Goal: Task Accomplishment & Management: Manage account settings

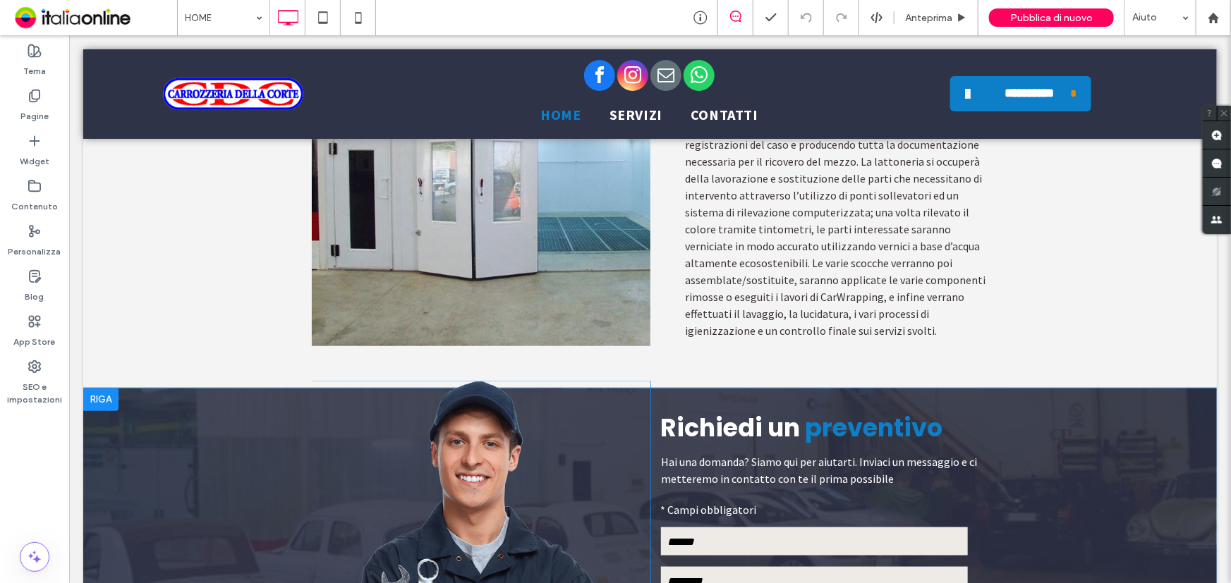
scroll to position [3141, 0]
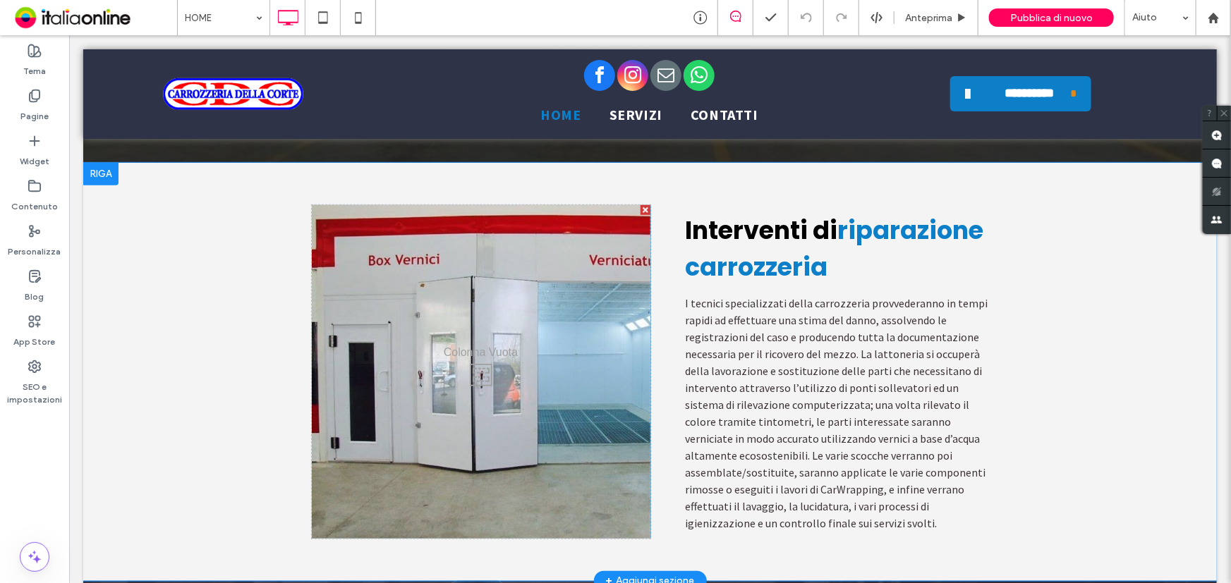
click at [669, 573] on div "+ Aggiungi sezione" at bounding box center [649, 581] width 89 height 16
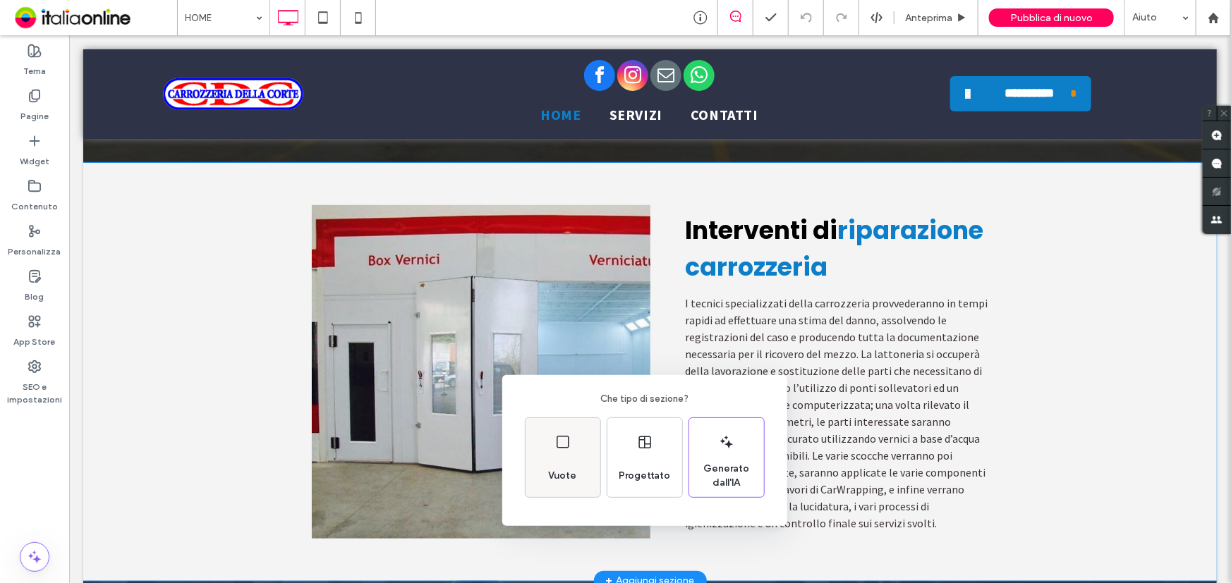
click at [552, 439] on div "Vuote" at bounding box center [562, 457] width 75 height 79
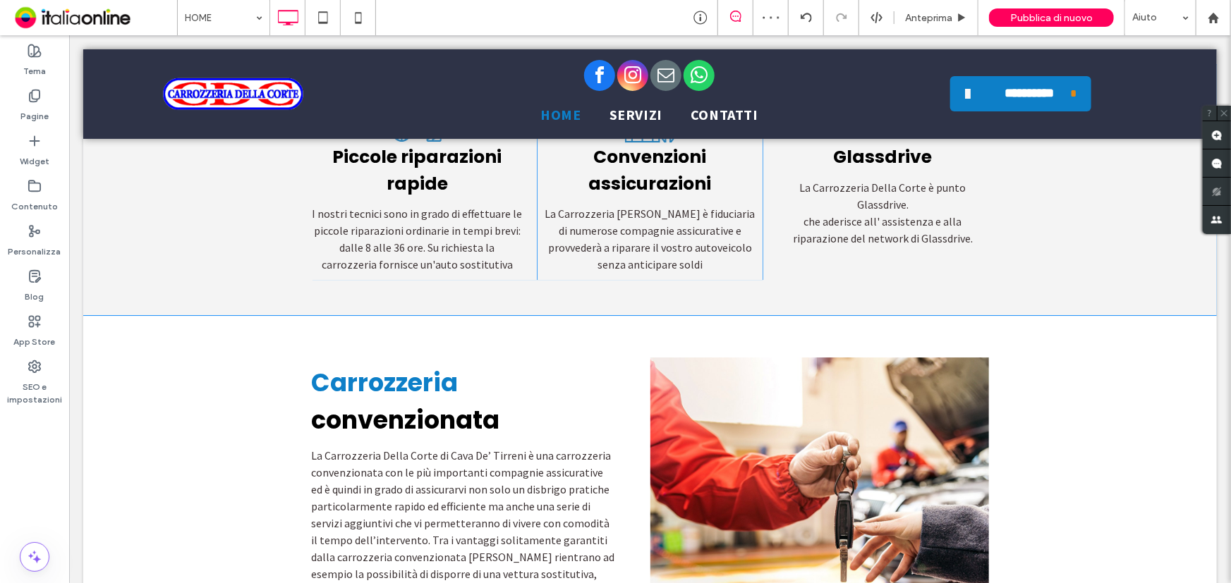
scroll to position [2179, 0]
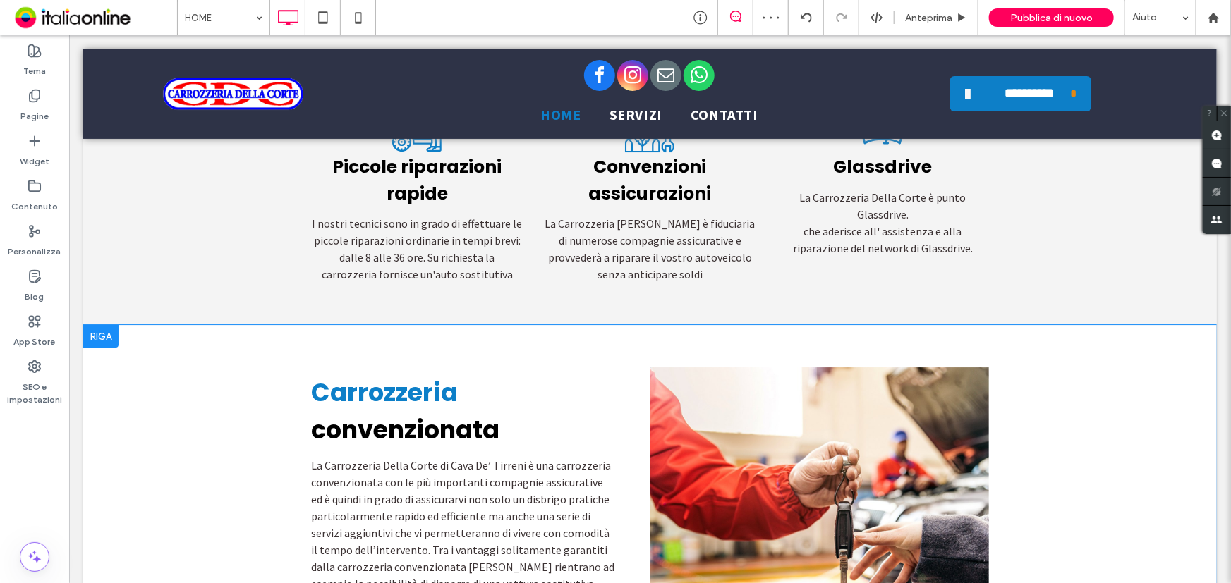
click at [95, 324] on div at bounding box center [100, 335] width 35 height 23
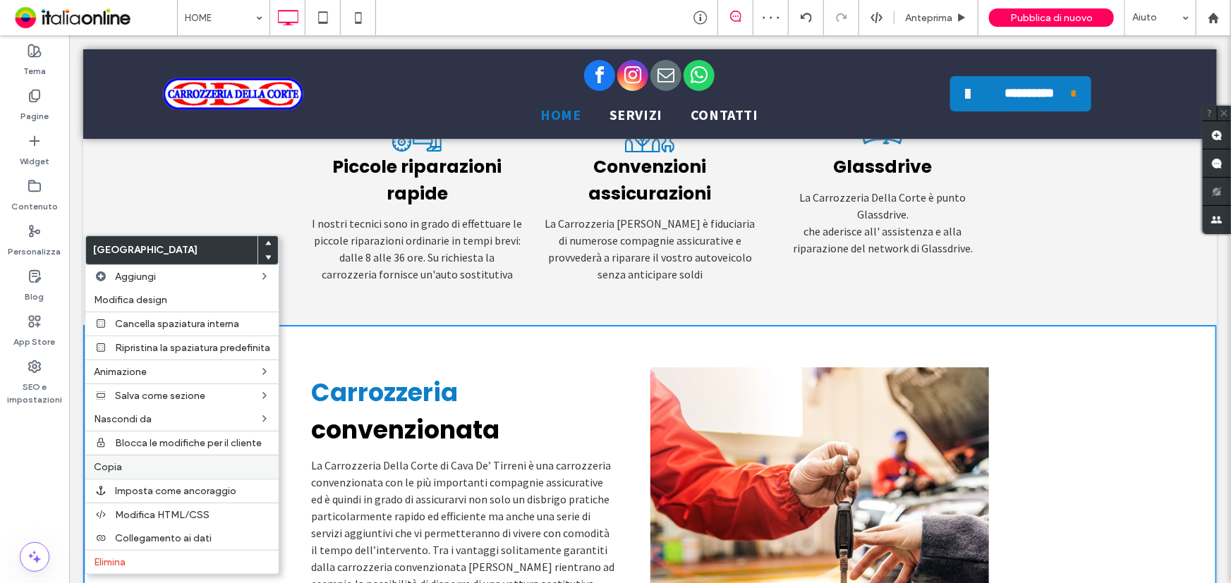
drag, startPoint x: 130, startPoint y: 461, endPoint x: 150, endPoint y: 456, distance: 21.0
click at [130, 461] on label "Copia" at bounding box center [182, 467] width 176 height 12
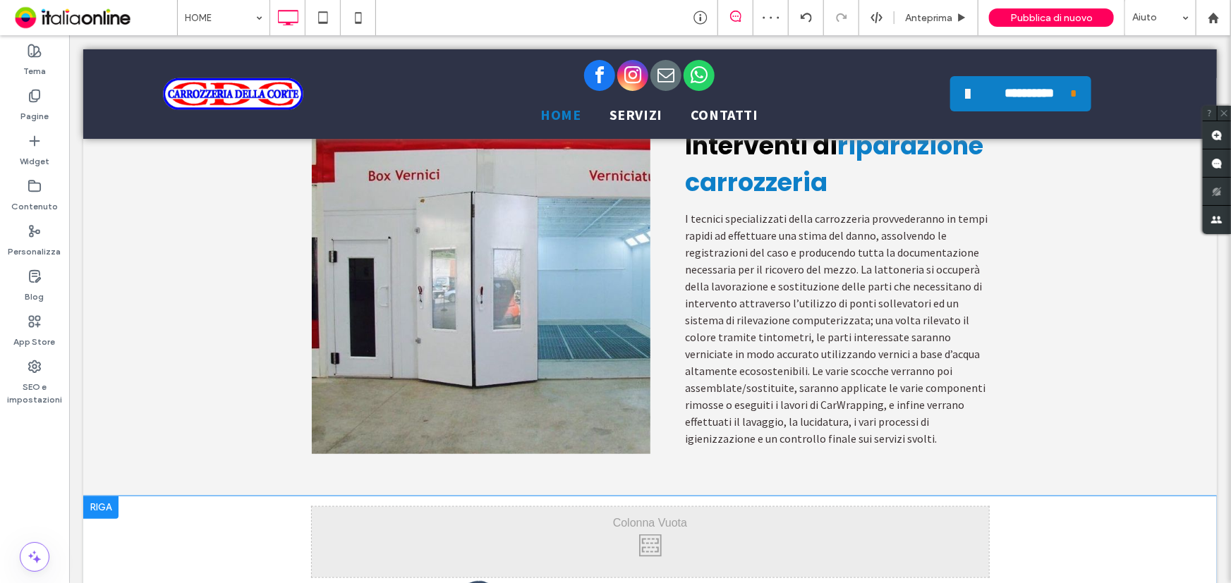
scroll to position [3334, 0]
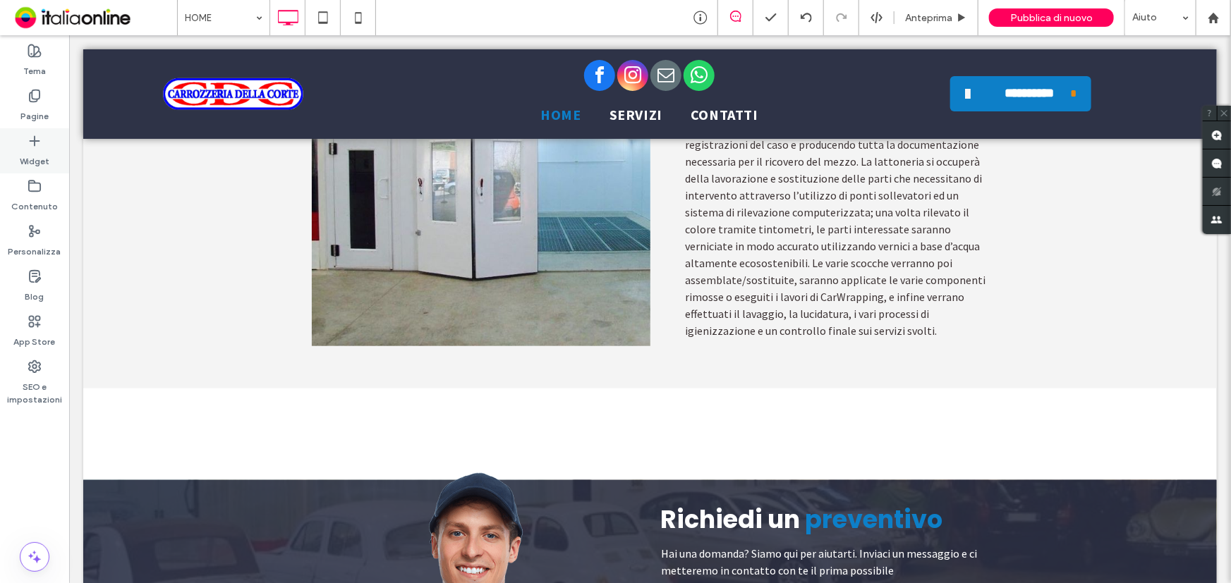
click at [42, 154] on label "Widget" at bounding box center [35, 158] width 30 height 20
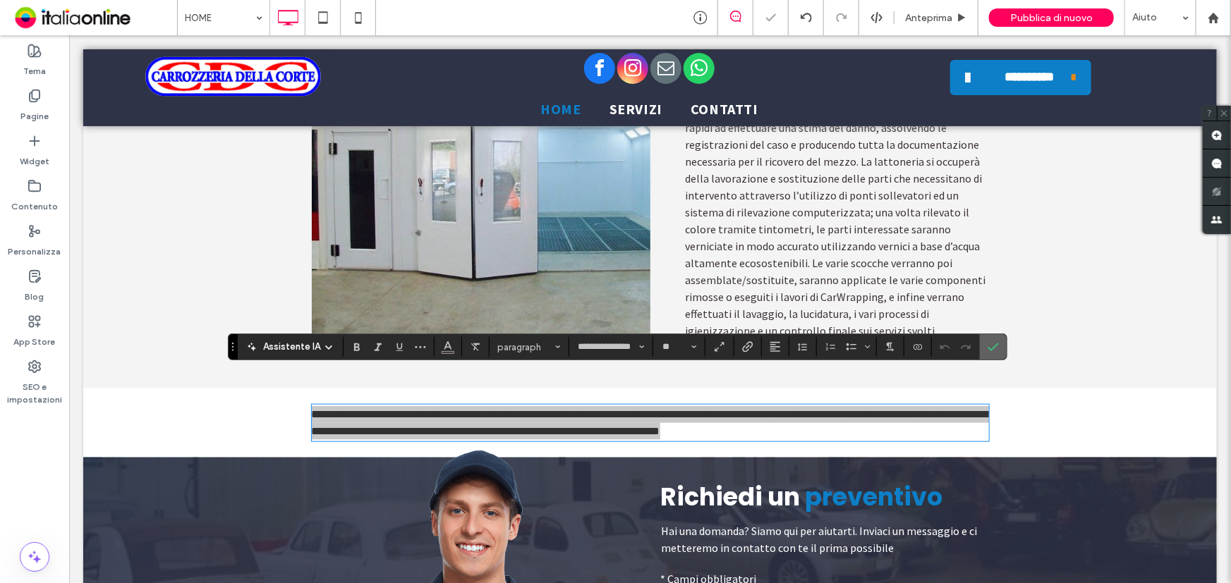
click at [996, 340] on label "Conferma" at bounding box center [992, 346] width 21 height 25
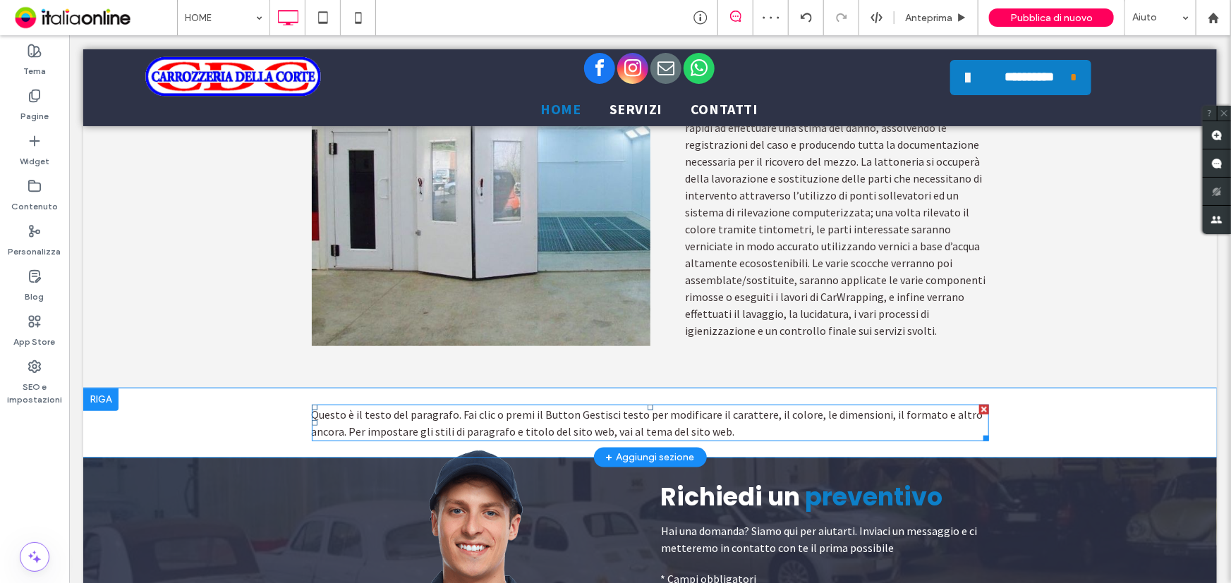
click at [978, 404] on div at bounding box center [983, 409] width 10 height 10
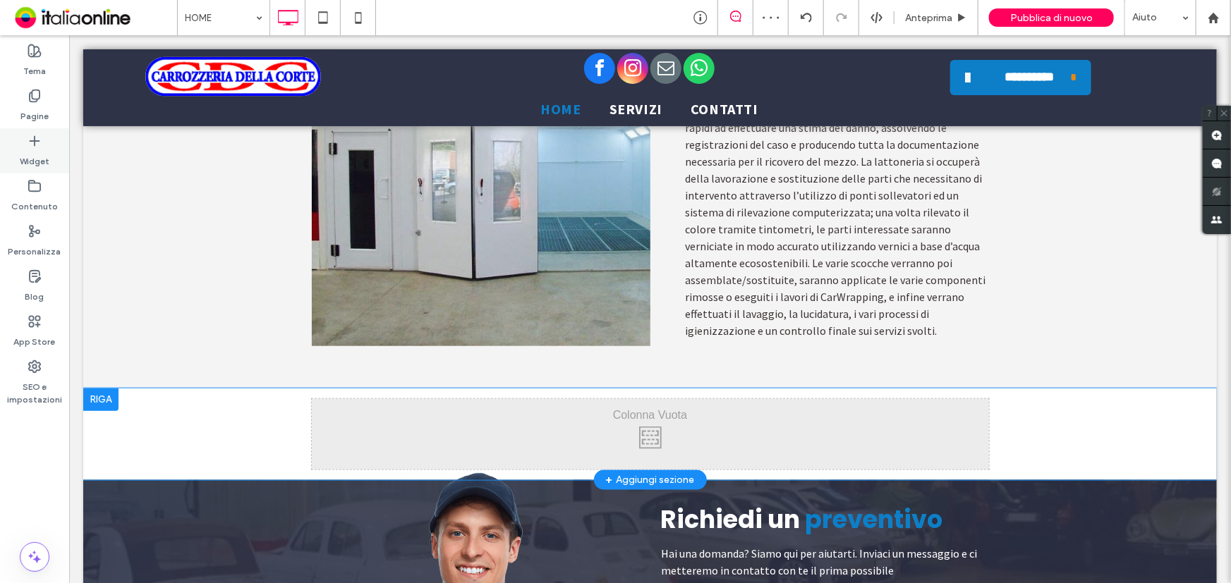
click at [41, 155] on label "Widget" at bounding box center [35, 158] width 30 height 20
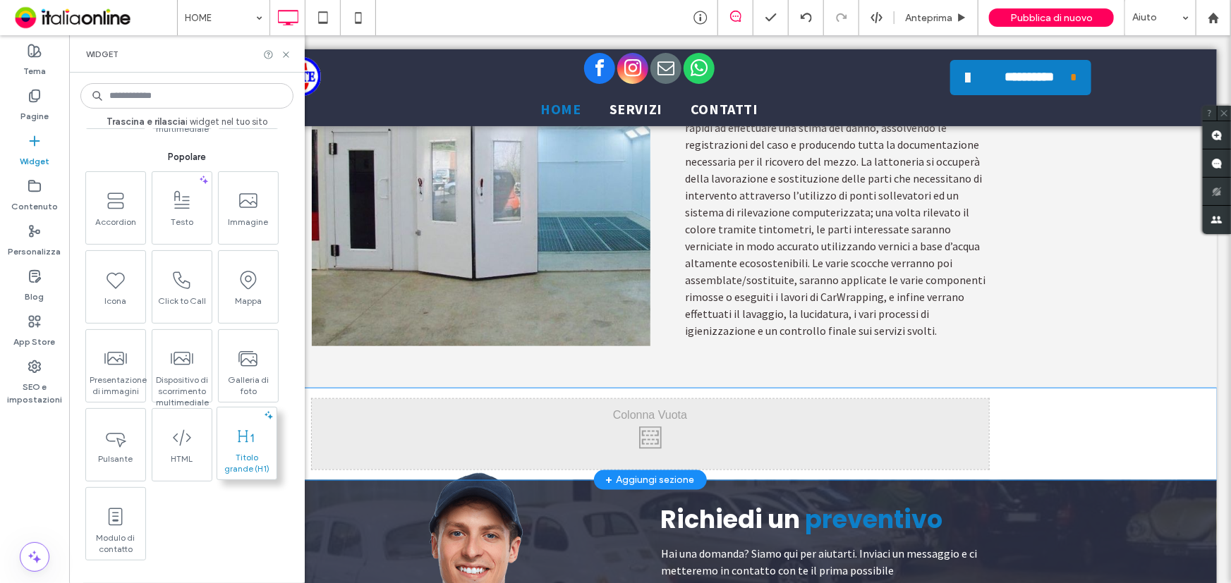
scroll to position [192, 0]
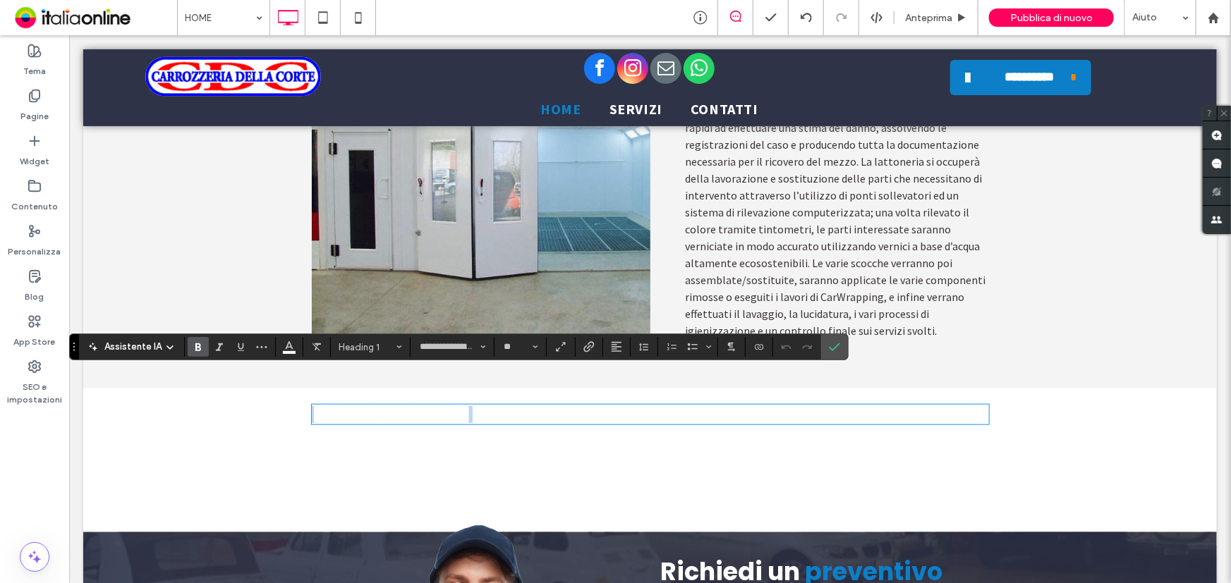
click at [515, 406] on h1 "**********" at bounding box center [649, 414] width 677 height 17
type input "**********"
type input "**"
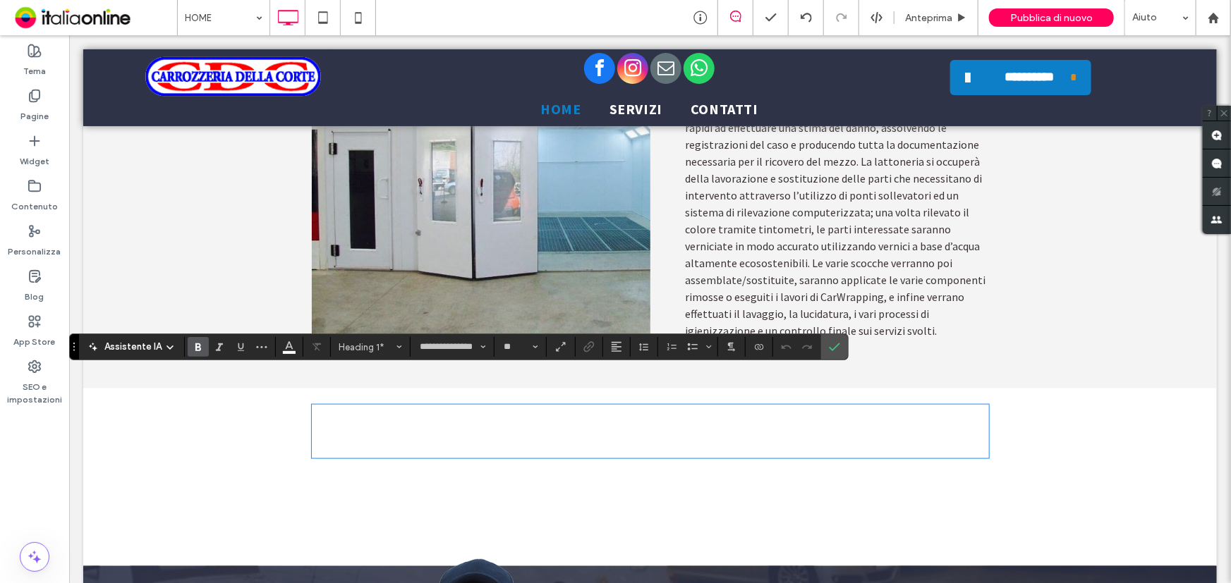
scroll to position [0, 0]
type input "**********"
type input "**"
drag, startPoint x: 793, startPoint y: 404, endPoint x: 237, endPoint y: 397, distance: 555.8
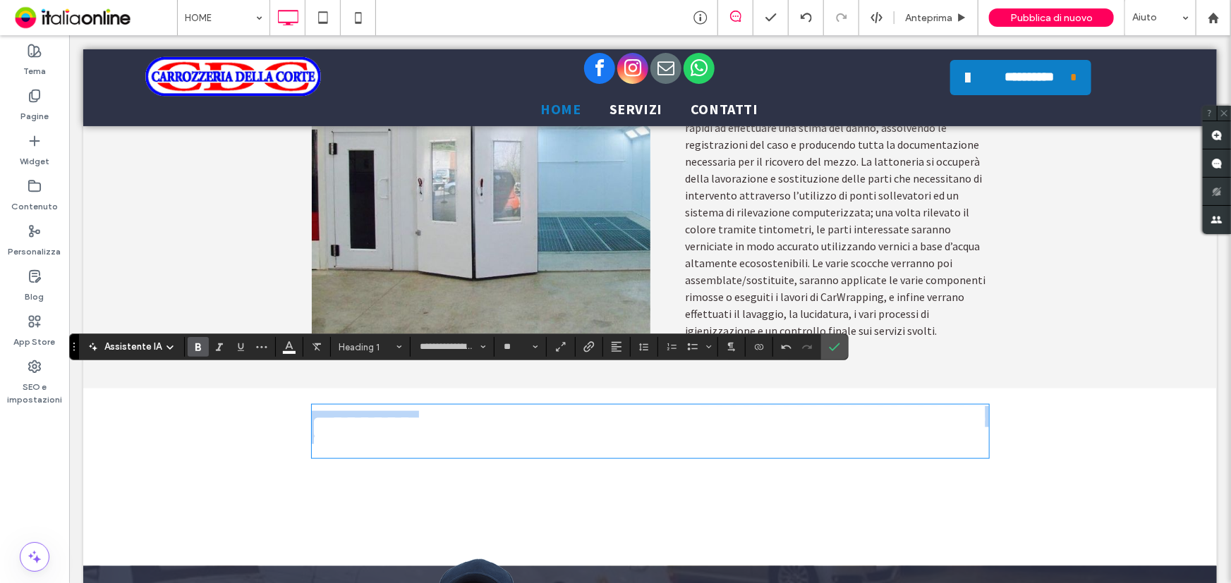
click at [237, 397] on div "**********" at bounding box center [649, 431] width 1133 height 86
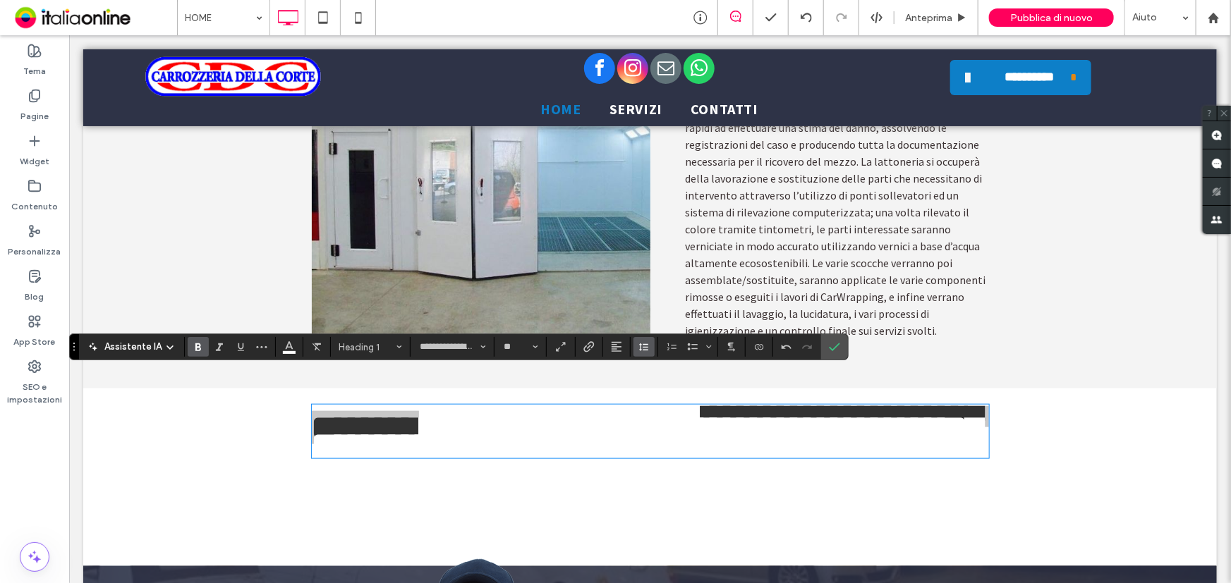
click at [639, 348] on icon "Altezza riga" at bounding box center [643, 346] width 11 height 11
click at [674, 428] on div "Doppio" at bounding box center [680, 429] width 63 height 11
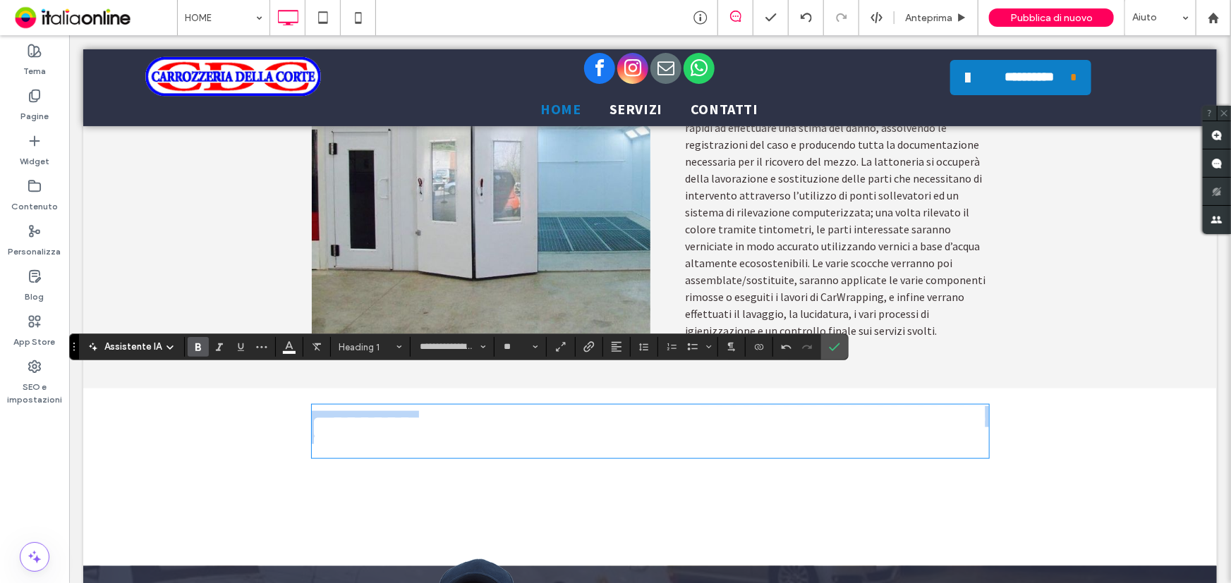
scroll to position [0, 0]
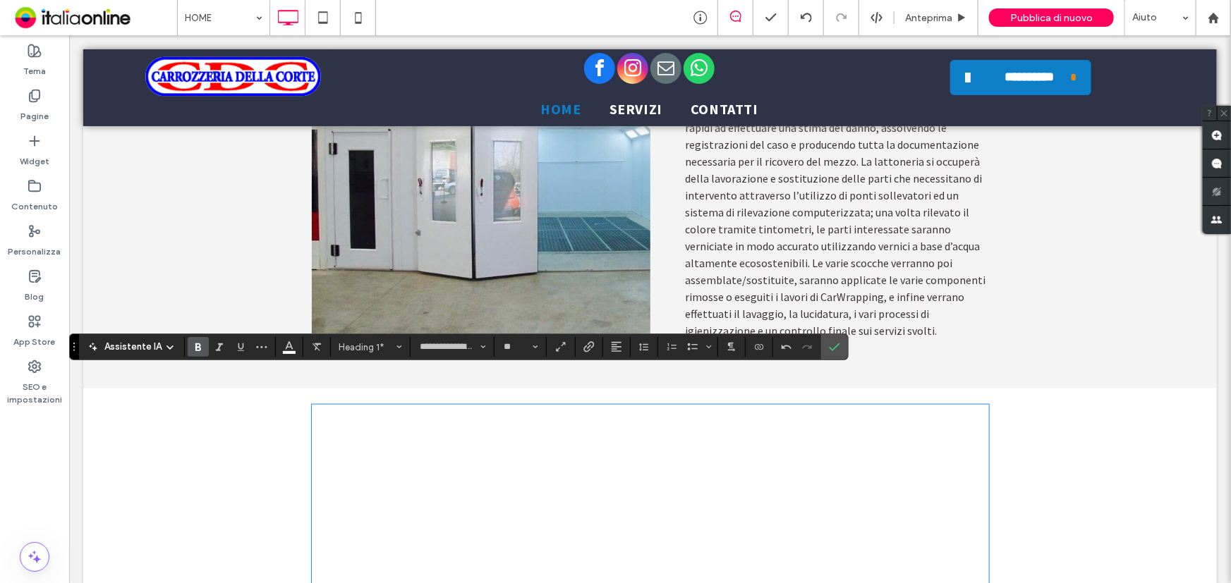
click at [513, 422] on span "**********" at bounding box center [646, 506] width 670 height 169
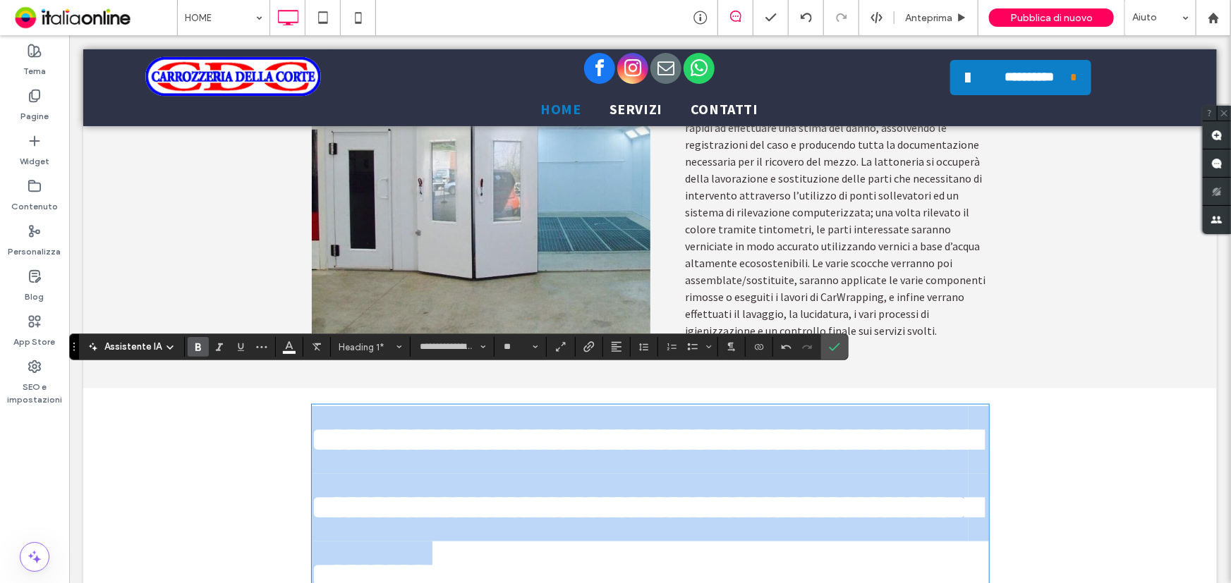
drag, startPoint x: 896, startPoint y: 513, endPoint x: 255, endPoint y: 374, distance: 656.0
click at [255, 388] on div "**********" at bounding box center [649, 507] width 1133 height 238
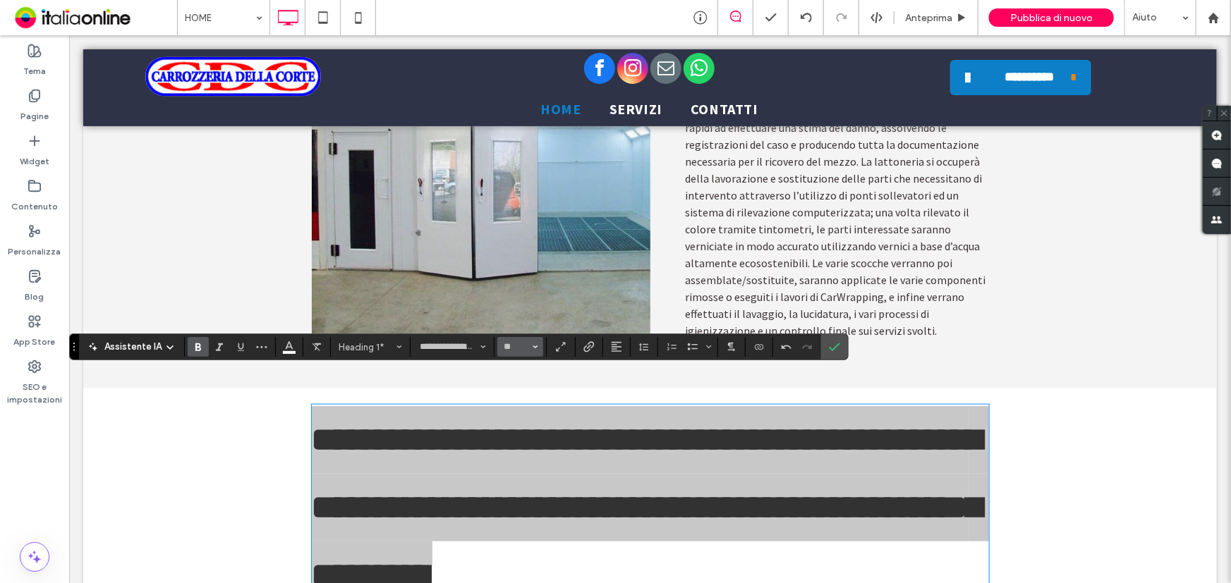
click at [526, 343] on input "**" at bounding box center [516, 346] width 28 height 11
click at [522, 430] on label "30" at bounding box center [519, 420] width 45 height 20
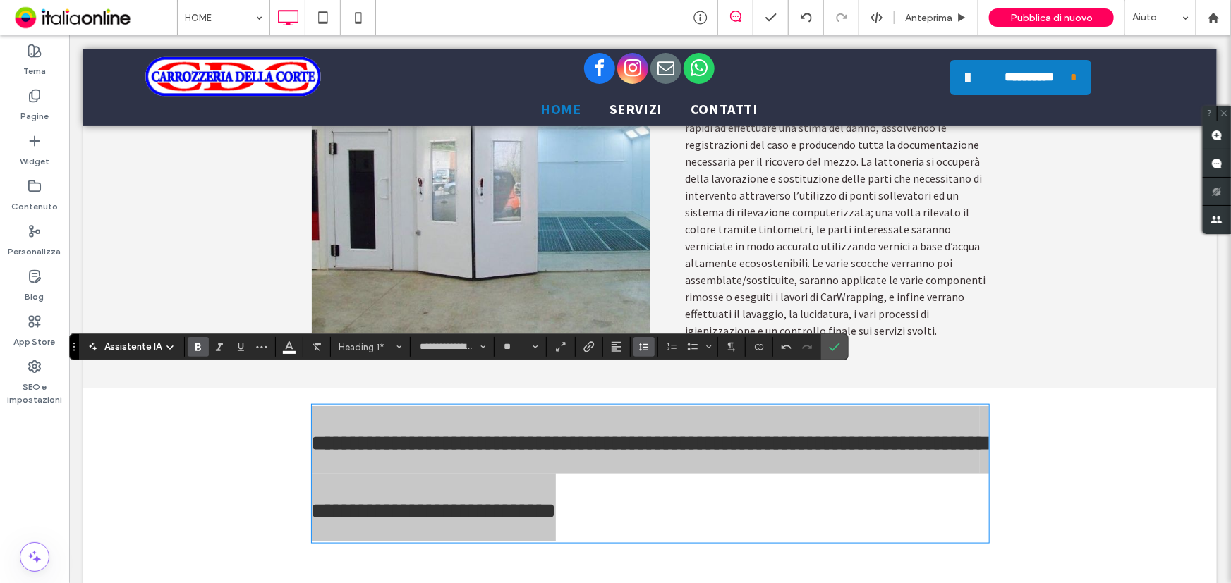
click at [643, 352] on icon "Altezza riga" at bounding box center [643, 346] width 11 height 11
click at [654, 409] on div "1.5" at bounding box center [680, 409] width 63 height 11
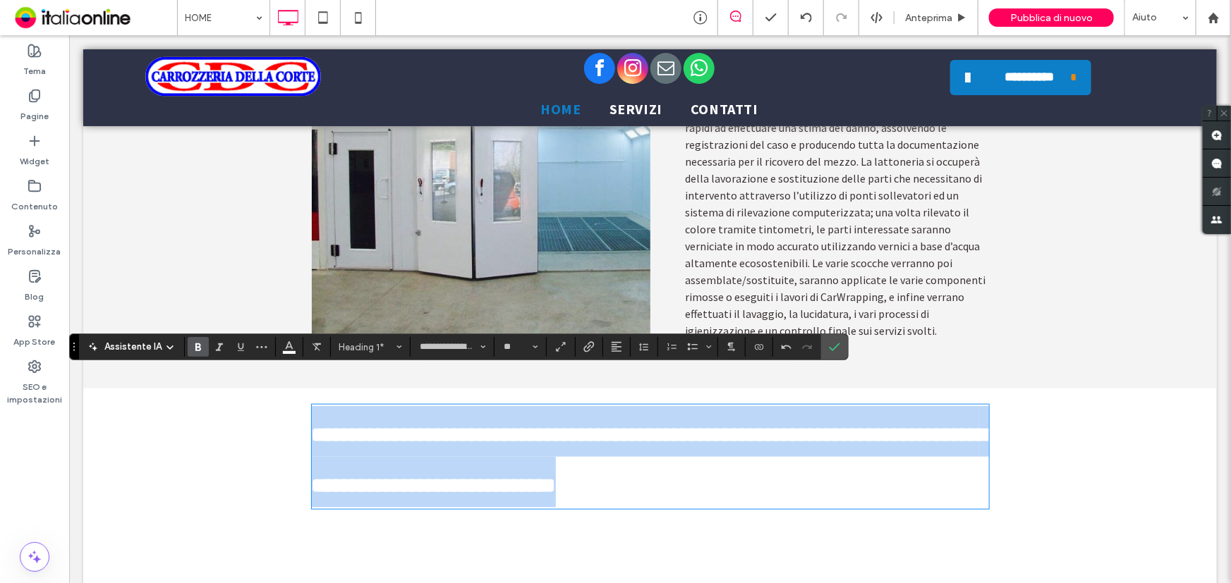
click at [833, 455] on span "**********" at bounding box center [649, 459] width 676 height 71
drag, startPoint x: 918, startPoint y: 458, endPoint x: 287, endPoint y: 397, distance: 634.1
click at [287, 397] on div "**********" at bounding box center [649, 456] width 1133 height 137
click at [582, 465] on span "**" at bounding box center [568, 481] width 27 height 33
drag, startPoint x: 882, startPoint y: 453, endPoint x: 216, endPoint y: 382, distance: 669.6
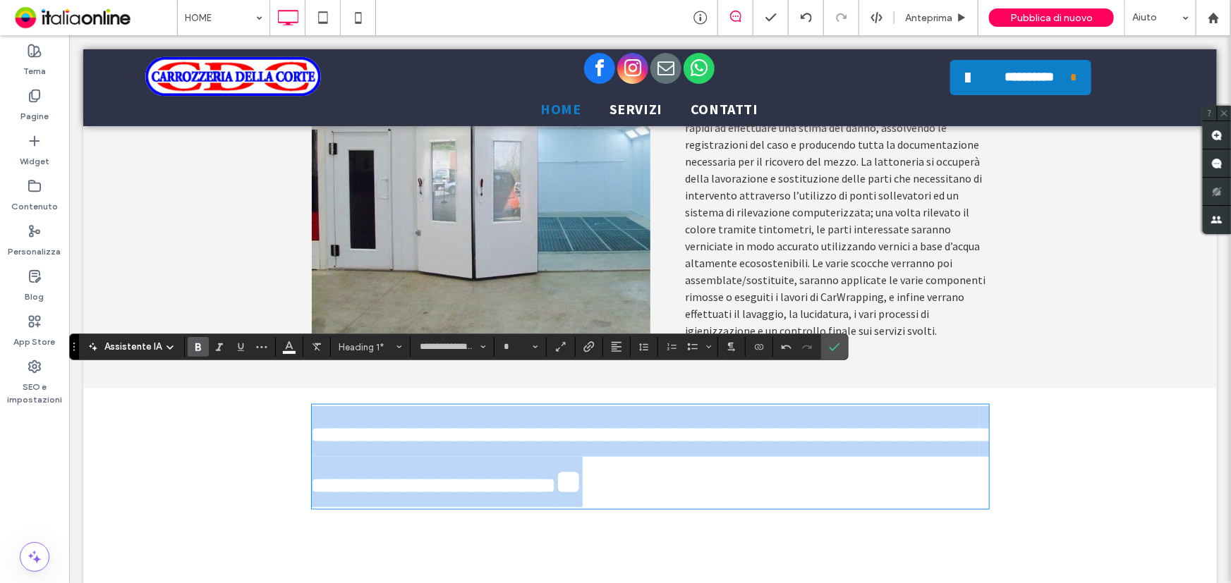
click at [216, 388] on div "**********" at bounding box center [649, 456] width 1133 height 137
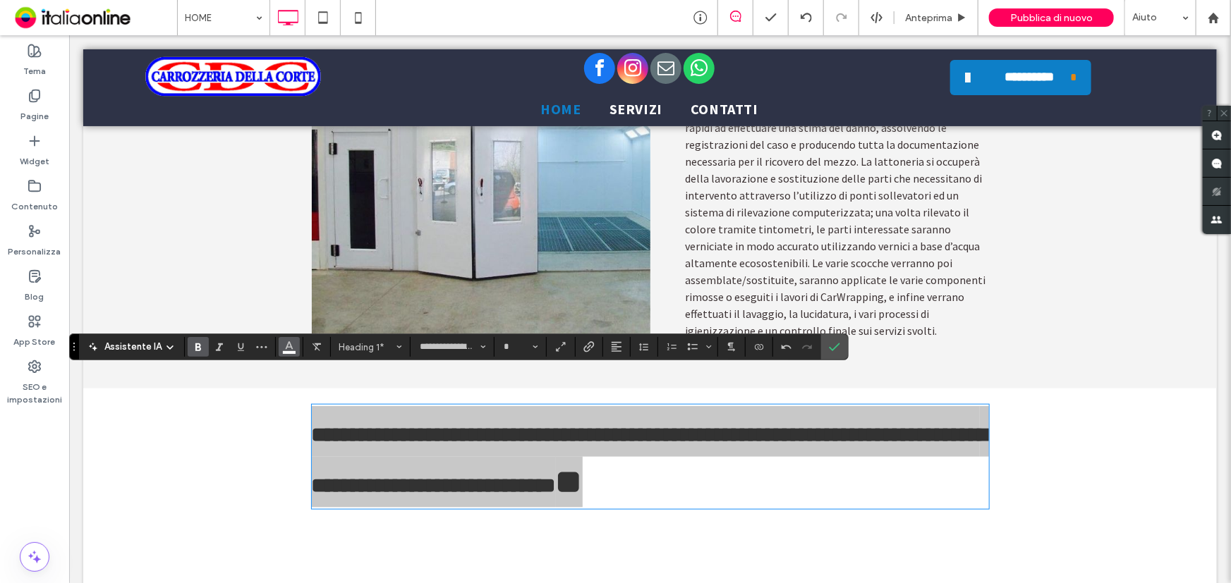
click at [293, 348] on button "Colore" at bounding box center [289, 347] width 21 height 20
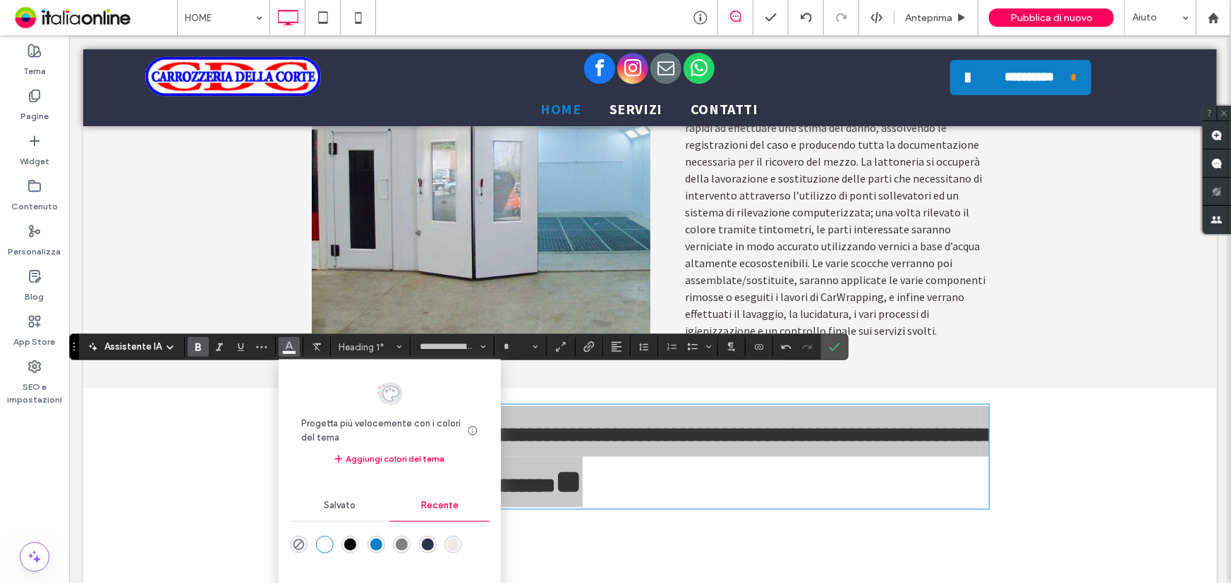
click at [341, 545] on div "rgba(0, 0, 0, 1)" at bounding box center [350, 545] width 18 height 18
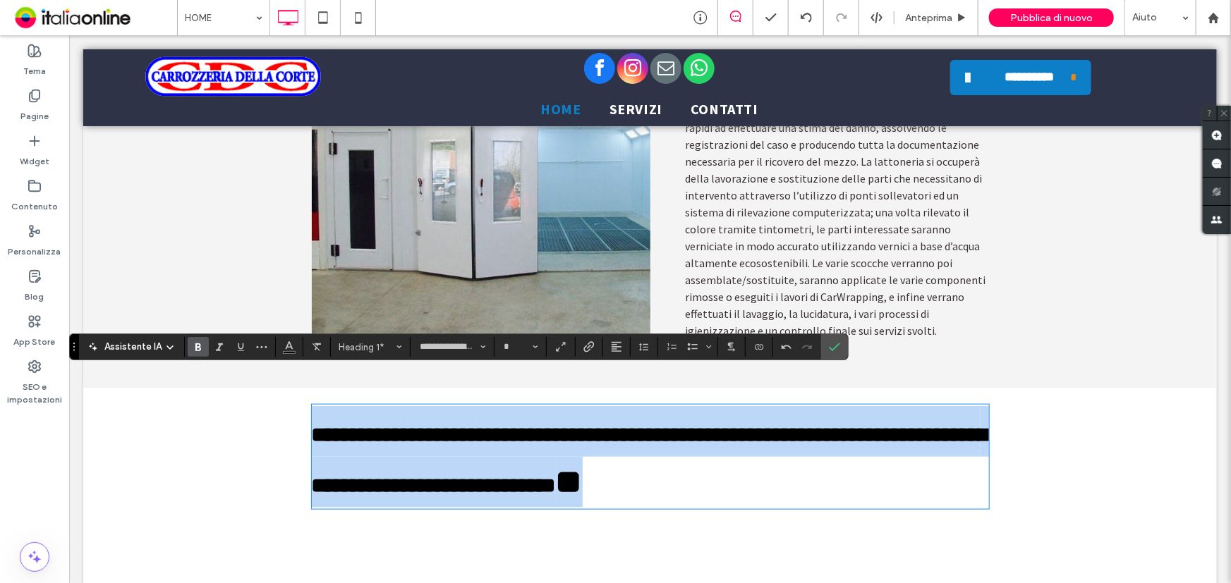
click at [531, 433] on h1 "**********" at bounding box center [649, 457] width 677 height 102
type input "**"
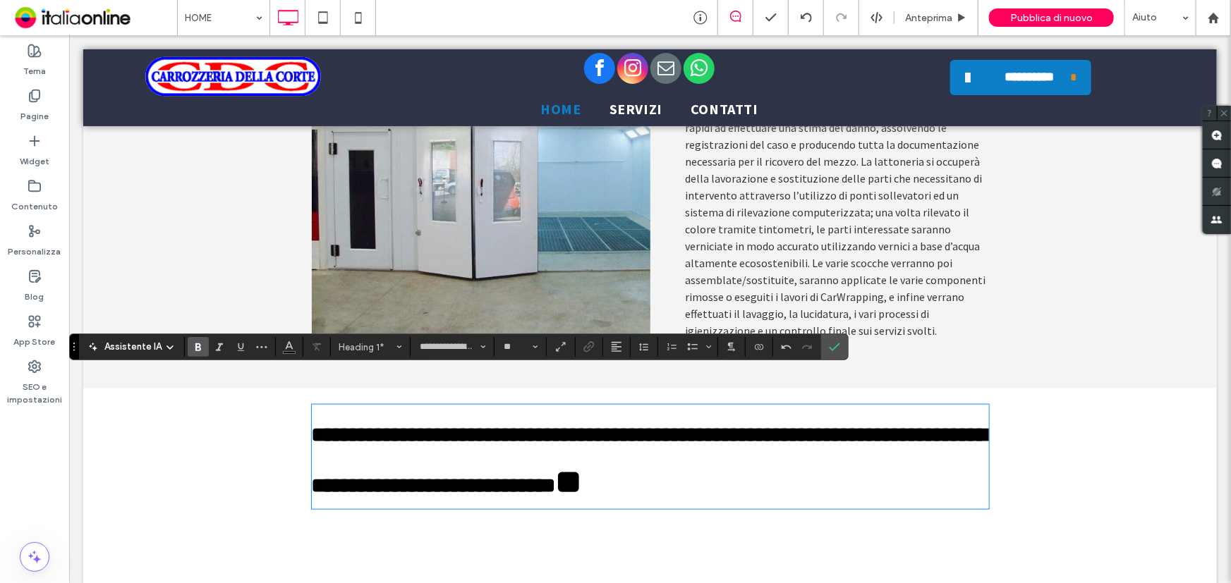
click at [311, 452] on span "**********" at bounding box center [649, 459] width 676 height 71
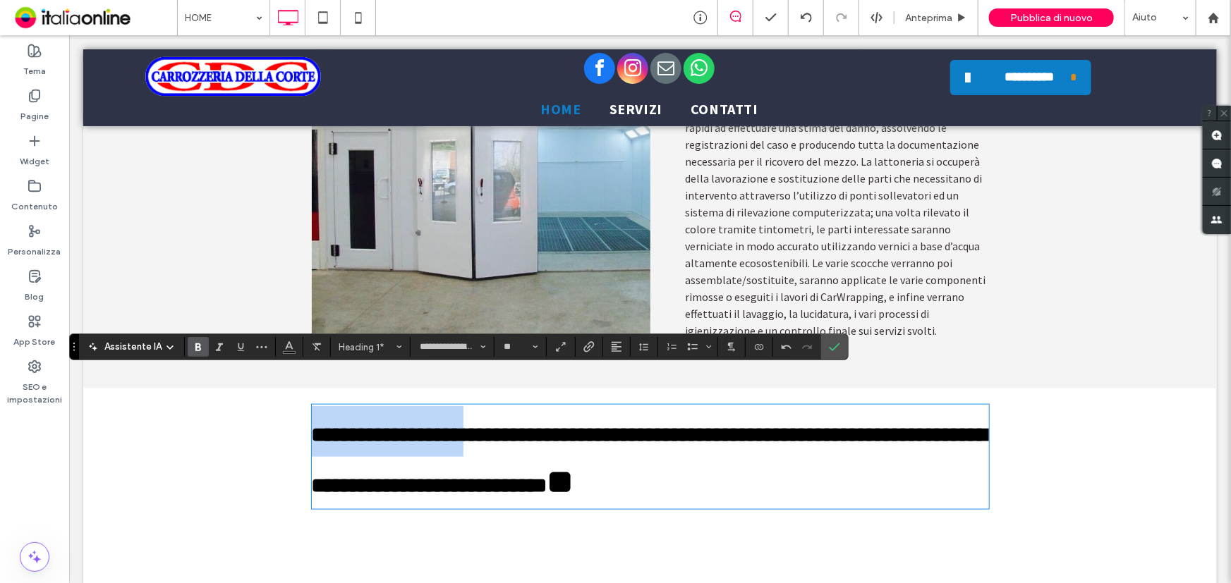
drag, startPoint x: 505, startPoint y: 404, endPoint x: 239, endPoint y: 413, distance: 266.0
click at [239, 413] on div "**********" at bounding box center [649, 456] width 1133 height 137
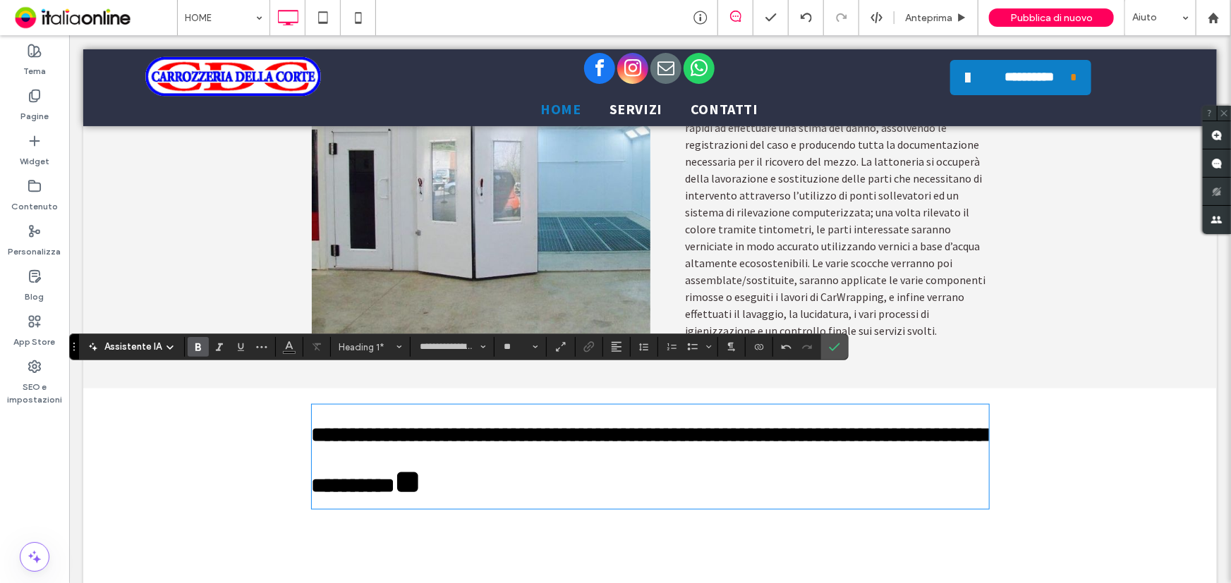
click at [590, 465] on h1 "**********" at bounding box center [649, 457] width 677 height 102
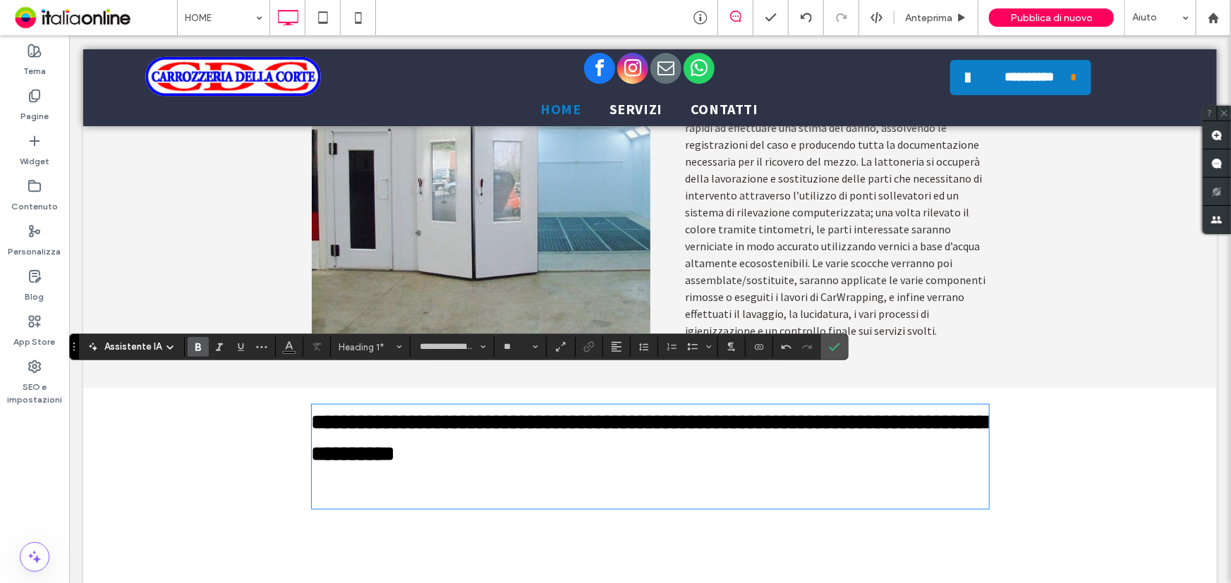
type input "**"
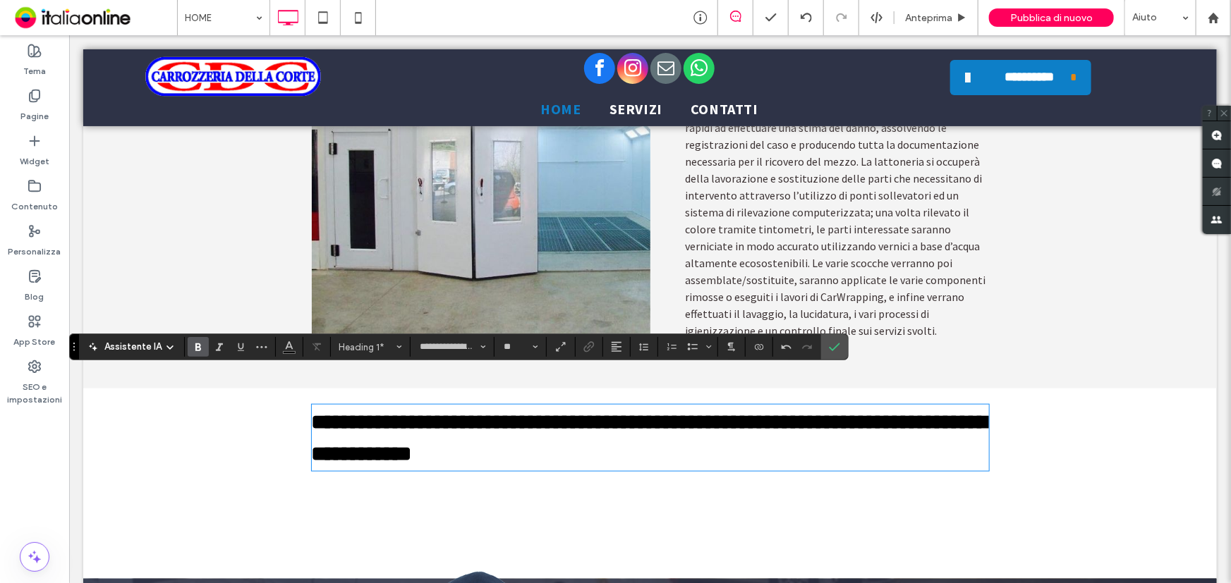
click at [648, 411] on span "**********" at bounding box center [649, 437] width 676 height 52
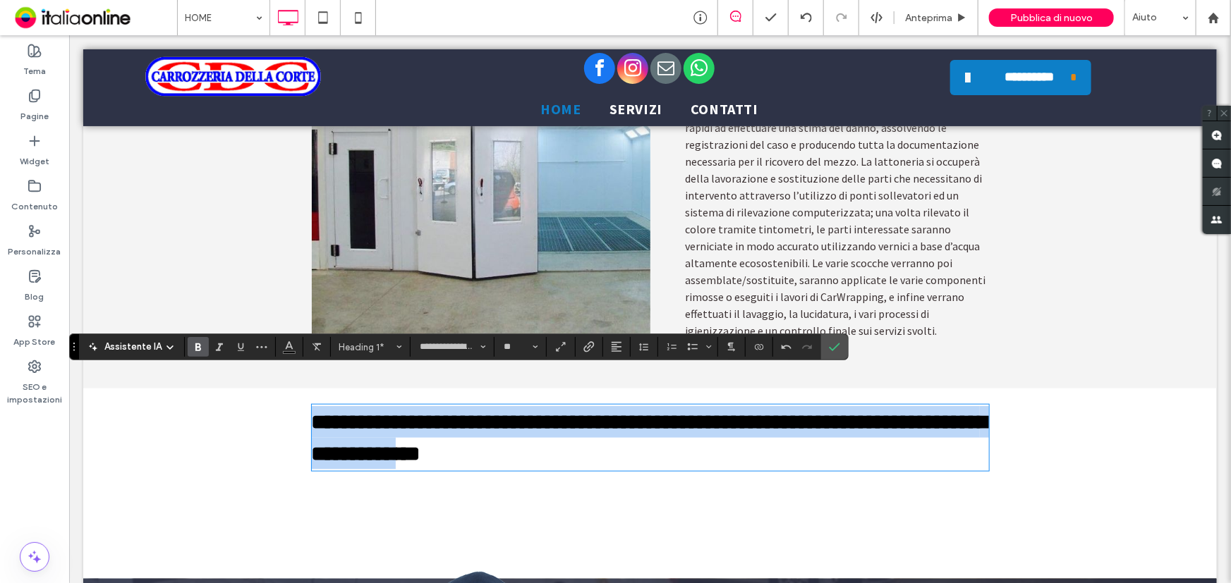
drag, startPoint x: 462, startPoint y: 420, endPoint x: 274, endPoint y: 380, distance: 191.7
click at [274, 388] on div "**********" at bounding box center [649, 437] width 1133 height 99
drag, startPoint x: 599, startPoint y: 428, endPoint x: 305, endPoint y: 374, distance: 299.6
click at [298, 388] on div "**********" at bounding box center [649, 437] width 1133 height 99
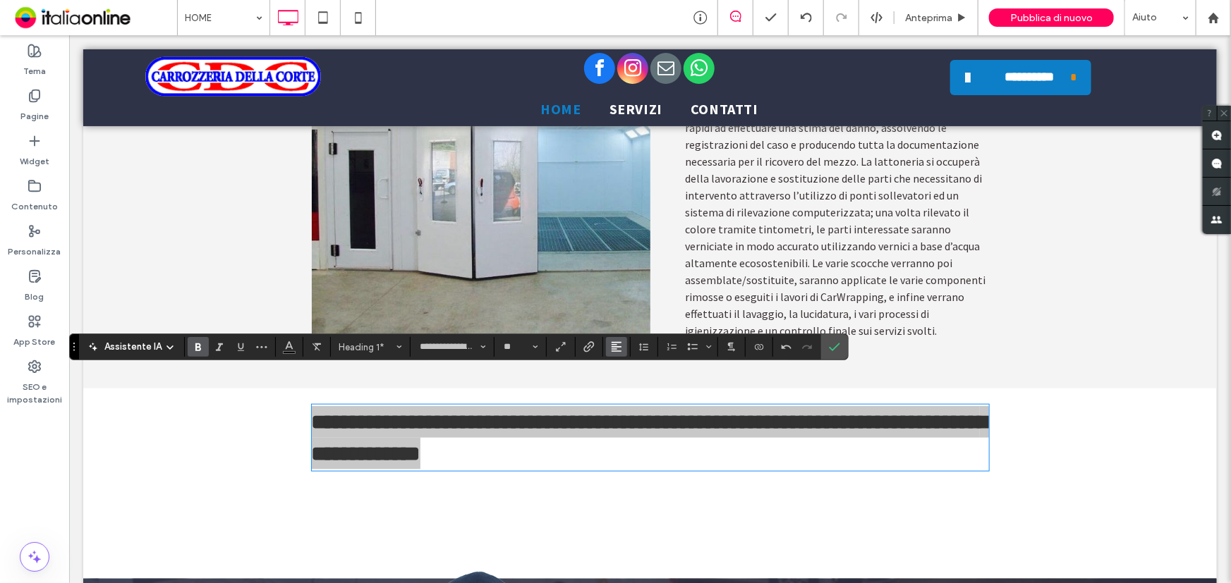
click at [613, 345] on span "Allineamento" at bounding box center [616, 347] width 11 height 18
click at [636, 398] on label "ui.textEditor.alignment.center" at bounding box center [630, 390] width 49 height 20
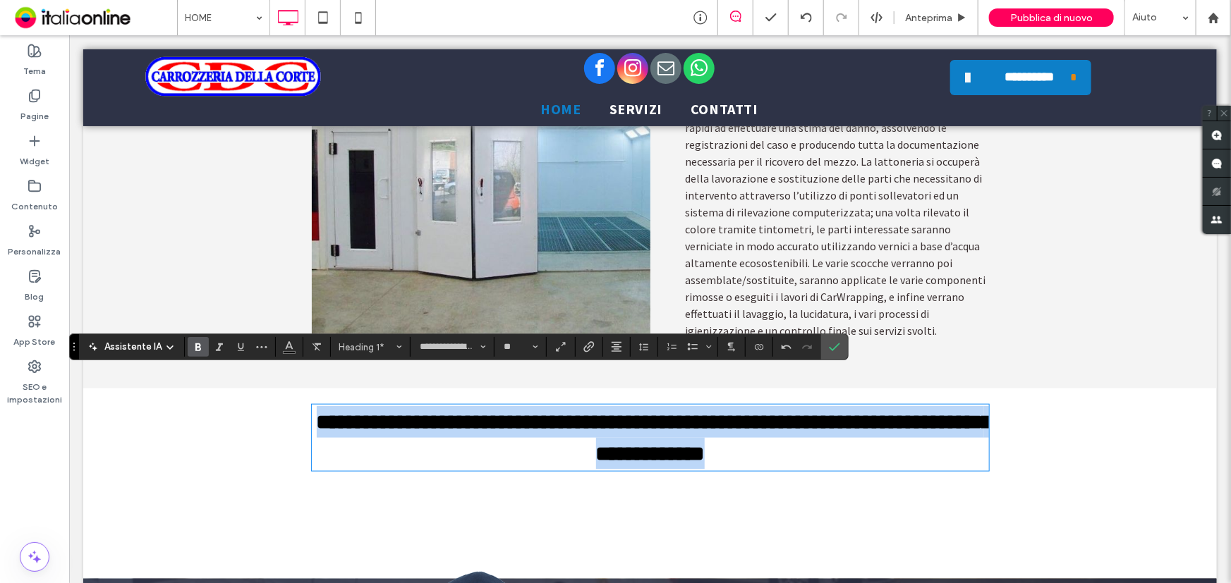
drag, startPoint x: 896, startPoint y: 412, endPoint x: 834, endPoint y: 421, distance: 62.7
click at [896, 412] on h1 "**********" at bounding box center [649, 437] width 677 height 63
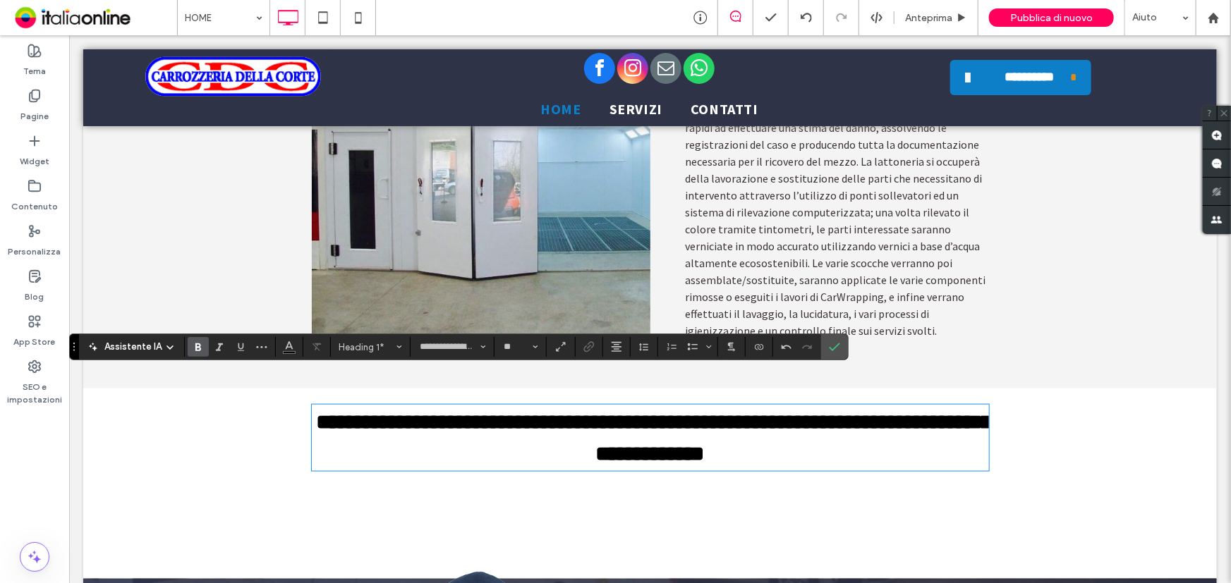
click at [804, 411] on span "**********" at bounding box center [654, 437] width 676 height 52
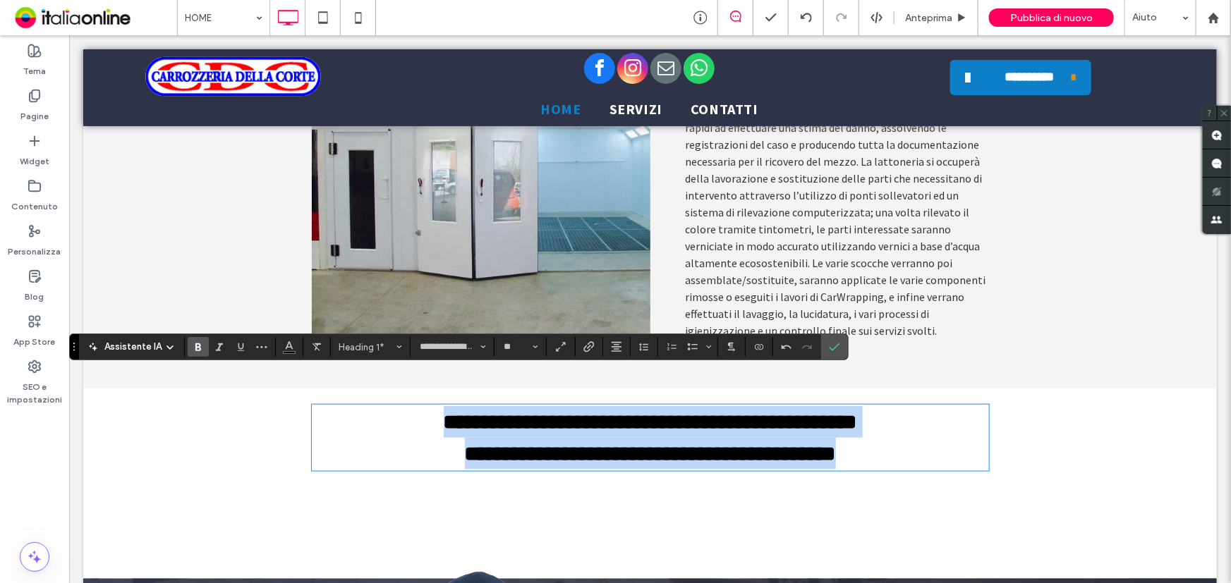
drag, startPoint x: 865, startPoint y: 422, endPoint x: 200, endPoint y: 353, distance: 669.4
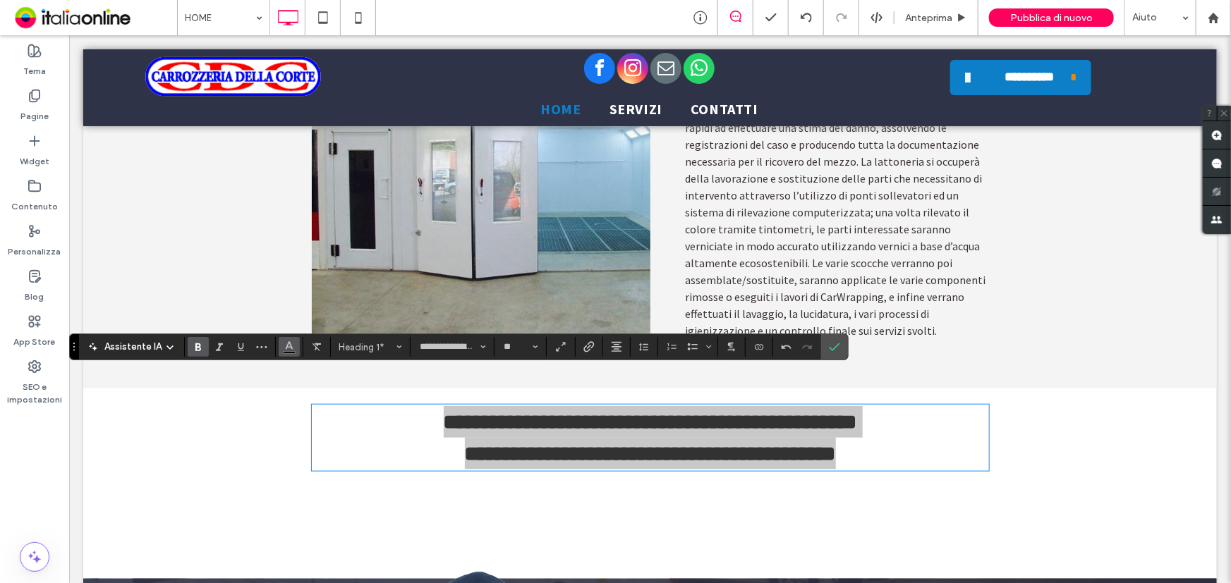
click at [286, 345] on use "Colore" at bounding box center [289, 346] width 8 height 8
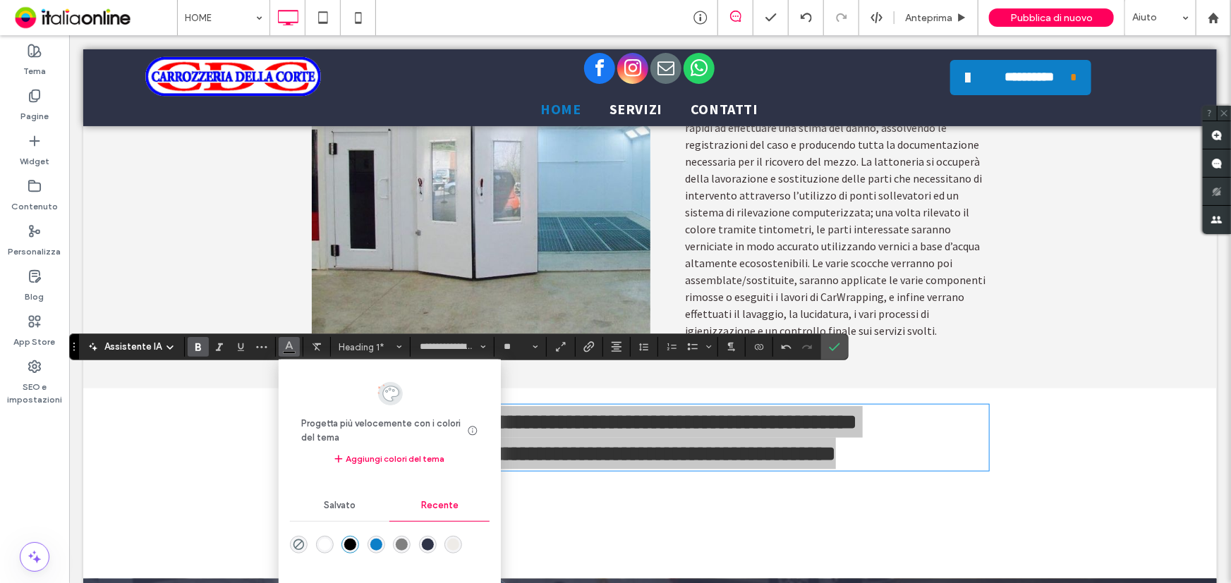
click at [378, 545] on div "rgba(13, 127, 200, 1)" at bounding box center [376, 545] width 12 height 12
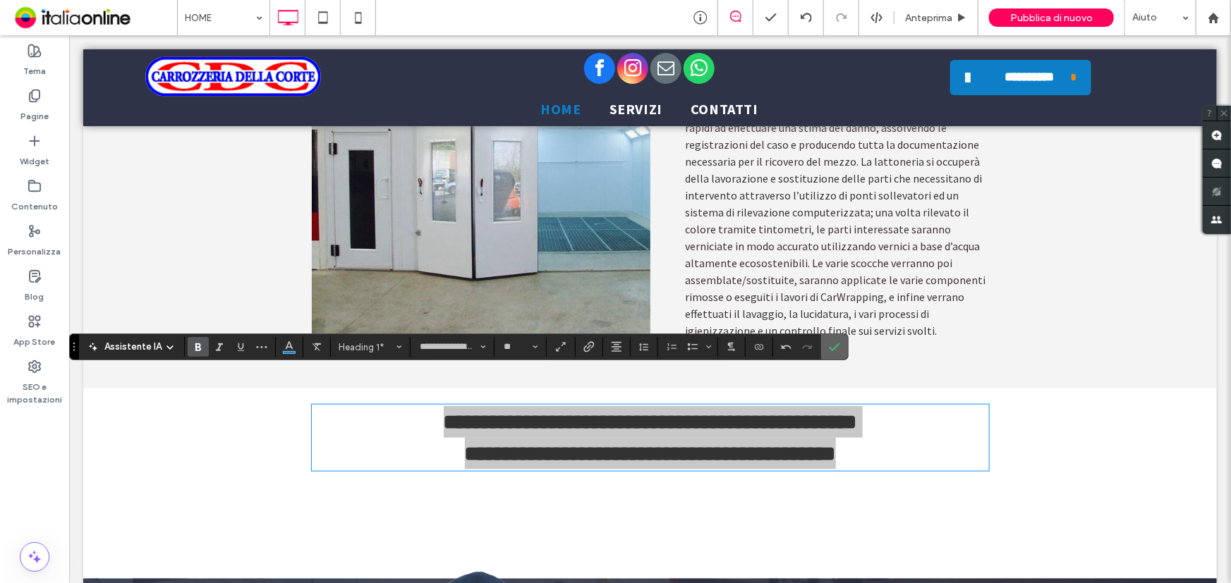
click at [836, 341] on icon "Conferma" at bounding box center [834, 346] width 11 height 11
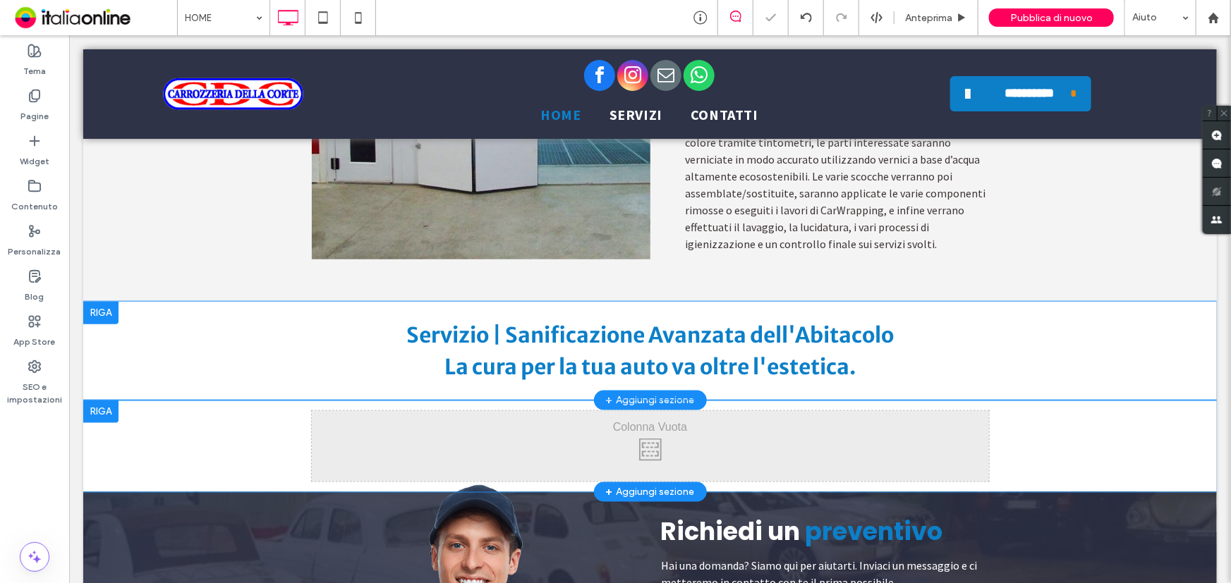
scroll to position [3398, 0]
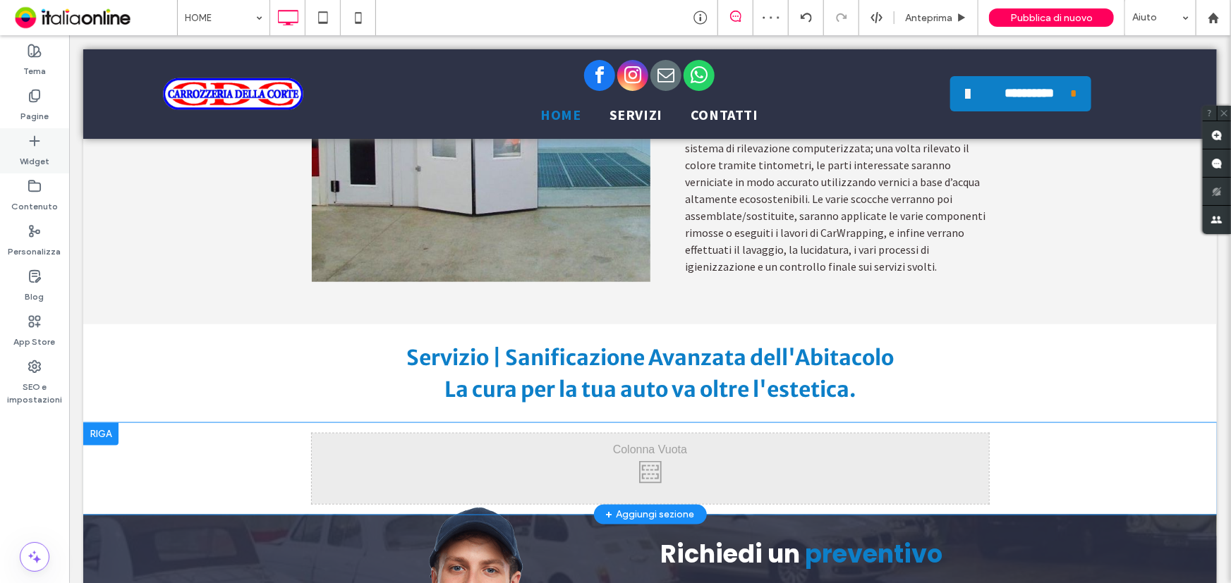
click at [20, 143] on div "Widget" at bounding box center [34, 150] width 69 height 45
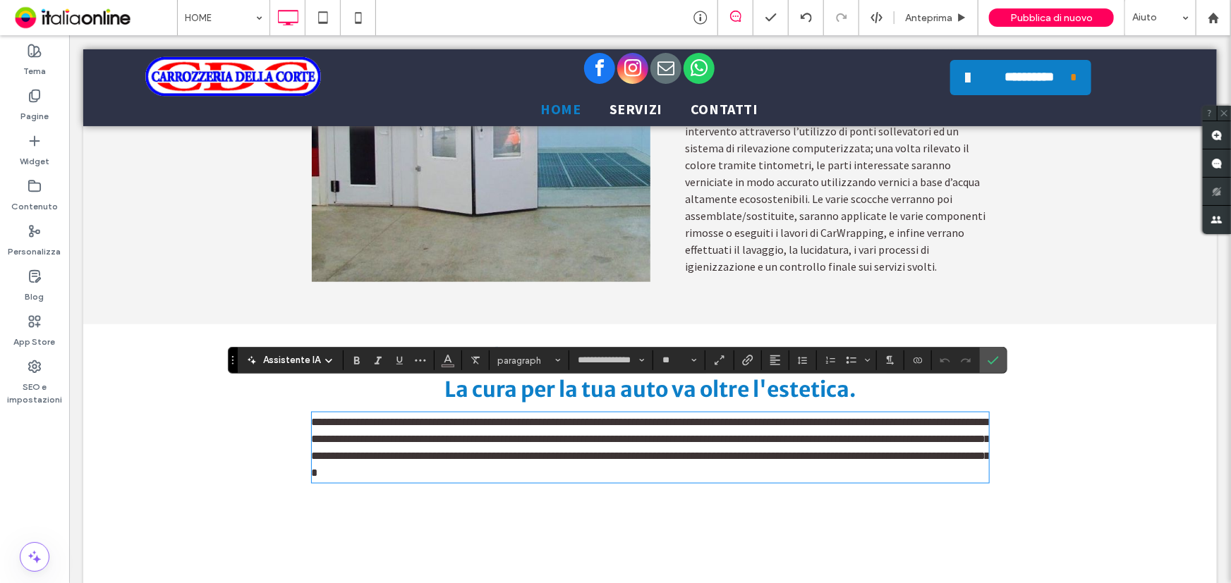
scroll to position [0, 0]
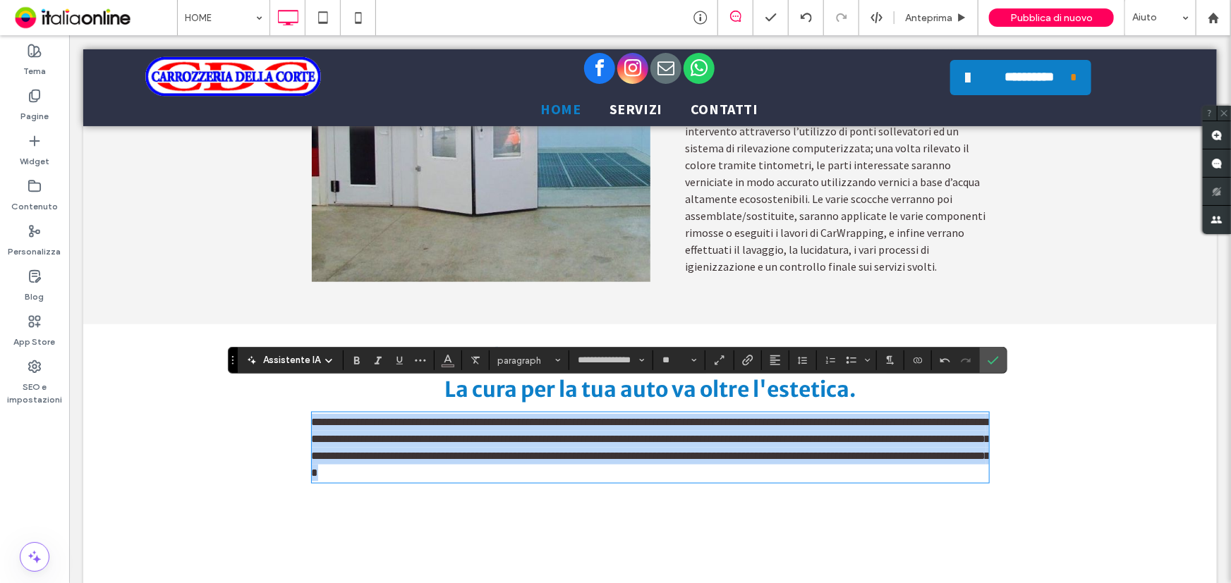
drag, startPoint x: 549, startPoint y: 442, endPoint x: 281, endPoint y: 382, distance: 275.3
click at [281, 382] on div "**********" at bounding box center [649, 411] width 1133 height 175
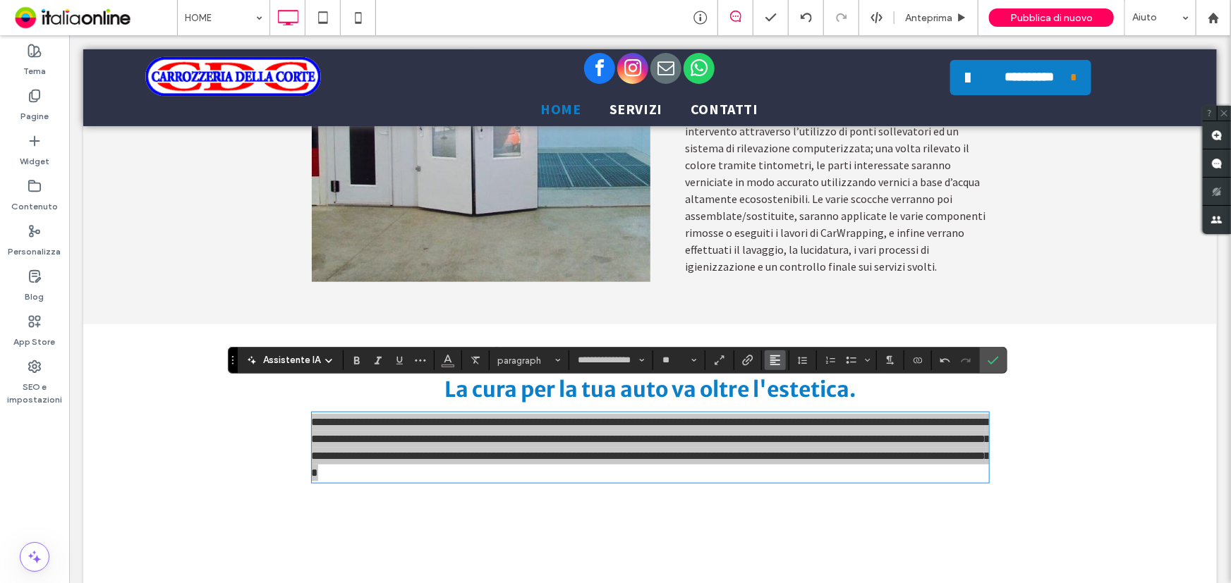
click at [778, 360] on icon "Allineamento" at bounding box center [774, 360] width 11 height 11
click at [785, 404] on use "ui.textEditor.alignment.center" at bounding box center [786, 404] width 10 height 10
click at [688, 356] on button "**" at bounding box center [679, 361] width 46 height 20
click at [669, 468] on label "18" at bounding box center [678, 458] width 45 height 20
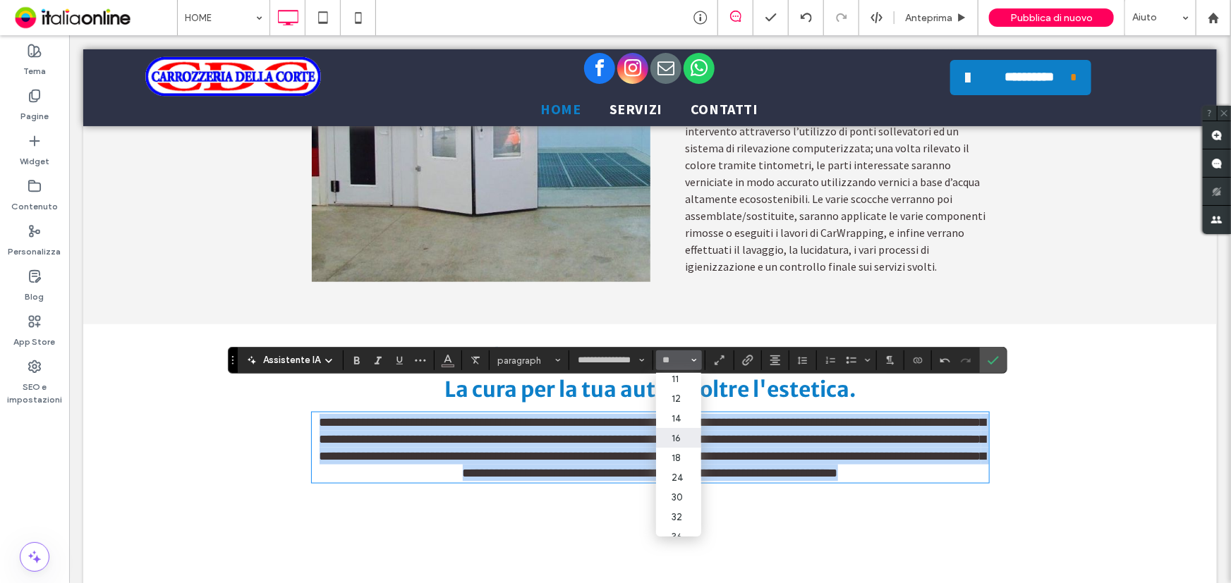
type input "**"
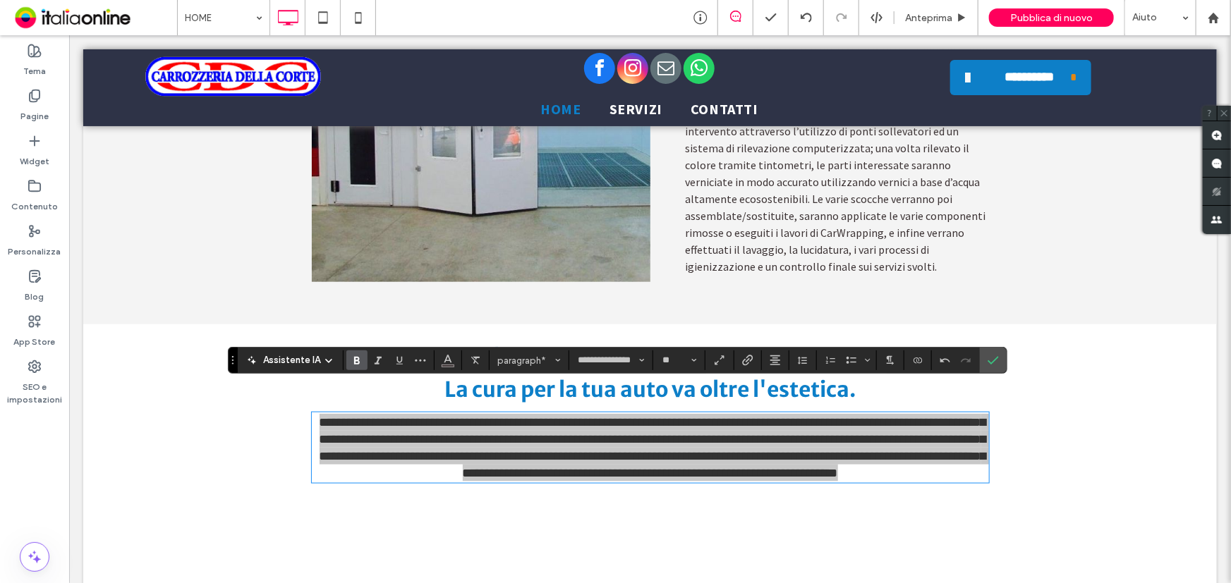
click at [354, 363] on use "Grassetto" at bounding box center [357, 361] width 6 height 8
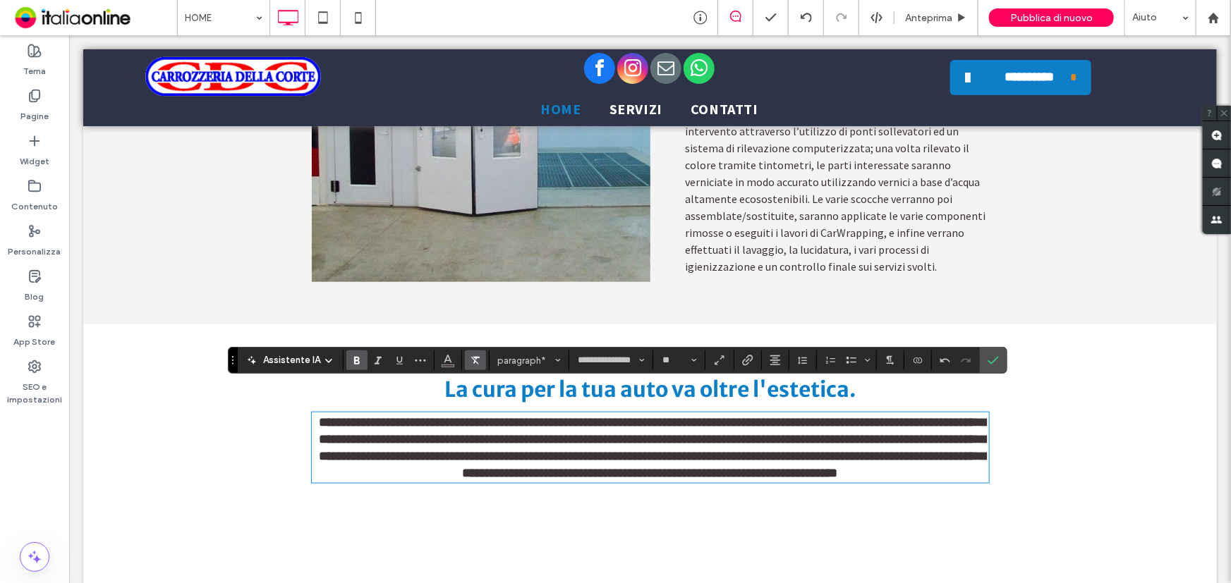
drag, startPoint x: 352, startPoint y: 362, endPoint x: 475, endPoint y: 362, distance: 122.7
click at [354, 362] on use "Grassetto" at bounding box center [357, 361] width 6 height 8
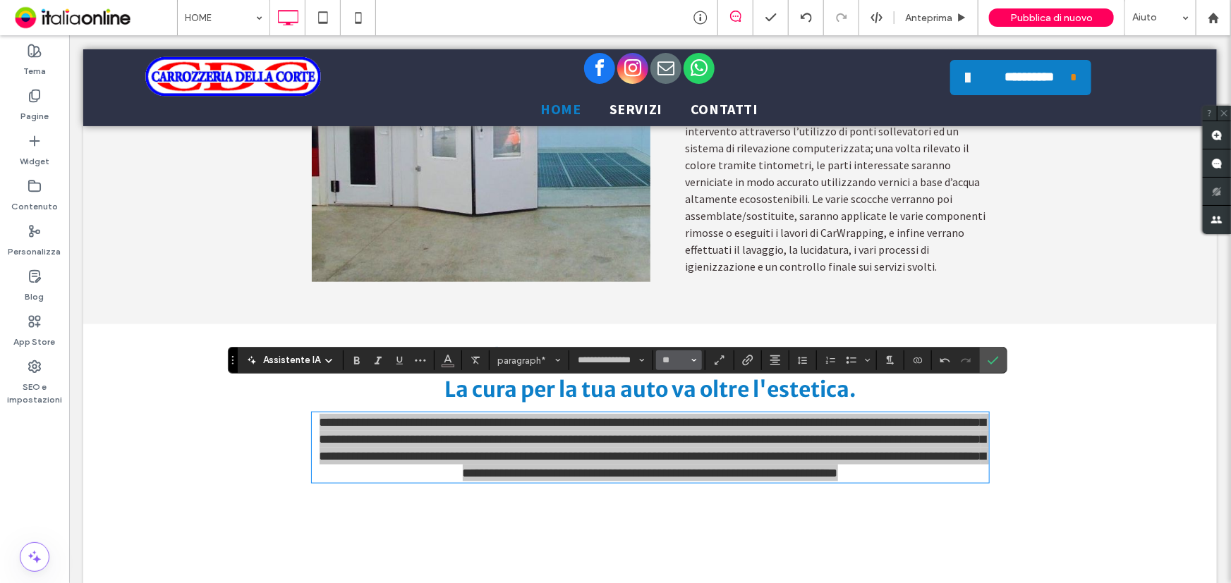
click at [666, 358] on input "**" at bounding box center [675, 360] width 28 height 11
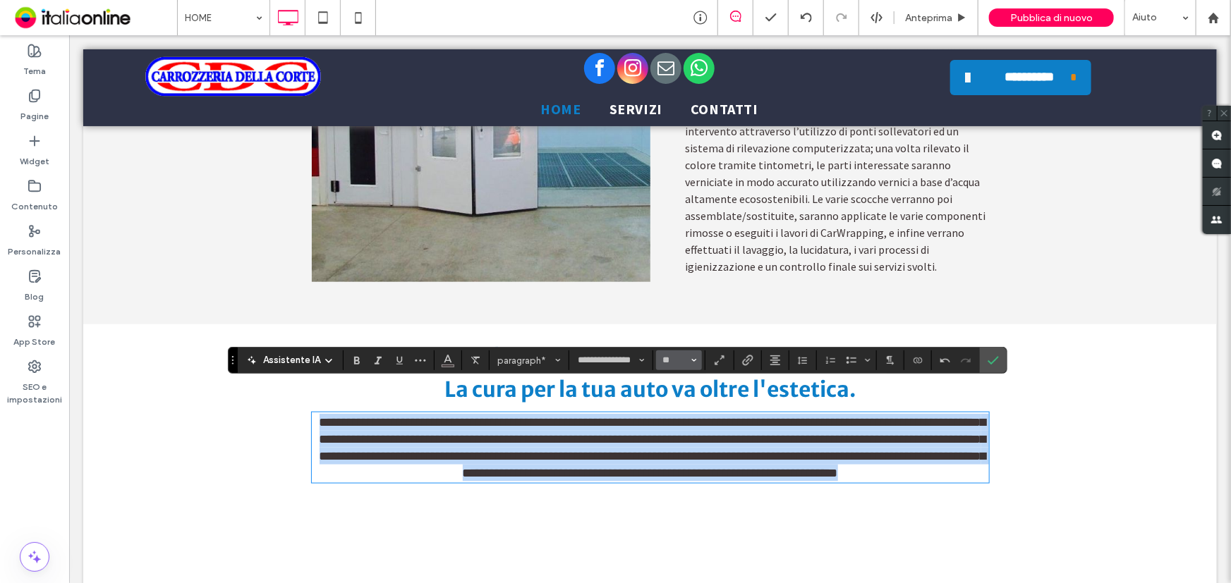
type input "**"
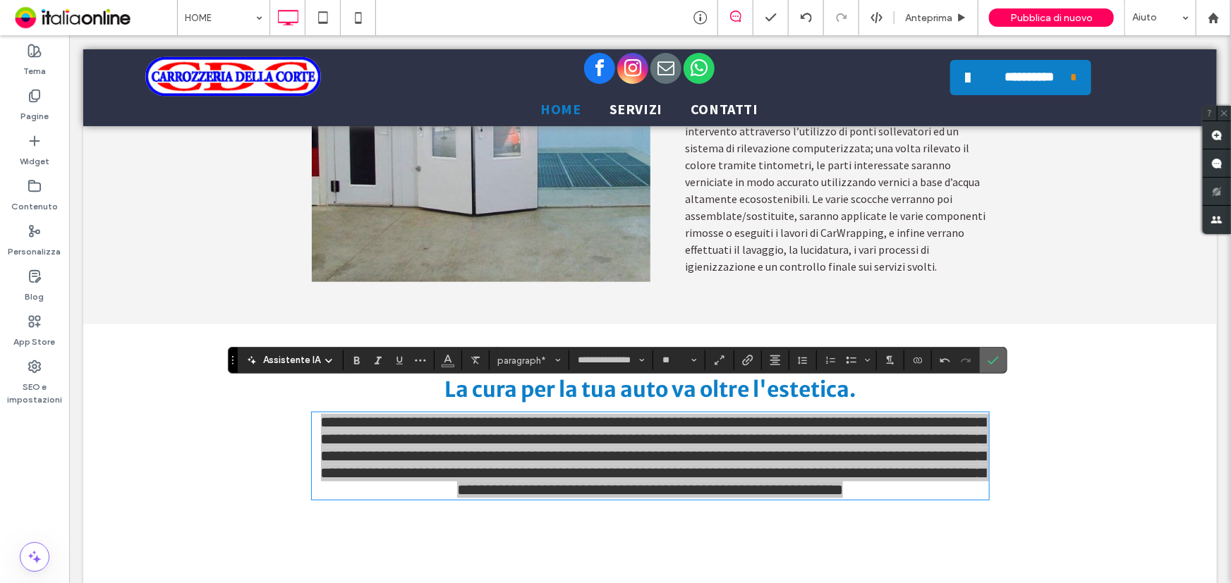
click at [993, 355] on icon "Conferma" at bounding box center [992, 360] width 11 height 11
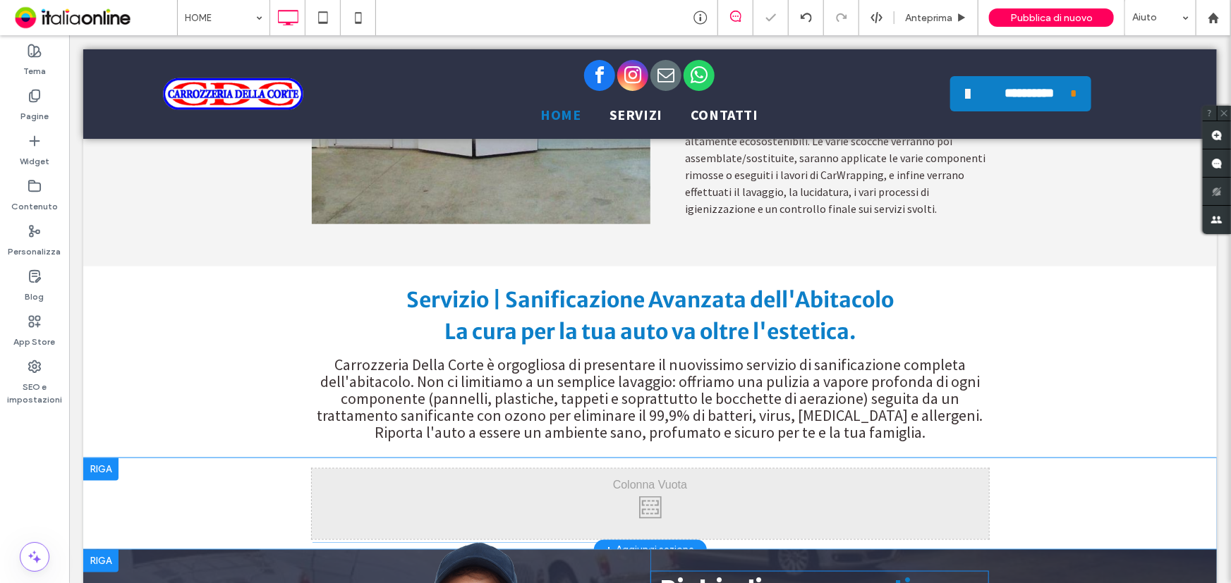
scroll to position [3526, 0]
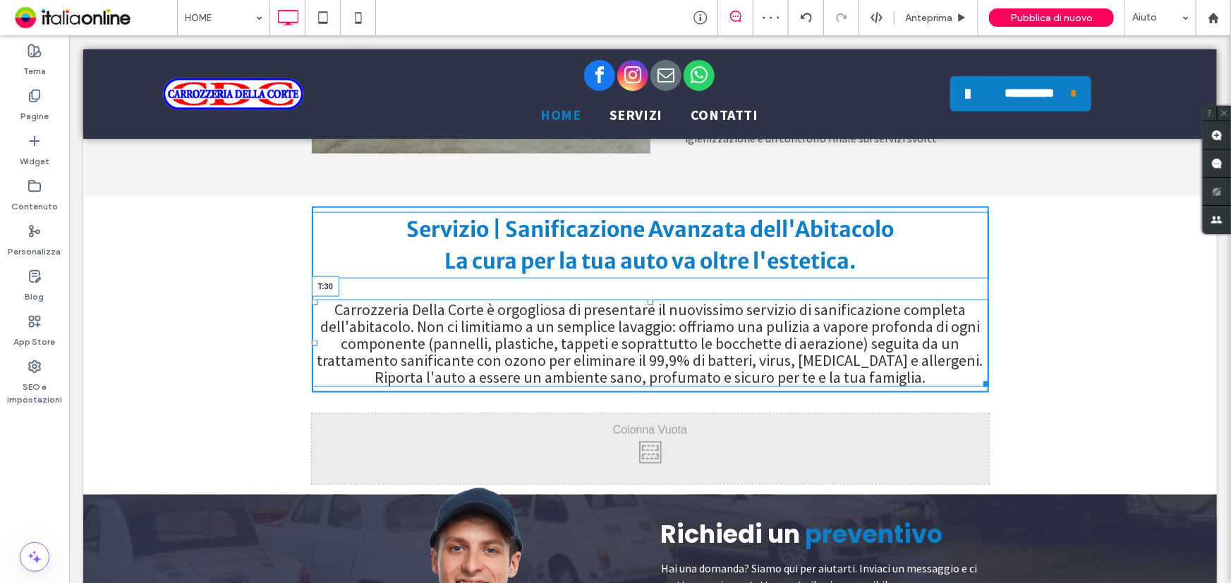
drag, startPoint x: 642, startPoint y: 252, endPoint x: 639, endPoint y: 267, distance: 15.8
click at [639, 299] on div "Carrozzeria Della Corte è orgogliosa di presentare il nuovissimo servizio di sa…" at bounding box center [649, 342] width 677 height 87
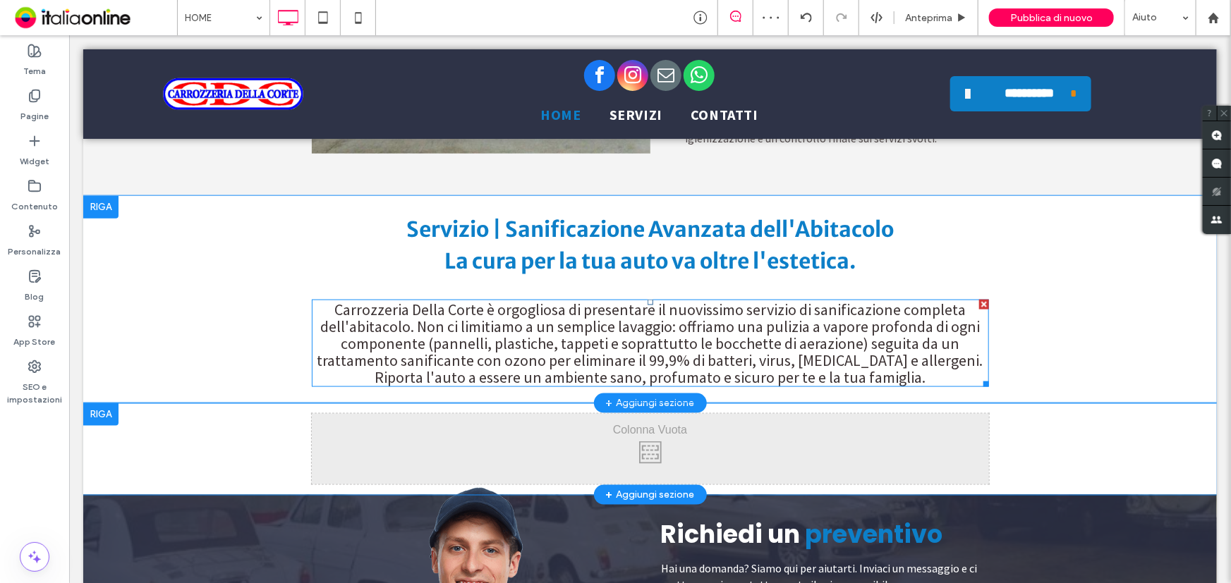
click at [415, 299] on span "Carrozzeria Della Corte è orgogliosa di presentare il nuovissimo servizio di sa…" at bounding box center [650, 342] width 666 height 87
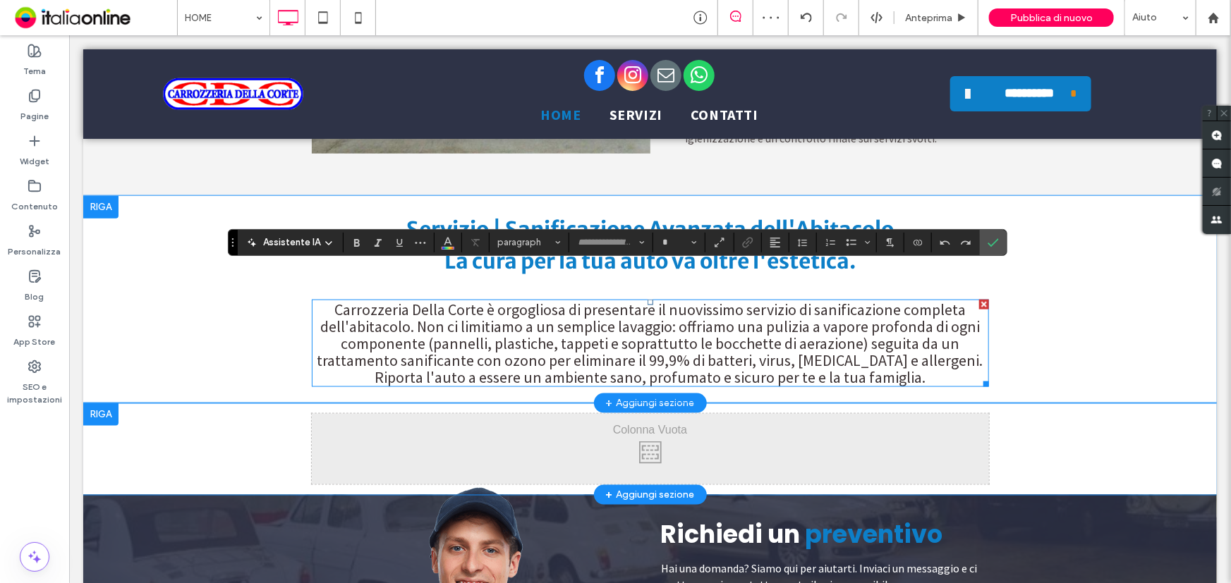
type input "**********"
type input "**"
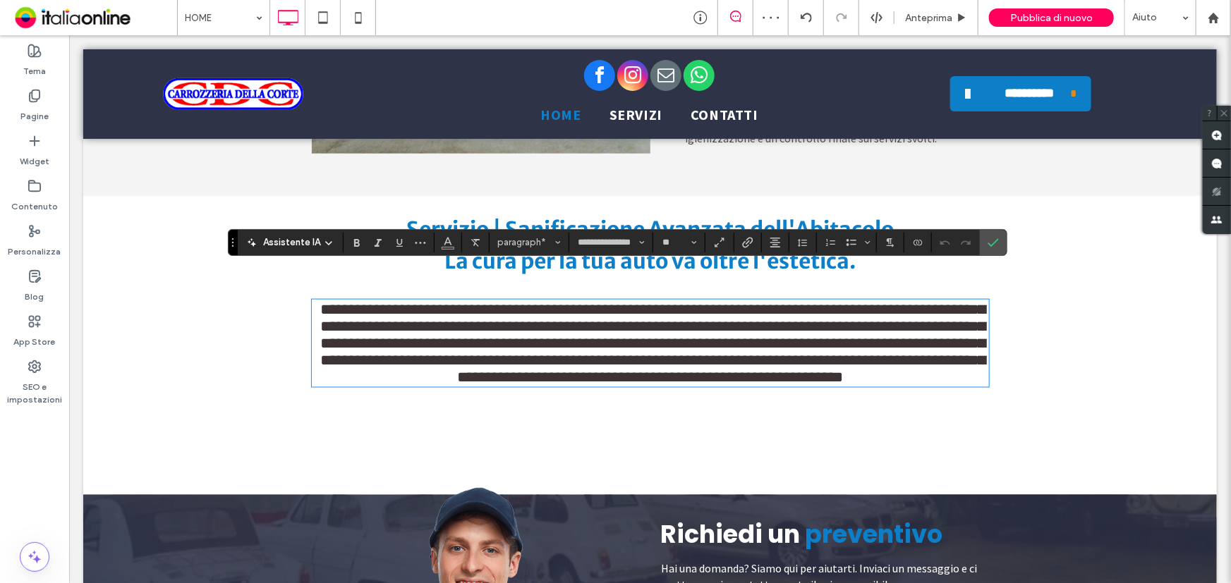
click at [414, 301] on span "**********" at bounding box center [652, 342] width 665 height 83
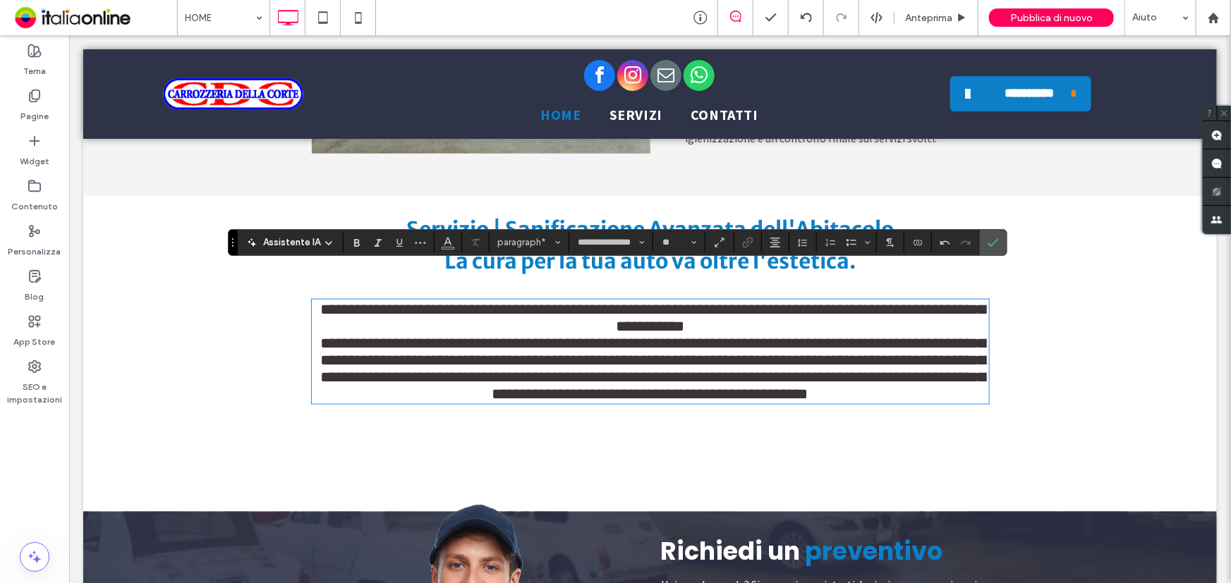
click at [810, 344] on span "**********" at bounding box center [652, 368] width 665 height 66
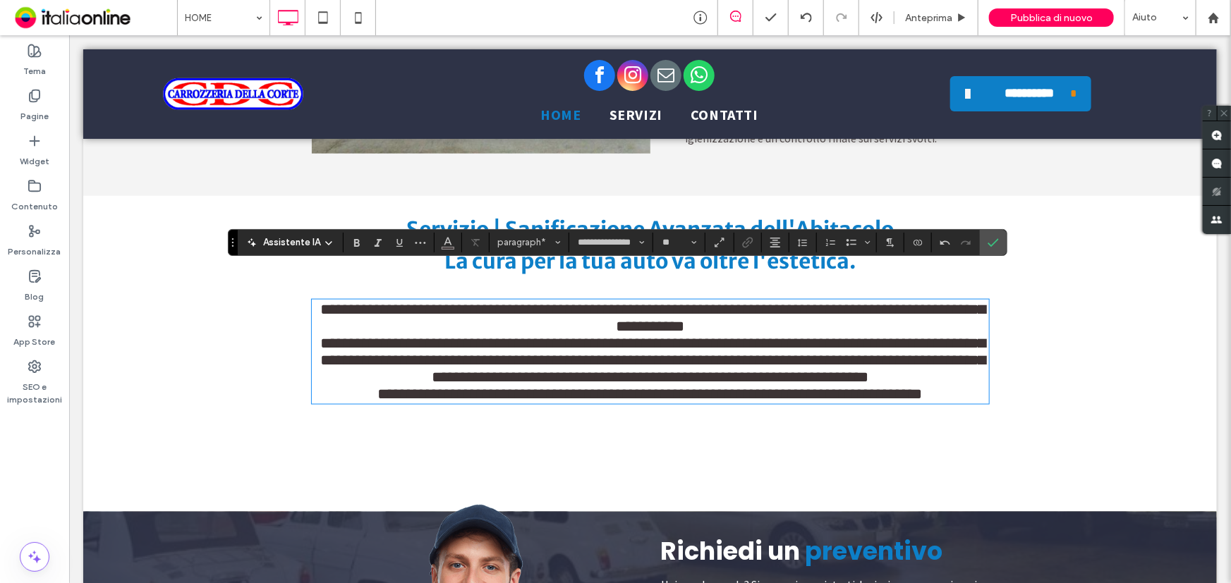
drag, startPoint x: 922, startPoint y: 359, endPoint x: 932, endPoint y: 346, distance: 16.1
click at [922, 385] on p "**********" at bounding box center [649, 393] width 677 height 17
click at [988, 240] on icon "Conferma" at bounding box center [992, 242] width 11 height 11
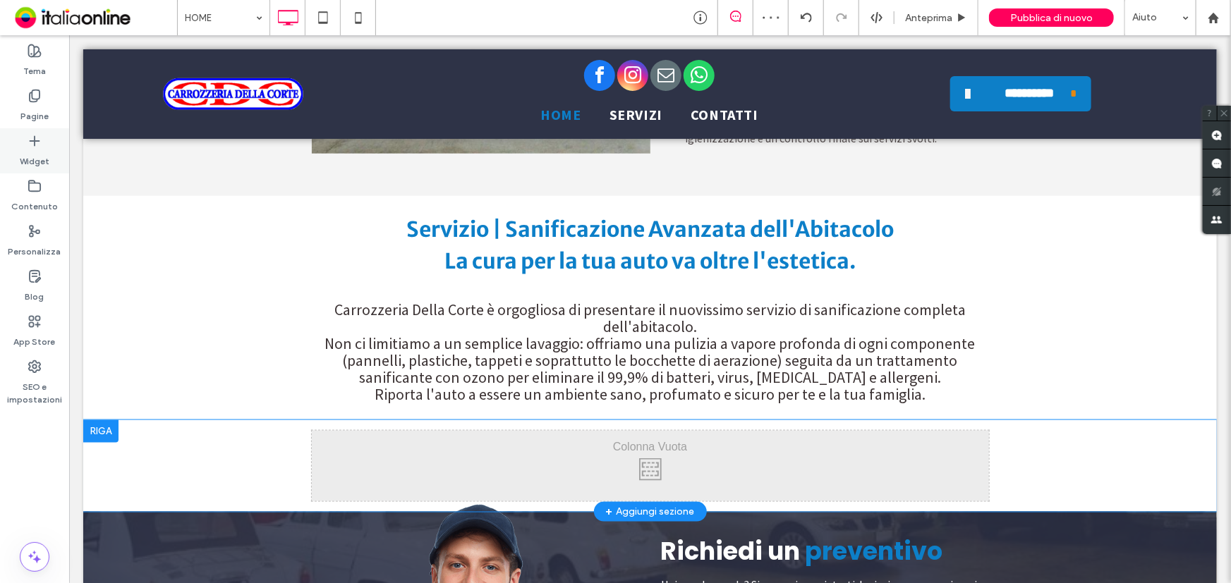
click at [16, 154] on div "Widget" at bounding box center [34, 150] width 69 height 45
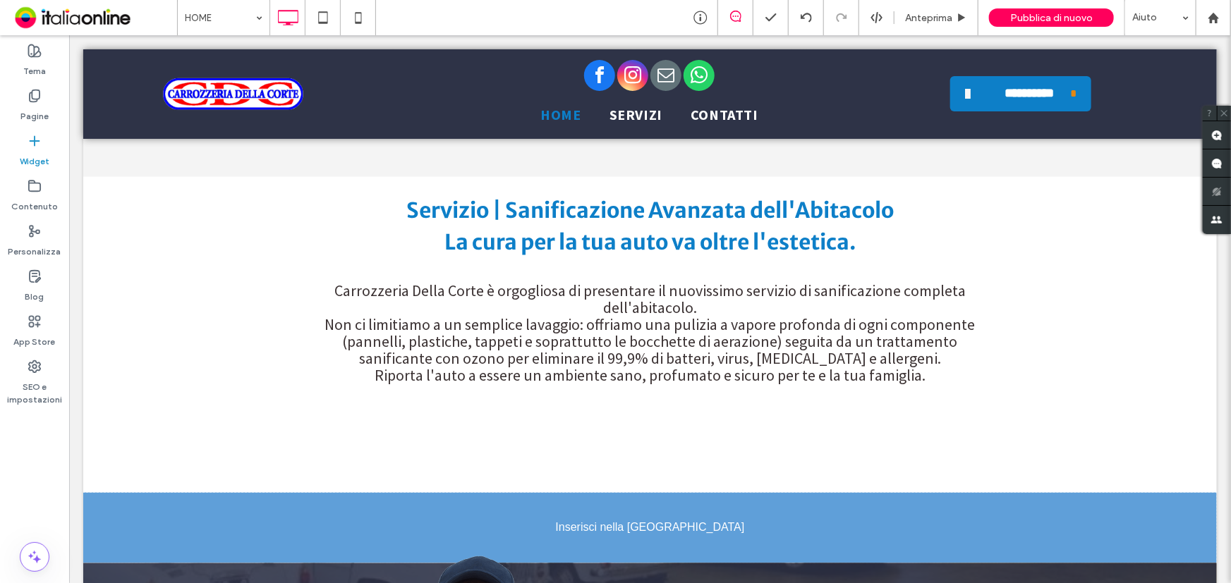
scroll to position [3555, 0]
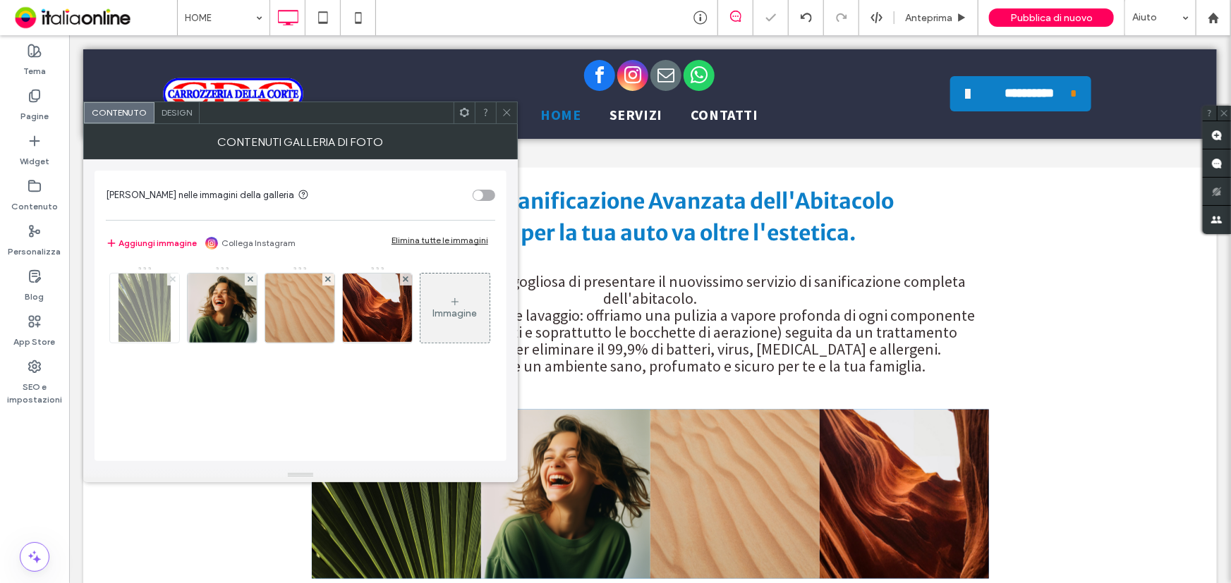
click at [172, 277] on use at bounding box center [173, 279] width 6 height 6
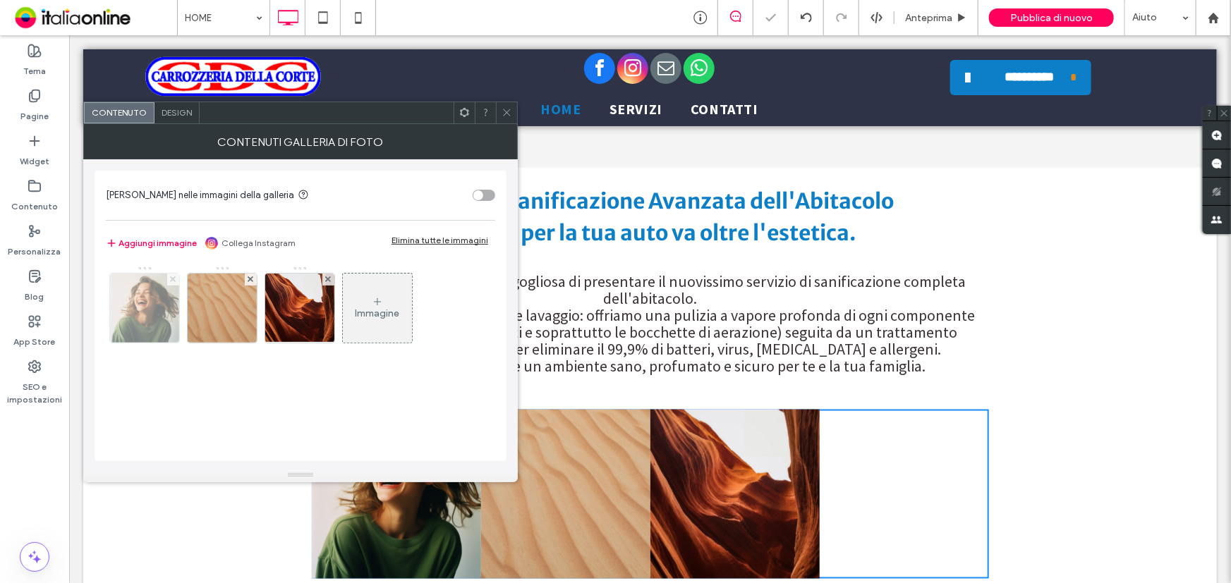
click at [172, 277] on use at bounding box center [173, 279] width 6 height 6
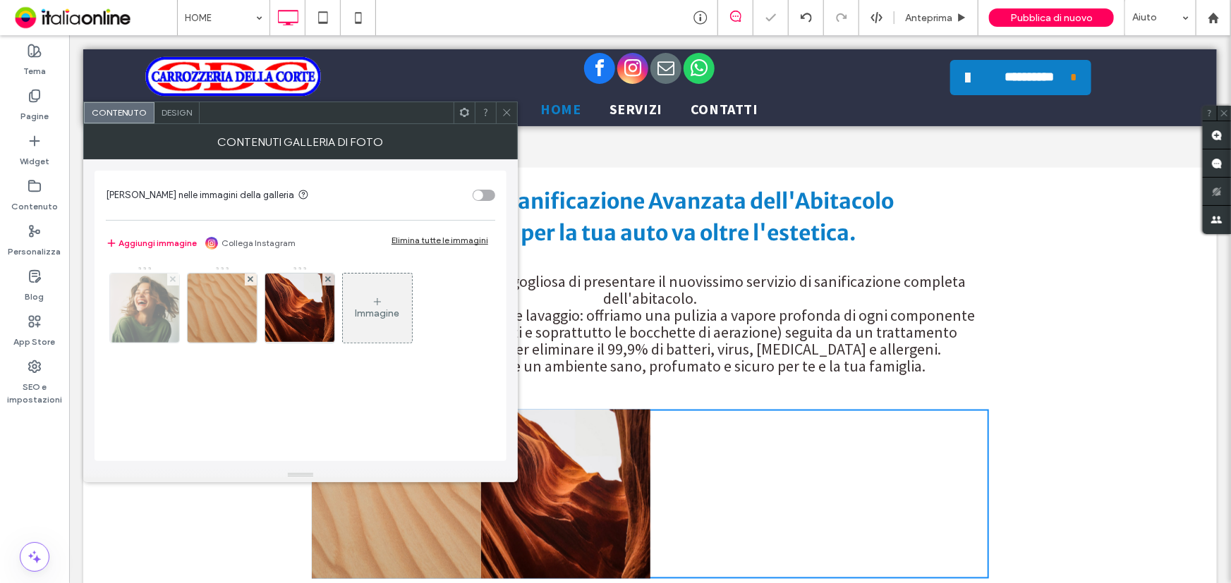
click at [248, 277] on use at bounding box center [251, 279] width 6 height 6
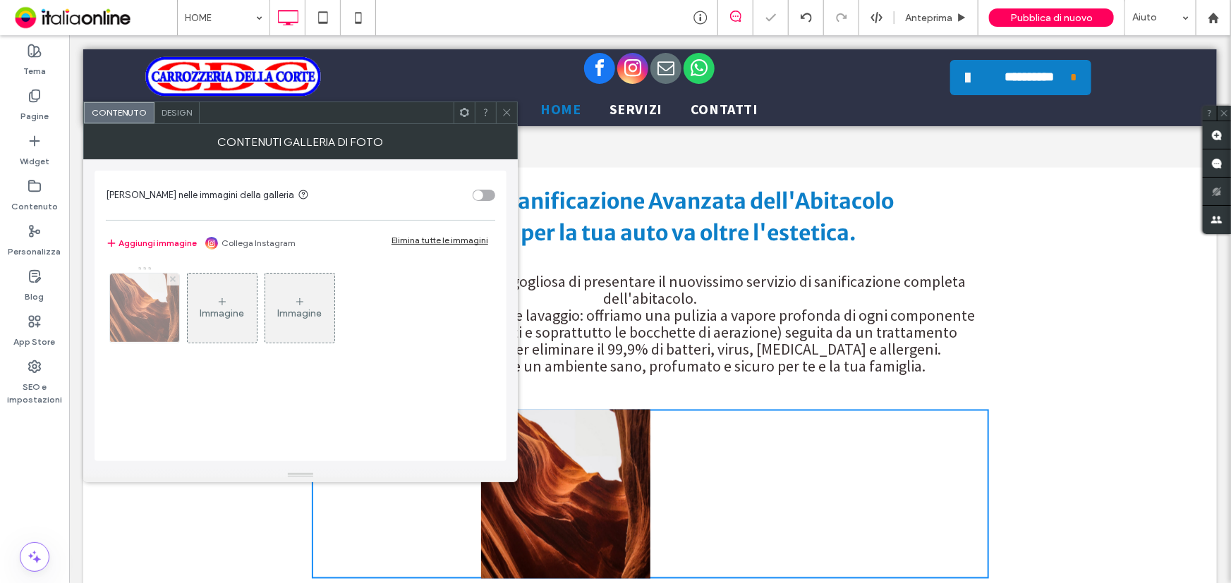
click at [172, 277] on use at bounding box center [173, 279] width 6 height 6
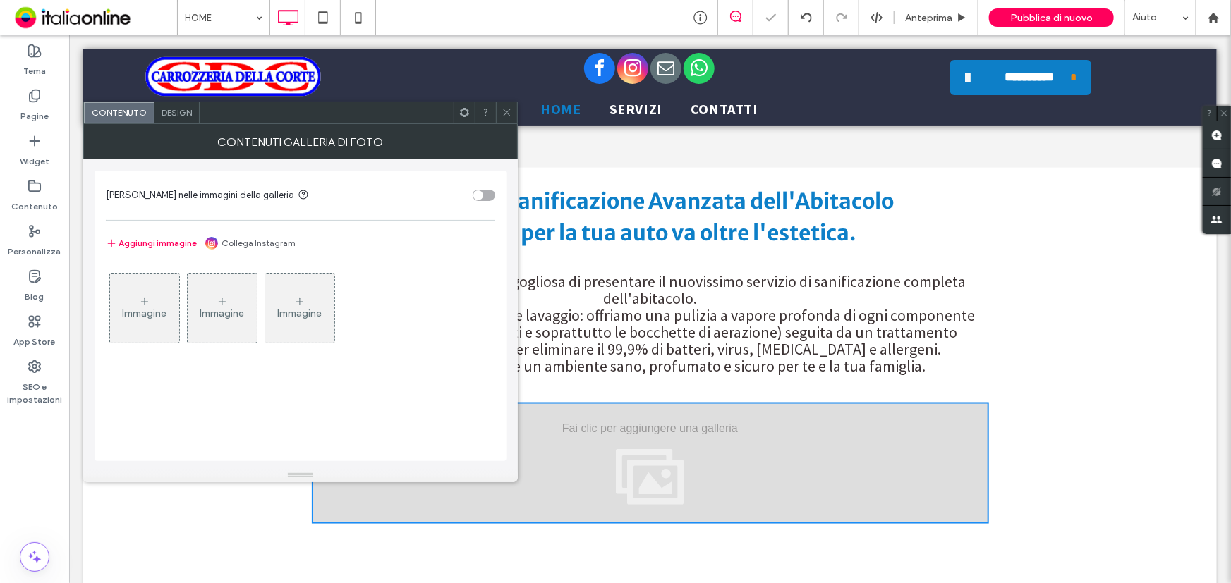
click at [148, 298] on icon at bounding box center [144, 301] width 11 height 11
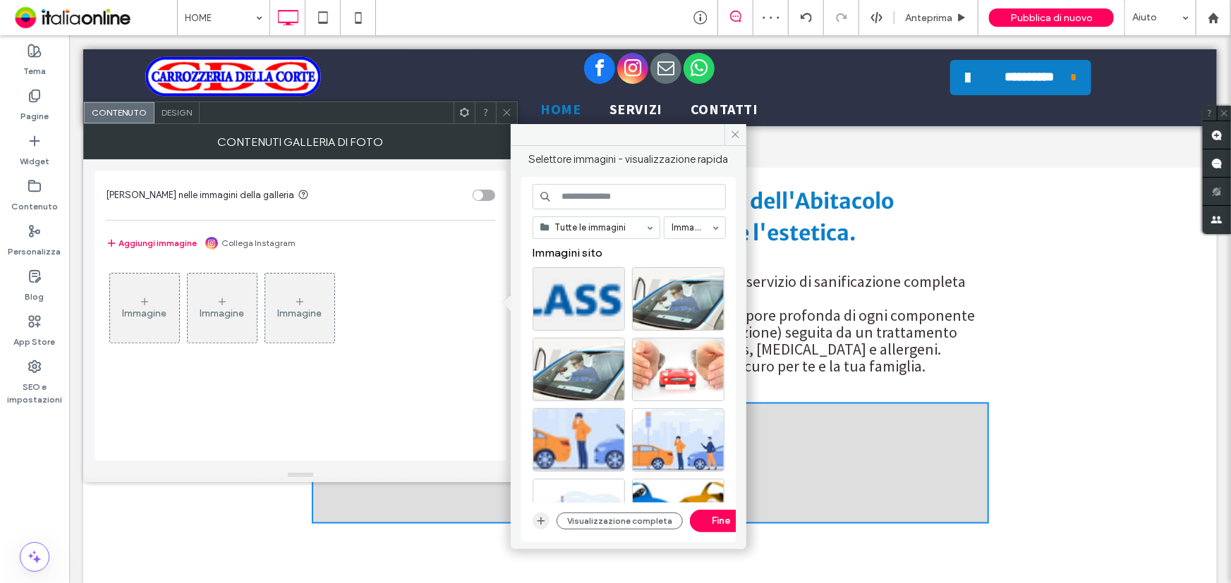
click at [541, 514] on span "button" at bounding box center [540, 521] width 17 height 17
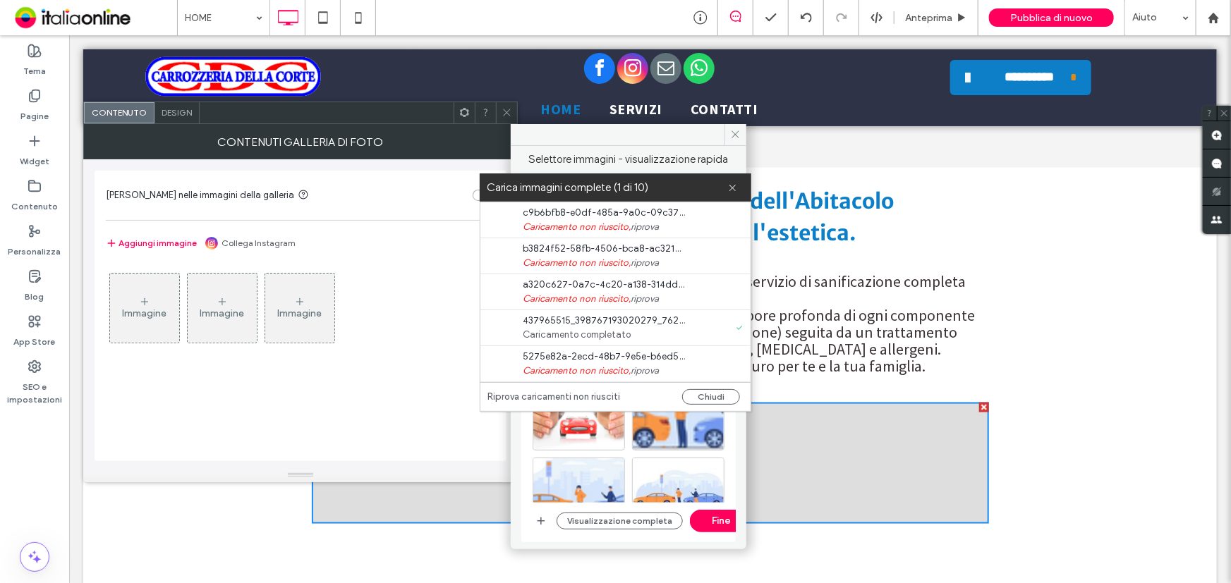
click at [606, 229] on span "Caricamento non riuscito, riprova" at bounding box center [629, 227] width 212 height 14
click at [642, 221] on link "riprova" at bounding box center [645, 227] width 28 height 14
click at [662, 266] on span "Caricamento non riuscito, riprova" at bounding box center [629, 263] width 212 height 14
click at [664, 260] on span "Caricamento non riuscito, riprova" at bounding box center [629, 263] width 212 height 14
click at [734, 189] on icon at bounding box center [732, 187] width 9 height 9
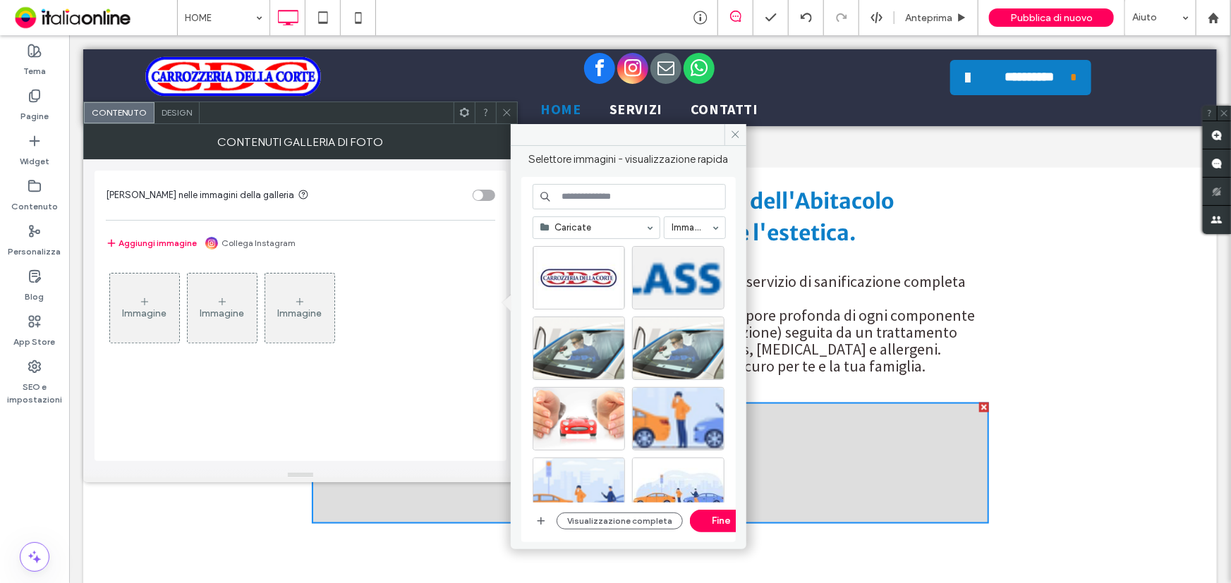
click at [155, 298] on div "Immagine" at bounding box center [144, 308] width 69 height 66
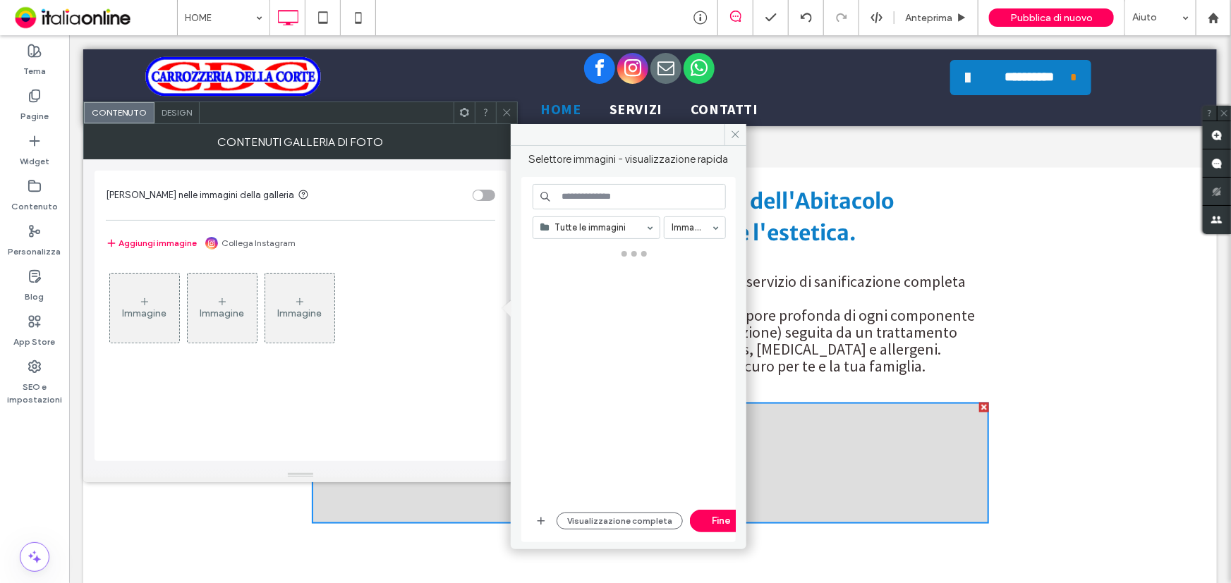
click at [136, 308] on div "Immagine" at bounding box center [144, 313] width 44 height 12
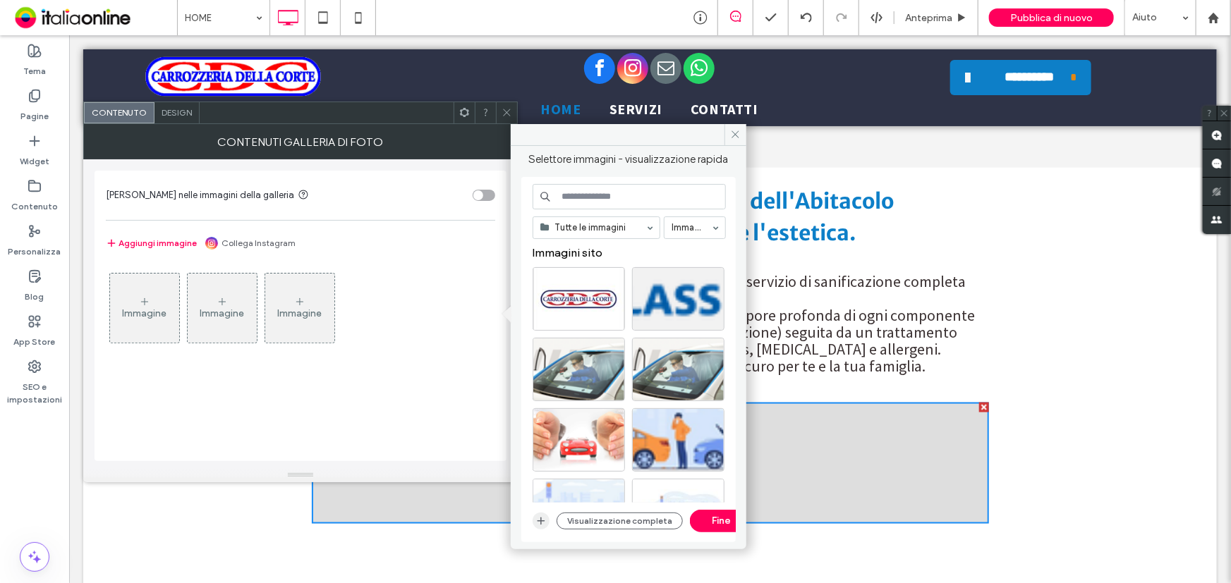
click at [543, 525] on icon "button" at bounding box center [540, 521] width 11 height 11
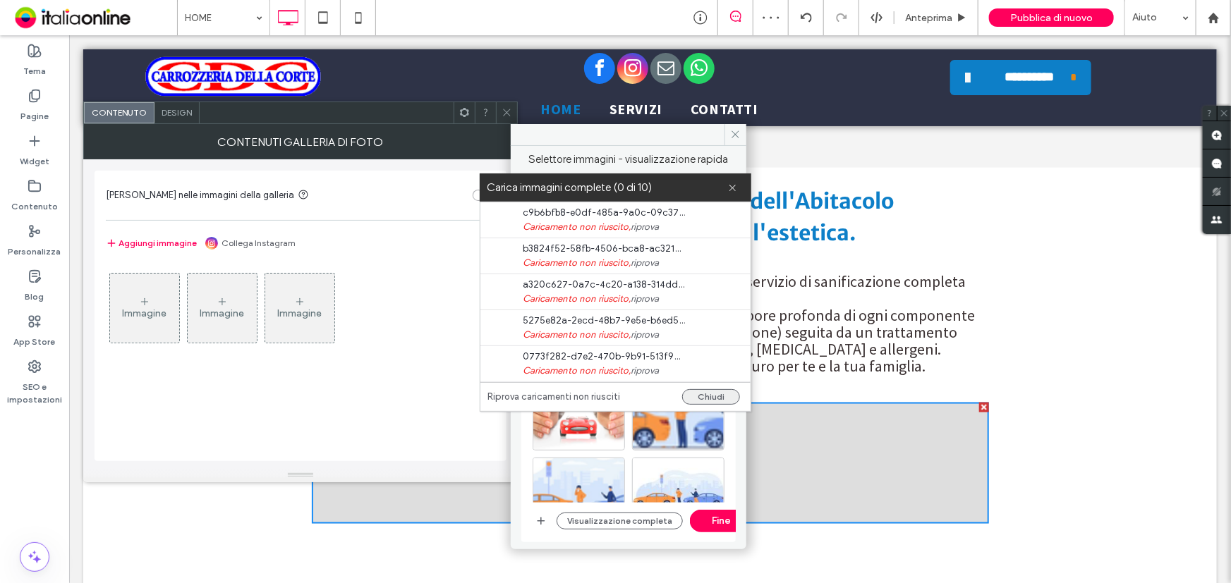
click at [705, 395] on button "Chiudi" at bounding box center [711, 397] width 58 height 16
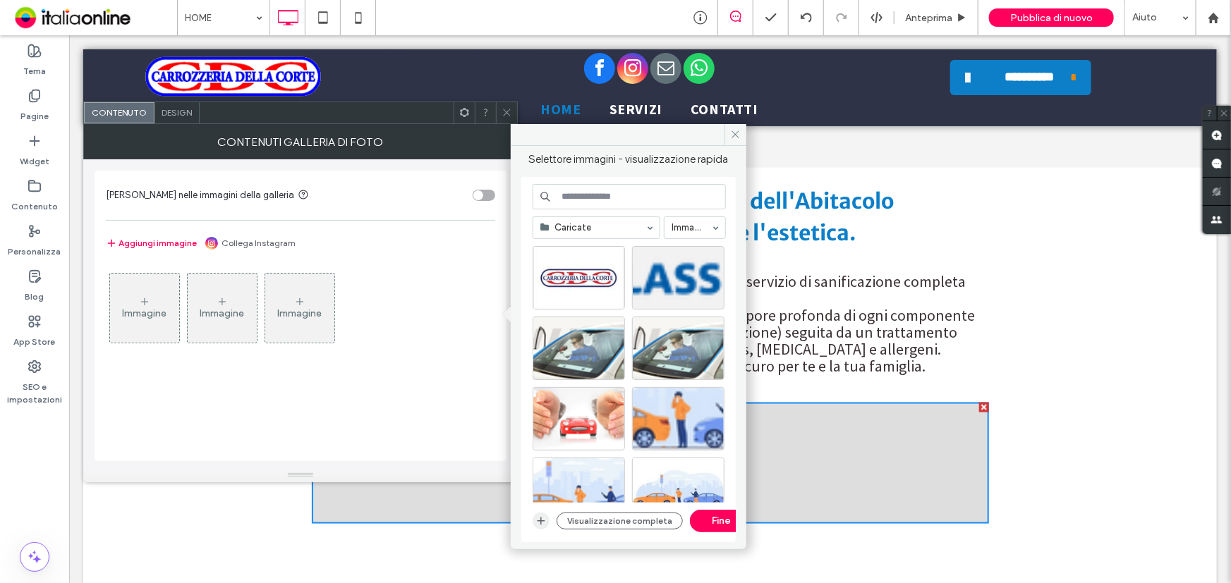
click at [539, 517] on icon "button" at bounding box center [540, 521] width 11 height 11
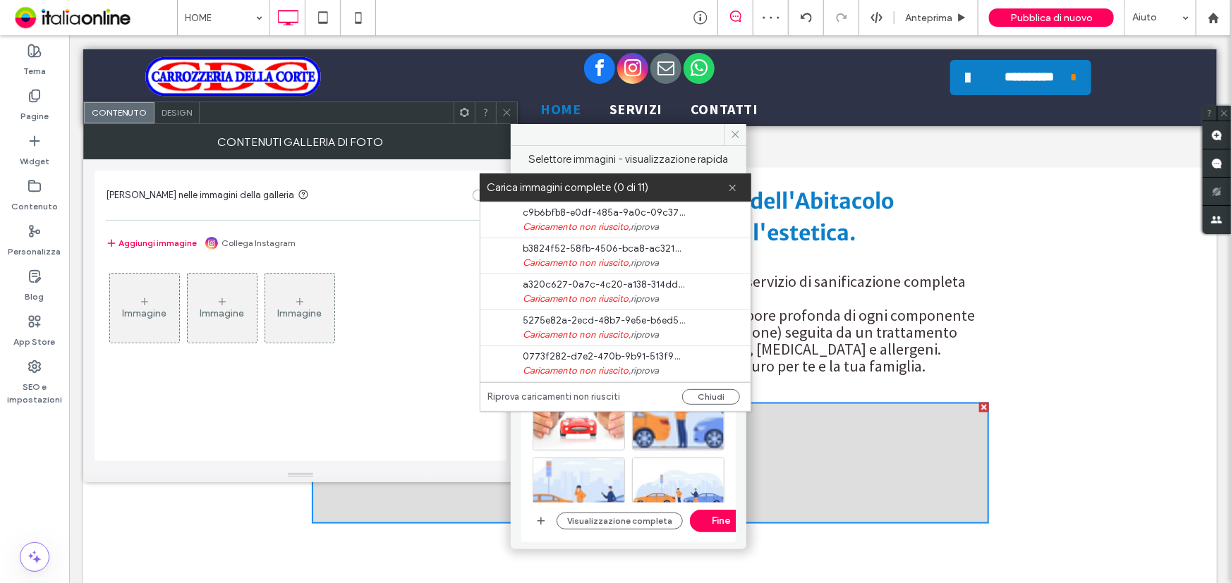
drag, startPoint x: 729, startPoint y: 188, endPoint x: 713, endPoint y: 204, distance: 21.9
click at [729, 188] on icon at bounding box center [732, 187] width 9 height 9
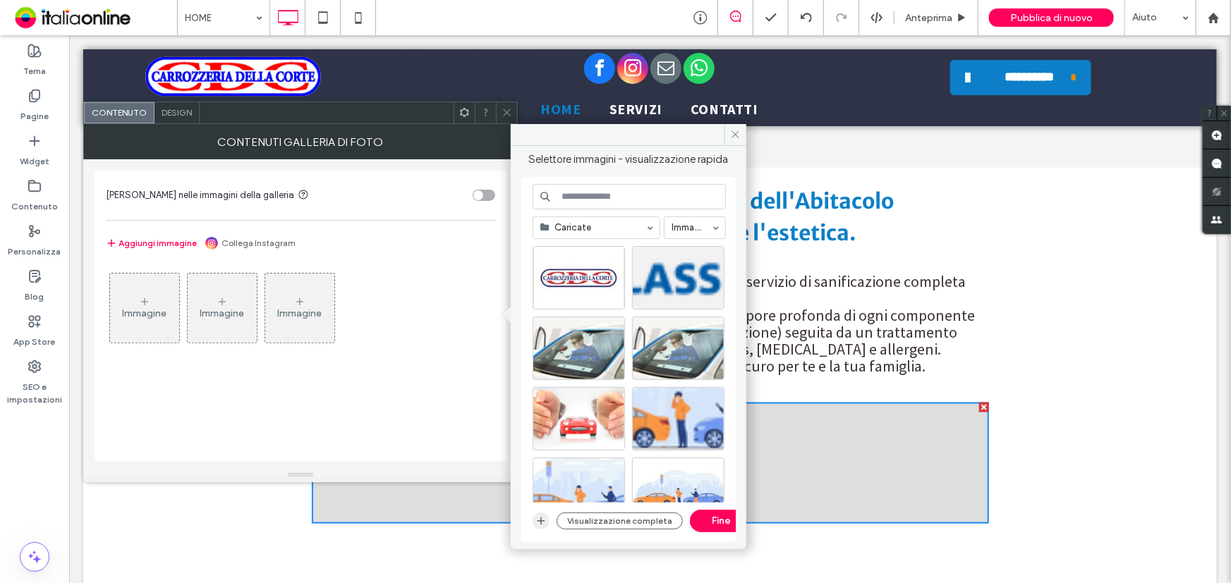
click at [547, 524] on span "button" at bounding box center [540, 521] width 17 height 17
click at [539, 516] on icon "button" at bounding box center [540, 521] width 11 height 11
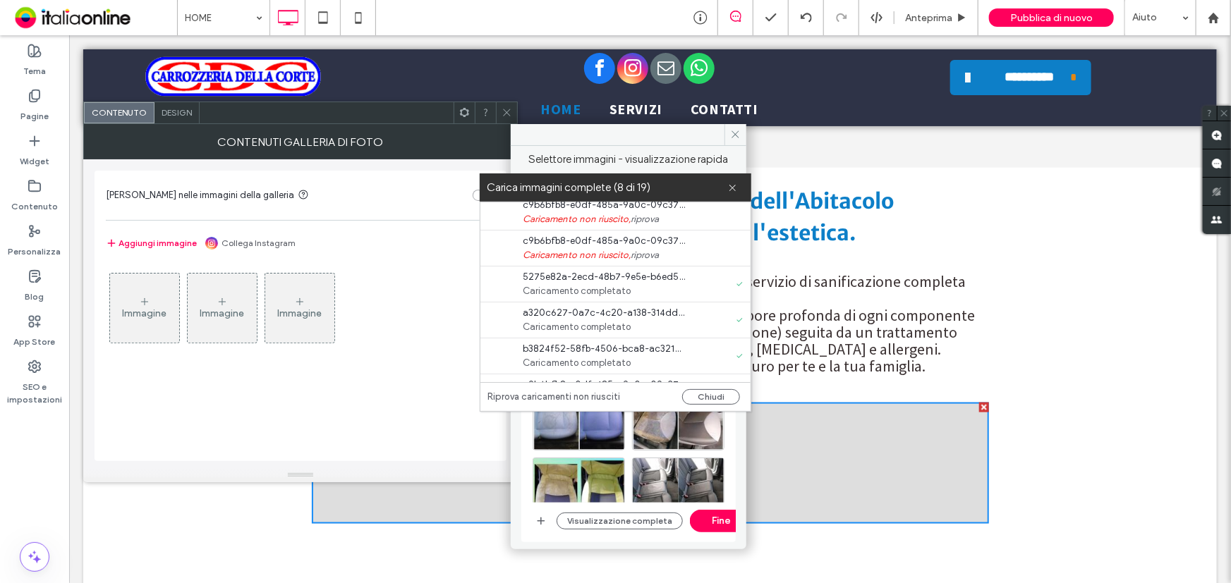
scroll to position [310, 0]
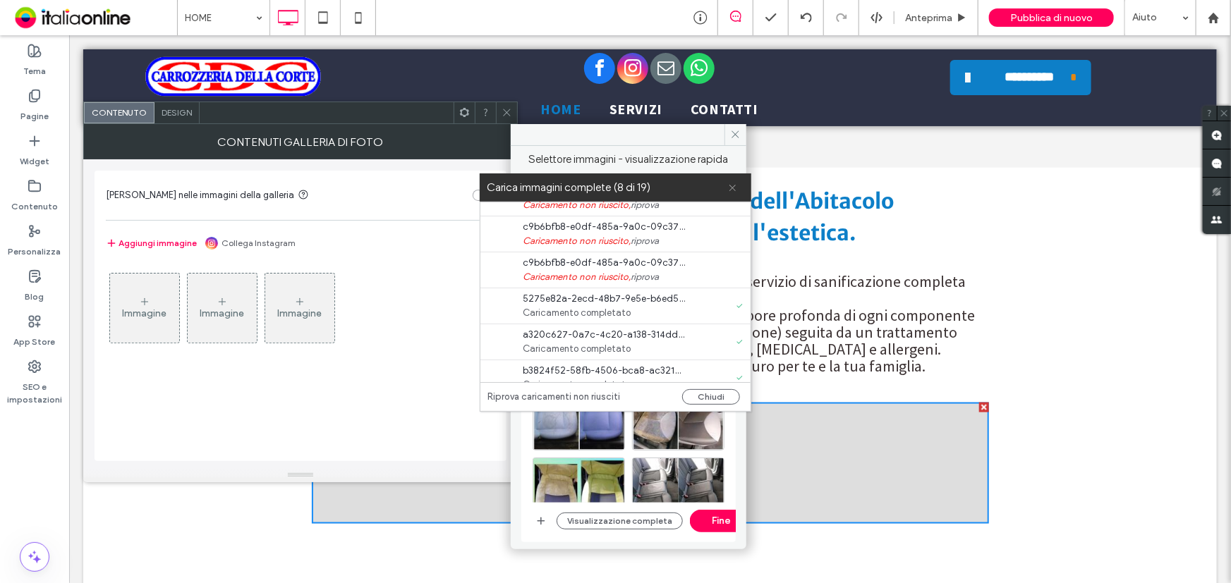
click at [729, 188] on icon at bounding box center [732, 187] width 9 height 9
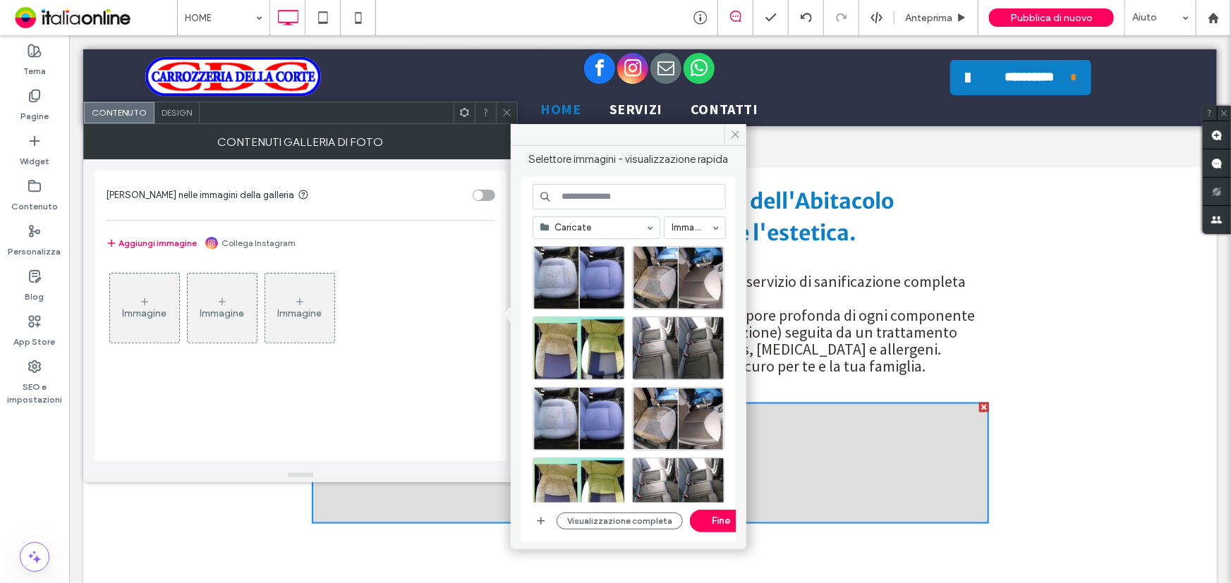
scroll to position [214, 0]
click at [606, 277] on div "Seleziona" at bounding box center [578, 277] width 92 height 63
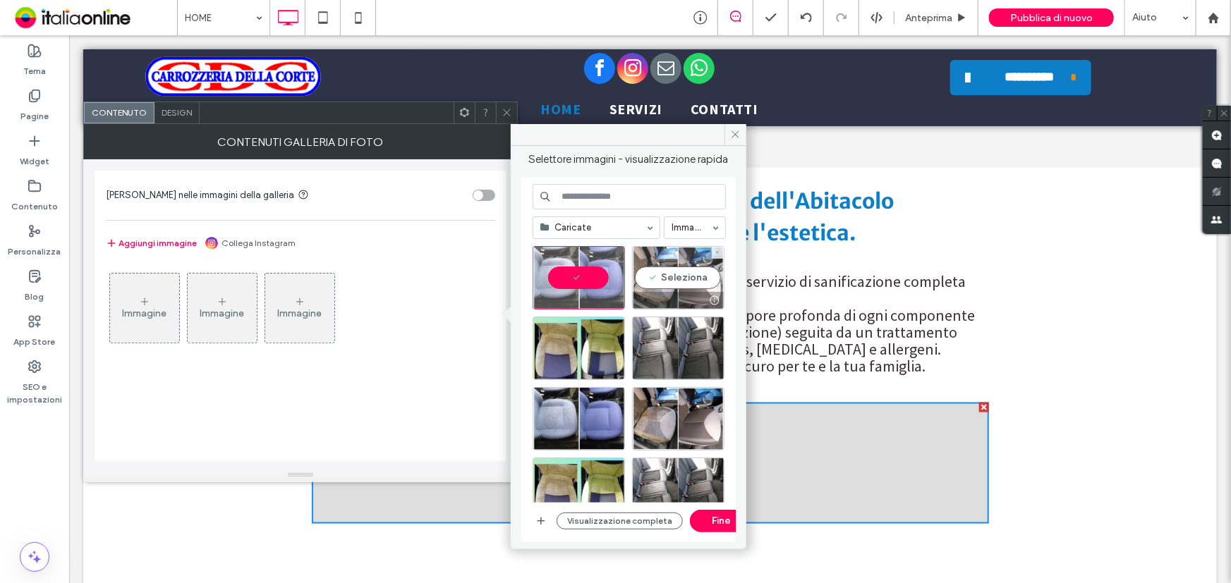
click at [659, 271] on div "Seleziona" at bounding box center [678, 277] width 92 height 63
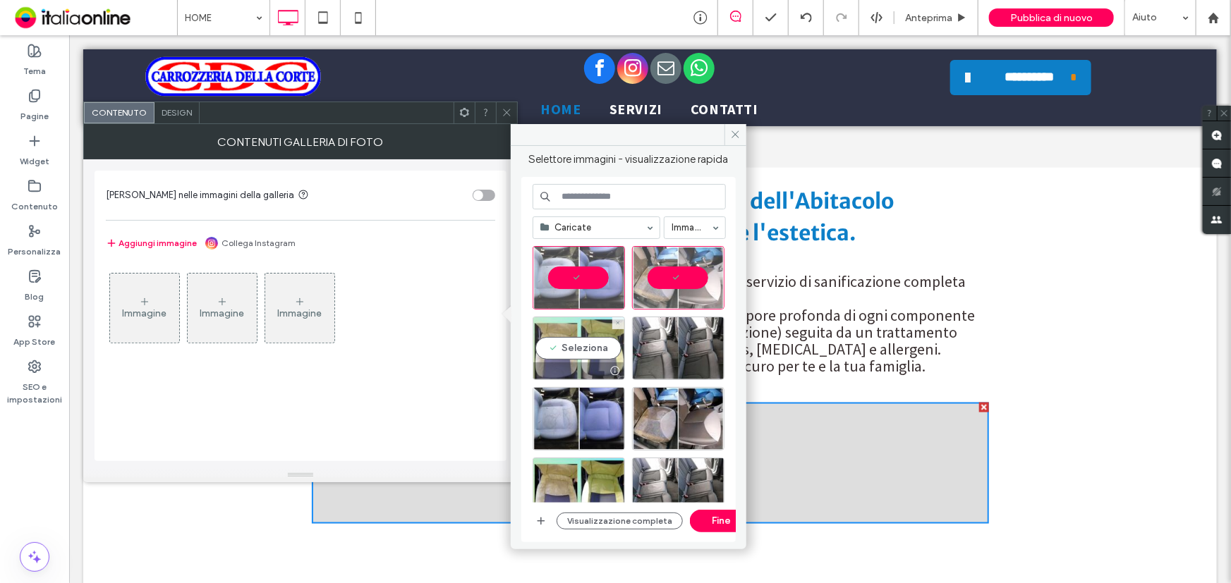
click at [586, 338] on div "Seleziona" at bounding box center [578, 348] width 92 height 63
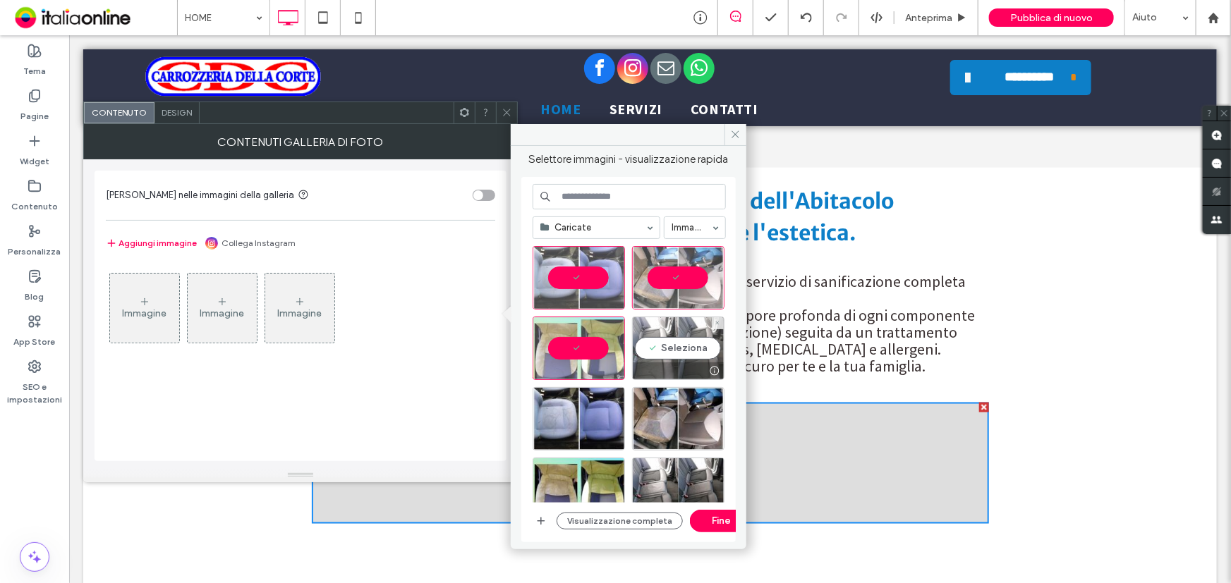
click at [654, 339] on div "Seleziona" at bounding box center [678, 348] width 92 height 63
click at [705, 511] on button "Fine" at bounding box center [721, 521] width 63 height 23
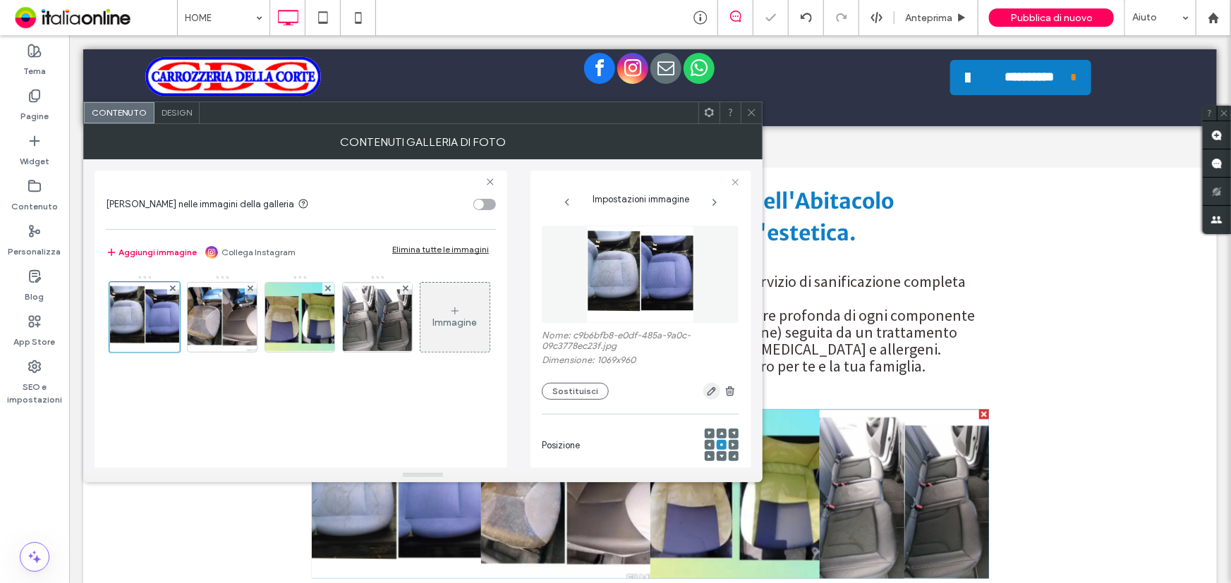
click at [706, 388] on icon "button" at bounding box center [711, 391] width 11 height 11
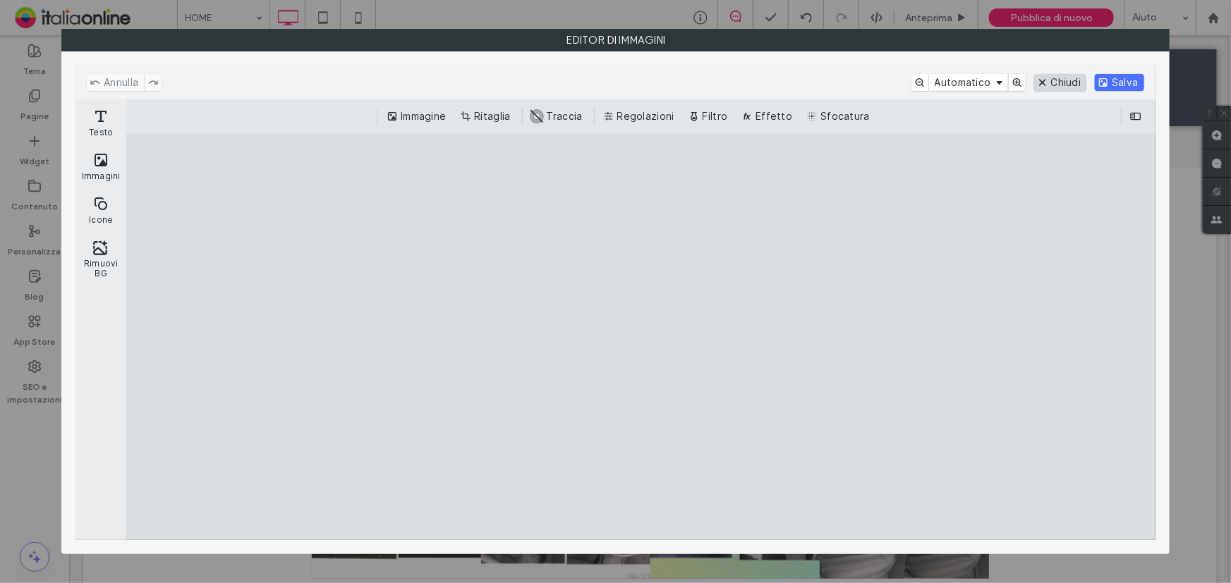
click at [1069, 76] on button "Chiudi" at bounding box center [1060, 82] width 53 height 17
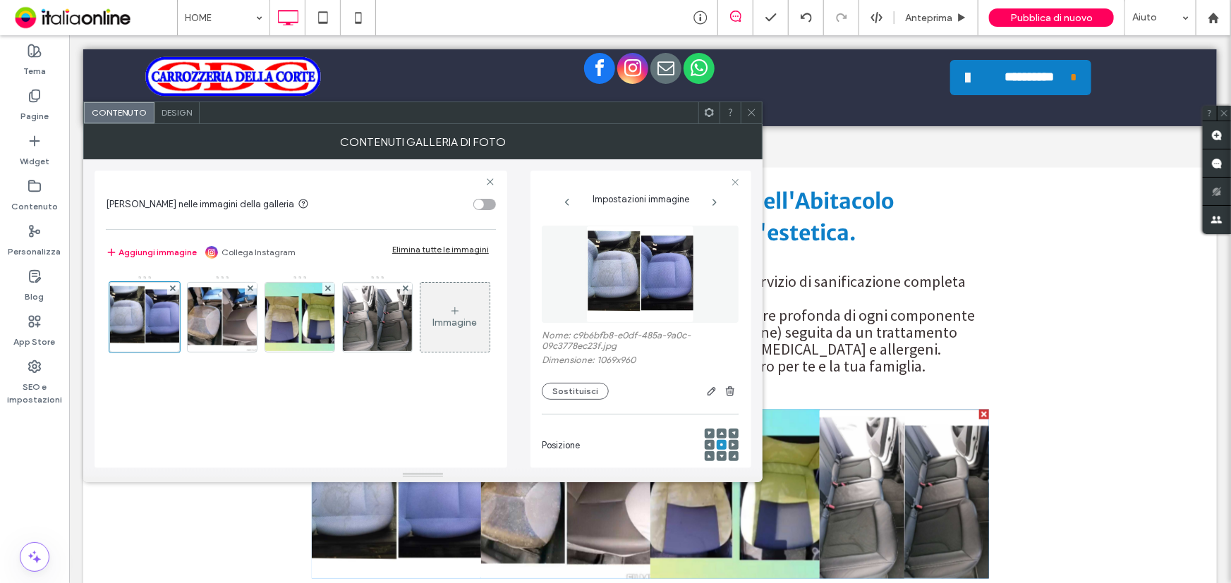
click at [449, 317] on icon at bounding box center [454, 310] width 11 height 11
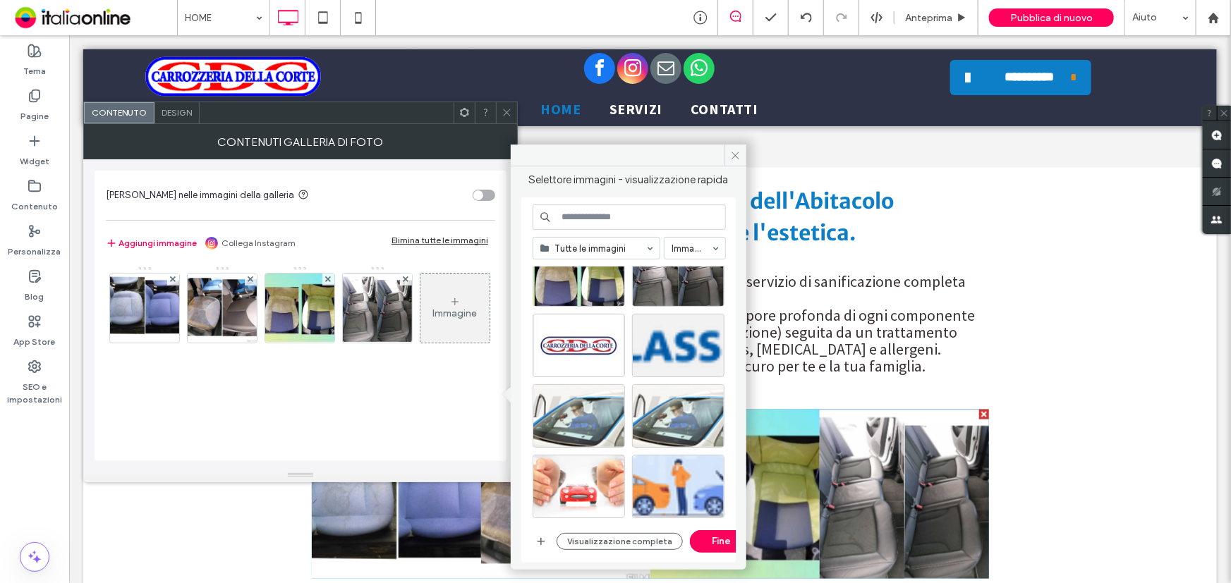
scroll to position [192, 0]
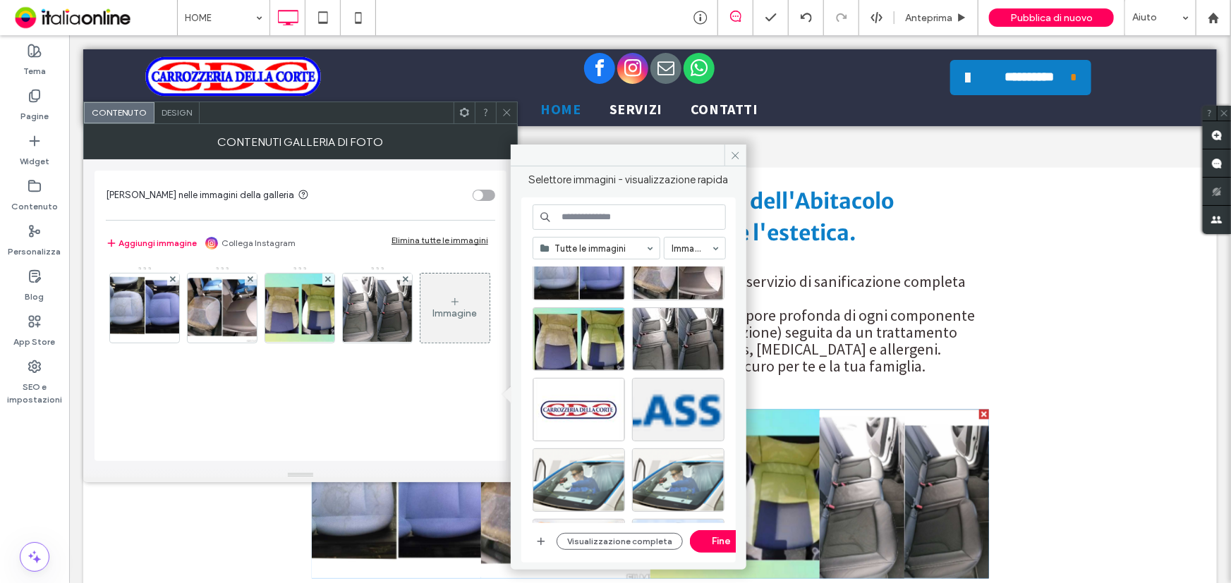
click at [449, 307] on icon at bounding box center [454, 301] width 11 height 11
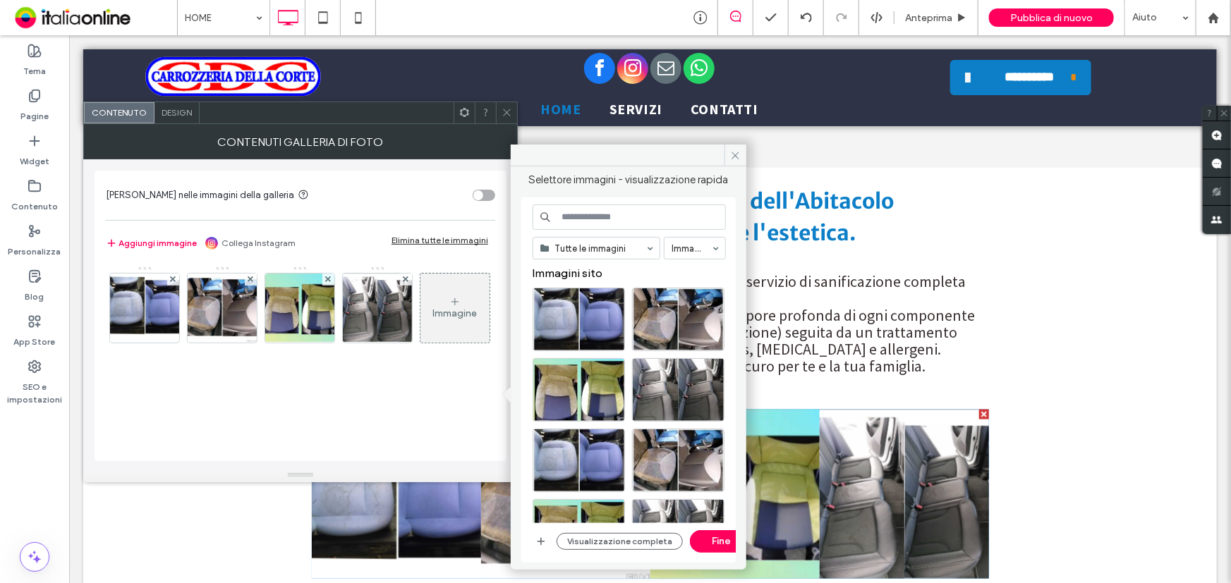
click at [449, 307] on icon at bounding box center [454, 301] width 11 height 11
click at [544, 537] on icon "button" at bounding box center [540, 541] width 11 height 11
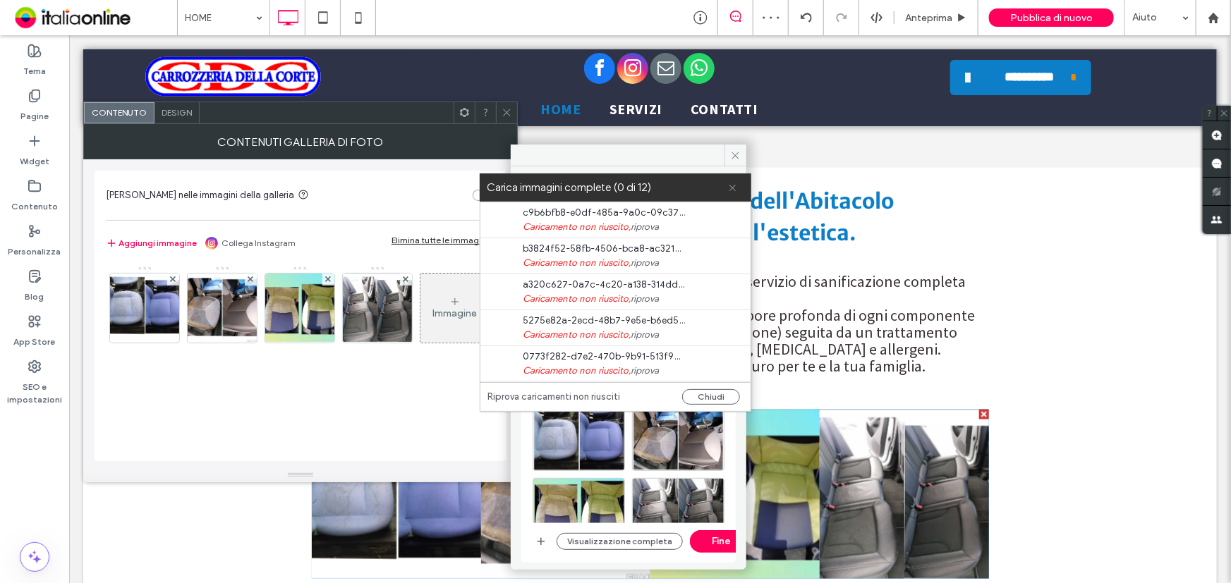
click at [731, 187] on icon at bounding box center [732, 187] width 9 height 9
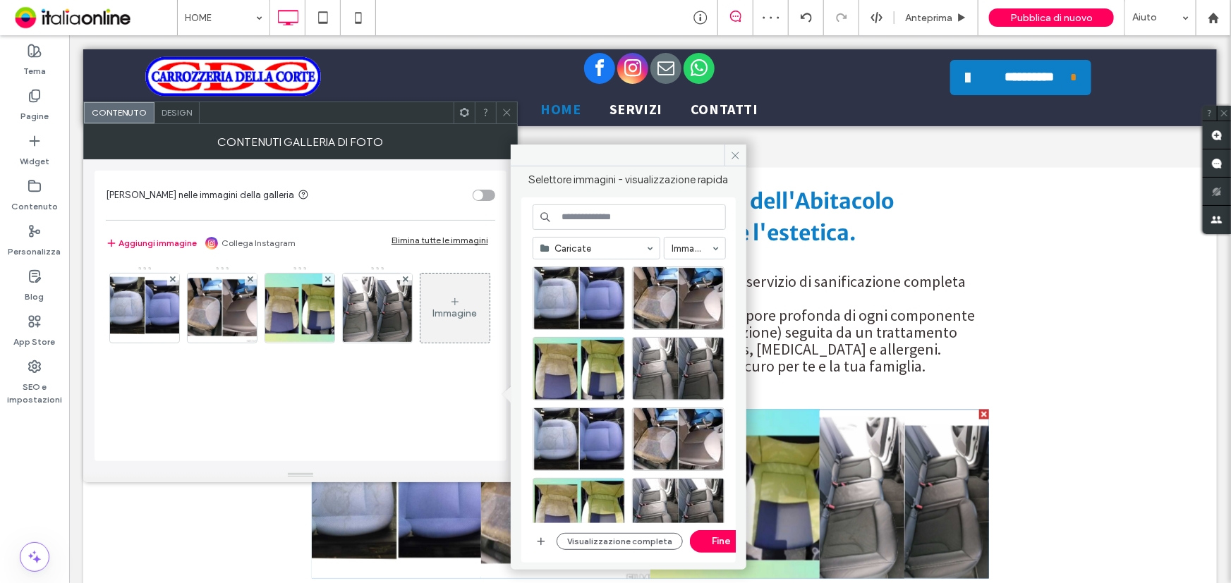
click at [449, 307] on icon at bounding box center [454, 301] width 11 height 11
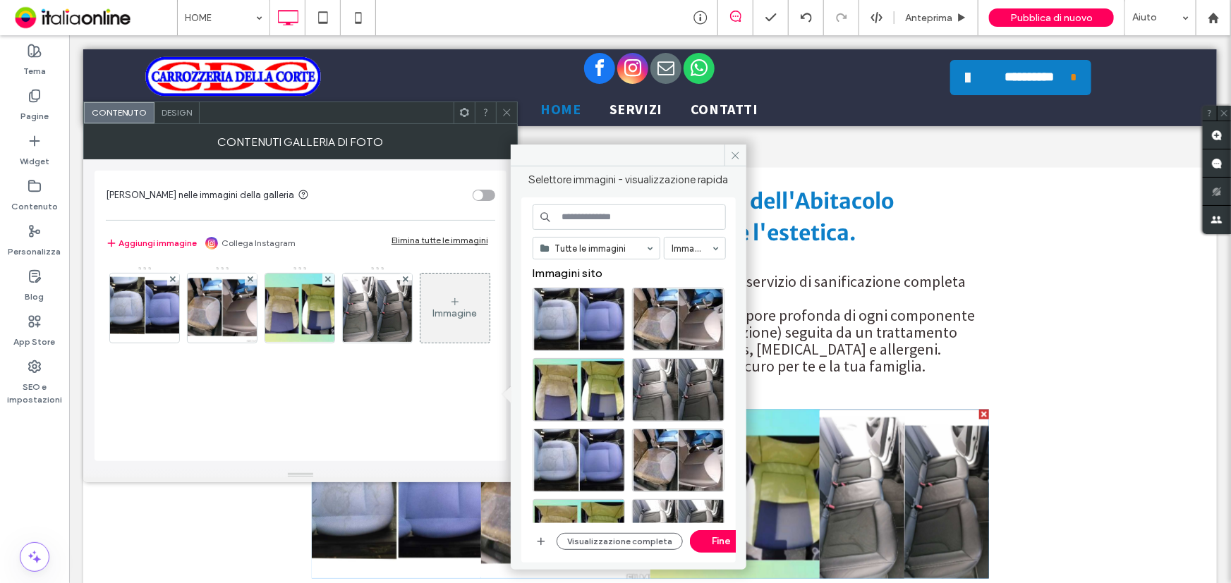
click at [420, 341] on div "Immagine" at bounding box center [454, 308] width 69 height 66
click at [548, 541] on span "button" at bounding box center [540, 541] width 17 height 17
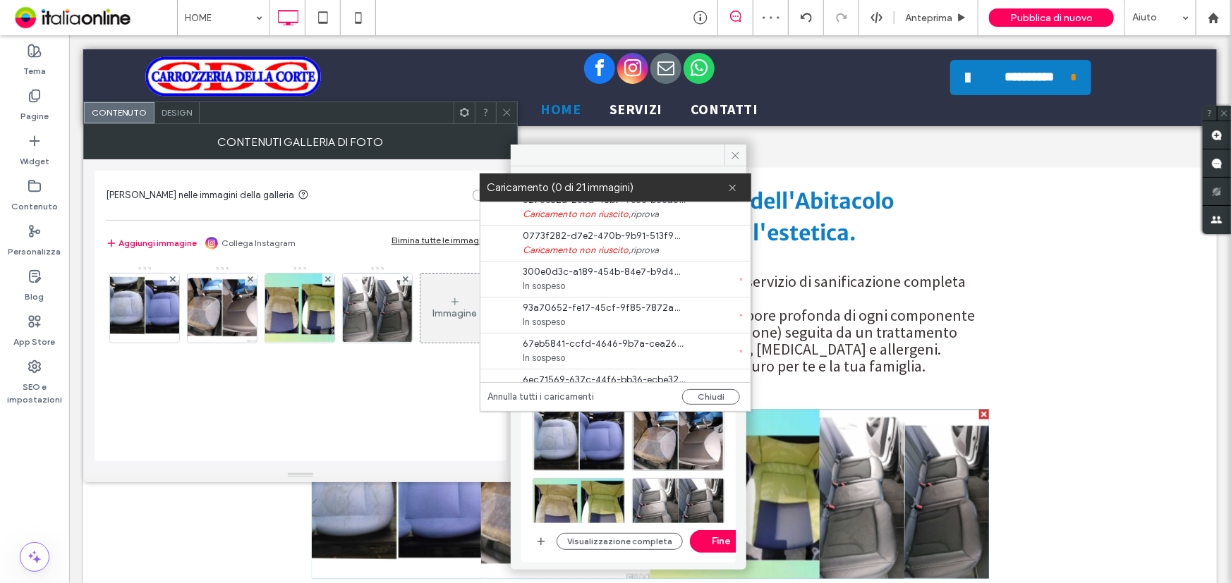
scroll to position [573, 0]
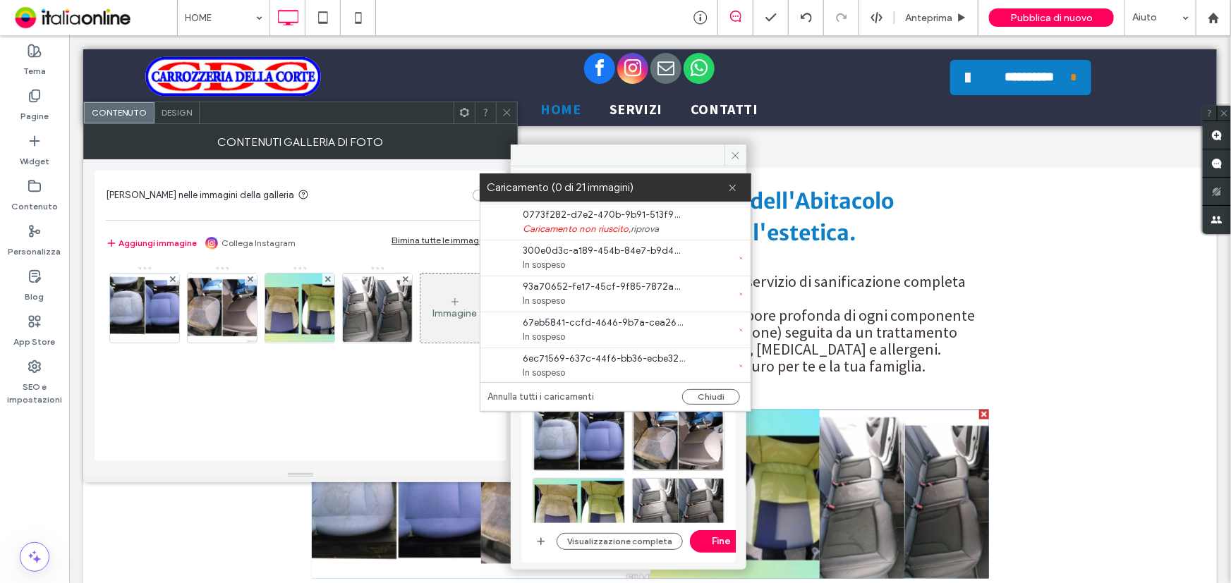
click at [724, 186] on label "Caricamento (0 di 21 immagini)" at bounding box center [607, 187] width 241 height 19
click at [726, 187] on label "Caricamento (0 di 21 immagini)" at bounding box center [607, 187] width 241 height 19
click at [733, 186] on use at bounding box center [732, 188] width 6 height 6
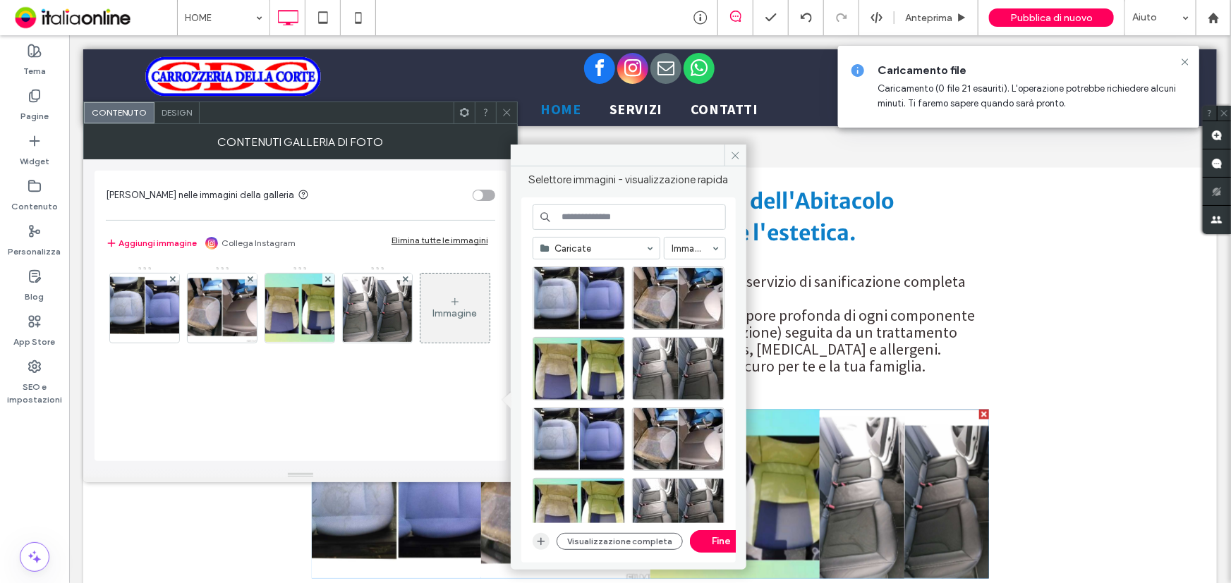
click at [545, 542] on icon "button" at bounding box center [540, 541] width 11 height 11
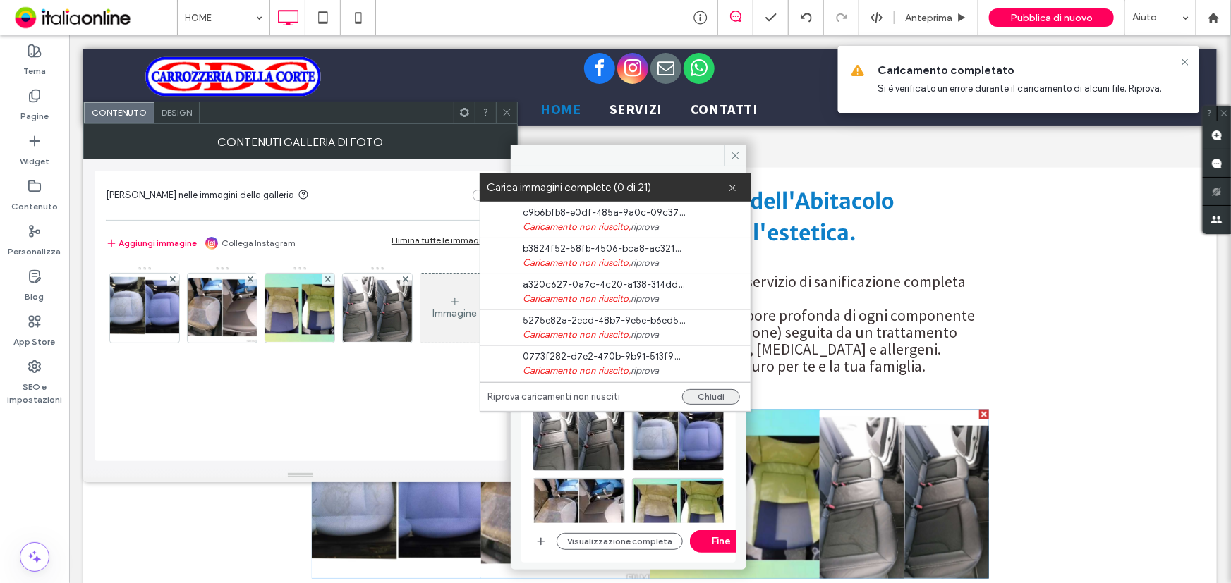
click at [717, 398] on button "Chiudi" at bounding box center [711, 397] width 58 height 16
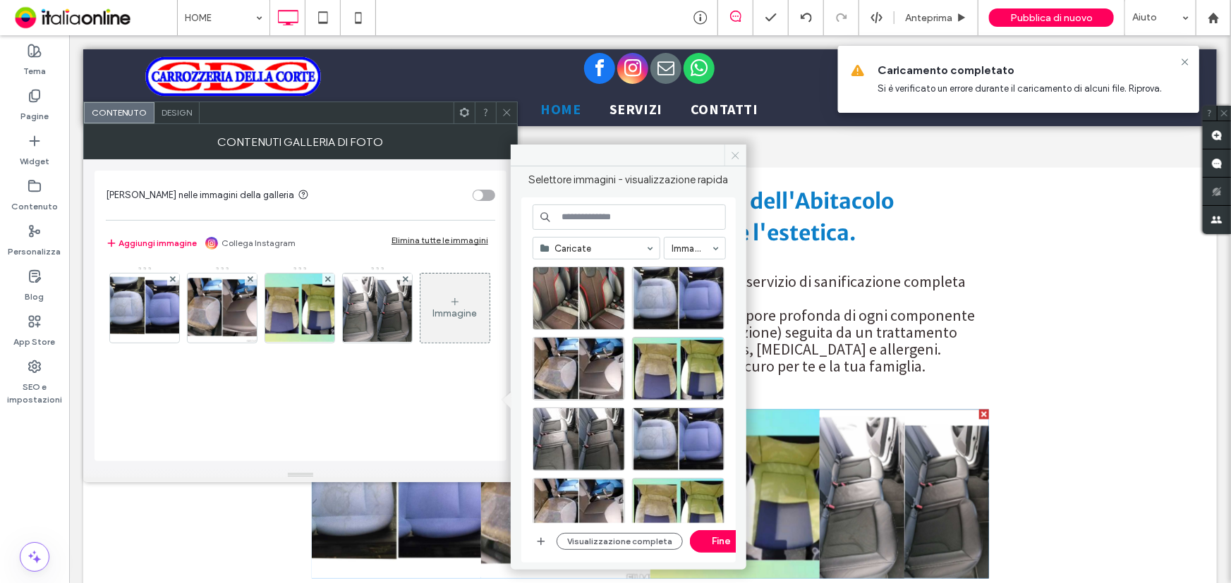
click at [741, 149] on span at bounding box center [735, 155] width 22 height 21
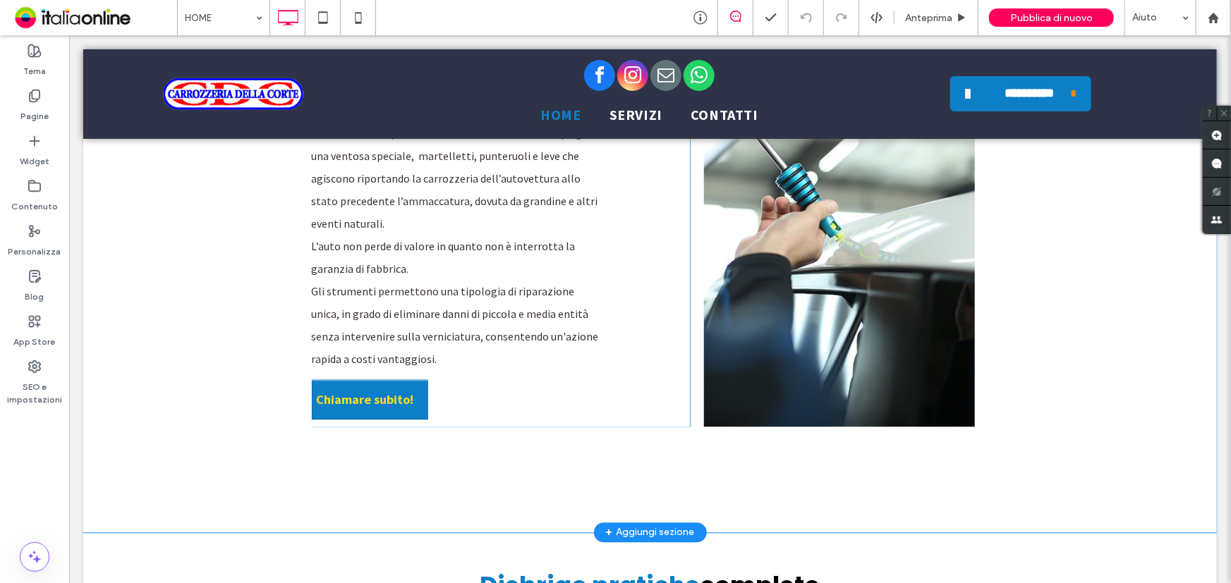
click at [186, 296] on div "Ti porterò in posti meravigliosi Riparazione a freddo L’intervento di riparazio…" at bounding box center [649, 230] width 1133 height 602
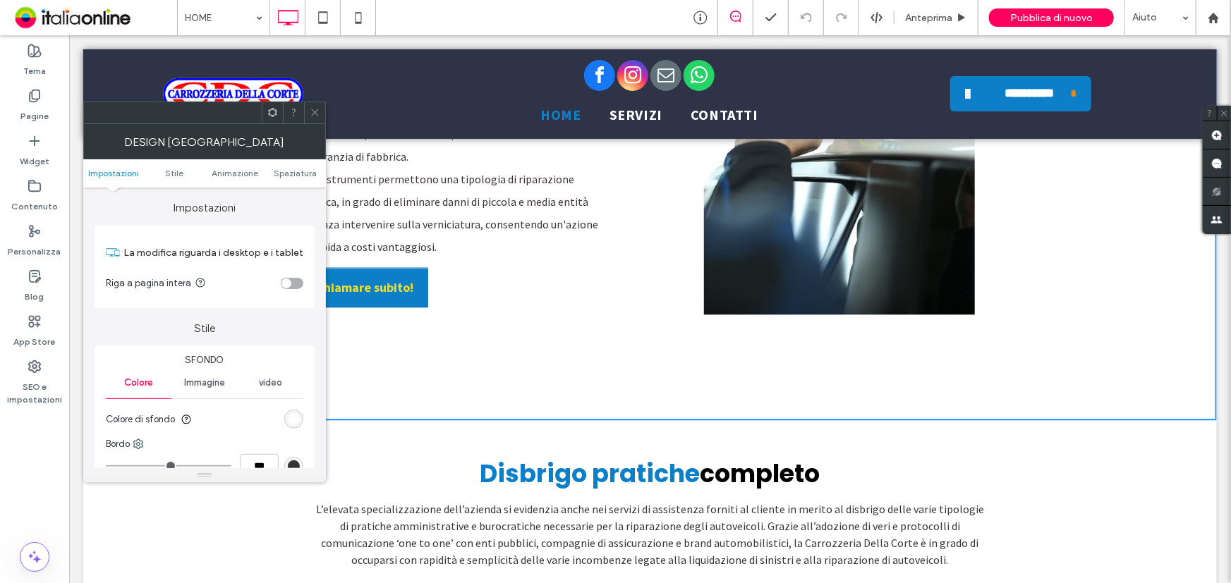
scroll to position [1795, 0]
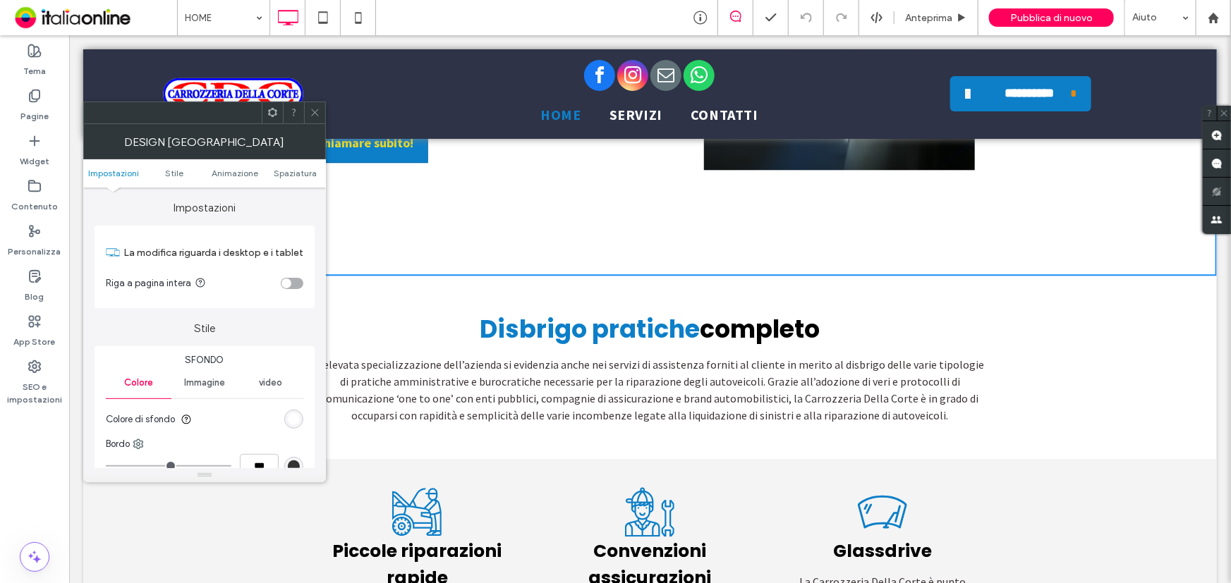
click at [317, 117] on icon at bounding box center [315, 112] width 11 height 11
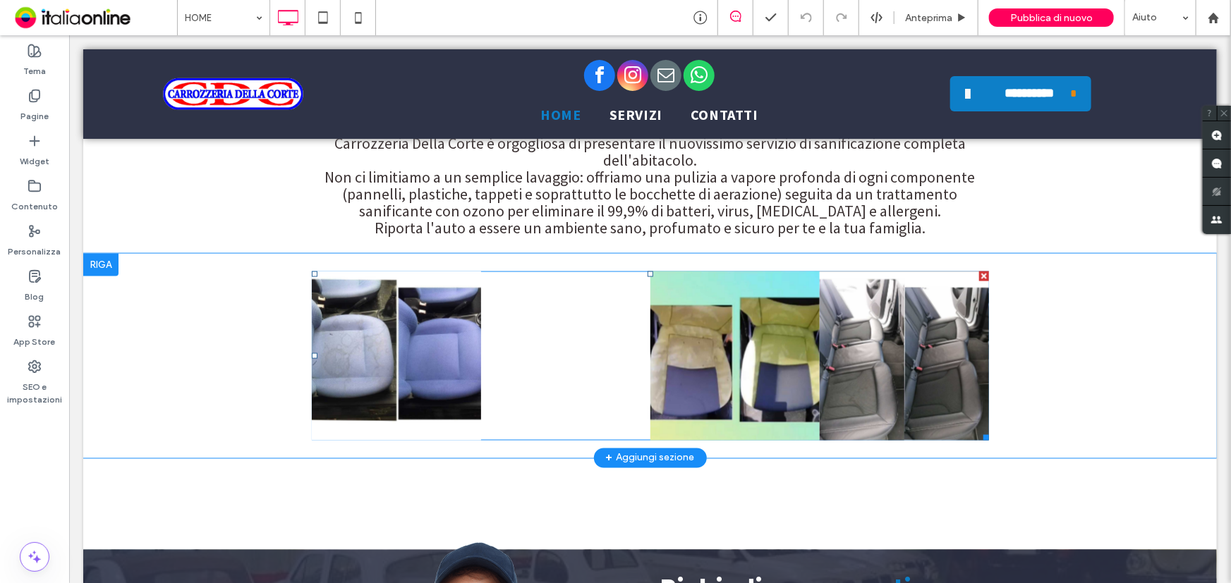
scroll to position [3715, 0]
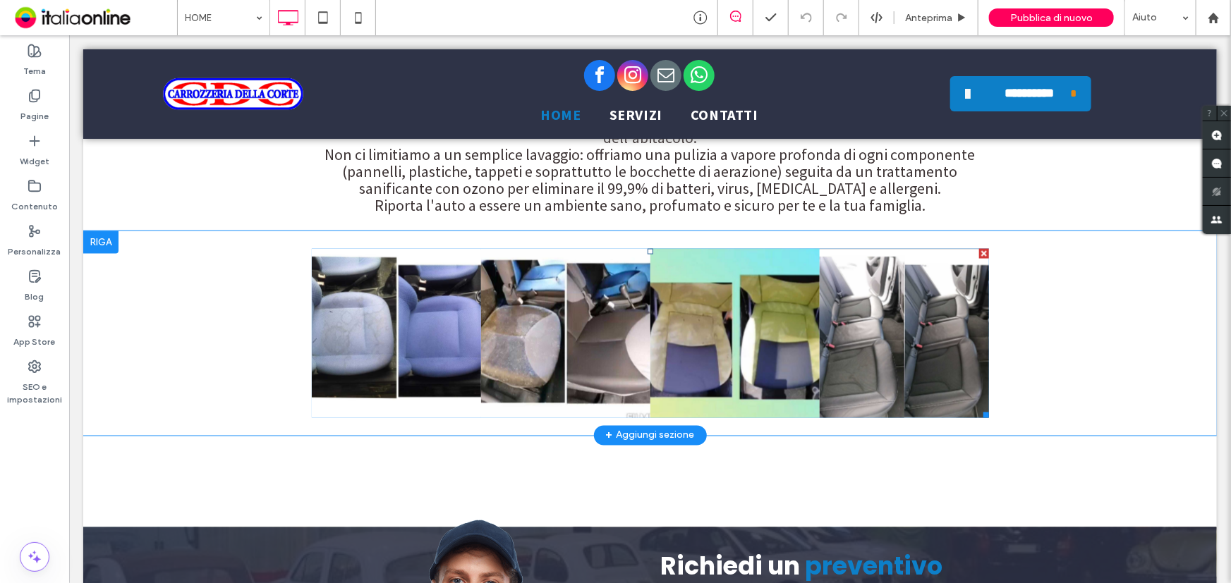
click at [662, 344] on link at bounding box center [734, 332] width 169 height 169
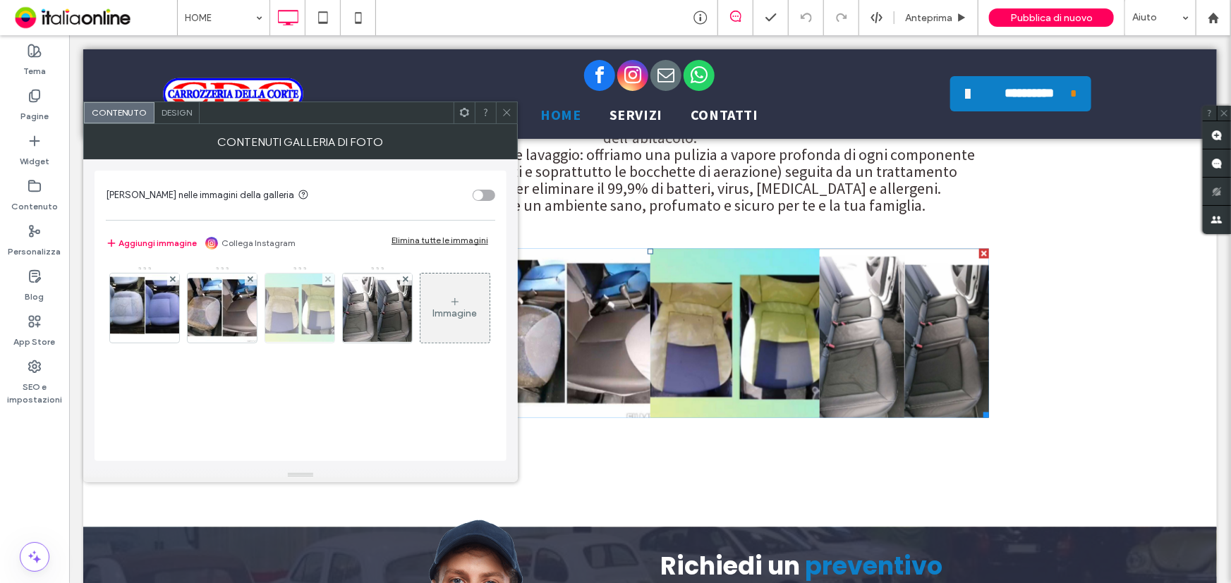
click at [303, 318] on img at bounding box center [299, 308] width 75 height 69
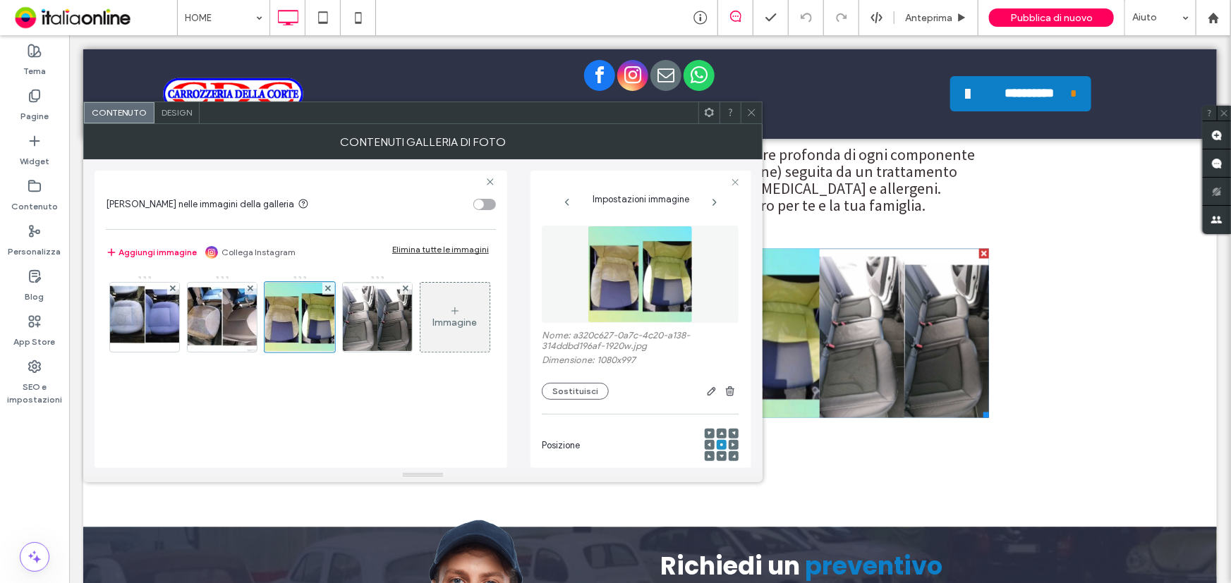
click at [449, 317] on icon at bounding box center [454, 310] width 11 height 11
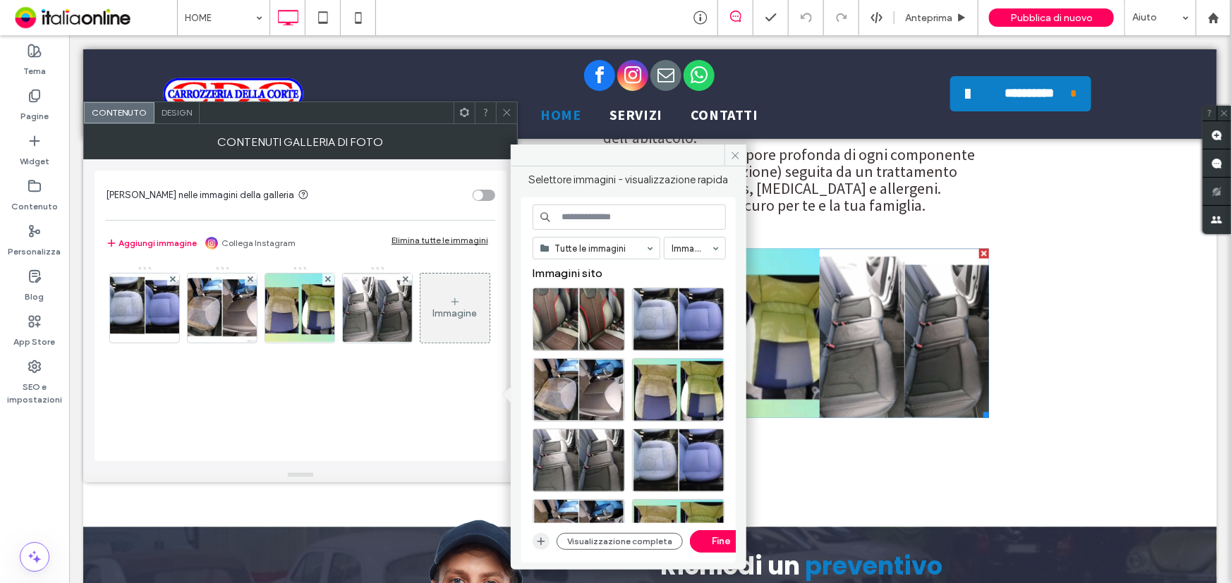
click at [540, 547] on span "button" at bounding box center [540, 541] width 17 height 17
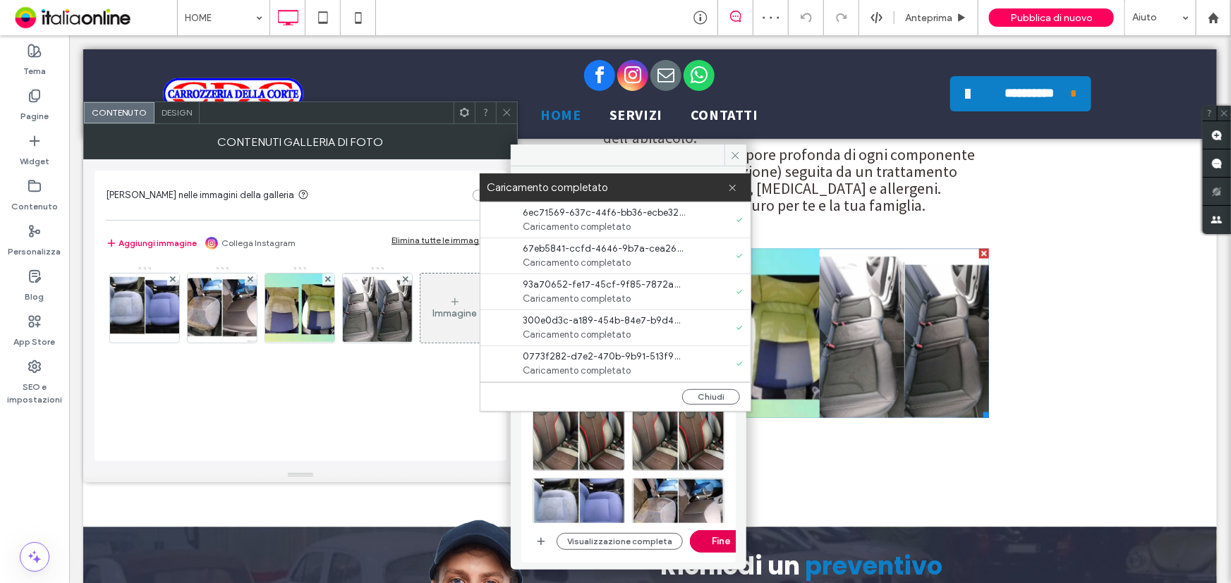
click at [700, 542] on button "Fine" at bounding box center [721, 541] width 63 height 23
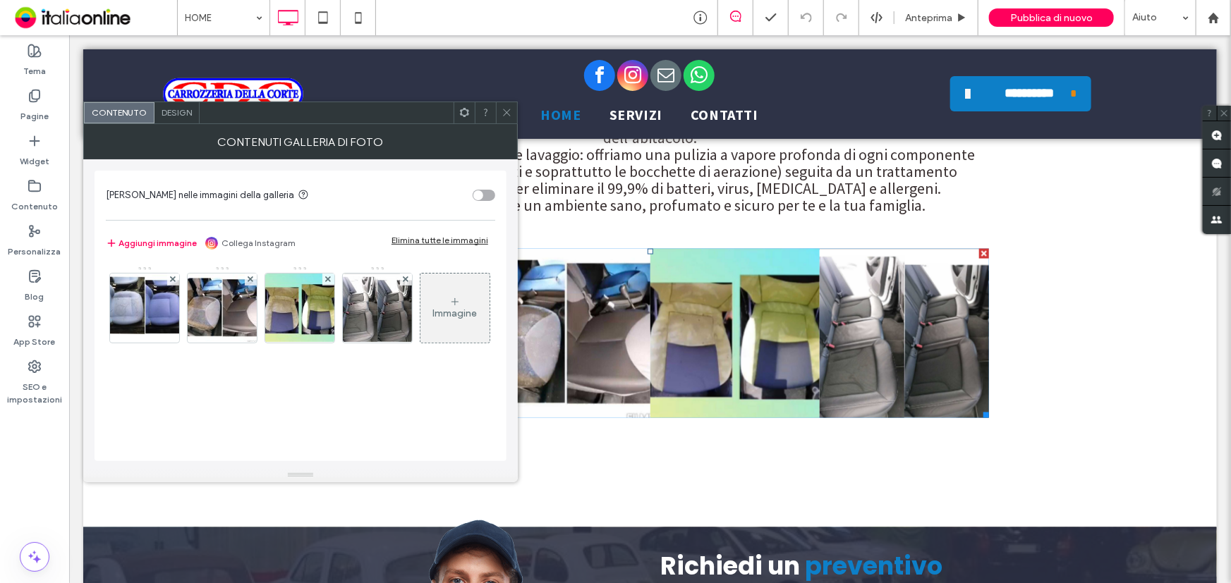
click at [420, 341] on div "Immagine" at bounding box center [454, 308] width 69 height 66
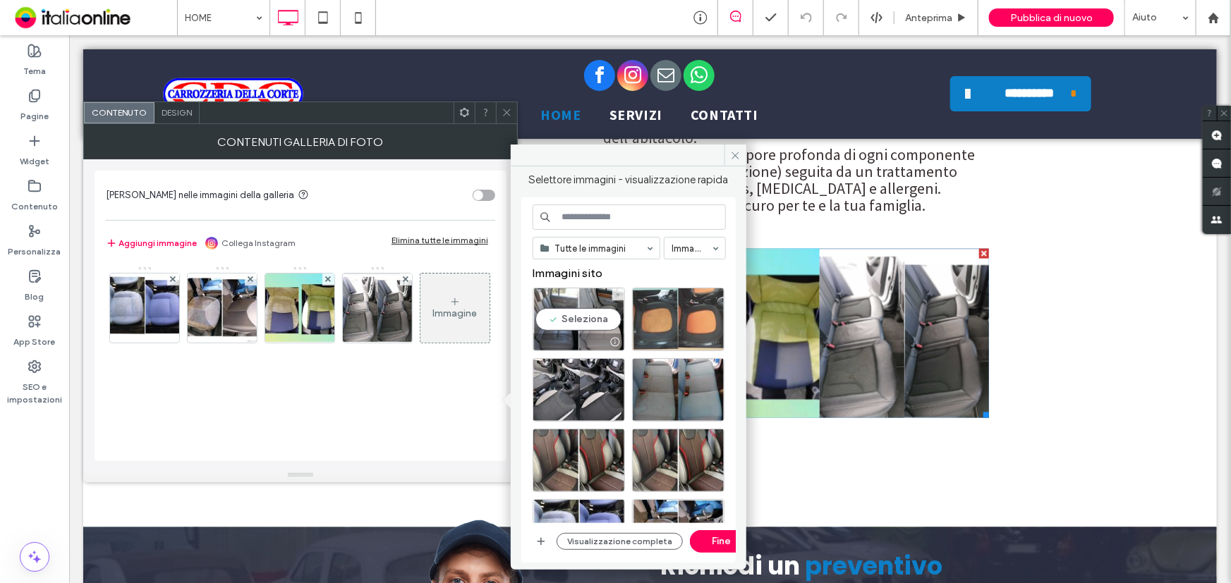
drag, startPoint x: 583, startPoint y: 317, endPoint x: 640, endPoint y: 319, distance: 57.9
click at [584, 317] on div "Seleziona" at bounding box center [578, 319] width 92 height 63
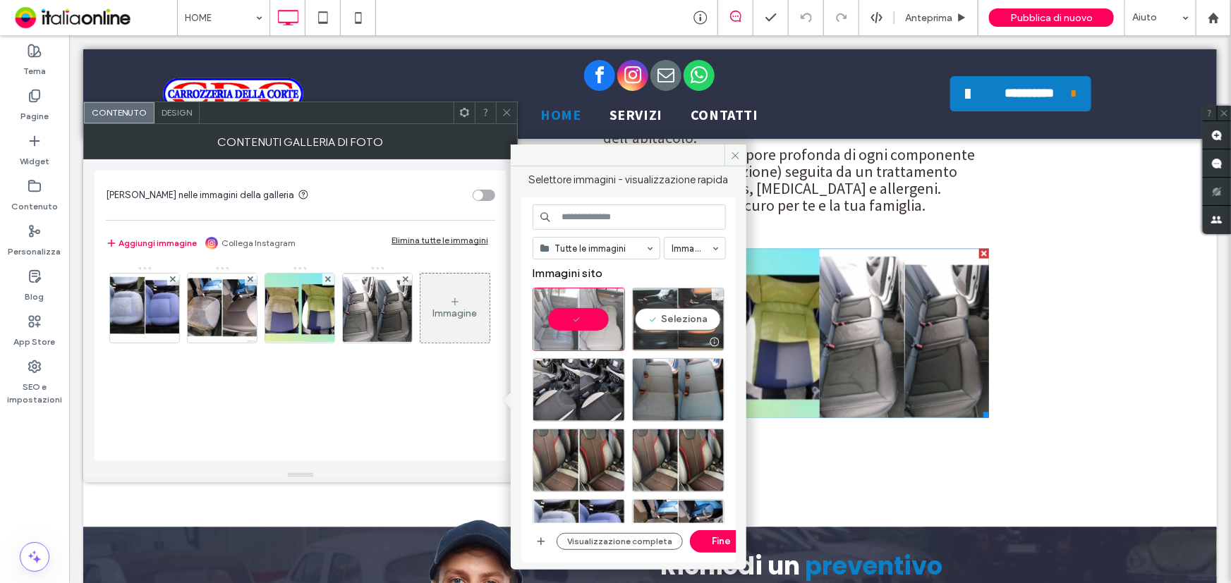
click at [681, 307] on div "Seleziona" at bounding box center [678, 319] width 92 height 63
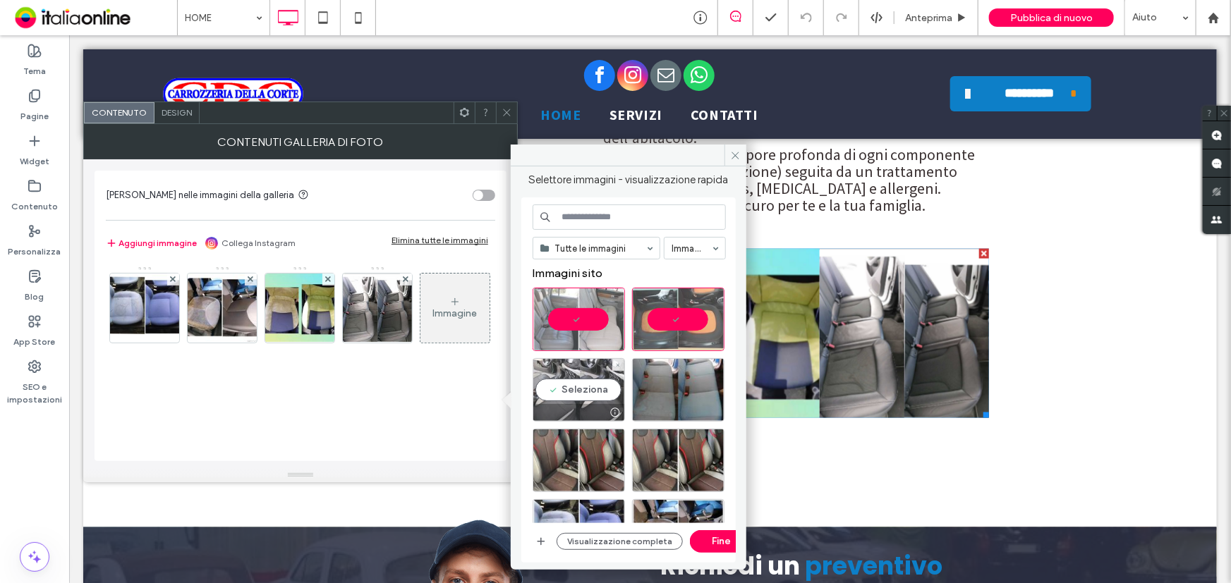
drag, startPoint x: 603, startPoint y: 387, endPoint x: 664, endPoint y: 389, distance: 61.4
click at [603, 387] on div "Seleziona" at bounding box center [578, 389] width 92 height 63
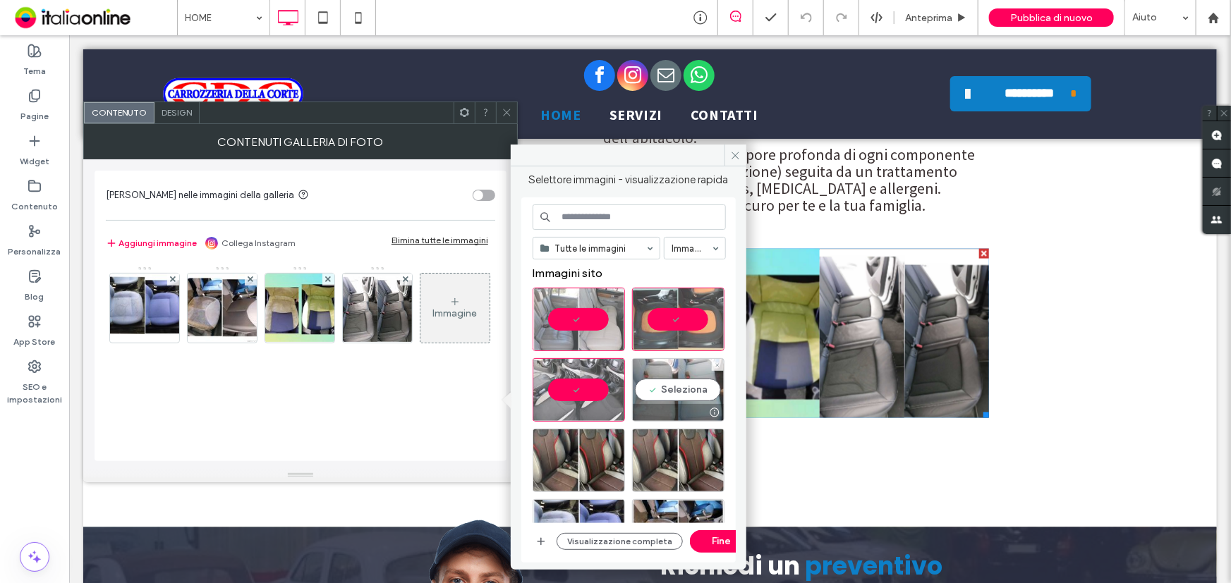
drag, startPoint x: 690, startPoint y: 391, endPoint x: 674, endPoint y: 404, distance: 21.0
click at [686, 396] on div "Seleziona" at bounding box center [678, 389] width 92 height 63
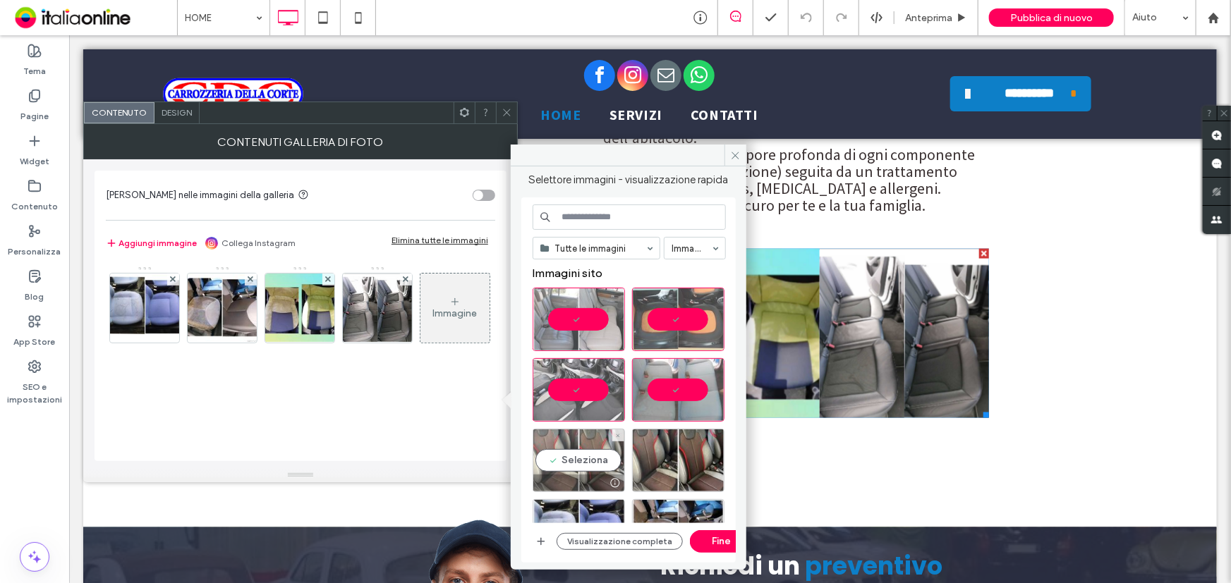
drag, startPoint x: 595, startPoint y: 463, endPoint x: 619, endPoint y: 487, distance: 33.9
click at [595, 463] on div "Seleziona" at bounding box center [578, 460] width 92 height 63
click at [724, 543] on button "Fine" at bounding box center [721, 541] width 63 height 23
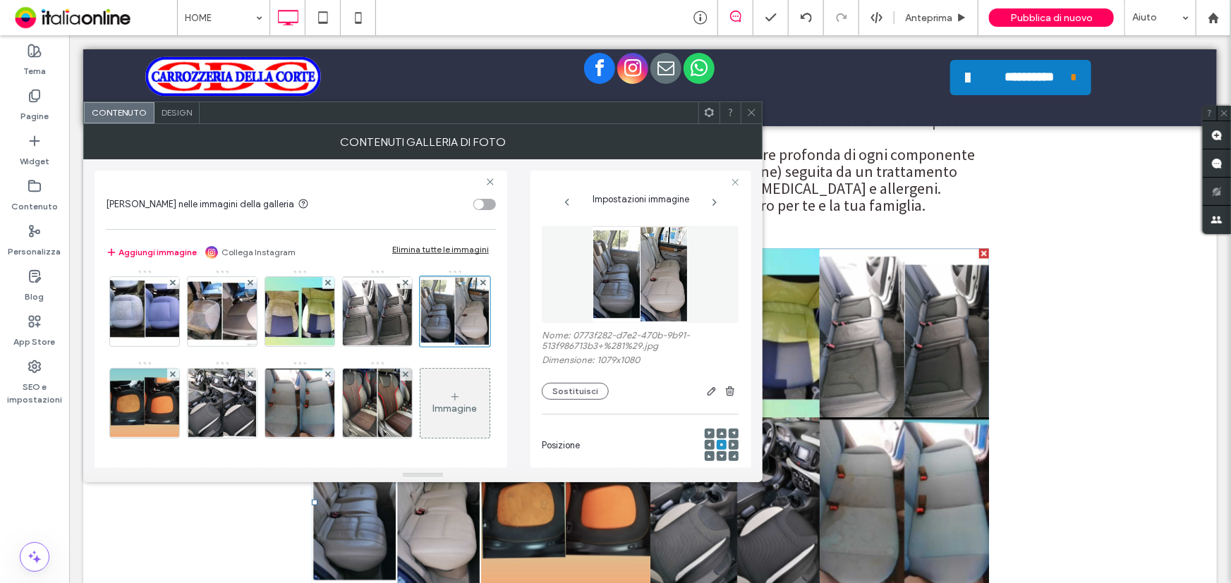
scroll to position [97, 0]
click at [178, 120] on div "Design" at bounding box center [176, 112] width 45 height 21
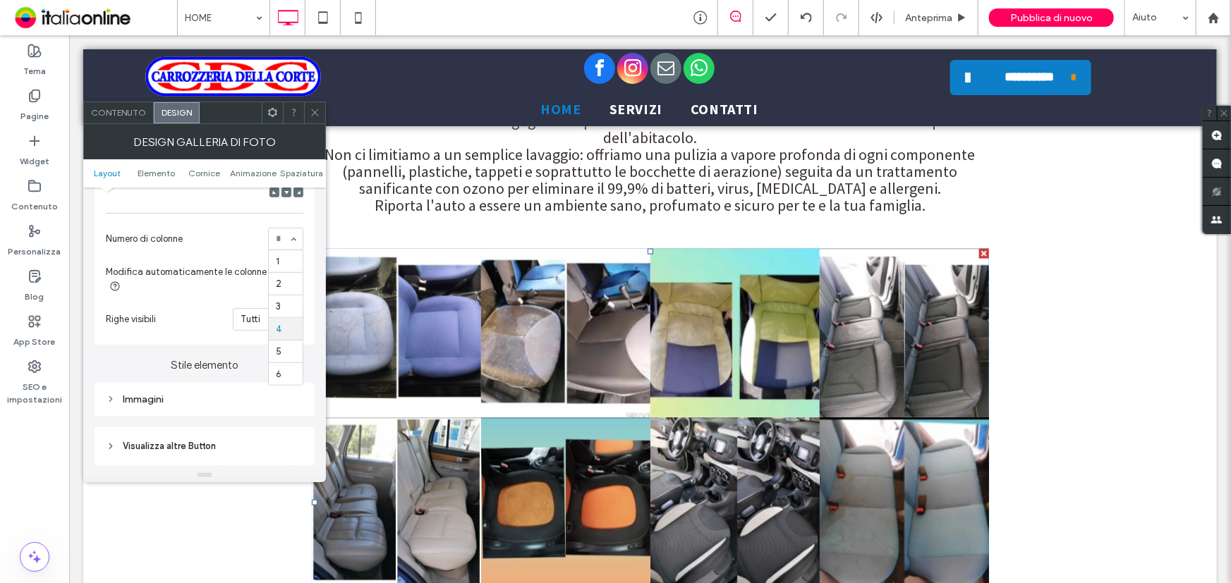
scroll to position [0, 0]
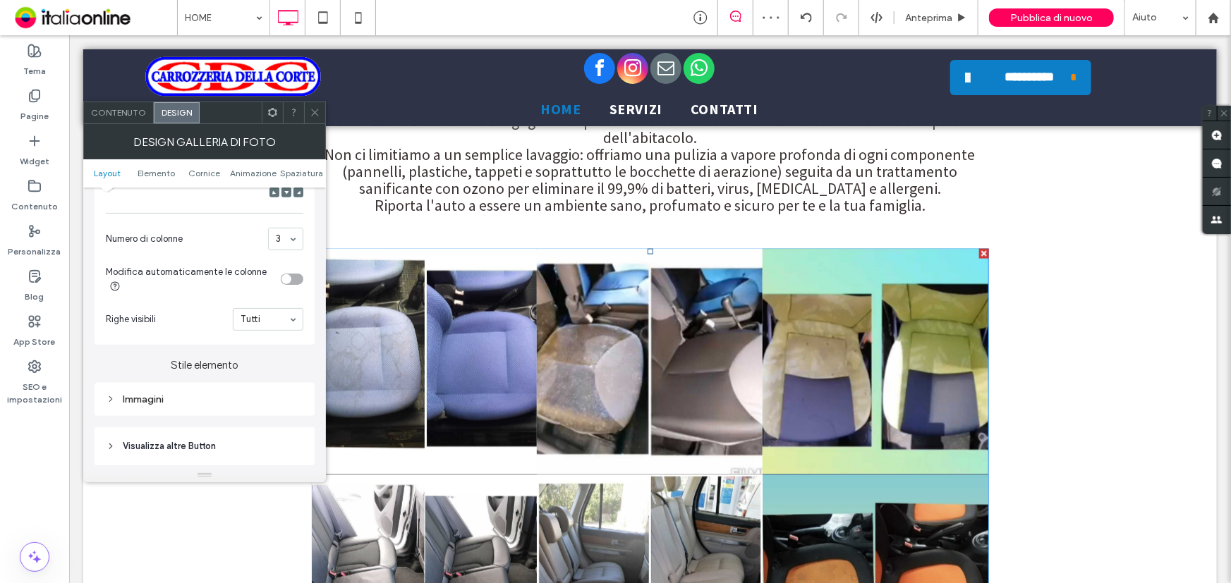
drag, startPoint x: 293, startPoint y: 230, endPoint x: 287, endPoint y: 261, distance: 31.5
click at [293, 230] on section "Numero di colonne 3" at bounding box center [204, 239] width 197 height 37
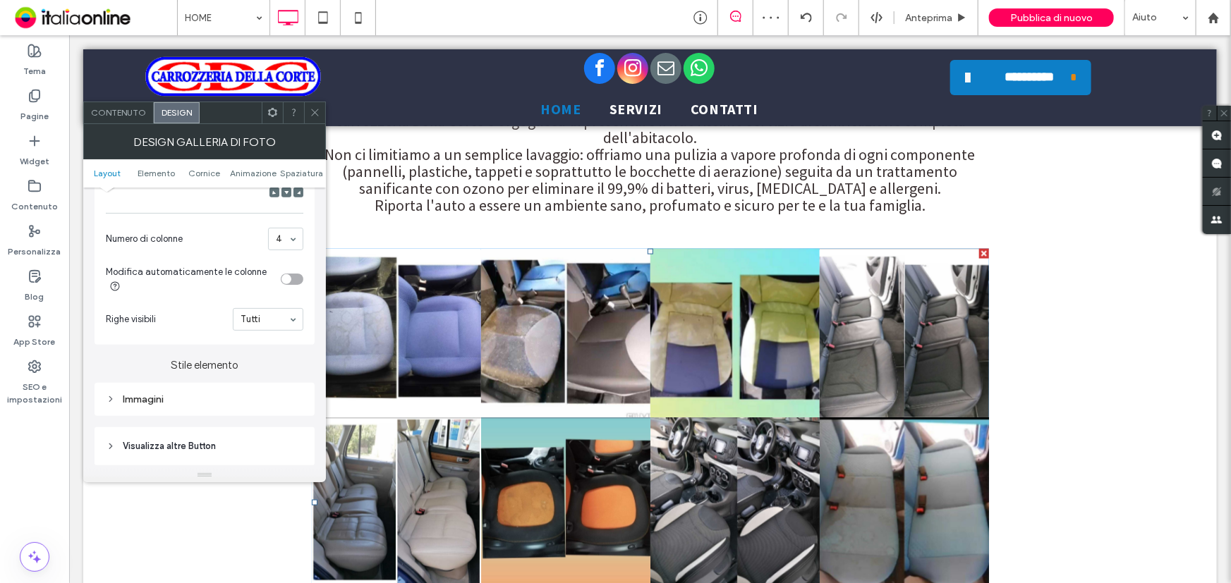
click at [291, 239] on div "4" at bounding box center [285, 239] width 35 height 23
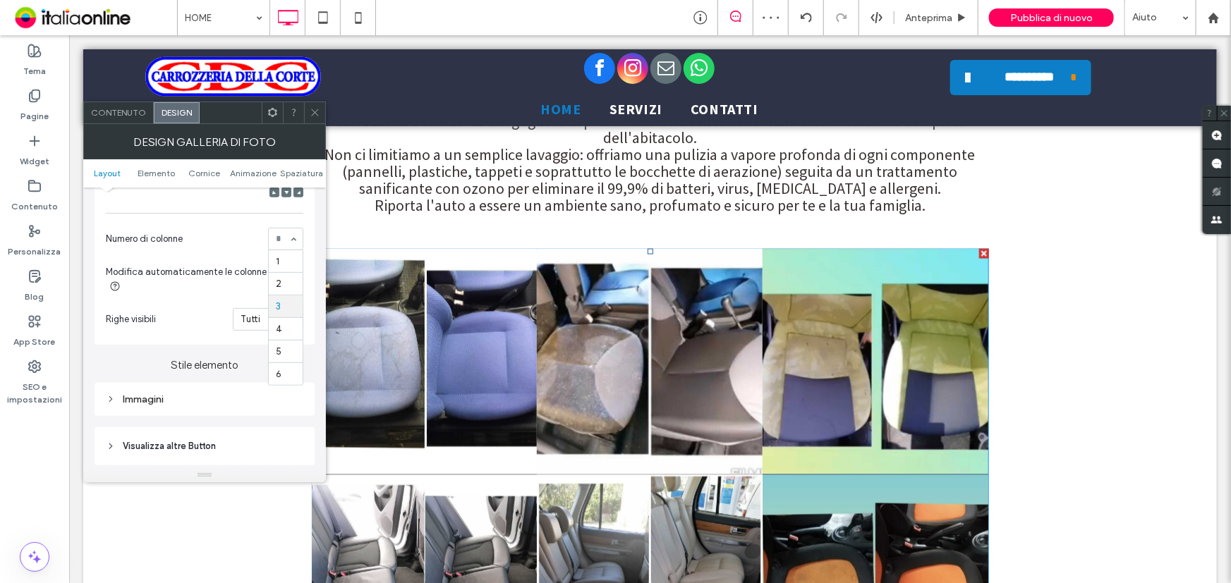
click at [291, 242] on div "1 2 3 4 5 6" at bounding box center [285, 239] width 35 height 23
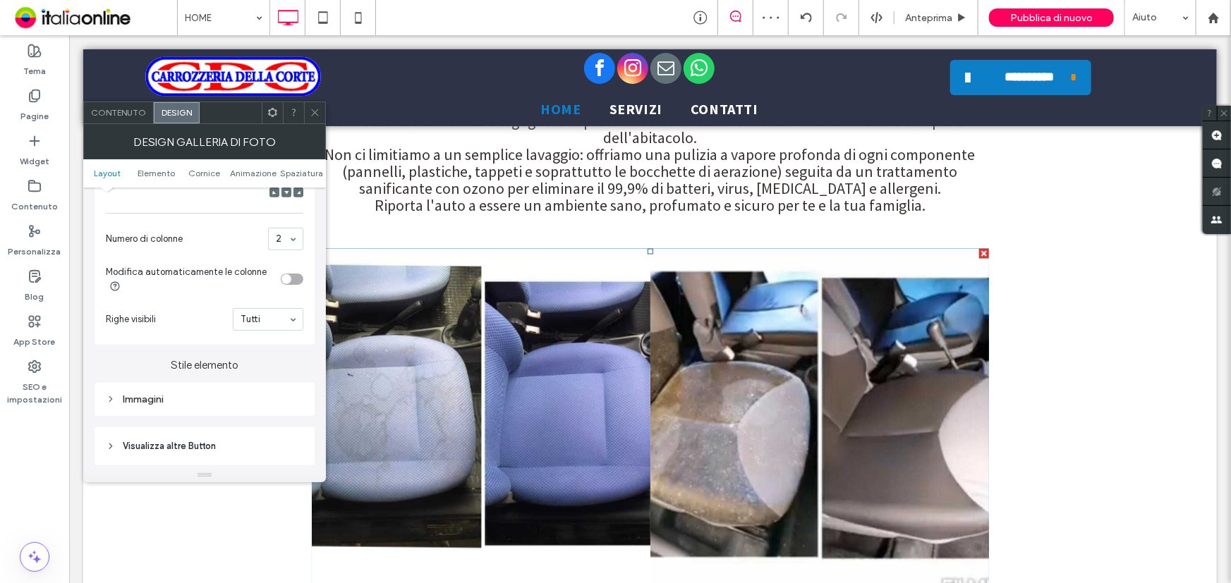
click at [321, 105] on div at bounding box center [314, 112] width 21 height 21
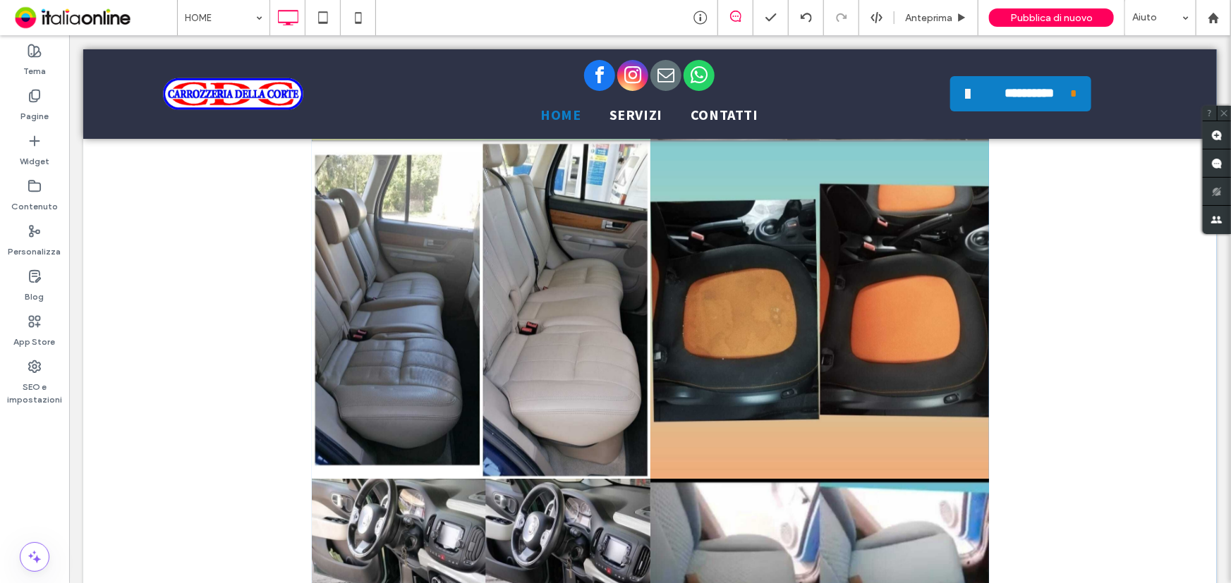
scroll to position [4421, 0]
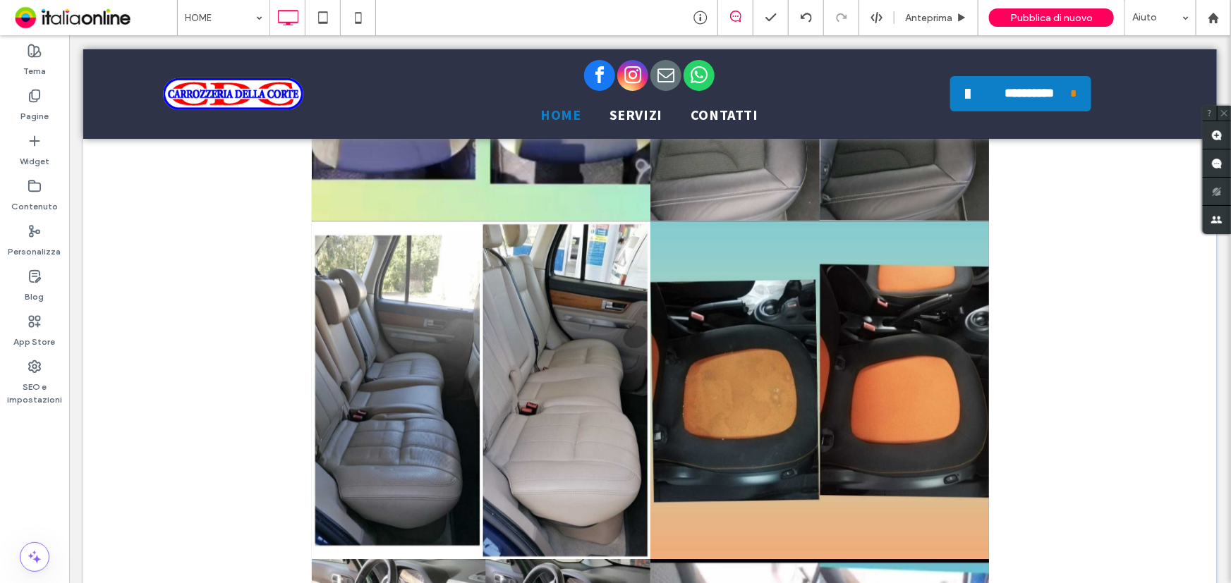
click at [782, 363] on link at bounding box center [819, 389] width 339 height 339
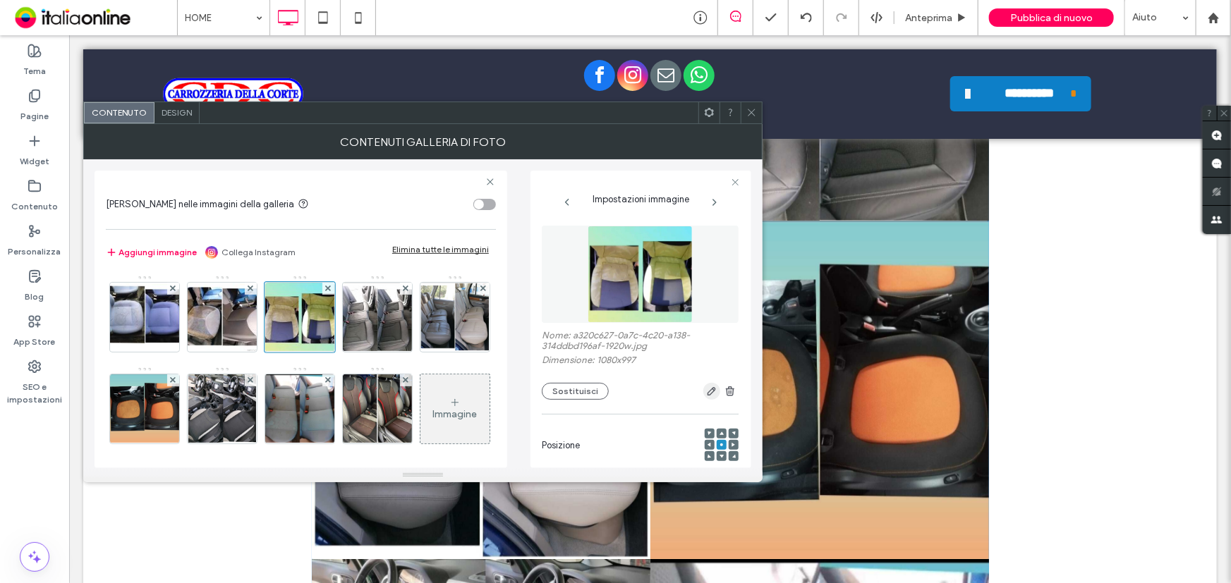
click at [706, 395] on icon "button" at bounding box center [711, 391] width 11 height 11
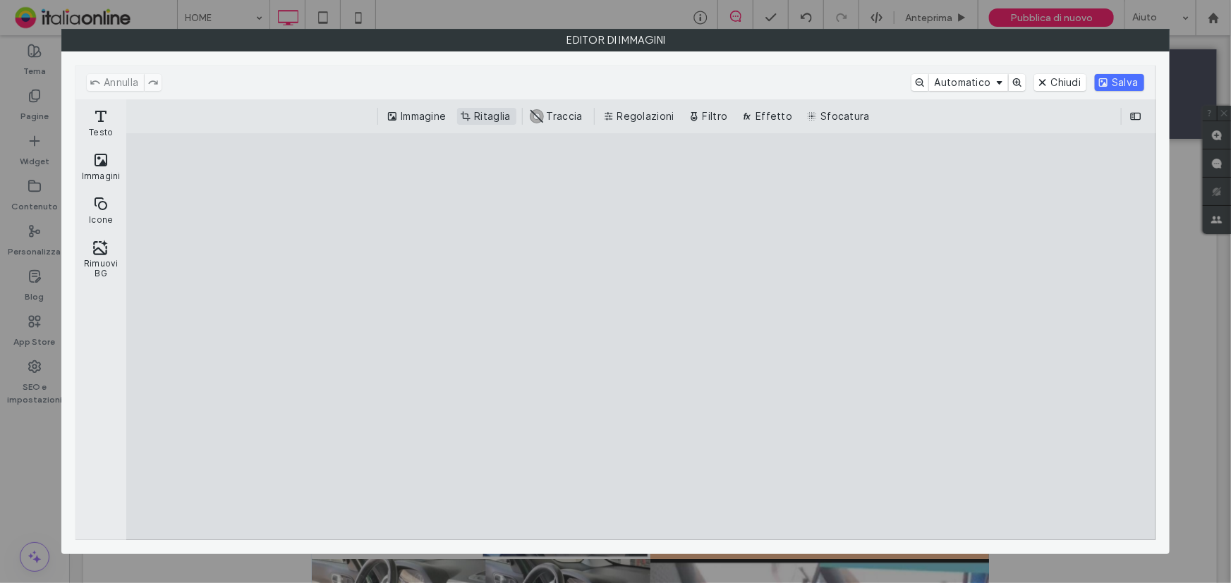
click at [491, 119] on button "Ritaglia" at bounding box center [486, 116] width 59 height 17
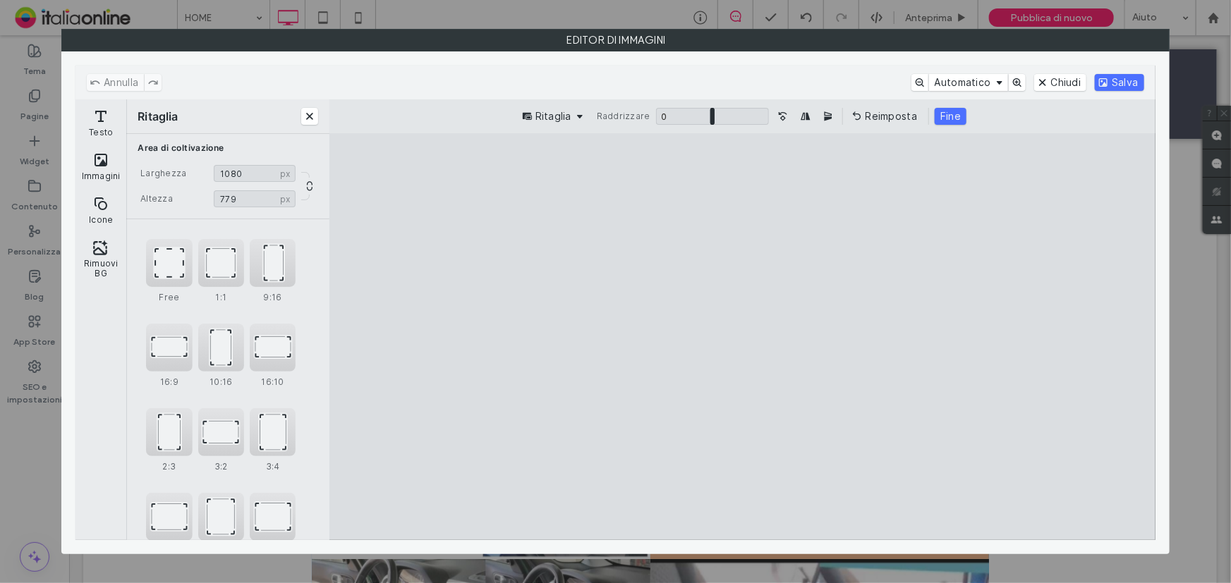
drag, startPoint x: 741, startPoint y: 173, endPoint x: 747, endPoint y: 245, distance: 71.5
click at [743, 336] on cesdk-canvas "Editor / piattaforma / website builder canvas" at bounding box center [743, 336] width 0 height 0
type input "***"
drag, startPoint x: 743, startPoint y: 523, endPoint x: 759, endPoint y: 471, distance: 54.0
click at [743, 336] on cesdk-canvas "Editor / piattaforma / website builder canvas" at bounding box center [743, 336] width 0 height 0
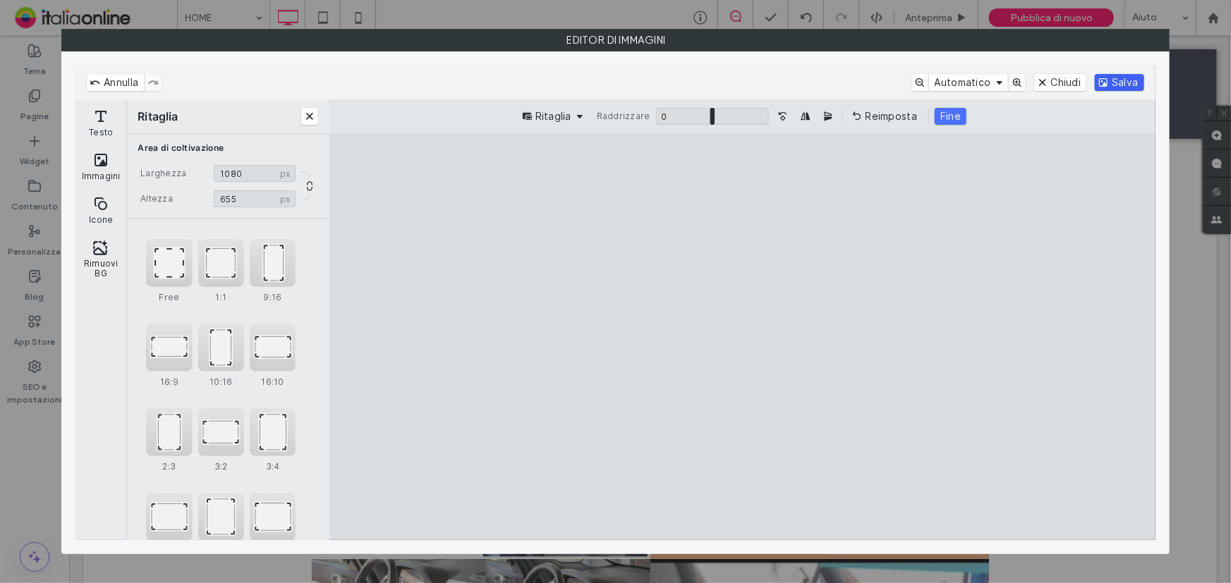
click at [1123, 74] on button "Salva" at bounding box center [1119, 82] width 49 height 17
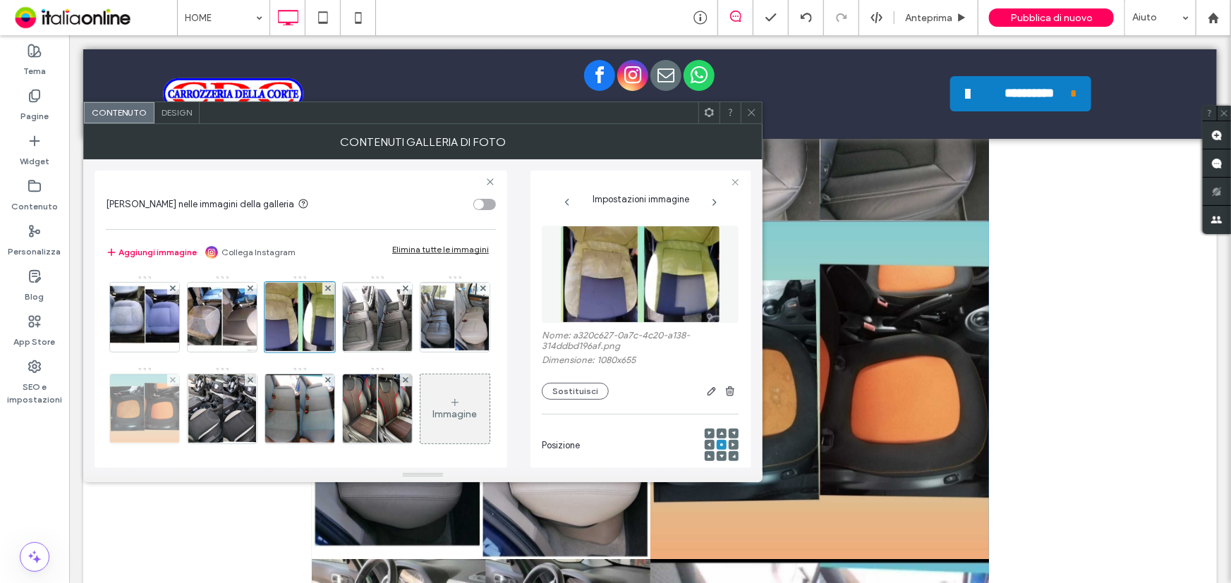
click at [179, 415] on img at bounding box center [144, 408] width 69 height 69
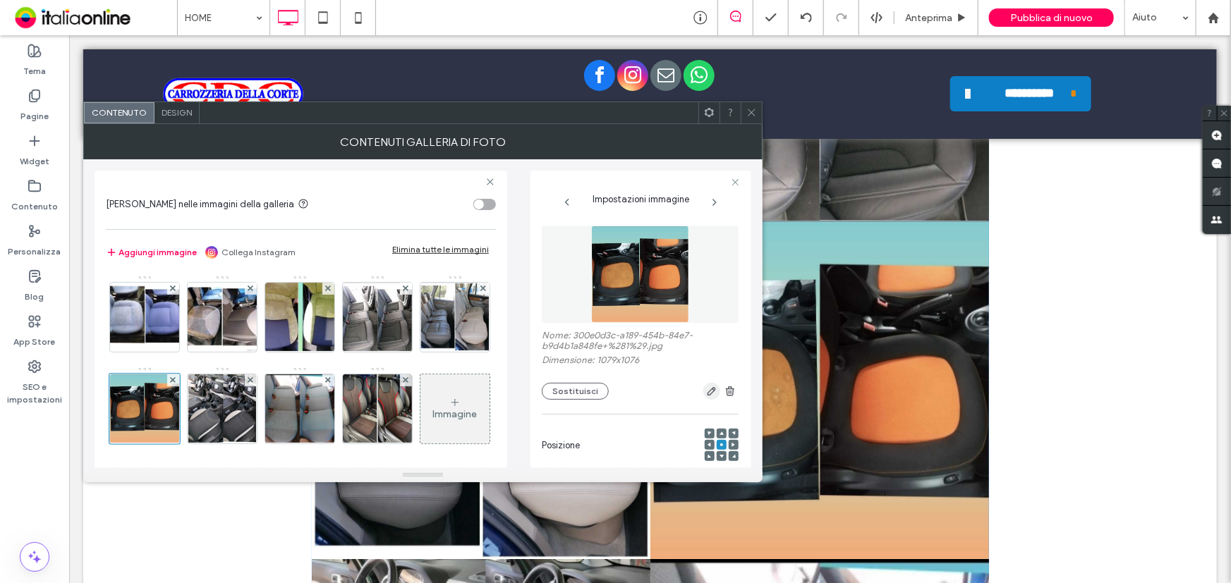
click at [706, 389] on icon "button" at bounding box center [711, 391] width 11 height 11
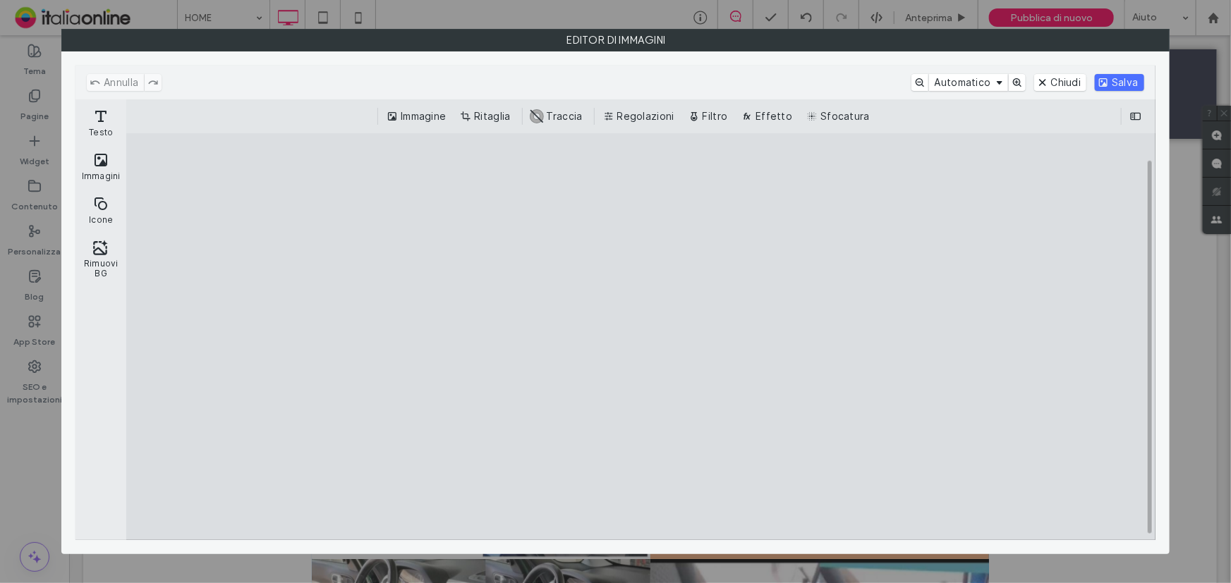
drag, startPoint x: 465, startPoint y: 114, endPoint x: 501, endPoint y: 126, distance: 37.9
click at [465, 114] on button "Ritaglia" at bounding box center [486, 116] width 59 height 17
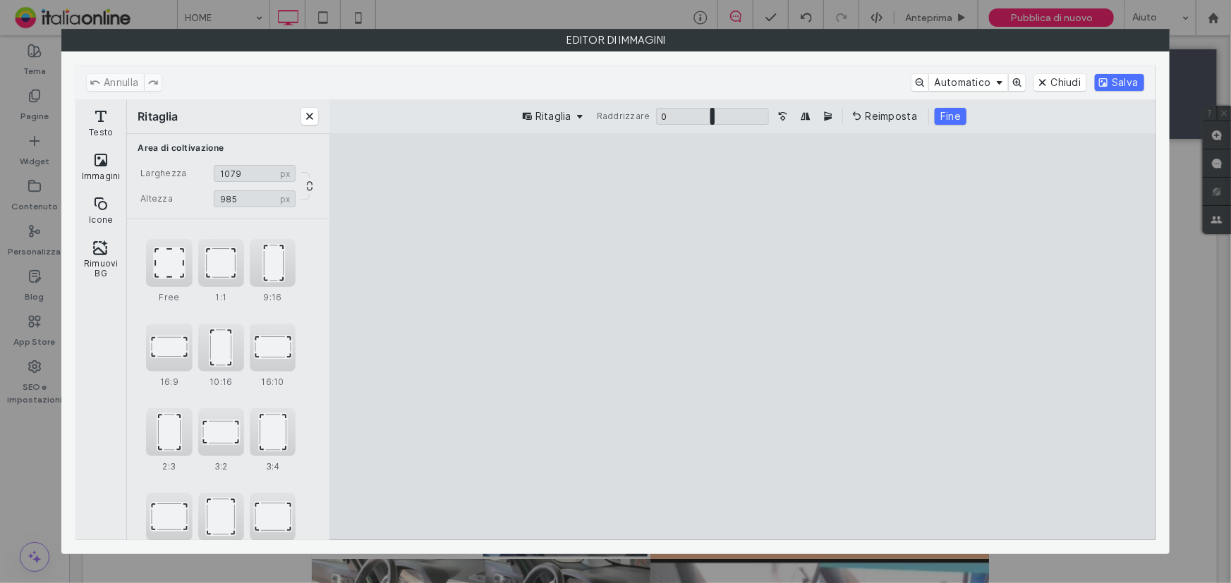
drag, startPoint x: 740, startPoint y: 173, endPoint x: 745, endPoint y: 200, distance: 28.1
click at [743, 336] on cesdk-canvas "Editor / piattaforma / website builder canvas" at bounding box center [743, 336] width 0 height 0
type input "***"
drag, startPoint x: 741, startPoint y: 518, endPoint x: 760, endPoint y: 473, distance: 49.0
click at [743, 336] on cesdk-canvas "Editor / piattaforma / website builder canvas" at bounding box center [743, 336] width 0 height 0
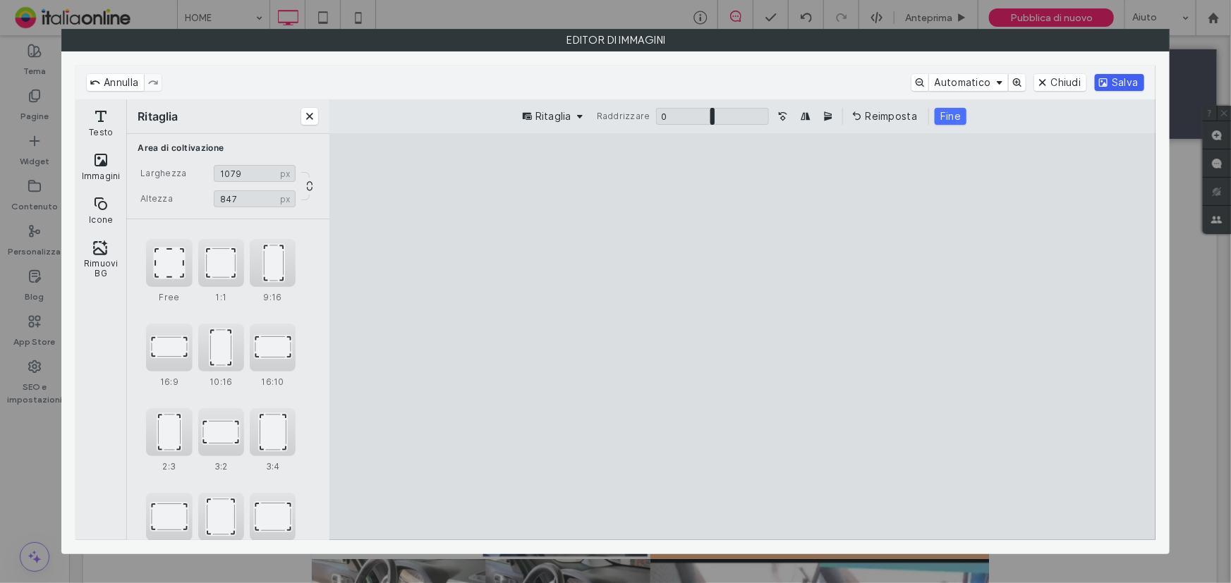
click at [1122, 84] on button "Salva" at bounding box center [1119, 82] width 49 height 17
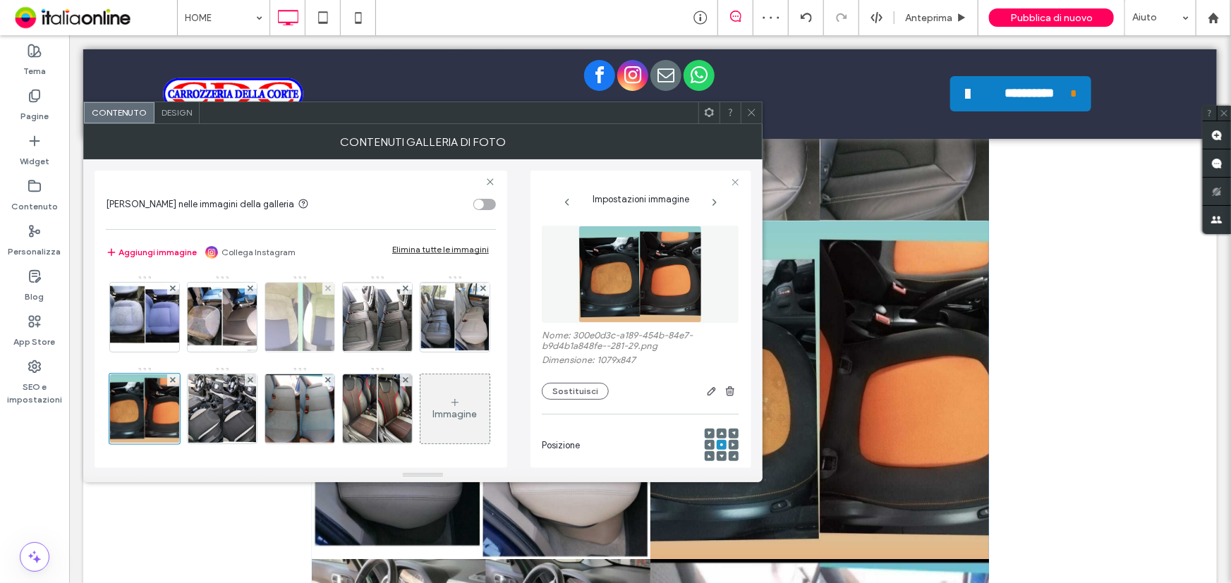
click at [317, 329] on img at bounding box center [300, 317] width 114 height 69
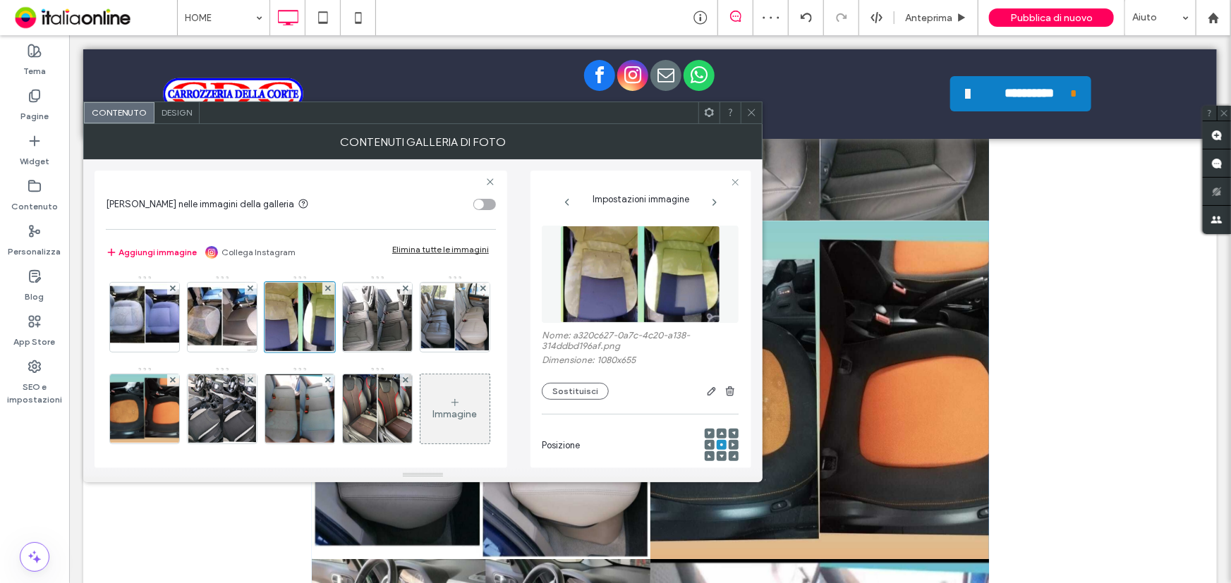
drag, startPoint x: 756, startPoint y: 118, endPoint x: 745, endPoint y: 213, distance: 95.2
click at [756, 118] on span at bounding box center [751, 112] width 11 height 21
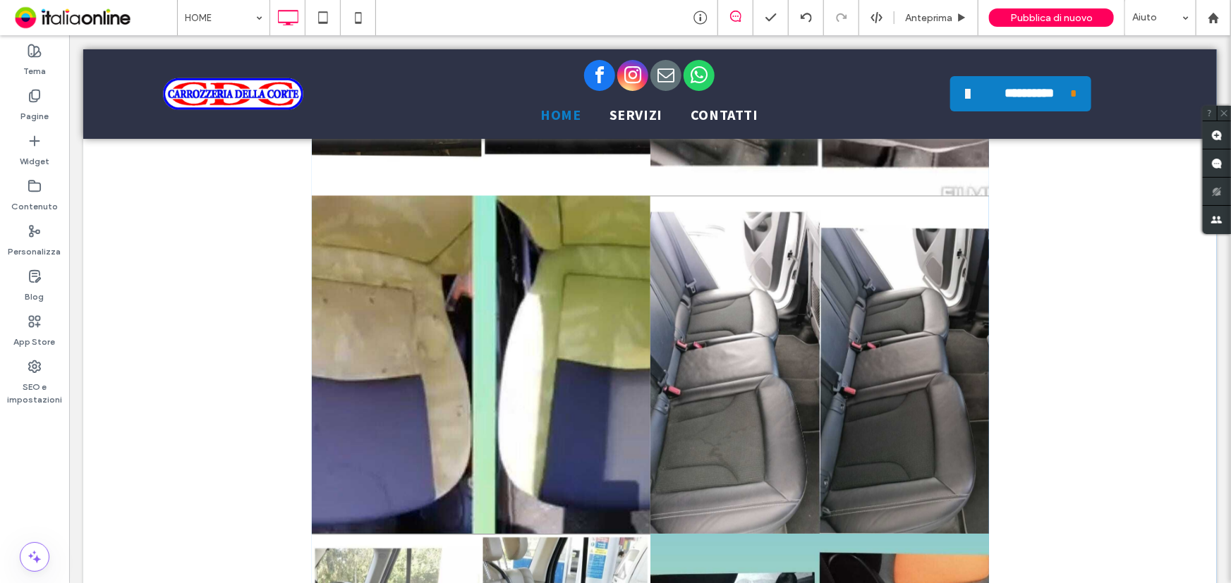
scroll to position [4100, 0]
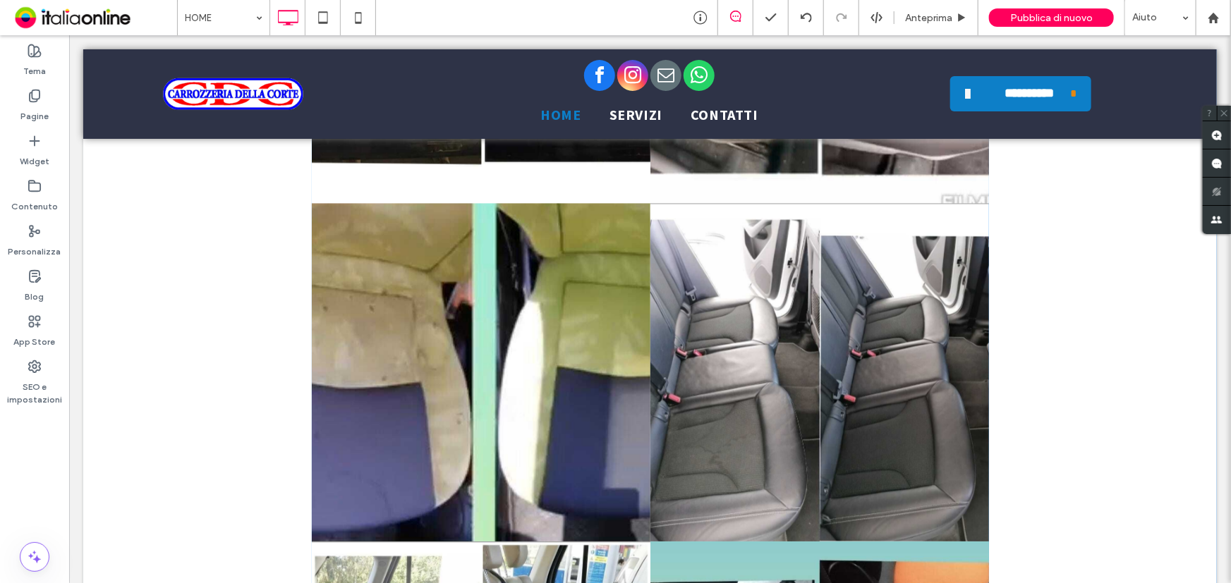
click at [531, 441] on link at bounding box center [480, 371] width 339 height 339
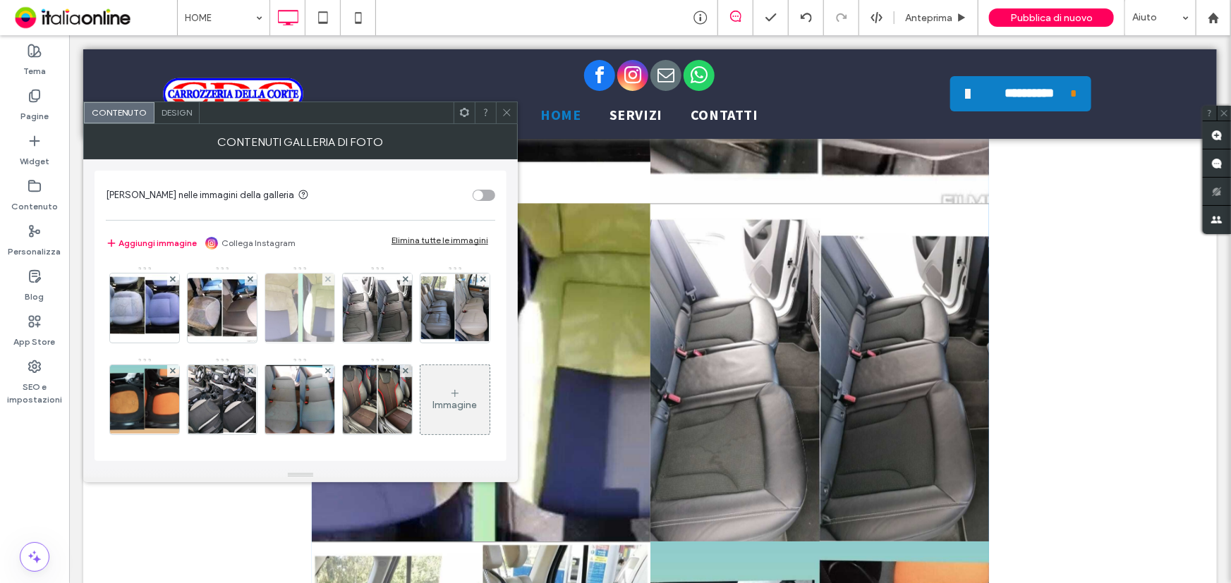
click at [312, 313] on img at bounding box center [300, 308] width 114 height 69
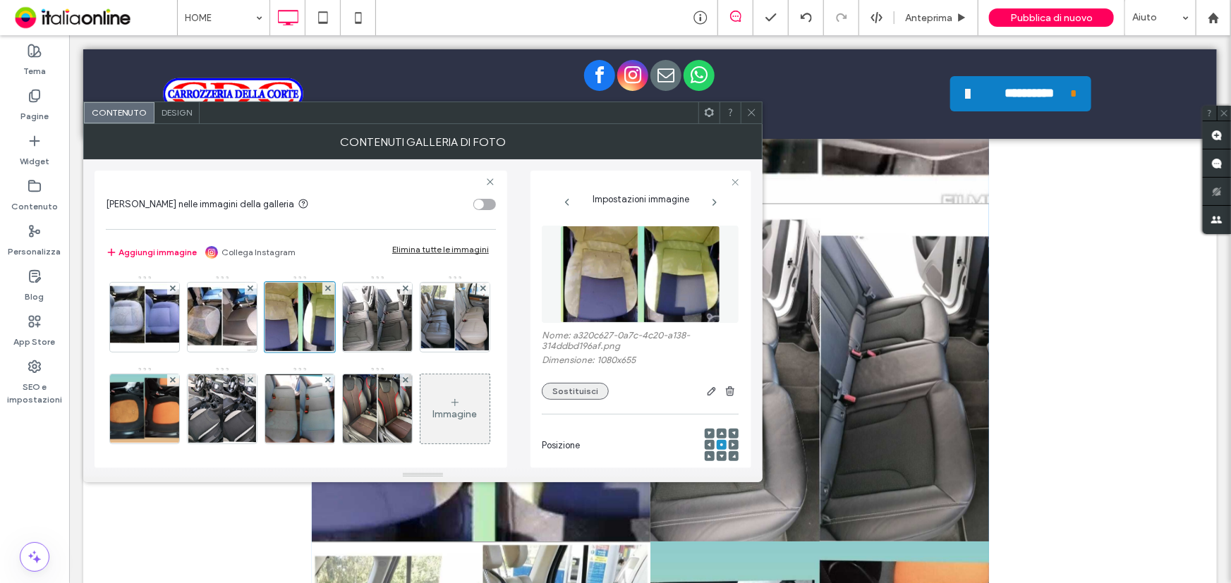
click at [581, 386] on button "Sostituisci" at bounding box center [575, 391] width 67 height 17
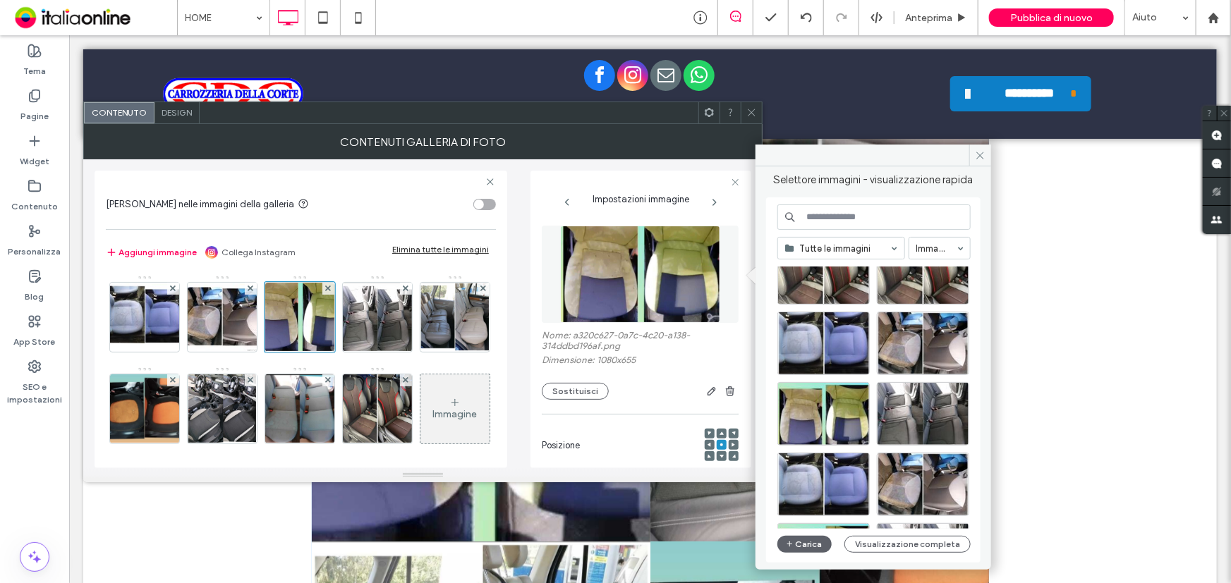
scroll to position [320, 0]
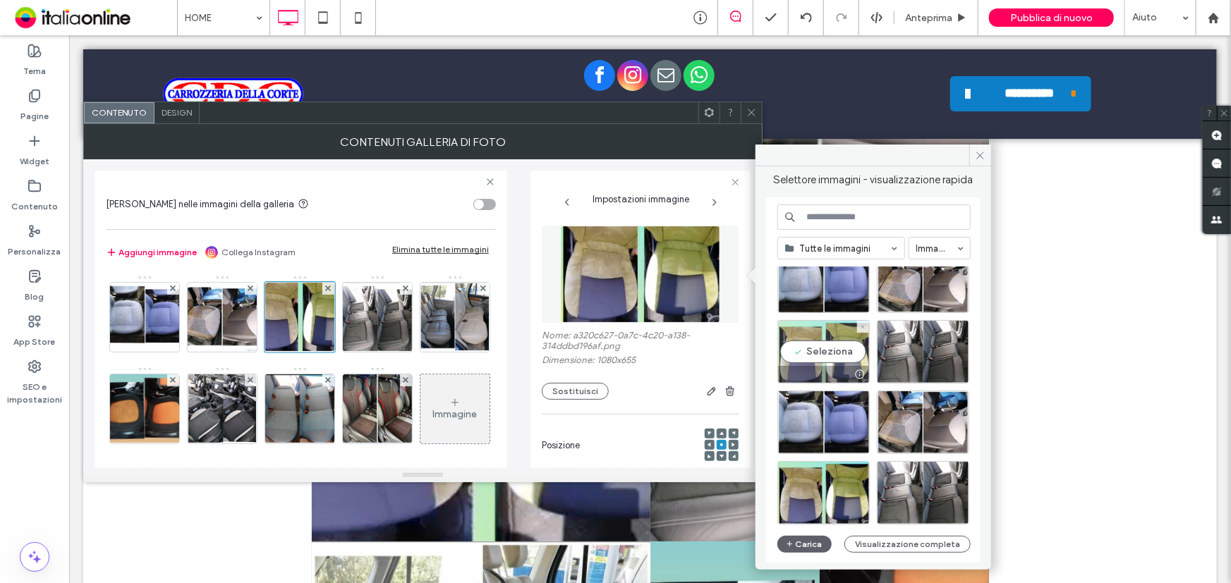
click at [836, 355] on div "Seleziona" at bounding box center [823, 351] width 92 height 63
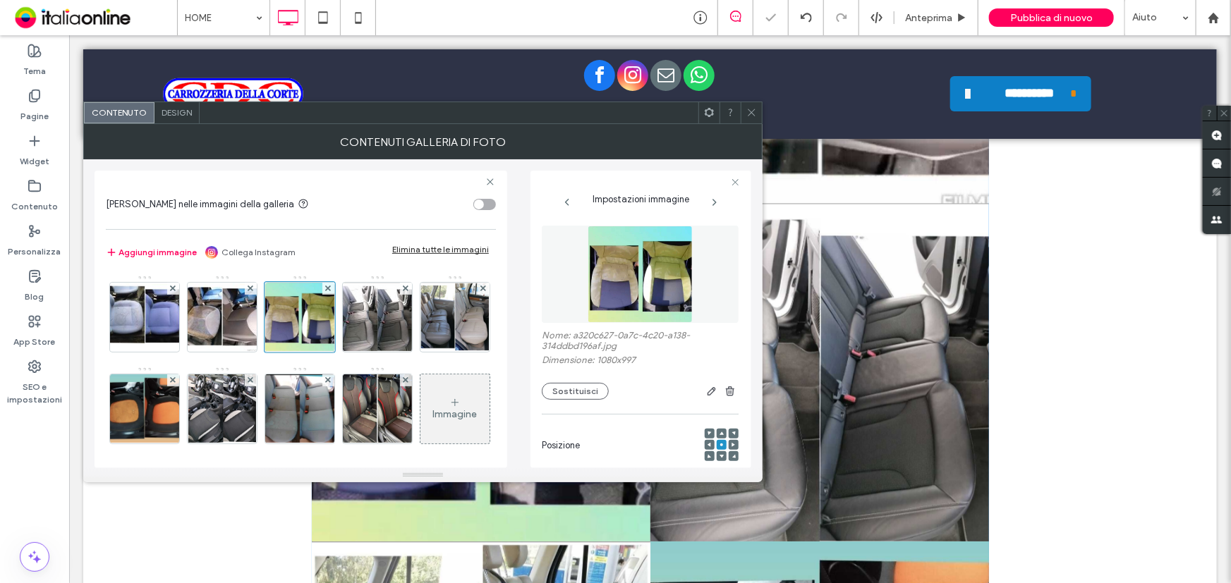
click at [753, 110] on use at bounding box center [751, 112] width 7 height 7
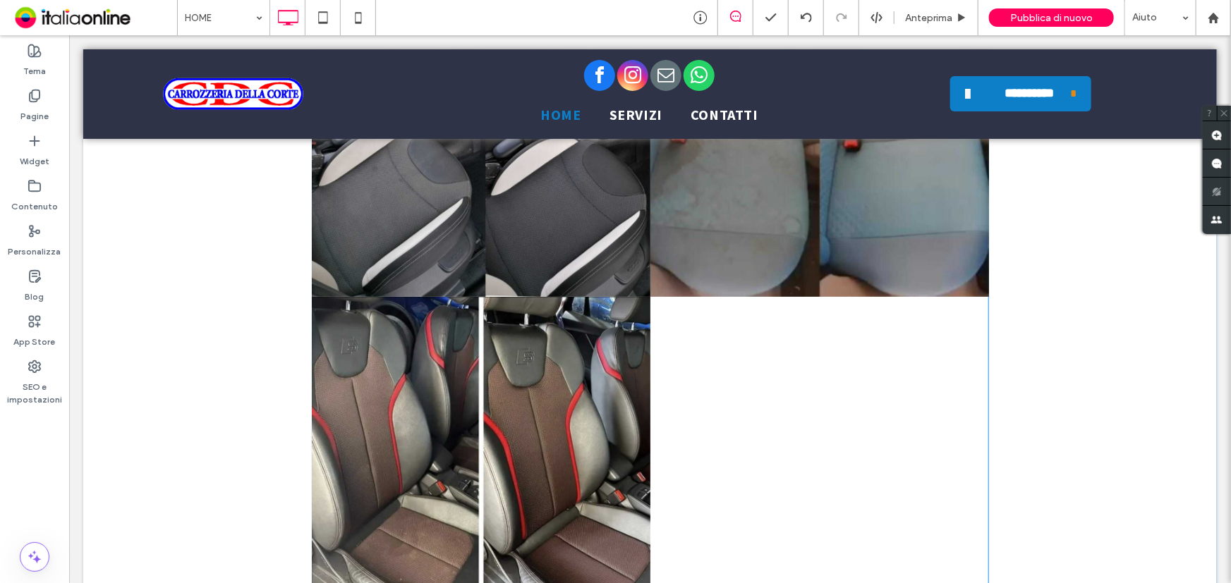
scroll to position [5062, 0]
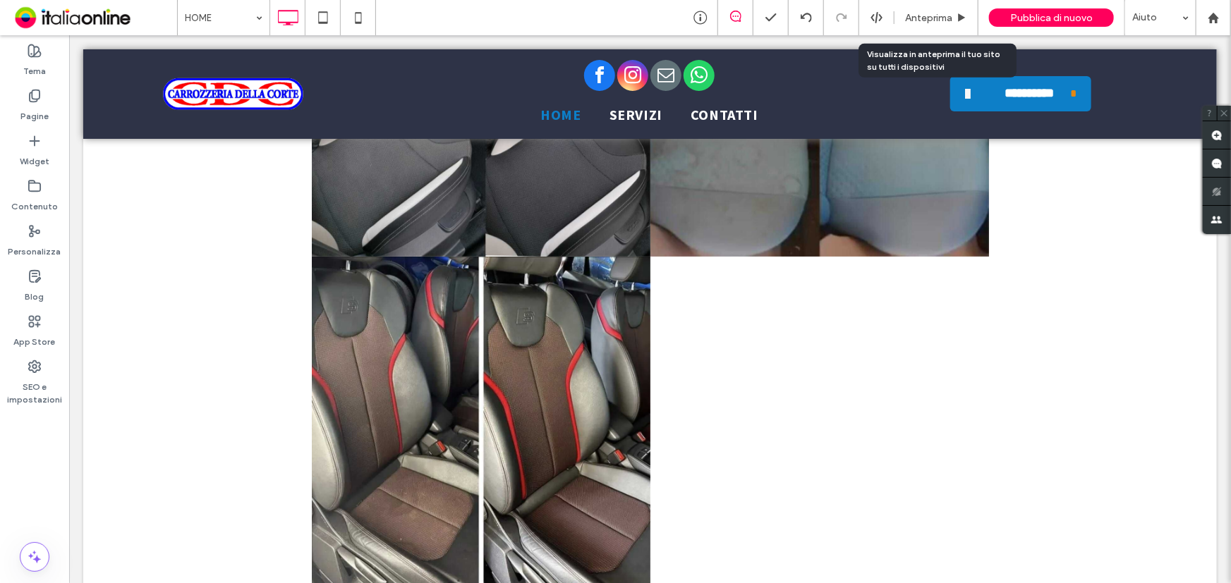
drag, startPoint x: 919, startPoint y: 19, endPoint x: 876, endPoint y: 47, distance: 51.1
click at [919, 19] on span "Anteprima" at bounding box center [928, 18] width 47 height 12
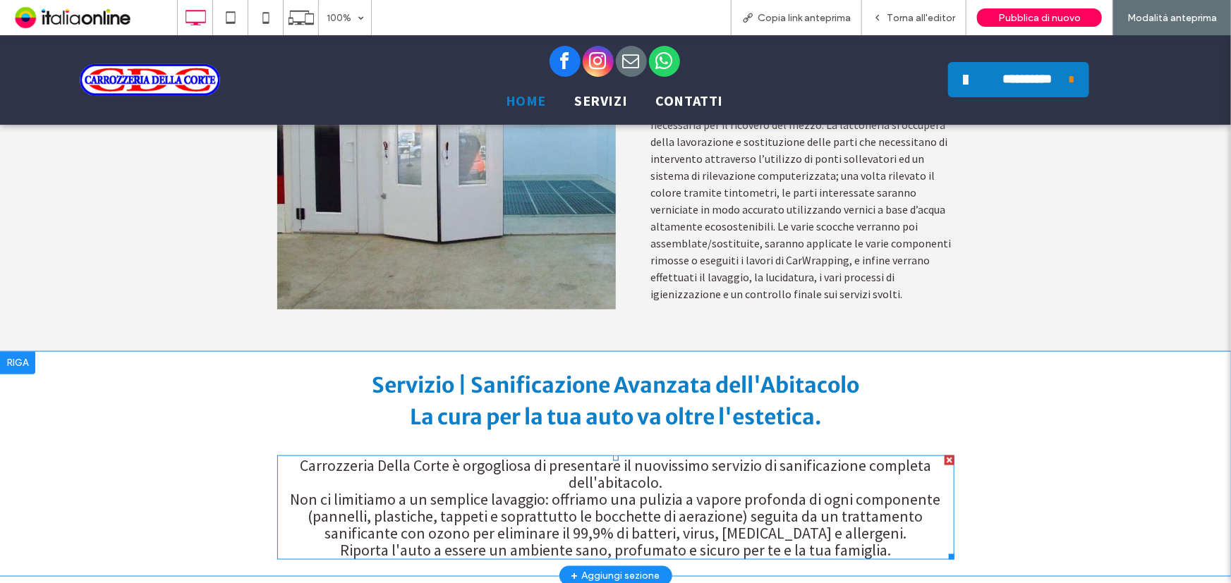
scroll to position [3479, 0]
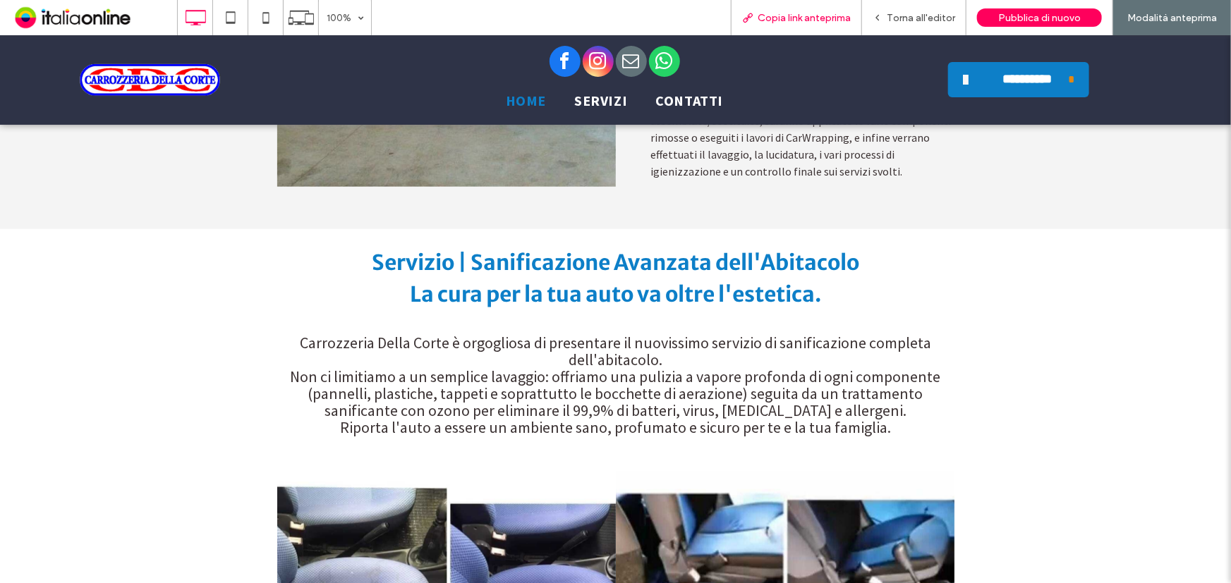
click at [760, 18] on div "Copia link anteprima" at bounding box center [796, 18] width 130 height 12
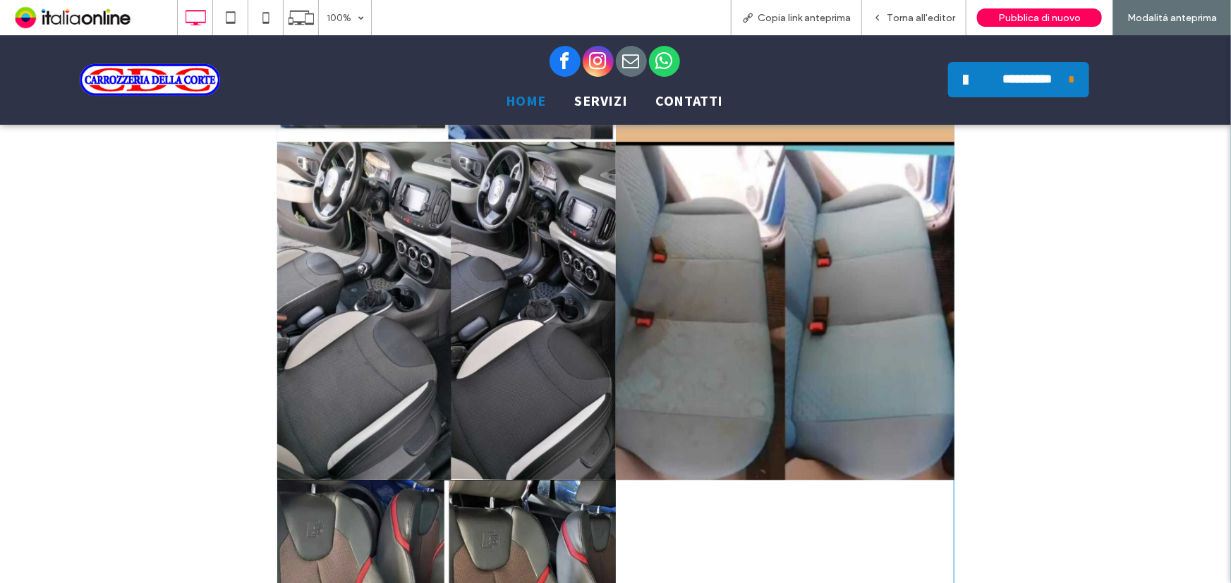
scroll to position [4825, 0]
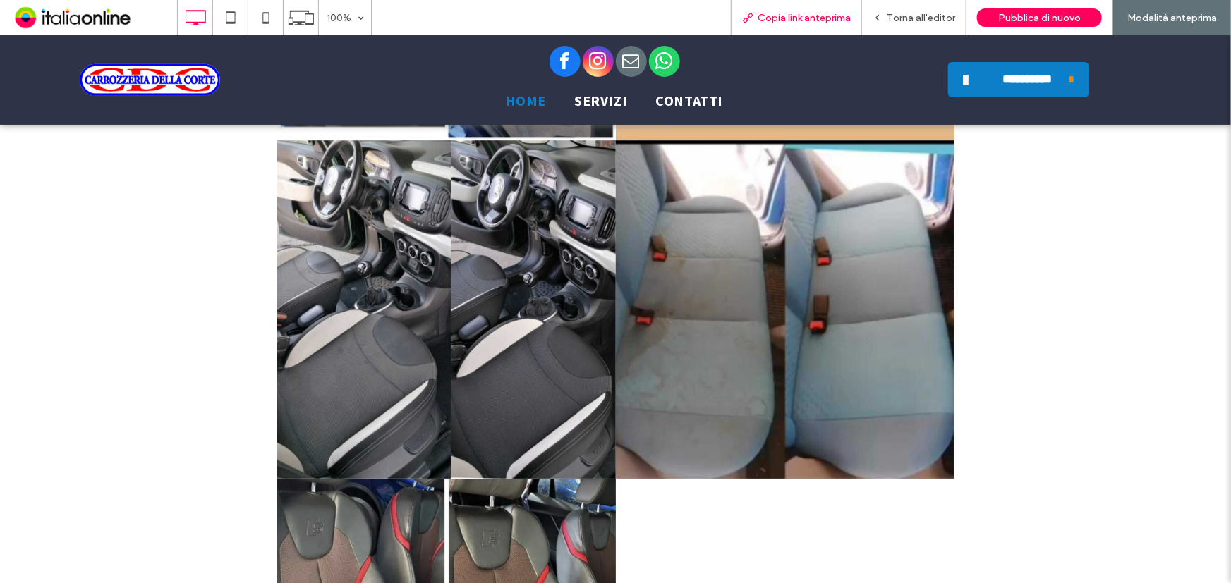
click at [783, 18] on span "Copia link anteprima" at bounding box center [803, 18] width 93 height 12
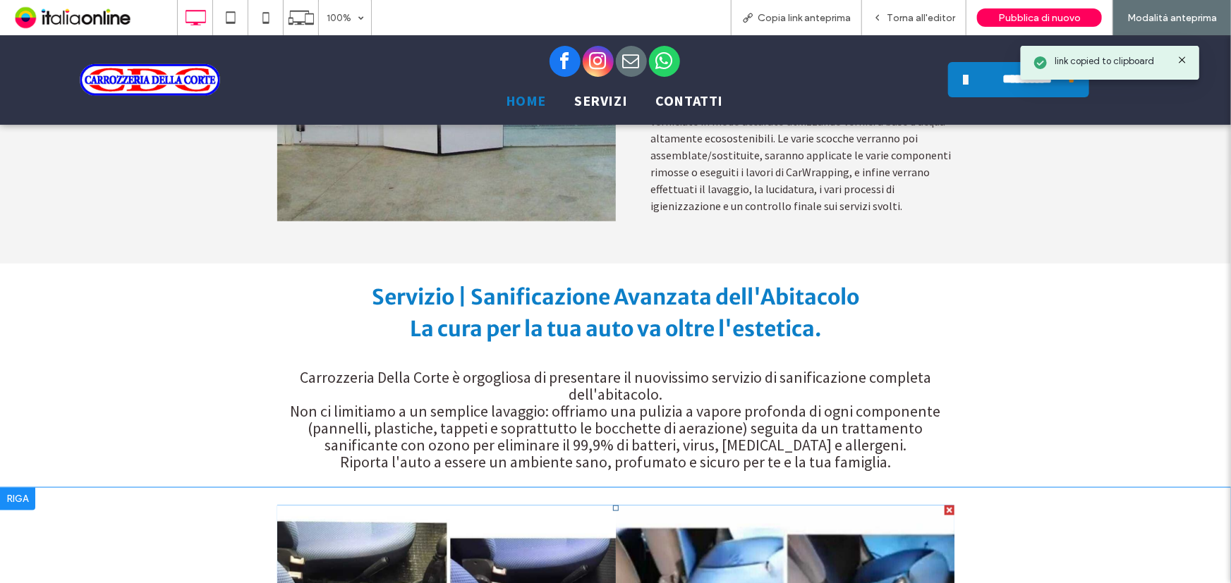
scroll to position [3351, 0]
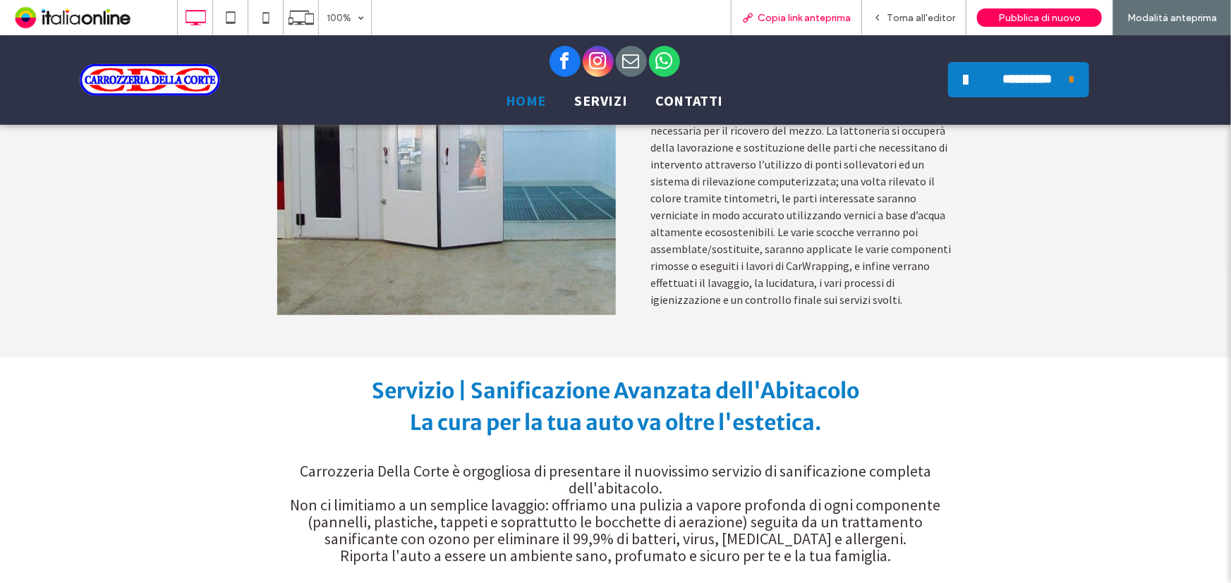
click at [782, 20] on span "Copia link anteprima" at bounding box center [803, 18] width 93 height 12
click at [817, 9] on div "Copia link anteprima" at bounding box center [796, 17] width 131 height 35
click at [818, 16] on span "Copia link anteprima" at bounding box center [803, 18] width 93 height 12
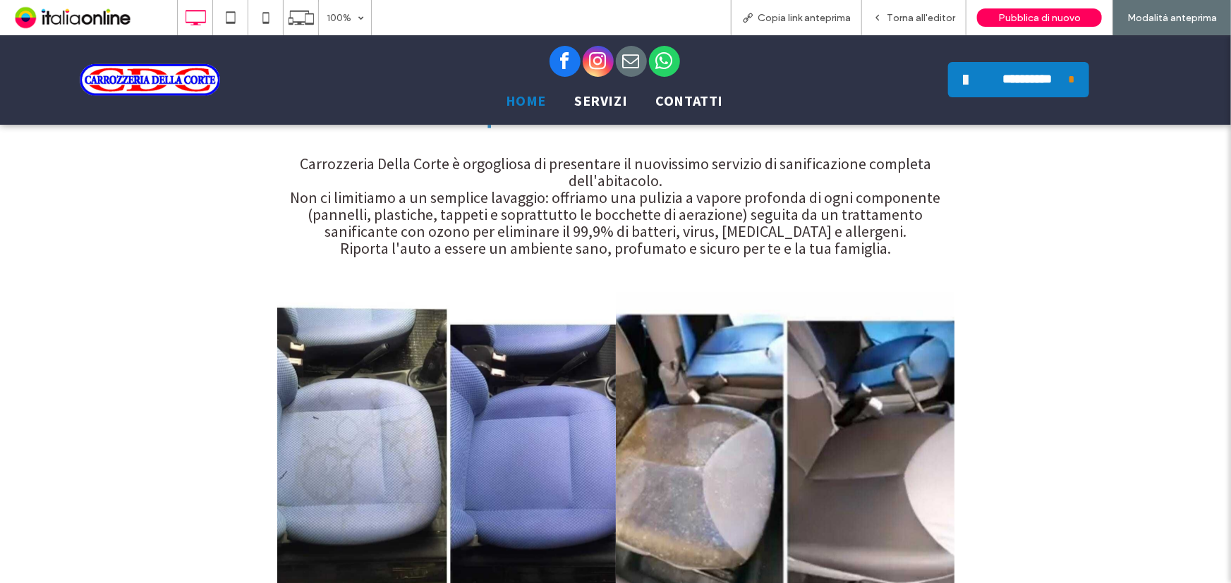
scroll to position [3543, 0]
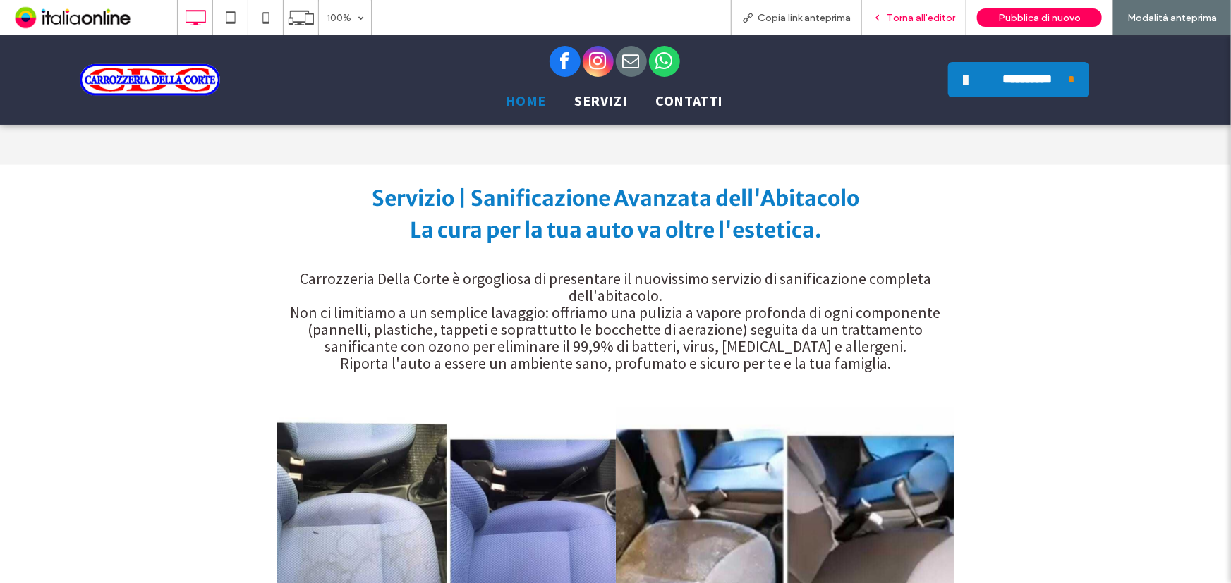
click at [901, 20] on span "Torna all'editor" at bounding box center [921, 18] width 68 height 12
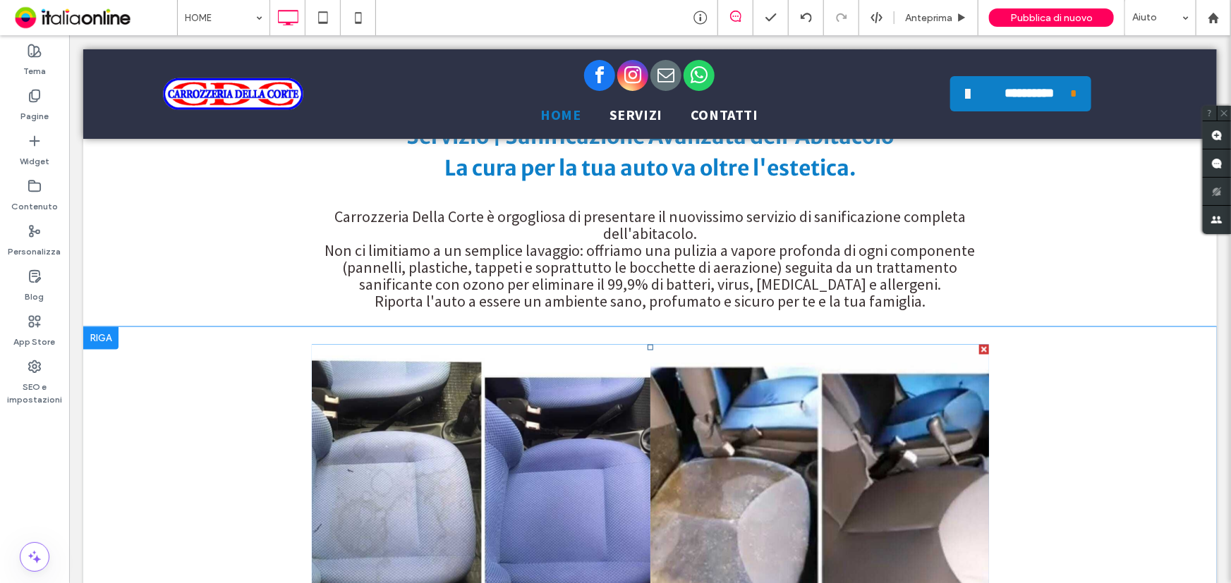
scroll to position [3736, 0]
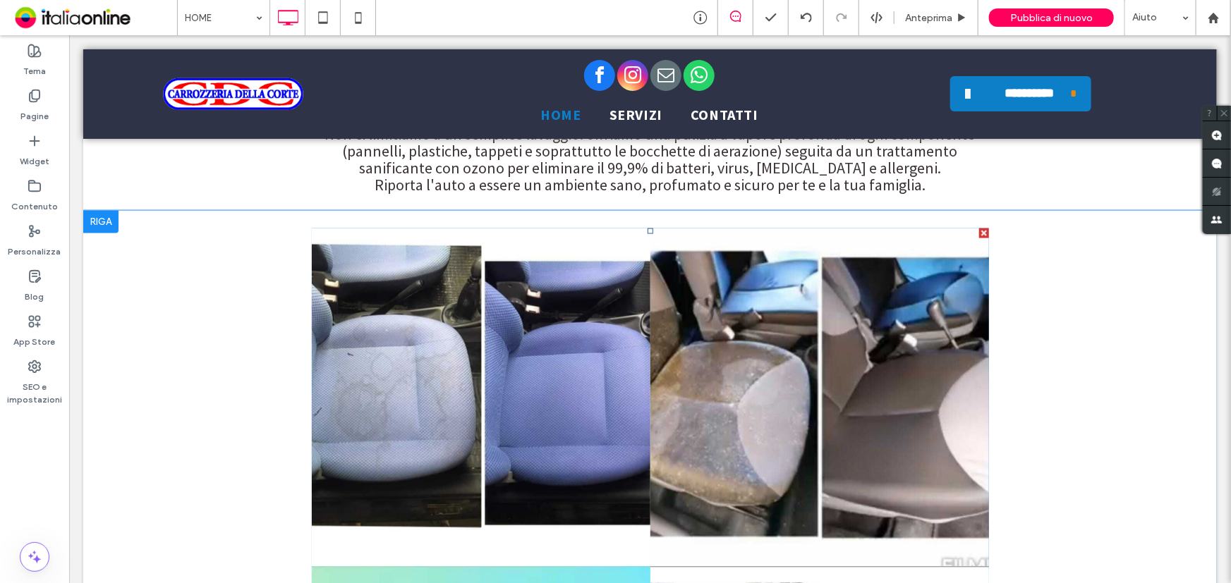
click at [465, 364] on link at bounding box center [480, 397] width 339 height 339
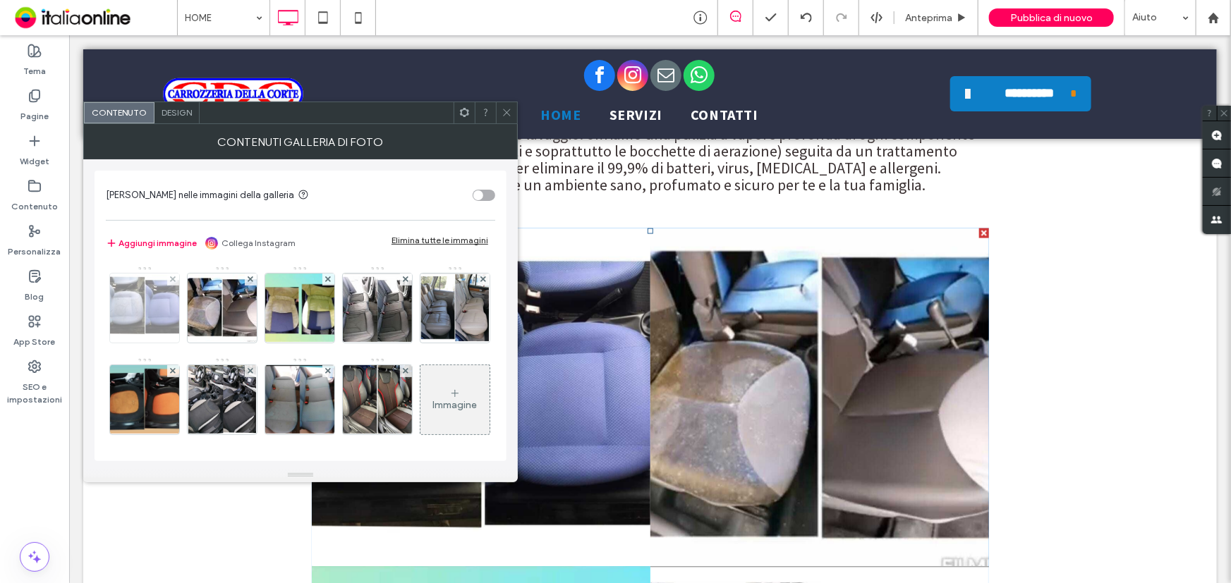
click at [169, 275] on div at bounding box center [173, 280] width 12 height 12
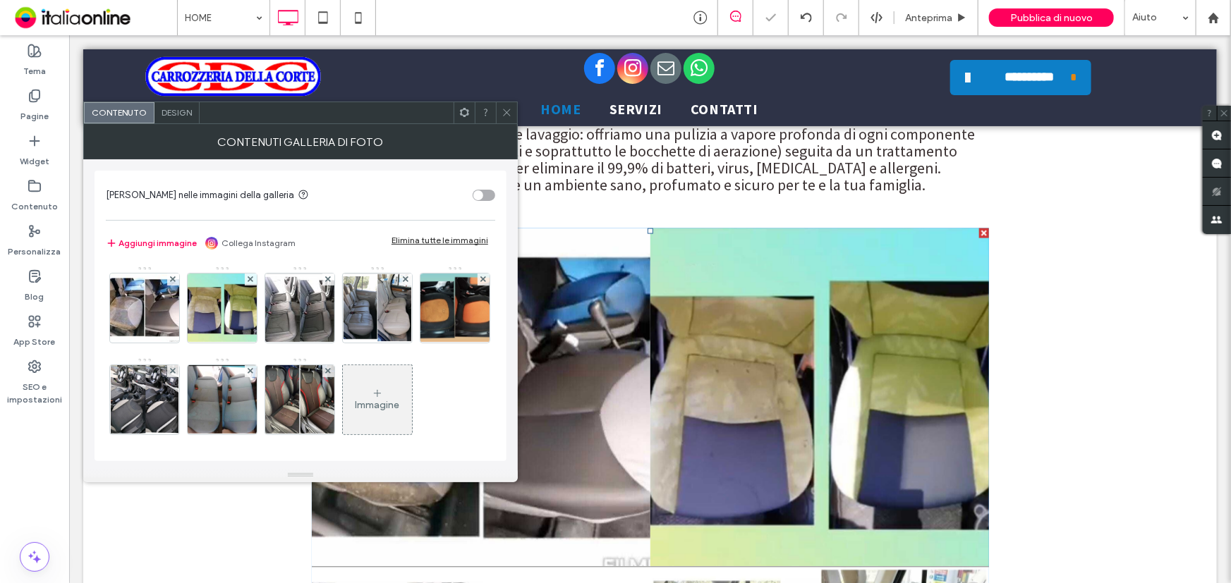
click at [511, 114] on icon at bounding box center [506, 112] width 11 height 11
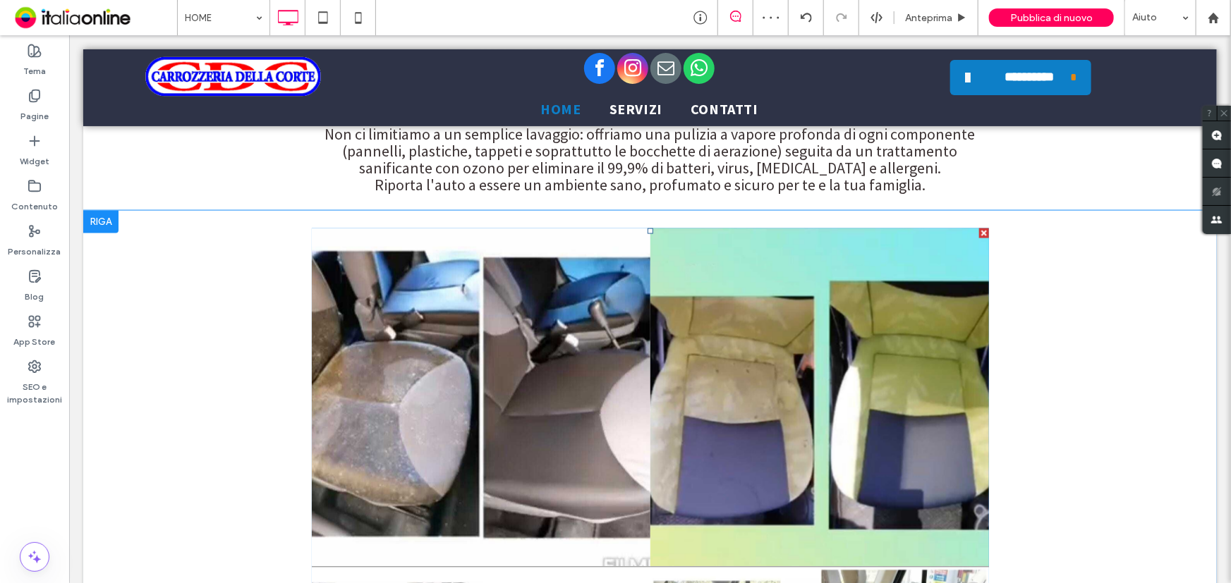
click at [978, 228] on div at bounding box center [983, 233] width 10 height 10
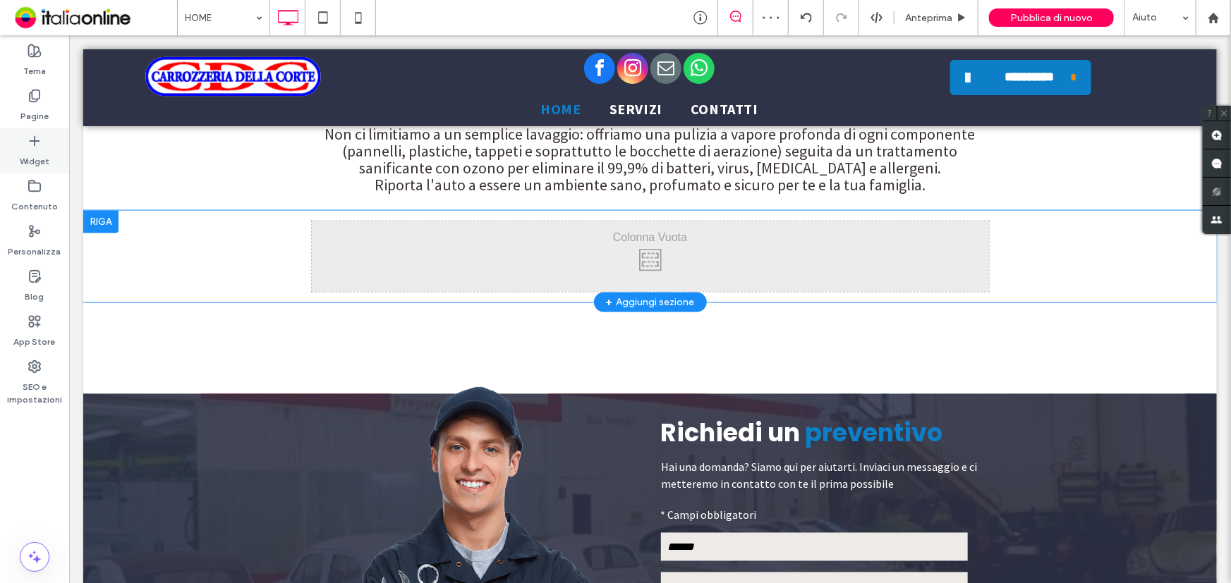
click at [36, 150] on label "Widget" at bounding box center [35, 158] width 30 height 20
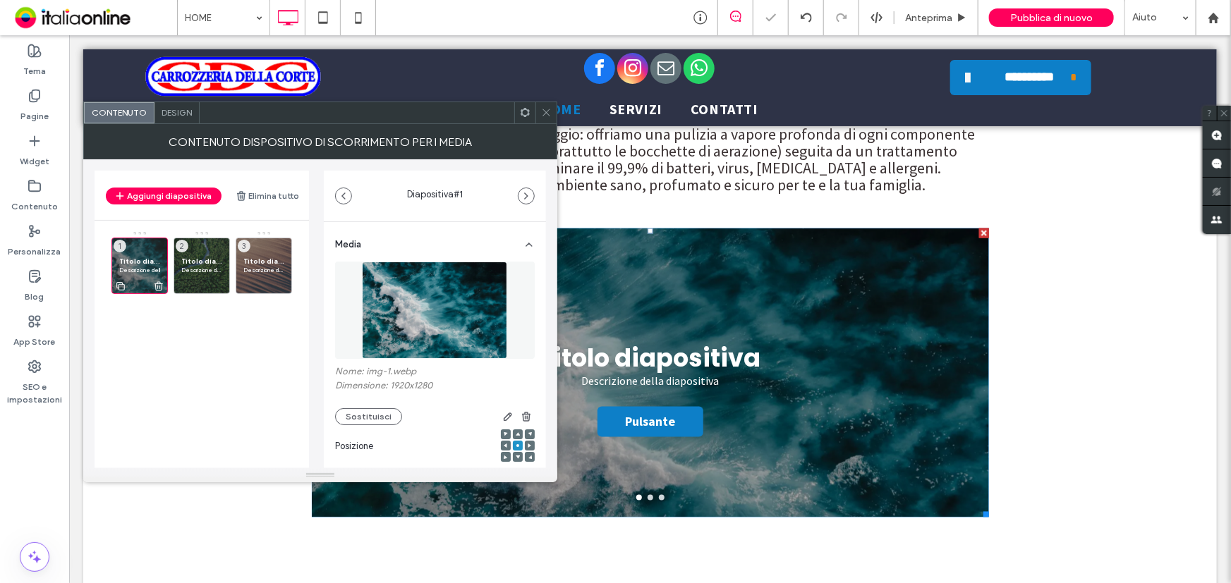
click at [160, 286] on icon at bounding box center [158, 286] width 11 height 13
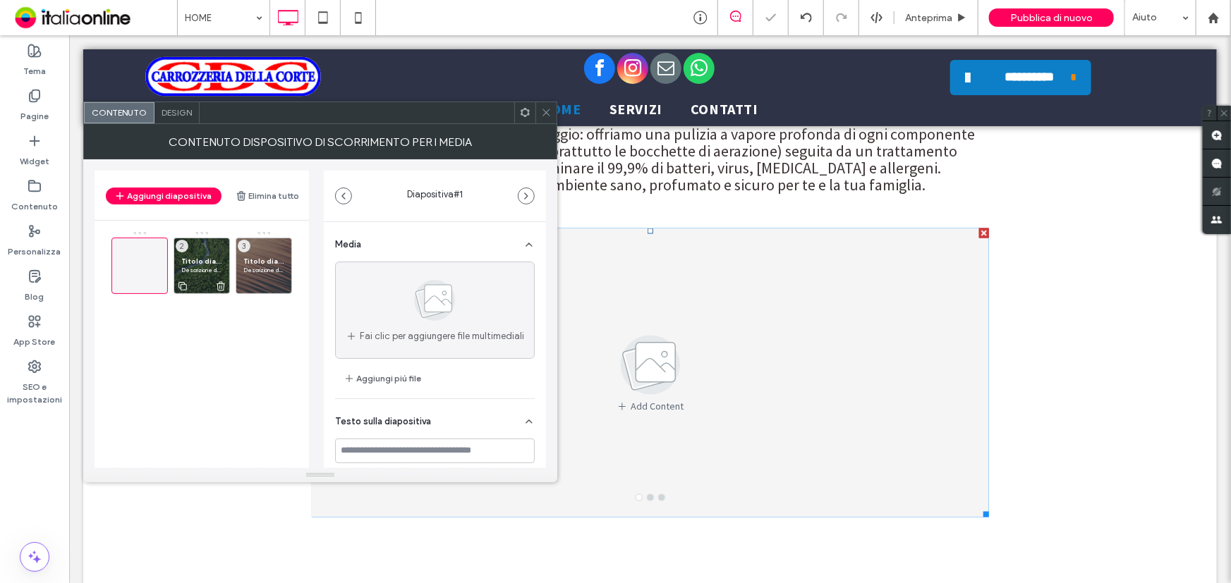
click at [220, 288] on icon at bounding box center [220, 286] width 11 height 13
click at [277, 291] on icon at bounding box center [282, 286] width 11 height 13
click at [140, 264] on use at bounding box center [139, 265] width 11 height 11
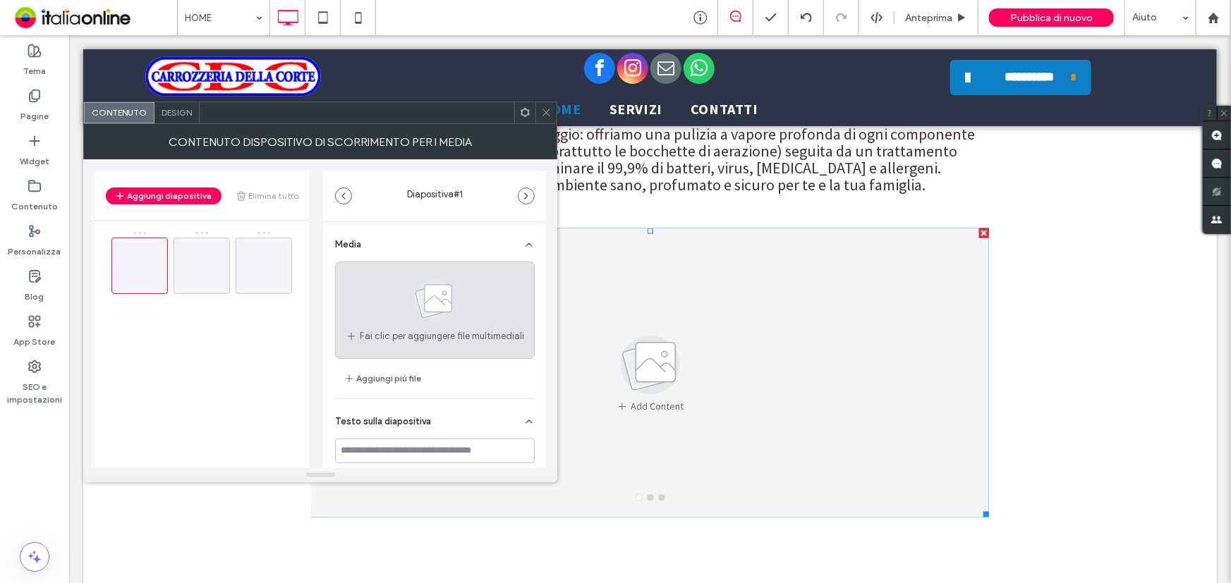
click at [399, 311] on icon at bounding box center [434, 300] width 71 height 47
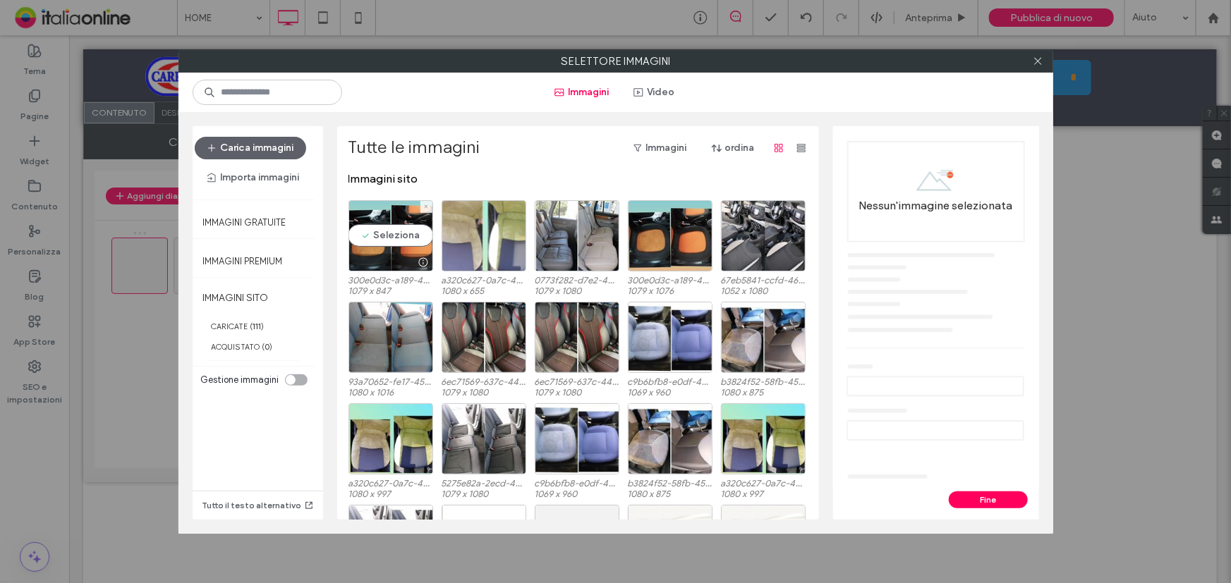
drag, startPoint x: 385, startPoint y: 238, endPoint x: 444, endPoint y: 233, distance: 59.5
click at [388, 234] on div "Seleziona" at bounding box center [390, 235] width 85 height 71
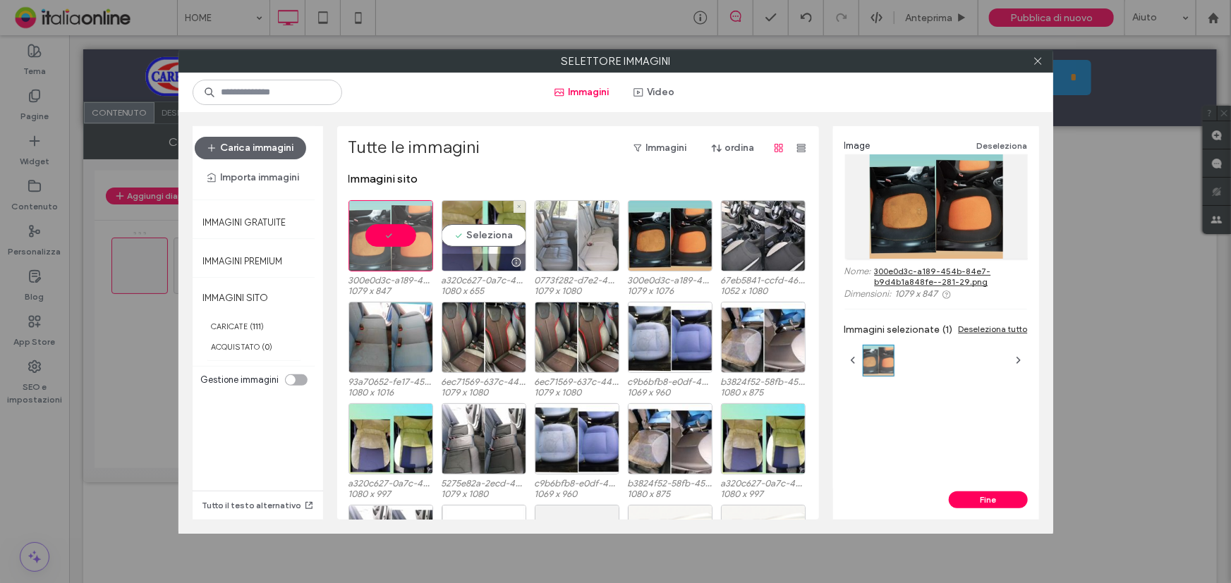
drag, startPoint x: 468, startPoint y: 223, endPoint x: 550, endPoint y: 236, distance: 83.5
click at [468, 223] on div "Seleziona" at bounding box center [484, 235] width 85 height 71
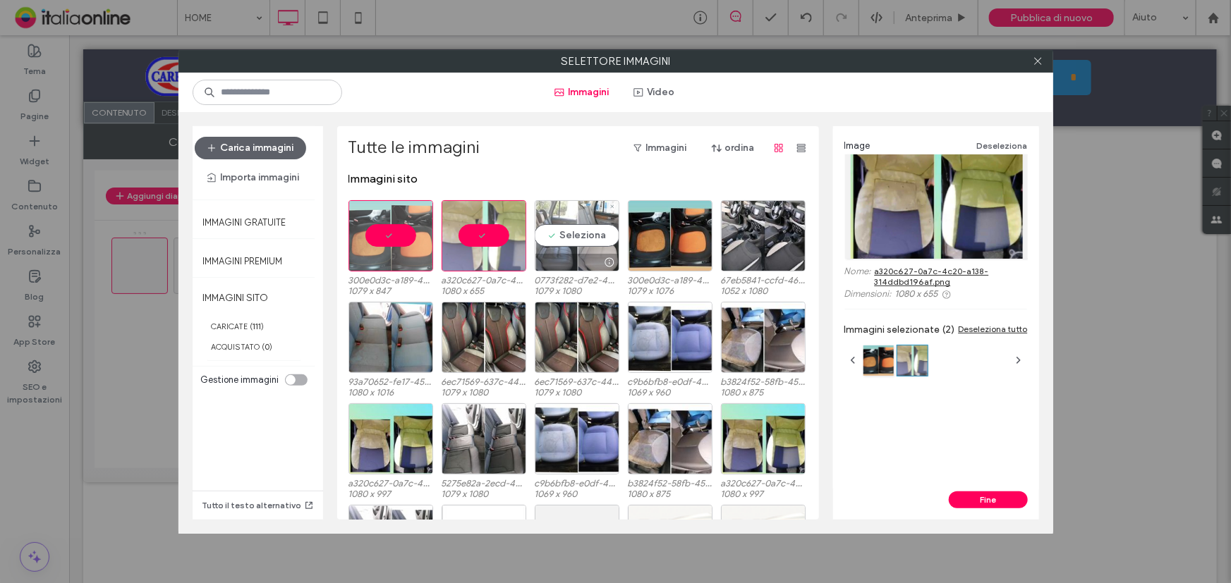
click at [556, 238] on div "Seleziona" at bounding box center [577, 235] width 85 height 71
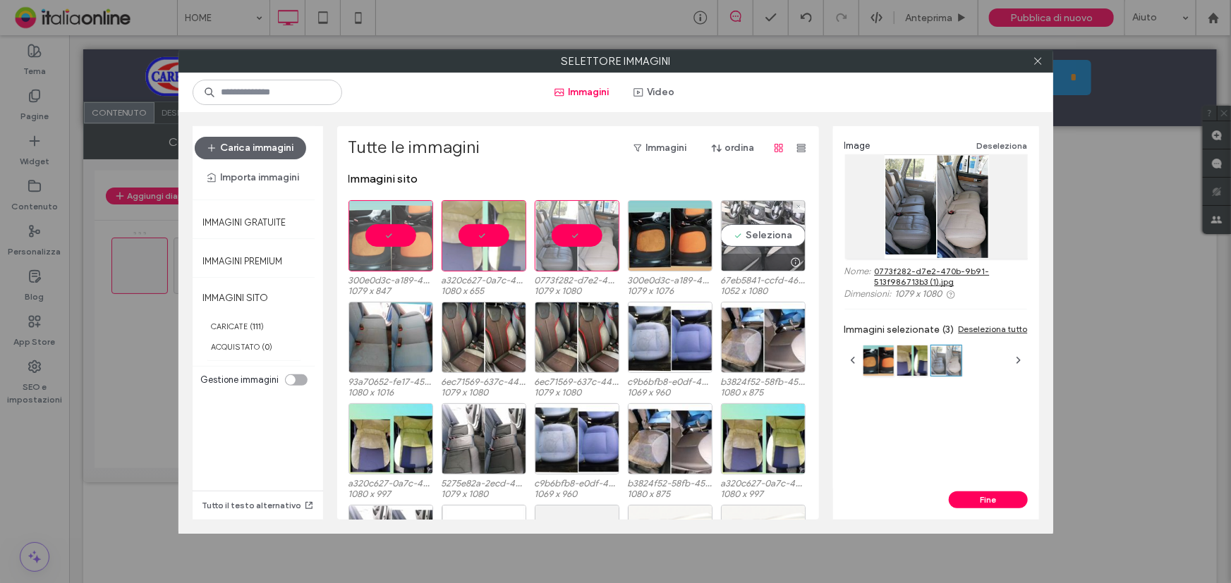
drag, startPoint x: 736, startPoint y: 231, endPoint x: 510, endPoint y: 344, distance: 253.3
click at [736, 231] on div "Seleziona" at bounding box center [763, 235] width 85 height 71
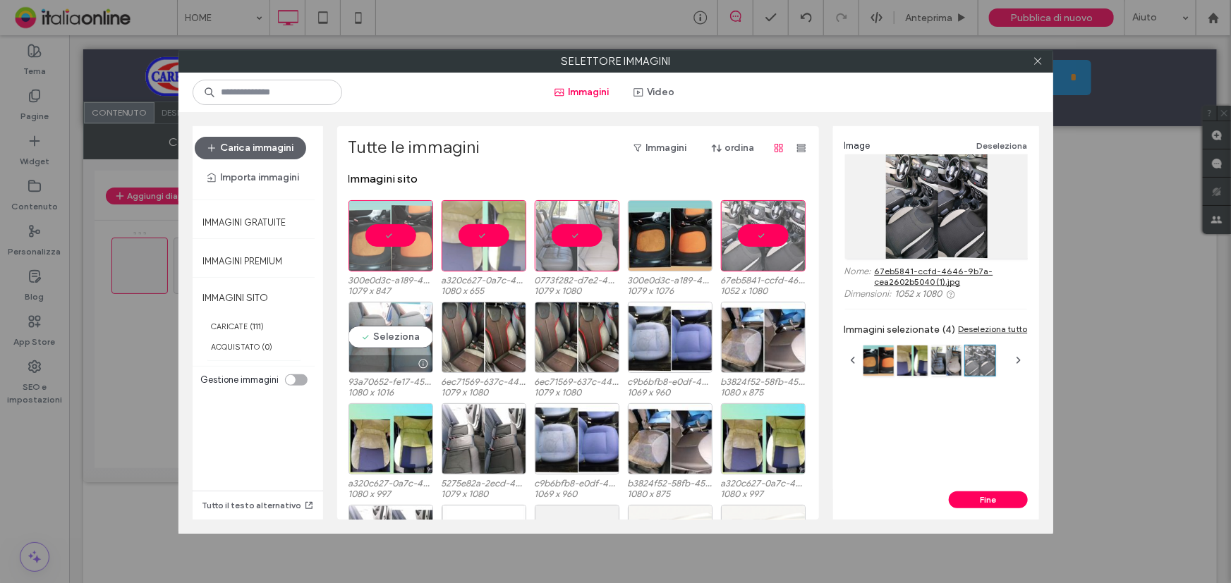
click at [423, 340] on div "Seleziona" at bounding box center [390, 337] width 85 height 71
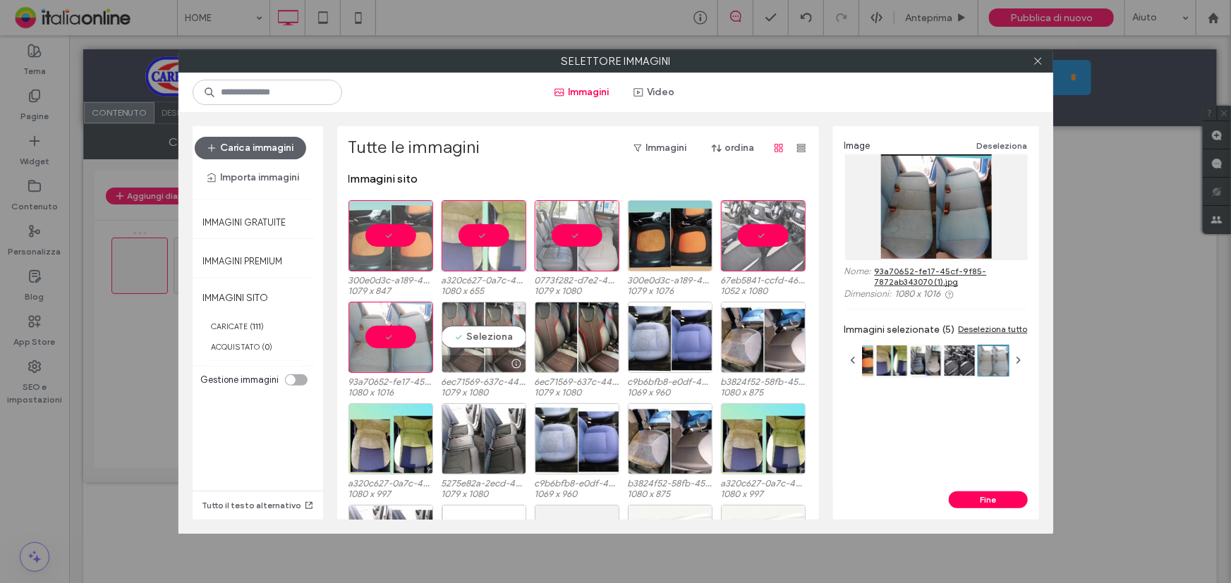
click at [480, 338] on div "Seleziona" at bounding box center [484, 337] width 85 height 71
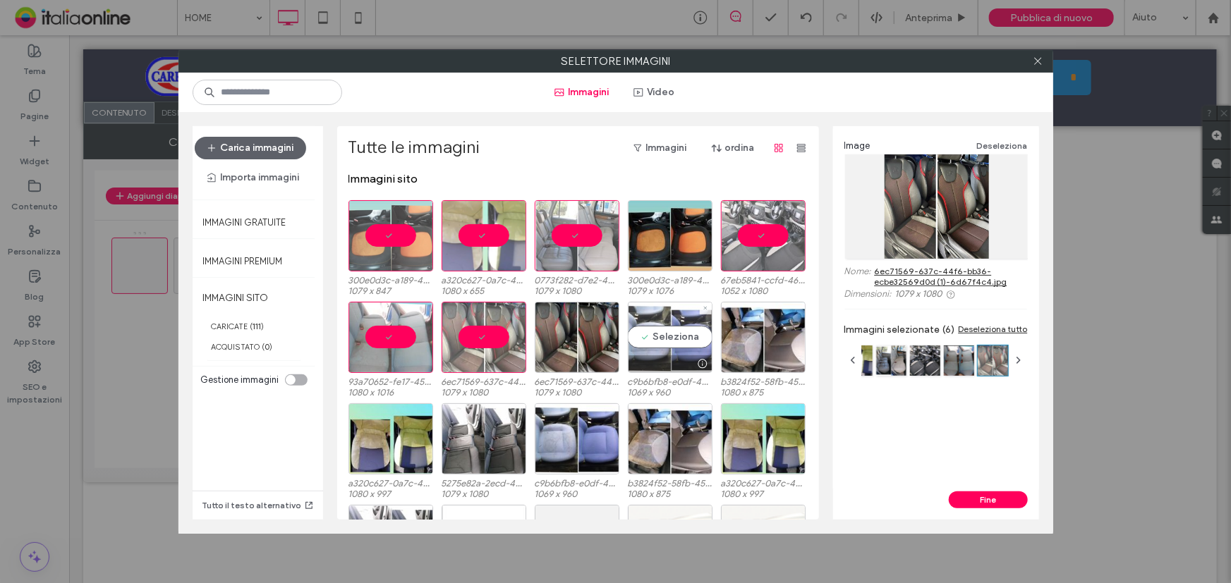
click at [643, 335] on div "Seleziona" at bounding box center [670, 337] width 85 height 71
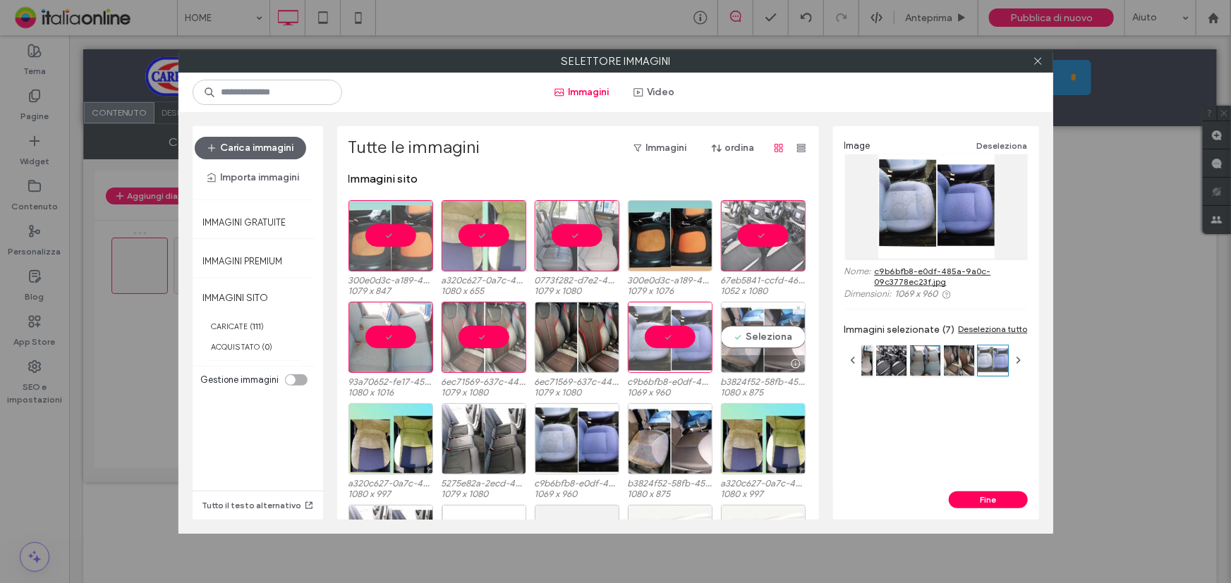
click at [731, 332] on div "Seleziona" at bounding box center [763, 337] width 85 height 71
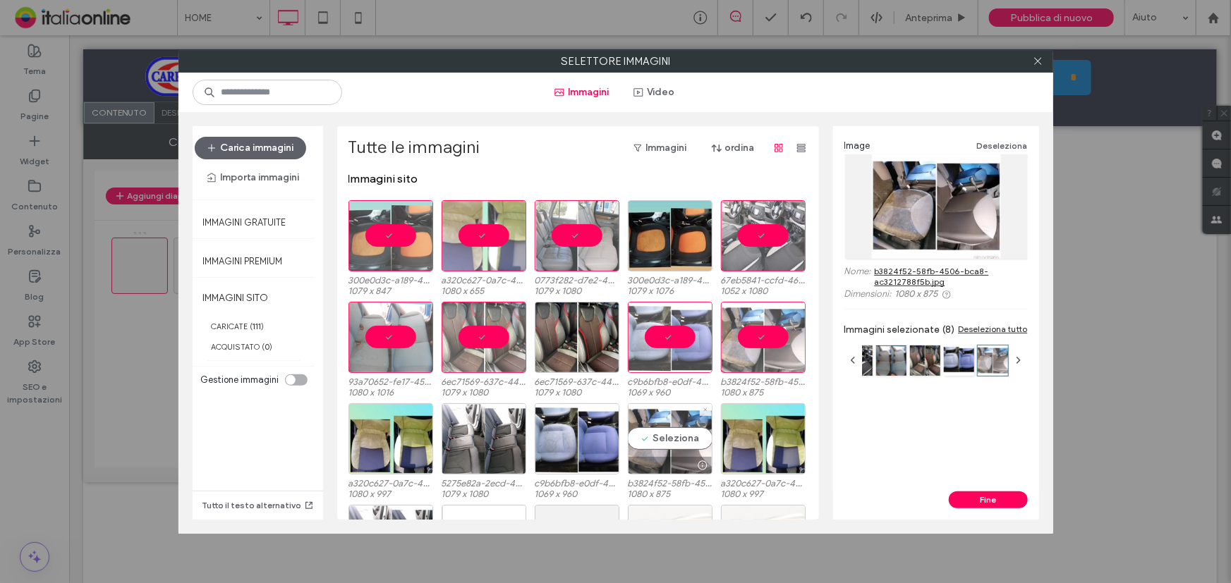
click at [664, 443] on div "Seleziona" at bounding box center [670, 438] width 85 height 71
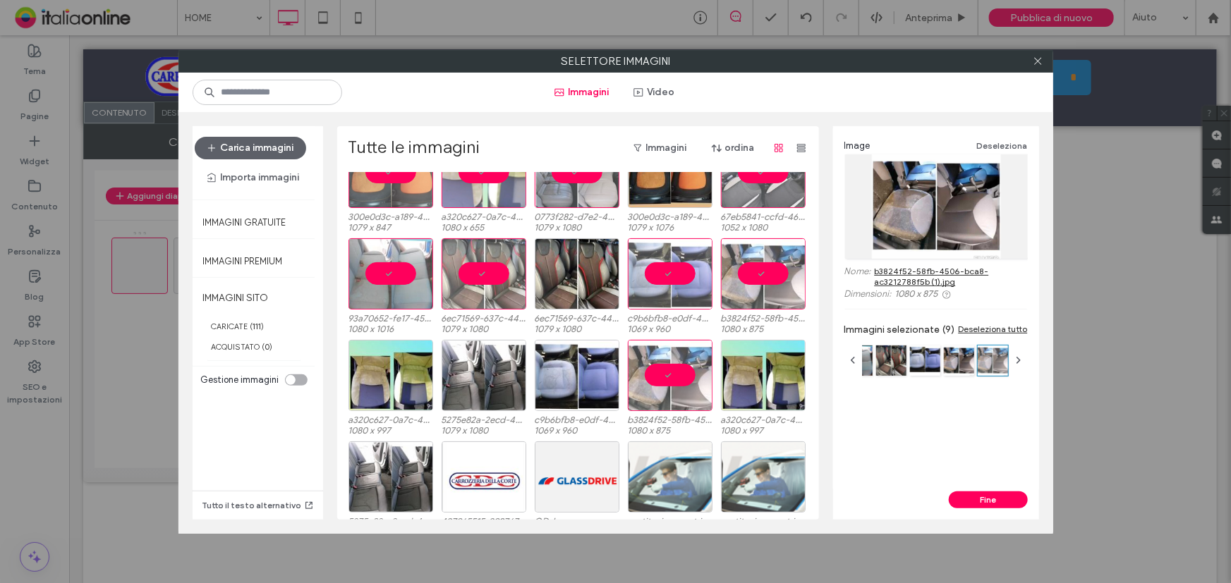
scroll to position [0, 0]
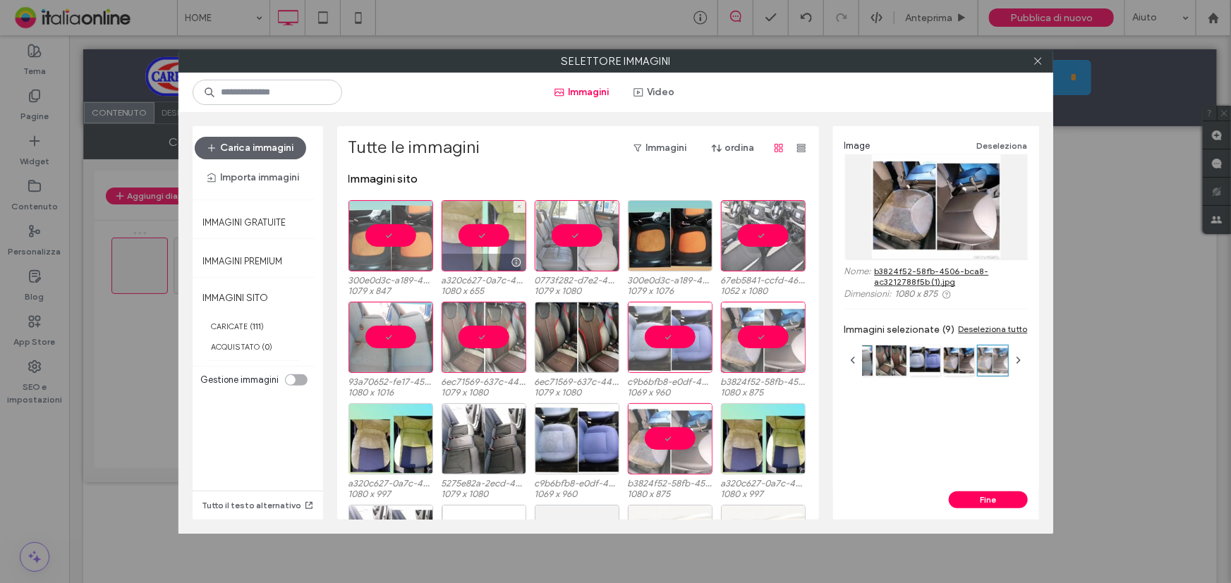
click at [482, 228] on div at bounding box center [484, 235] width 85 height 71
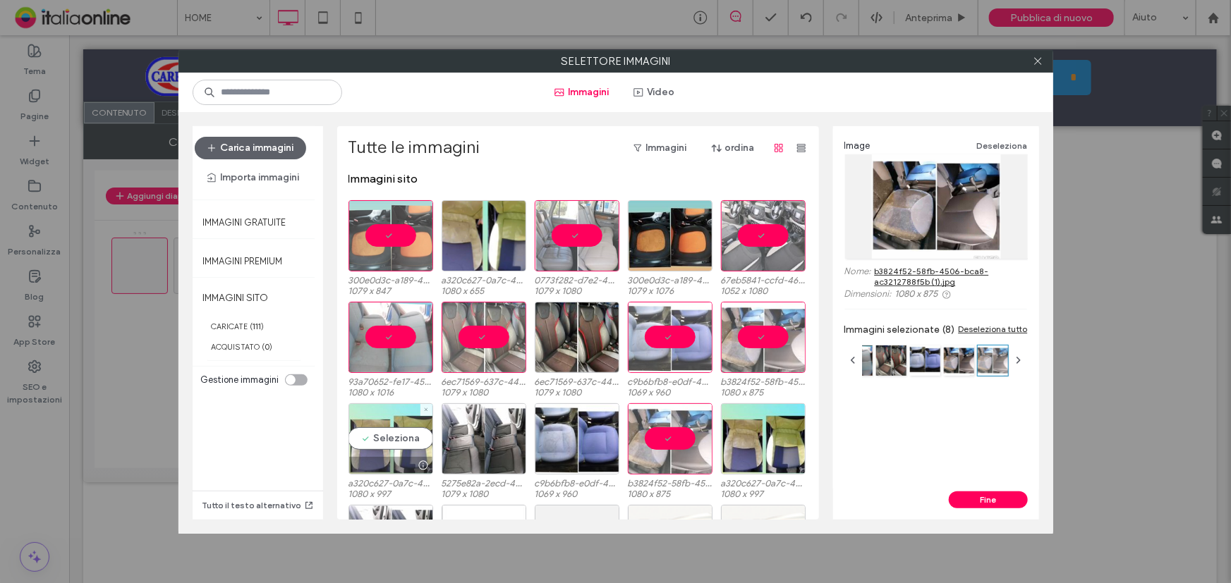
click at [384, 439] on div "Seleziona" at bounding box center [390, 438] width 85 height 71
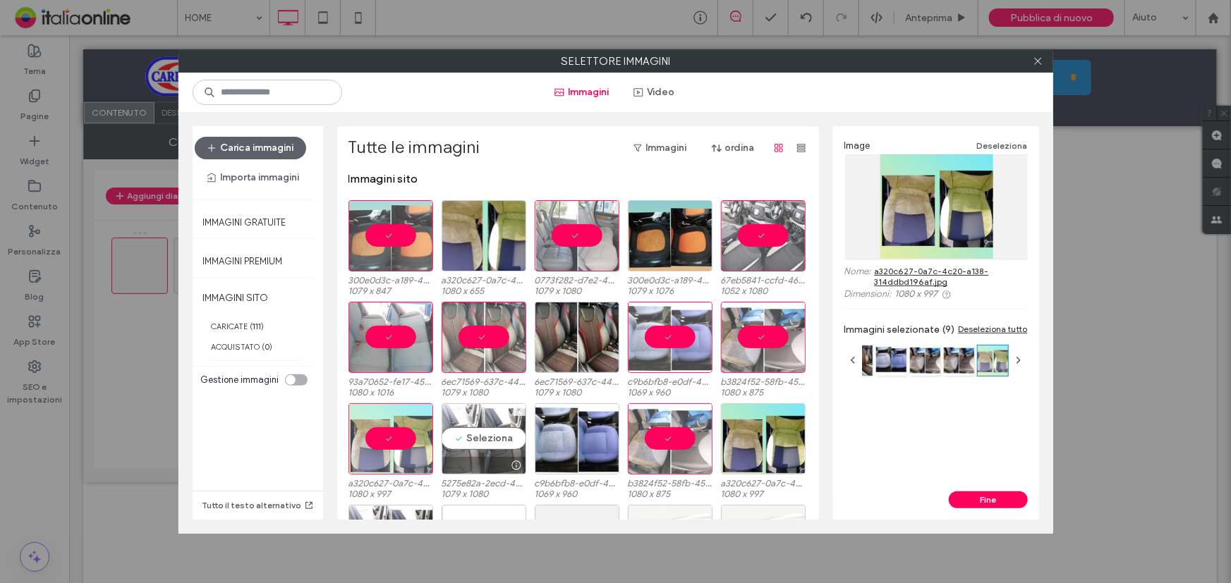
click at [475, 432] on div "Seleziona" at bounding box center [484, 438] width 85 height 71
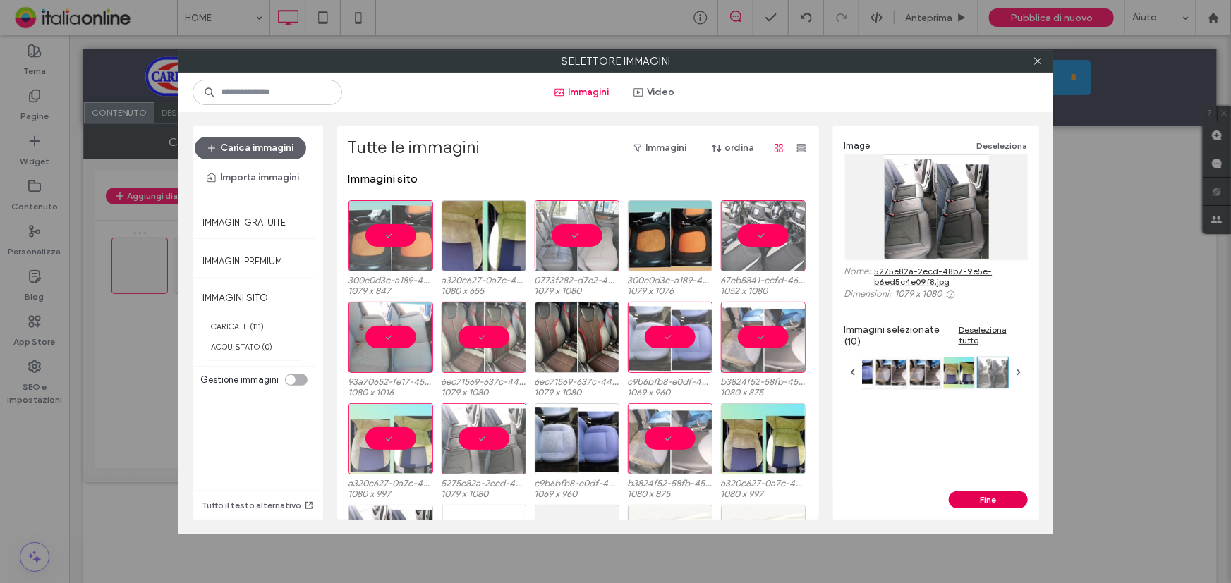
click at [992, 495] on button "Fine" at bounding box center [988, 500] width 79 height 17
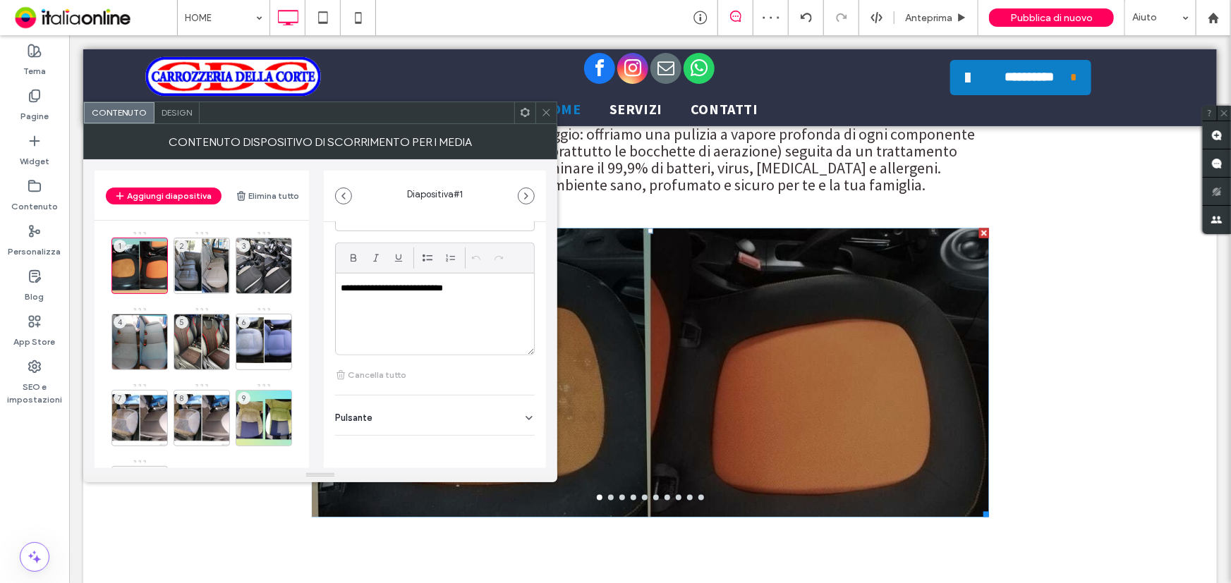
scroll to position [423, 0]
click at [543, 107] on icon at bounding box center [546, 112] width 11 height 11
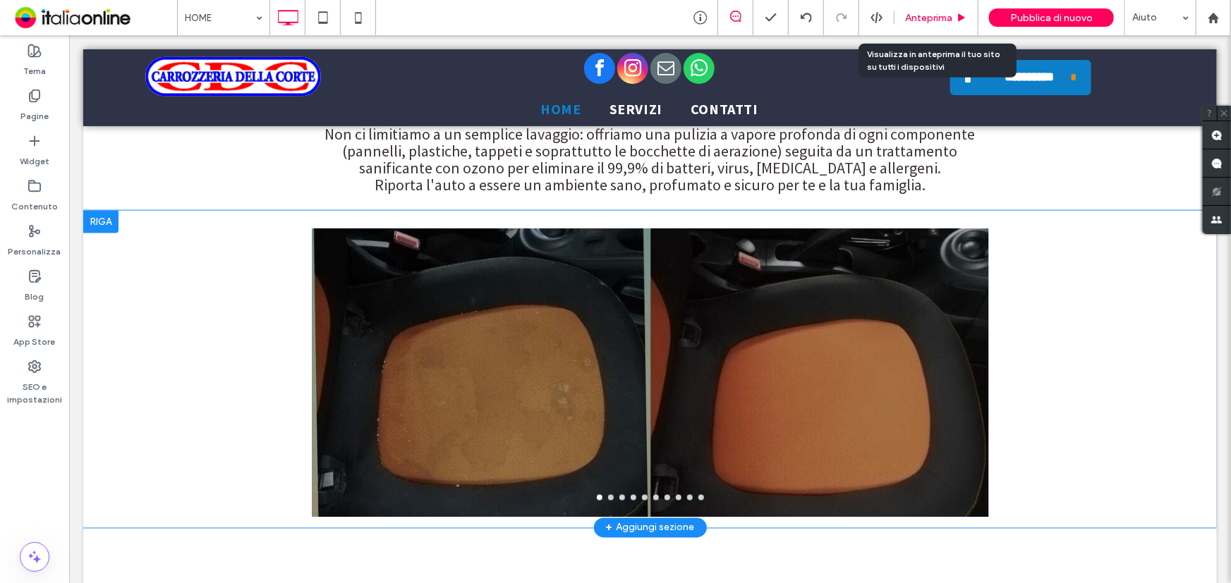
click at [938, 18] on span "Anteprima" at bounding box center [928, 18] width 47 height 12
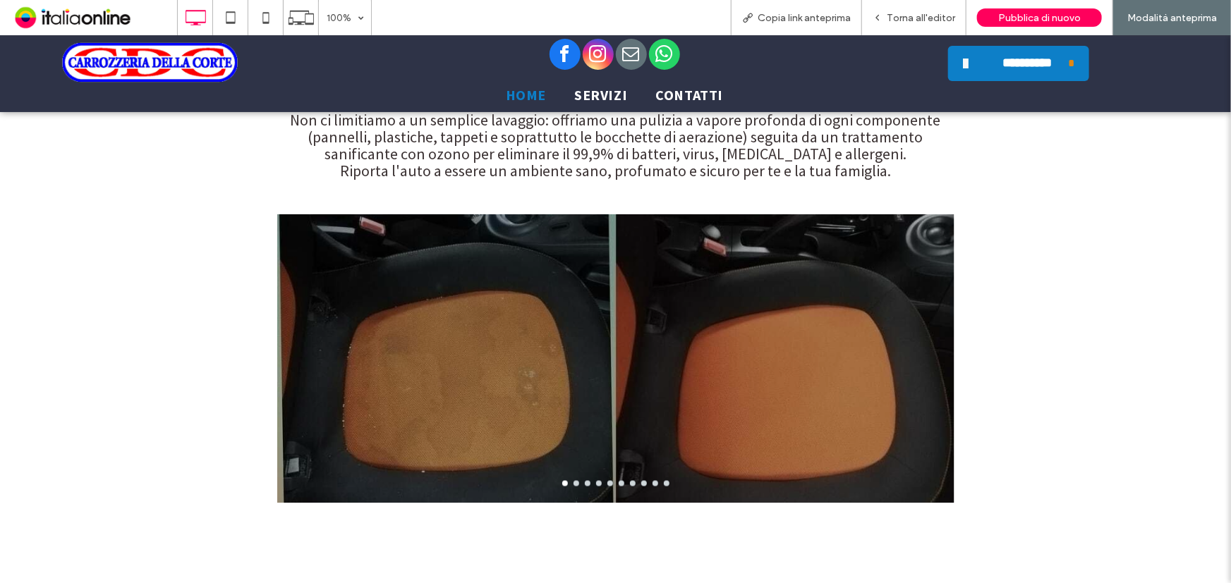
click at [573, 480] on button "go to slide 2" at bounding box center [576, 483] width 6 height 6
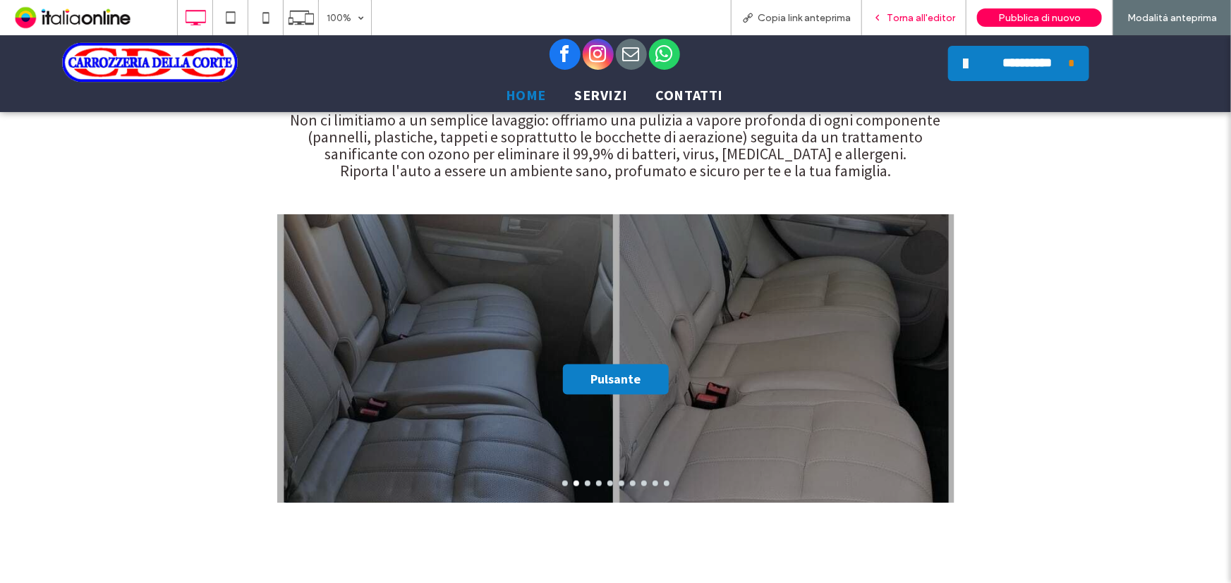
click at [924, 21] on span "Torna all'editor" at bounding box center [921, 18] width 68 height 12
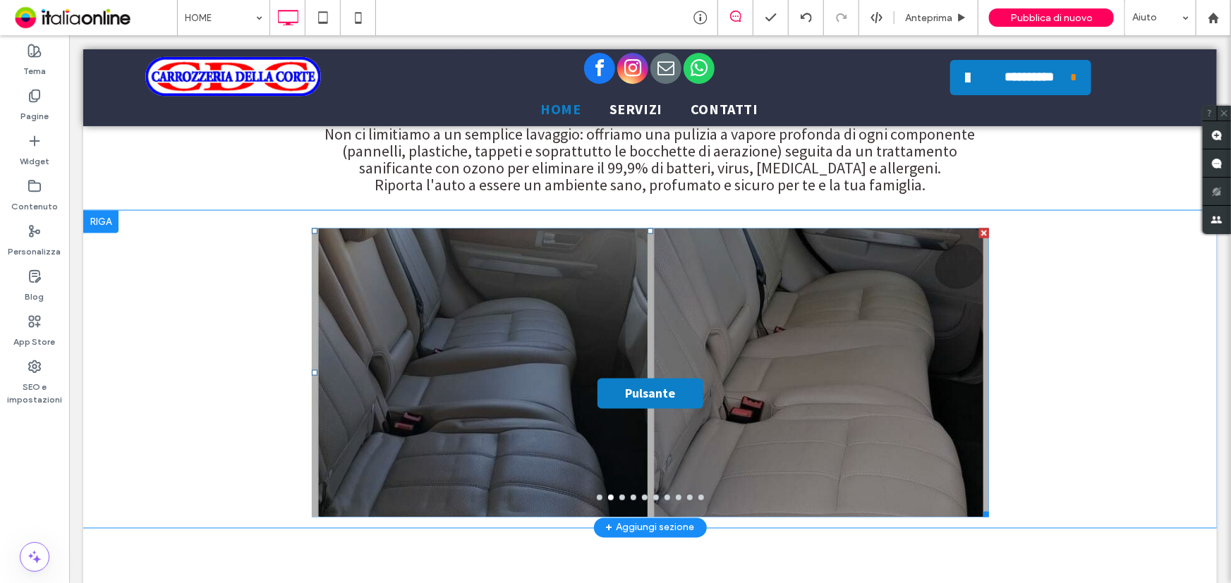
click at [582, 294] on div "Pulsante Pulsante" at bounding box center [649, 381] width 677 height 222
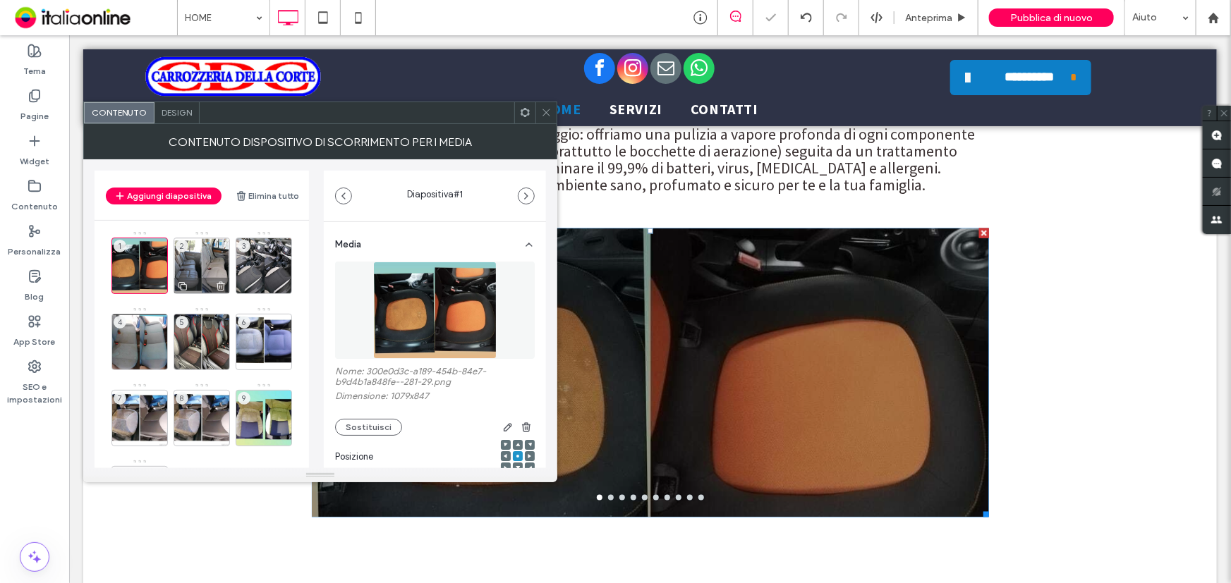
click at [197, 258] on div "2" at bounding box center [201, 266] width 56 height 56
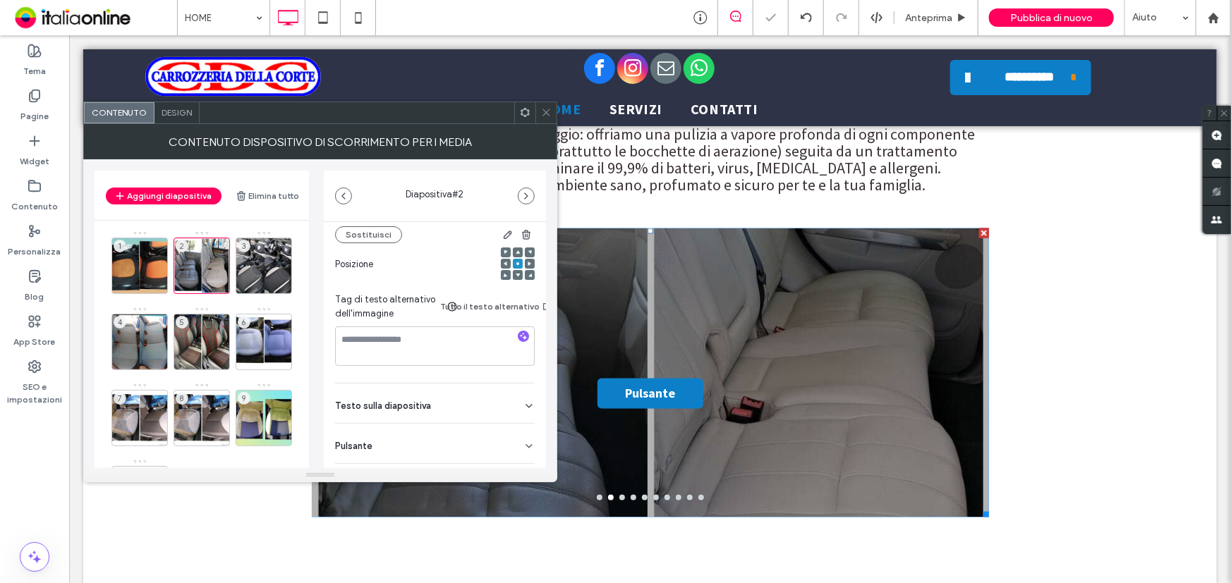
scroll to position [234, 0]
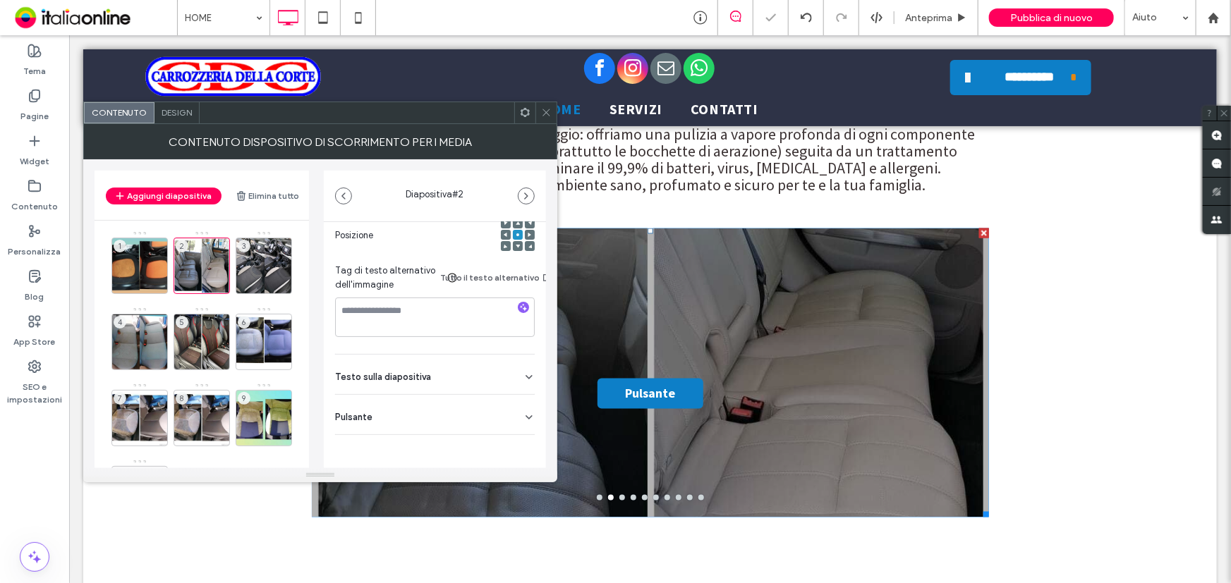
click at [409, 402] on div "Pulsante" at bounding box center [435, 414] width 200 height 39
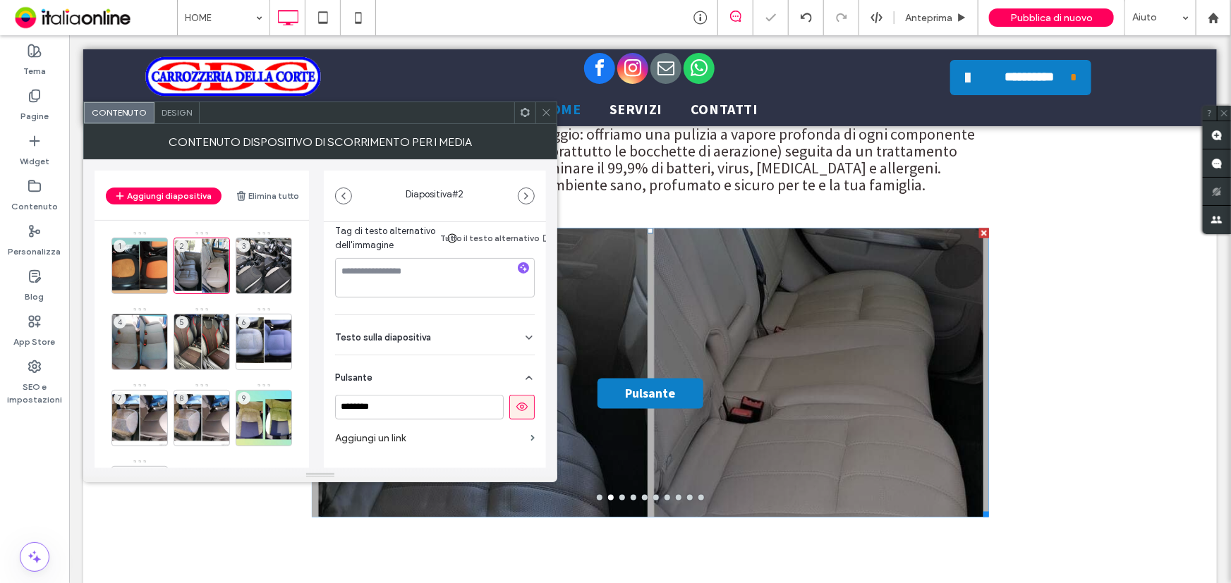
scroll to position [291, 0]
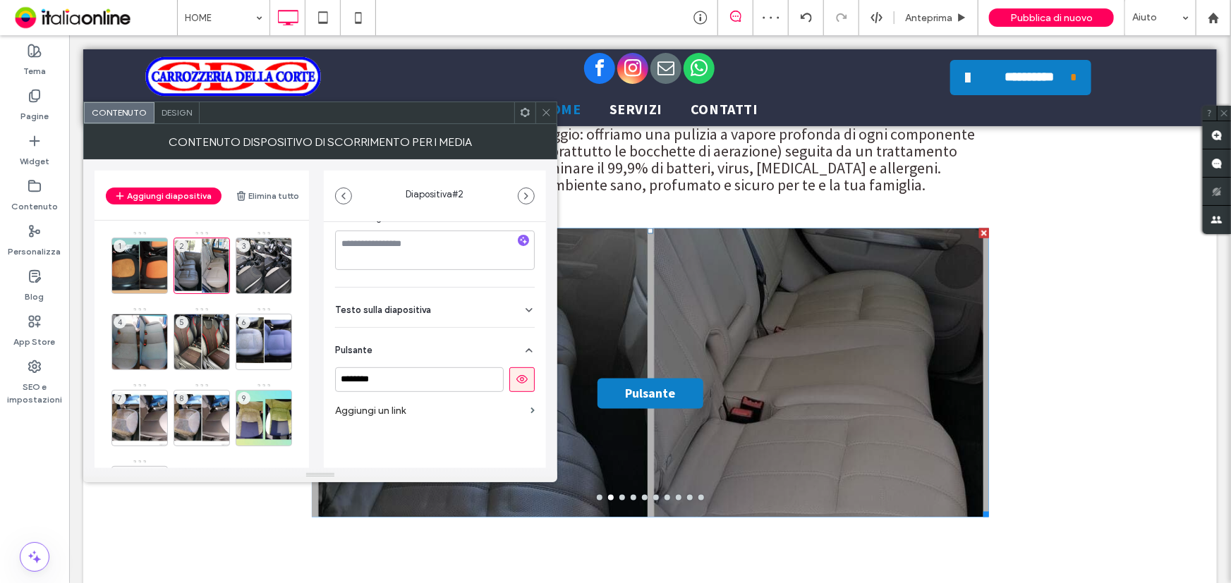
click at [509, 384] on button at bounding box center [521, 379] width 25 height 25
click at [485, 311] on div "Testo sulla diapositiva" at bounding box center [435, 307] width 200 height 39
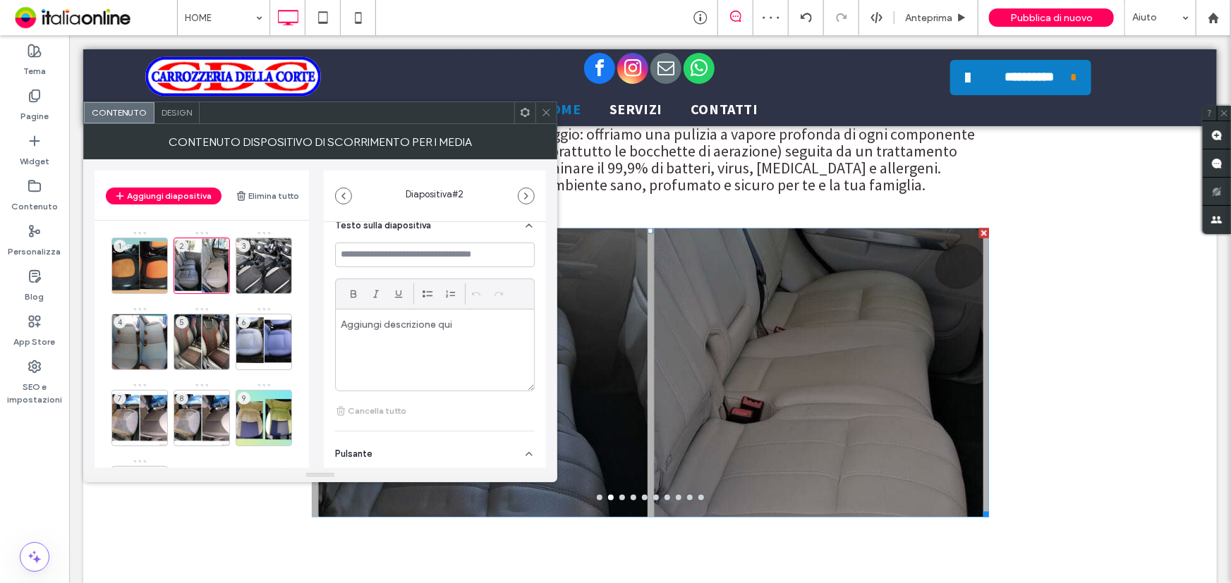
scroll to position [483, 0]
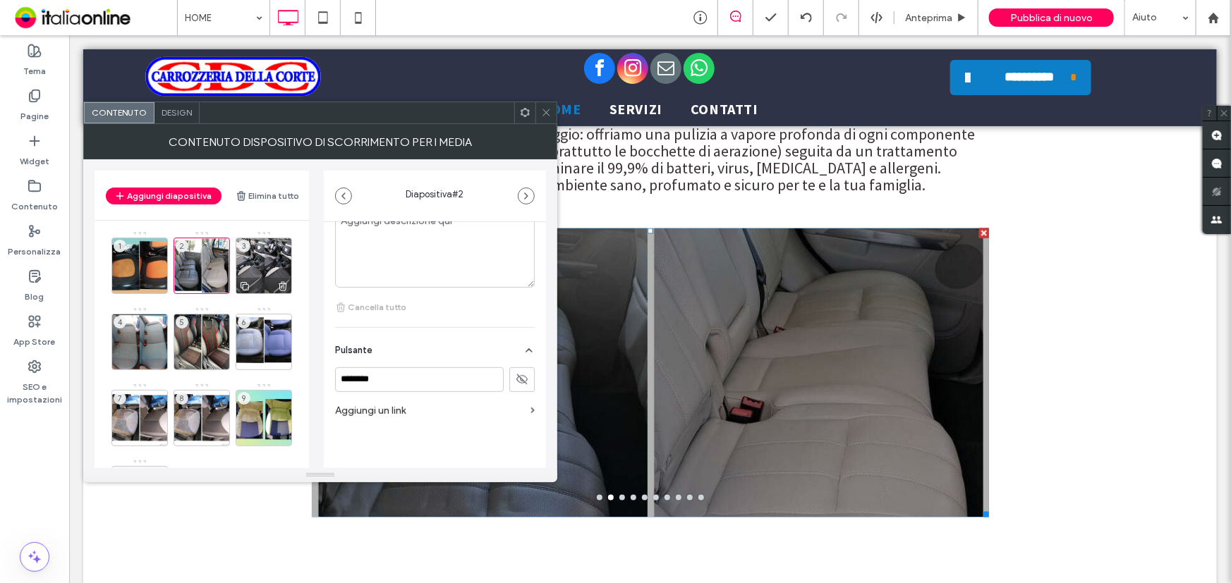
click at [251, 265] on div "3" at bounding box center [264, 266] width 56 height 56
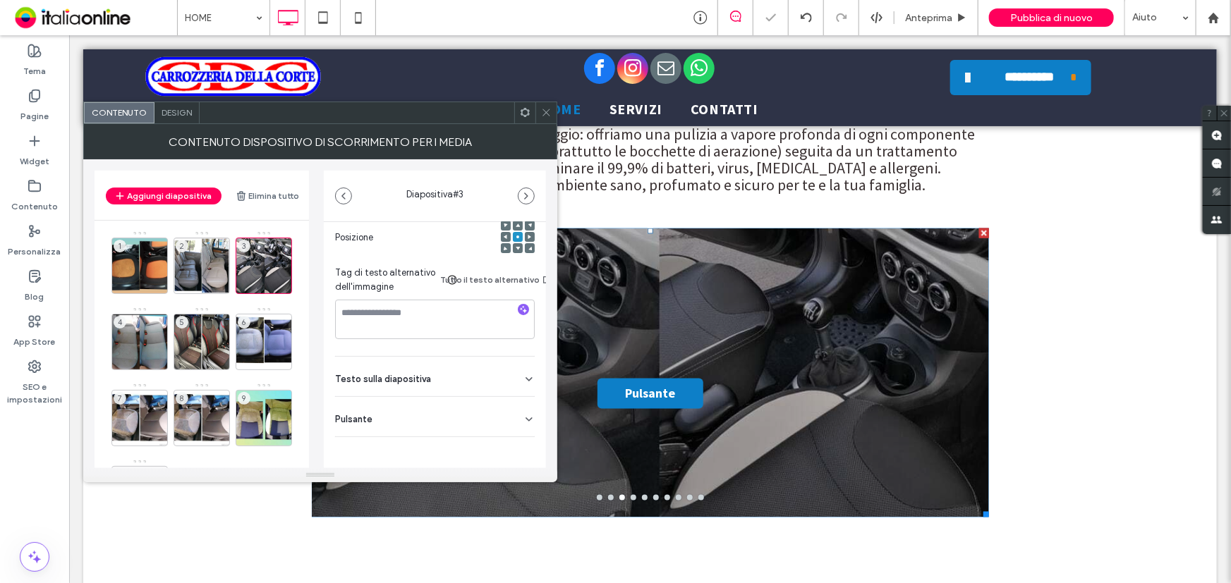
scroll to position [234, 0]
click at [489, 401] on div "Pulsante" at bounding box center [435, 414] width 200 height 39
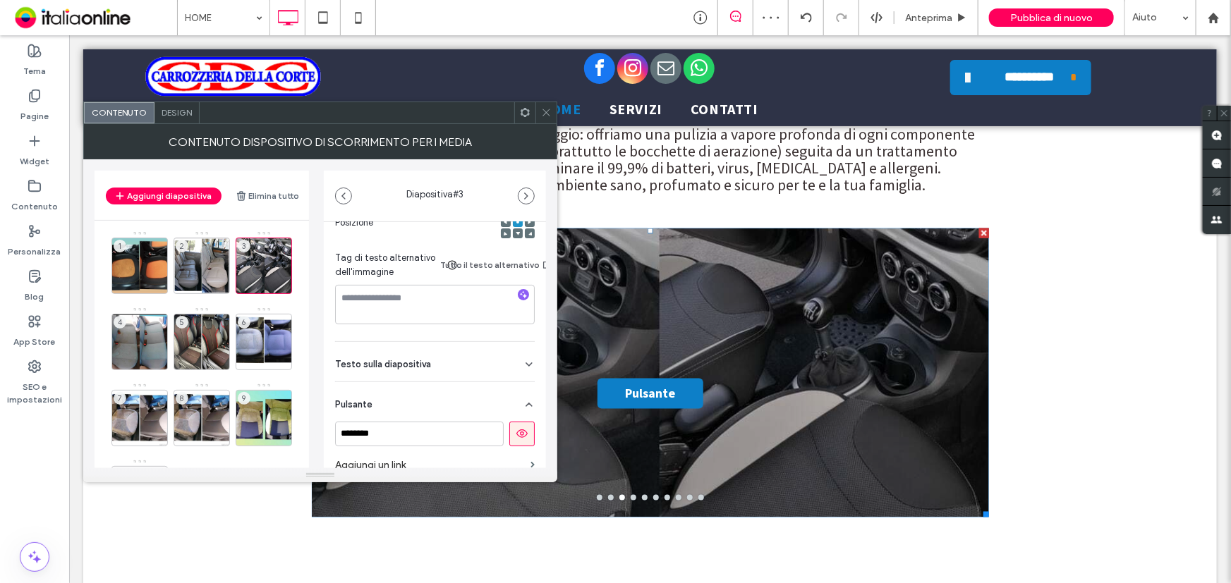
click at [516, 430] on icon at bounding box center [522, 433] width 13 height 13
click at [128, 334] on div "4" at bounding box center [139, 342] width 56 height 56
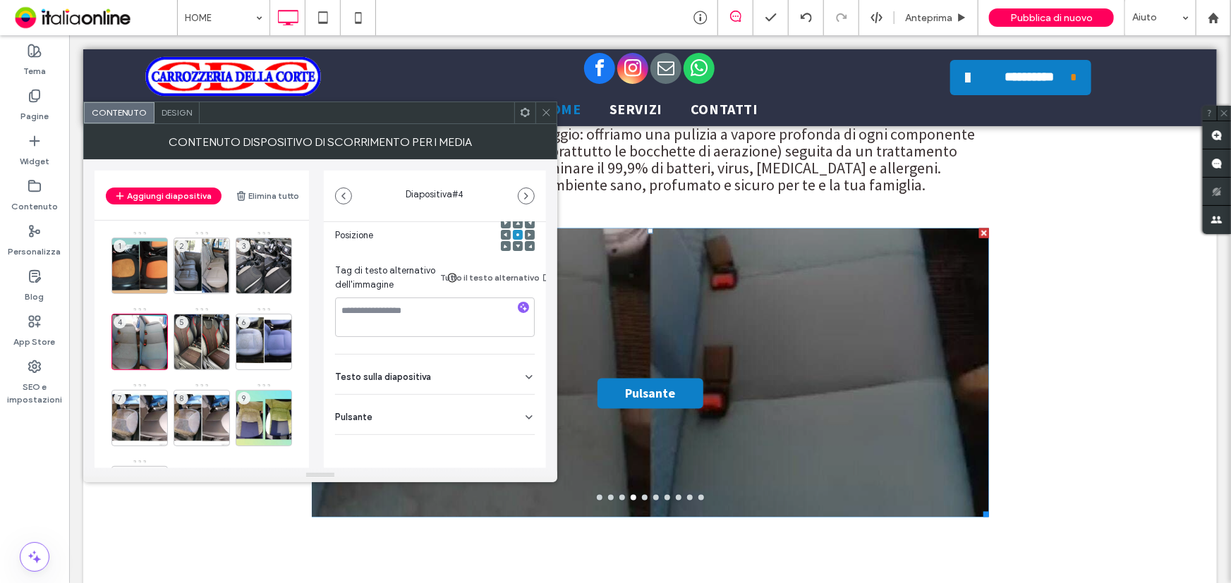
click at [544, 116] on icon at bounding box center [546, 112] width 11 height 11
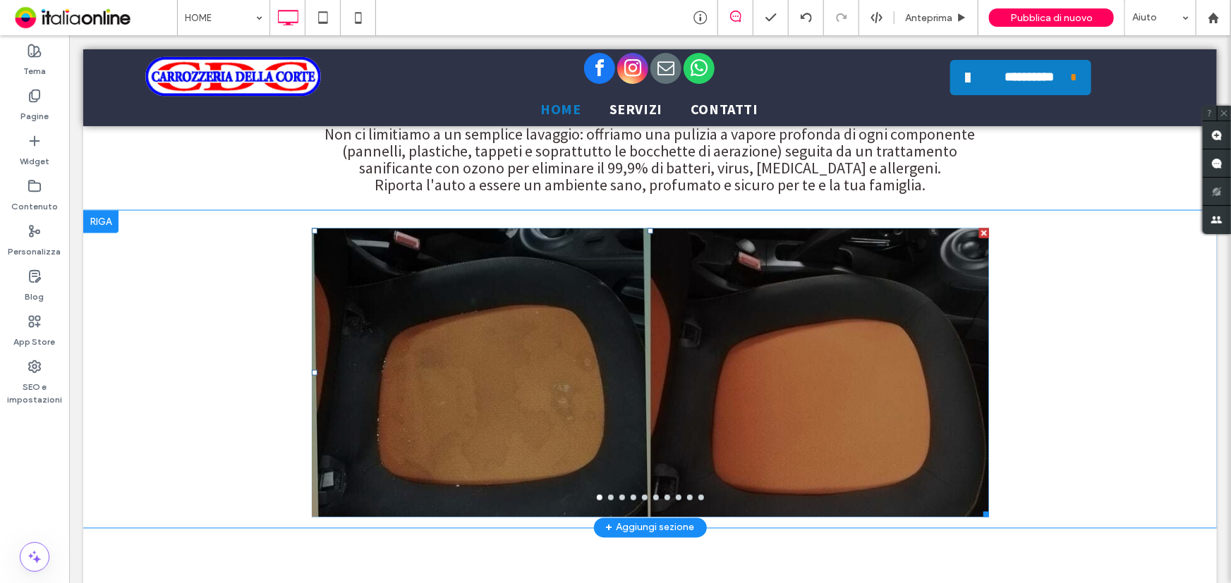
click at [978, 228] on div at bounding box center [983, 233] width 10 height 10
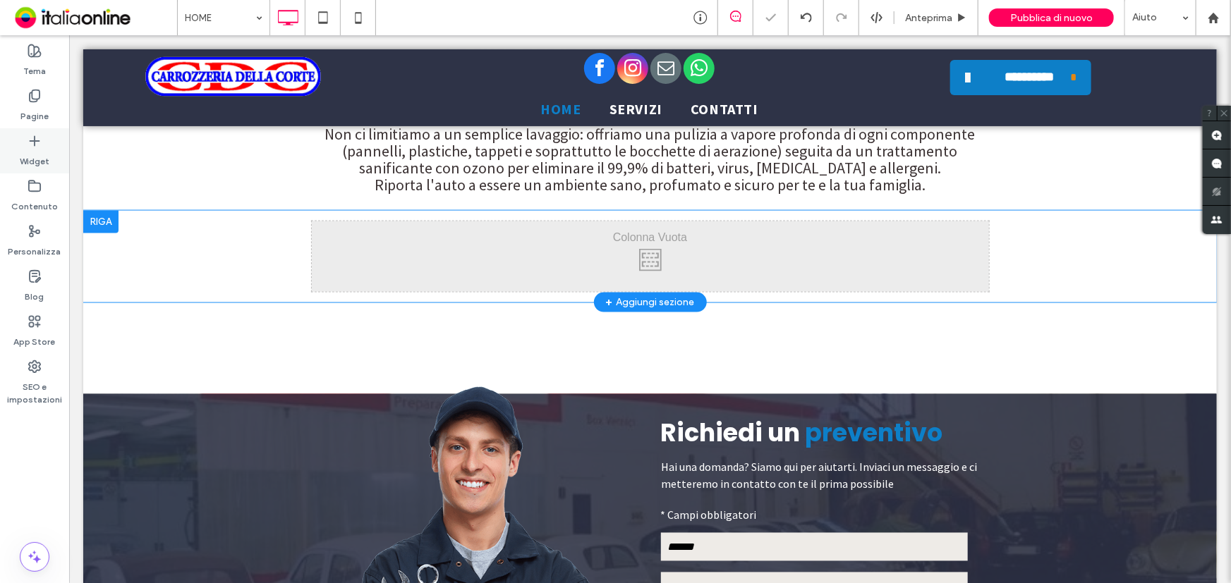
click at [35, 141] on icon at bounding box center [35, 141] width 14 height 14
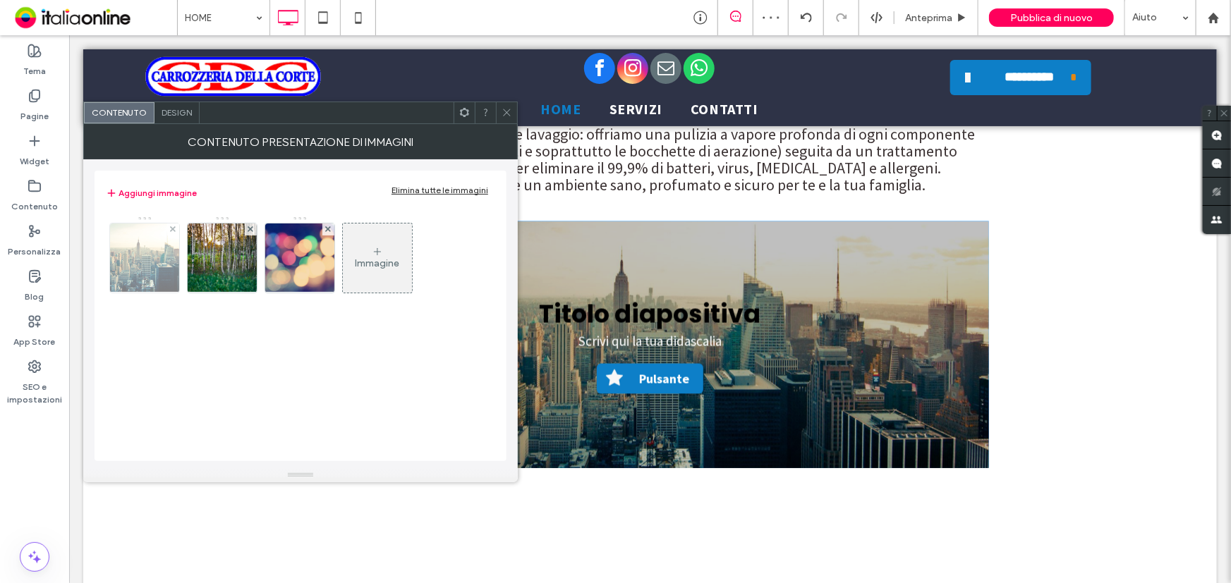
click at [176, 229] on div at bounding box center [173, 230] width 12 height 12
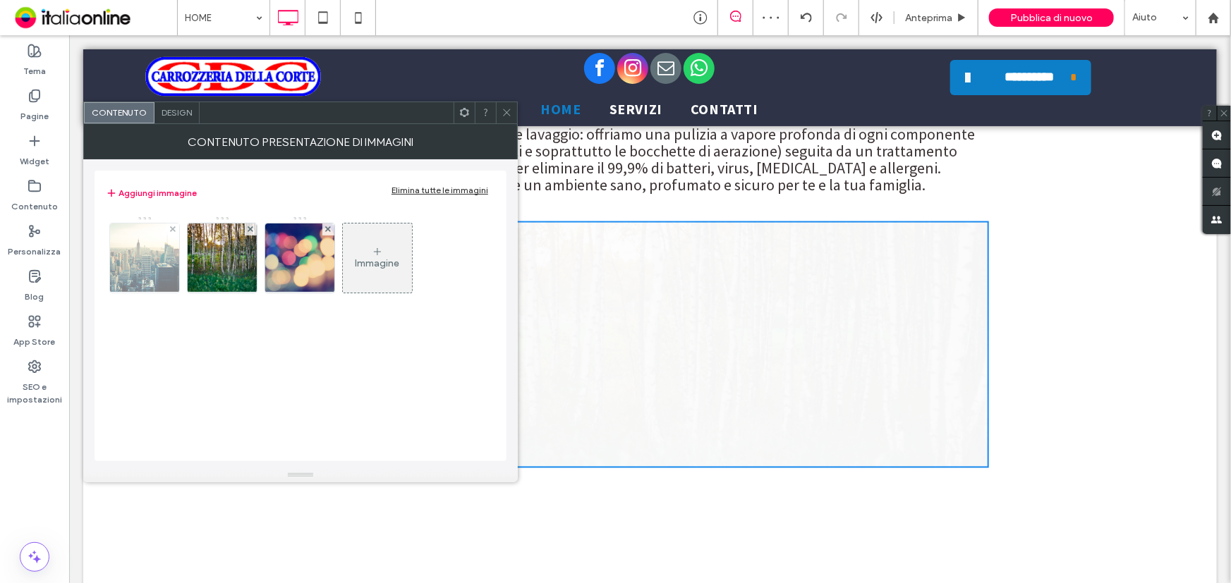
click at [245, 229] on div at bounding box center [251, 230] width 12 height 12
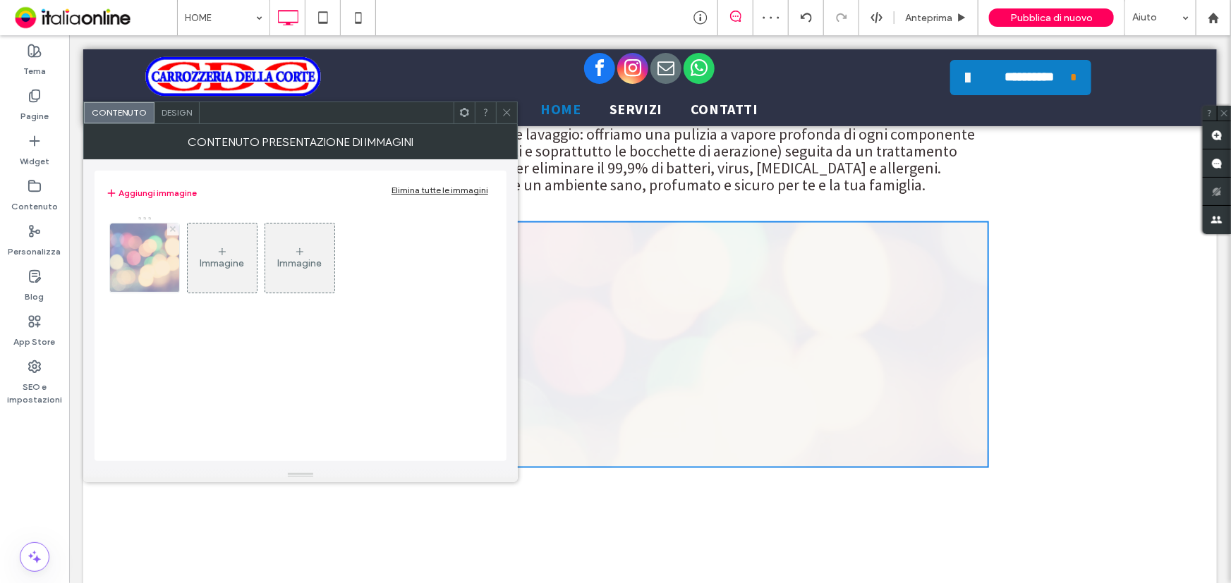
click at [174, 229] on icon at bounding box center [173, 229] width 6 height 6
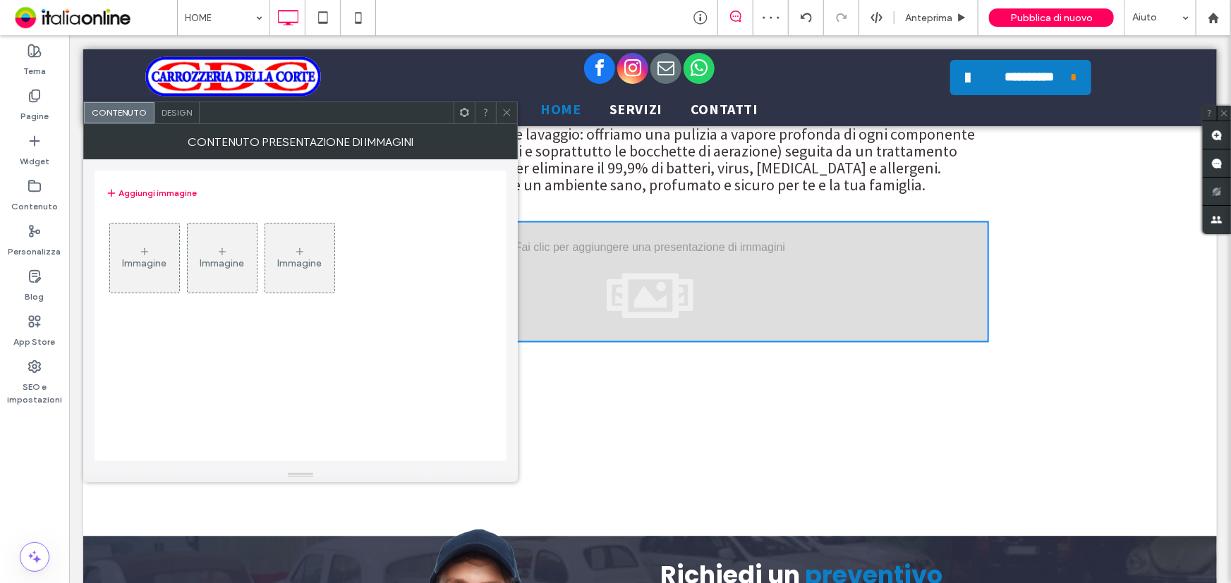
click at [145, 247] on icon at bounding box center [144, 251] width 11 height 11
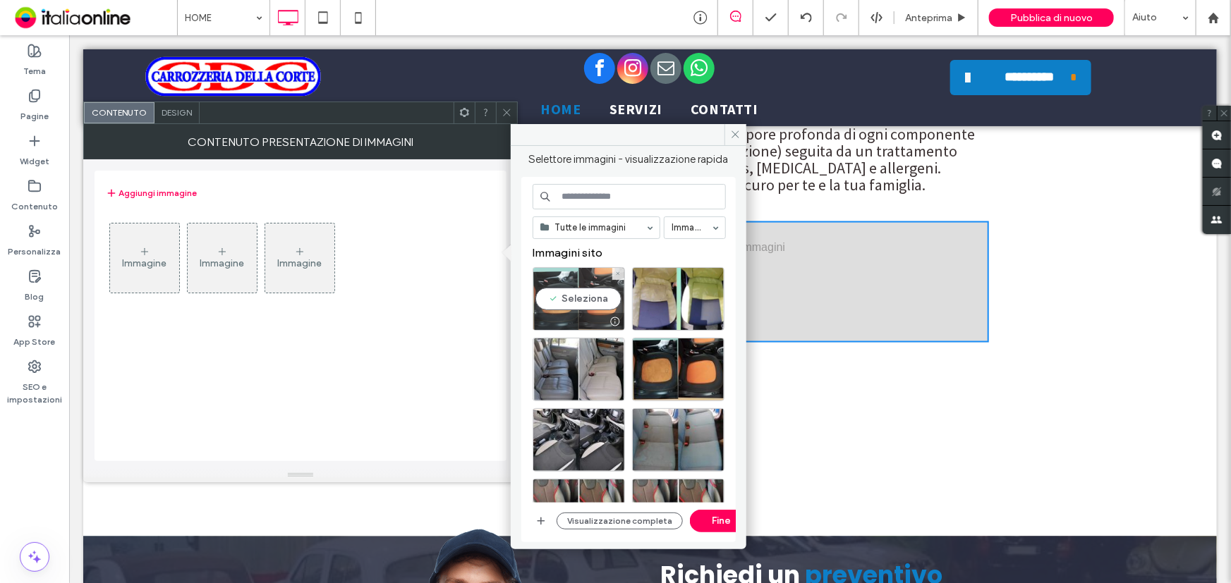
click at [588, 291] on div "Seleziona" at bounding box center [578, 298] width 92 height 63
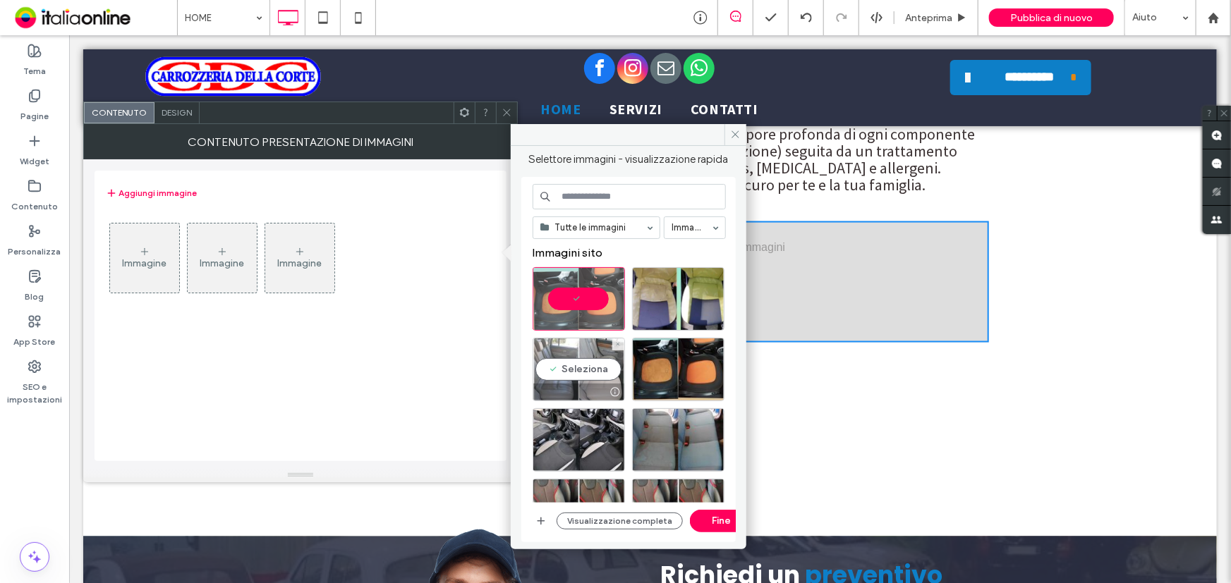
click at [590, 363] on div "Seleziona" at bounding box center [578, 369] width 92 height 63
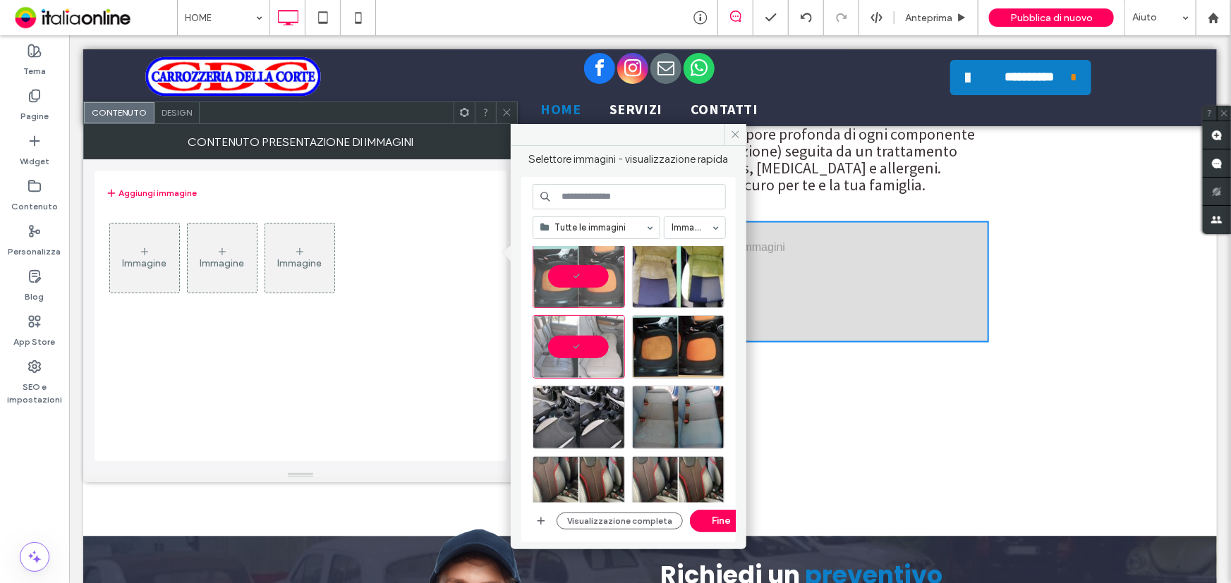
scroll to position [63, 0]
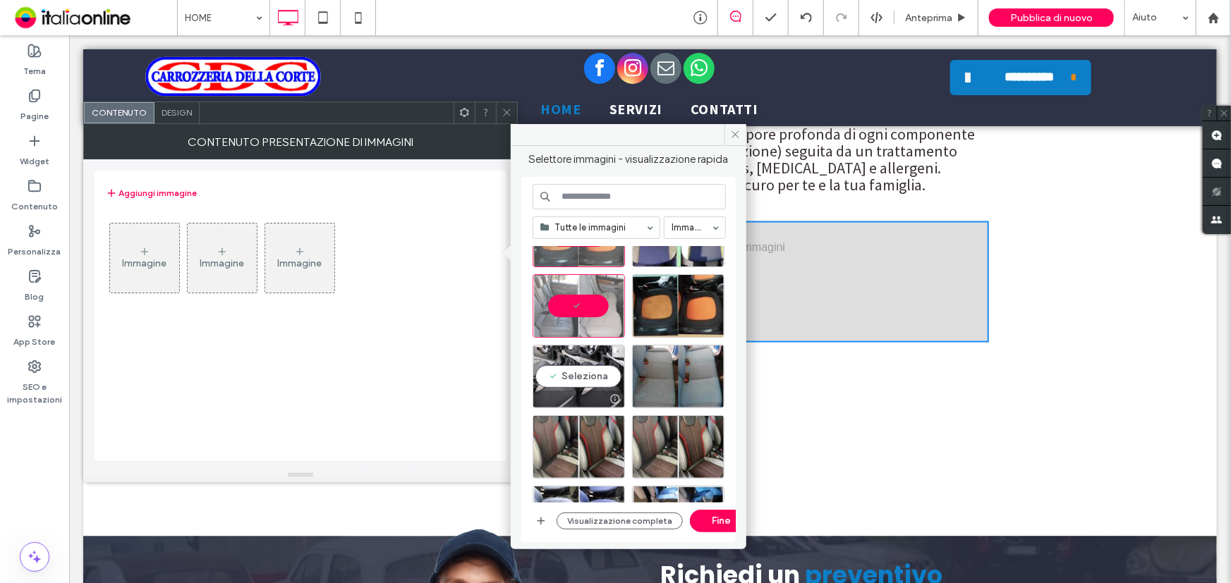
drag, startPoint x: 571, startPoint y: 367, endPoint x: 626, endPoint y: 374, distance: 54.8
click at [569, 369] on div "Seleziona" at bounding box center [578, 376] width 92 height 63
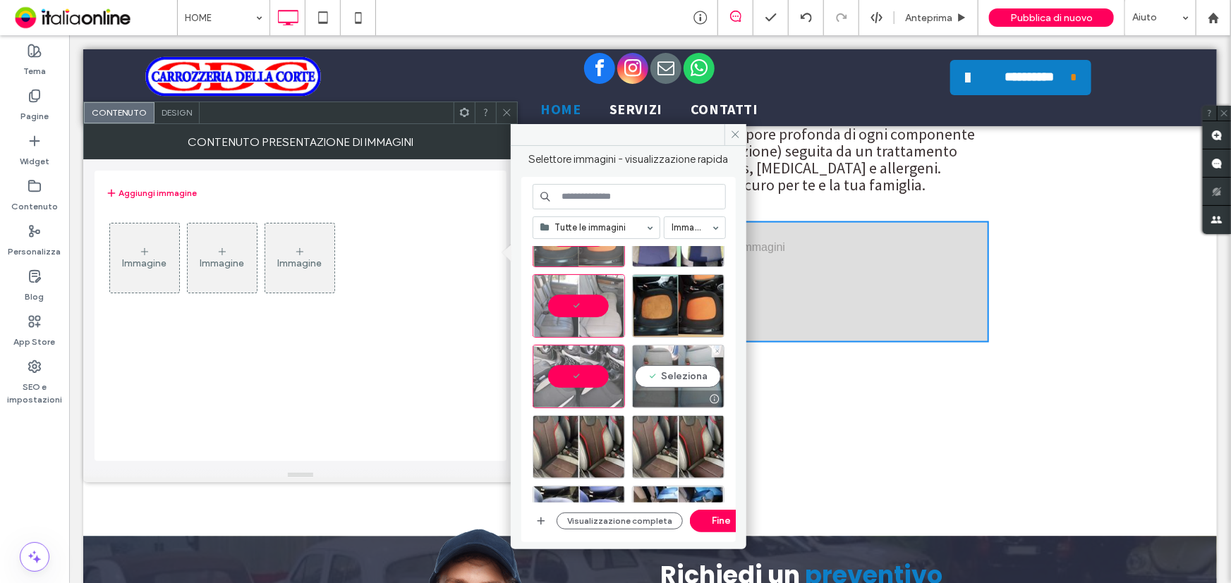
click at [650, 363] on div "Seleziona" at bounding box center [678, 376] width 92 height 63
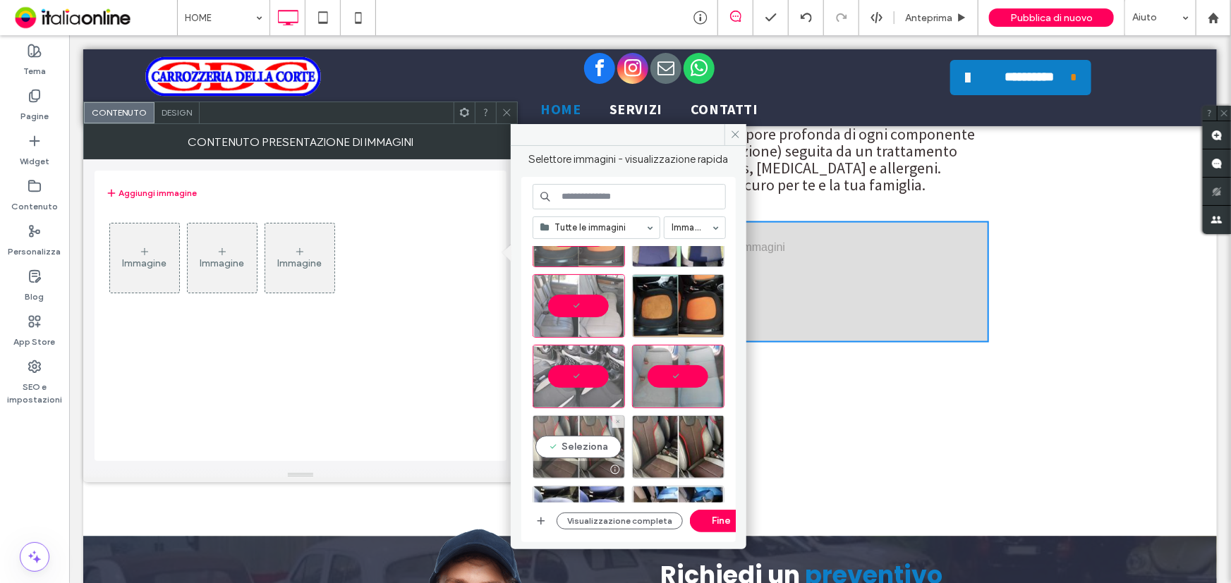
click at [599, 441] on div "Seleziona" at bounding box center [578, 446] width 92 height 63
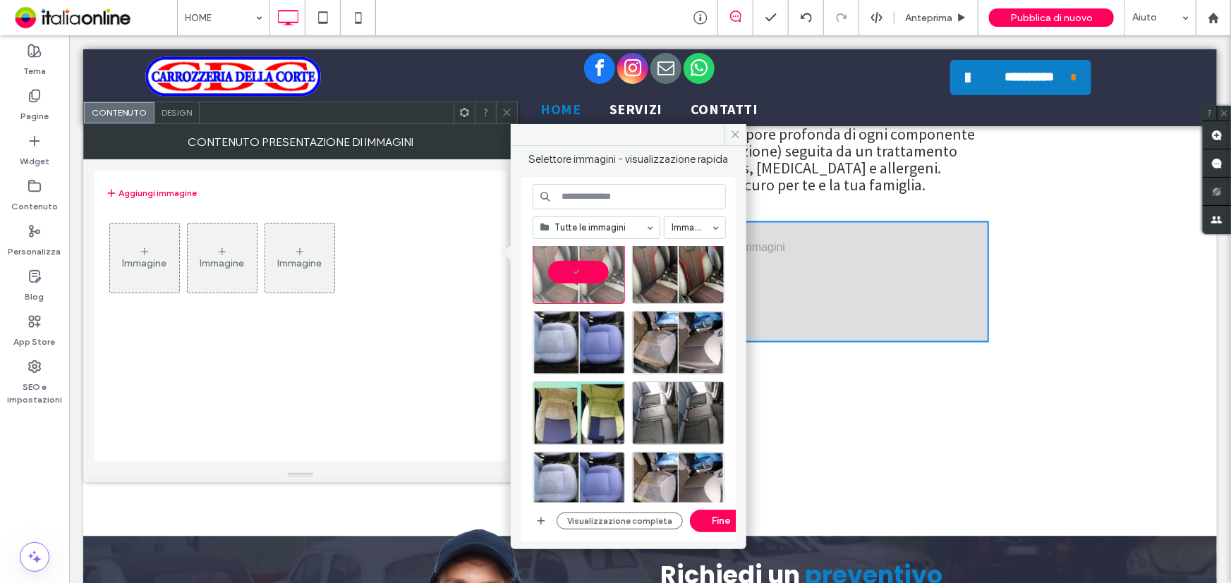
scroll to position [256, 0]
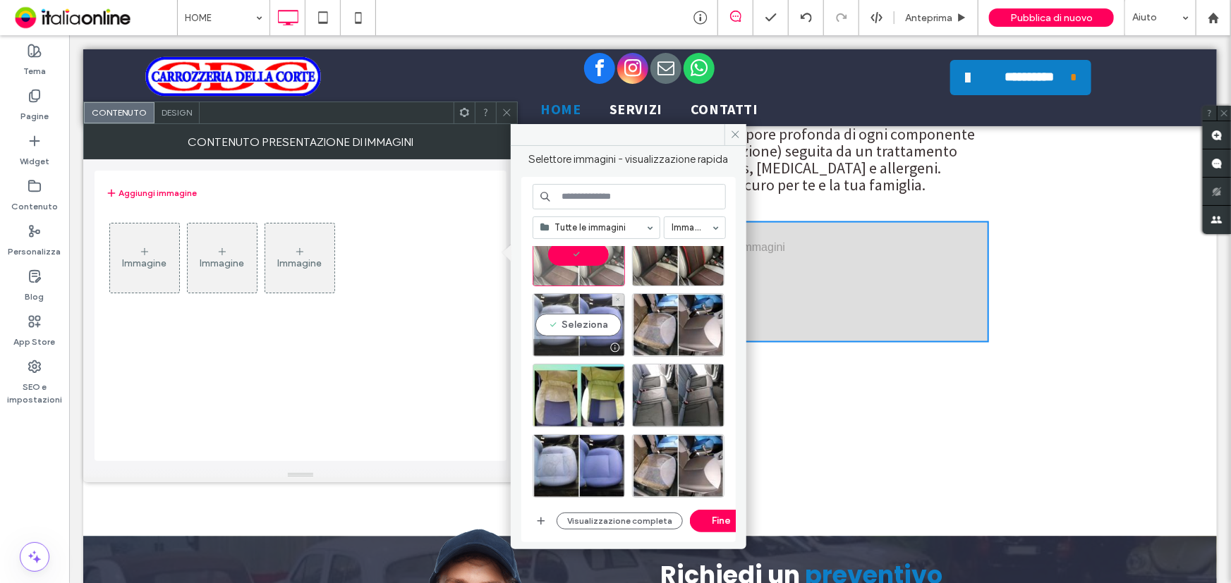
drag, startPoint x: 589, startPoint y: 321, endPoint x: 620, endPoint y: 322, distance: 31.0
click at [589, 321] on div "Seleziona" at bounding box center [578, 324] width 92 height 63
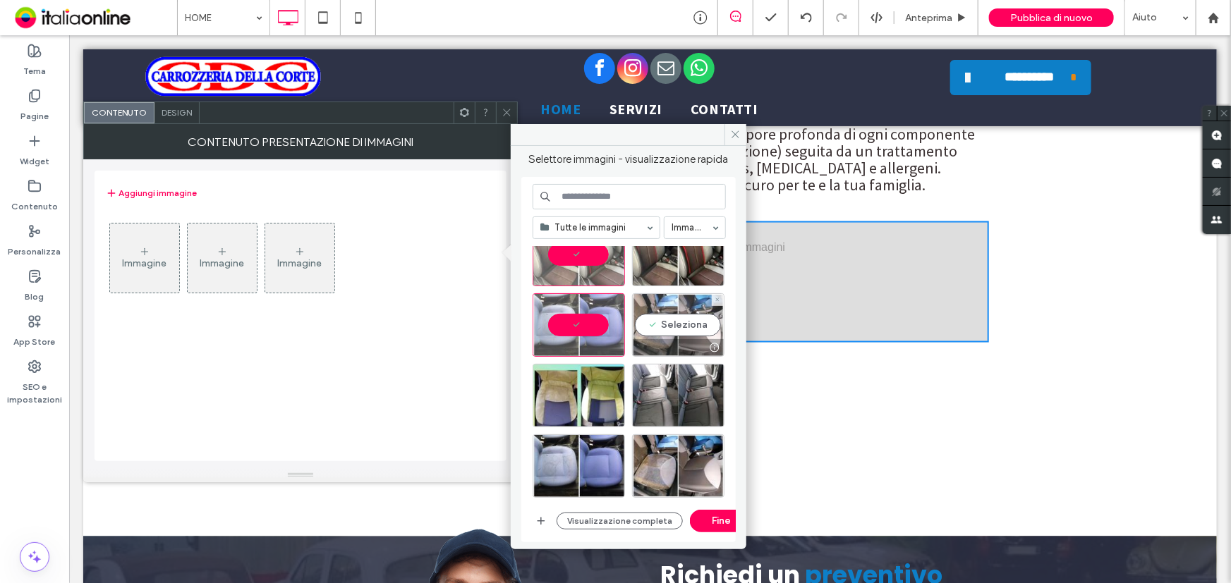
click at [691, 315] on div "Seleziona" at bounding box center [678, 324] width 92 height 63
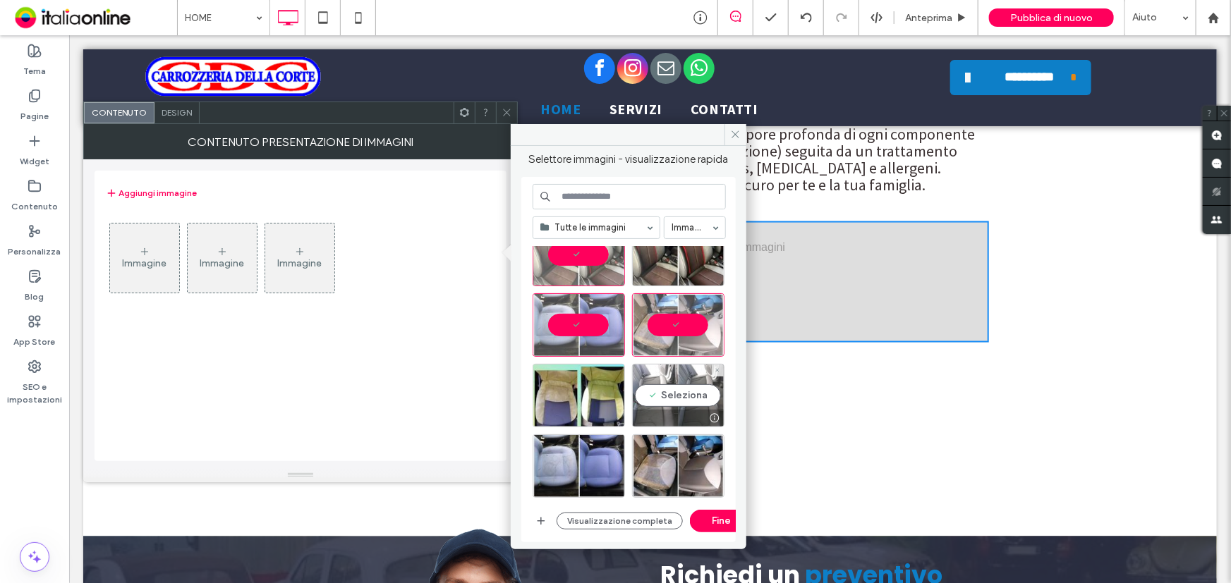
click at [694, 384] on div "Seleziona" at bounding box center [678, 395] width 92 height 63
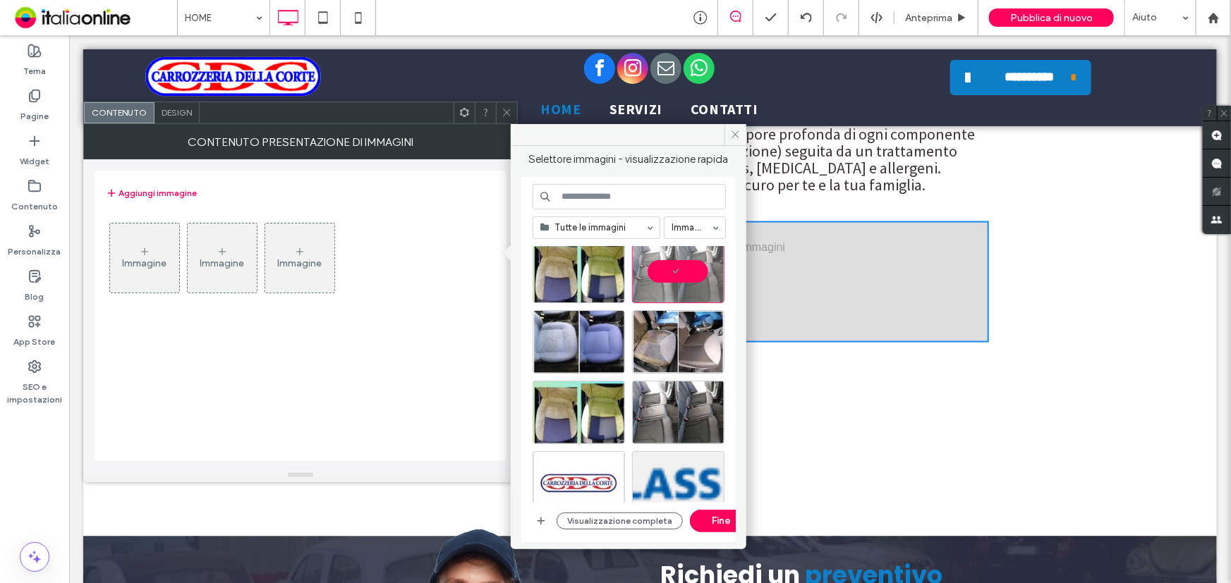
scroll to position [384, 0]
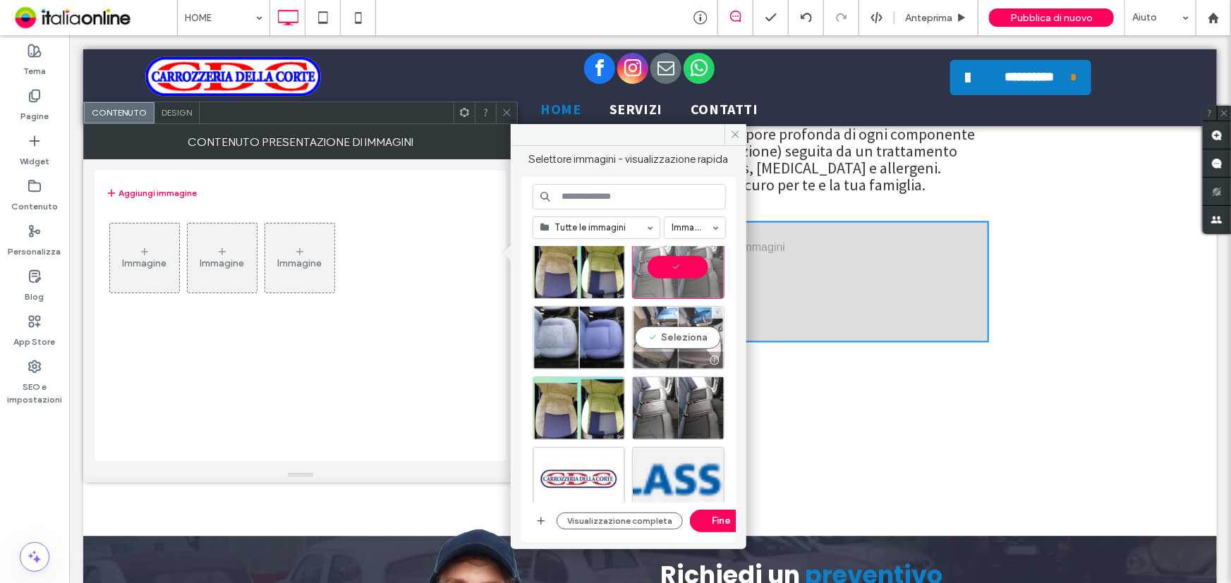
click at [681, 343] on div "Seleziona" at bounding box center [678, 337] width 92 height 63
click at [721, 520] on button "Fine" at bounding box center [721, 521] width 63 height 23
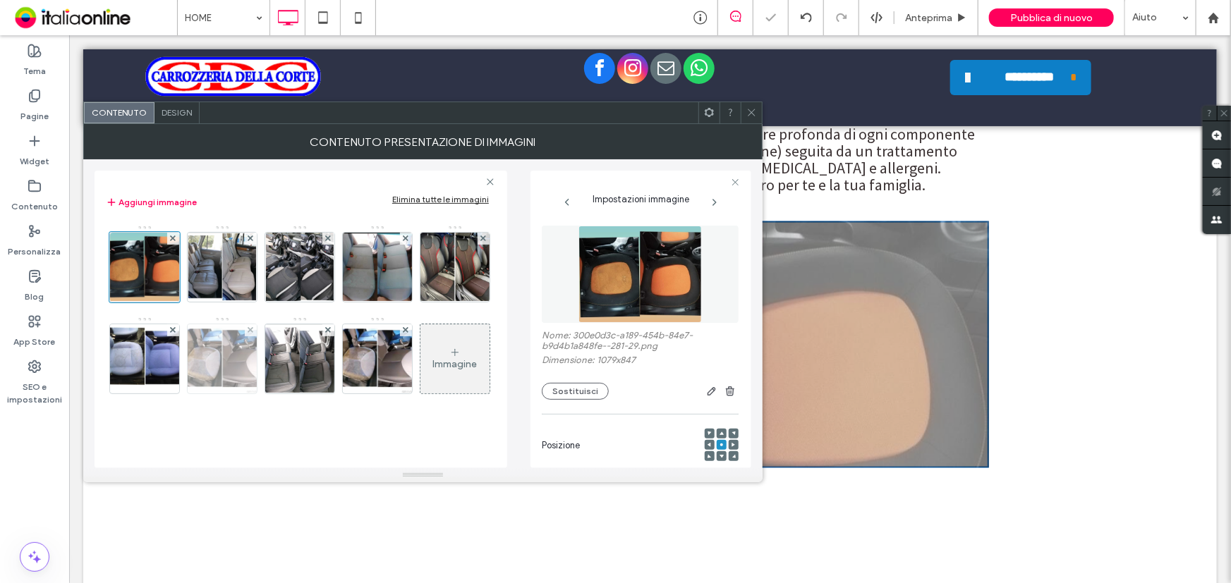
scroll to position [224, 0]
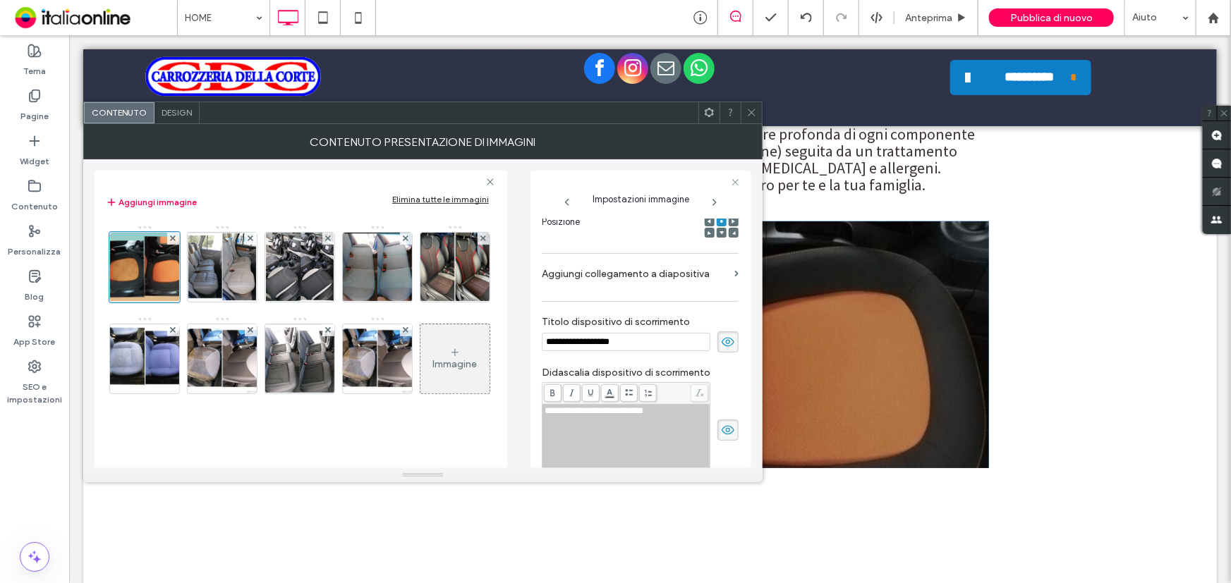
click at [721, 346] on icon at bounding box center [728, 342] width 14 height 16
click at [721, 428] on icon at bounding box center [728, 430] width 14 height 16
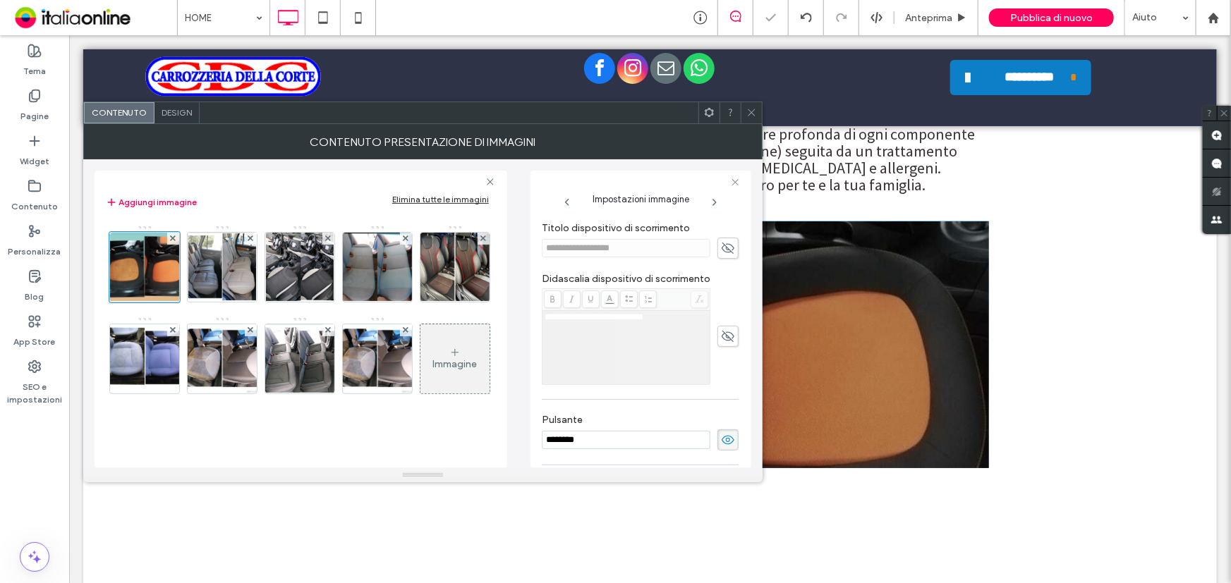
scroll to position [416, 0]
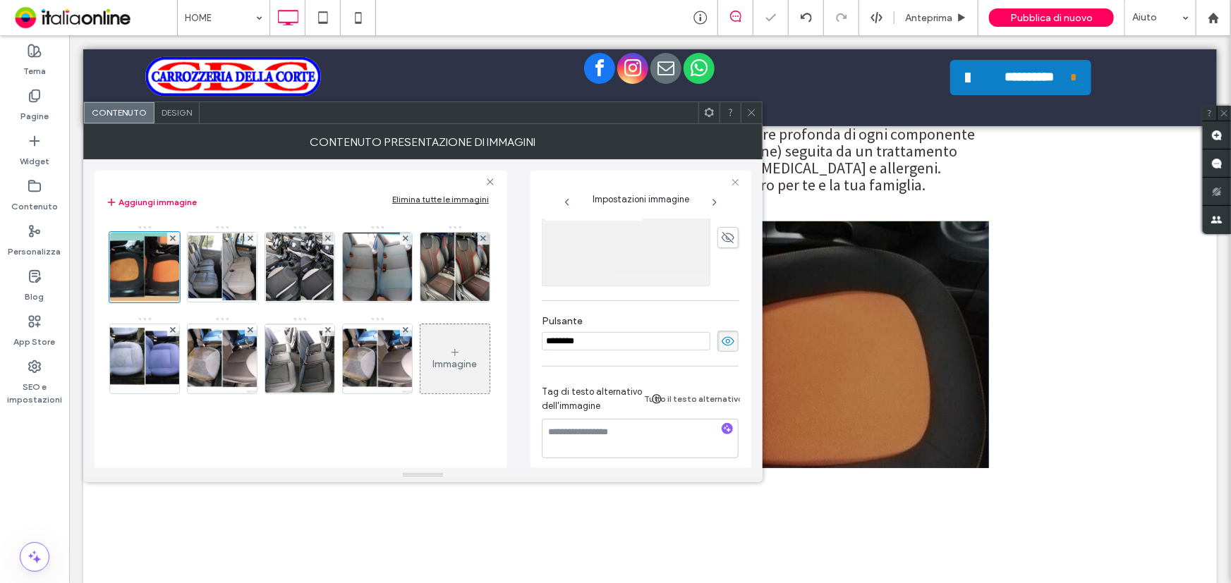
drag, startPoint x: 719, startPoint y: 350, endPoint x: 698, endPoint y: 349, distance: 21.2
click at [721, 349] on icon at bounding box center [728, 342] width 14 height 16
drag, startPoint x: 207, startPoint y: 267, endPoint x: 272, endPoint y: 271, distance: 65.0
click at [207, 267] on img at bounding box center [222, 267] width 69 height 69
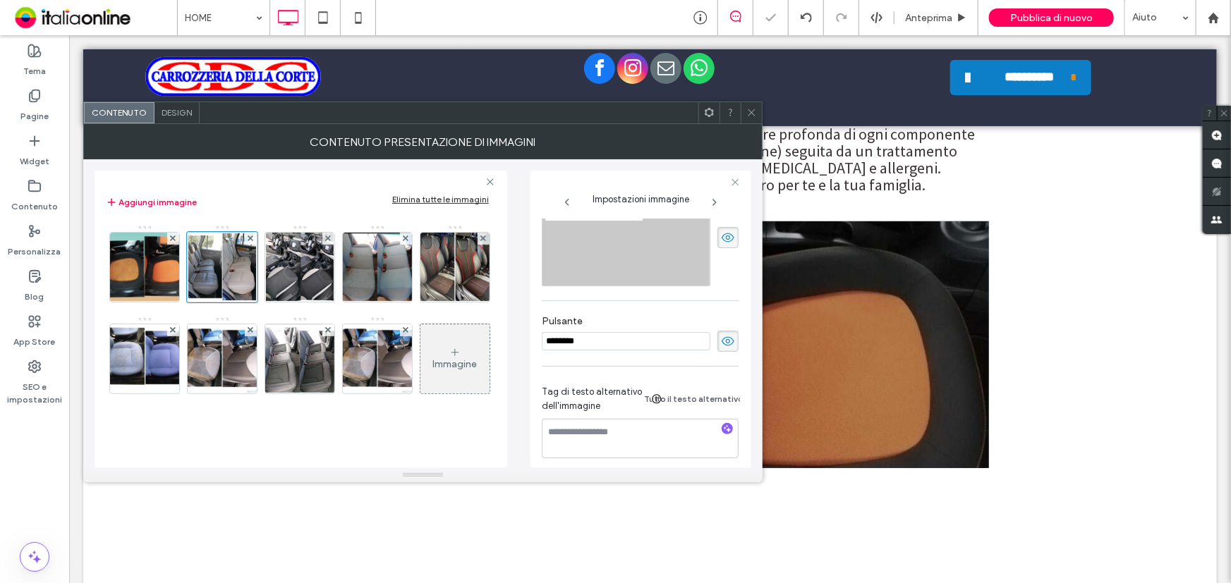
scroll to position [229, 0]
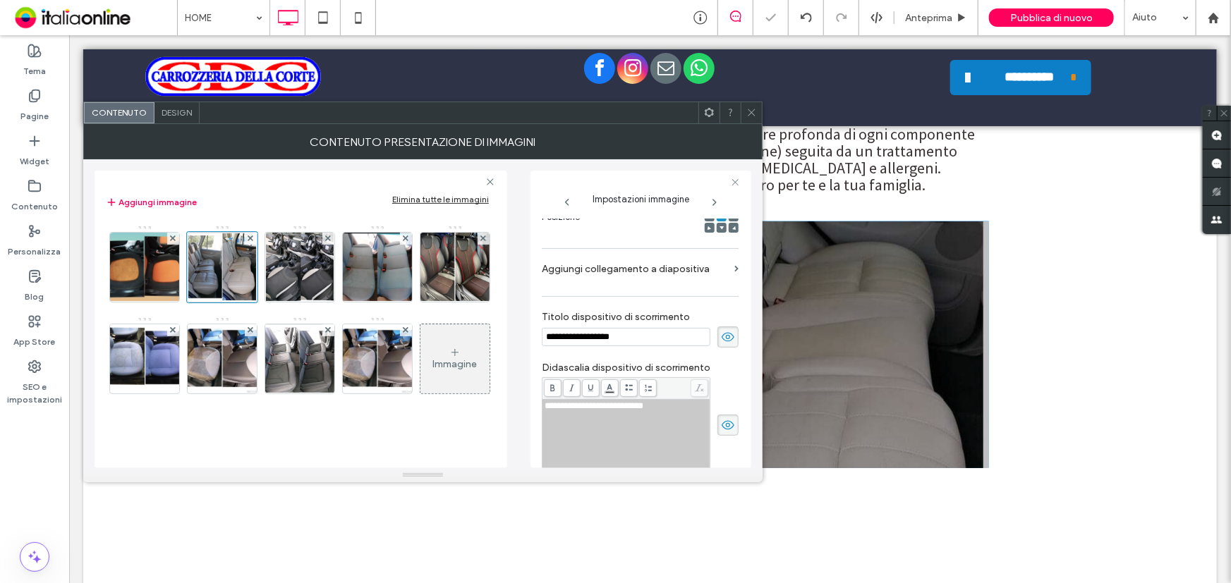
click at [721, 341] on icon at bounding box center [728, 337] width 14 height 16
click at [721, 429] on icon at bounding box center [728, 426] width 14 height 16
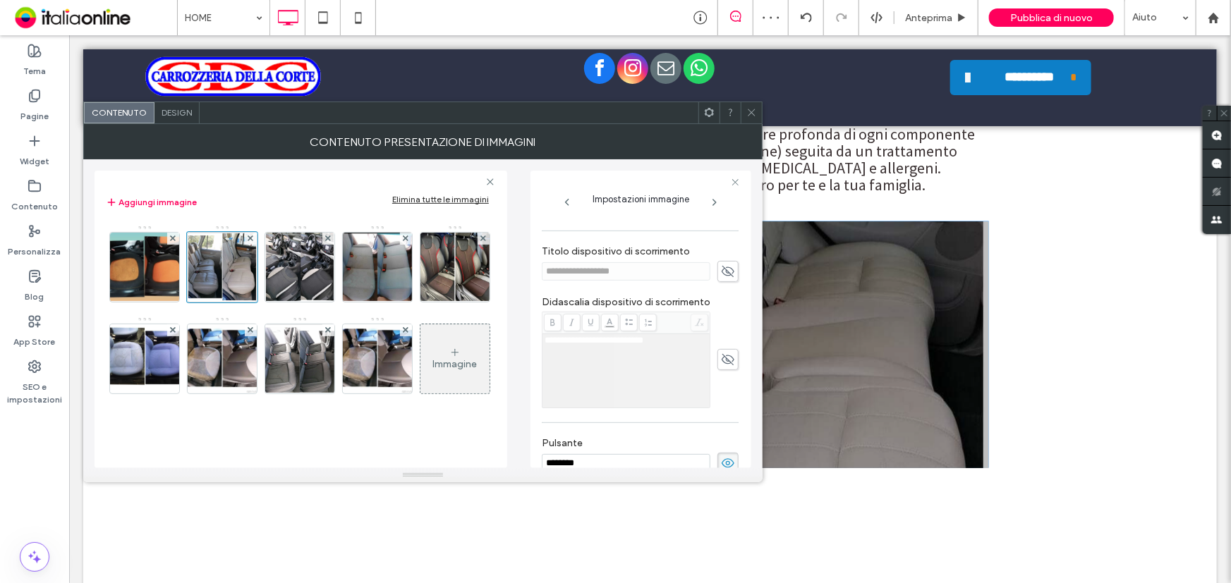
scroll to position [357, 0]
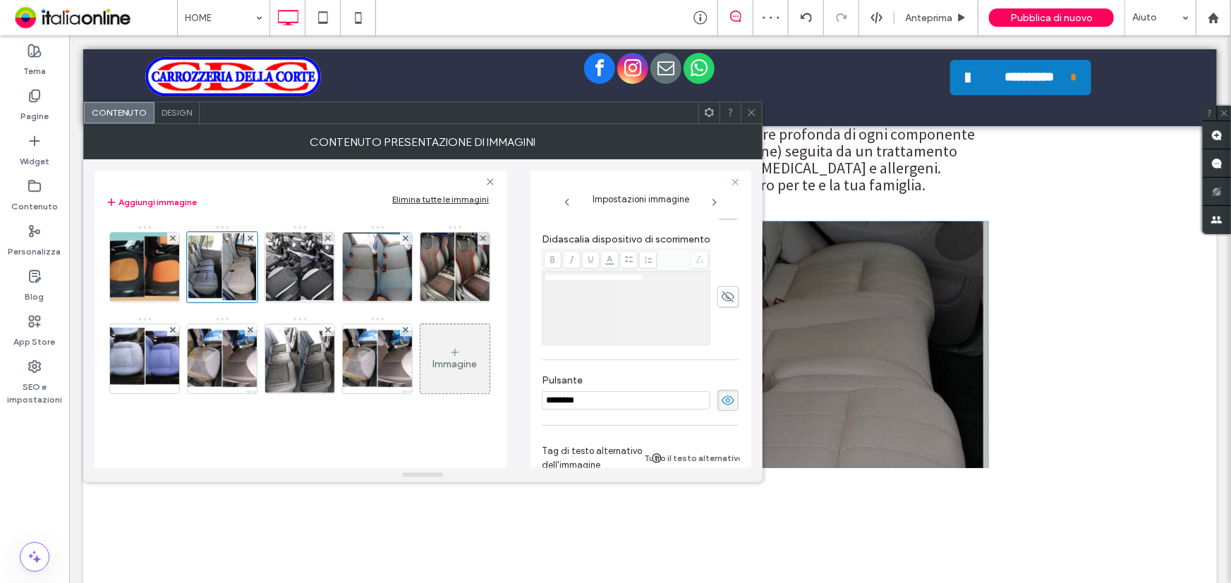
click at [721, 408] on icon at bounding box center [728, 401] width 14 height 16
drag, startPoint x: 295, startPoint y: 271, endPoint x: 303, endPoint y: 271, distance: 7.8
click at [295, 271] on img at bounding box center [299, 267] width 67 height 69
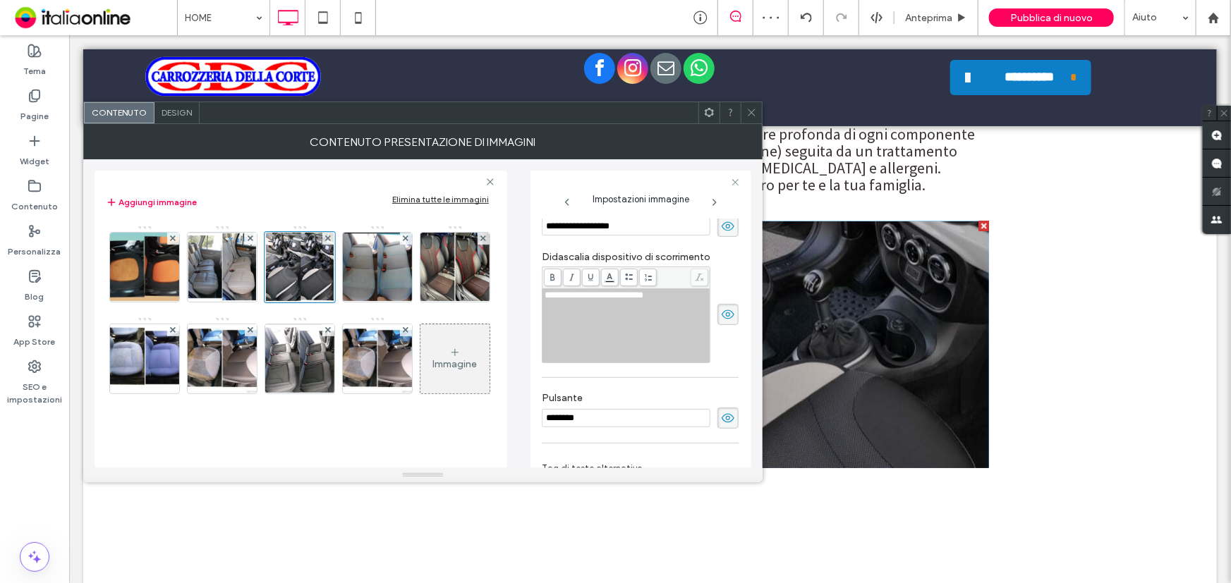
drag, startPoint x: 717, startPoint y: 234, endPoint x: 731, endPoint y: 305, distance: 72.8
click at [721, 234] on icon at bounding box center [728, 227] width 14 height 16
click at [719, 307] on span at bounding box center [727, 314] width 21 height 21
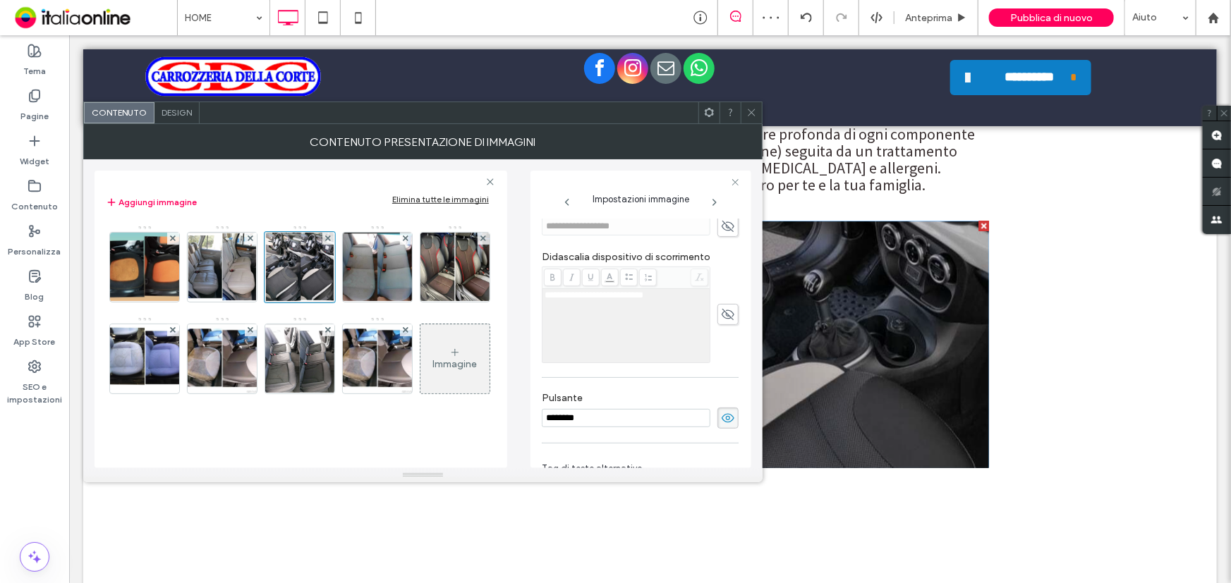
drag, startPoint x: 714, startPoint y: 419, endPoint x: 686, endPoint y: 403, distance: 31.6
click at [721, 419] on icon at bounding box center [728, 418] width 14 height 16
drag, startPoint x: 373, startPoint y: 280, endPoint x: 511, endPoint y: 279, distance: 138.2
click at [373, 280] on img at bounding box center [377, 267] width 73 height 69
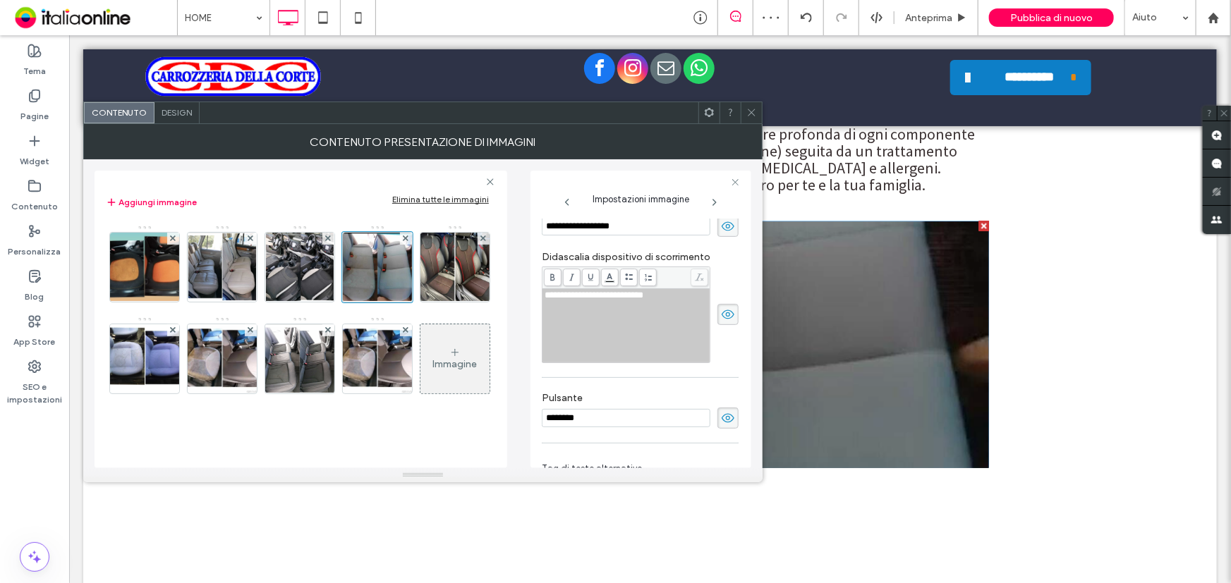
drag, startPoint x: 723, startPoint y: 224, endPoint x: 726, endPoint y: 237, distance: 13.9
click at [723, 224] on icon at bounding box center [728, 227] width 14 height 16
click at [721, 322] on icon at bounding box center [728, 315] width 14 height 16
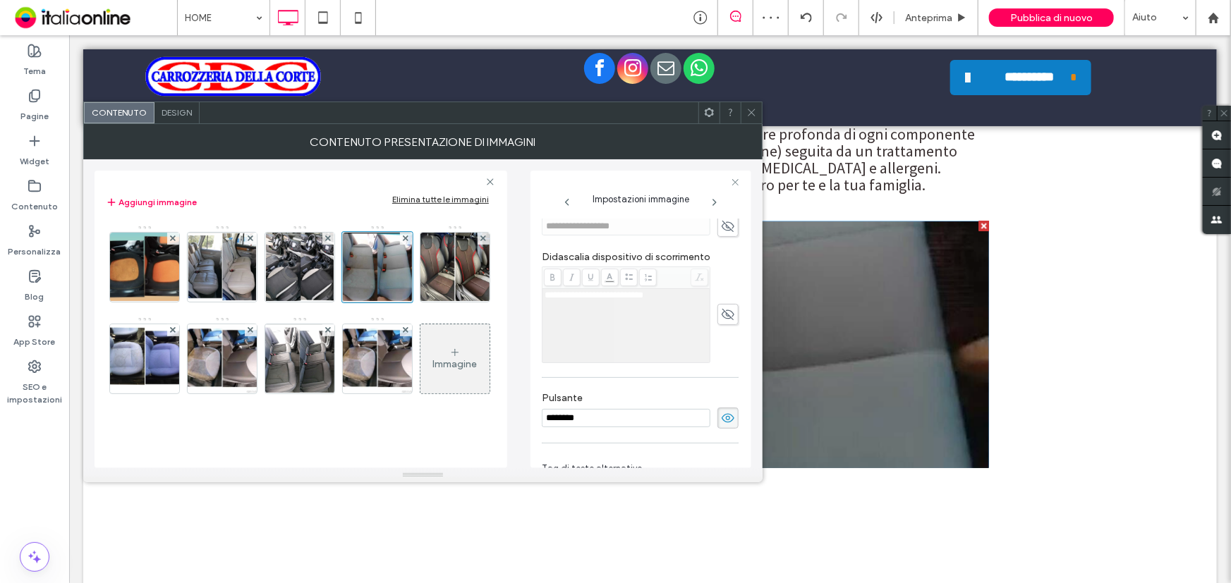
drag, startPoint x: 724, startPoint y: 424, endPoint x: 642, endPoint y: 374, distance: 96.5
click at [724, 424] on icon at bounding box center [728, 418] width 14 height 16
click at [420, 302] on img at bounding box center [454, 267] width 69 height 69
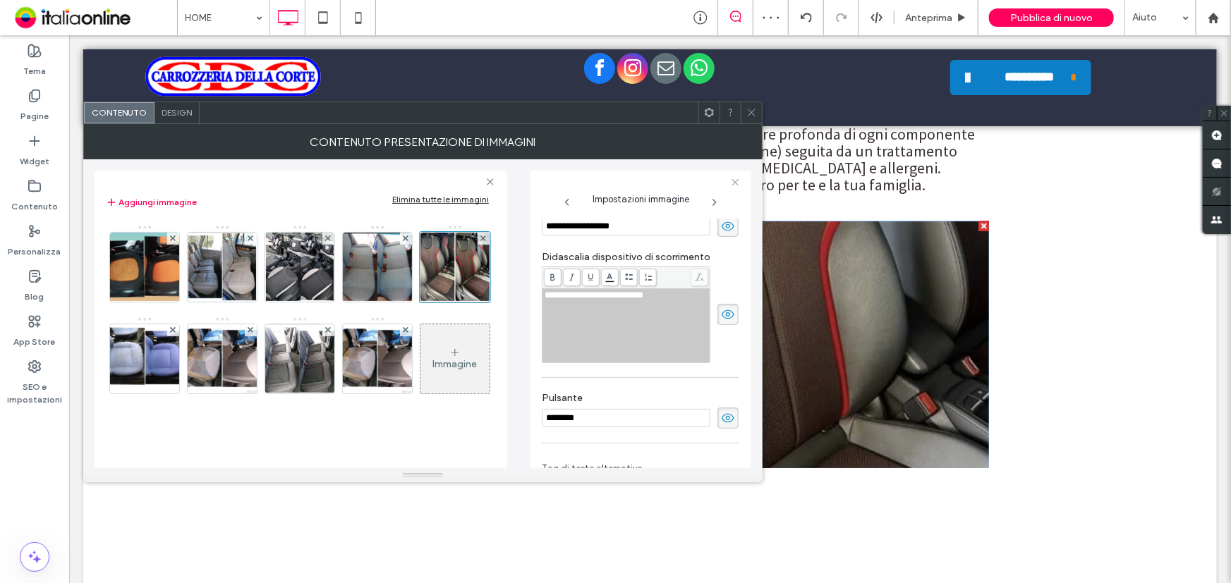
click at [721, 221] on icon at bounding box center [728, 227] width 14 height 16
click at [721, 314] on icon at bounding box center [728, 315] width 14 height 16
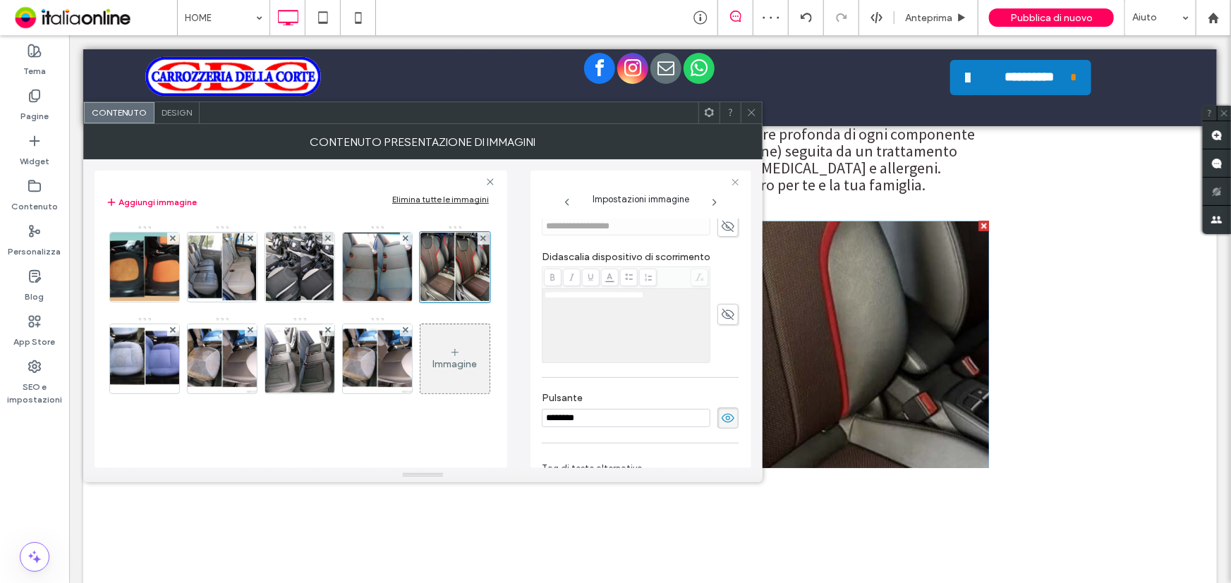
drag, startPoint x: 712, startPoint y: 422, endPoint x: 676, endPoint y: 410, distance: 37.0
click at [717, 422] on span at bounding box center [727, 418] width 21 height 21
drag, startPoint x: 202, startPoint y: 310, endPoint x: 274, endPoint y: 309, distance: 71.2
click at [183, 324] on img at bounding box center [144, 358] width 77 height 69
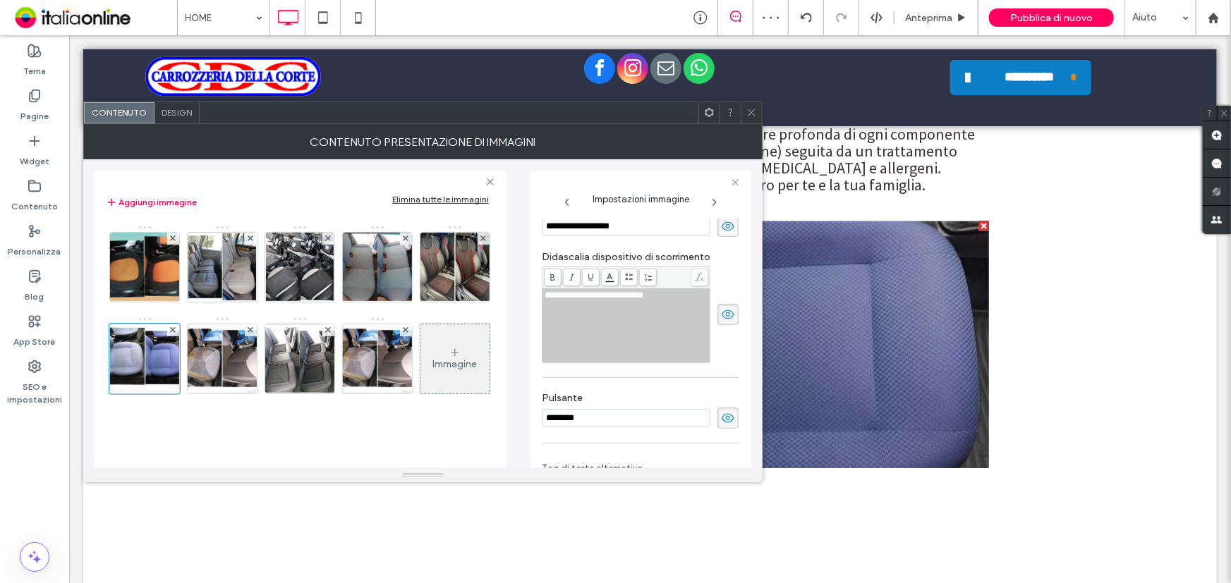
drag, startPoint x: 724, startPoint y: 222, endPoint x: 726, endPoint y: 252, distance: 30.5
click at [723, 223] on icon at bounding box center [728, 227] width 14 height 16
click at [717, 325] on span at bounding box center [727, 314] width 21 height 21
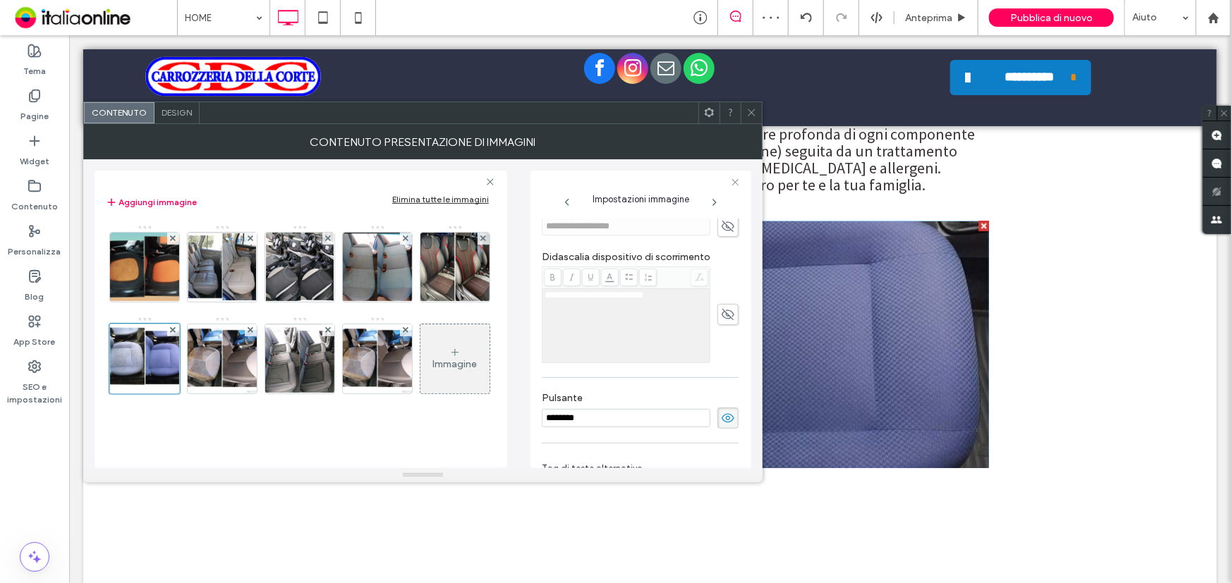
drag, startPoint x: 714, startPoint y: 420, endPoint x: 675, endPoint y: 409, distance: 40.4
click at [721, 420] on use at bounding box center [727, 417] width 13 height 9
click at [265, 324] on img at bounding box center [222, 358] width 85 height 69
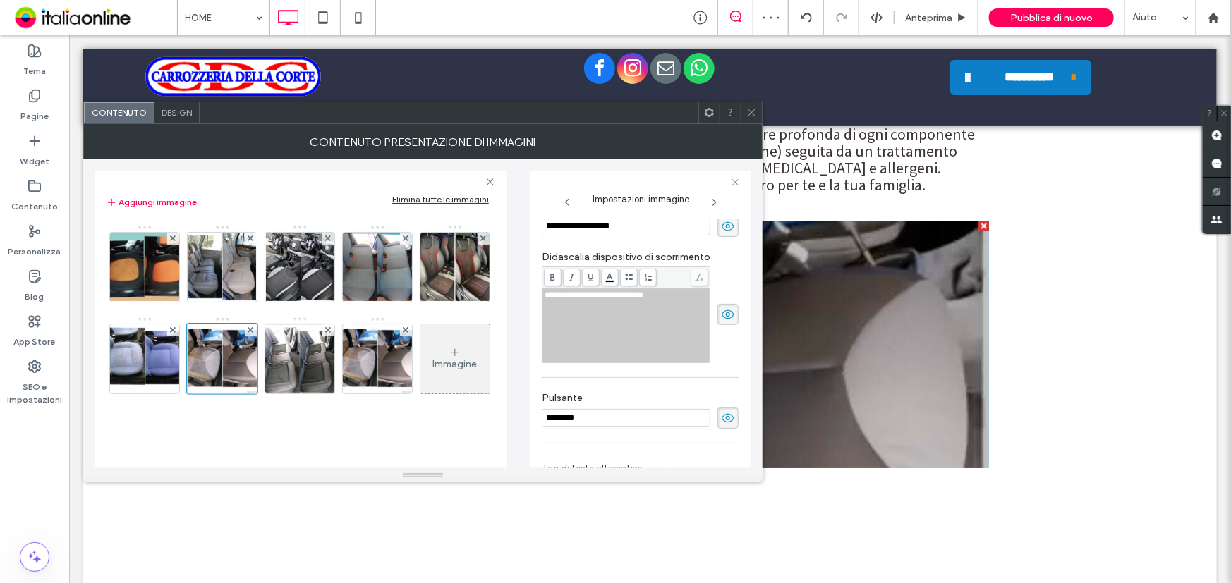
click at [721, 229] on icon at bounding box center [728, 227] width 14 height 16
click at [719, 325] on span at bounding box center [727, 314] width 21 height 21
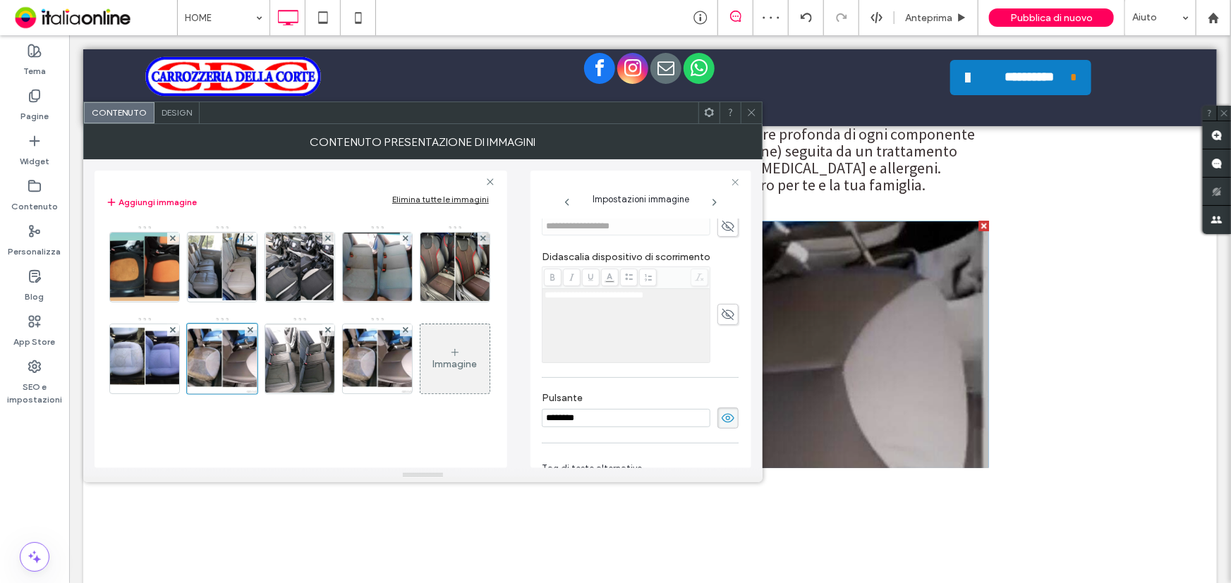
drag, startPoint x: 728, startPoint y: 418, endPoint x: 716, endPoint y: 422, distance: 12.5
click at [726, 419] on span at bounding box center [727, 418] width 21 height 21
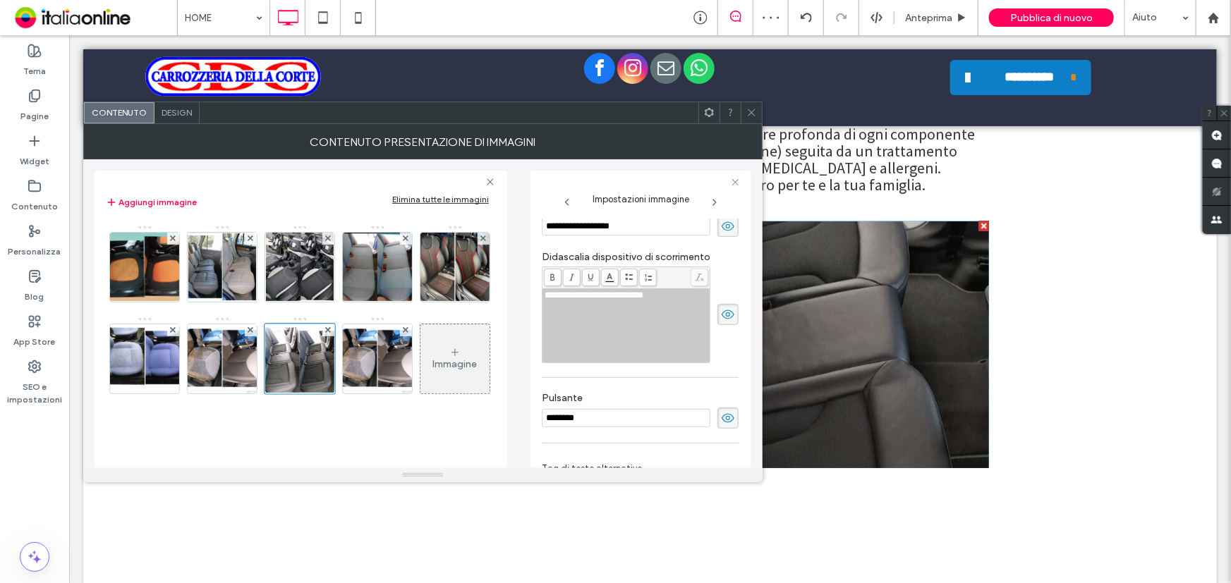
click at [721, 221] on icon at bounding box center [728, 227] width 14 height 16
drag, startPoint x: 715, startPoint y: 317, endPoint x: 729, endPoint y: 338, distance: 25.4
click at [721, 317] on icon at bounding box center [728, 315] width 14 height 16
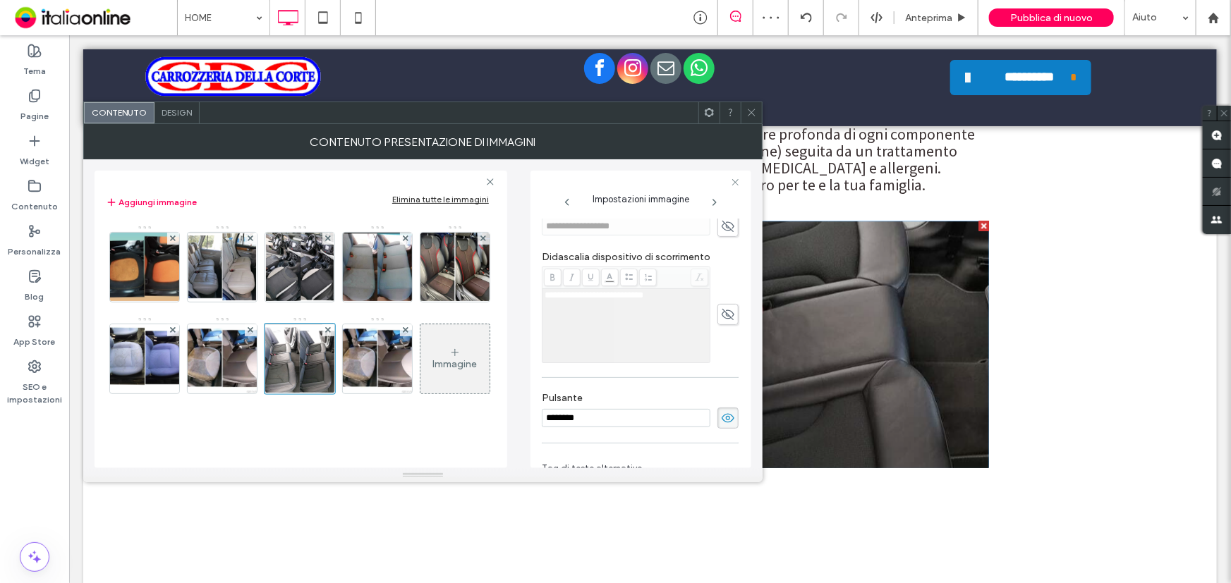
click at [721, 417] on icon at bounding box center [728, 418] width 14 height 16
click at [335, 390] on img at bounding box center [377, 358] width 85 height 69
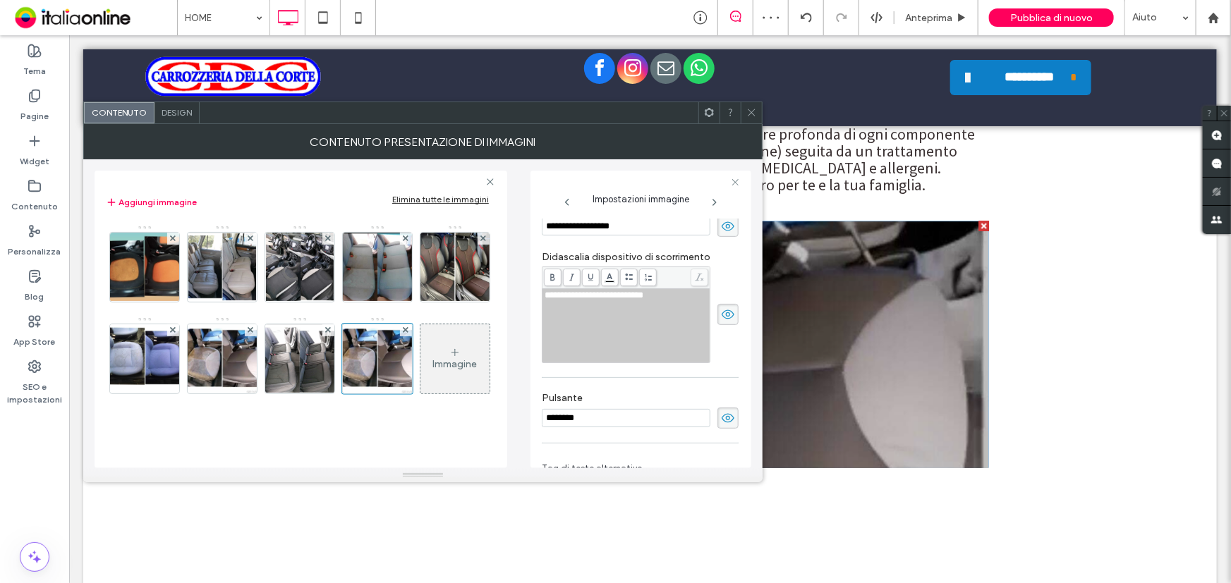
click at [721, 229] on use at bounding box center [727, 225] width 13 height 9
click at [721, 322] on icon at bounding box center [728, 315] width 14 height 16
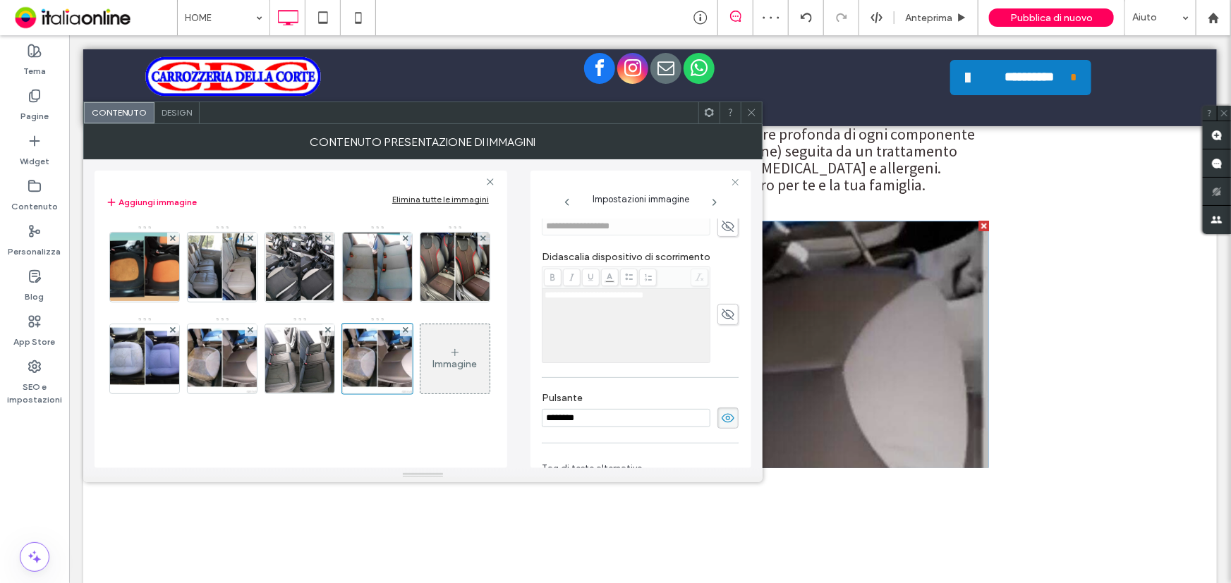
click at [721, 416] on use at bounding box center [727, 417] width 13 height 9
drag, startPoint x: 745, startPoint y: 104, endPoint x: 761, endPoint y: 146, distance: 44.4
click at [746, 104] on span at bounding box center [751, 112] width 11 height 21
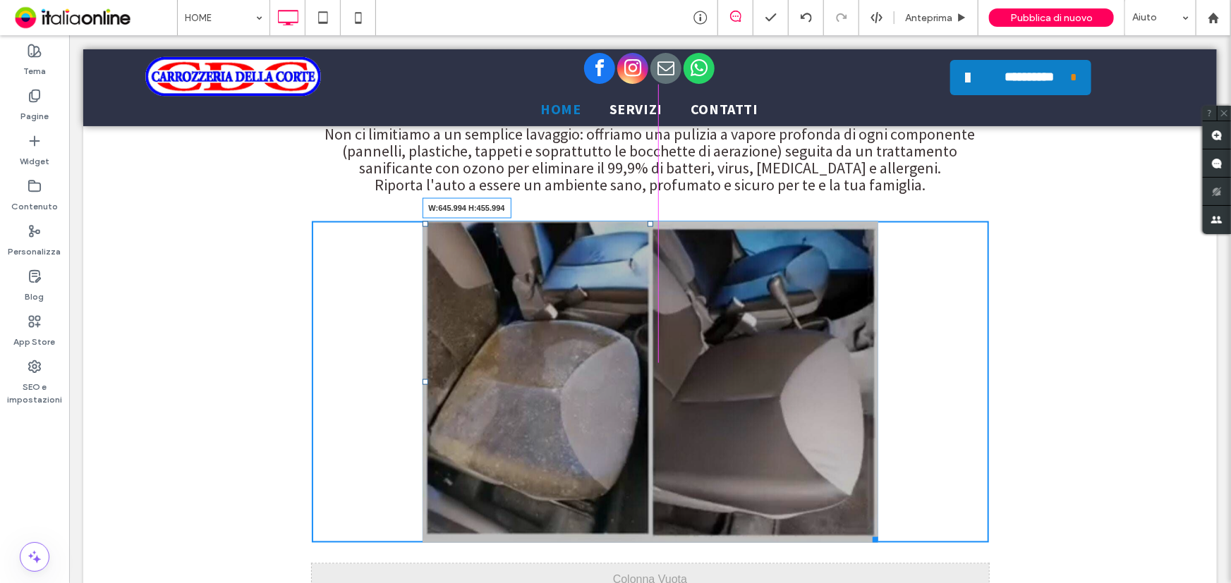
drag, startPoint x: 980, startPoint y: 430, endPoint x: 871, endPoint y: 504, distance: 131.5
click at [871, 532] on div at bounding box center [872, 537] width 11 height 11
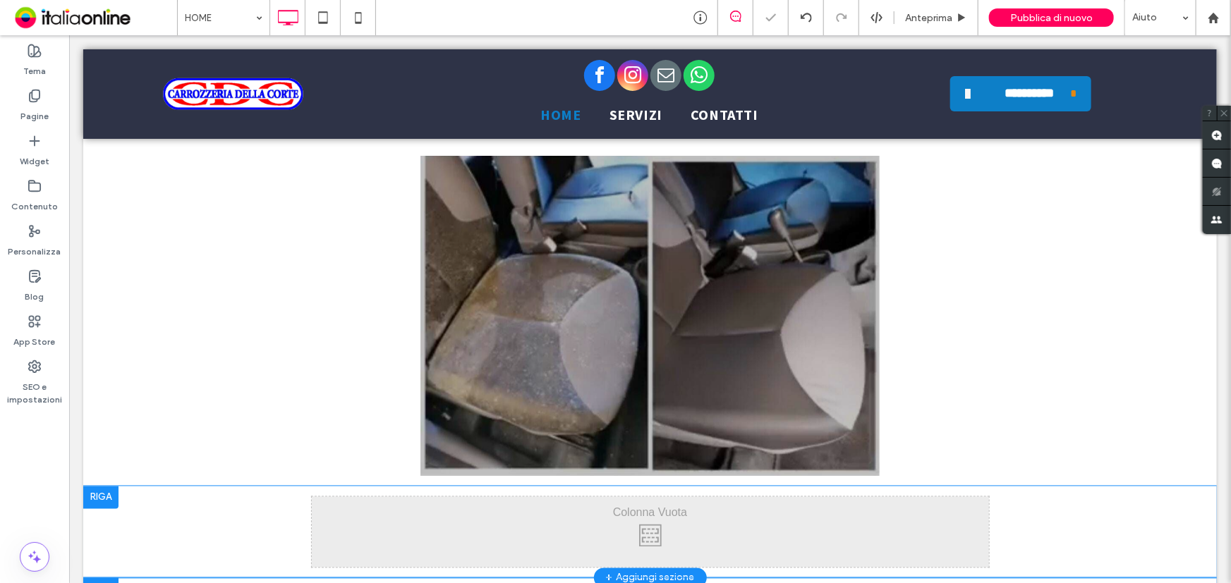
scroll to position [3864, 0]
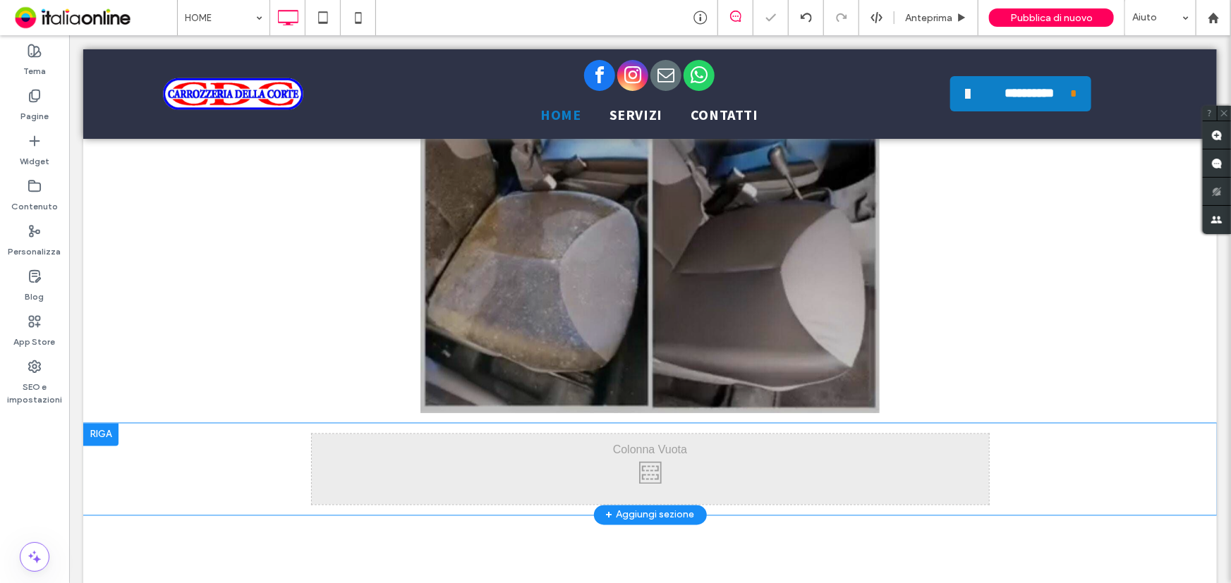
click at [92, 423] on div at bounding box center [100, 434] width 35 height 23
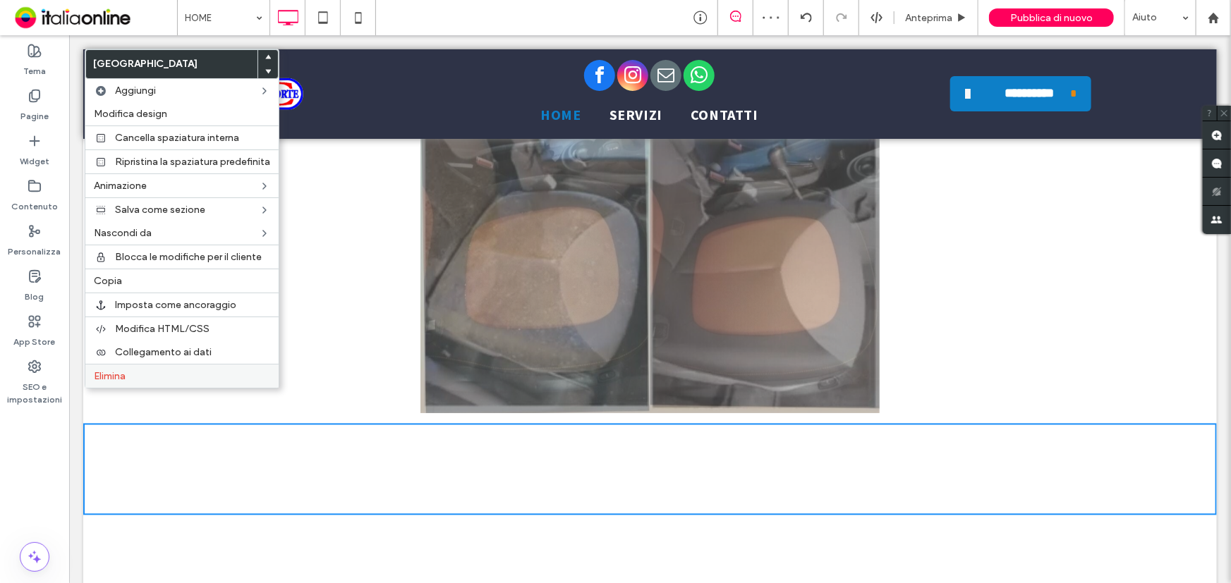
click at [114, 379] on span "Elimina" at bounding box center [110, 376] width 32 height 12
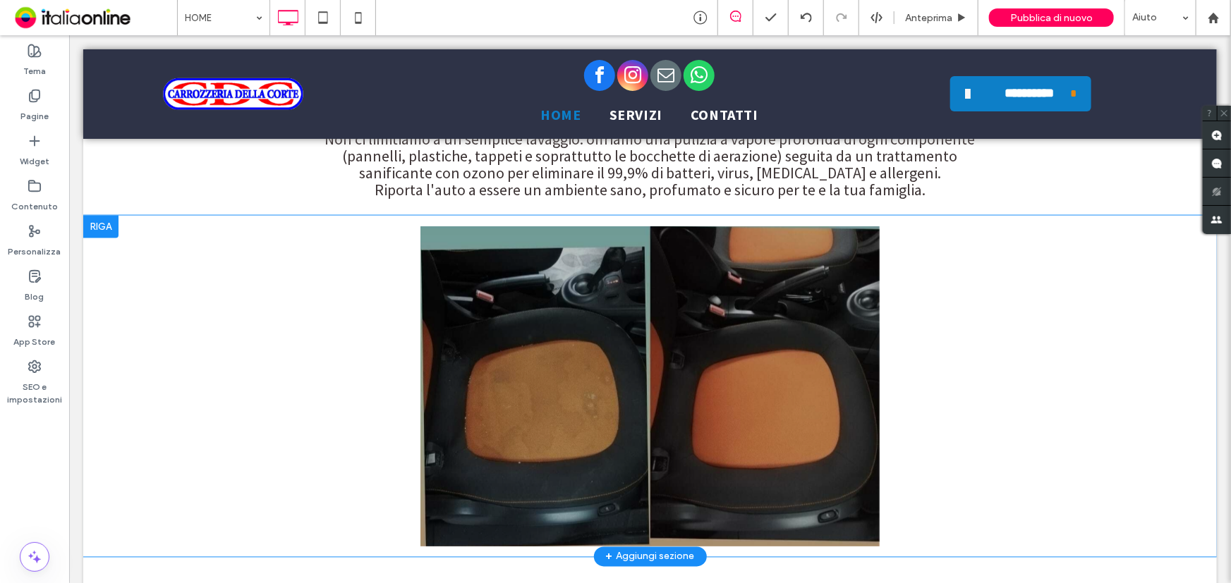
scroll to position [3736, 0]
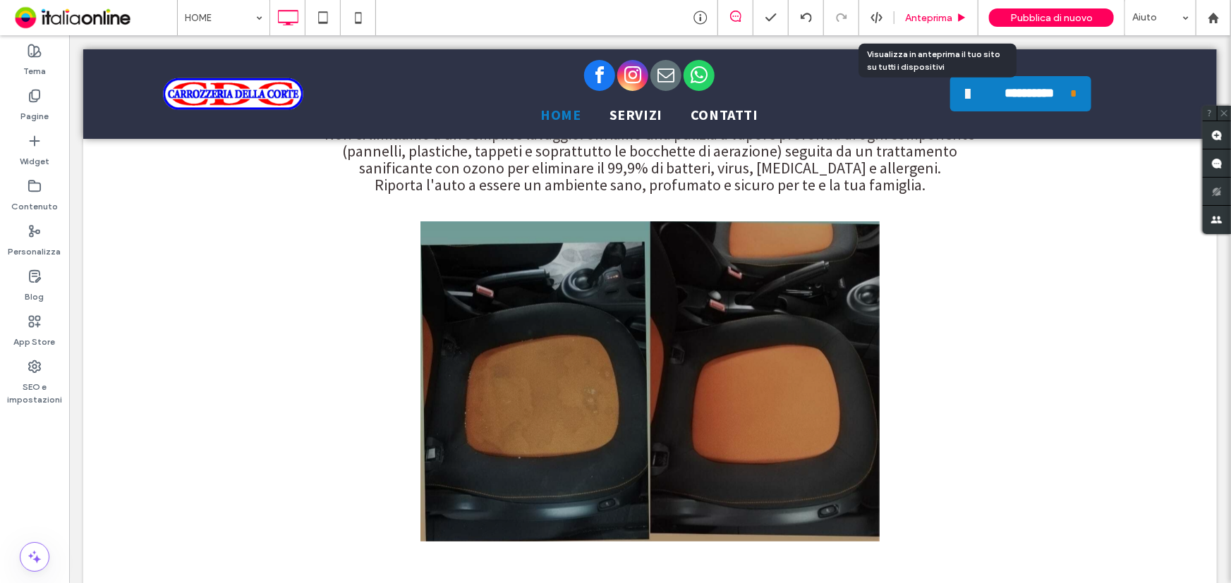
click at [925, 13] on span "Anteprima" at bounding box center [928, 18] width 47 height 12
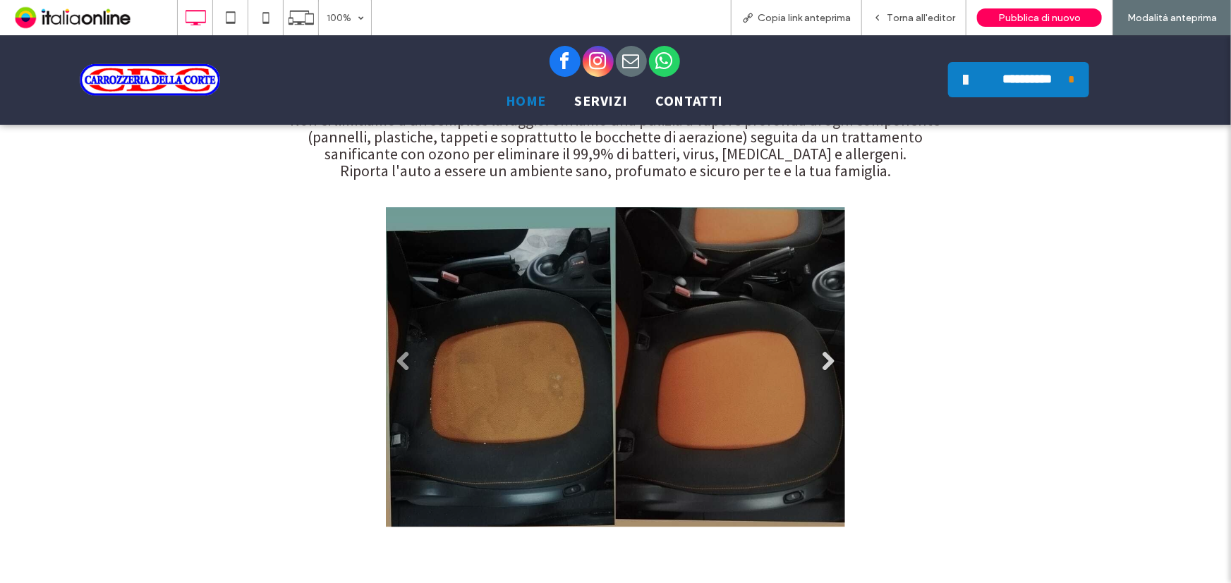
click at [818, 351] on link "Next" at bounding box center [827, 361] width 21 height 21
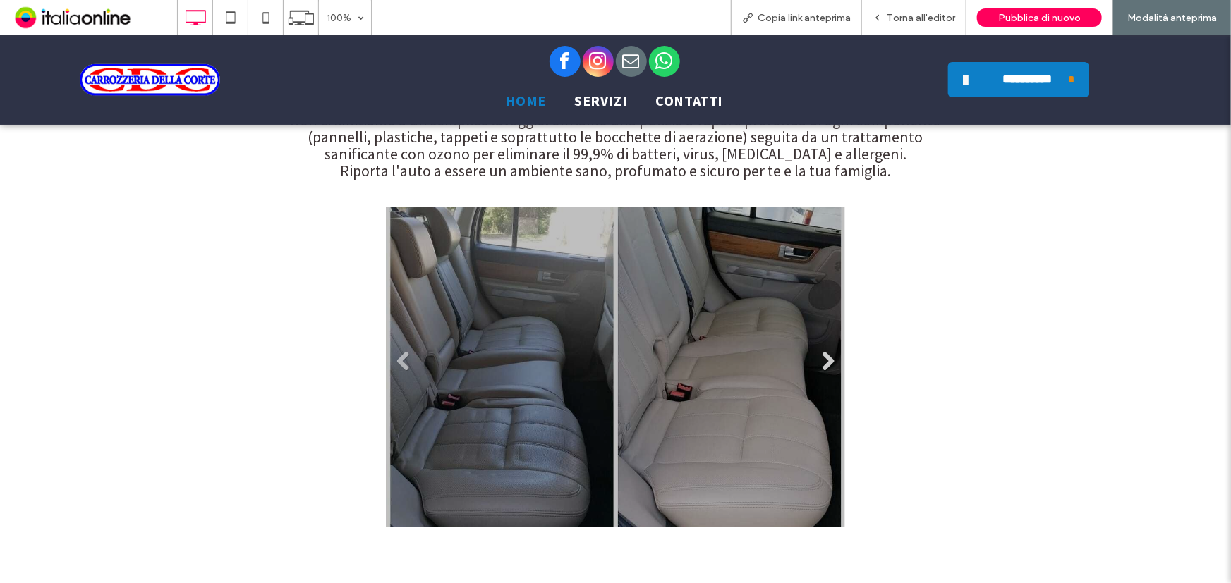
click at [818, 351] on link "Next" at bounding box center [827, 361] width 21 height 21
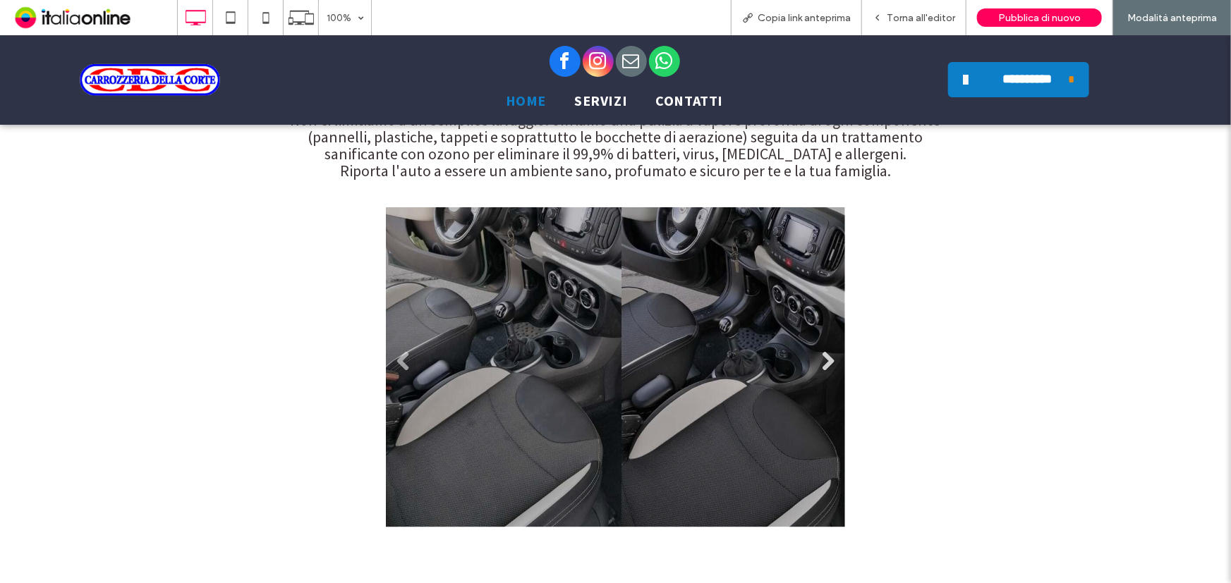
click at [818, 351] on link "Next" at bounding box center [827, 361] width 21 height 21
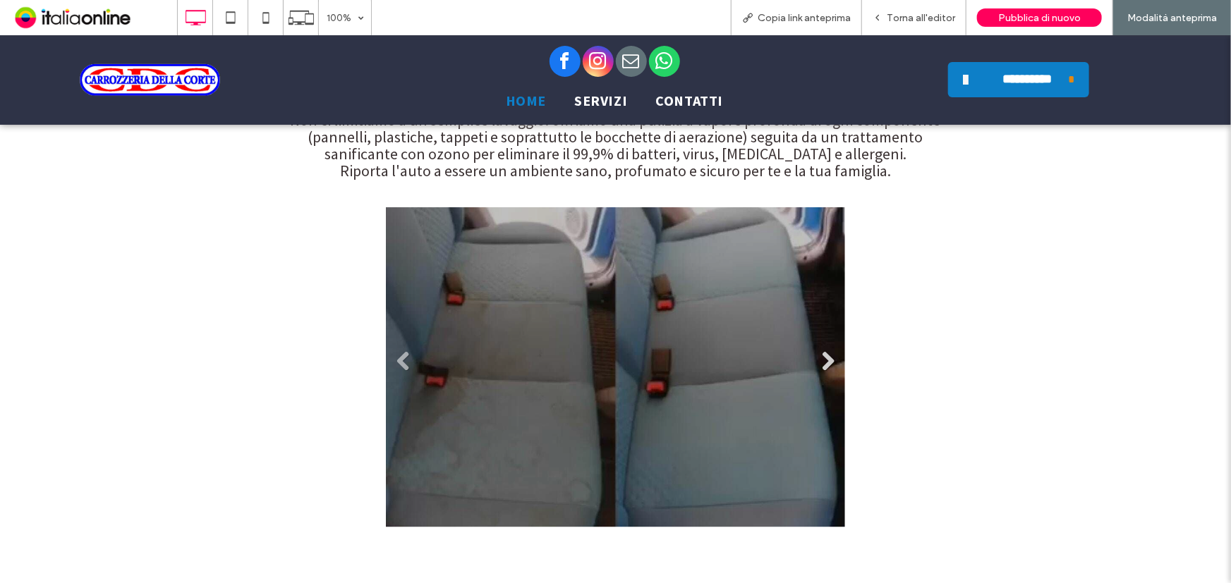
click at [818, 351] on link "Next" at bounding box center [827, 361] width 21 height 21
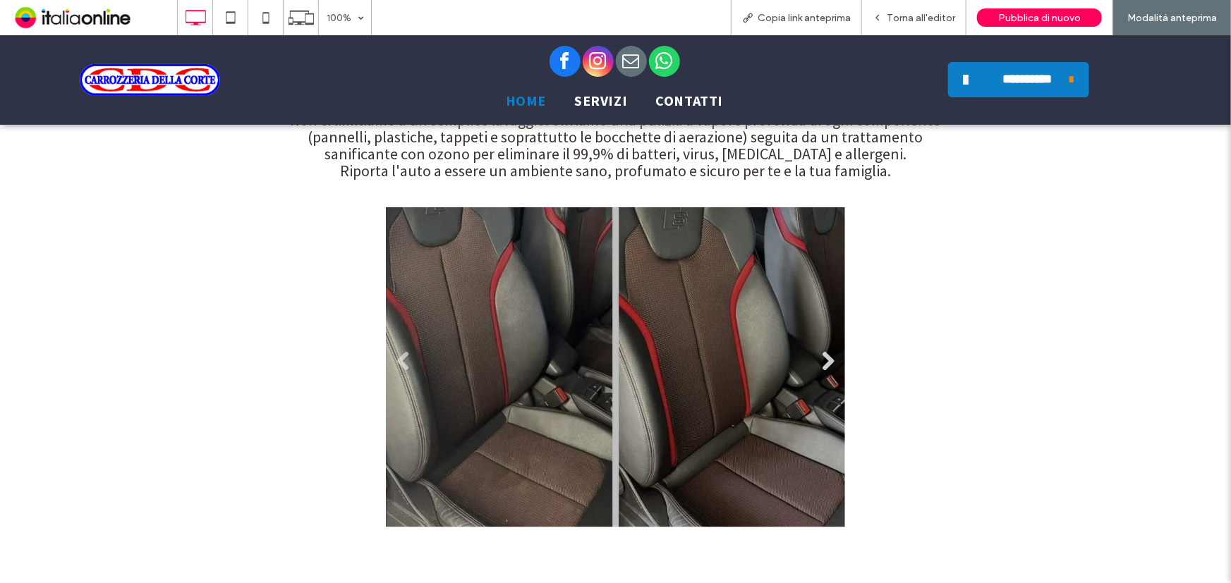
click at [818, 351] on link "Next" at bounding box center [827, 361] width 21 height 21
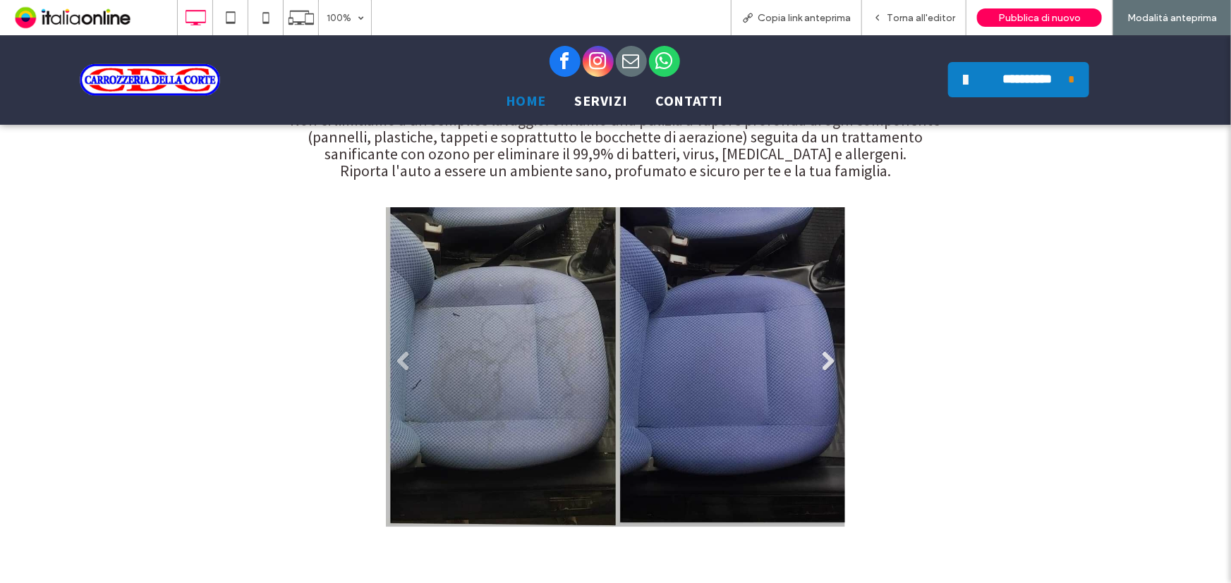
click at [818, 351] on link "Next" at bounding box center [827, 361] width 21 height 21
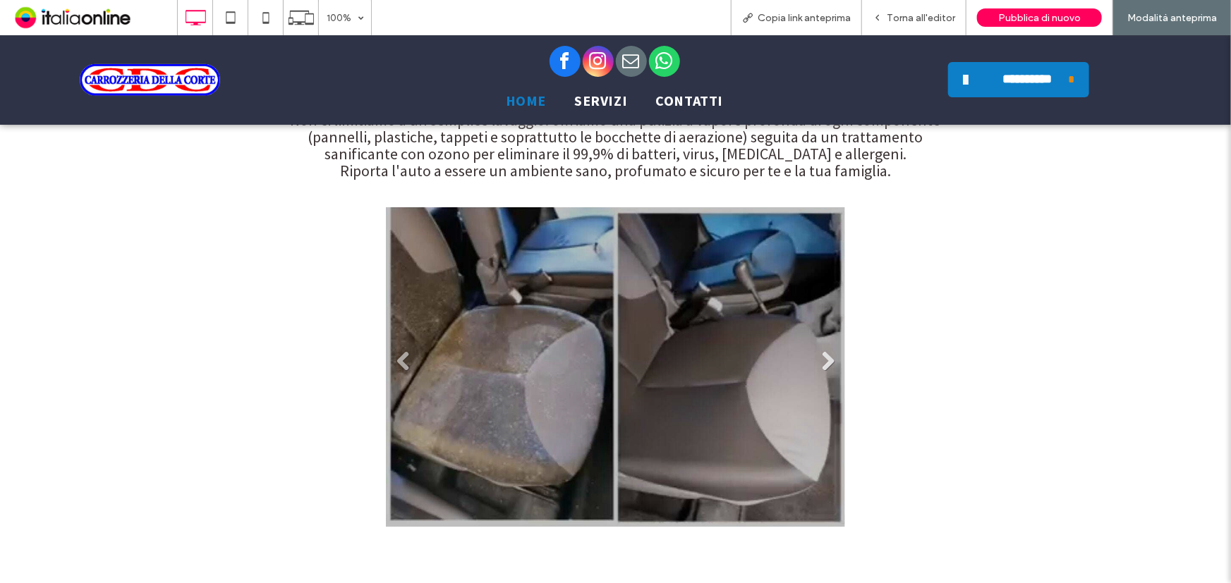
click at [818, 351] on link "Next" at bounding box center [827, 361] width 21 height 21
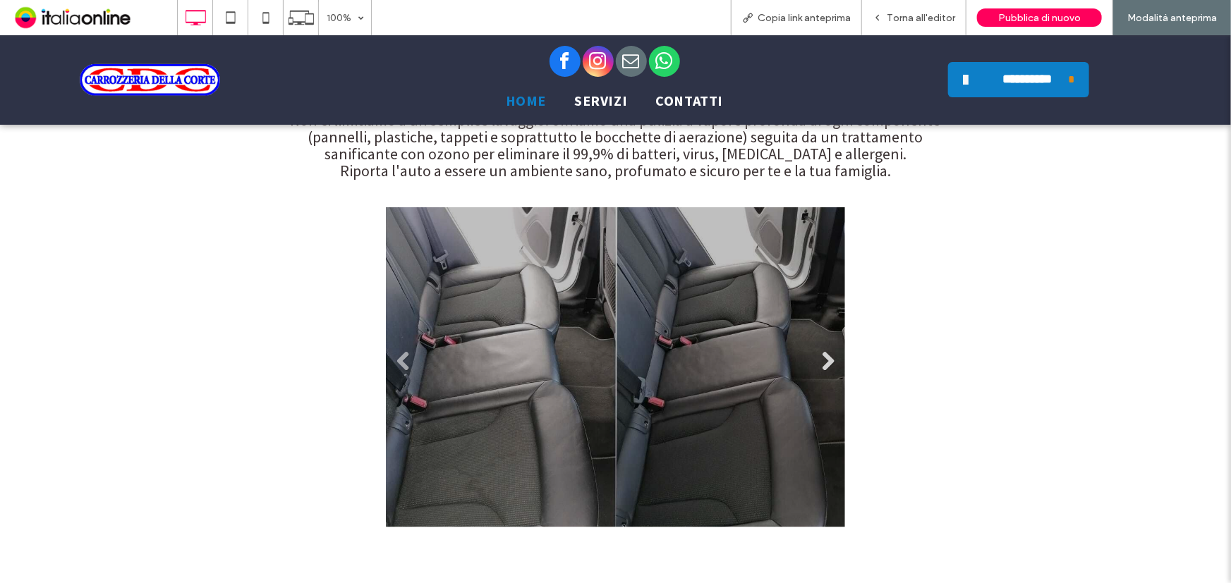
click at [818, 351] on link "Next" at bounding box center [827, 361] width 21 height 21
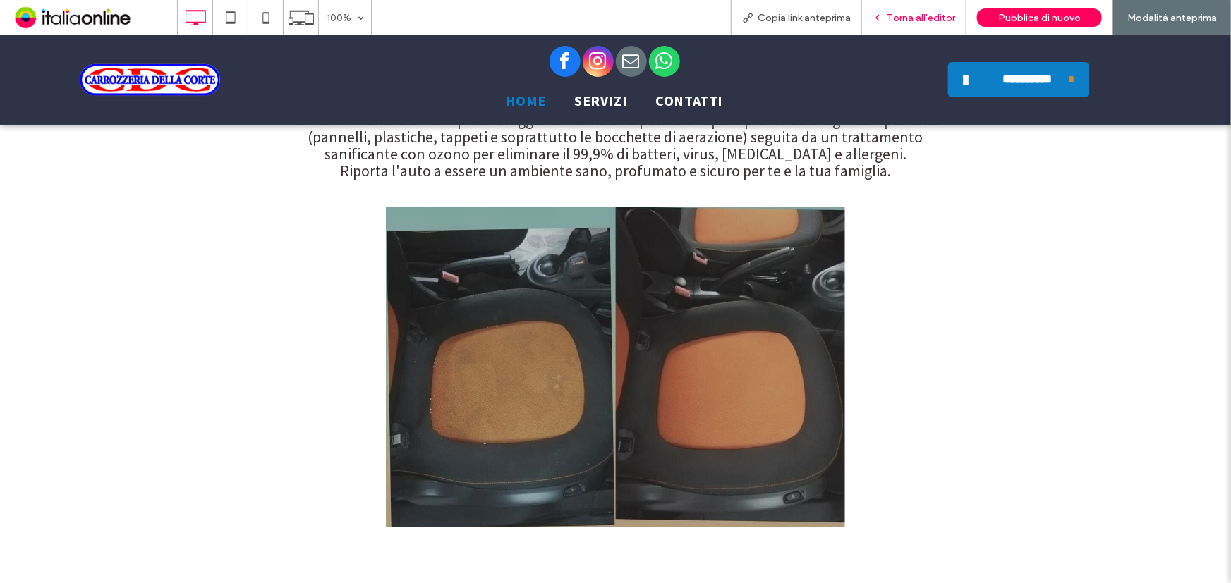
click at [896, 8] on div "Torna all'editor" at bounding box center [914, 17] width 104 height 35
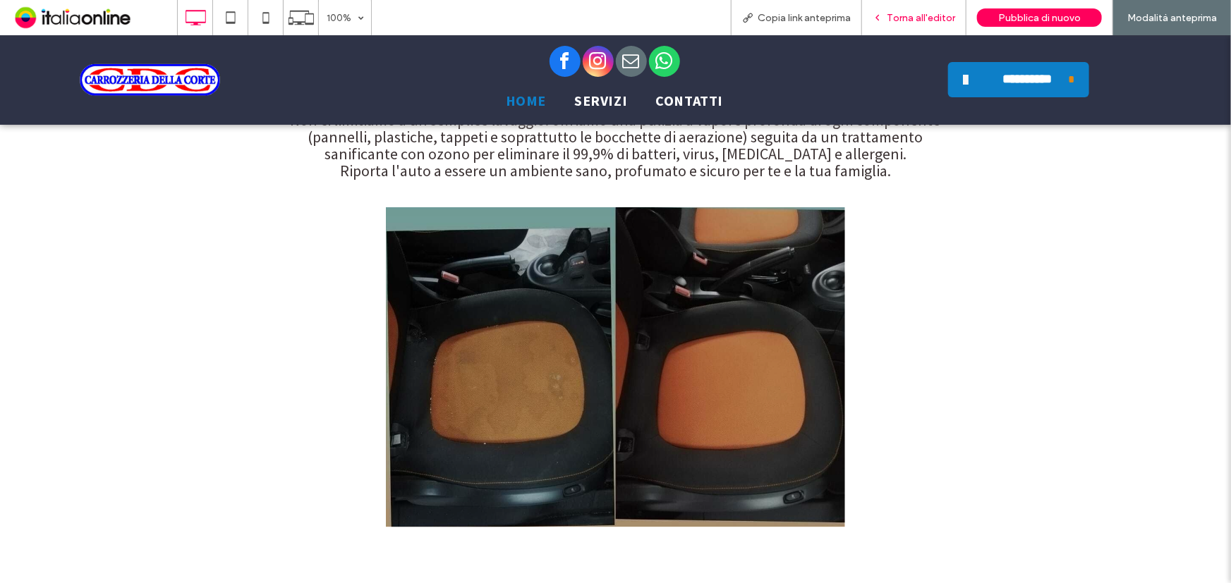
click at [915, 18] on span "Torna all'editor" at bounding box center [921, 18] width 68 height 12
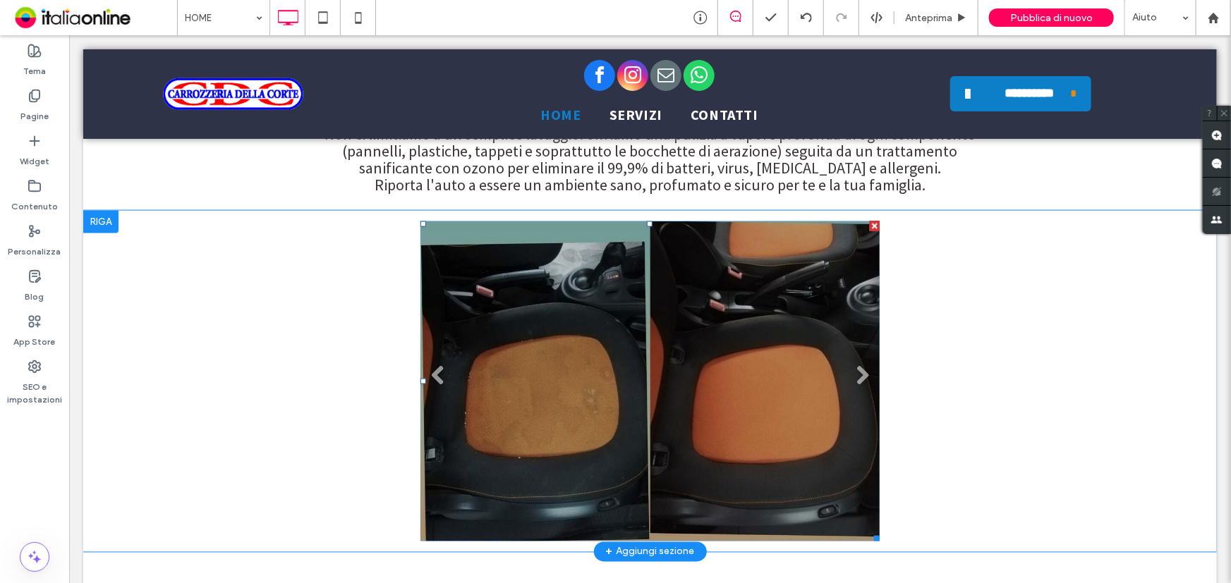
click at [602, 260] on li "Titolo diapositiva Scrivi qui la tua didascalia Pulsante" at bounding box center [650, 381] width 460 height 320
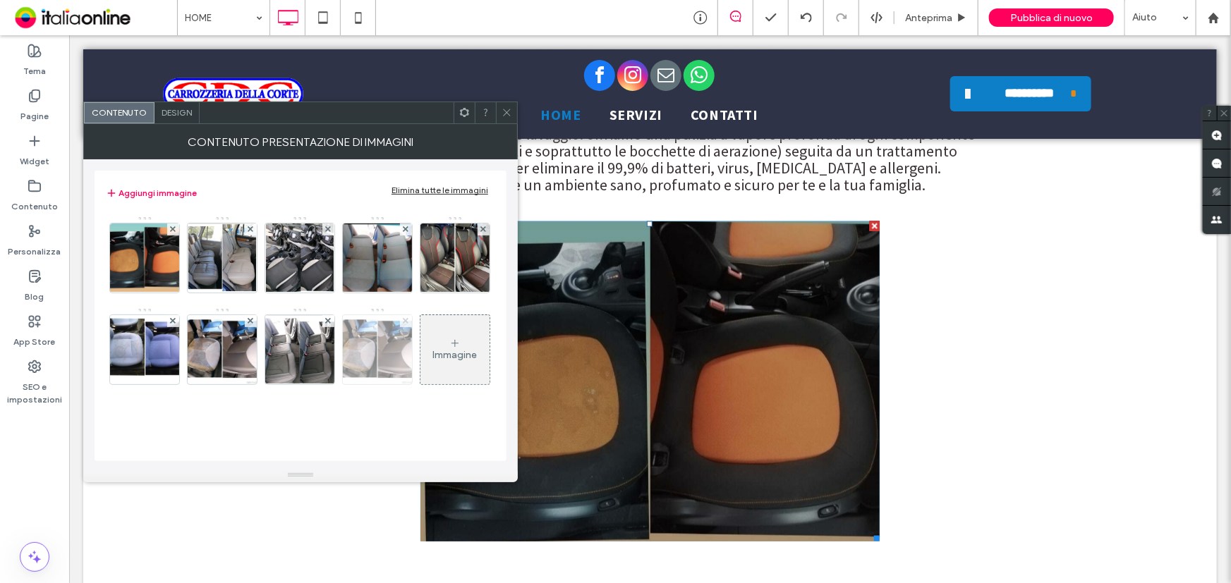
click at [403, 324] on icon at bounding box center [406, 321] width 6 height 6
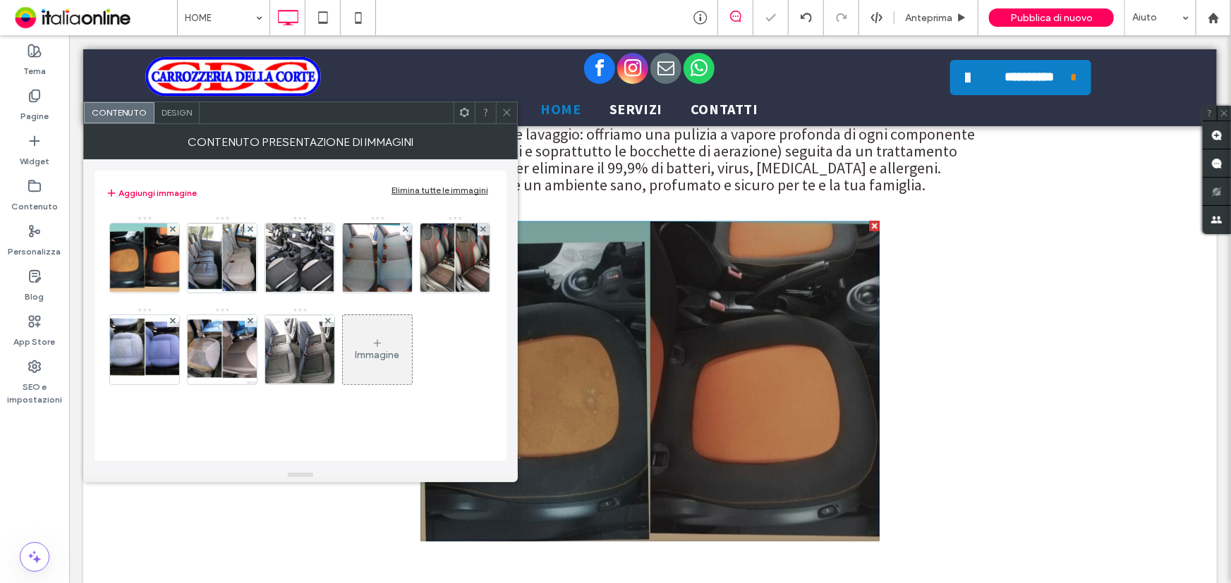
click at [343, 383] on div "Immagine" at bounding box center [377, 350] width 69 height 66
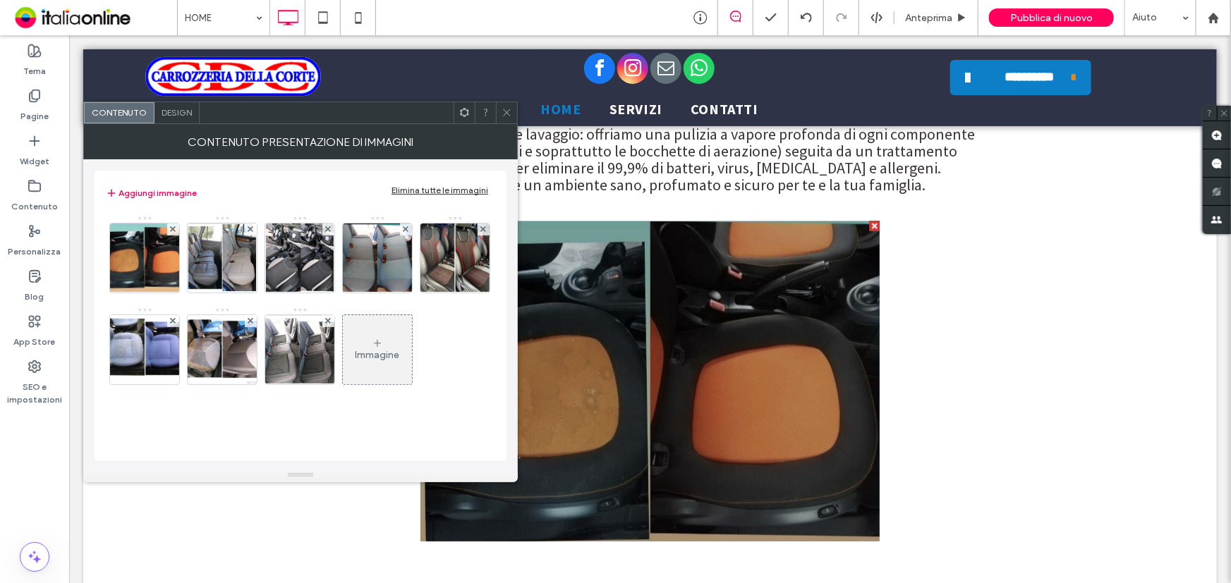
click at [343, 383] on div "Immagine" at bounding box center [377, 350] width 69 height 66
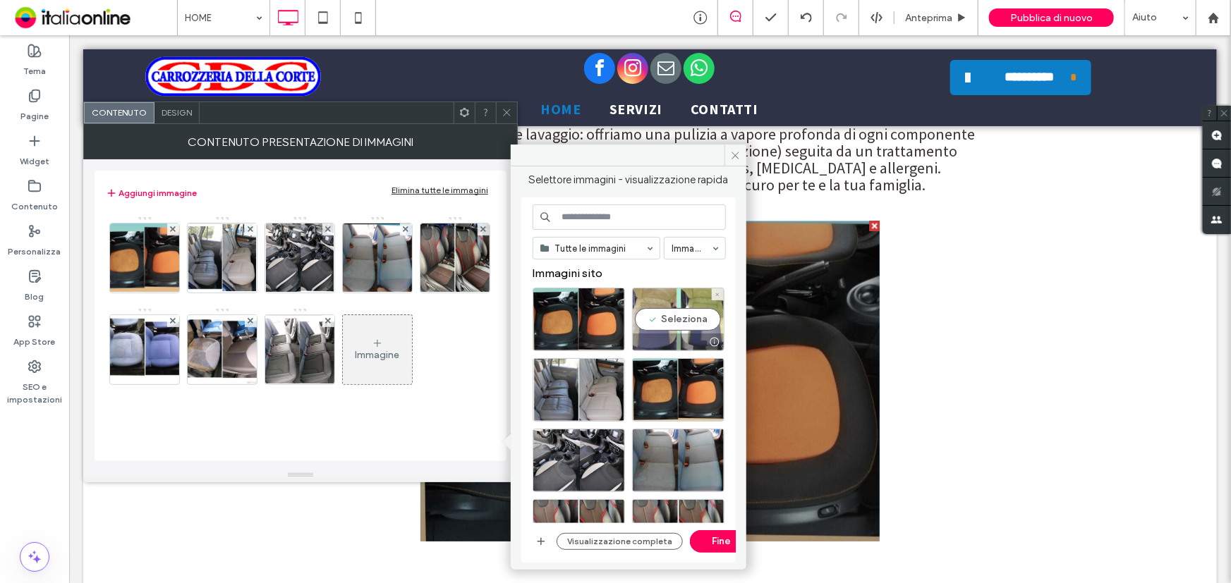
click at [645, 331] on div "Seleziona" at bounding box center [678, 319] width 92 height 63
click at [716, 537] on button "Fine" at bounding box center [721, 541] width 63 height 23
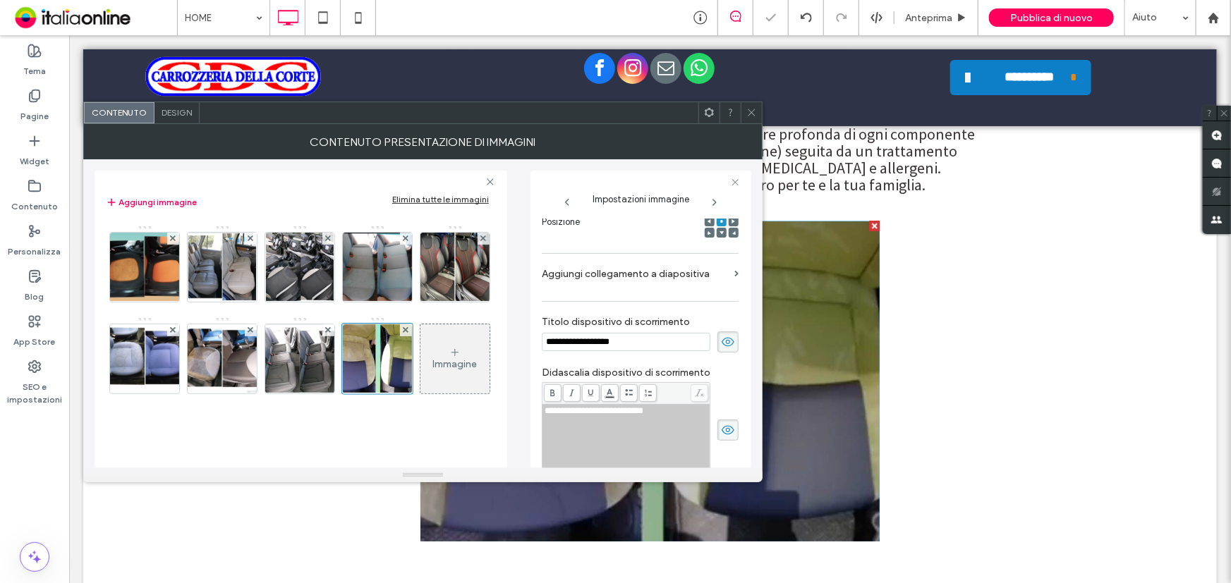
click at [717, 347] on span at bounding box center [727, 341] width 21 height 21
drag, startPoint x: 719, startPoint y: 429, endPoint x: 719, endPoint y: 412, distance: 16.9
click at [721, 429] on use at bounding box center [727, 430] width 13 height 9
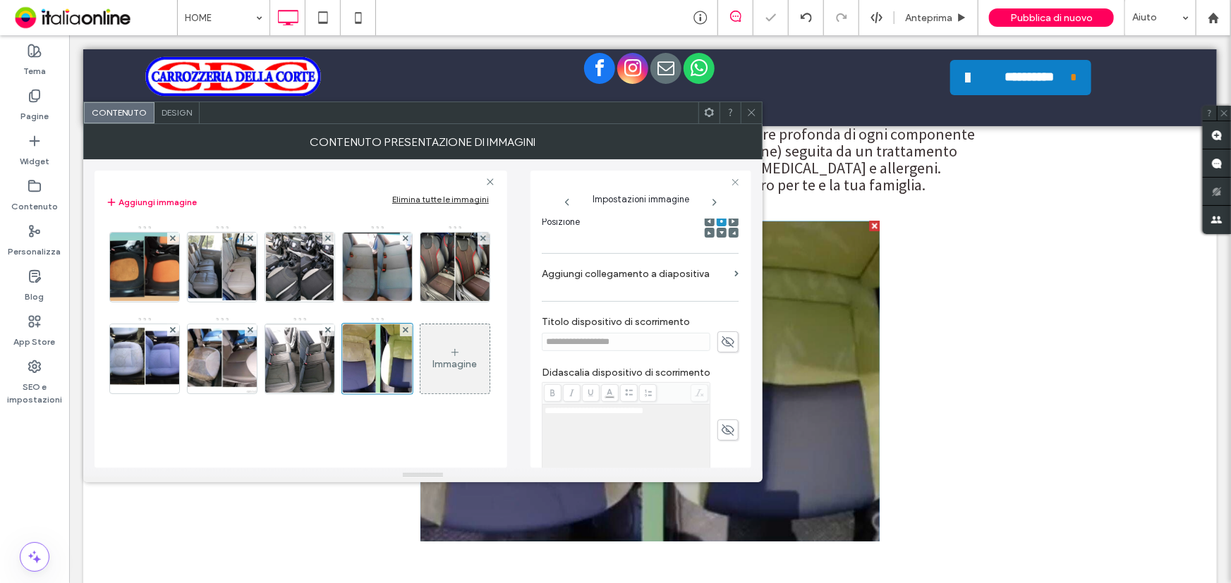
scroll to position [352, 0]
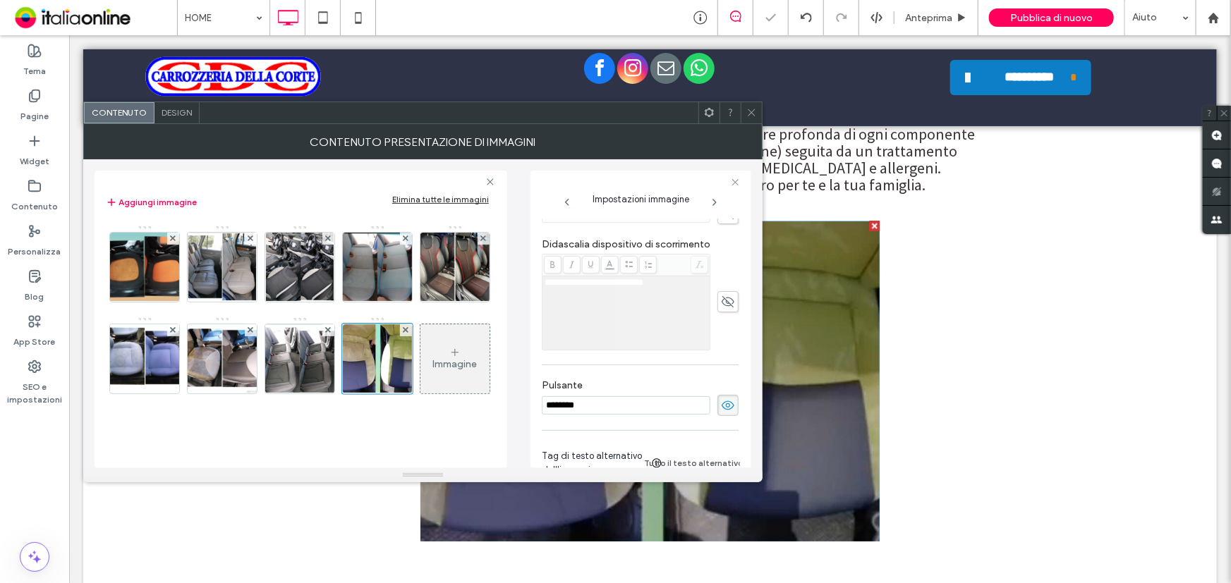
click at [724, 399] on span at bounding box center [727, 405] width 21 height 21
drag, startPoint x: 745, startPoint y: 107, endPoint x: 748, endPoint y: 123, distance: 16.4
click at [746, 107] on icon at bounding box center [751, 112] width 11 height 11
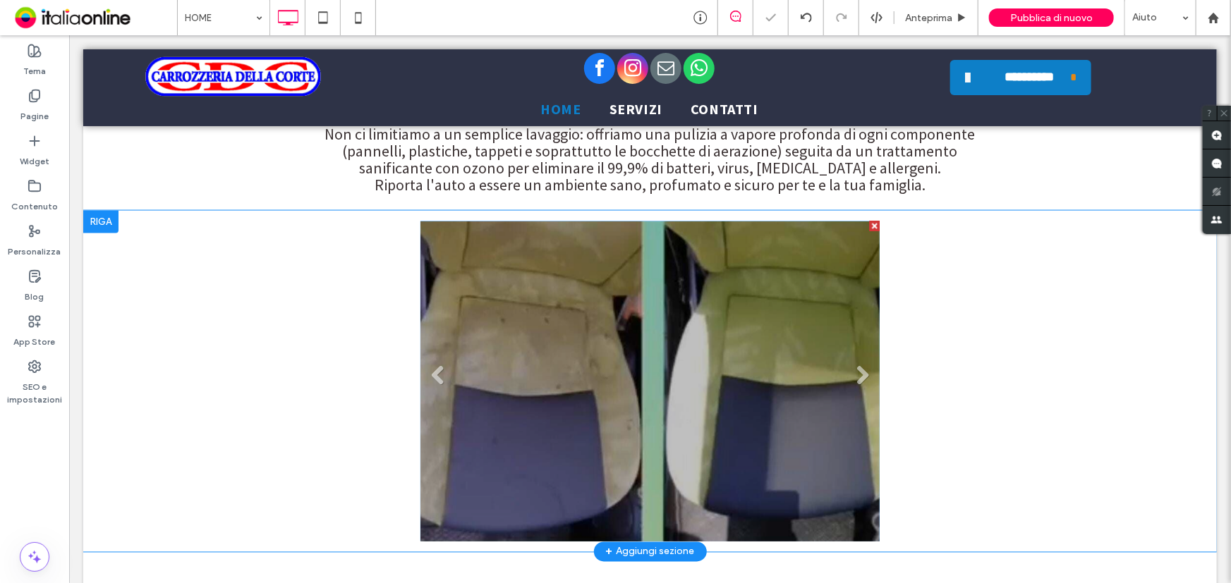
click at [681, 337] on li "Titolo diapositiva Scrivi qui la tua didascalia Pulsante" at bounding box center [650, 381] width 460 height 320
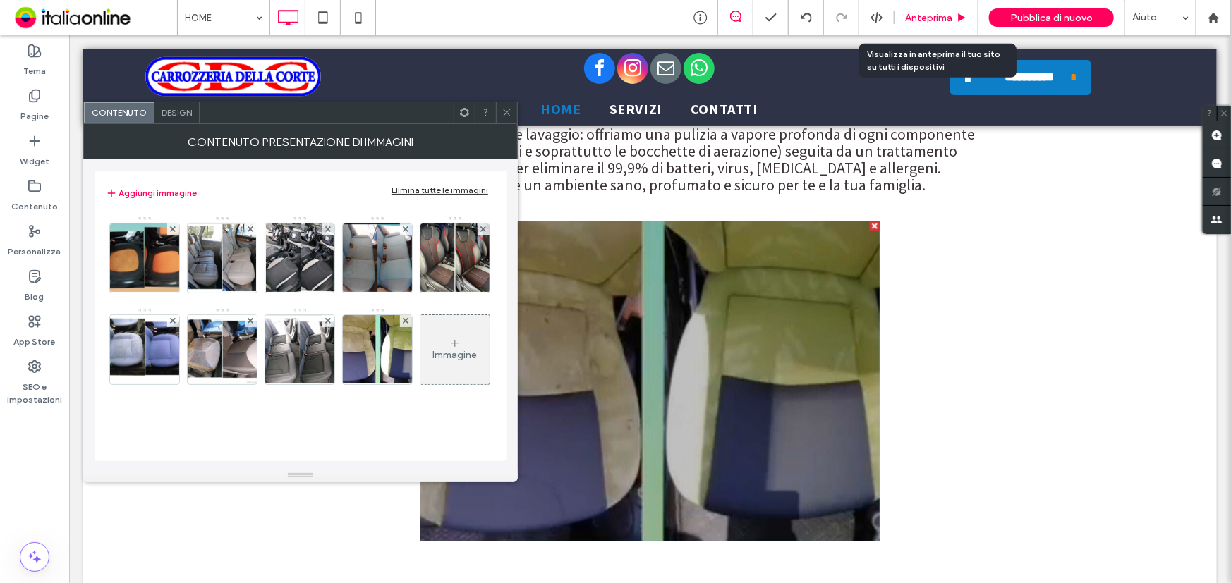
click at [949, 15] on span "Anteprima" at bounding box center [928, 18] width 47 height 12
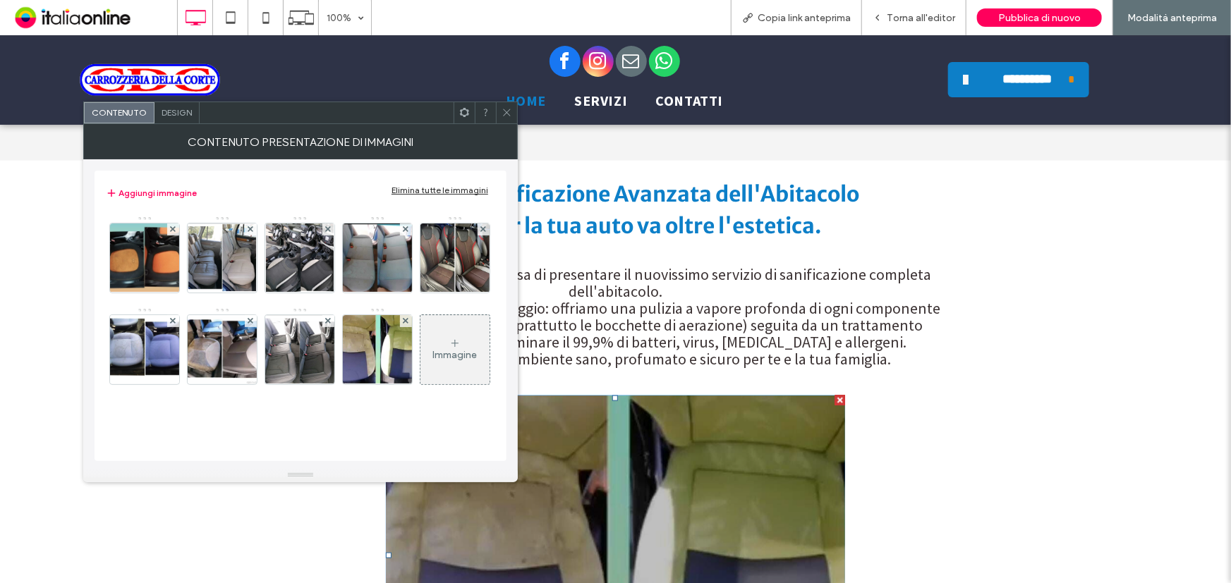
scroll to position [3543, 0]
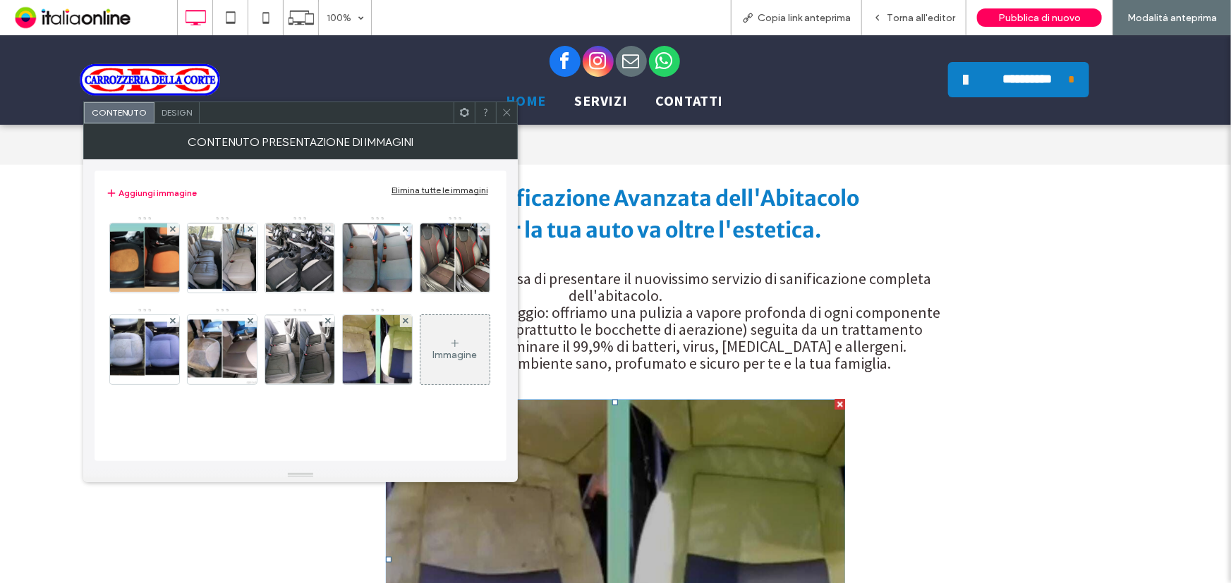
click at [501, 110] on icon at bounding box center [506, 112] width 11 height 11
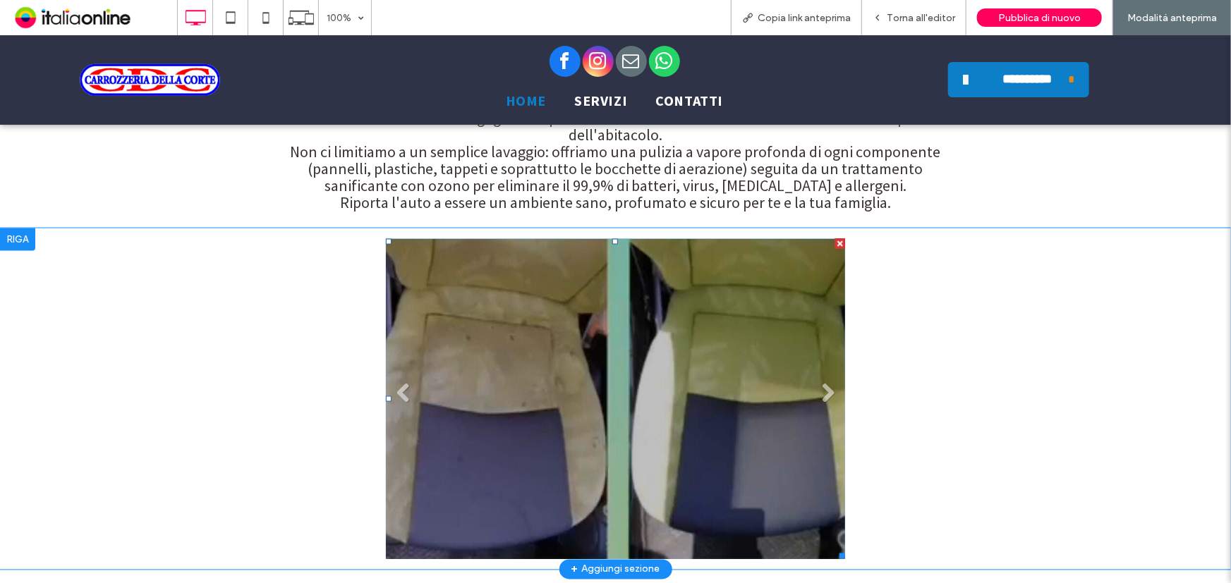
scroll to position [3800, 0]
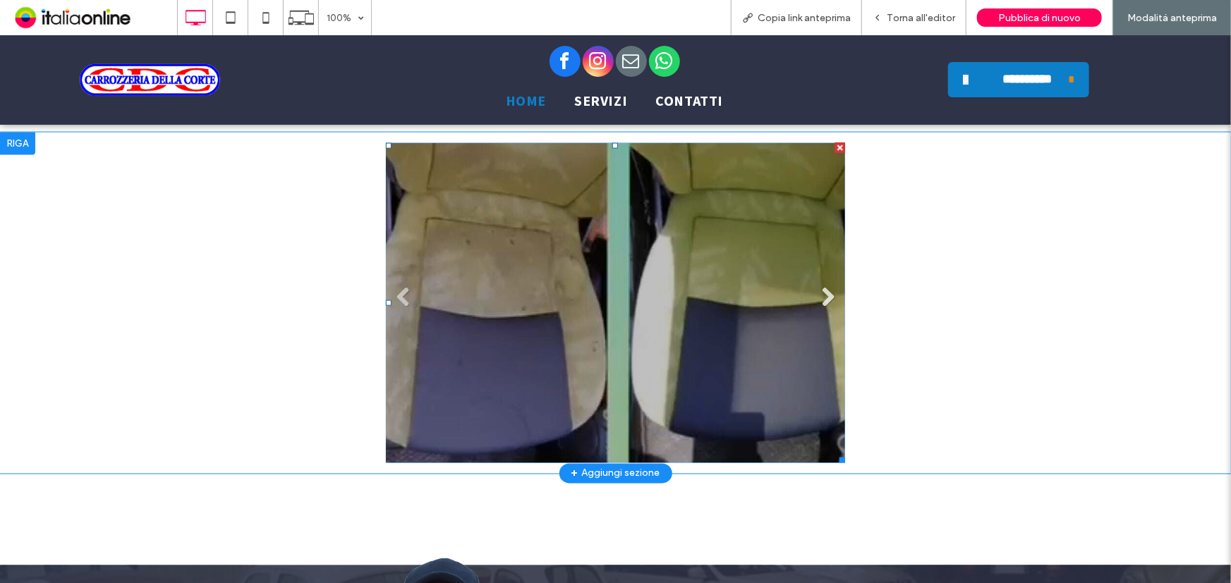
click at [817, 286] on link "Next" at bounding box center [827, 296] width 21 height 21
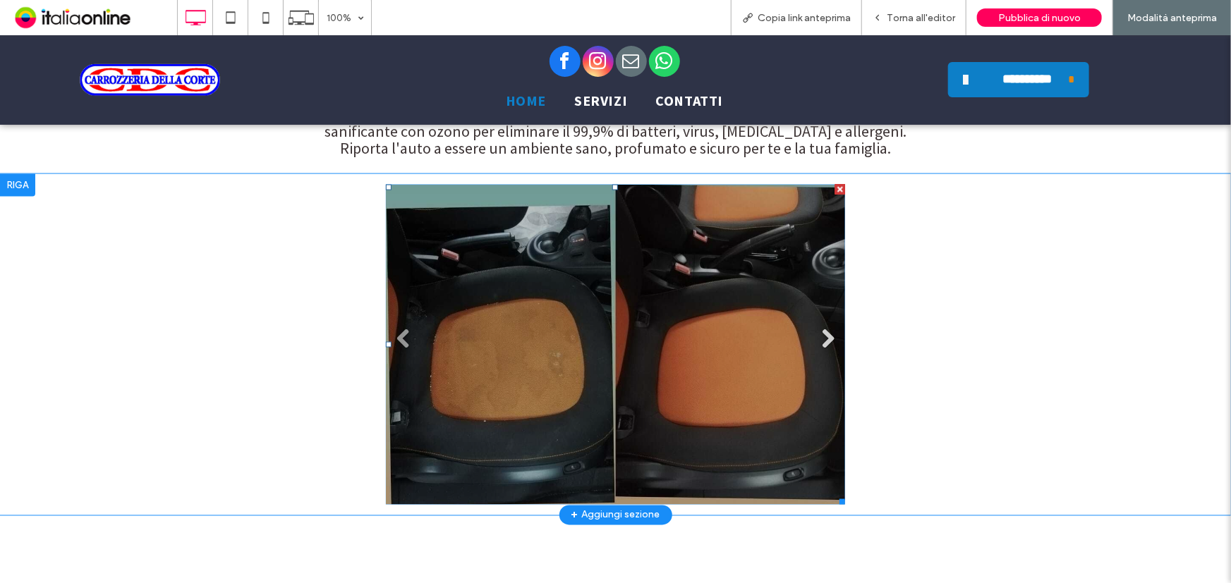
scroll to position [3736, 0]
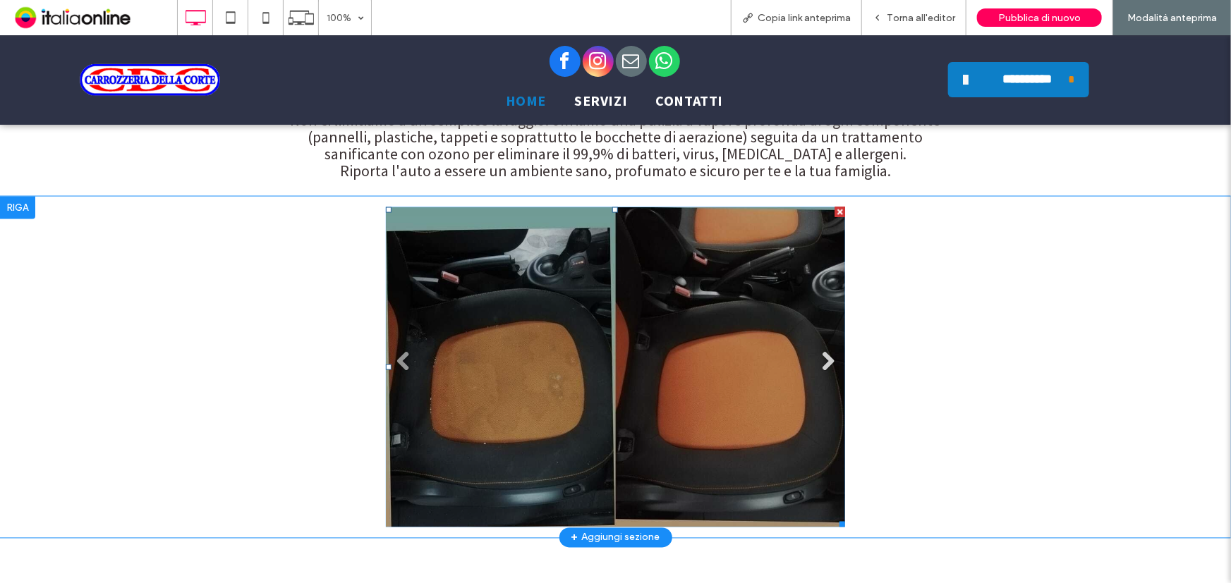
click at [822, 351] on link "Next" at bounding box center [827, 361] width 21 height 21
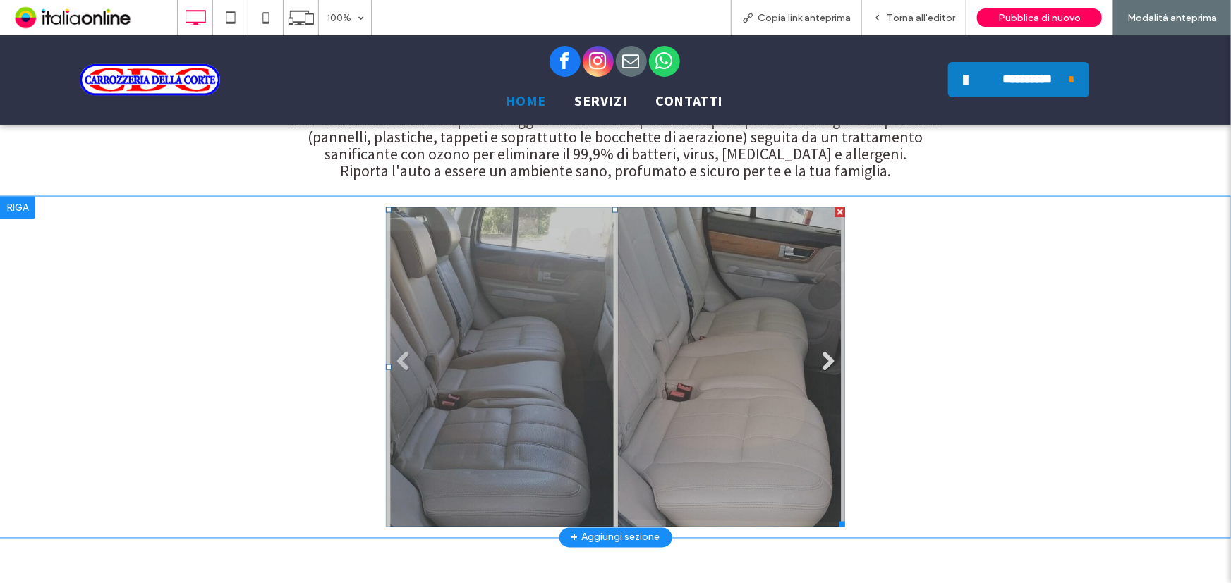
click at [822, 351] on link "Next" at bounding box center [827, 361] width 21 height 21
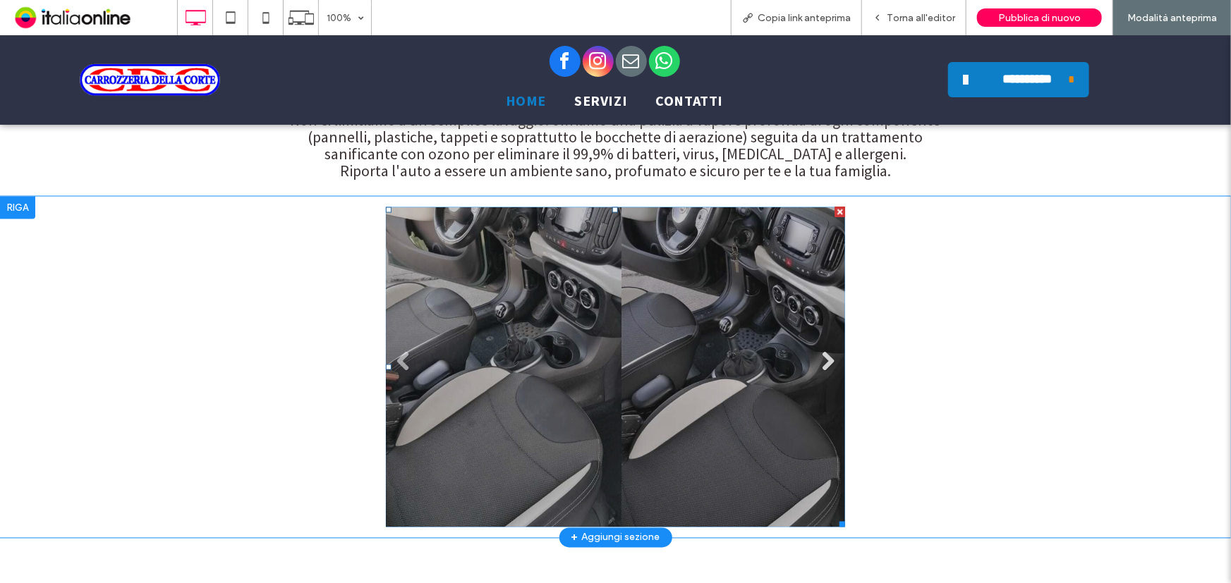
click at [822, 351] on link "Next" at bounding box center [827, 361] width 21 height 21
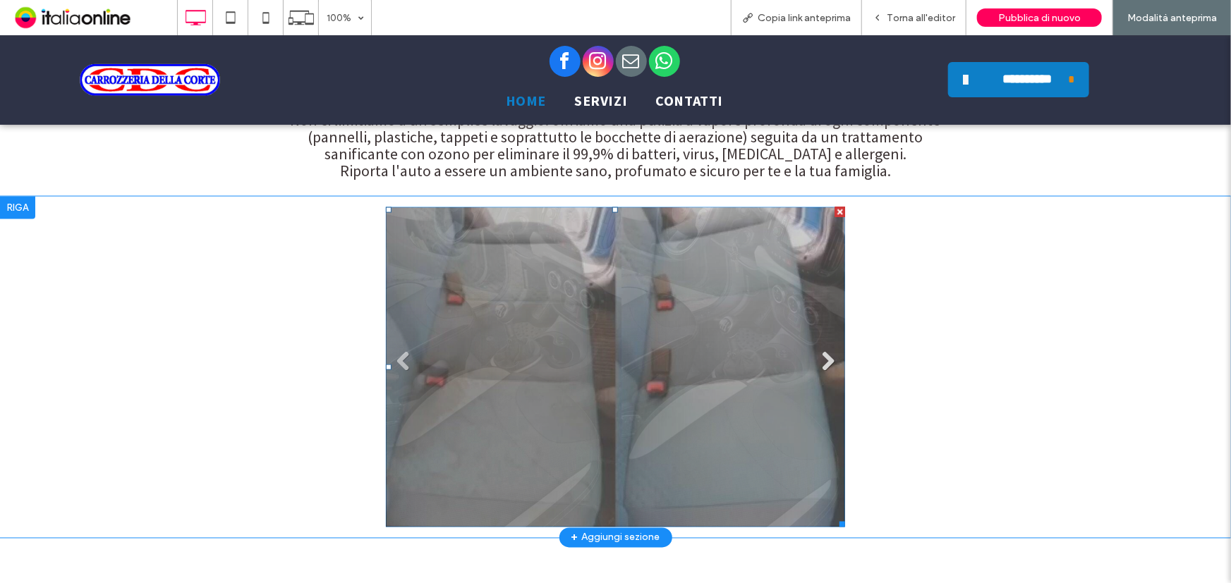
click at [822, 351] on link "Next" at bounding box center [827, 361] width 21 height 21
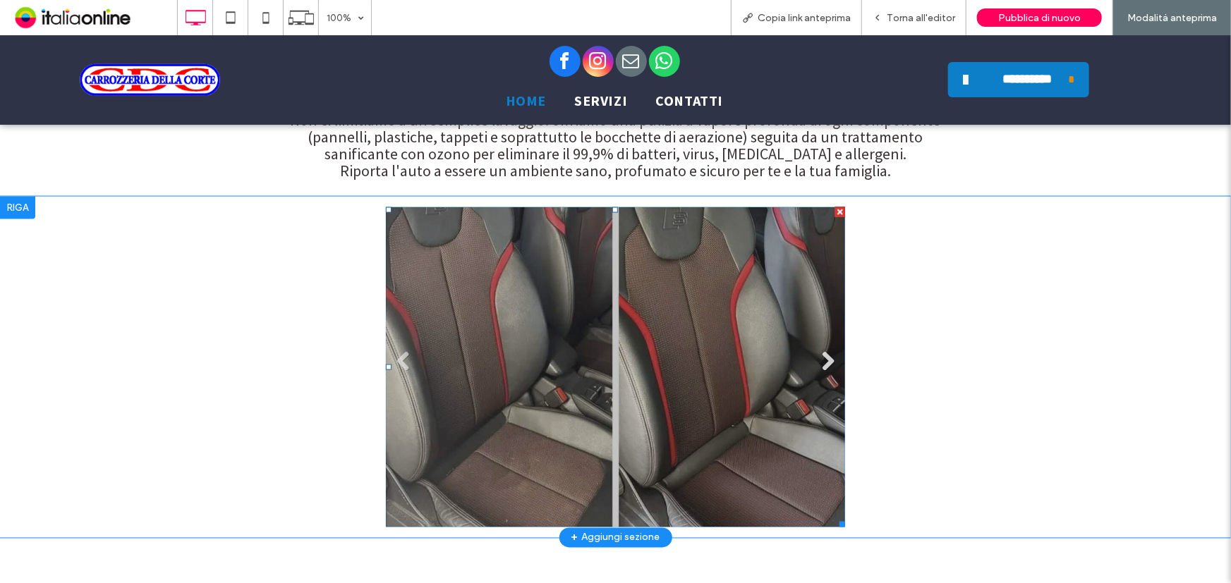
click at [822, 351] on link "Next" at bounding box center [827, 361] width 21 height 21
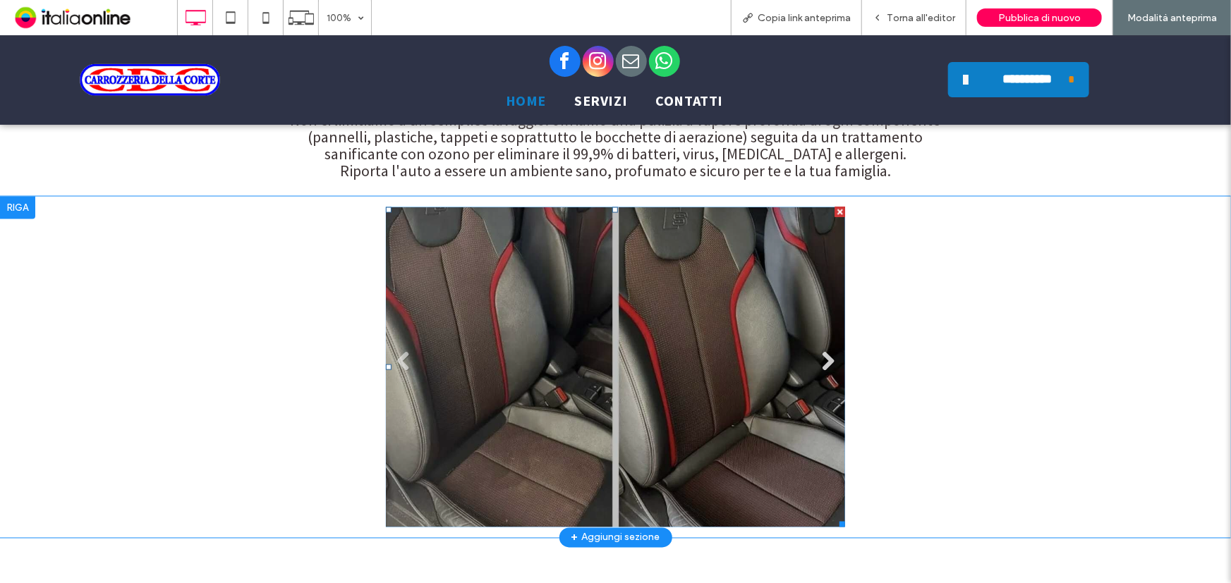
click at [822, 351] on link "Next" at bounding box center [827, 361] width 21 height 21
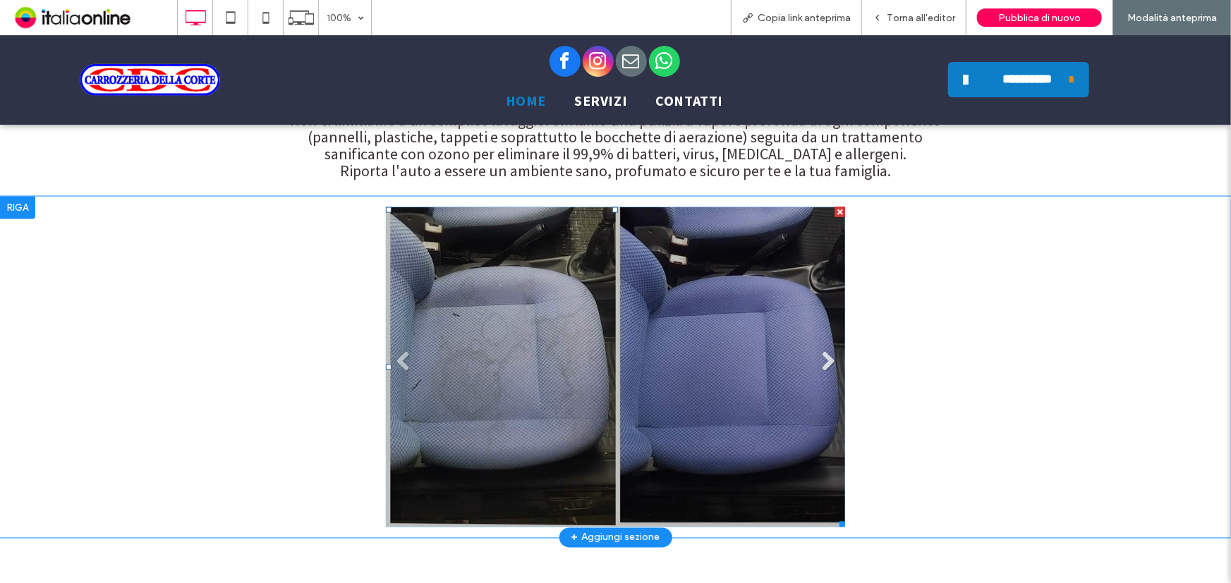
click at [822, 351] on link "Next" at bounding box center [827, 361] width 21 height 21
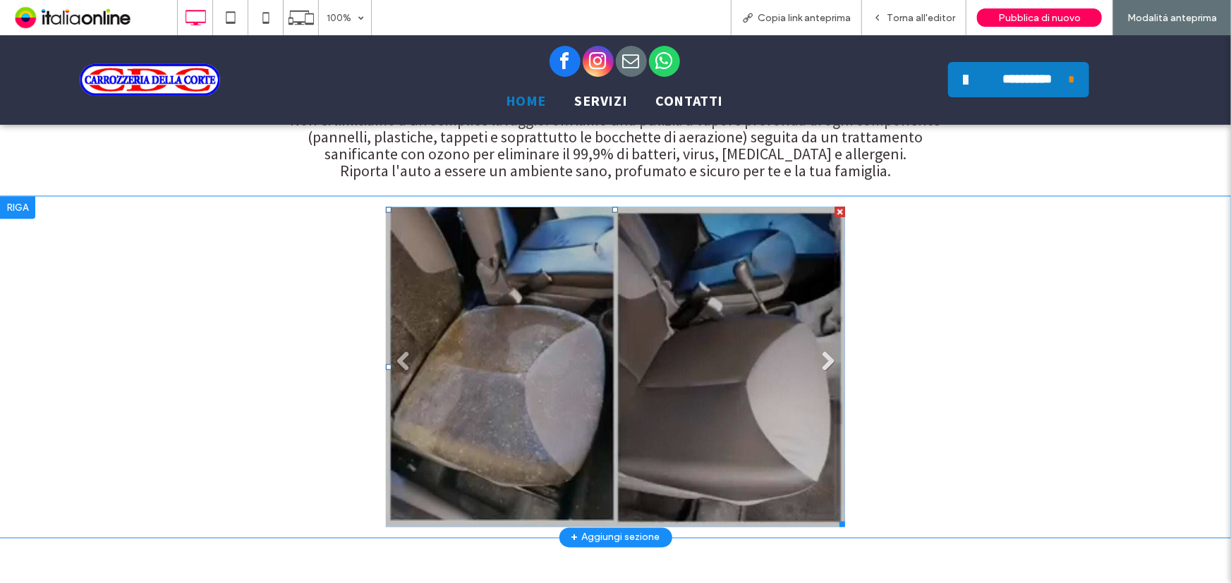
click at [822, 351] on link "Next" at bounding box center [827, 361] width 21 height 21
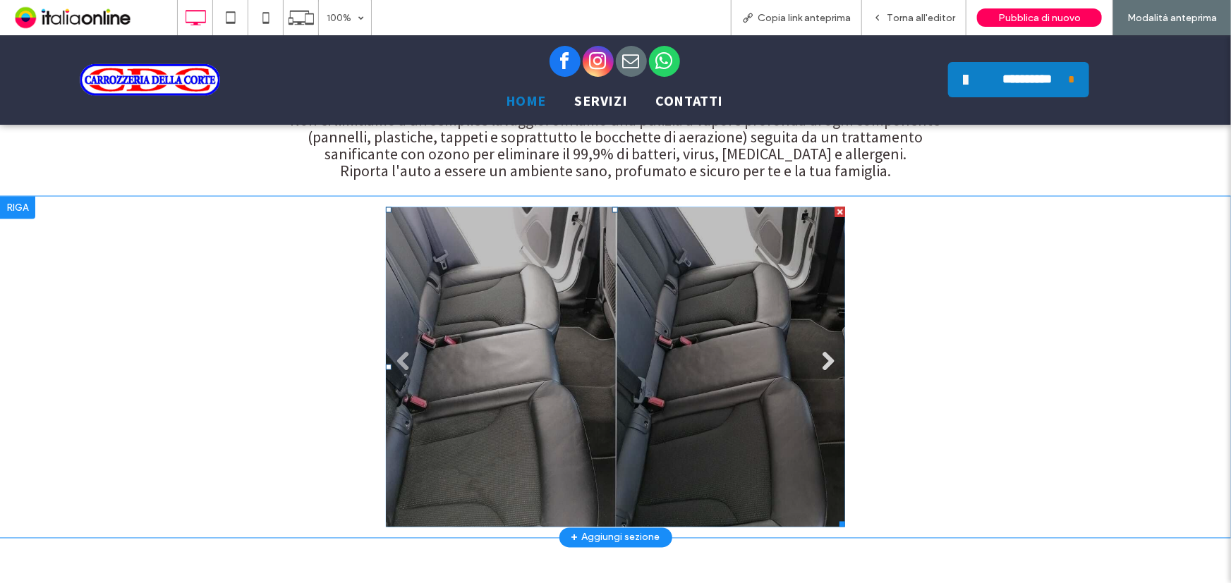
click at [822, 351] on link "Next" at bounding box center [827, 361] width 21 height 21
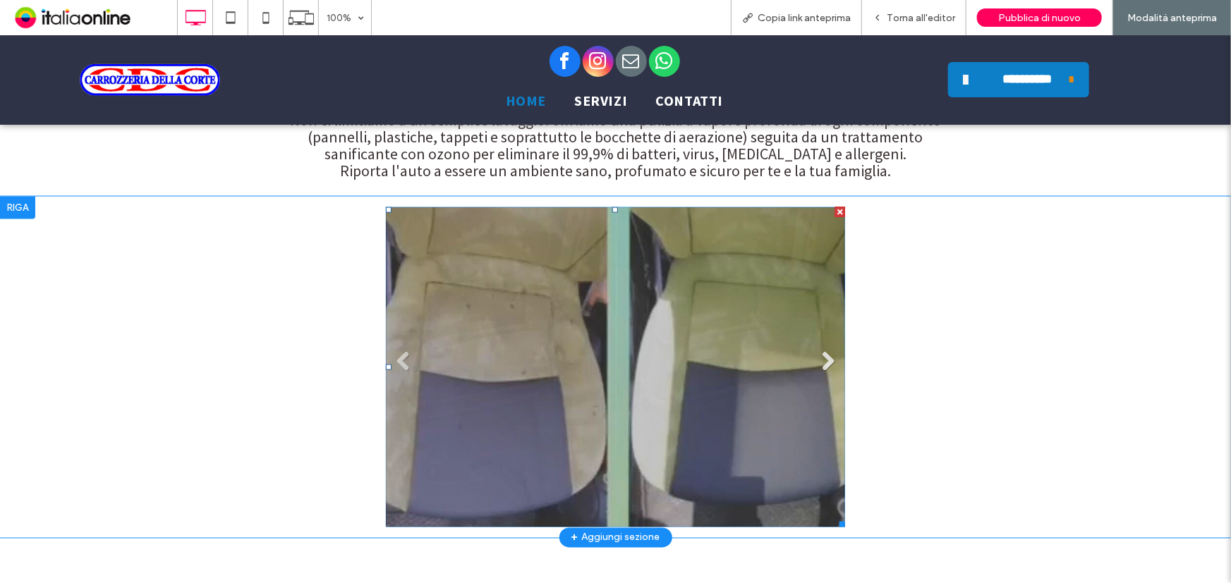
click at [822, 351] on link "Next" at bounding box center [827, 361] width 21 height 21
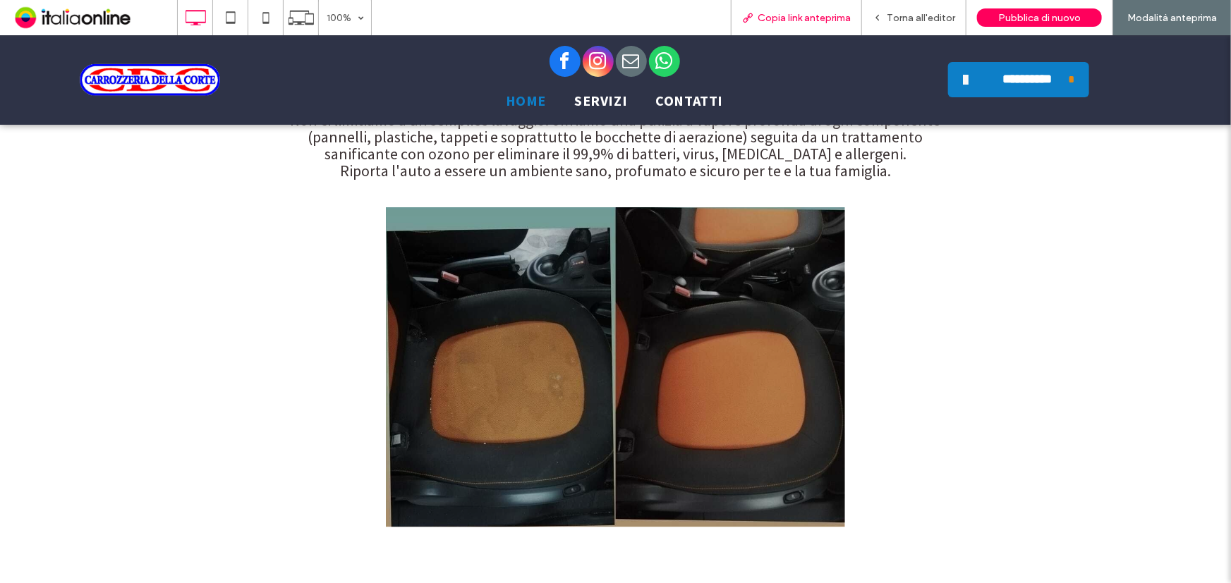
click at [787, 19] on span "Copia link anteprima" at bounding box center [803, 18] width 93 height 12
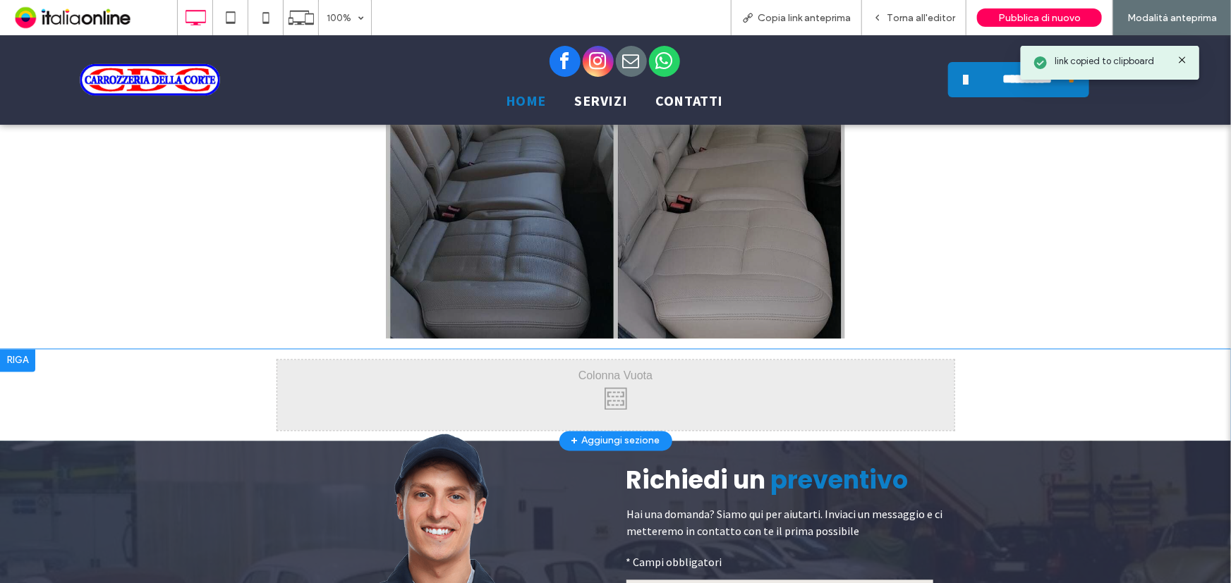
scroll to position [3928, 0]
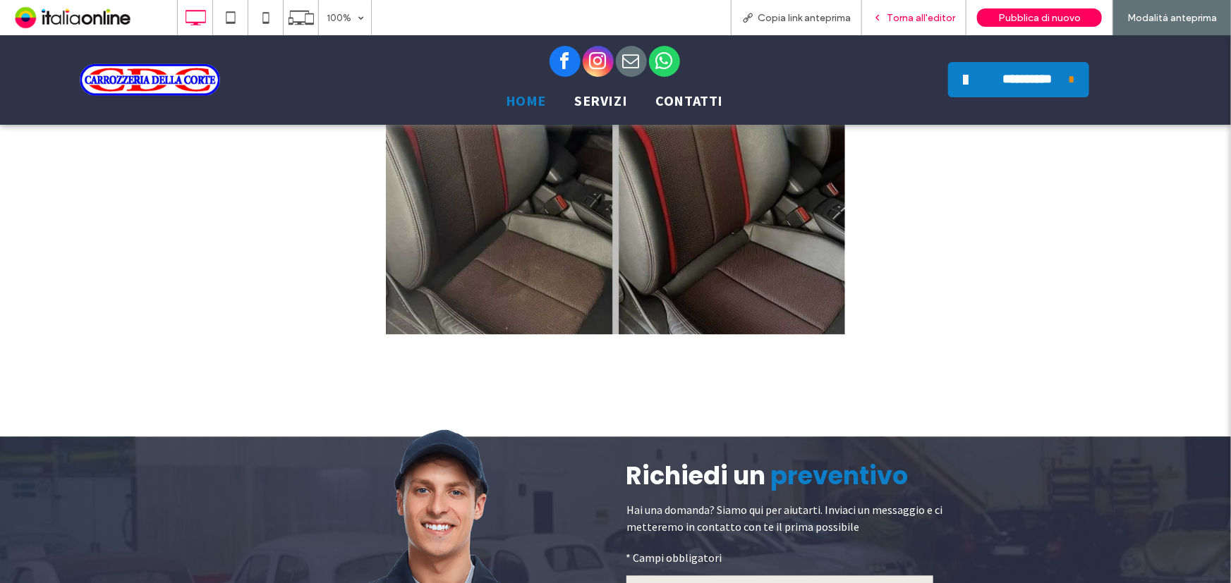
click at [929, 18] on span "Torna all'editor" at bounding box center [921, 18] width 68 height 12
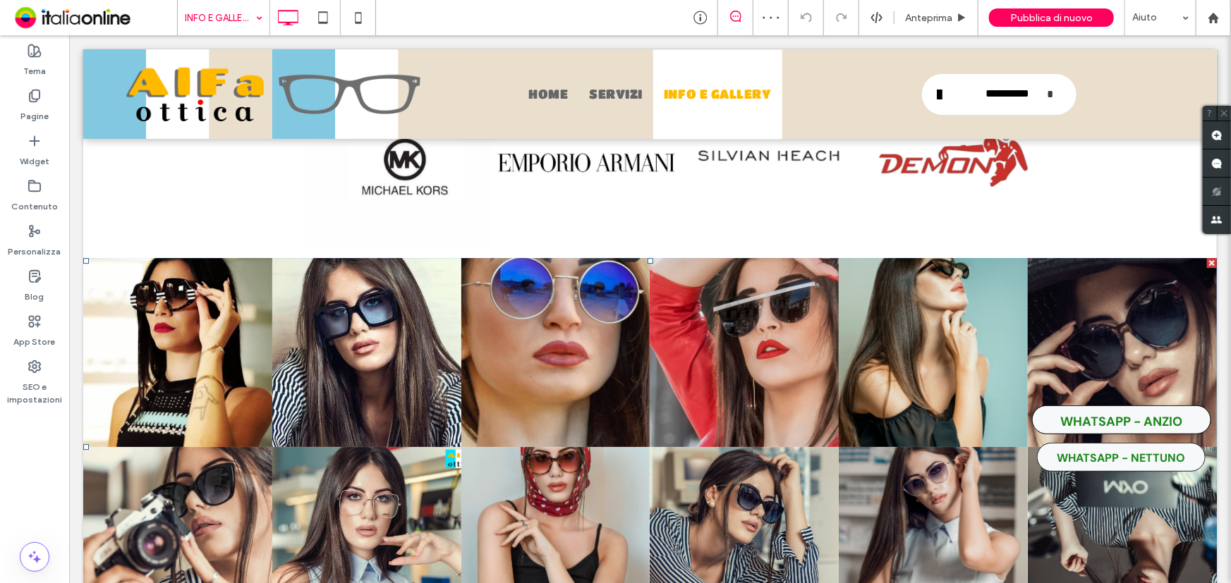
scroll to position [2243, 0]
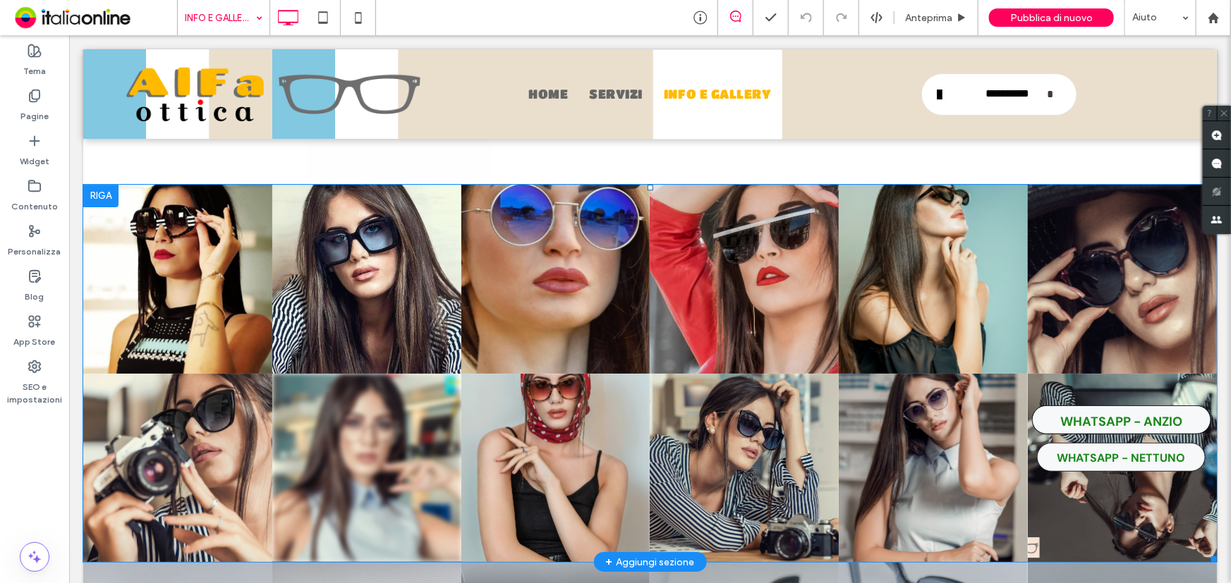
click at [358, 383] on link at bounding box center [366, 467] width 189 height 189
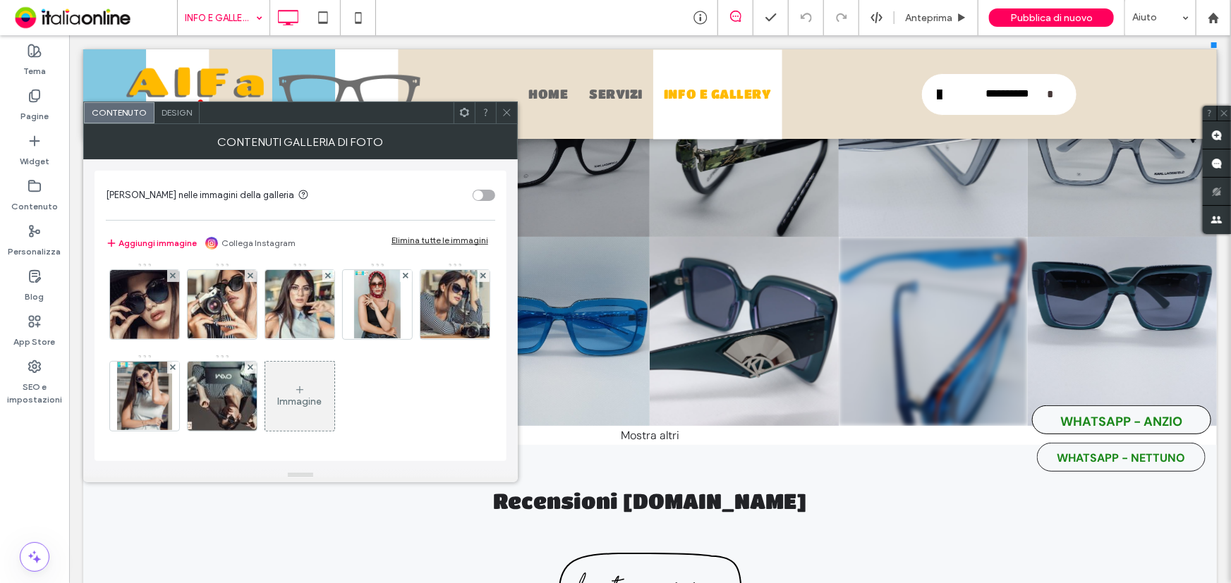
scroll to position [3013, 0]
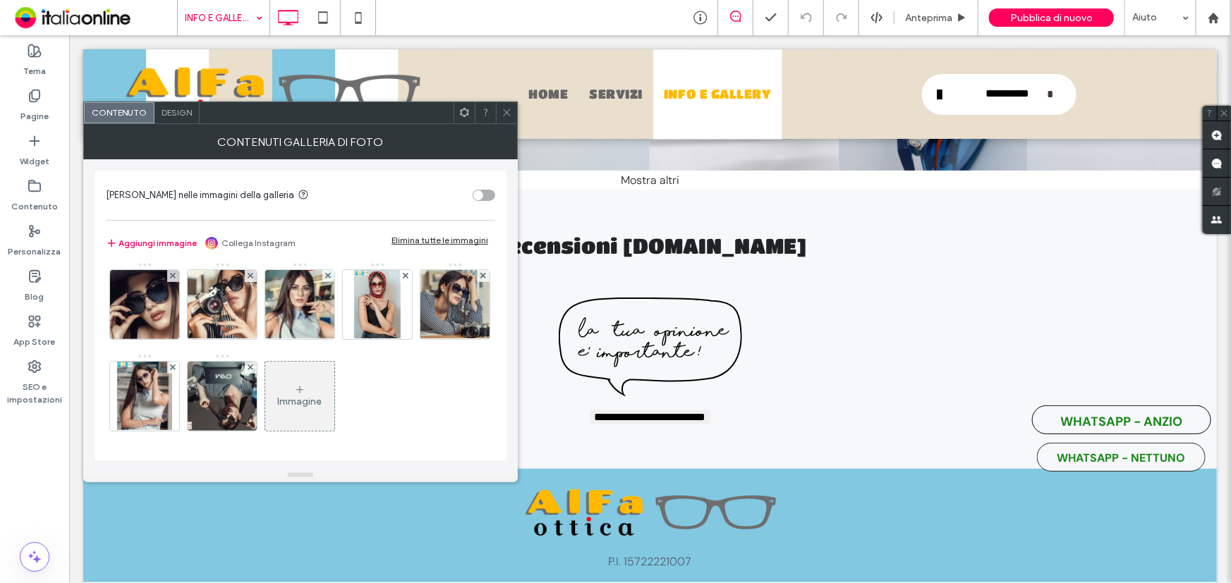
click at [294, 394] on icon at bounding box center [299, 389] width 11 height 11
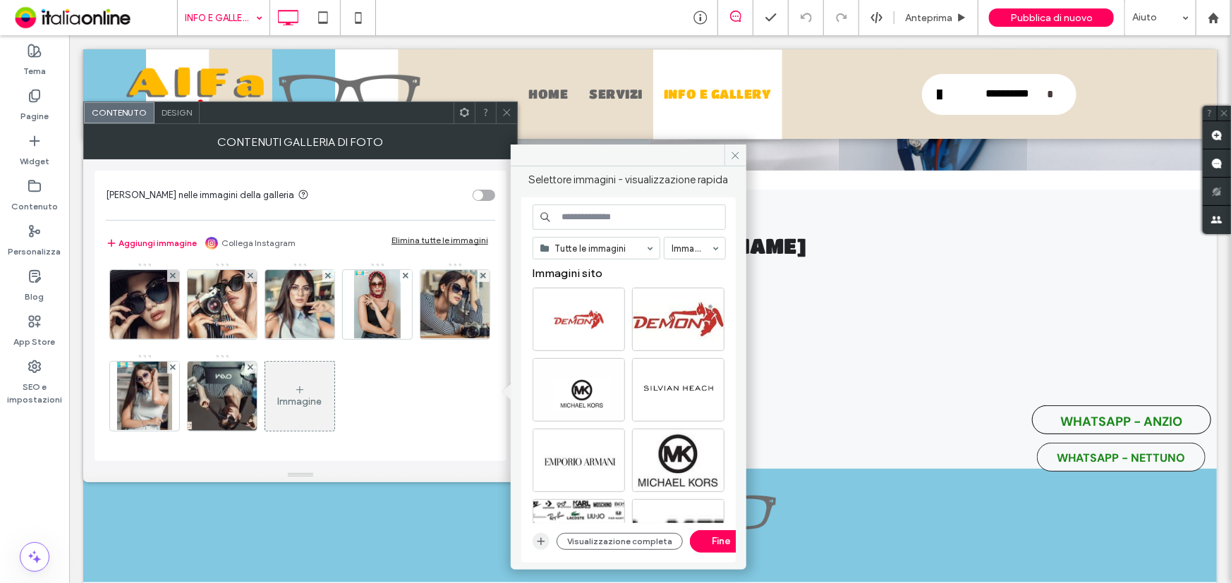
click at [540, 547] on icon "button" at bounding box center [540, 541] width 11 height 11
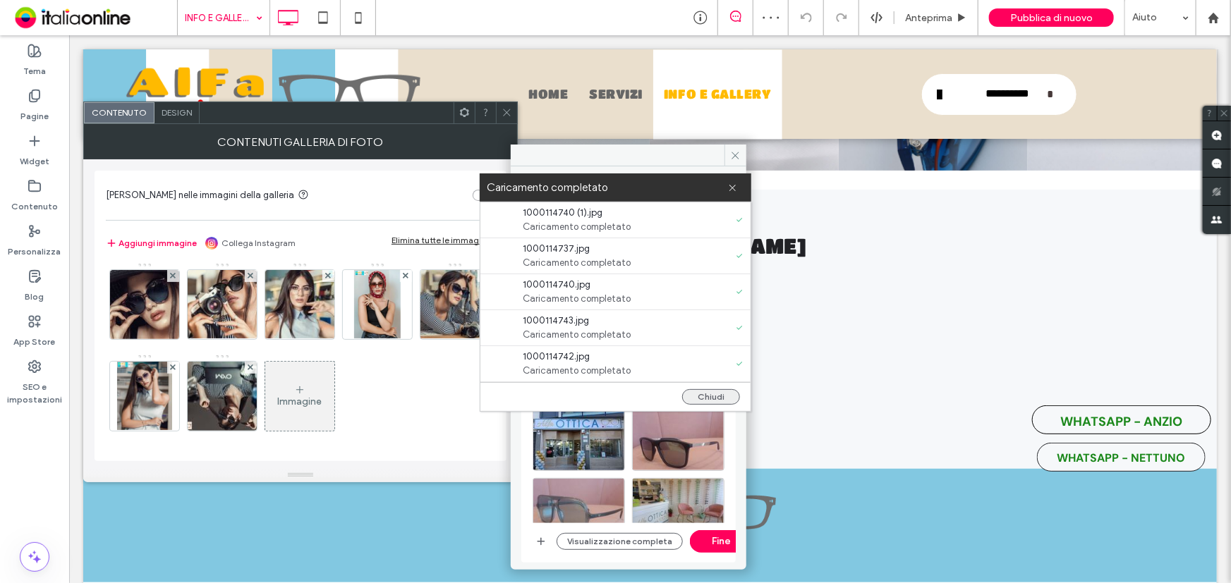
click at [717, 396] on button "Chiudi" at bounding box center [711, 397] width 58 height 16
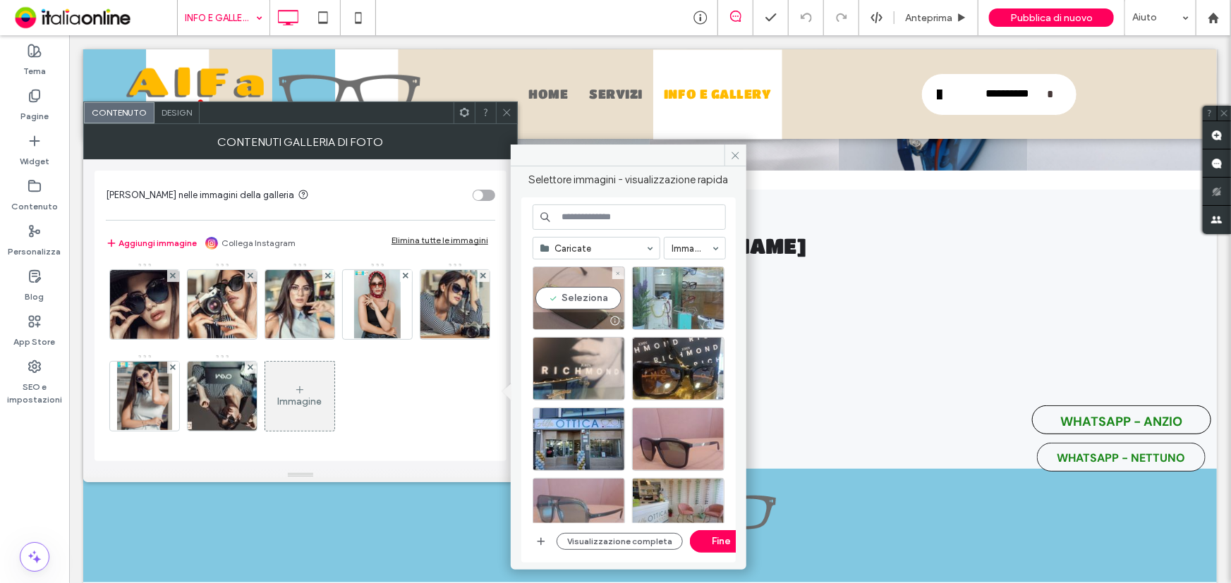
drag, startPoint x: 591, startPoint y: 289, endPoint x: 637, endPoint y: 289, distance: 45.8
click at [592, 289] on div "Seleziona" at bounding box center [578, 298] width 92 height 63
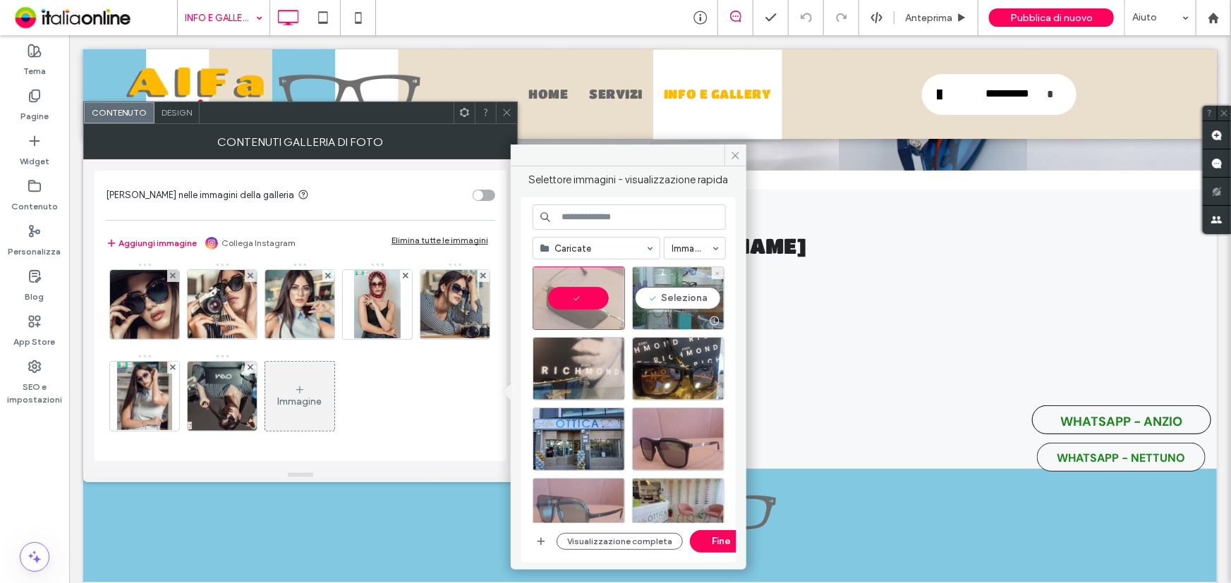
drag, startPoint x: 657, startPoint y: 281, endPoint x: 655, endPoint y: 291, distance: 9.4
click at [657, 281] on div "Seleziona" at bounding box center [678, 298] width 92 height 63
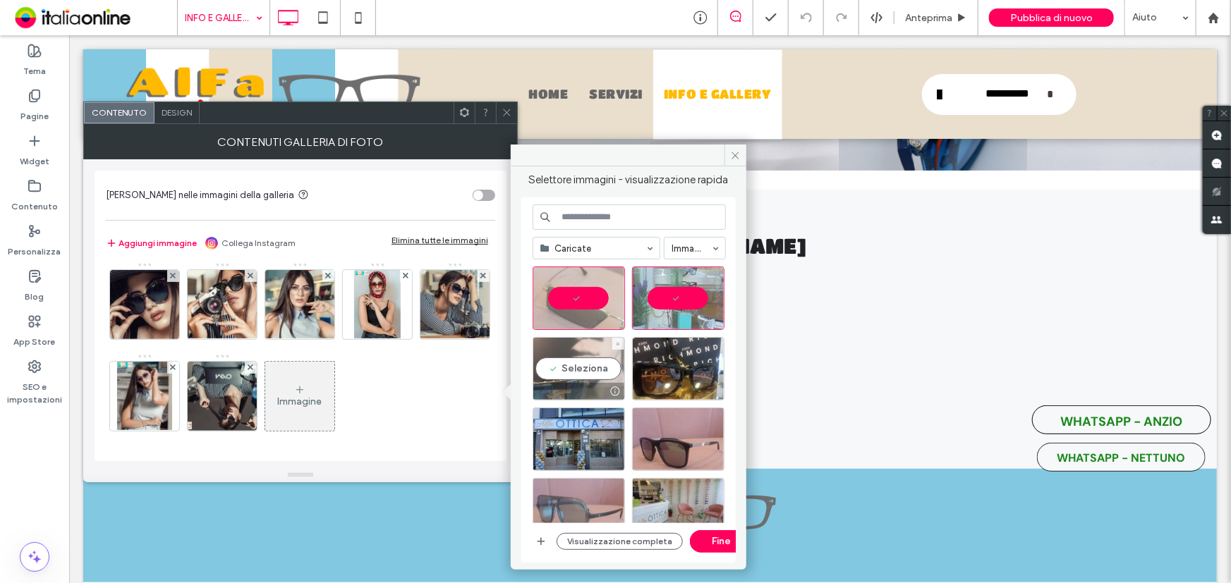
click at [585, 363] on div "Seleziona" at bounding box center [578, 368] width 92 height 63
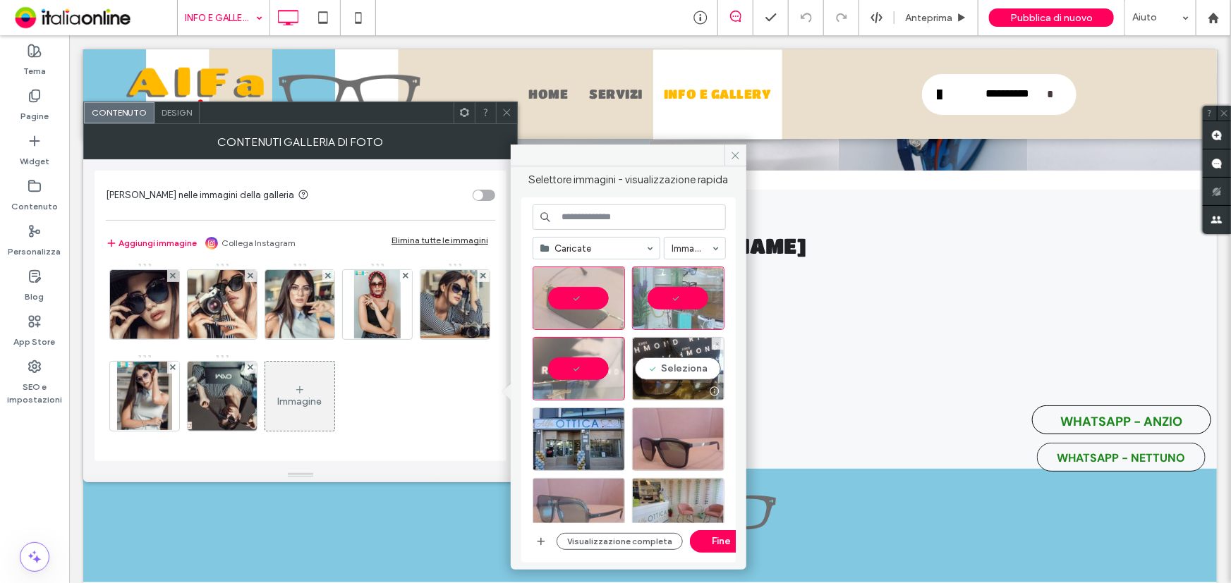
drag, startPoint x: 680, startPoint y: 372, endPoint x: 647, endPoint y: 406, distance: 47.4
click at [667, 384] on div "Seleziona" at bounding box center [678, 368] width 92 height 63
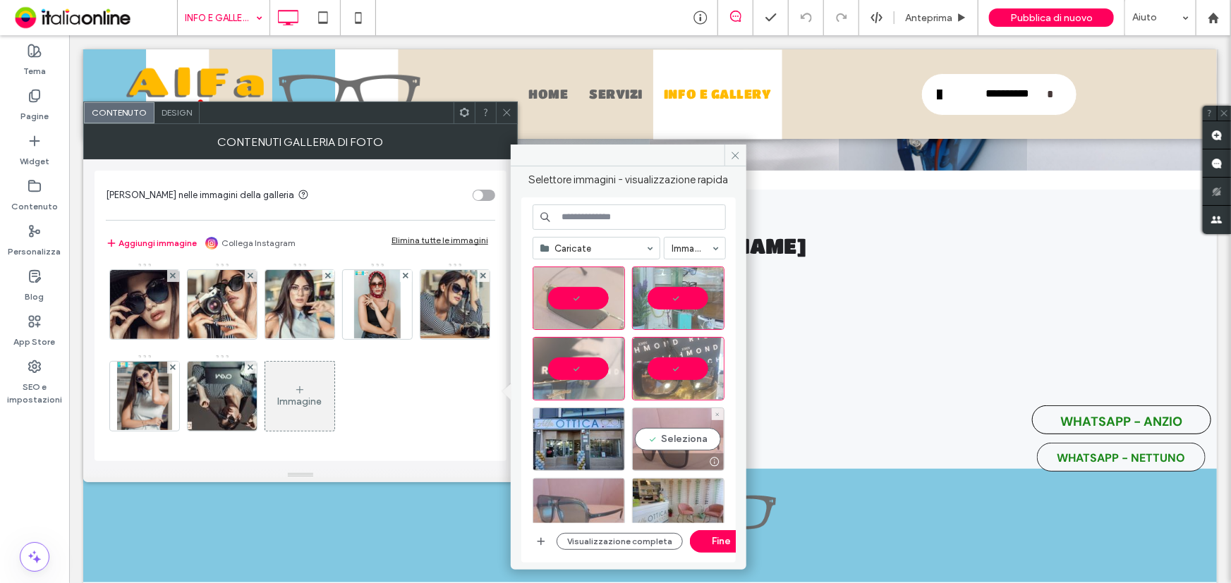
click at [682, 430] on div "Seleziona" at bounding box center [678, 439] width 92 height 63
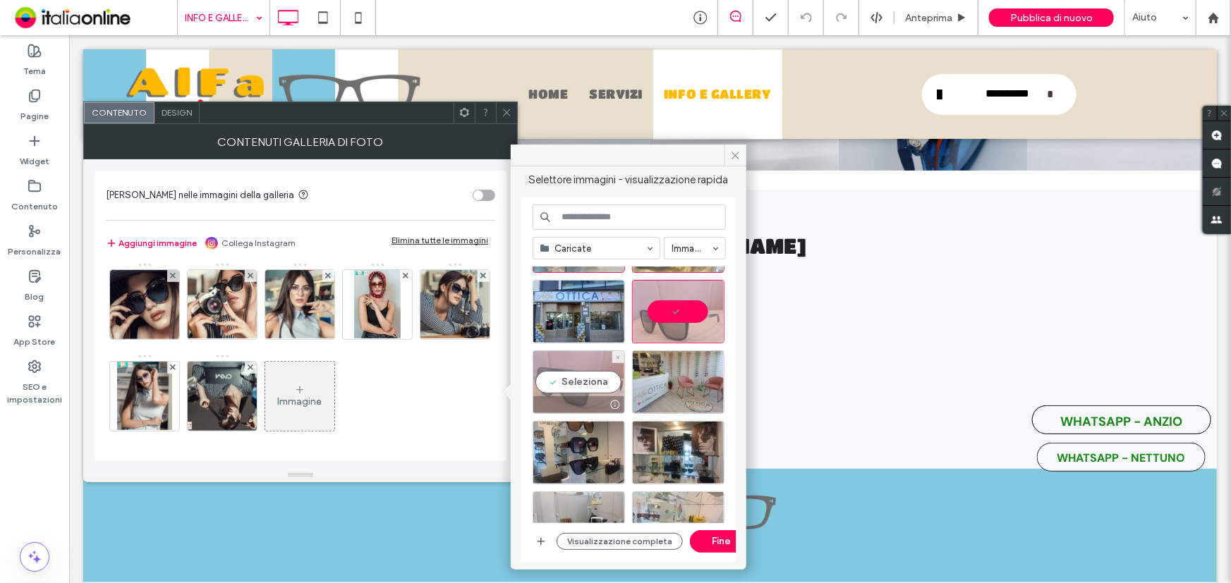
click at [568, 384] on div "Seleziona" at bounding box center [578, 382] width 92 height 63
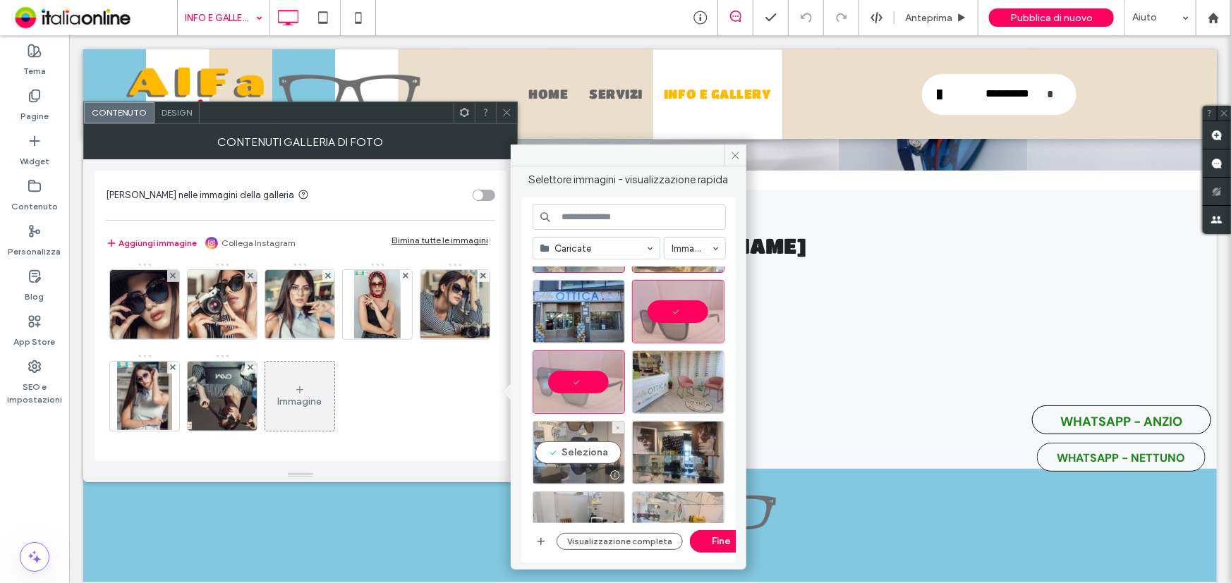
drag, startPoint x: 574, startPoint y: 449, endPoint x: 607, endPoint y: 451, distance: 33.2
click at [574, 449] on div "Seleziona" at bounding box center [578, 452] width 92 height 63
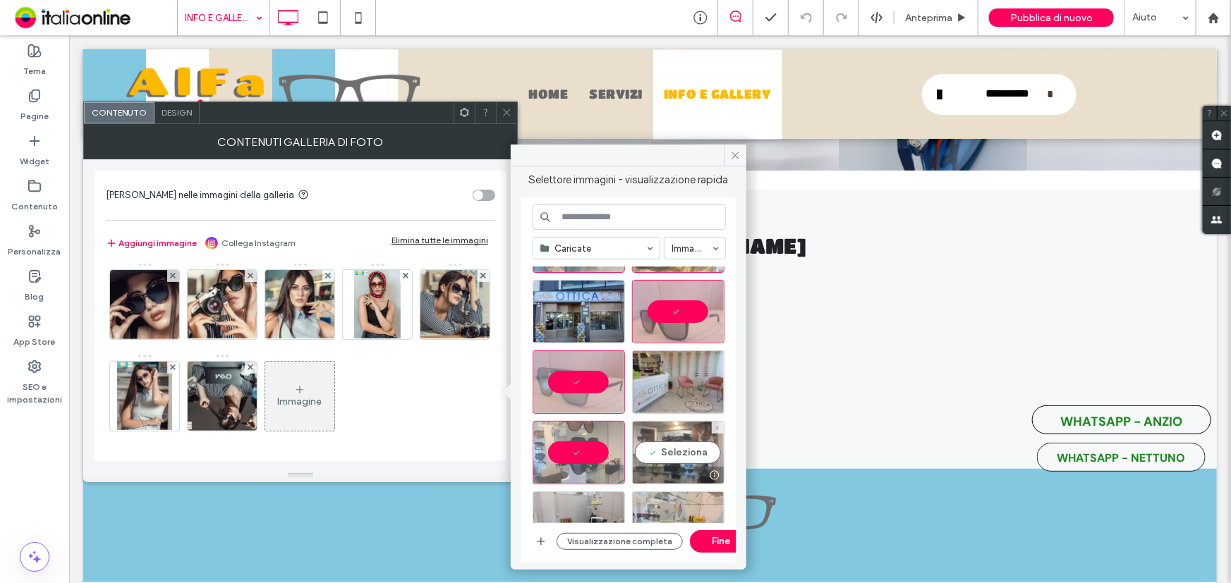
click at [666, 452] on div "Seleziona" at bounding box center [678, 452] width 92 height 63
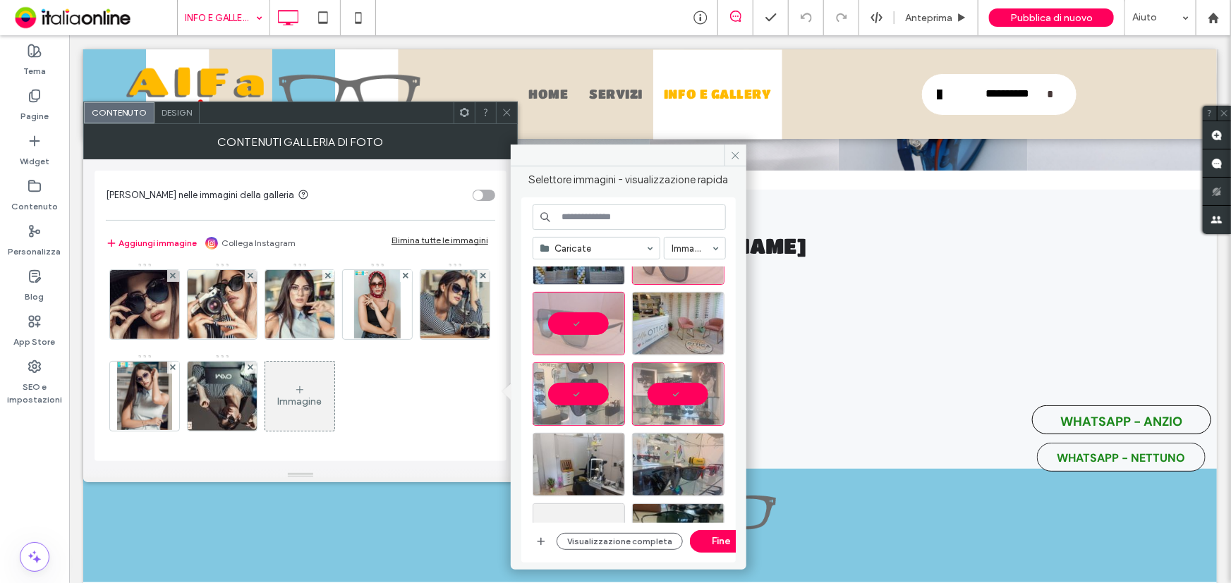
scroll to position [256, 0]
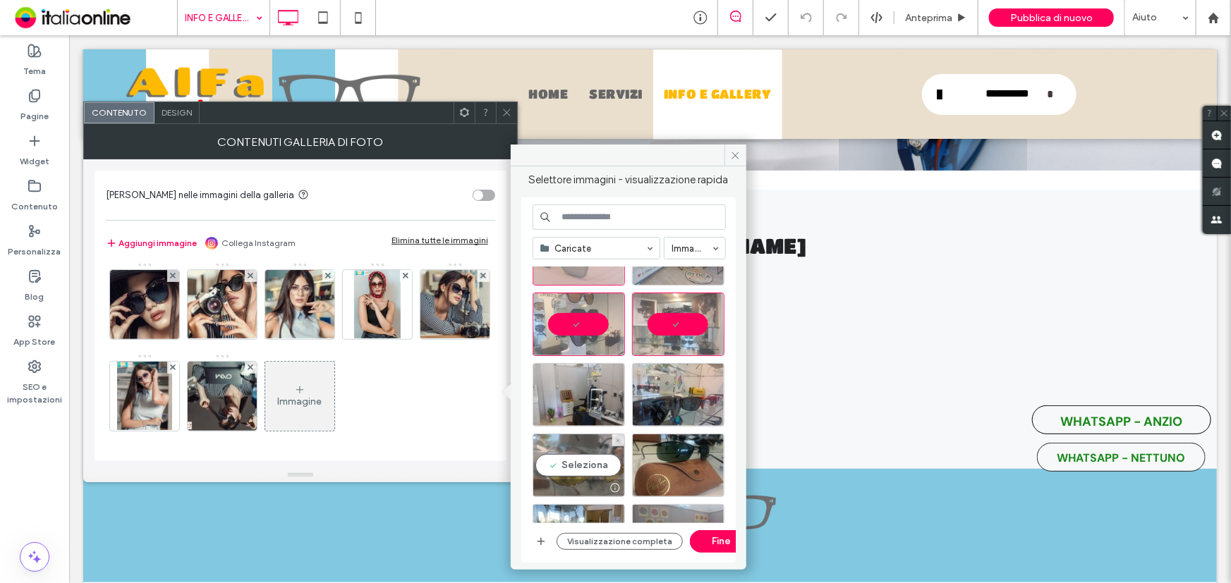
click at [583, 460] on div "Seleziona" at bounding box center [578, 465] width 92 height 63
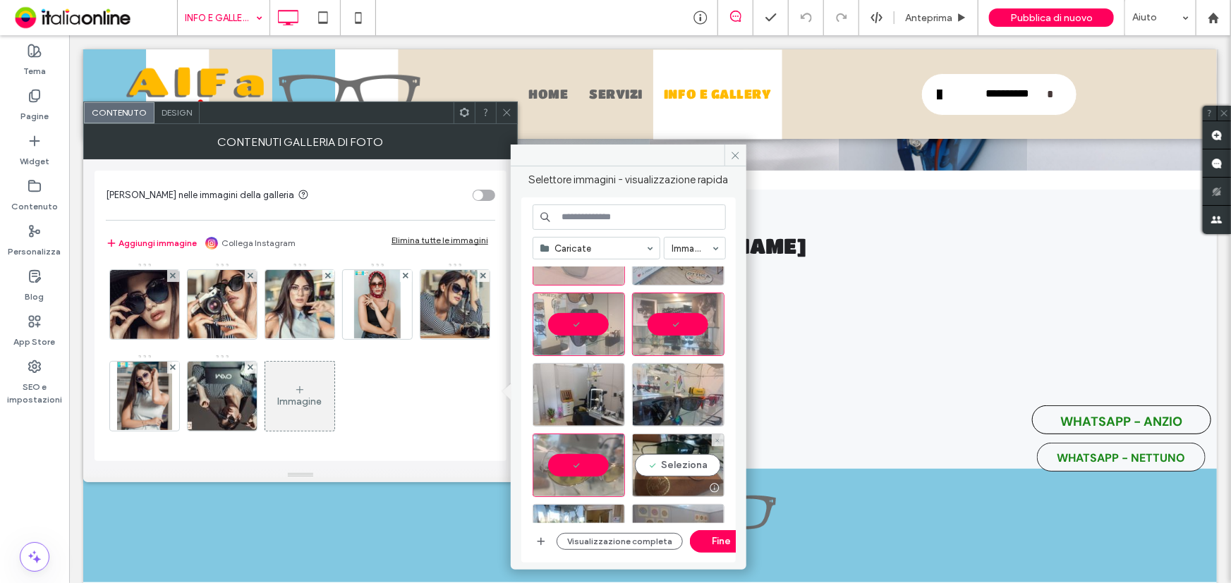
drag, startPoint x: 693, startPoint y: 464, endPoint x: 393, endPoint y: 464, distance: 299.7
click at [693, 464] on div "Seleziona" at bounding box center [678, 465] width 92 height 63
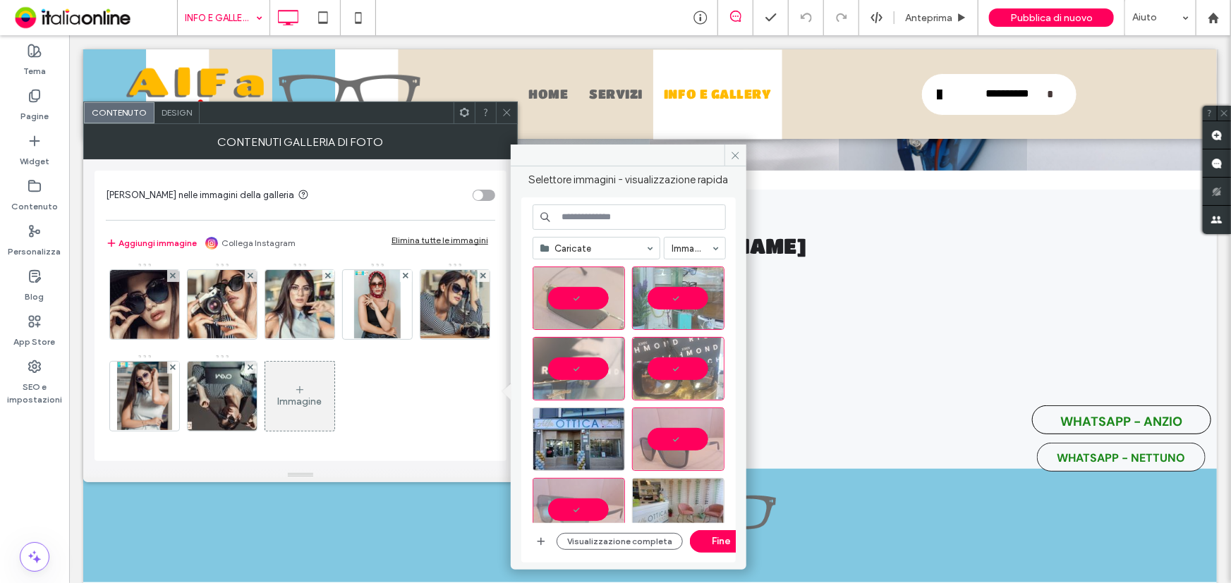
scroll to position [0, 0]
click at [544, 437] on div "Seleziona" at bounding box center [578, 439] width 92 height 63
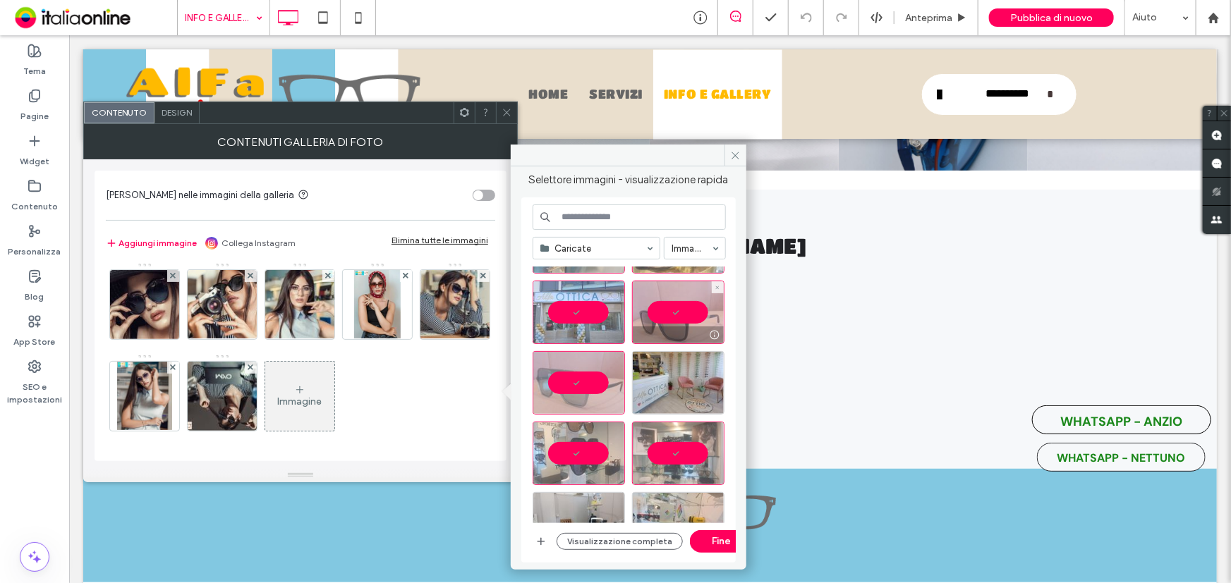
scroll to position [128, 0]
drag, startPoint x: 681, startPoint y: 383, endPoint x: 644, endPoint y: 416, distance: 50.0
click at [681, 383] on div "Seleziona" at bounding box center [678, 382] width 92 height 63
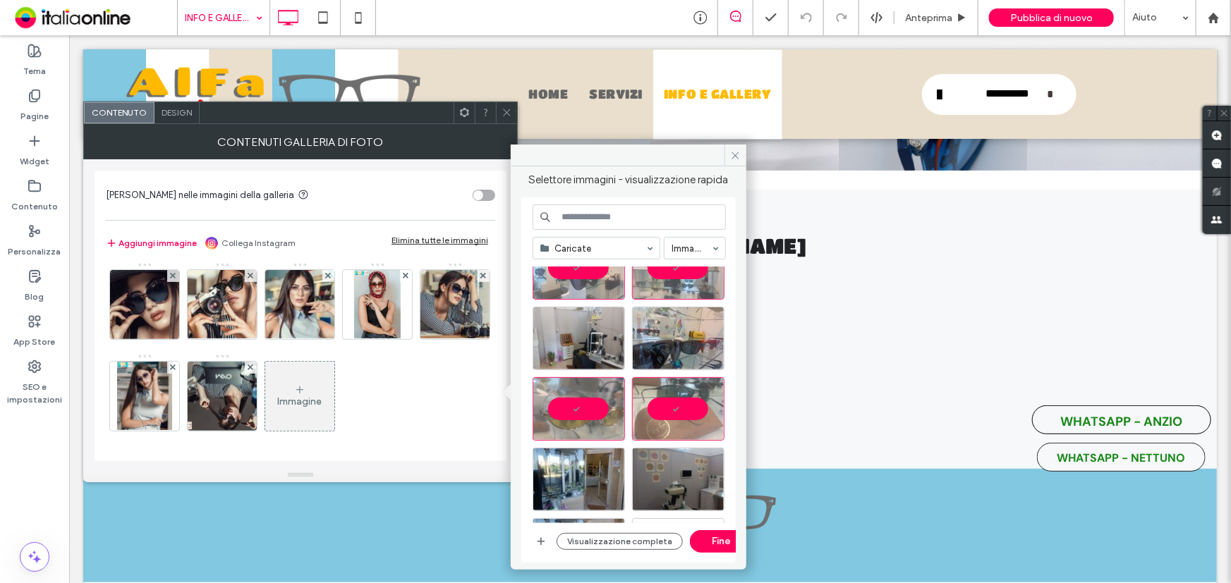
scroll to position [320, 0]
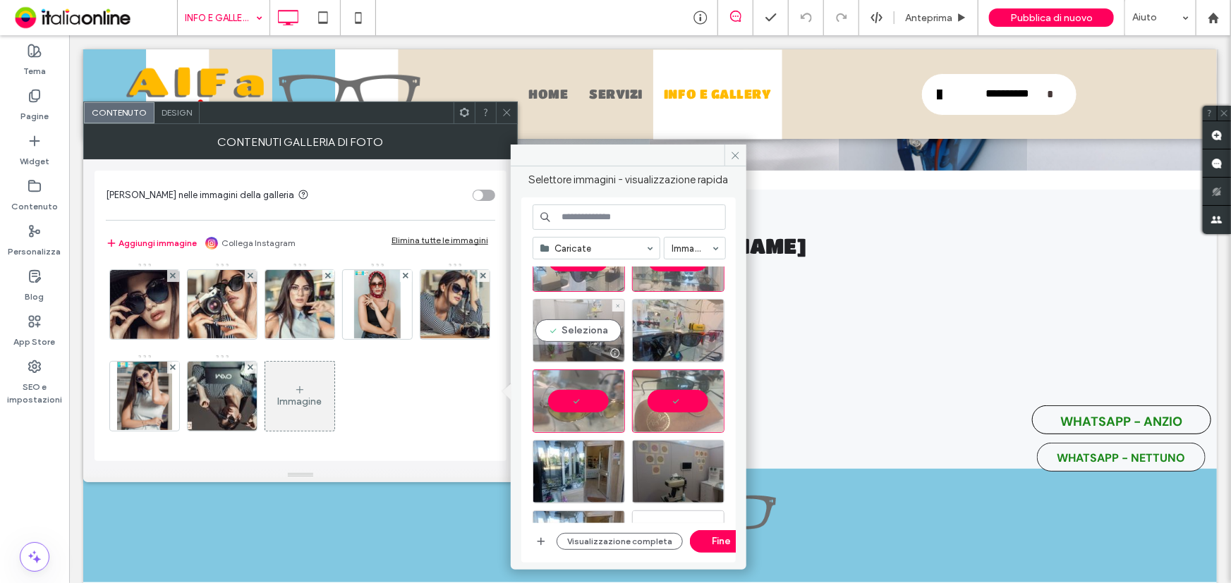
click at [577, 338] on div "Seleziona" at bounding box center [578, 330] width 92 height 63
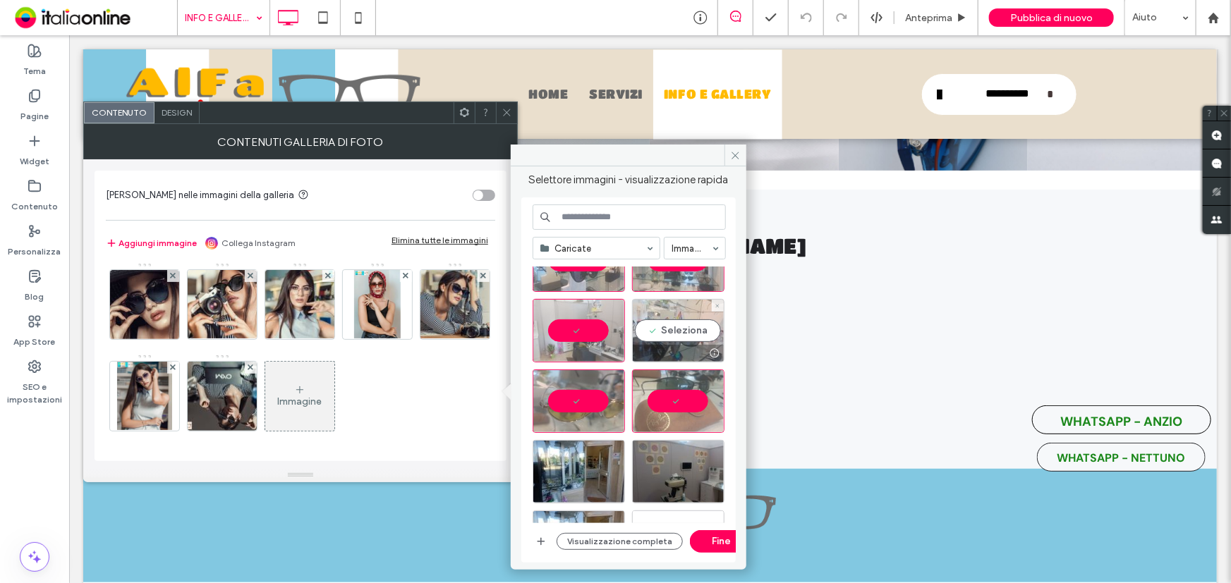
drag, startPoint x: 657, startPoint y: 327, endPoint x: 635, endPoint y: 355, distance: 35.1
click at [655, 327] on div "Seleziona" at bounding box center [678, 330] width 92 height 63
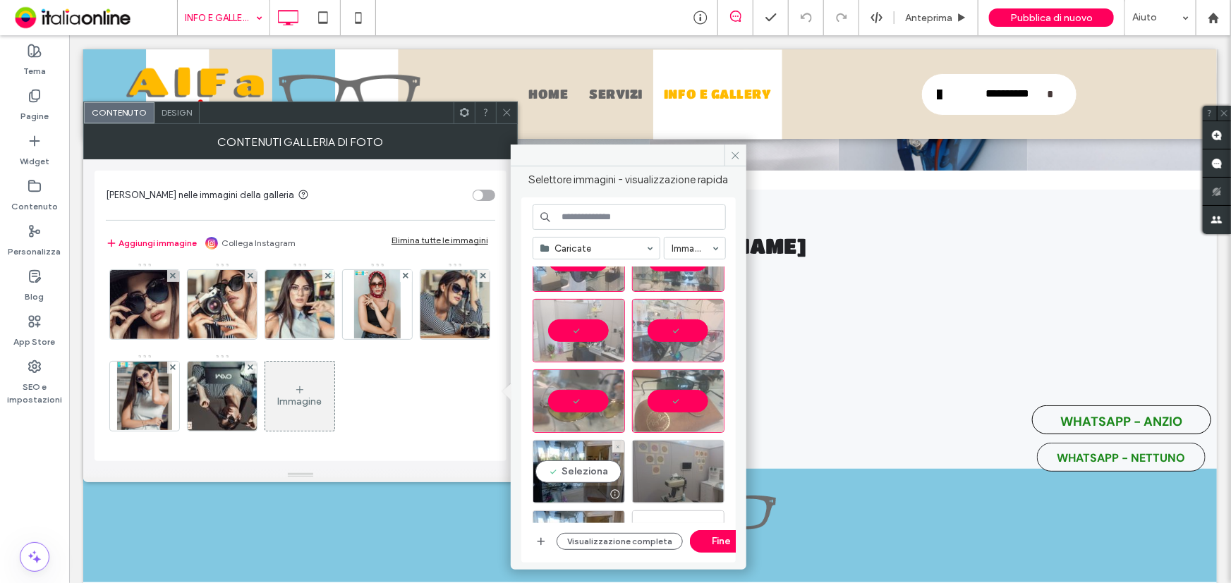
drag, startPoint x: 592, startPoint y: 468, endPoint x: 644, endPoint y: 472, distance: 51.6
click at [592, 468] on div "Seleziona" at bounding box center [578, 471] width 92 height 63
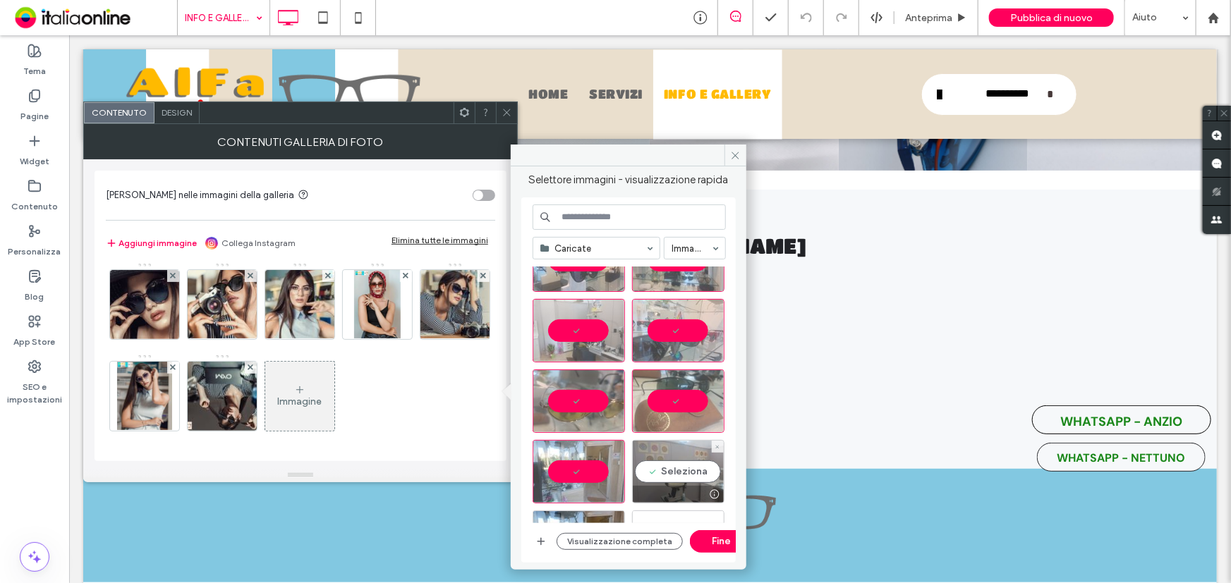
click at [650, 472] on div "Seleziona" at bounding box center [678, 471] width 92 height 63
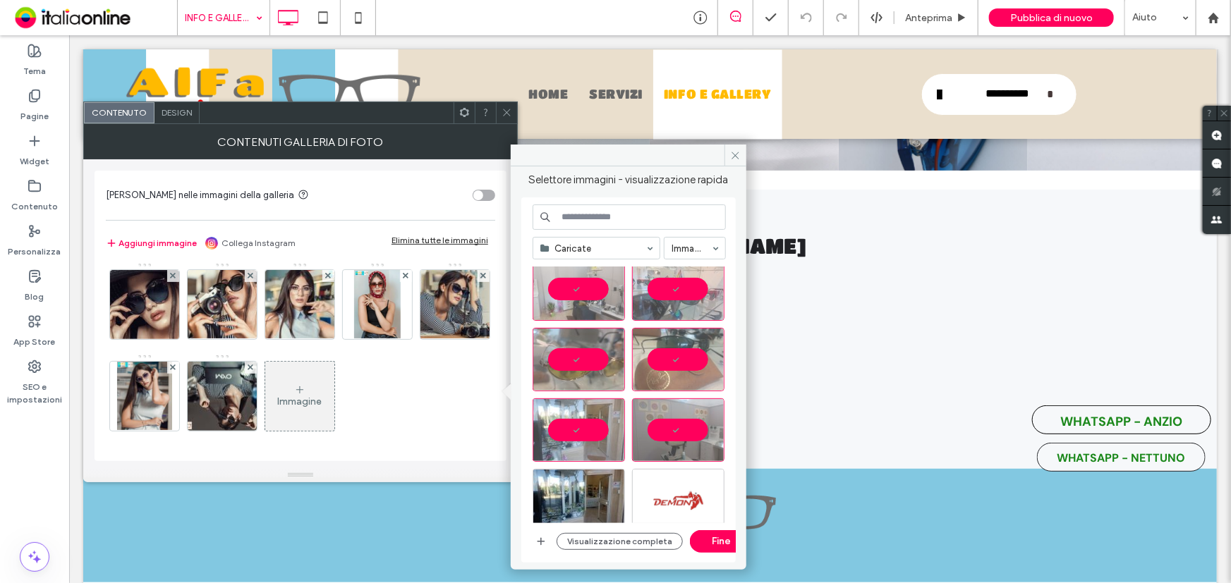
scroll to position [384, 0]
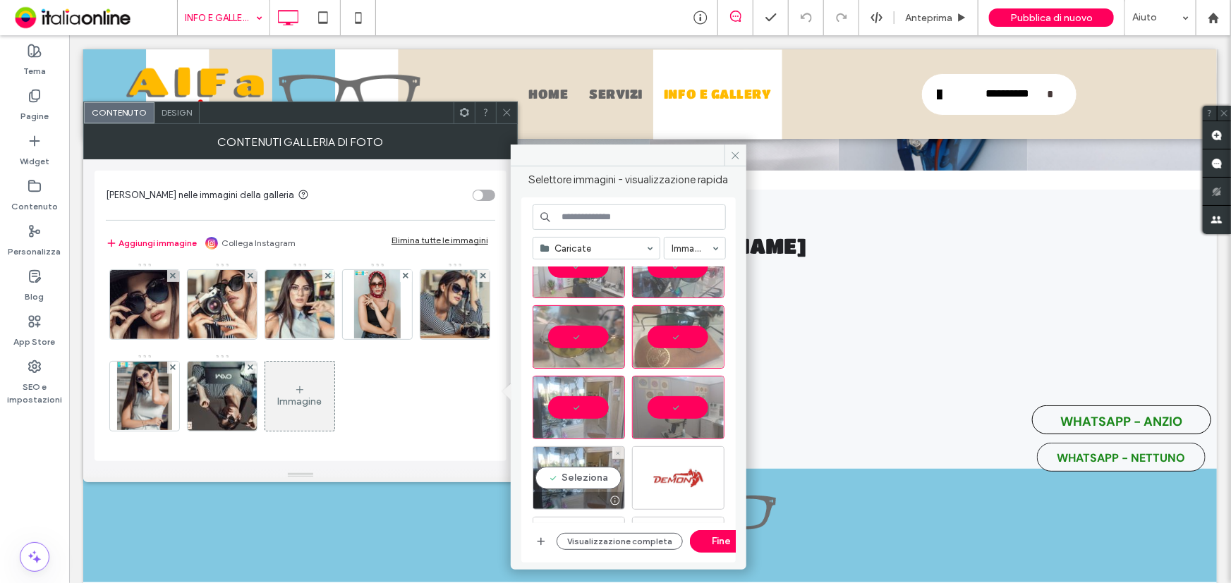
click at [594, 472] on div "Seleziona" at bounding box center [578, 477] width 92 height 63
click at [719, 543] on button "Fine" at bounding box center [721, 541] width 63 height 23
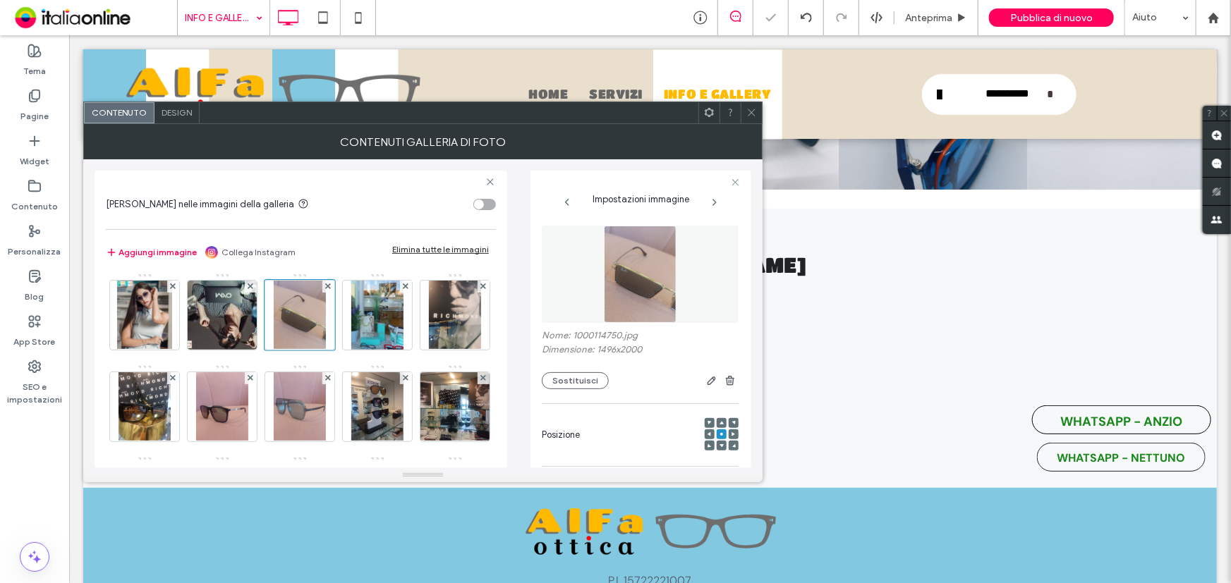
scroll to position [3032, 0]
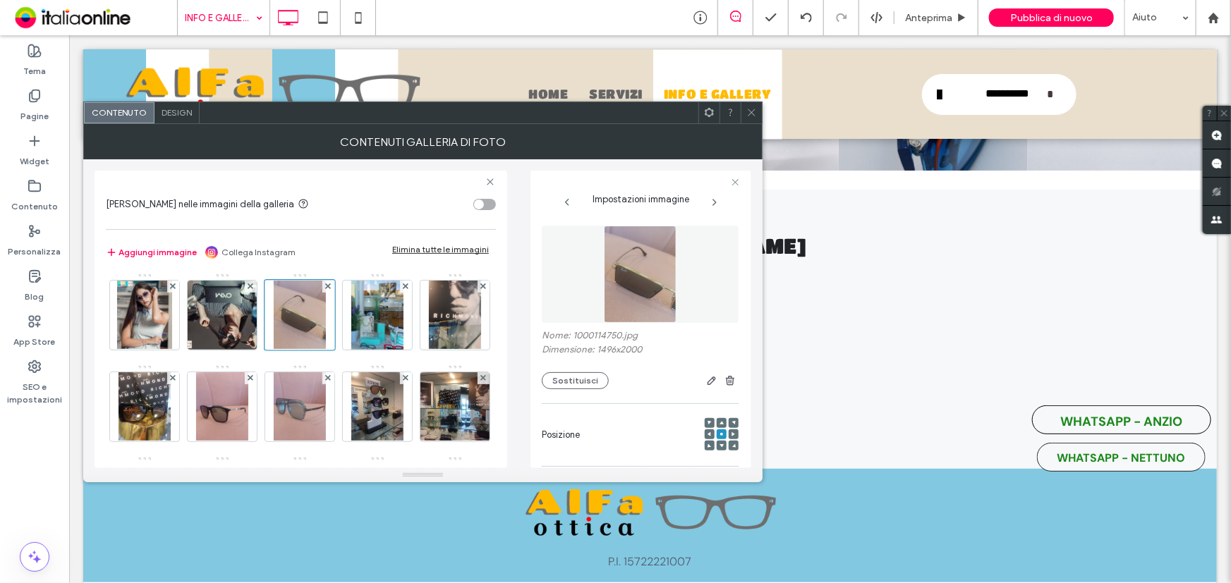
click at [747, 115] on icon at bounding box center [751, 112] width 11 height 11
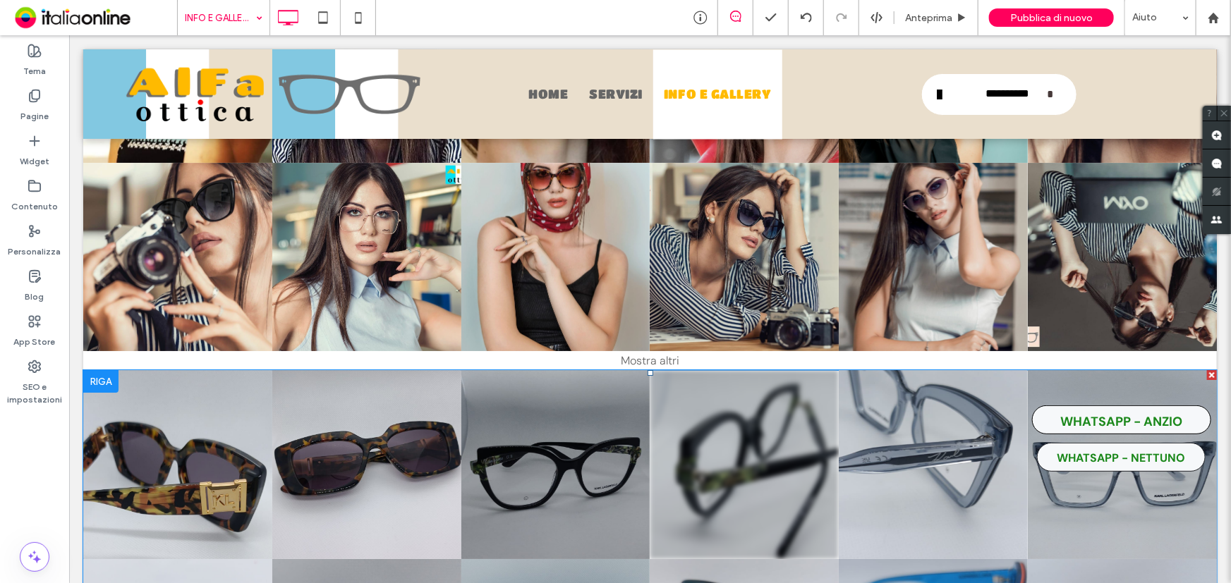
scroll to position [2391, 0]
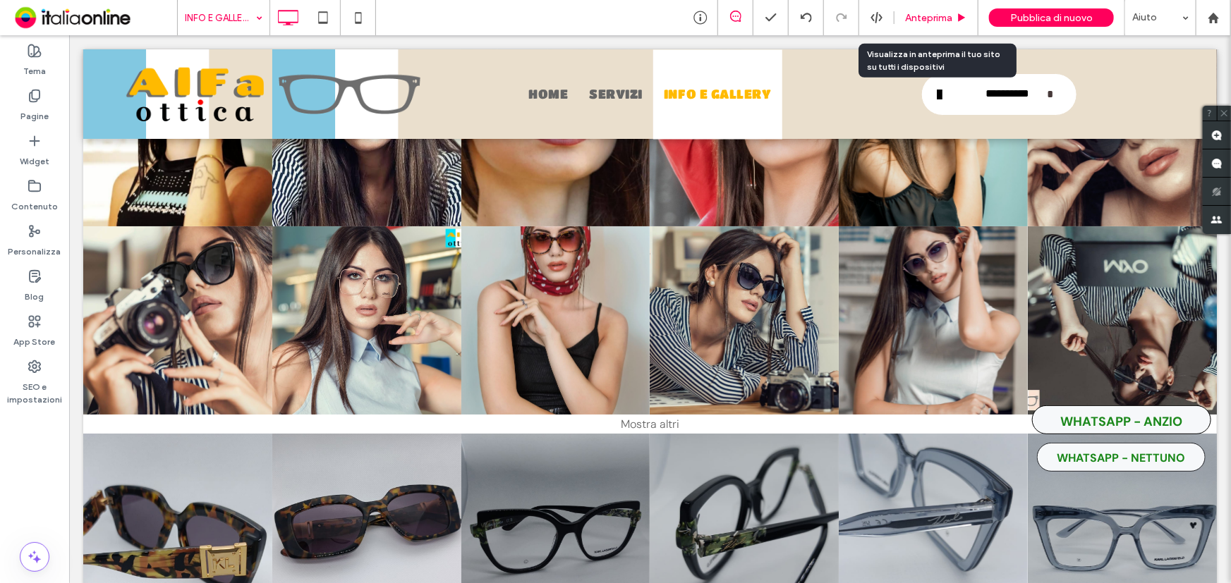
click at [929, 14] on span "Anteprima" at bounding box center [928, 18] width 47 height 12
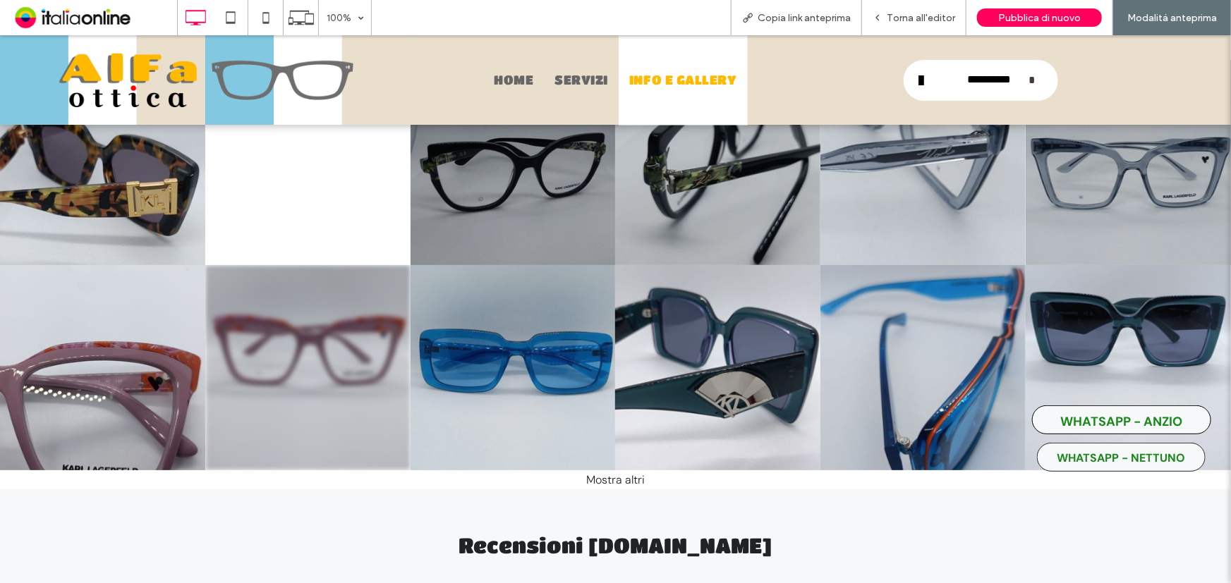
scroll to position [2927, 0]
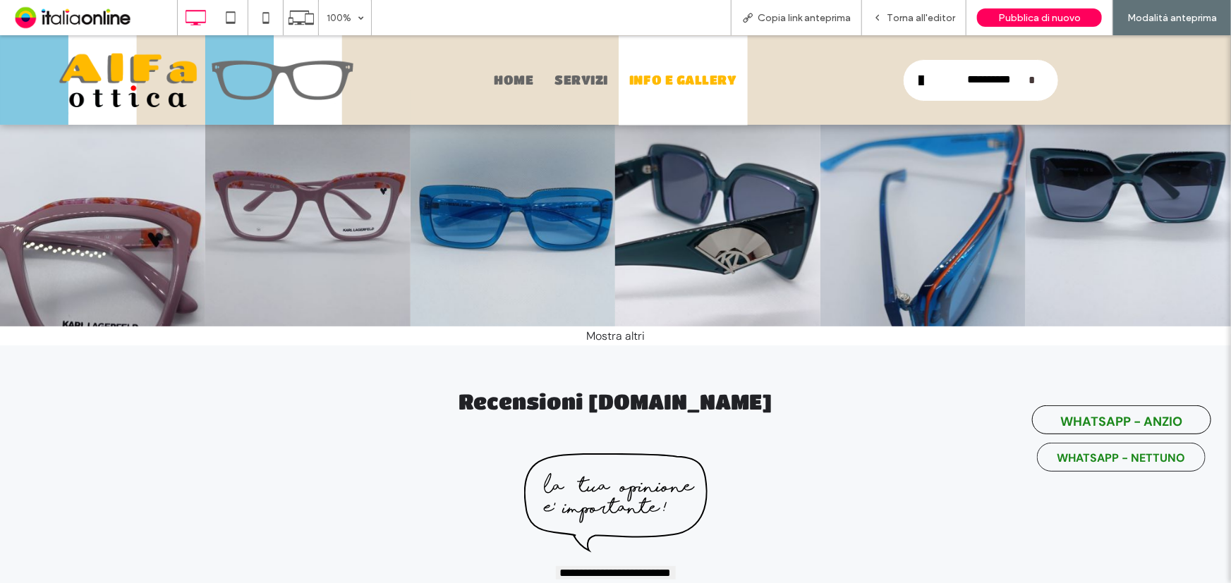
click at [590, 326] on div "Mostra altri" at bounding box center [615, 335] width 1231 height 19
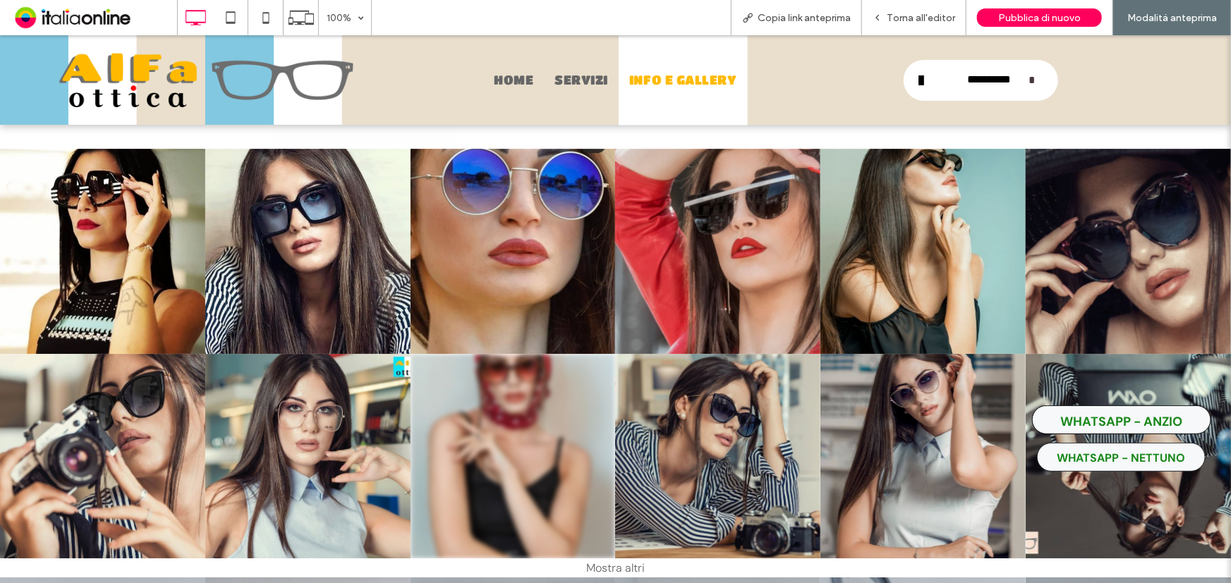
scroll to position [2243, 0]
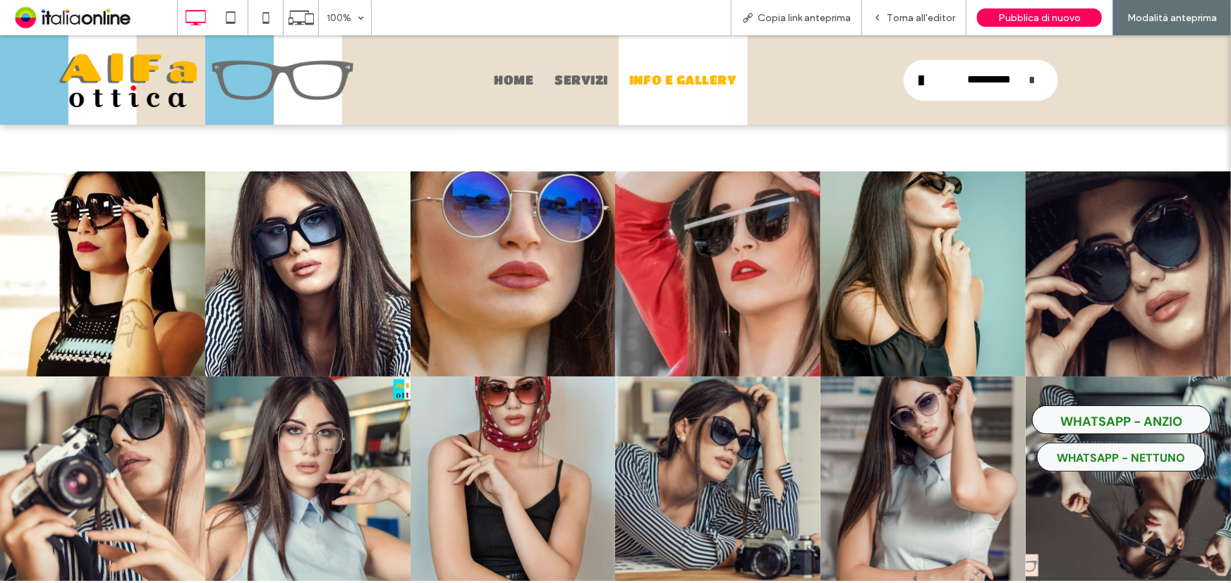
click at [614, 580] on div "Mostra altri" at bounding box center [615, 589] width 1231 height 19
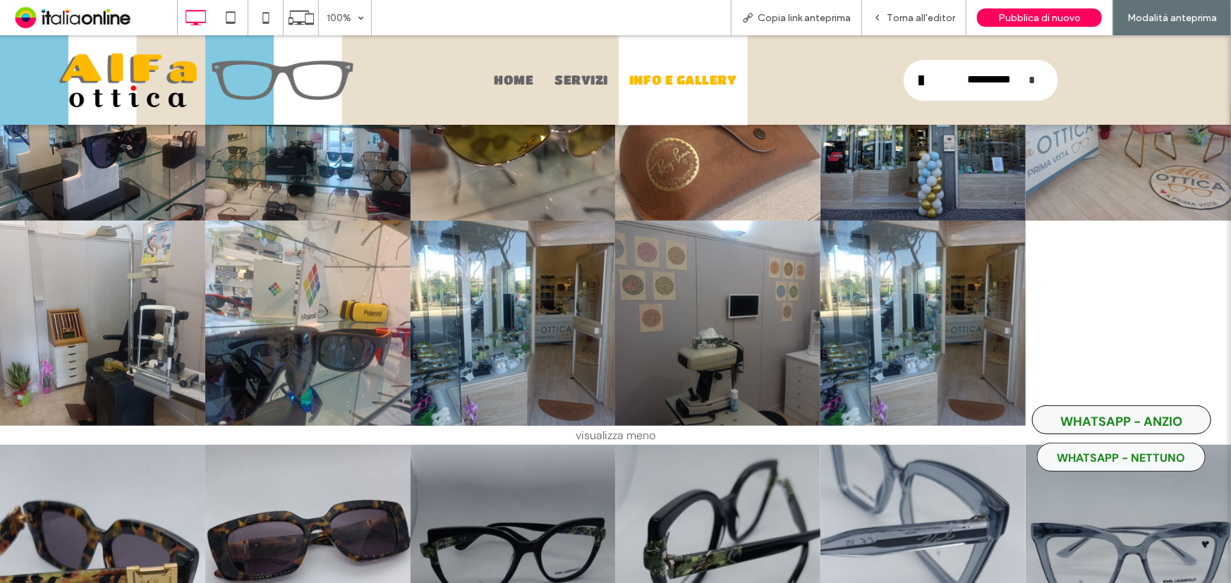
scroll to position [3012, 0]
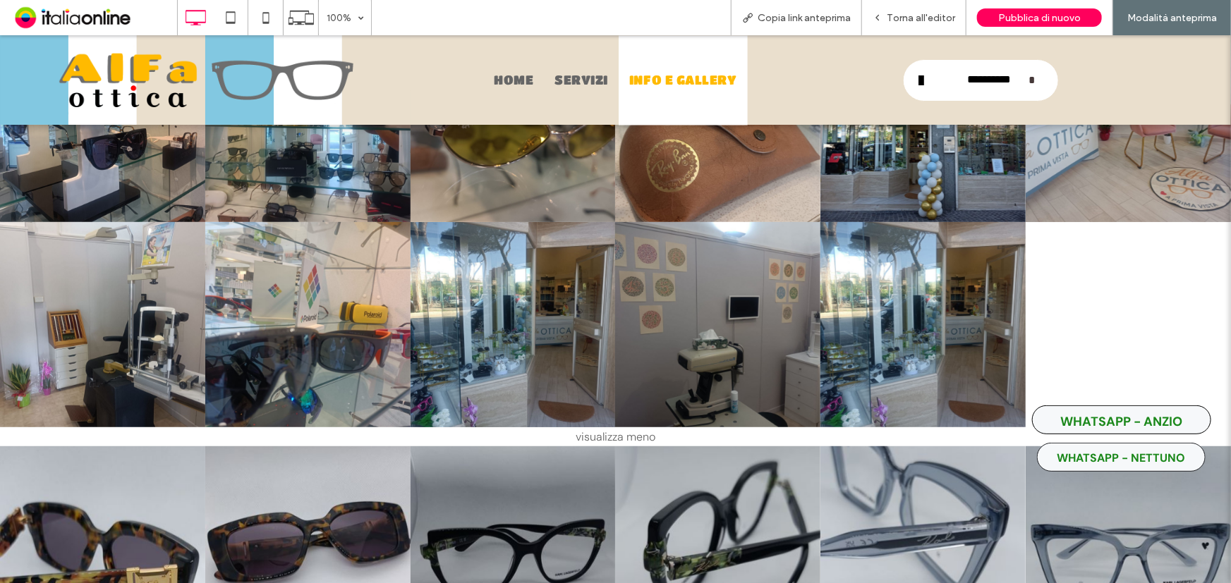
click at [614, 427] on div "visualizza meno" at bounding box center [615, 436] width 1231 height 19
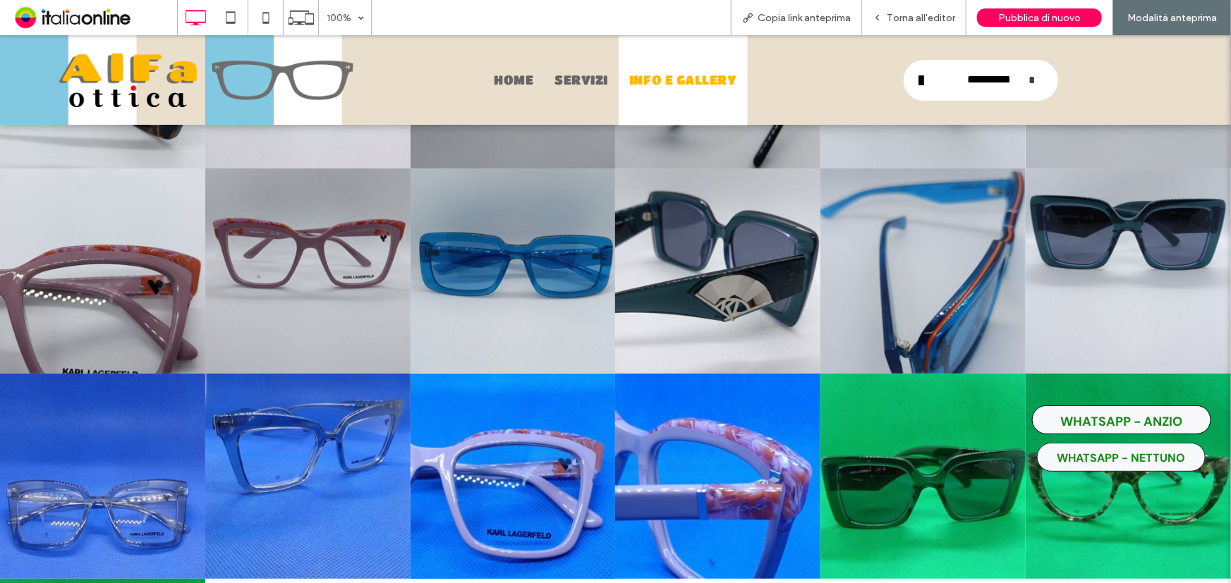
scroll to position [3044, 0]
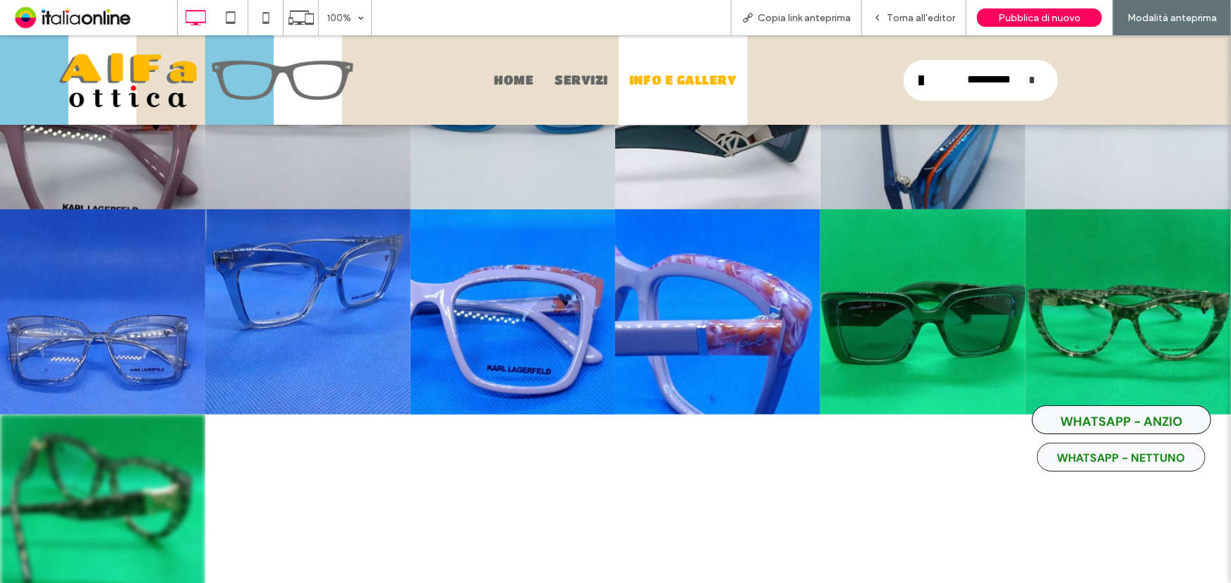
click at [124, 469] on link at bounding box center [102, 516] width 205 height 205
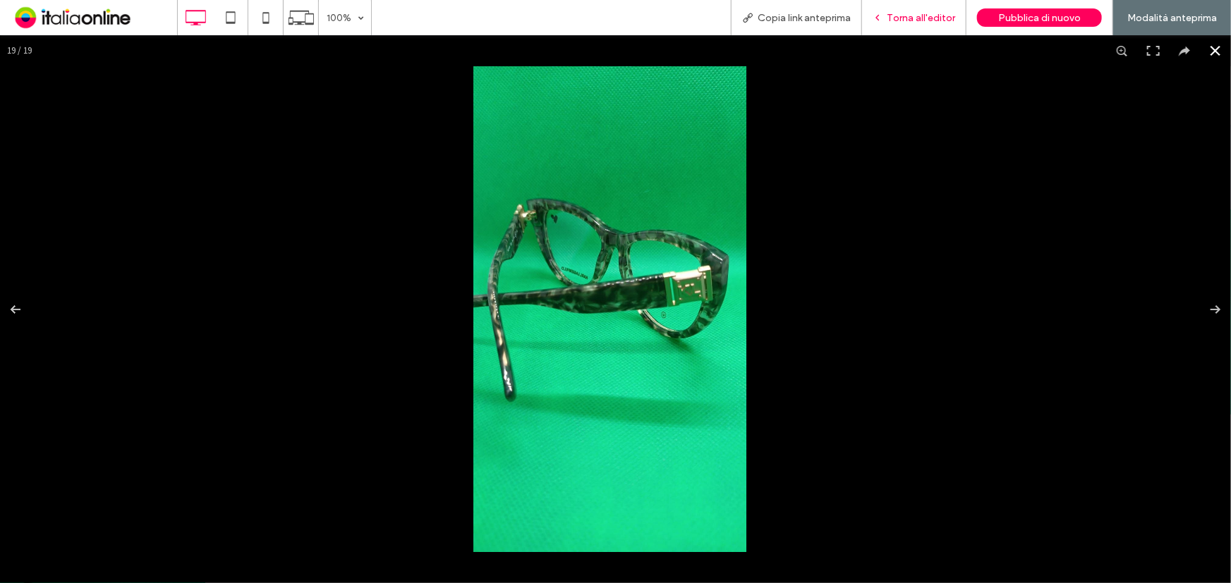
click at [908, 18] on span "Torna all'editor" at bounding box center [921, 18] width 68 height 12
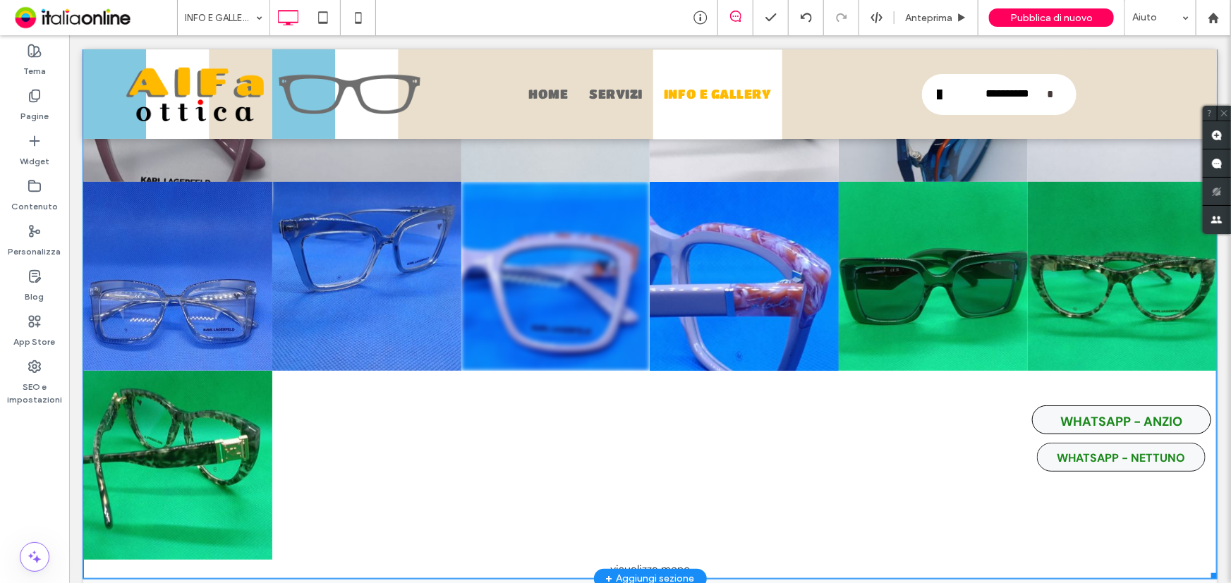
scroll to position [3009, 0]
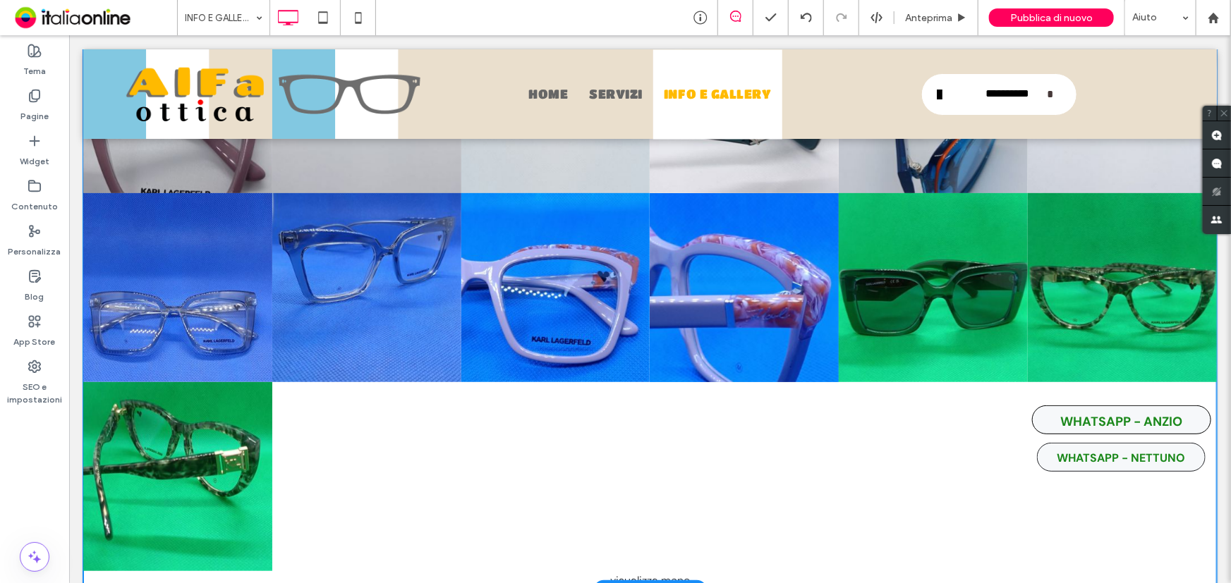
click at [358, 426] on div at bounding box center [366, 476] width 189 height 189
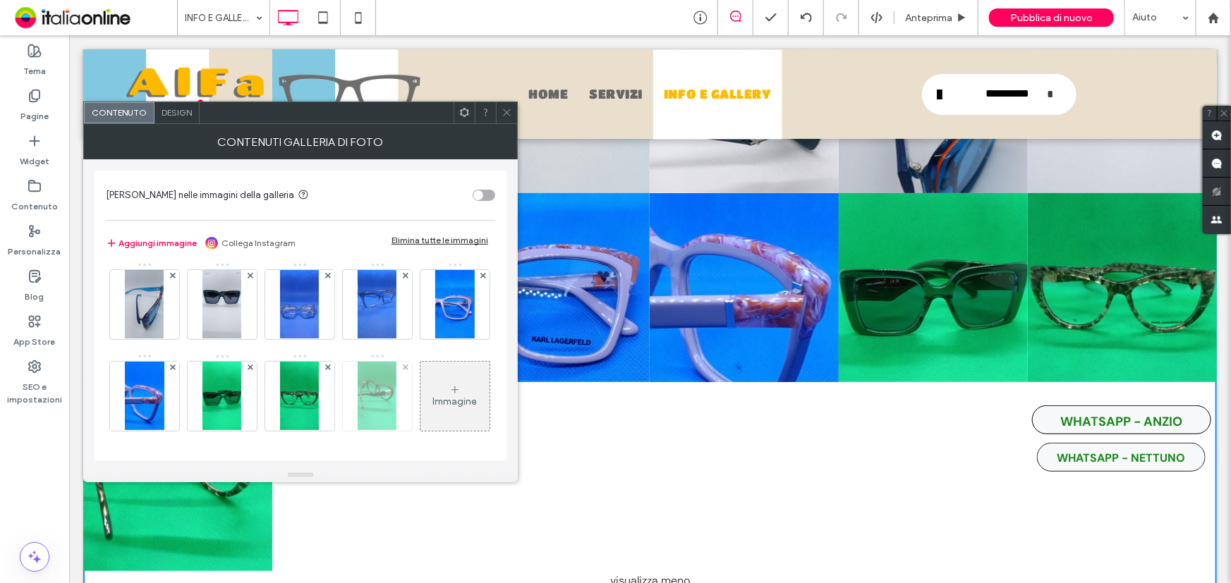
scroll to position [277, 0]
click at [449, 393] on icon at bounding box center [454, 389] width 11 height 11
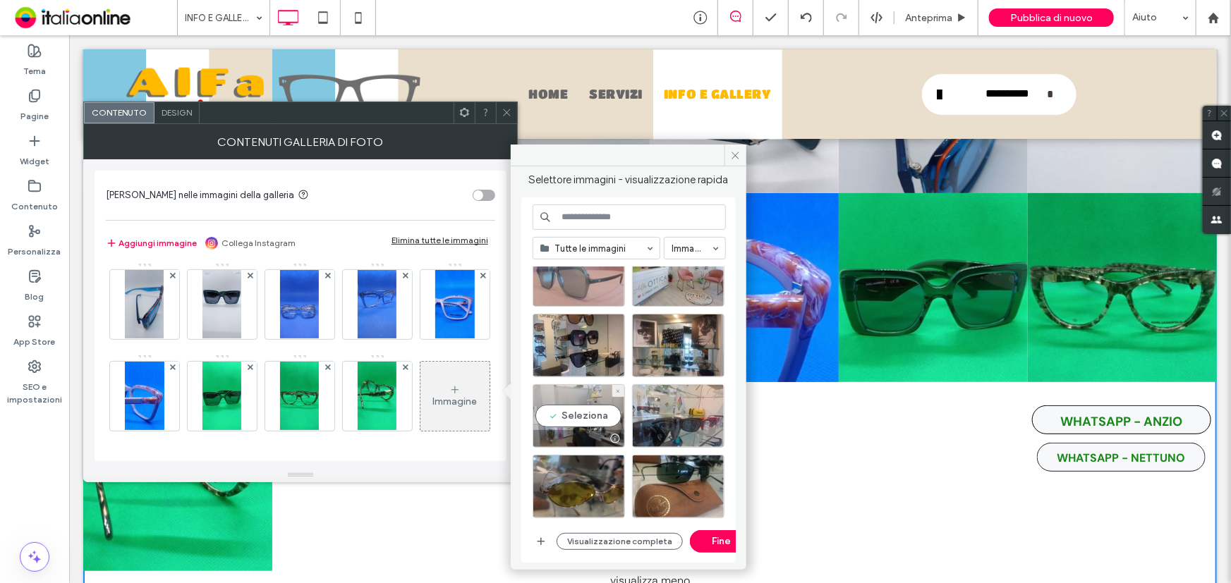
scroll to position [320, 0]
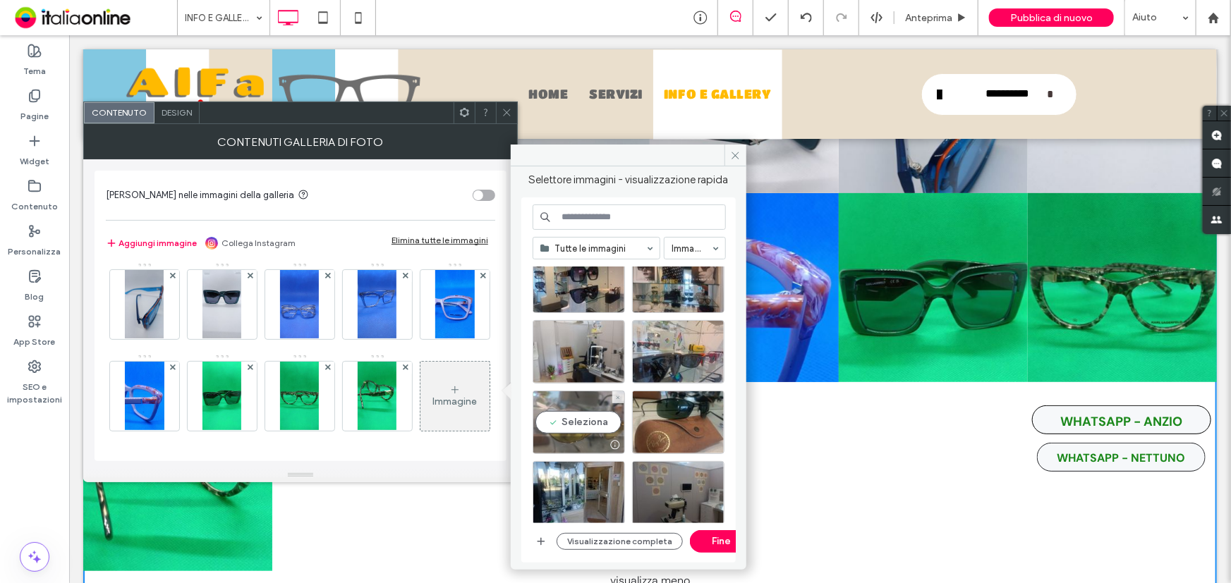
click at [602, 425] on div "Seleziona" at bounding box center [578, 422] width 92 height 63
click at [719, 541] on button "Fine" at bounding box center [721, 541] width 63 height 23
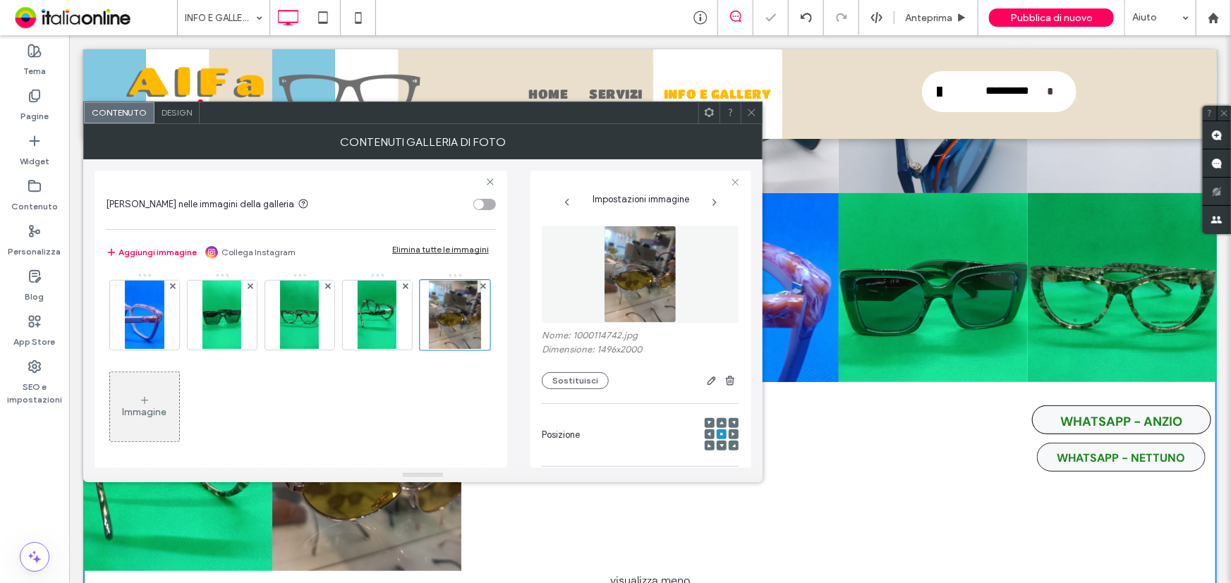
click at [749, 120] on span at bounding box center [751, 112] width 11 height 21
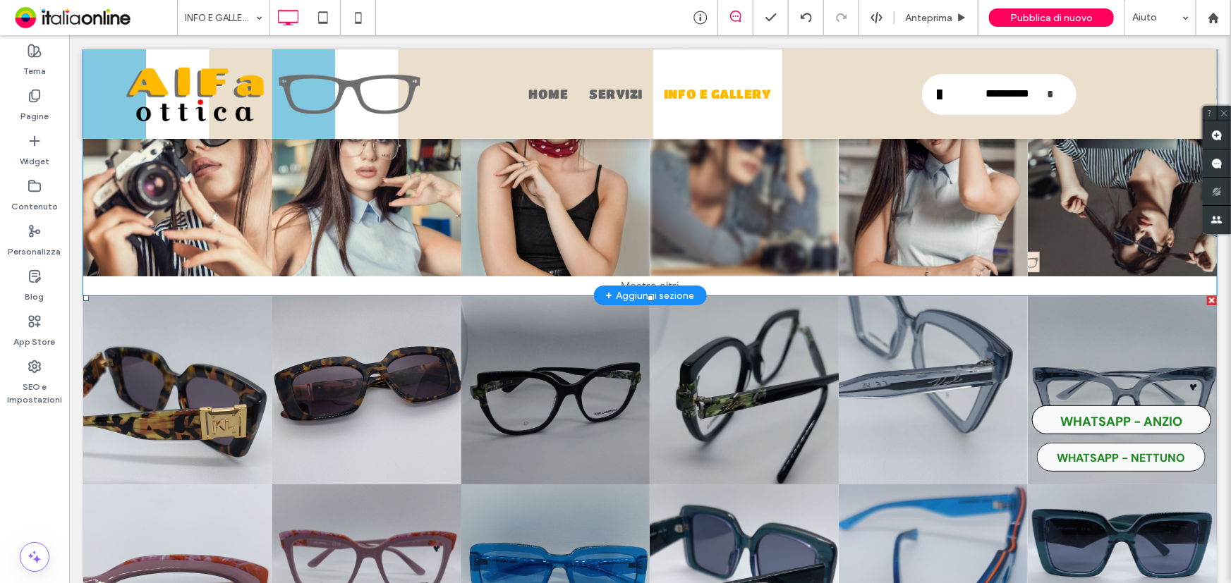
scroll to position [2432, 0]
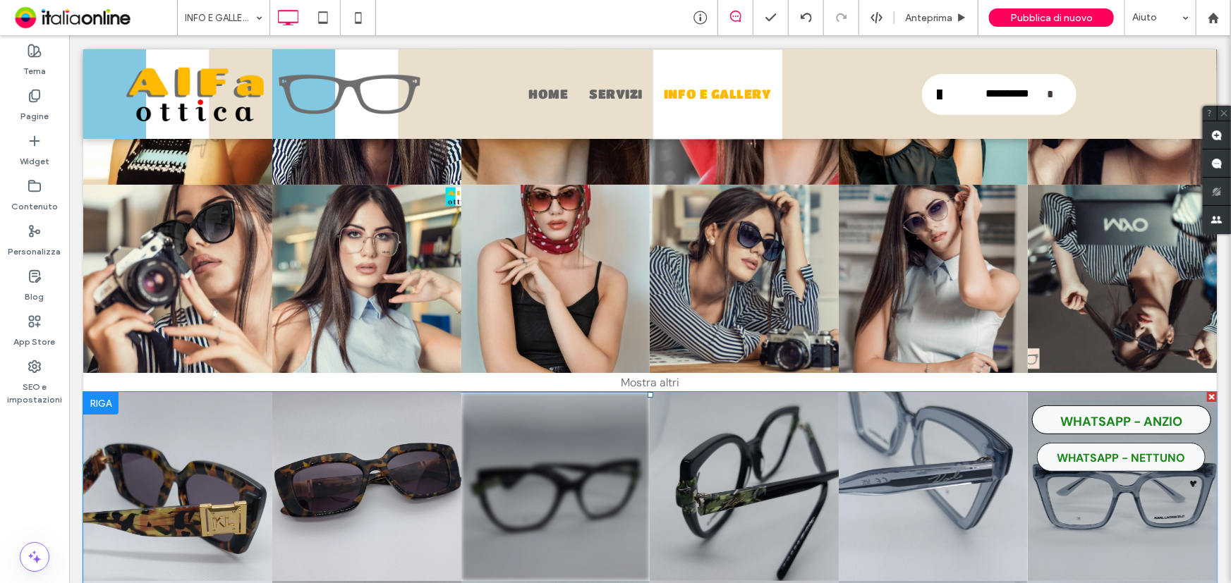
click at [524, 418] on link at bounding box center [555, 485] width 189 height 189
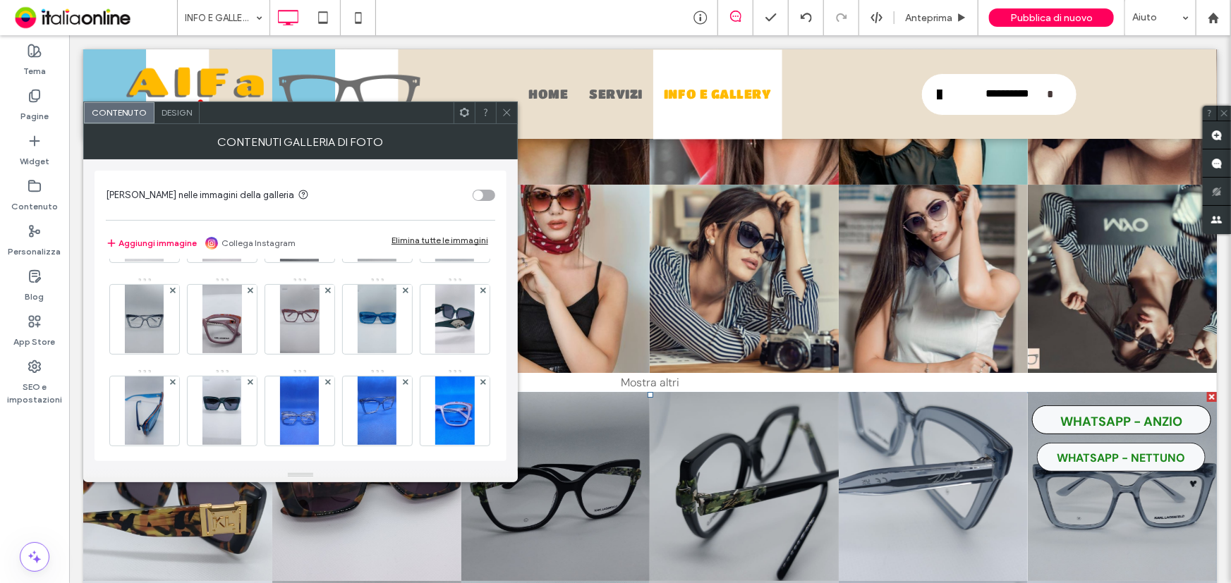
scroll to position [0, 0]
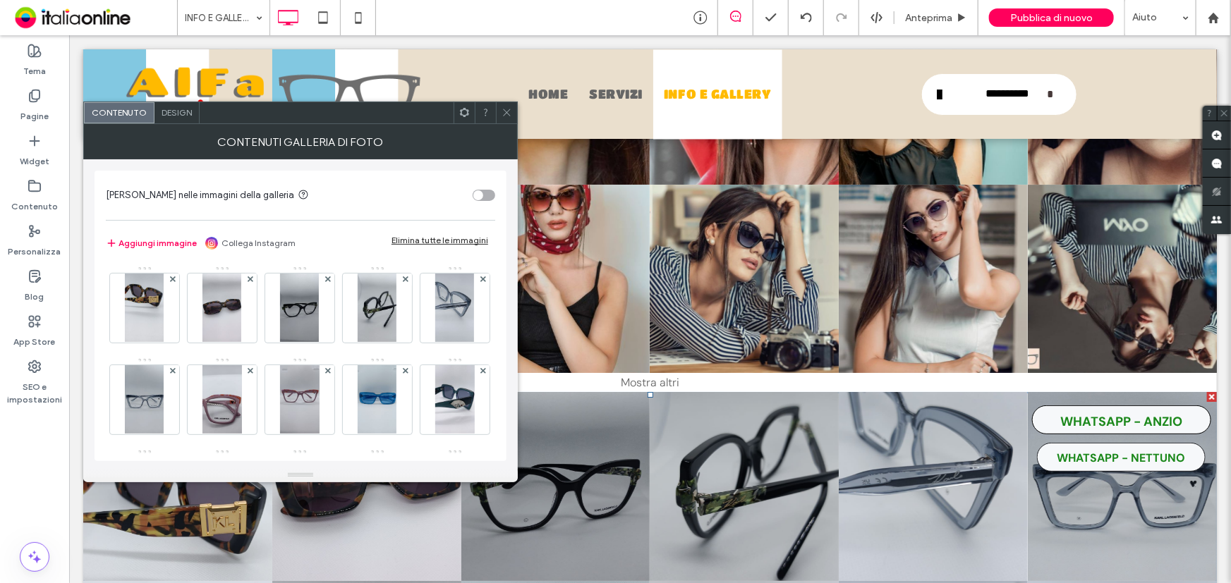
drag, startPoint x: 512, startPoint y: 111, endPoint x: 465, endPoint y: 174, distance: 78.1
click at [512, 111] on div at bounding box center [506, 112] width 21 height 21
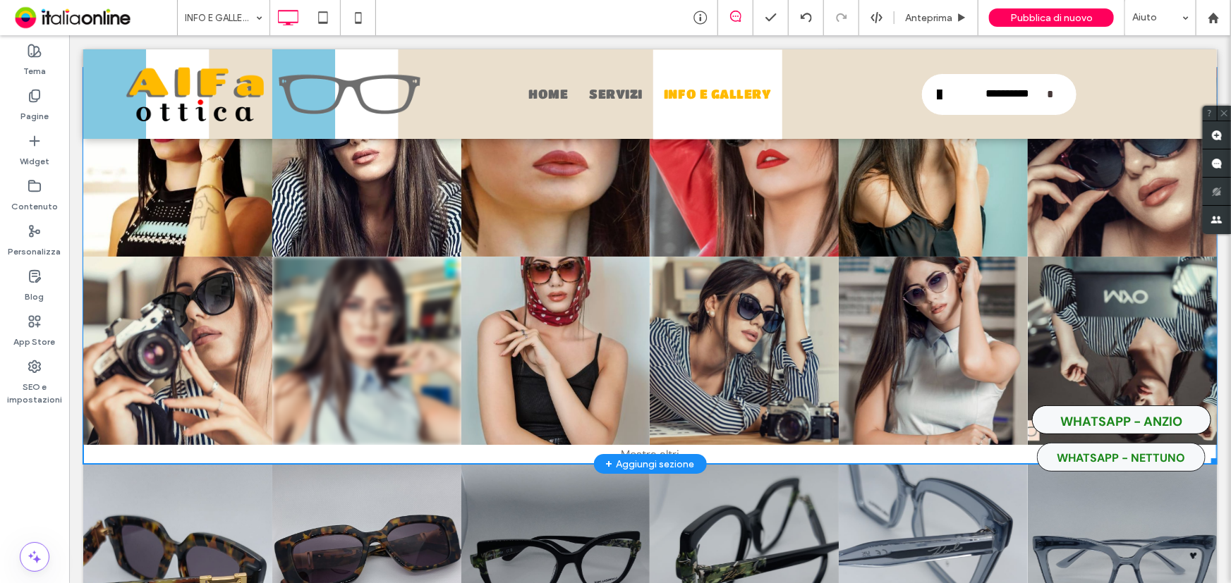
scroll to position [2304, 0]
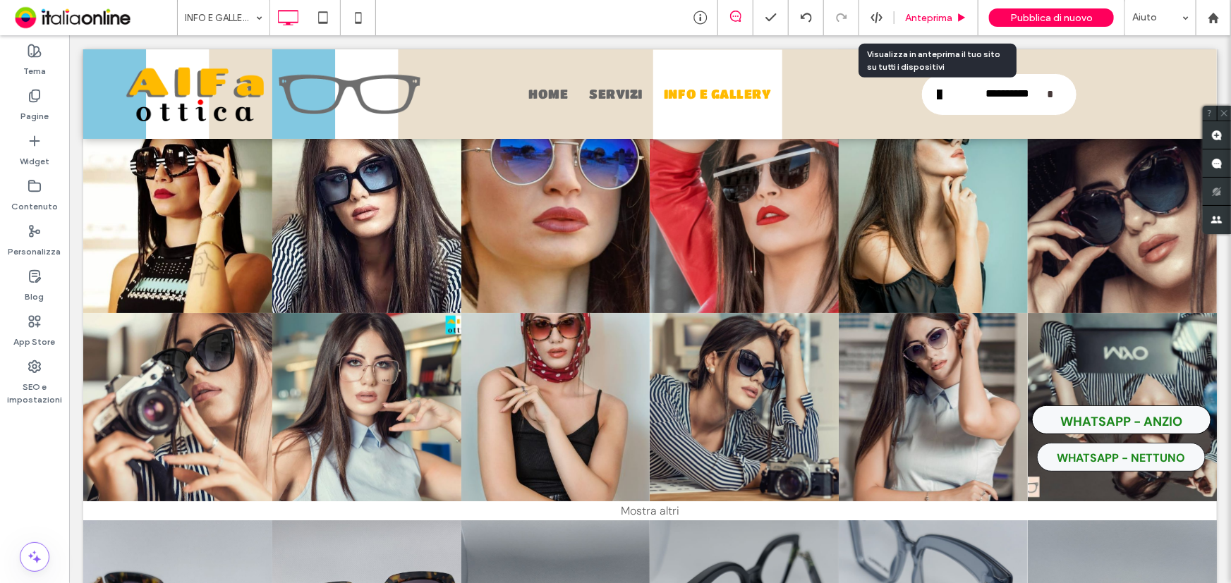
click at [925, 20] on span "Anteprima" at bounding box center [928, 18] width 47 height 12
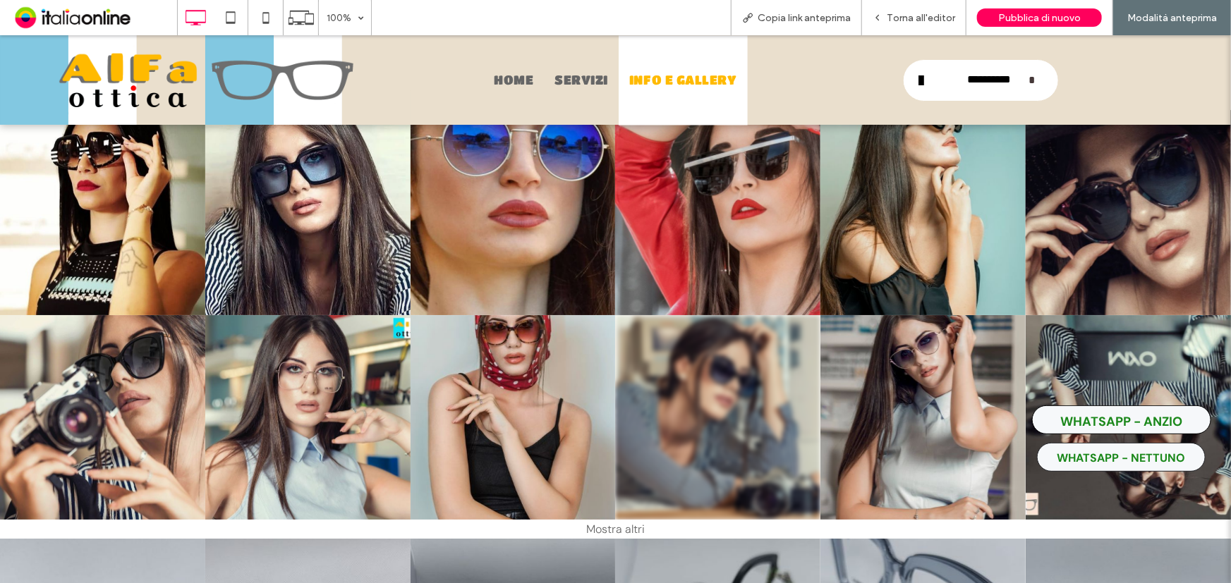
click at [637, 481] on link at bounding box center [717, 417] width 205 height 205
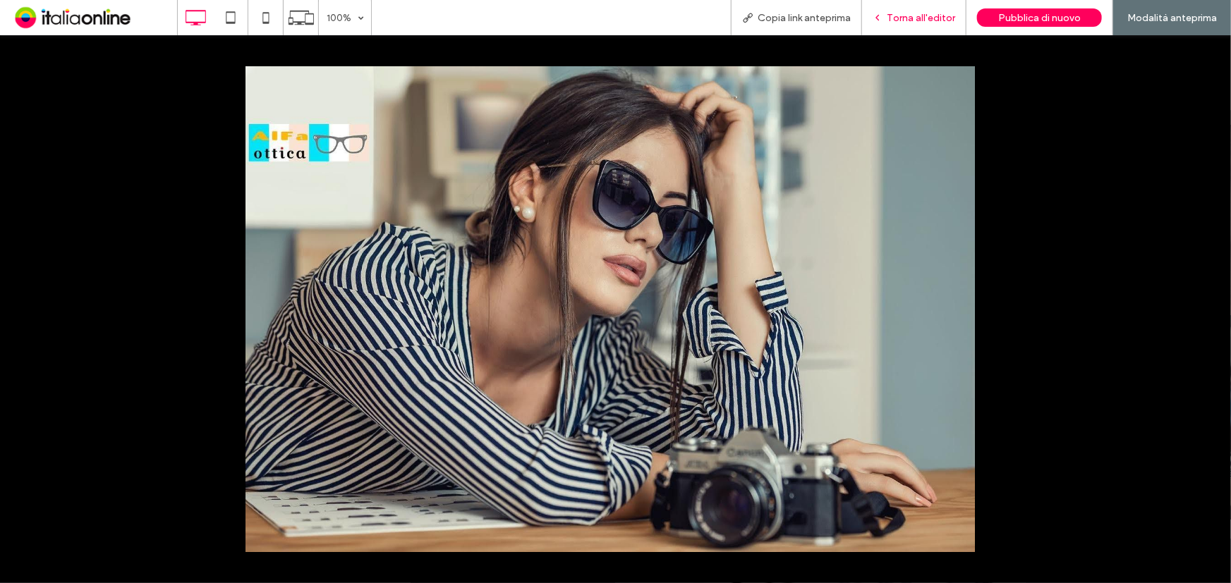
drag, startPoint x: 924, startPoint y: 22, endPoint x: 924, endPoint y: 32, distance: 10.6
click at [924, 25] on div "Torna all'editor" at bounding box center [914, 17] width 104 height 35
click at [898, 12] on span "Torna all'editor" at bounding box center [921, 18] width 68 height 12
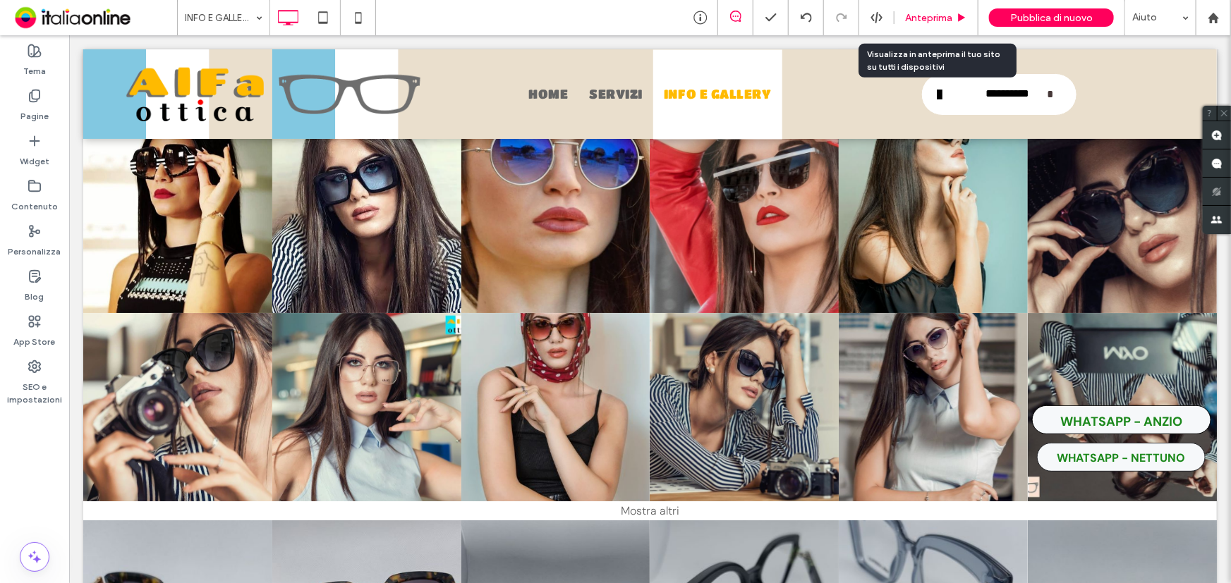
click at [925, 16] on span "Anteprima" at bounding box center [928, 18] width 47 height 12
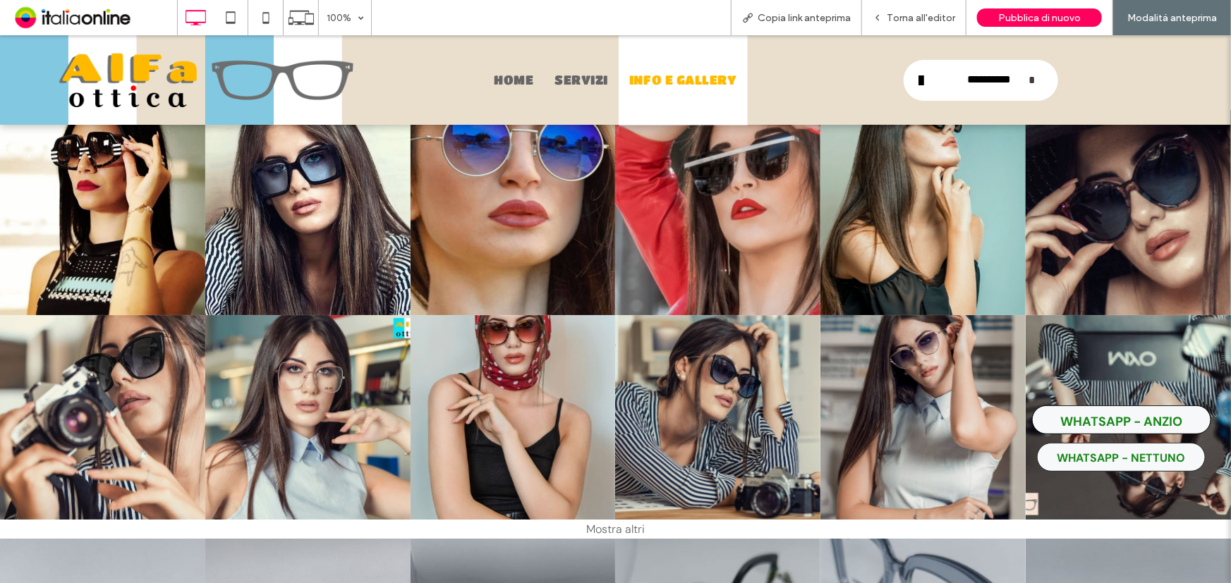
click at [609, 519] on div "Mostra altri" at bounding box center [615, 528] width 1231 height 19
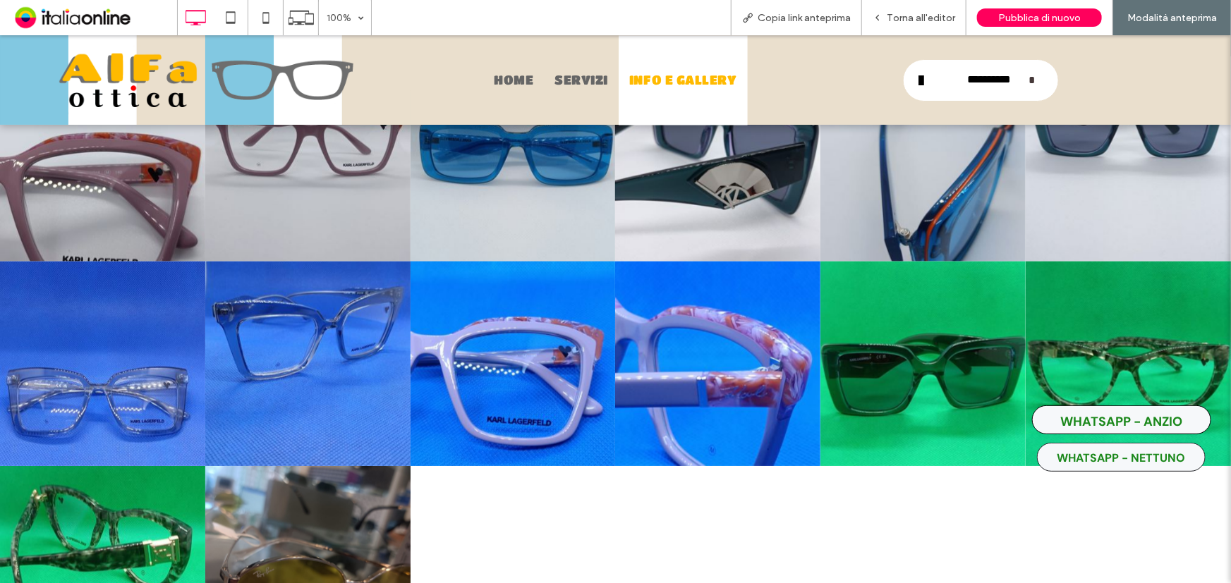
scroll to position [3715, 0]
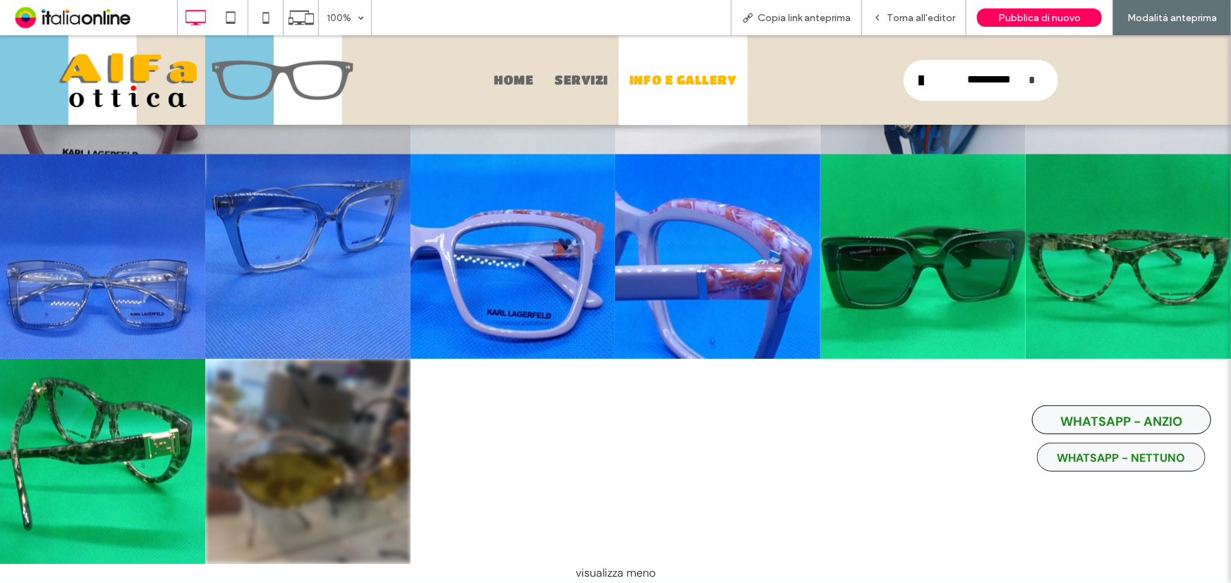
click at [331, 406] on link at bounding box center [307, 460] width 205 height 205
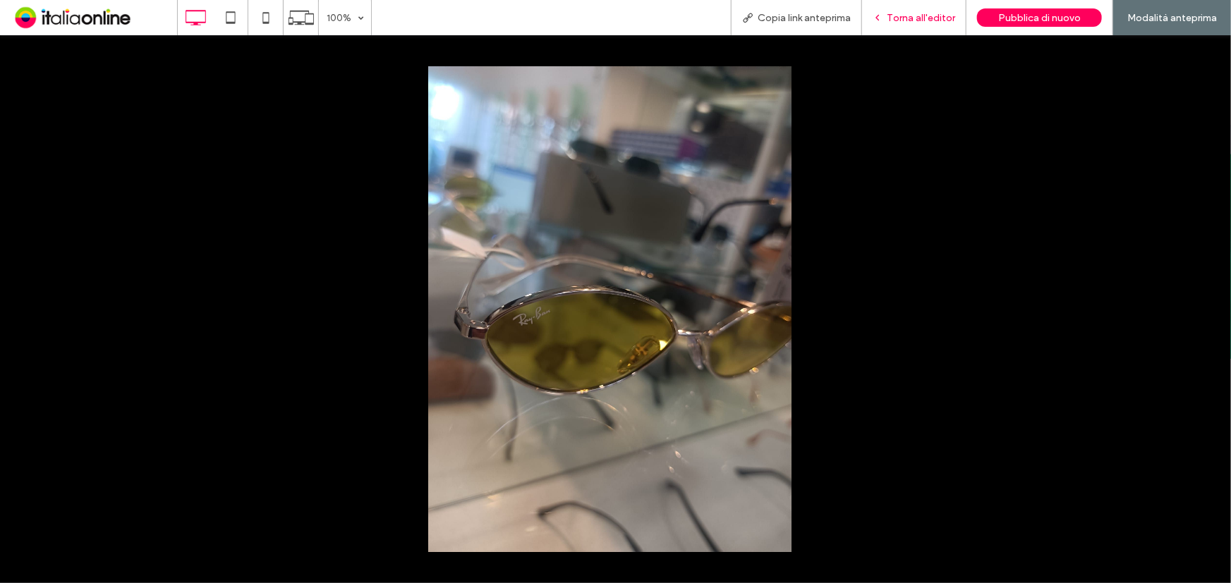
click at [918, 17] on span "Torna all'editor" at bounding box center [921, 18] width 68 height 12
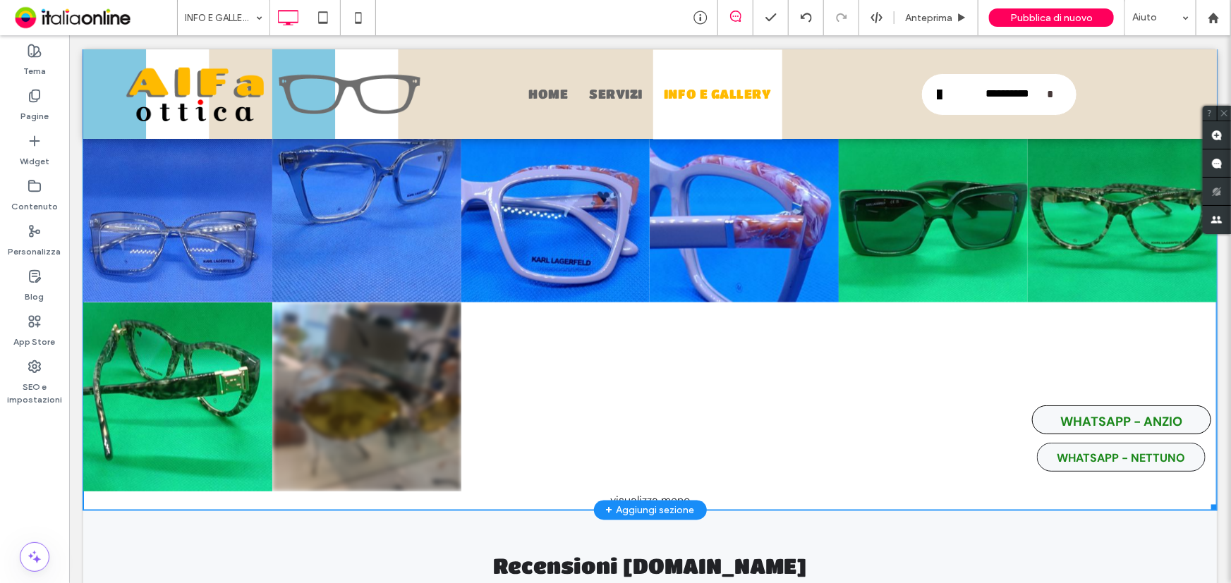
scroll to position [3646, 0]
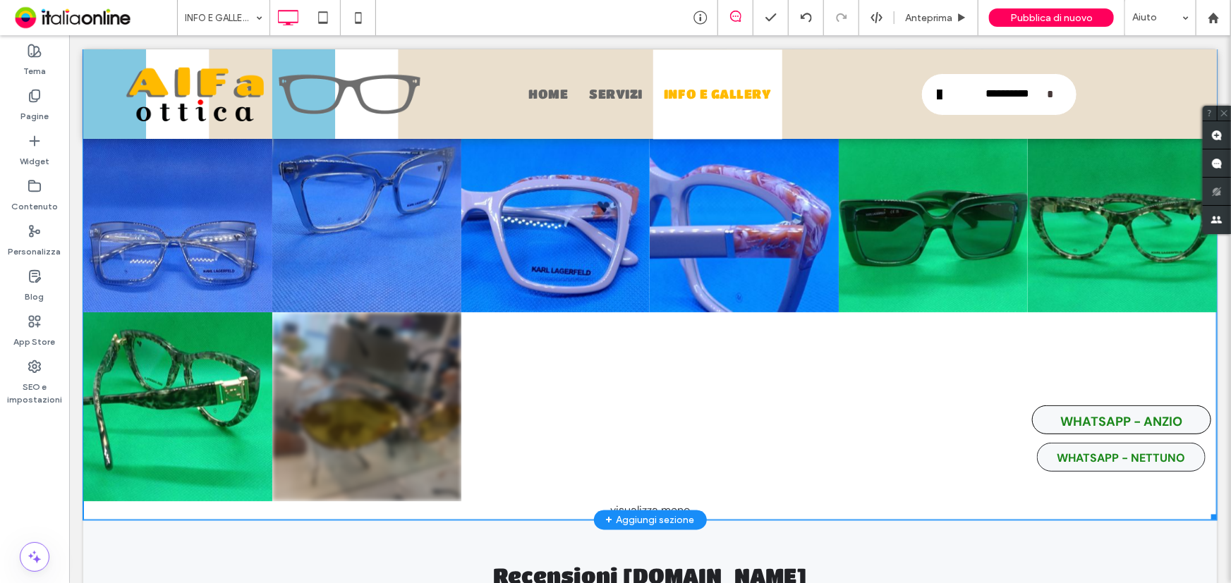
click at [338, 361] on link at bounding box center [366, 406] width 189 height 189
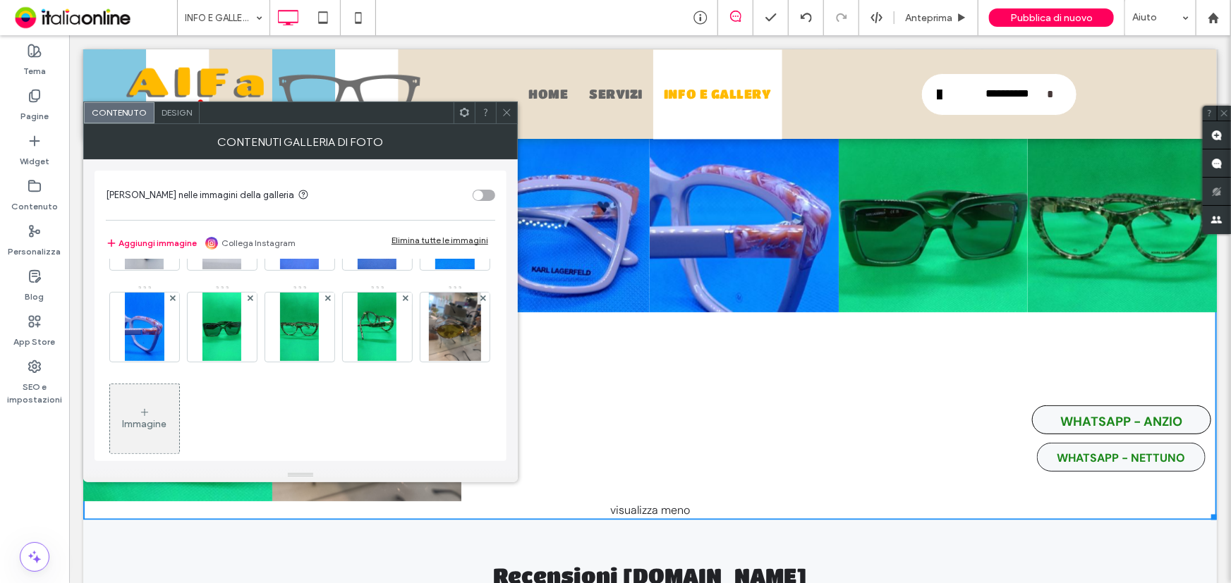
scroll to position [369, 0]
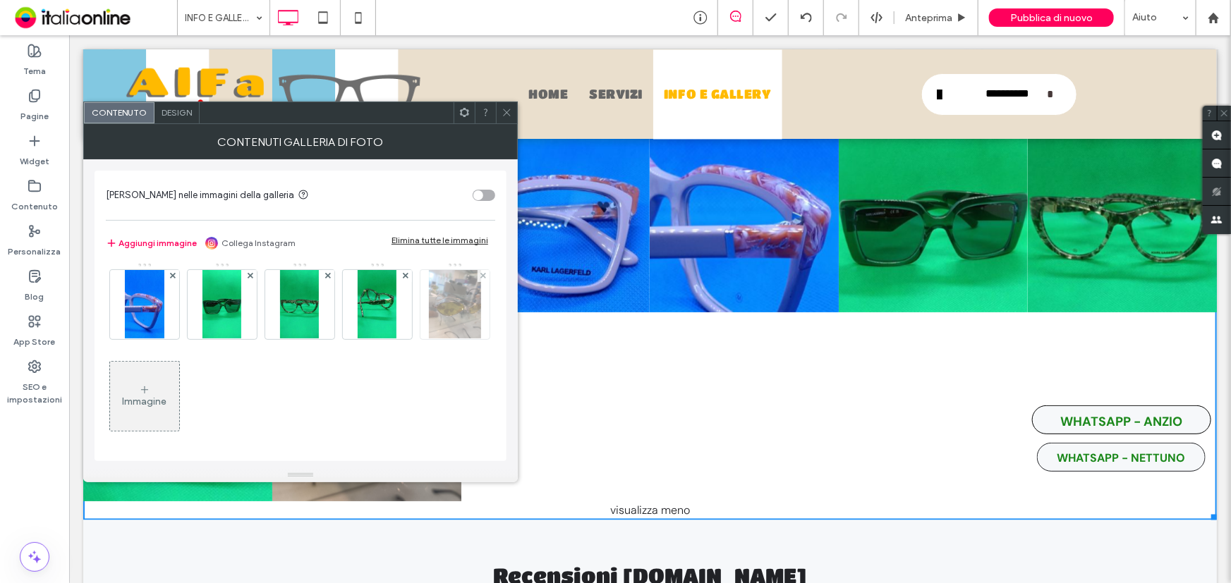
click at [477, 273] on div at bounding box center [483, 276] width 12 height 12
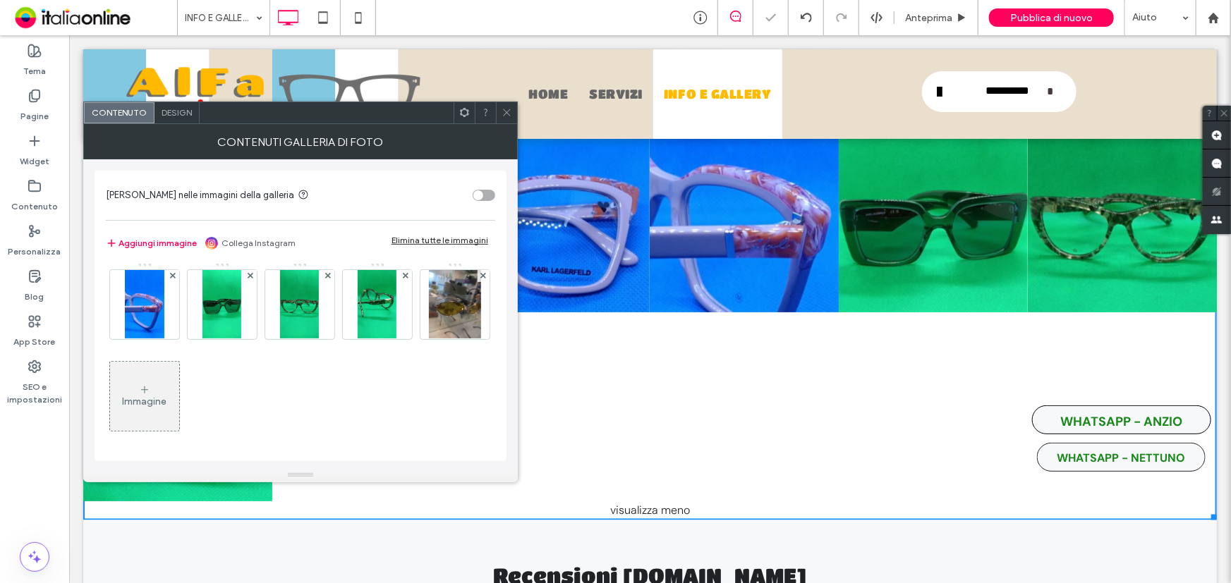
scroll to position [277, 0]
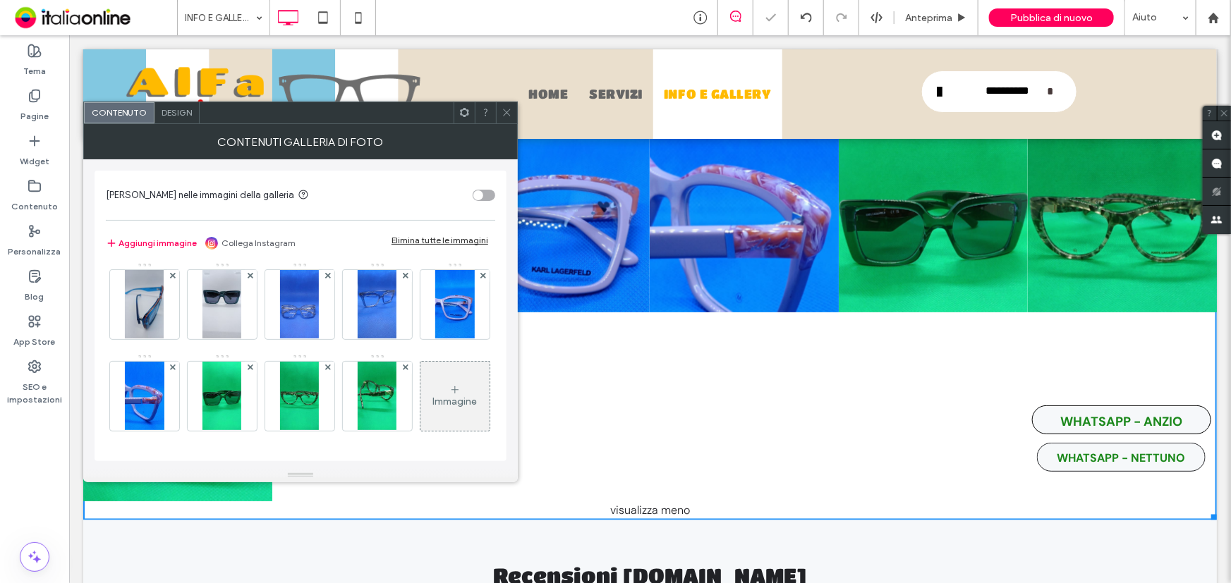
click at [506, 106] on span at bounding box center [506, 112] width 11 height 21
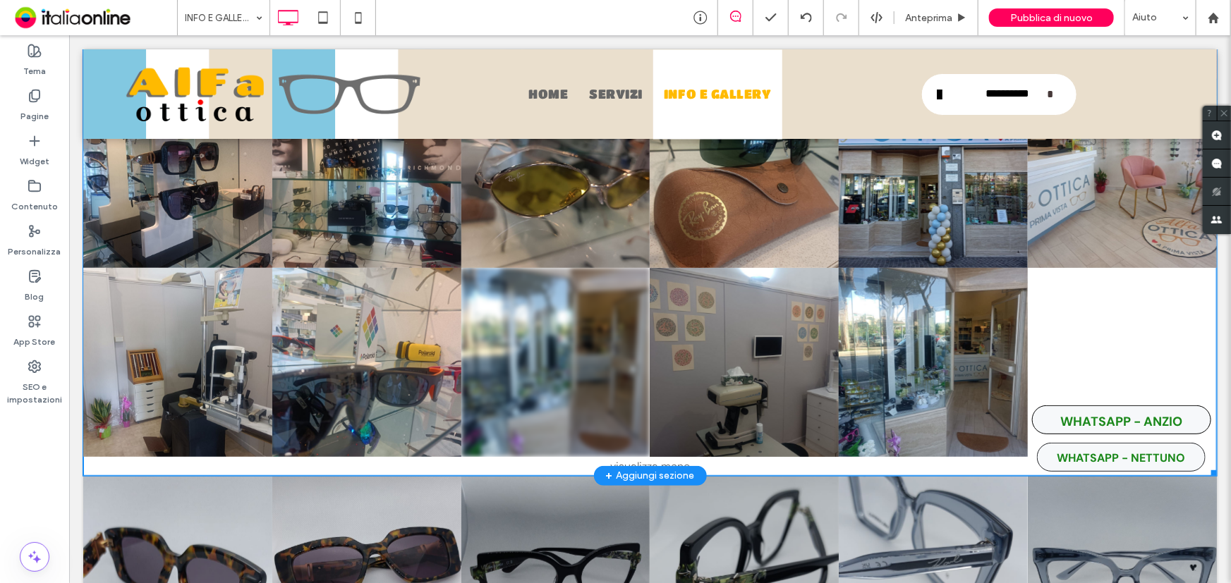
scroll to position [3004, 0]
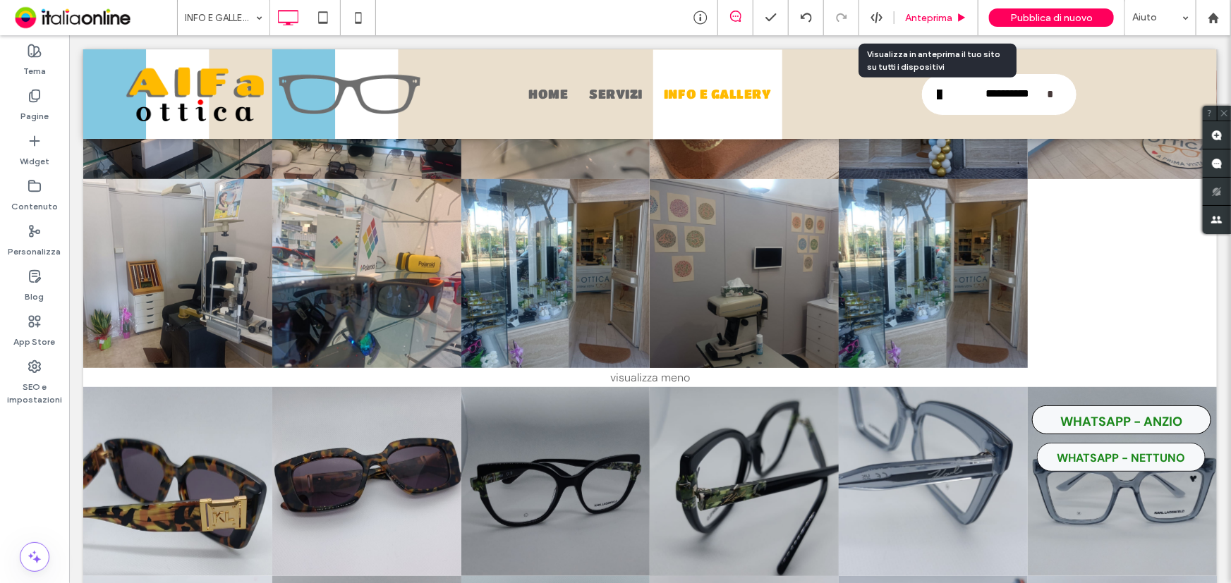
click at [949, 16] on span "Anteprima" at bounding box center [928, 18] width 47 height 12
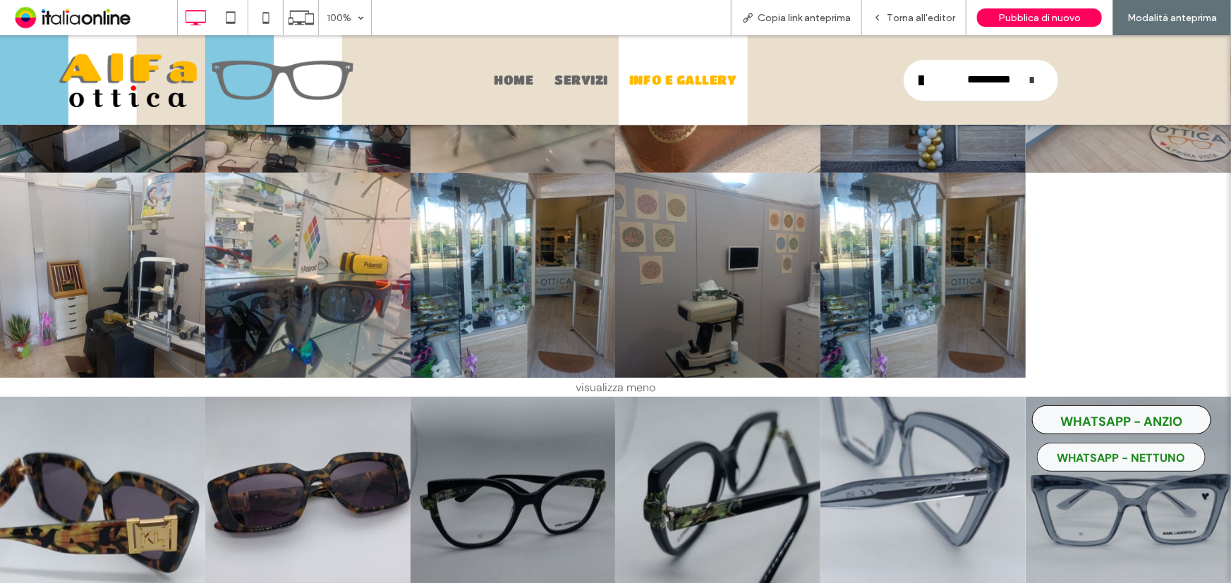
click at [614, 377] on div "visualizza meno" at bounding box center [615, 386] width 1231 height 19
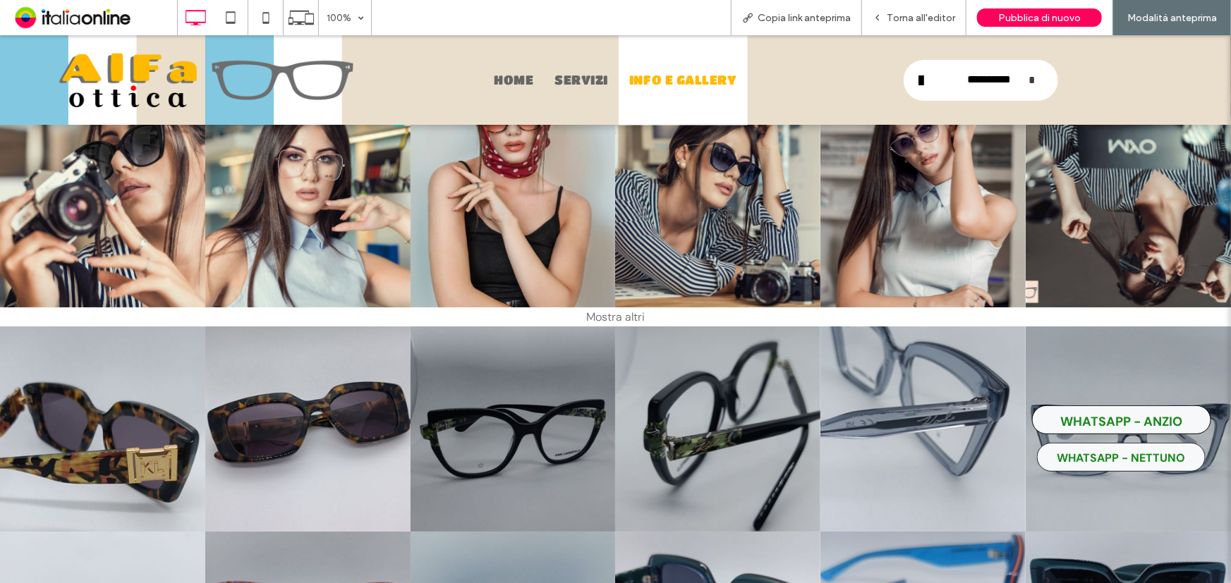
click at [601, 307] on div "Mostra altri" at bounding box center [615, 316] width 1231 height 19
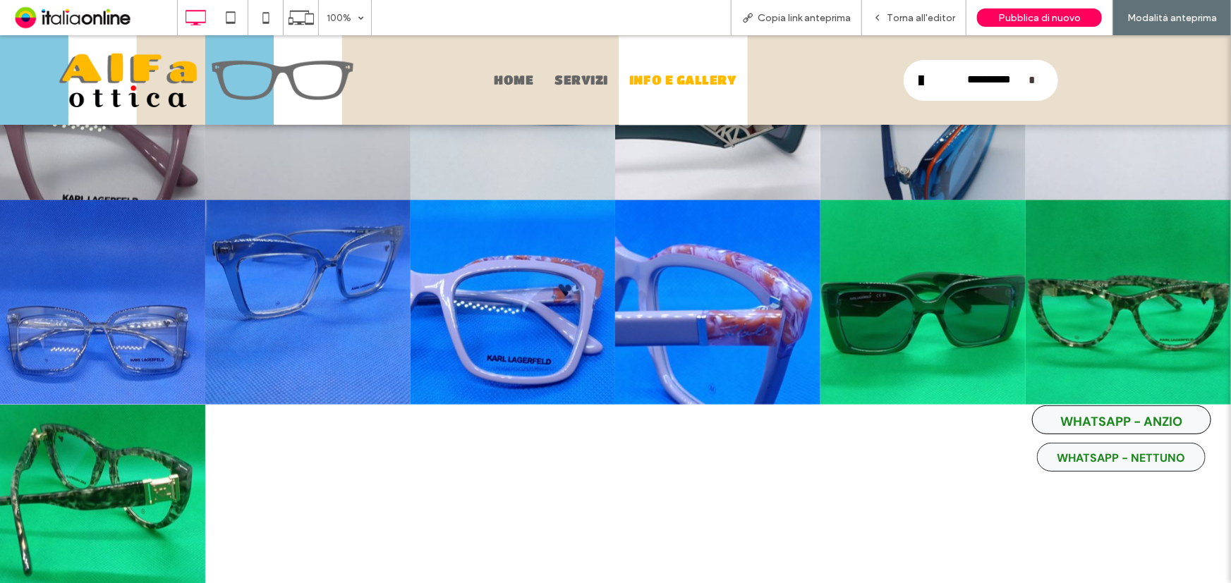
scroll to position [3703, 0]
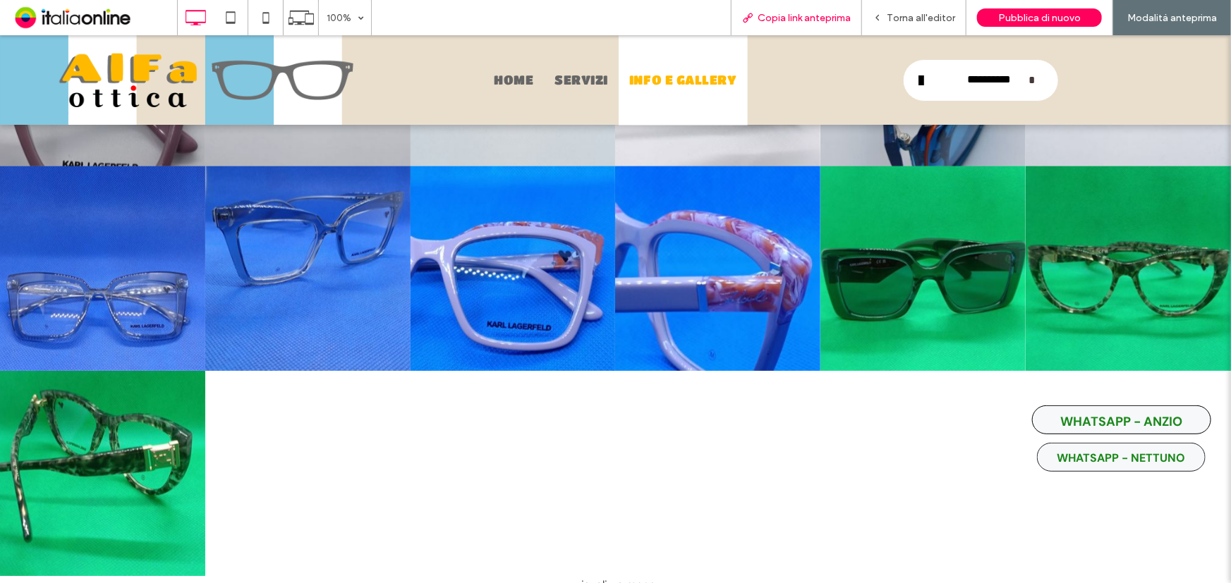
drag, startPoint x: 796, startPoint y: 17, endPoint x: 778, endPoint y: 20, distance: 17.9
click at [796, 17] on span "Copia link anteprima" at bounding box center [803, 18] width 93 height 12
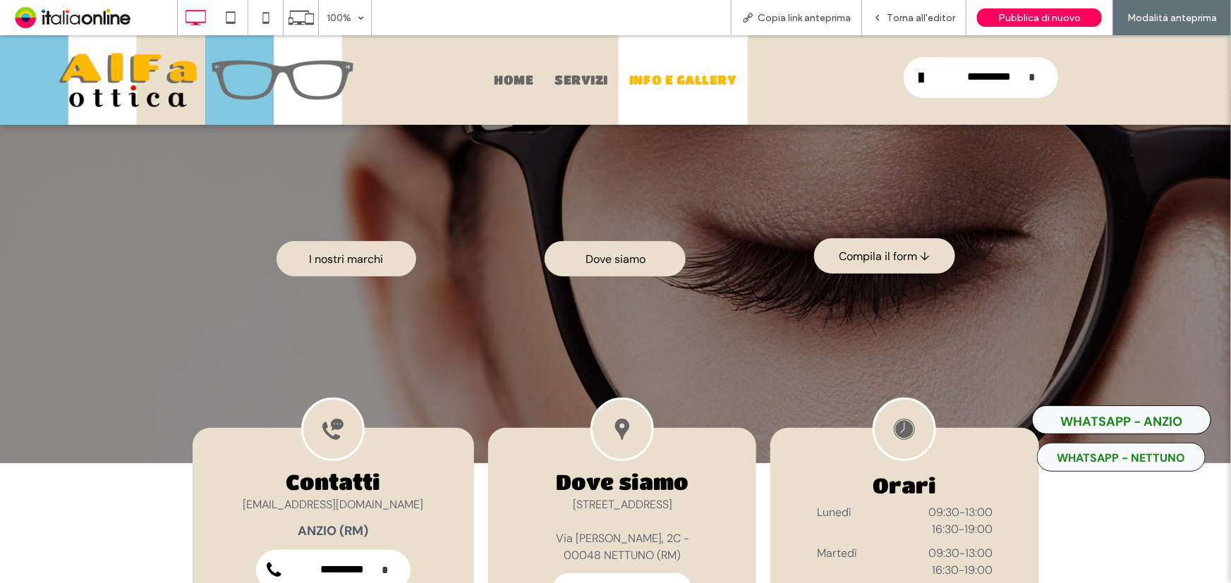
scroll to position [0, 0]
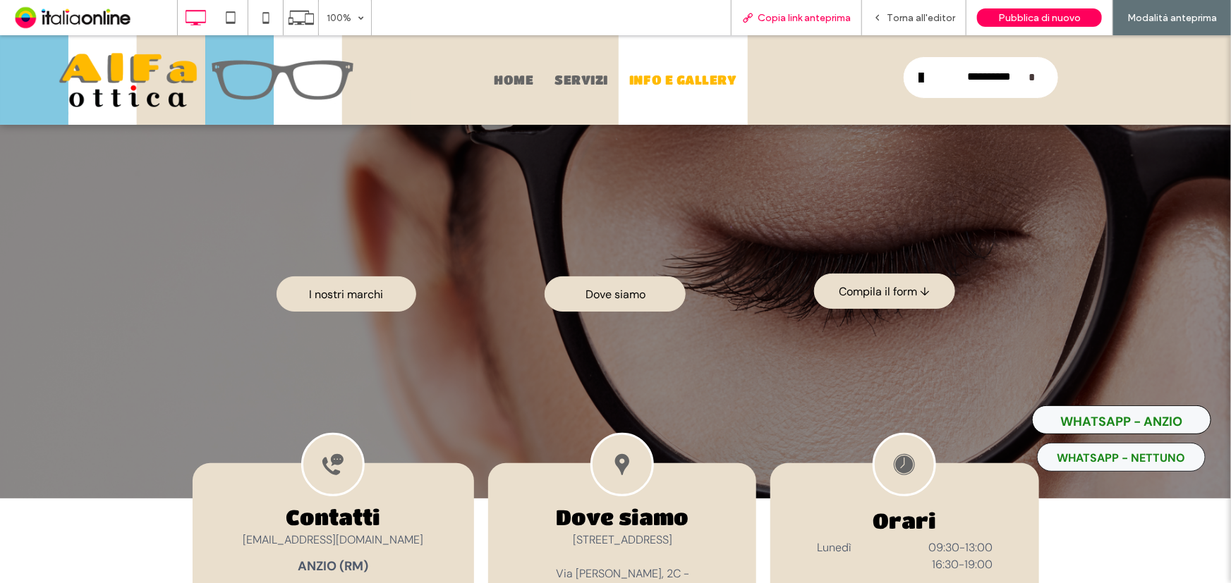
drag, startPoint x: 777, startPoint y: 14, endPoint x: 762, endPoint y: 24, distance: 18.4
click at [777, 14] on span "Copia link anteprima" at bounding box center [803, 18] width 93 height 12
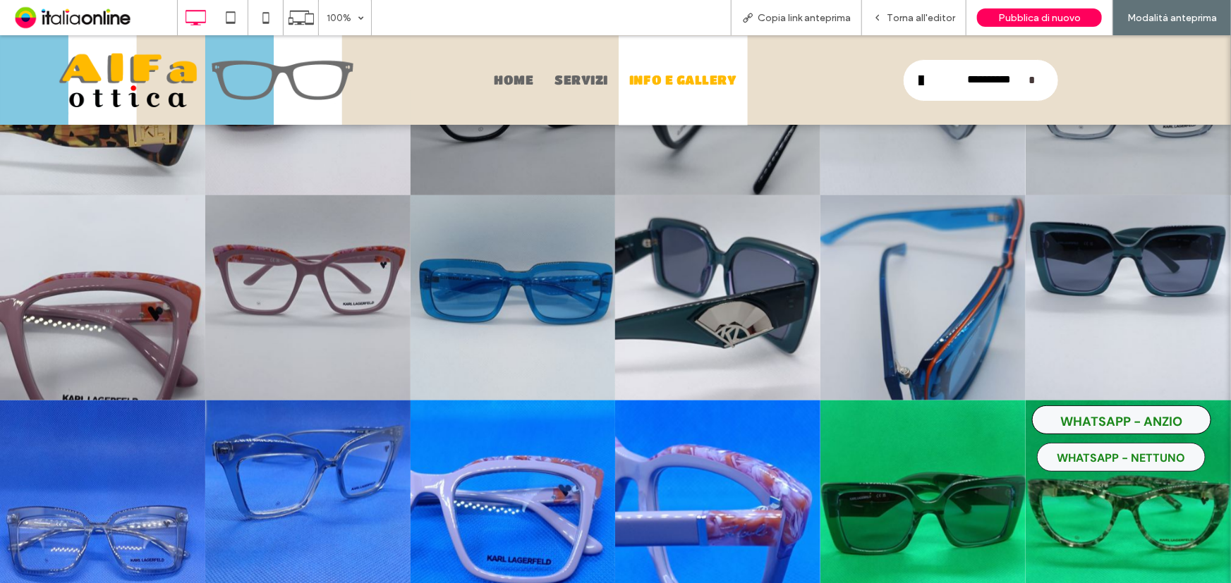
scroll to position [3654, 0]
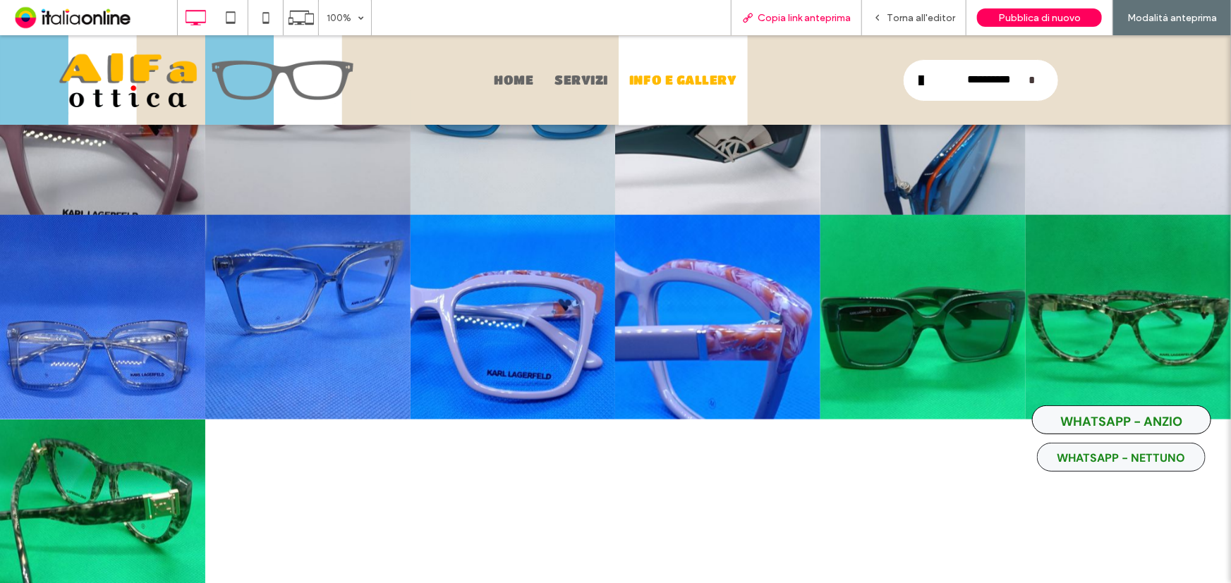
click at [818, 21] on span "Copia link anteprima" at bounding box center [803, 18] width 93 height 12
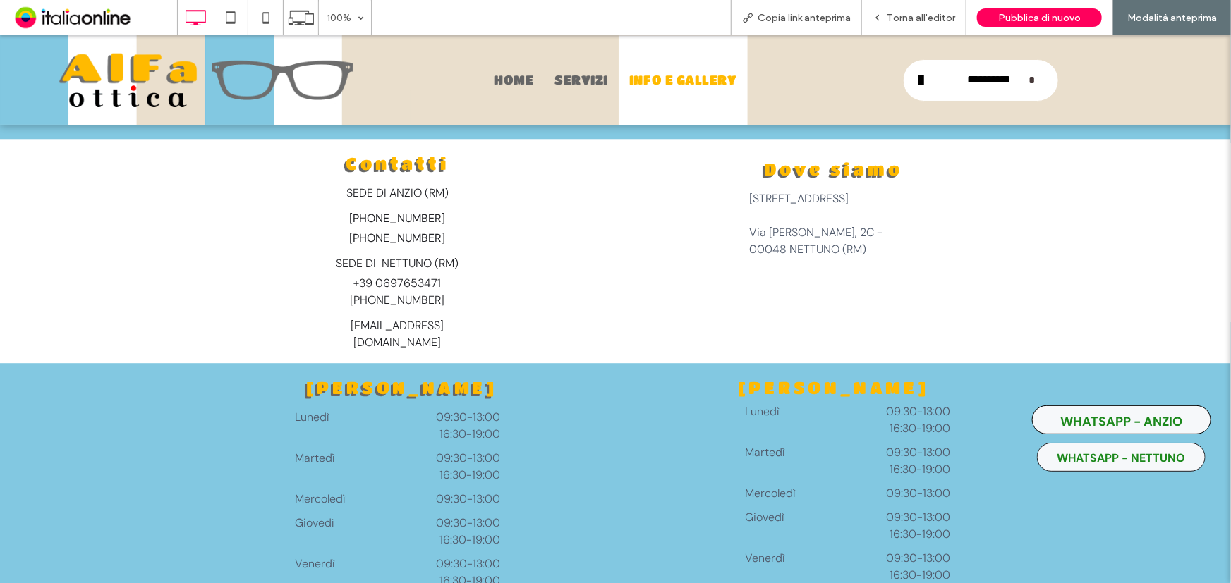
scroll to position [4423, 0]
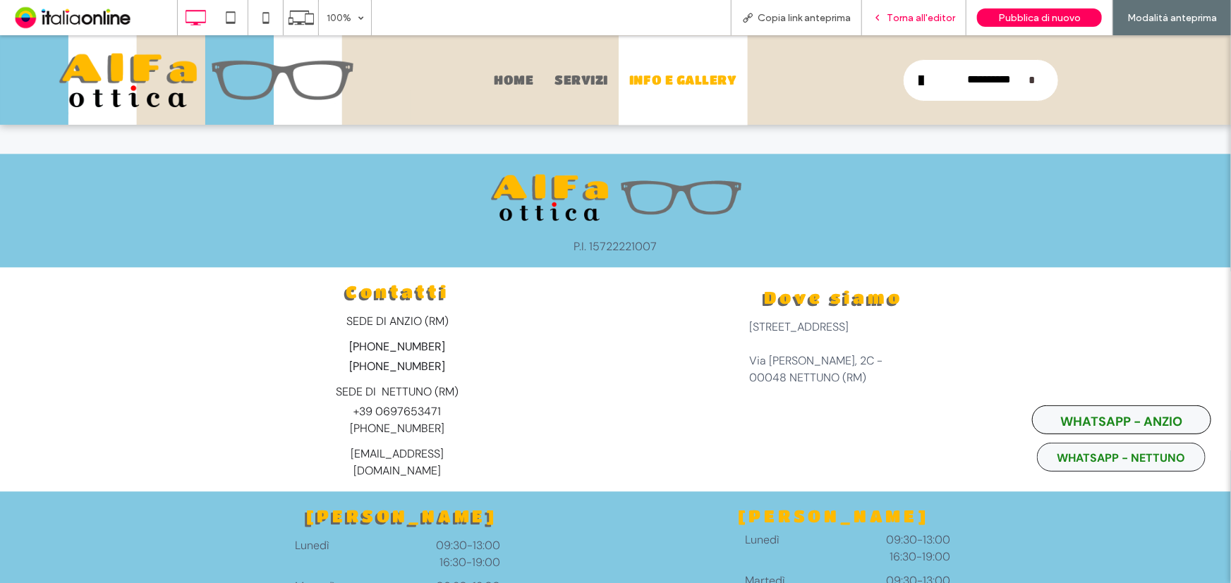
click at [902, 18] on span "Torna all'editor" at bounding box center [921, 18] width 68 height 12
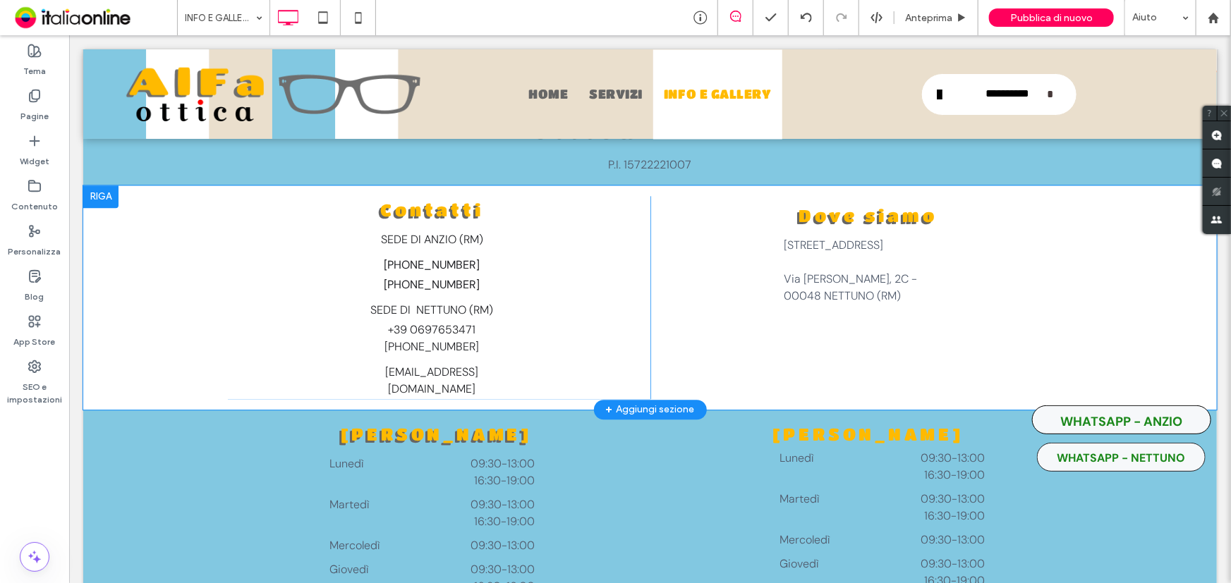
scroll to position [4447, 0]
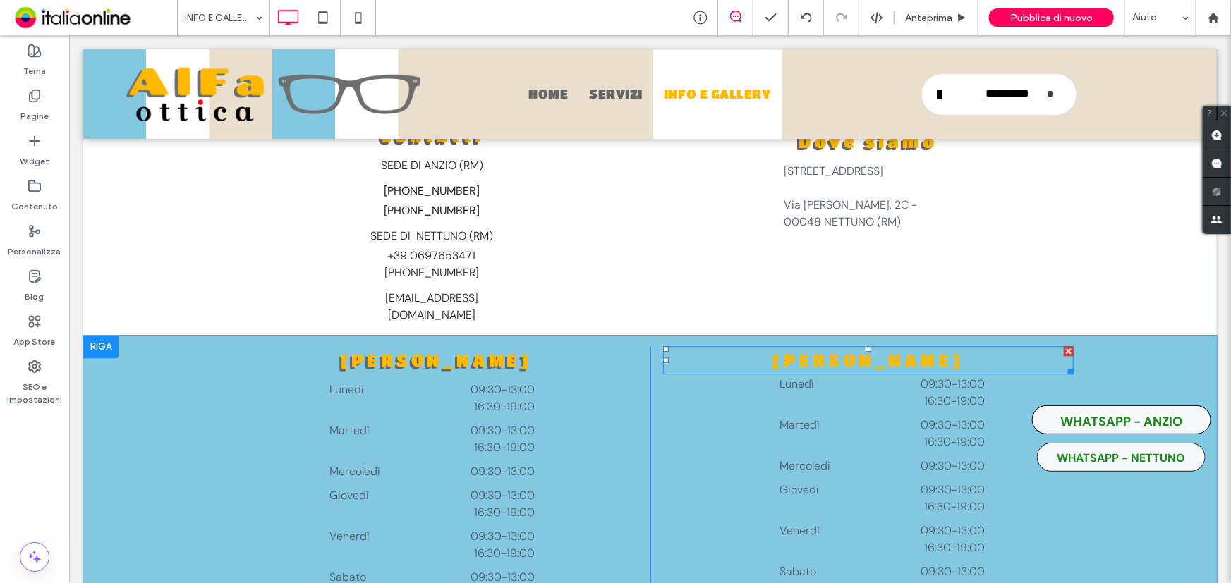
click at [815, 350] on span "[PERSON_NAME]" at bounding box center [867, 359] width 191 height 19
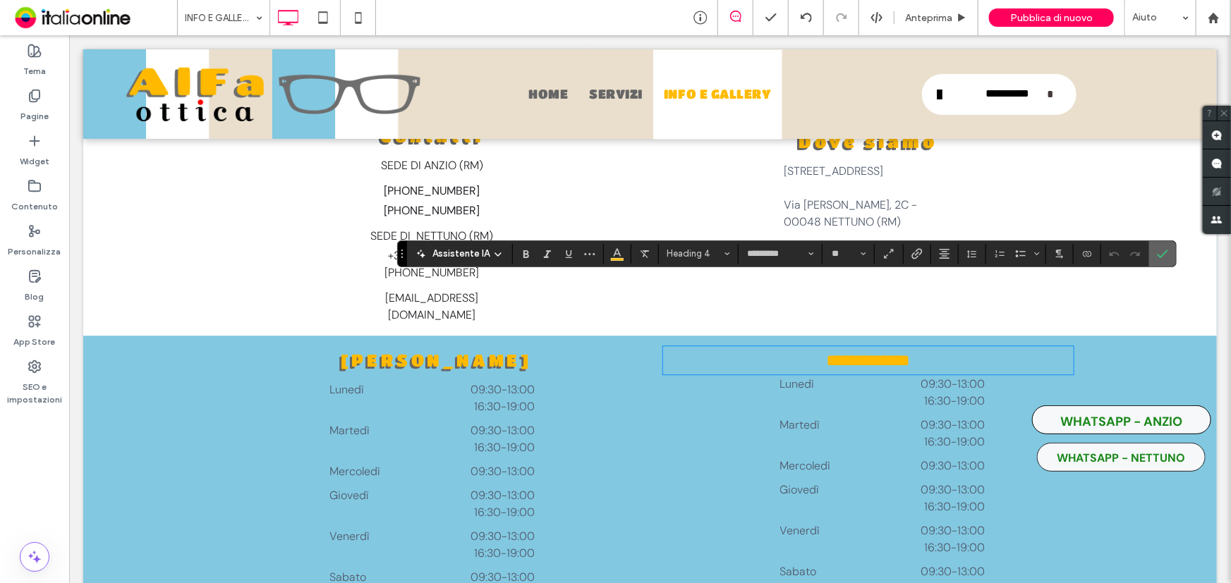
click at [1164, 251] on use "Conferma" at bounding box center [1162, 254] width 11 height 8
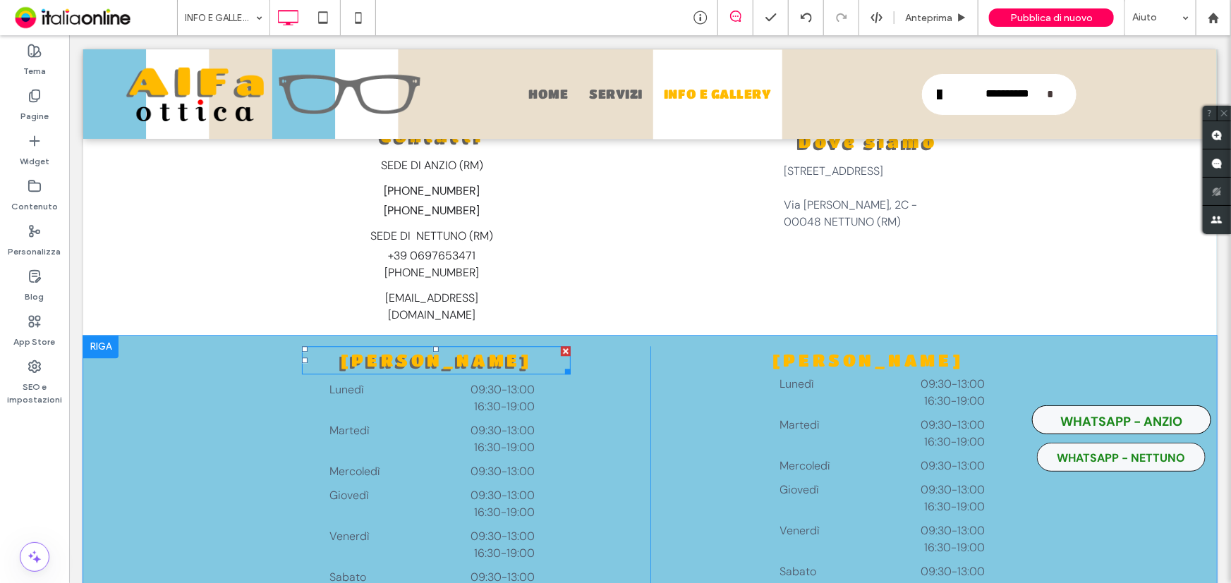
click at [423, 350] on span "[PERSON_NAME]" at bounding box center [435, 359] width 191 height 19
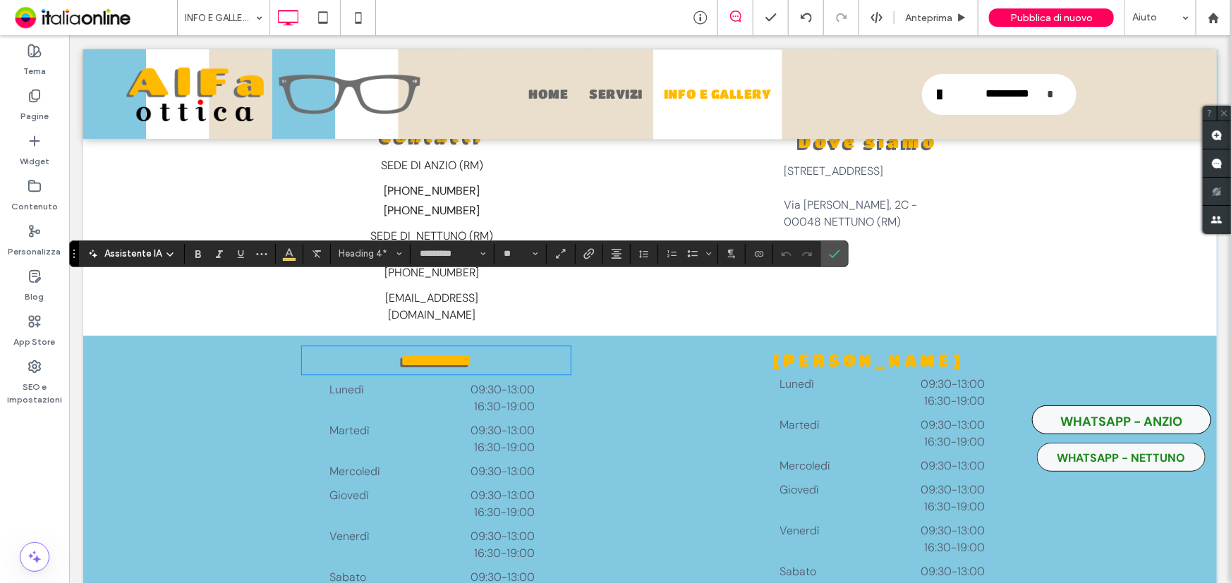
type input "*******"
type input "**"
type input "*********"
type input "**"
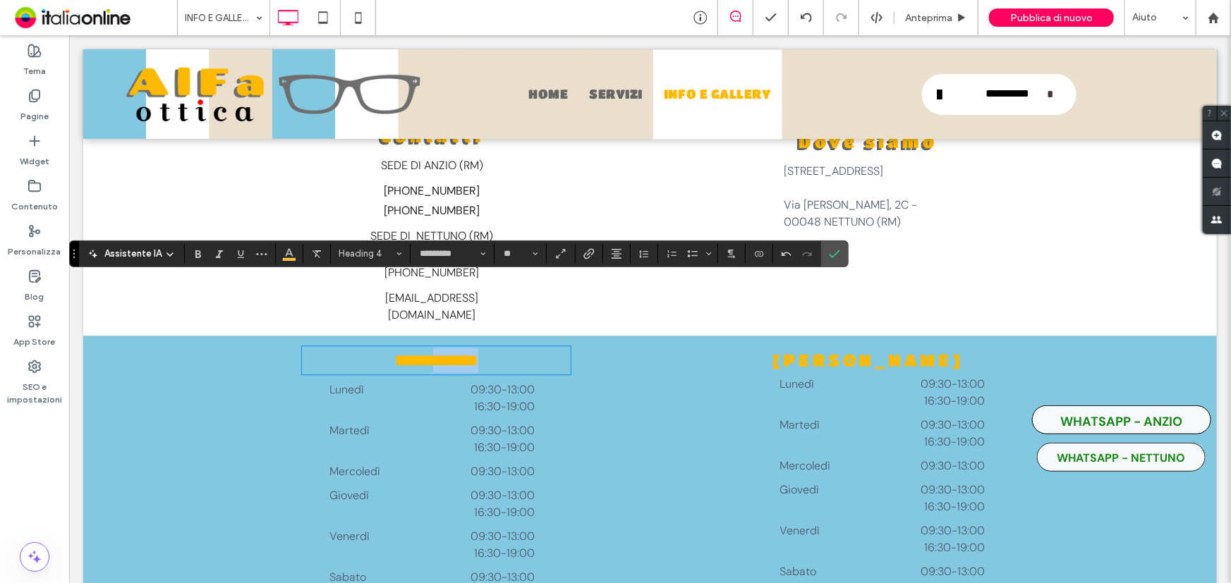
drag, startPoint x: 544, startPoint y: 303, endPoint x: 420, endPoint y: 289, distance: 124.8
click at [420, 347] on h4 "**********" at bounding box center [435, 359] width 269 height 25
click at [836, 260] on span "Conferma" at bounding box center [834, 254] width 11 height 24
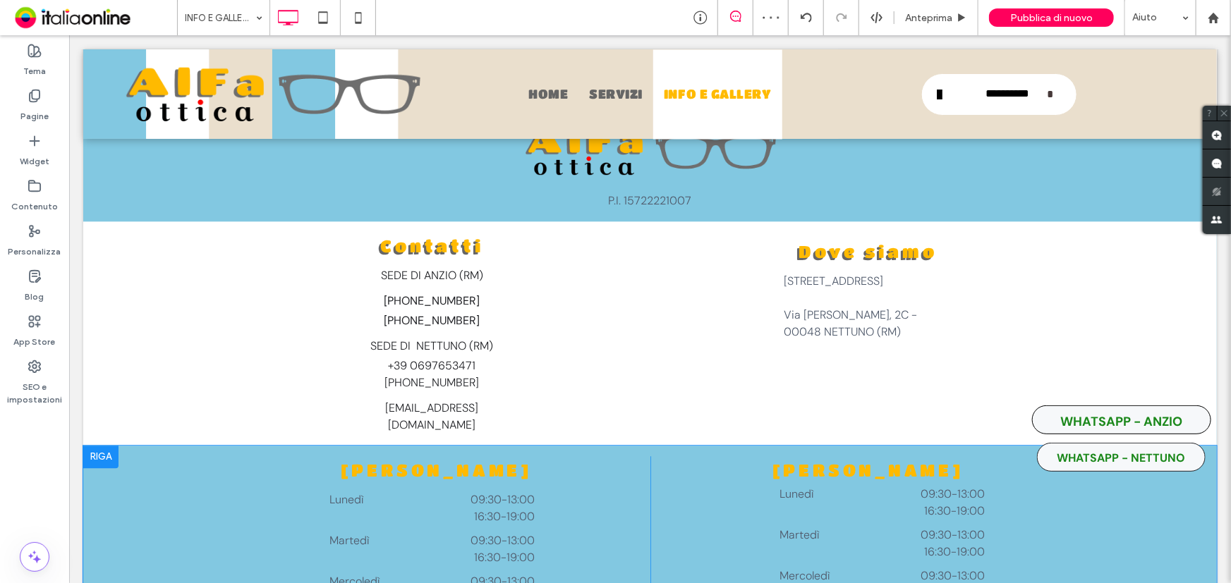
scroll to position [4218, 0]
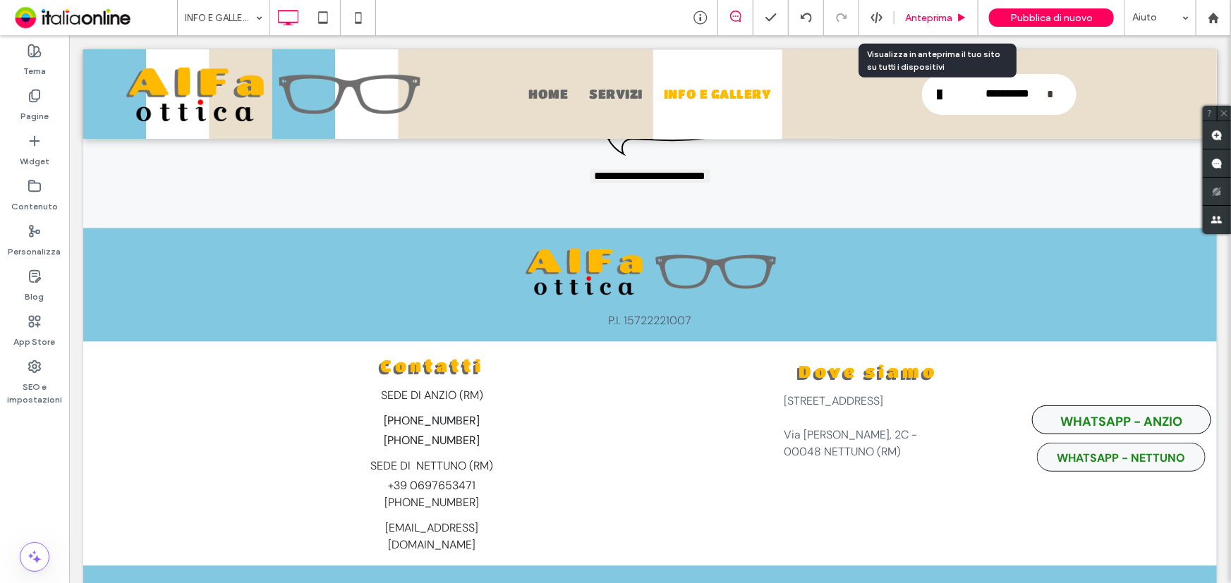
click at [918, 18] on span "Anteprima" at bounding box center [928, 18] width 47 height 12
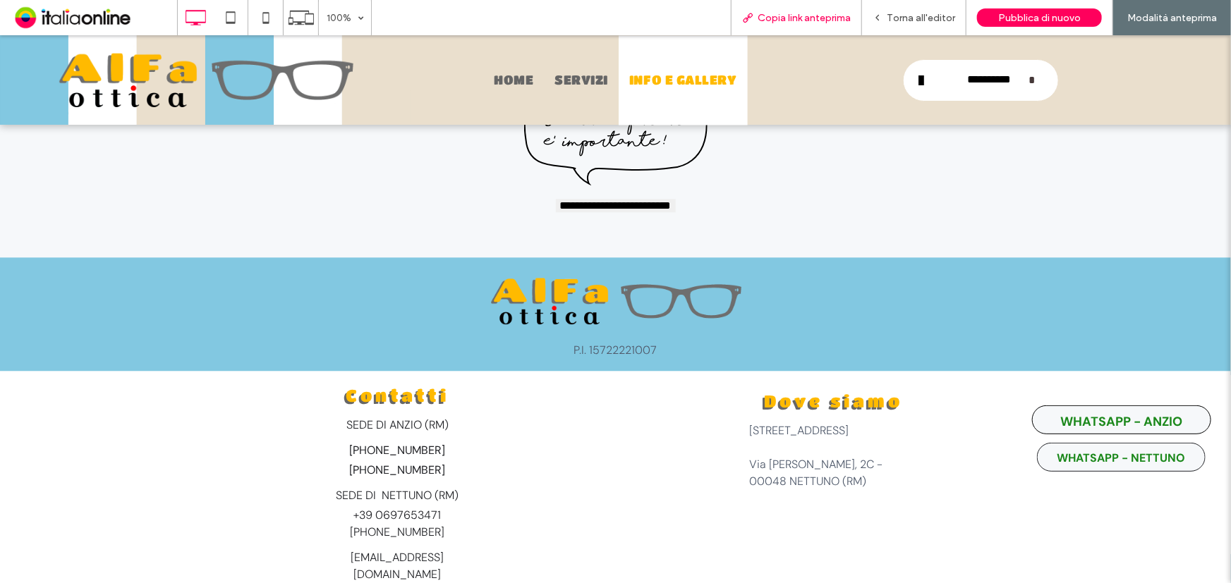
click at [778, 20] on span "Copia link anteprima" at bounding box center [803, 18] width 93 height 12
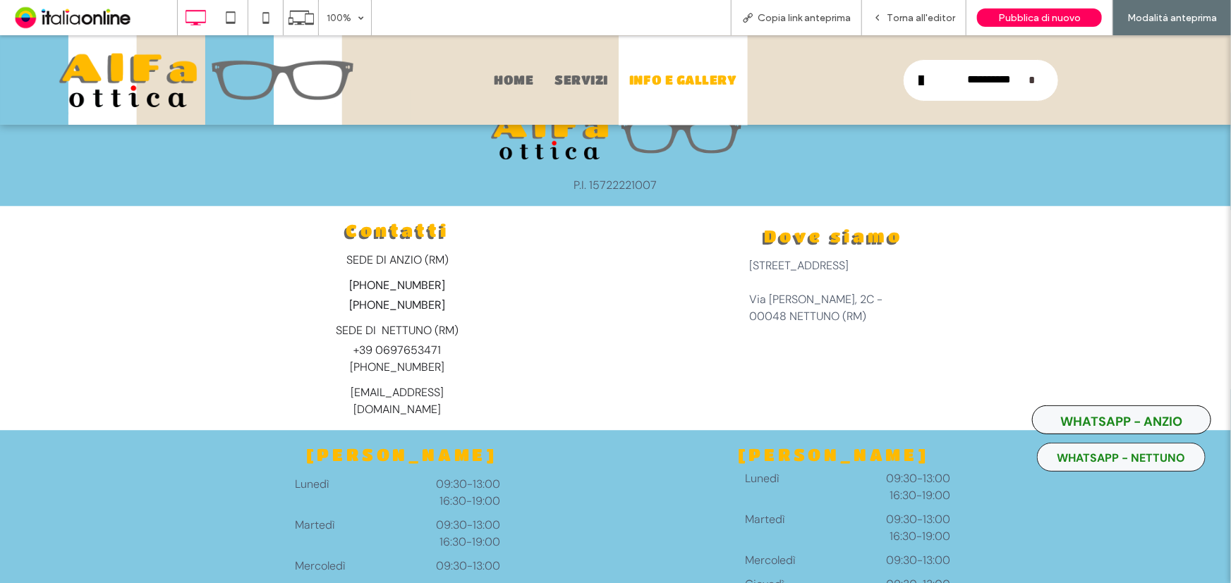
scroll to position [4641, 0]
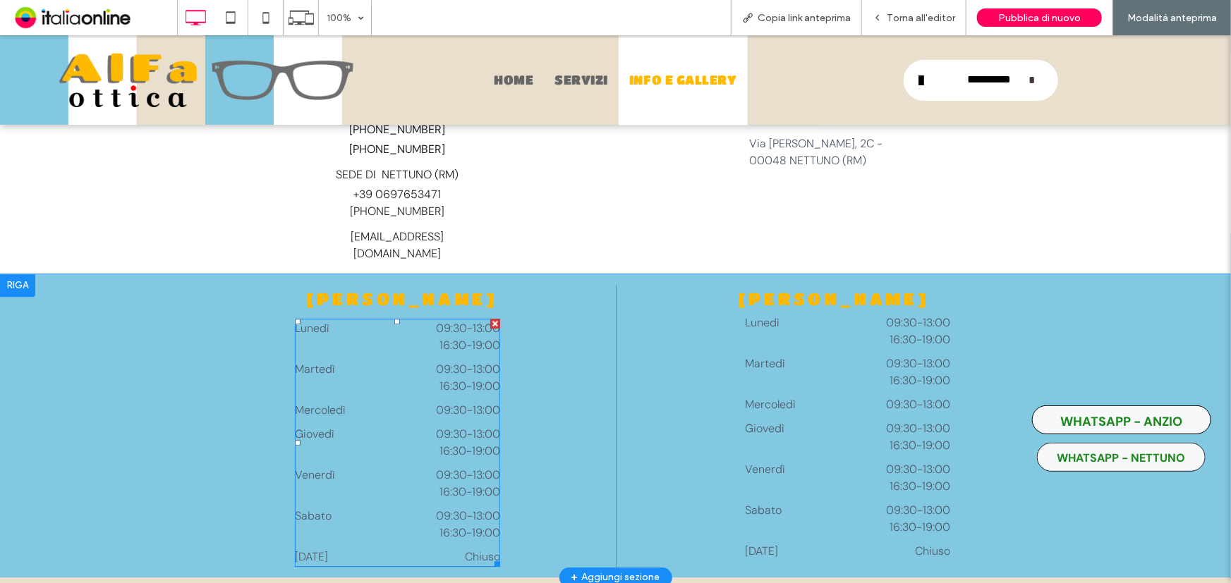
click at [485, 337] on time "19:00" at bounding box center [486, 344] width 28 height 15
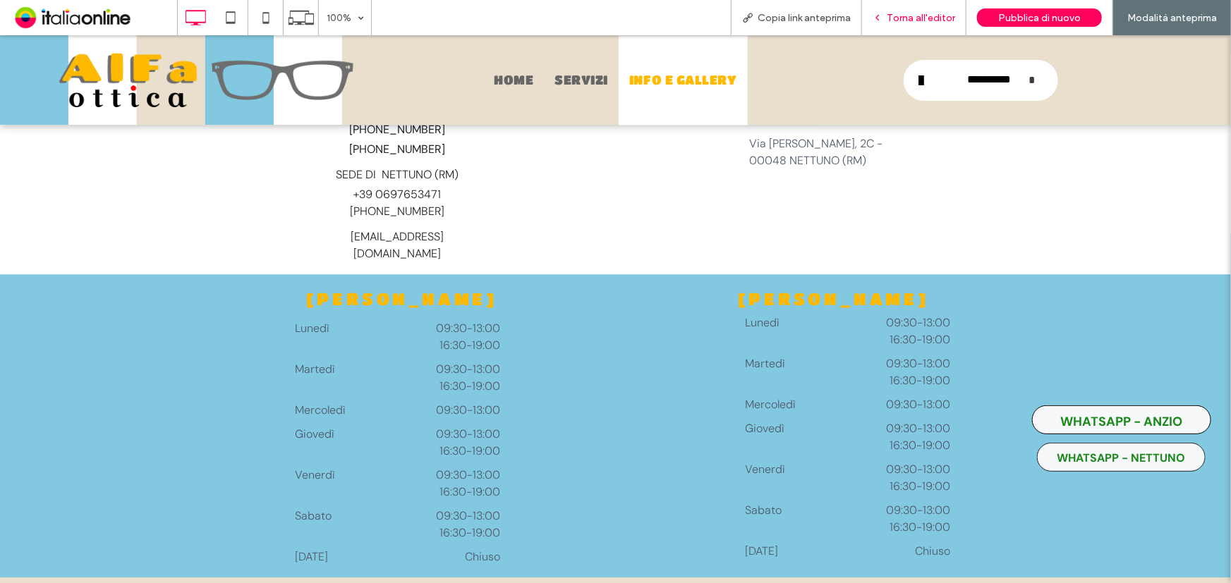
click at [922, 18] on span "Torna all'editor" at bounding box center [921, 18] width 68 height 12
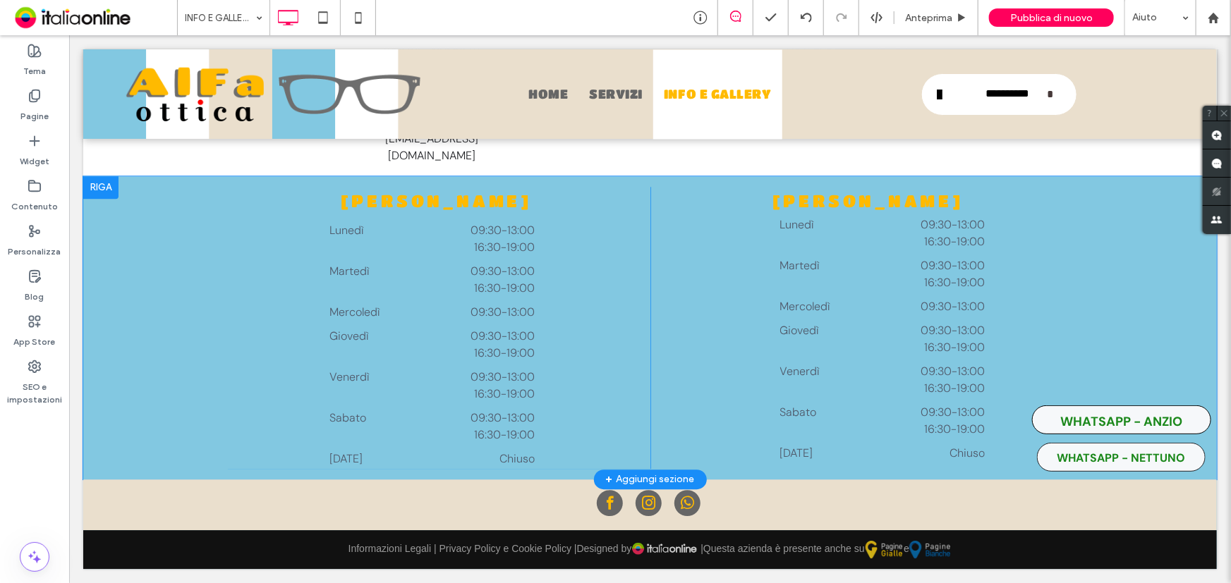
scroll to position [4536, 0]
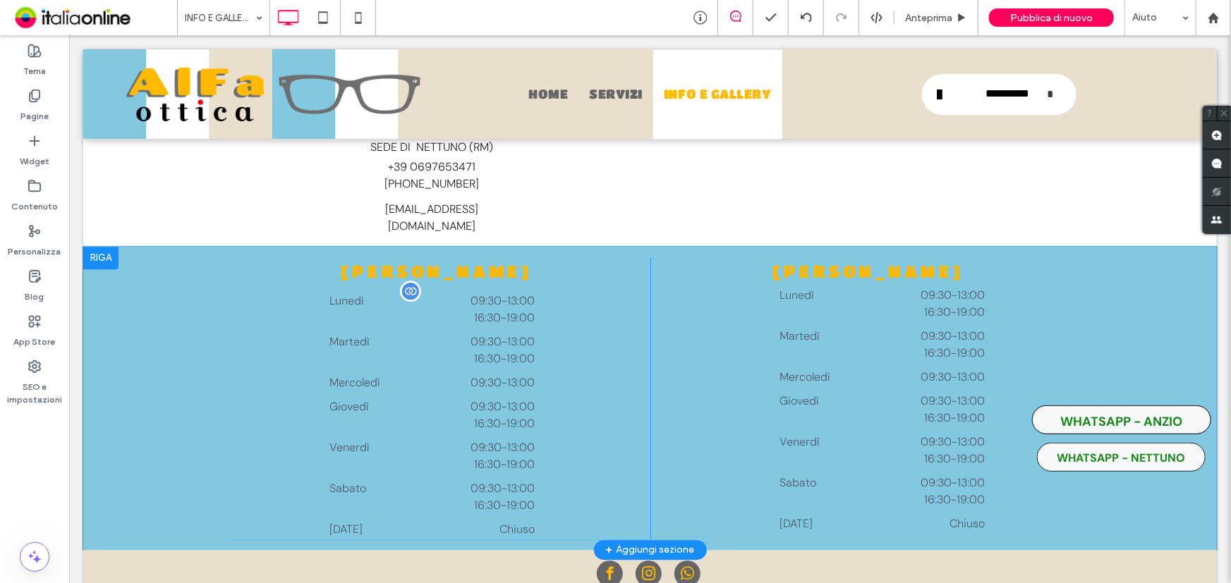
click at [500, 333] on div "Martedì 09:30 - 13:00 16:30 - 19:00" at bounding box center [431, 353] width 205 height 41
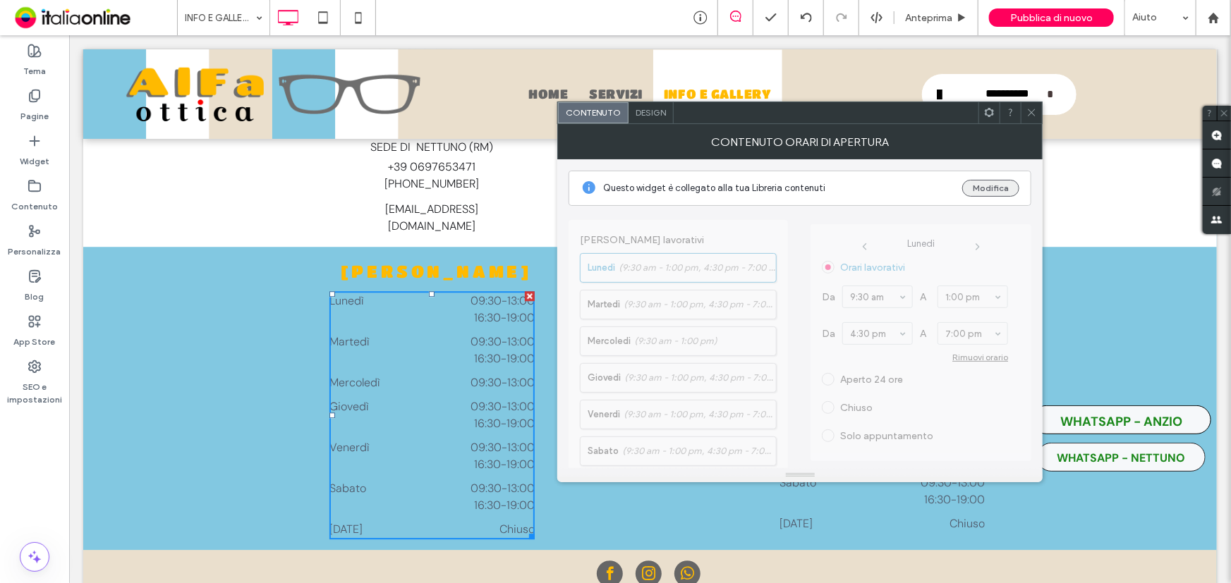
click at [992, 190] on button "Modifica" at bounding box center [990, 188] width 57 height 17
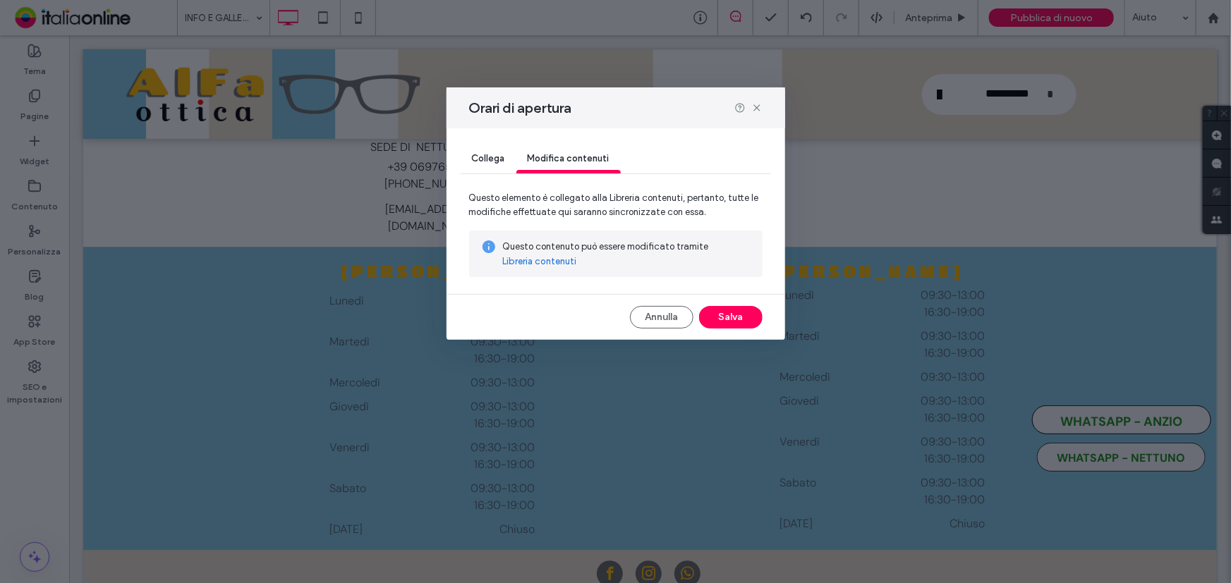
click at [553, 262] on link "Libreria contenuti" at bounding box center [540, 262] width 74 height 14
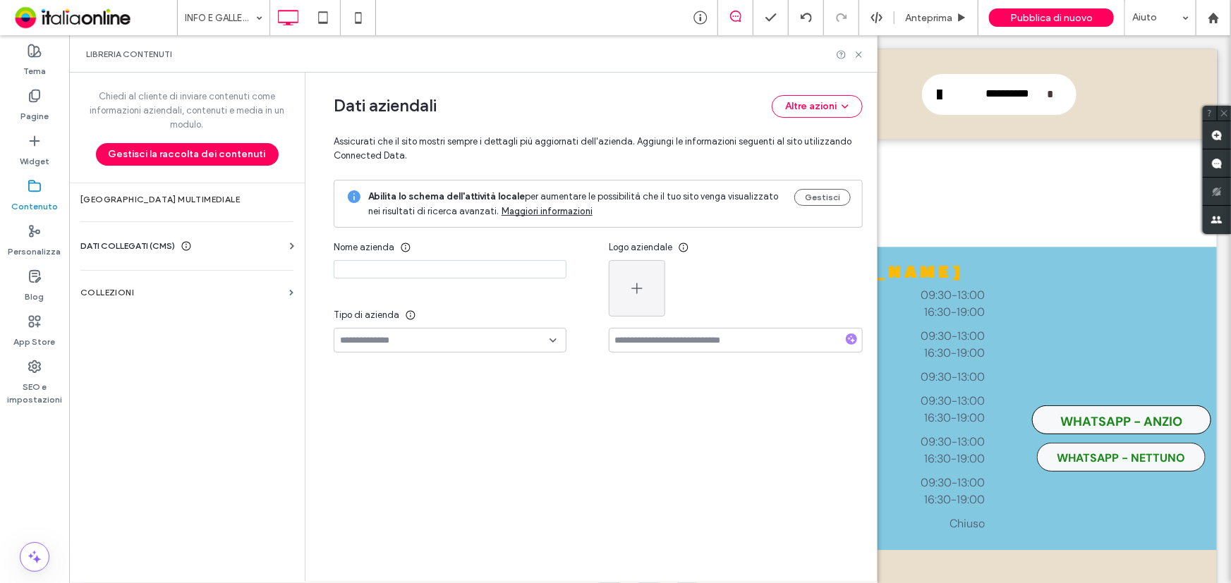
type input "**********"
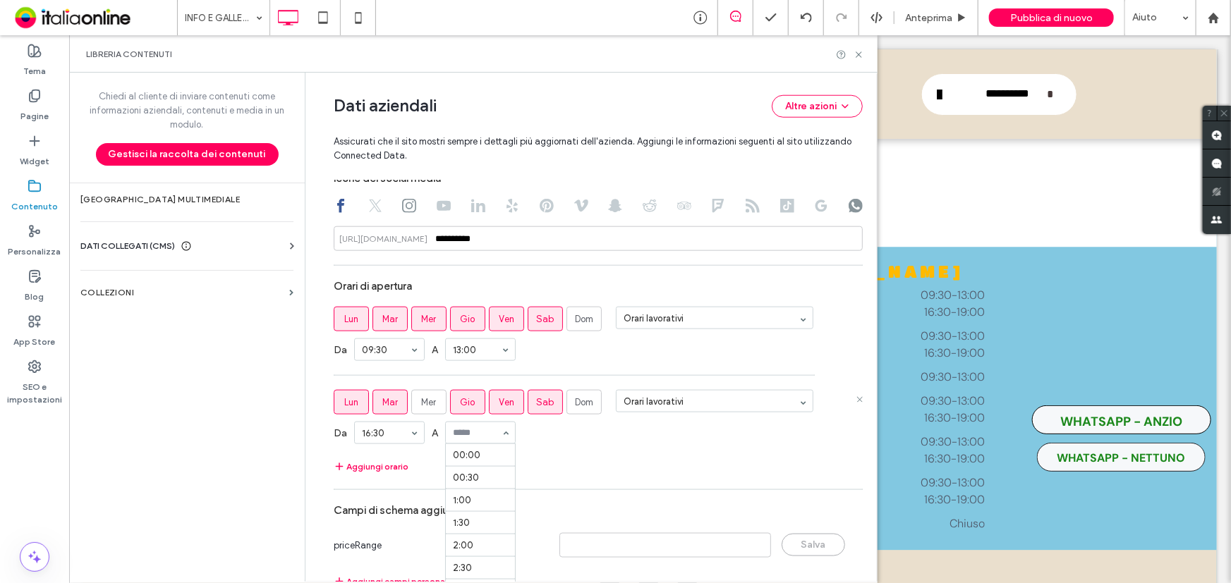
scroll to position [891, 0]
click at [425, 409] on label "Mer" at bounding box center [428, 402] width 35 height 25
click at [859, 56] on icon at bounding box center [858, 54] width 11 height 11
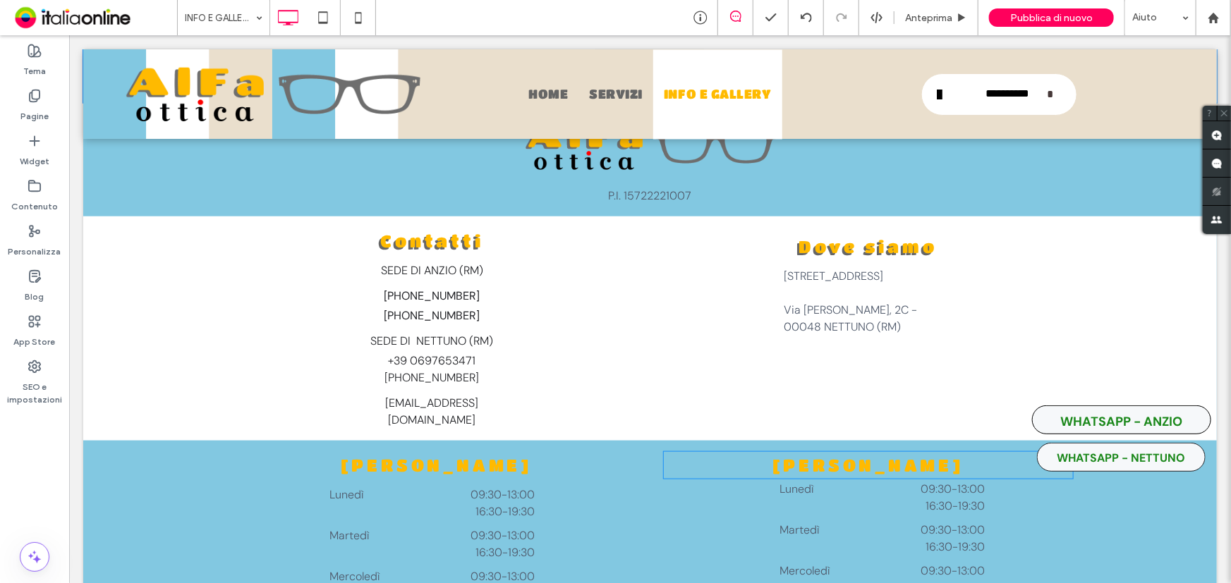
scroll to position [3590, 0]
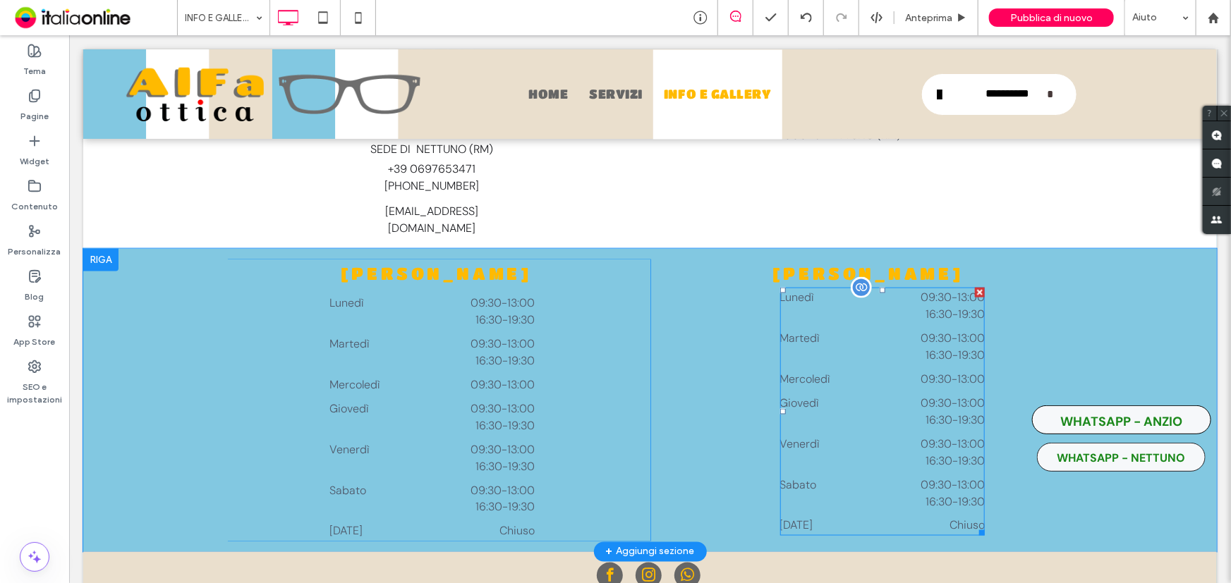
click at [911, 411] on span "16:30 - 19:30" at bounding box center [923, 419] width 121 height 17
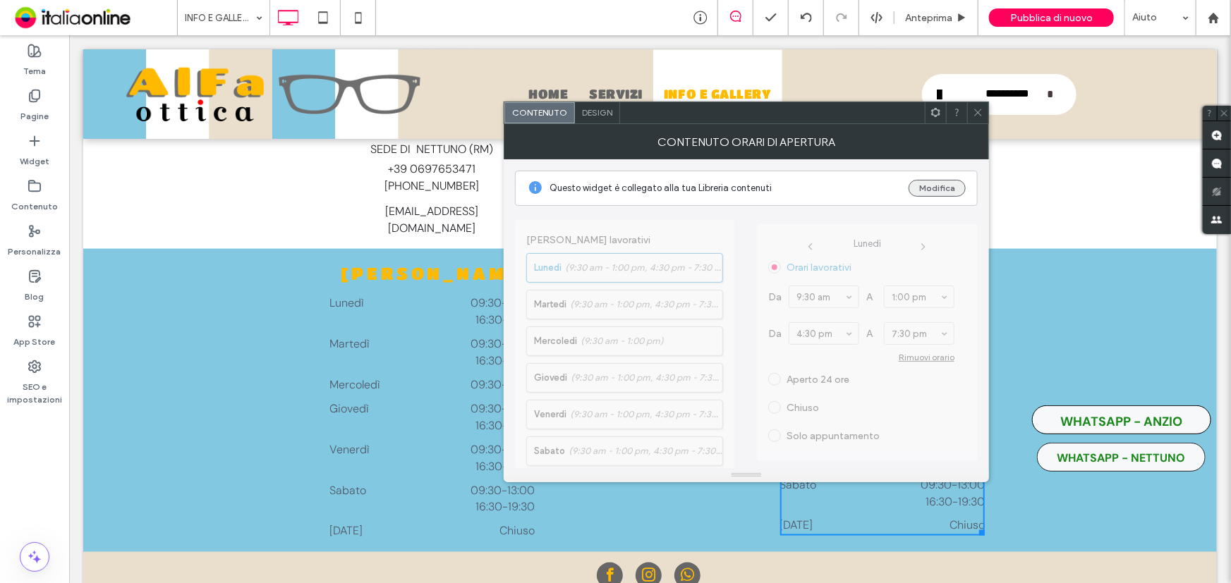
click at [938, 187] on button "Modifica" at bounding box center [936, 188] width 57 height 17
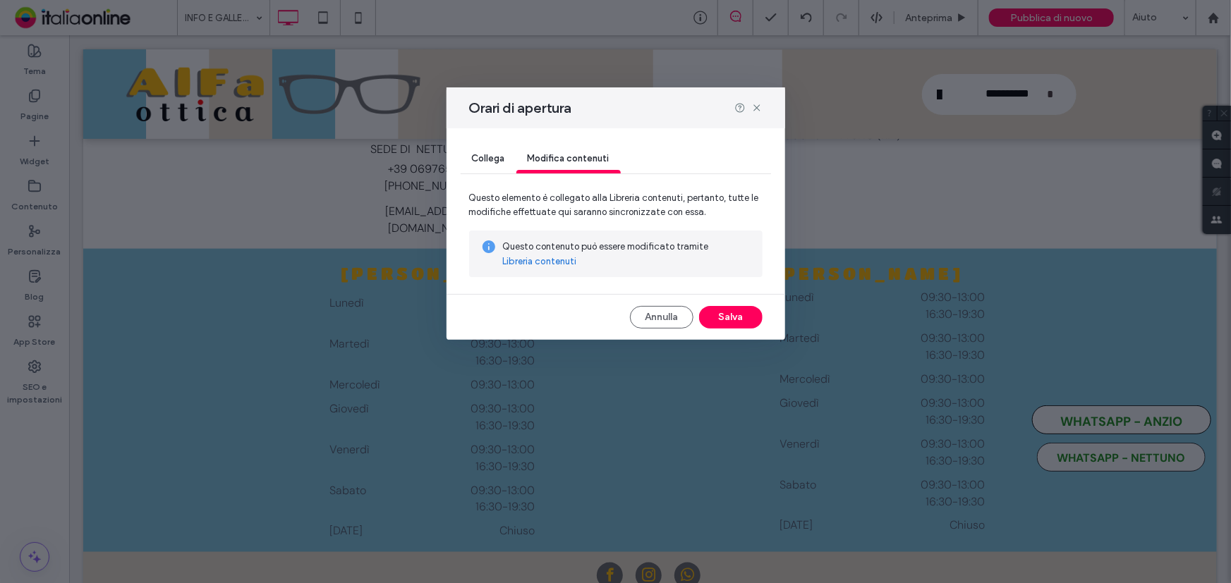
click at [553, 265] on link "Libreria contenuti" at bounding box center [540, 262] width 74 height 14
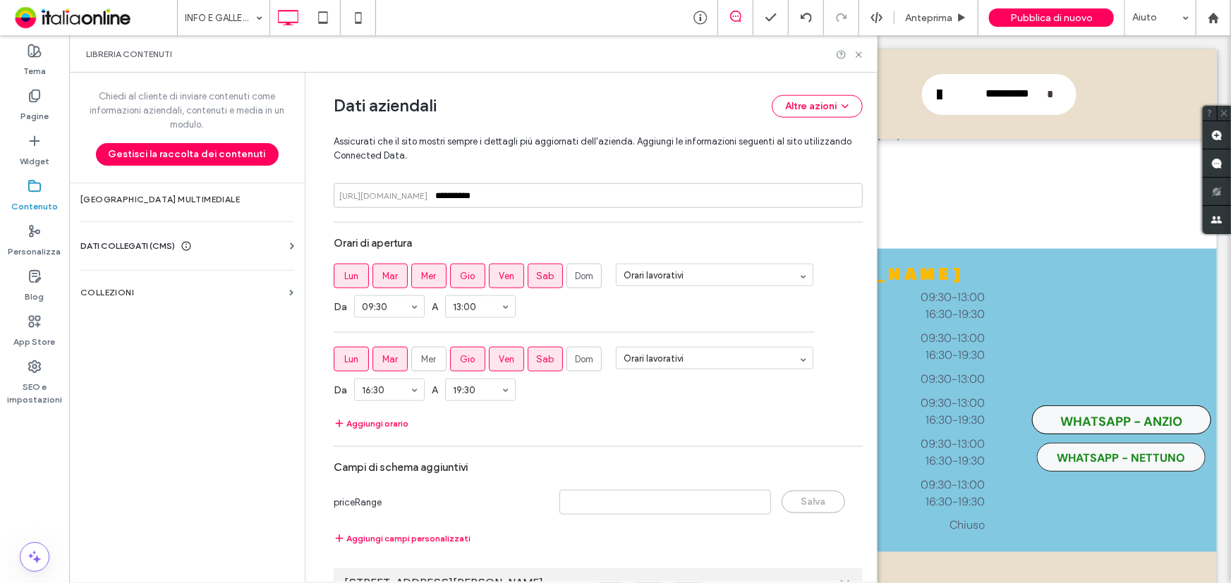
scroll to position [841, 0]
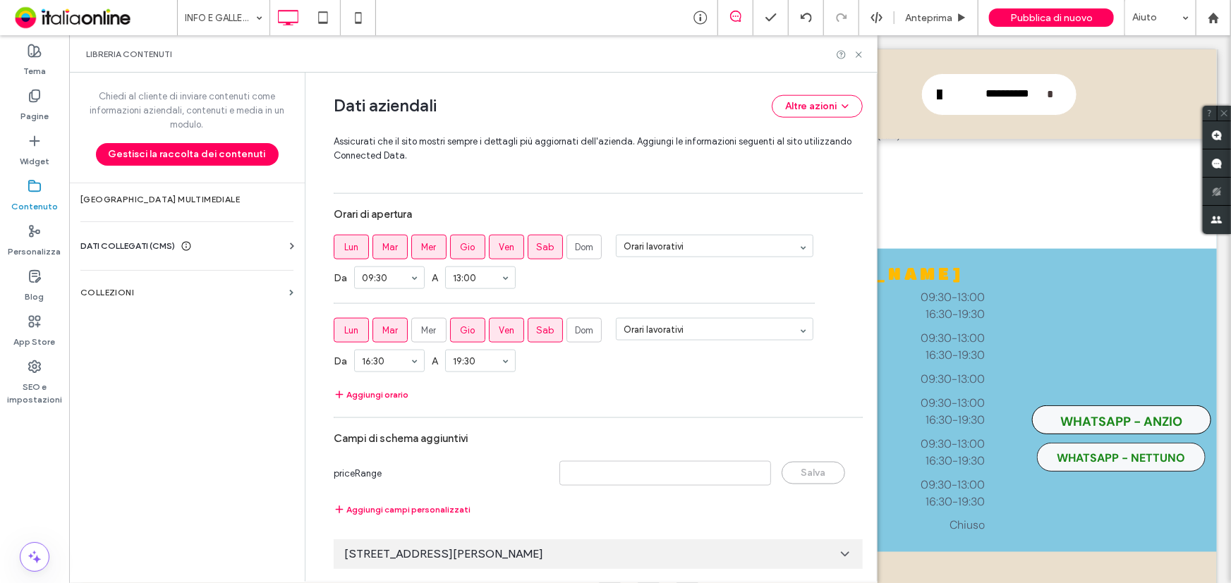
click at [820, 547] on div "Via Ennio Visca 2c, 00048 Nettuno RM, Italy" at bounding box center [598, 555] width 529 height 30
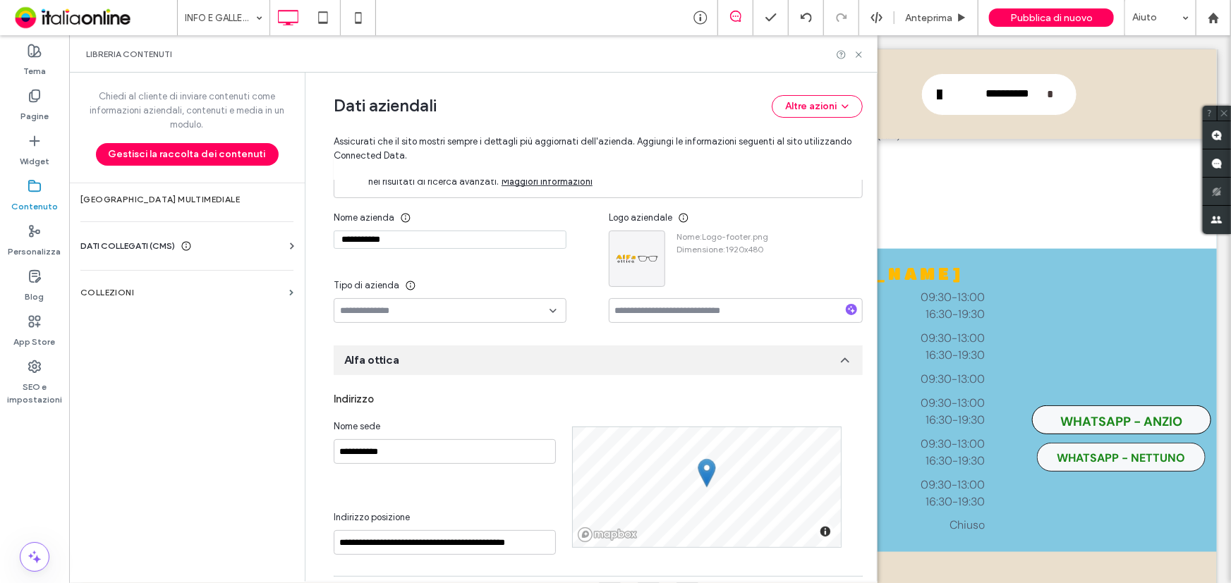
scroll to position [0, 0]
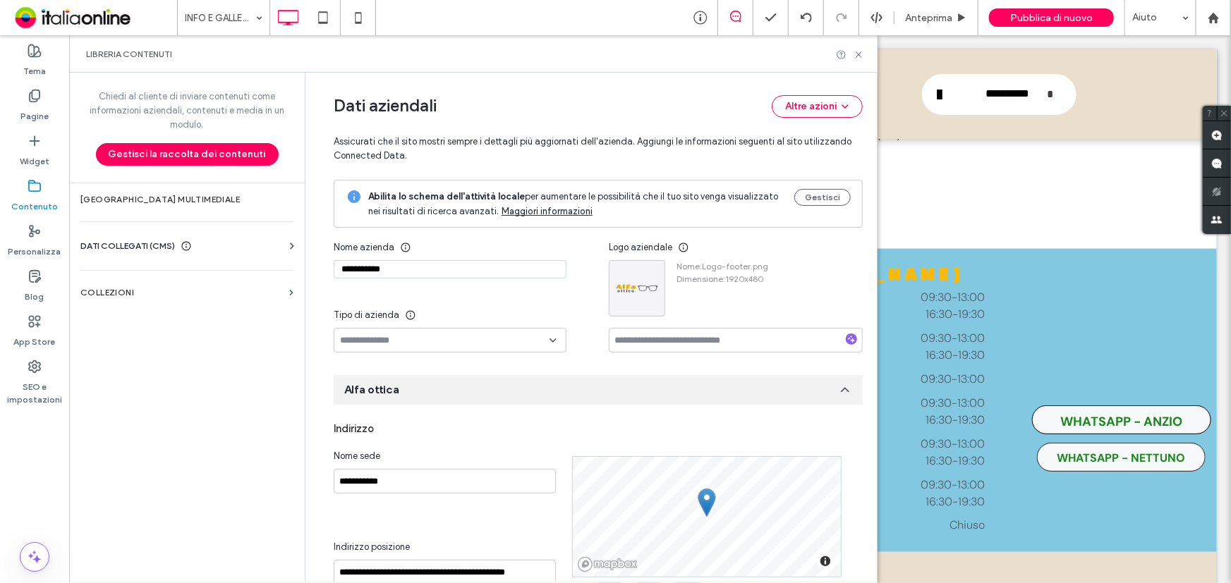
click at [253, 243] on div "DATI COLLEGATI (CMS)" at bounding box center [189, 246] width 219 height 14
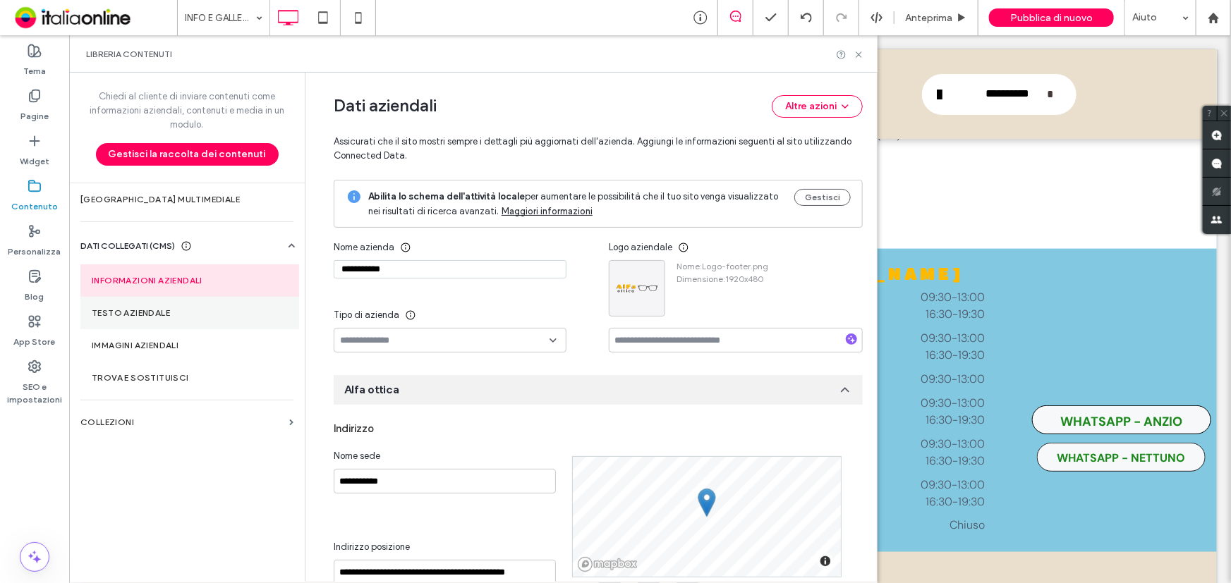
click at [176, 316] on label "Testo aziendale" at bounding box center [190, 313] width 196 height 10
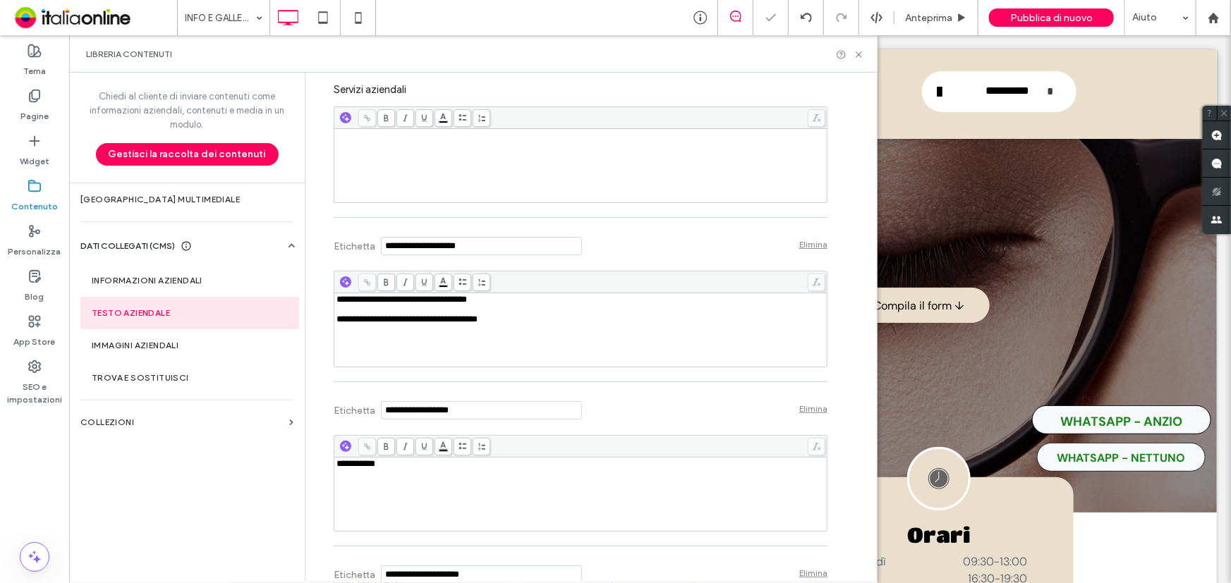
scroll to position [641, 0]
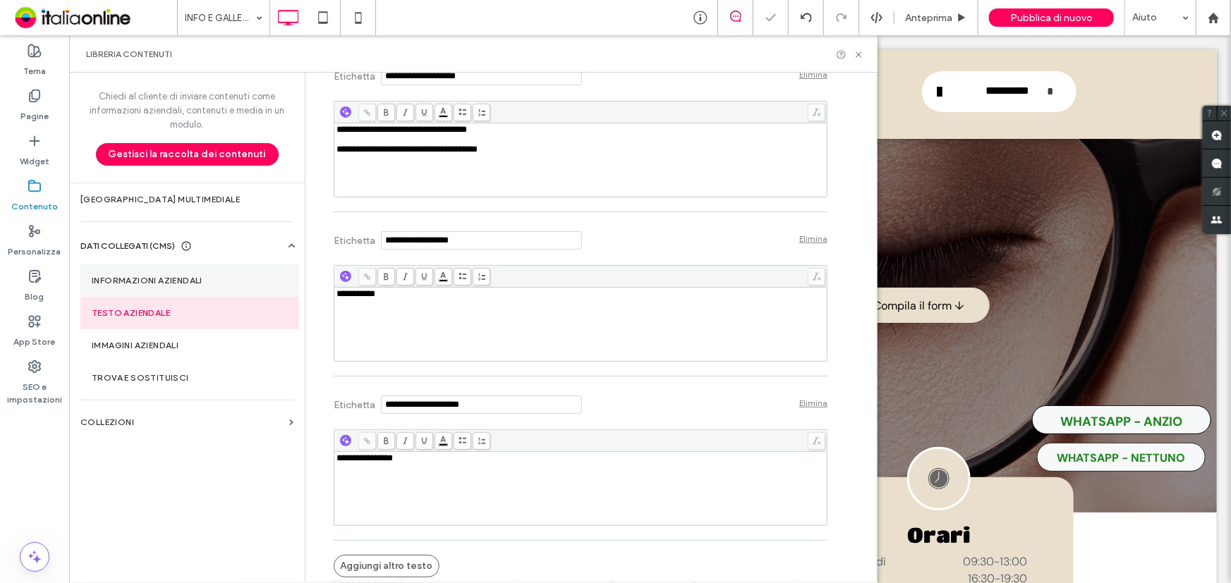
click at [204, 291] on section "Informazioni aziendali" at bounding box center [189, 280] width 219 height 32
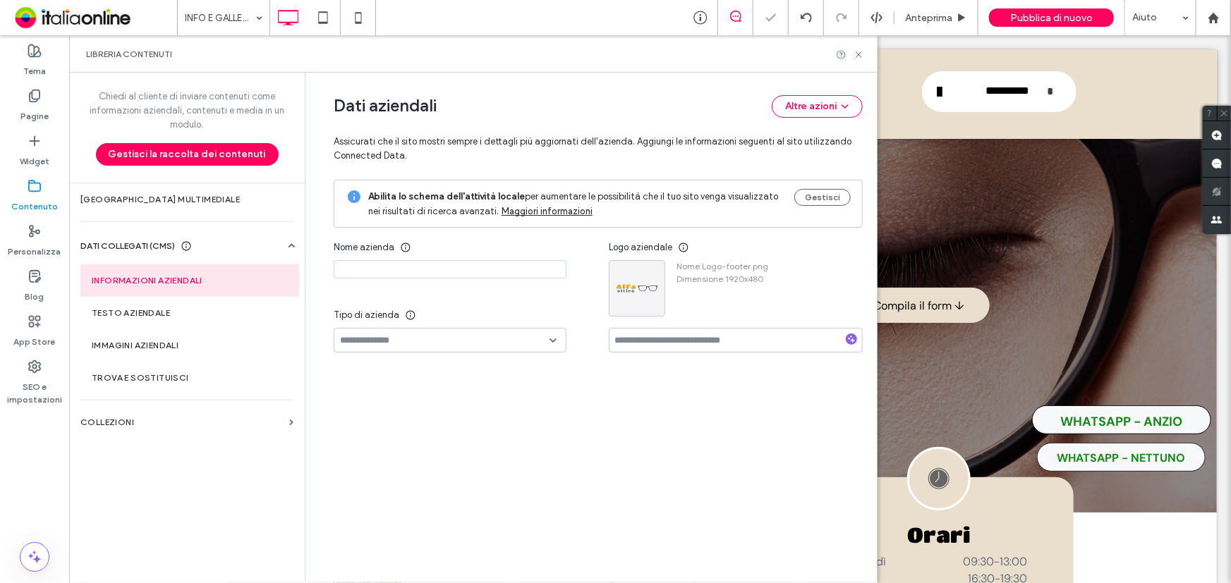
type input "**********"
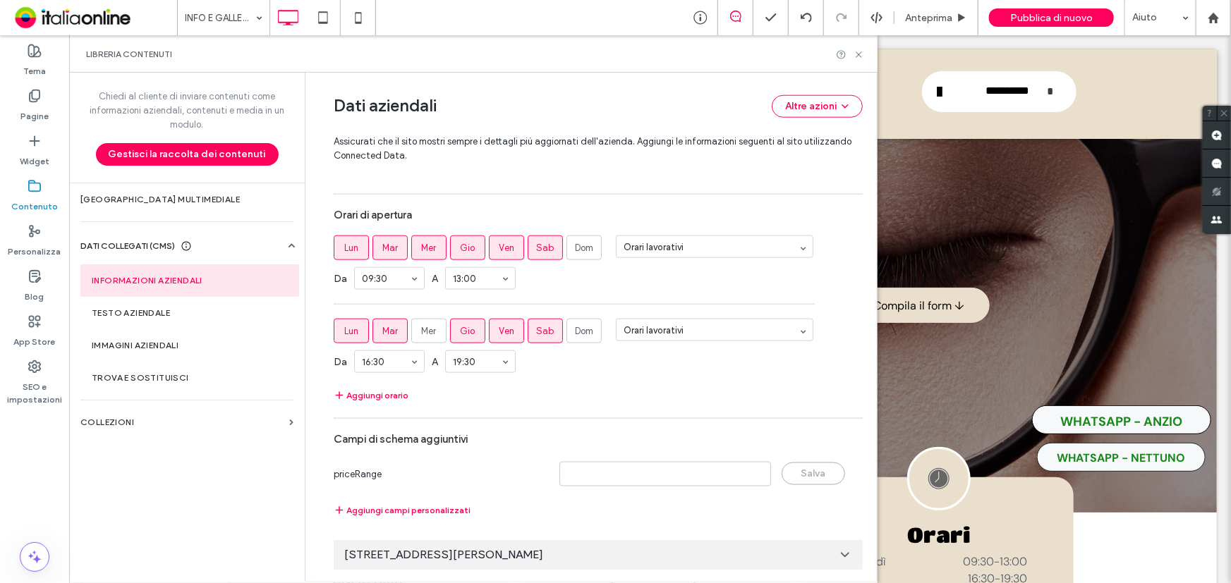
scroll to position [841, 0]
click at [710, 547] on div "Via Ennio Visca 2c, 00048 Nettuno RM, Italy" at bounding box center [598, 555] width 529 height 30
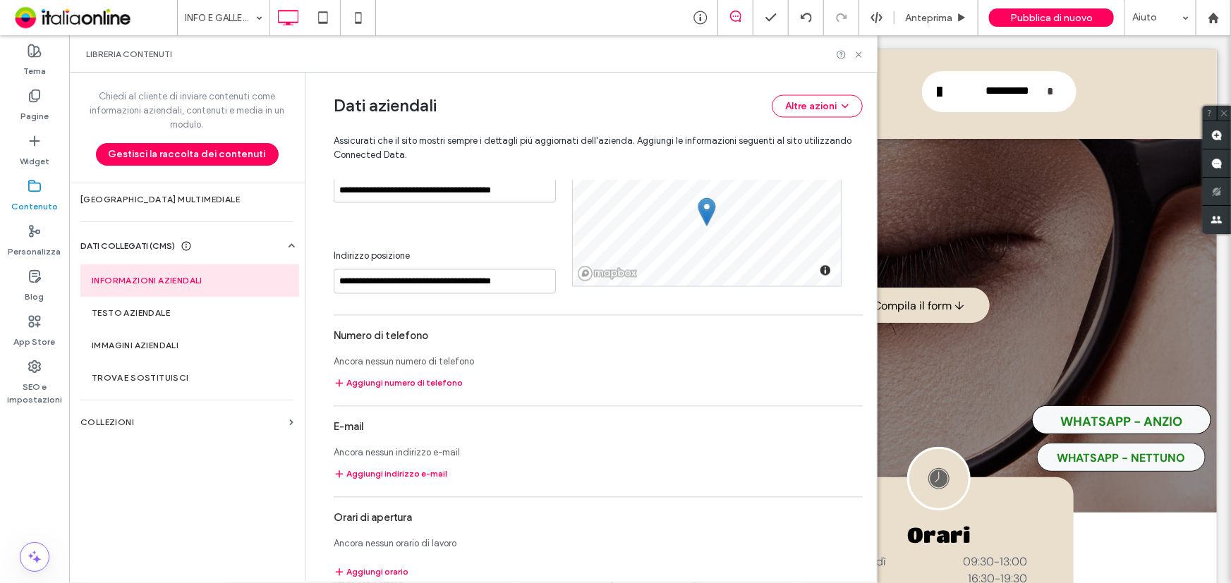
scroll to position [1312, 0]
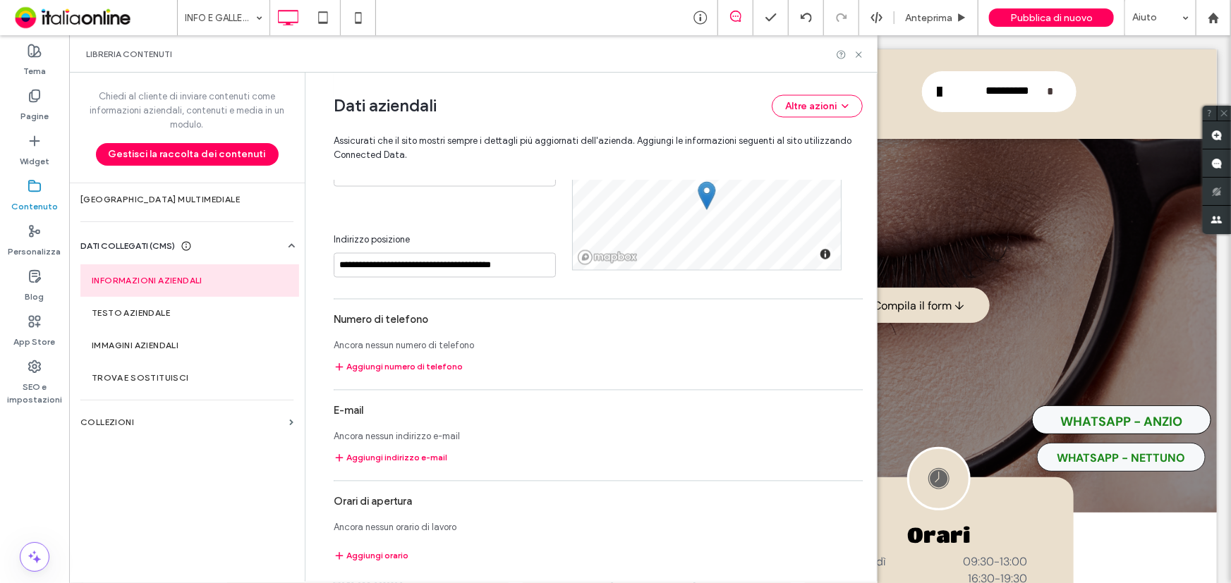
click at [858, 47] on div "Libreria contenuti" at bounding box center [473, 53] width 808 height 37
click at [852, 50] on div at bounding box center [850, 54] width 28 height 11
click at [854, 50] on icon at bounding box center [858, 54] width 11 height 11
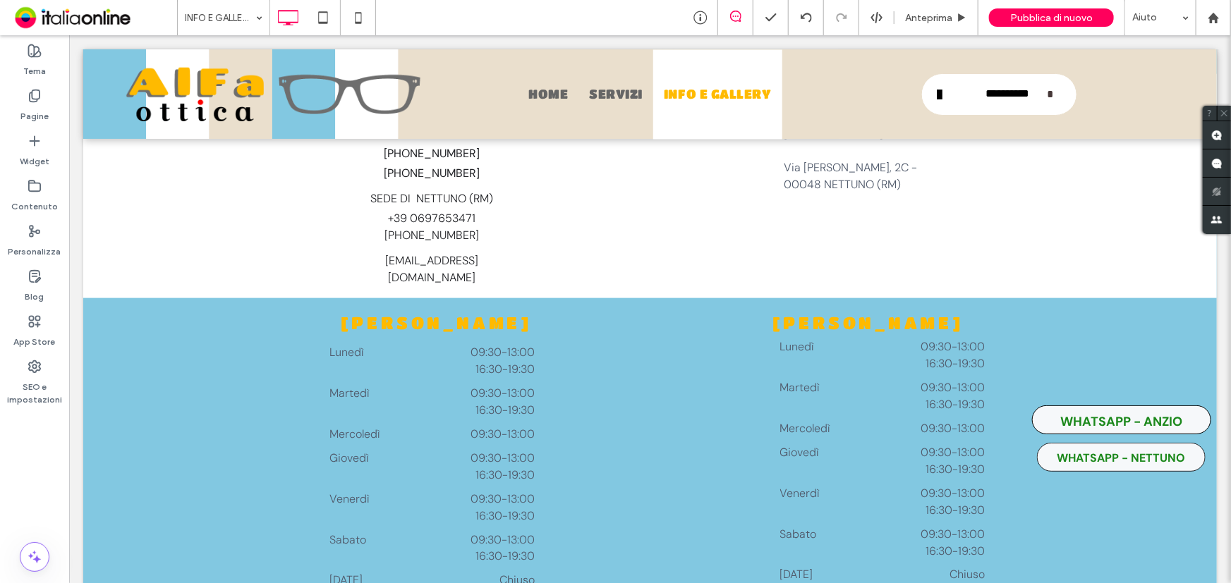
scroll to position [3603, 0]
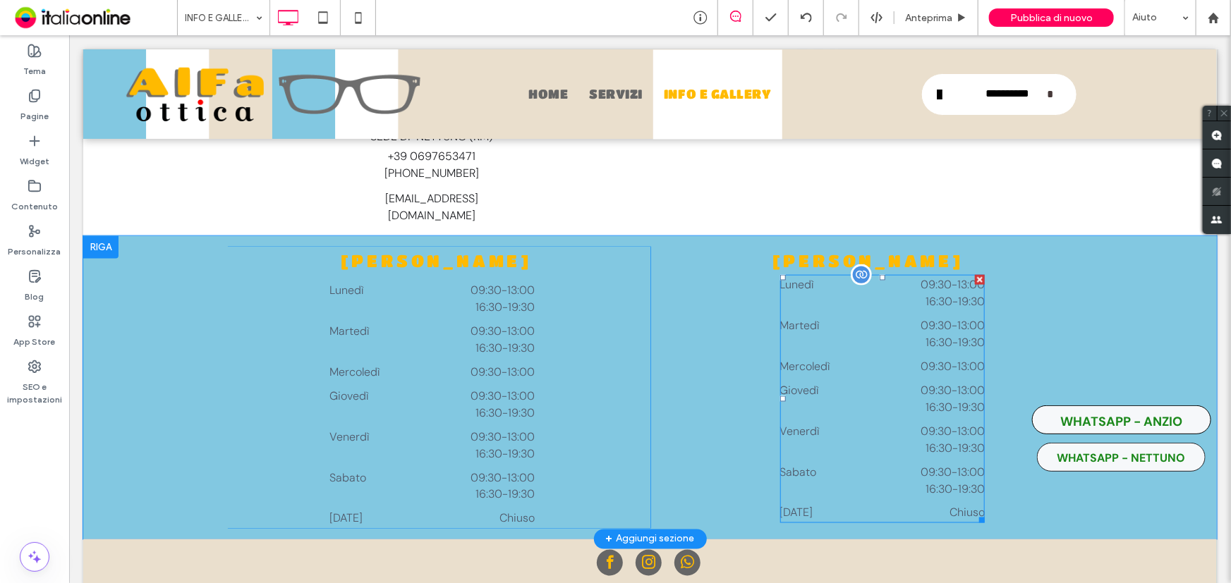
click at [974, 274] on div at bounding box center [979, 279] width 10 height 10
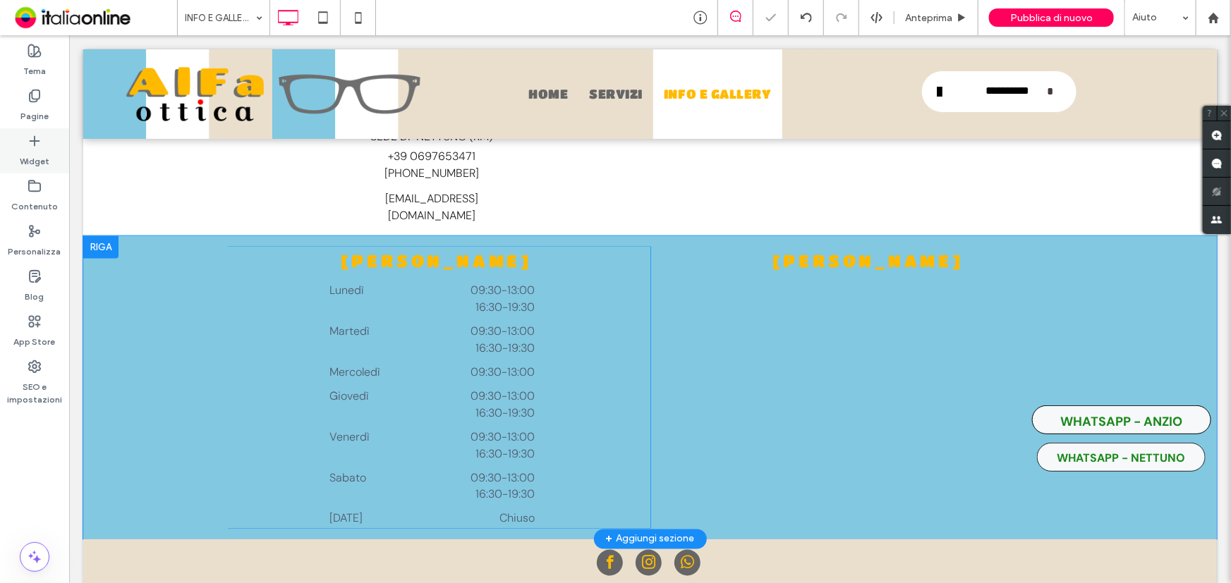
click at [49, 155] on div "Widget" at bounding box center [34, 150] width 69 height 45
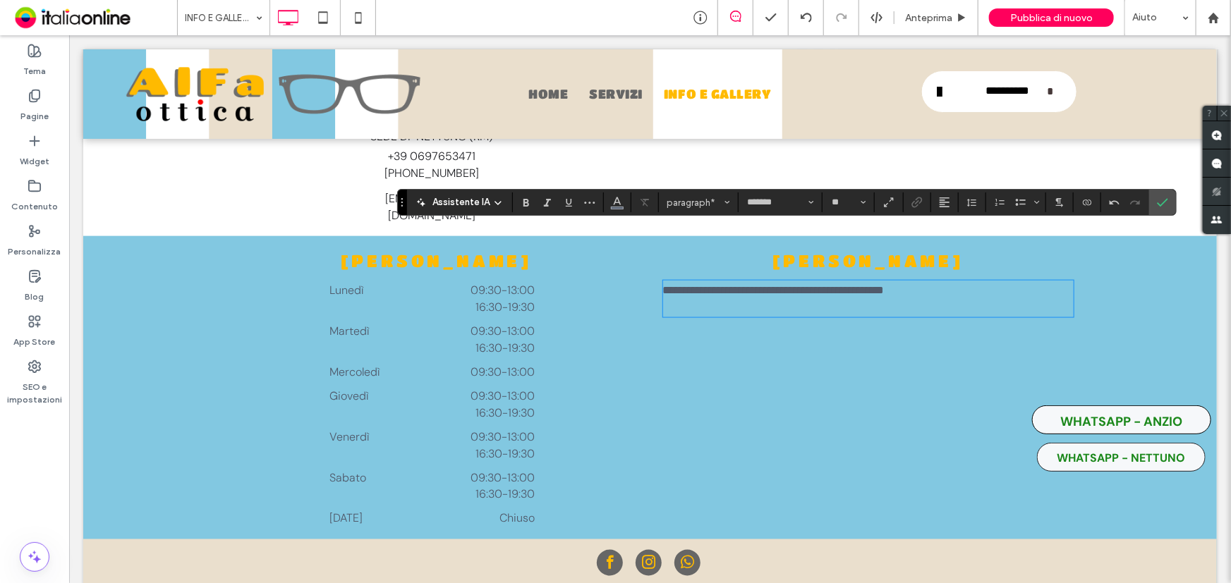
click at [792, 298] on p "﻿" at bounding box center [867, 306] width 410 height 17
click at [796, 298] on p "﻿" at bounding box center [867, 306] width 410 height 17
click at [797, 301] on span "**********" at bounding box center [786, 306] width 248 height 11
click at [792, 284] on span "**********" at bounding box center [772, 289] width 221 height 11
click at [803, 318] on span "**********" at bounding box center [766, 323] width 209 height 11
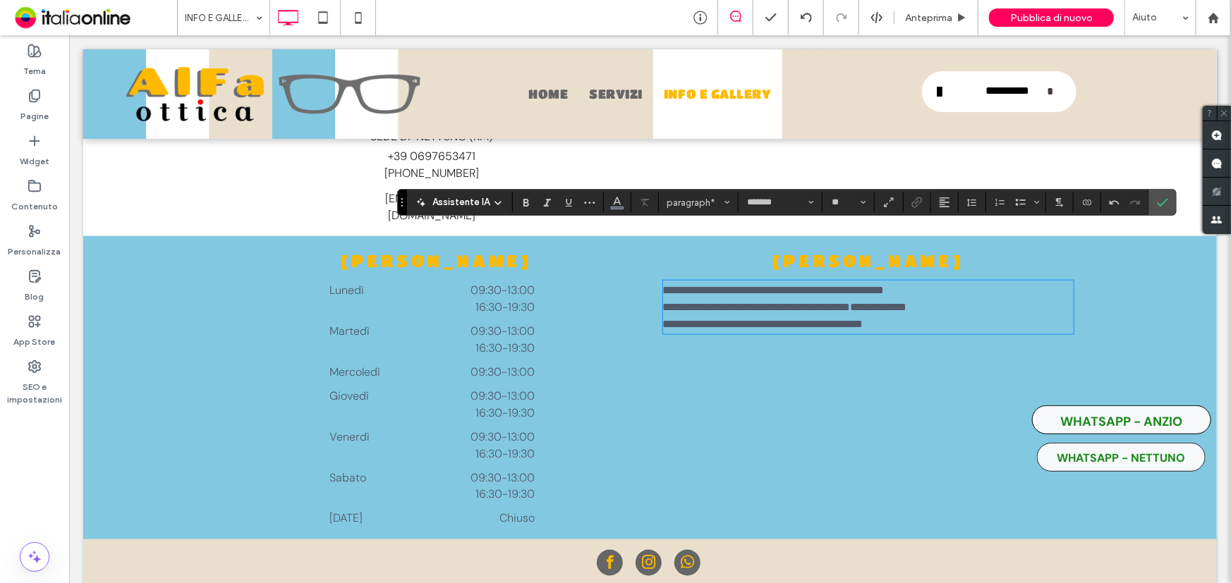
click at [839, 315] on p "**********" at bounding box center [867, 323] width 410 height 17
click at [864, 298] on p "**********" at bounding box center [867, 306] width 410 height 17
click at [839, 332] on p "*******" at bounding box center [867, 340] width 410 height 17
click at [798, 284] on span "**********" at bounding box center [772, 289] width 221 height 11
drag, startPoint x: 793, startPoint y: 225, endPoint x: 867, endPoint y: 226, distance: 73.4
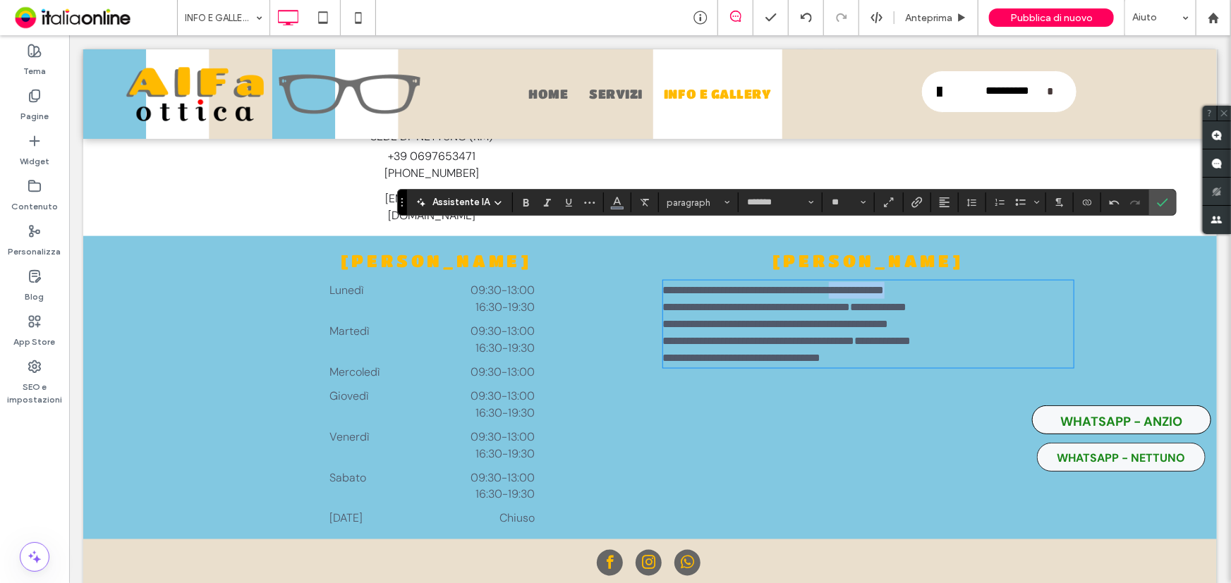
click at [867, 281] on p "**********" at bounding box center [867, 289] width 410 height 17
copy span "**********"
click at [797, 332] on p "**********" at bounding box center [867, 340] width 410 height 17
click at [805, 349] on p "**********" at bounding box center [867, 357] width 410 height 17
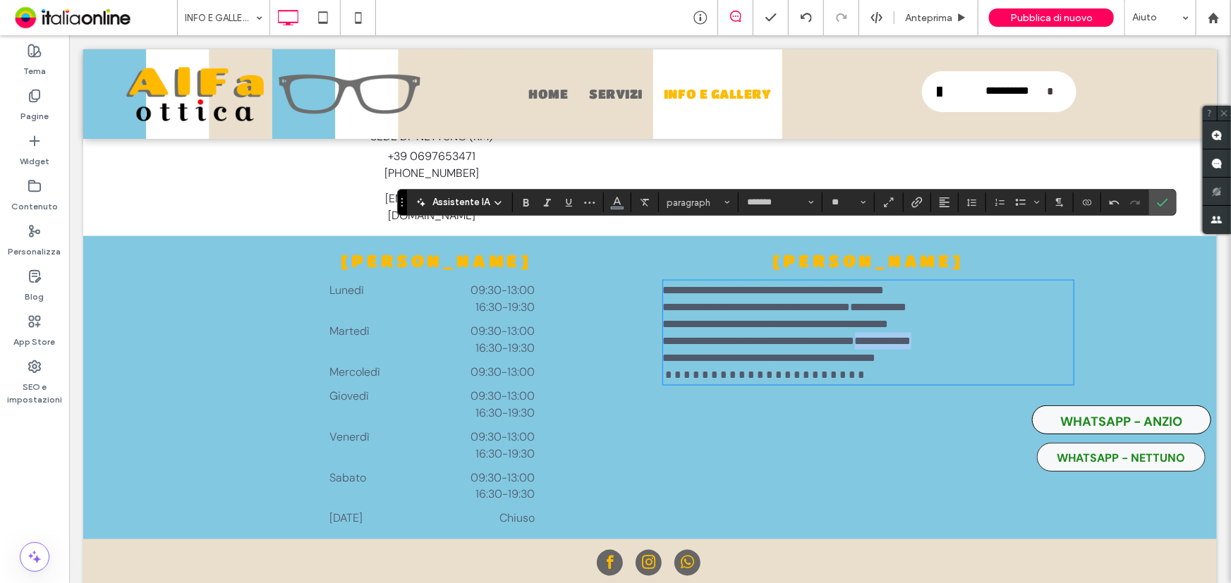
drag, startPoint x: 796, startPoint y: 277, endPoint x: 863, endPoint y: 288, distance: 68.6
click at [871, 332] on p "**********" at bounding box center [867, 340] width 410 height 17
click at [791, 369] on span at bounding box center [764, 374] width 205 height 11
click at [680, 386] on span "*********" at bounding box center [694, 391] width 65 height 11
drag, startPoint x: 857, startPoint y: 317, endPoint x: 790, endPoint y: 314, distance: 67.1
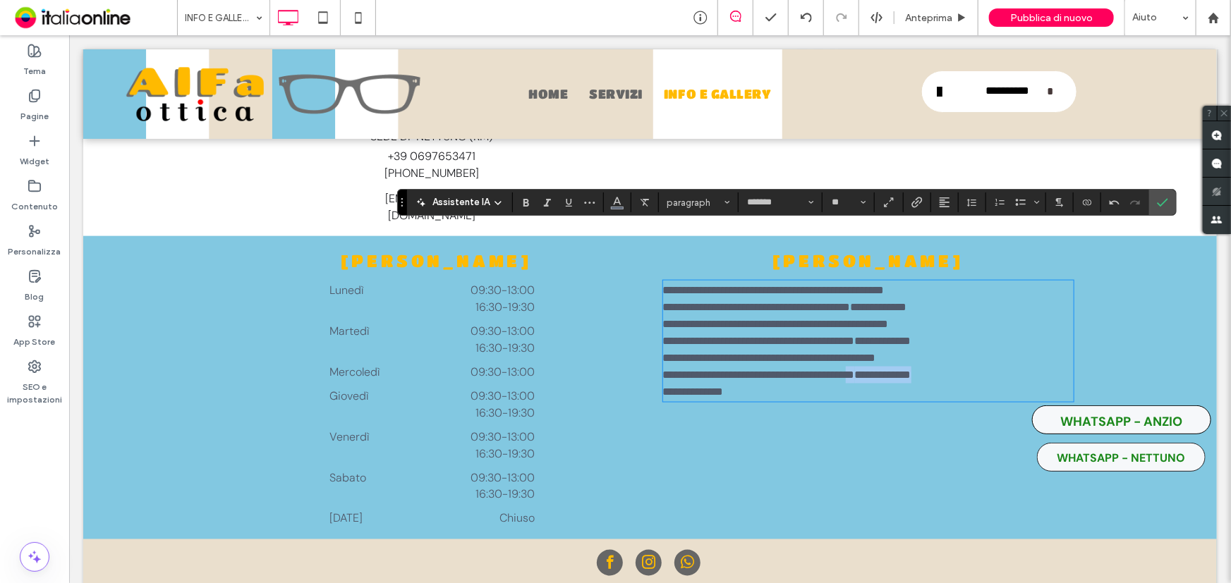
click at [790, 366] on p "**********" at bounding box center [867, 374] width 410 height 17
click at [797, 383] on p "********" at bounding box center [867, 391] width 410 height 17
drag, startPoint x: 794, startPoint y: 269, endPoint x: 866, endPoint y: 257, distance: 72.9
click at [866, 318] on span "**********" at bounding box center [775, 323] width 226 height 11
copy span "**********"
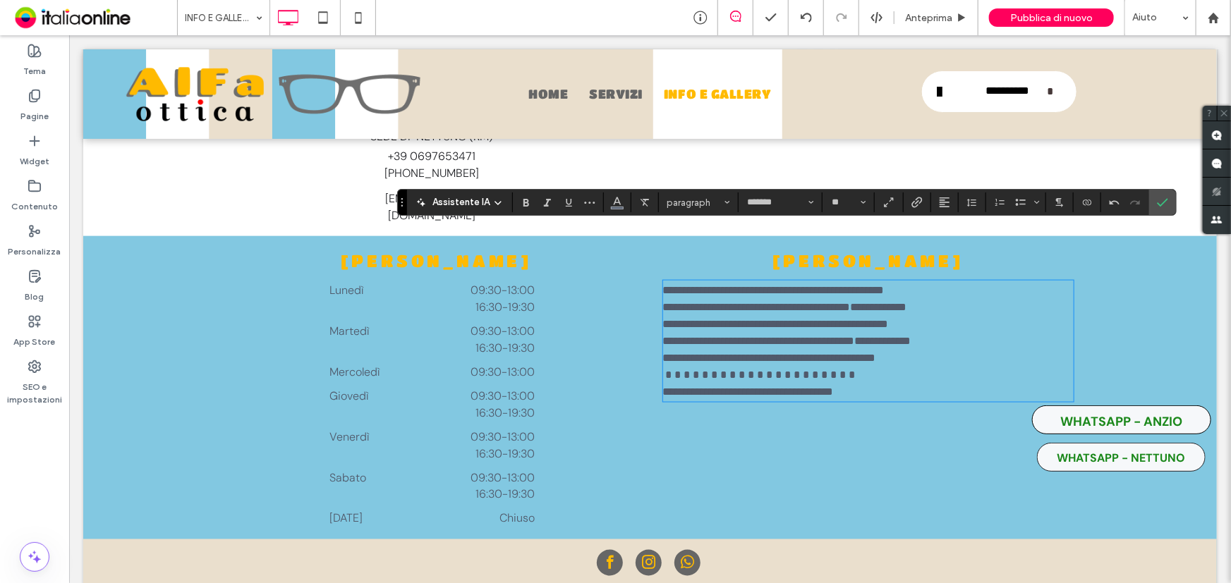
click at [803, 383] on p "********" at bounding box center [867, 391] width 410 height 17
drag, startPoint x: 793, startPoint y: 278, endPoint x: 867, endPoint y: 287, distance: 74.6
click at [867, 332] on p "**********" at bounding box center [867, 340] width 410 height 17
drag, startPoint x: 810, startPoint y: 344, endPoint x: 801, endPoint y: 345, distance: 9.2
click at [806, 400] on p at bounding box center [867, 408] width 410 height 17
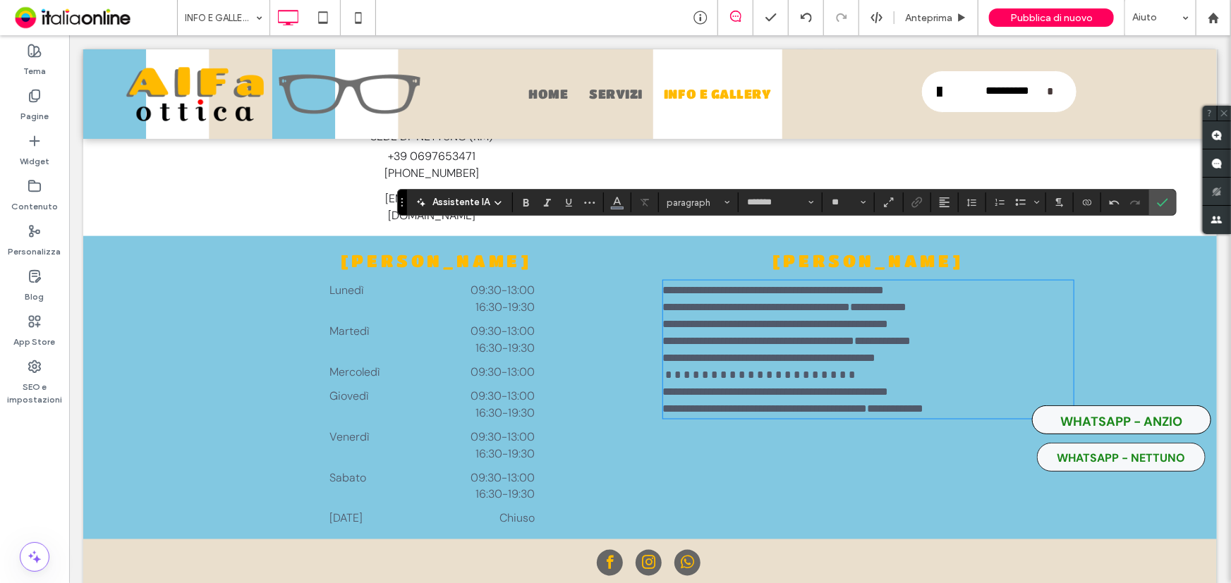
click at [807, 403] on span "**********" at bounding box center [792, 408] width 261 height 11
click at [796, 386] on span "**********" at bounding box center [775, 391] width 226 height 11
drag, startPoint x: 793, startPoint y: 344, endPoint x: 806, endPoint y: 350, distance: 13.9
click at [793, 403] on span "**********" at bounding box center [786, 408] width 248 height 11
click at [884, 400] on p "**********" at bounding box center [867, 408] width 410 height 17
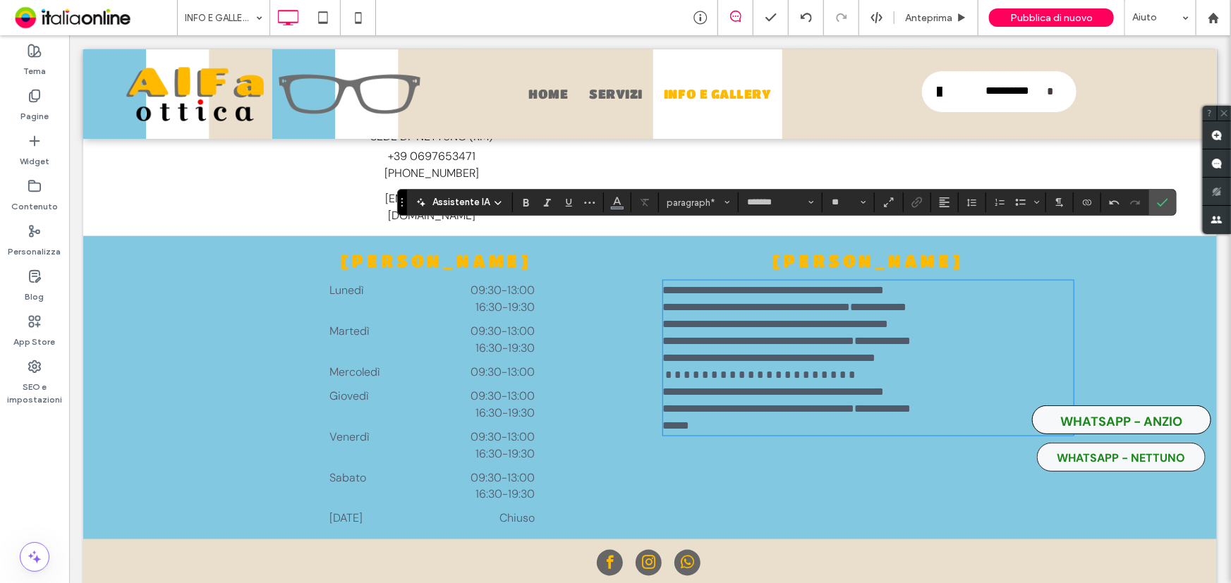
click at [665, 420] on span "******" at bounding box center [675, 425] width 27 height 11
click at [750, 417] on p "*******" at bounding box center [867, 425] width 410 height 17
drag, startPoint x: 800, startPoint y: 332, endPoint x: 869, endPoint y: 327, distance: 68.6
click at [869, 383] on p "**********" at bounding box center [867, 391] width 410 height 17
copy span "**********"
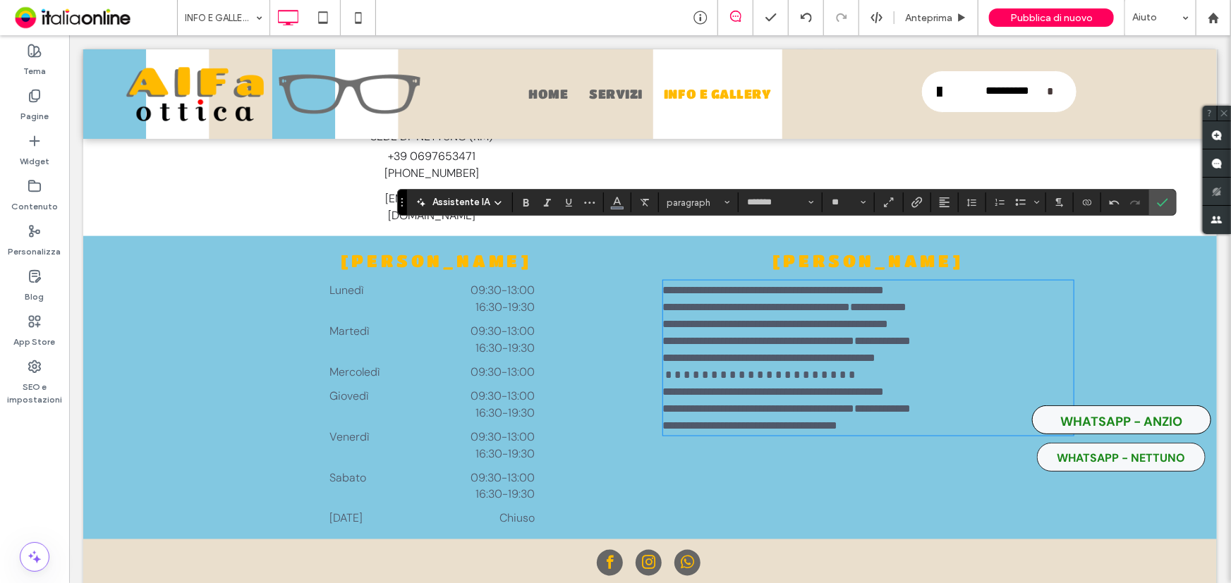
click at [805, 417] on p "*******" at bounding box center [867, 425] width 410 height 17
drag, startPoint x: 796, startPoint y: 347, endPoint x: 865, endPoint y: 348, distance: 69.1
click at [865, 400] on p "**********" at bounding box center [867, 408] width 410 height 17
click at [793, 434] on p "﻿" at bounding box center [867, 442] width 410 height 17
click at [808, 434] on p "﻿" at bounding box center [867, 442] width 410 height 17
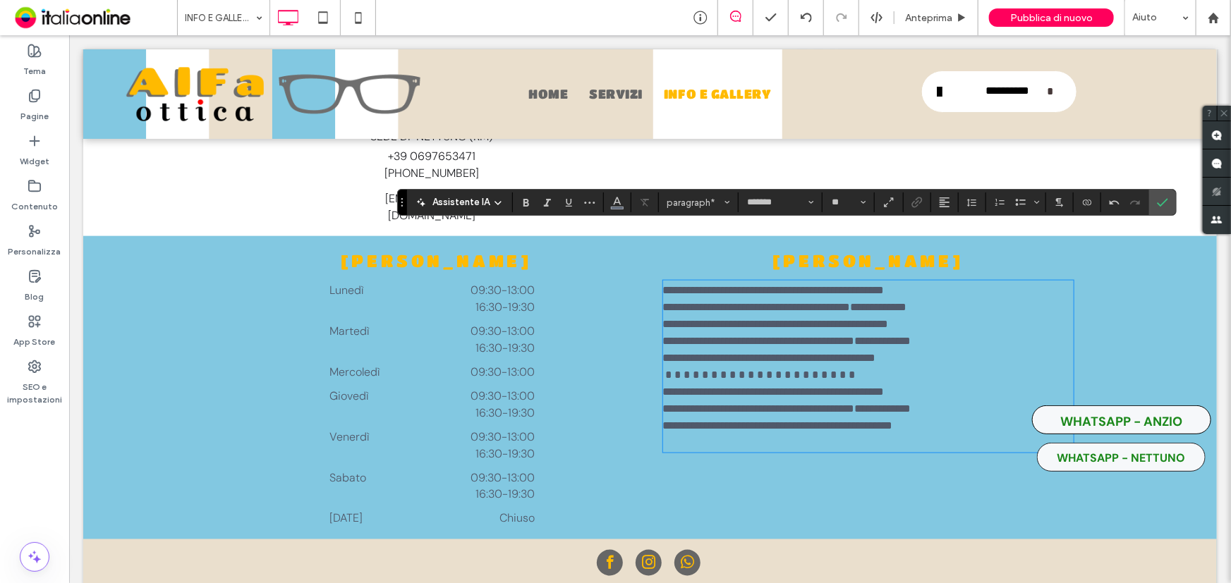
click at [808, 434] on p "﻿" at bounding box center [867, 442] width 410 height 17
click at [796, 335] on span "**********" at bounding box center [786, 340] width 248 height 11
click at [793, 318] on span "**********" at bounding box center [775, 323] width 226 height 11
click at [798, 437] on span "**********" at bounding box center [788, 442] width 252 height 11
click at [803, 420] on span "**********" at bounding box center [777, 425] width 230 height 11
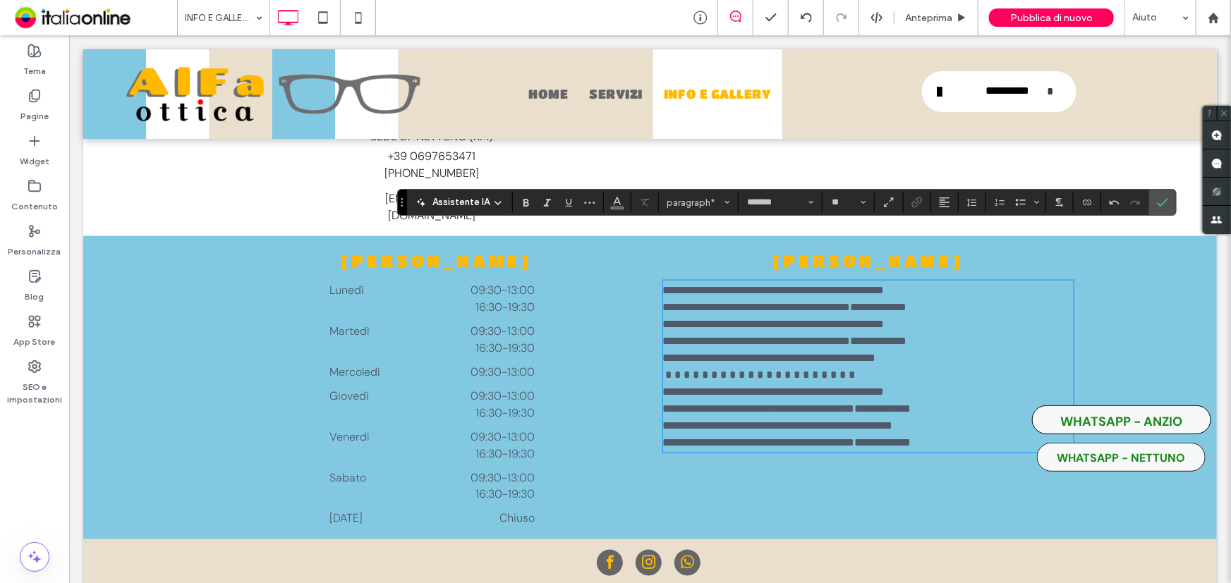
click at [797, 420] on span "**********" at bounding box center [777, 425] width 230 height 11
click at [797, 400] on p "**********" at bounding box center [867, 408] width 410 height 17
click at [879, 434] on p "**********" at bounding box center [867, 442] width 410 height 17
click at [1157, 211] on span "Conferma" at bounding box center [1160, 202] width 6 height 25
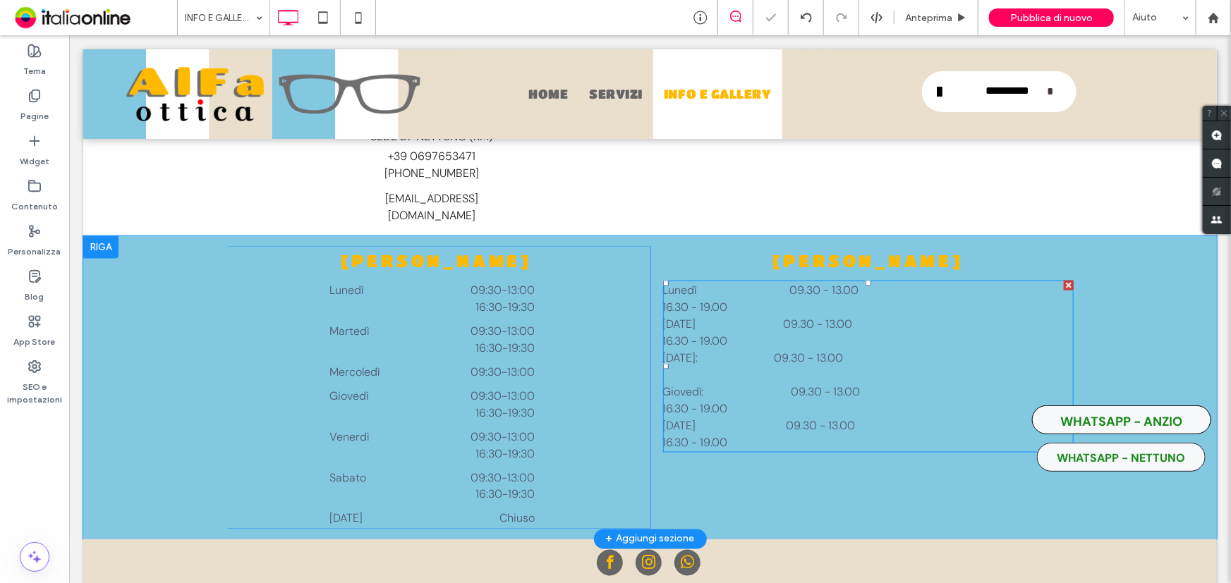
click at [868, 434] on p "16.30 - 19.00" at bounding box center [867, 442] width 410 height 17
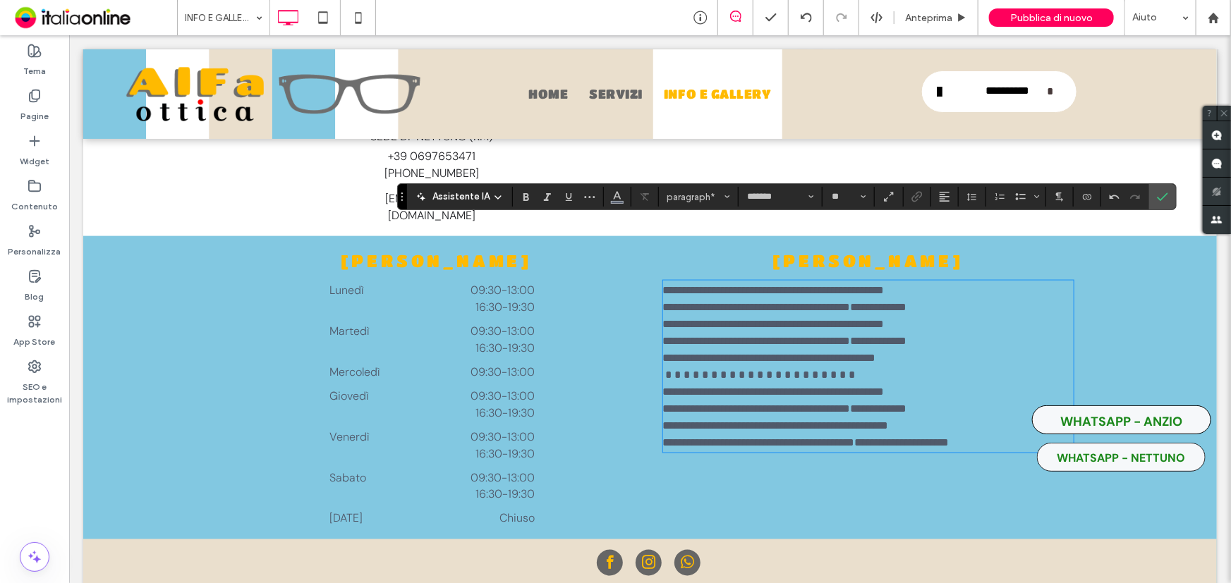
click at [869, 437] on span "**********" at bounding box center [805, 442] width 286 height 11
click at [720, 451] on p "******" at bounding box center [867, 459] width 410 height 17
drag, startPoint x: 848, startPoint y: 339, endPoint x: 875, endPoint y: 339, distance: 26.8
click at [875, 383] on p "**********" at bounding box center [867, 391] width 410 height 17
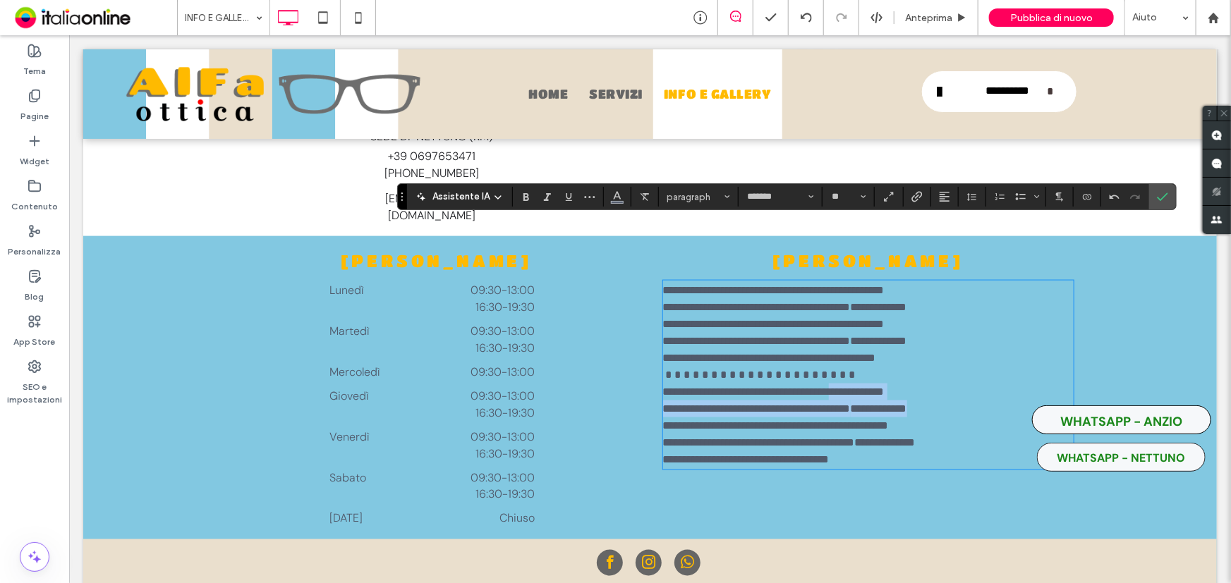
drag, startPoint x: 793, startPoint y: 332, endPoint x: 887, endPoint y: 339, distance: 94.1
click at [887, 339] on div "**********" at bounding box center [867, 374] width 410 height 186
copy span "**********"
click at [801, 451] on p "******" at bounding box center [867, 459] width 410 height 17
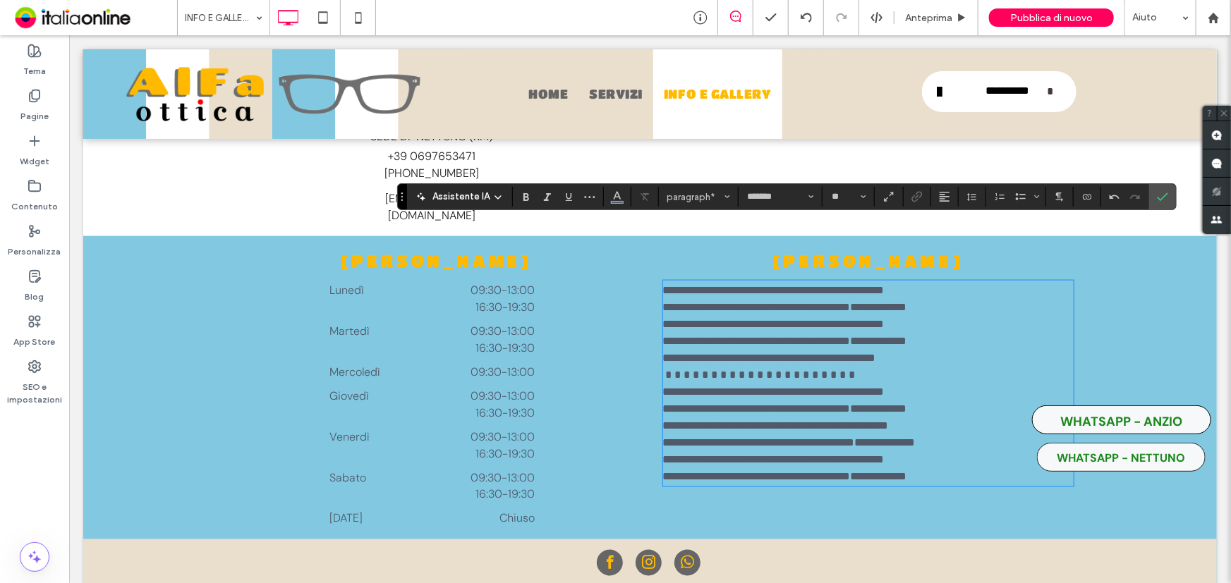
click at [793, 468] on p "**********" at bounding box center [867, 476] width 410 height 17
click at [1164, 190] on span "Conferma" at bounding box center [1162, 197] width 11 height 24
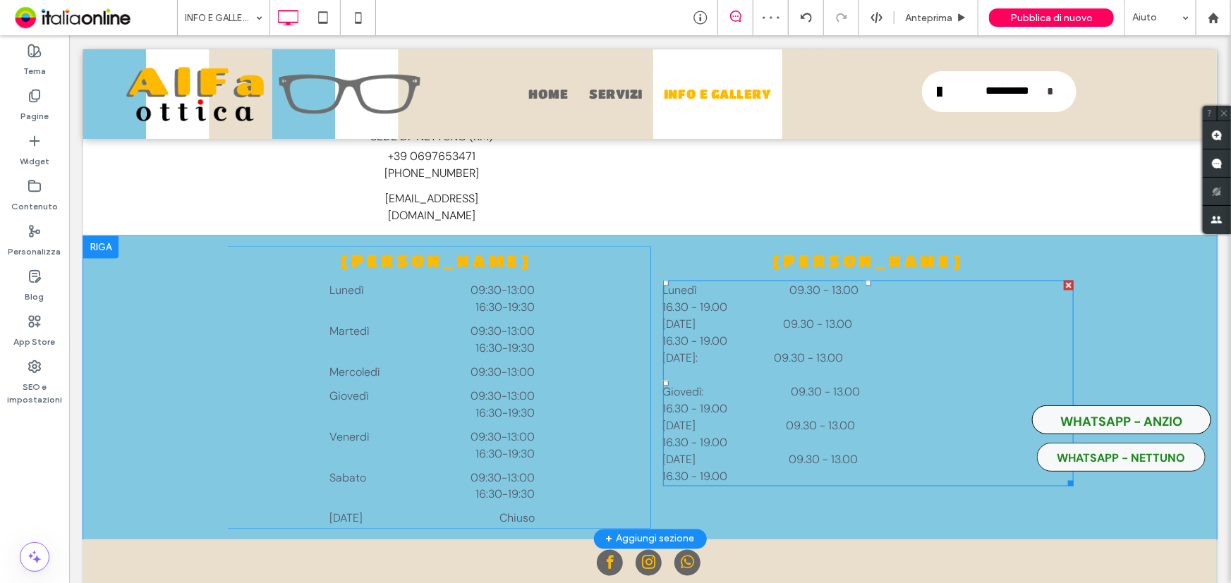
click at [805, 366] on p at bounding box center [867, 374] width 410 height 17
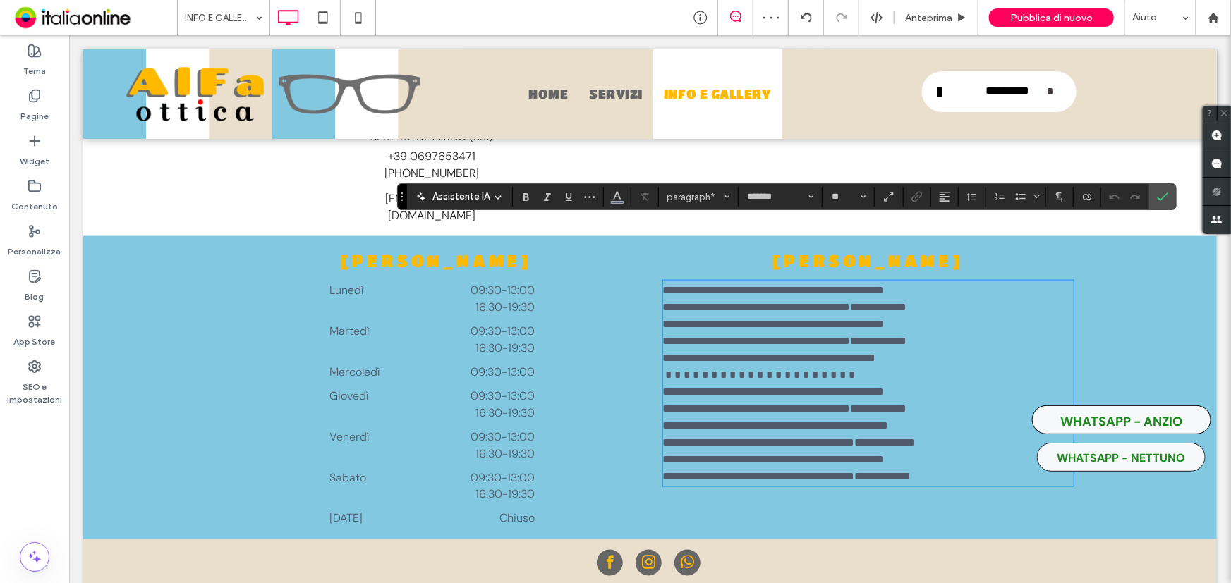
click at [802, 366] on p at bounding box center [867, 374] width 410 height 17
click at [669, 369] on span at bounding box center [758, 374] width 193 height 11
click at [871, 468] on p "**********" at bounding box center [867, 476] width 410 height 17
click at [799, 487] on span "**********" at bounding box center [753, 492] width 183 height 11
click at [1159, 199] on use "Conferma" at bounding box center [1162, 197] width 11 height 8
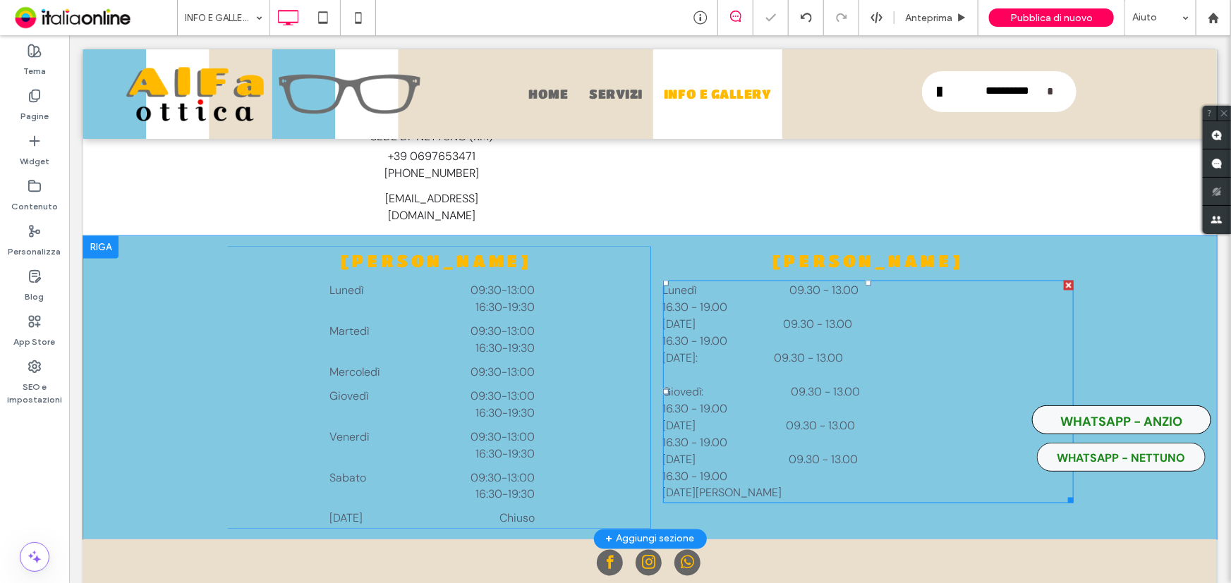
click at [895, 349] on p "Mercoledì: 09.30 - 13.00" at bounding box center [867, 357] width 410 height 17
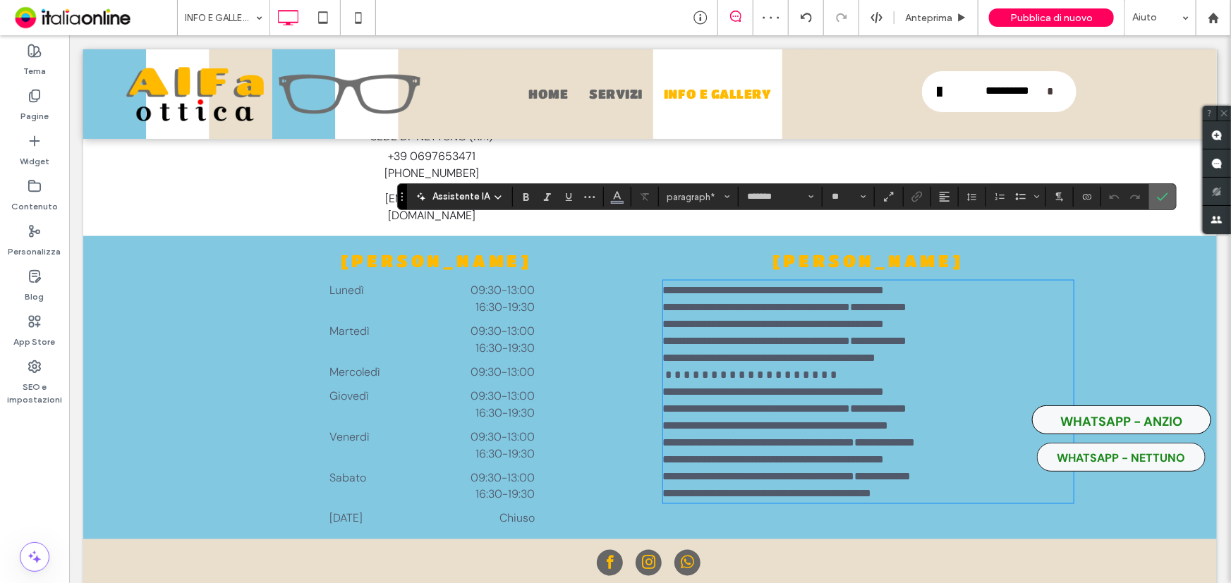
click at [1161, 200] on icon "Conferma" at bounding box center [1162, 196] width 11 height 11
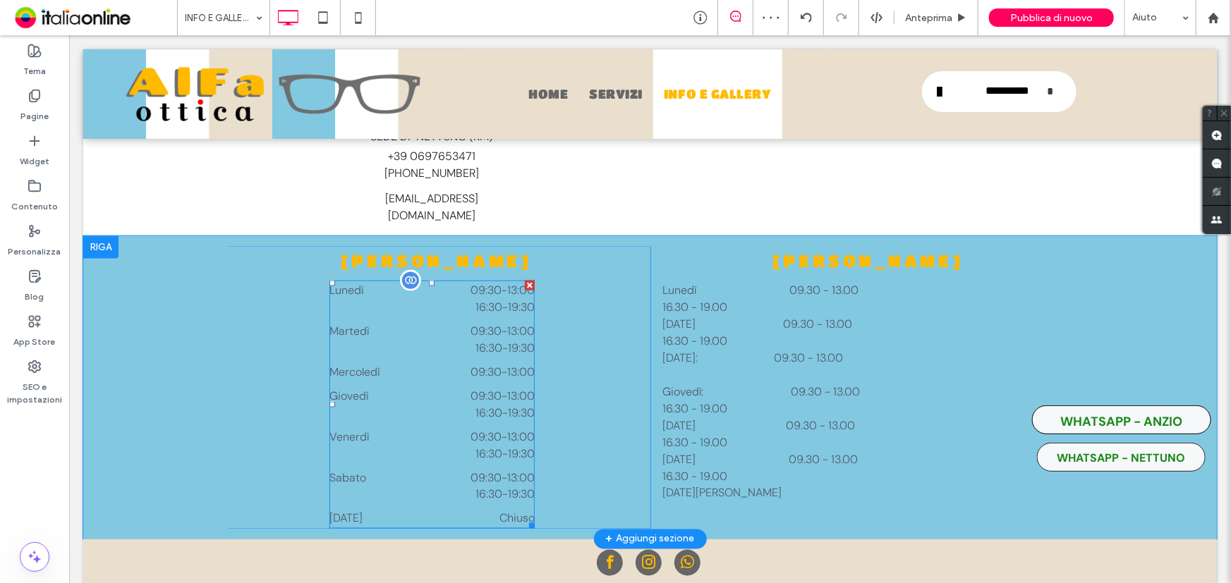
click at [514, 364] on time "13:00" at bounding box center [520, 371] width 28 height 15
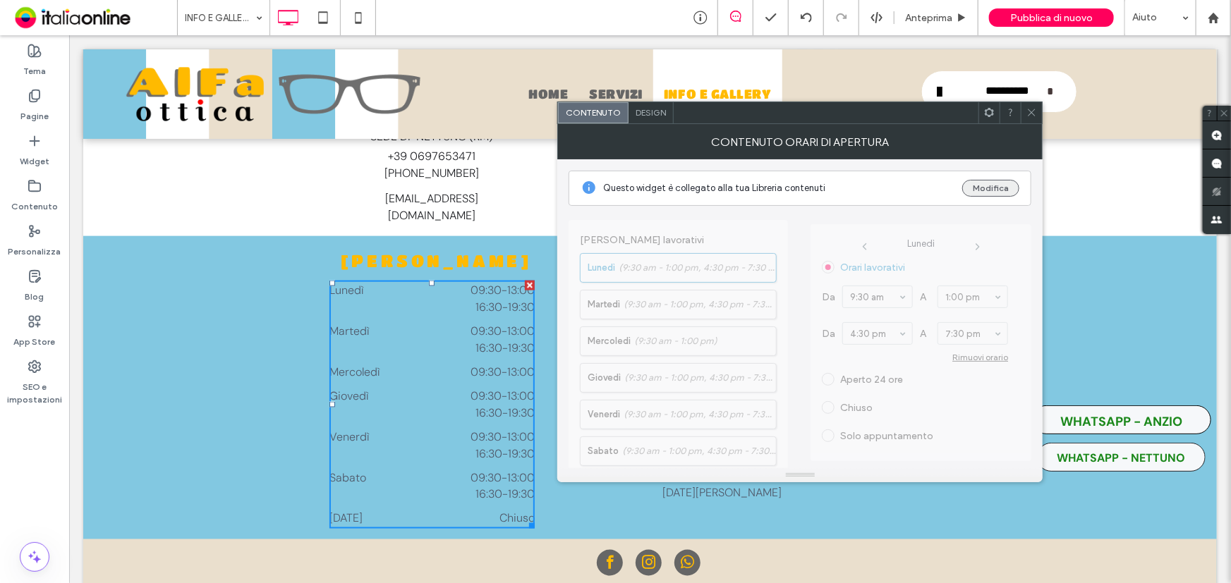
click at [1006, 194] on button "Modifica" at bounding box center [990, 188] width 57 height 17
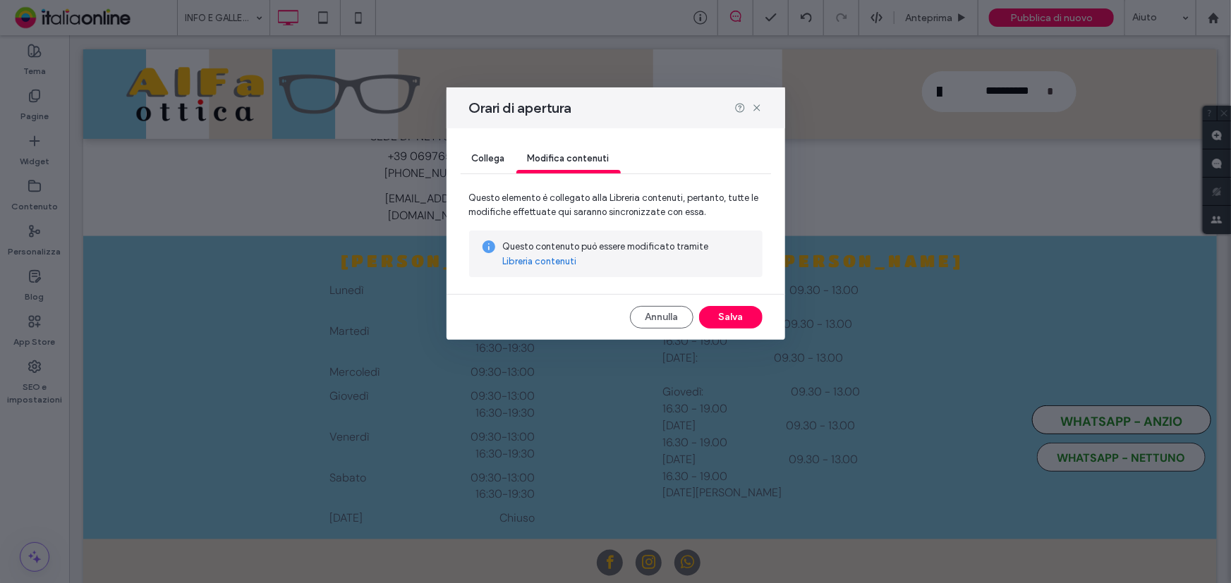
click at [538, 259] on link "Libreria contenuti" at bounding box center [540, 262] width 74 height 14
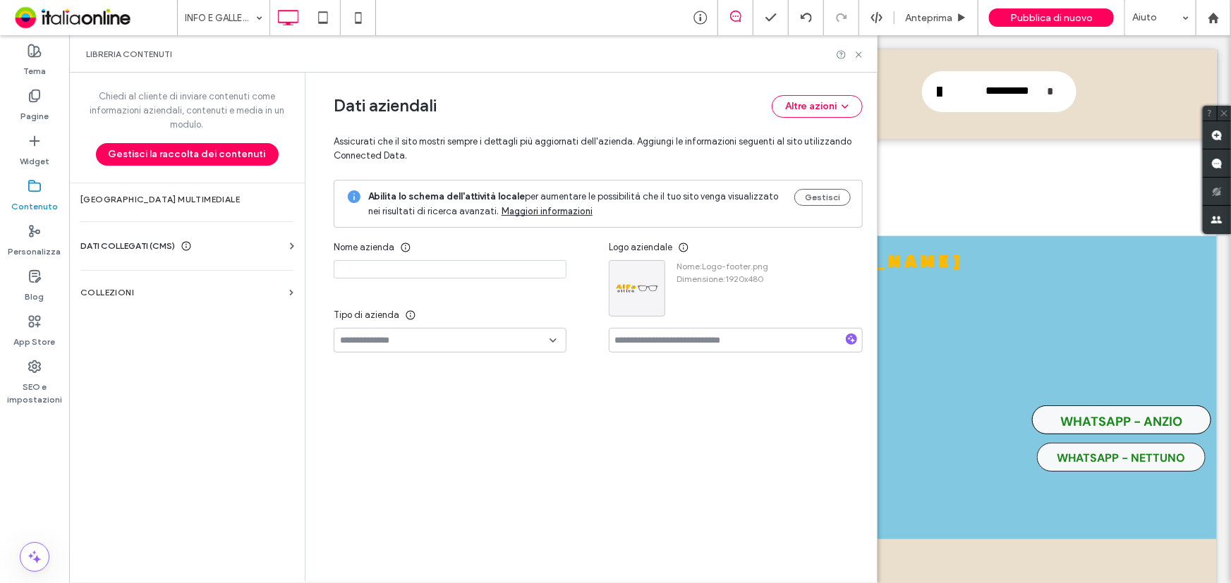
type input "**********"
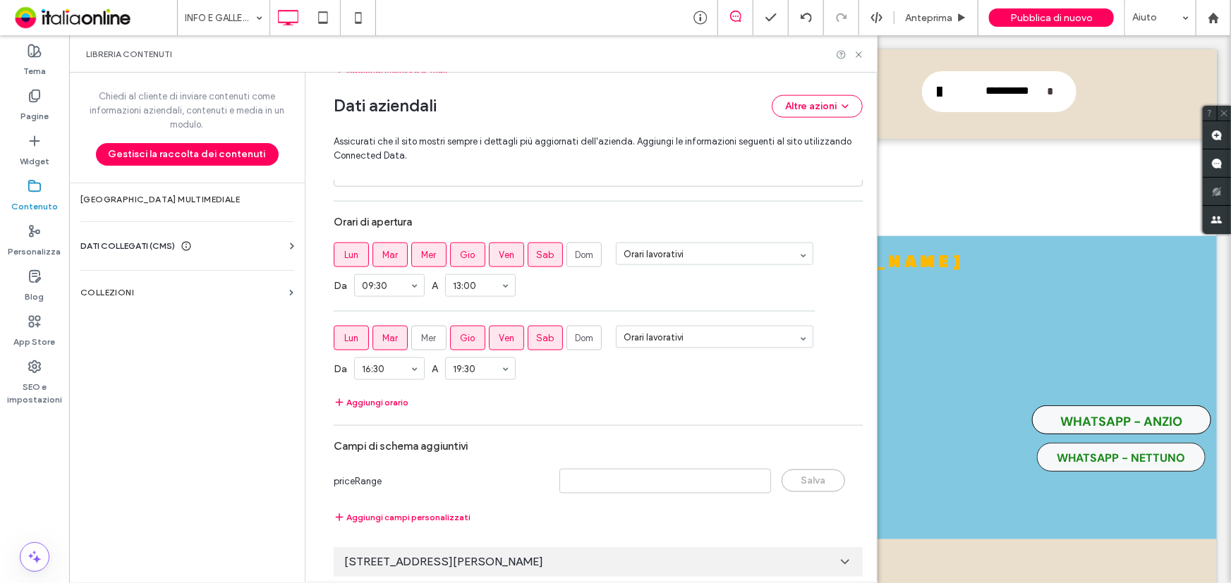
scroll to position [841, 0]
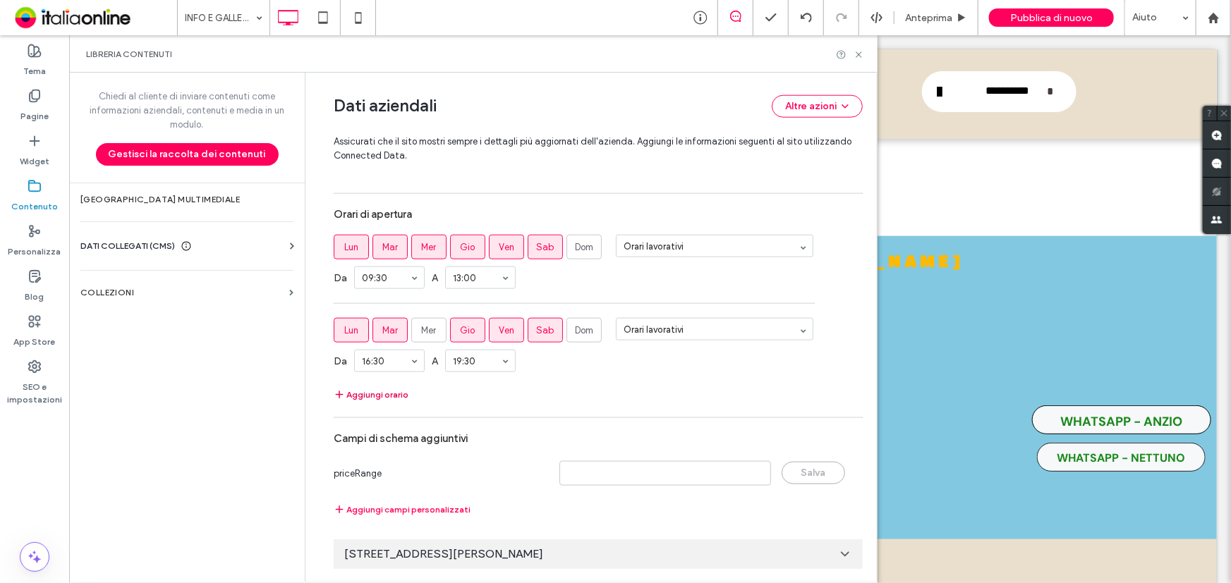
click at [363, 395] on button "Aggiungi orario" at bounding box center [371, 394] width 75 height 17
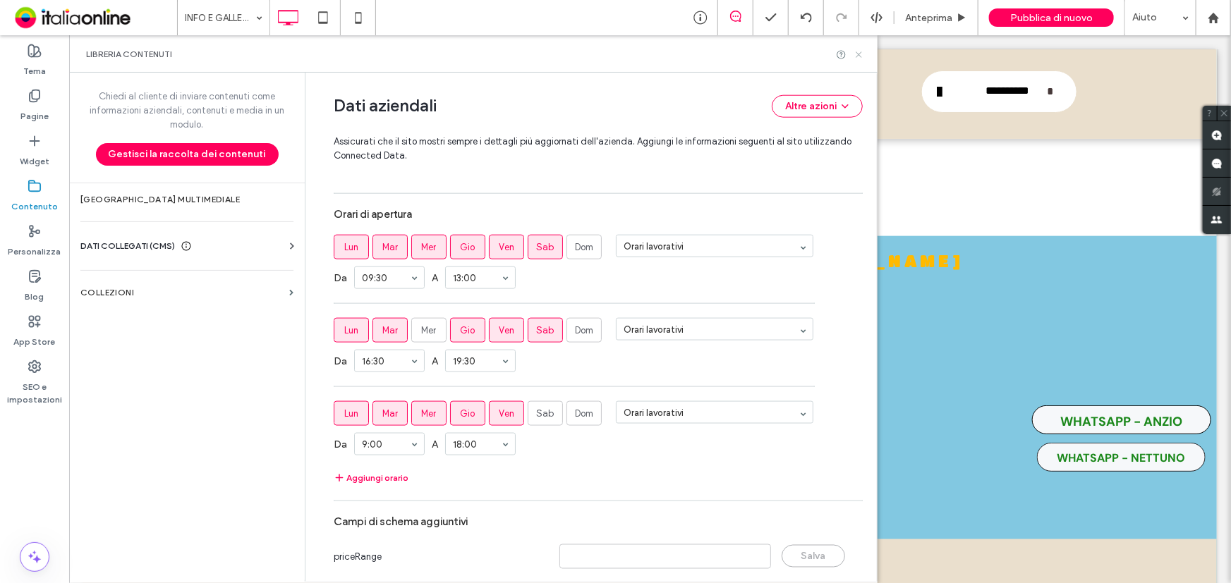
click at [858, 51] on icon at bounding box center [858, 54] width 11 height 11
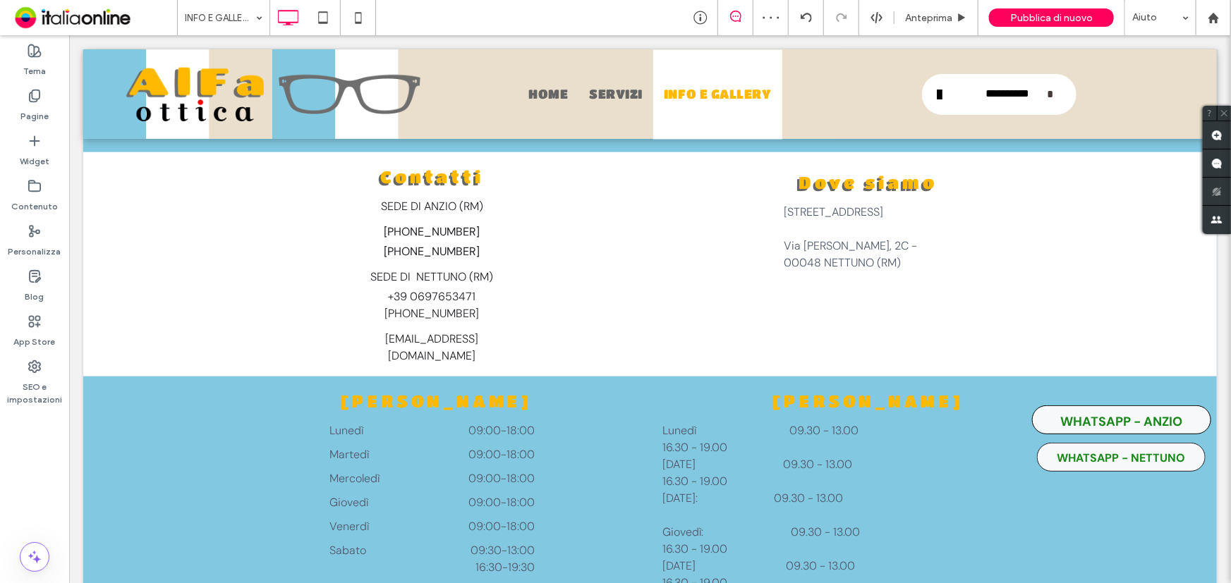
scroll to position [3583, 0]
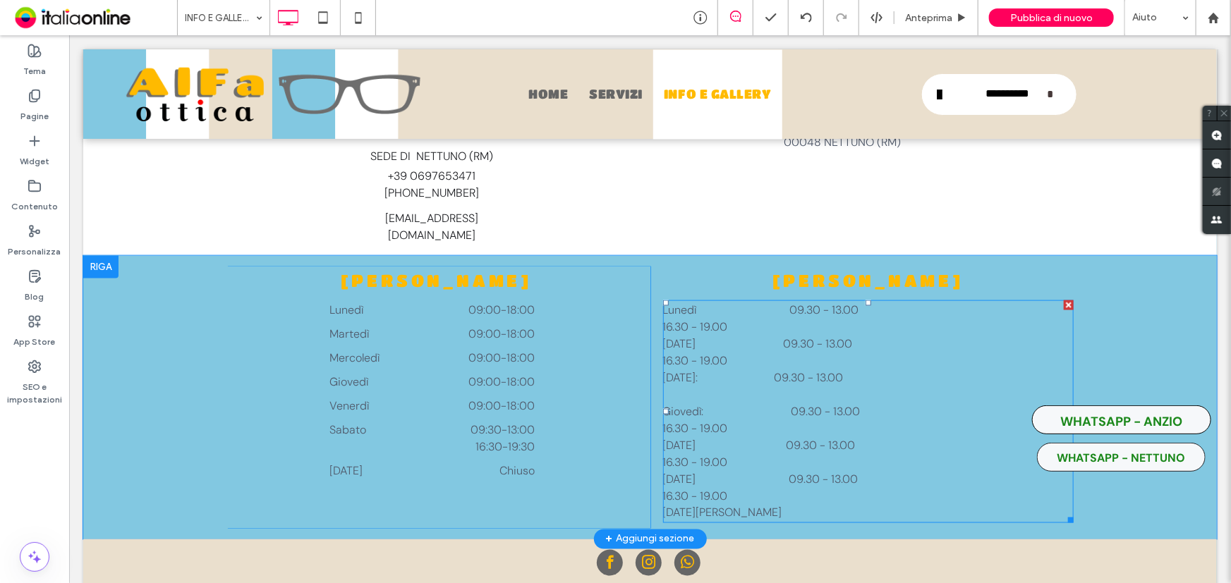
click at [727, 420] on span "16.30 - 19.00" at bounding box center [694, 427] width 65 height 15
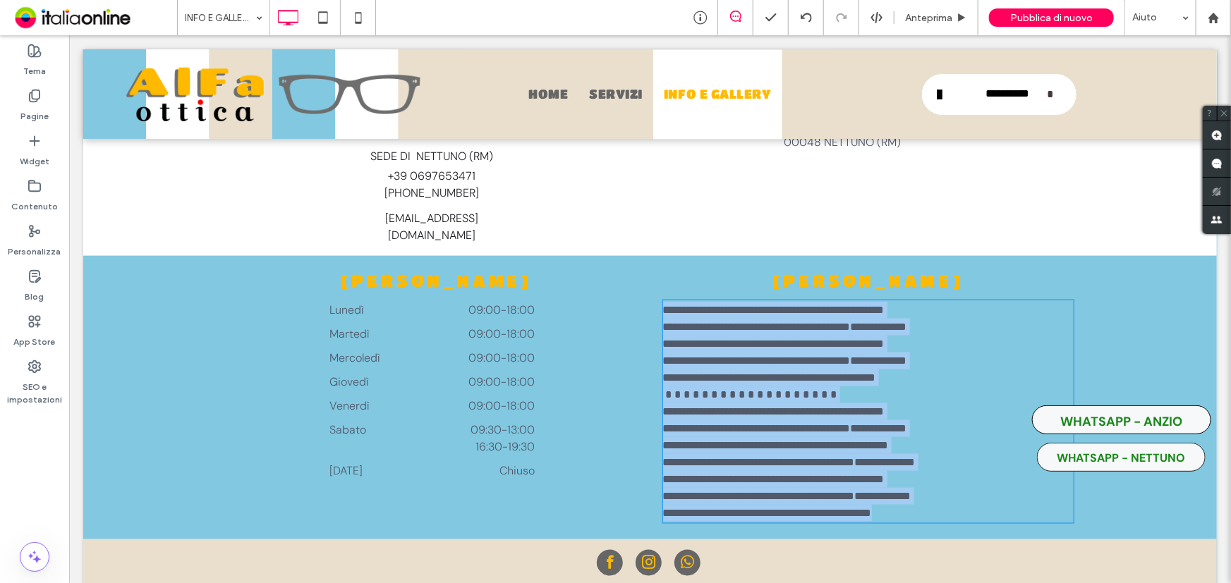
type input "*******"
type input "**"
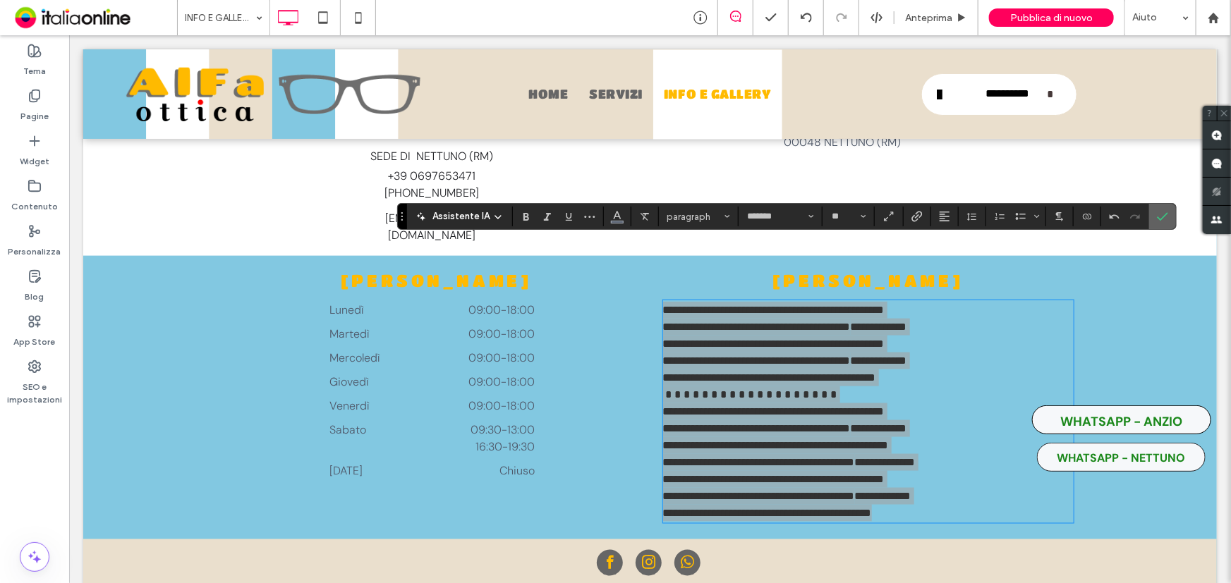
click at [1168, 208] on label "Conferma" at bounding box center [1162, 216] width 21 height 25
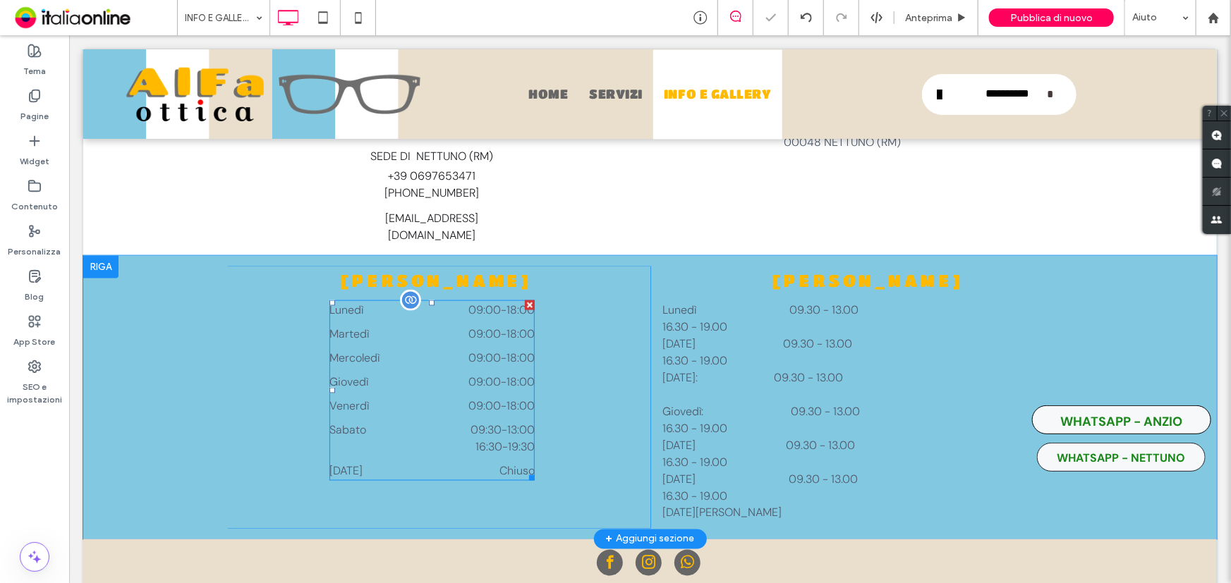
click at [388, 373] on dt "Giovedì" at bounding box center [370, 381] width 82 height 17
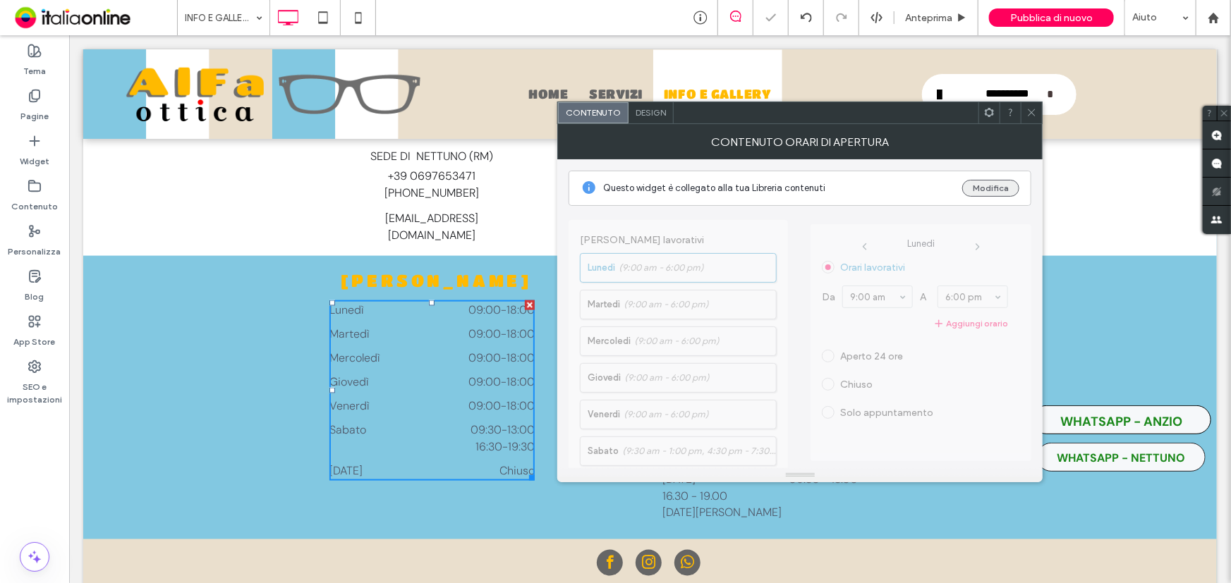
click at [982, 195] on button "Modifica" at bounding box center [990, 188] width 57 height 17
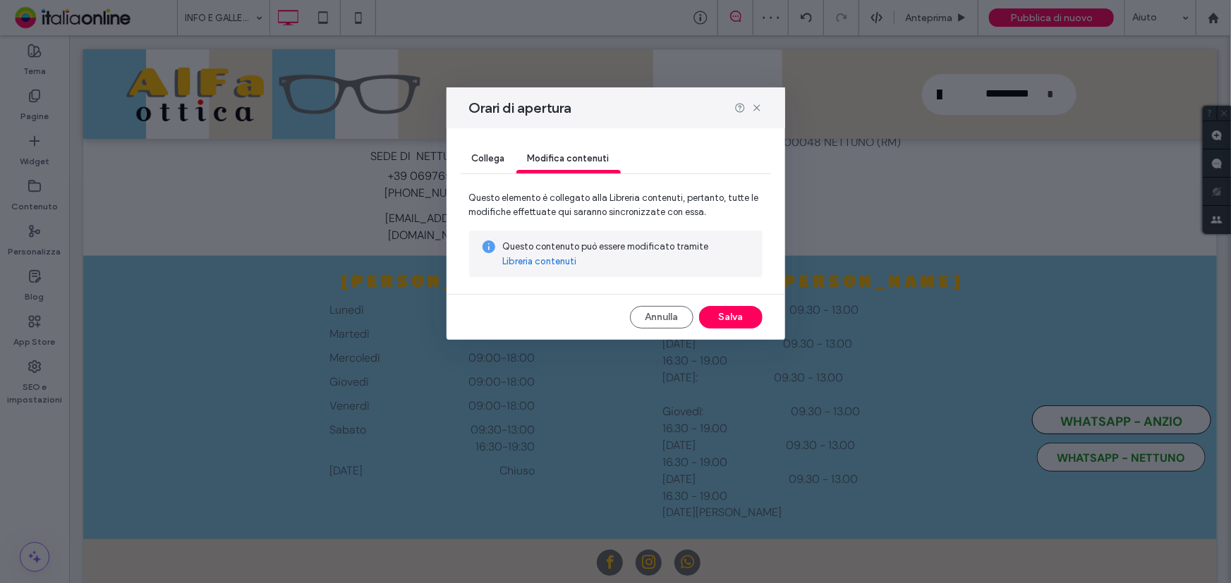
drag, startPoint x: 488, startPoint y: 230, endPoint x: 557, endPoint y: 265, distance: 77.6
click at [557, 265] on link "Libreria contenuti" at bounding box center [540, 262] width 74 height 14
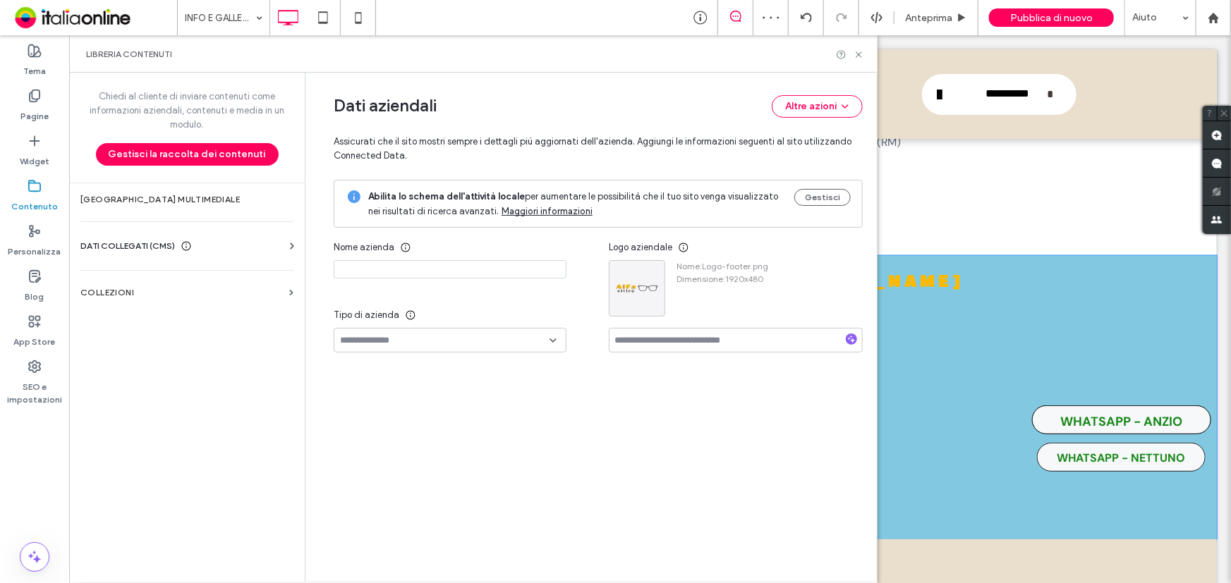
type input "**********"
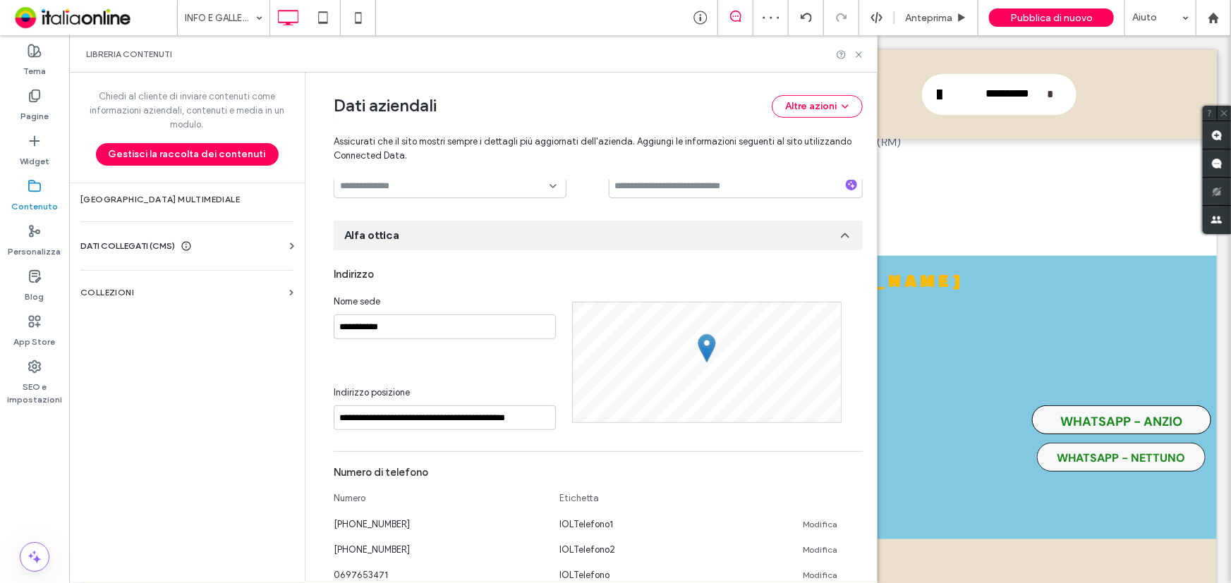
scroll to position [191, 0]
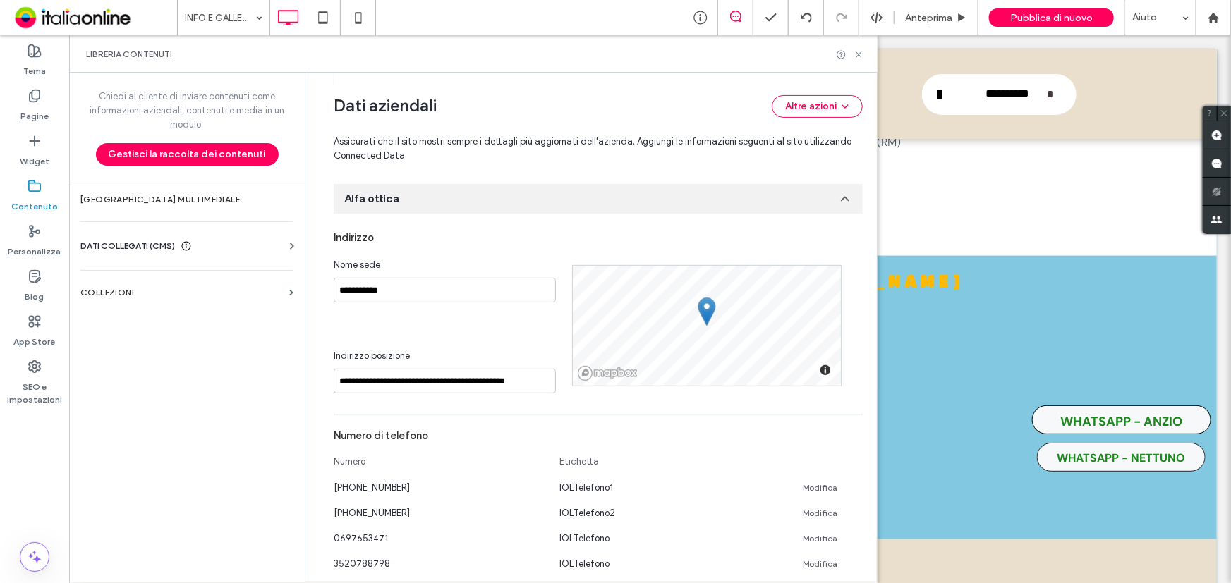
click at [443, 442] on div "Numero di telefono" at bounding box center [598, 435] width 529 height 27
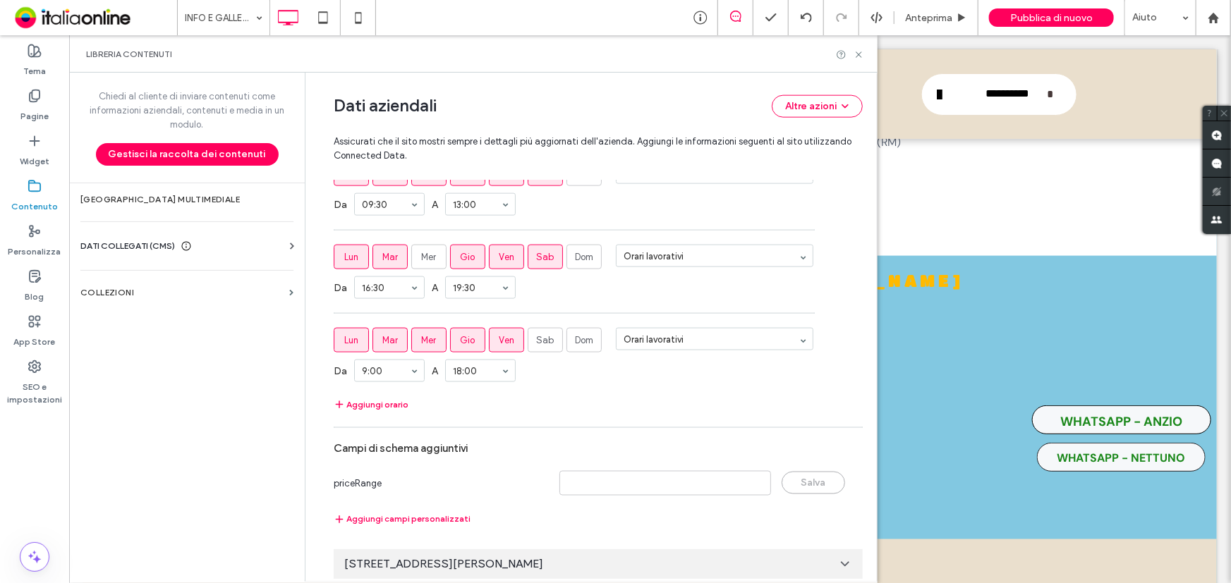
scroll to position [924, 0]
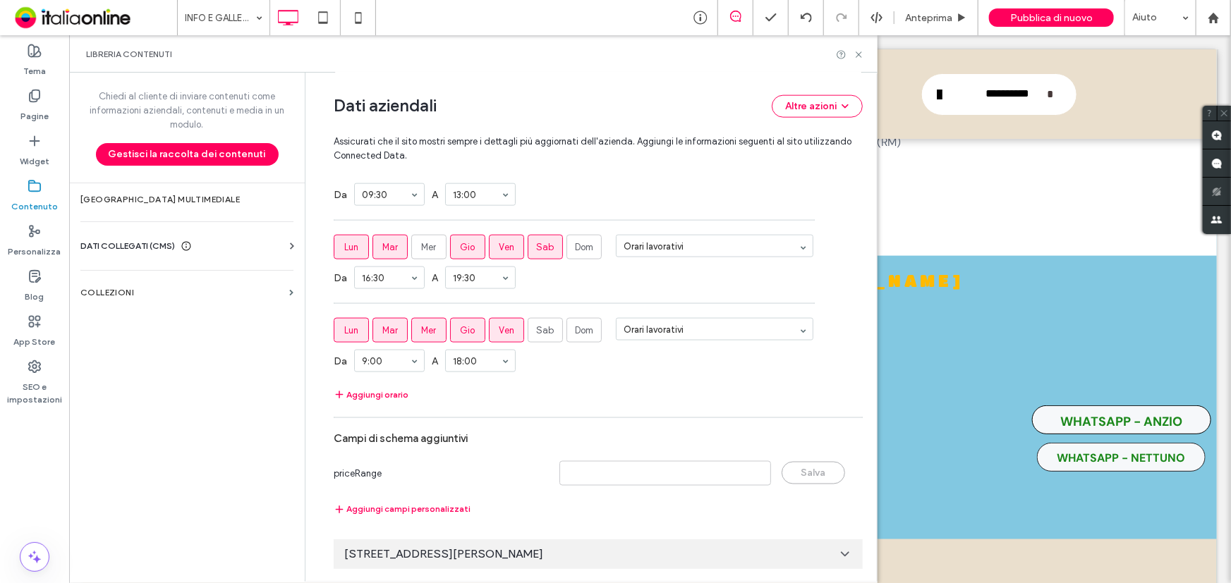
click at [663, 557] on div "Via Ennio Visca 2c, 00048 Nettuno RM, Italy" at bounding box center [598, 555] width 529 height 30
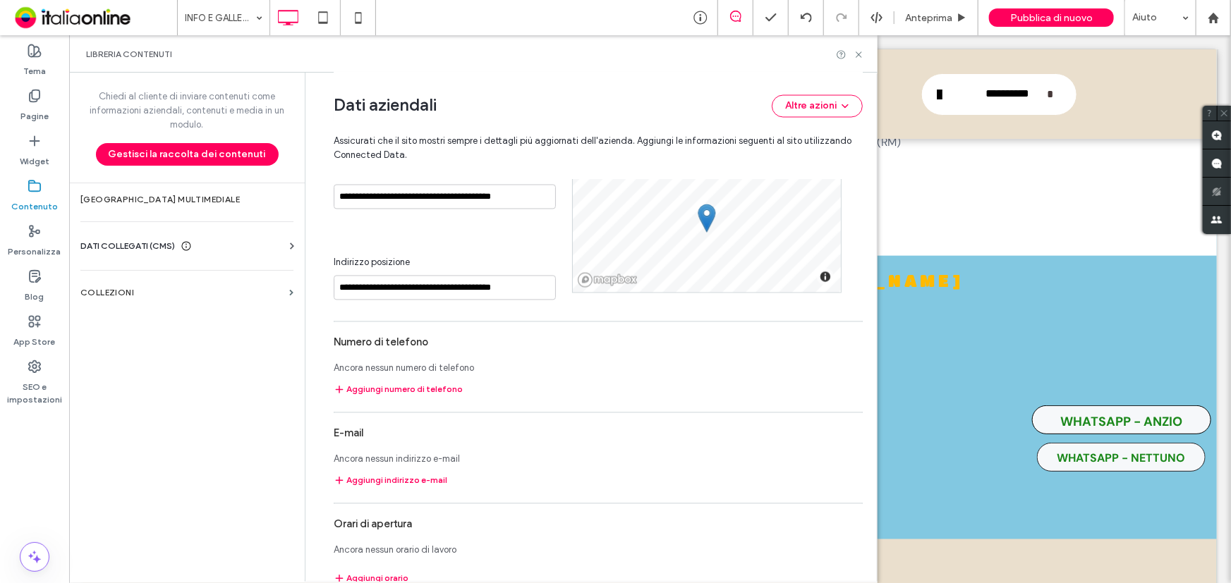
scroll to position [1395, 0]
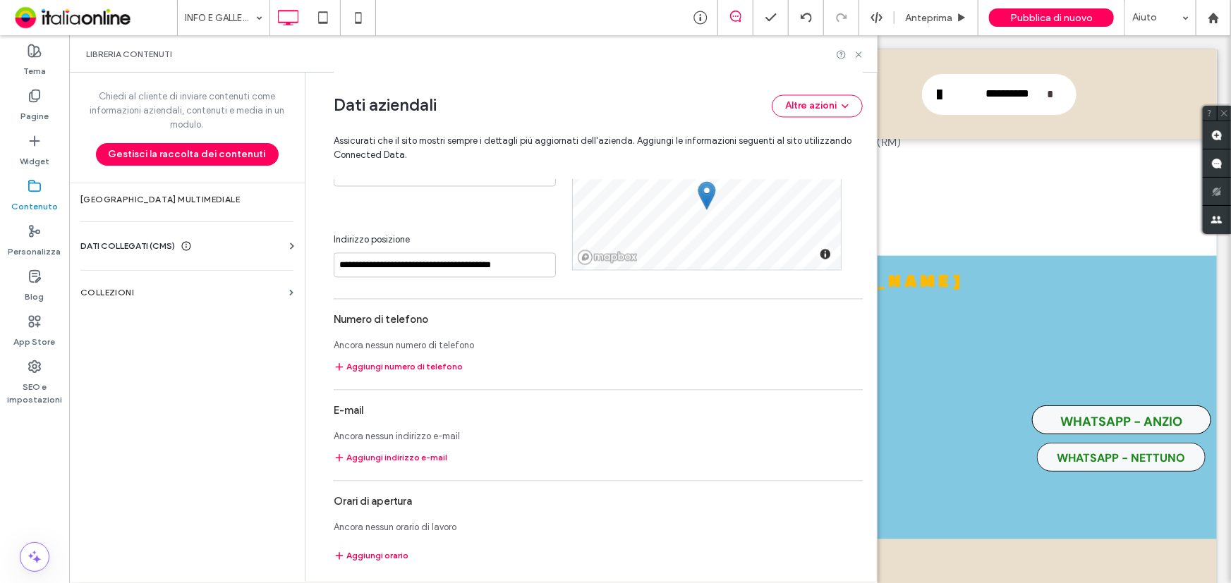
click at [391, 551] on button "Aggiungi orario" at bounding box center [371, 556] width 75 height 17
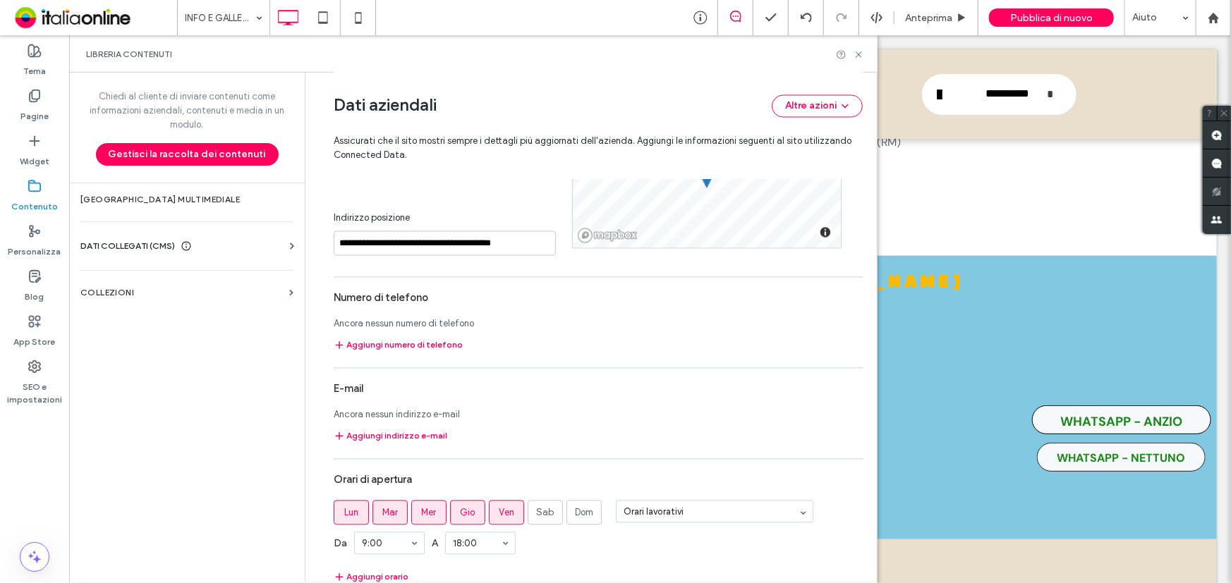
scroll to position [1438, 0]
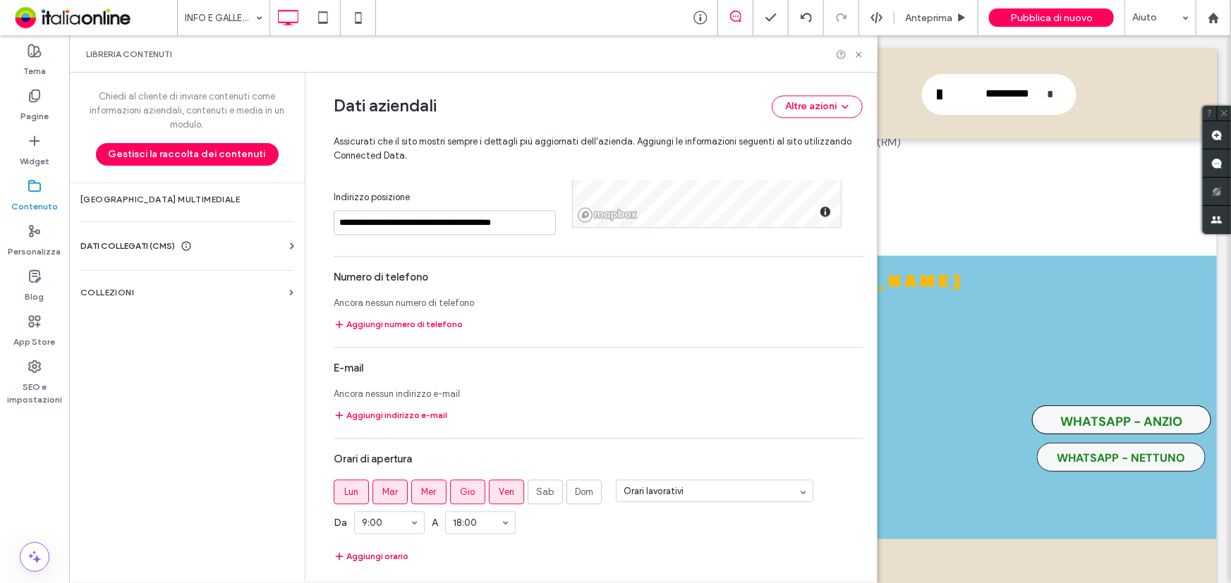
click at [377, 552] on button "Aggiungi orario" at bounding box center [371, 556] width 75 height 17
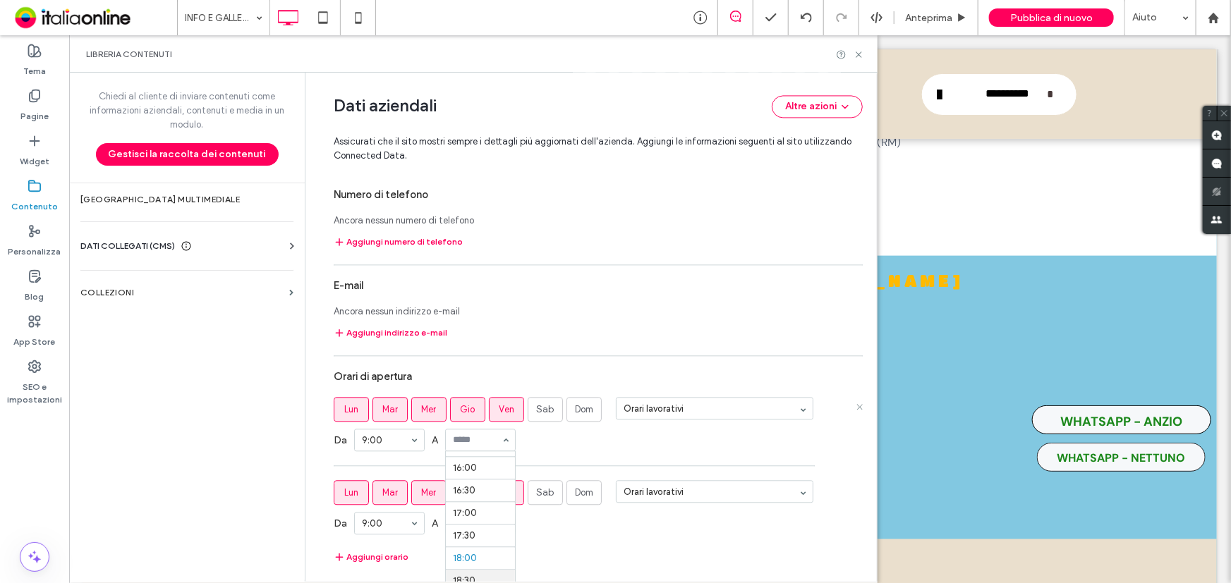
scroll to position [716, 0]
drag, startPoint x: 788, startPoint y: 19, endPoint x: 858, endPoint y: 53, distance: 78.2
click at [858, 53] on icon at bounding box center [858, 54] width 11 height 11
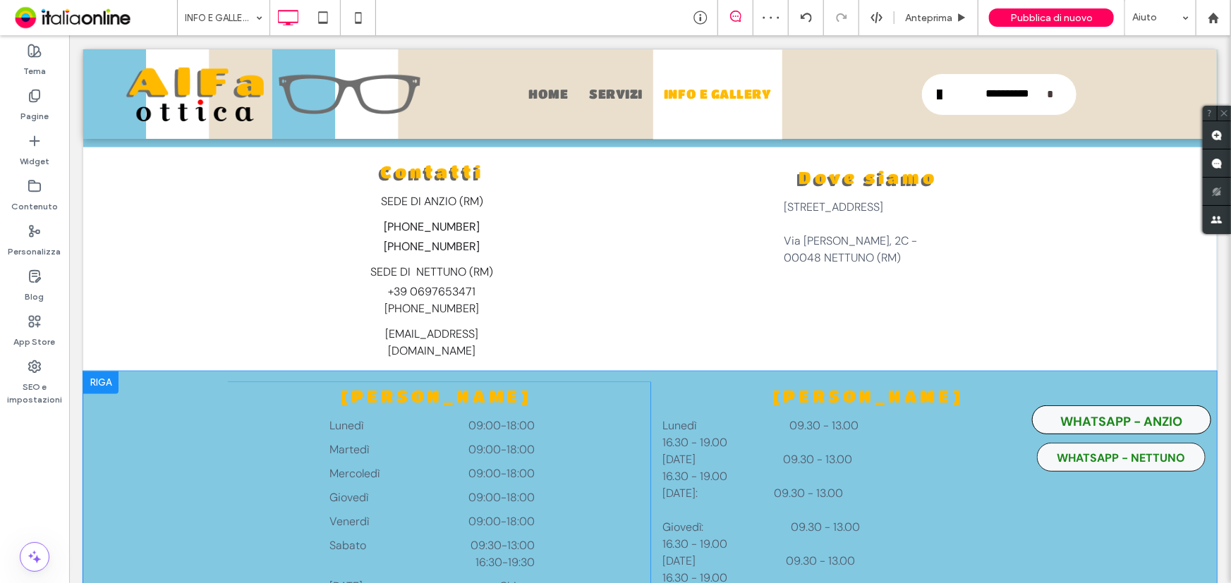
scroll to position [3583, 0]
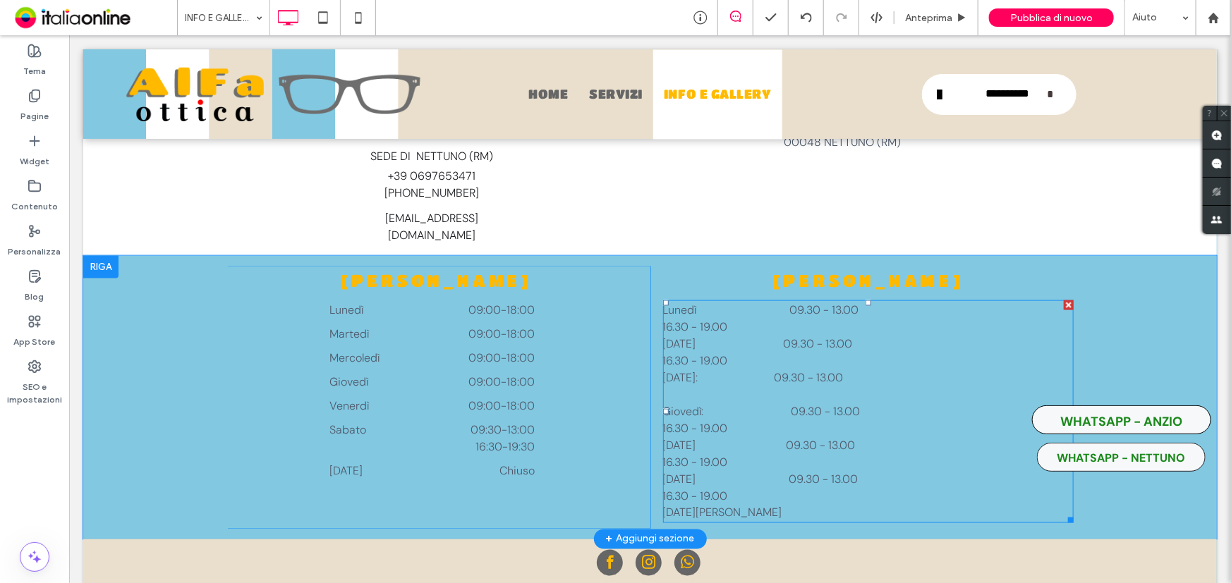
click at [1065, 300] on div at bounding box center [1068, 305] width 10 height 10
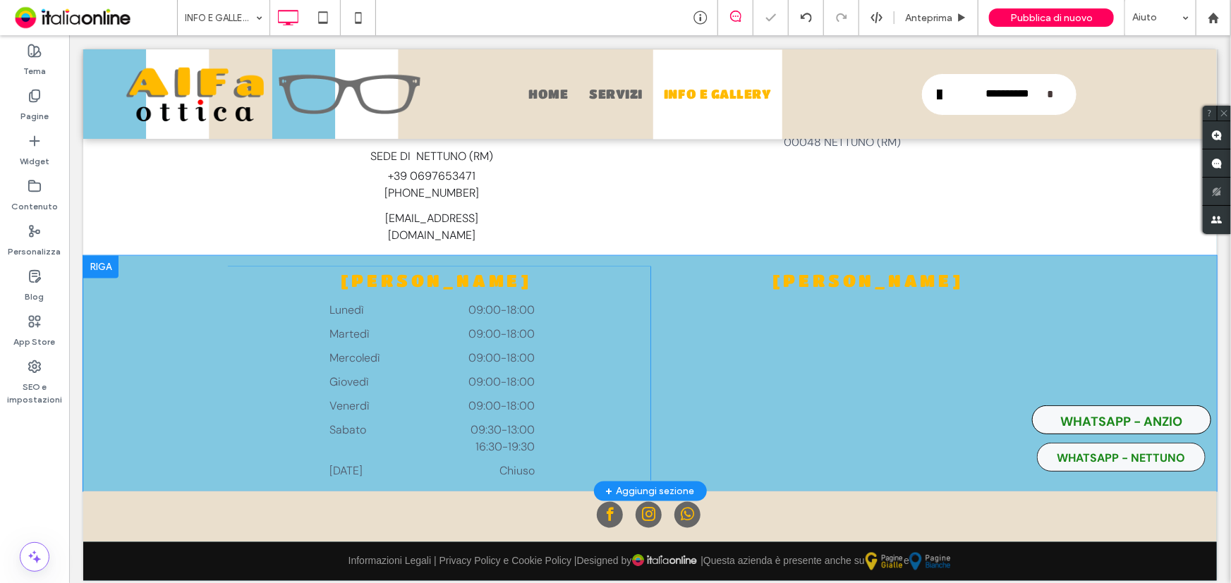
scroll to position [3534, 0]
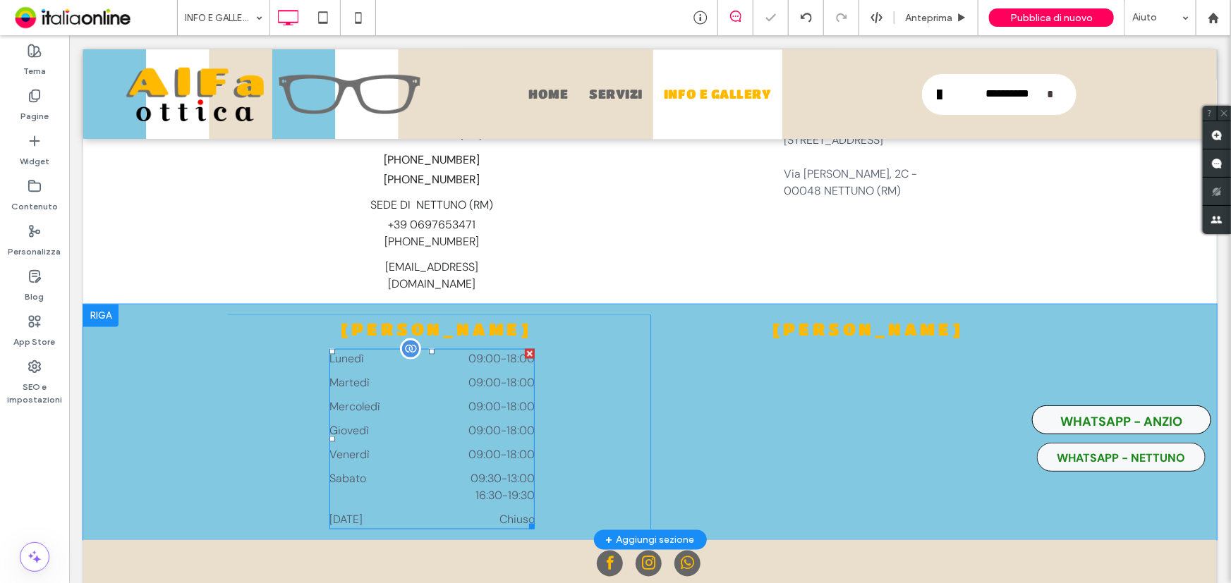
click at [520, 398] on time "18:00" at bounding box center [520, 405] width 28 height 15
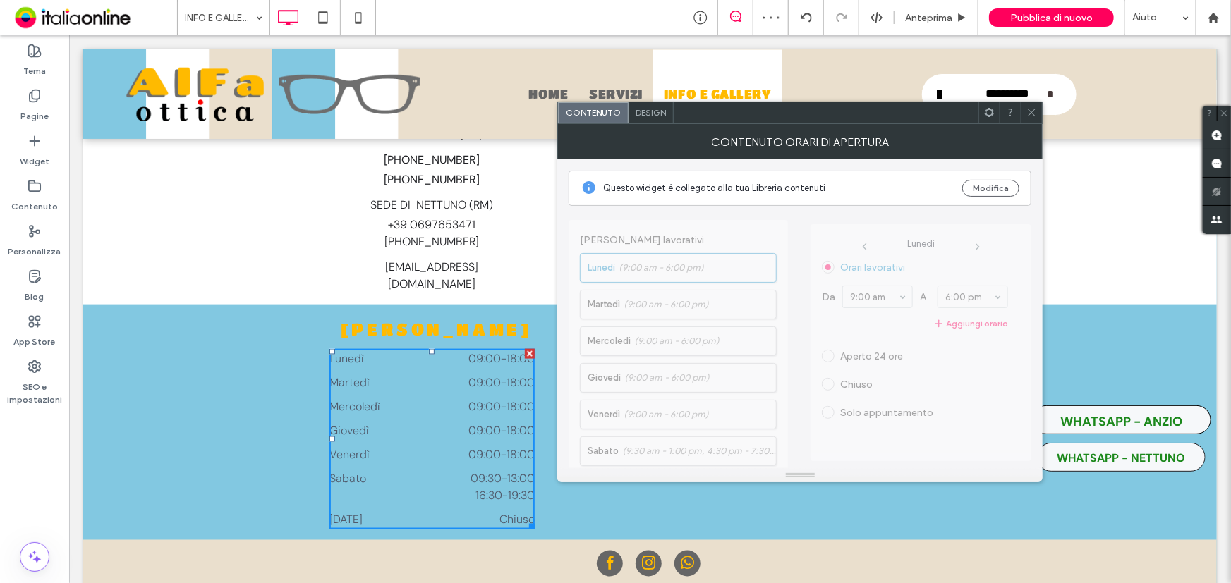
click at [1035, 114] on icon at bounding box center [1031, 112] width 11 height 11
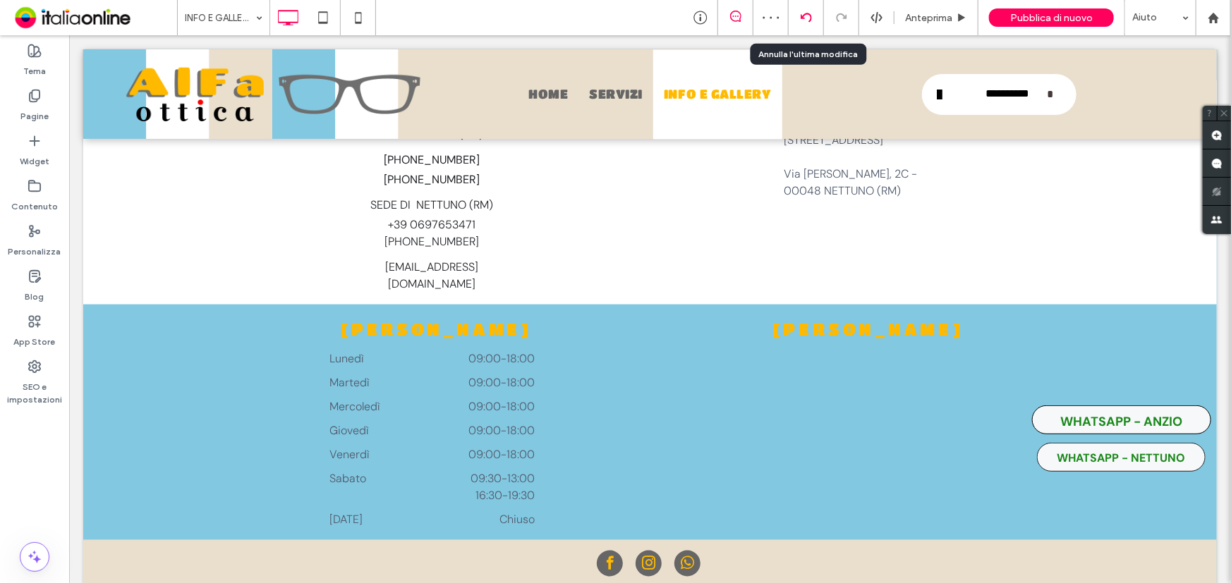
click at [803, 13] on icon at bounding box center [805, 17] width 11 height 11
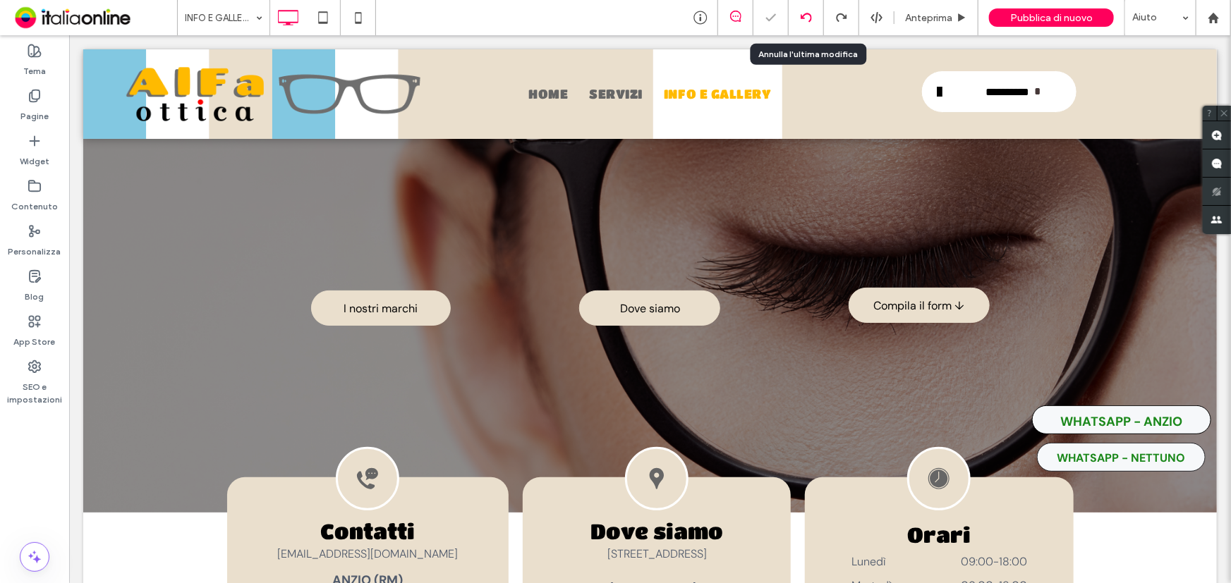
click at [803, 13] on icon at bounding box center [805, 17] width 11 height 11
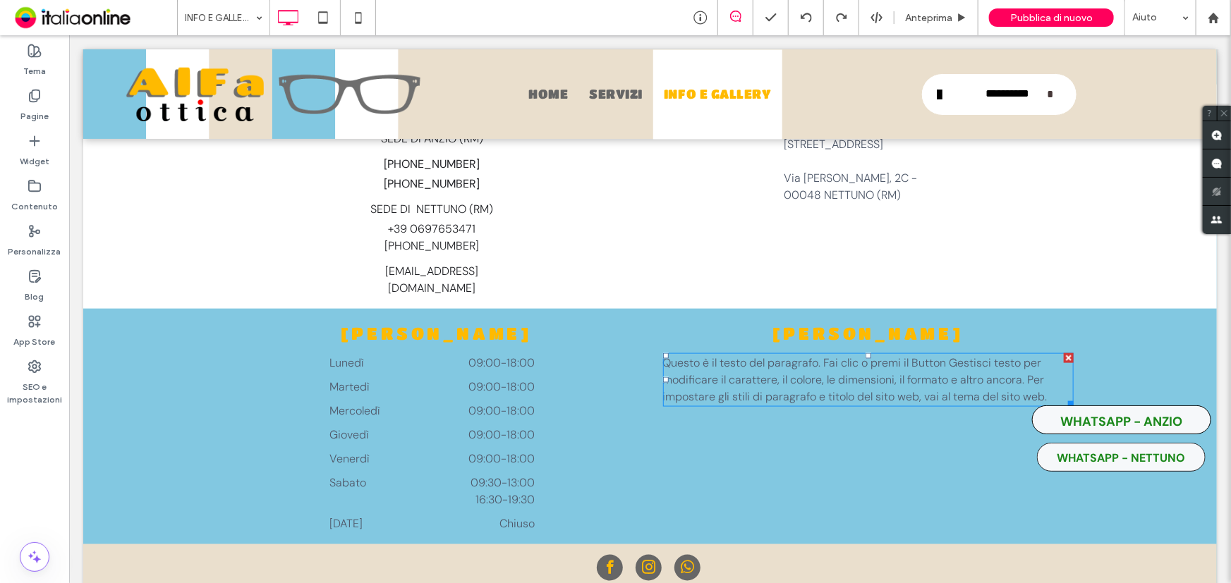
scroll to position [3534, 0]
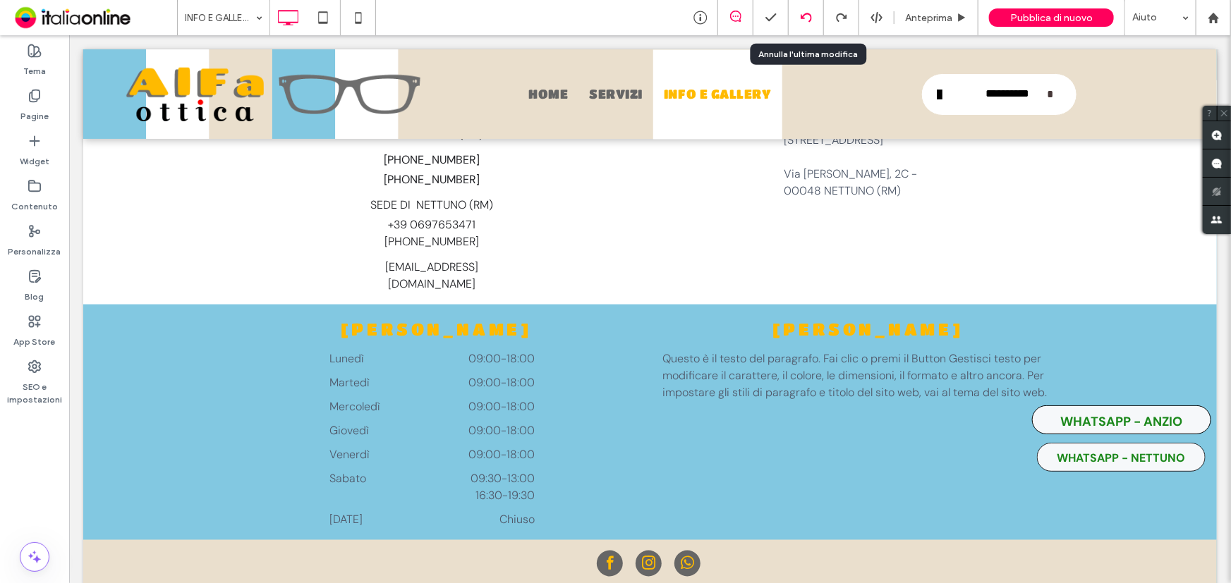
click at [810, 18] on icon at bounding box center [805, 17] width 11 height 11
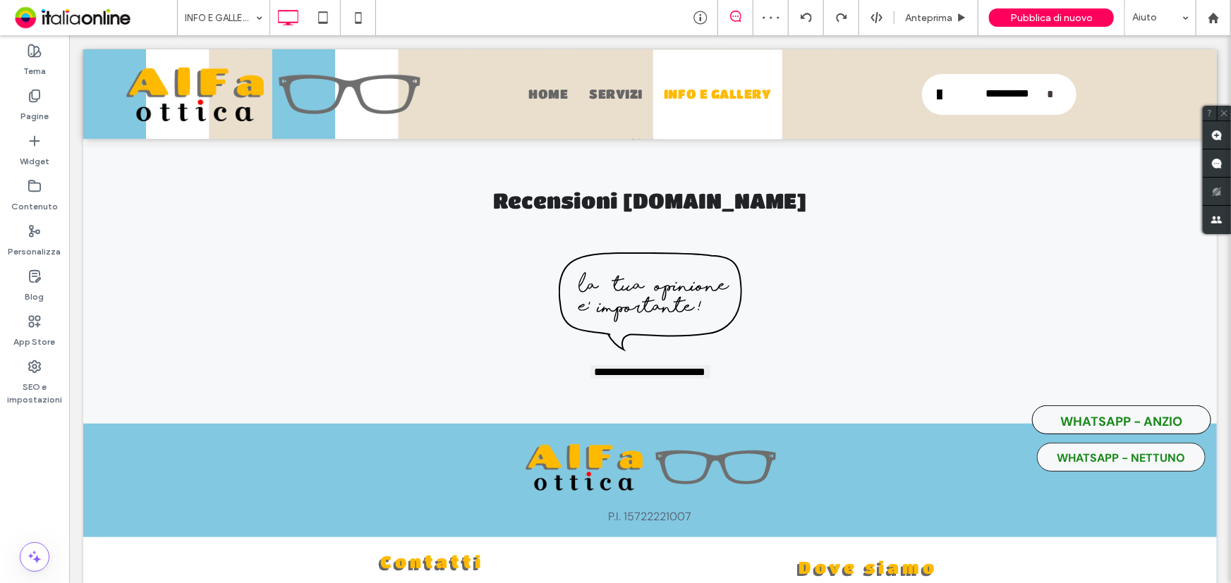
scroll to position [3334, 0]
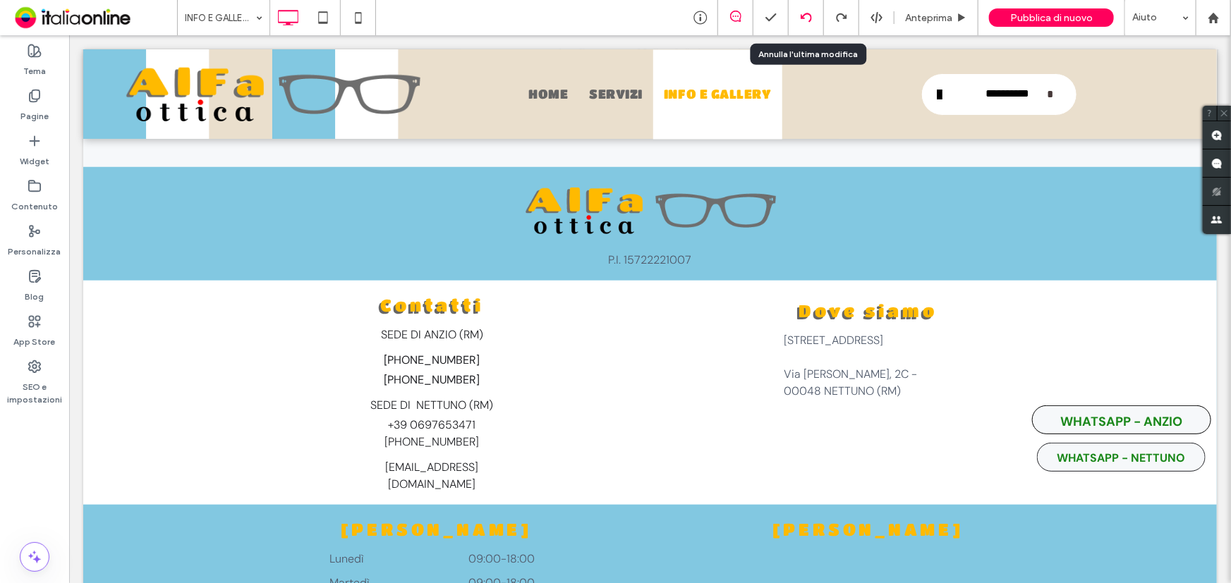
click at [804, 11] on div at bounding box center [805, 17] width 35 height 35
click at [804, 17] on icon at bounding box center [805, 17] width 11 height 11
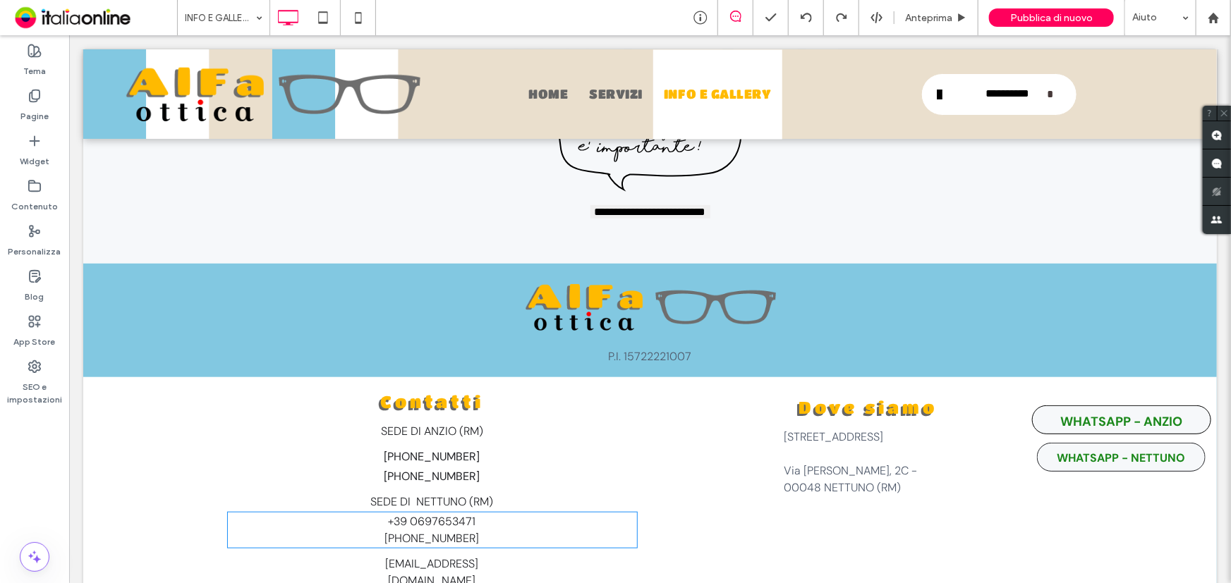
scroll to position [3398, 0]
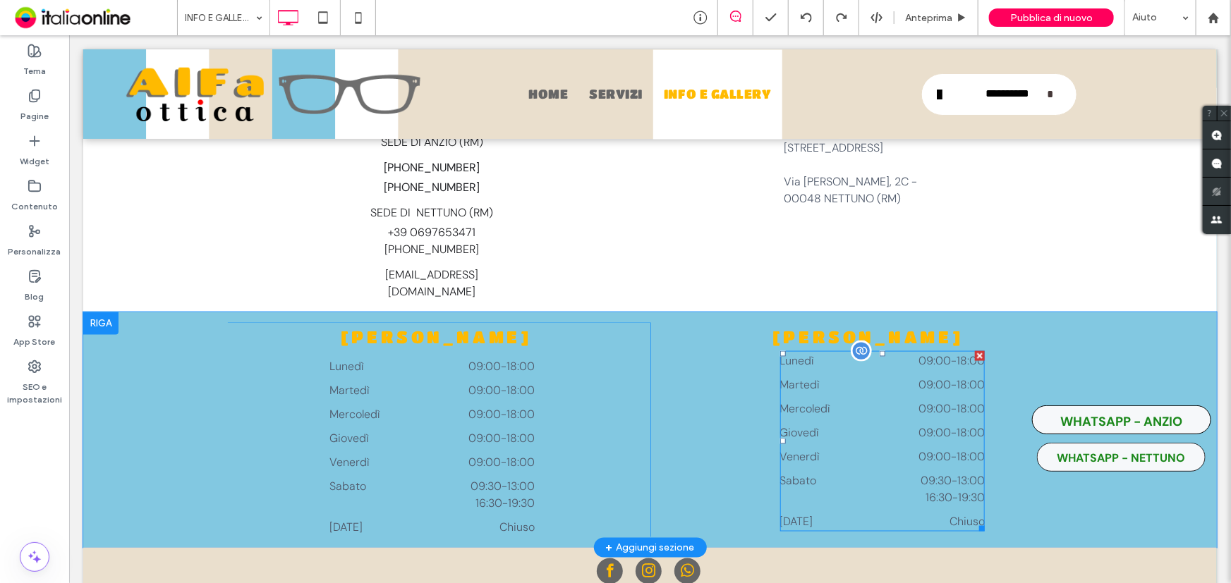
click at [815, 448] on dt "Venerdì" at bounding box center [820, 456] width 82 height 17
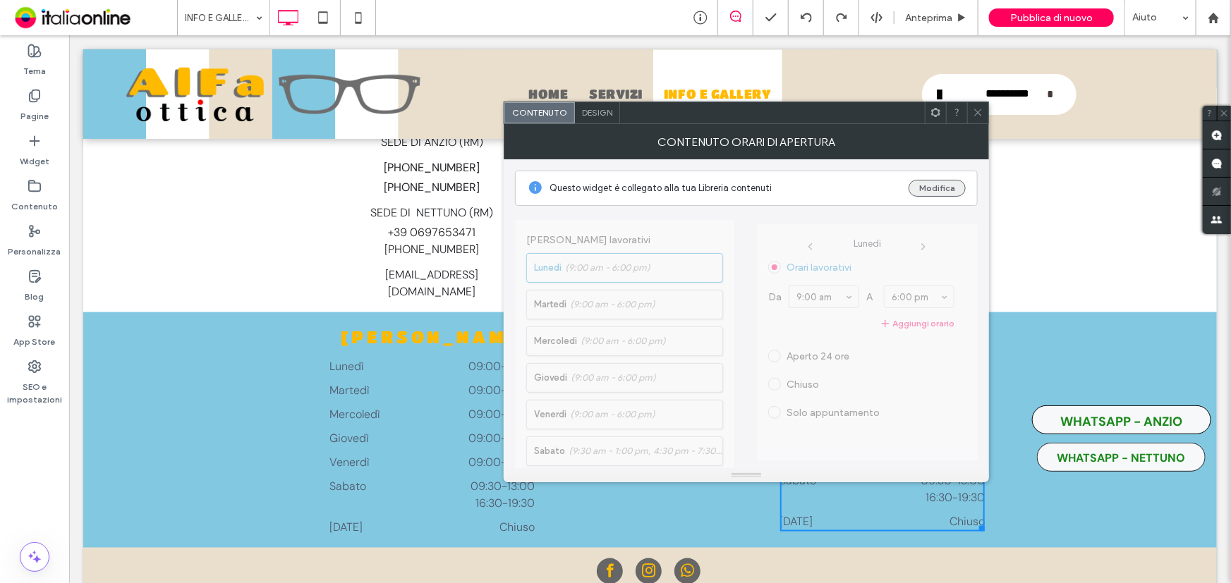
click at [933, 190] on button "Modifica" at bounding box center [936, 188] width 57 height 17
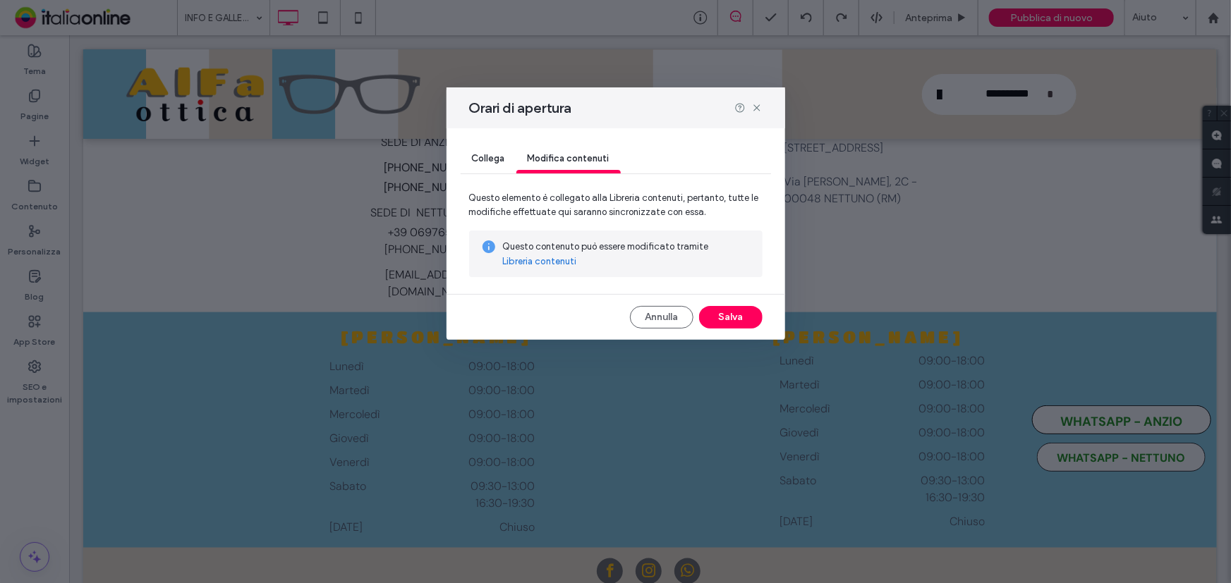
click at [532, 260] on link "Libreria contenuti" at bounding box center [540, 262] width 74 height 14
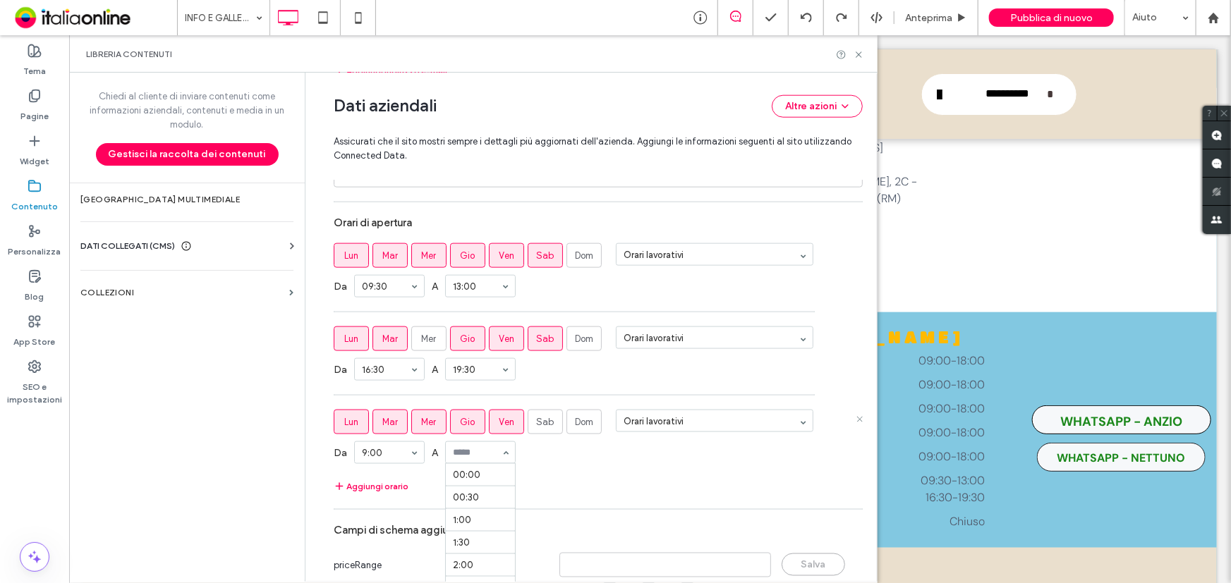
scroll to position [844, 0]
drag, startPoint x: 508, startPoint y: 425, endPoint x: 413, endPoint y: 420, distance: 94.6
click at [502, 425] on label "Ven" at bounding box center [506, 422] width 35 height 25
click at [461, 424] on span "Gio" at bounding box center [468, 422] width 15 height 14
drag, startPoint x: 422, startPoint y: 416, endPoint x: 397, endPoint y: 417, distance: 24.7
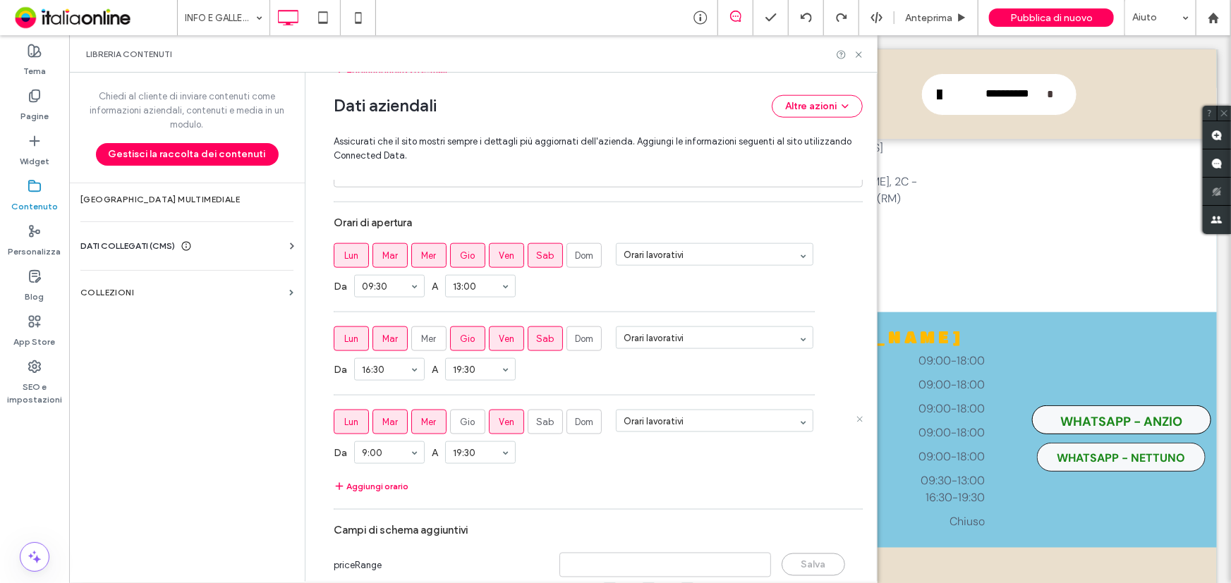
click at [422, 416] on span "Mer" at bounding box center [429, 422] width 15 height 14
click at [385, 418] on span "Mar" at bounding box center [390, 422] width 16 height 14
click at [372, 418] on label "Mar" at bounding box center [389, 422] width 35 height 25
click at [855, 418] on div "**********" at bounding box center [594, 327] width 564 height 509
click at [855, 418] on icon at bounding box center [858, 418] width 7 height 7
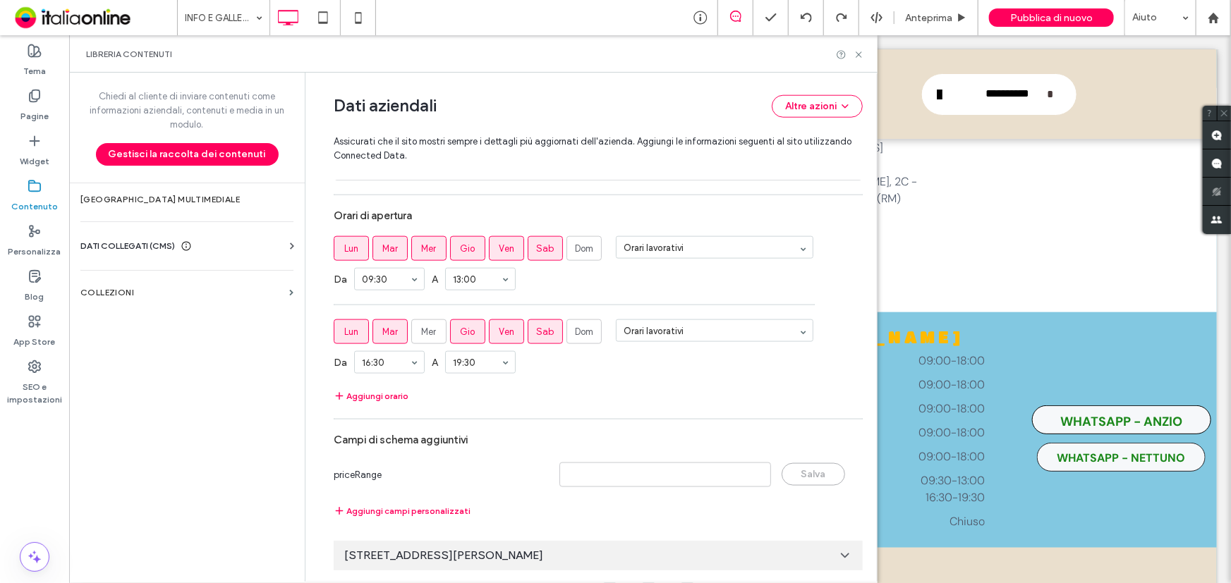
scroll to position [841, 0]
click at [590, 554] on div "[STREET_ADDRESS][PERSON_NAME]" at bounding box center [598, 555] width 529 height 30
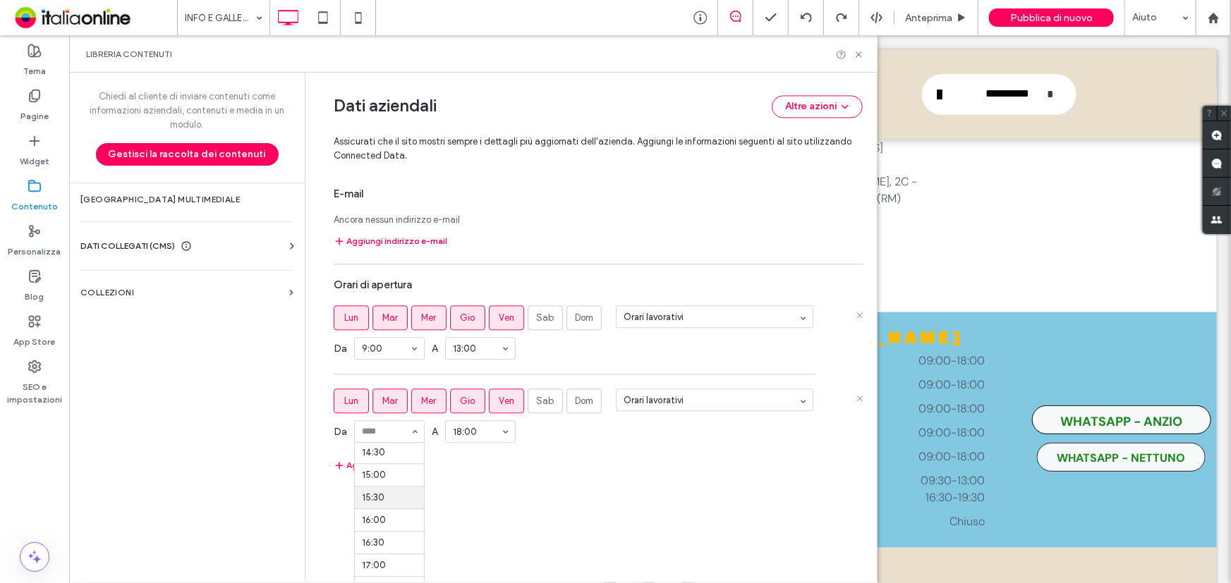
scroll to position [678, 0]
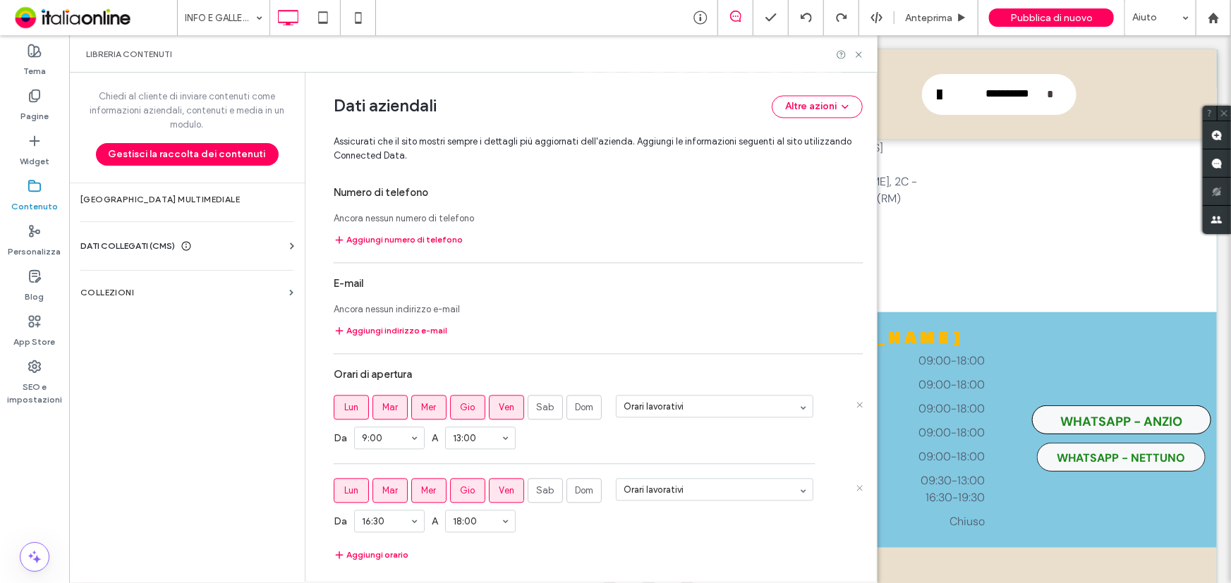
drag, startPoint x: 379, startPoint y: 550, endPoint x: 511, endPoint y: 496, distance: 142.6
drag, startPoint x: 487, startPoint y: 514, endPoint x: 484, endPoint y: 522, distance: 8.3
click at [858, 56] on icon at bounding box center [858, 54] width 11 height 11
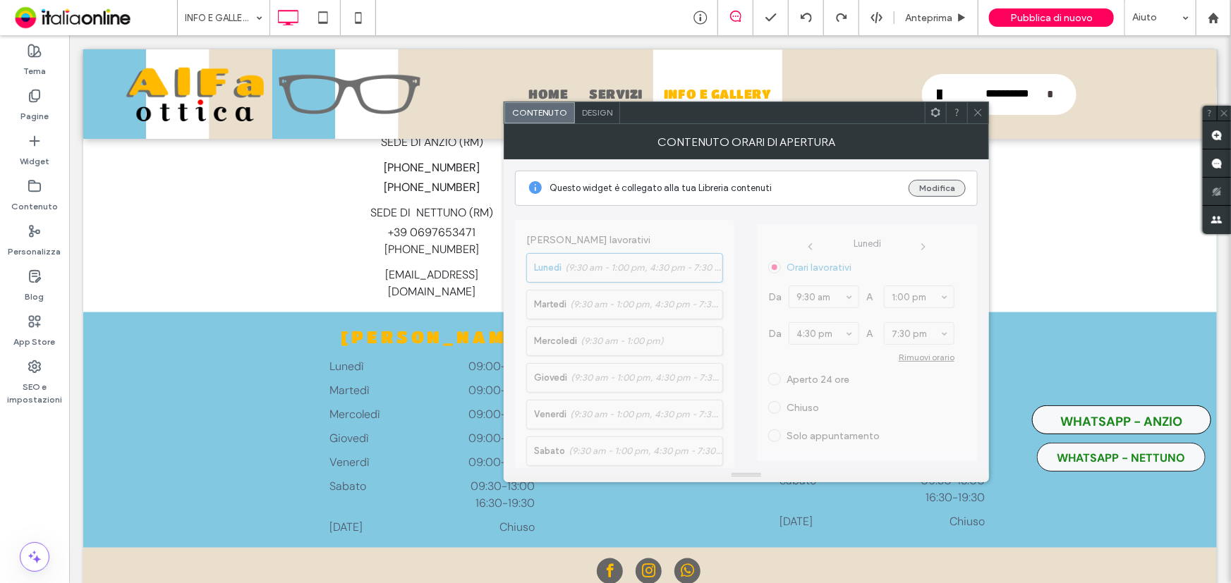
click at [924, 185] on button "Modifica" at bounding box center [936, 188] width 57 height 17
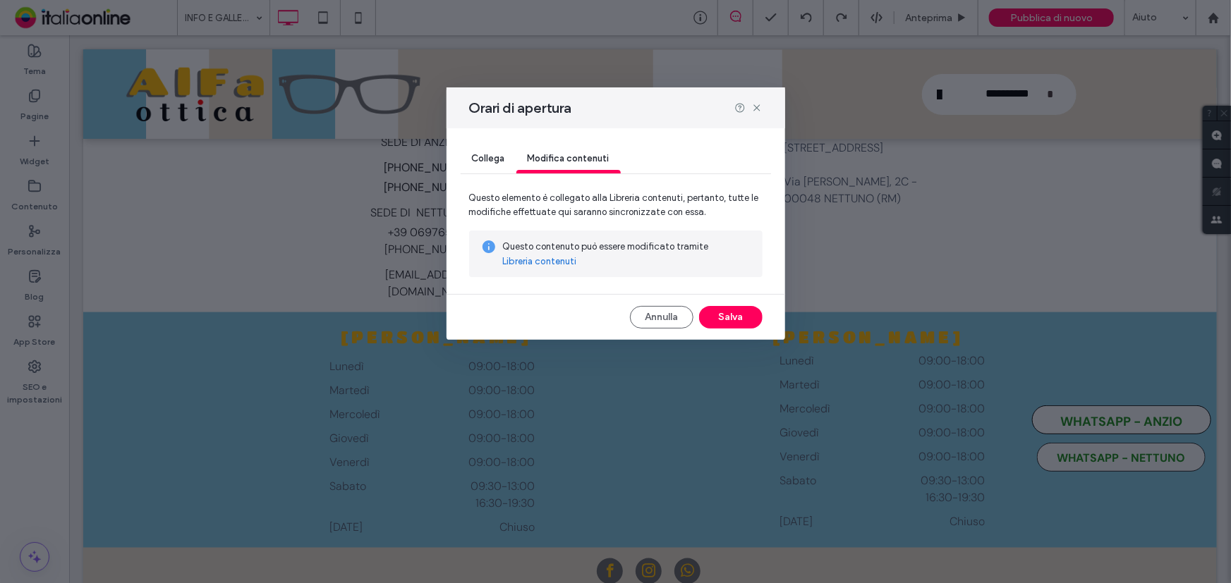
click at [544, 264] on link "Libreria contenuti" at bounding box center [540, 262] width 74 height 14
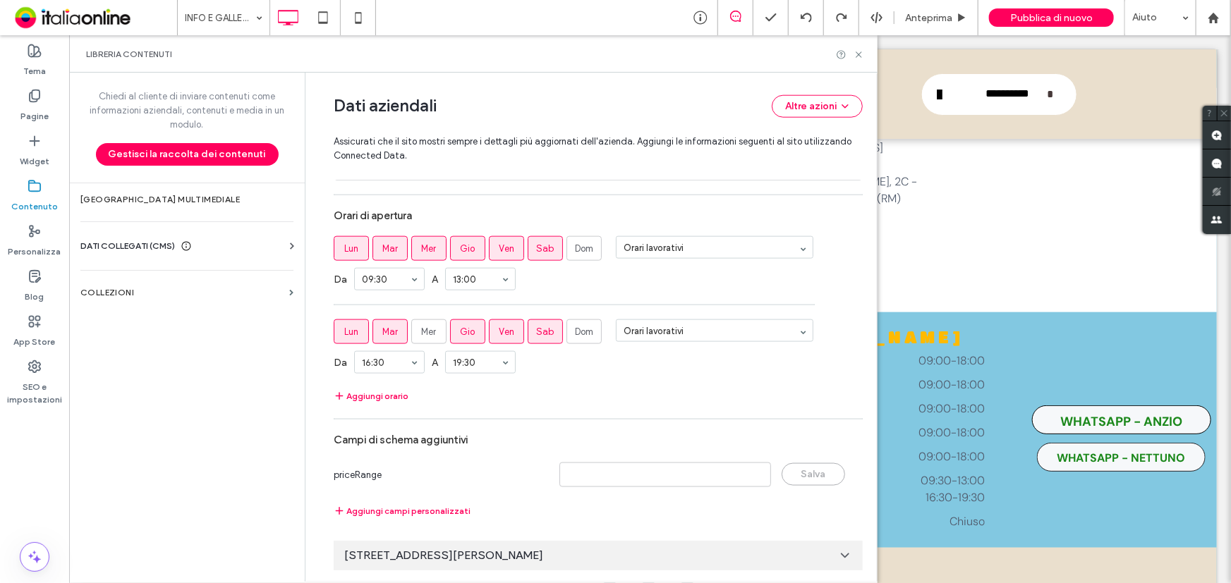
scroll to position [841, 0]
click at [669, 561] on div "[STREET_ADDRESS][PERSON_NAME]" at bounding box center [598, 555] width 529 height 30
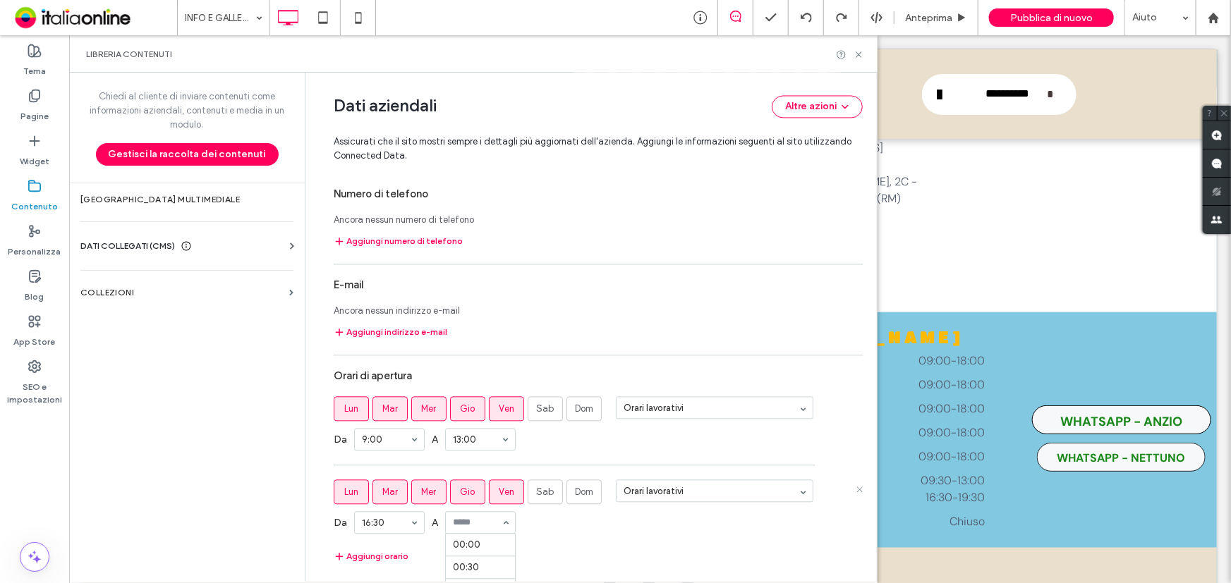
scroll to position [891, 0]
click at [862, 54] on icon at bounding box center [858, 54] width 11 height 11
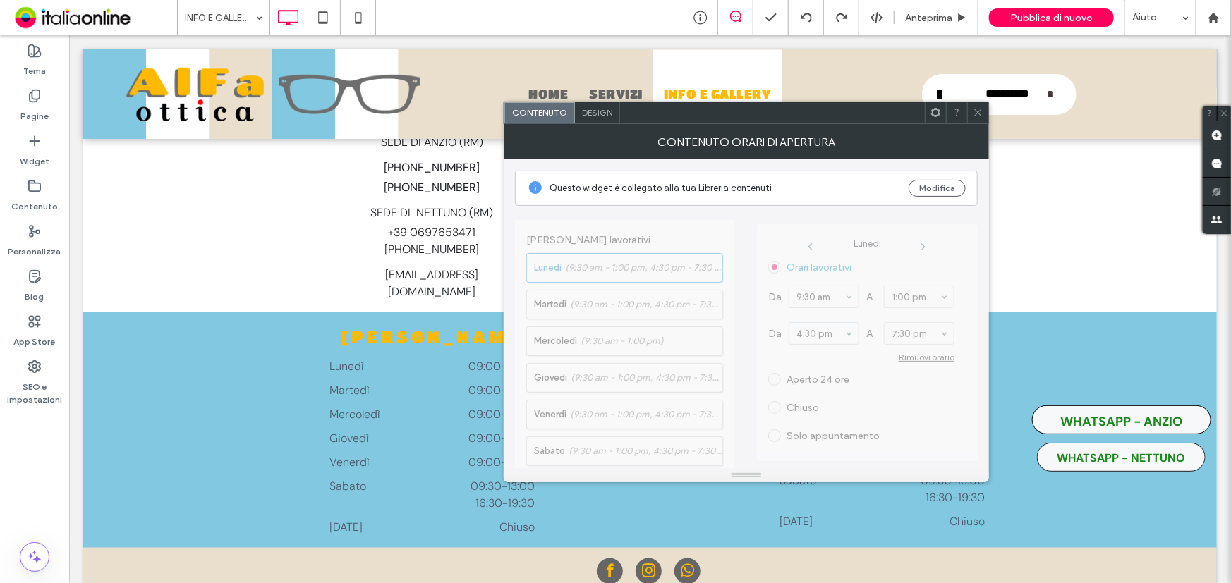
click at [975, 107] on icon at bounding box center [978, 112] width 11 height 11
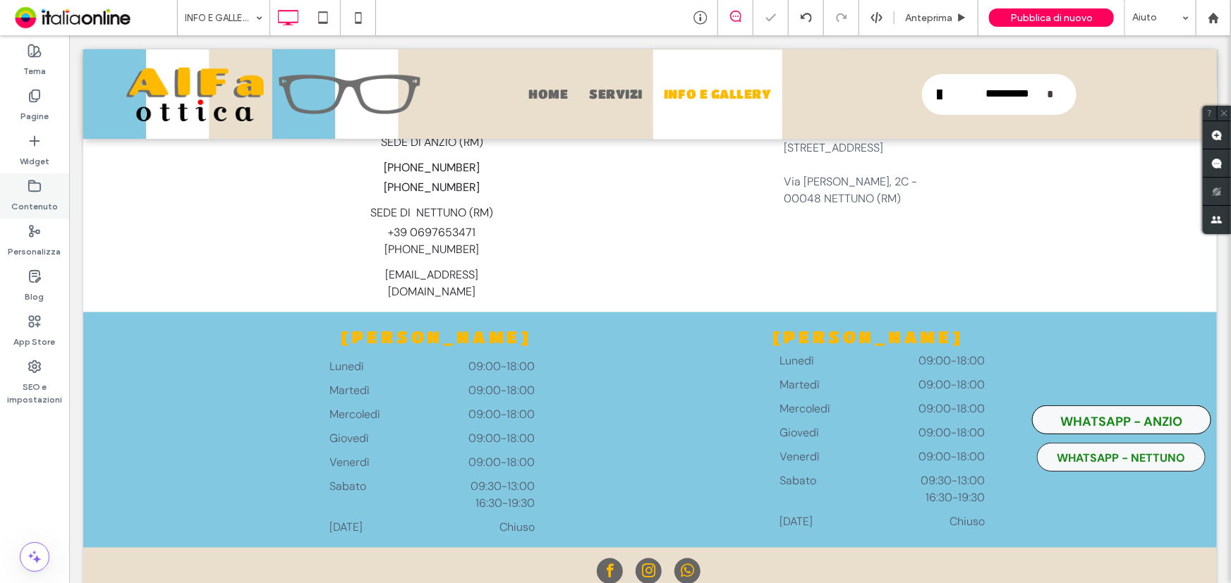
click at [20, 210] on label "Contenuto" at bounding box center [34, 203] width 47 height 20
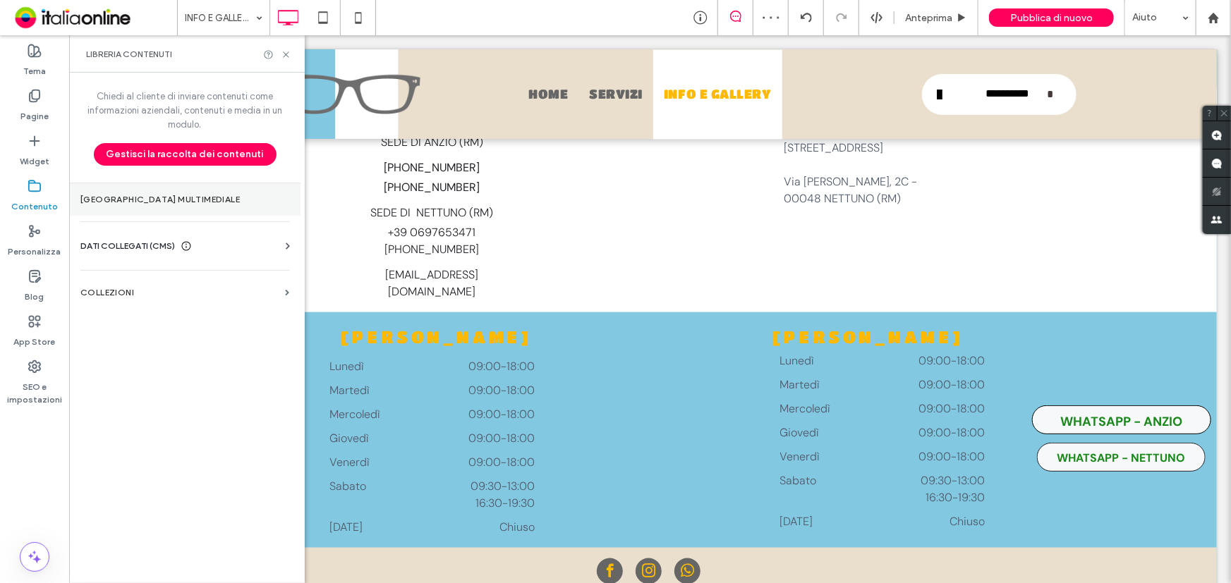
click at [164, 203] on label "[GEOGRAPHIC_DATA] multimediale" at bounding box center [184, 200] width 209 height 10
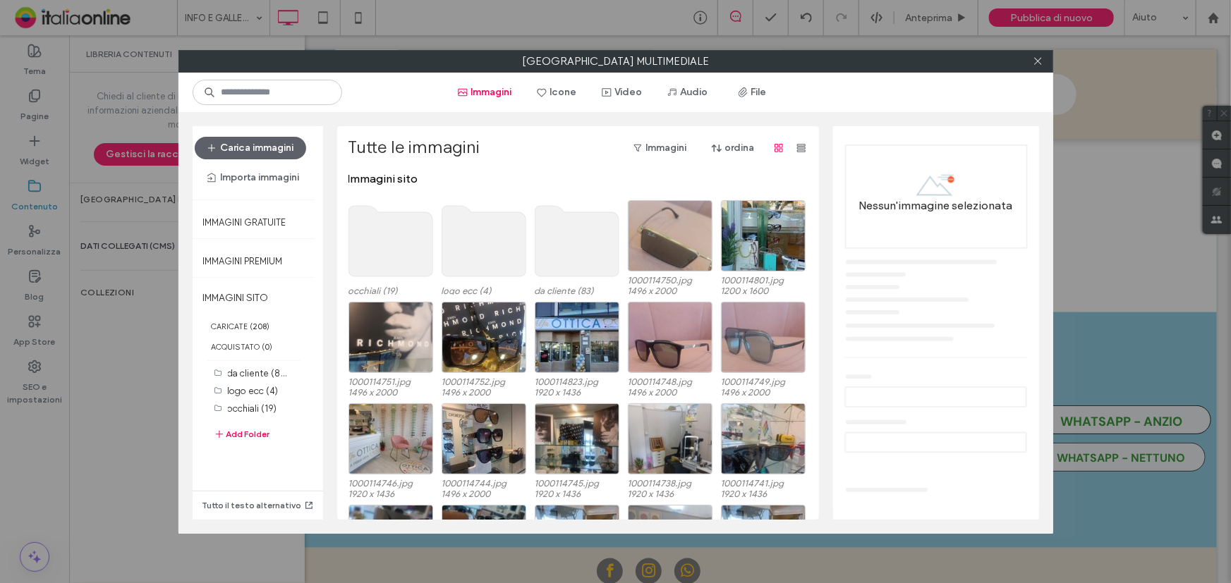
drag, startPoint x: 1034, startPoint y: 59, endPoint x: 875, endPoint y: 103, distance: 164.8
click at [1034, 59] on icon at bounding box center [1038, 61] width 11 height 11
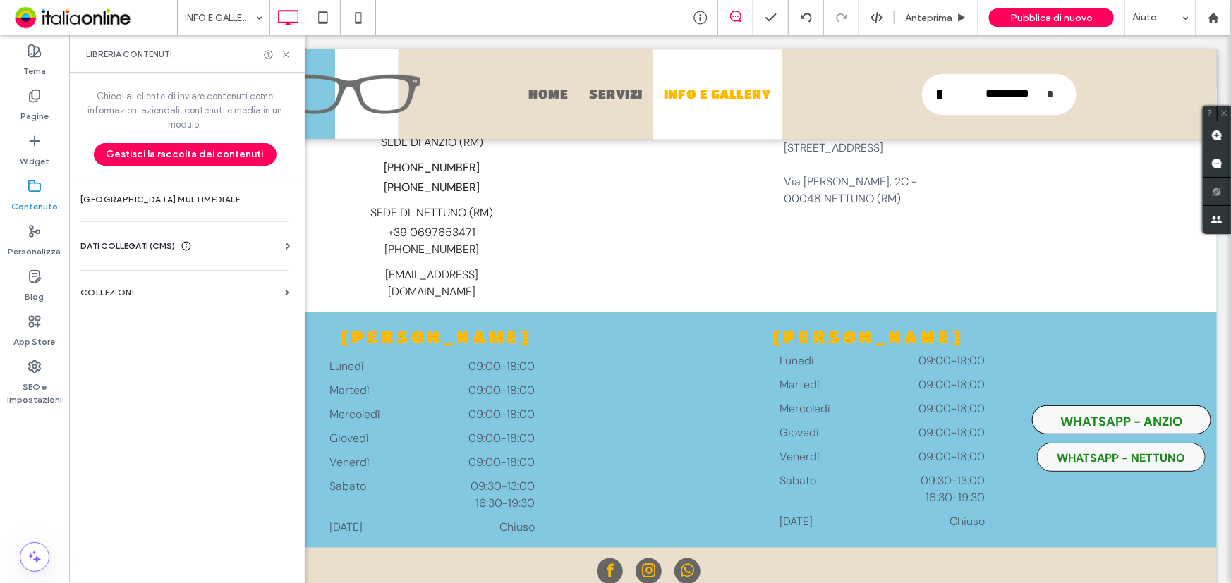
click at [277, 250] on div "DATI COLLEGATI (CMS)" at bounding box center [187, 246] width 214 height 14
click at [176, 281] on label "Informazioni aziendali" at bounding box center [188, 281] width 192 height 10
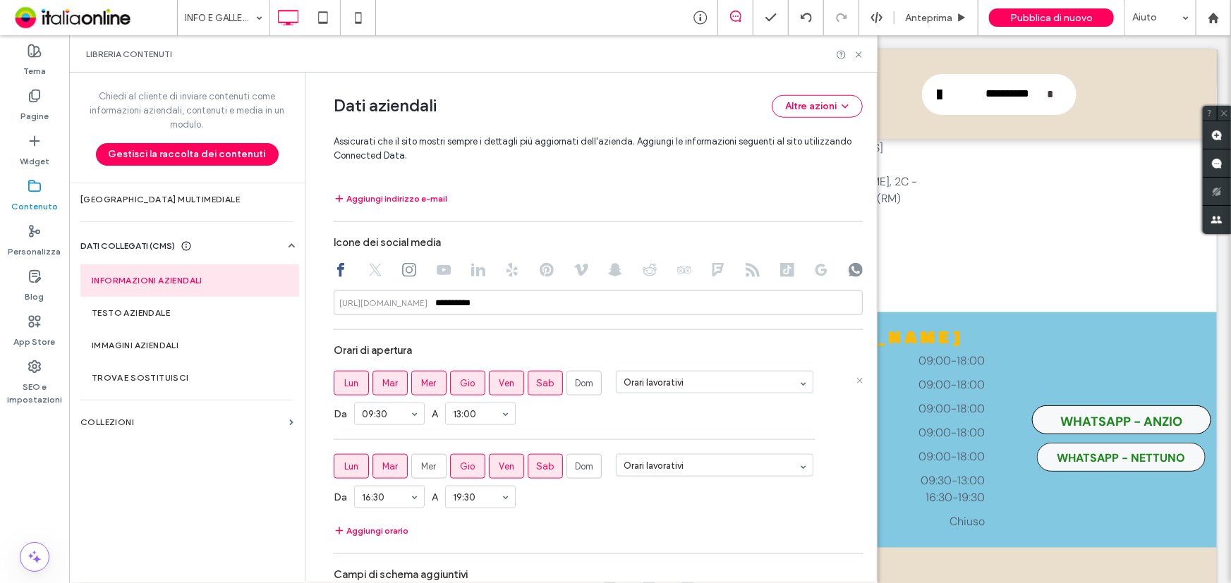
scroll to position [841, 0]
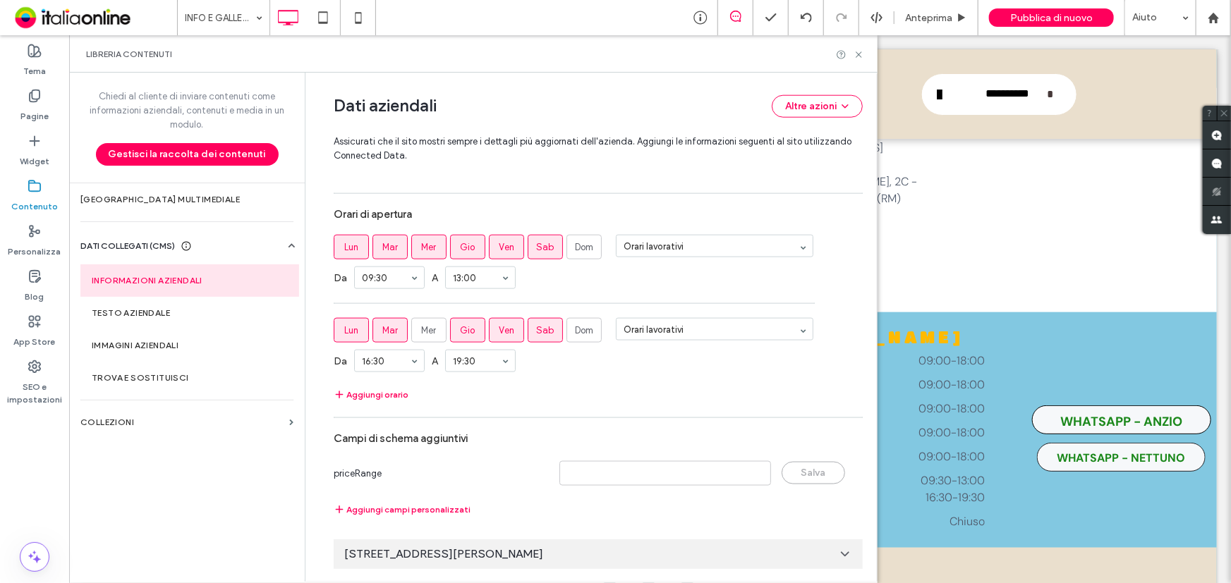
click at [561, 551] on div "[STREET_ADDRESS][PERSON_NAME]" at bounding box center [598, 555] width 529 height 30
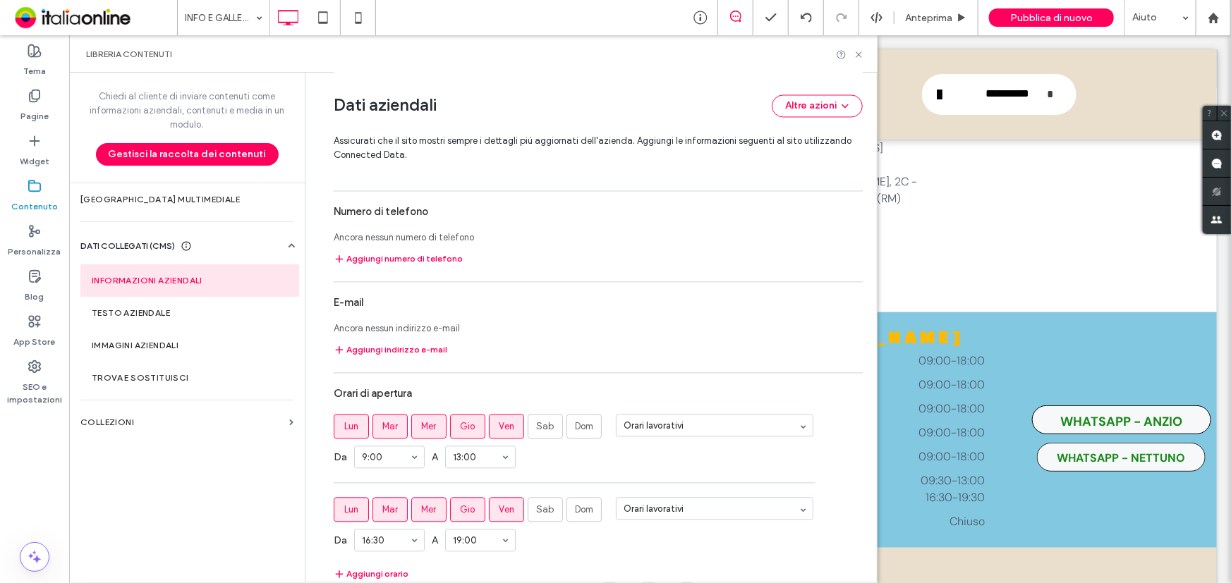
scroll to position [1438, 0]
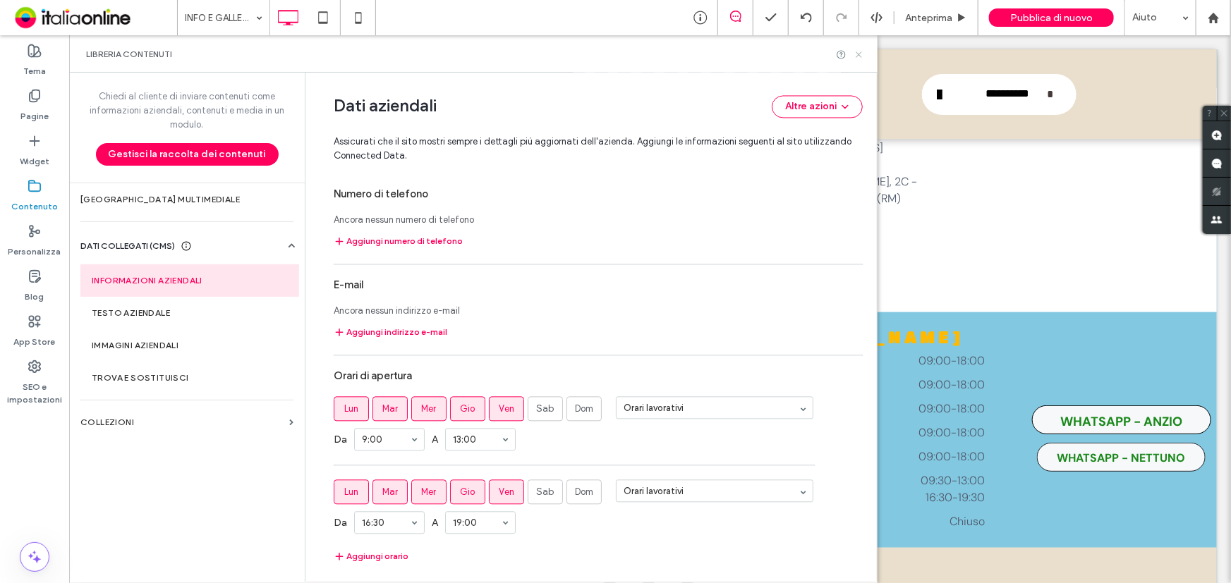
click at [858, 52] on icon at bounding box center [858, 54] width 11 height 11
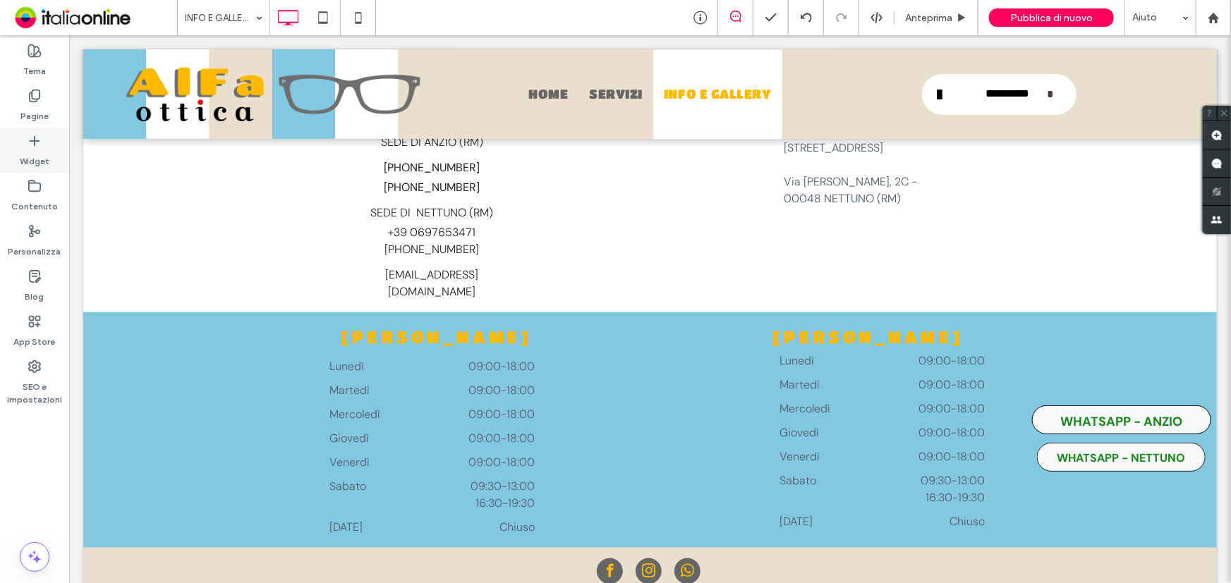
drag, startPoint x: 39, startPoint y: 151, endPoint x: 60, endPoint y: 154, distance: 21.5
click at [39, 151] on label "Widget" at bounding box center [35, 158] width 30 height 20
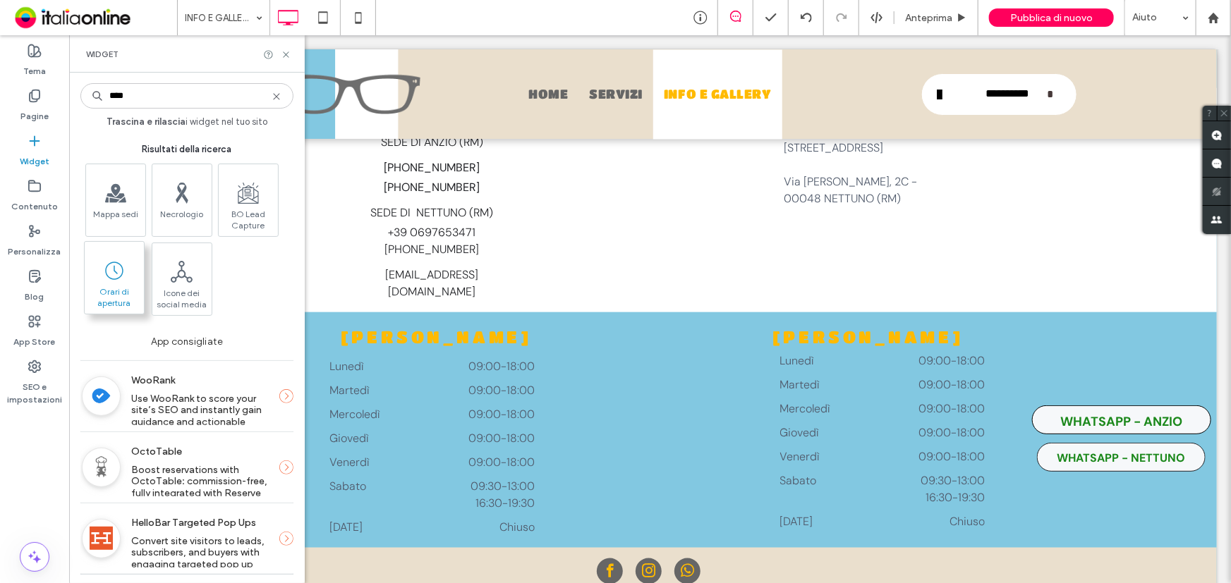
type input "****"
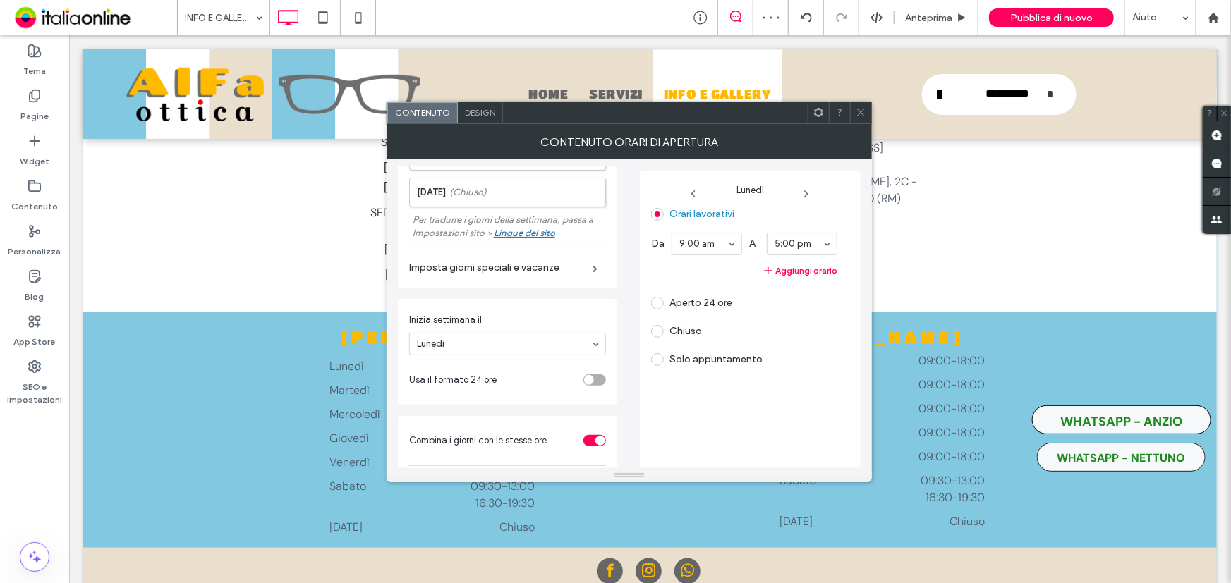
scroll to position [306, 0]
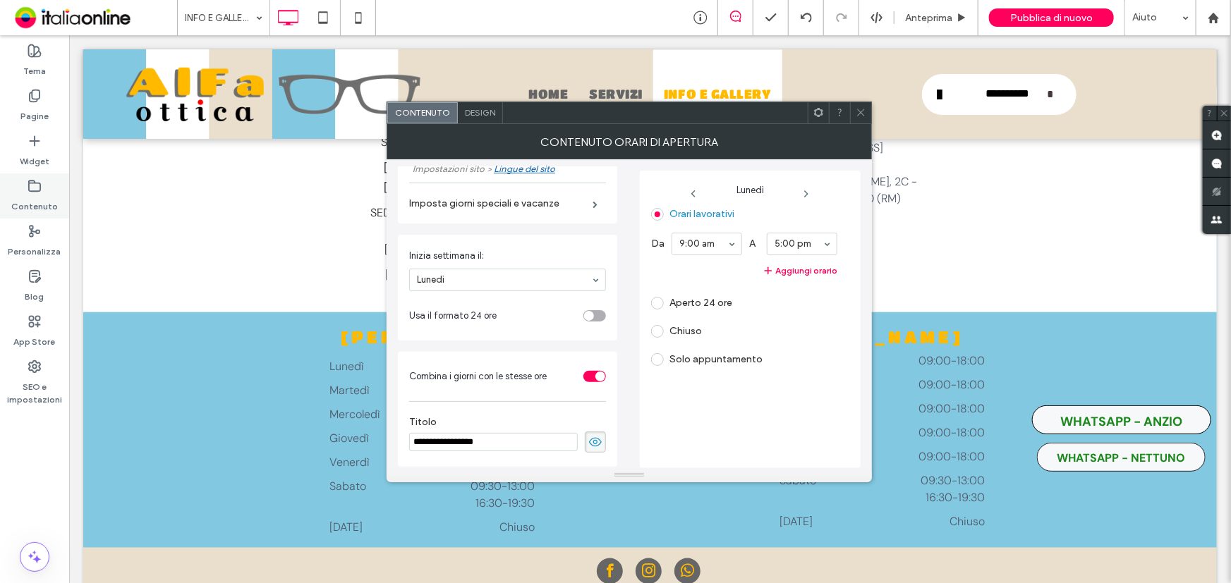
click at [33, 190] on use at bounding box center [34, 186] width 11 height 11
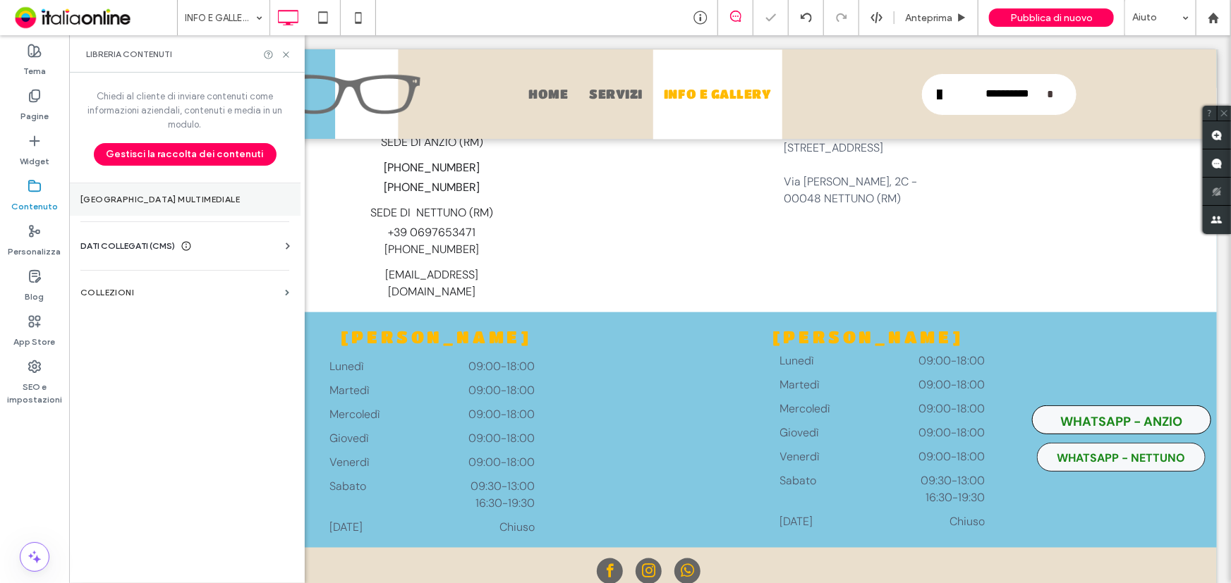
click at [136, 207] on section "[GEOGRAPHIC_DATA] multimediale" at bounding box center [184, 199] width 231 height 32
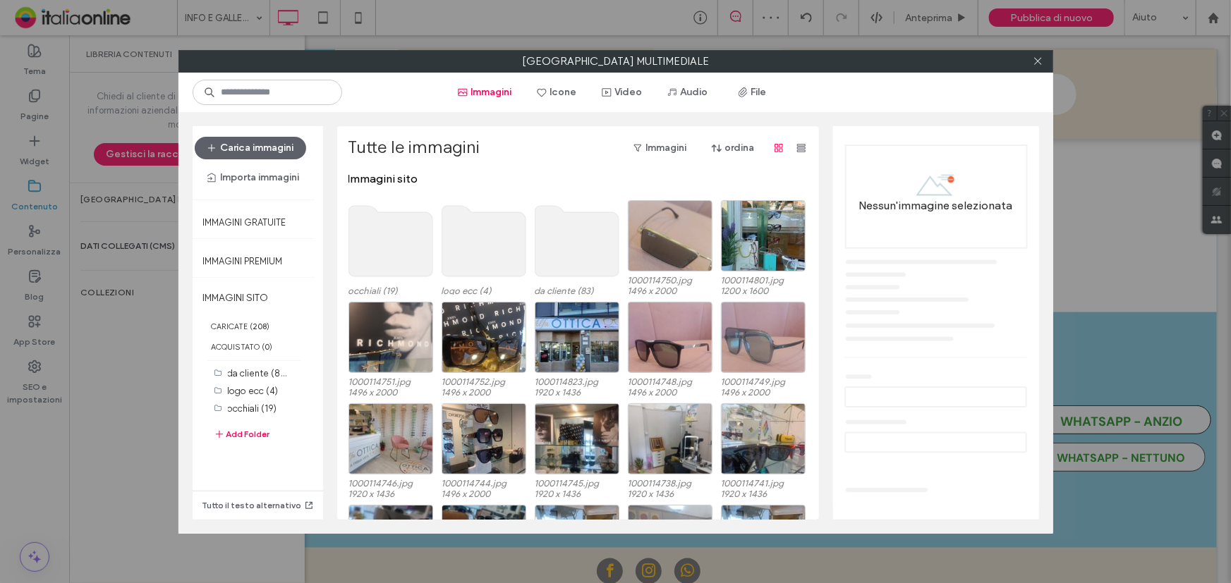
click at [101, 255] on div "Gestore multimediale Immagini Icone Video Audio File Carica immagini Importa im…" at bounding box center [615, 291] width 1231 height 583
drag, startPoint x: 1038, startPoint y: 62, endPoint x: 1009, endPoint y: 84, distance: 36.8
click at [1038, 62] on use at bounding box center [1037, 61] width 7 height 7
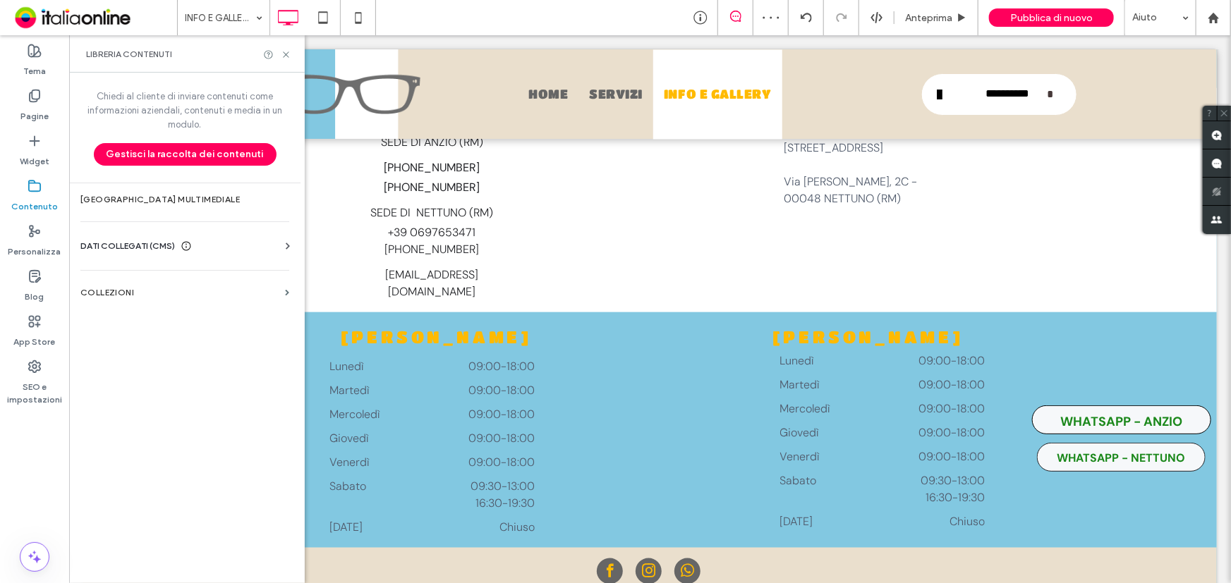
click at [162, 248] on span "DATI COLLEGATI (CMS)" at bounding box center [127, 246] width 95 height 14
click at [173, 284] on label "Informazioni aziendali" at bounding box center [188, 281] width 192 height 10
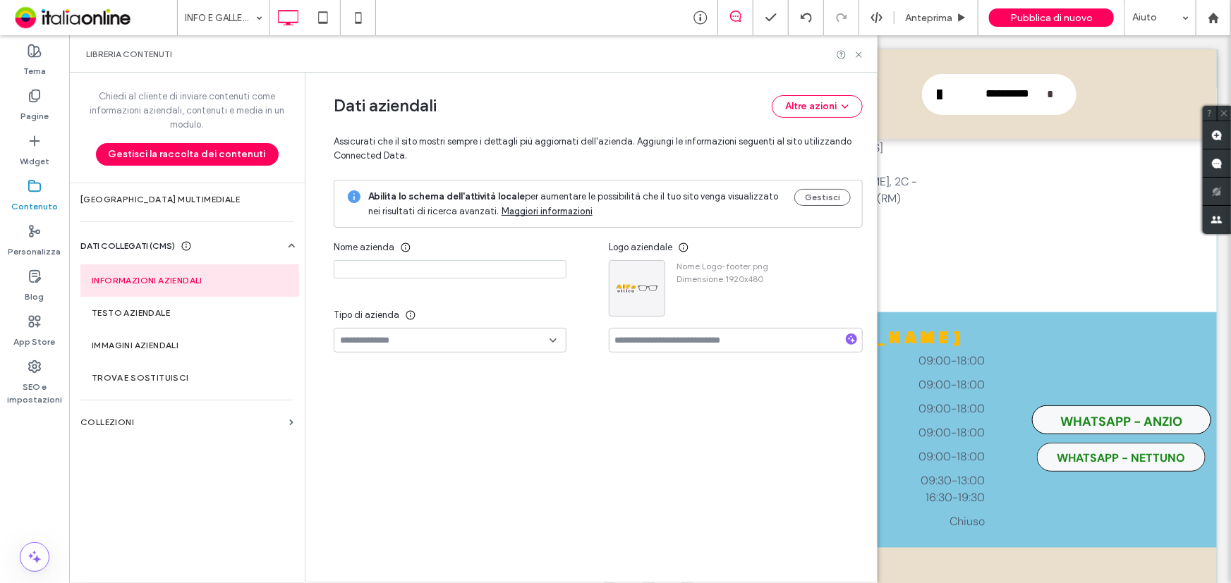
type input "**********"
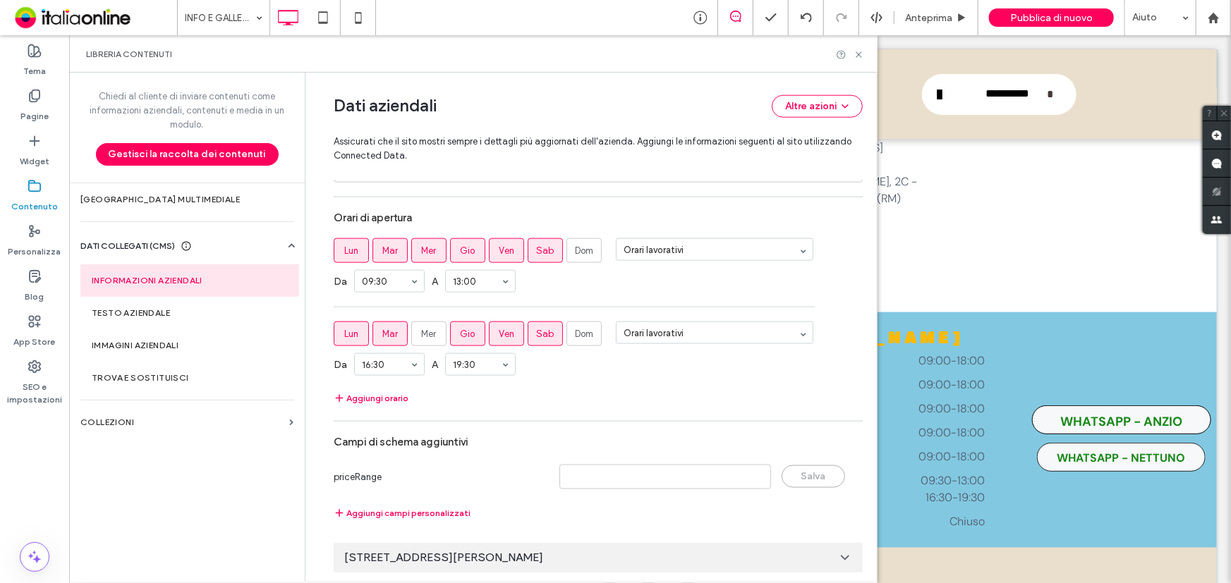
scroll to position [841, 0]
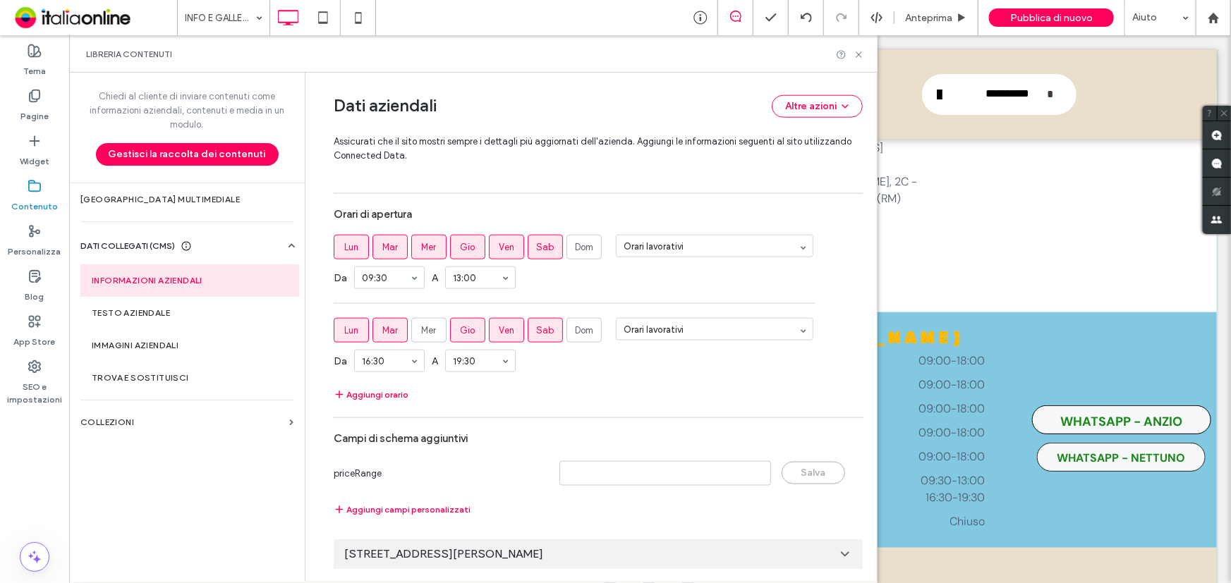
click at [676, 552] on div "[STREET_ADDRESS][PERSON_NAME]" at bounding box center [598, 555] width 529 height 30
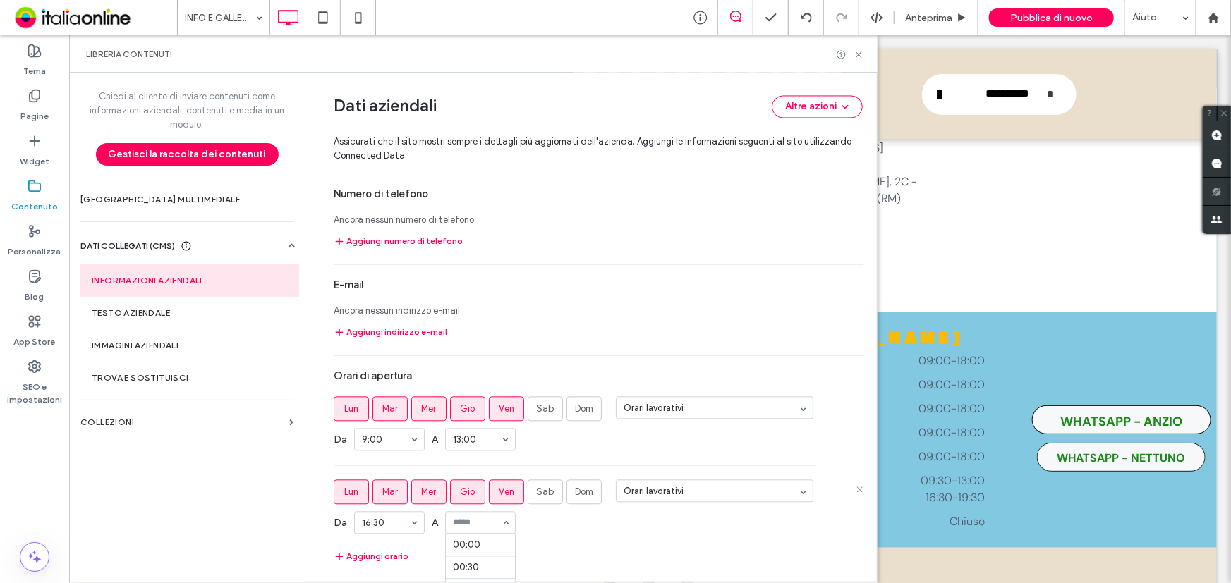
scroll to position [891, 0]
click at [859, 54] on use at bounding box center [858, 54] width 6 height 6
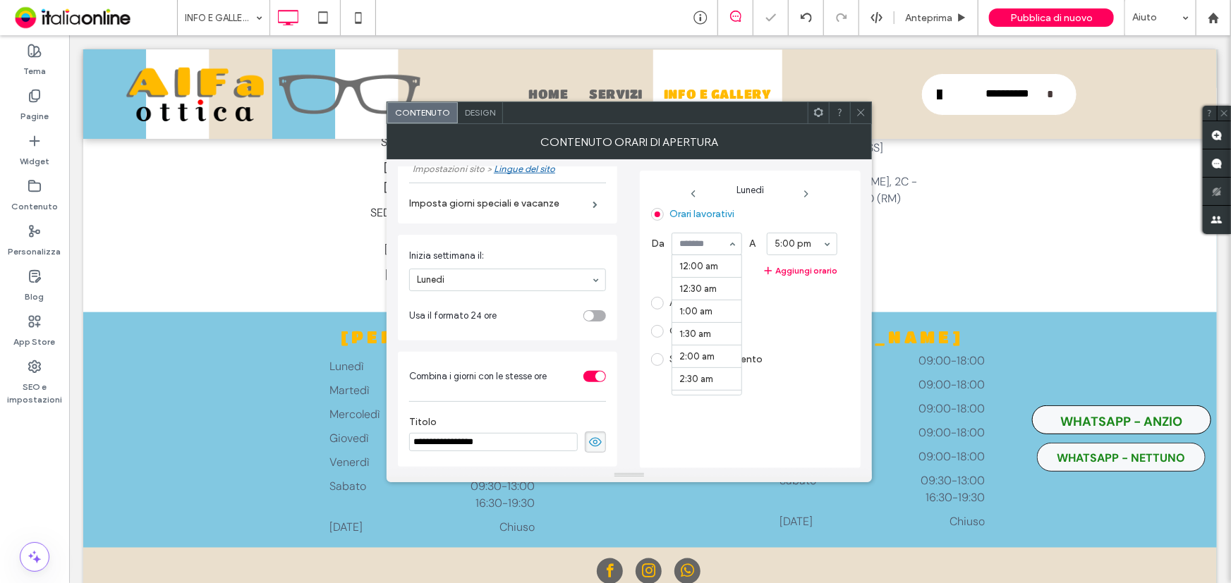
scroll to position [422, 0]
click at [781, 272] on button "Aggiungi orario" at bounding box center [744, 270] width 186 height 17
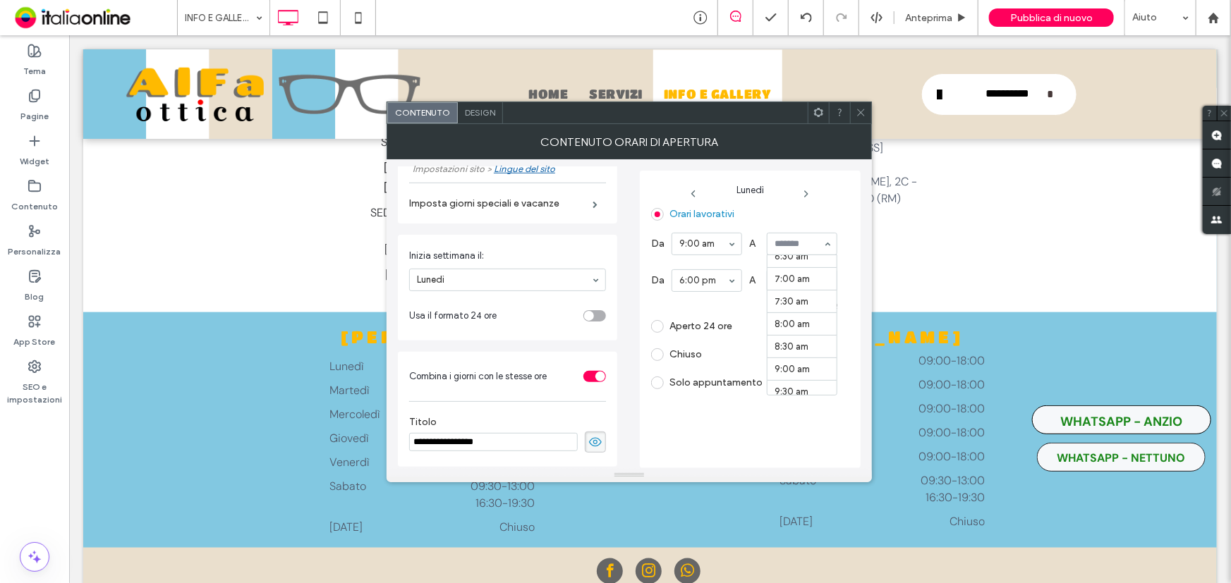
scroll to position [281, 0]
click at [723, 326] on label "Aperto 24 ore" at bounding box center [700, 326] width 63 height 12
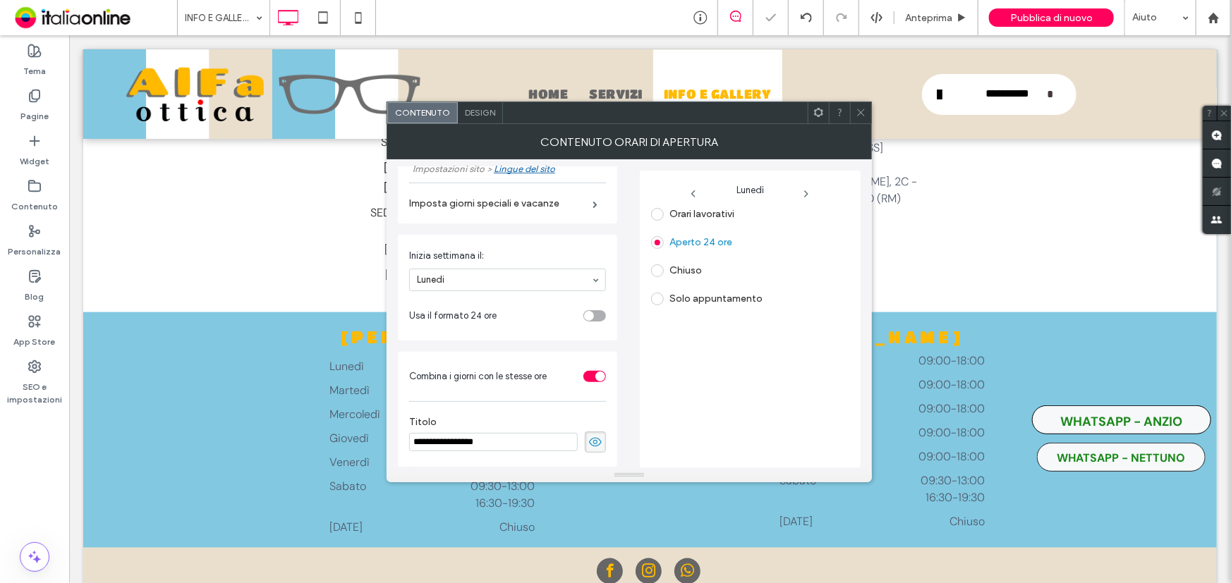
click at [695, 213] on label "Orari lavorativi" at bounding box center [701, 214] width 65 height 12
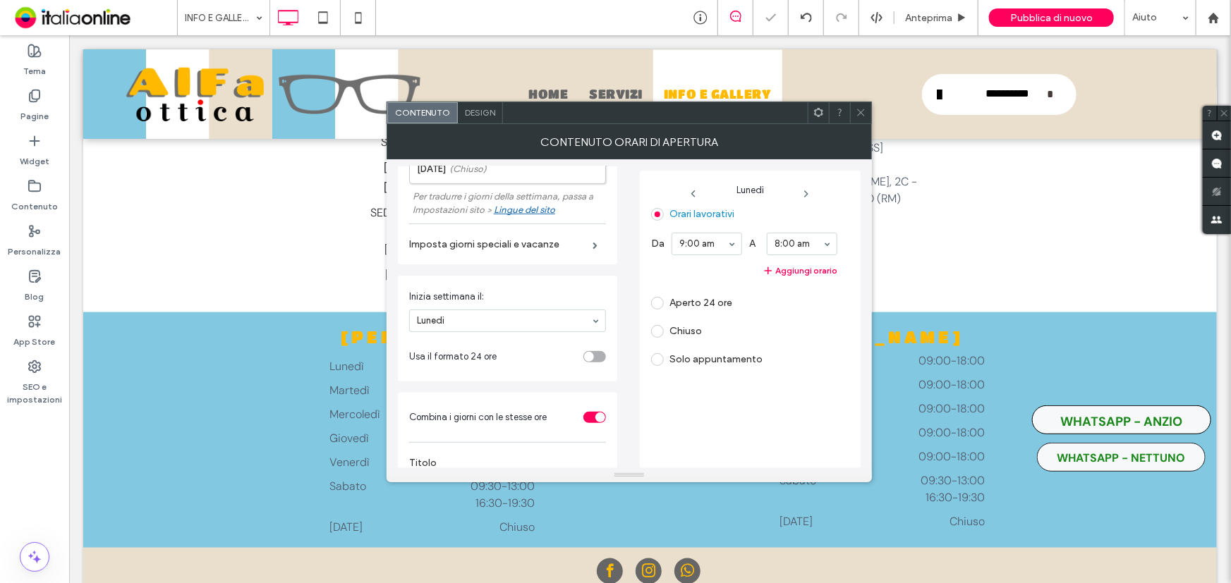
scroll to position [242, 0]
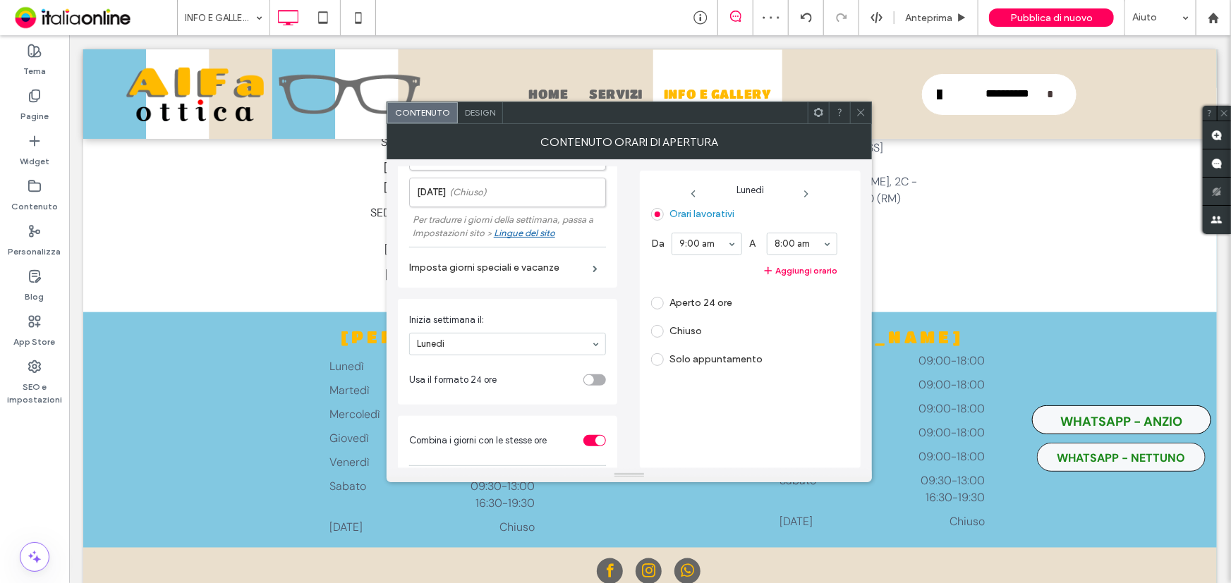
click at [528, 234] on div "Lingue del sito" at bounding box center [524, 233] width 61 height 11
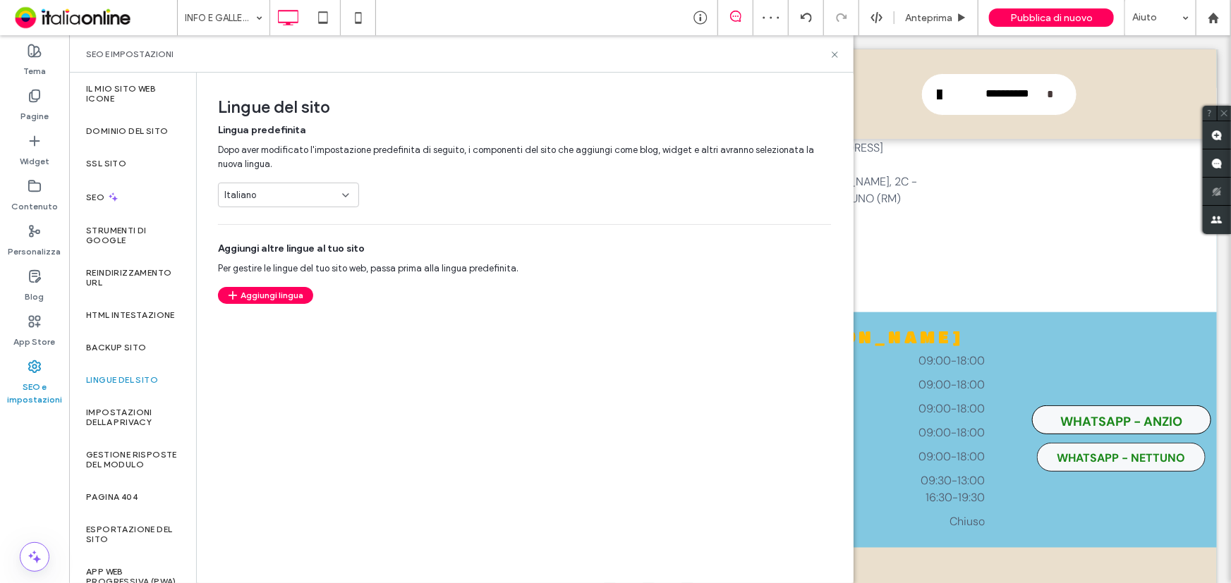
click at [288, 191] on div "Italiano" at bounding box center [279, 195] width 111 height 14
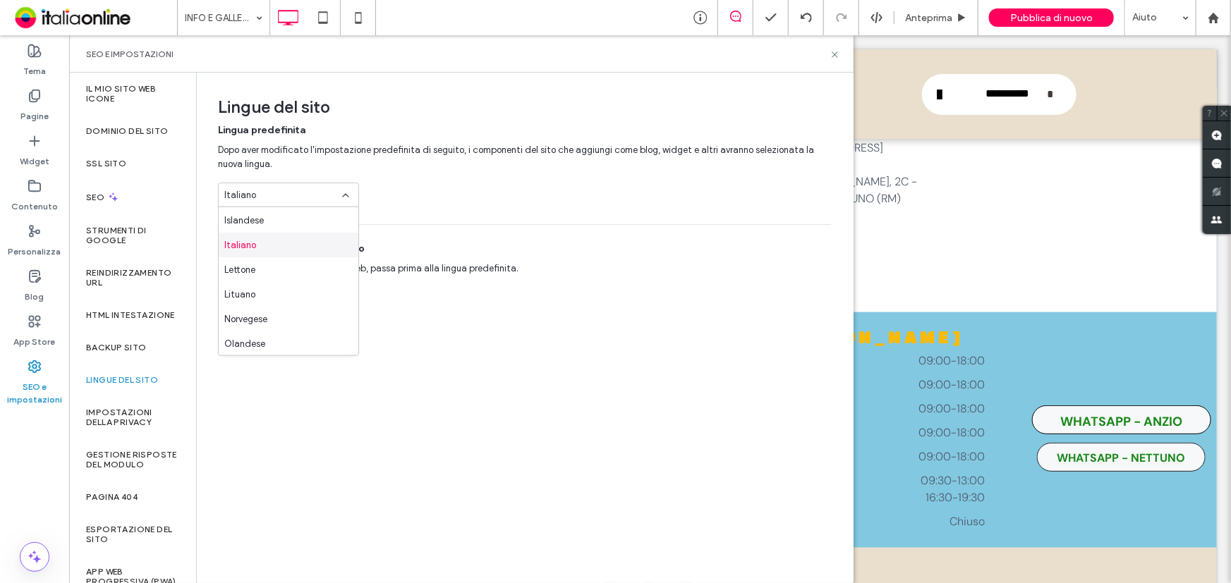
click at [272, 240] on div "Italiano" at bounding box center [289, 245] width 140 height 25
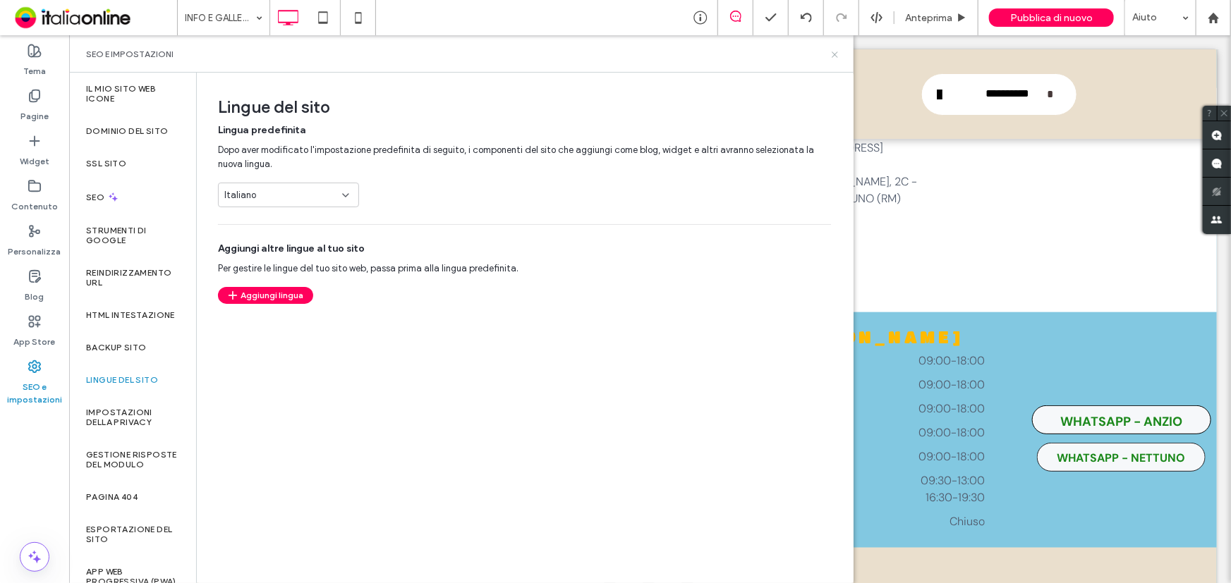
click at [836, 57] on icon at bounding box center [834, 54] width 11 height 11
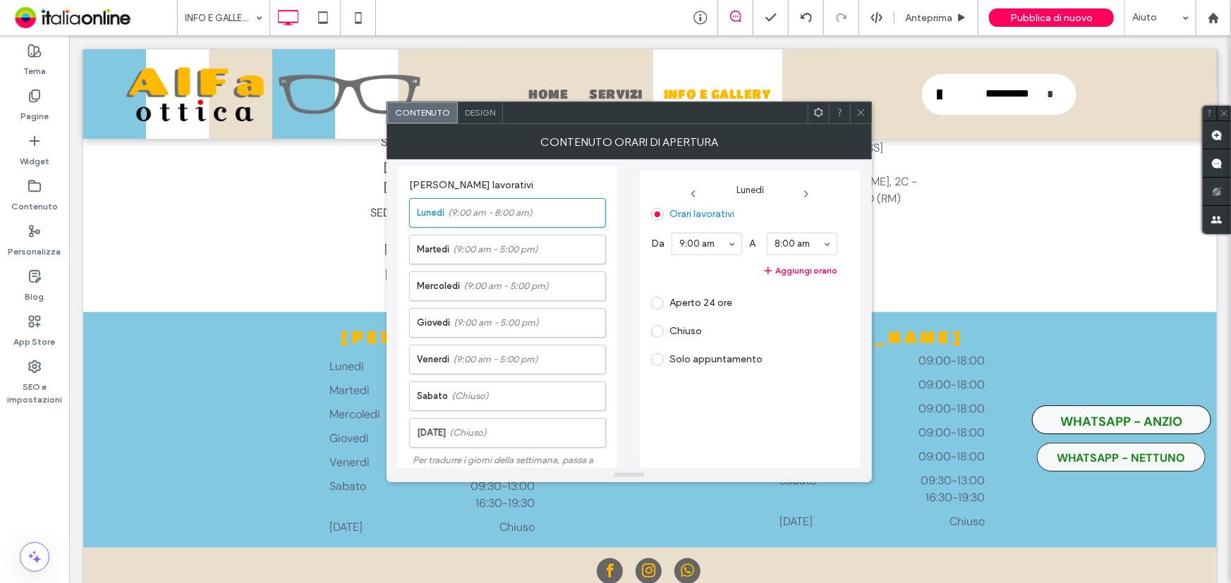
scroll to position [0, 0]
click at [511, 221] on label "Lunedì (9:00 am - 8:00 am)" at bounding box center [511, 214] width 188 height 28
click at [802, 269] on button "Aggiungi orario" at bounding box center [744, 270] width 186 height 17
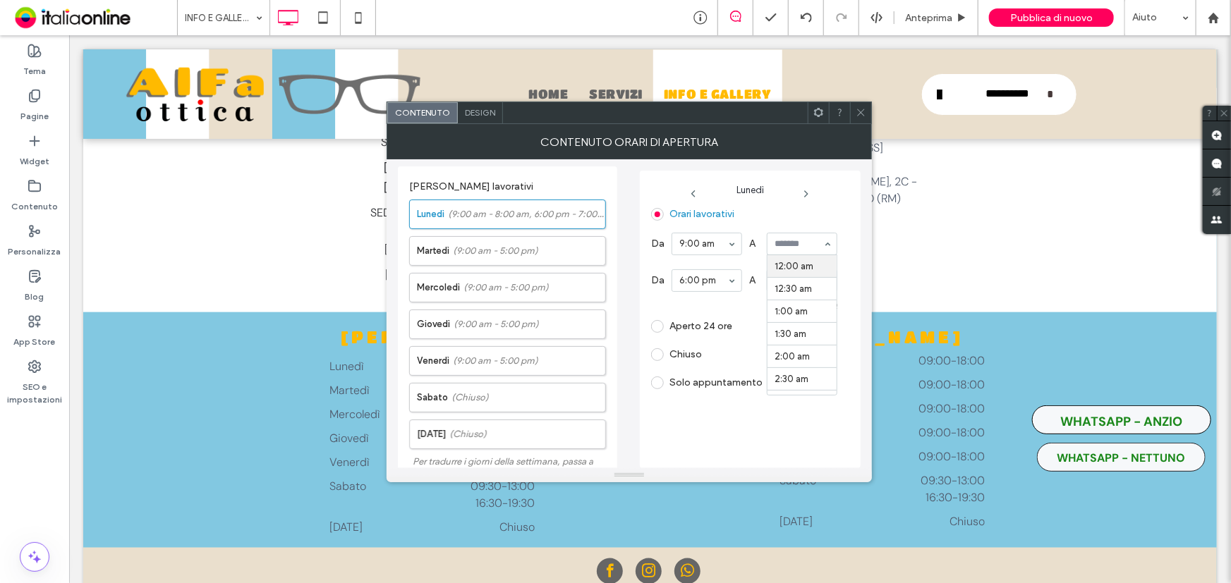
drag, startPoint x: 862, startPoint y: 113, endPoint x: 871, endPoint y: 223, distance: 110.4
click at [862, 113] on icon at bounding box center [860, 112] width 11 height 11
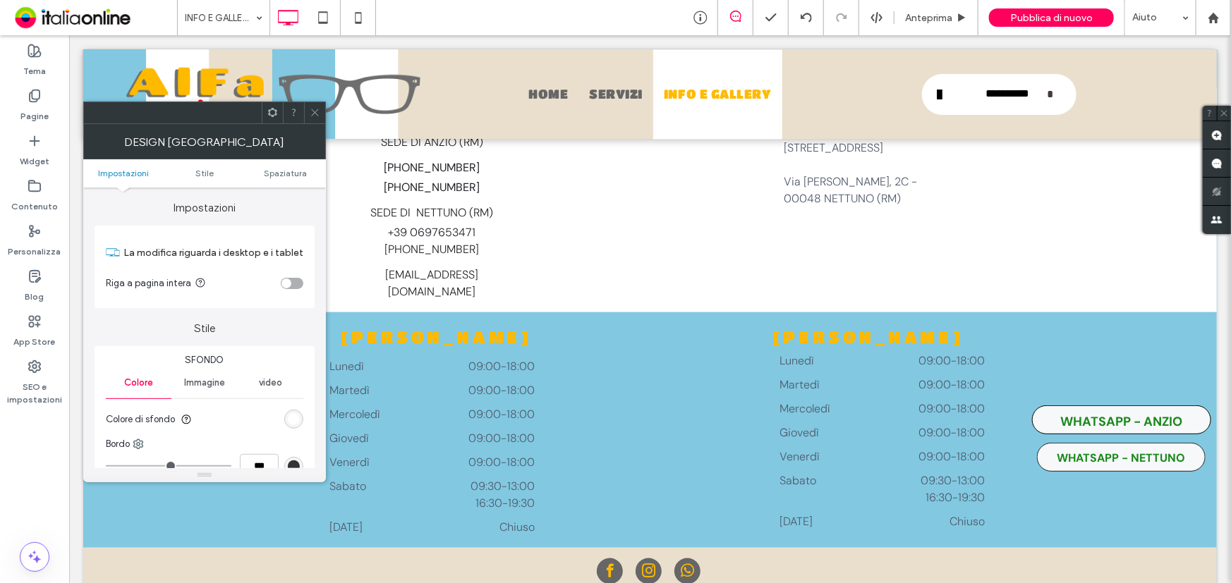
click at [317, 110] on icon at bounding box center [315, 112] width 11 height 11
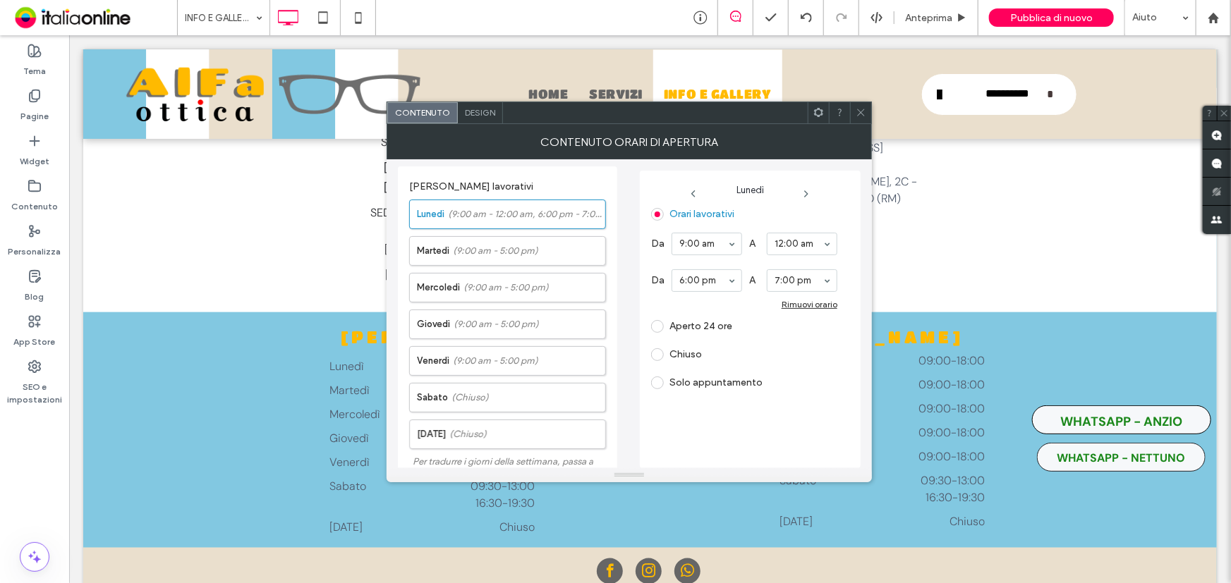
scroll to position [306, 0]
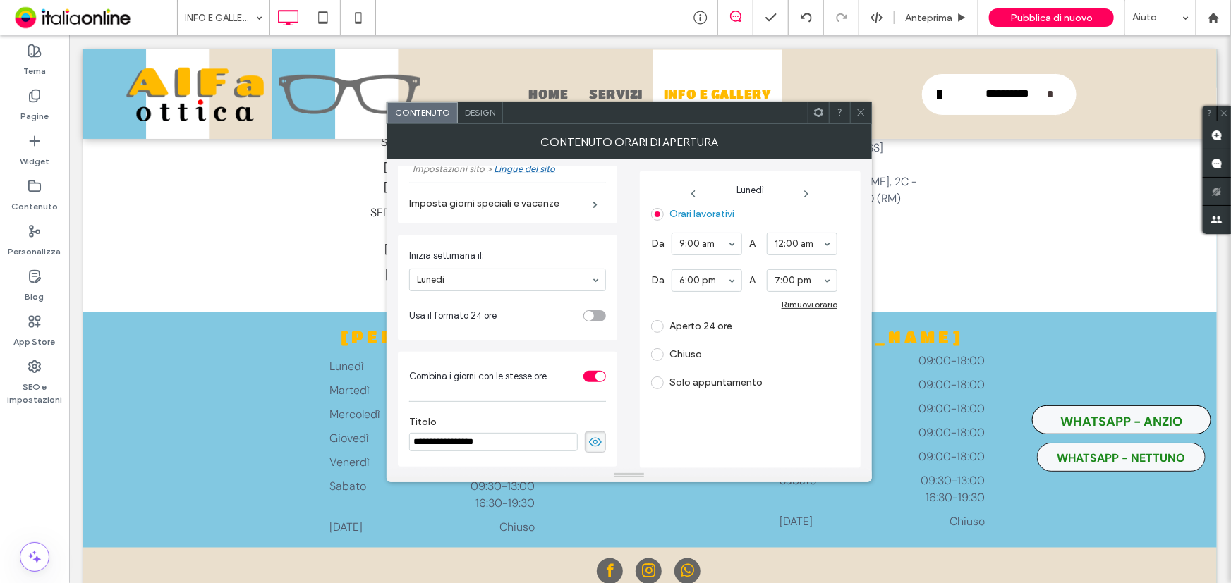
click at [851, 106] on div at bounding box center [860, 112] width 21 height 21
click at [861, 124] on div "CONTENUTO ORARI DI APERTURA" at bounding box center [628, 141] width 485 height 35
click at [863, 104] on span at bounding box center [860, 112] width 11 height 21
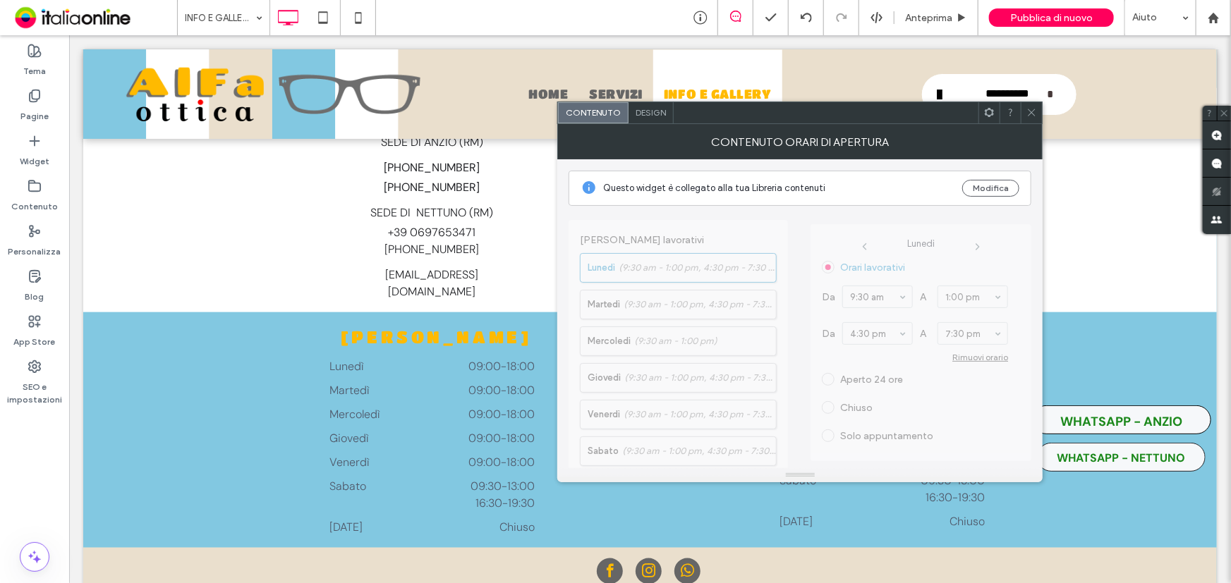
click at [1025, 106] on div at bounding box center [1031, 112] width 21 height 21
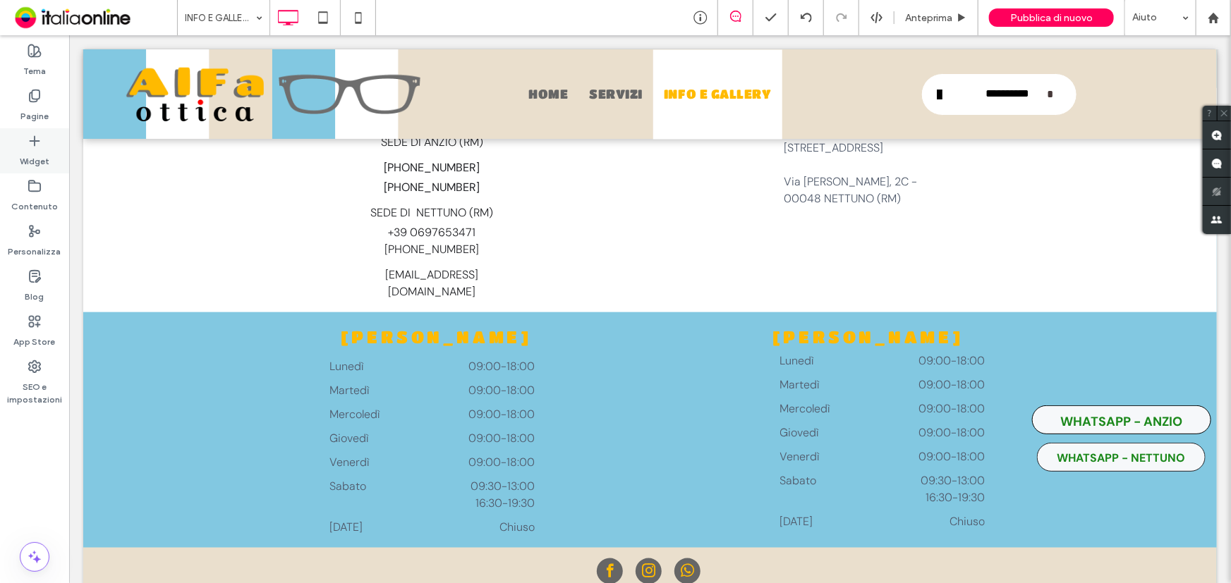
click at [46, 145] on div "Widget" at bounding box center [34, 150] width 69 height 45
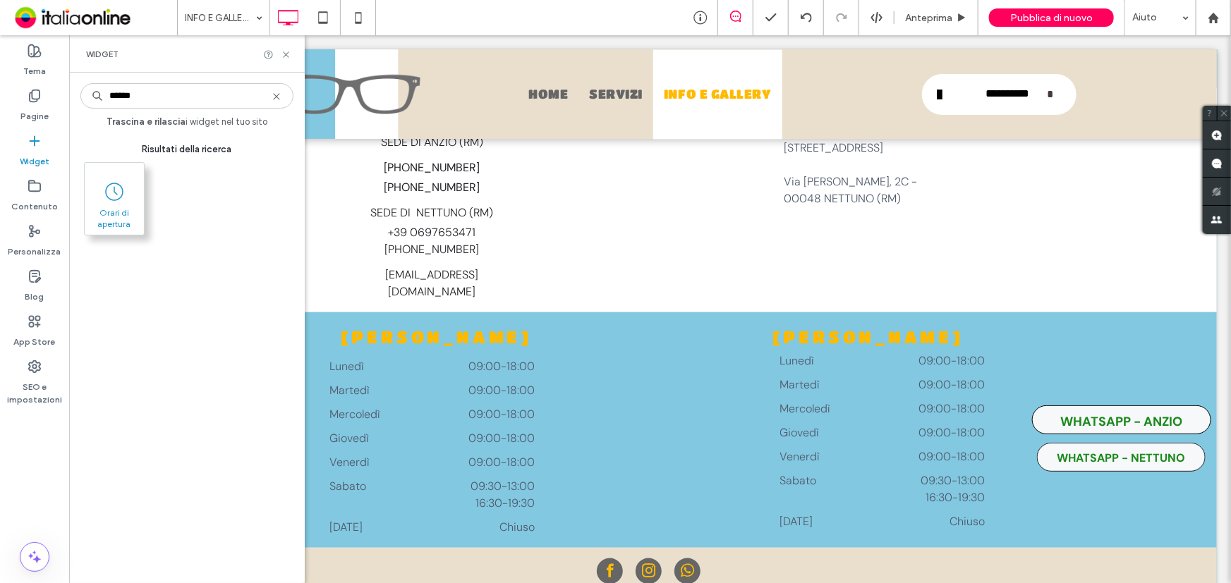
type input "******"
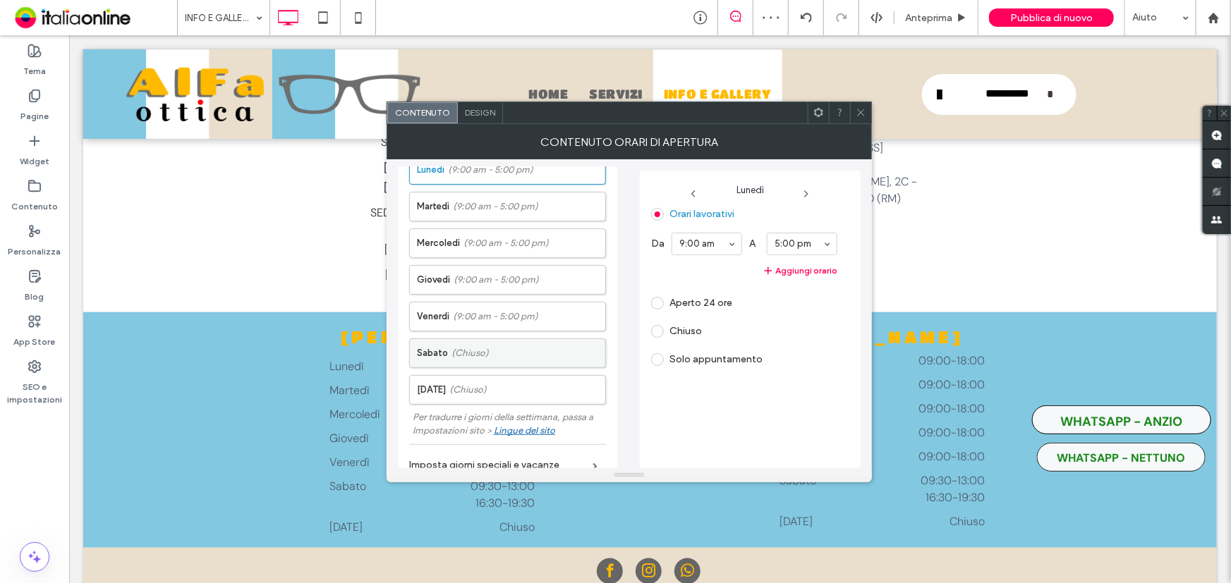
scroll to position [0, 0]
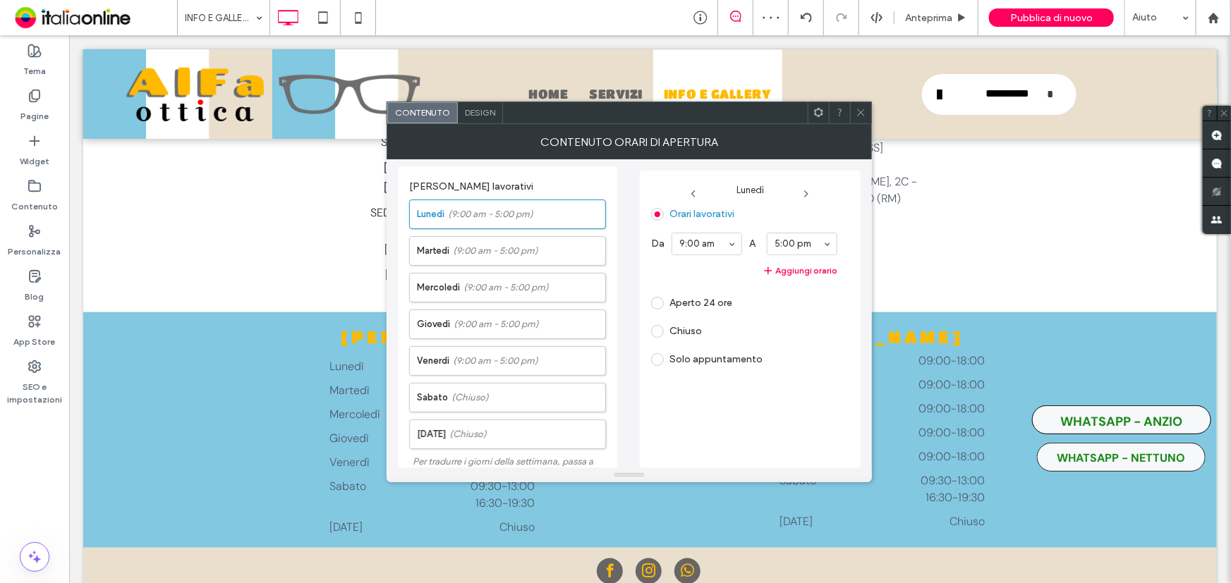
click at [472, 111] on span "Design" at bounding box center [480, 112] width 30 height 11
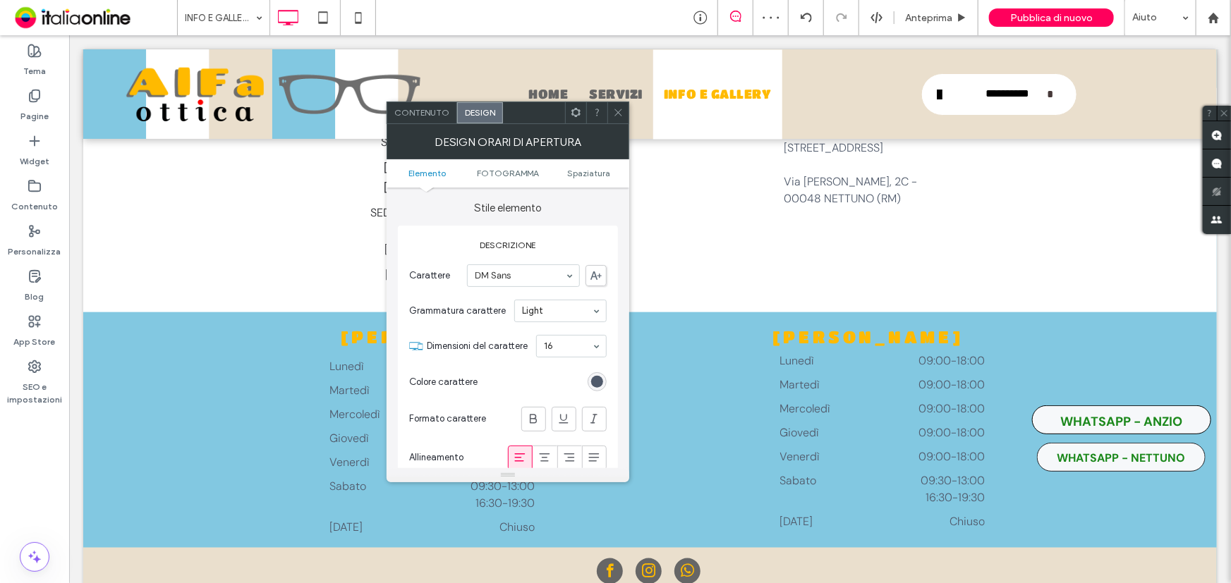
click at [426, 107] on span "Contenuto" at bounding box center [421, 112] width 55 height 11
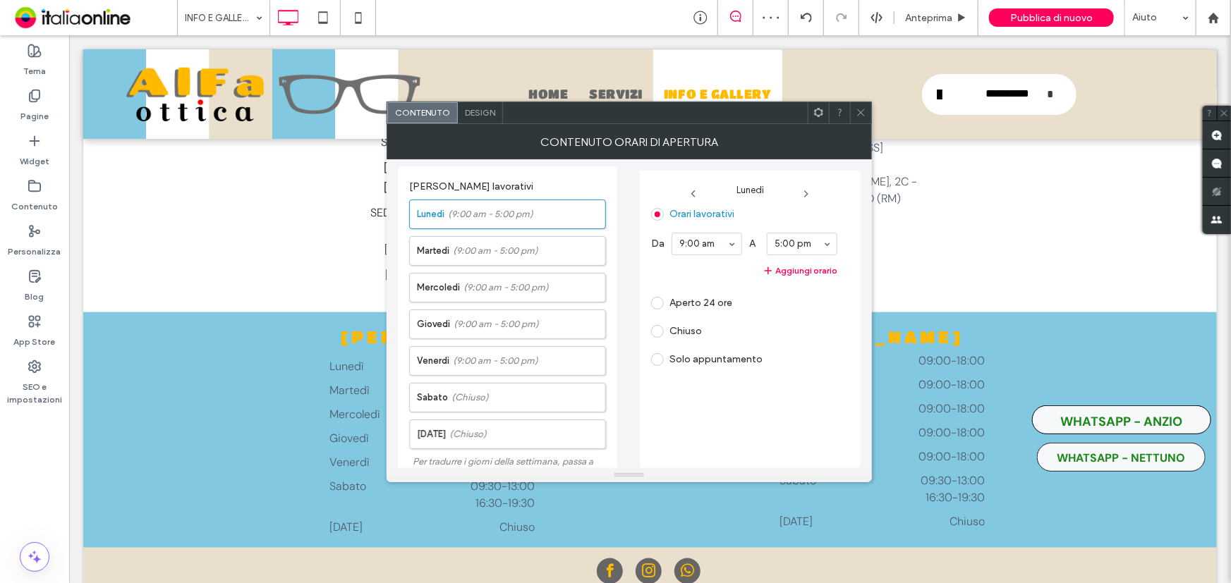
scroll to position [306, 0]
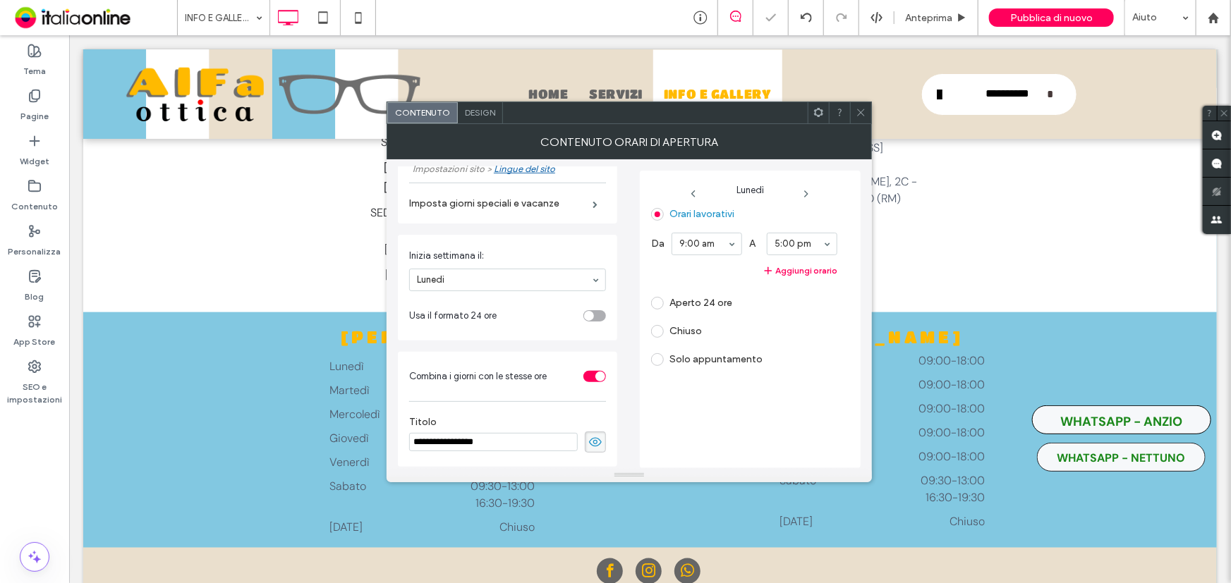
click at [588, 444] on icon at bounding box center [595, 442] width 14 height 16
drag, startPoint x: 858, startPoint y: 116, endPoint x: 657, endPoint y: 245, distance: 238.9
click at [858, 116] on icon at bounding box center [860, 112] width 11 height 11
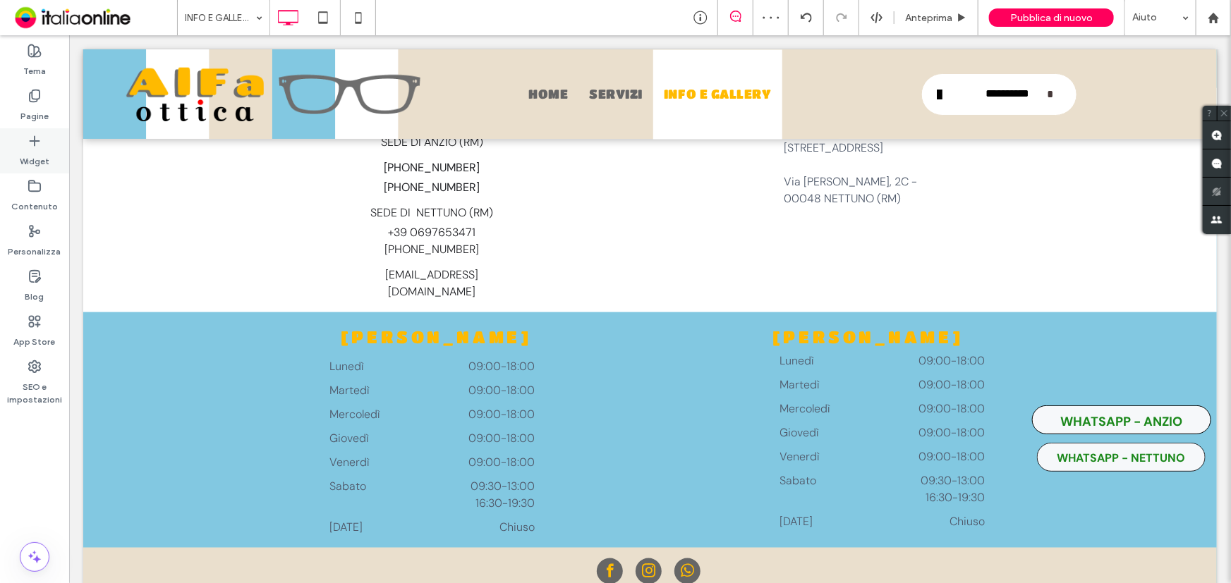
click at [44, 145] on div "Widget" at bounding box center [34, 150] width 69 height 45
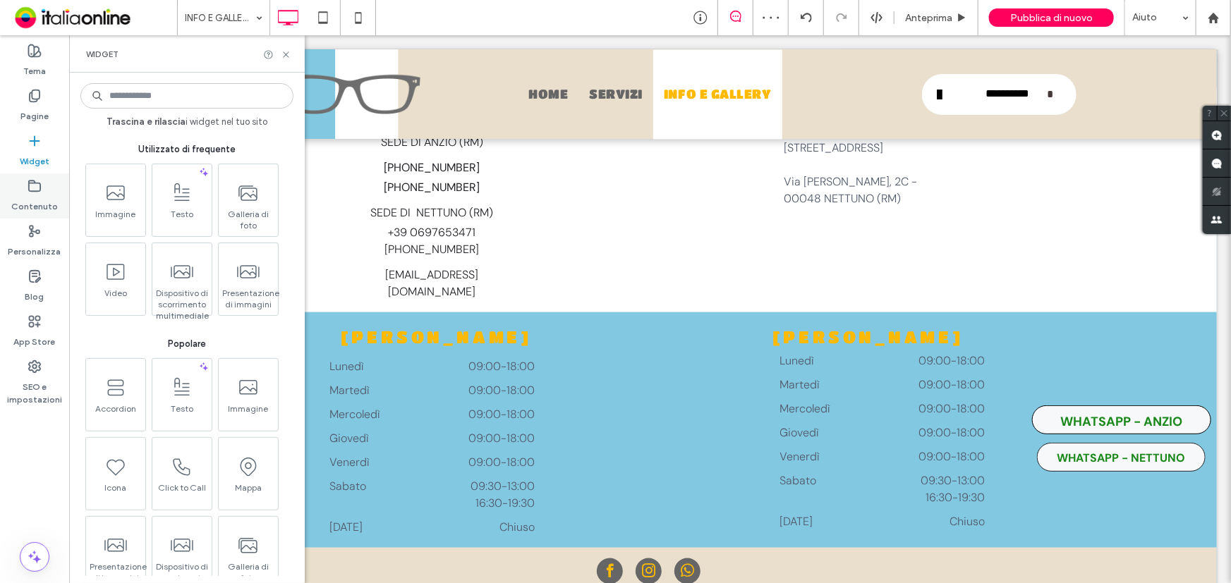
click at [39, 196] on label "Contenuto" at bounding box center [34, 203] width 47 height 20
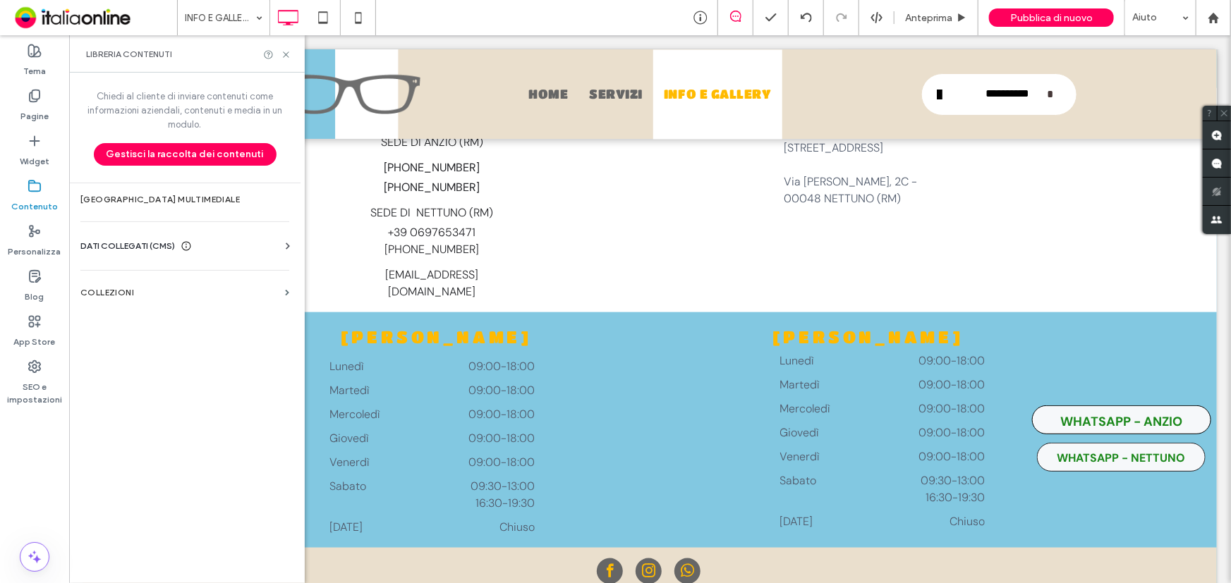
click at [221, 253] on div "Informazioni aziendali Testo aziendale Immagini aziendali Trova e sostituisci" at bounding box center [187, 258] width 214 height 11
click at [240, 291] on label "COLLEZIONI" at bounding box center [179, 293] width 199 height 10
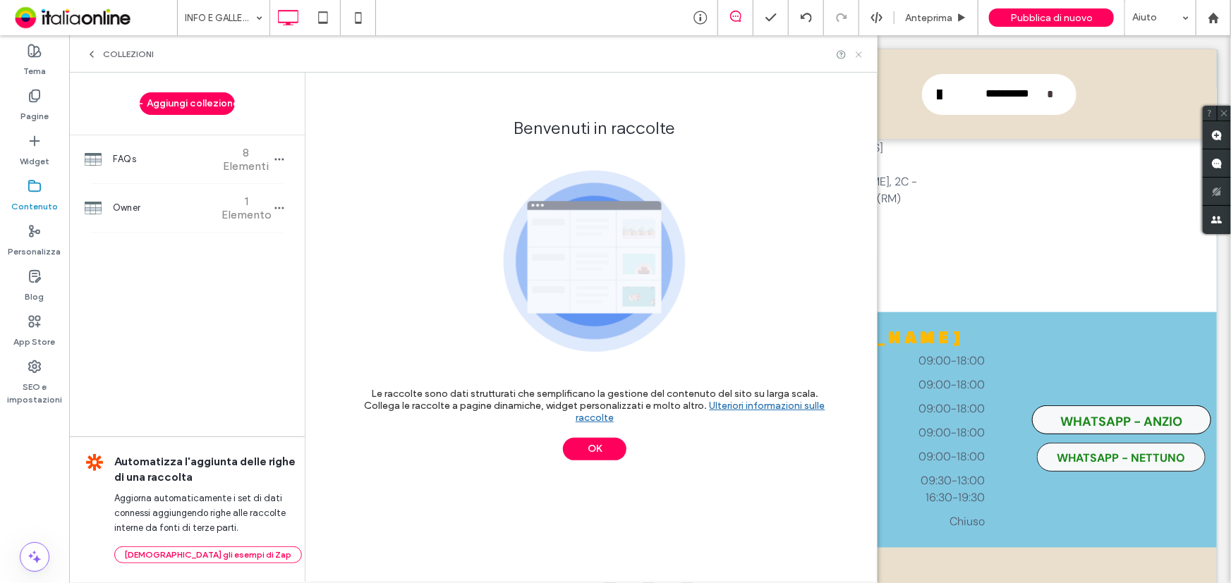
click at [860, 52] on use at bounding box center [858, 54] width 6 height 6
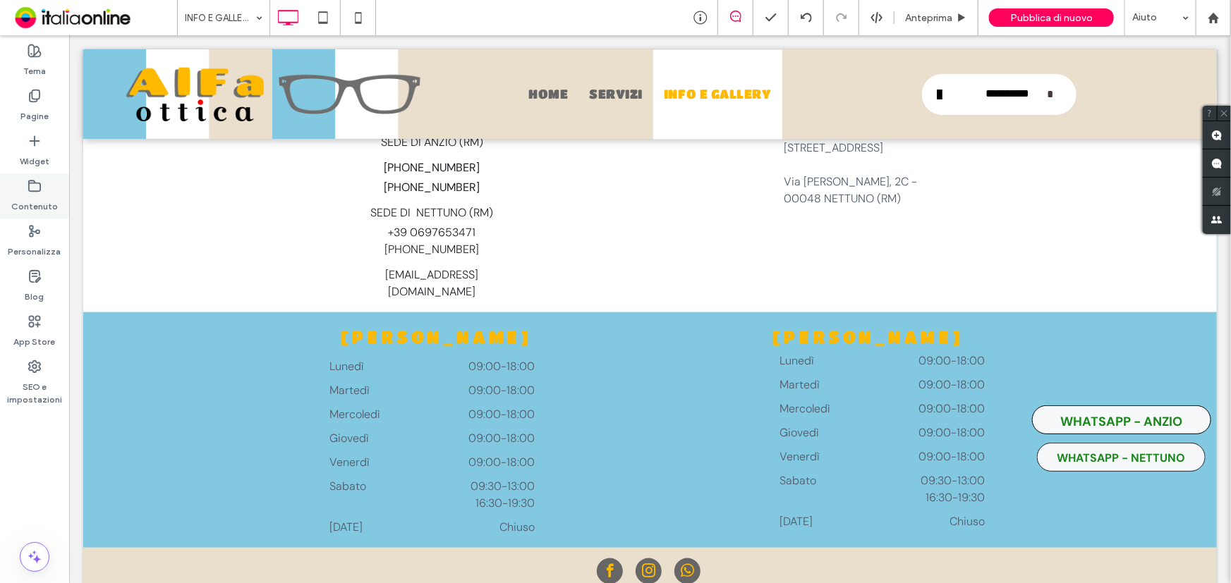
click at [42, 206] on label "Contenuto" at bounding box center [34, 203] width 47 height 20
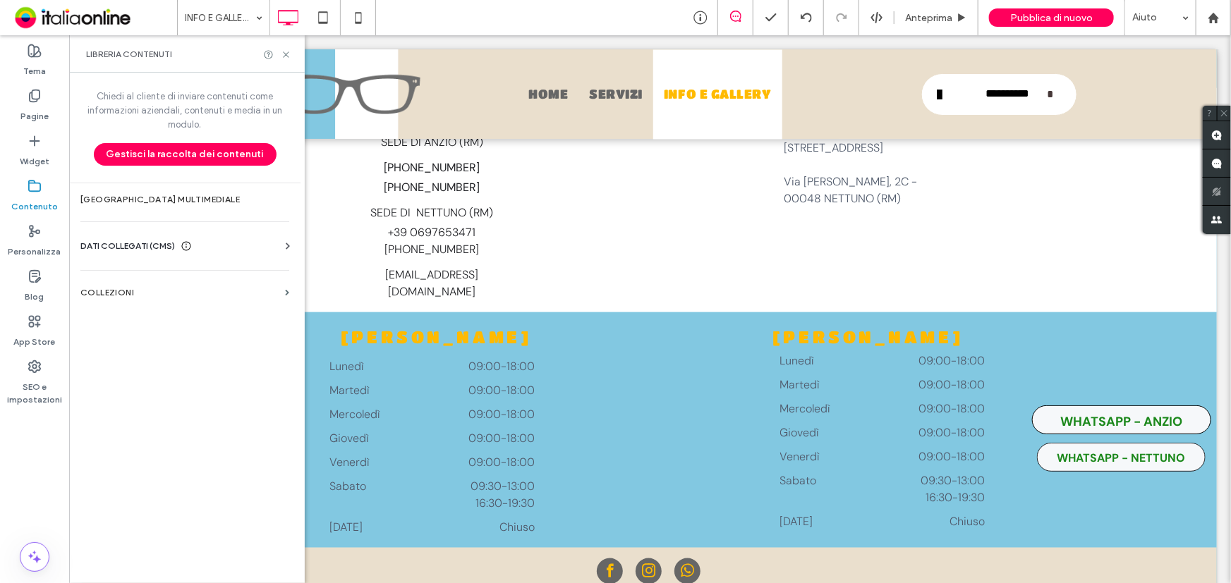
click at [242, 256] on div "Informazioni aziendali Testo aziendale Immagini aziendali Trova e sostituisci" at bounding box center [187, 258] width 214 height 11
click at [250, 244] on div "DATI COLLEGATI (CMS)" at bounding box center [187, 246] width 214 height 14
click at [176, 288] on section "Informazioni aziendali" at bounding box center [187, 280] width 214 height 32
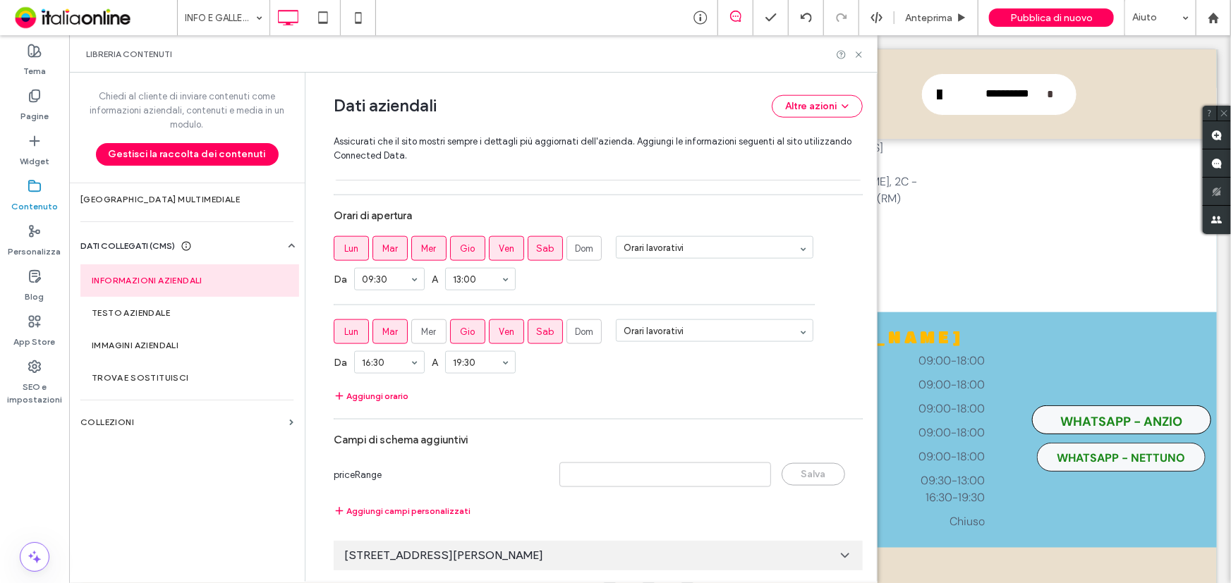
scroll to position [841, 0]
click at [801, 549] on div "[STREET_ADDRESS][PERSON_NAME]" at bounding box center [598, 555] width 529 height 30
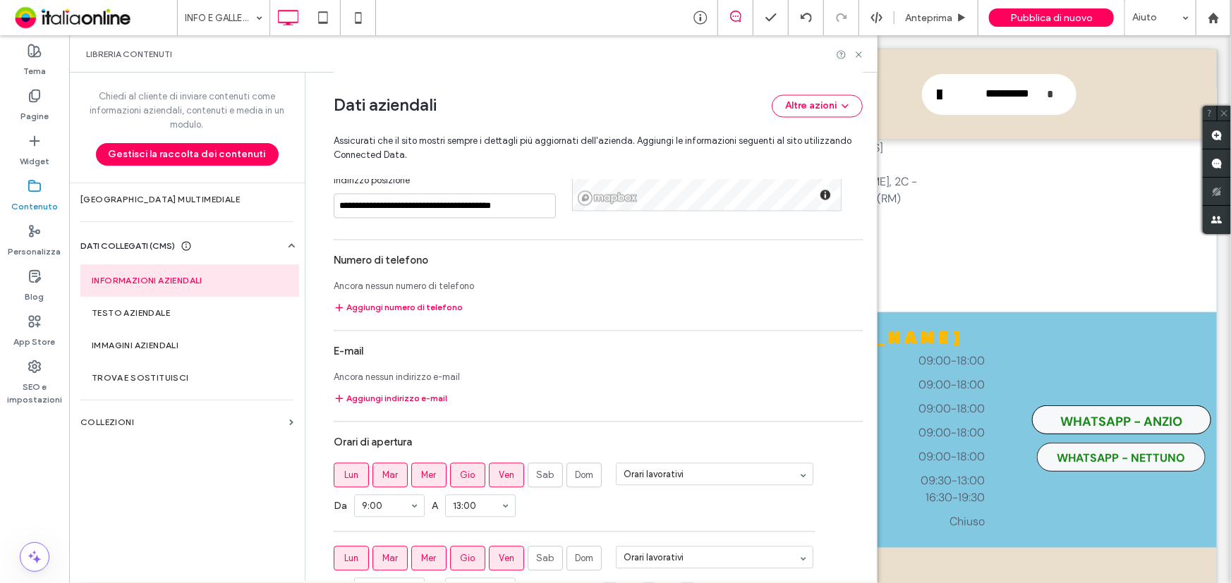
scroll to position [1438, 0]
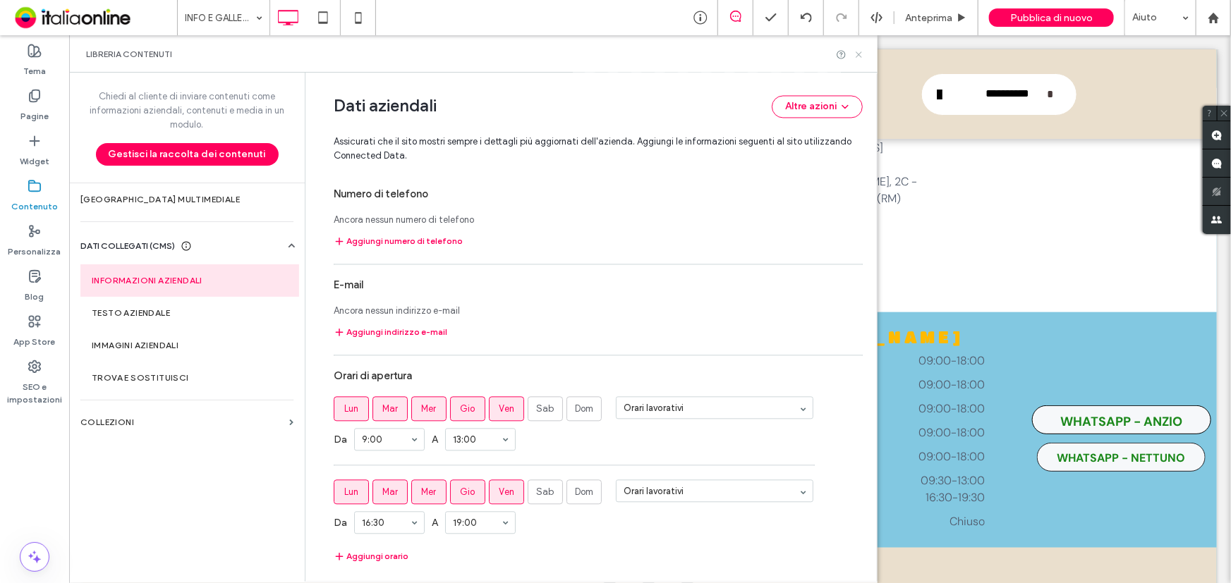
click at [853, 54] on icon at bounding box center [858, 54] width 11 height 11
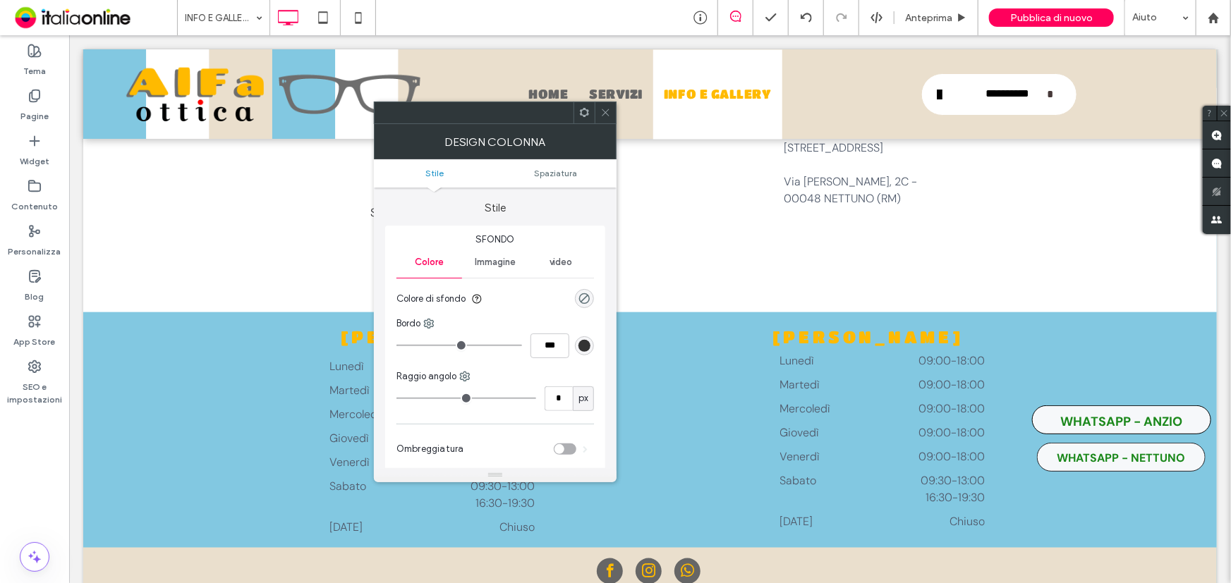
click at [600, 116] on icon at bounding box center [605, 112] width 11 height 11
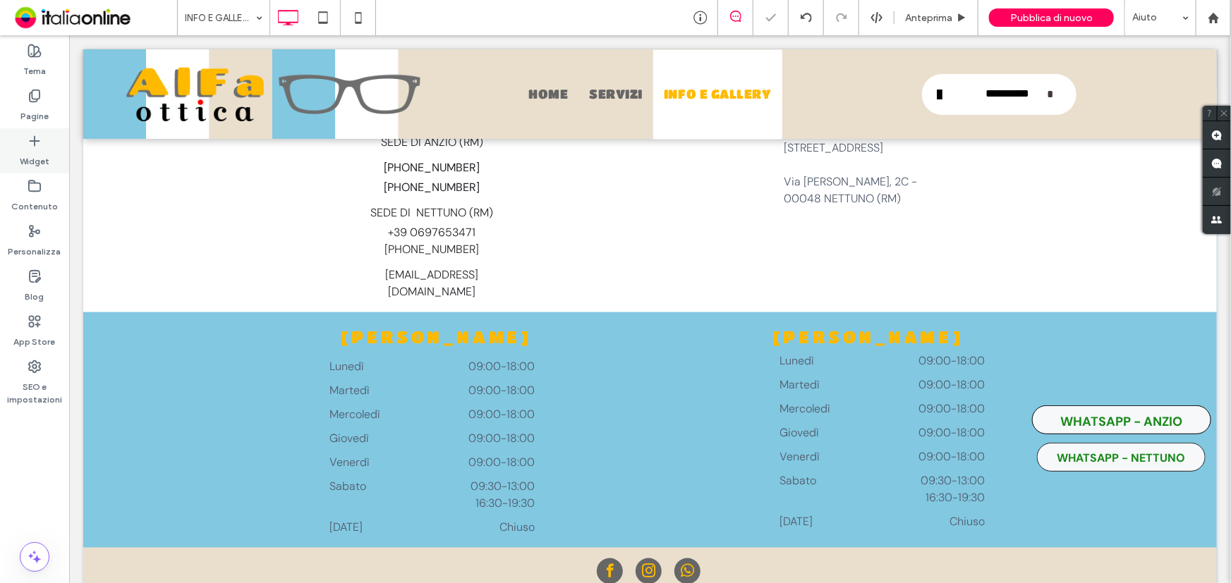
click at [19, 141] on div "Widget" at bounding box center [34, 150] width 69 height 45
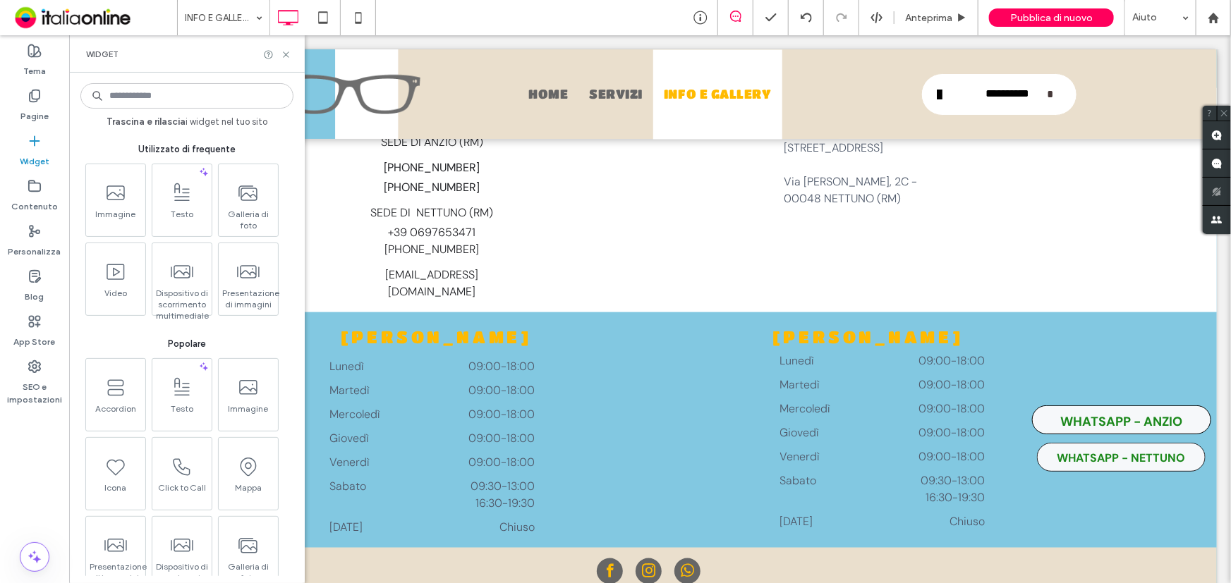
click at [125, 98] on input at bounding box center [186, 95] width 213 height 25
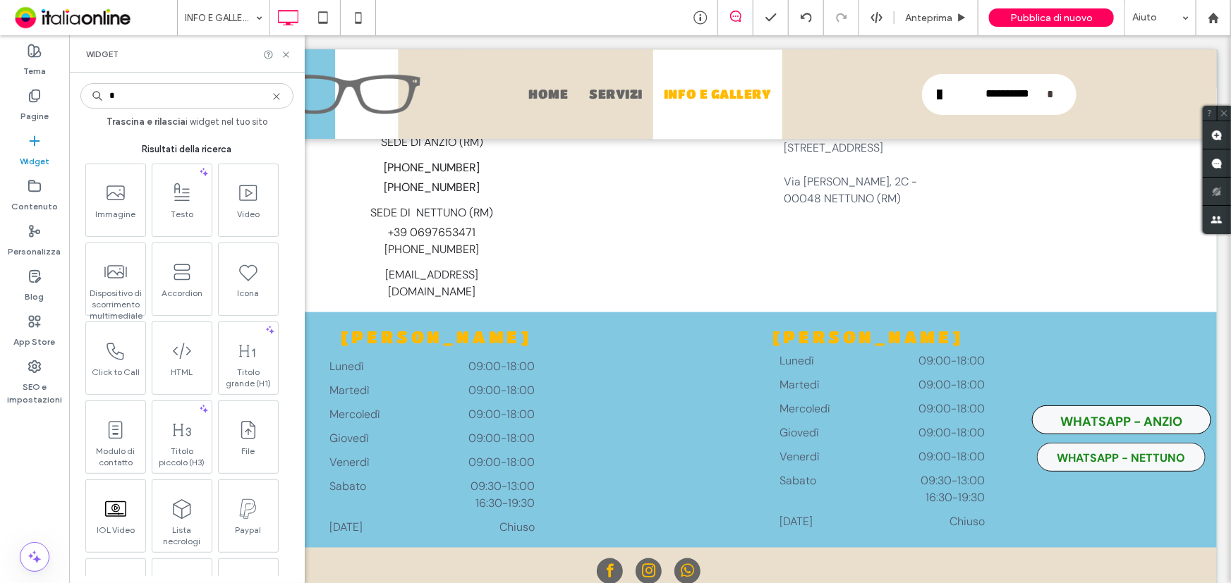
type input "*"
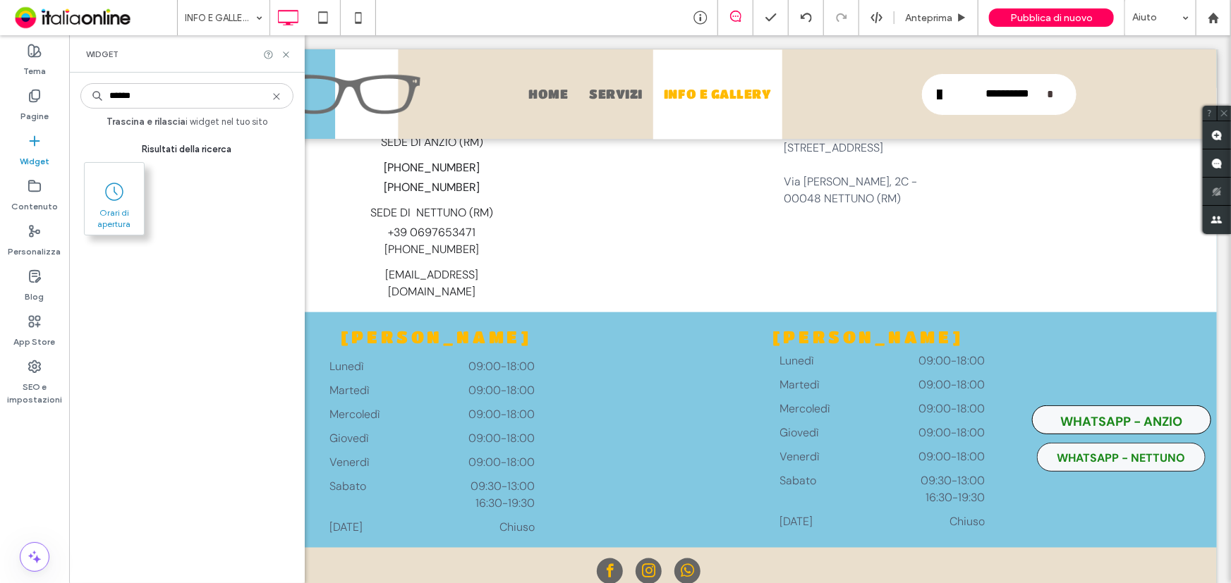
type input "******"
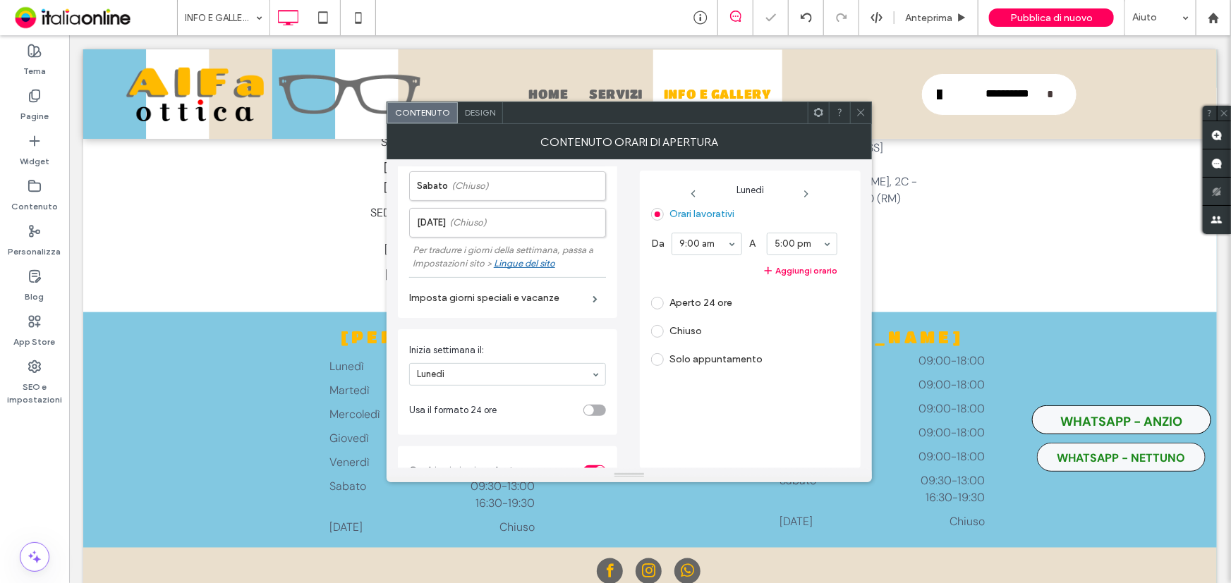
scroll to position [114, 0]
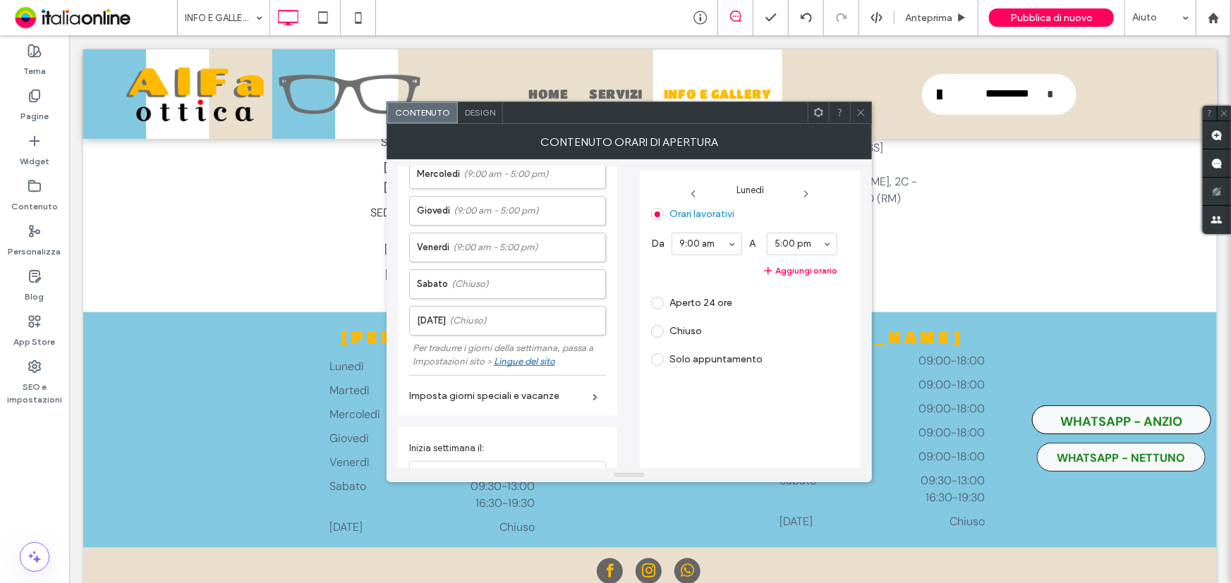
drag, startPoint x: 853, startPoint y: 114, endPoint x: 853, endPoint y: 130, distance: 16.9
click at [853, 114] on div at bounding box center [860, 112] width 21 height 21
drag, startPoint x: 863, startPoint y: 109, endPoint x: 846, endPoint y: 179, distance: 72.4
click at [863, 109] on icon at bounding box center [860, 112] width 11 height 11
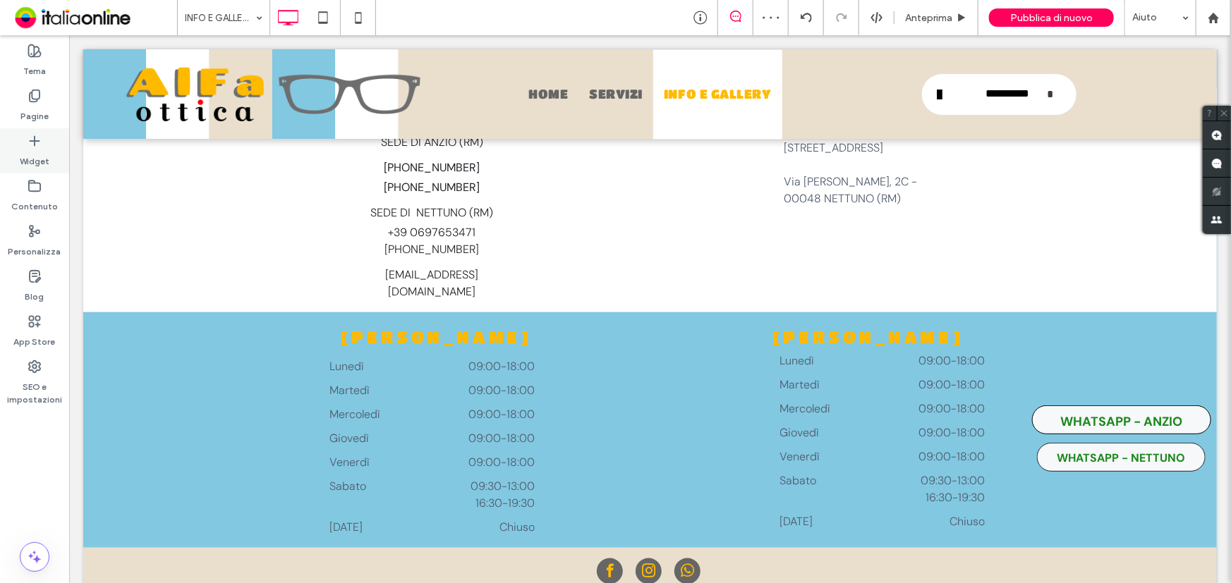
click at [49, 141] on div "Widget" at bounding box center [34, 150] width 69 height 45
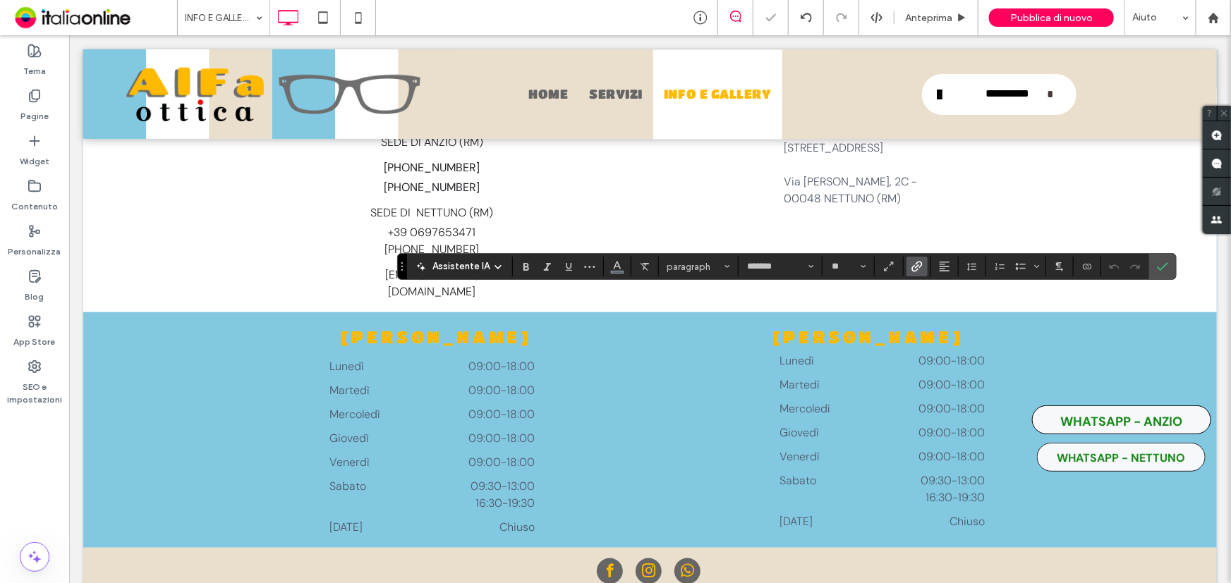
click at [913, 262] on icon "Collegamento" at bounding box center [916, 266] width 11 height 11
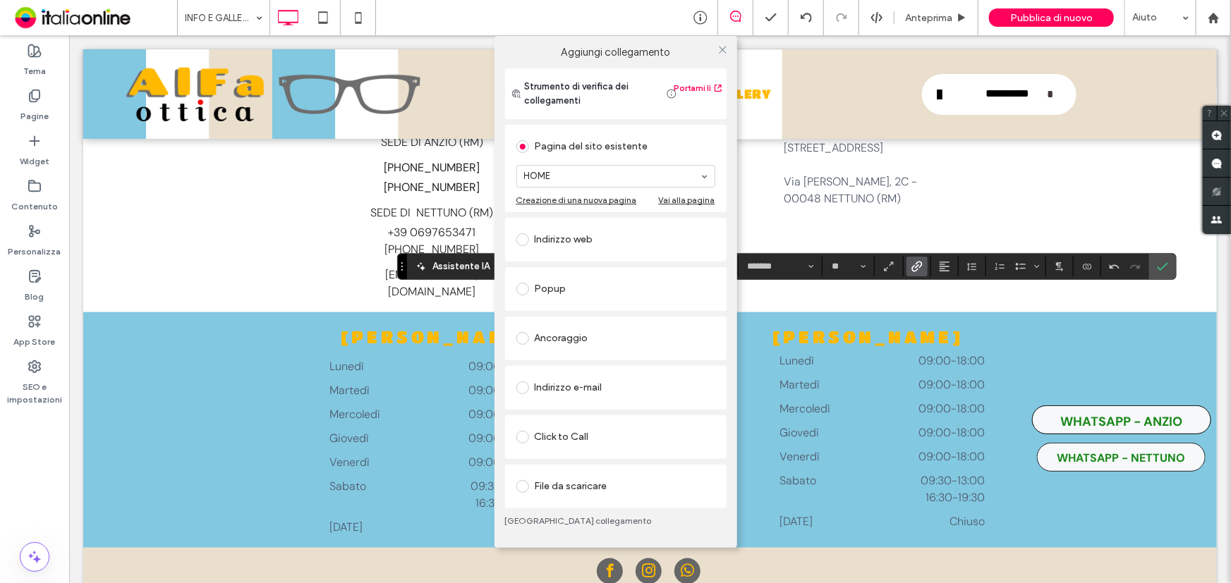
drag, startPoint x: 723, startPoint y: 50, endPoint x: 793, endPoint y: 80, distance: 76.8
click at [723, 50] on use at bounding box center [722, 50] width 7 height 7
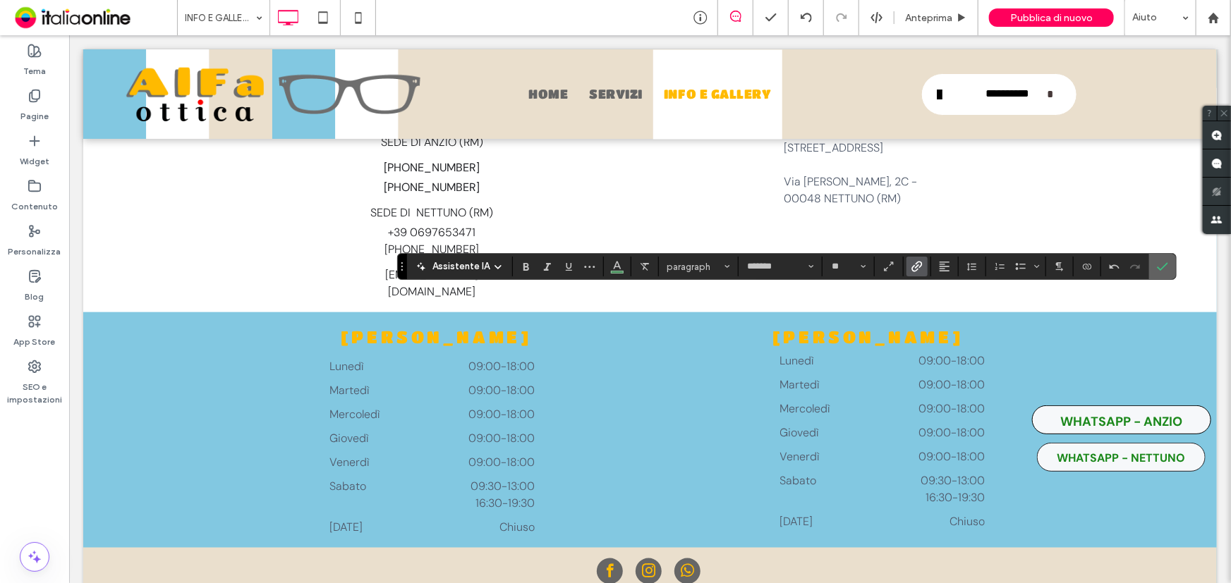
click at [1164, 264] on icon "Conferma" at bounding box center [1162, 266] width 11 height 11
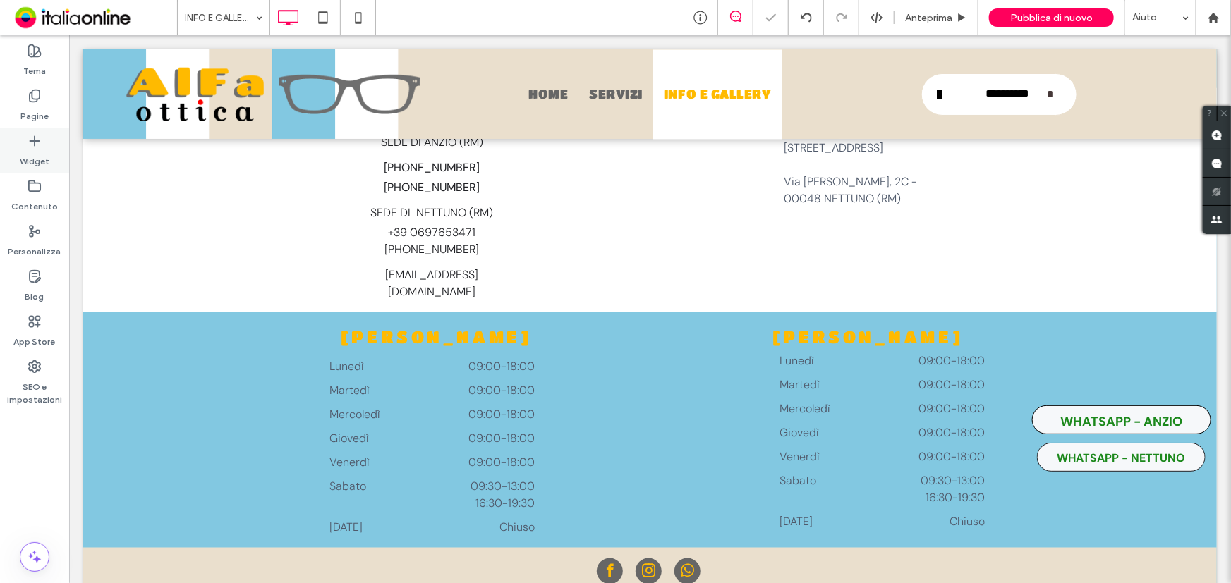
click at [28, 143] on icon at bounding box center [35, 141] width 14 height 14
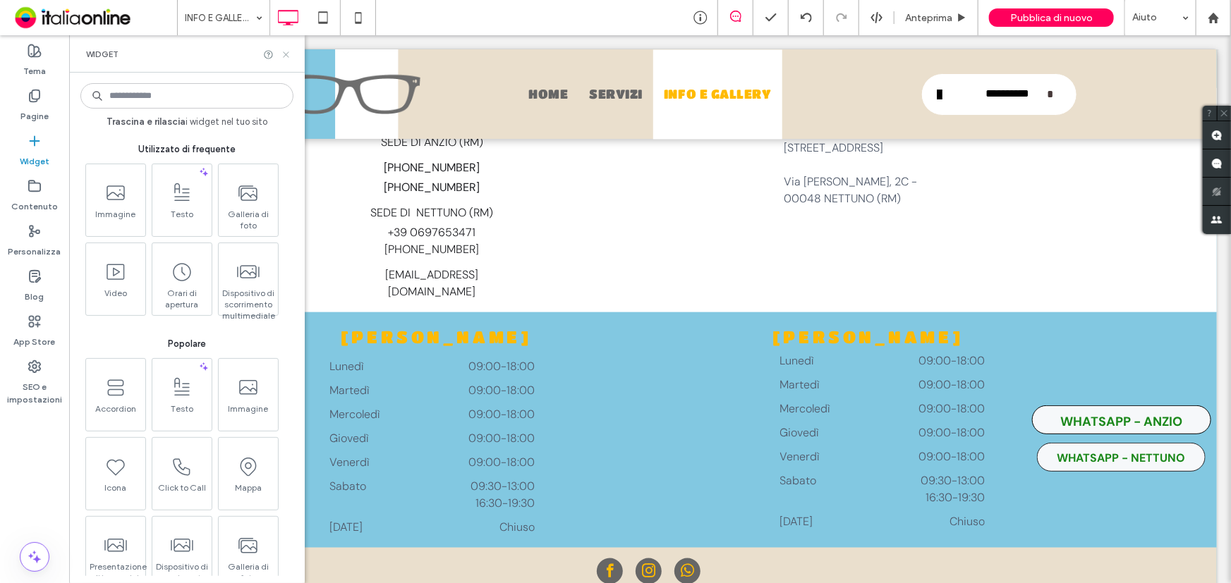
click at [289, 51] on icon at bounding box center [286, 54] width 11 height 11
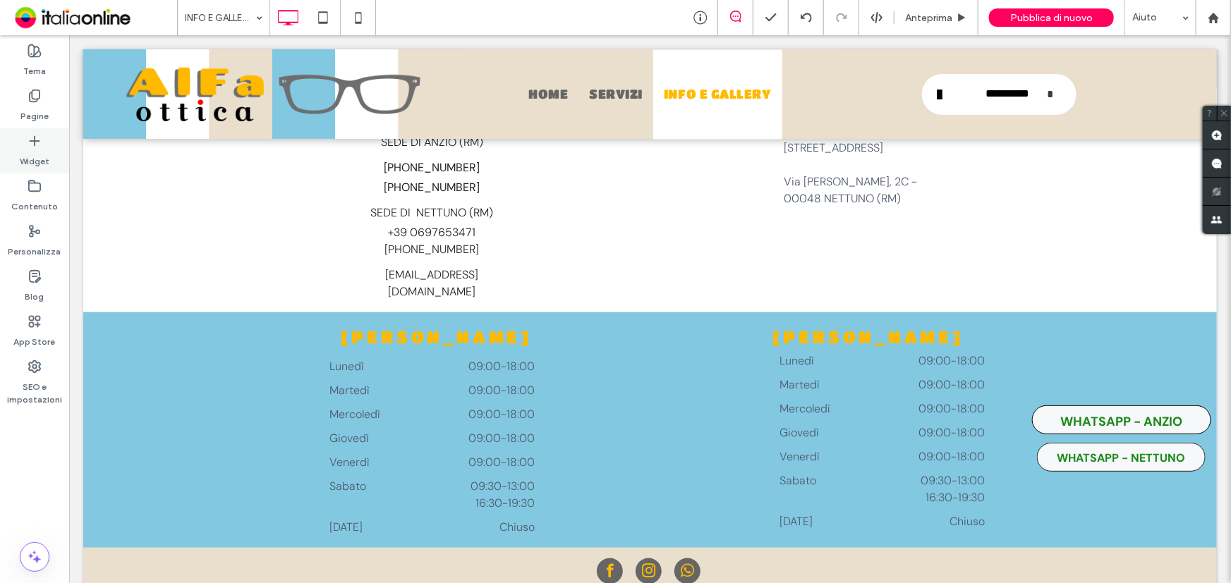
click at [42, 146] on div "Widget" at bounding box center [34, 150] width 69 height 45
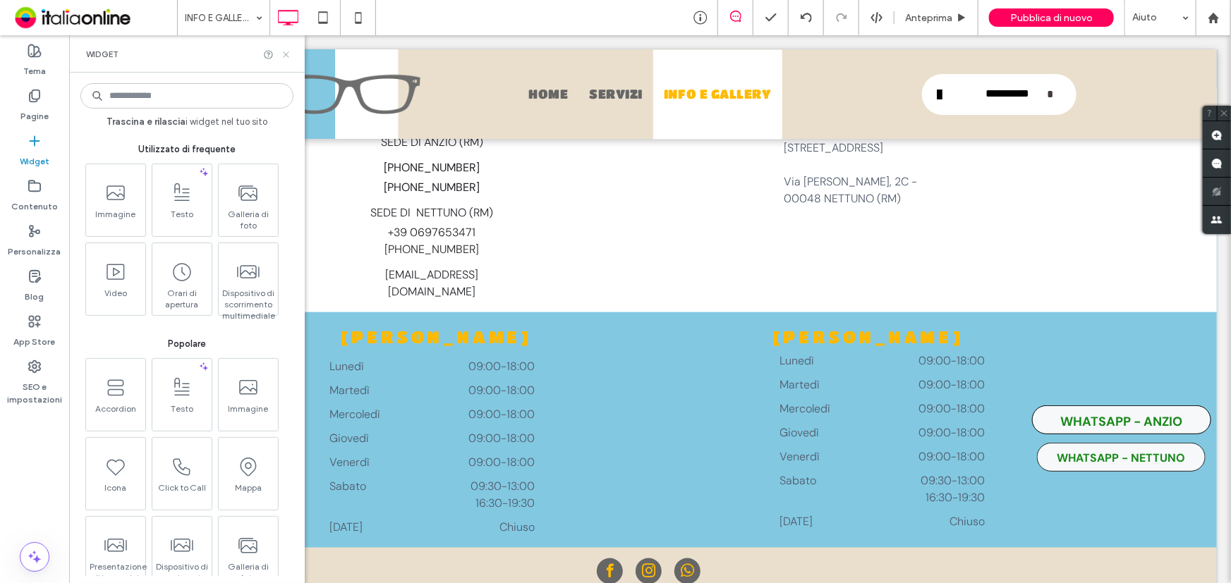
click at [287, 55] on use at bounding box center [286, 54] width 6 height 6
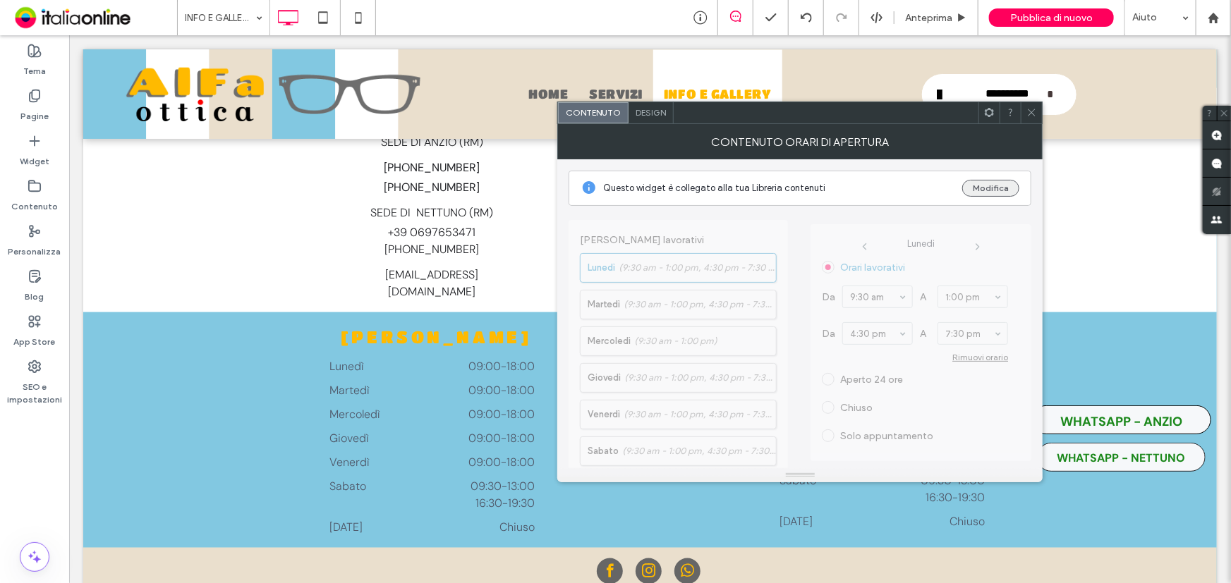
click at [982, 190] on button "Modifica" at bounding box center [990, 188] width 57 height 17
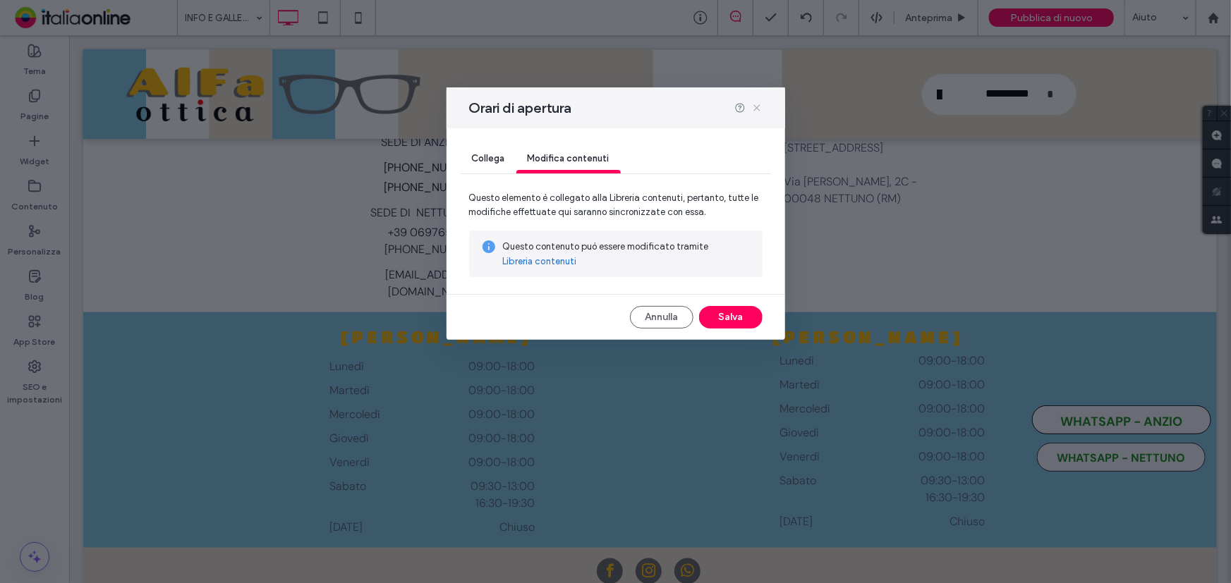
click at [755, 106] on icon at bounding box center [756, 107] width 11 height 11
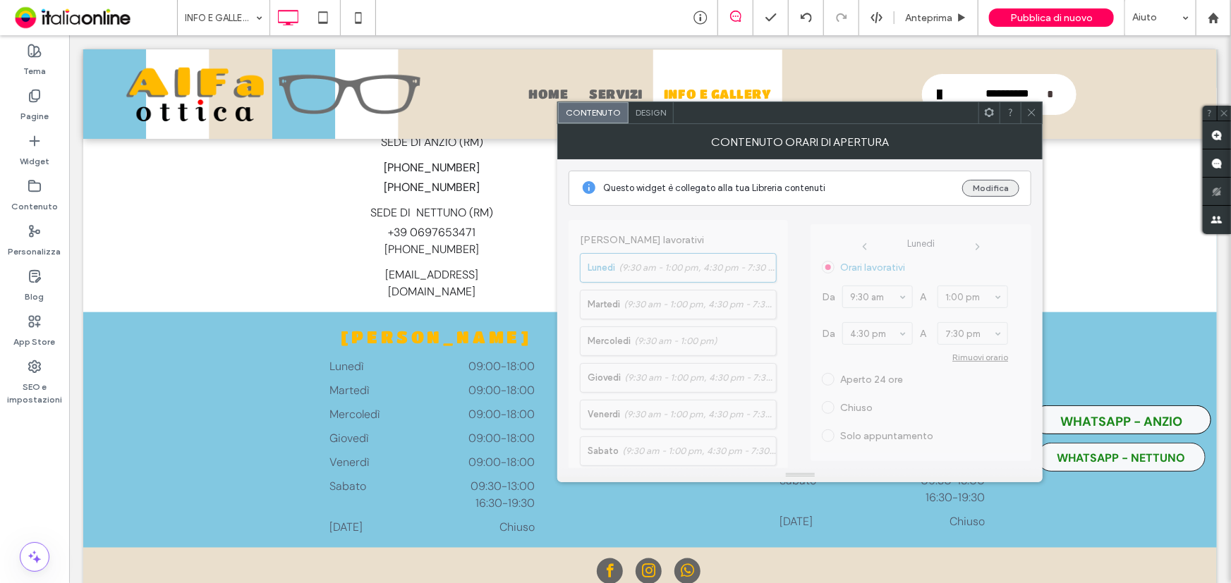
click at [1007, 193] on button "Modifica" at bounding box center [990, 188] width 57 height 17
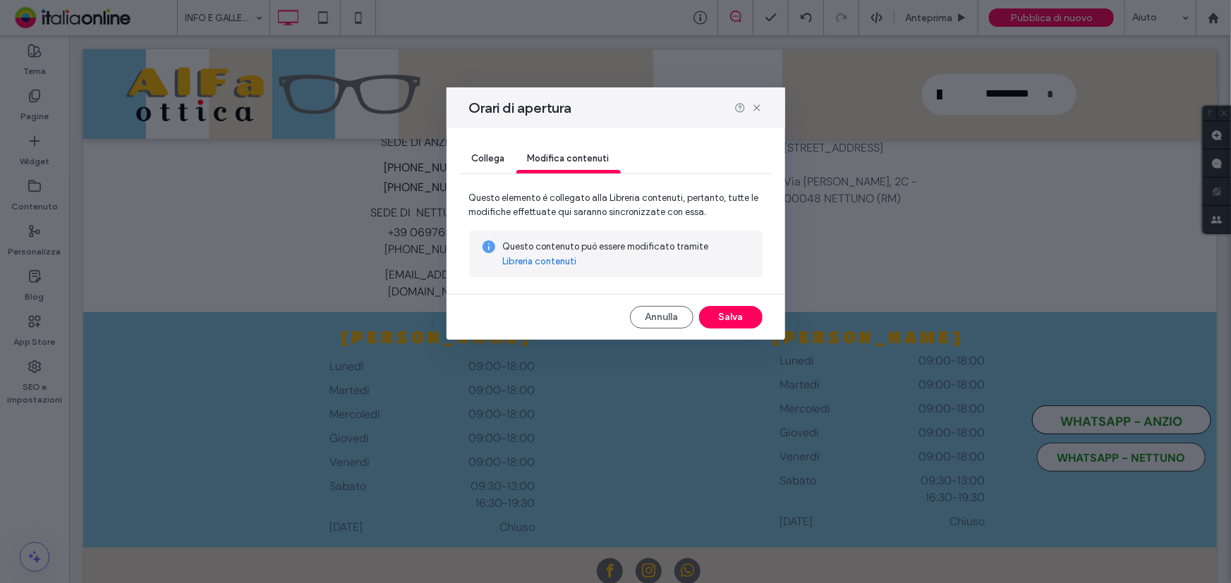
click at [552, 262] on link "Libreria contenuti" at bounding box center [540, 262] width 74 height 14
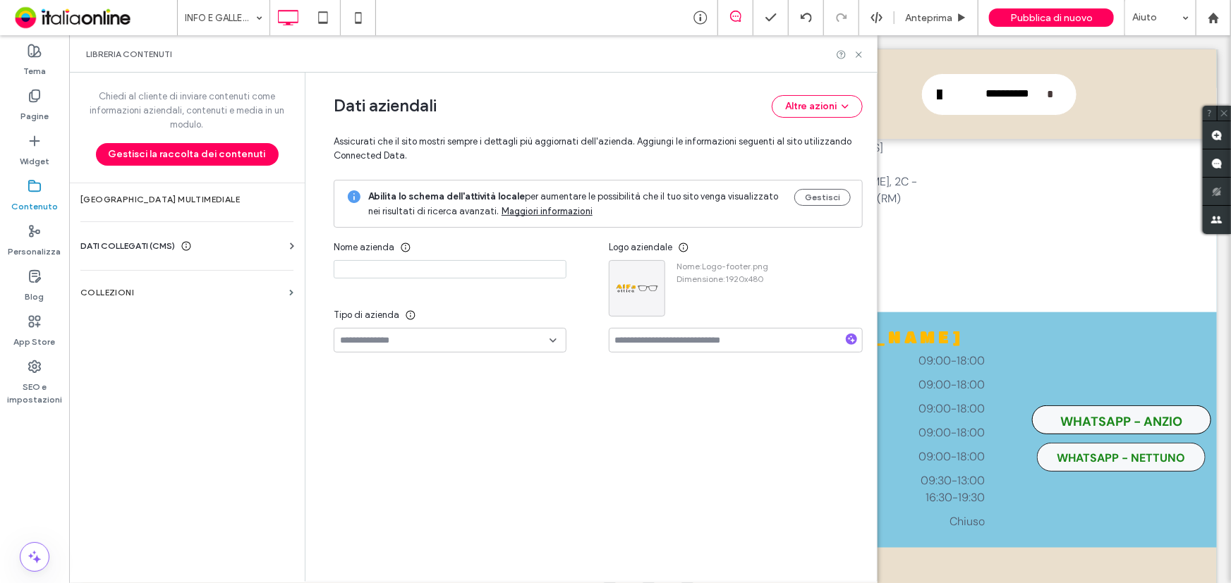
type input "**********"
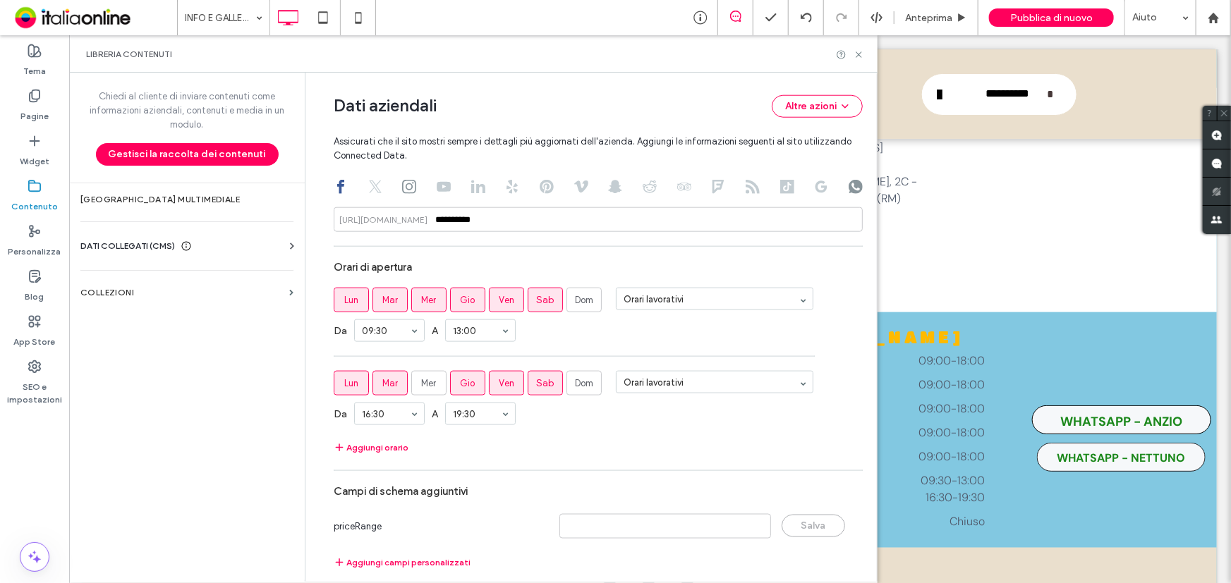
scroll to position [841, 0]
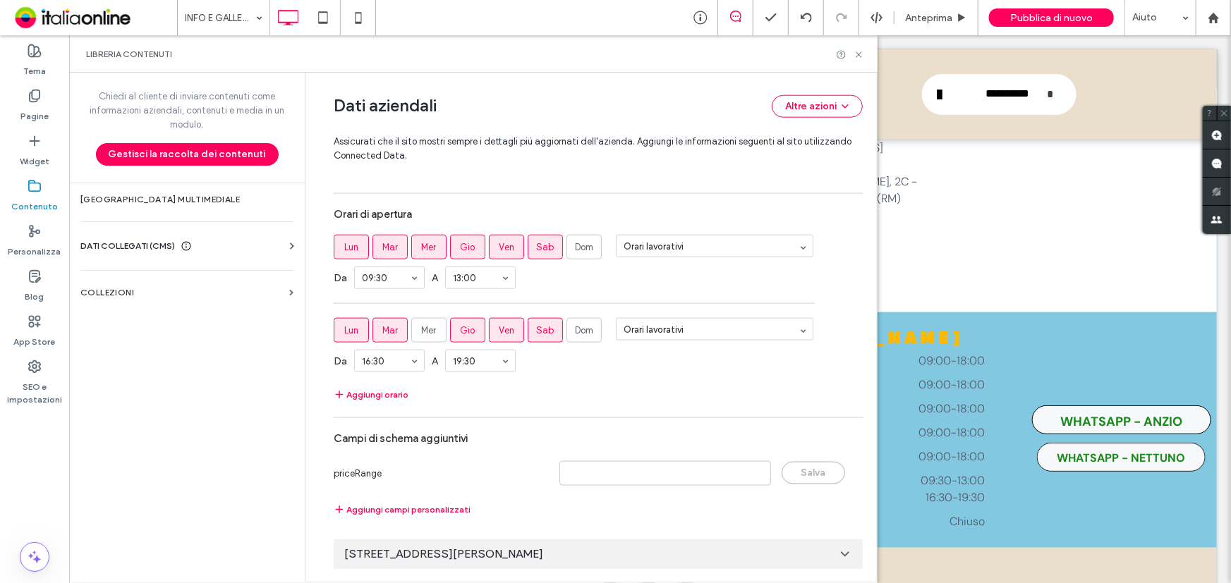
click at [632, 553] on div "[STREET_ADDRESS][PERSON_NAME]" at bounding box center [598, 555] width 529 height 30
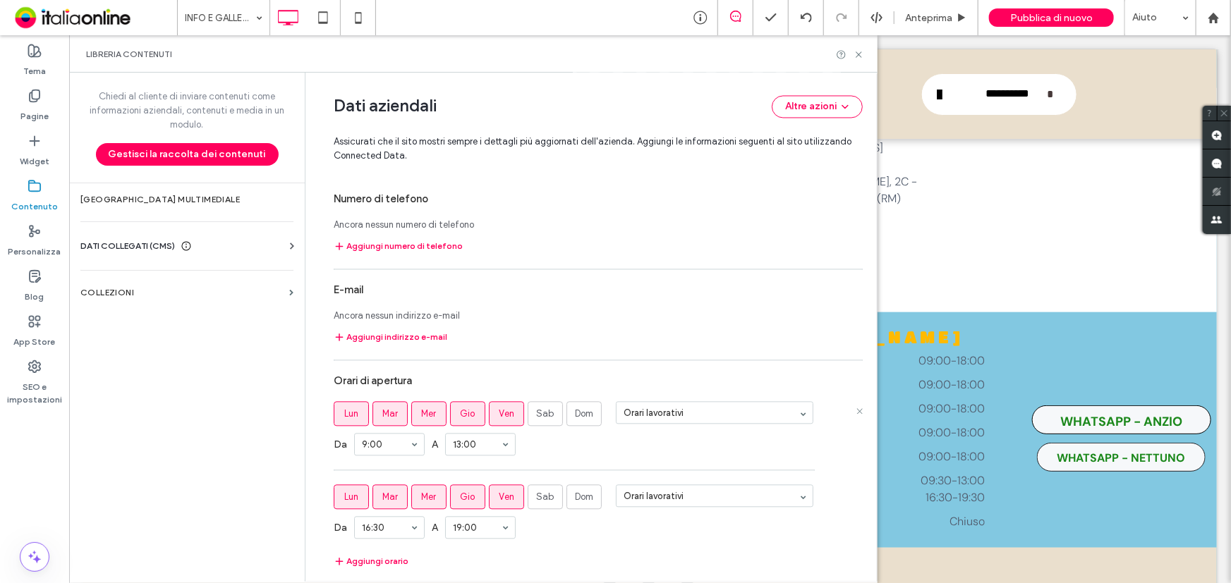
scroll to position [1438, 0]
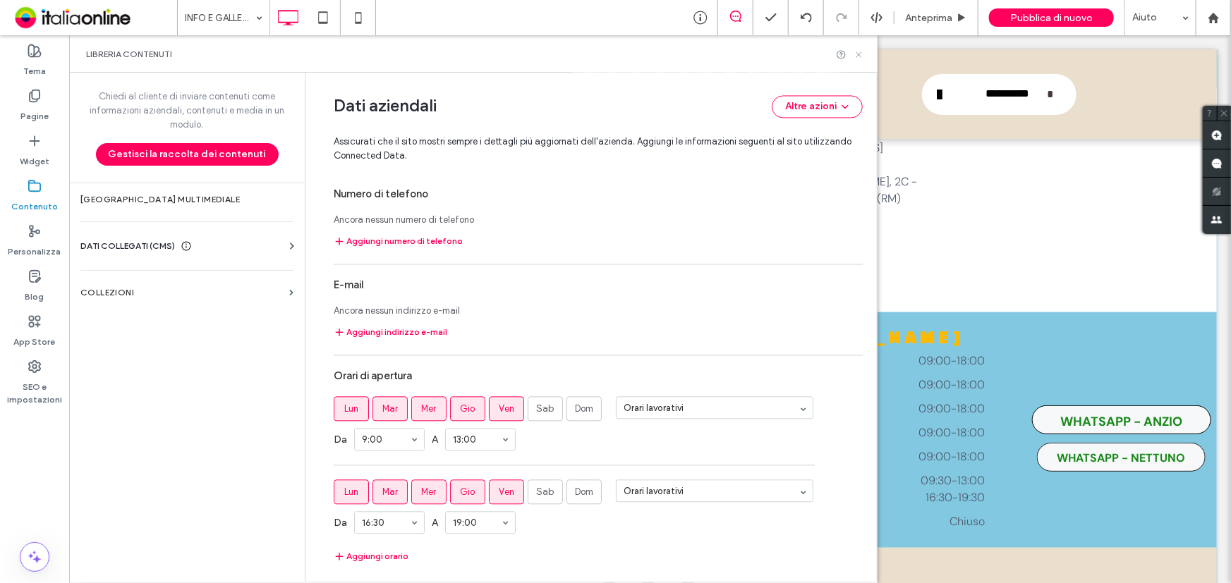
click at [858, 59] on icon at bounding box center [858, 54] width 11 height 11
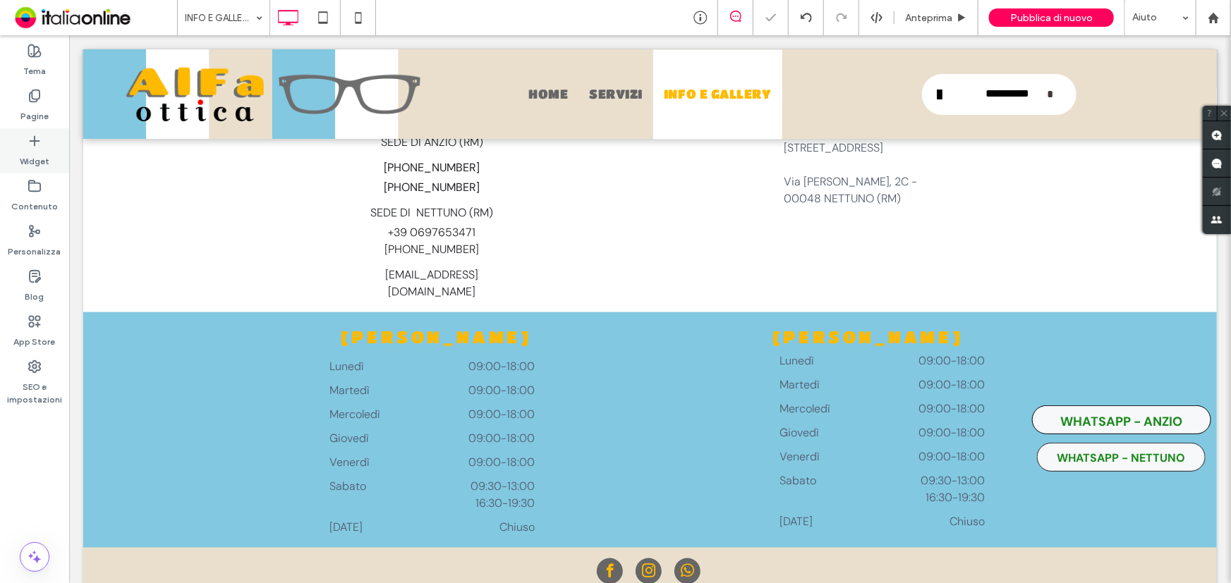
click at [37, 130] on div "Widget" at bounding box center [34, 150] width 69 height 45
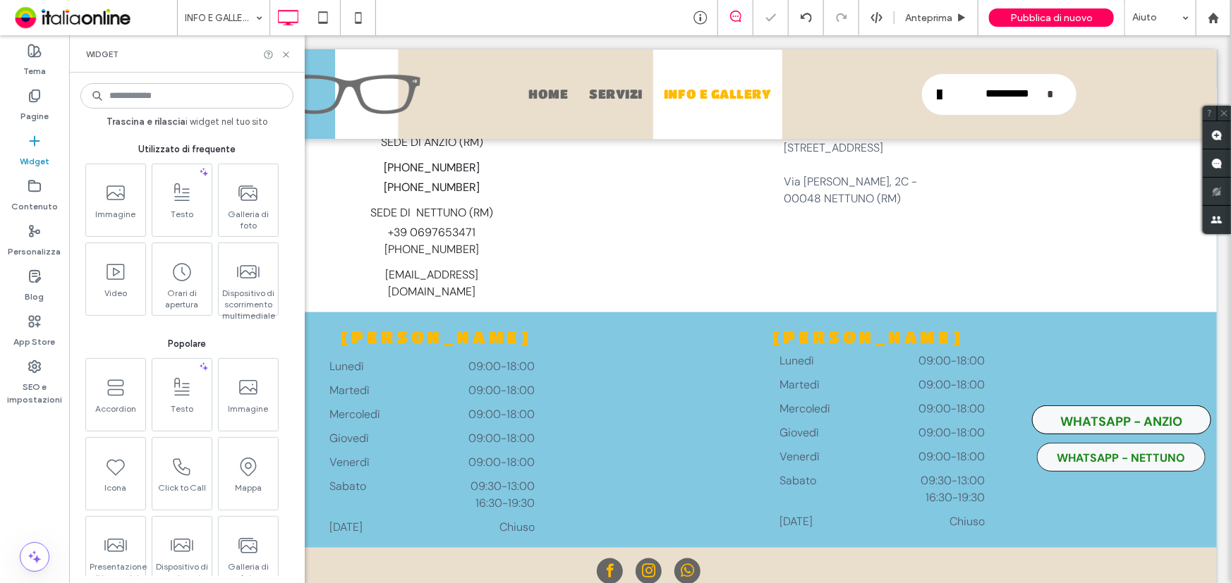
drag, startPoint x: 37, startPoint y: 130, endPoint x: 226, endPoint y: 99, distance: 190.8
click at [226, 99] on input at bounding box center [186, 95] width 213 height 25
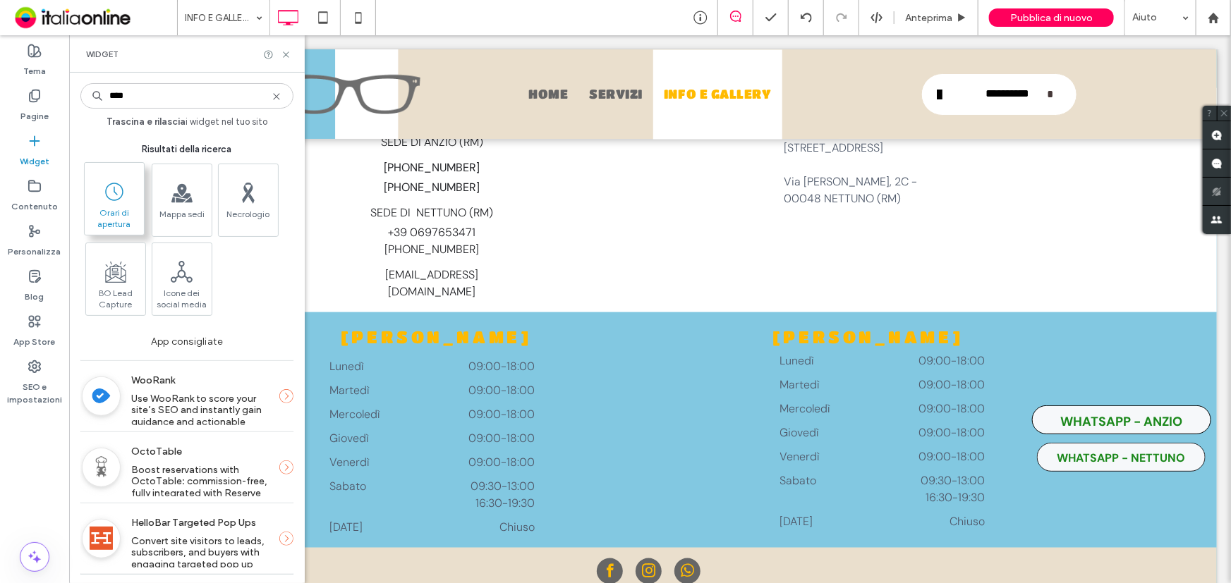
type input "****"
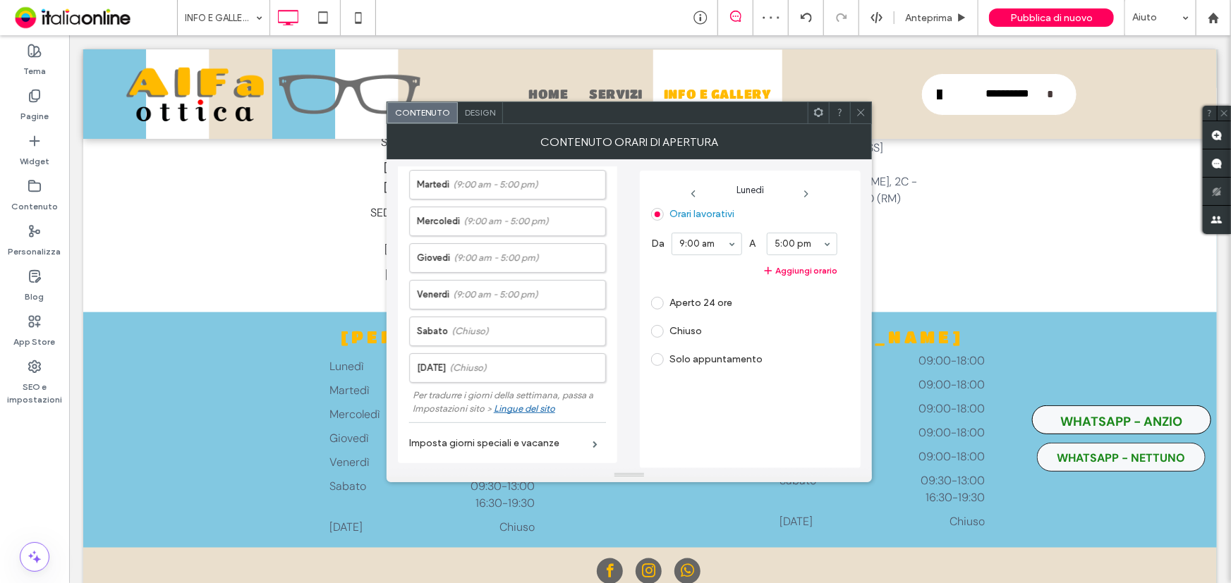
scroll to position [128, 0]
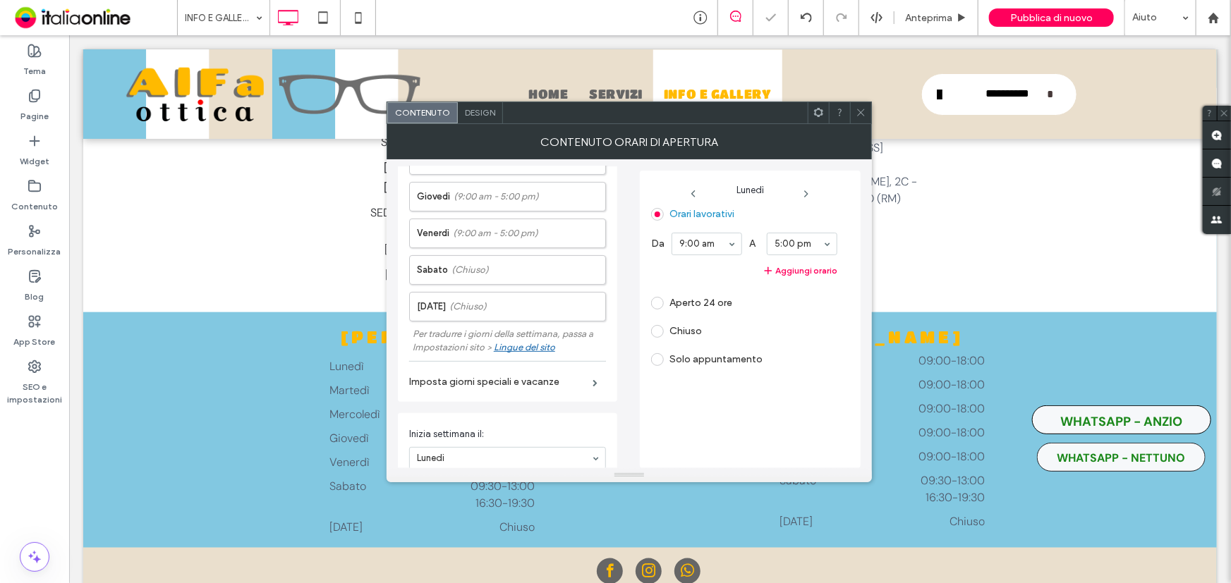
click at [550, 381] on label "Imposta giorni speciali e vacanze" at bounding box center [500, 382] width 183 height 26
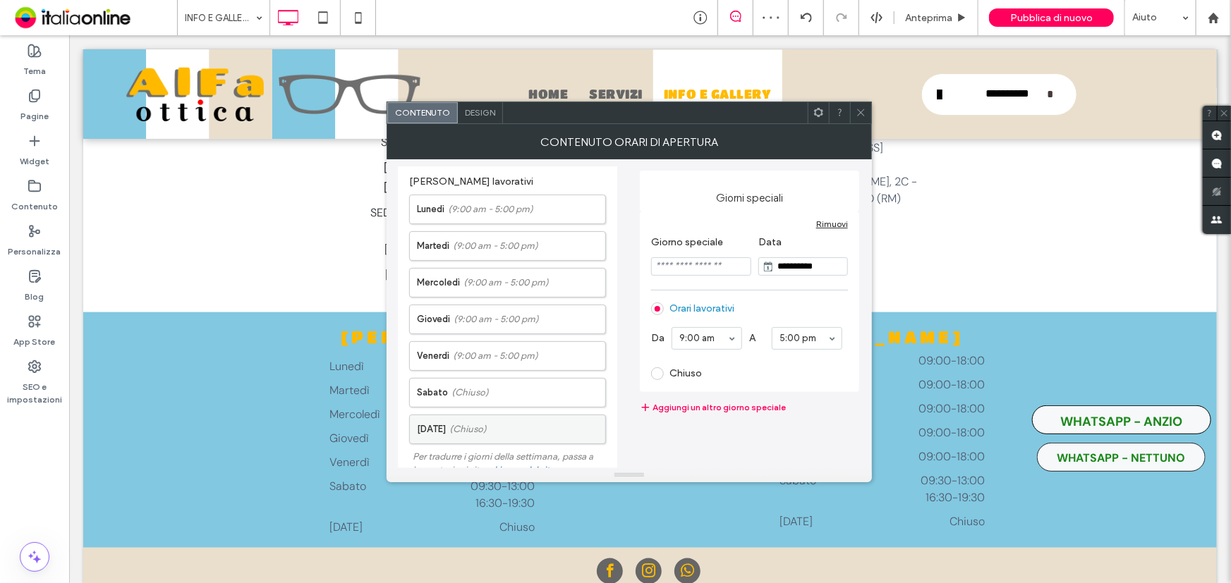
scroll to position [0, 0]
click at [495, 118] on div "Design" at bounding box center [480, 112] width 45 height 21
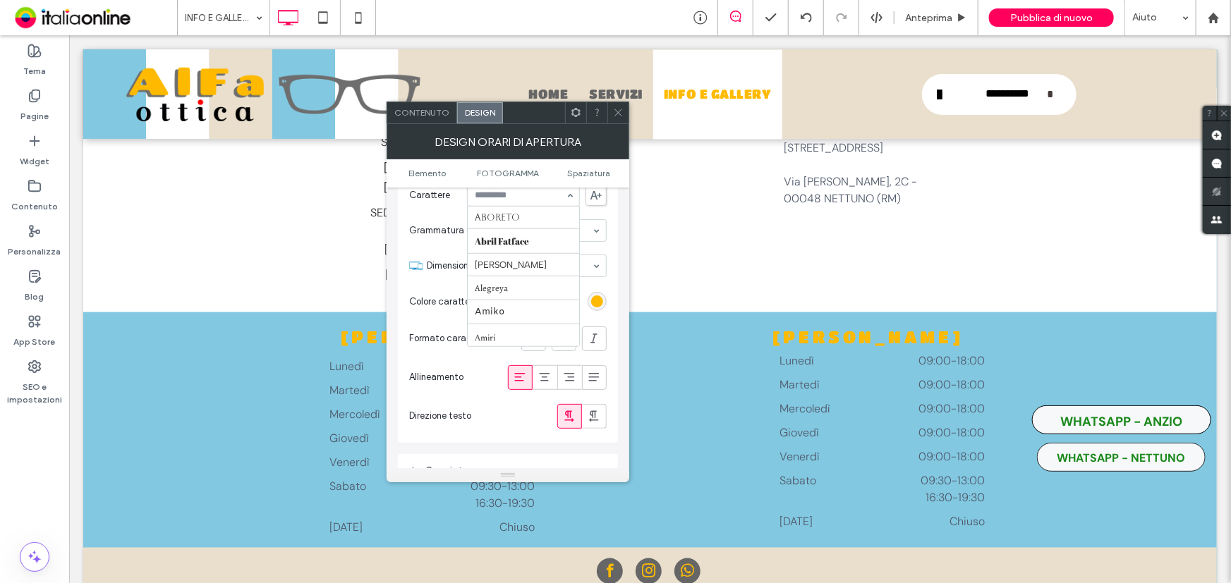
scroll to position [1736, 0]
click at [523, 180] on ul "Elemento FOTOGRAMMA Spaziatura" at bounding box center [507, 173] width 243 height 28
click at [524, 176] on span "FOTOGRAMMA" at bounding box center [508, 173] width 62 height 11
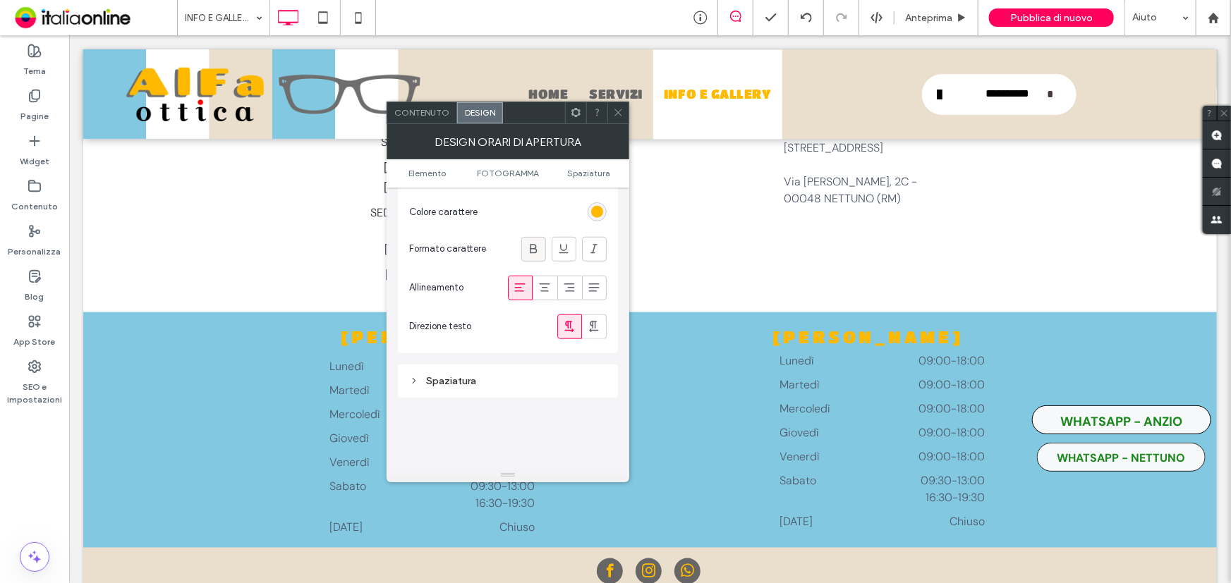
scroll to position [819, 0]
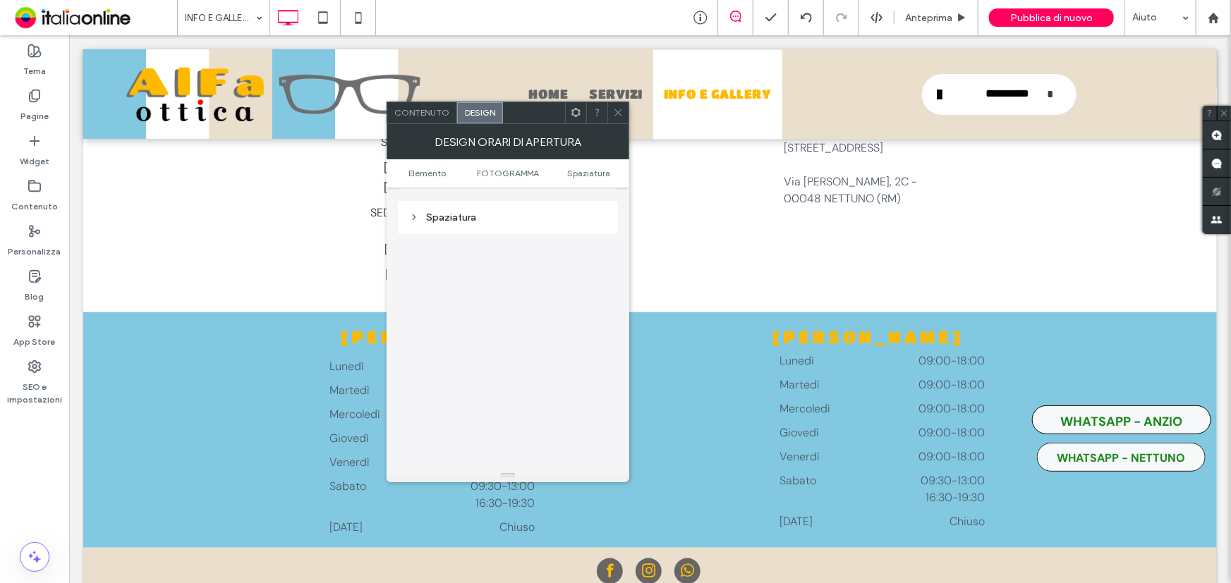
click at [614, 126] on div "DESIGN ORARI DI APERTURA" at bounding box center [507, 141] width 243 height 35
drag, startPoint x: 626, startPoint y: 116, endPoint x: 482, endPoint y: 219, distance: 177.3
click at [626, 116] on div at bounding box center [617, 112] width 21 height 21
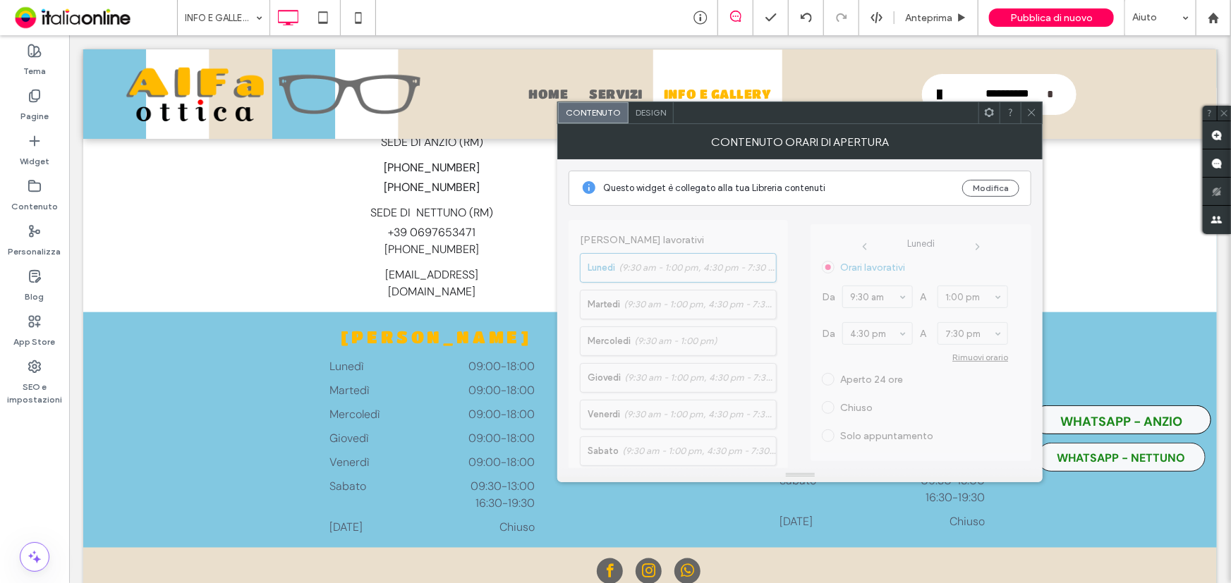
click at [1036, 111] on icon at bounding box center [1031, 112] width 11 height 11
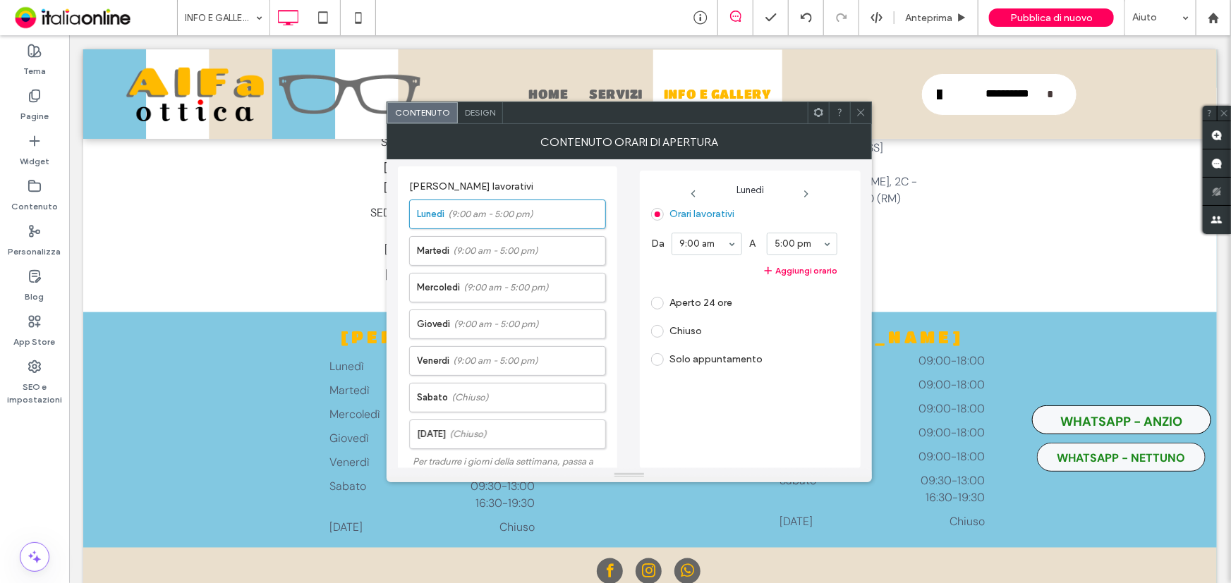
scroll to position [306, 0]
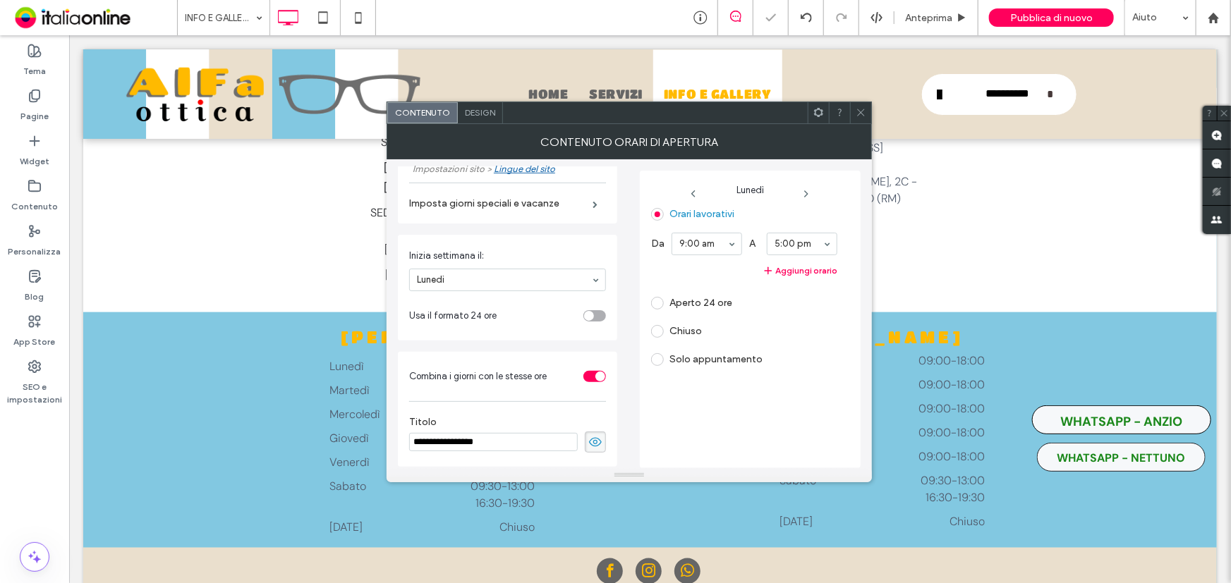
click at [494, 121] on div "Design" at bounding box center [480, 112] width 45 height 21
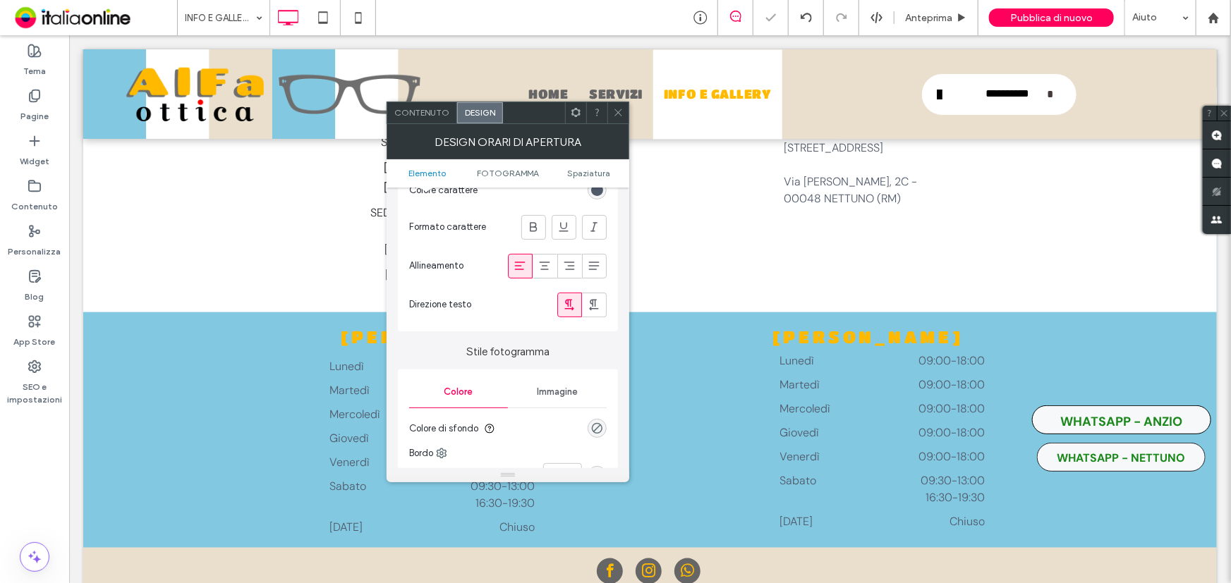
scroll to position [320, 0]
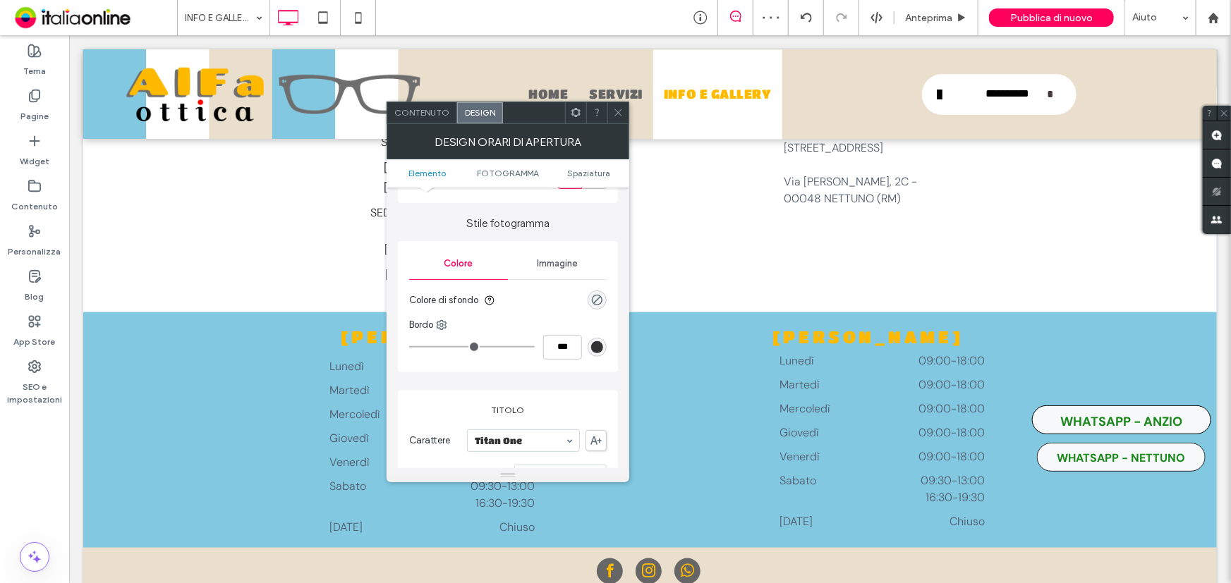
click at [575, 121] on span at bounding box center [576, 112] width 11 height 21
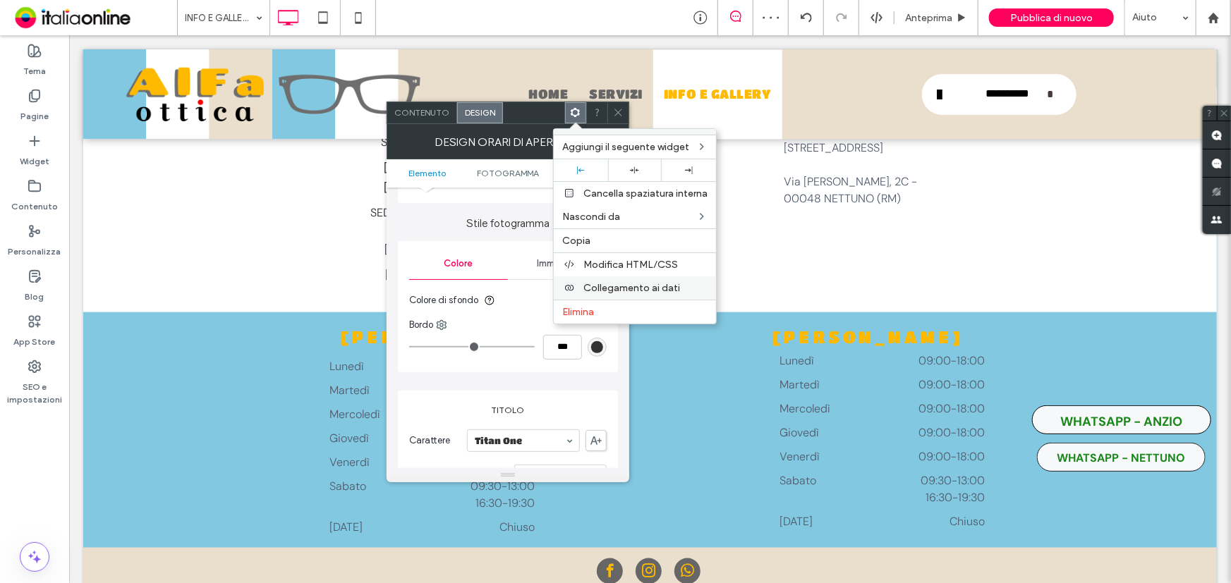
click at [633, 287] on span "Collegamento ai dati" at bounding box center [631, 288] width 97 height 12
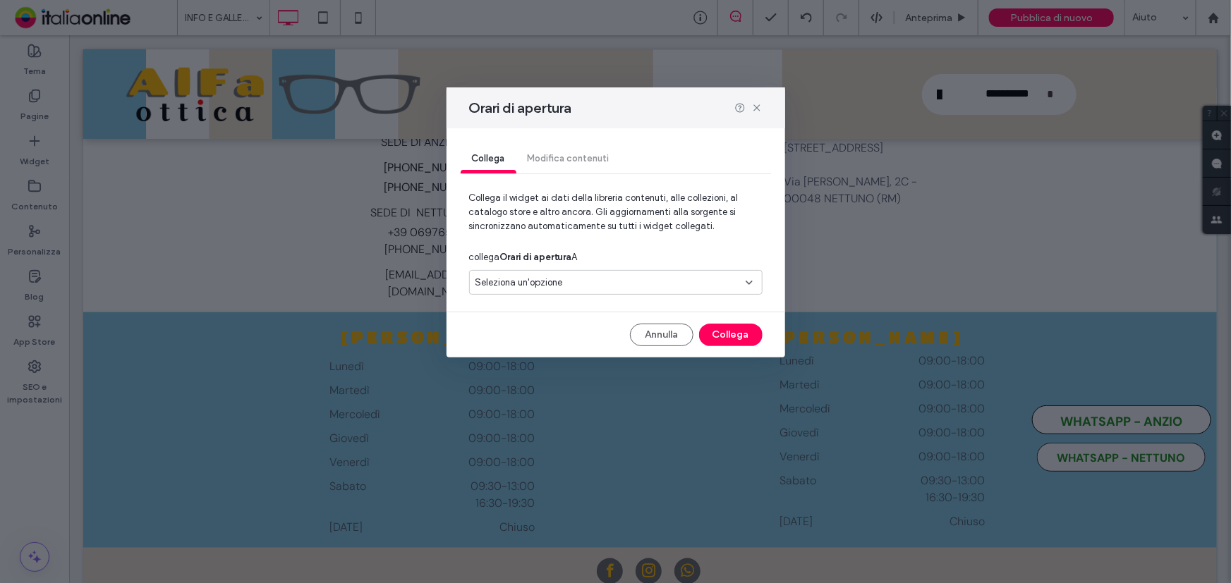
click at [633, 287] on div "Seleziona un'opzione" at bounding box center [607, 283] width 264 height 14
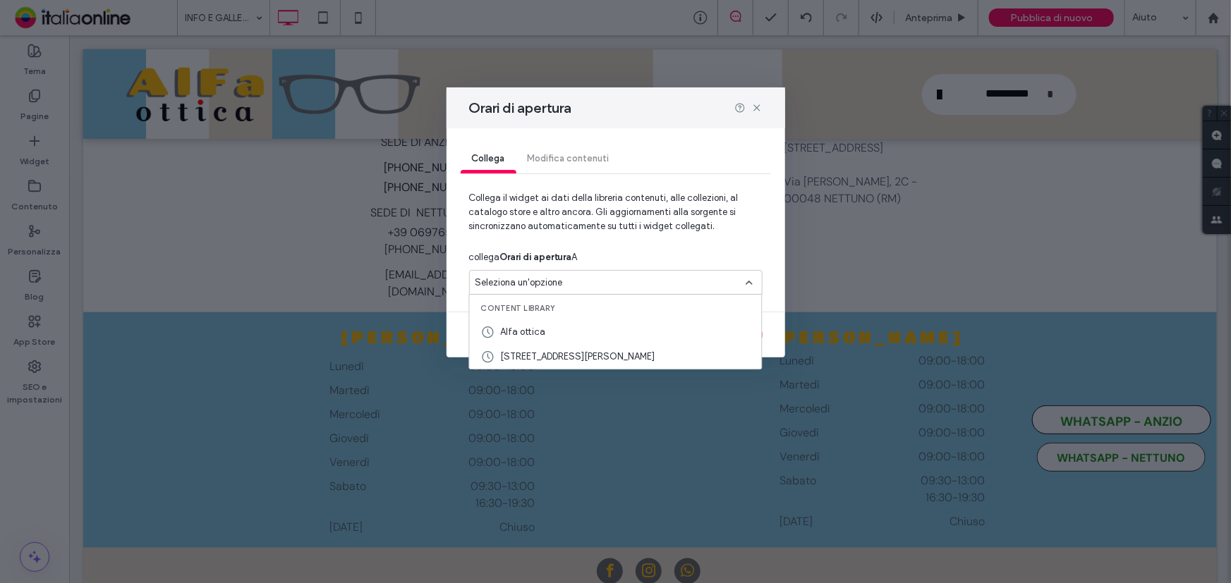
click at [632, 361] on span "[STREET_ADDRESS][PERSON_NAME]" at bounding box center [578, 357] width 154 height 14
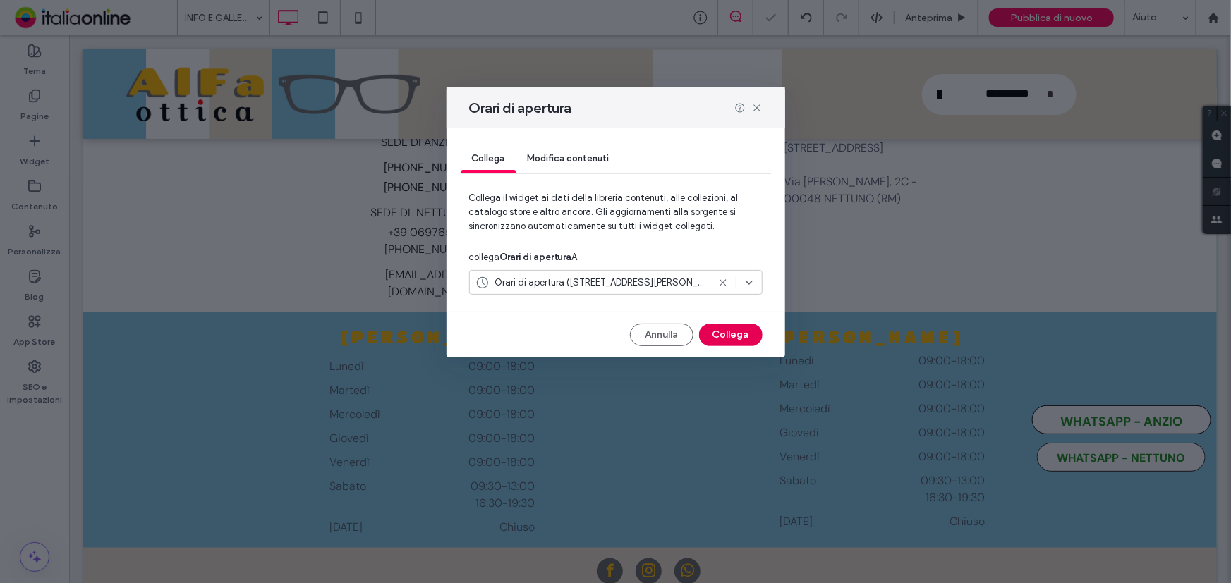
click at [728, 334] on button "Collega" at bounding box center [730, 335] width 63 height 23
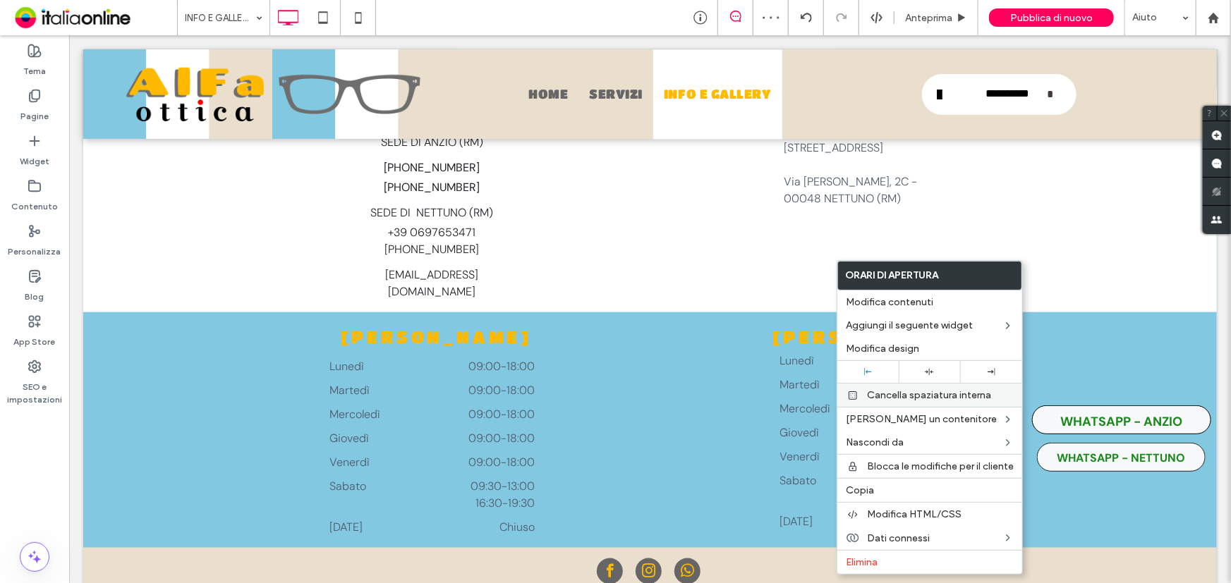
click at [939, 386] on div "Cancella spaziatura interna" at bounding box center [929, 395] width 185 height 24
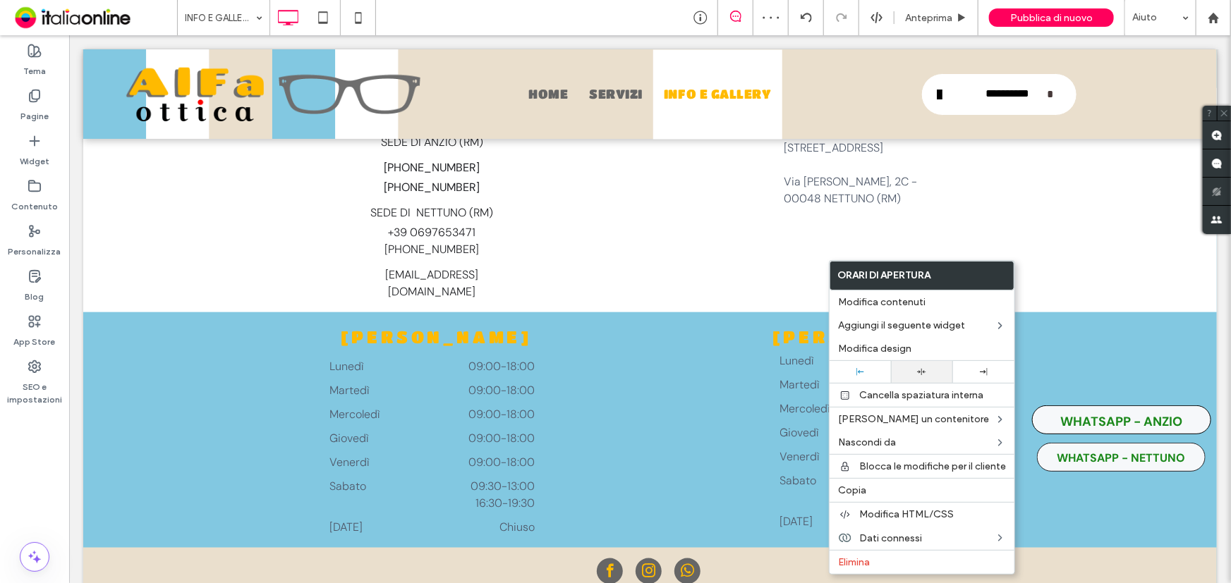
click at [909, 365] on div at bounding box center [921, 372] width 61 height 22
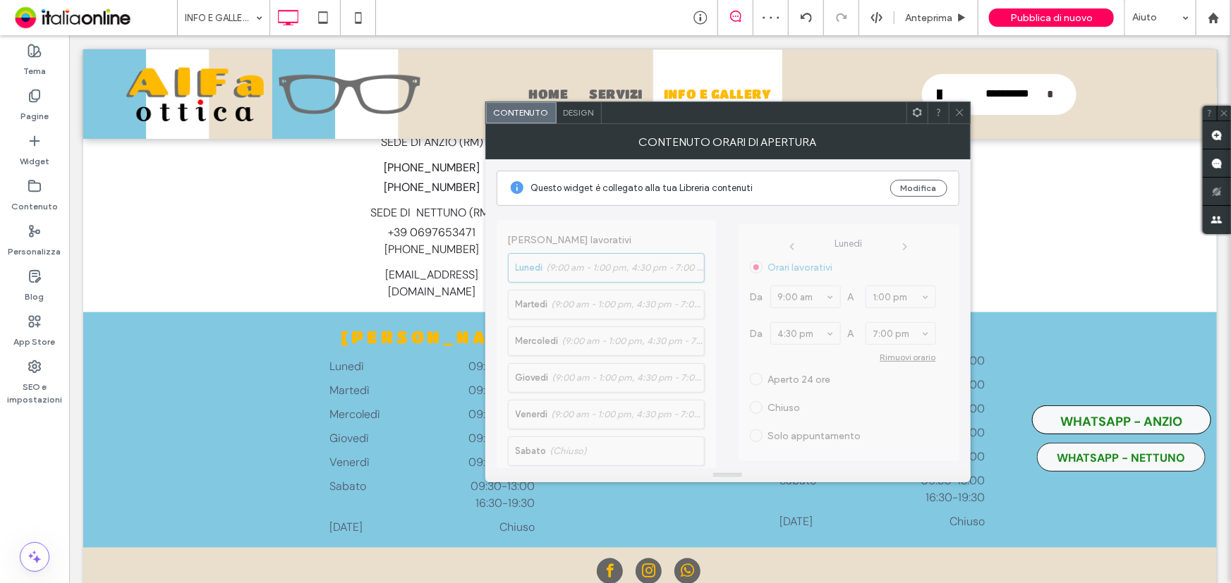
scroll to position [367, 0]
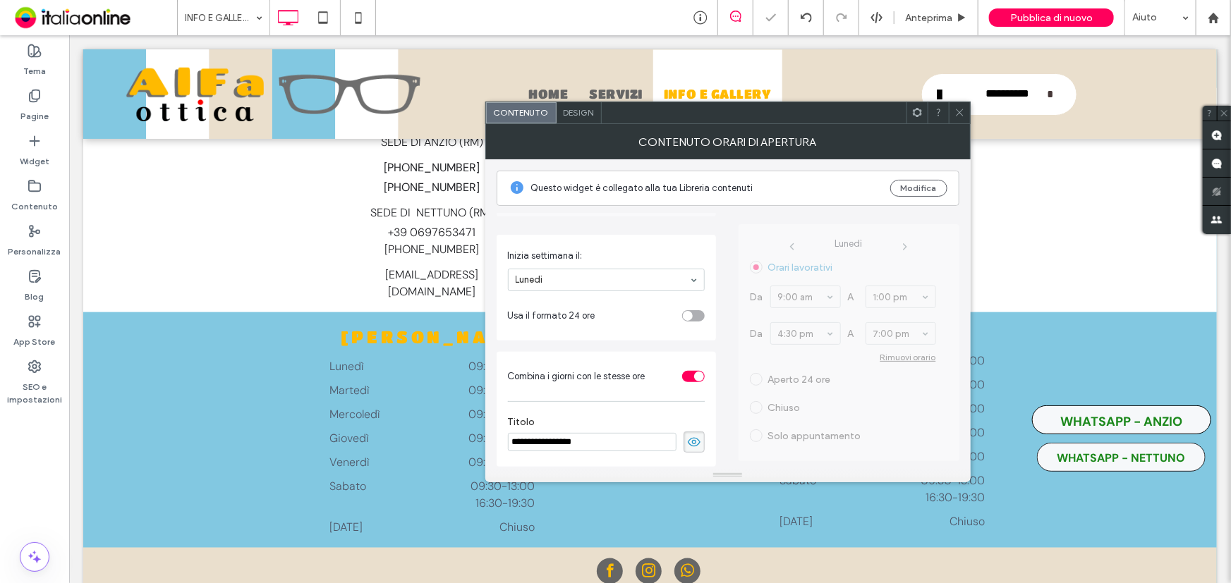
click at [922, 111] on div at bounding box center [916, 112] width 21 height 21
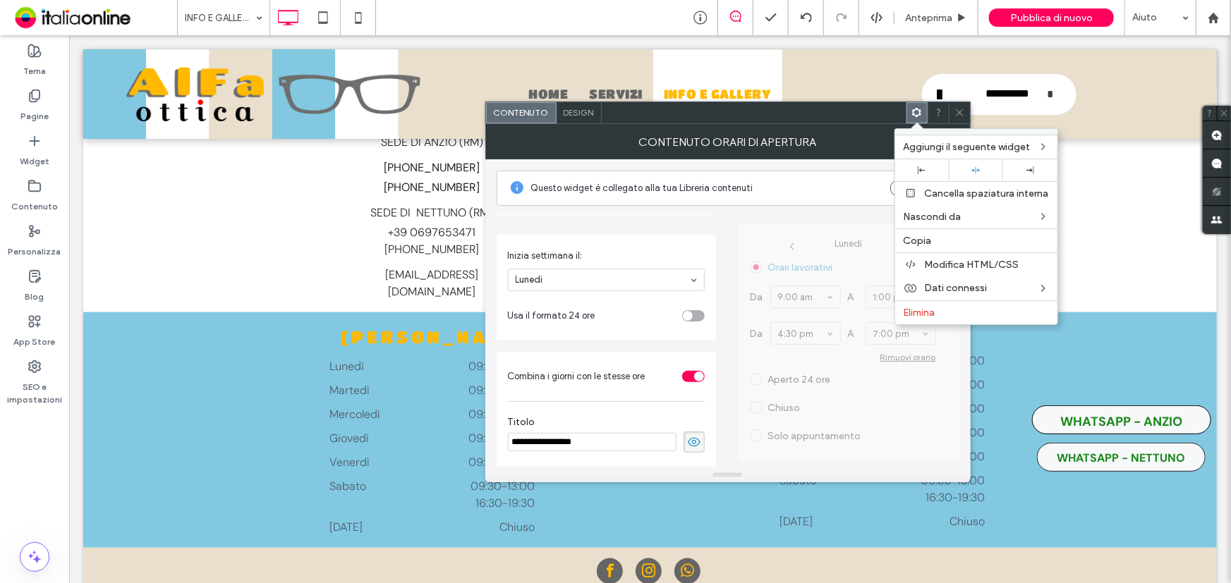
click at [719, 255] on div "**********" at bounding box center [728, 337] width 463 height 262
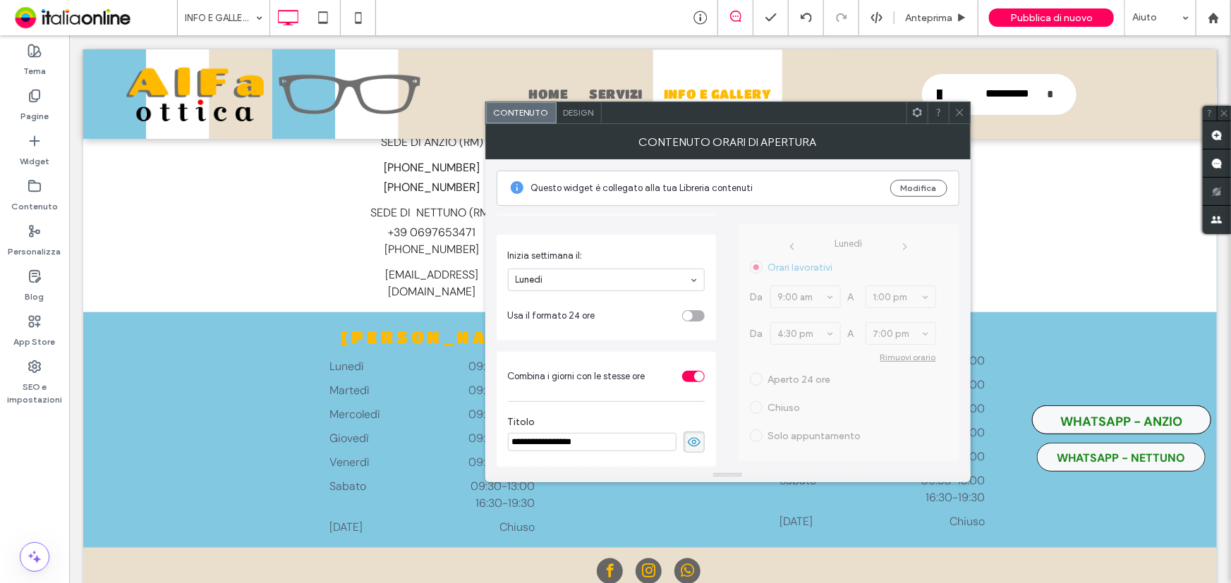
click at [583, 112] on span "Design" at bounding box center [579, 112] width 30 height 11
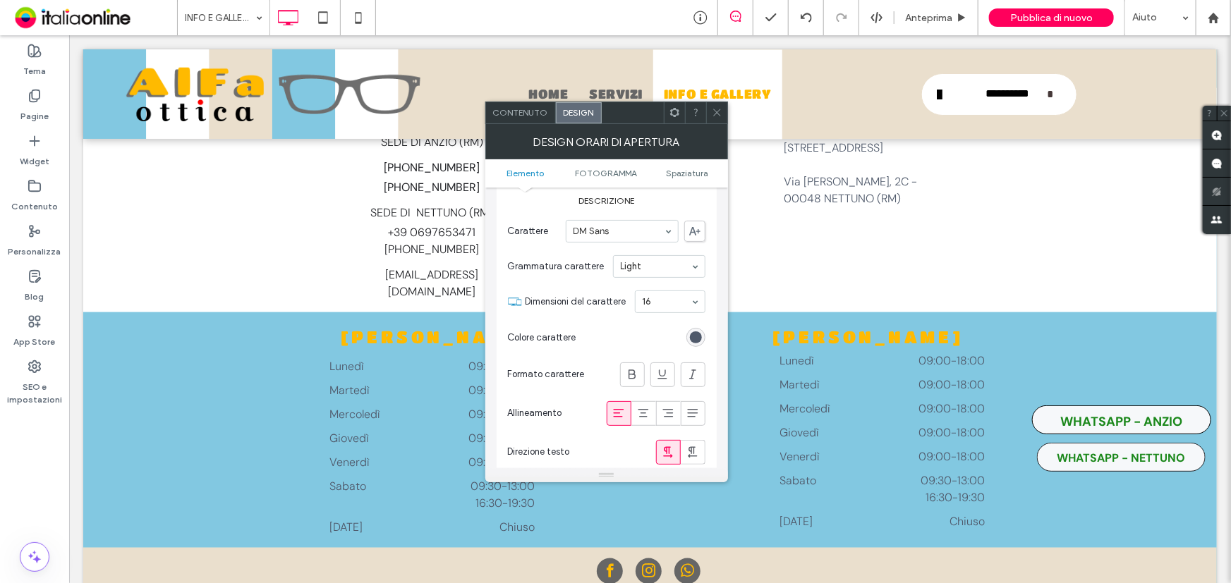
scroll to position [0, 0]
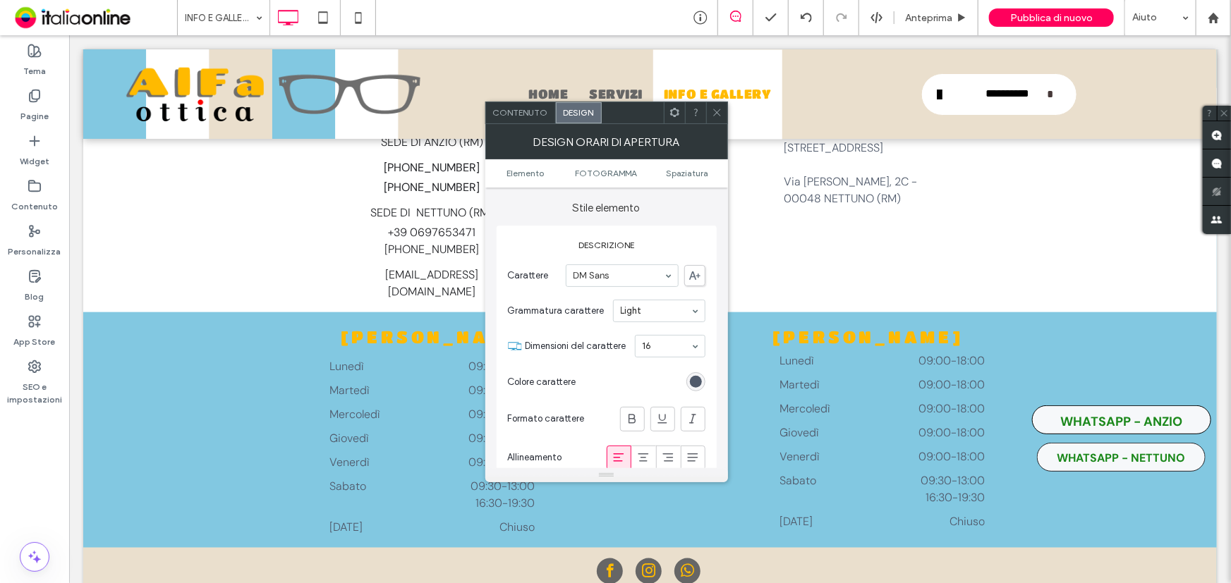
click at [535, 116] on span "Contenuto" at bounding box center [520, 112] width 55 height 11
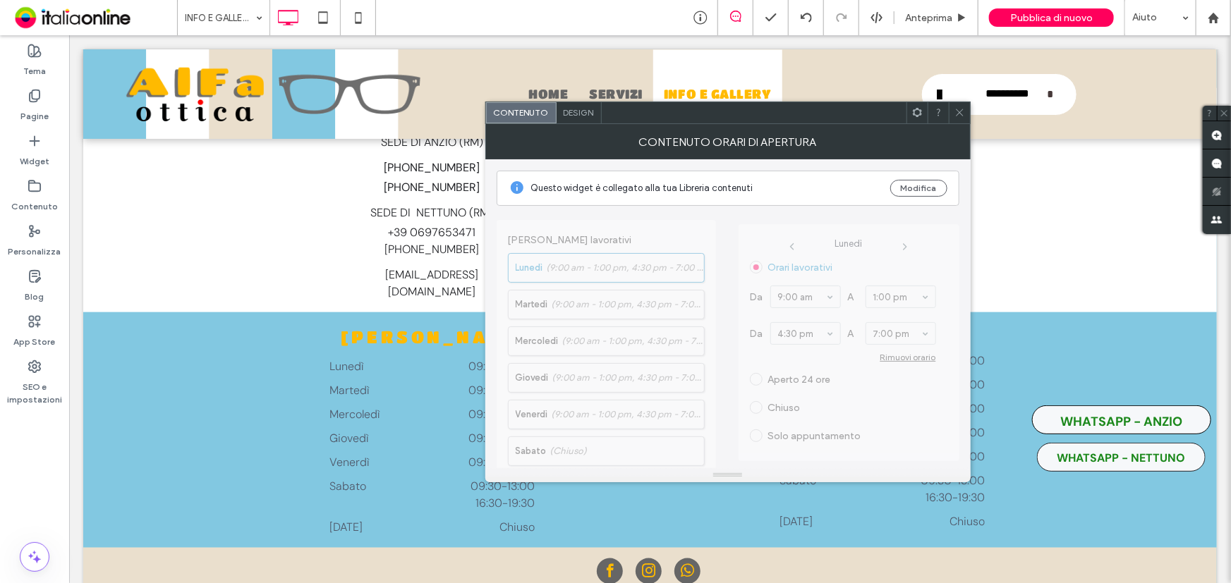
scroll to position [367, 0]
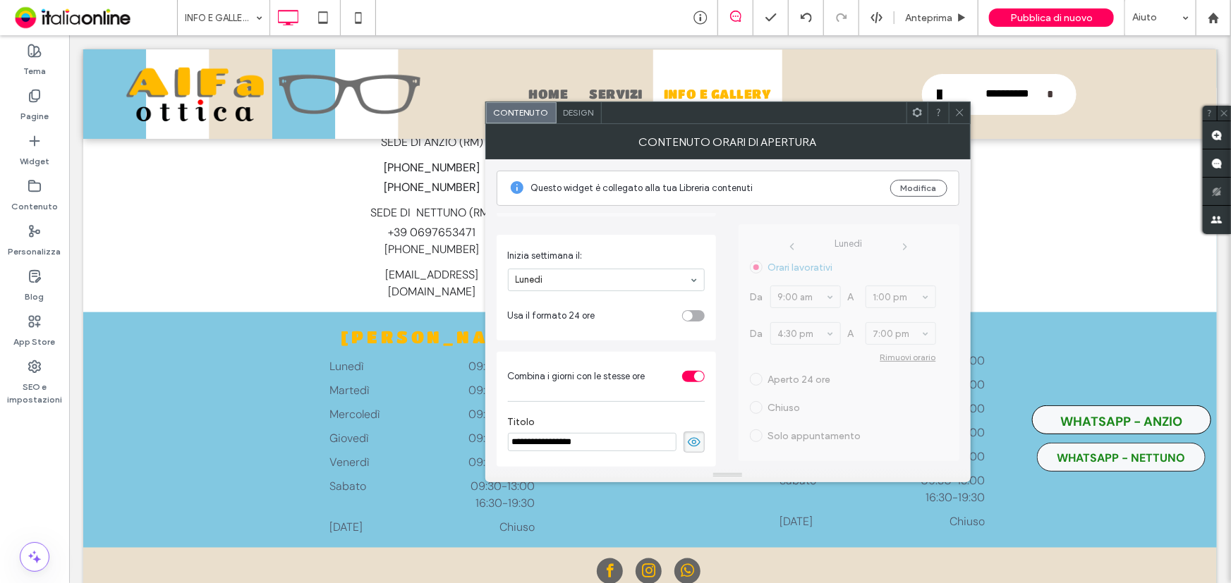
click at [689, 442] on icon at bounding box center [694, 442] width 14 height 16
click at [683, 312] on div "toggle" at bounding box center [693, 315] width 23 height 11
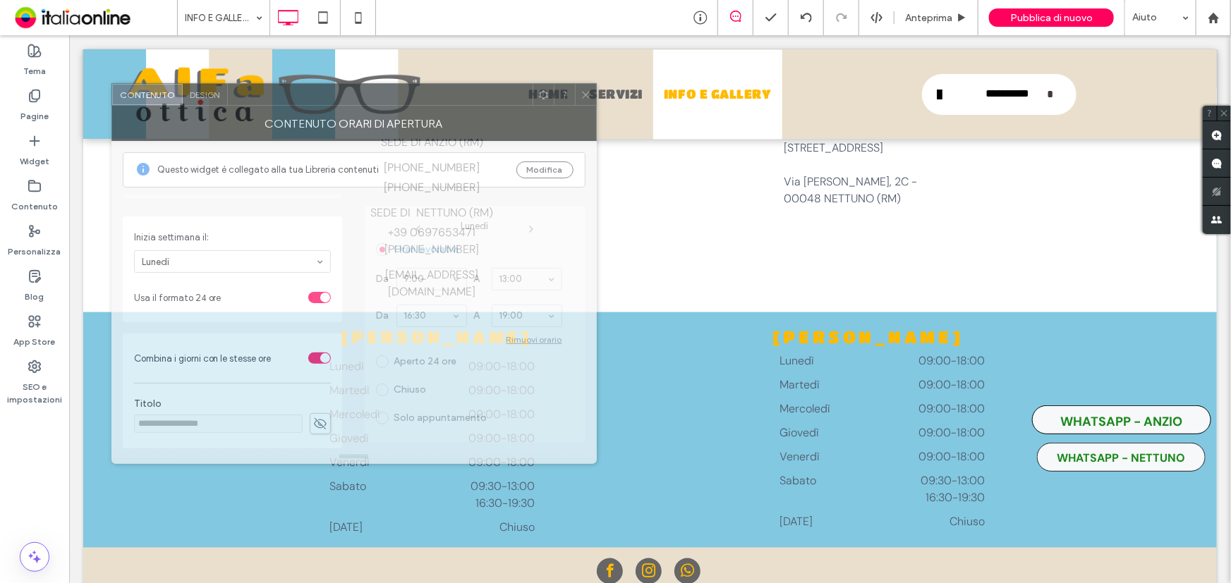
drag, startPoint x: 822, startPoint y: 123, endPoint x: 449, endPoint y: 106, distance: 374.2
click at [449, 106] on div "CONTENUTO ORARI DI APERTURA" at bounding box center [353, 123] width 485 height 35
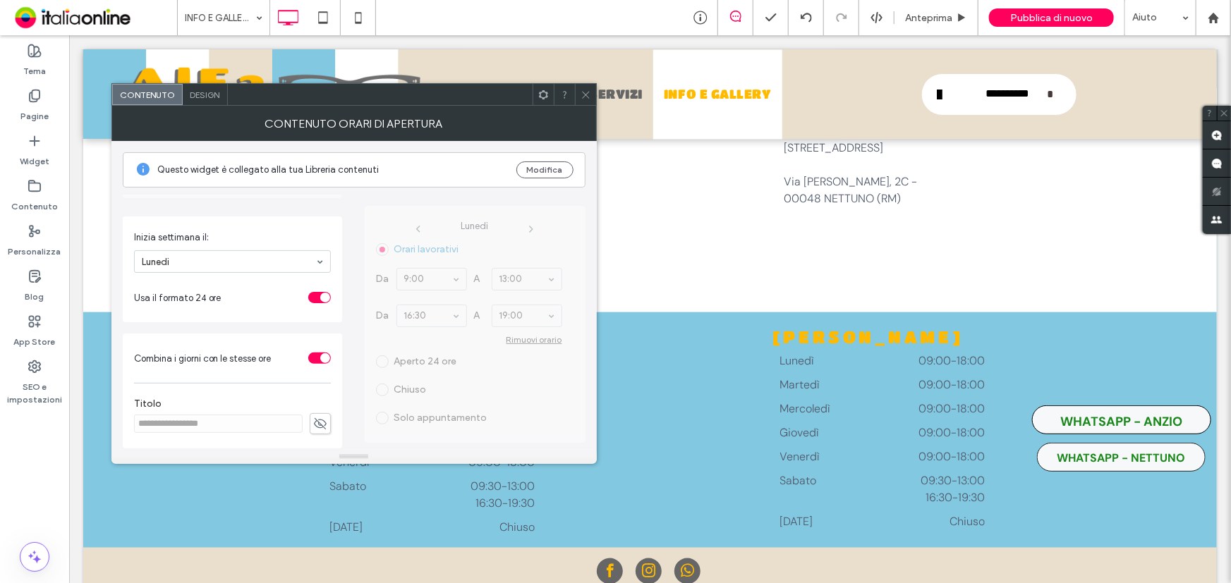
click at [320, 355] on div "toggle" at bounding box center [325, 358] width 10 height 10
click at [587, 104] on span at bounding box center [585, 94] width 11 height 21
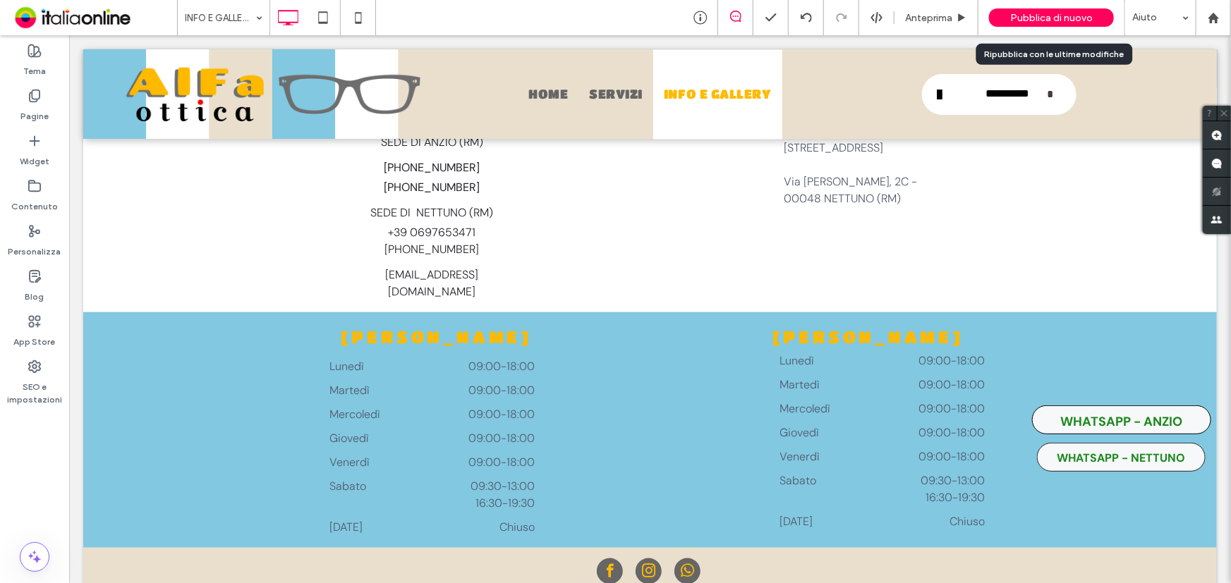
click at [1033, 18] on span "Pubblica di nuovo" at bounding box center [1051, 18] width 83 height 12
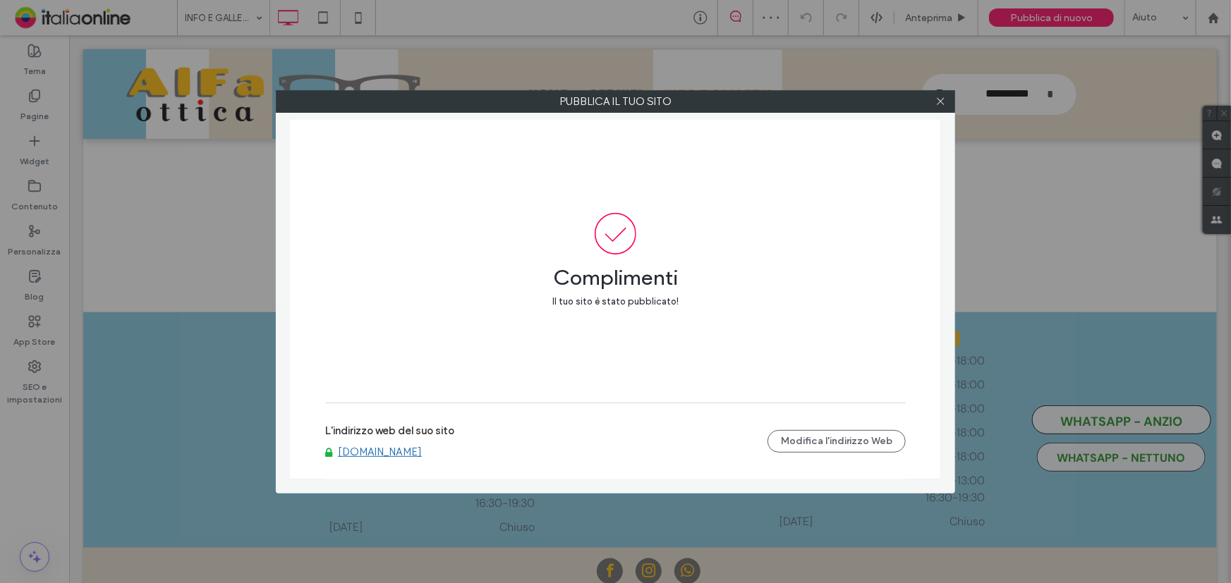
drag, startPoint x: 938, startPoint y: 99, endPoint x: 821, endPoint y: 80, distance: 118.7
click at [938, 99] on use at bounding box center [940, 101] width 7 height 7
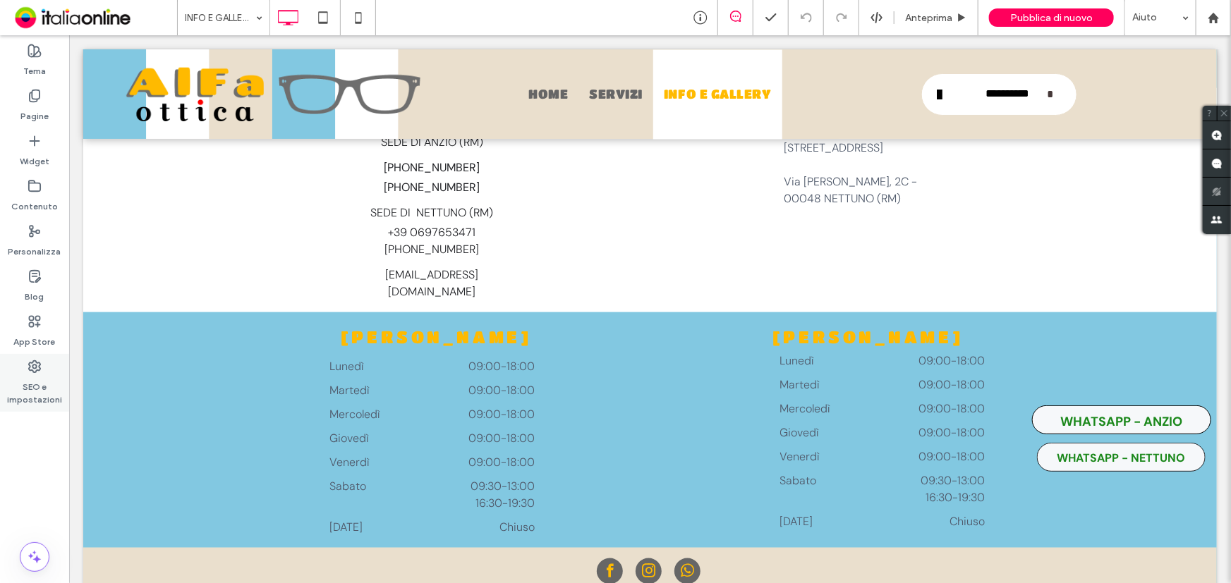
click at [40, 367] on icon at bounding box center [35, 367] width 14 height 14
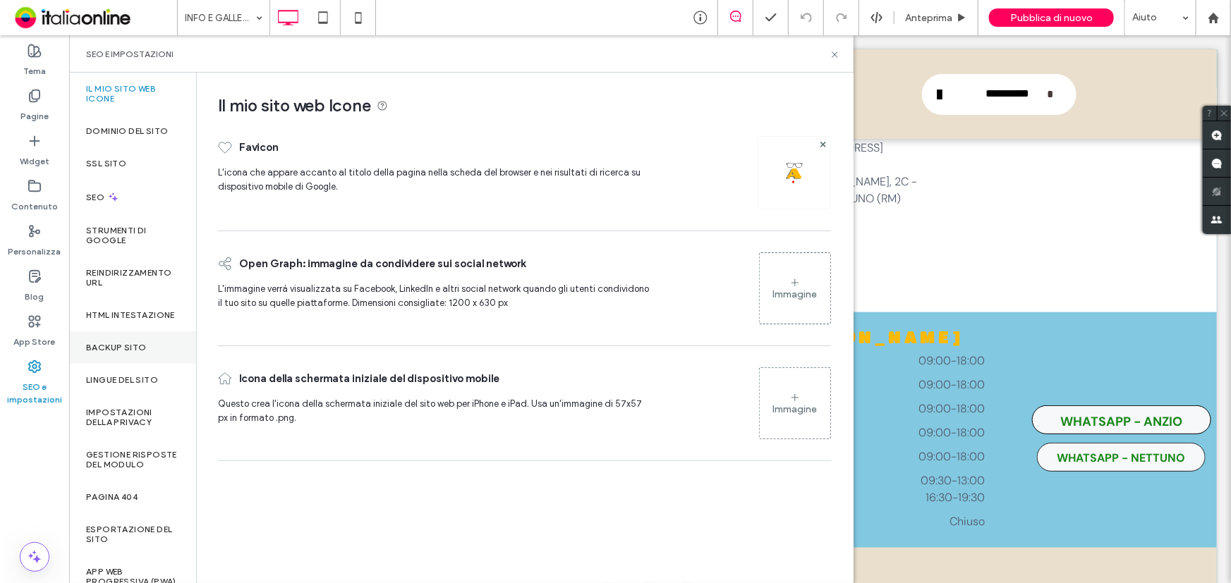
click at [124, 353] on label "Backup sito" at bounding box center [116, 348] width 60 height 10
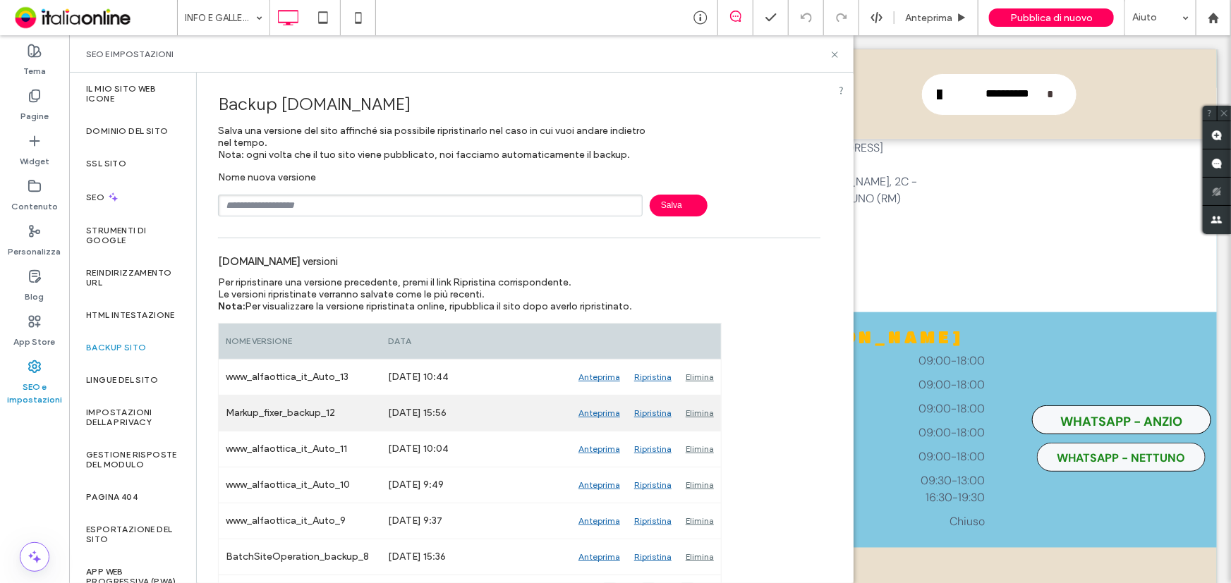
click at [595, 414] on div "Anteprima" at bounding box center [599, 413] width 56 height 35
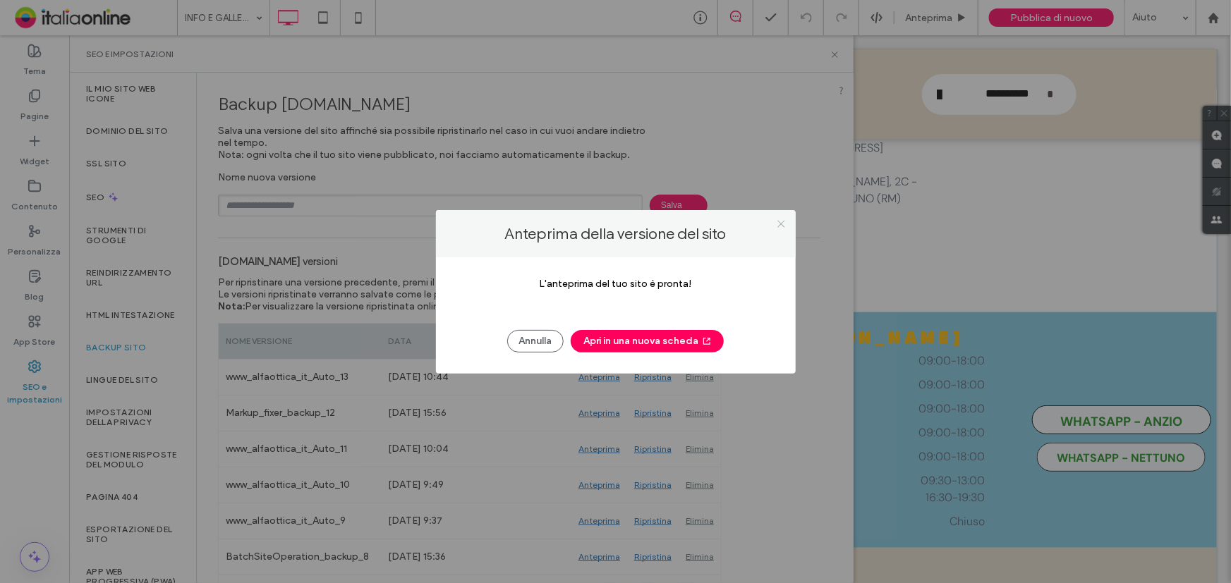
click at [777, 226] on icon at bounding box center [781, 224] width 11 height 11
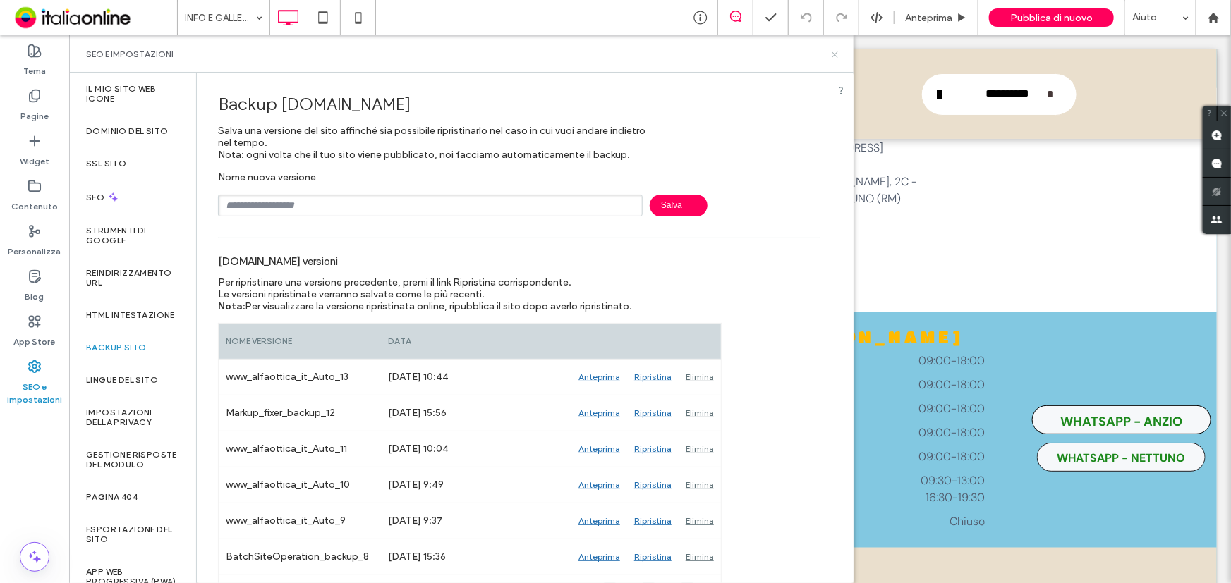
click at [834, 54] on use at bounding box center [835, 54] width 6 height 6
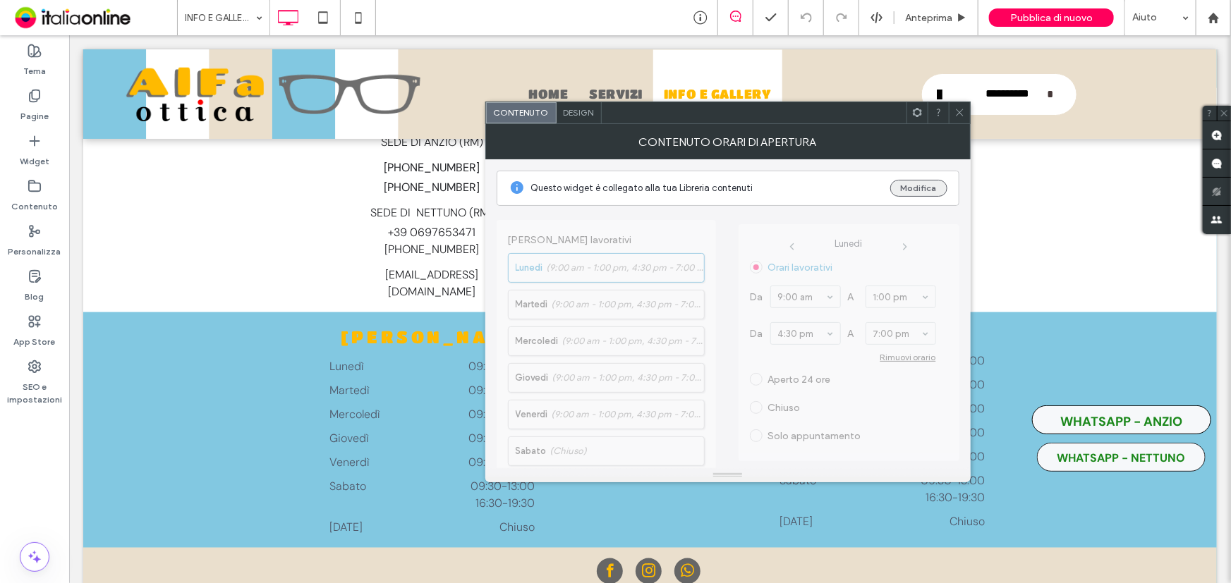
click at [903, 190] on button "Modifica" at bounding box center [918, 188] width 57 height 17
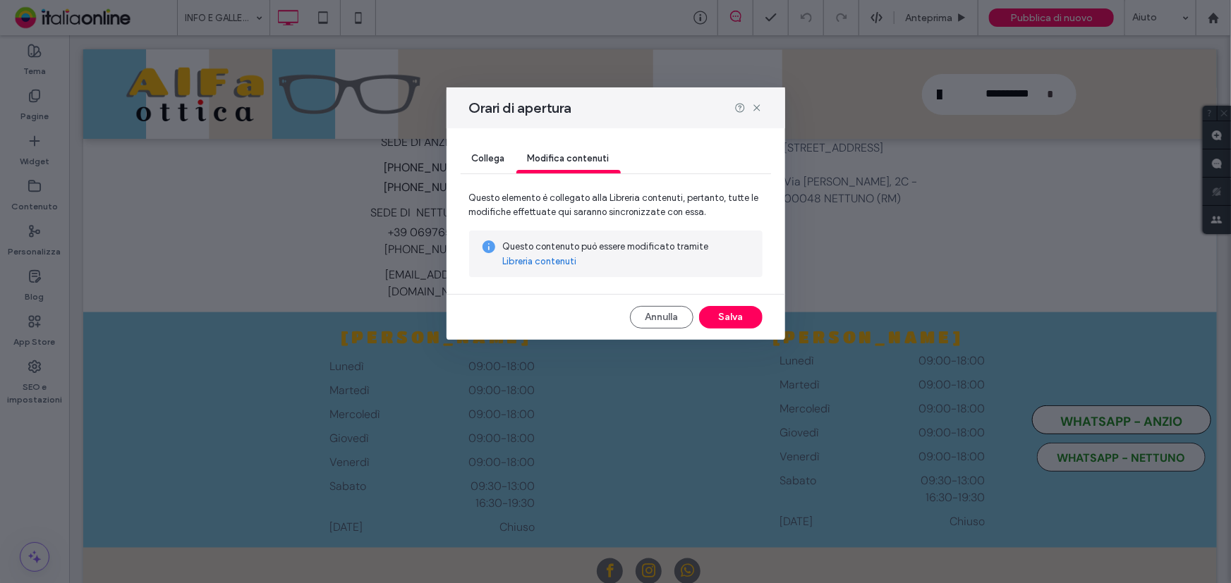
click at [535, 268] on link "Libreria contenuti" at bounding box center [540, 262] width 74 height 14
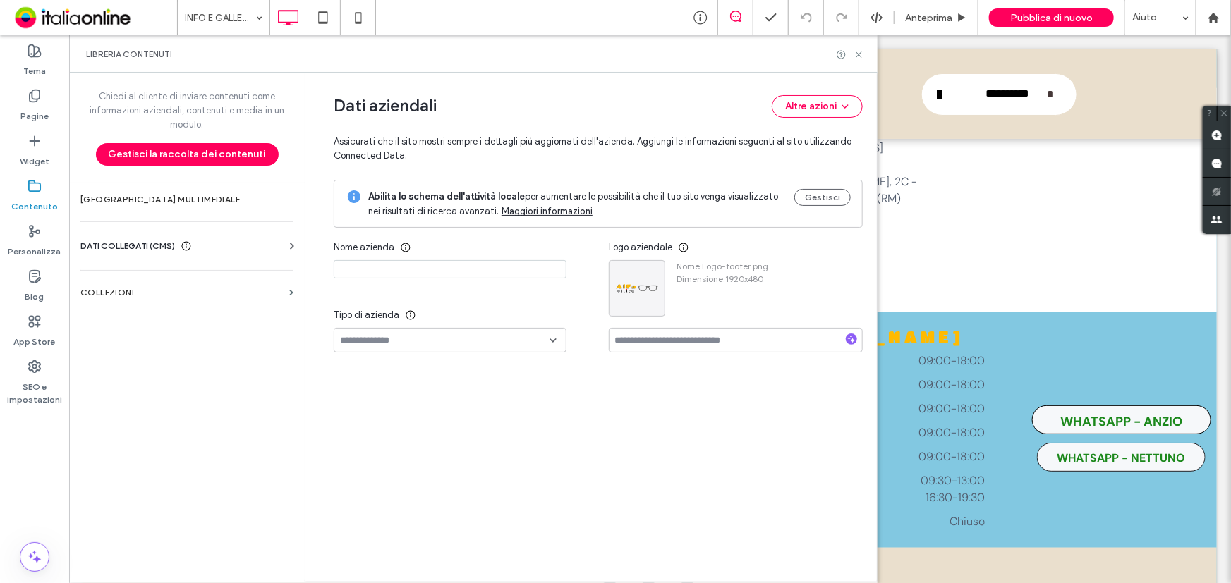
type input "**********"
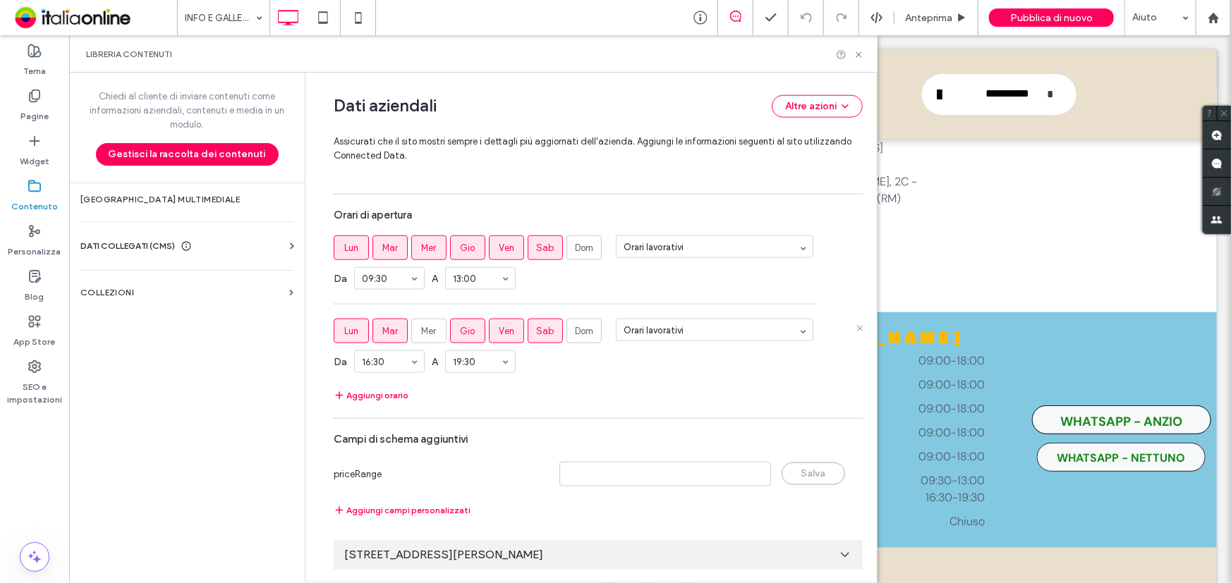
scroll to position [841, 0]
click at [574, 550] on div "Via Ennio Visca 2c, 00048 Nettuno RM, Italy" at bounding box center [598, 555] width 529 height 30
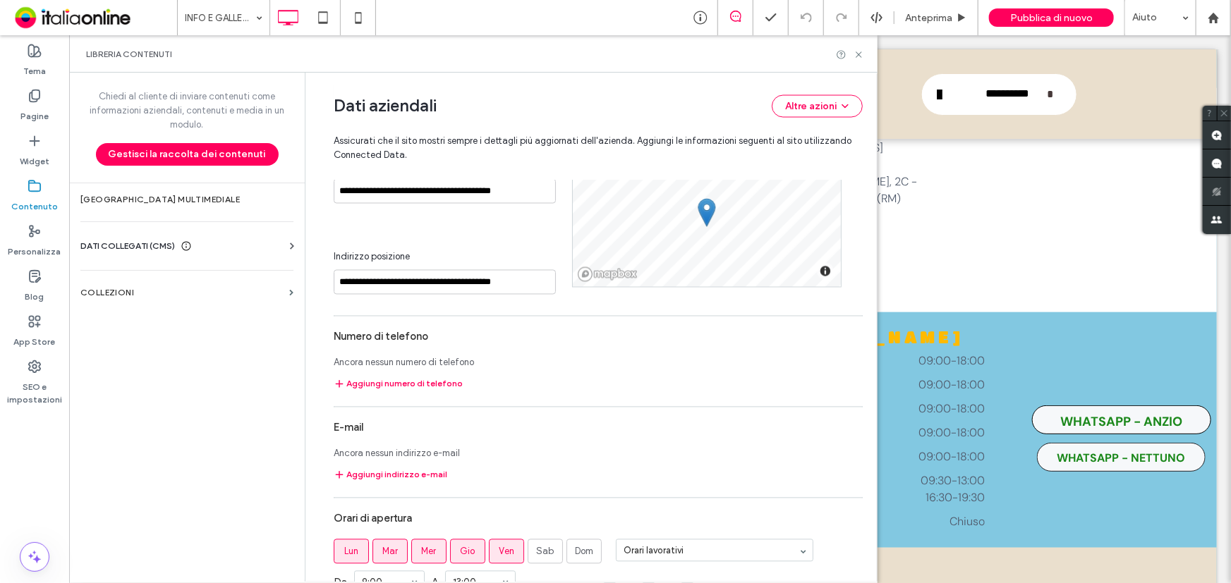
scroll to position [1438, 0]
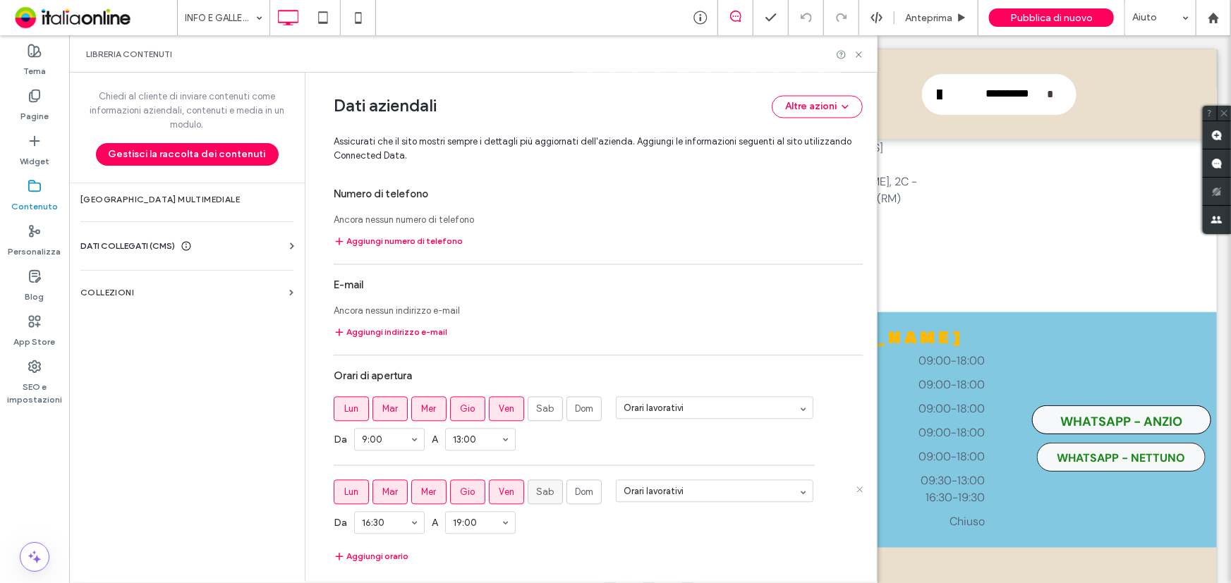
click at [537, 497] on span "Sab" at bounding box center [546, 492] width 18 height 14
click at [432, 494] on label "Mer" at bounding box center [428, 492] width 35 height 25
click at [853, 54] on div at bounding box center [850, 54] width 28 height 11
click at [856, 57] on icon at bounding box center [858, 54] width 11 height 11
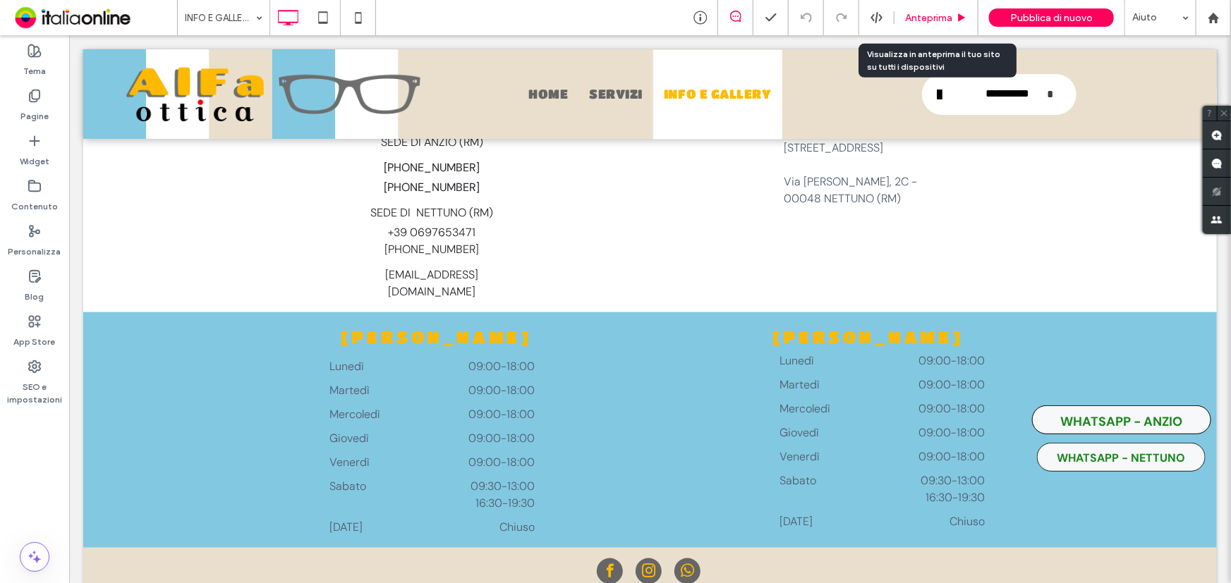
click at [931, 20] on span "Anteprima" at bounding box center [928, 18] width 47 height 12
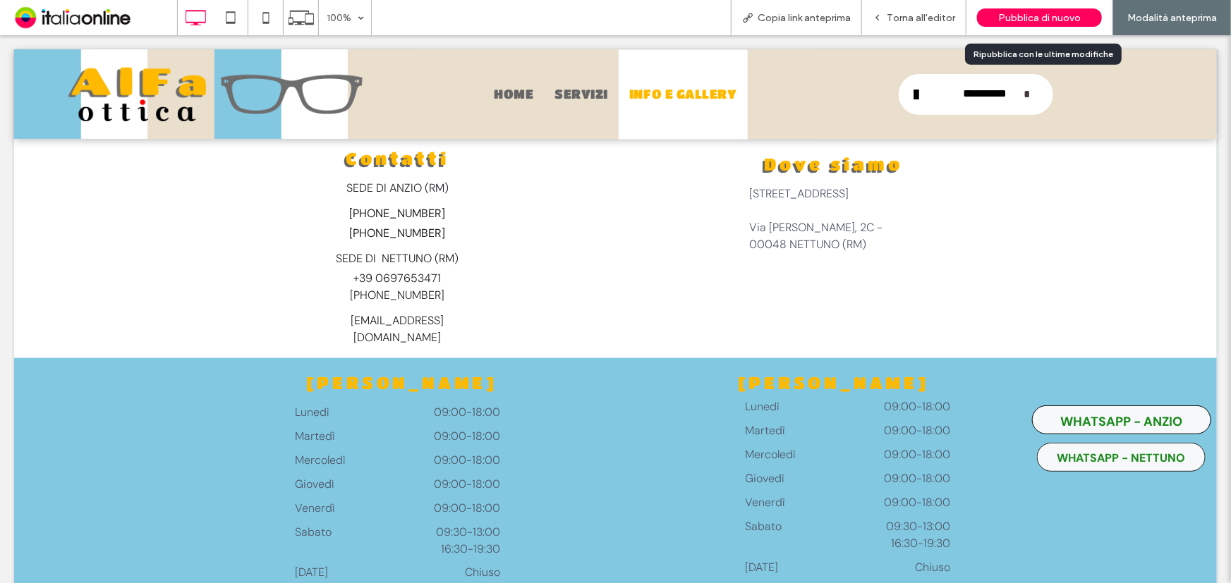
click at [1079, 13] on span "Pubblica di nuovo" at bounding box center [1039, 18] width 83 height 12
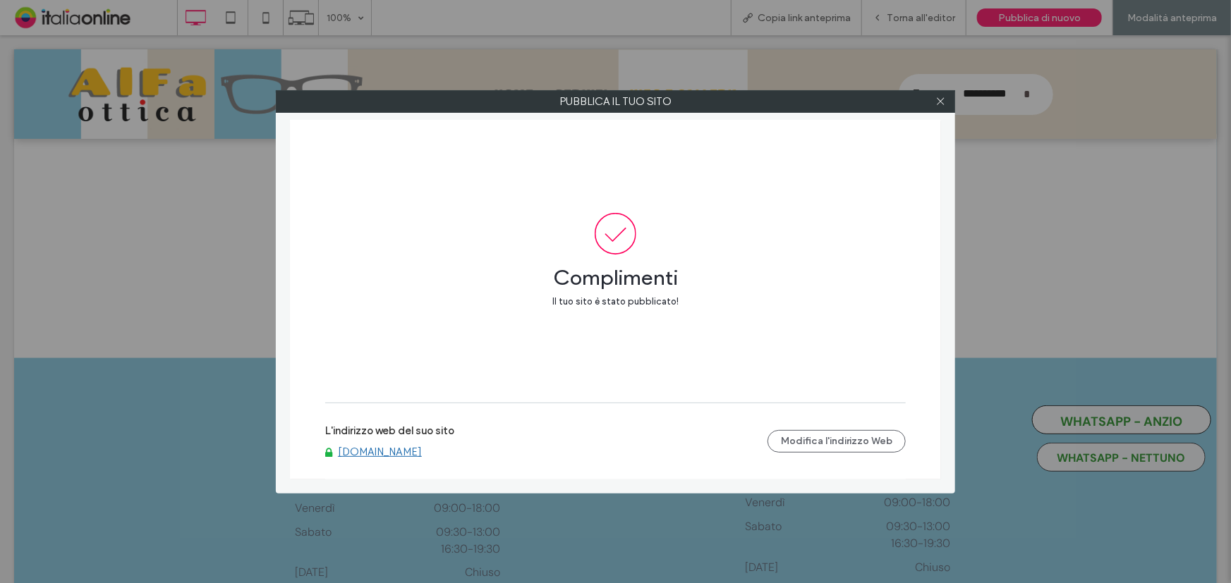
click at [389, 450] on link "[DOMAIN_NAME]" at bounding box center [380, 452] width 84 height 13
drag, startPoint x: 938, startPoint y: 102, endPoint x: 937, endPoint y: 88, distance: 14.2
click at [938, 102] on icon at bounding box center [940, 101] width 11 height 11
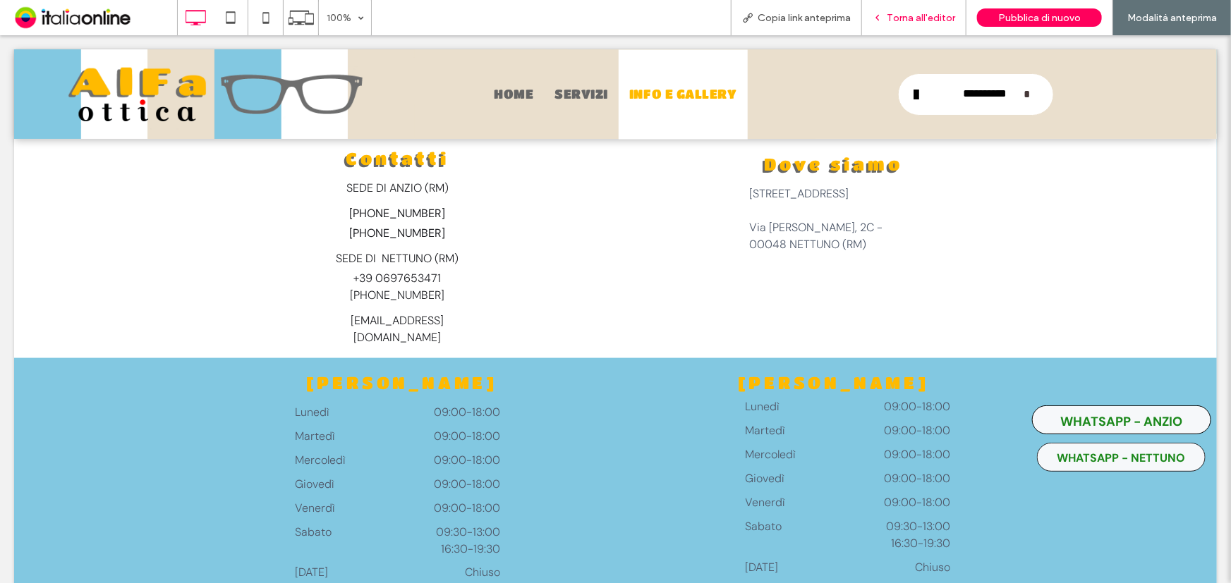
click at [930, 20] on span "Torna all'editor" at bounding box center [921, 18] width 68 height 12
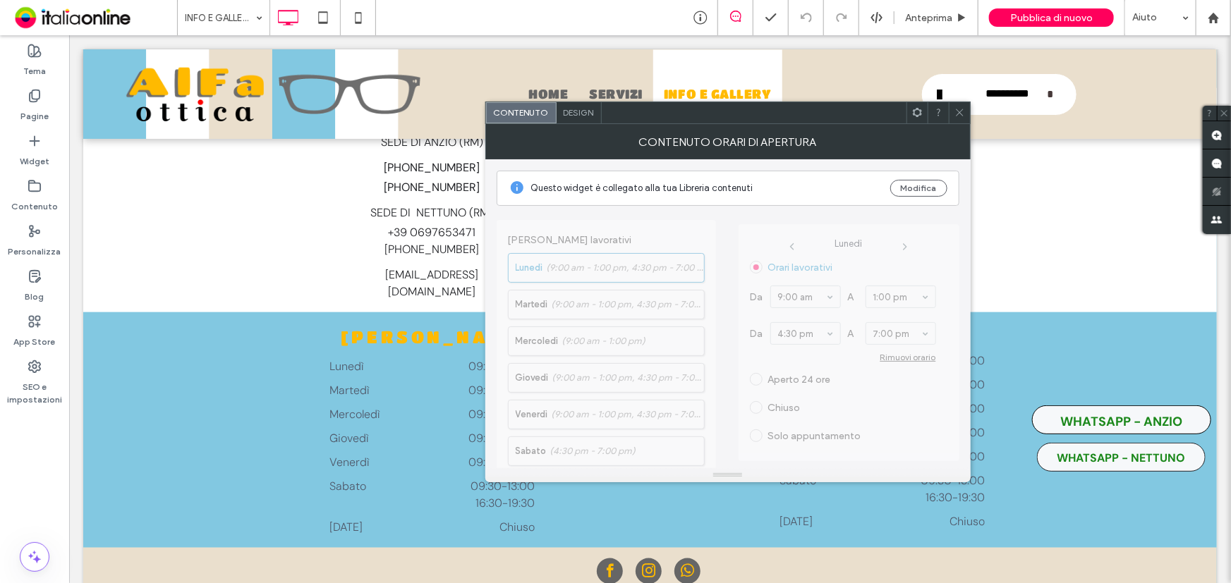
click at [930, 175] on div "Questo widget è collegato alla tua Libreria contenuti Modifica" at bounding box center [728, 188] width 463 height 35
click at [929, 188] on button "Modifica" at bounding box center [918, 188] width 57 height 17
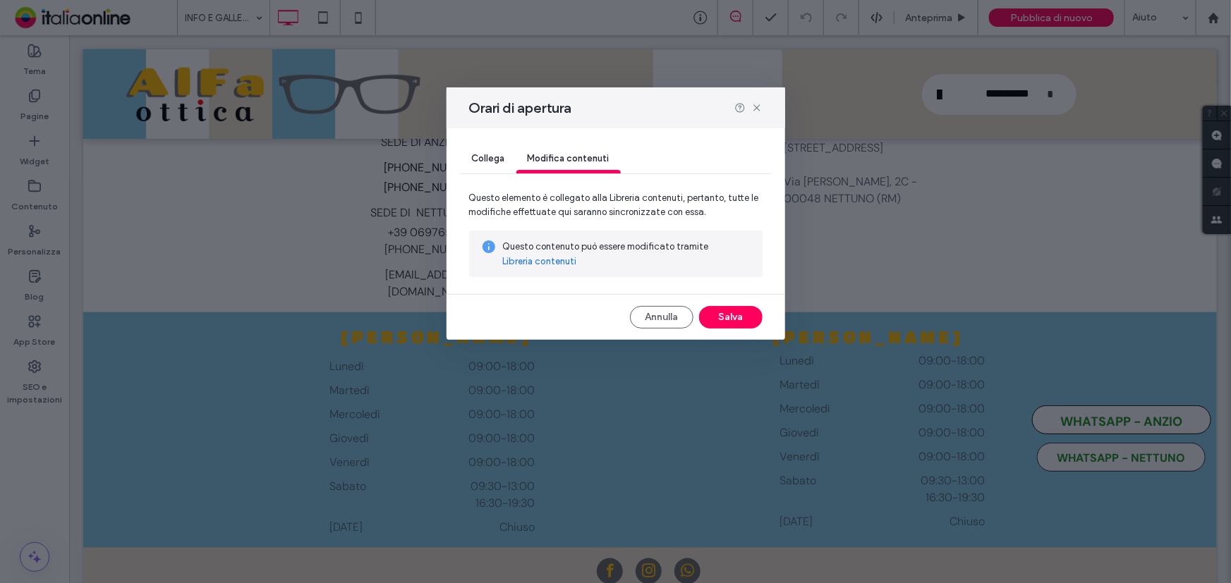
click at [568, 261] on link "Libreria contenuti" at bounding box center [540, 262] width 74 height 14
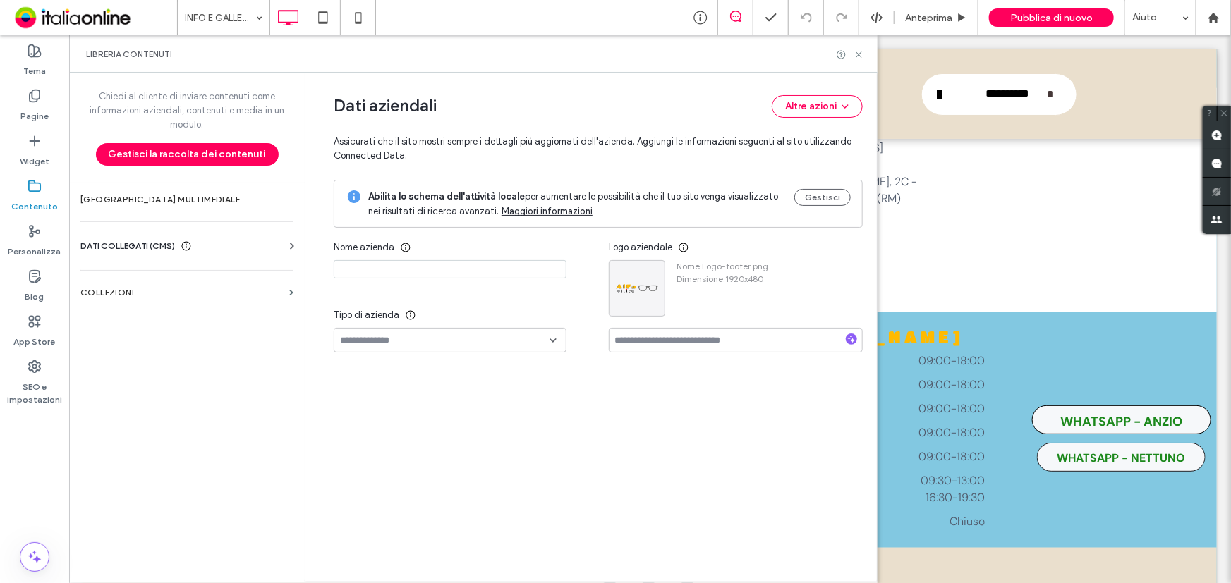
type input "**********"
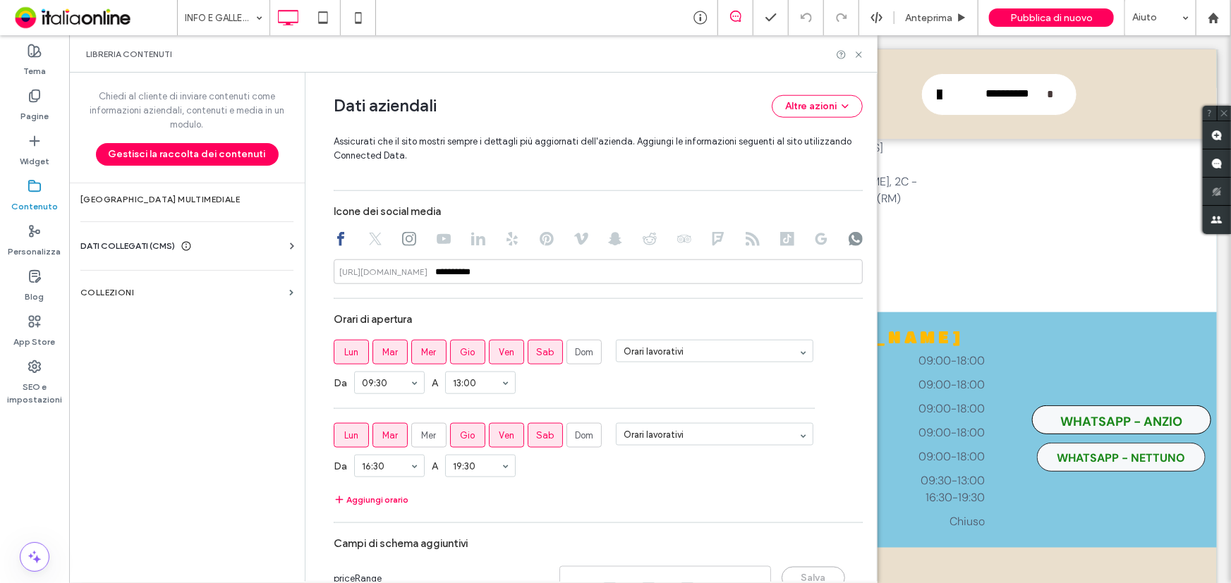
scroll to position [841, 0]
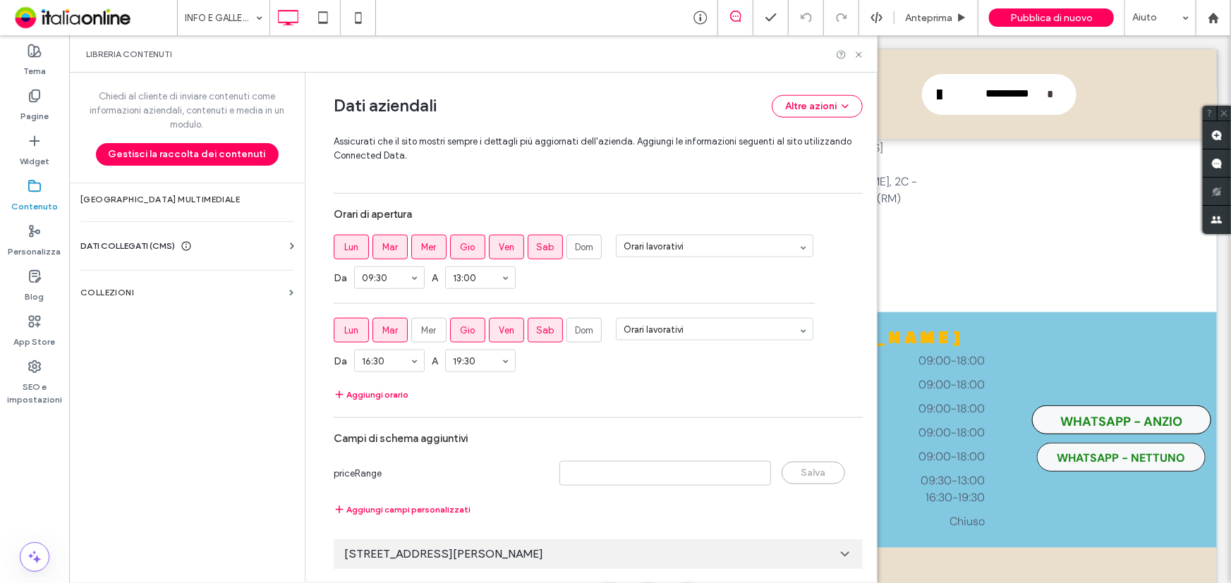
click at [532, 555] on span "Via Ennio Visca 2c, 00048 Nettuno RM, Italy" at bounding box center [443, 555] width 199 height 16
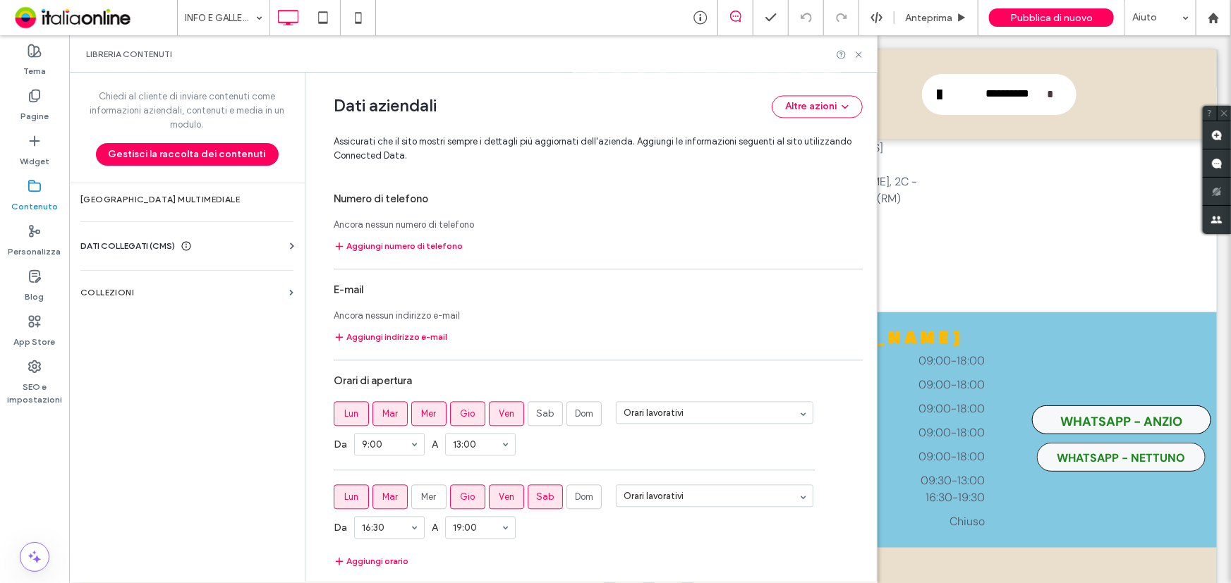
scroll to position [1438, 0]
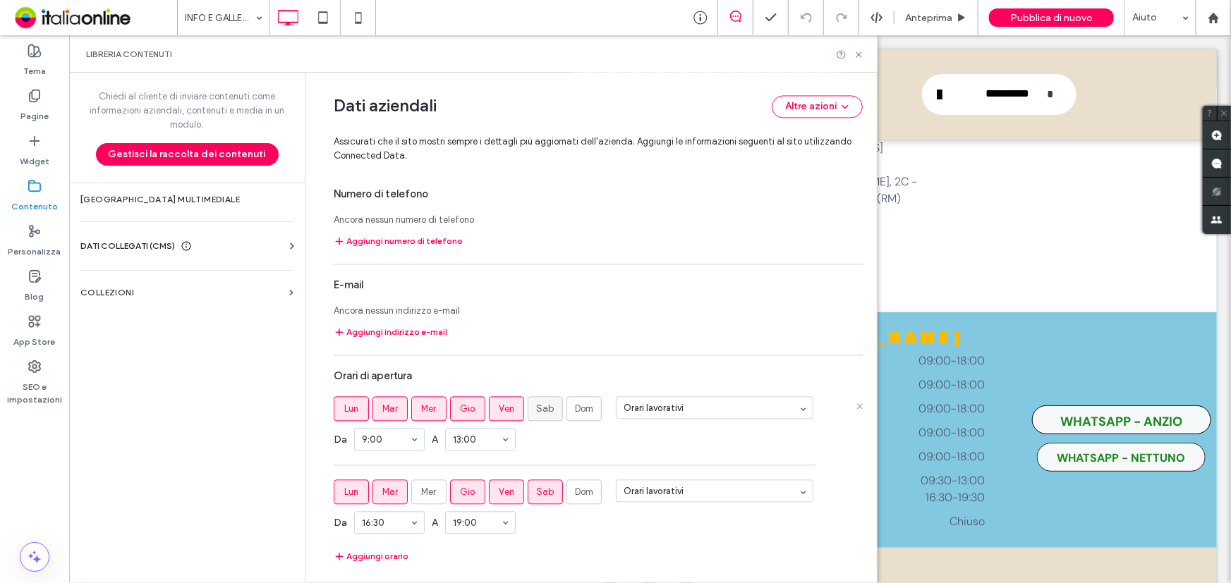
click at [537, 410] on span "Sab" at bounding box center [546, 409] width 18 height 14
click at [855, 52] on icon at bounding box center [858, 54] width 11 height 11
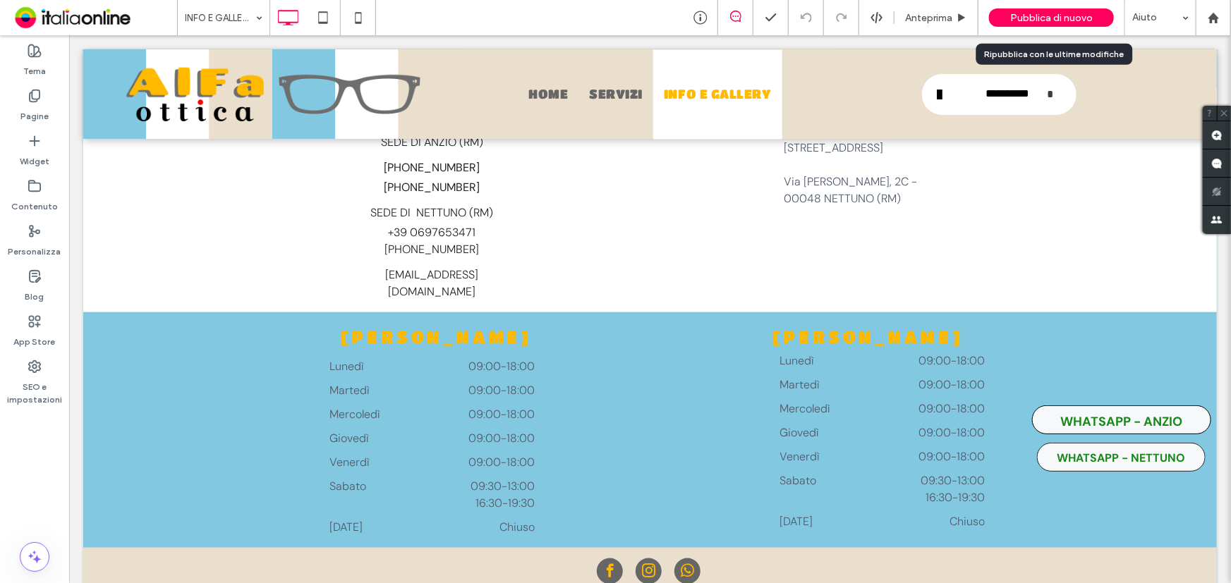
click at [1040, 20] on span "Pubblica di nuovo" at bounding box center [1051, 18] width 83 height 12
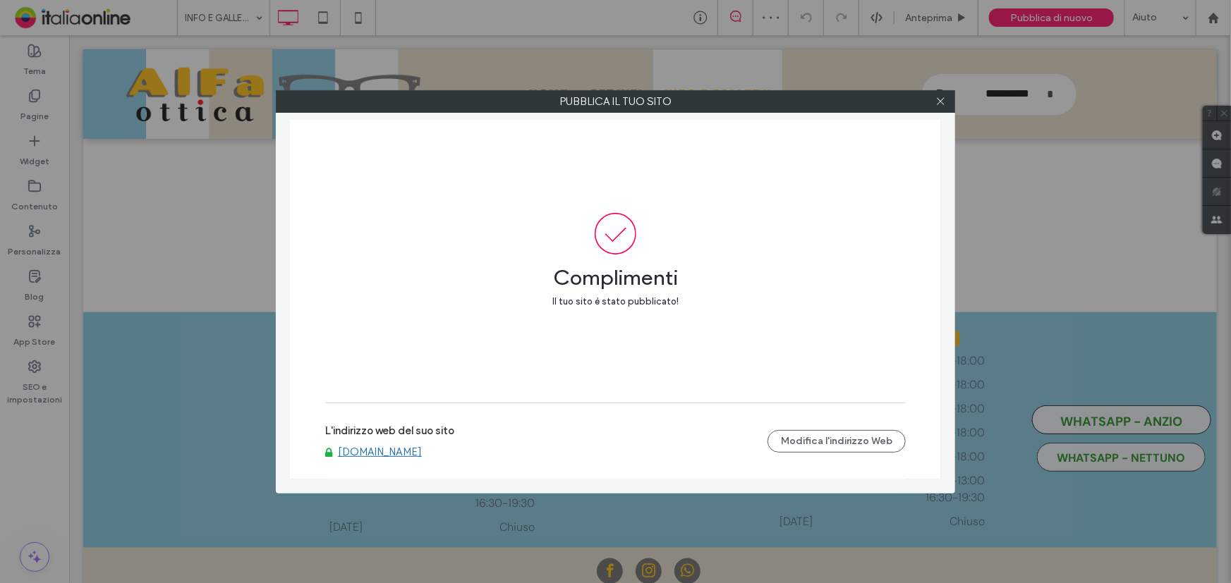
click at [359, 450] on link "www.alfaottica.it" at bounding box center [380, 452] width 84 height 13
click at [939, 102] on icon at bounding box center [940, 101] width 11 height 11
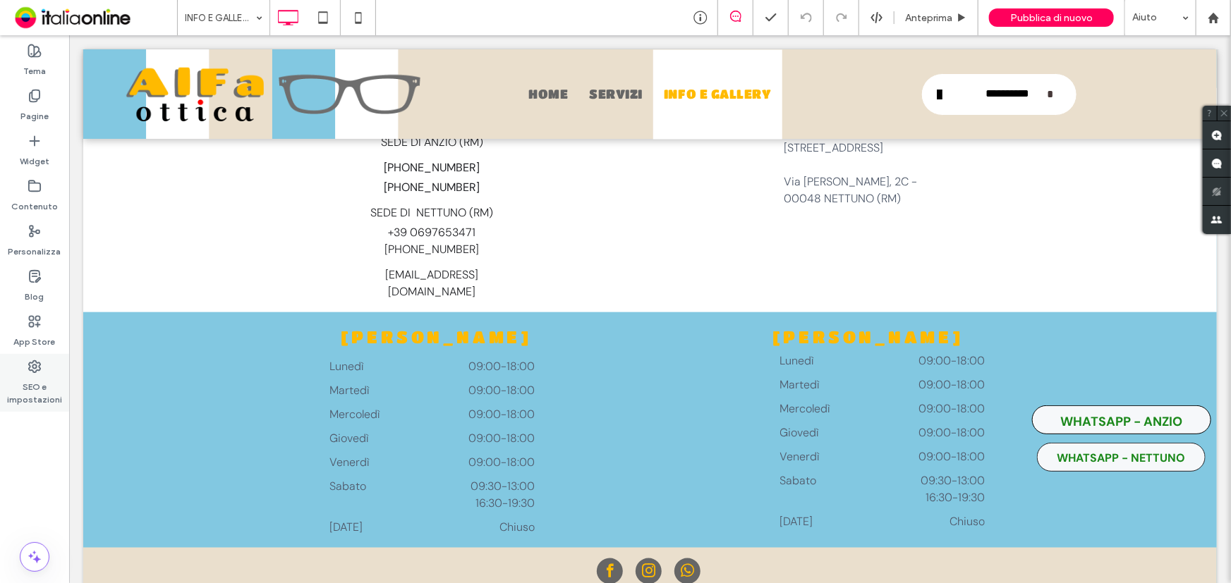
click at [31, 377] on label "SEO e impostazioni" at bounding box center [34, 390] width 69 height 32
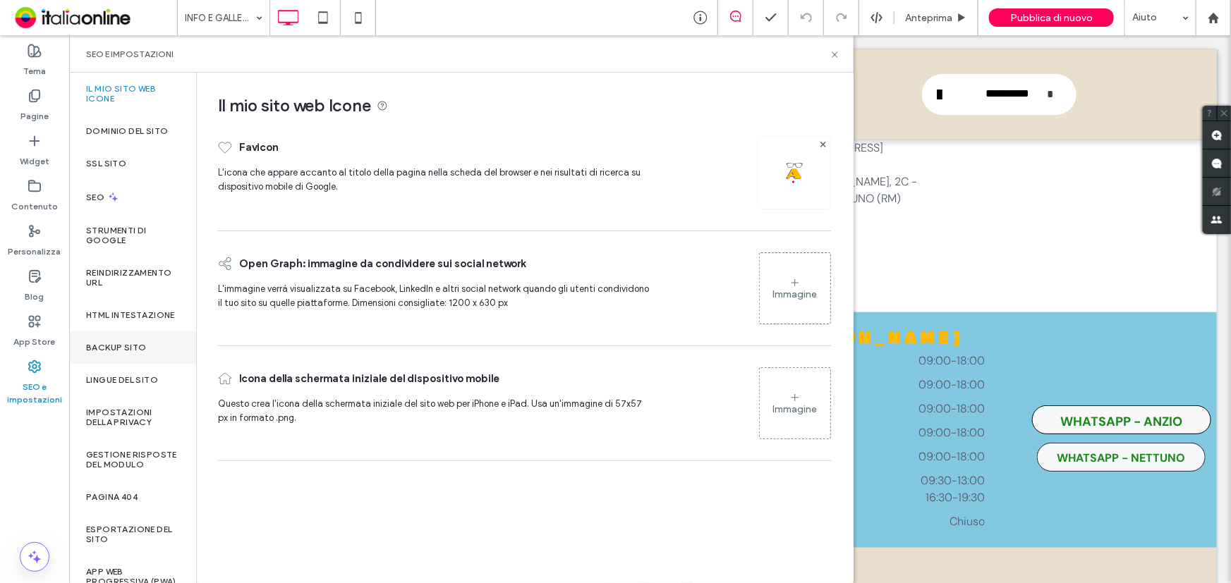
click at [119, 353] on label "Backup sito" at bounding box center [116, 348] width 60 height 10
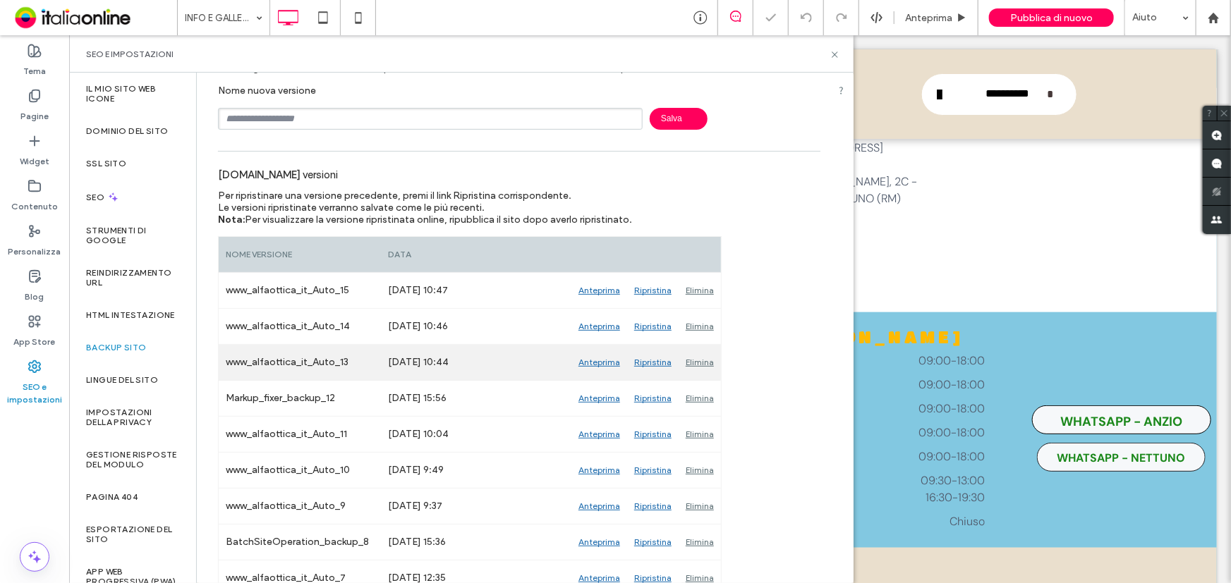
scroll to position [192, 0]
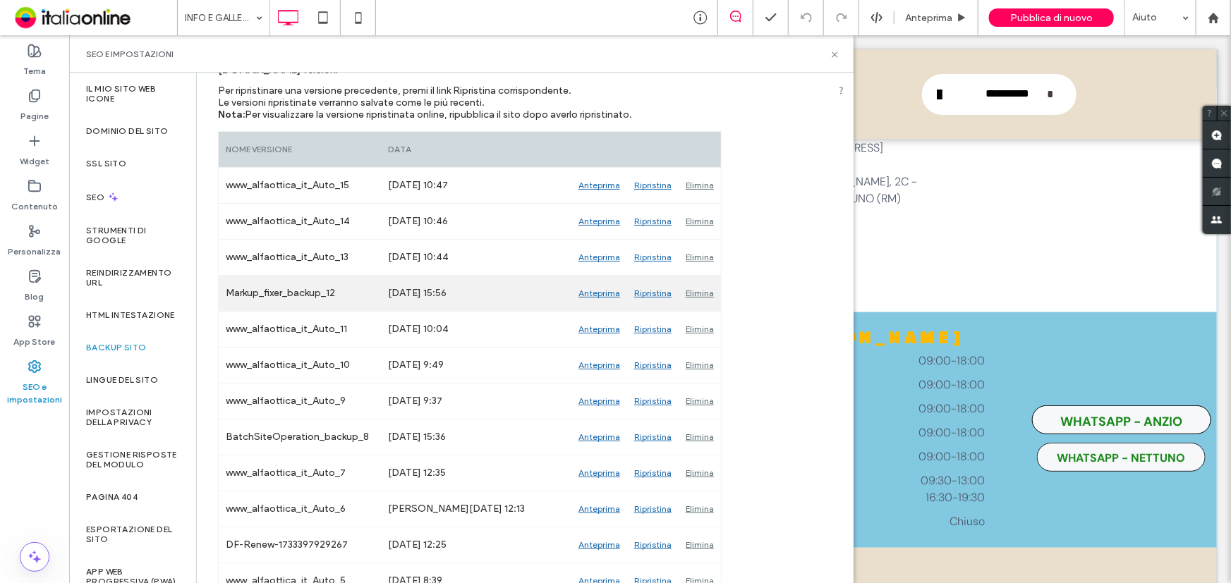
click at [595, 293] on div "Anteprima" at bounding box center [599, 293] width 56 height 35
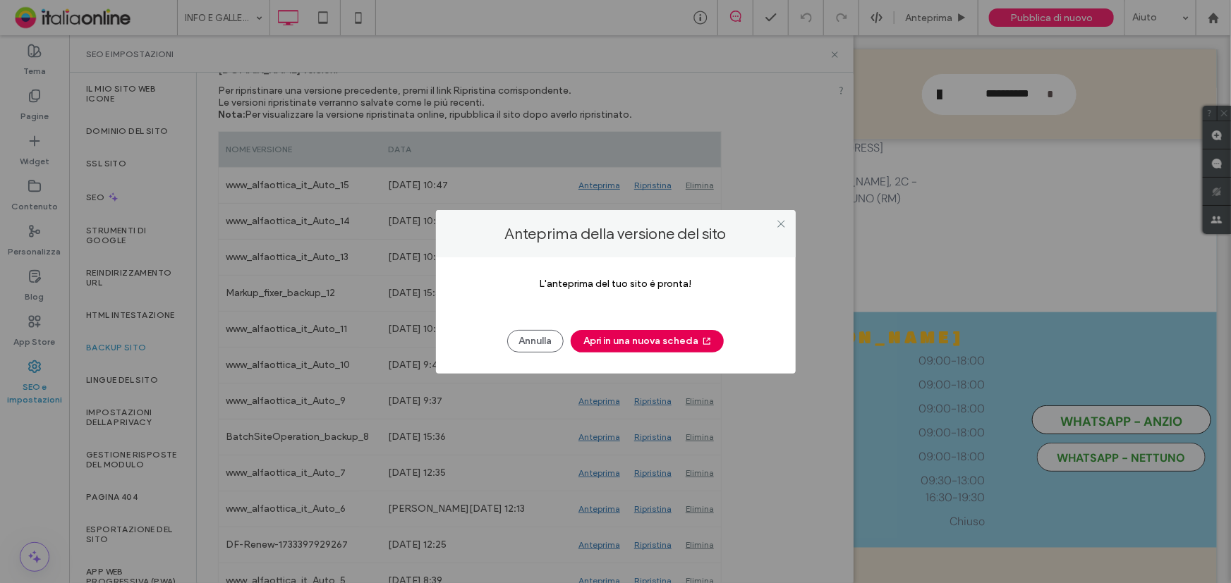
click at [630, 341] on button "Apri in una nuova scheda" at bounding box center [647, 341] width 153 height 23
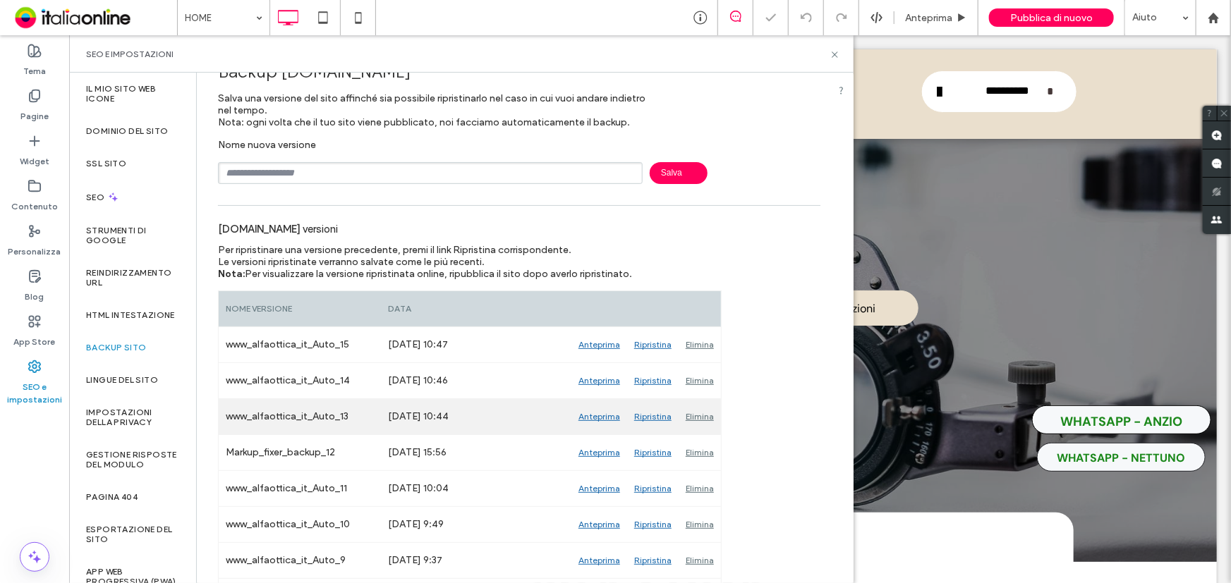
scroll to position [63, 0]
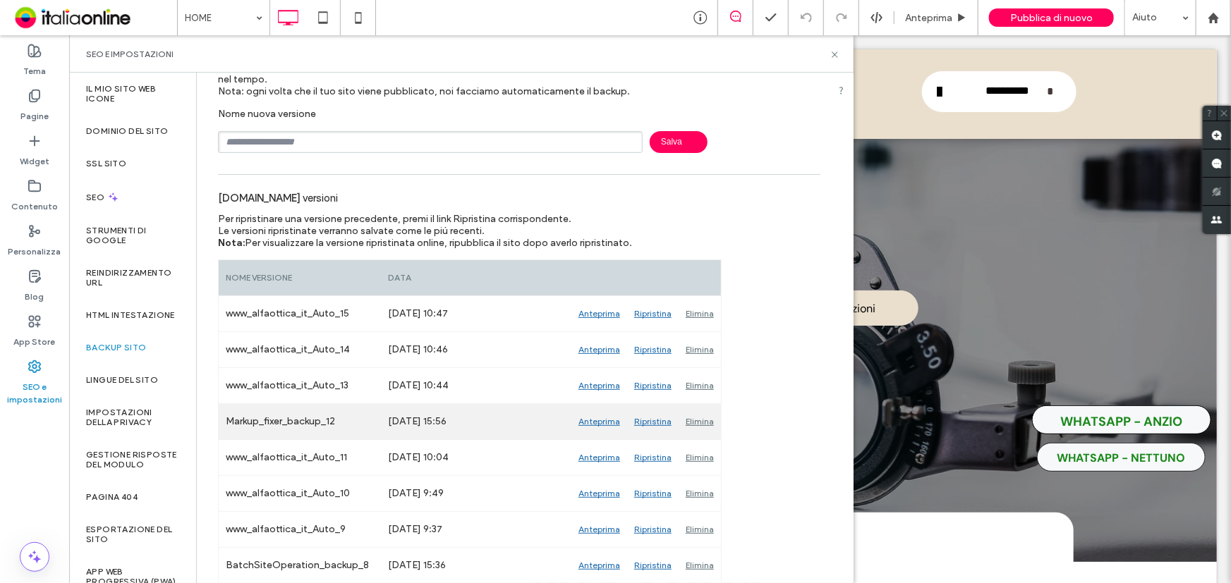
click at [583, 425] on div "Anteprima" at bounding box center [599, 421] width 56 height 35
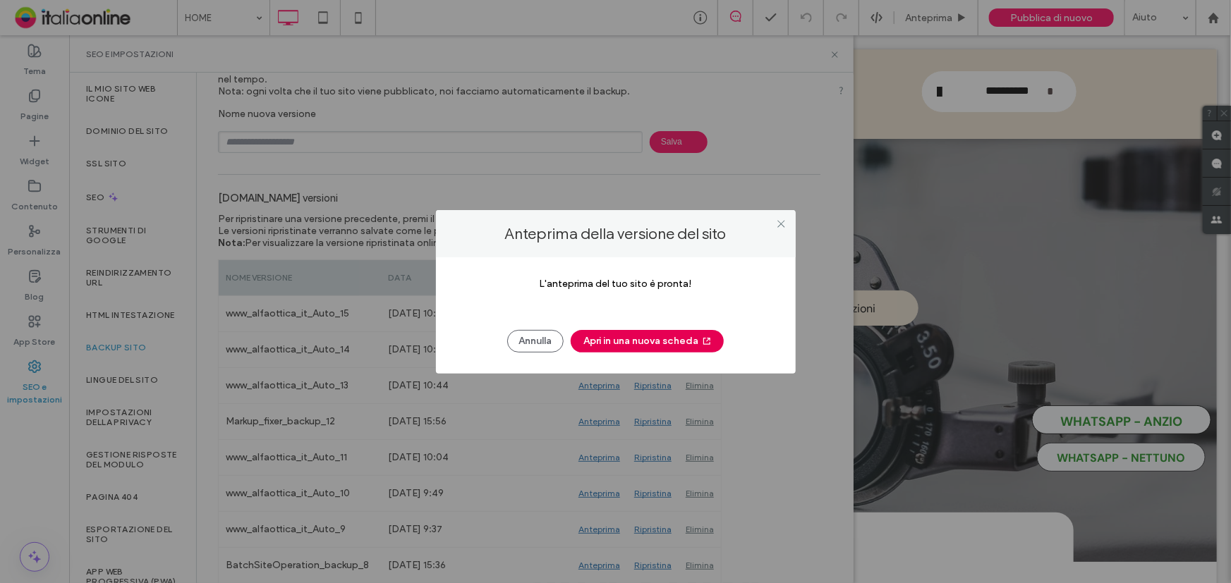
click at [630, 336] on button "Apri in una nuova scheda" at bounding box center [647, 341] width 153 height 23
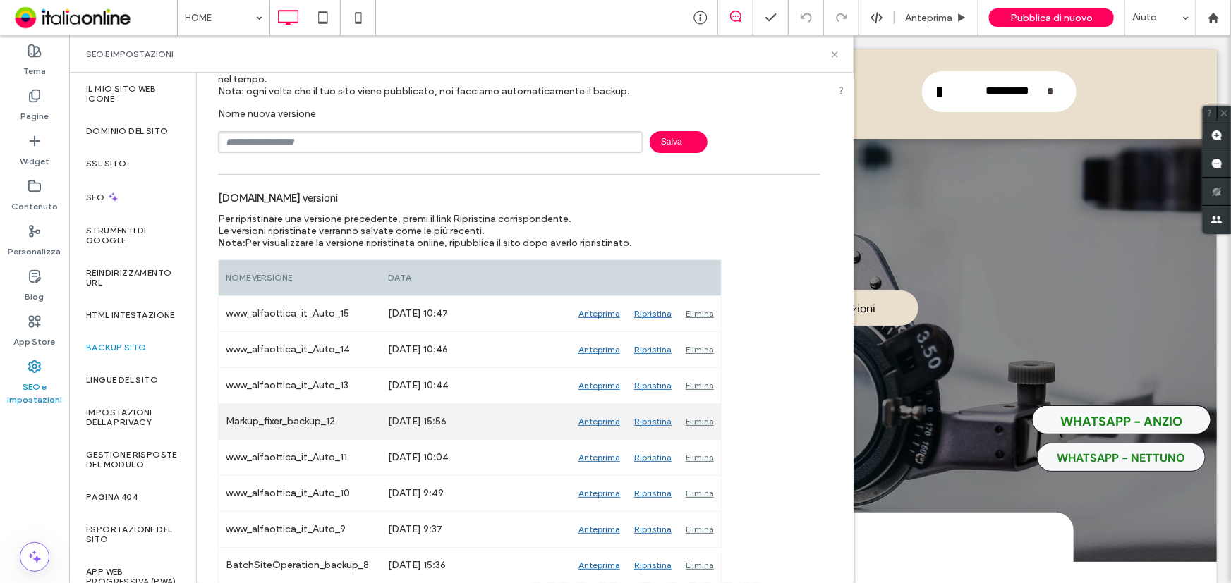
click at [652, 422] on div "Ripristina" at bounding box center [652, 421] width 51 height 35
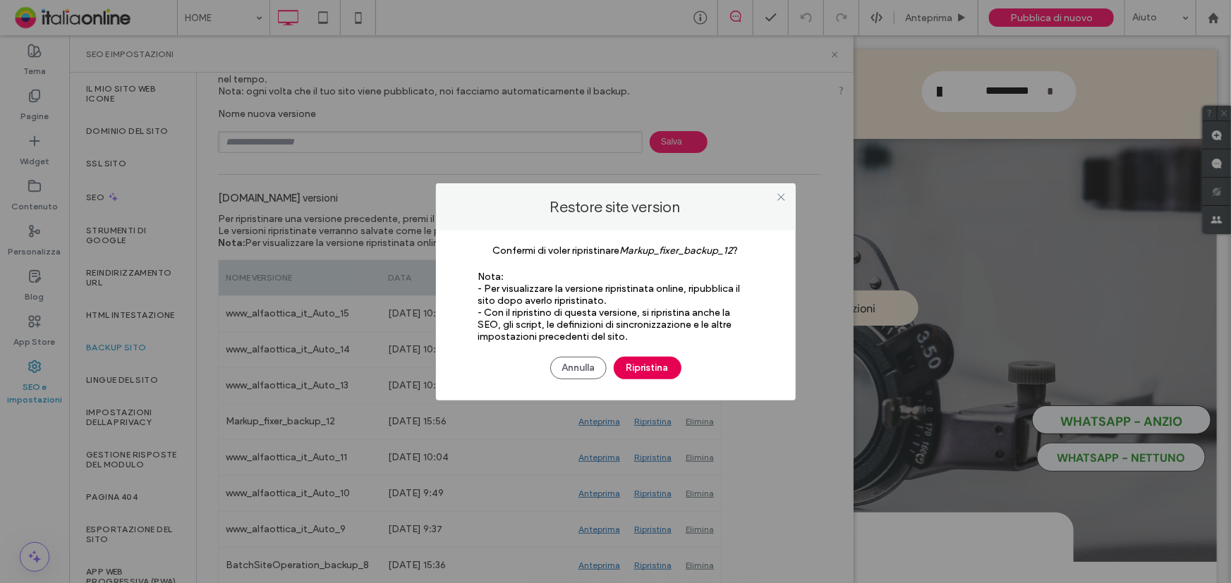
click at [641, 363] on button "Ripristina" at bounding box center [648, 368] width 68 height 23
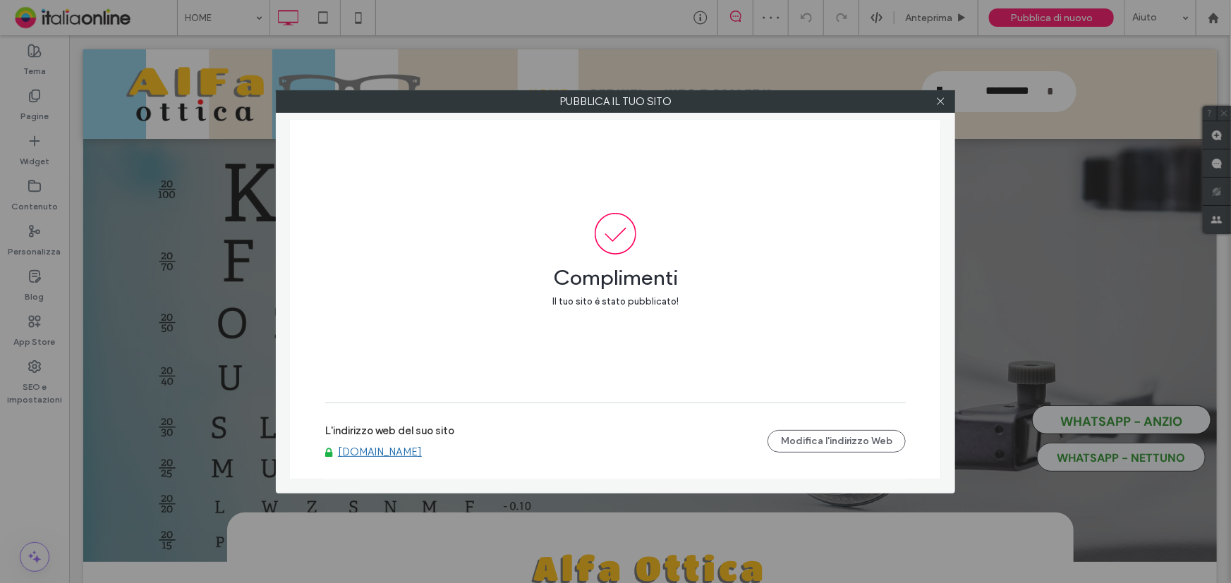
click at [414, 452] on link "www.alfaottica.it" at bounding box center [380, 452] width 84 height 13
click at [944, 101] on icon at bounding box center [940, 101] width 11 height 11
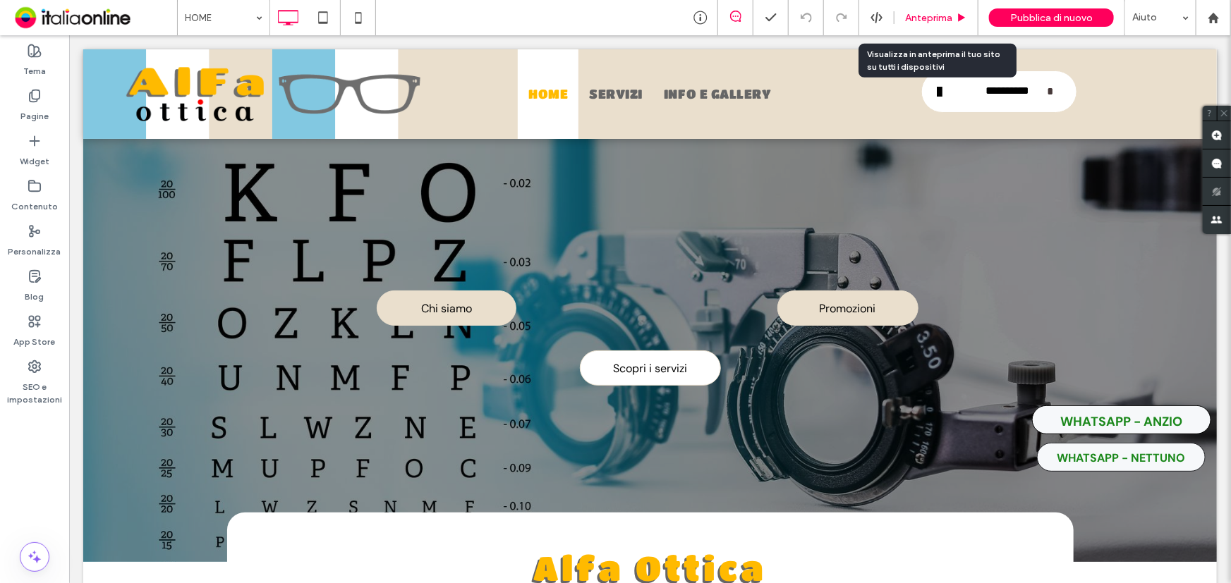
click at [951, 12] on span "Anteprima" at bounding box center [928, 18] width 47 height 12
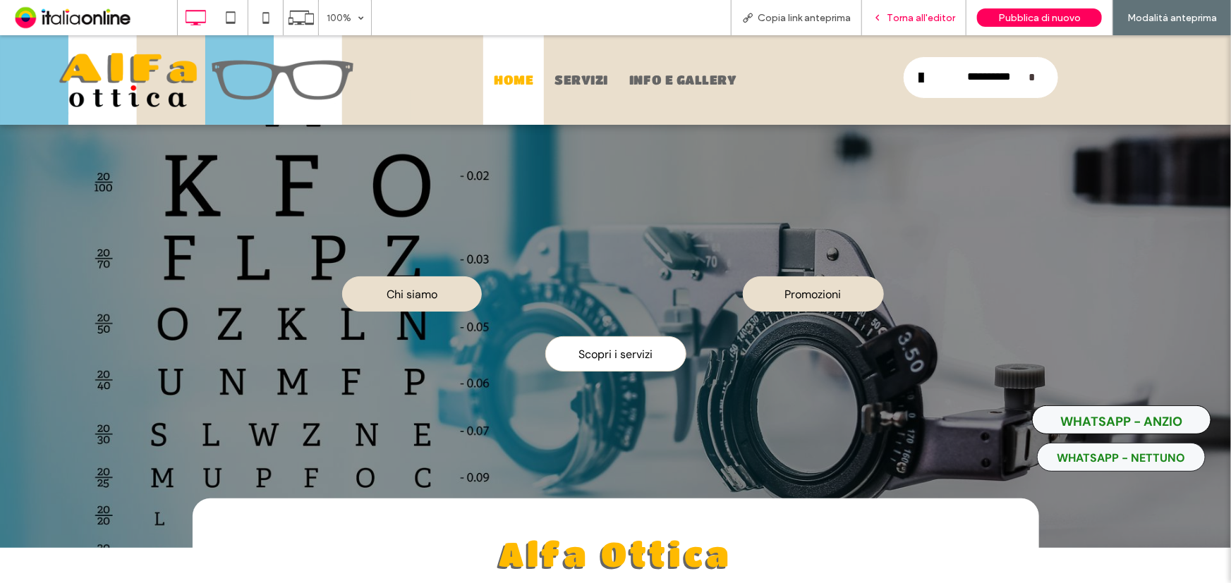
click at [942, 12] on span "Torna all'editor" at bounding box center [921, 18] width 68 height 12
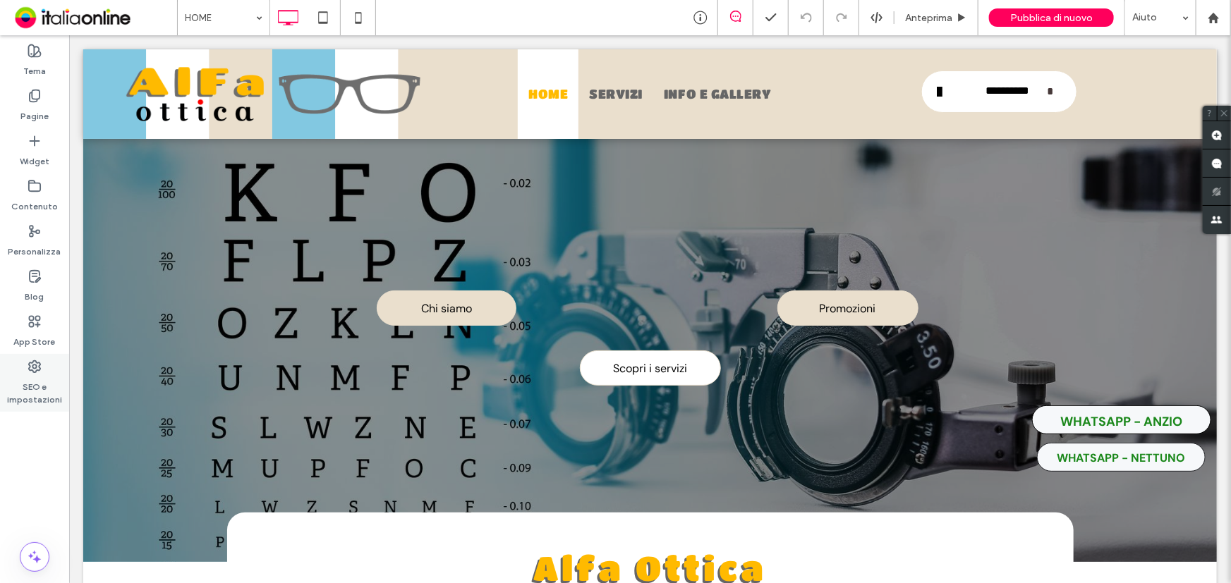
click at [54, 384] on label "SEO e impostazioni" at bounding box center [34, 390] width 69 height 32
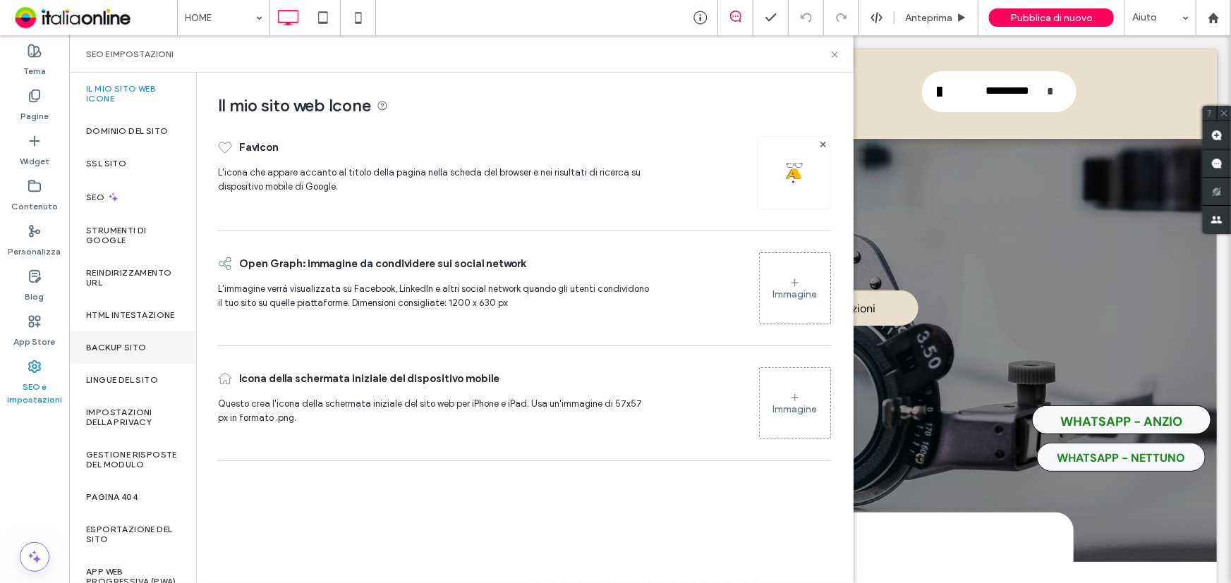
click at [148, 356] on div "Backup sito" at bounding box center [132, 347] width 127 height 32
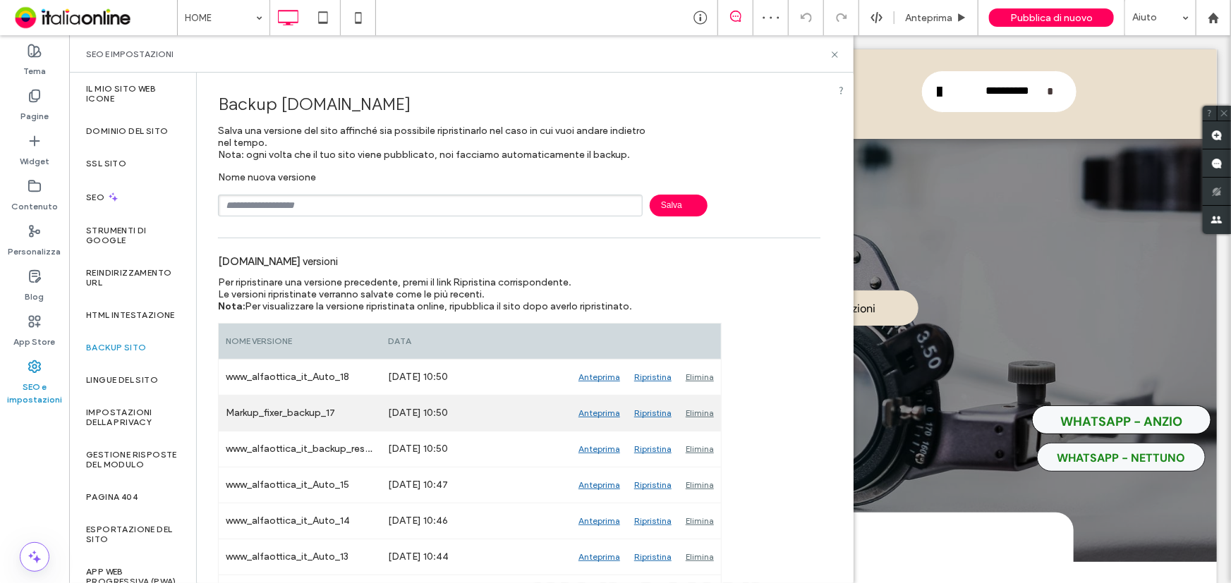
click at [602, 411] on div "Anteprima" at bounding box center [599, 413] width 56 height 35
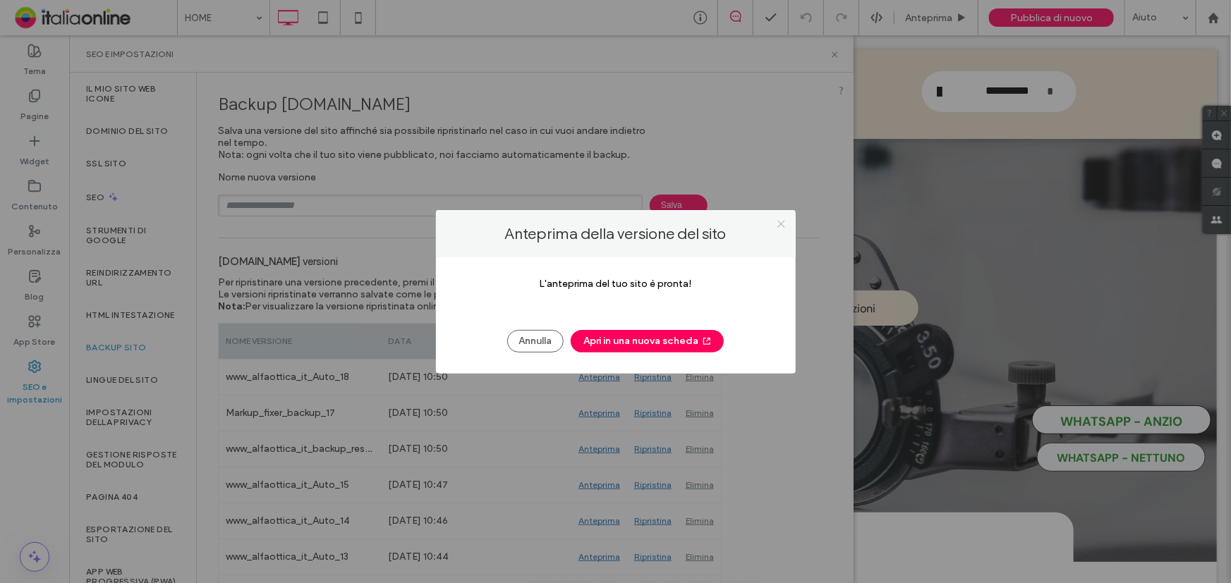
click at [781, 226] on icon at bounding box center [781, 224] width 11 height 11
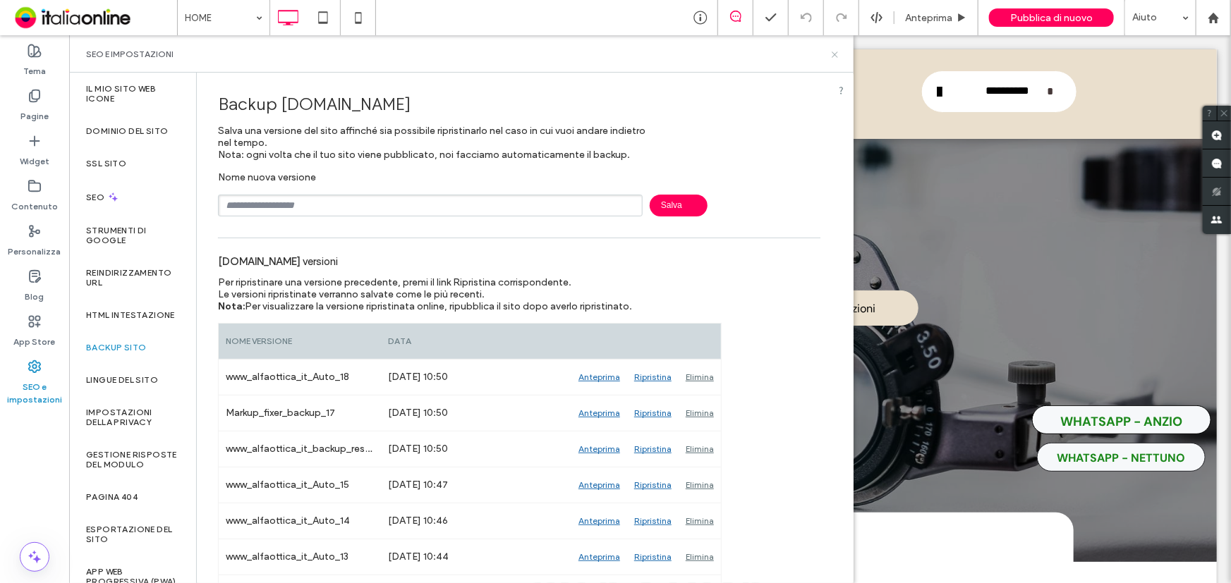
click at [836, 52] on use at bounding box center [835, 54] width 6 height 6
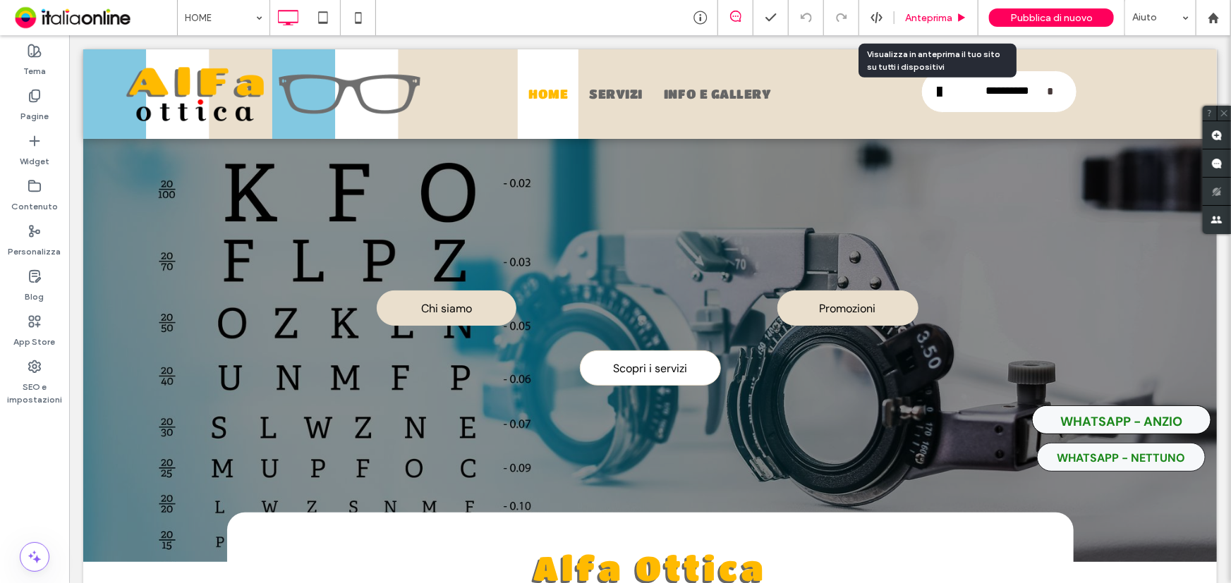
click at [945, 16] on span "Anteprima" at bounding box center [928, 18] width 47 height 12
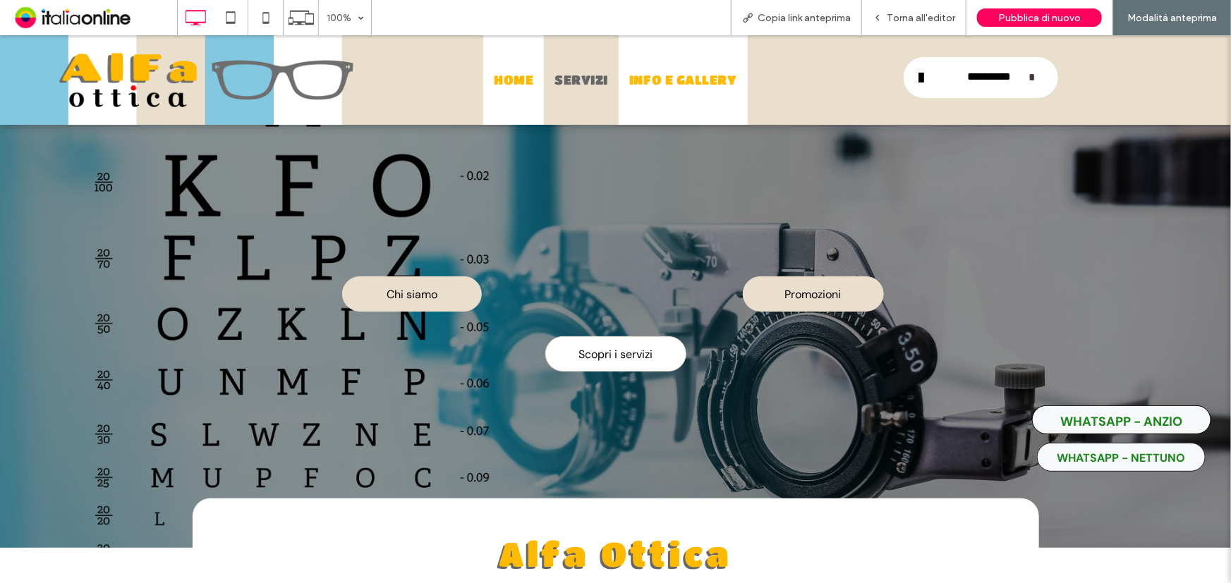
click at [681, 74] on span "INFO E GALLERY" at bounding box center [683, 79] width 108 height 19
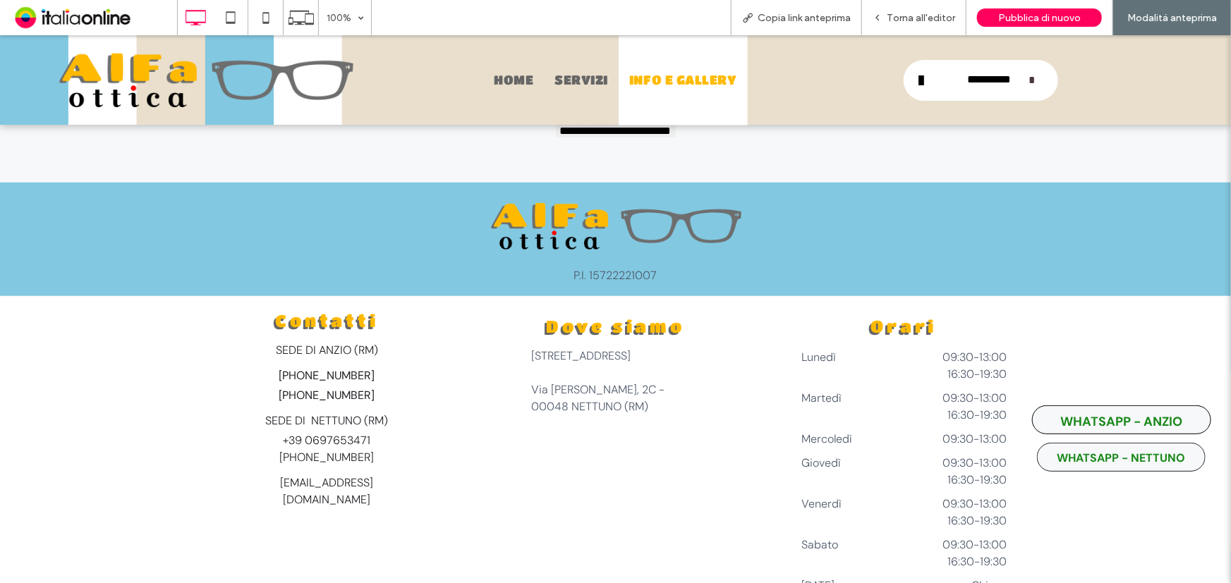
scroll to position [3398, 0]
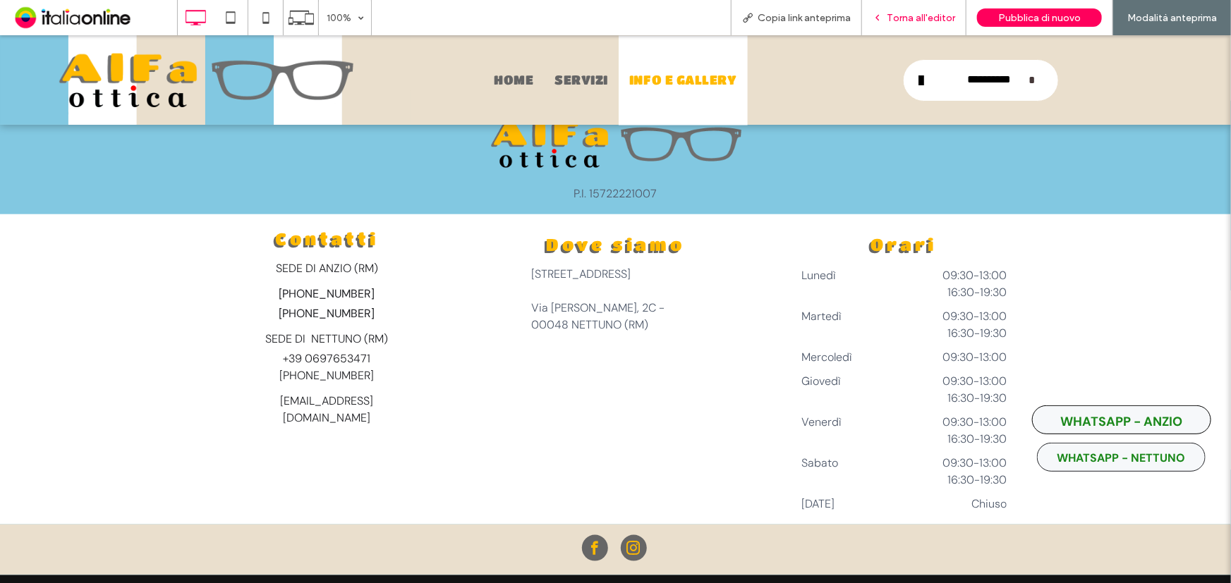
drag, startPoint x: 916, startPoint y: 16, endPoint x: 121, endPoint y: 1, distance: 795.7
click at [916, 16] on span "Torna all'editor" at bounding box center [921, 18] width 68 height 12
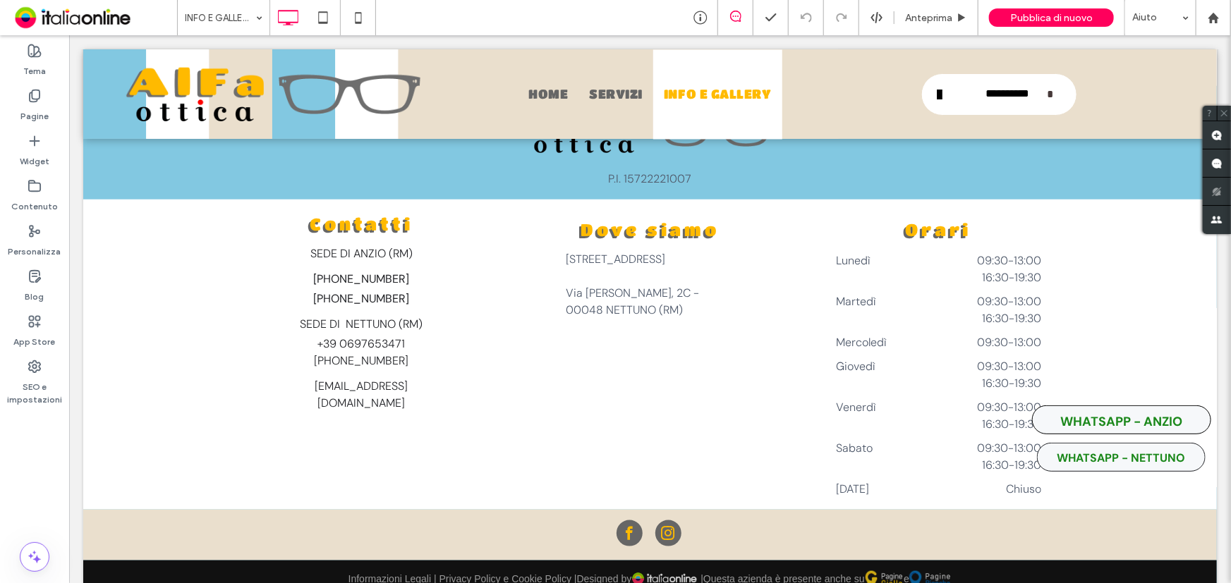
scroll to position [3351, 0]
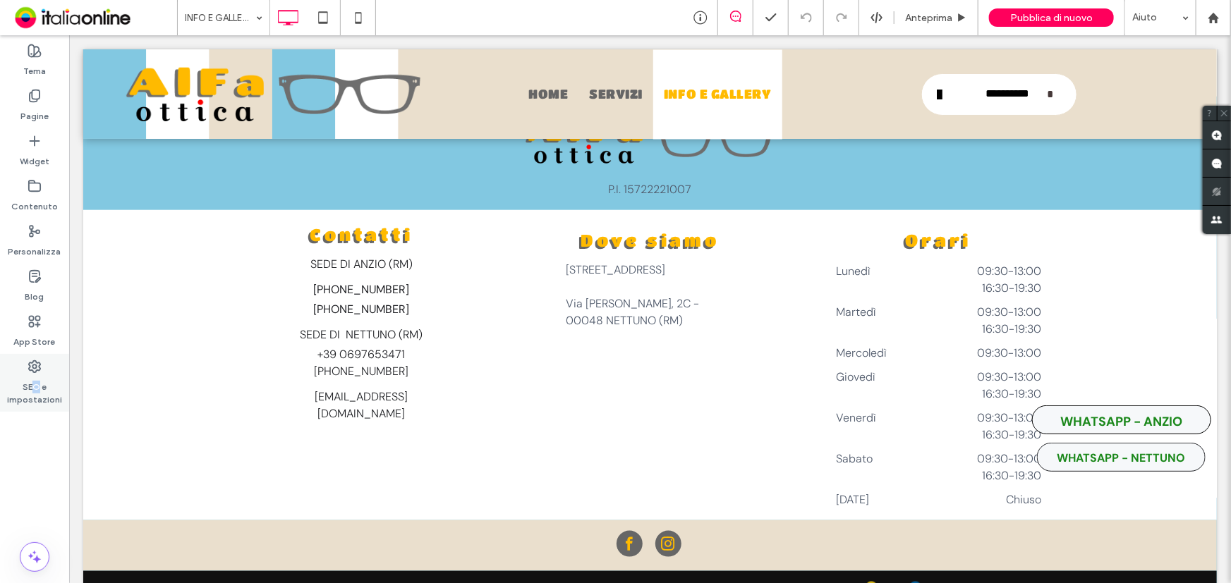
click at [35, 377] on label "SEO e impostazioni" at bounding box center [34, 390] width 69 height 32
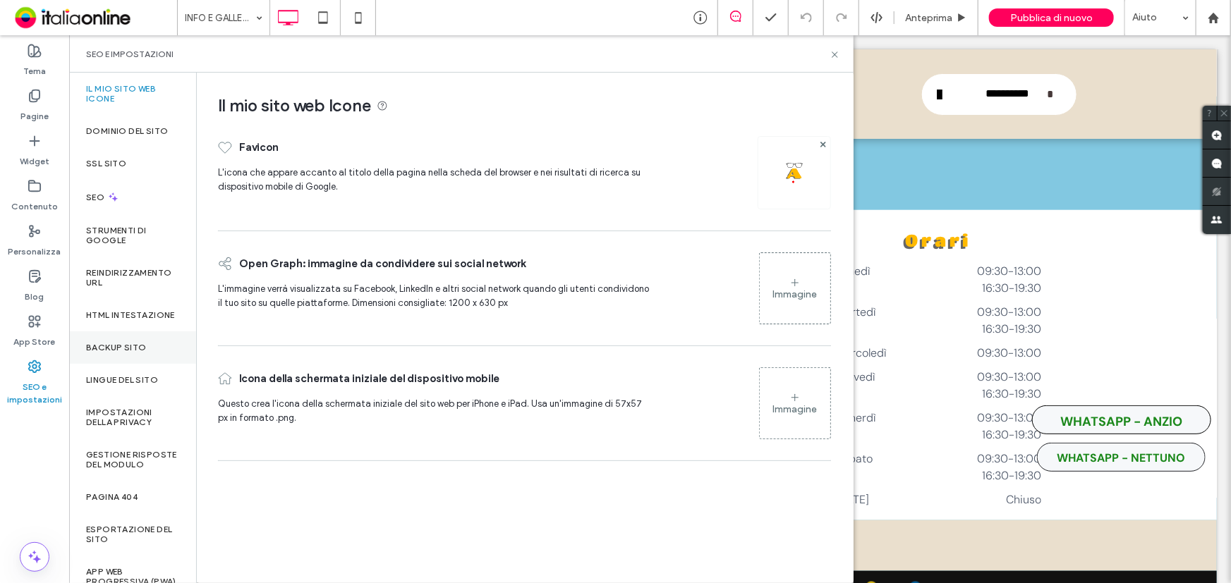
click at [134, 353] on label "Backup sito" at bounding box center [116, 348] width 60 height 10
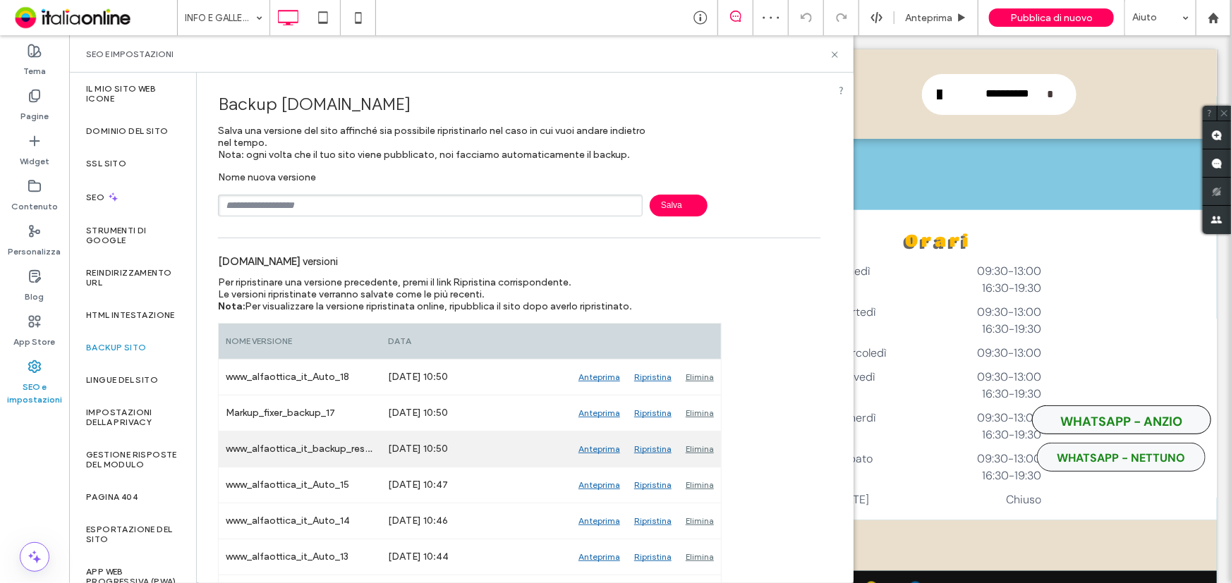
click at [592, 451] on div "Anteprima" at bounding box center [599, 449] width 56 height 35
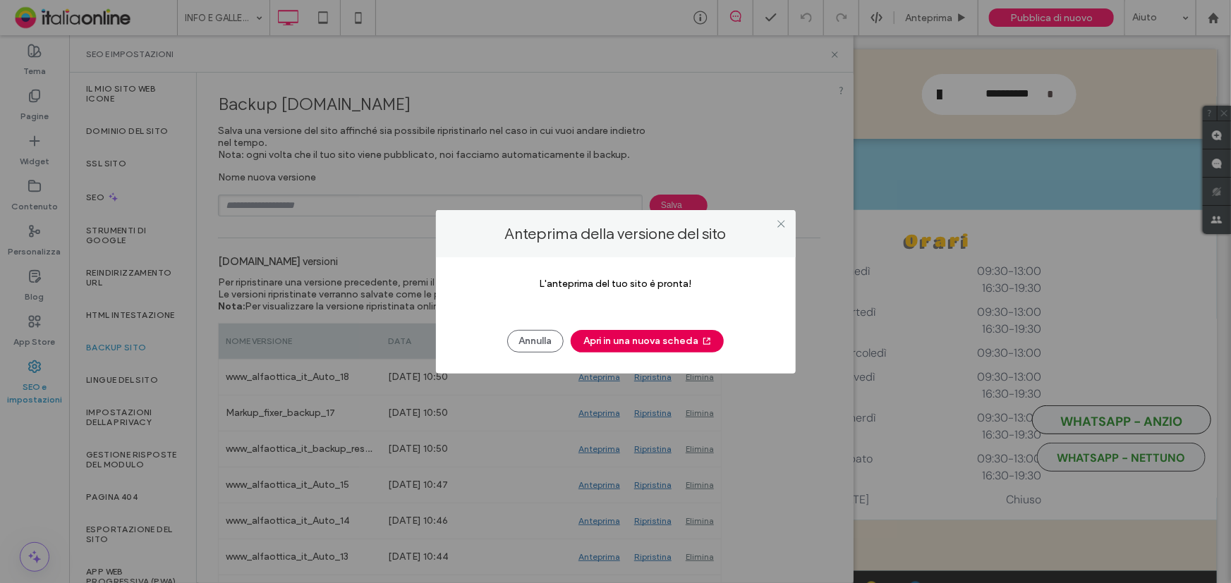
click at [652, 335] on button "Apri in una nuova scheda" at bounding box center [647, 341] width 153 height 23
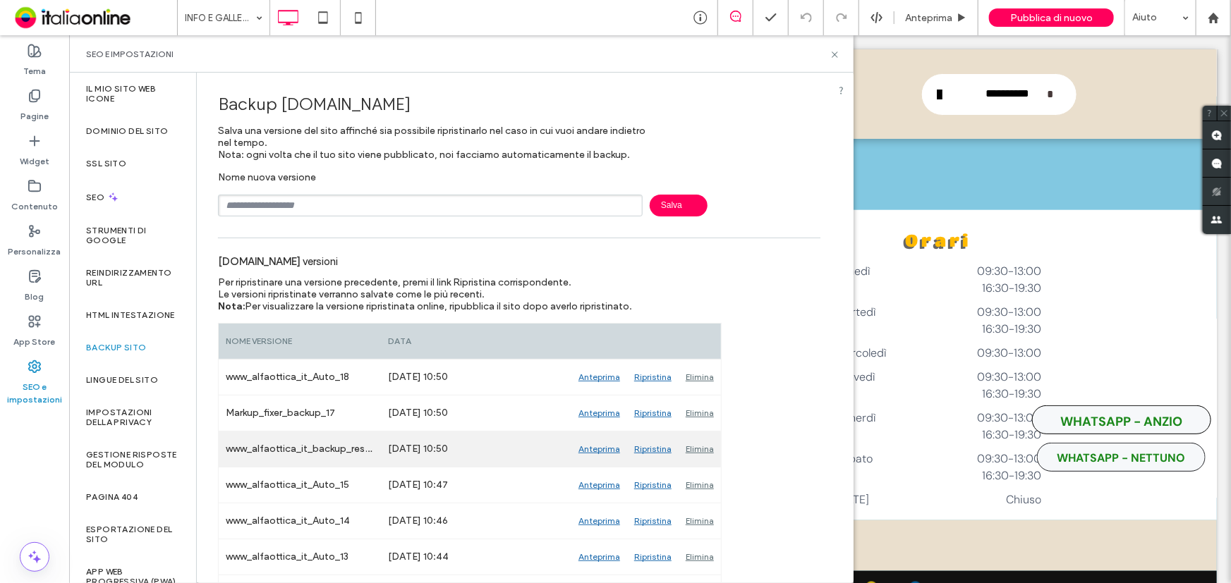
click at [643, 455] on div "Ripristina" at bounding box center [652, 449] width 51 height 35
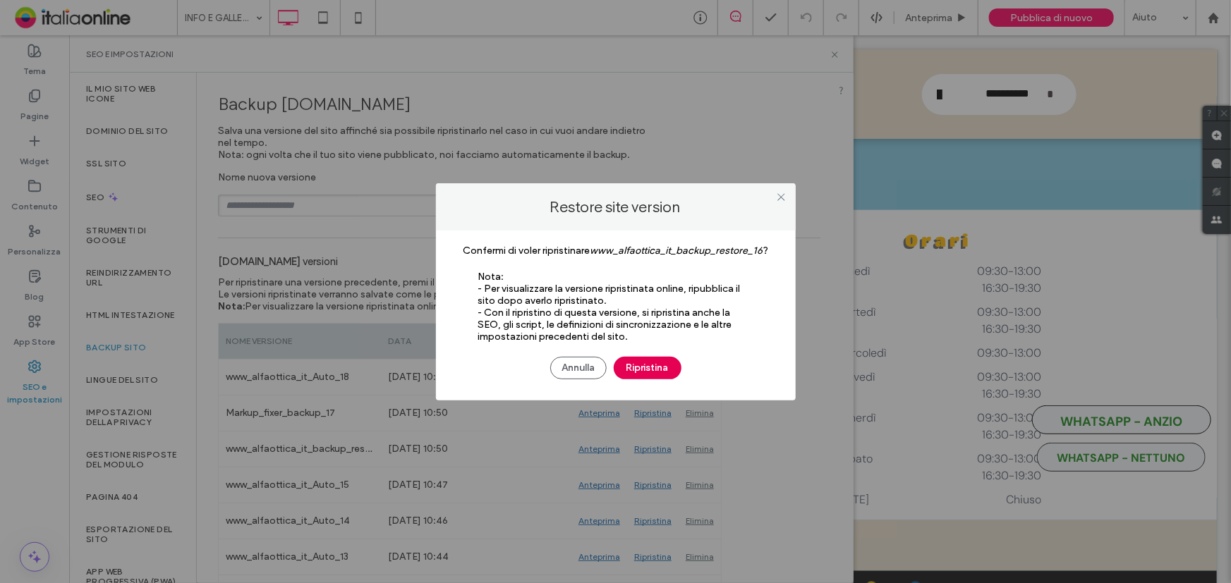
click at [654, 367] on button "Ripristina" at bounding box center [648, 368] width 68 height 23
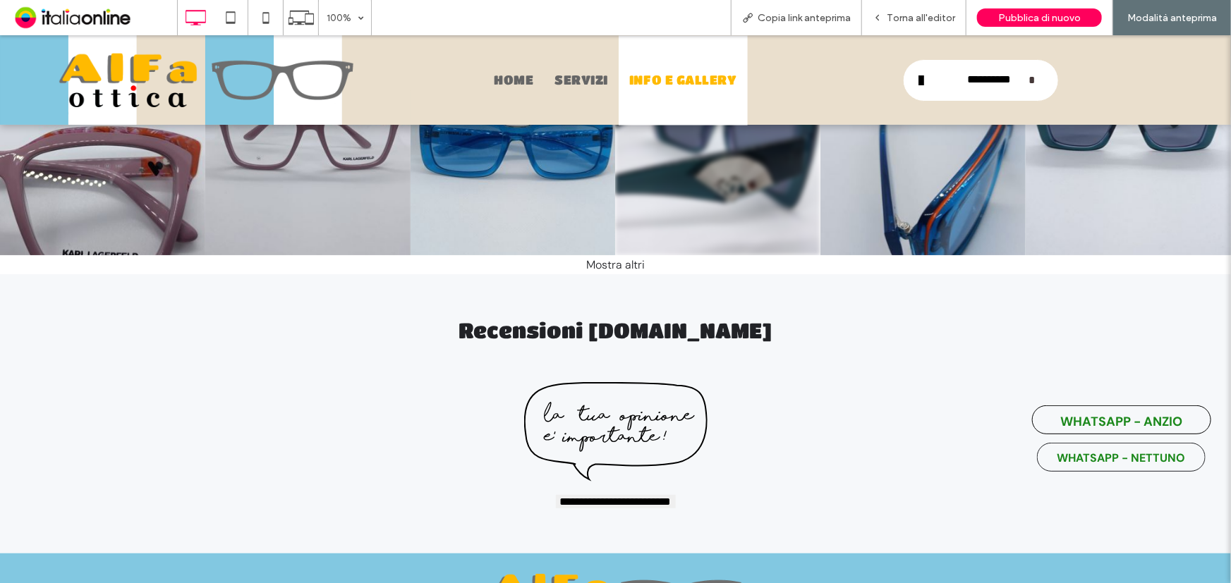
scroll to position [2949, 0]
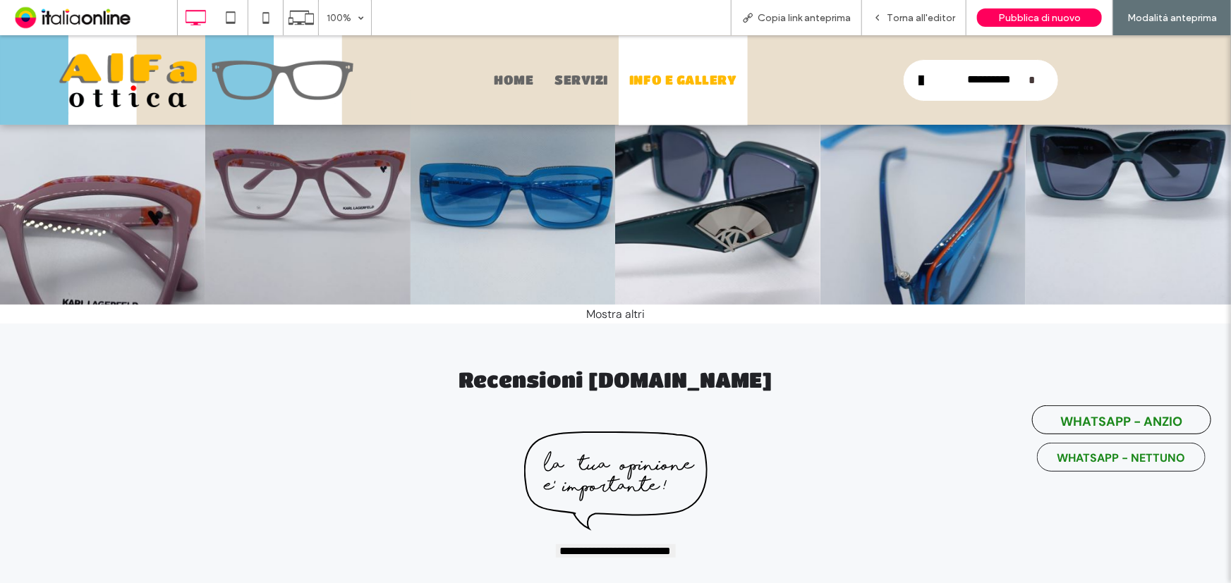
click at [631, 304] on div "Mostra altri" at bounding box center [615, 313] width 1231 height 19
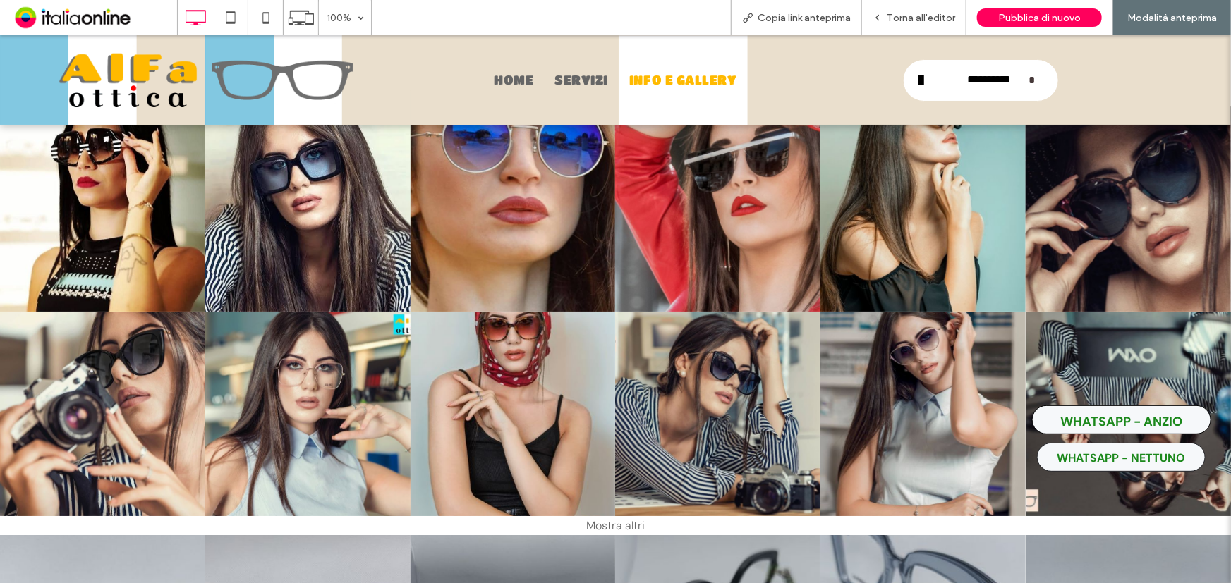
click at [604, 516] on div "Mostra altri" at bounding box center [615, 525] width 1231 height 19
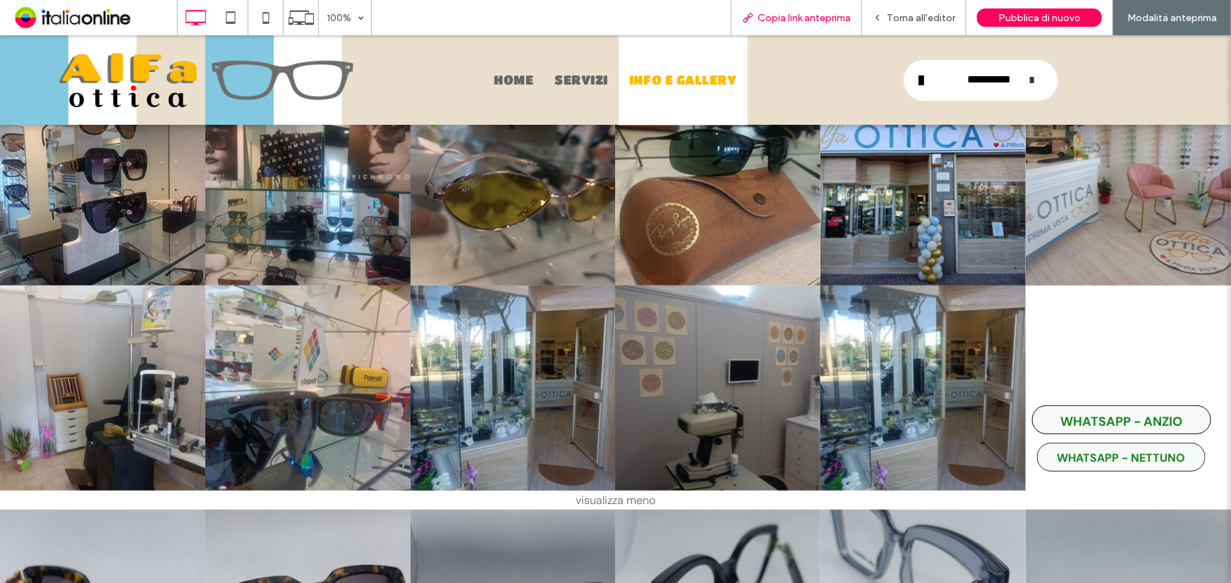
click at [796, 14] on span "Copia link anteprima" at bounding box center [803, 18] width 93 height 12
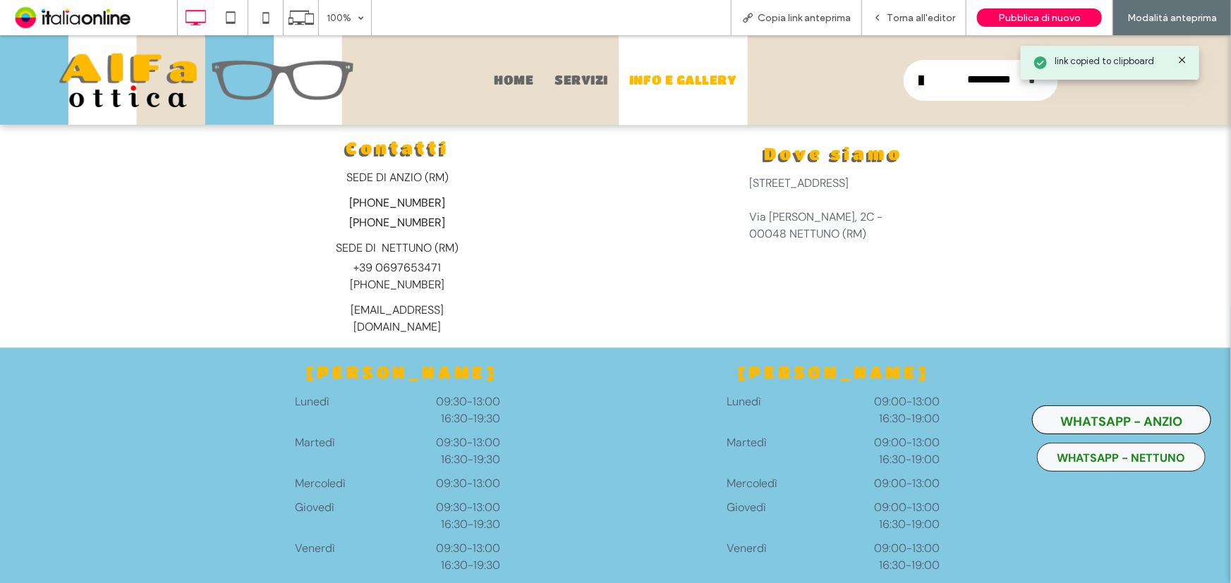
scroll to position [4655, 0]
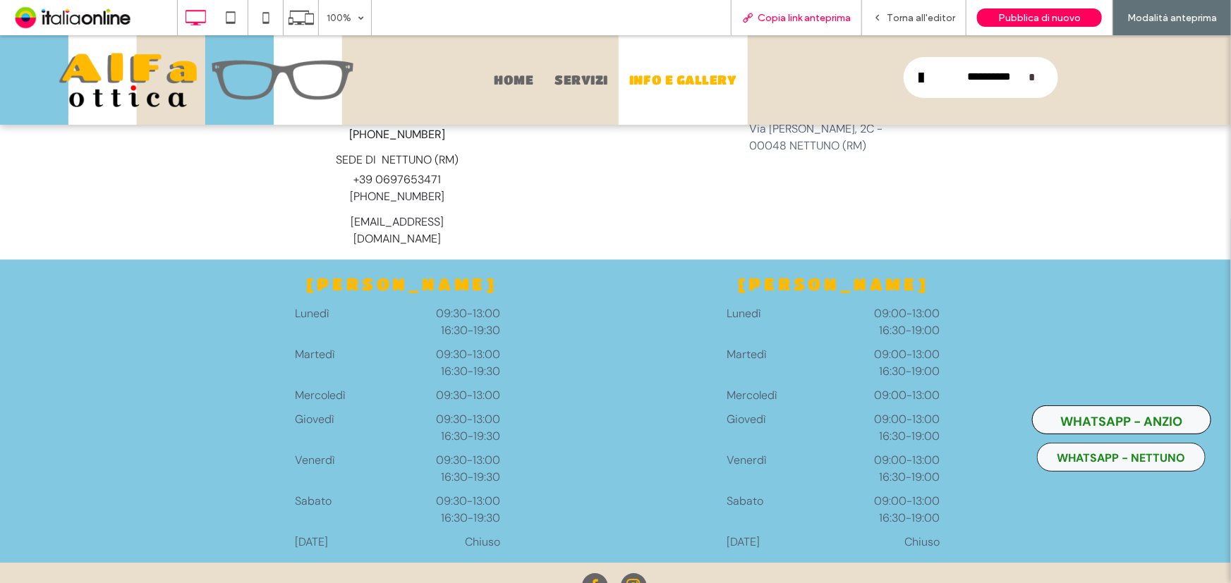
click at [821, 13] on span "Copia link anteprima" at bounding box center [803, 18] width 93 height 12
drag, startPoint x: 797, startPoint y: 15, endPoint x: 784, endPoint y: 20, distance: 14.3
click at [797, 15] on span "Copia link anteprima" at bounding box center [803, 18] width 93 height 12
click at [925, 20] on span "Torna all'editor" at bounding box center [921, 18] width 68 height 12
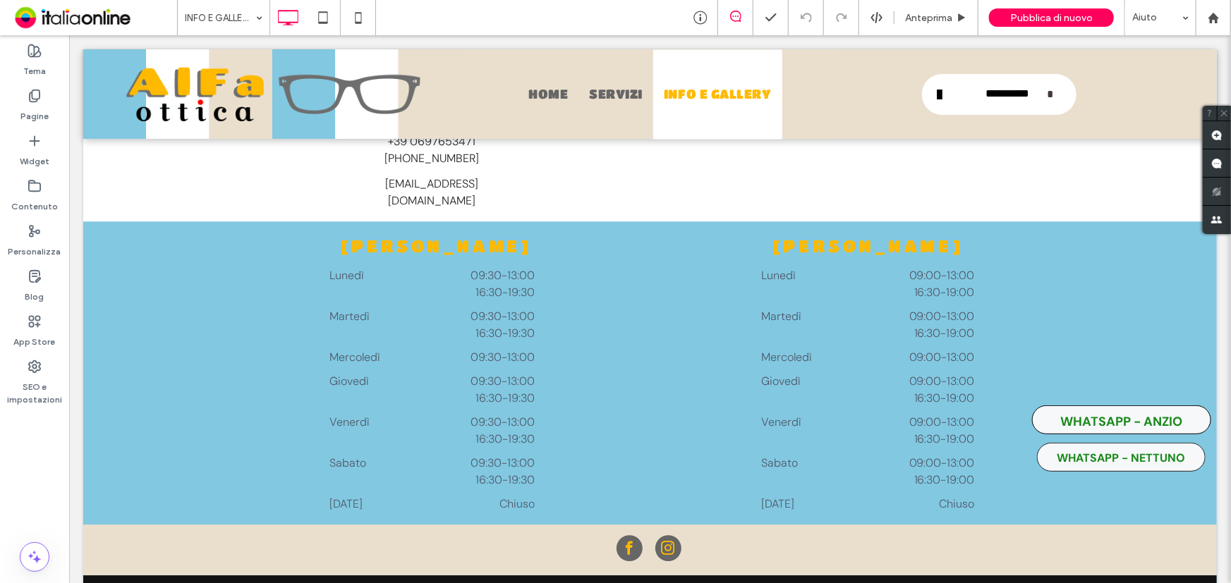
scroll to position [4538, 0]
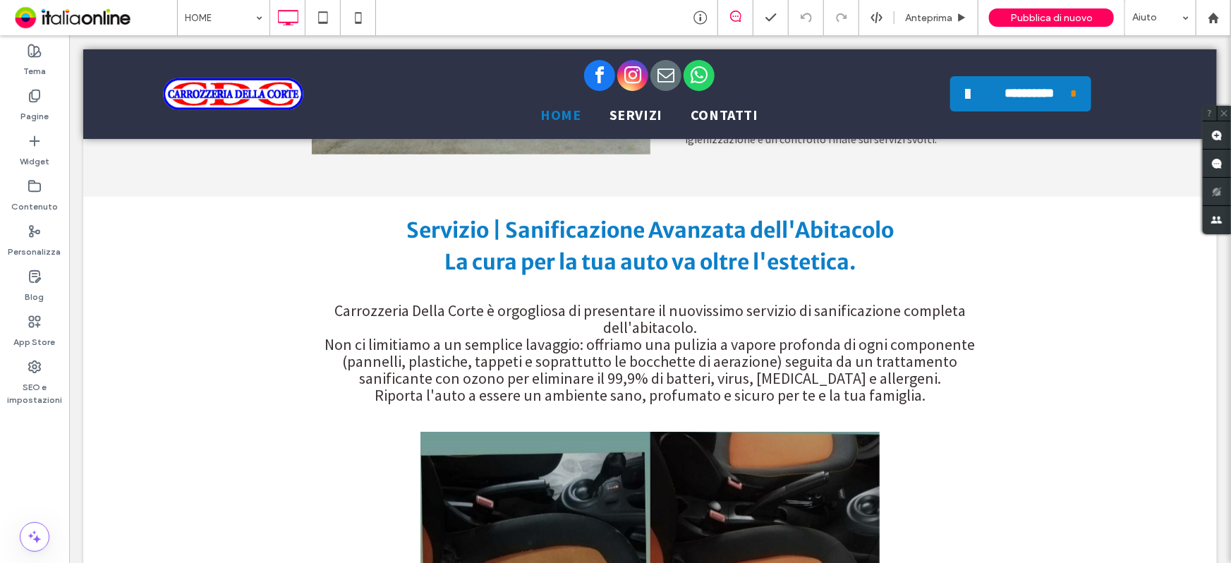
scroll to position [3526, 0]
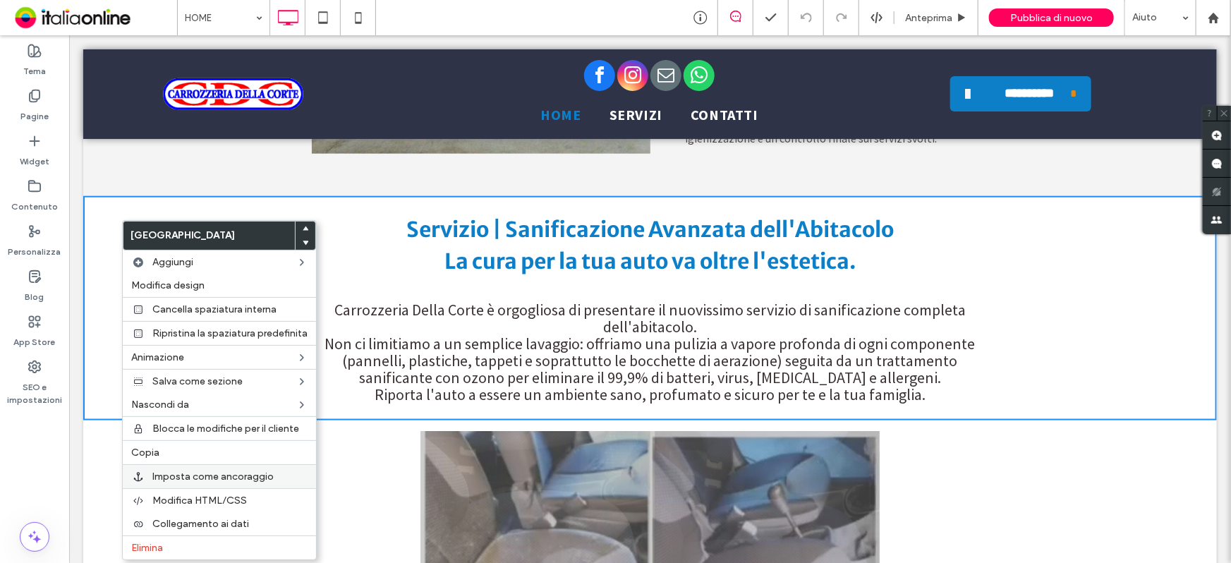
click at [274, 473] on label "Imposta come ancoraggio" at bounding box center [229, 476] width 155 height 12
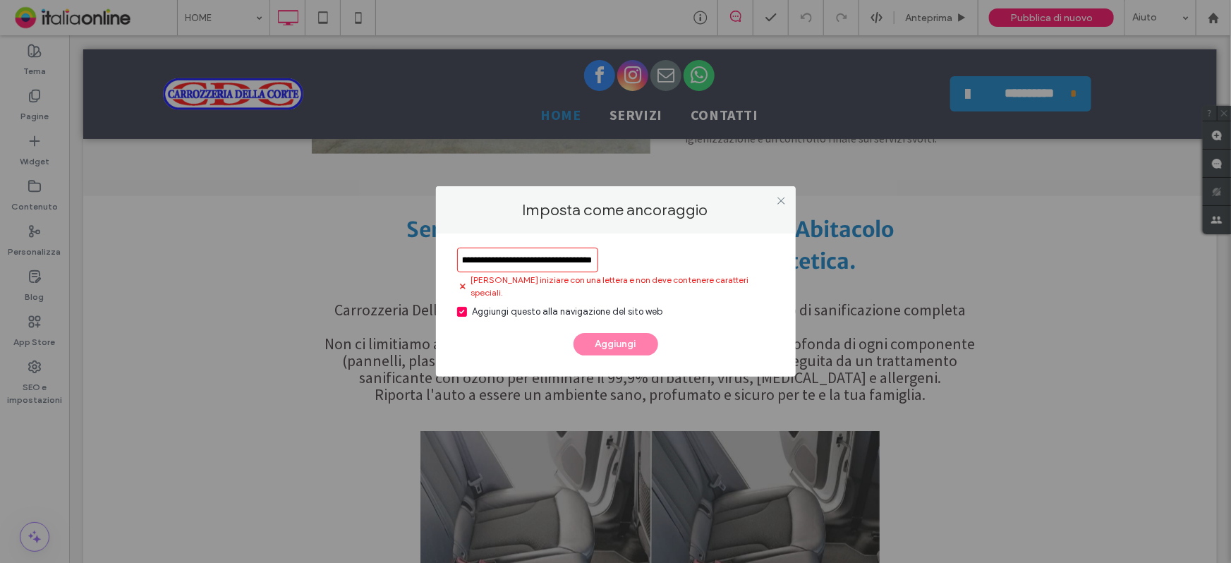
scroll to position [0, 30]
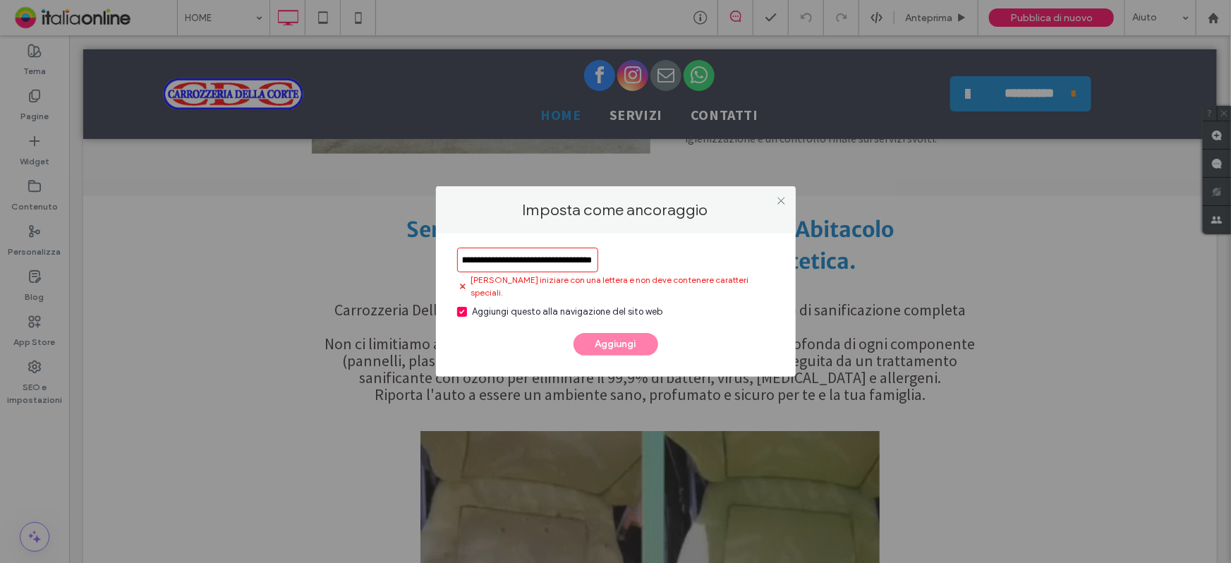
click at [543, 267] on input "**********" at bounding box center [527, 260] width 141 height 25
drag, startPoint x: 537, startPoint y: 270, endPoint x: 463, endPoint y: 267, distance: 74.1
click at [384, 270] on div "**********" at bounding box center [615, 281] width 1231 height 563
click at [577, 270] on input "**********" at bounding box center [527, 260] width 141 height 25
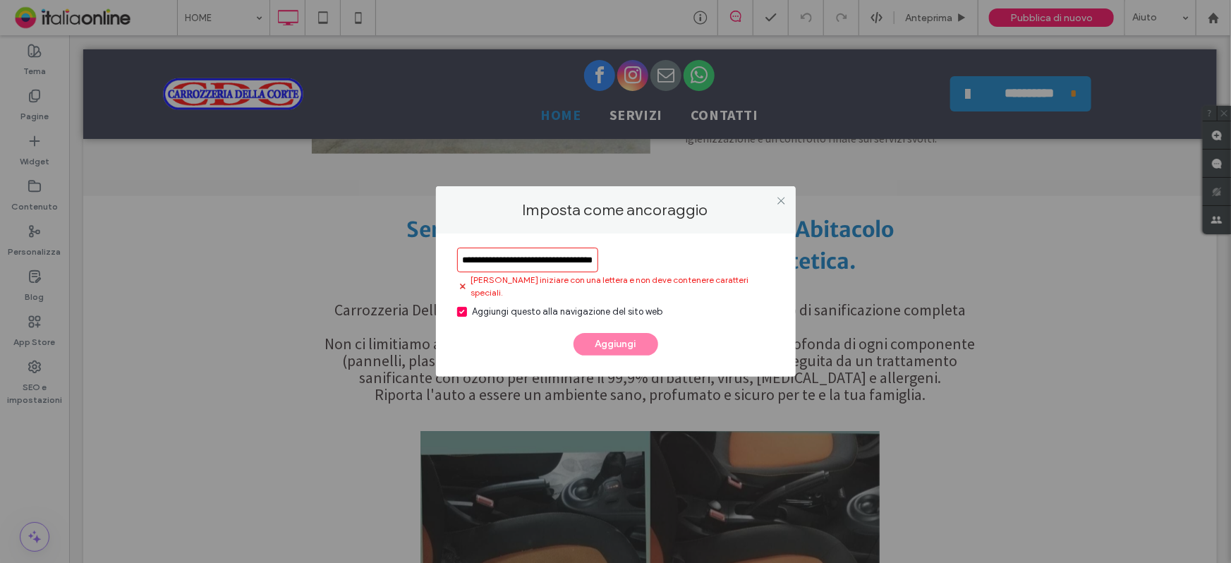
drag, startPoint x: 578, startPoint y: 267, endPoint x: 561, endPoint y: 275, distance: 18.9
click at [561, 272] on input "**********" at bounding box center [527, 260] width 141 height 25
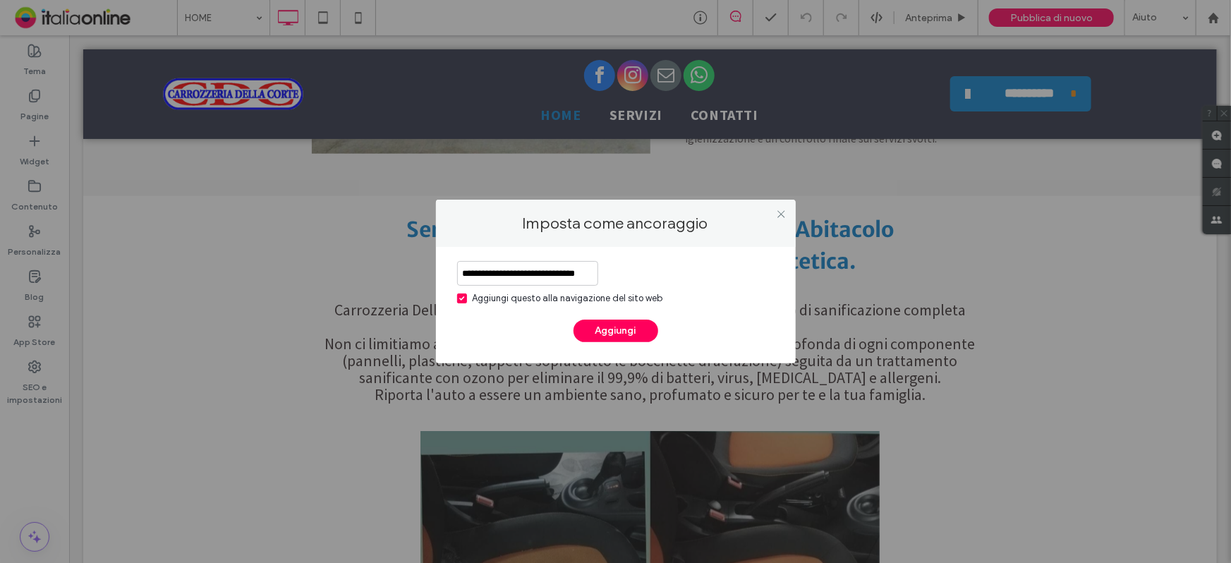
scroll to position [0, 8]
drag, startPoint x: 563, startPoint y: 270, endPoint x: 619, endPoint y: 289, distance: 59.5
click at [619, 289] on div "**********" at bounding box center [615, 283] width 317 height 44
click at [564, 282] on input "**********" at bounding box center [527, 273] width 141 height 25
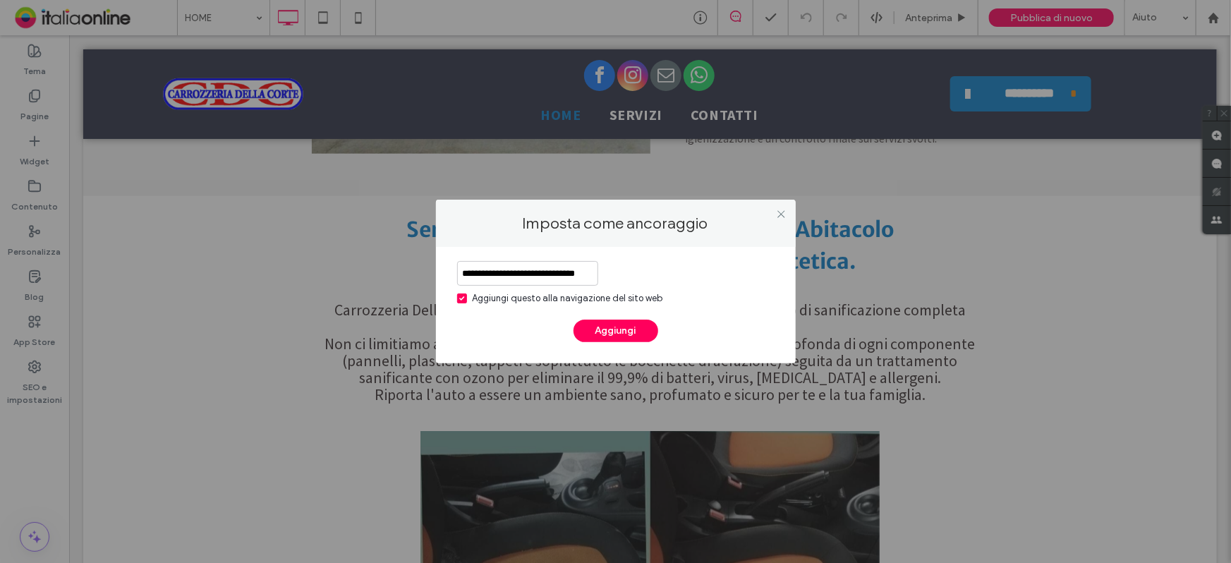
drag, startPoint x: 513, startPoint y: 275, endPoint x: 403, endPoint y: 268, distance: 110.2
click at [403, 268] on div "**********" at bounding box center [615, 281] width 1231 height 563
type input "**********"
click at [650, 329] on button "Aggiungi" at bounding box center [615, 330] width 85 height 23
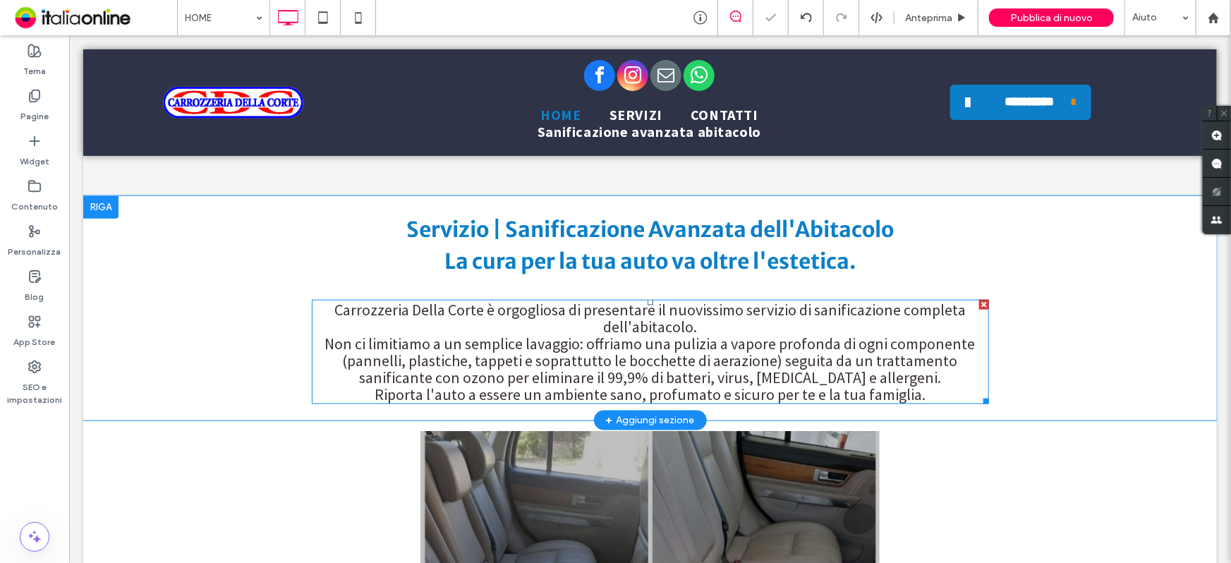
drag, startPoint x: 718, startPoint y: 363, endPoint x: 606, endPoint y: 337, distance: 115.1
click at [606, 337] on span "Non ci limitiamo a un semplice lavaggio: offriamo una pulizia a vapore profonda…" at bounding box center [649, 360] width 650 height 54
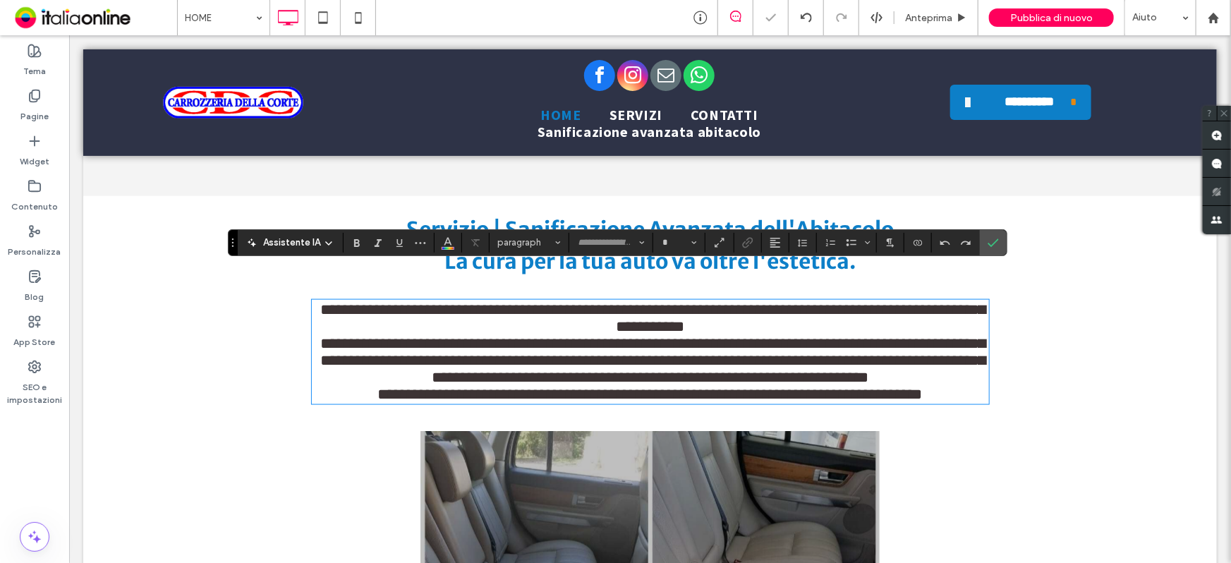
type input "**********"
type input "**"
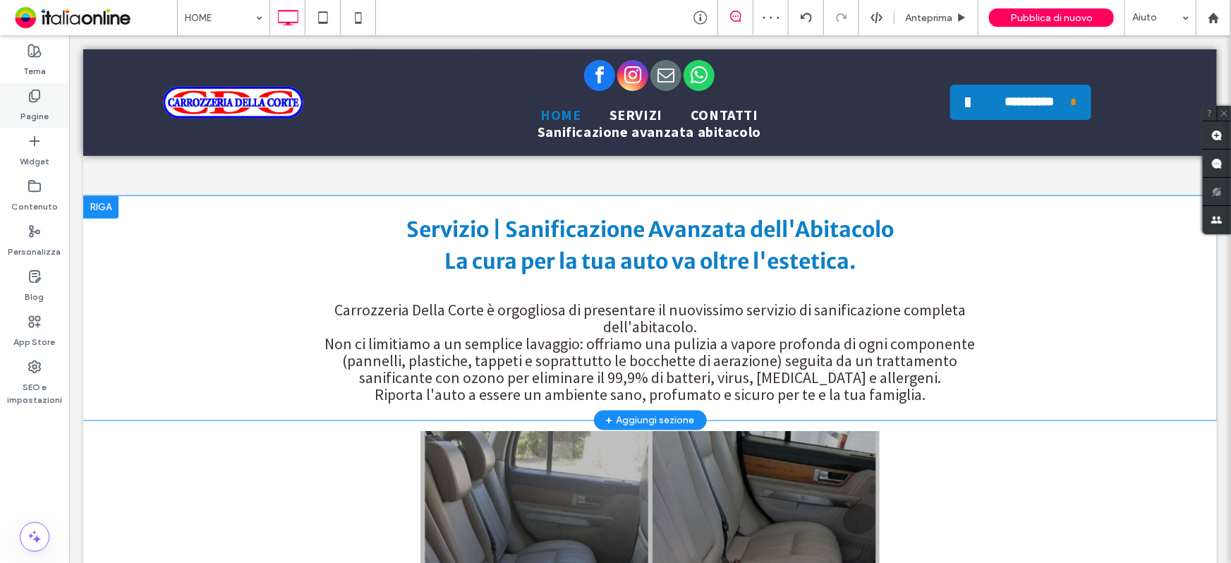
click at [57, 109] on div "Pagine" at bounding box center [34, 105] width 69 height 45
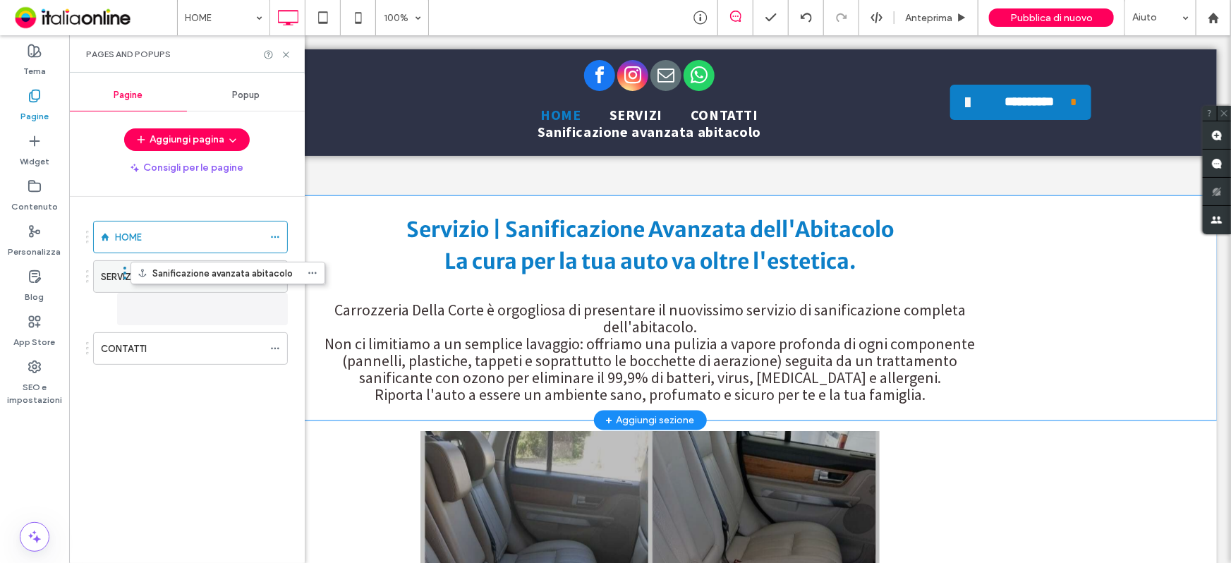
drag, startPoint x: 145, startPoint y: 355, endPoint x: 183, endPoint y: 279, distance: 85.5
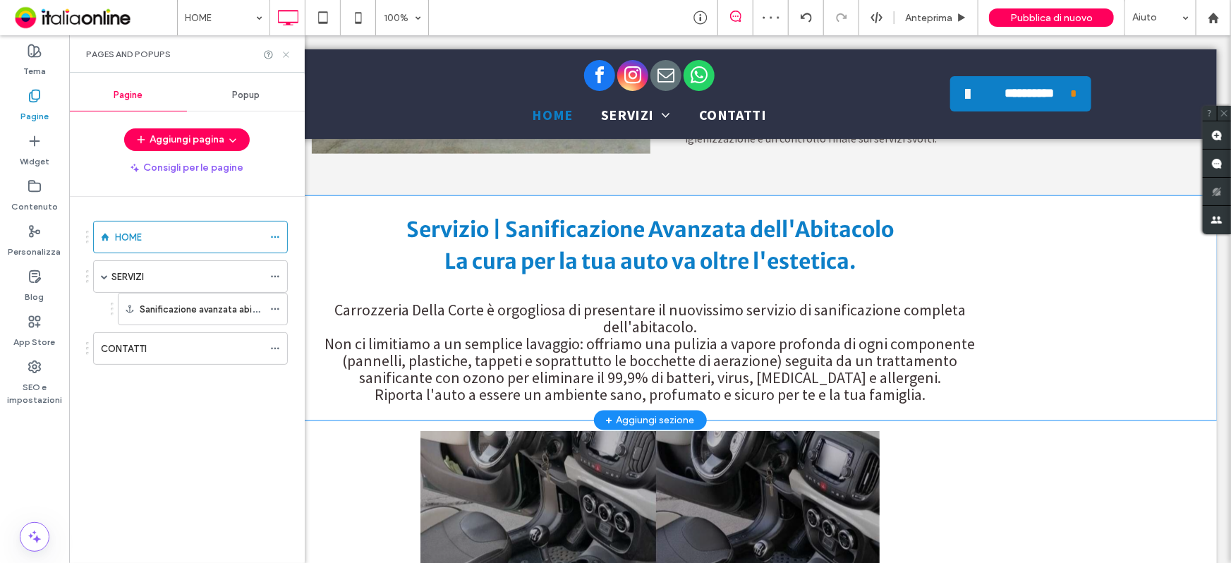
click at [289, 54] on icon at bounding box center [286, 54] width 11 height 11
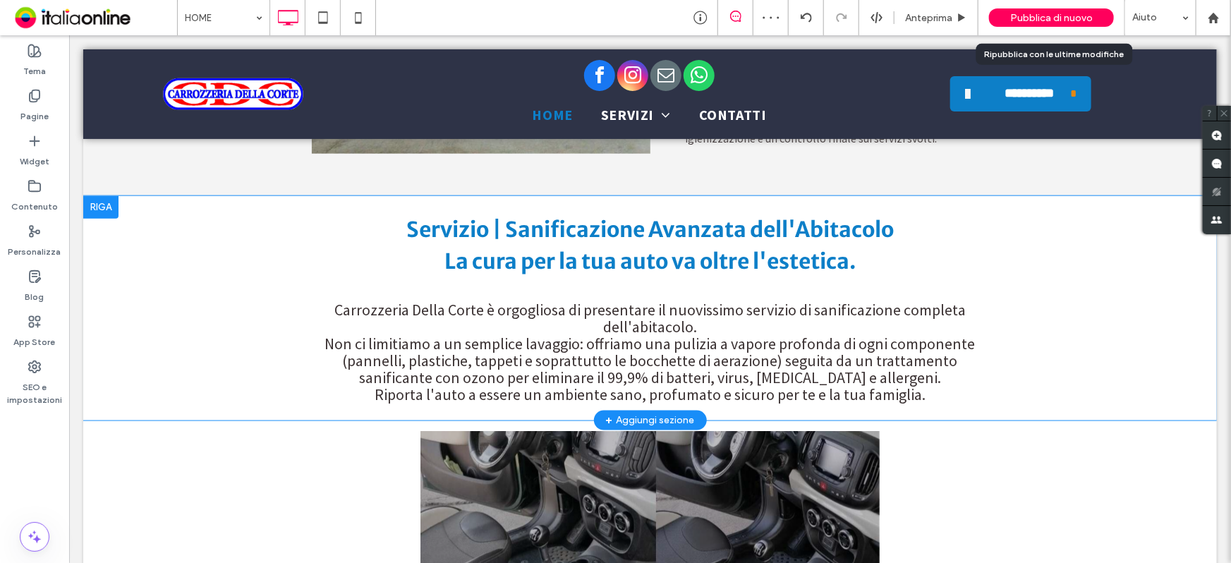
click at [1037, 28] on div "Pubblica di nuovo" at bounding box center [1051, 17] width 125 height 35
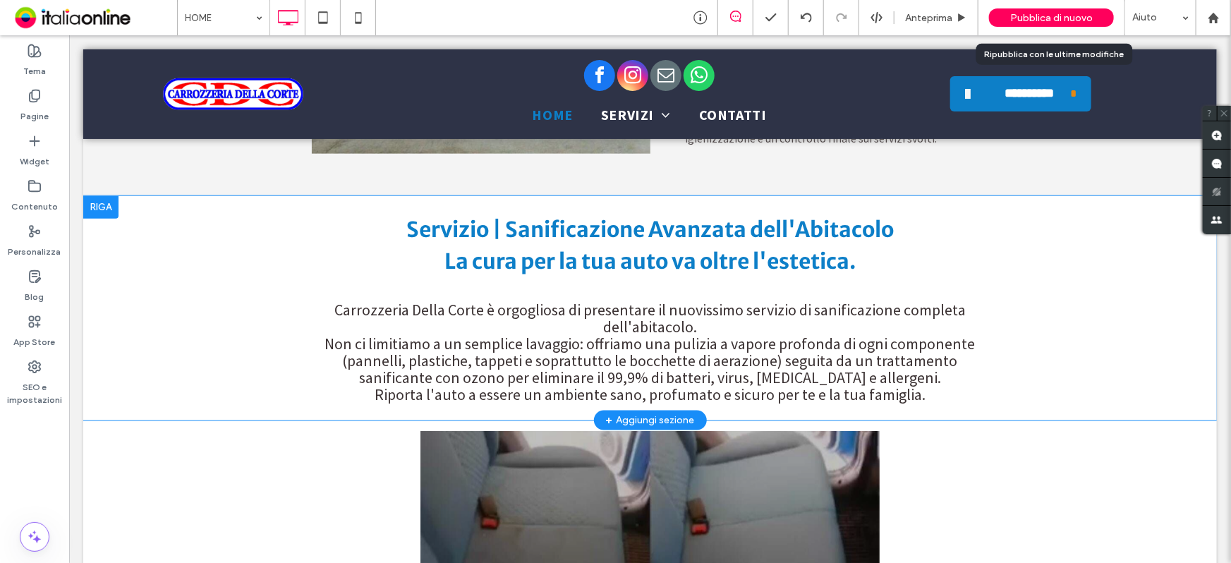
click at [1054, 13] on span "Pubblica di nuovo" at bounding box center [1051, 18] width 83 height 12
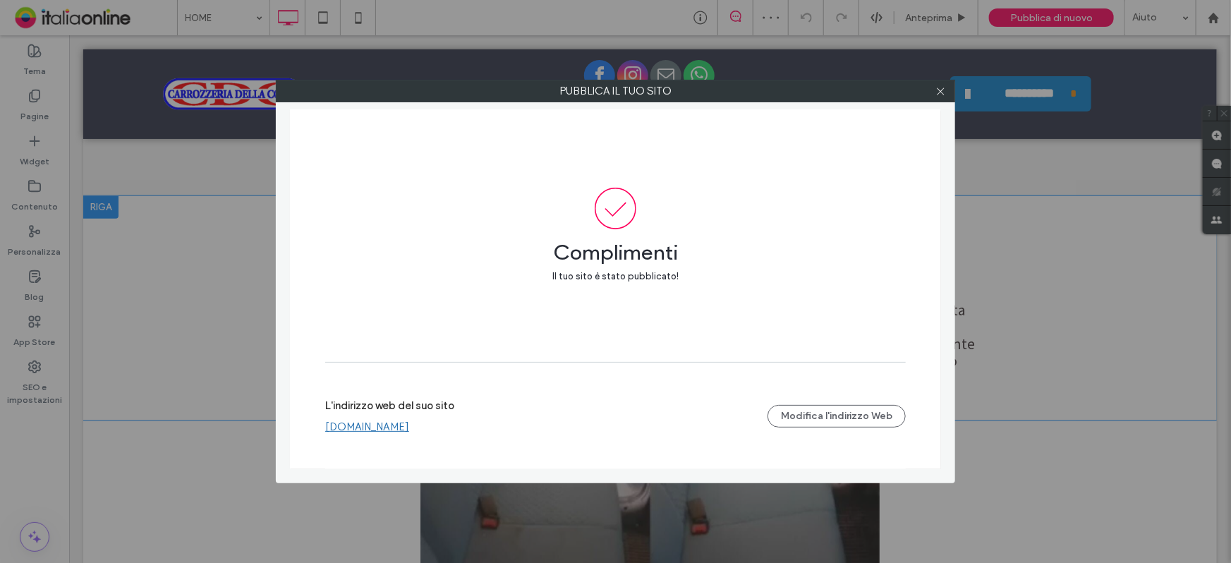
click at [409, 427] on link "www.carrozzeriadellacorte-cavadetirreni.it" at bounding box center [367, 426] width 84 height 13
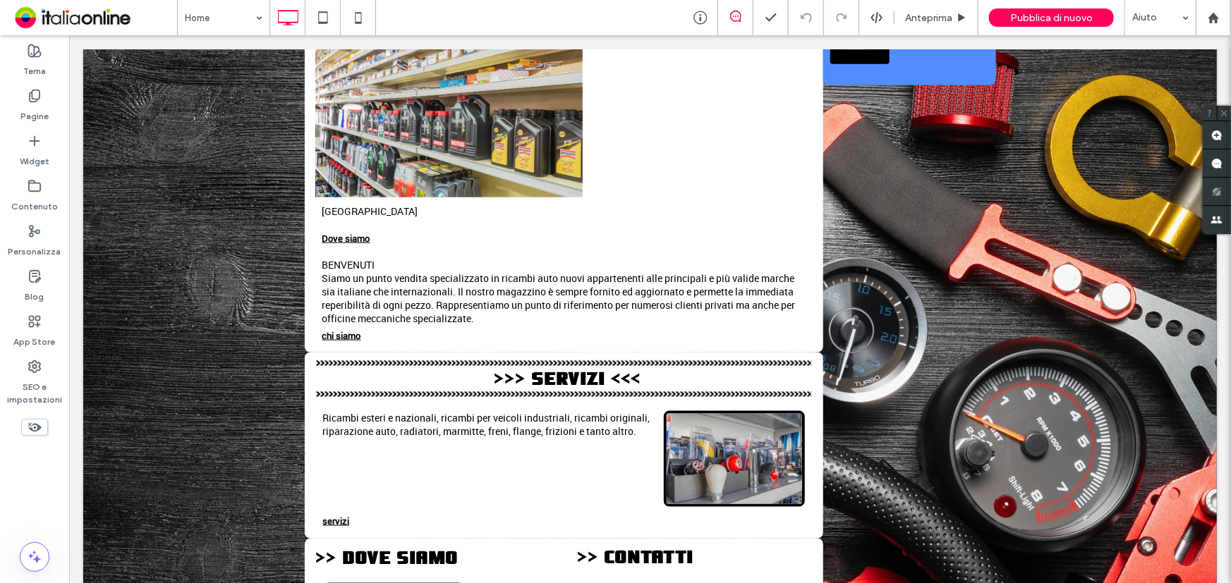
scroll to position [1135, 0]
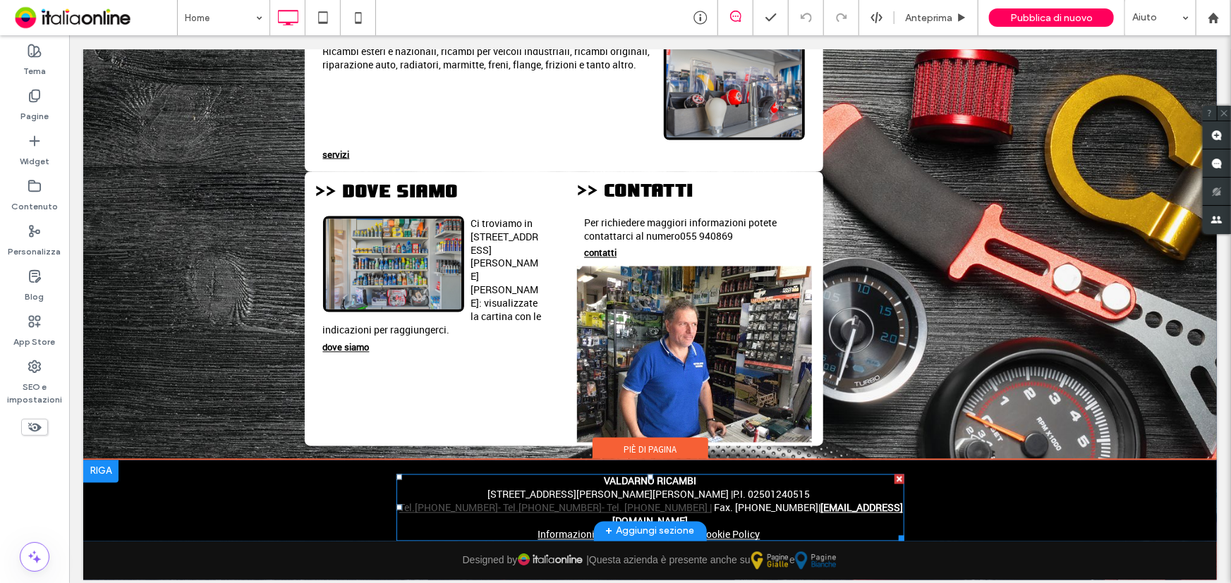
click at [497, 501] on link "[PHONE_NUMBER]" at bounding box center [455, 507] width 83 height 13
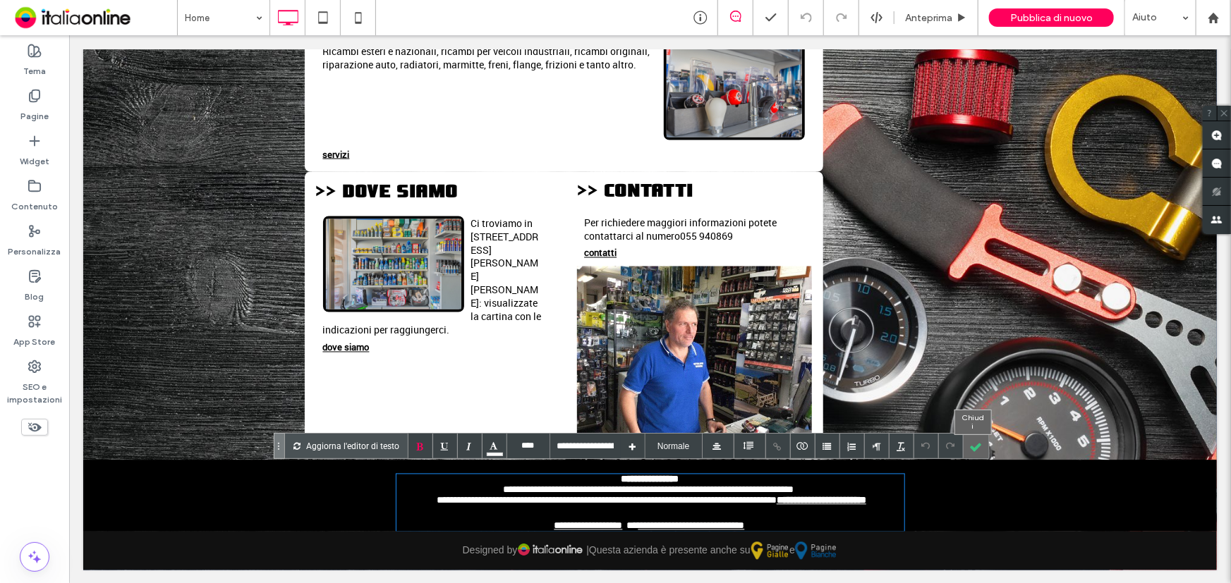
click at [973, 442] on div at bounding box center [975, 446] width 25 height 25
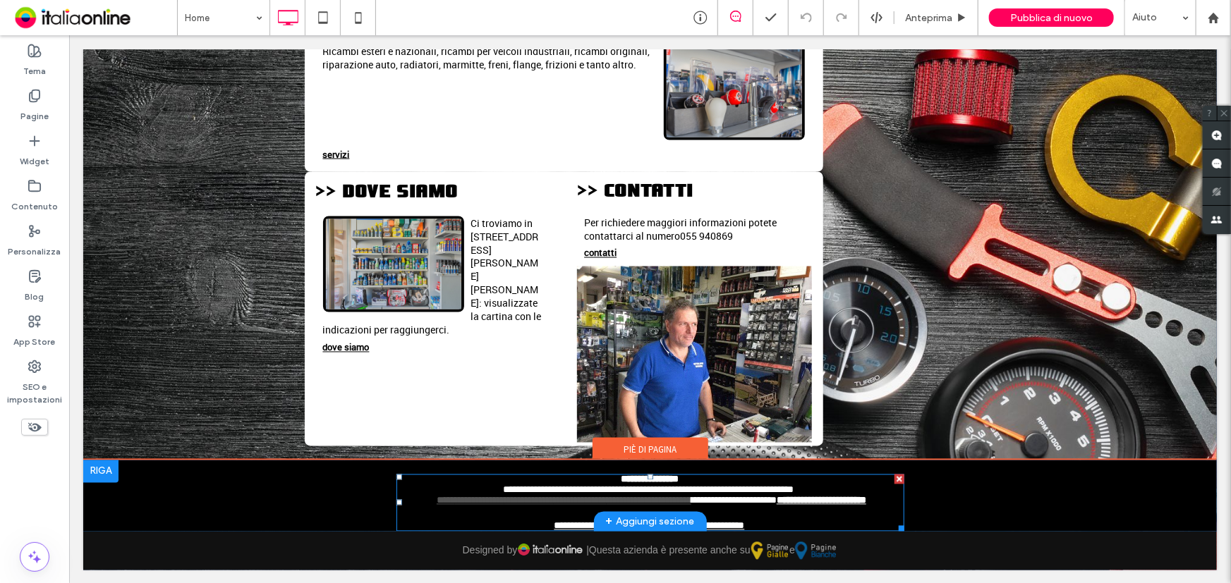
click at [504, 501] on link "**********" at bounding box center [478, 500] width 49 height 10
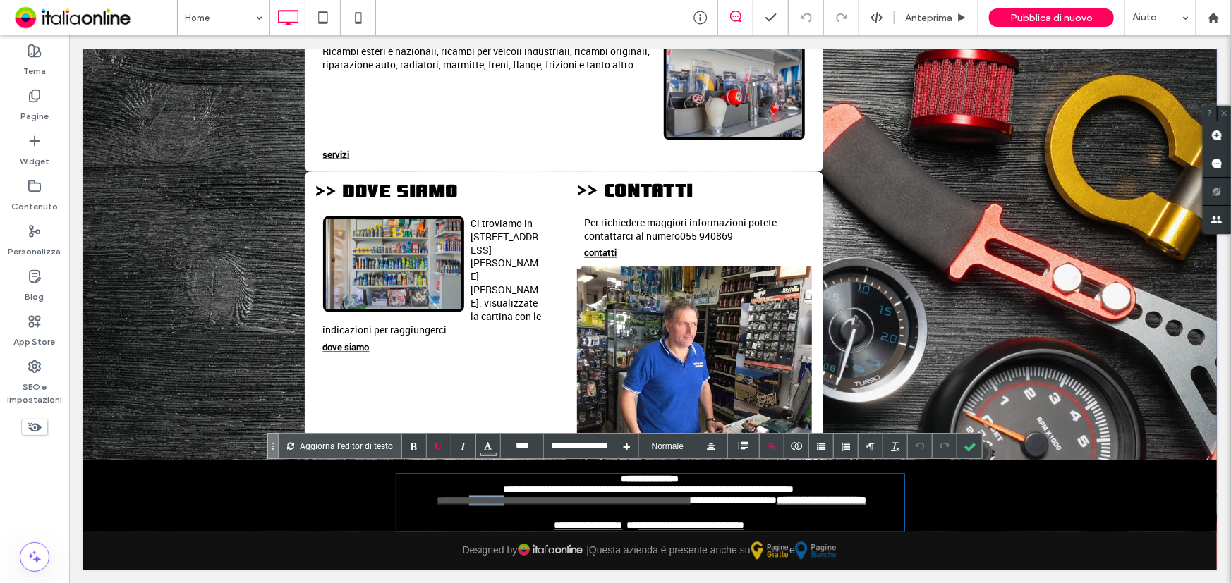
drag, startPoint x: 530, startPoint y: 499, endPoint x: 478, endPoint y: 496, distance: 51.6
click at [478, 496] on span "**********" at bounding box center [563, 500] width 255 height 10
paste div
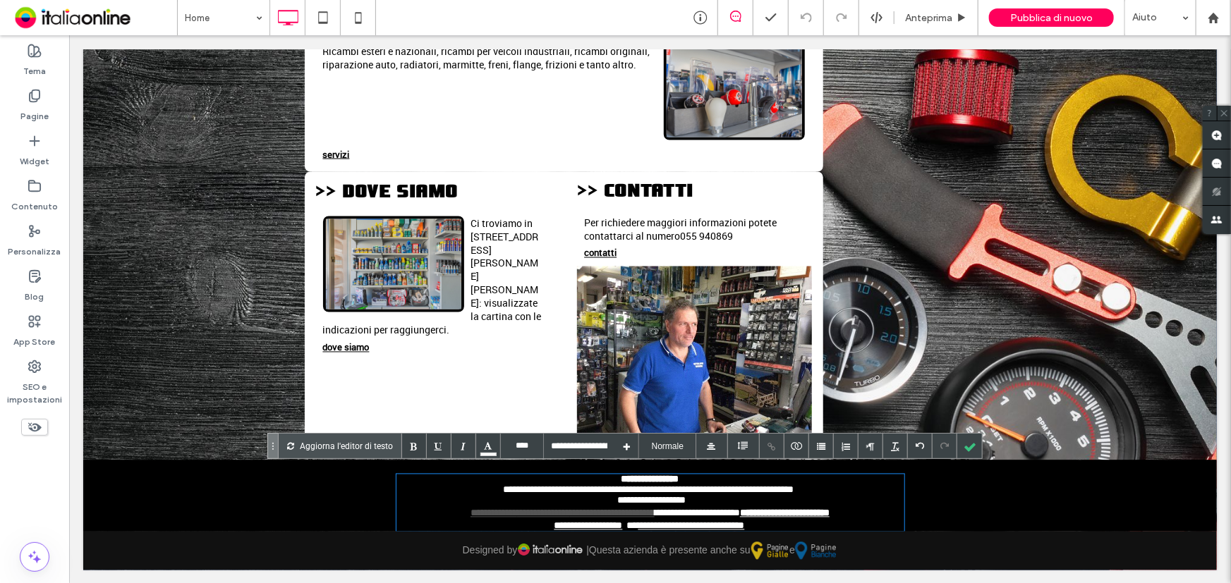
click at [470, 514] on span "**********" at bounding box center [562, 513] width 184 height 10
click at [470, 509] on span "**********" at bounding box center [562, 513] width 184 height 10
drag, startPoint x: 630, startPoint y: 515, endPoint x: 571, endPoint y: 512, distance: 59.3
click at [571, 512] on span "**********" at bounding box center [562, 513] width 184 height 10
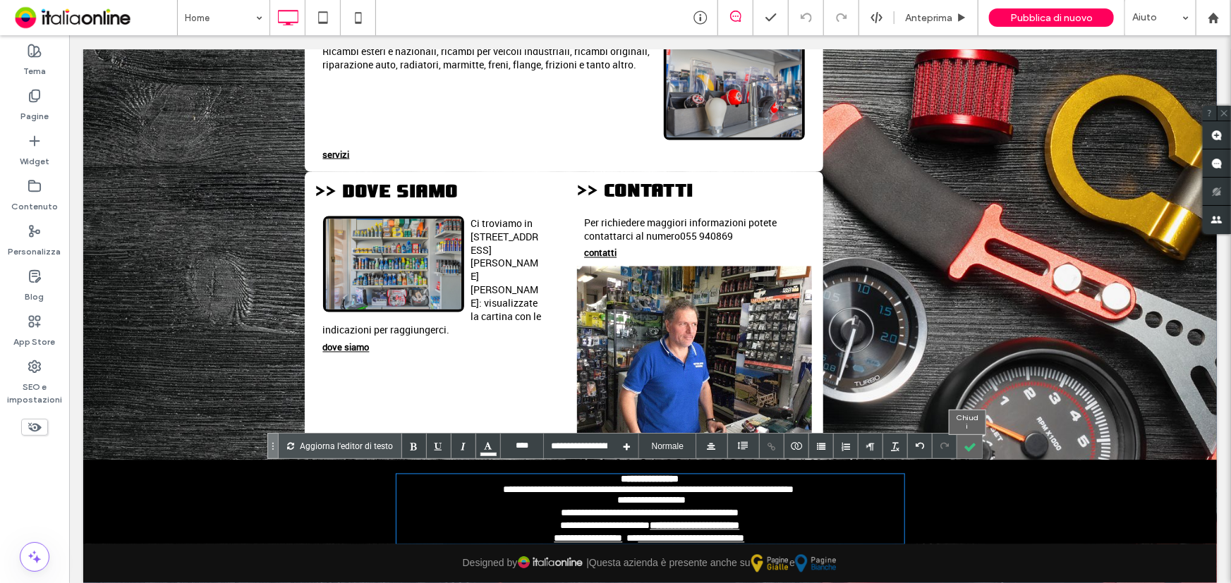
click at [960, 450] on div at bounding box center [969, 446] width 25 height 25
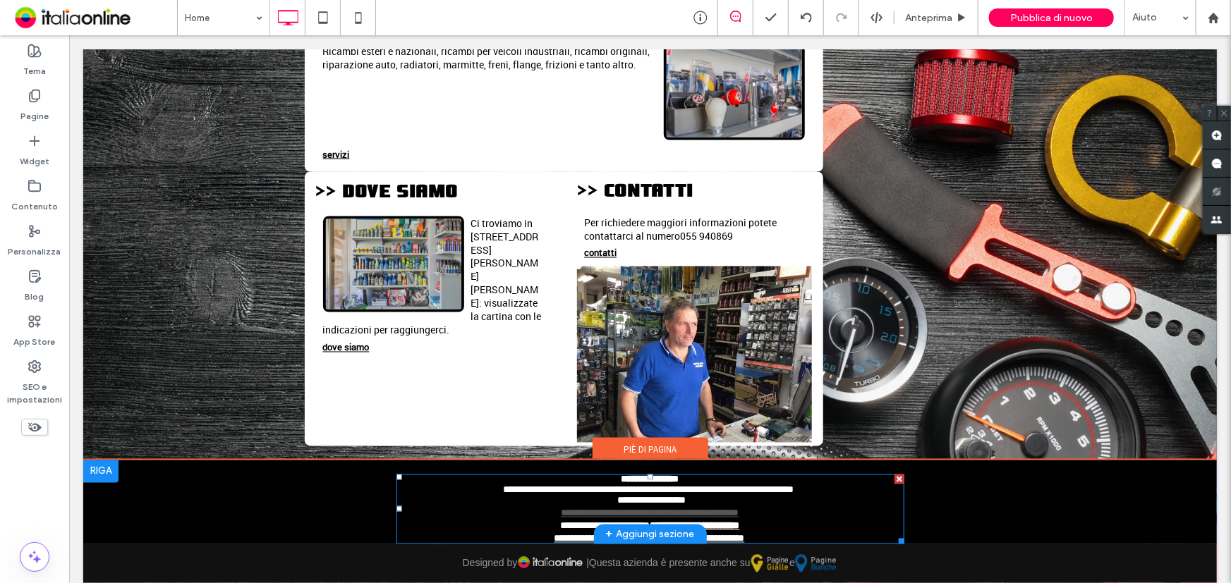
click at [647, 514] on span "**********" at bounding box center [650, 513] width 178 height 10
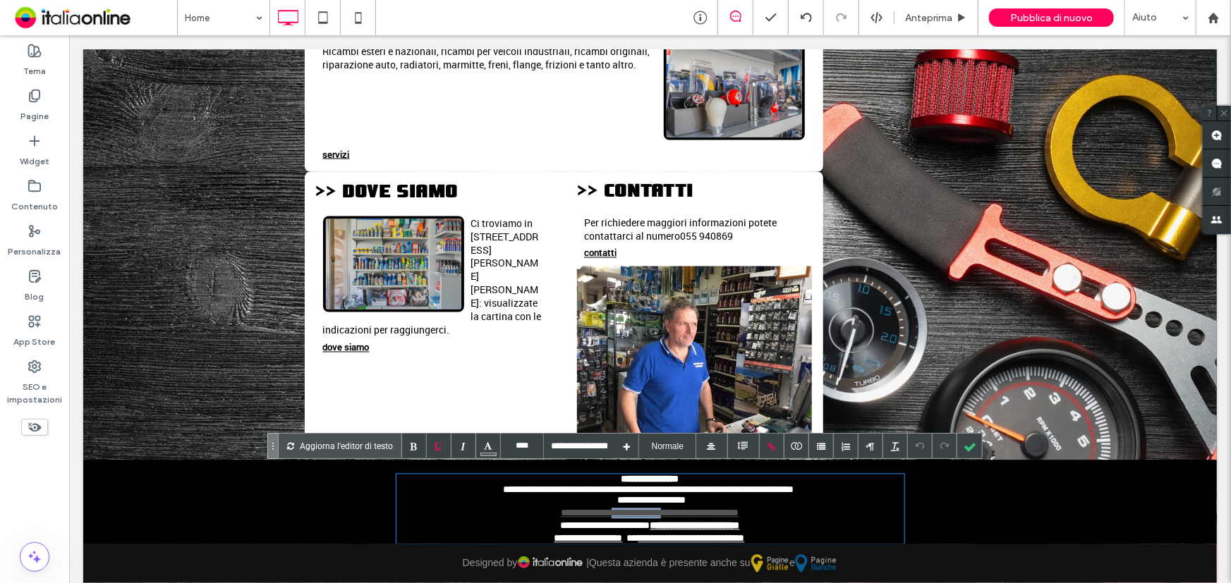
drag, startPoint x: 644, startPoint y: 514, endPoint x: 574, endPoint y: 511, distance: 69.9
click at [607, 511] on link "**********" at bounding box center [633, 513] width 53 height 10
click at [645, 512] on link "**********" at bounding box center [633, 513] width 53 height 10
drag, startPoint x: 642, startPoint y: 511, endPoint x: 571, endPoint y: 516, distance: 70.7
click at [571, 516] on div "**********" at bounding box center [650, 509] width 508 height 70
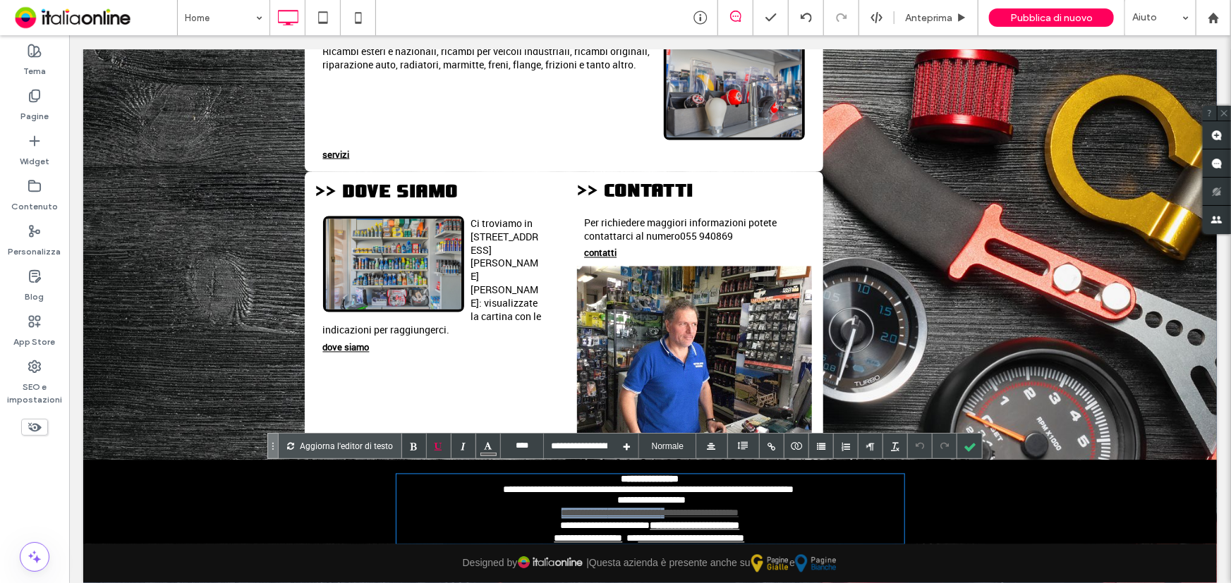
drag, startPoint x: 543, startPoint y: 504, endPoint x: 648, endPoint y: 511, distance: 105.4
click at [648, 511] on span "**********" at bounding box center [650, 513] width 178 height 10
click at [962, 454] on div at bounding box center [969, 446] width 25 height 25
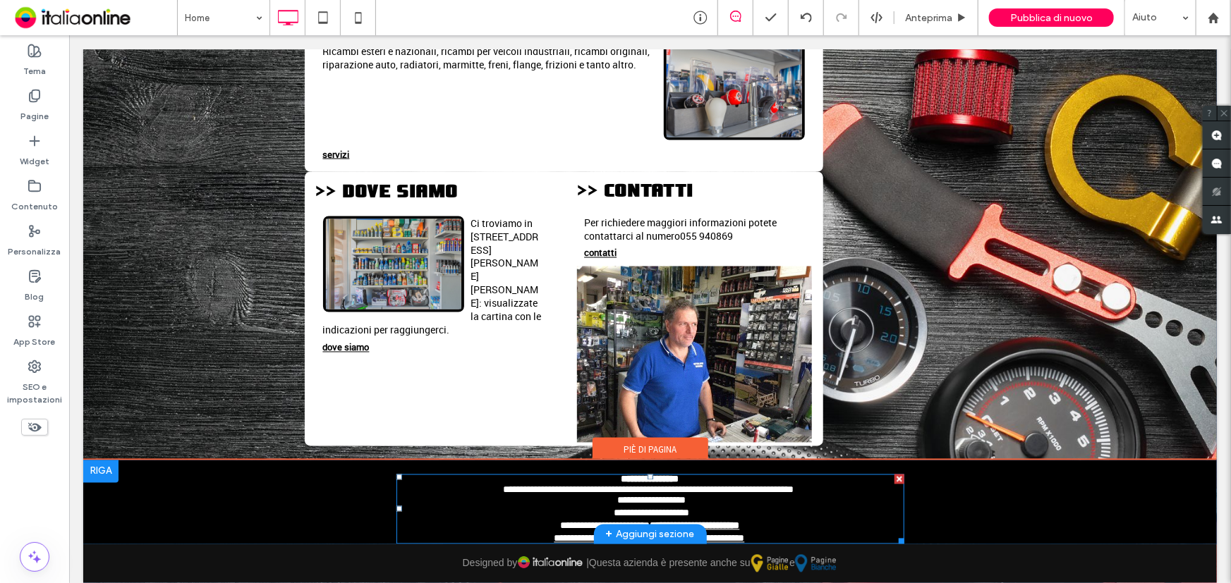
click at [705, 509] on div "**********" at bounding box center [650, 514] width 508 height 13
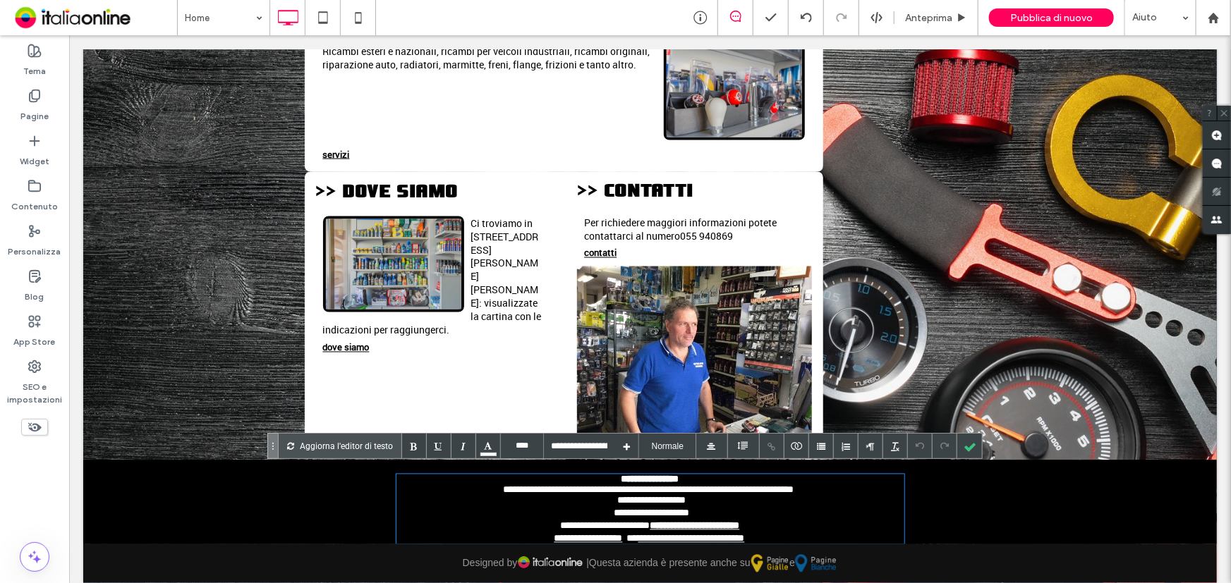
click at [705, 509] on div "**********" at bounding box center [650, 514] width 508 height 13
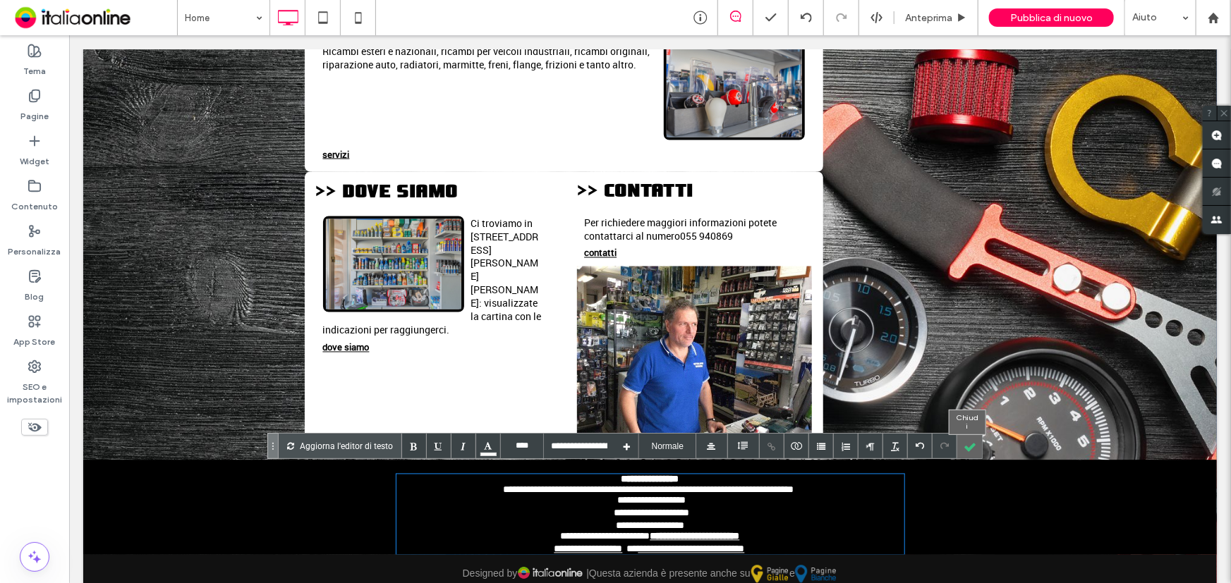
click at [973, 450] on div at bounding box center [969, 446] width 25 height 25
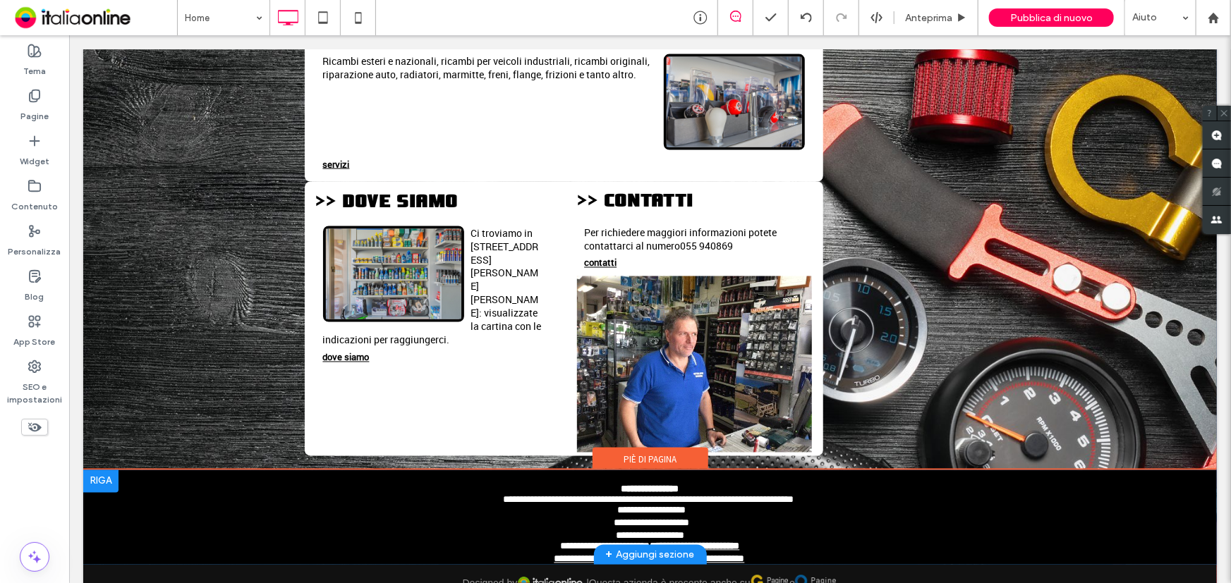
scroll to position [1161, 0]
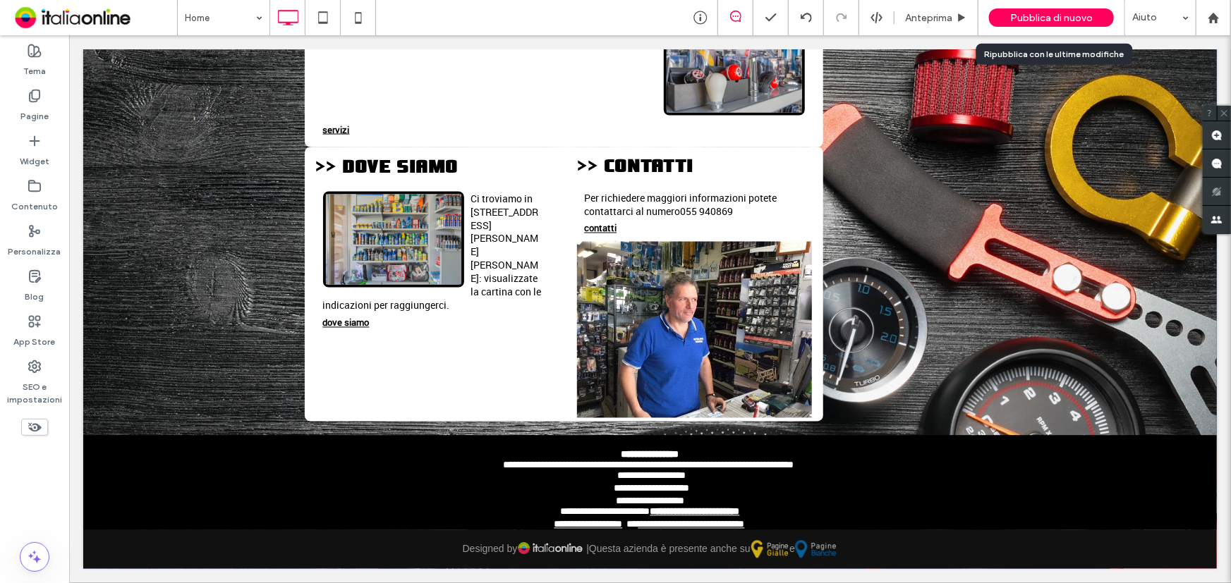
click at [1025, 22] on span "Pubblica di nuovo" at bounding box center [1051, 18] width 83 height 12
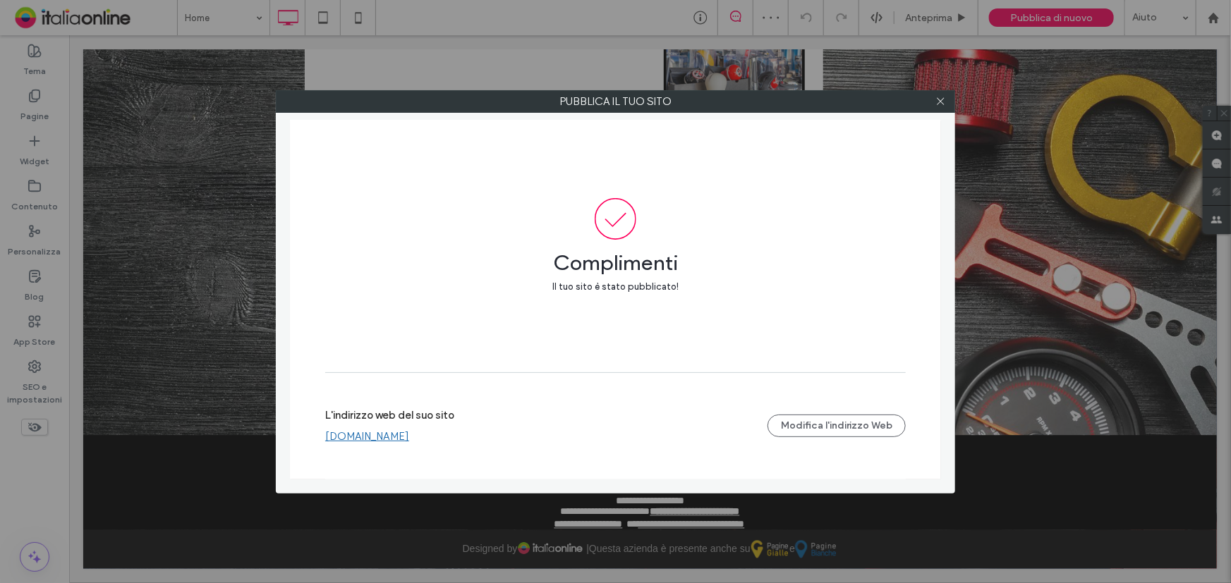
click at [409, 437] on link "www.valdarnoricambi.com" at bounding box center [367, 436] width 84 height 13
click at [939, 104] on icon at bounding box center [940, 101] width 11 height 11
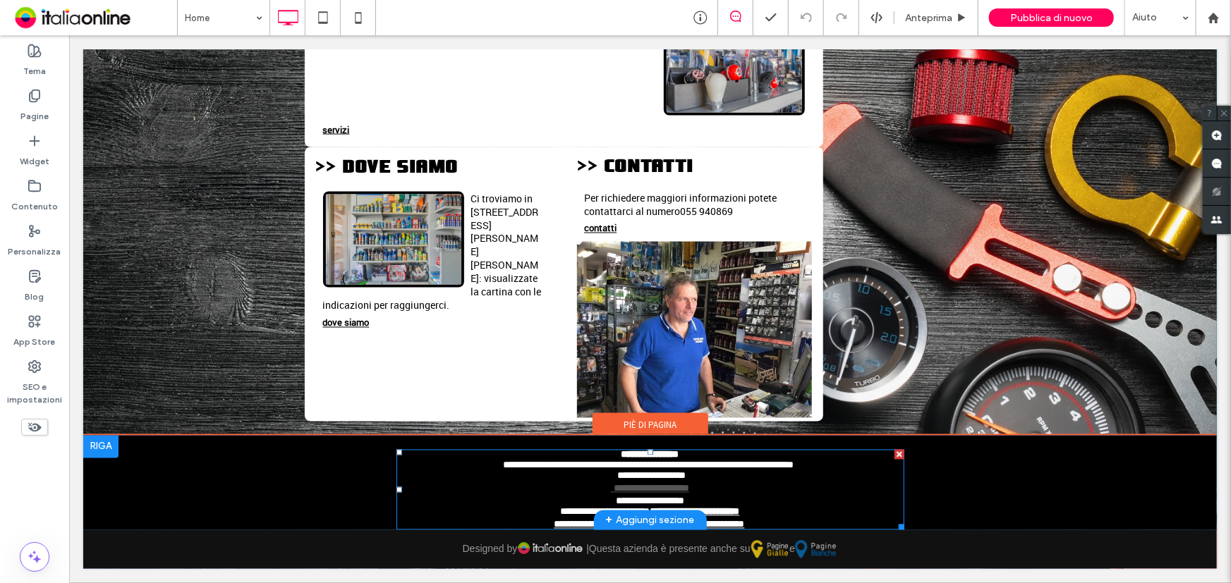
click at [610, 484] on span "**********" at bounding box center [649, 488] width 78 height 10
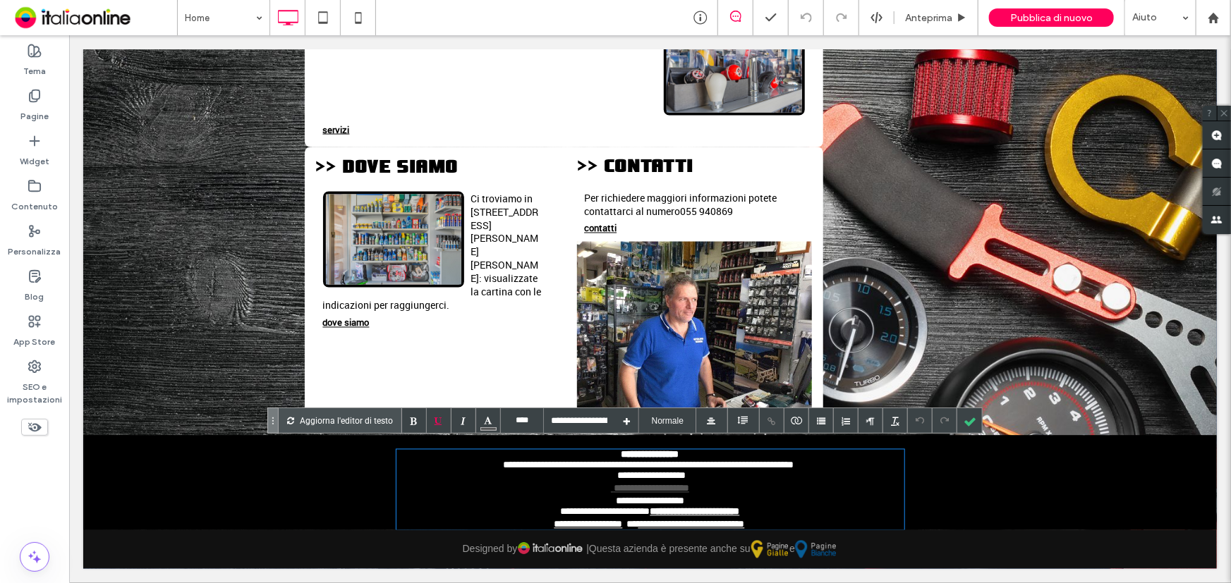
click at [610, 484] on span "**********" at bounding box center [649, 488] width 78 height 10
click at [610, 489] on span "**********" at bounding box center [649, 488] width 78 height 10
click at [973, 423] on div at bounding box center [969, 420] width 25 height 25
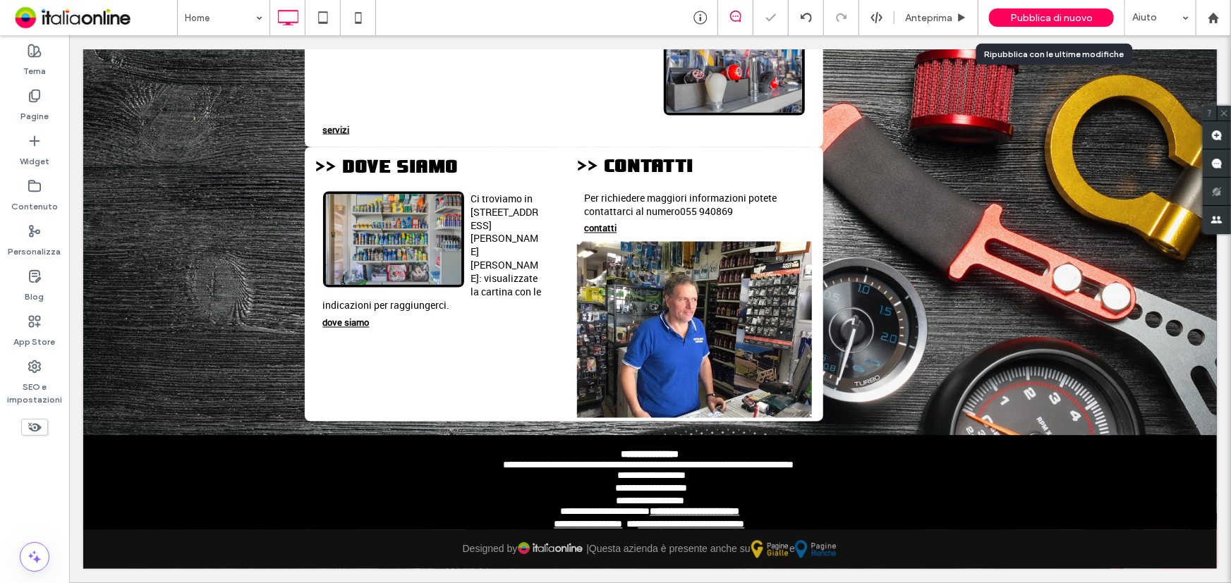
click at [1047, 17] on span "Pubblica di nuovo" at bounding box center [1051, 18] width 83 height 12
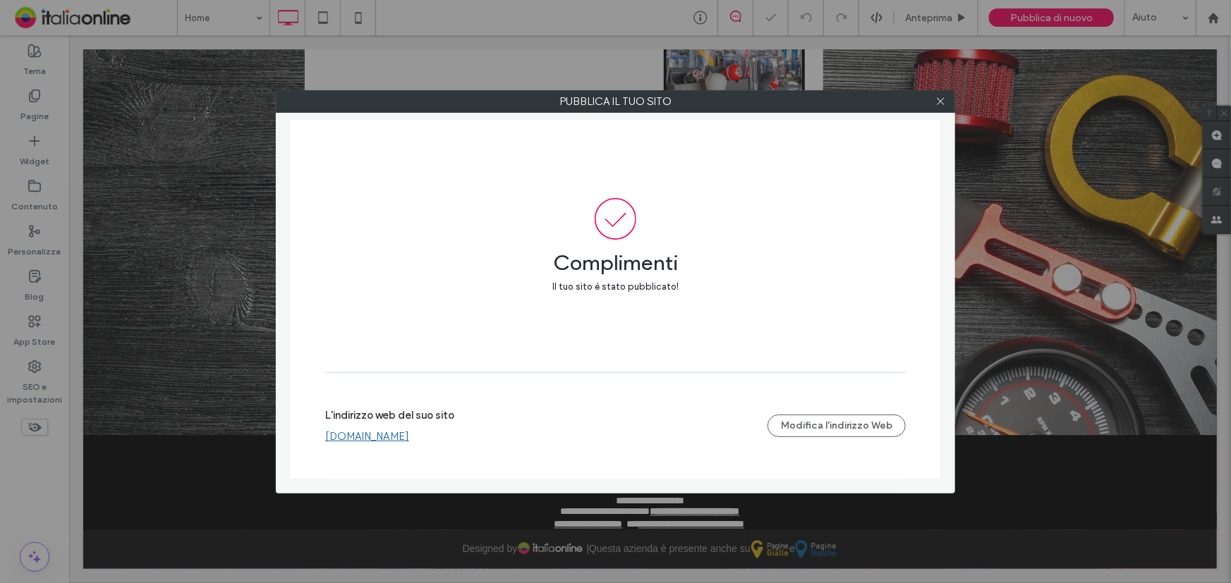
click at [367, 439] on link "www.valdarnoricambi.com" at bounding box center [367, 436] width 84 height 13
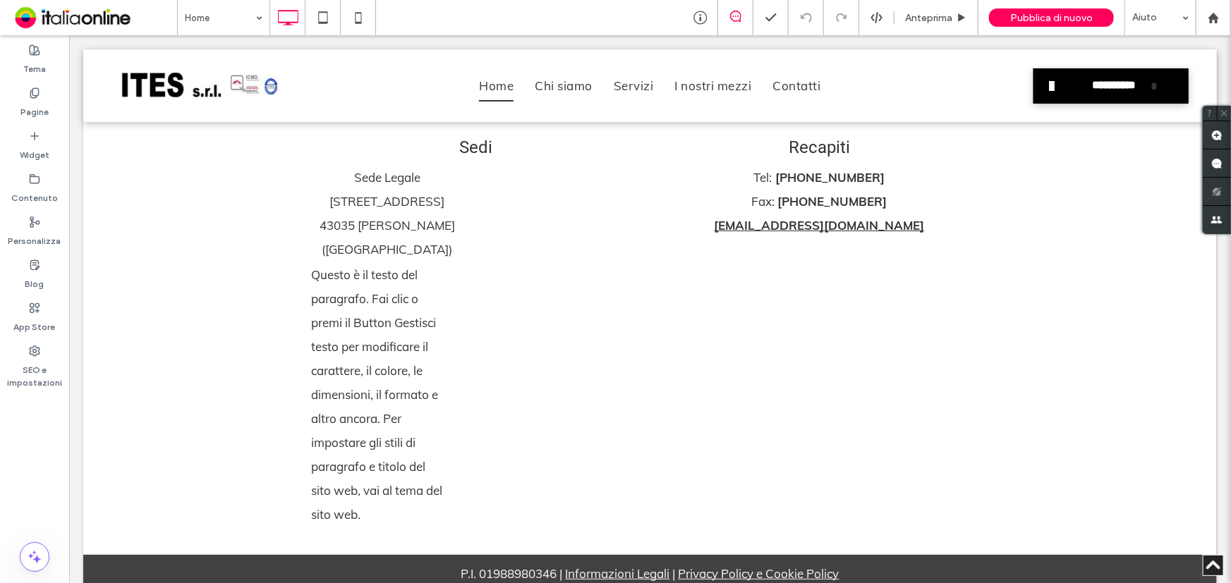
scroll to position [2629, 0]
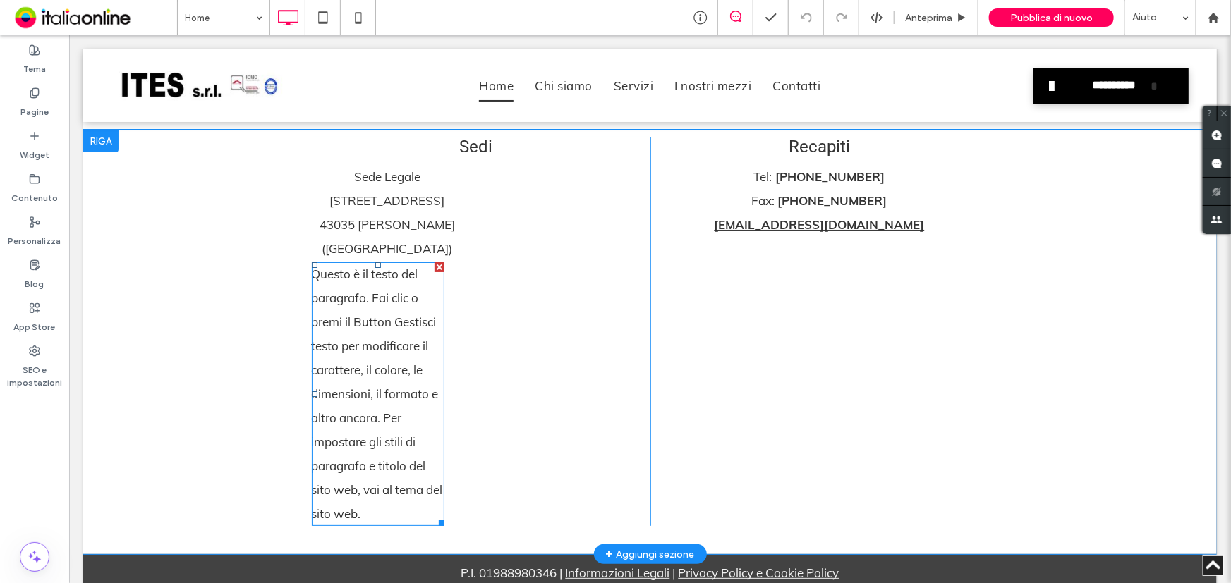
click at [434, 262] on div at bounding box center [439, 267] width 10 height 10
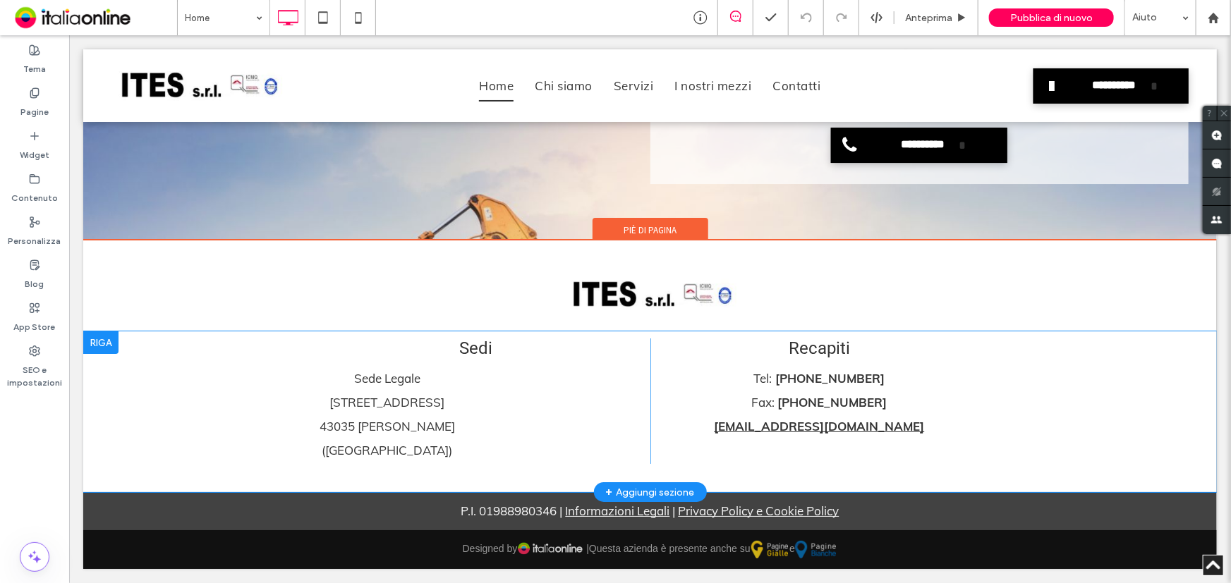
scroll to position [2405, 0]
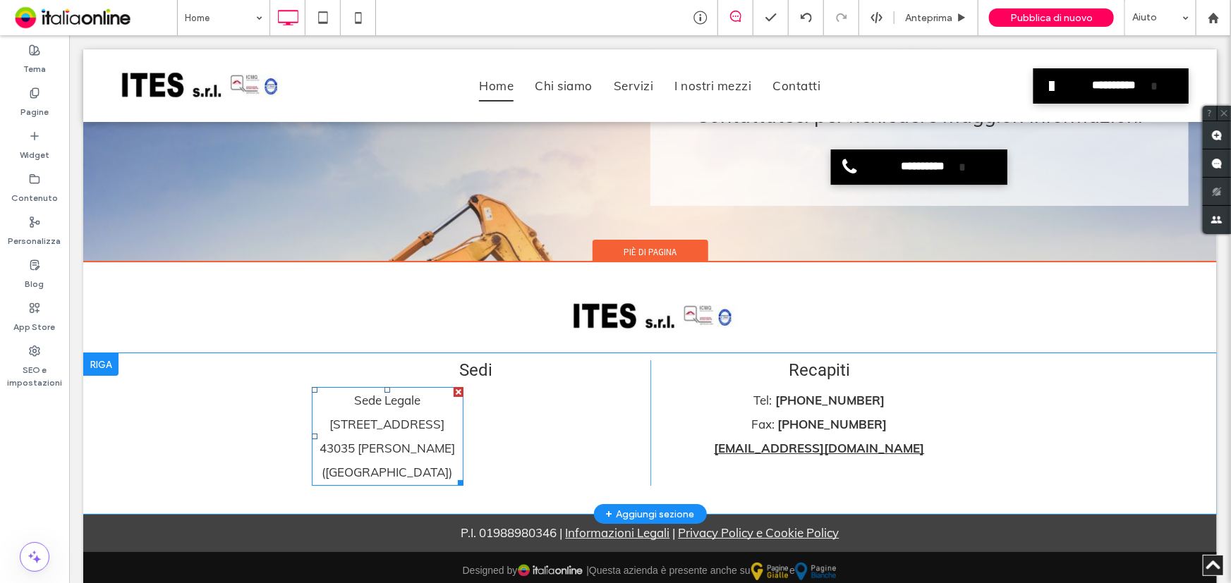
click at [398, 440] on p "43035 Felino Parma (PR)" at bounding box center [387, 460] width 152 height 48
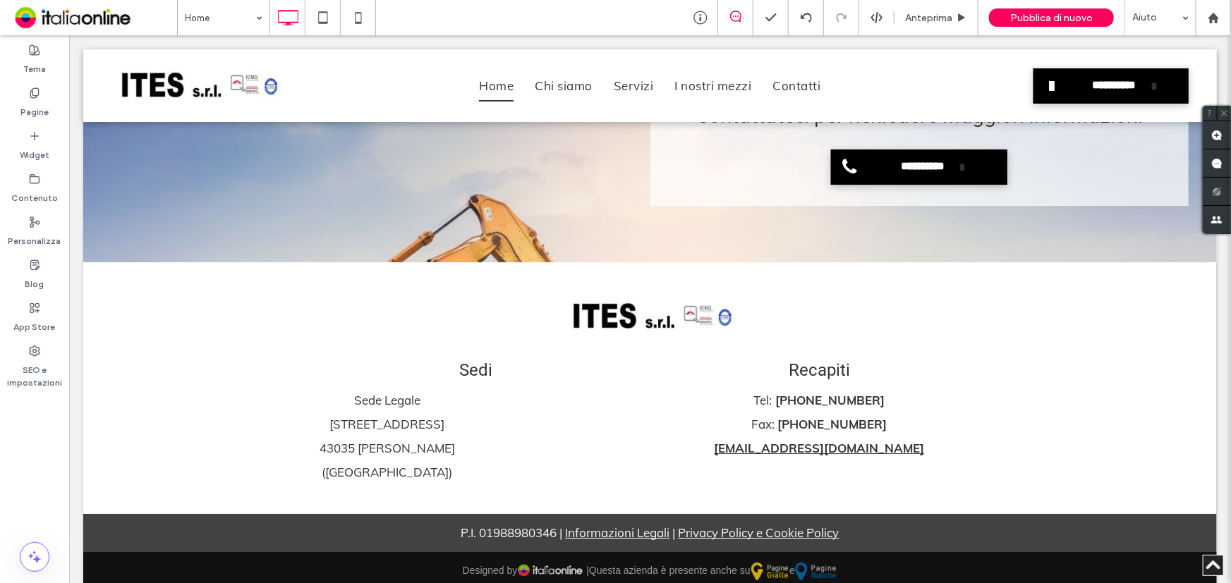
type input "****"
type input "**"
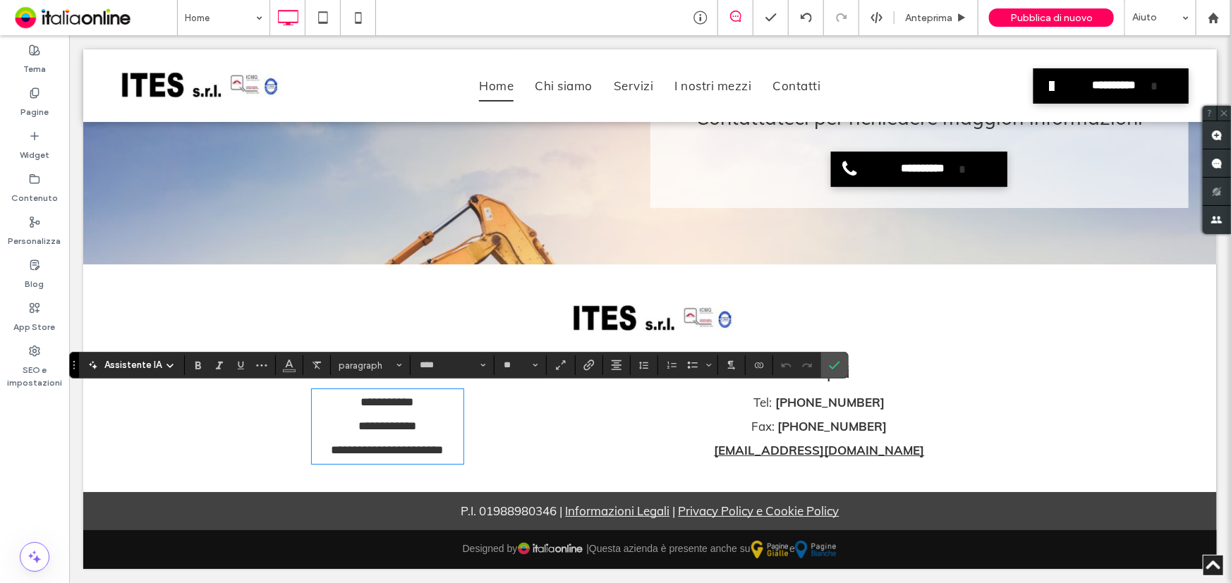
click at [360, 427] on span "**********" at bounding box center [387, 426] width 58 height 12
drag, startPoint x: 351, startPoint y: 418, endPoint x: 458, endPoint y: 452, distance: 112.4
click at [458, 452] on div "**********" at bounding box center [480, 413] width 339 height 102
click at [834, 360] on icon "Conferma" at bounding box center [834, 365] width 11 height 11
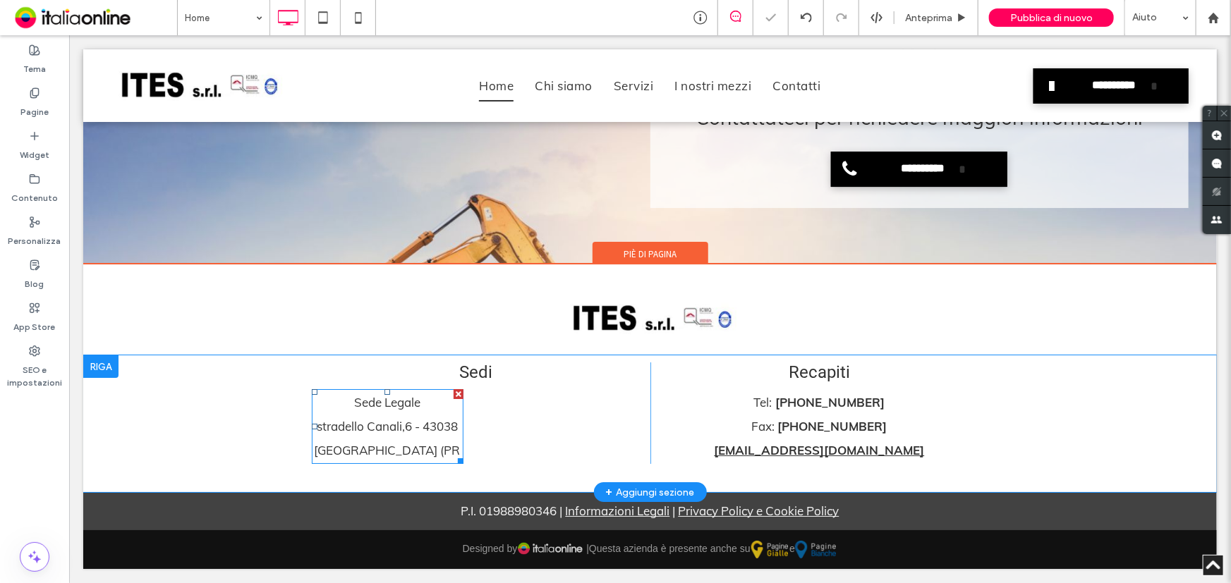
click at [398, 432] on span "stradello Canali,6 - 43038 Sala Baganza (PR" at bounding box center [387, 437] width 146 height 39
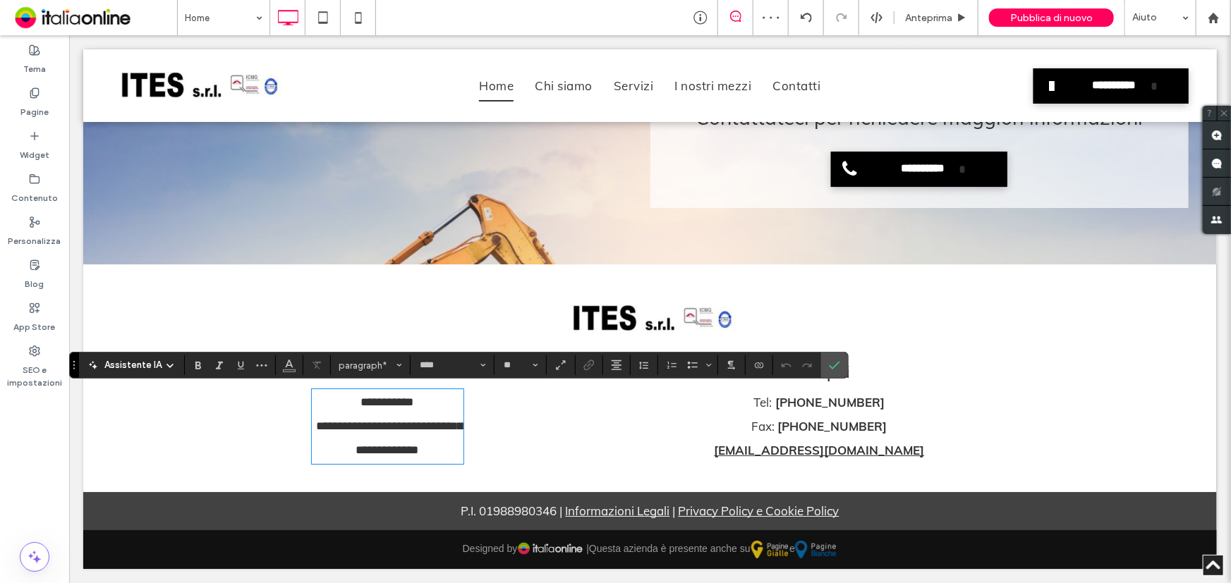
click at [398, 428] on span "**********" at bounding box center [389, 438] width 147 height 36
click at [836, 363] on use "Conferma" at bounding box center [834, 365] width 11 height 8
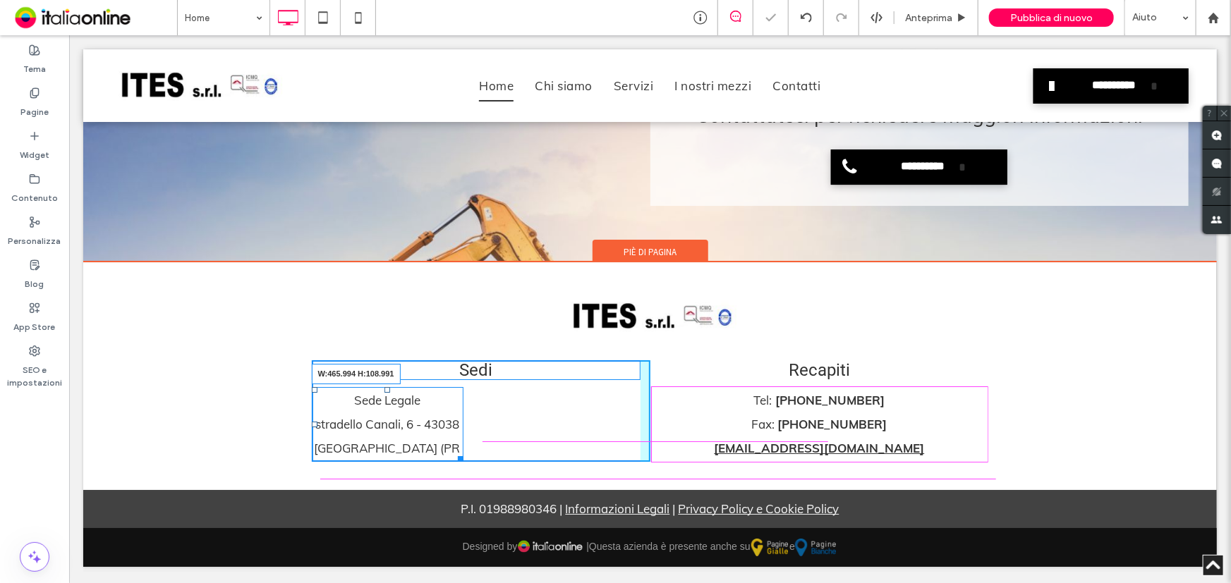
drag, startPoint x: 456, startPoint y: 462, endPoint x: 745, endPoint y: 496, distance: 291.1
click at [676, 461] on div "Sedi Sede Legale stradello Canali, 6 - 43038 Sala Baganza (PR W:465.994 H:108.9…" at bounding box center [649, 411] width 677 height 102
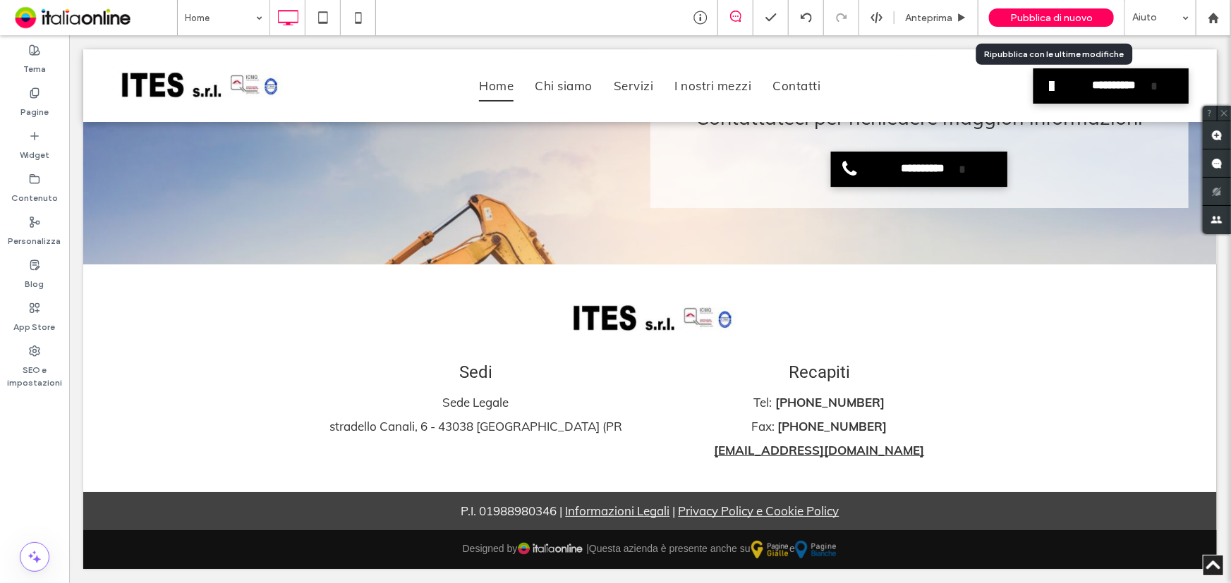
click at [1011, 12] on div "Pubblica di nuovo" at bounding box center [1051, 17] width 125 height 18
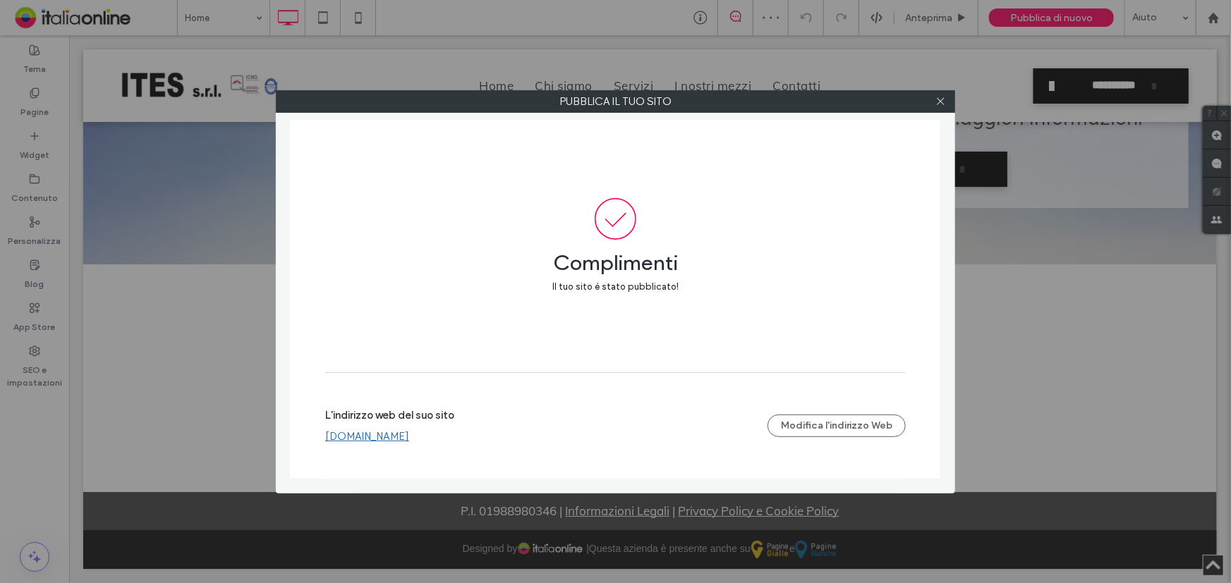
click at [394, 434] on link "www.itesmovimentoterra.it" at bounding box center [367, 436] width 84 height 13
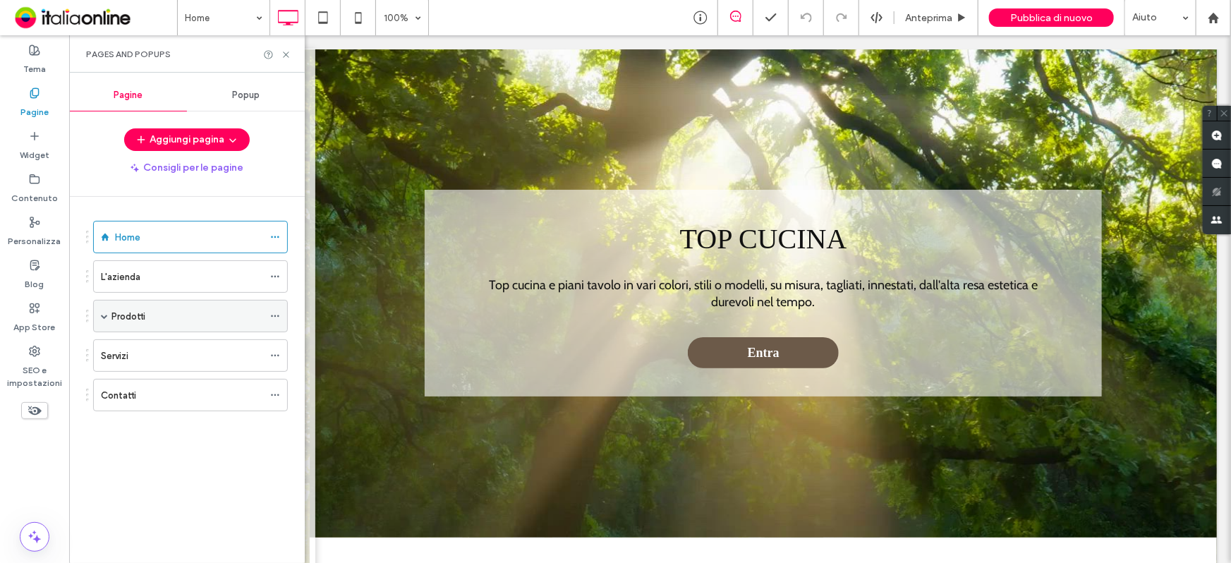
click at [147, 312] on div "Prodotti" at bounding box center [187, 316] width 152 height 15
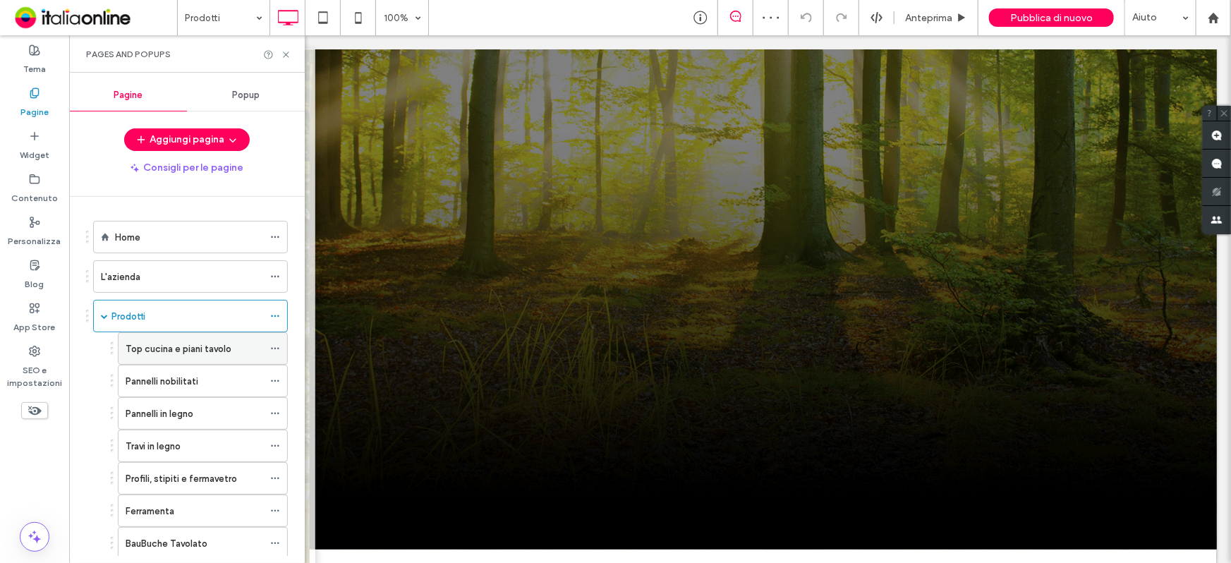
click at [182, 354] on label "Top cucina e piani tavolo" at bounding box center [179, 348] width 106 height 25
click at [190, 381] on label "Pannelli nobilitati" at bounding box center [162, 381] width 73 height 25
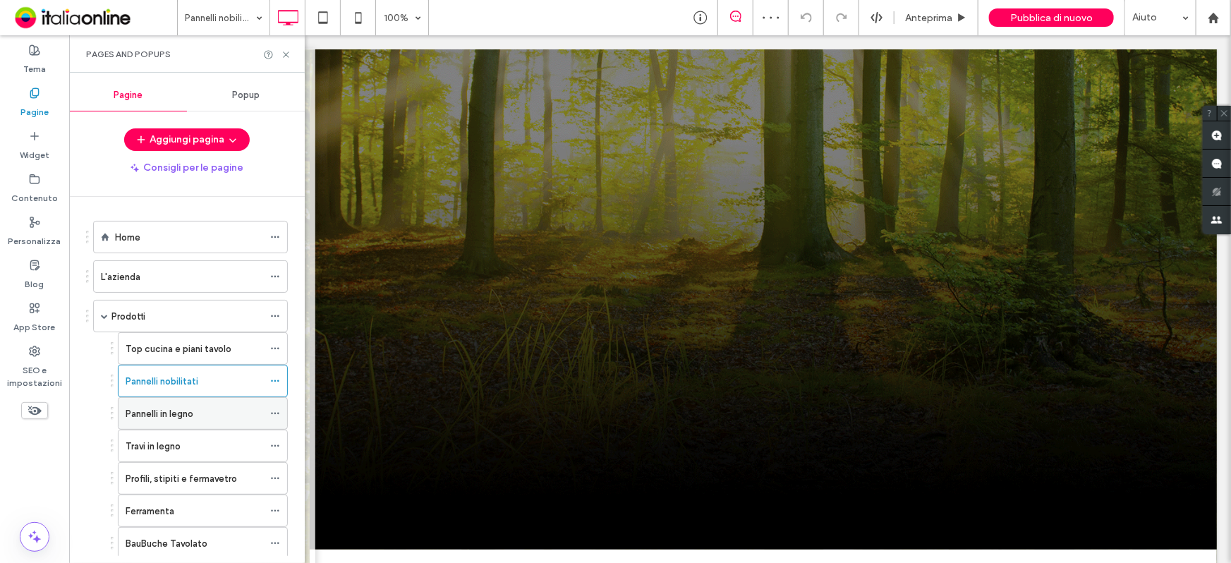
click at [183, 418] on label "Pannelli in legno" at bounding box center [160, 413] width 68 height 25
click at [190, 449] on div "Travi in legno" at bounding box center [195, 446] width 138 height 15
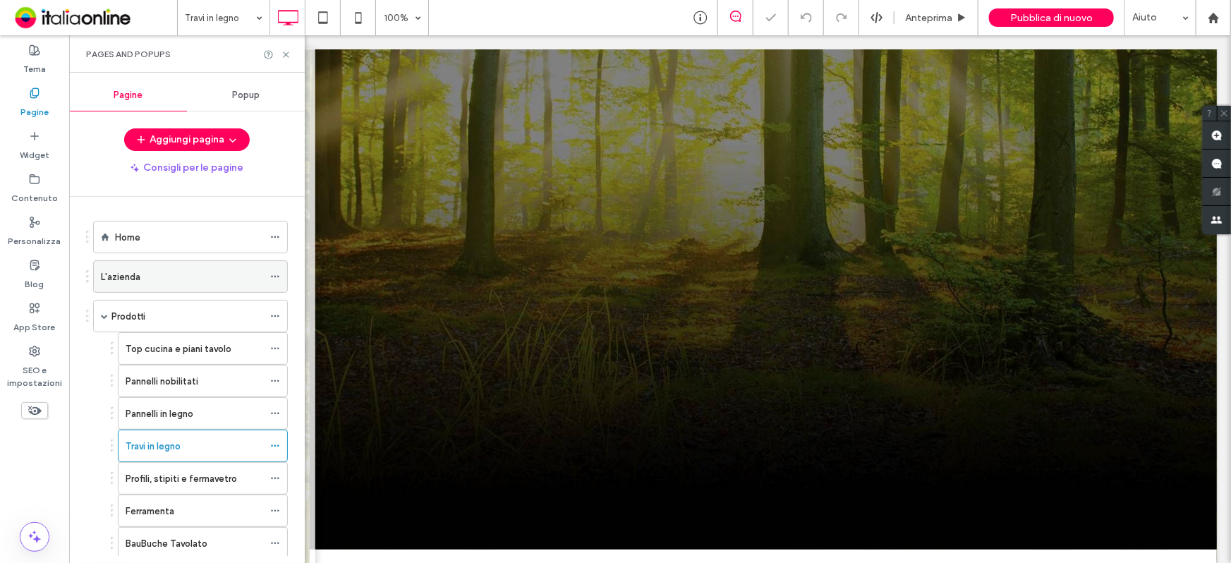
click at [131, 282] on label "L'azienda" at bounding box center [120, 276] width 39 height 25
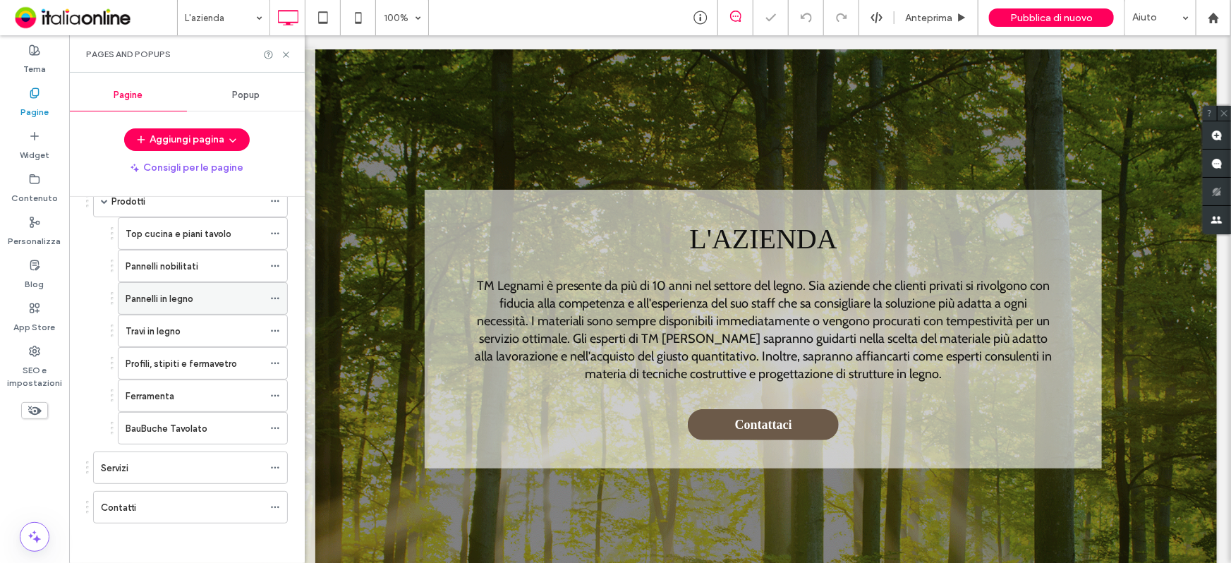
scroll to position [116, 0]
click at [179, 460] on div "Servizi" at bounding box center [182, 467] width 162 height 15
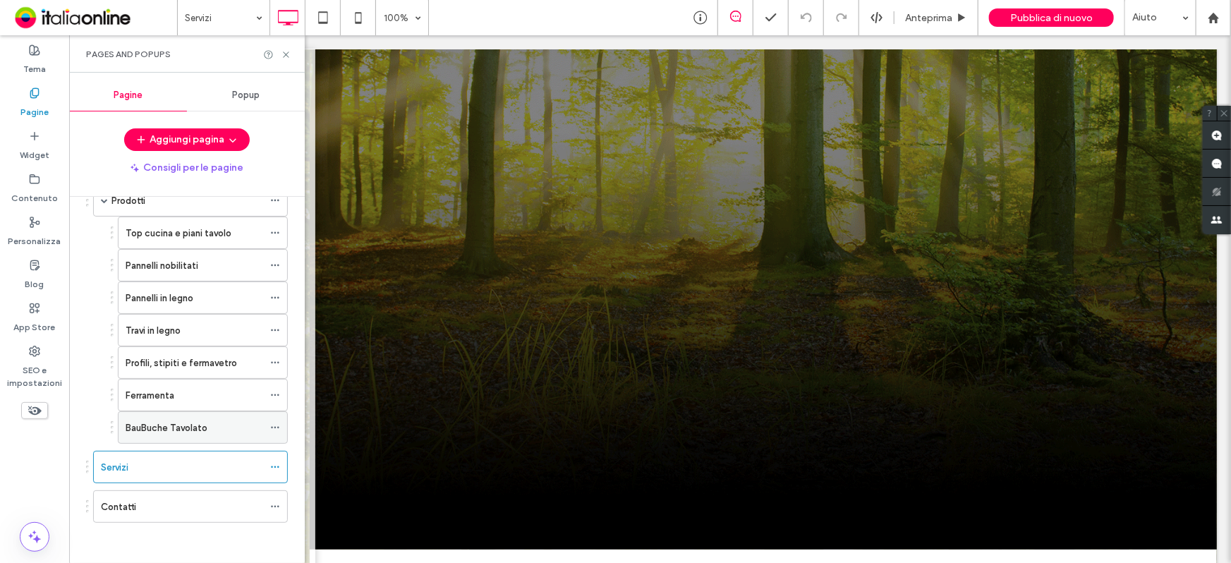
click at [191, 422] on label "BauBuche Tavolato" at bounding box center [167, 427] width 82 height 25
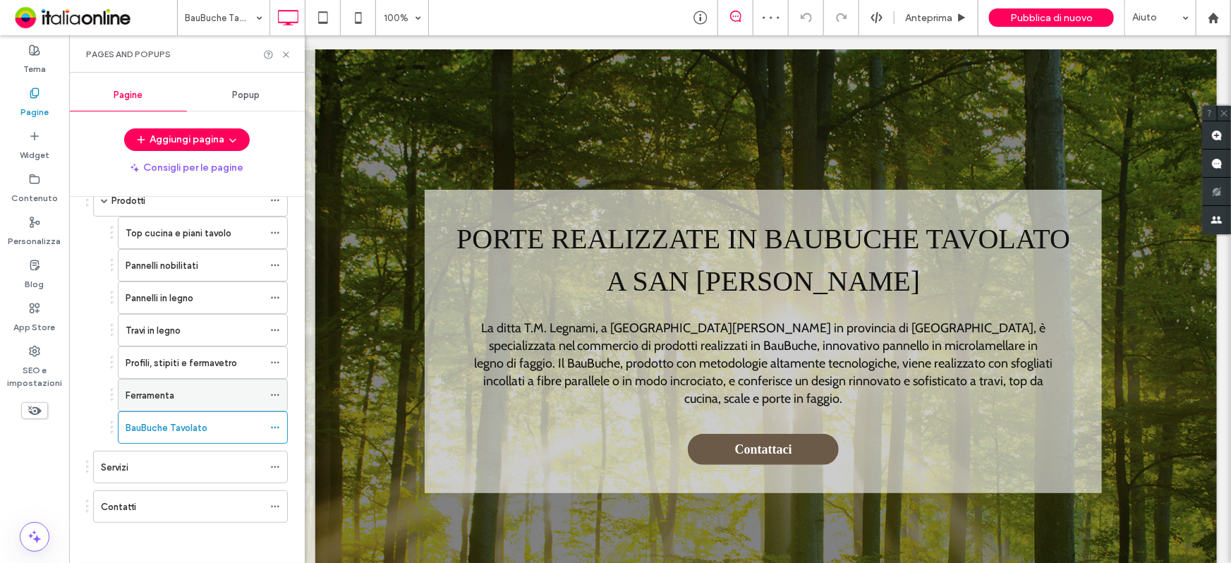
click at [184, 393] on div "Ferramenta" at bounding box center [195, 395] width 138 height 15
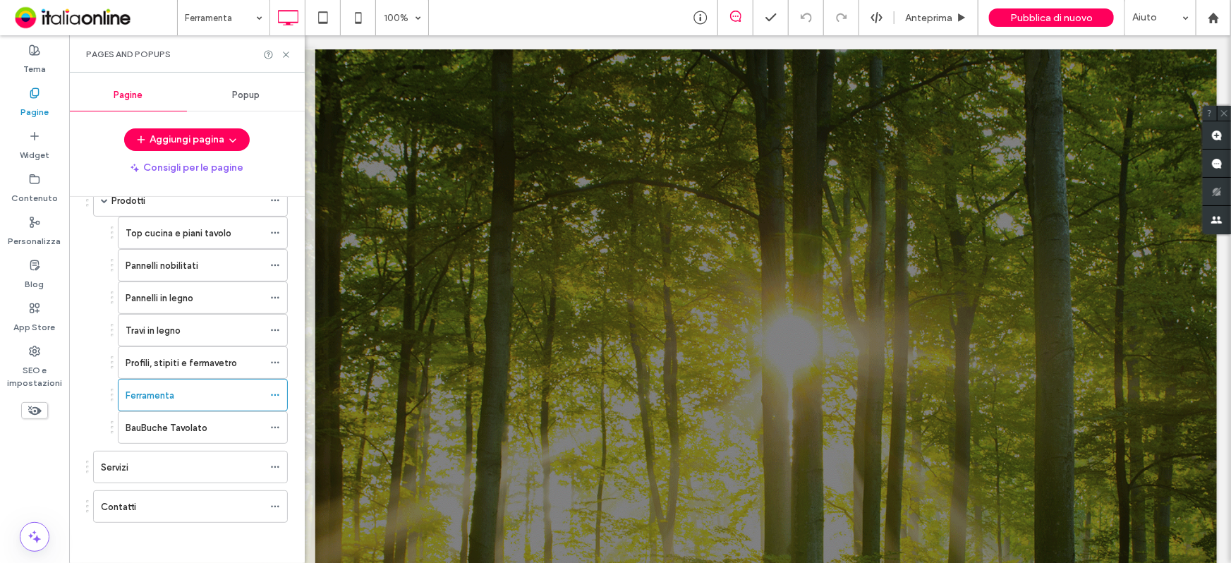
drag, startPoint x: 171, startPoint y: 360, endPoint x: 195, endPoint y: 291, distance: 72.5
click at [171, 360] on label "Profili, stipiti e fermavetro" at bounding box center [181, 363] width 111 height 25
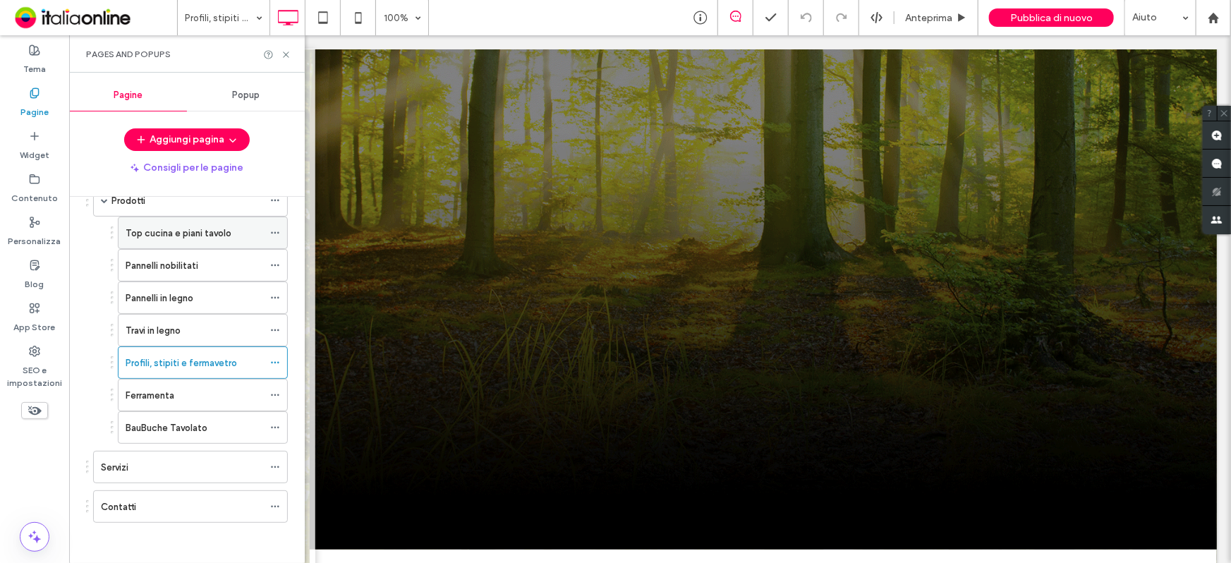
click at [199, 231] on label "Top cucina e piani tavolo" at bounding box center [179, 233] width 106 height 25
click at [140, 237] on label "Top cucina e piani tavolo" at bounding box center [179, 233] width 106 height 25
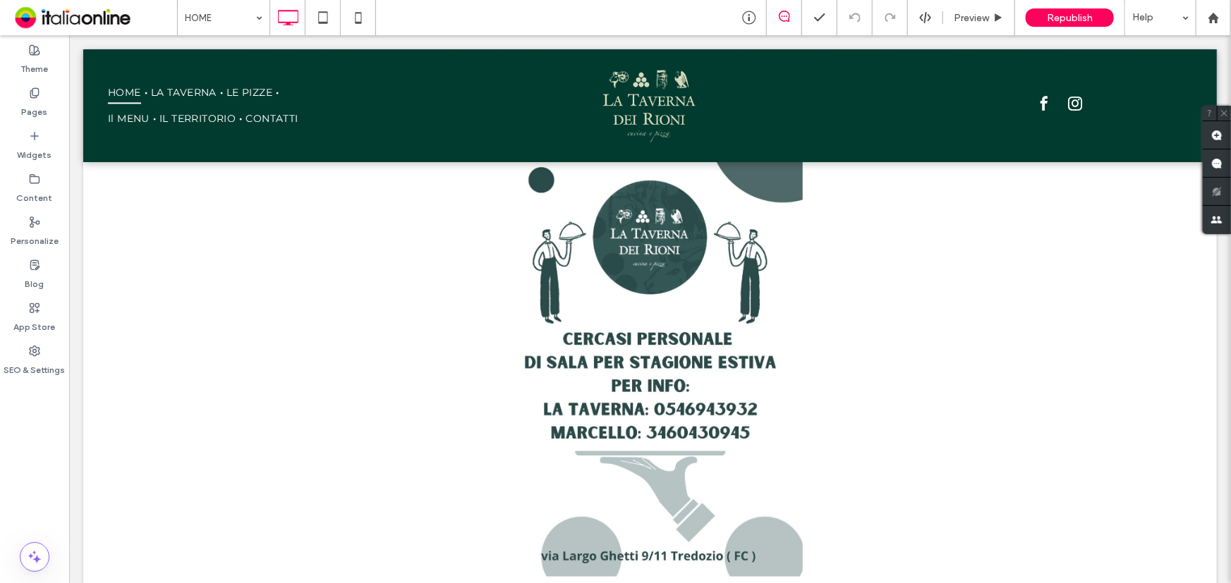
scroll to position [577, 0]
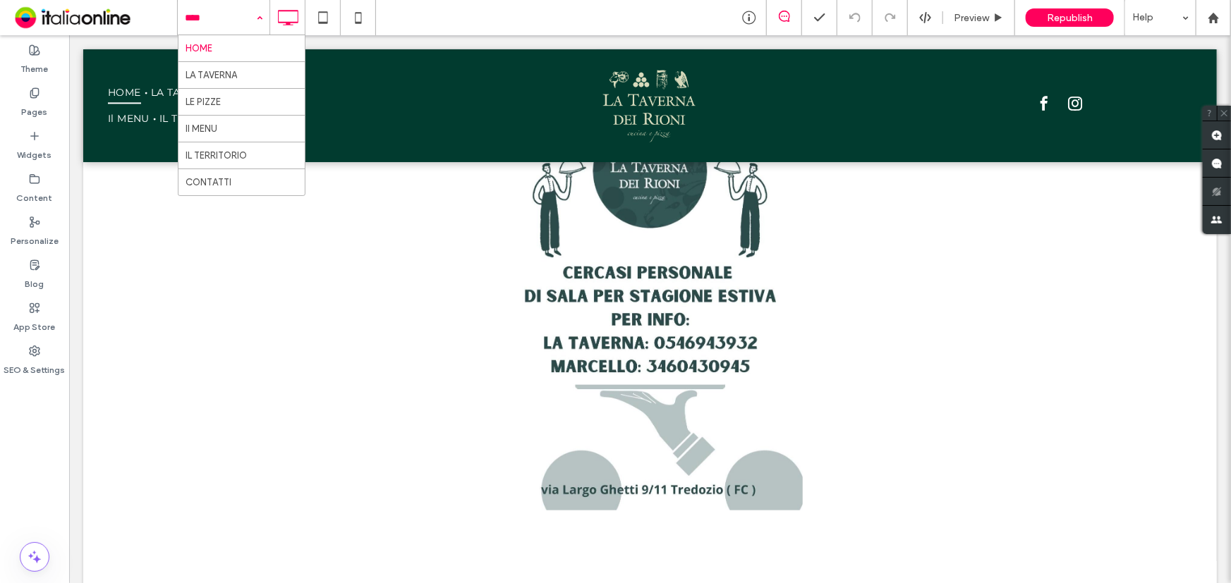
click at [240, 13] on input at bounding box center [220, 17] width 71 height 35
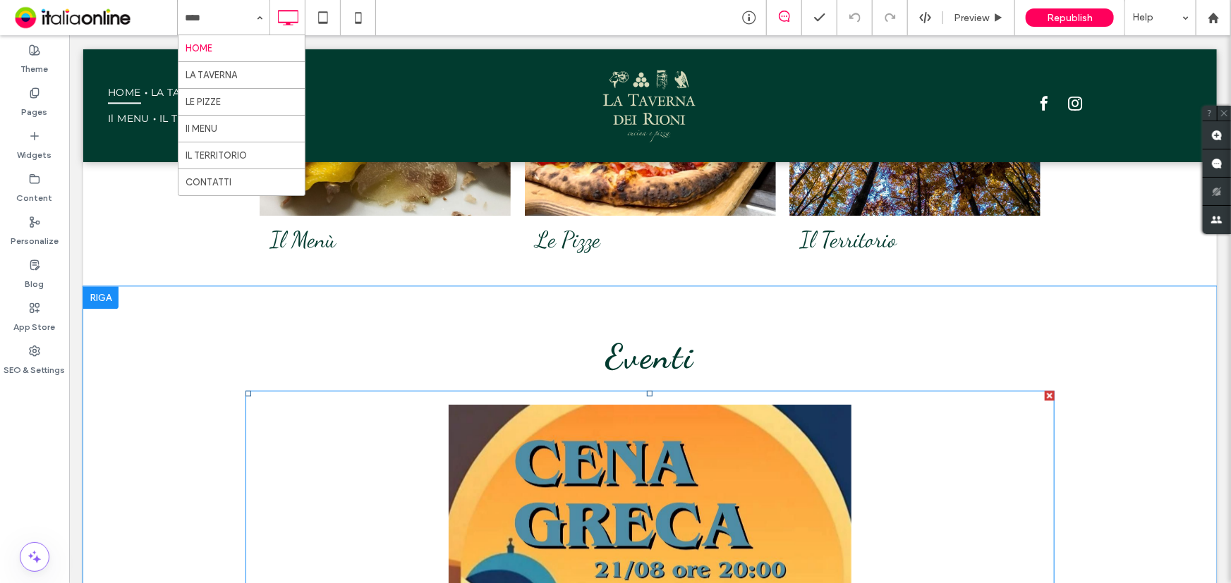
scroll to position [1602, 0]
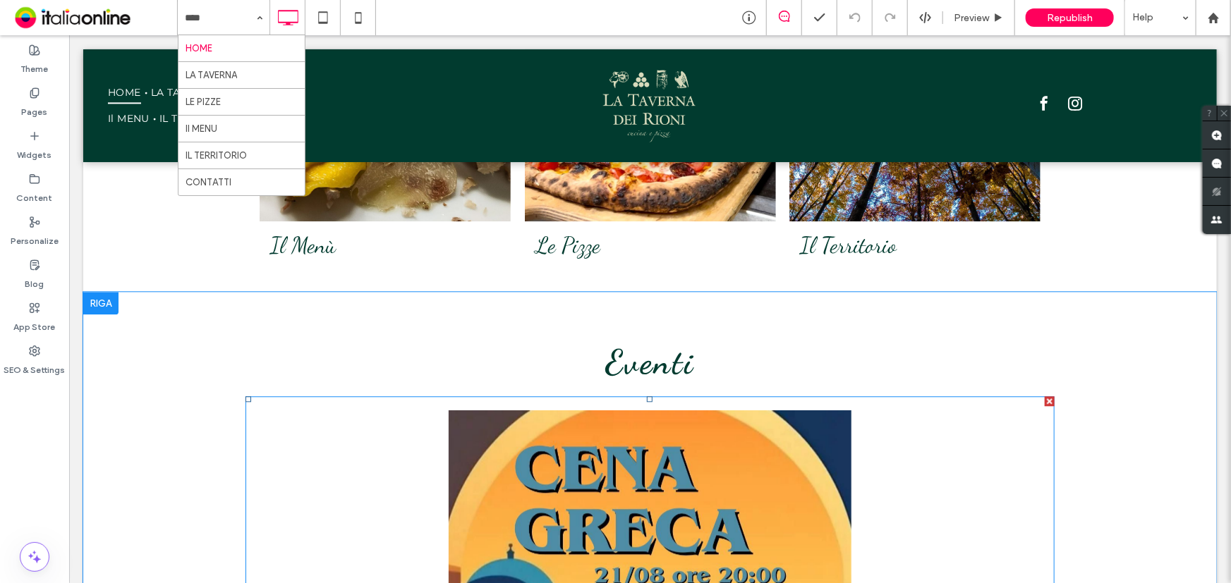
click at [1046, 401] on div at bounding box center [1049, 401] width 10 height 10
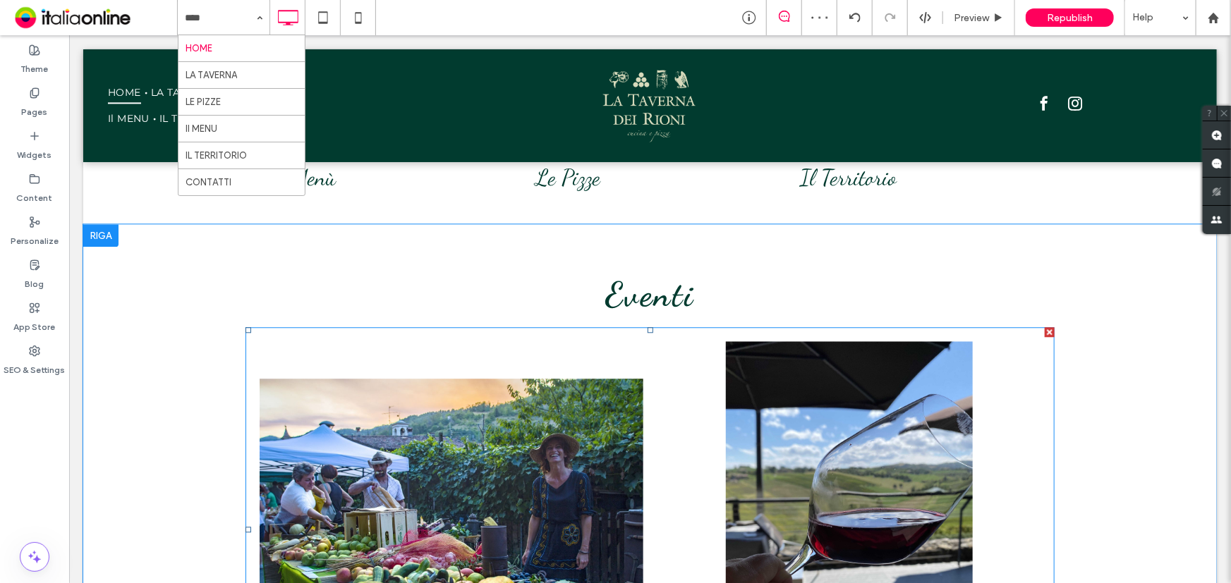
scroll to position [1667, 0]
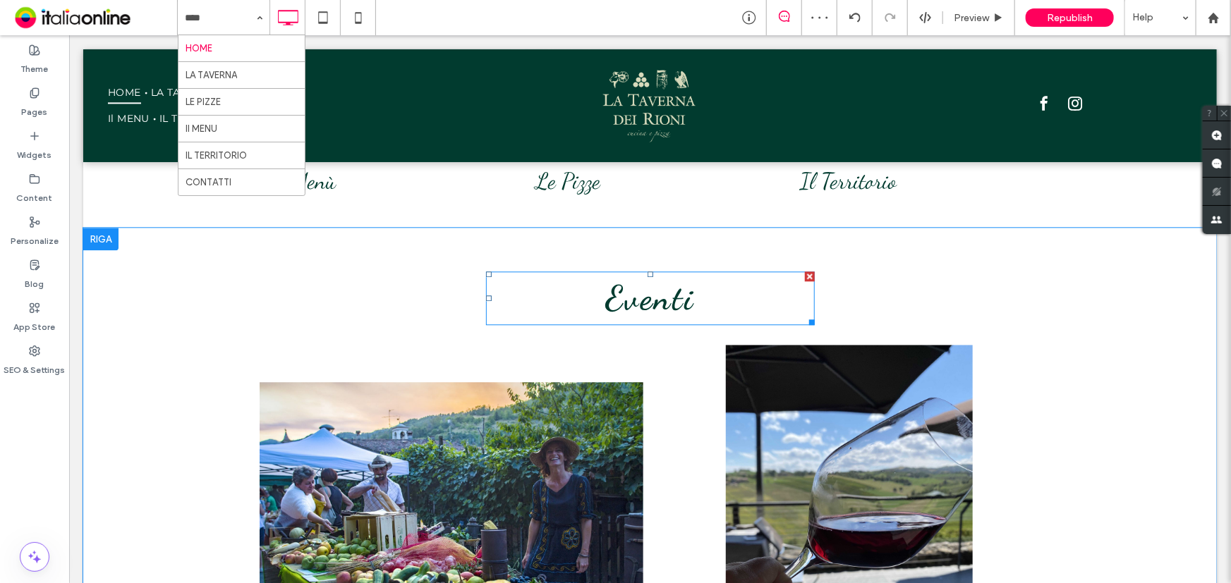
click at [804, 274] on div at bounding box center [809, 276] width 10 height 10
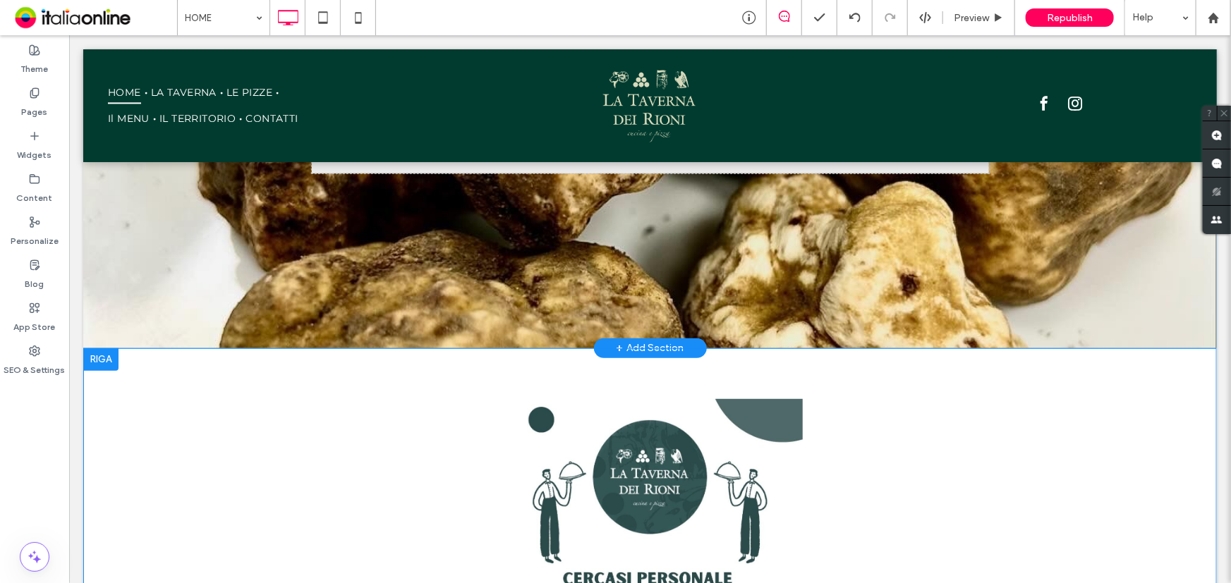
scroll to position [256, 0]
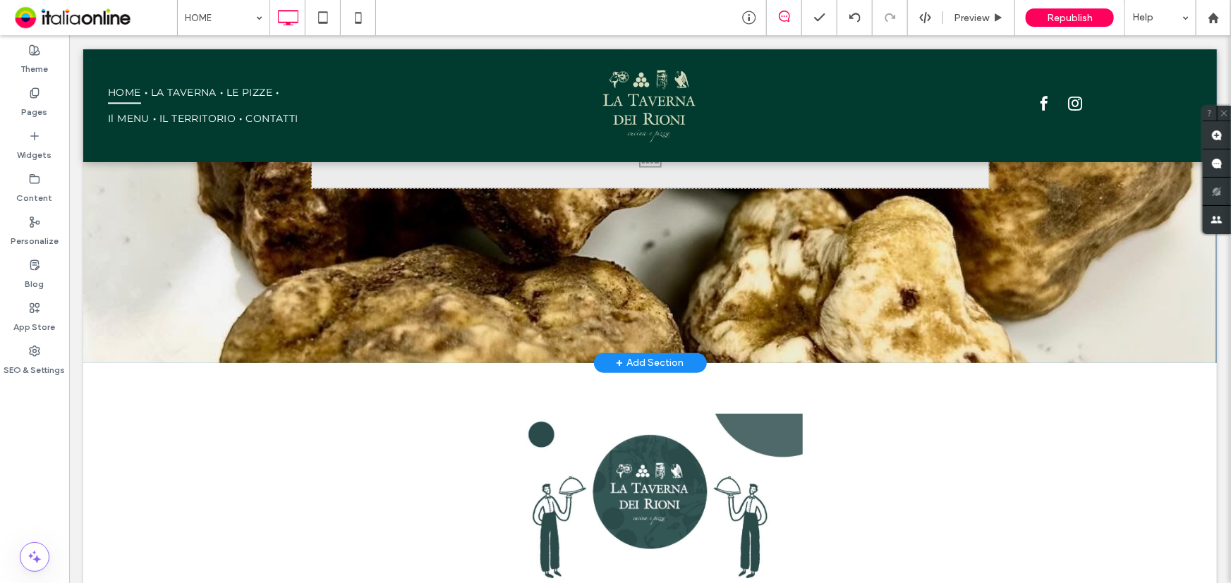
click at [647, 353] on div "+ Add Section" at bounding box center [649, 363] width 113 height 20
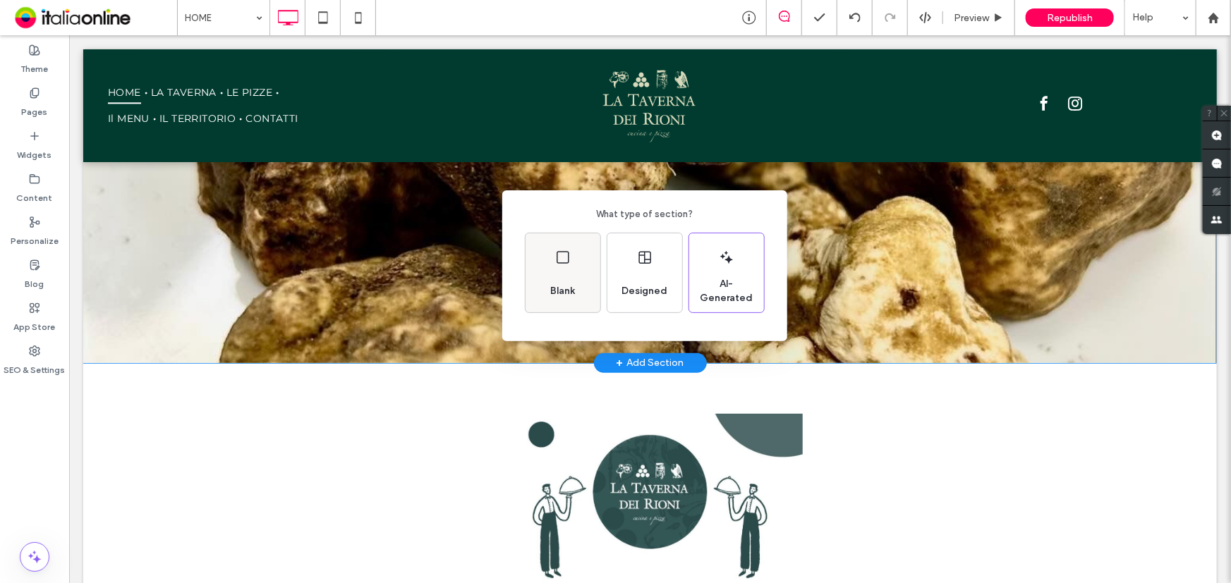
click at [569, 266] on div "Blank" at bounding box center [562, 272] width 75 height 79
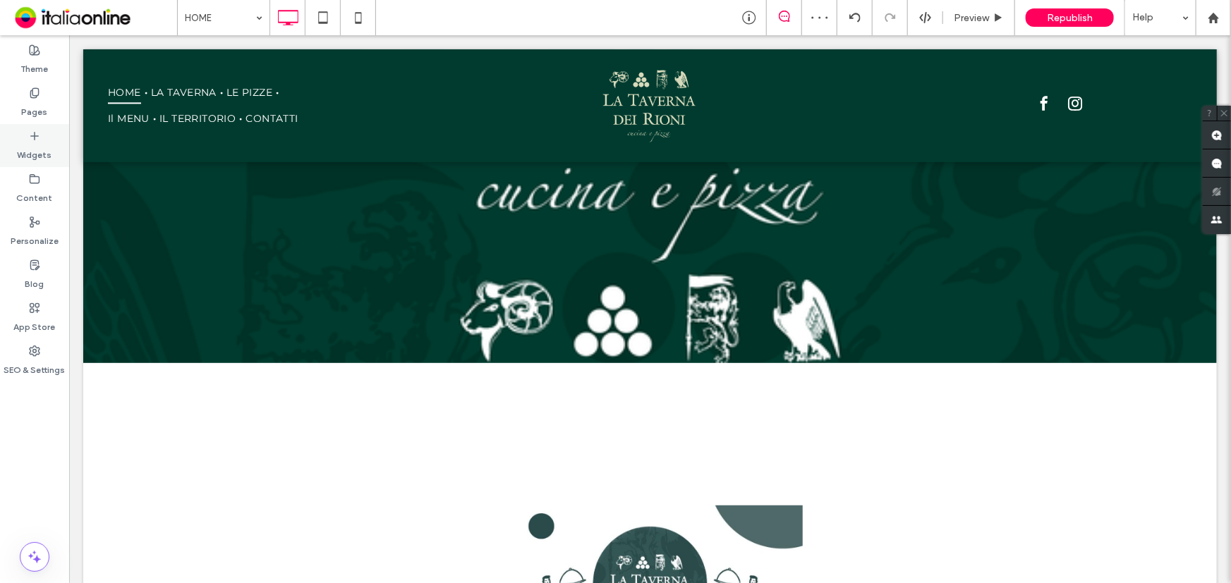
click at [47, 154] on label "Widgets" at bounding box center [35, 152] width 35 height 20
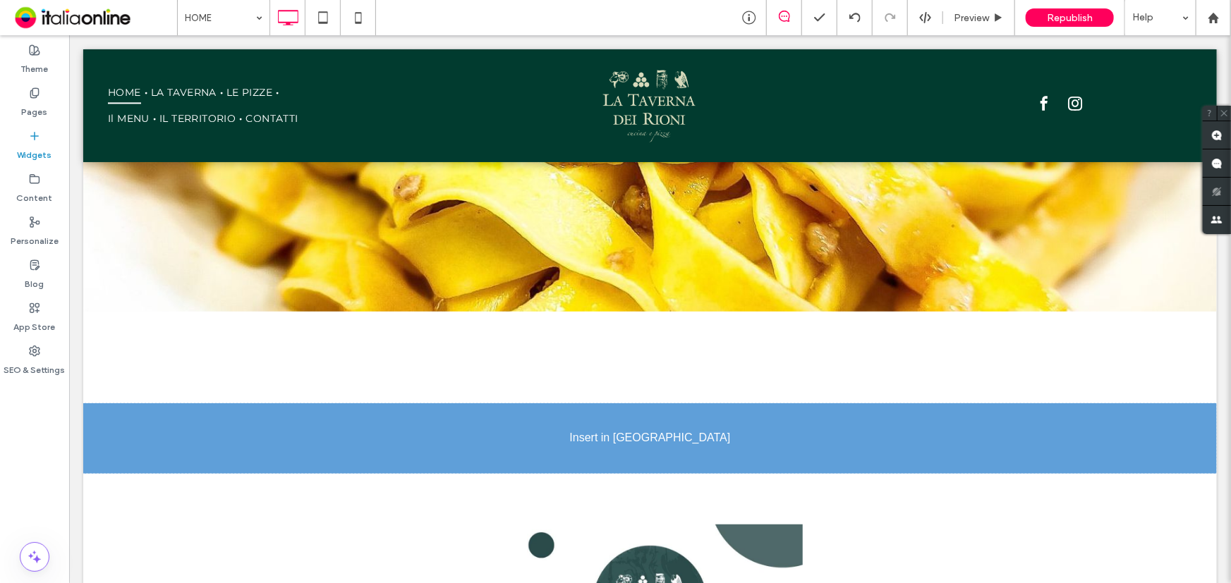
scroll to position [314, 0]
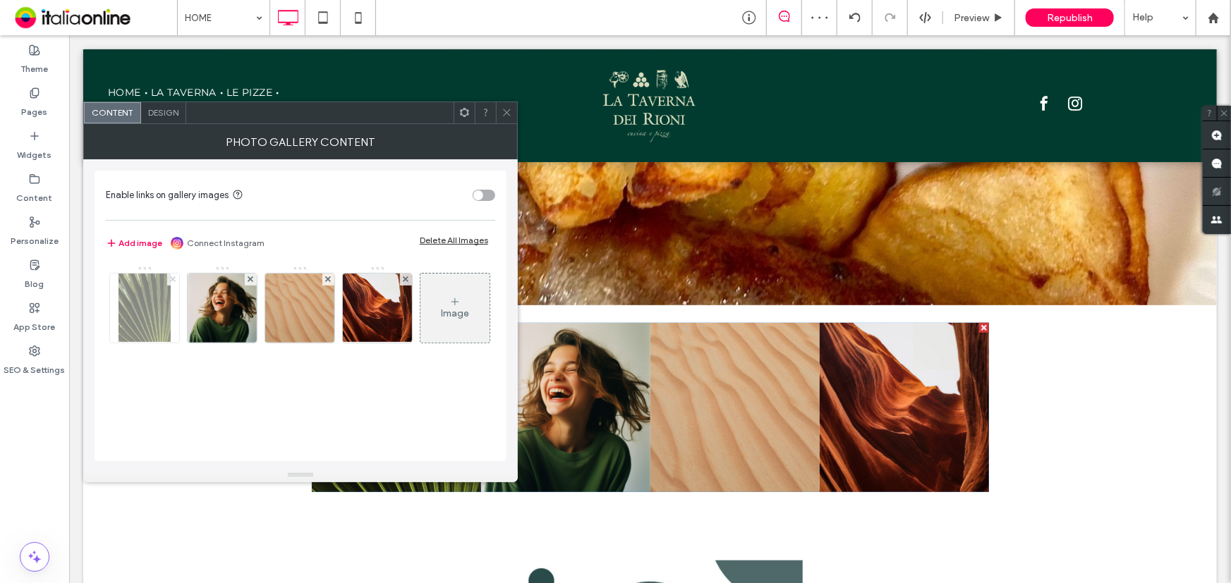
click at [172, 278] on use at bounding box center [173, 279] width 6 height 6
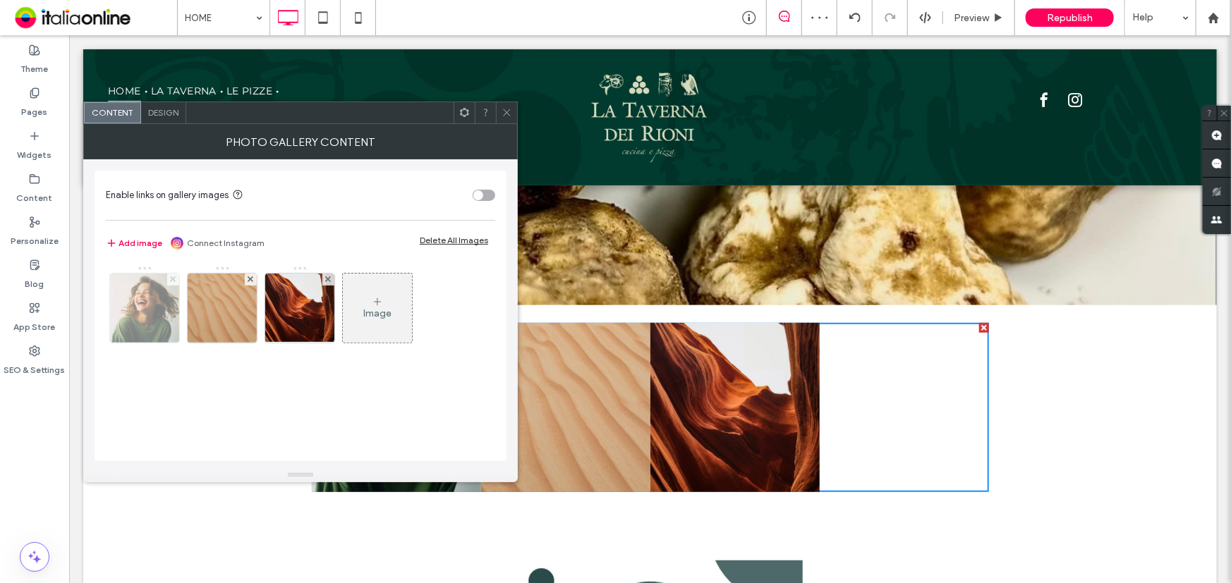
click at [172, 278] on use at bounding box center [173, 279] width 6 height 6
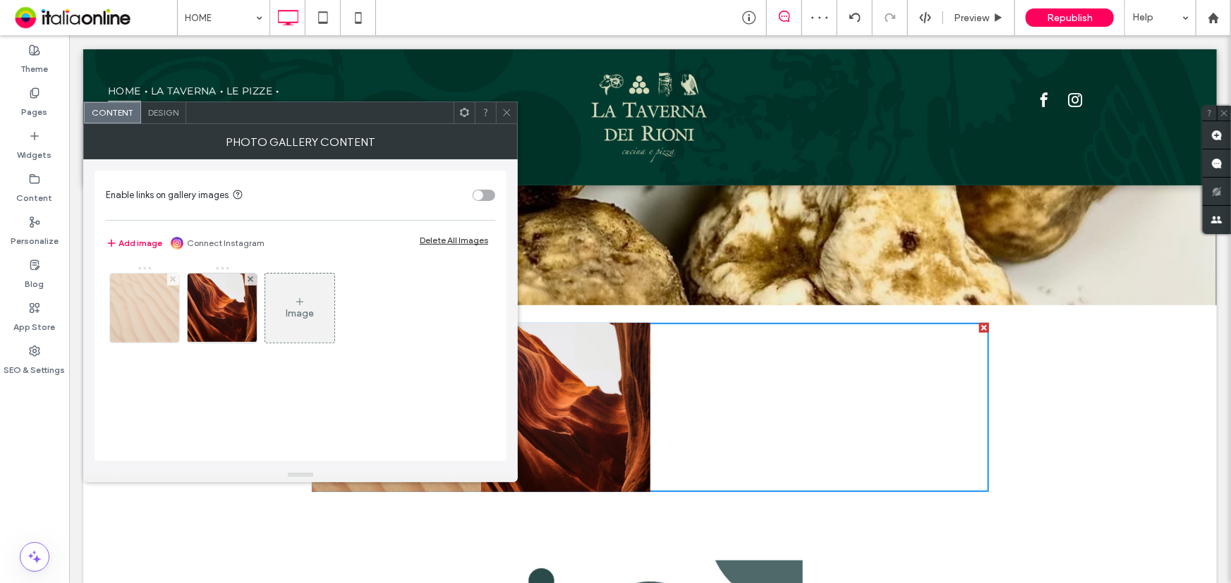
click at [172, 278] on use at bounding box center [173, 279] width 6 height 6
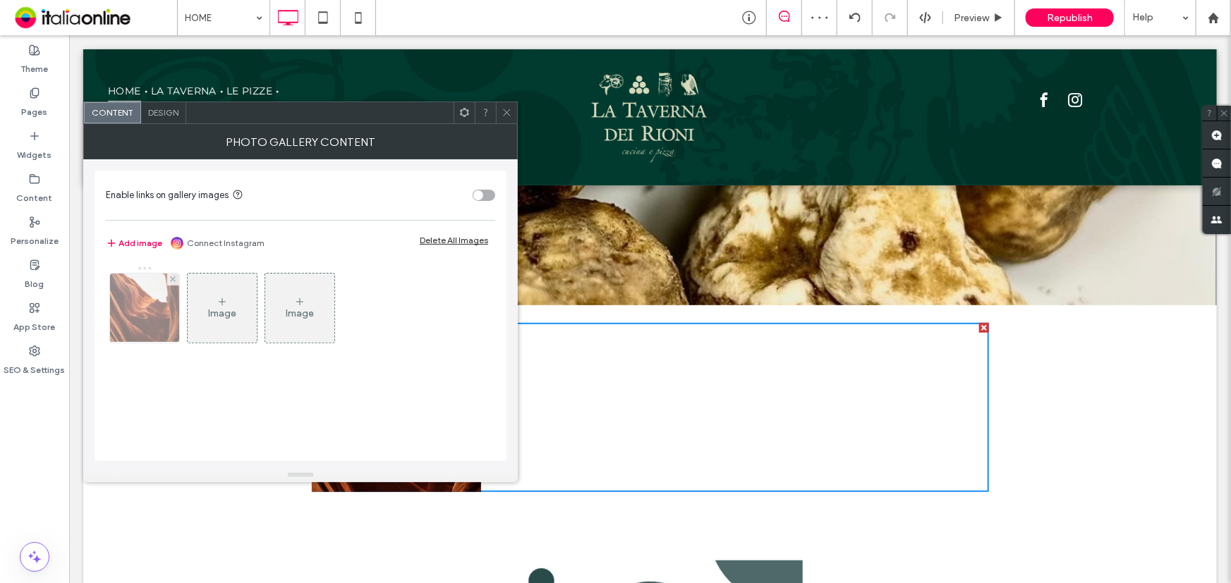
click at [165, 275] on img at bounding box center [144, 308] width 89 height 69
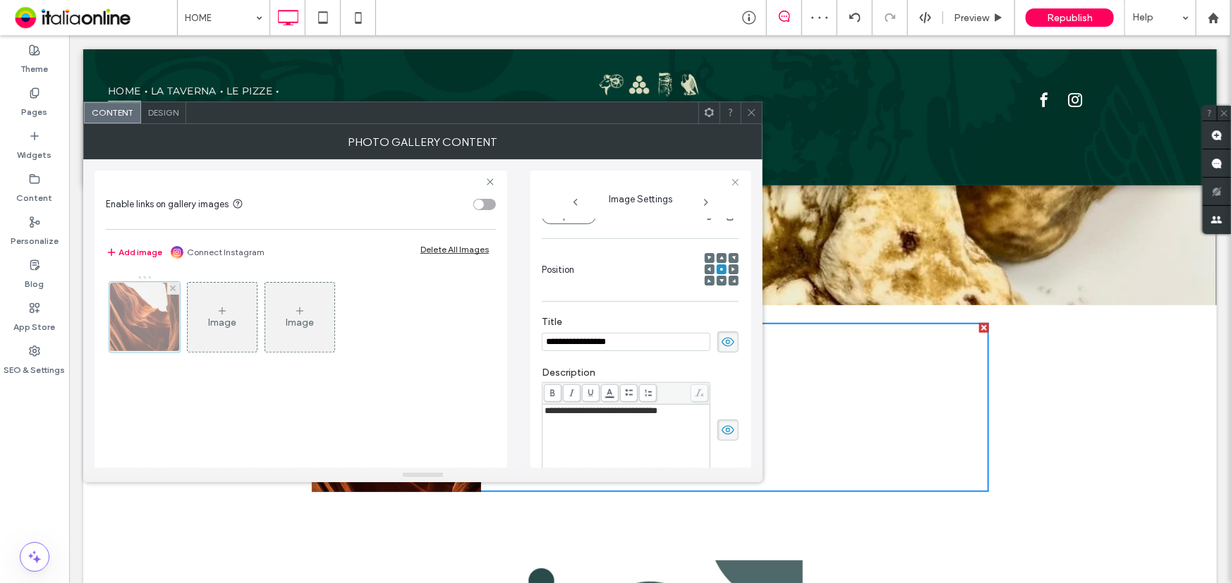
scroll to position [0, 0]
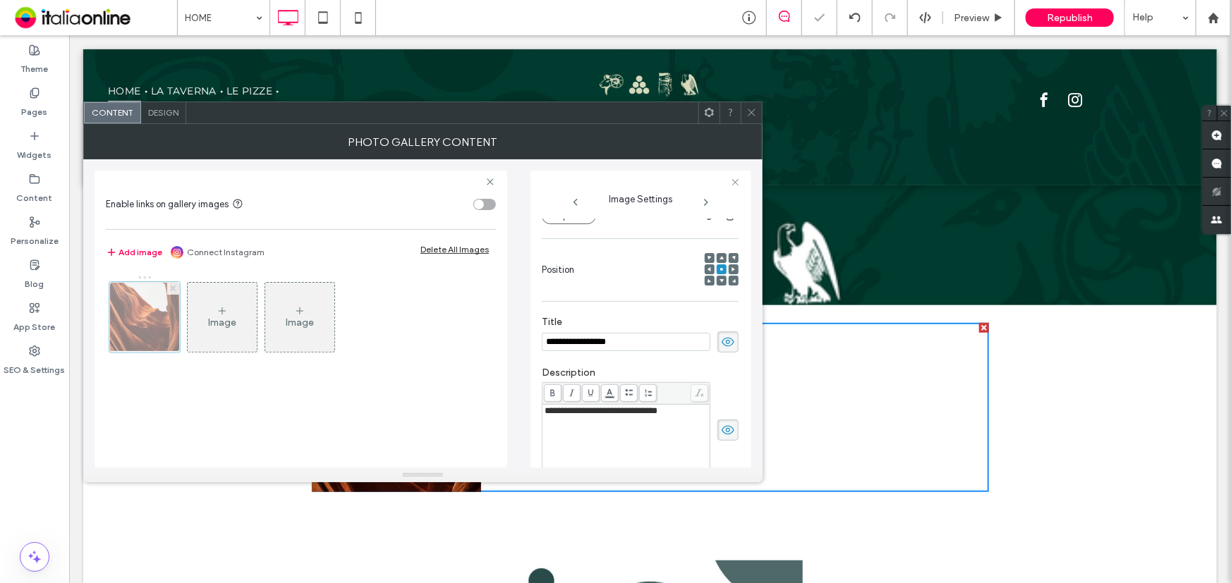
click at [175, 283] on span at bounding box center [173, 289] width 6 height 12
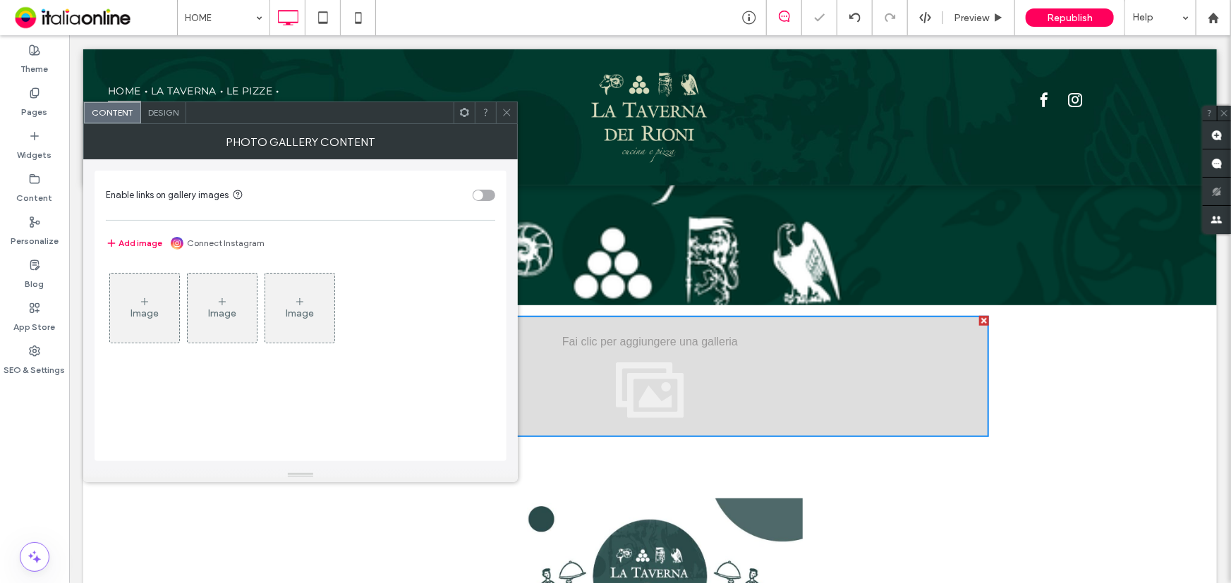
click at [145, 293] on div "Image" at bounding box center [144, 308] width 69 height 66
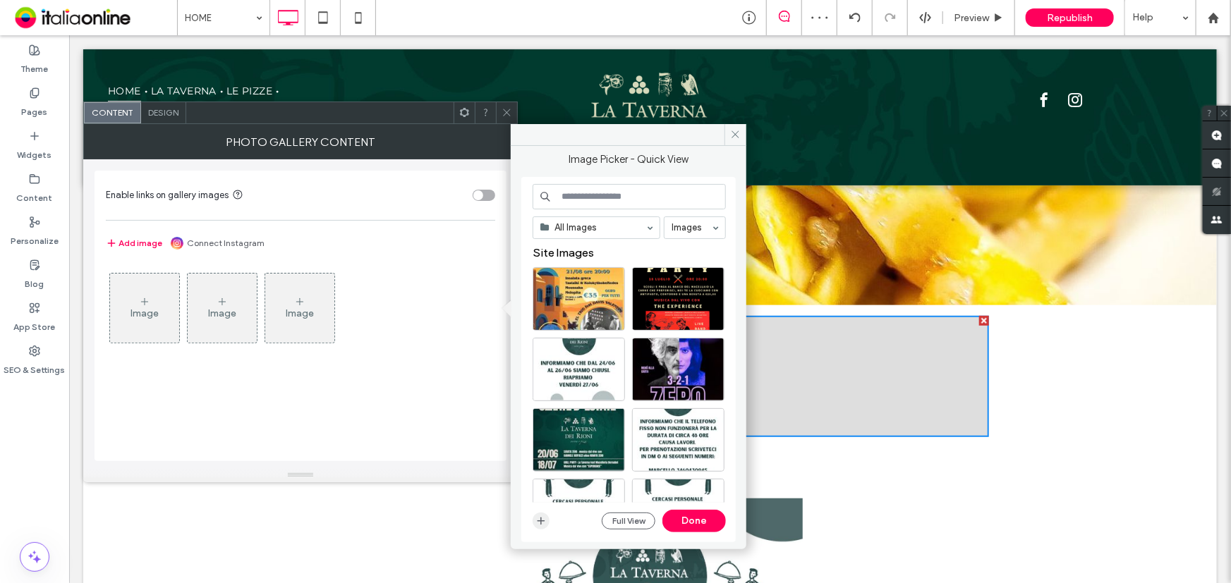
click at [547, 513] on span "button" at bounding box center [540, 521] width 17 height 17
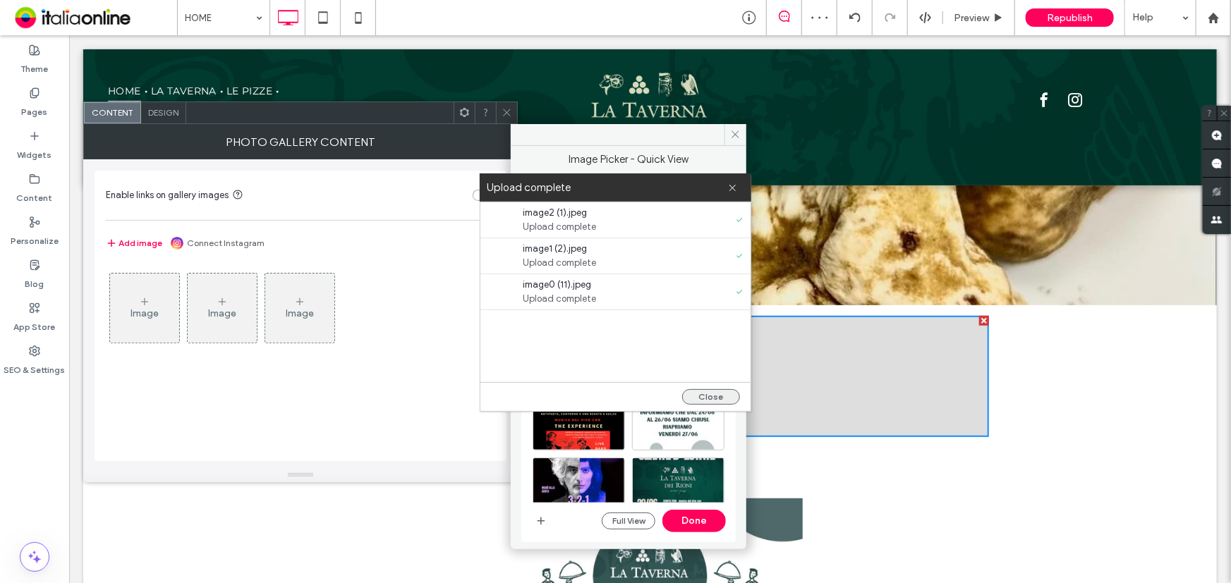
click at [718, 394] on button "Close" at bounding box center [711, 397] width 58 height 16
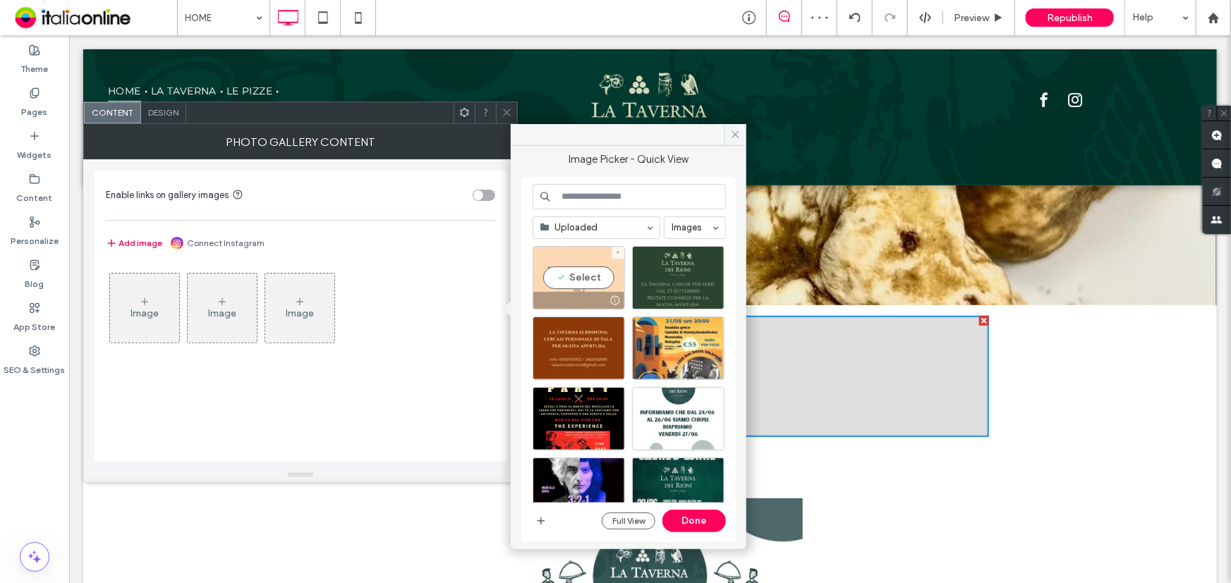
click at [588, 276] on div "Select" at bounding box center [578, 277] width 92 height 63
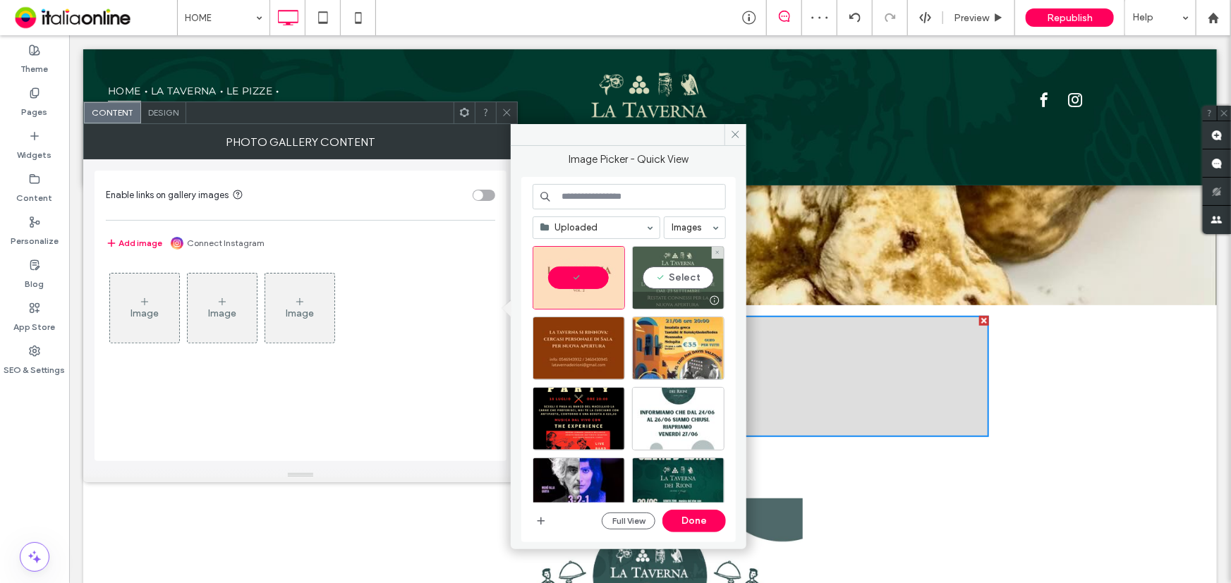
click at [663, 276] on div "Select" at bounding box center [678, 277] width 92 height 63
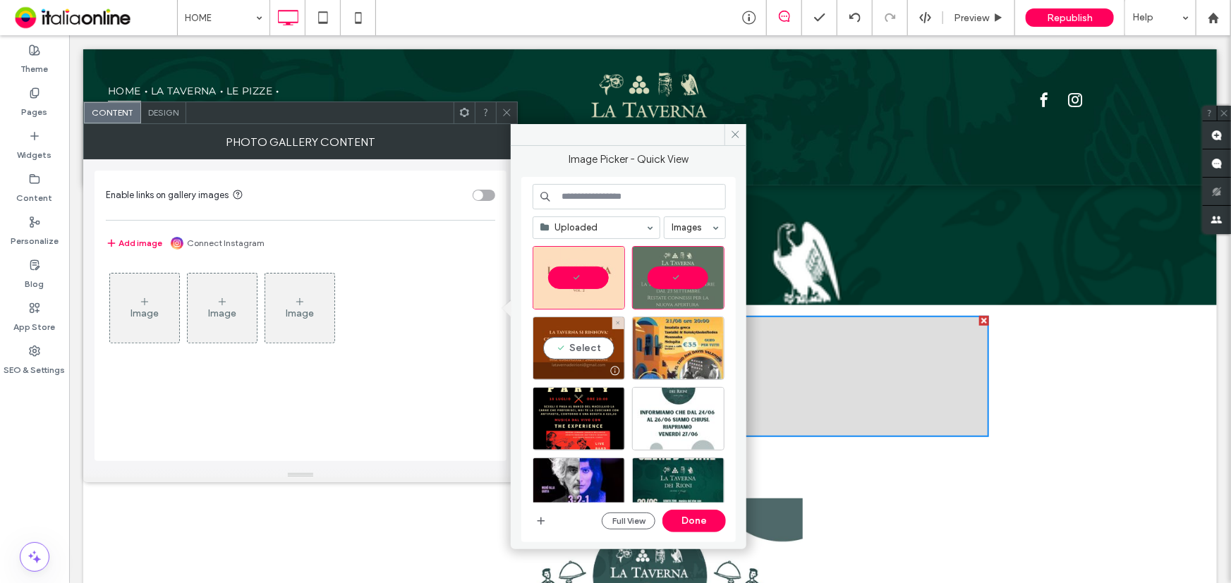
drag, startPoint x: 559, startPoint y: 349, endPoint x: 483, endPoint y: 294, distance: 93.4
click at [559, 349] on div "Select" at bounding box center [578, 348] width 92 height 63
click at [152, 121] on div "Design" at bounding box center [163, 112] width 45 height 21
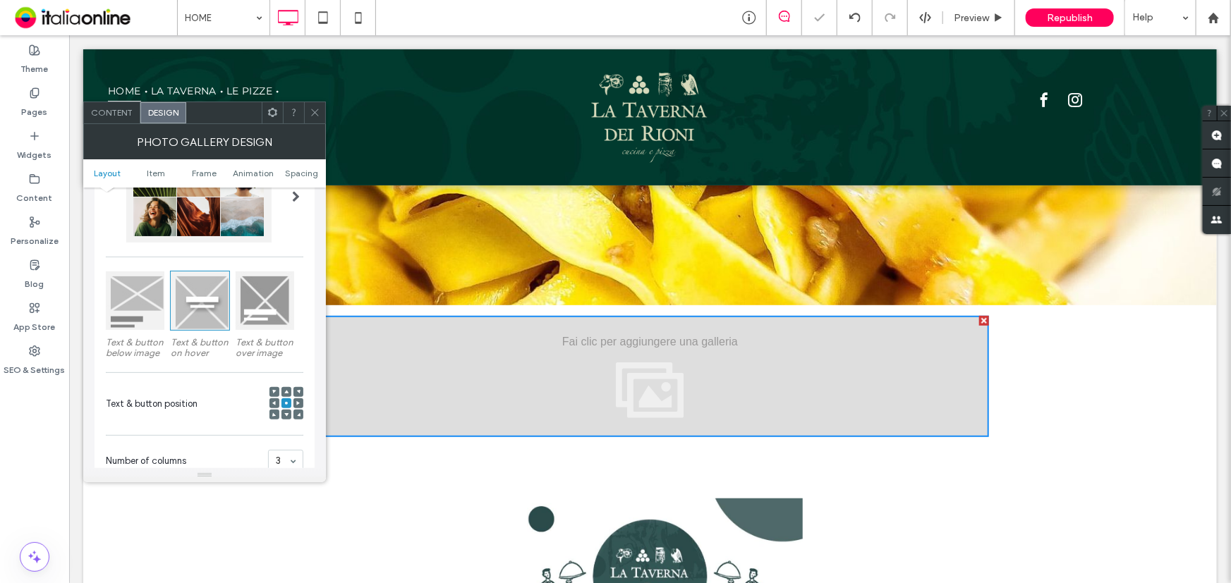
scroll to position [128, 0]
drag, startPoint x: 12, startPoint y: 71, endPoint x: 109, endPoint y: 111, distance: 104.4
click at [109, 111] on span "Content" at bounding box center [112, 112] width 42 height 11
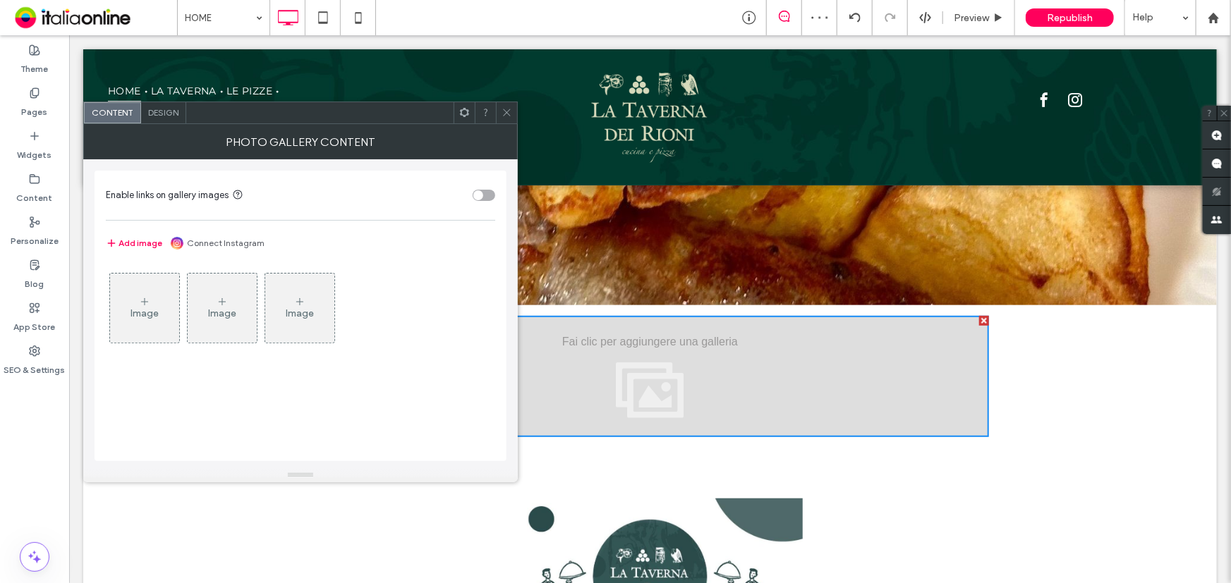
click at [145, 300] on use at bounding box center [144, 301] width 7 height 7
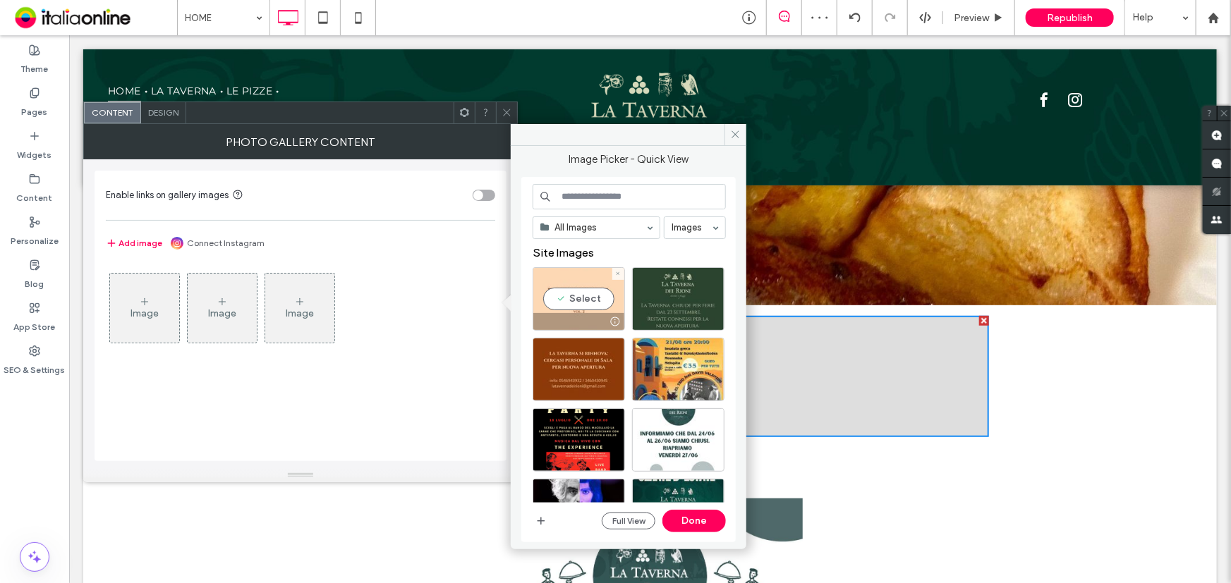
drag, startPoint x: 585, startPoint y: 291, endPoint x: 604, endPoint y: 294, distance: 19.4
click at [585, 291] on div "Select" at bounding box center [578, 298] width 92 height 63
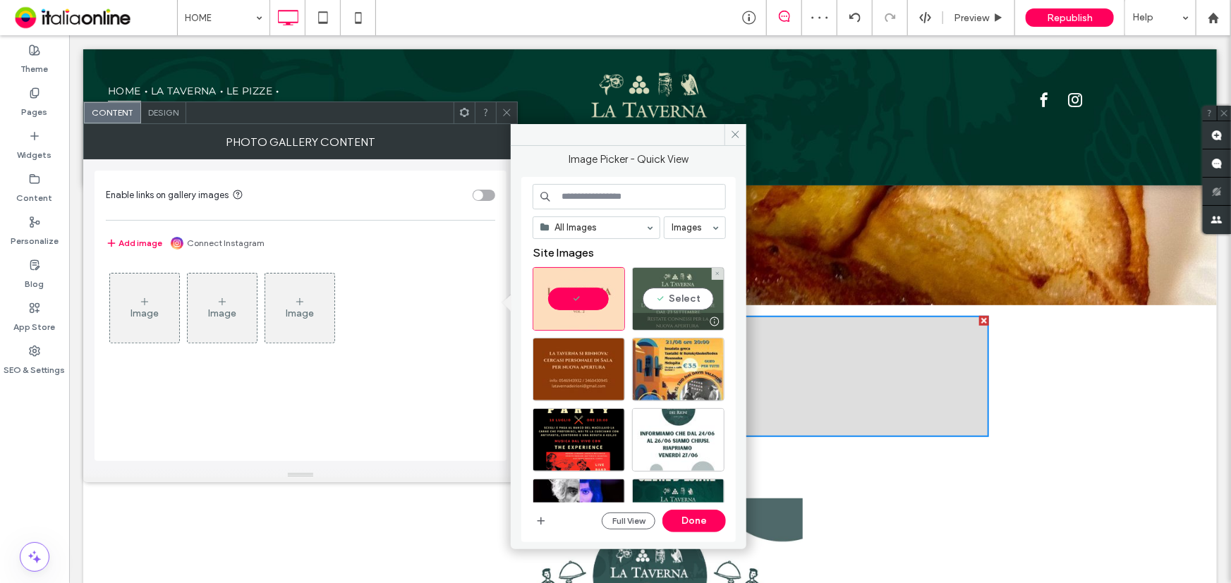
click at [659, 291] on div "Select" at bounding box center [678, 298] width 92 height 63
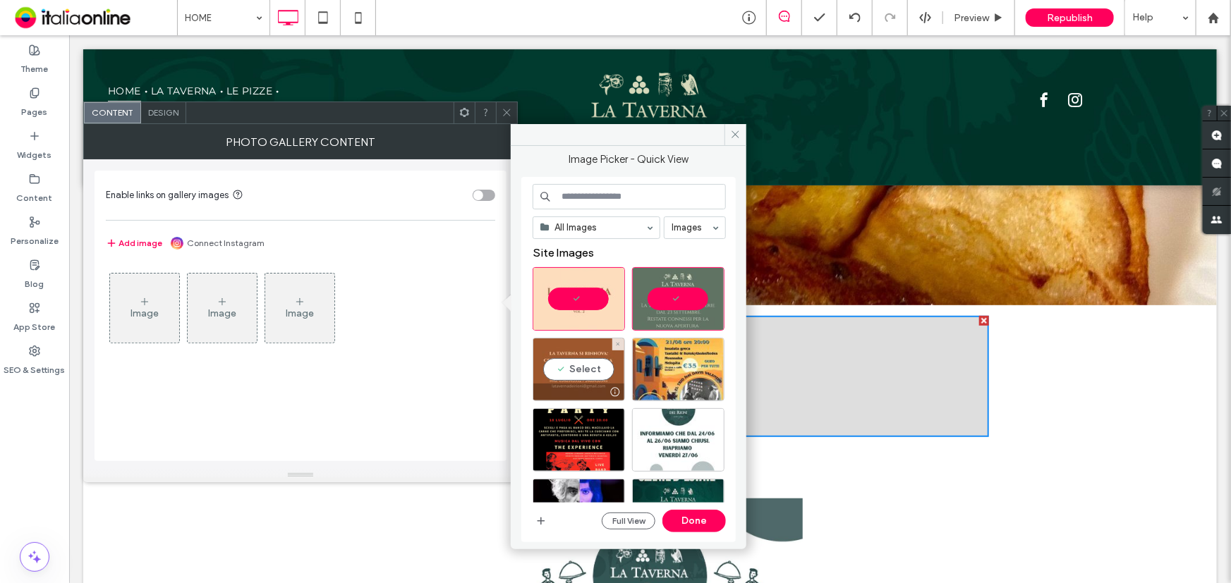
click at [583, 365] on div "Select" at bounding box center [578, 369] width 92 height 63
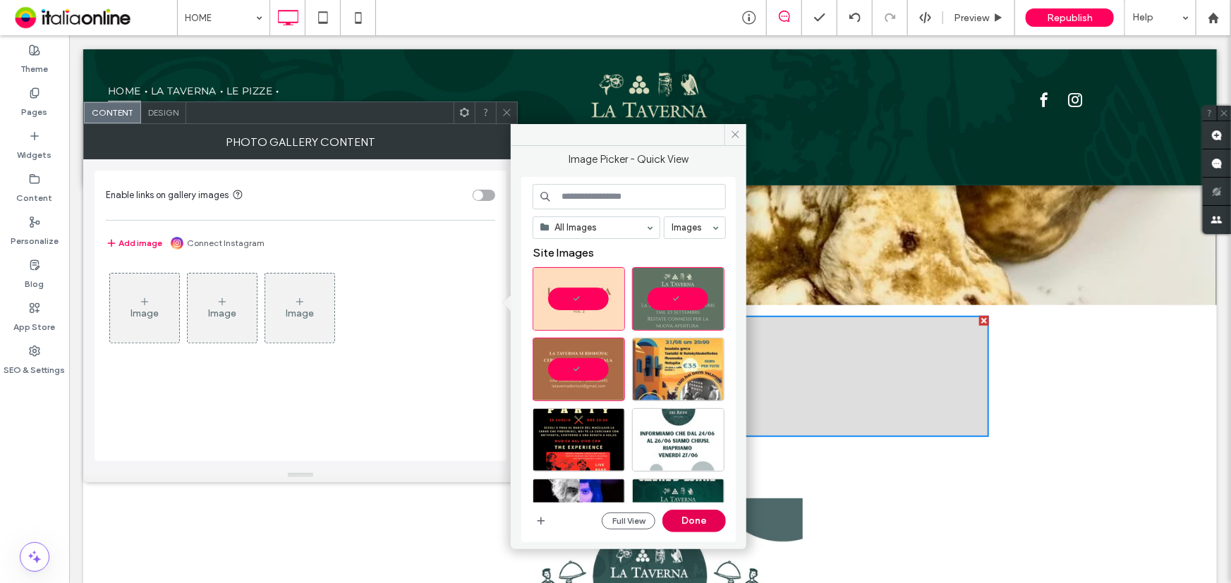
click at [688, 510] on button "Done" at bounding box center [693, 521] width 63 height 23
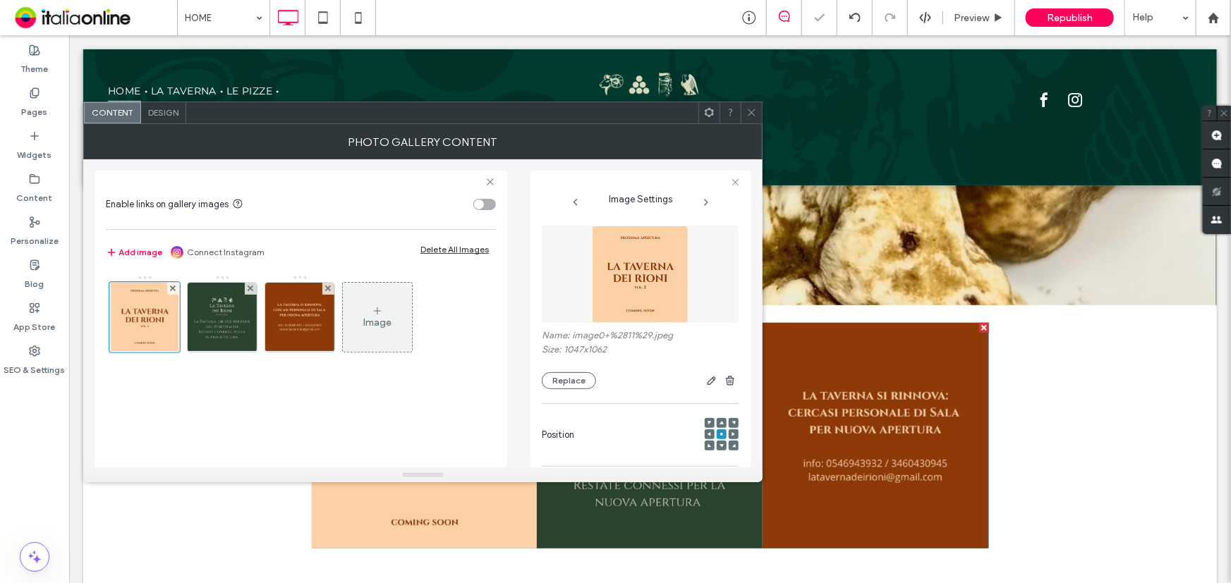
click at [748, 103] on span at bounding box center [751, 112] width 11 height 21
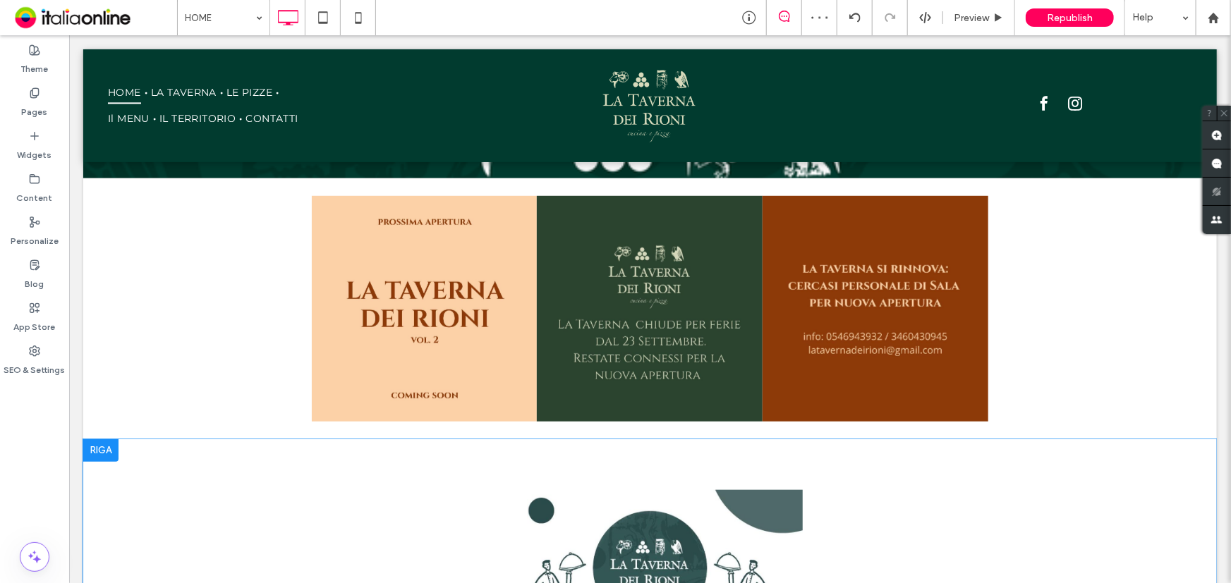
scroll to position [442, 0]
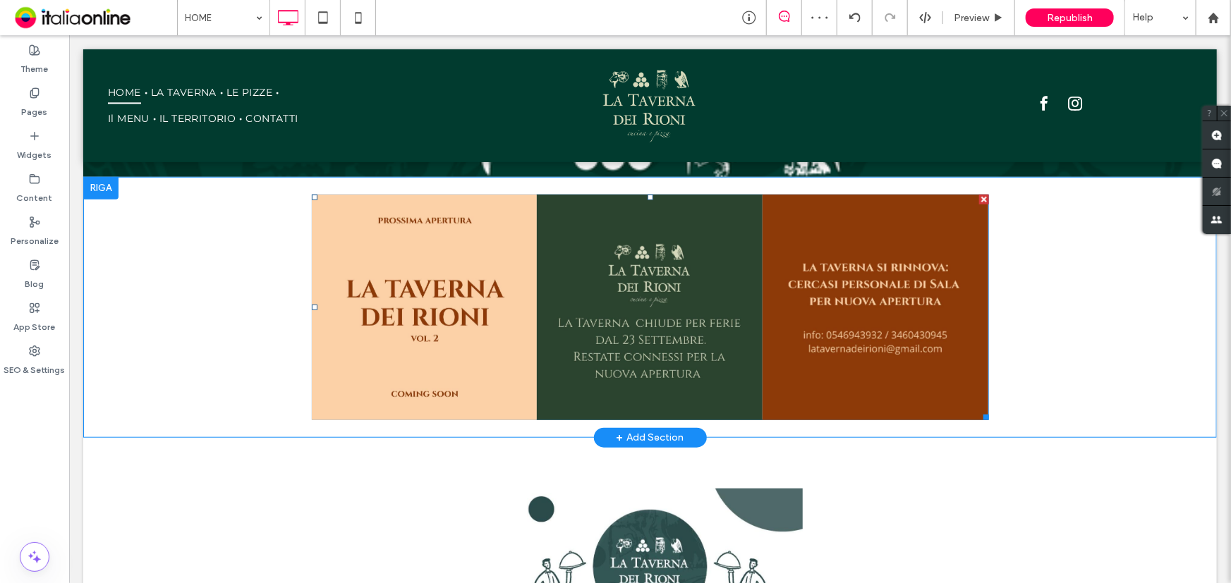
click at [762, 388] on link at bounding box center [875, 307] width 226 height 226
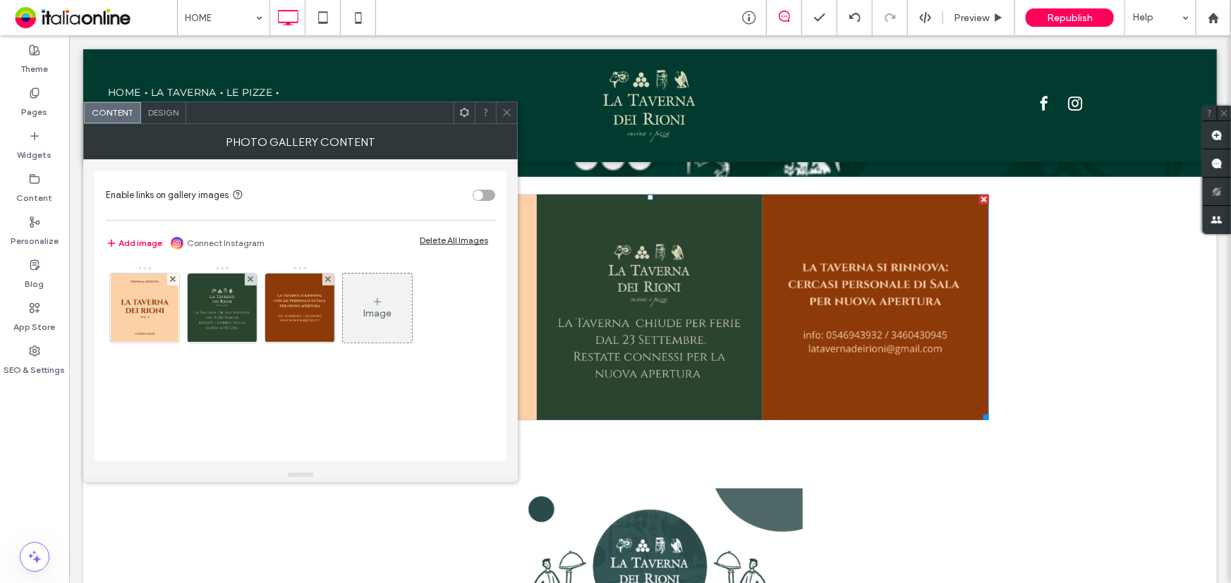
drag, startPoint x: 502, startPoint y: 107, endPoint x: 650, endPoint y: 203, distance: 175.9
click at [502, 107] on icon at bounding box center [506, 112] width 11 height 11
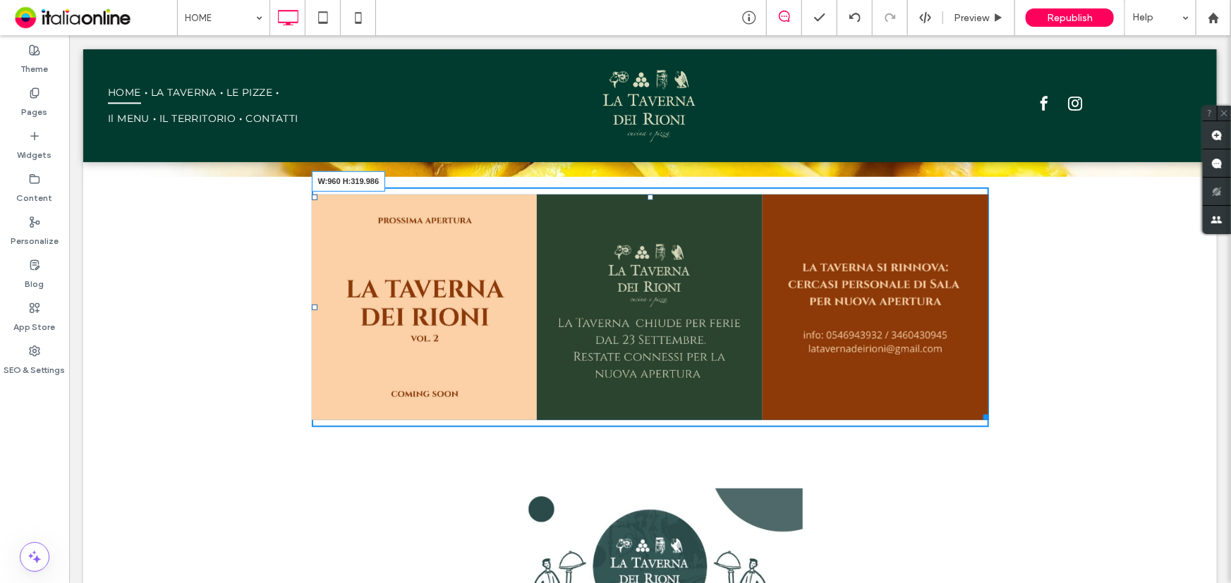
drag, startPoint x: 979, startPoint y: 417, endPoint x: 1023, endPoint y: 467, distance: 66.5
click at [991, 417] on div "Click To Paste Click To Paste Button Button Button Mostra altri W:960 H:319.986…" at bounding box center [649, 306] width 1133 height 261
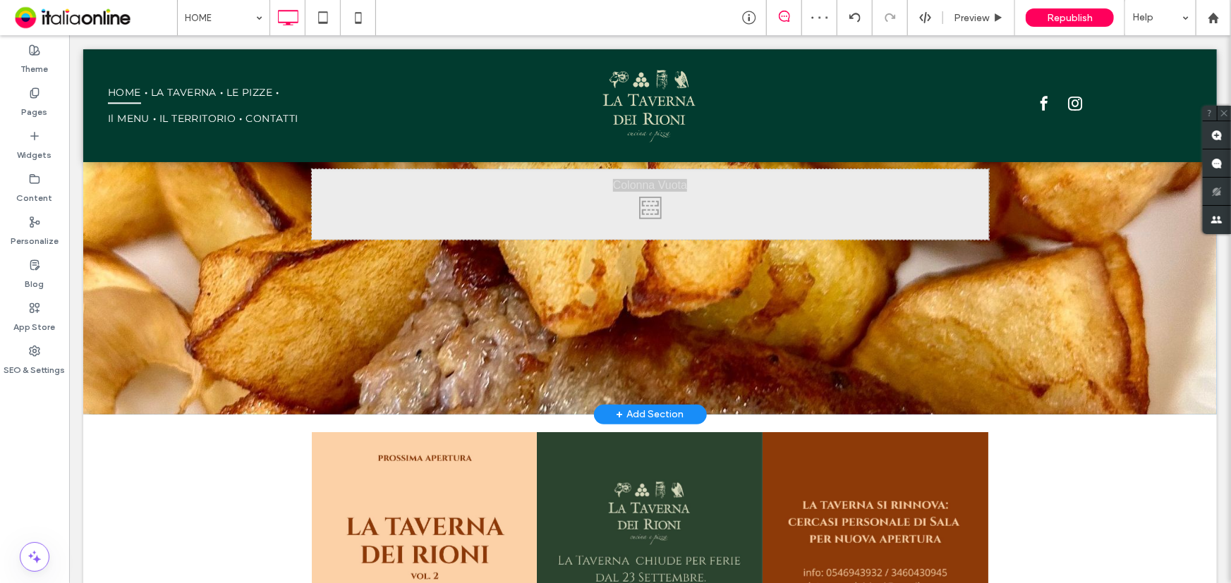
scroll to position [314, 0]
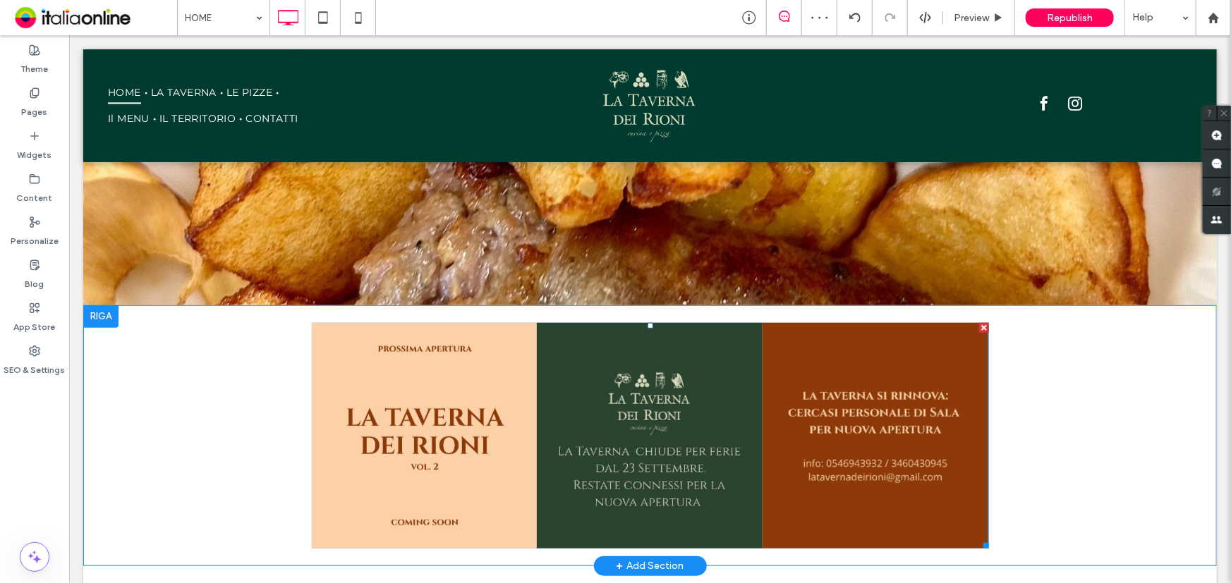
click at [414, 439] on link at bounding box center [424, 435] width 226 height 226
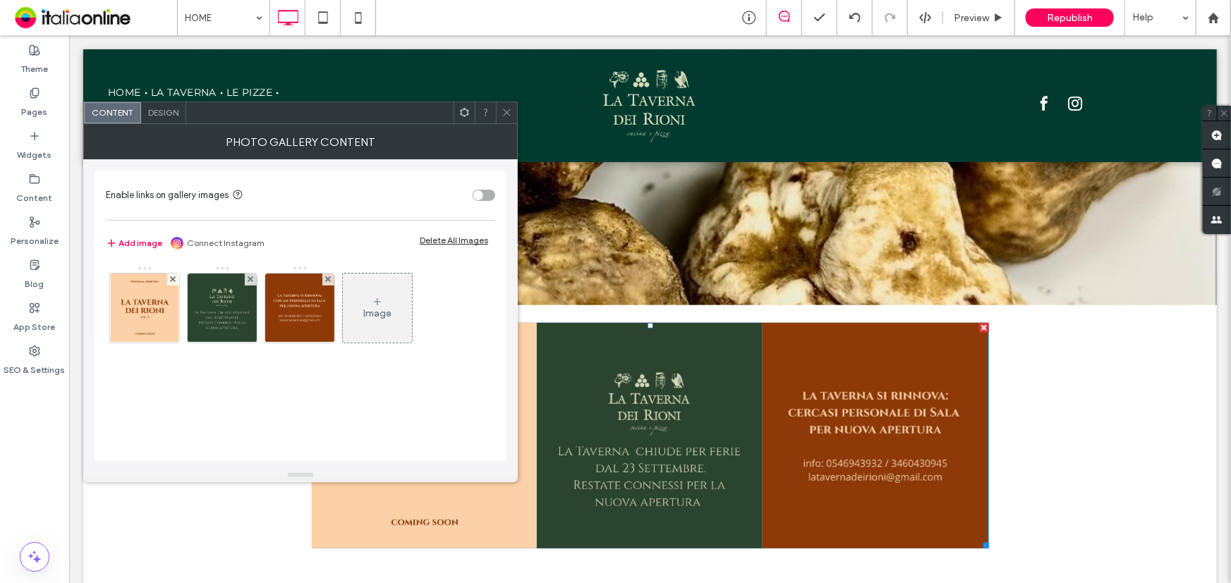
click at [159, 113] on span "Design" at bounding box center [163, 112] width 30 height 11
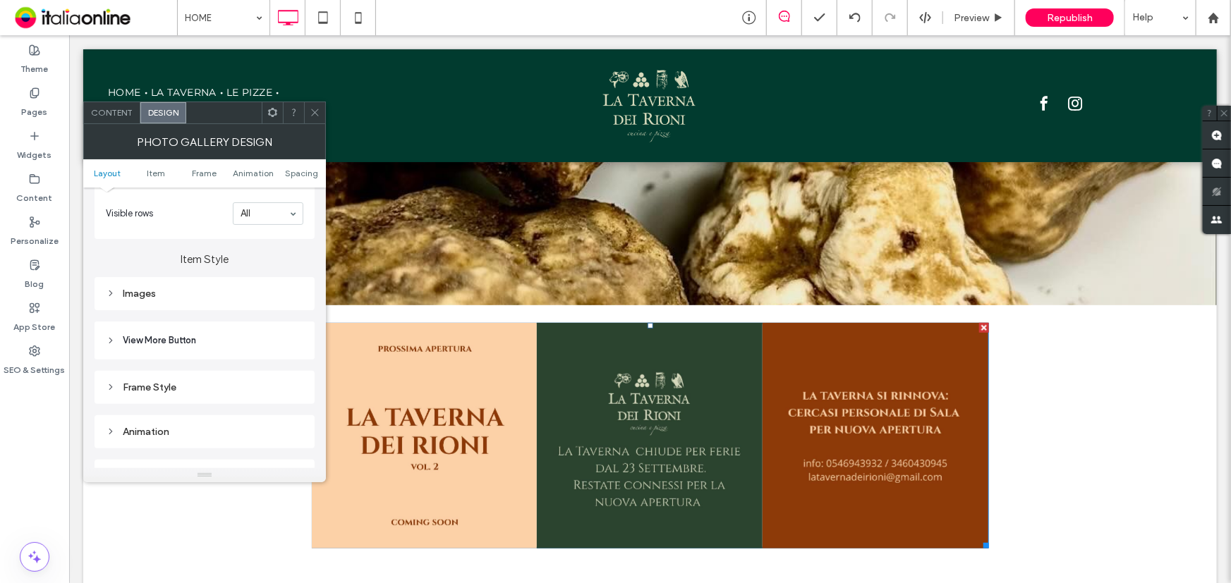
click at [138, 288] on div "Images" at bounding box center [204, 293] width 197 height 19
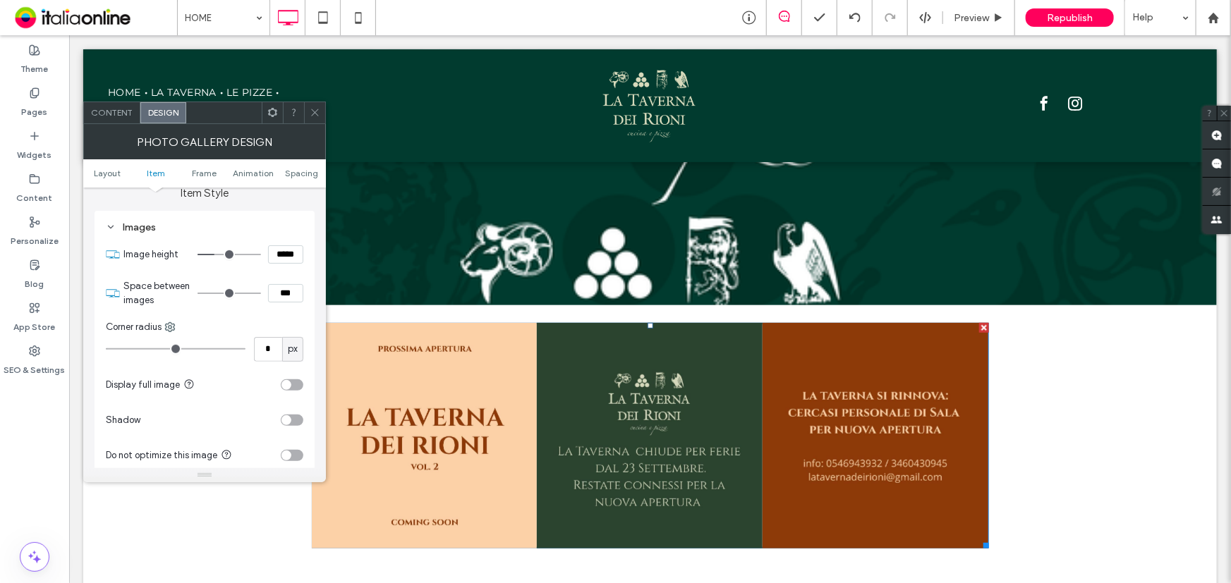
scroll to position [577, 0]
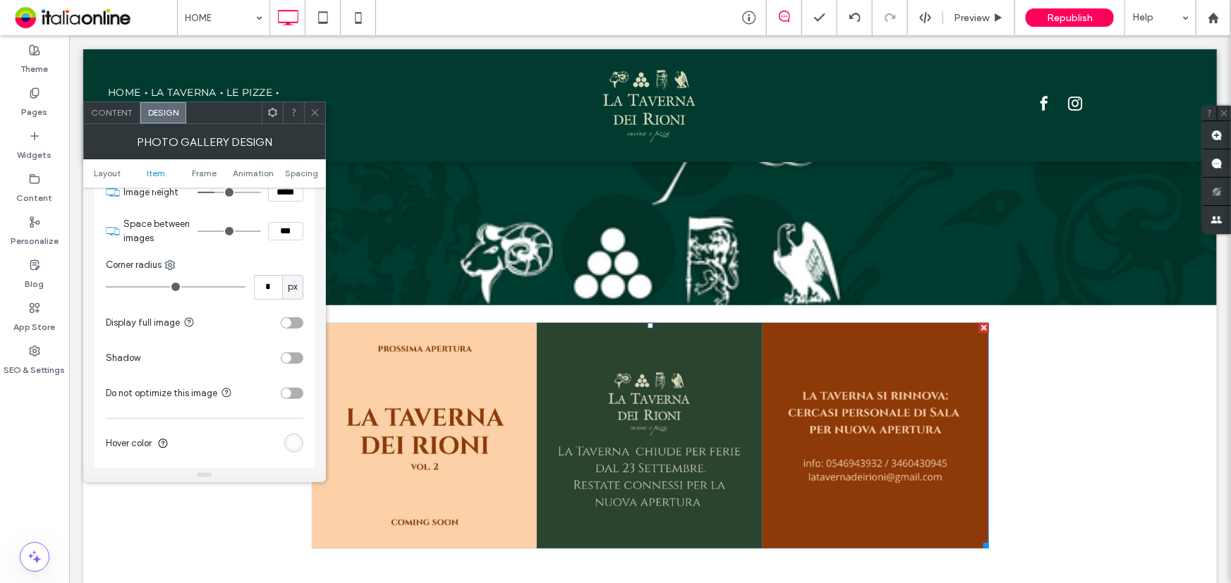
type input "*"
type input "***"
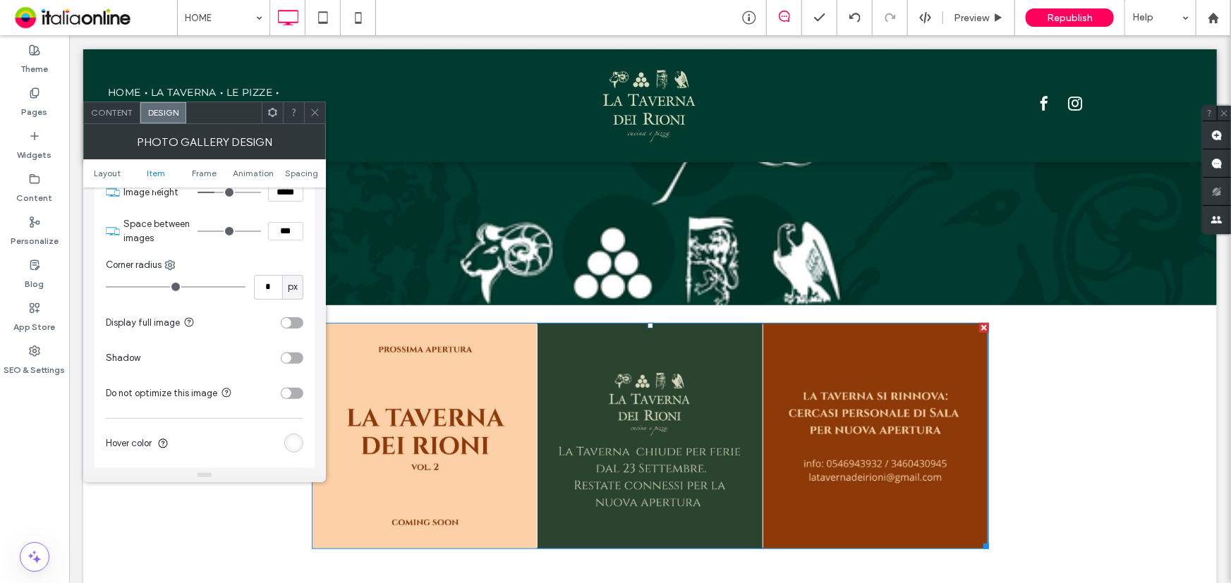
type input "*"
type input "***"
type input "*"
type input "***"
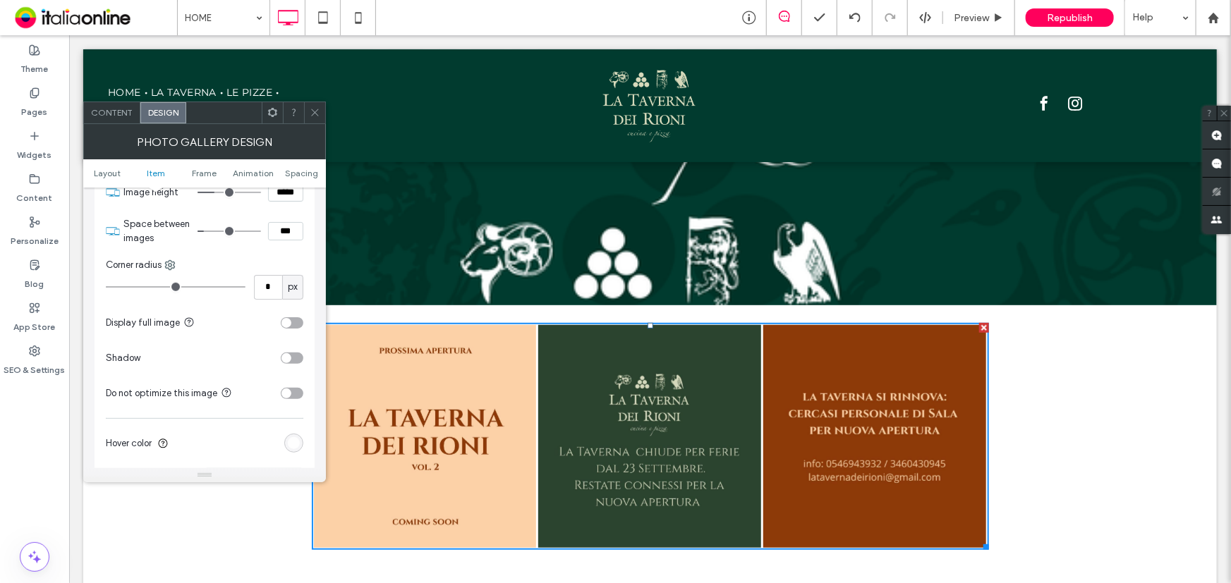
type input "*"
type input "***"
type input "*"
type input "***"
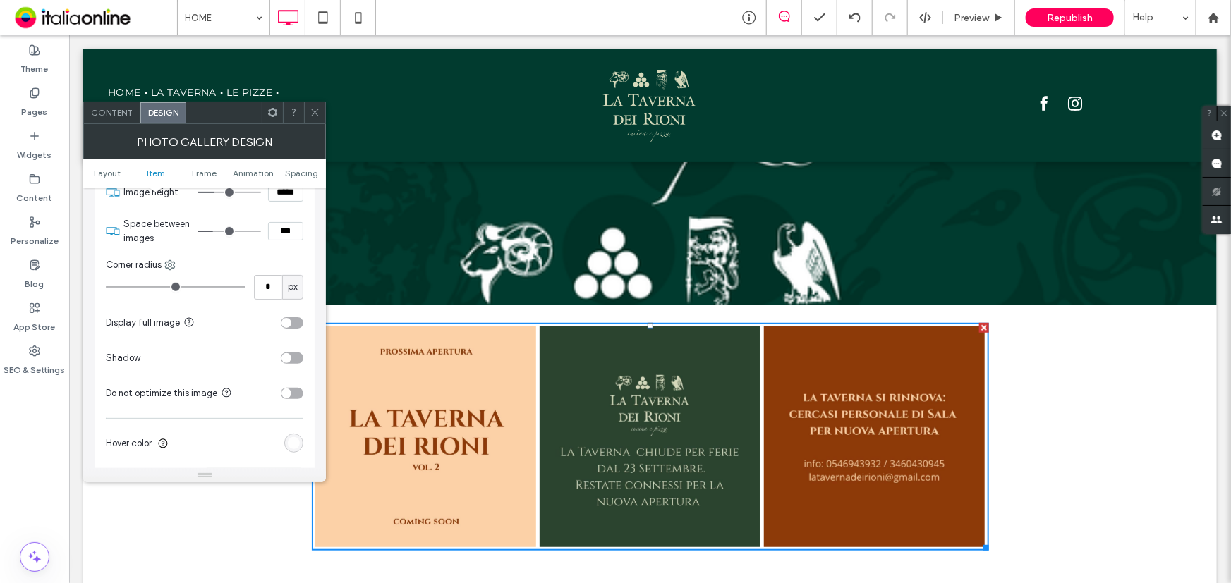
type input "*"
type input "***"
drag, startPoint x: 202, startPoint y: 233, endPoint x: 219, endPoint y: 234, distance: 17.0
type input "*"
click at [219, 232] on input "range" at bounding box center [228, 231] width 63 height 1
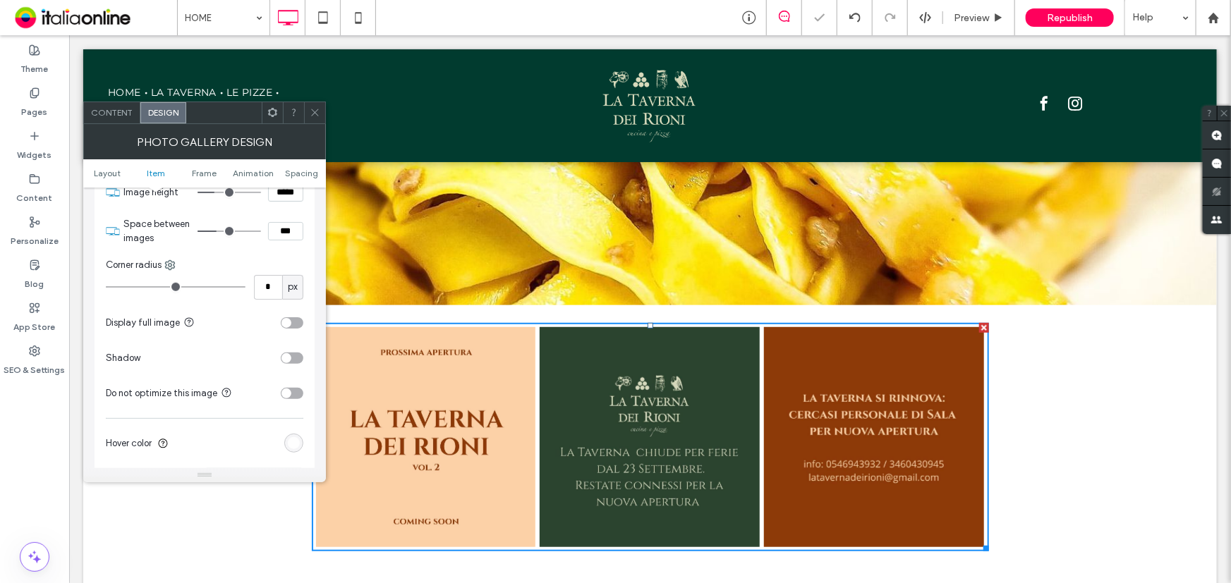
click at [312, 111] on icon at bounding box center [315, 112] width 11 height 11
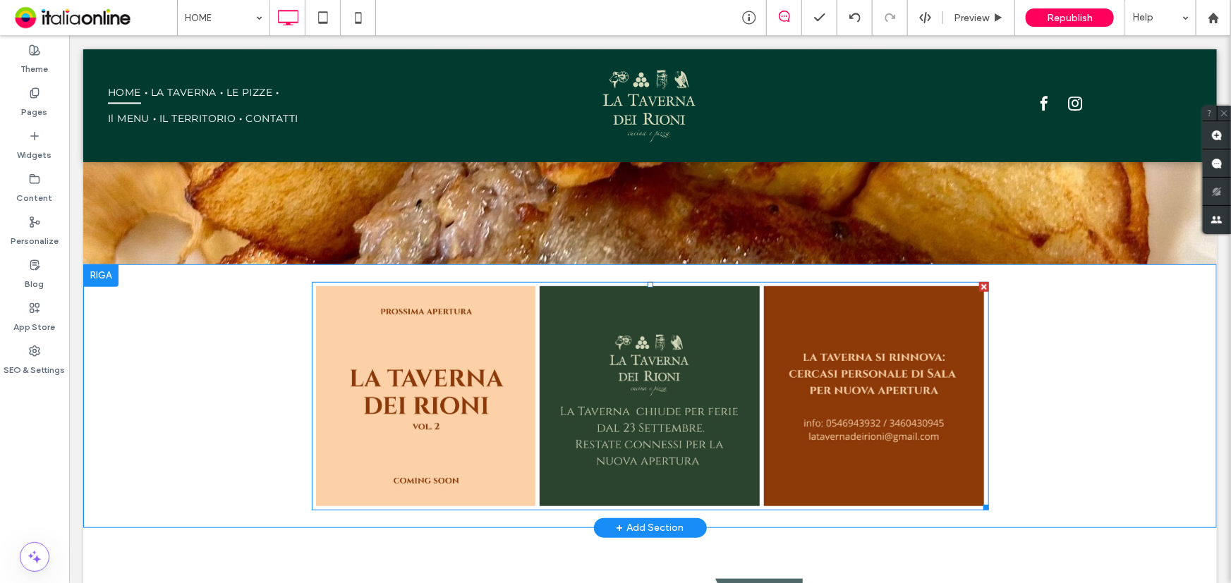
scroll to position [378, 0]
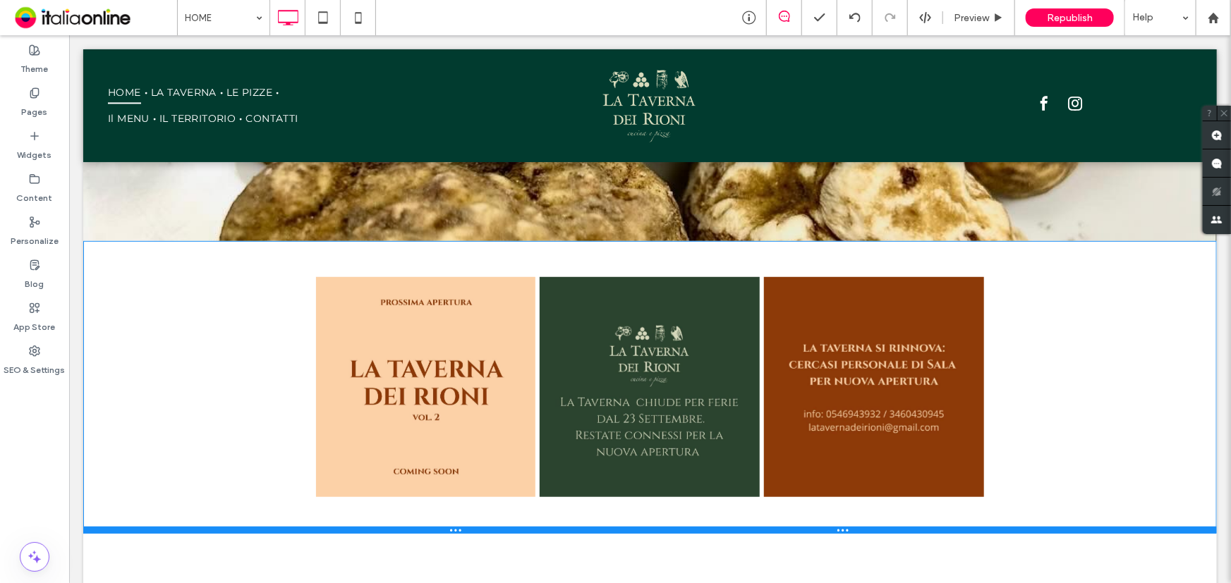
drag, startPoint x: 835, startPoint y: 500, endPoint x: 901, endPoint y: 564, distance: 91.8
click at [832, 528] on div at bounding box center [649, 529] width 1133 height 7
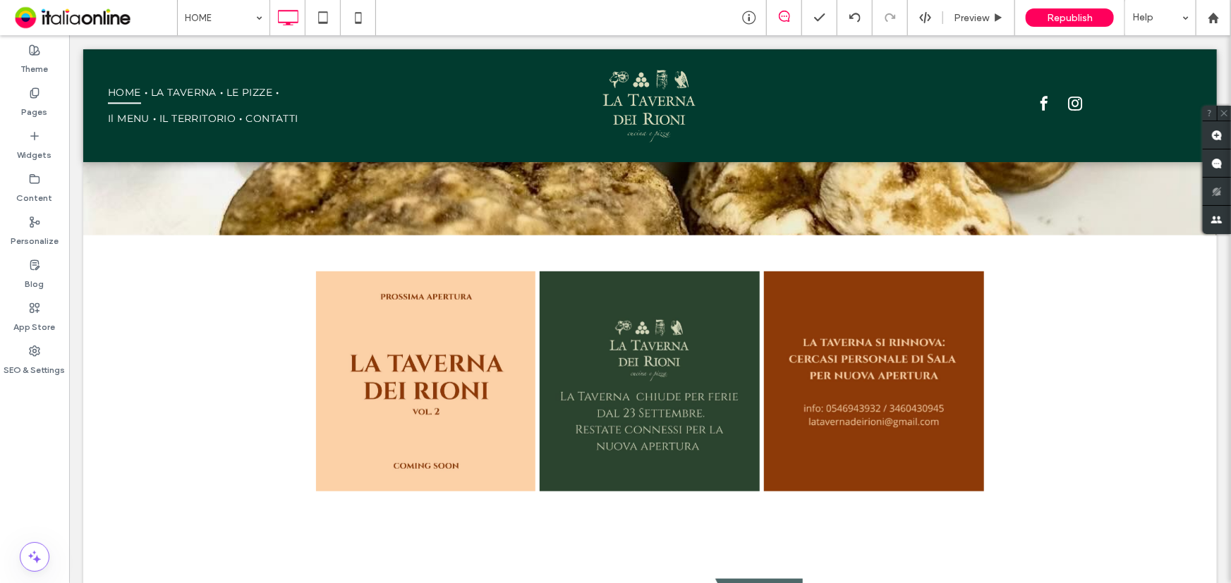
scroll to position [384, 0]
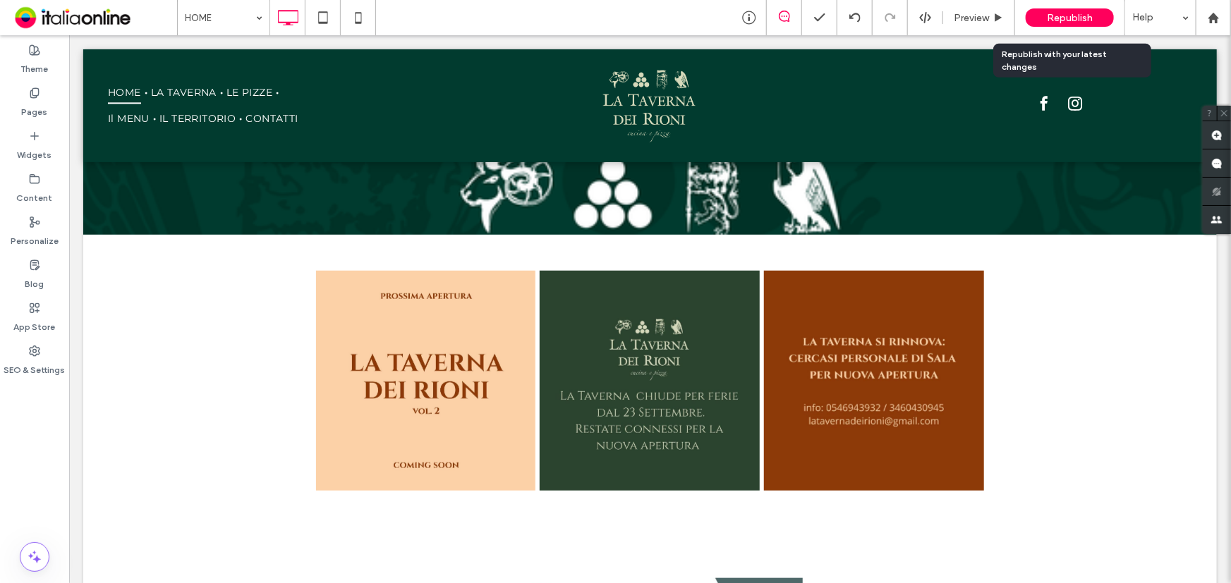
click at [1037, 10] on div "Republish" at bounding box center [1069, 17] width 88 height 18
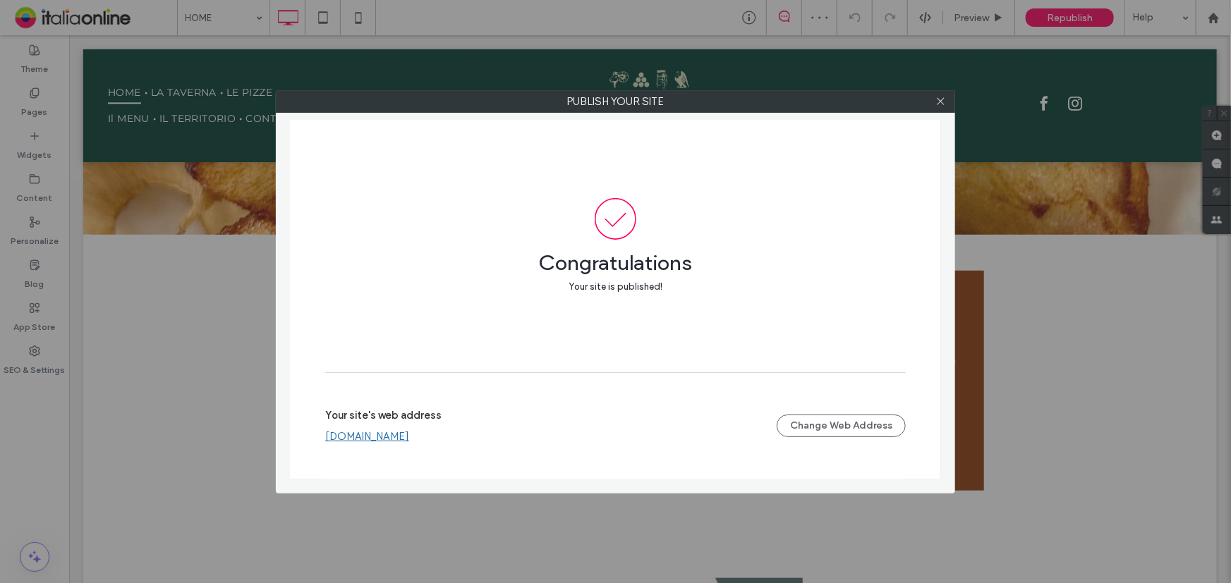
click at [409, 432] on link "www.latavernadeirioni.it" at bounding box center [367, 436] width 84 height 13
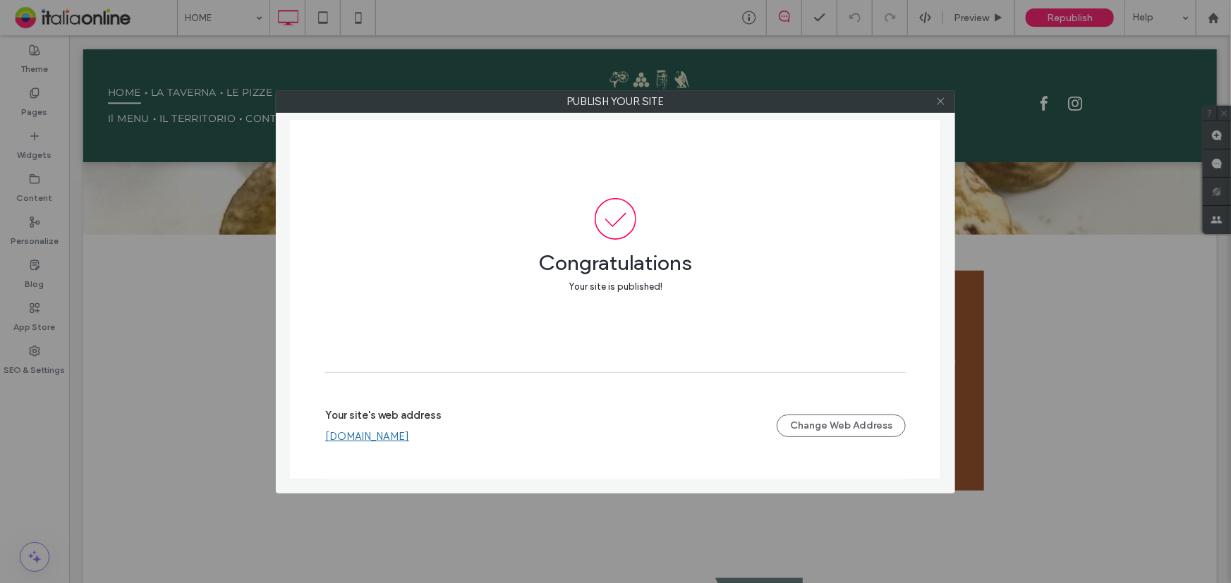
click at [939, 102] on icon at bounding box center [940, 101] width 11 height 11
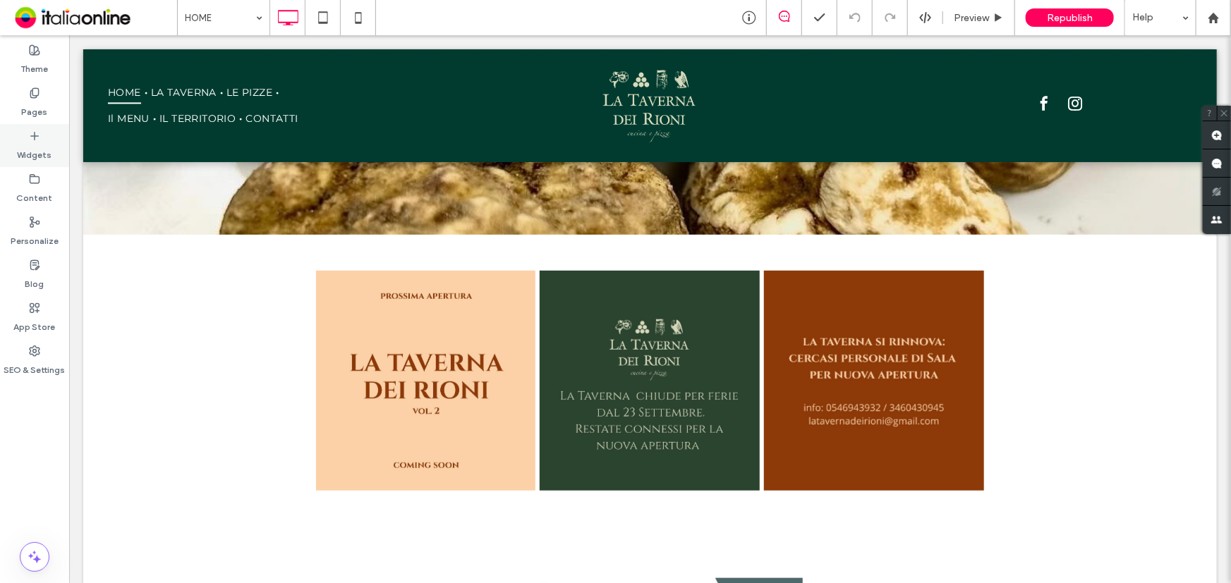
click at [26, 142] on label "Widgets" at bounding box center [35, 152] width 35 height 20
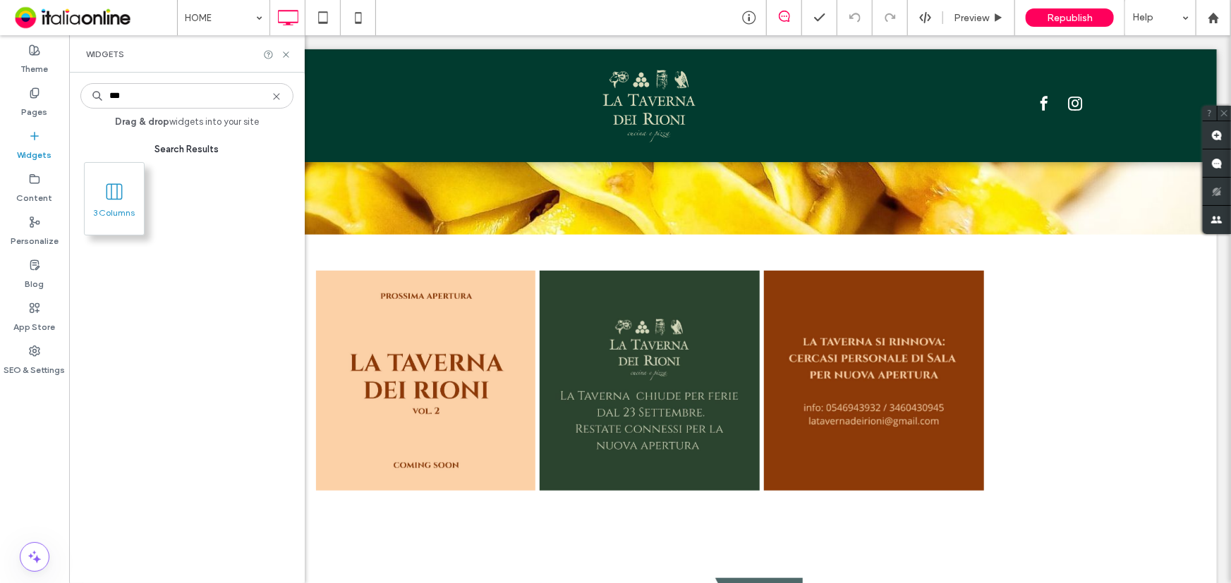
type input "***"
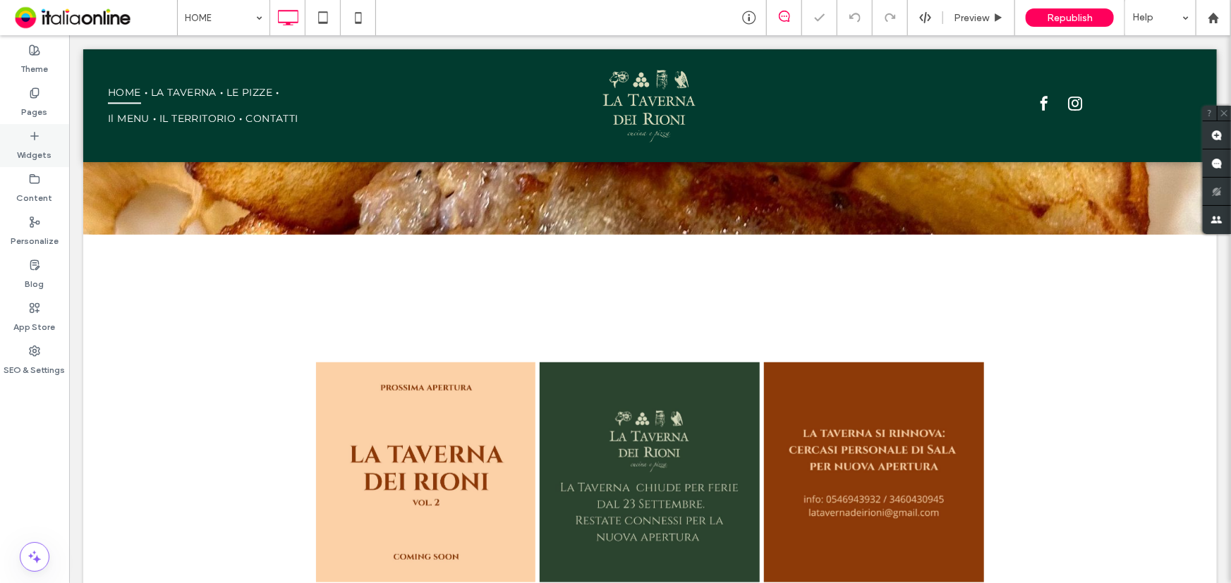
click at [42, 142] on label "Widgets" at bounding box center [35, 152] width 35 height 20
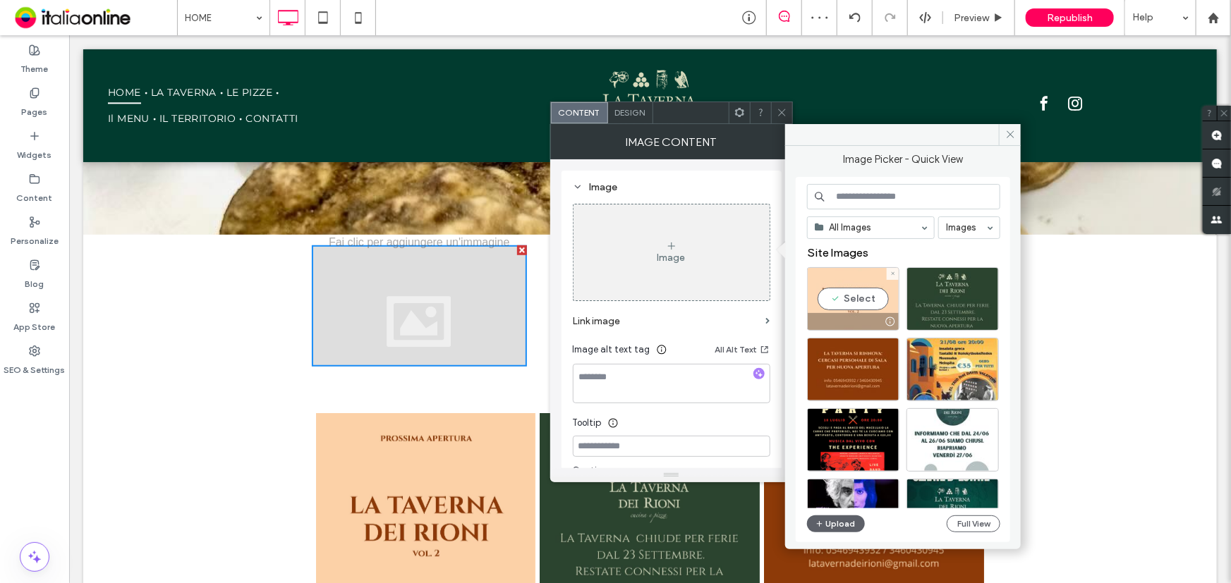
click at [825, 304] on div "Select" at bounding box center [853, 298] width 92 height 63
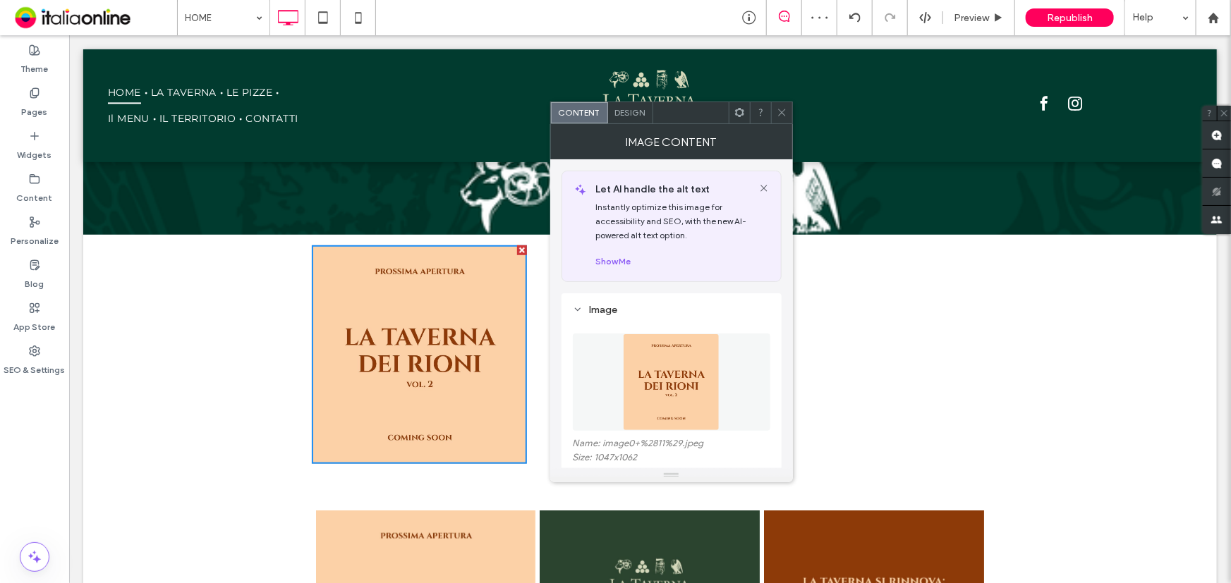
click at [780, 110] on icon at bounding box center [782, 112] width 11 height 11
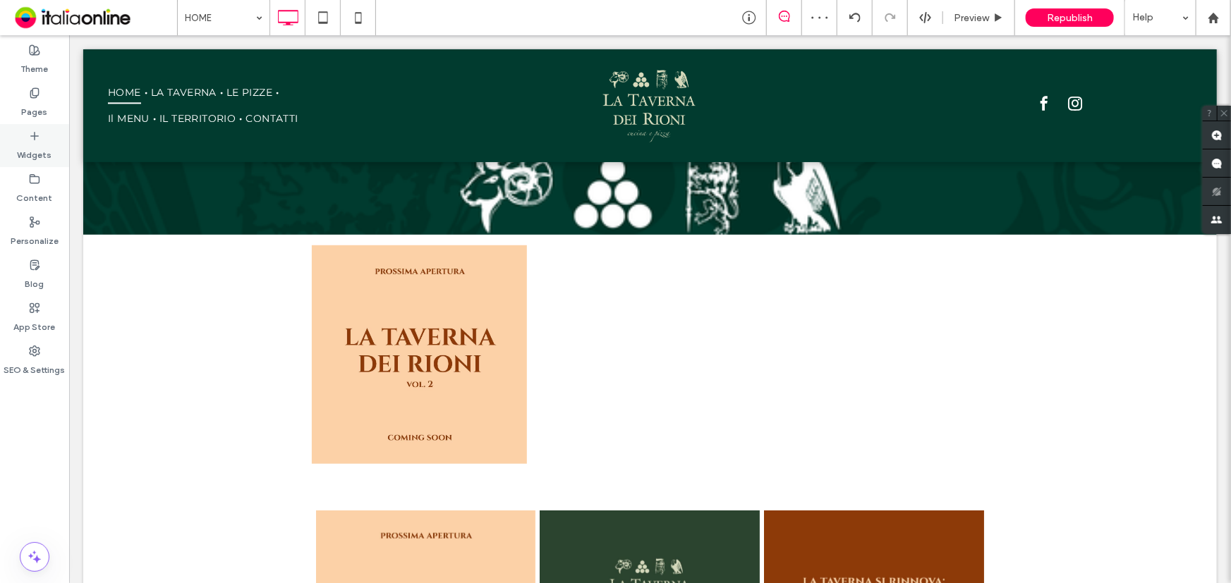
click at [46, 147] on label "Widgets" at bounding box center [35, 152] width 35 height 20
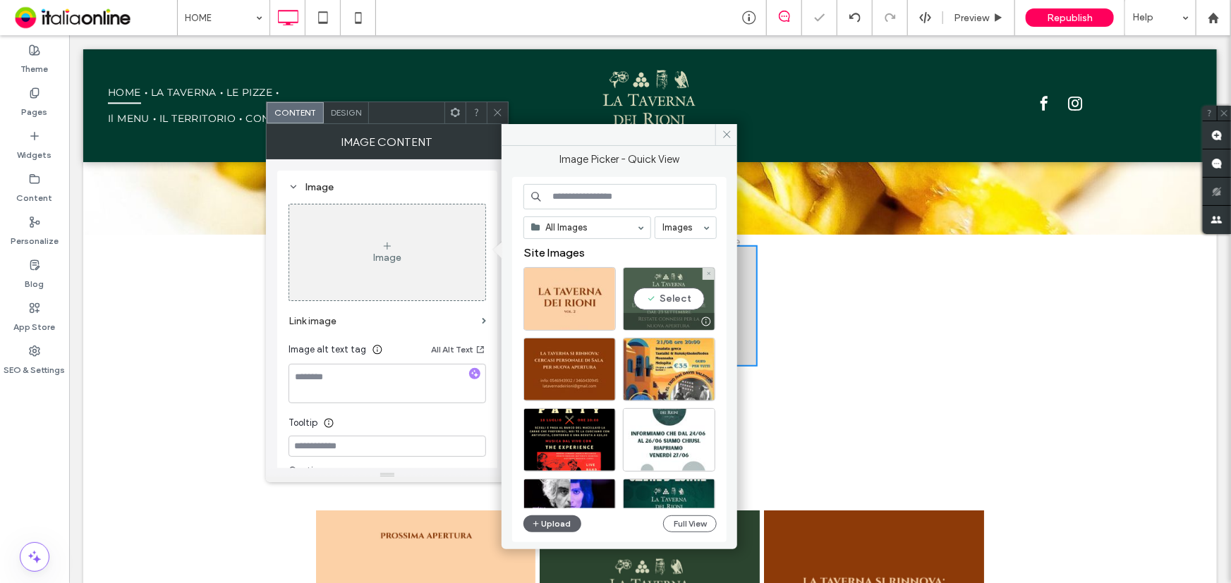
click at [664, 296] on div "Select" at bounding box center [669, 298] width 92 height 63
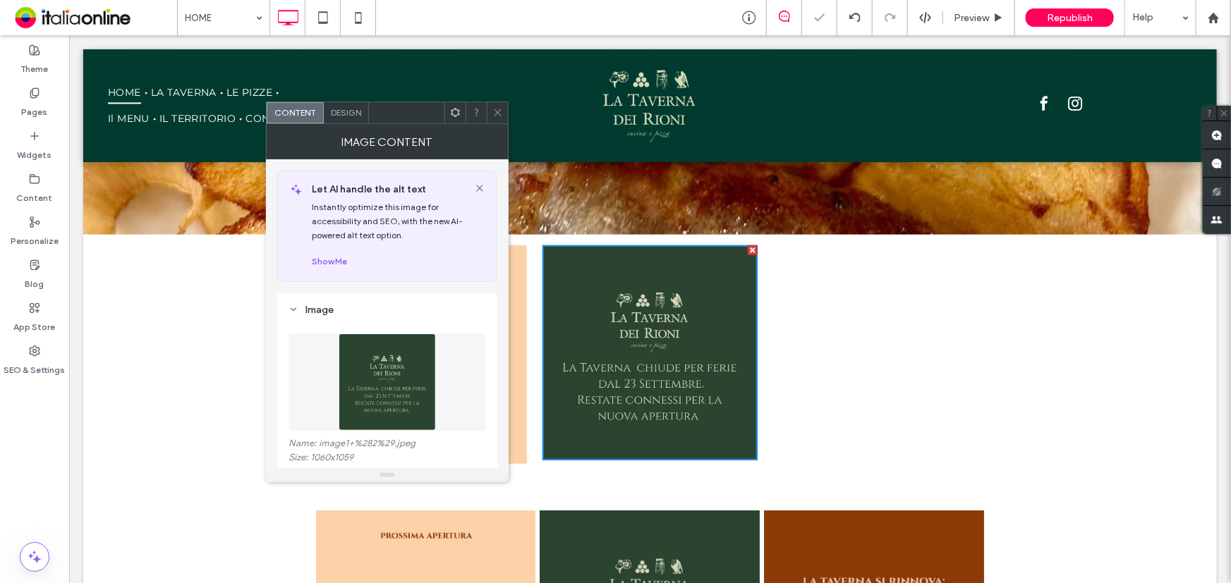
click at [489, 117] on div at bounding box center [497, 112] width 21 height 21
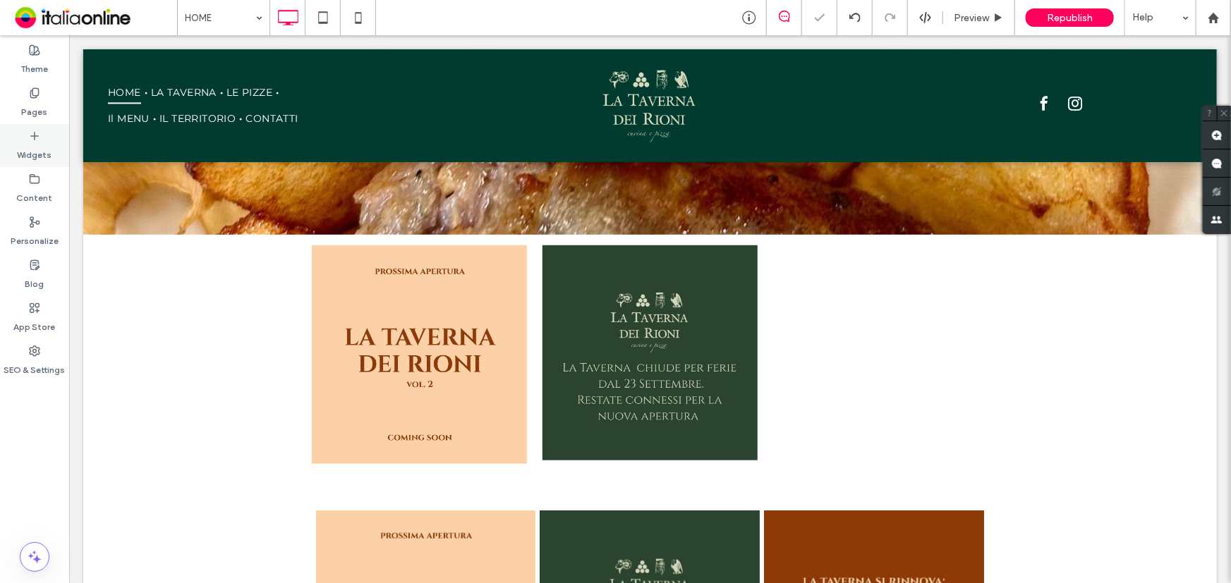
click at [31, 140] on icon at bounding box center [34, 135] width 11 height 11
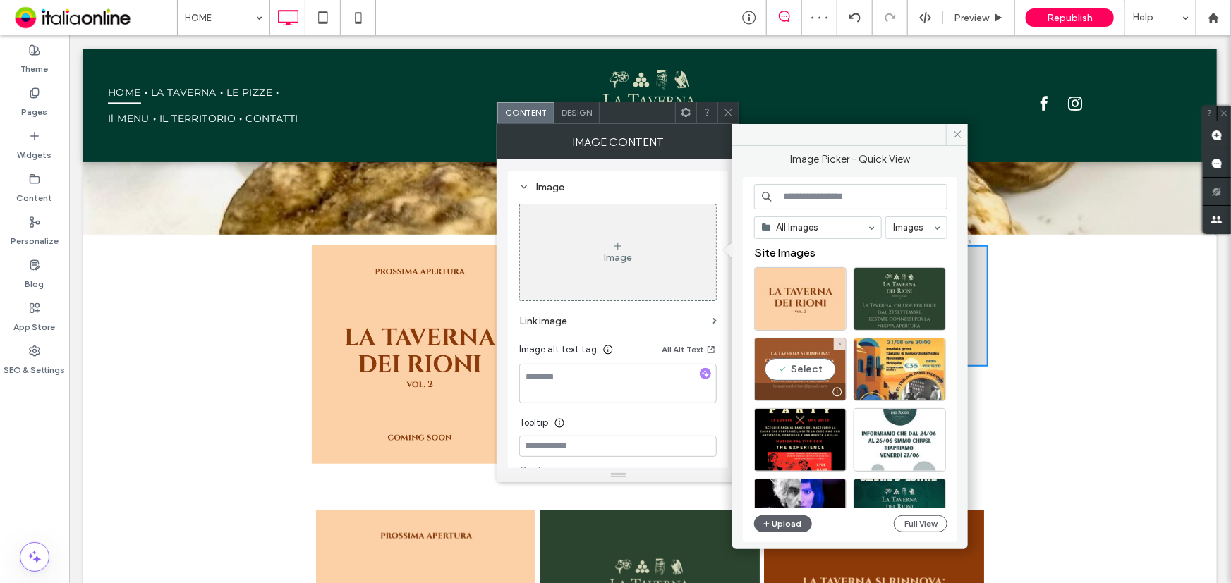
click at [824, 376] on div "Select" at bounding box center [800, 369] width 92 height 63
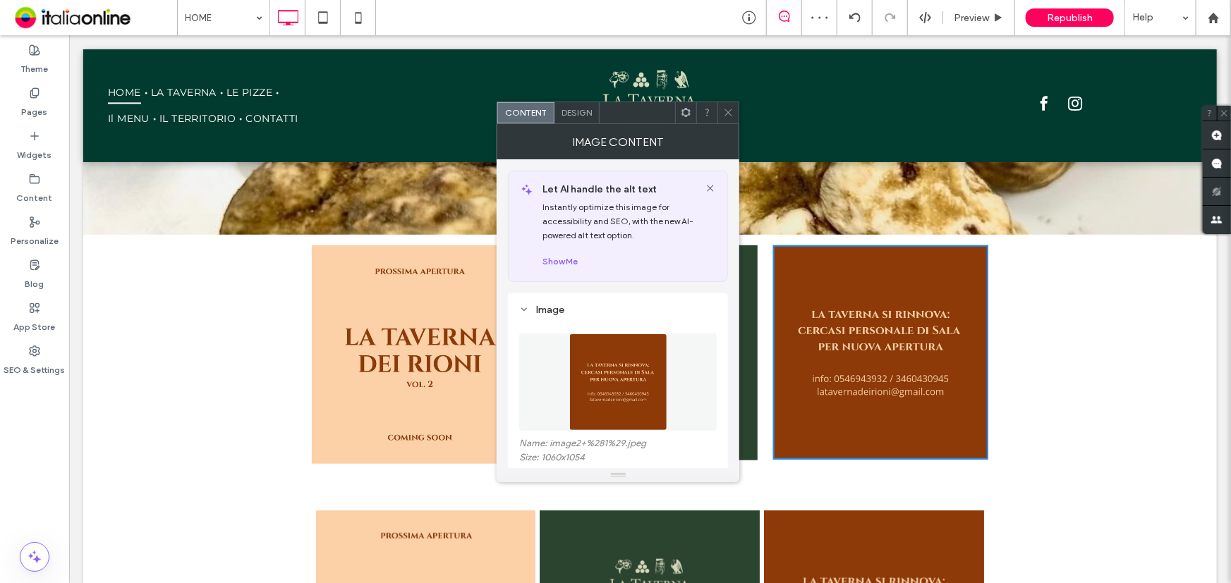
drag, startPoint x: 730, startPoint y: 115, endPoint x: 666, endPoint y: 293, distance: 189.0
click at [730, 115] on icon at bounding box center [728, 112] width 11 height 11
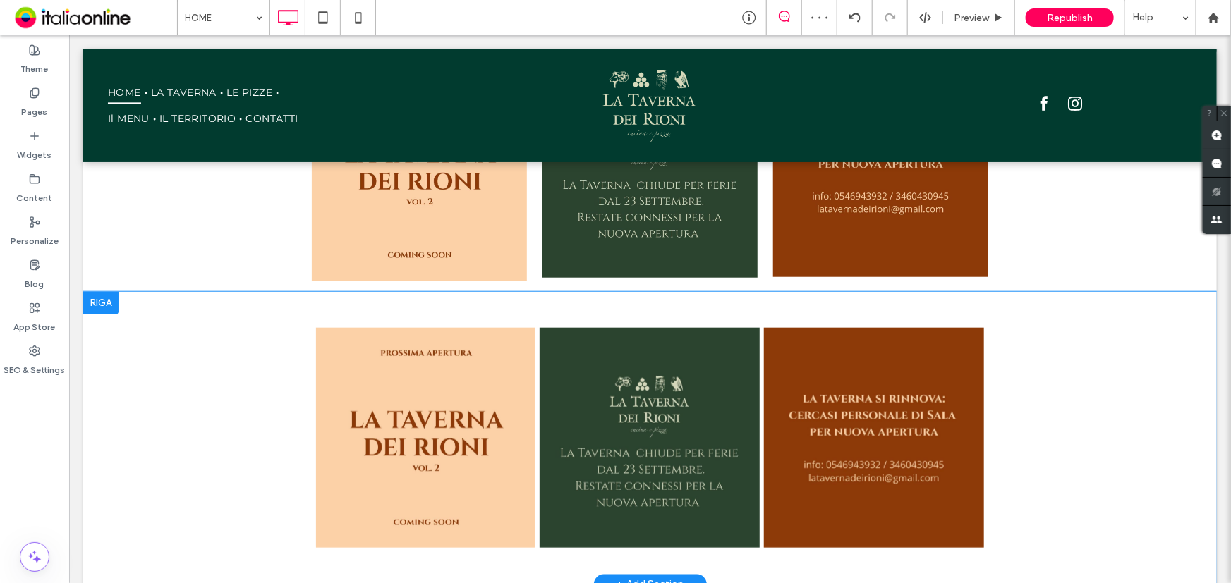
scroll to position [641, 0]
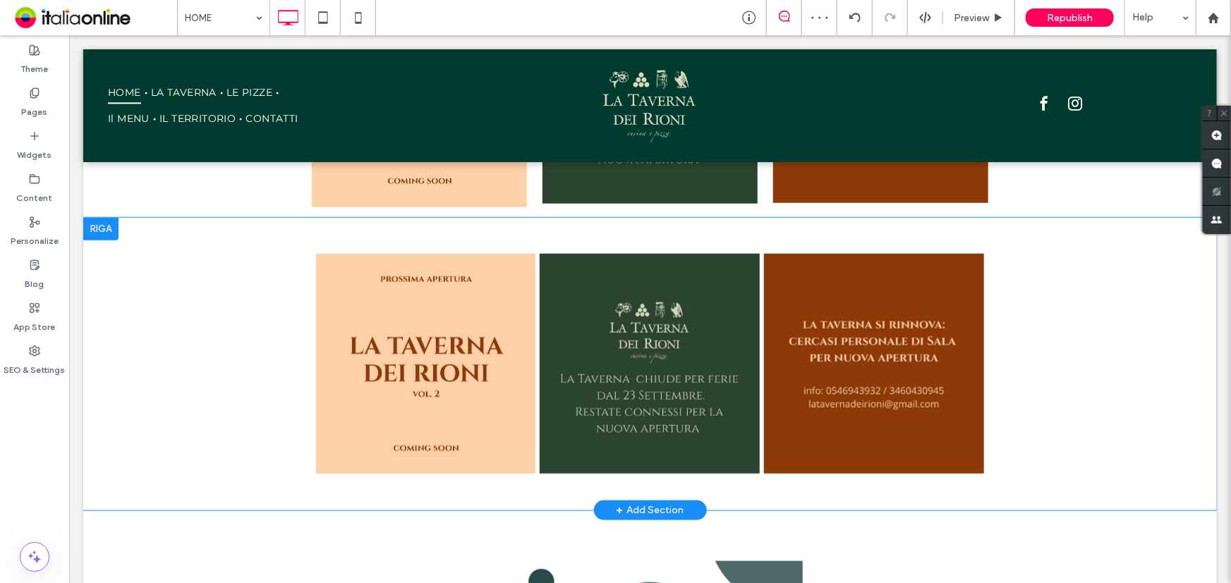
click at [101, 232] on div at bounding box center [100, 228] width 35 height 23
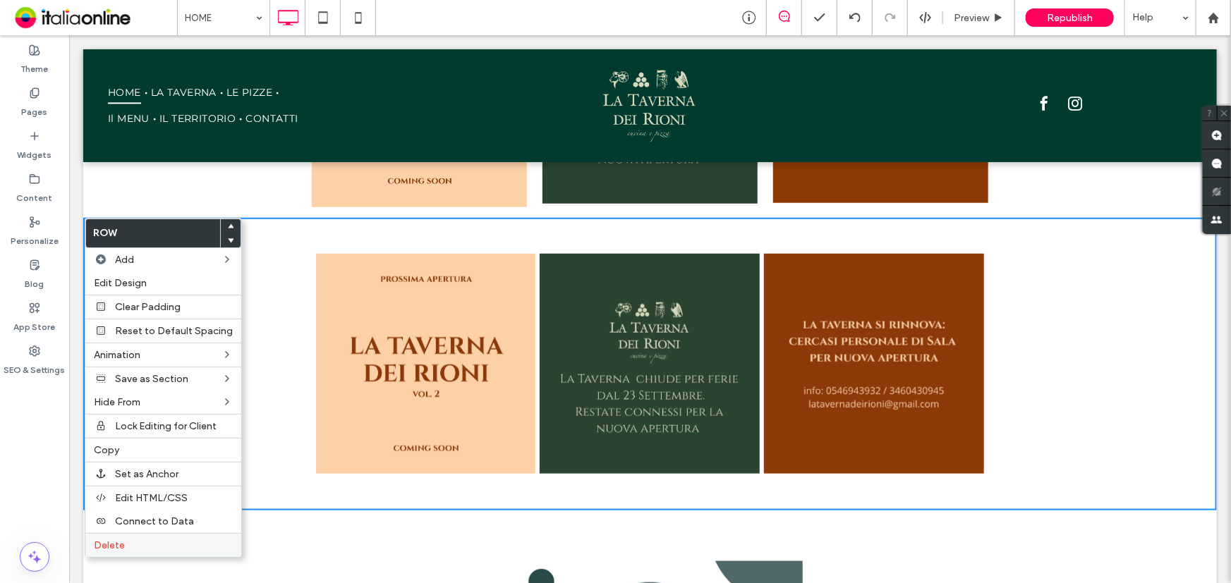
click at [110, 544] on span "Delete" at bounding box center [109, 546] width 31 height 12
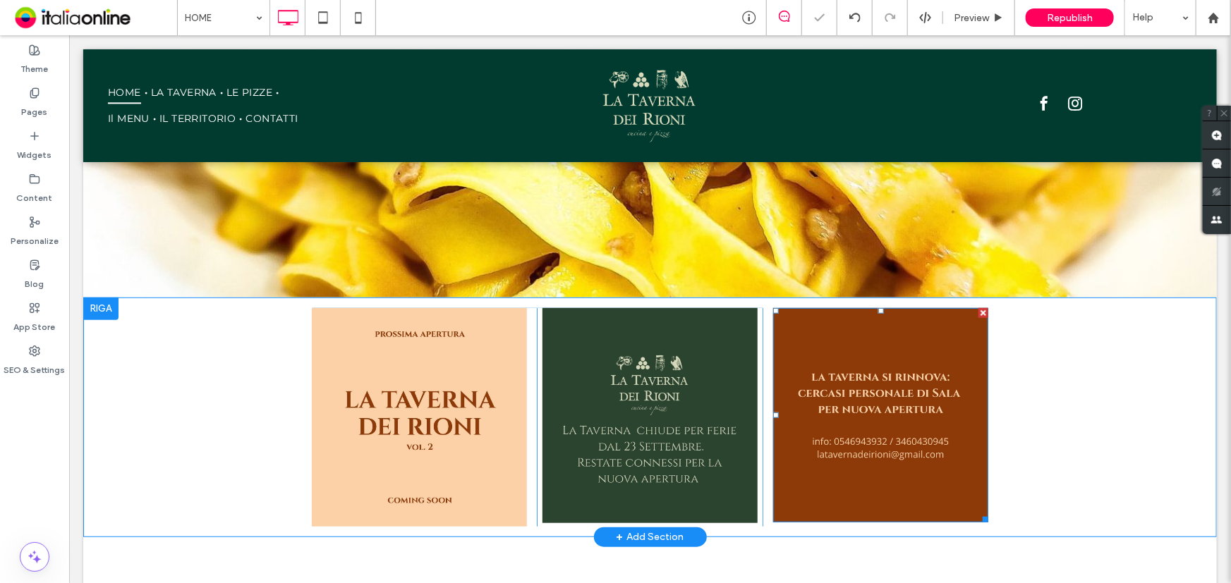
scroll to position [320, 0]
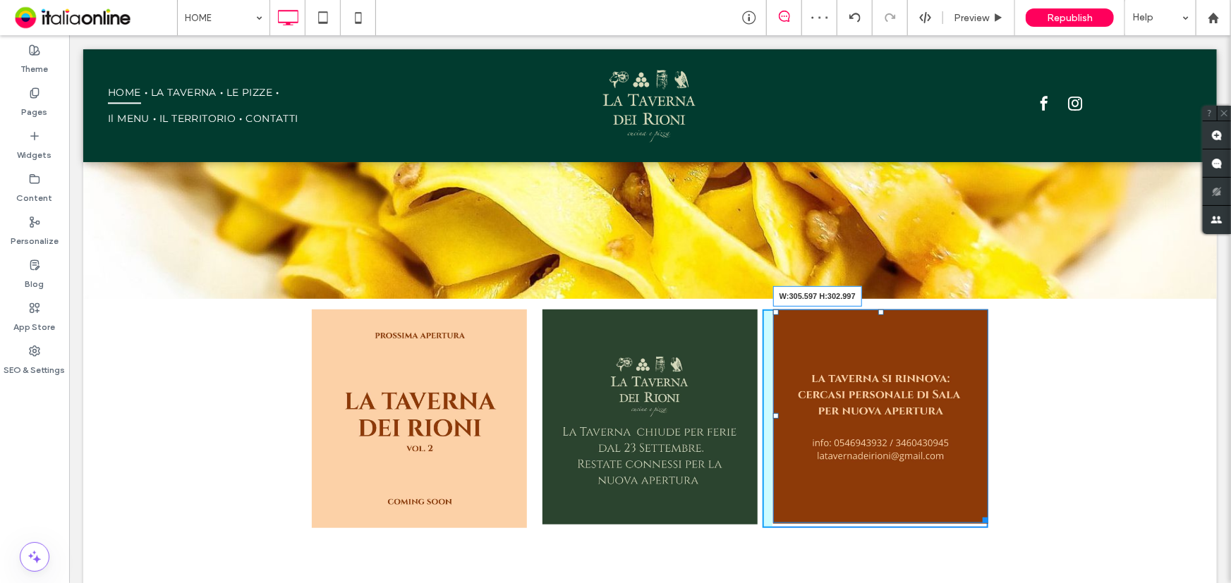
drag, startPoint x: 975, startPoint y: 517, endPoint x: 998, endPoint y: 544, distance: 35.0
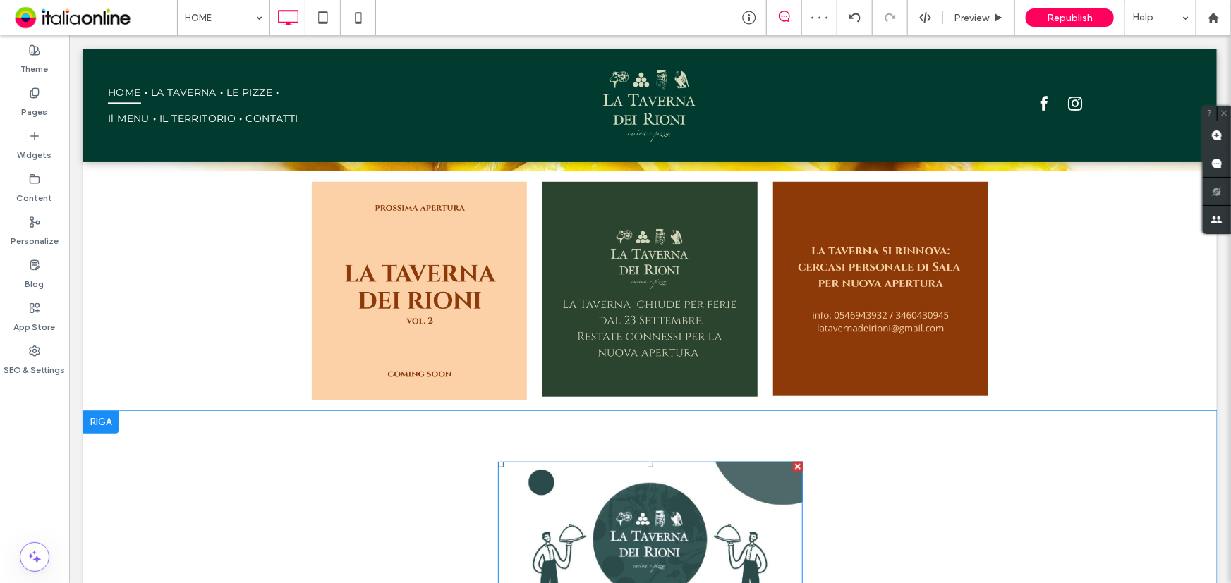
scroll to position [449, 0]
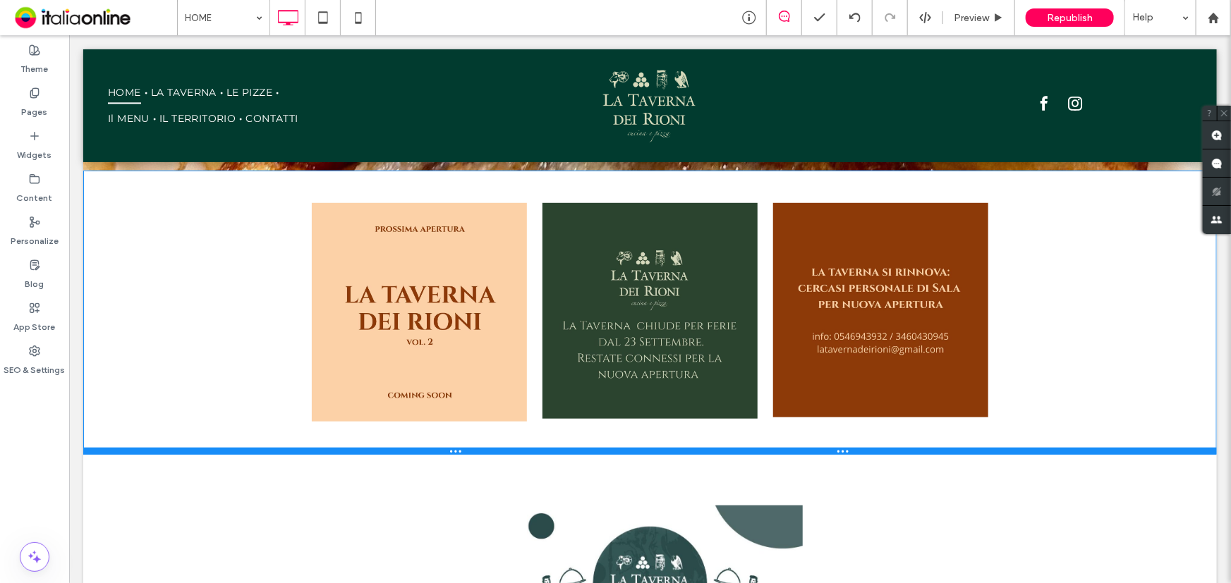
drag, startPoint x: 572, startPoint y: 408, endPoint x: 635, endPoint y: 487, distance: 100.9
click at [566, 452] on div at bounding box center [649, 450] width 1133 height 7
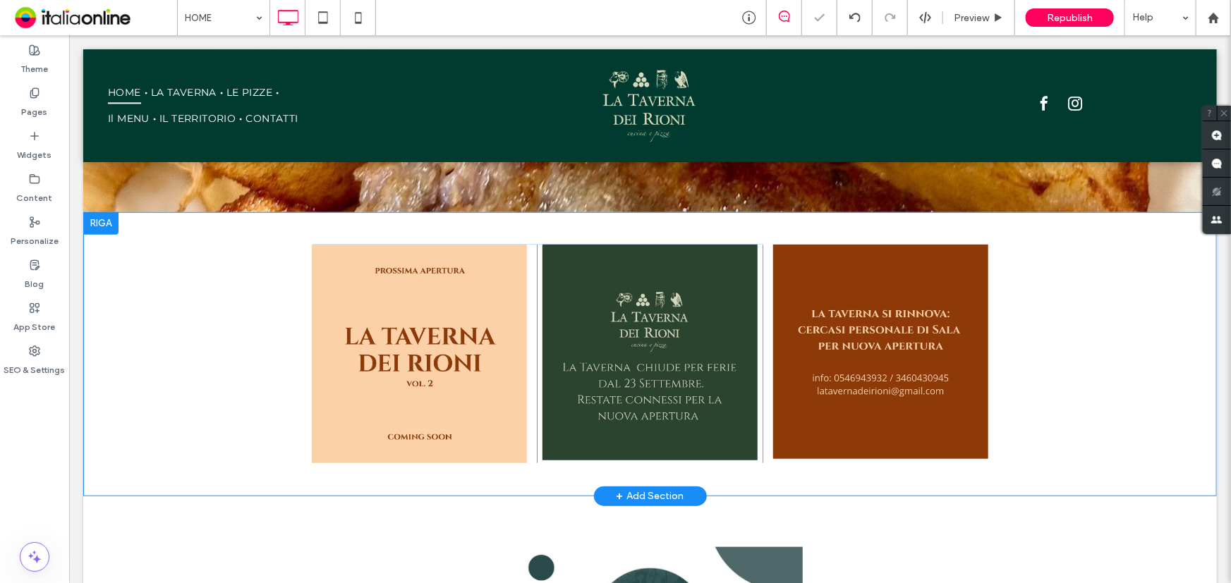
scroll to position [384, 0]
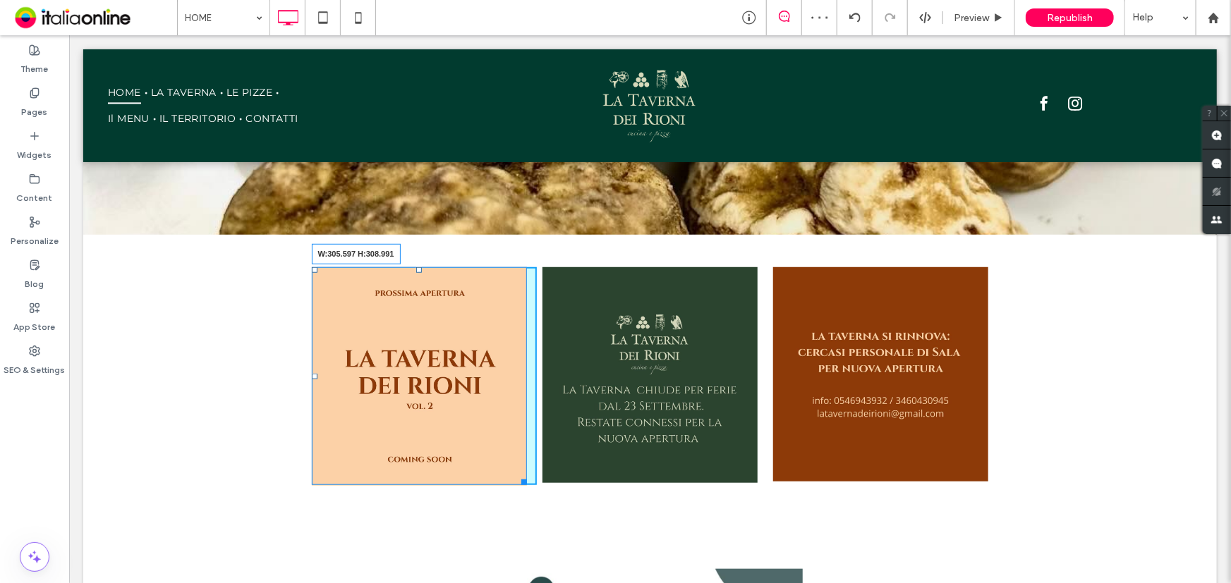
drag, startPoint x: 519, startPoint y: 482, endPoint x: 542, endPoint y: 497, distance: 27.0
click at [542, 497] on div "Click To Paste Click To Paste W:305.597 H:308.991 Click To Paste Click To Paste…" at bounding box center [649, 376] width 1133 height 284
drag, startPoint x: 515, startPoint y: 480, endPoint x: 543, endPoint y: 497, distance: 33.3
click at [543, 497] on div "Click To Paste Click To Paste W:305.597 H:308.991 Click To Paste Click To Paste…" at bounding box center [649, 376] width 1133 height 284
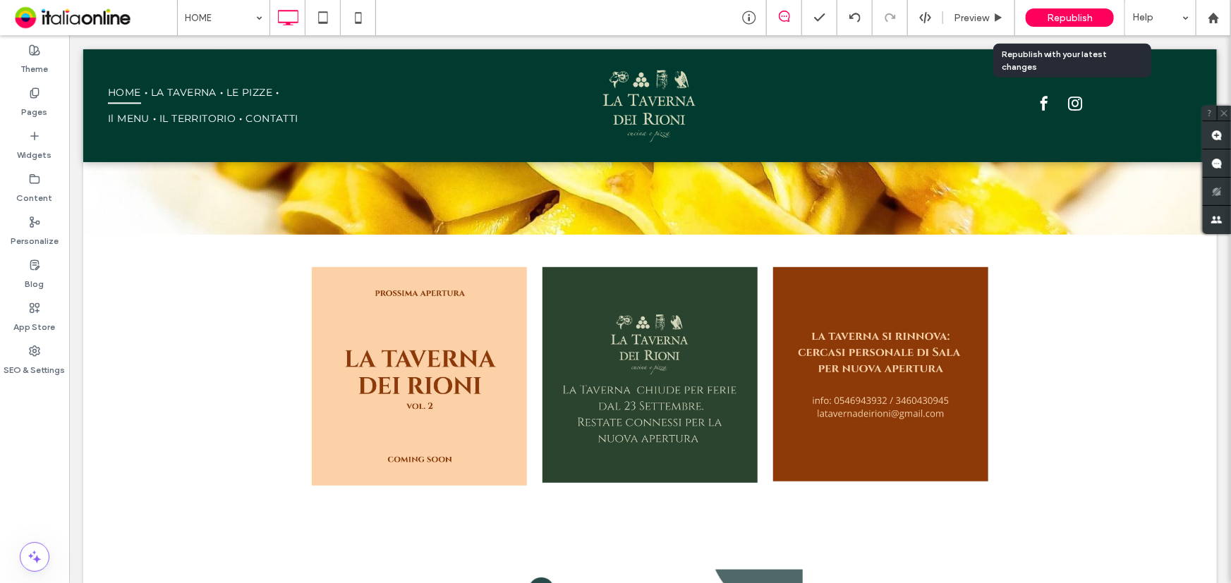
click at [1061, 16] on span "Republish" at bounding box center [1070, 18] width 46 height 12
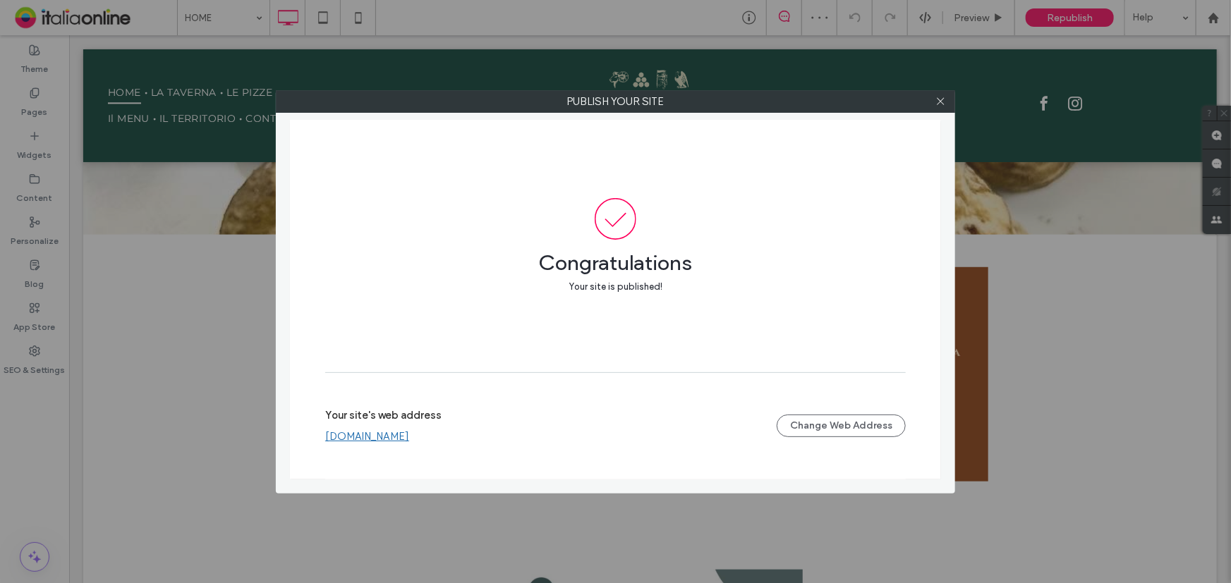
click at [395, 437] on link "www.latavernadeirioni.it" at bounding box center [367, 436] width 84 height 13
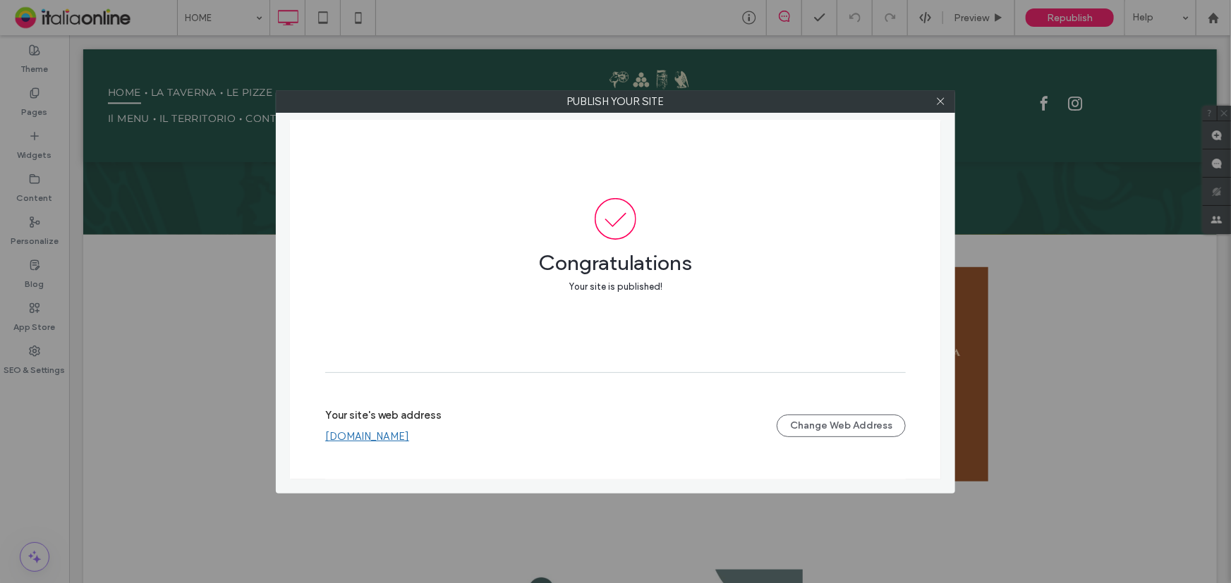
drag, startPoint x: 938, startPoint y: 98, endPoint x: 903, endPoint y: 226, distance: 132.4
click at [938, 98] on icon at bounding box center [940, 101] width 11 height 11
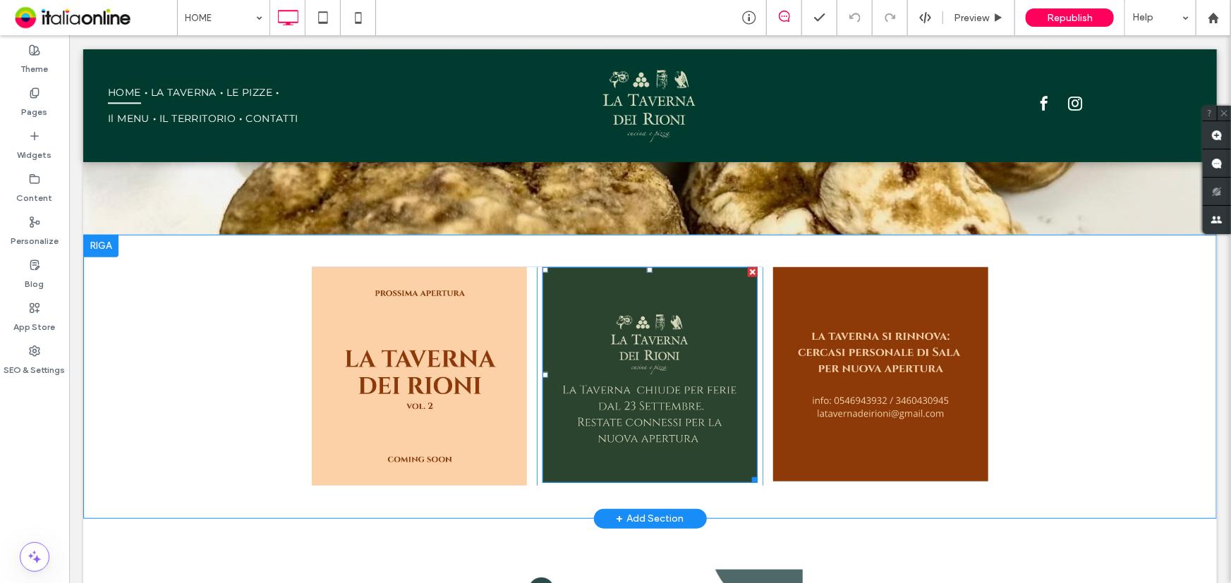
click at [747, 272] on div at bounding box center [752, 272] width 10 height 10
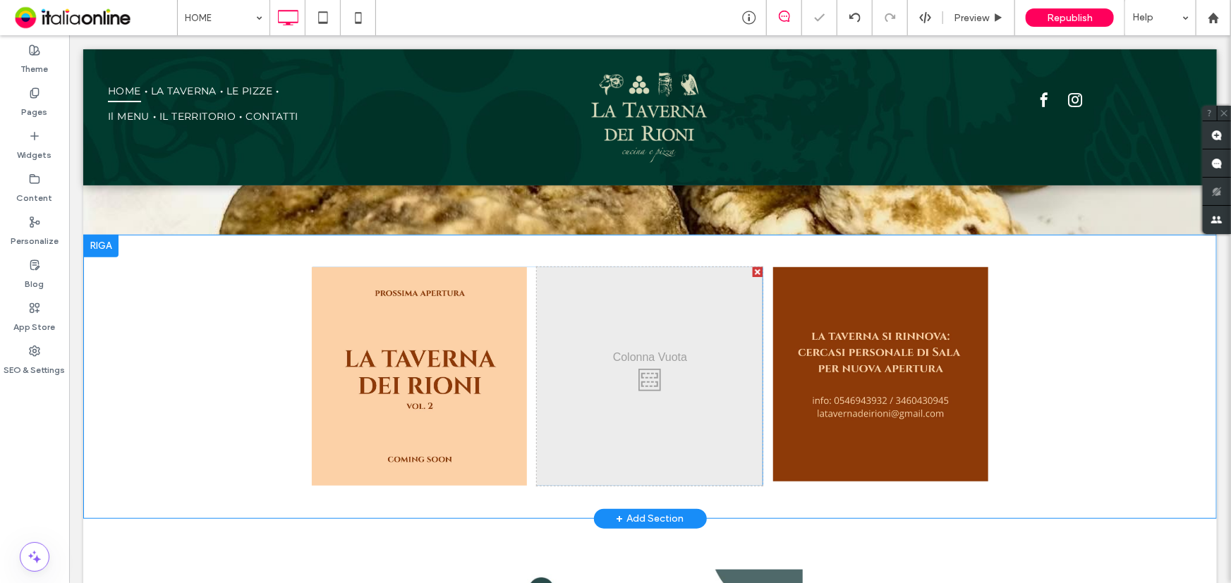
click at [752, 267] on div at bounding box center [757, 272] width 10 height 10
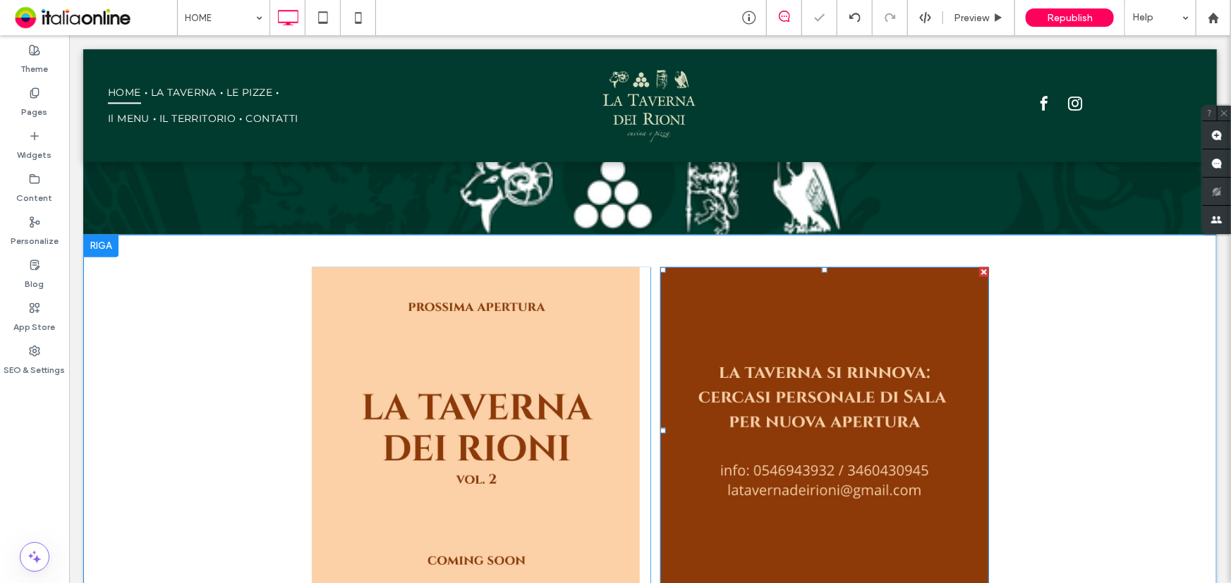
scroll to position [256, 0]
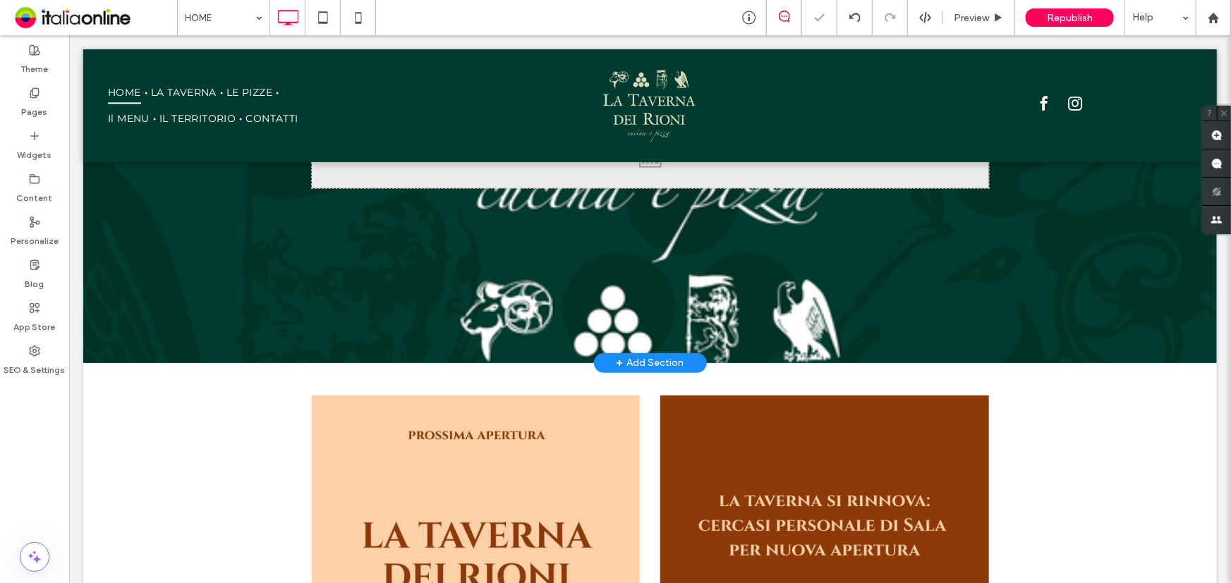
click at [654, 358] on div "+ Add Section" at bounding box center [650, 363] width 68 height 16
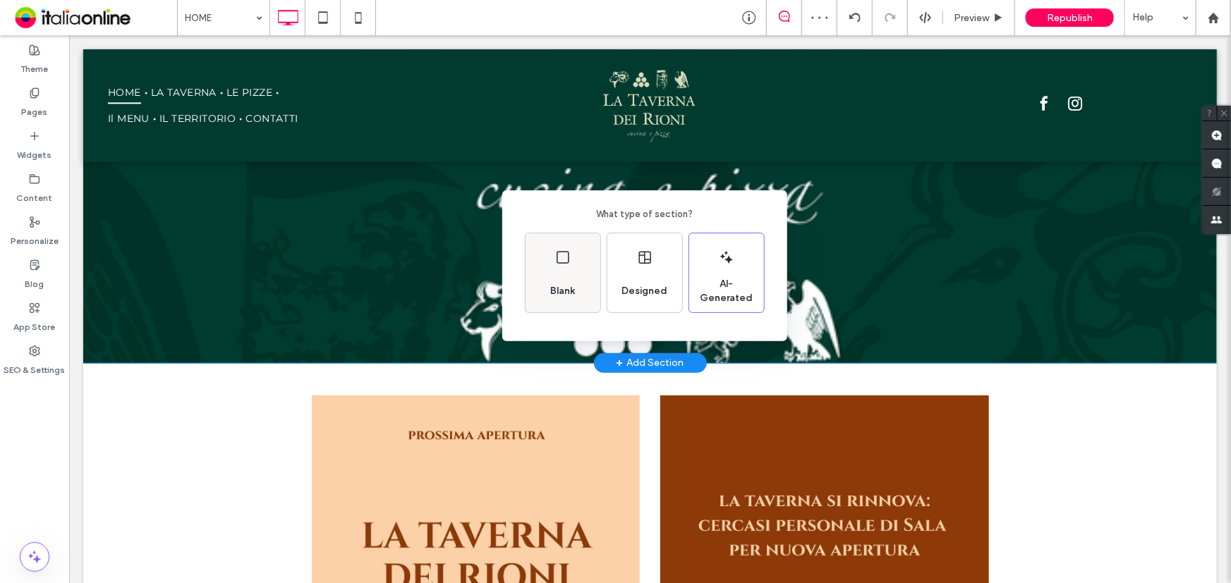
click at [561, 240] on div "Blank" at bounding box center [562, 272] width 75 height 79
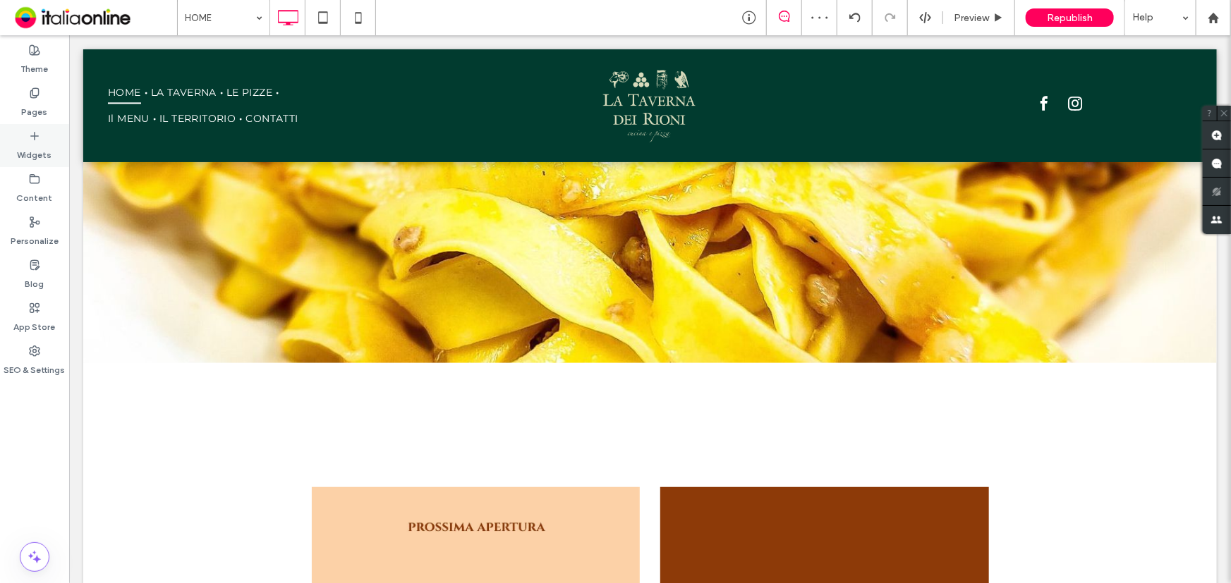
click at [28, 148] on label "Widgets" at bounding box center [35, 152] width 35 height 20
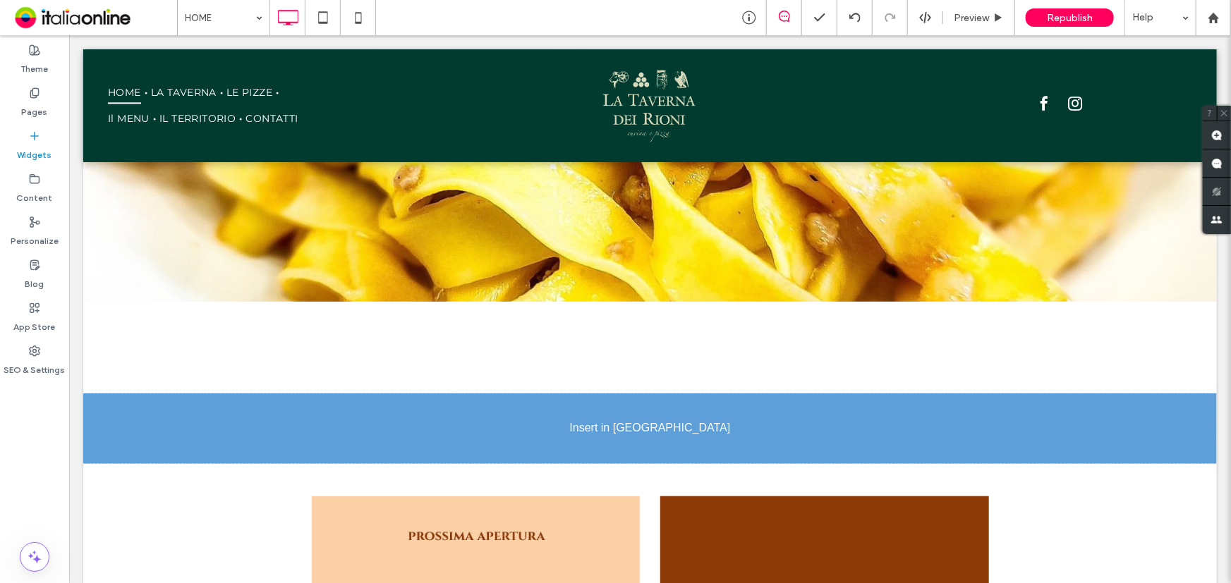
scroll to position [324, 0]
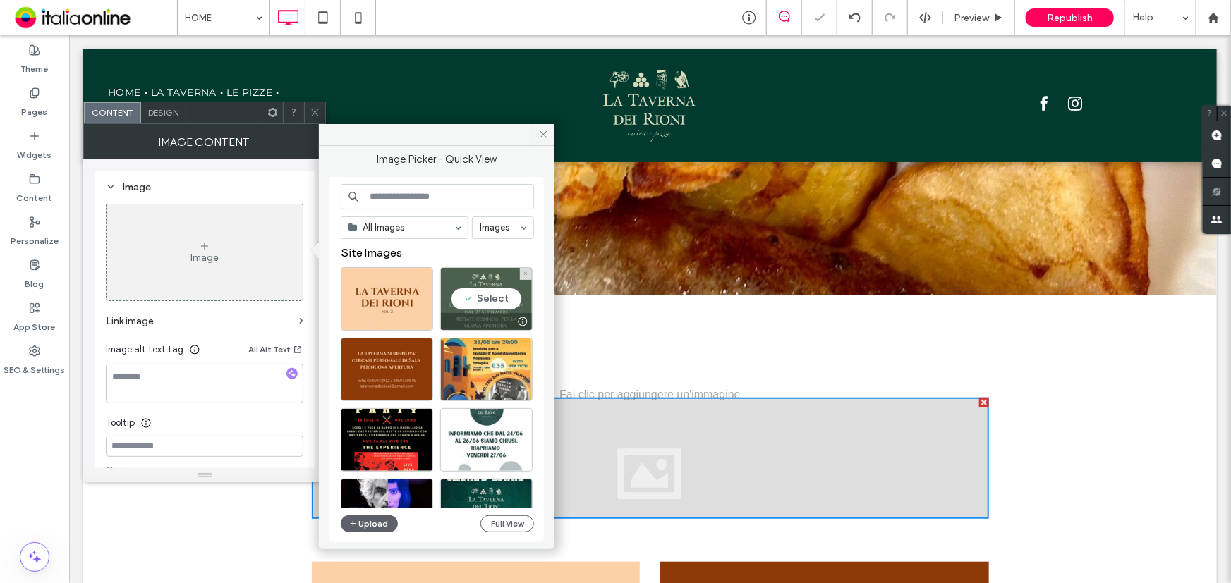
drag, startPoint x: 465, startPoint y: 298, endPoint x: 313, endPoint y: 49, distance: 291.9
click at [465, 298] on div "Select" at bounding box center [486, 298] width 92 height 63
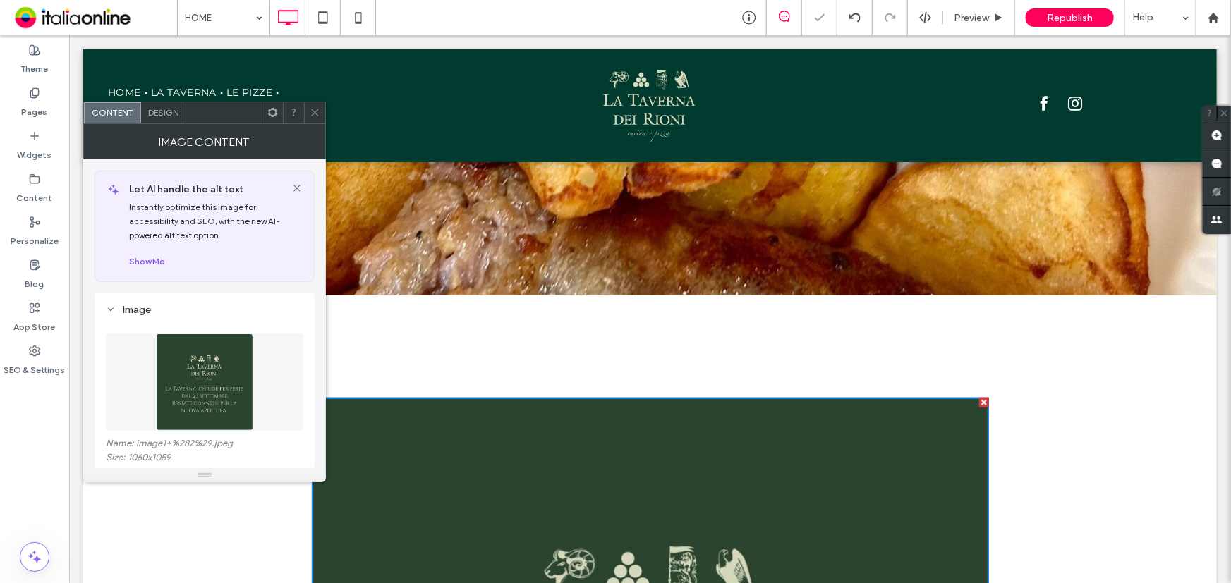
click at [310, 110] on icon at bounding box center [315, 112] width 11 height 11
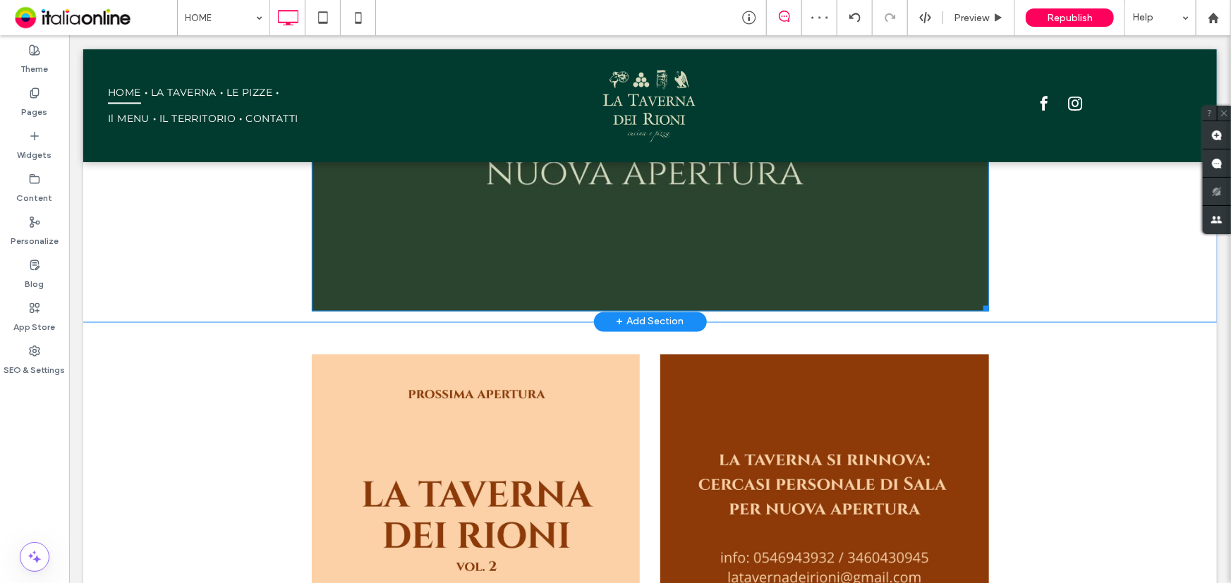
scroll to position [965, 0]
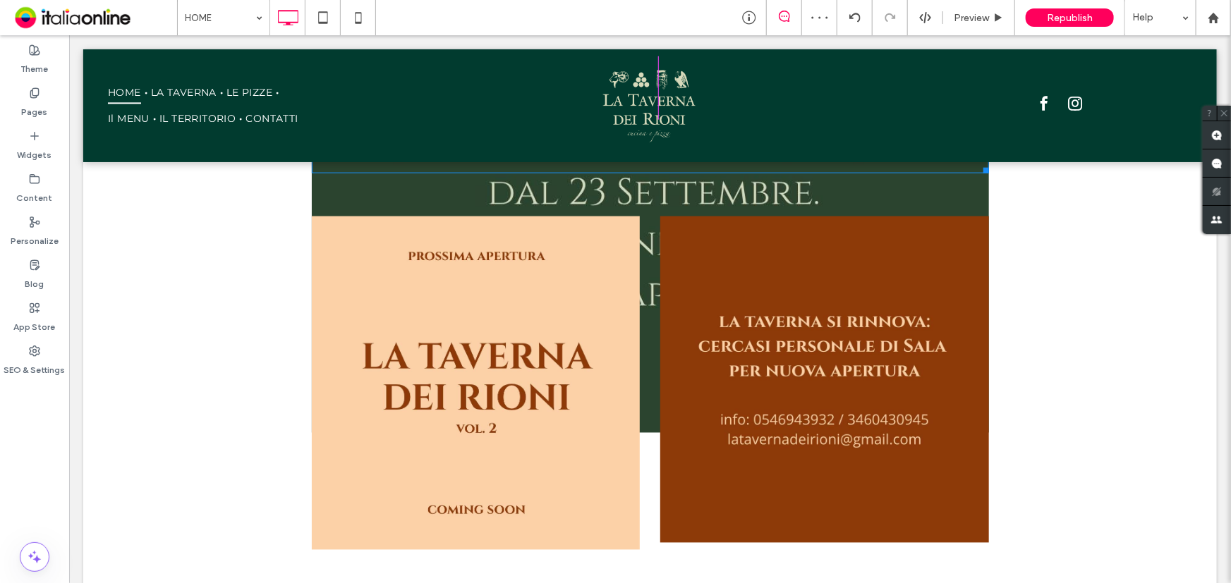
drag, startPoint x: 978, startPoint y: 425, endPoint x: 754, endPoint y: 408, distance: 224.9
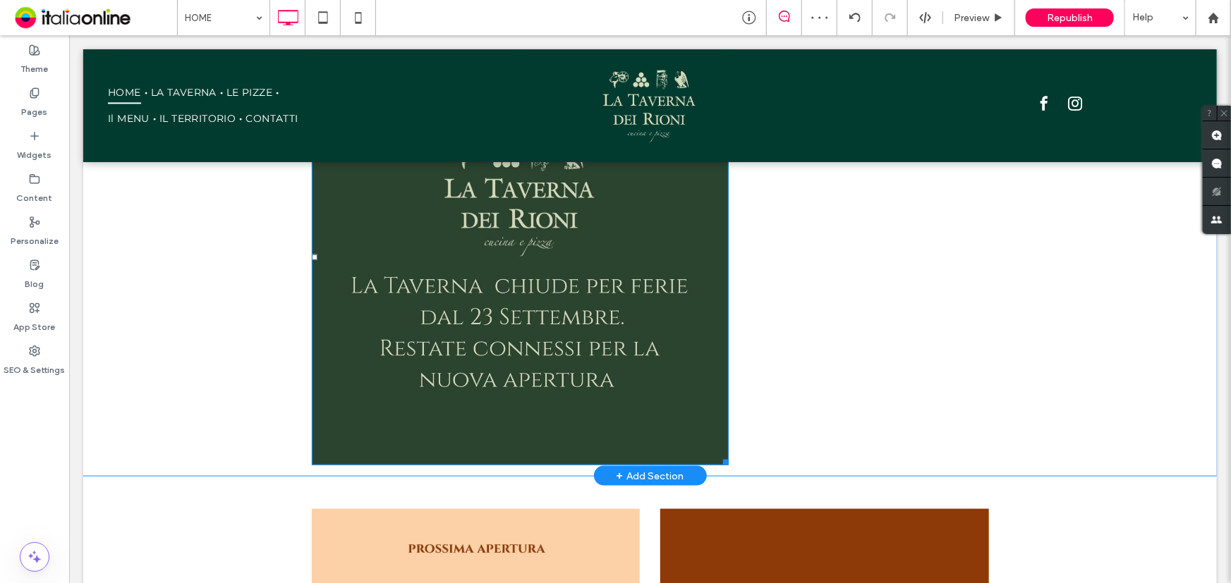
scroll to position [580, 0]
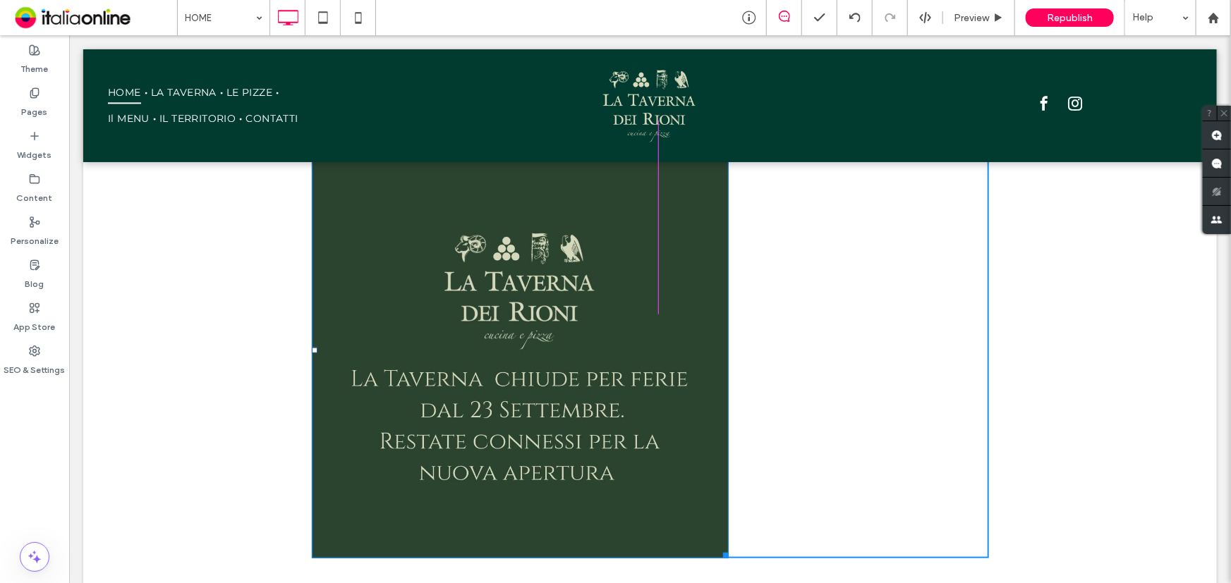
drag, startPoint x: 717, startPoint y: 554, endPoint x: 652, endPoint y: 447, distance: 125.3
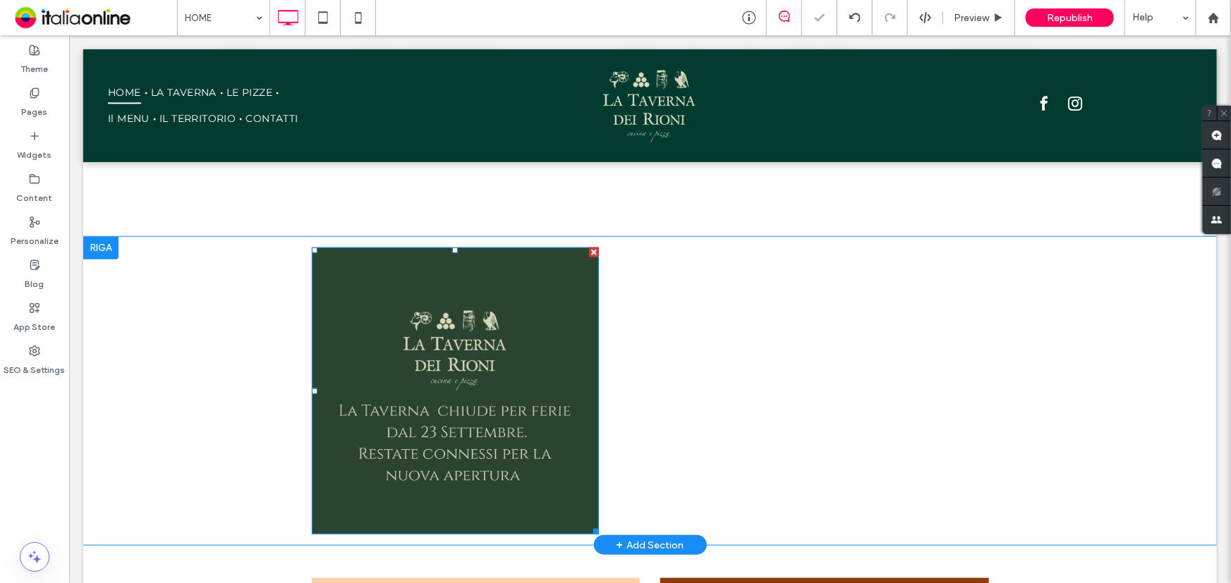
scroll to position [451, 0]
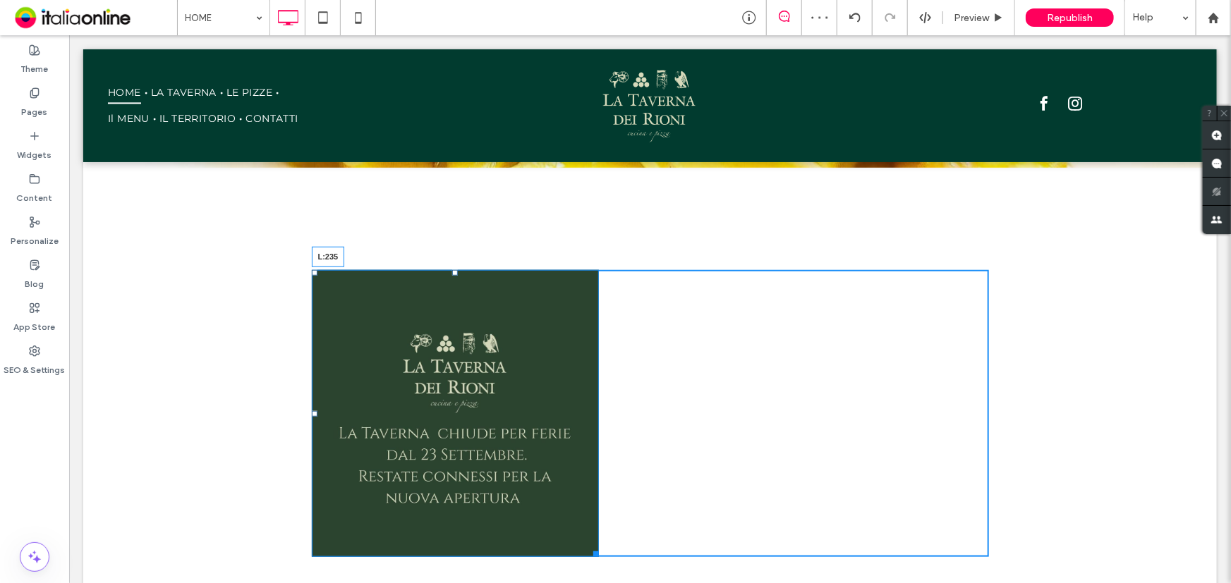
drag, startPoint x: 309, startPoint y: 410, endPoint x: 489, endPoint y: 380, distance: 182.3
click at [489, 380] on div "L:235" at bounding box center [455, 413] width 288 height 288
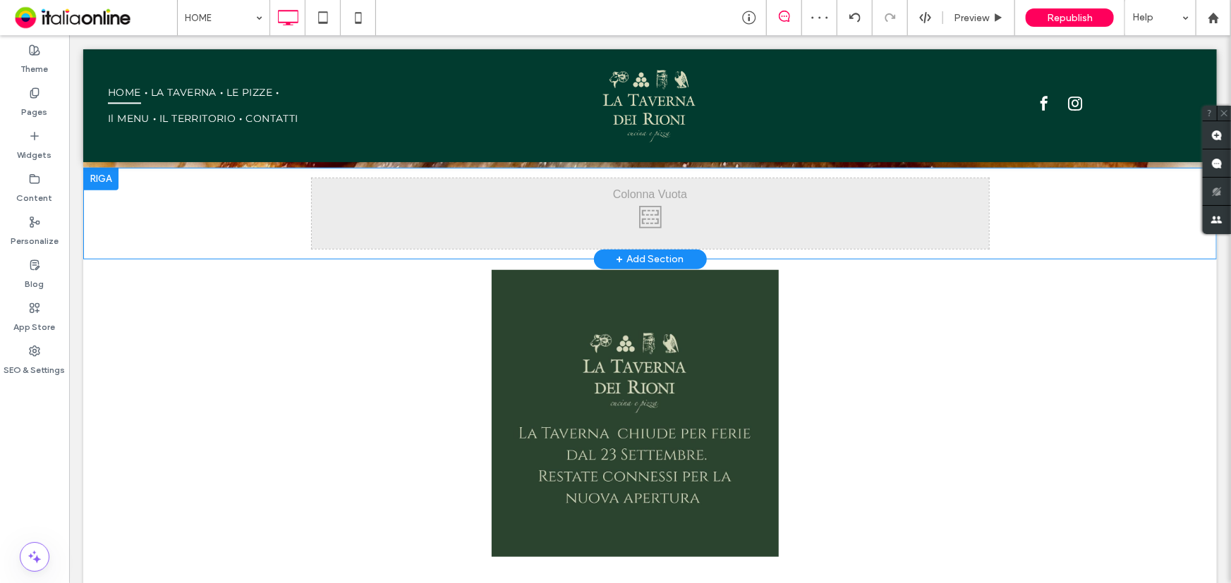
click at [114, 183] on div at bounding box center [100, 178] width 35 height 23
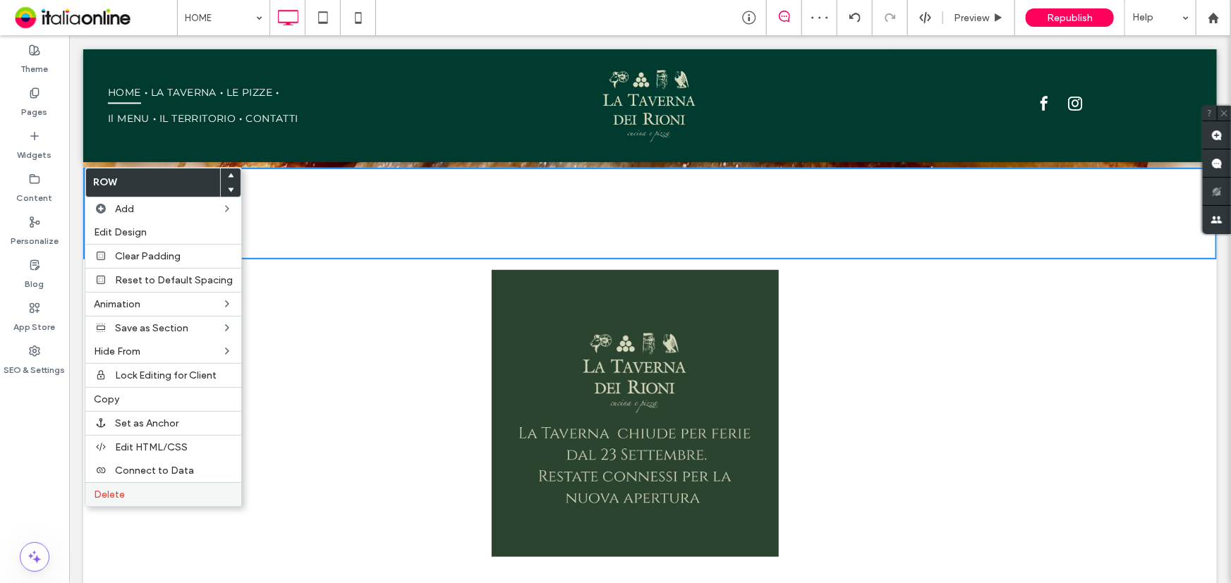
click at [126, 505] on div "Delete" at bounding box center [163, 494] width 156 height 24
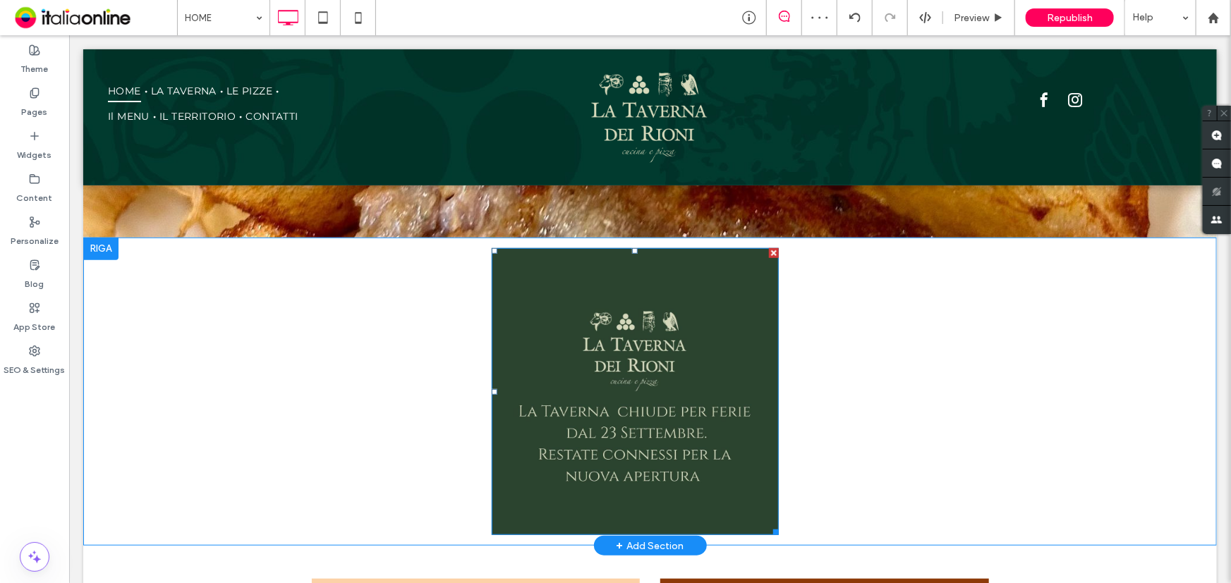
scroll to position [324, 0]
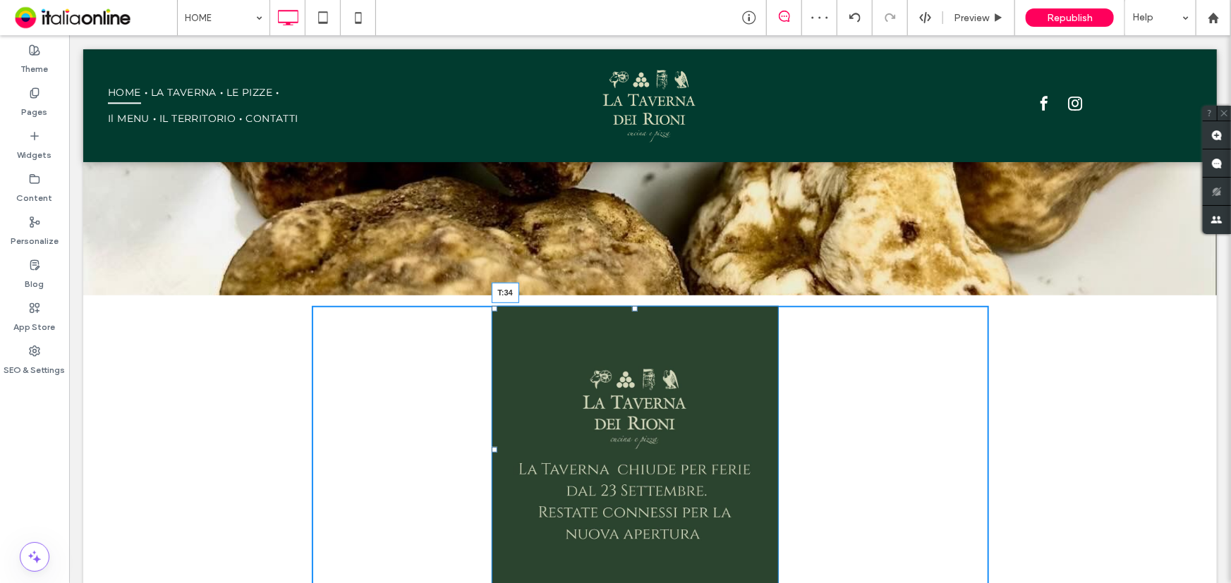
drag, startPoint x: 628, startPoint y: 308, endPoint x: 629, endPoint y: 332, distance: 24.0
click at [631, 311] on div at bounding box center [634, 308] width 6 height 6
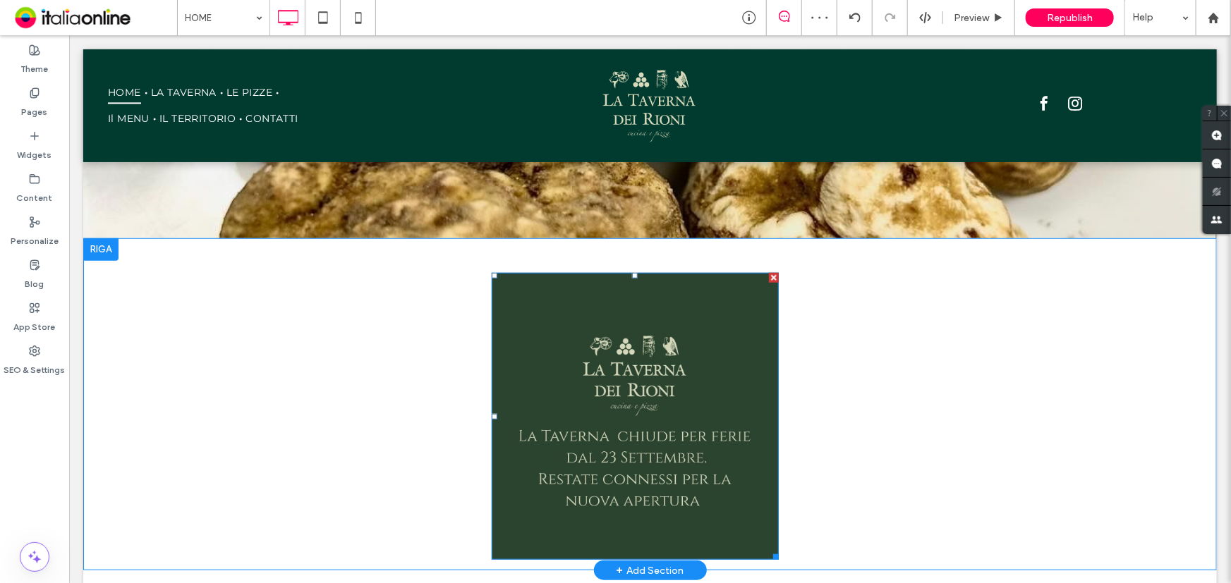
scroll to position [451, 0]
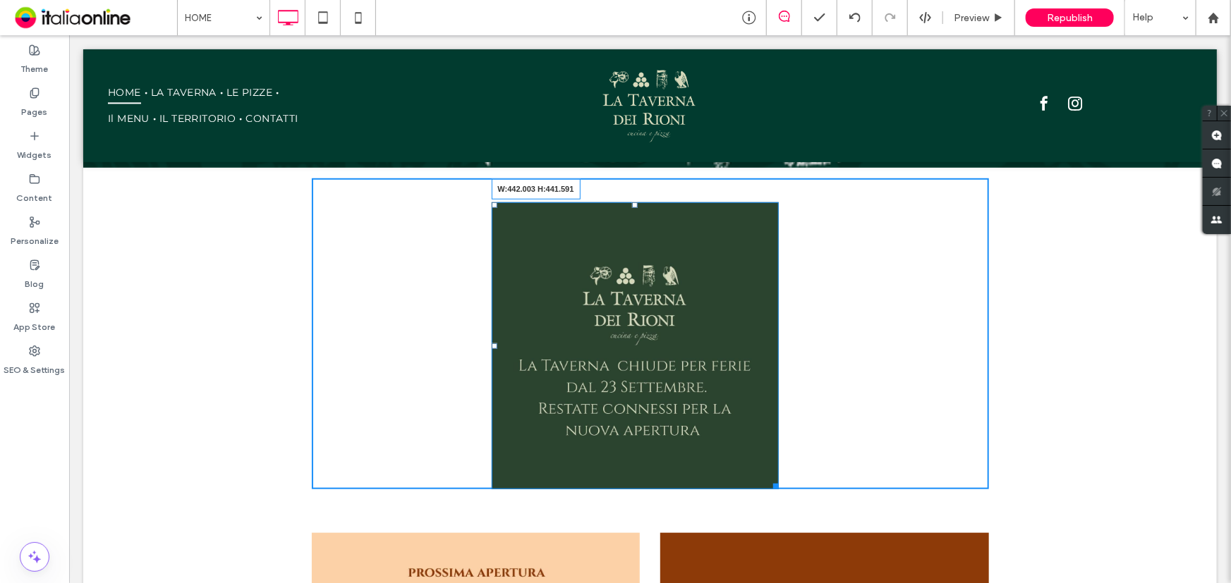
drag, startPoint x: 769, startPoint y: 485, endPoint x: 805, endPoint y: 509, distance: 43.2
click at [805, 489] on div "Click To Paste Click To Paste W:442.003 H:441.591" at bounding box center [649, 334] width 677 height 312
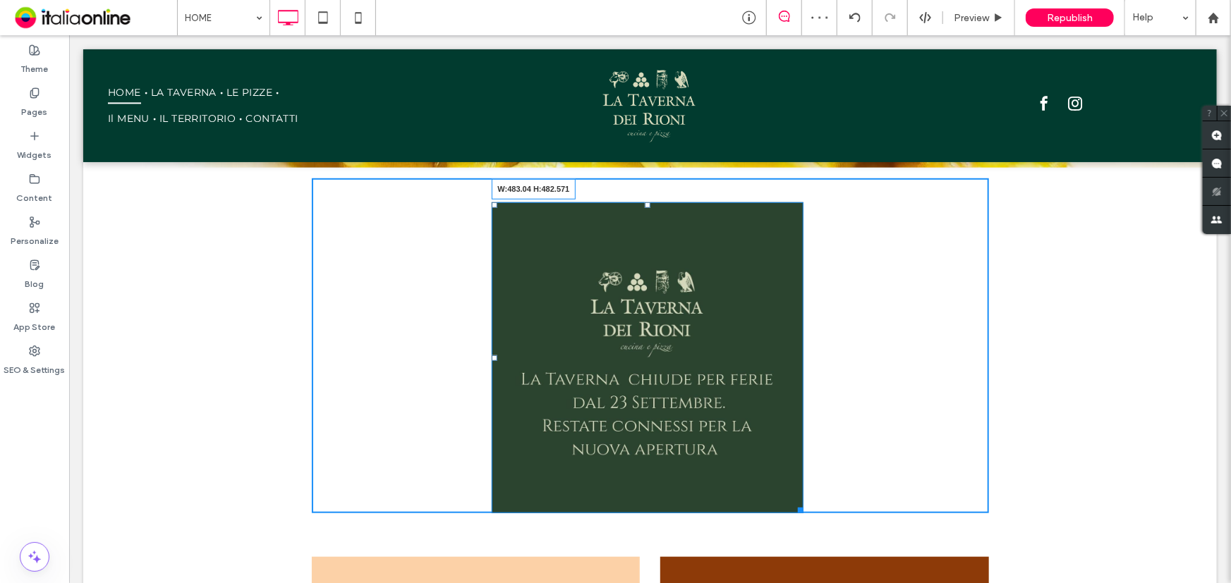
drag, startPoint x: 796, startPoint y: 506, endPoint x: 827, endPoint y: 535, distance: 43.4
click at [827, 513] on div "Click To Paste Click To Paste W:483.04 H:482.571" at bounding box center [649, 346] width 677 height 336
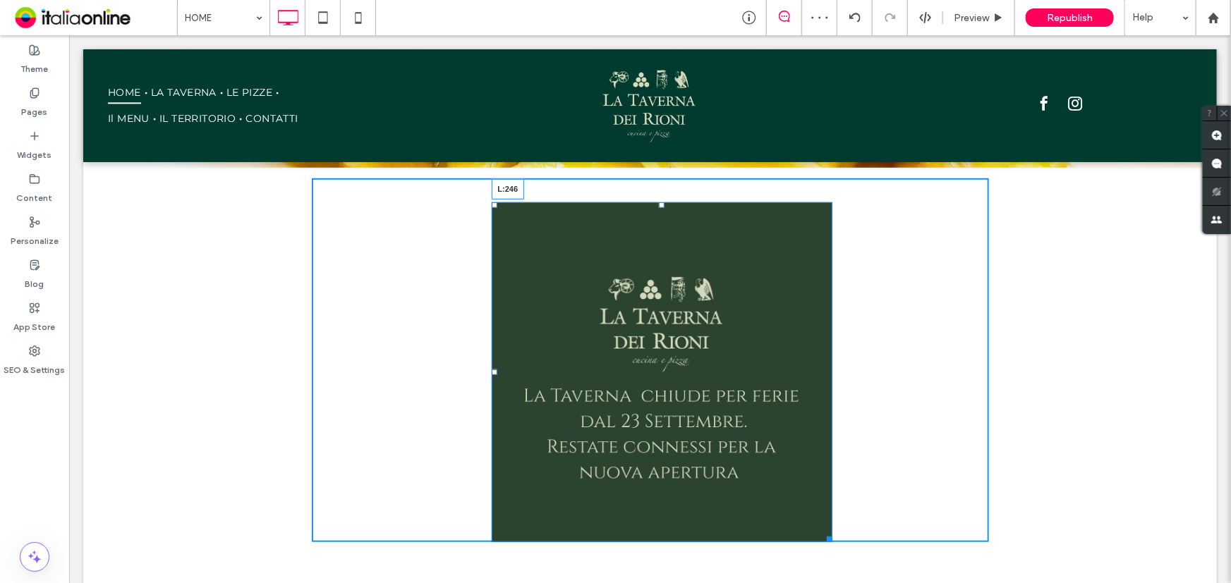
drag, startPoint x: 490, startPoint y: 369, endPoint x: 553, endPoint y: 402, distance: 71.0
click at [491, 367] on div "L:246" at bounding box center [661, 372] width 341 height 341
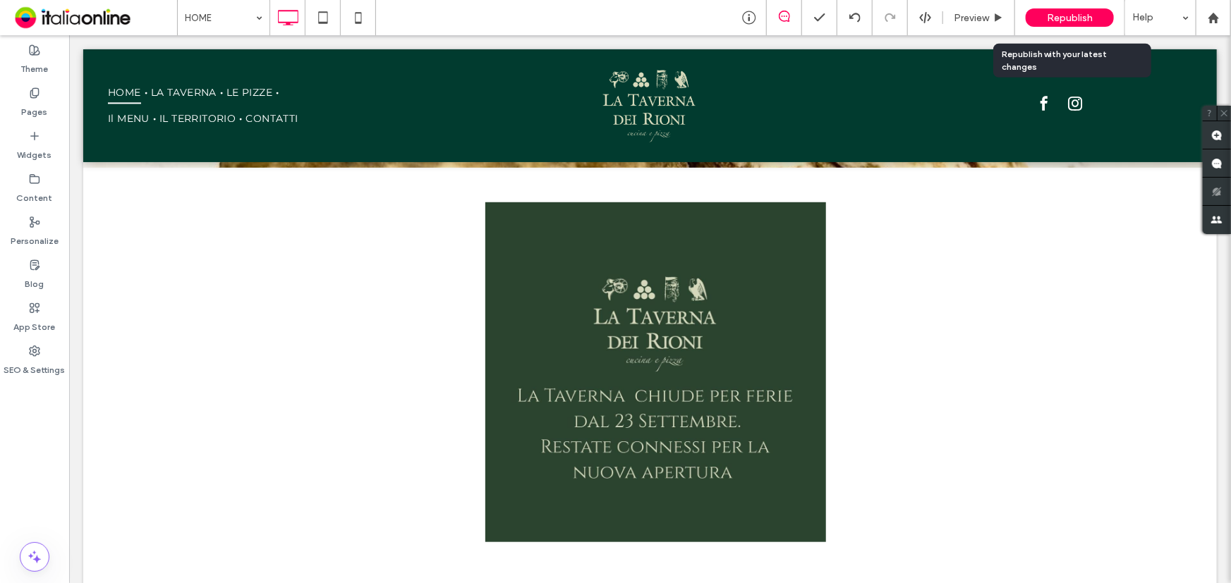
click at [1096, 16] on div "Republish" at bounding box center [1069, 17] width 88 height 18
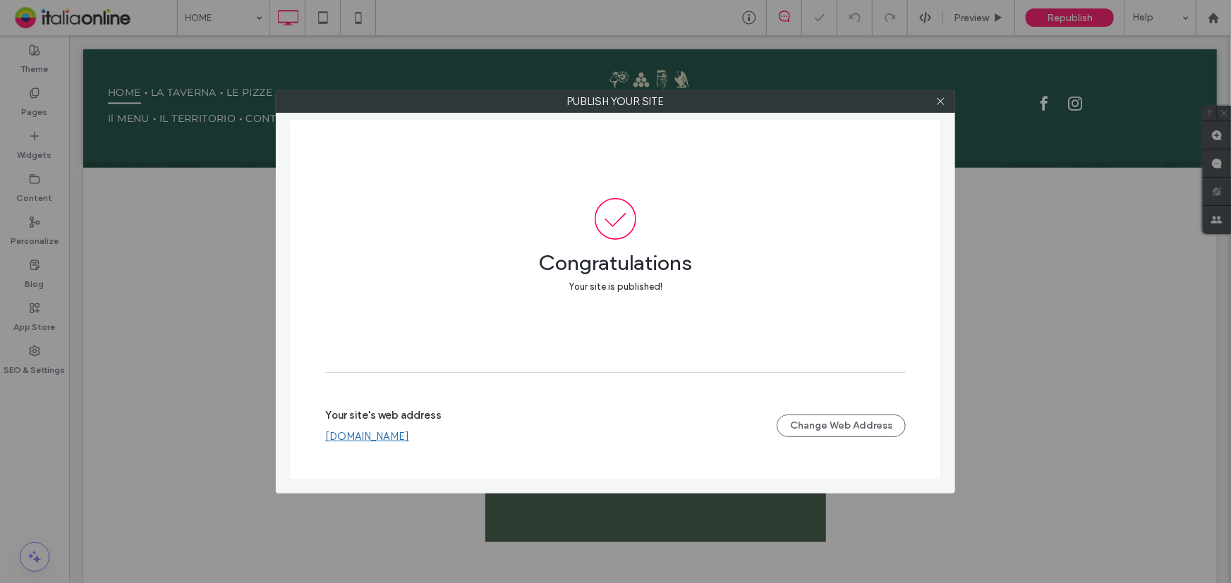
click at [409, 439] on link "www.latavernadeirioni.it" at bounding box center [367, 436] width 84 height 13
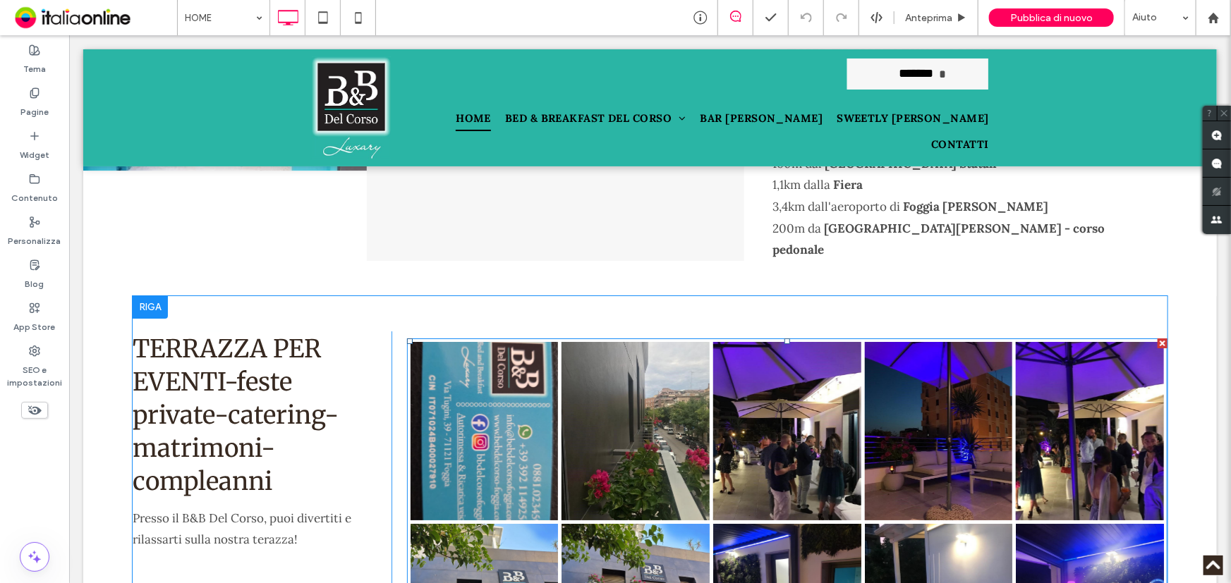
scroll to position [2052, 0]
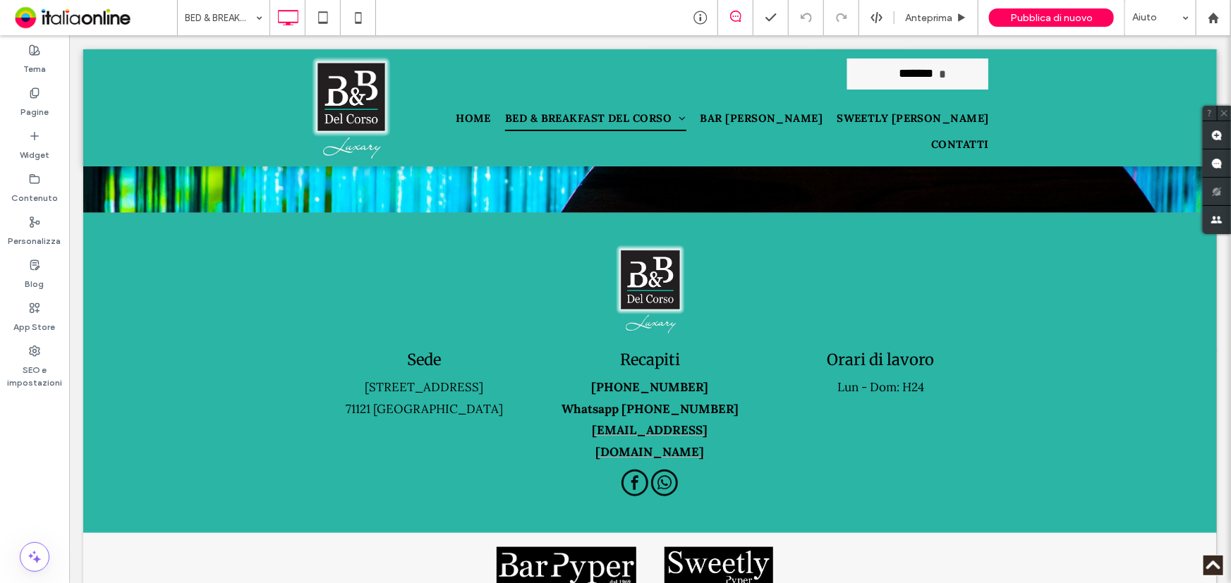
scroll to position [3295, 0]
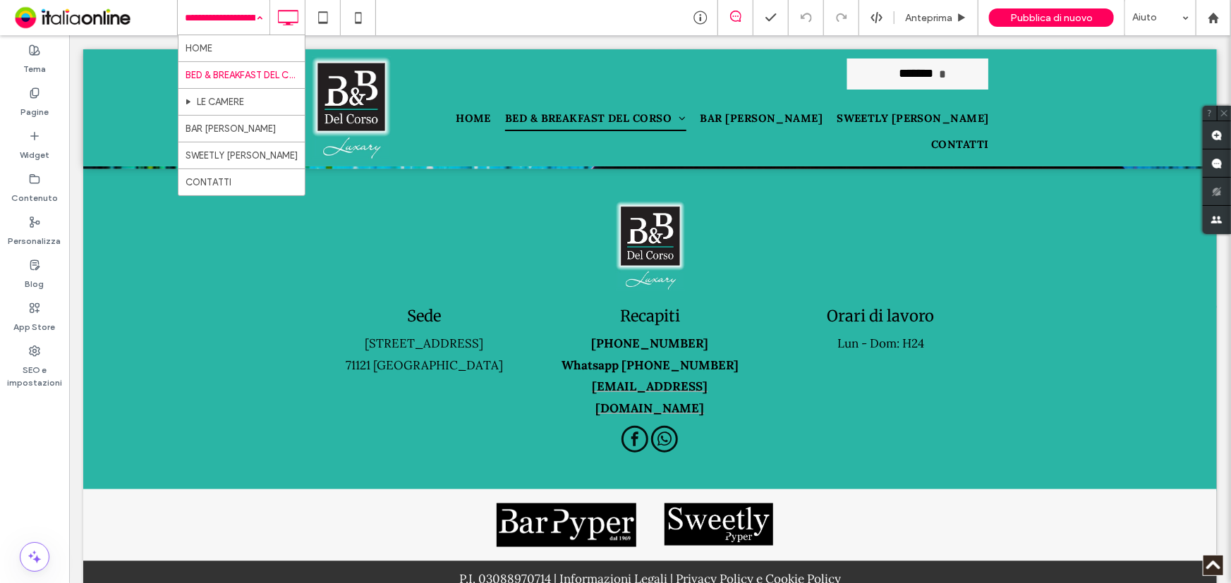
click at [255, 24] on div "HOME BED & BREAKFAST DEL CORSO LE CAMERE BAR PYPER SWEETLY PYPER CONTATTI" at bounding box center [224, 17] width 92 height 35
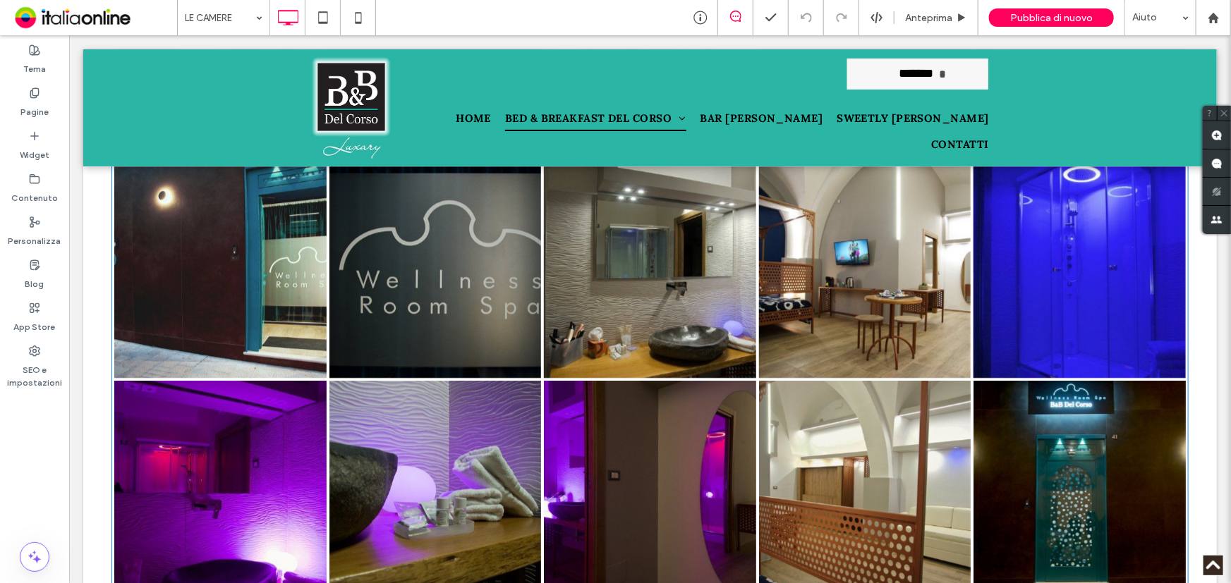
scroll to position [1860, 0]
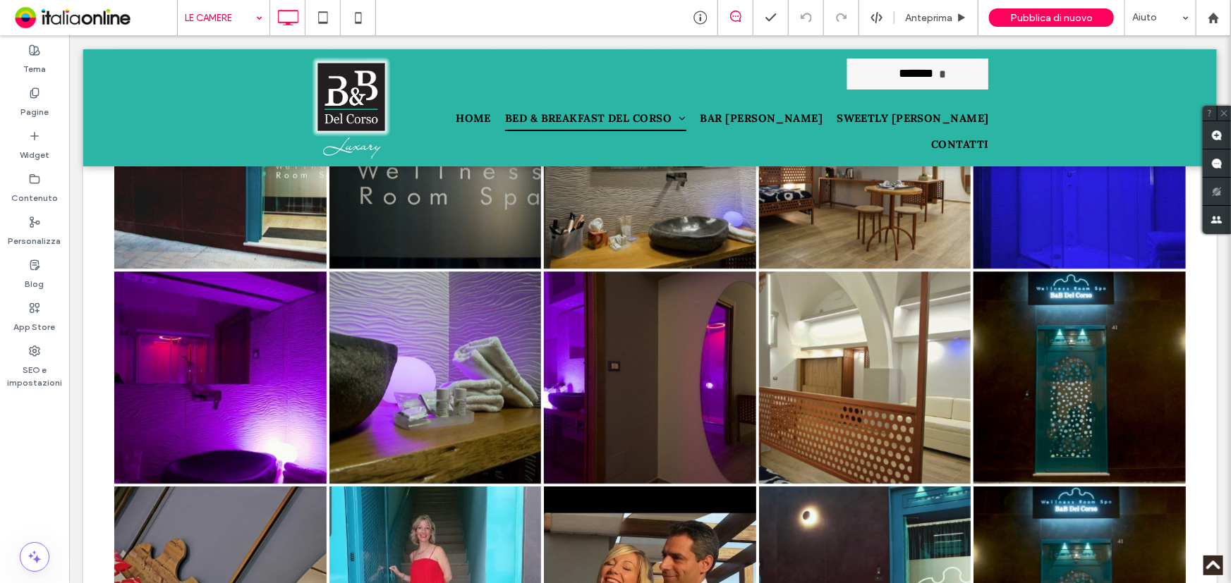
click at [250, 14] on div "LE CAMERE" at bounding box center [224, 17] width 92 height 35
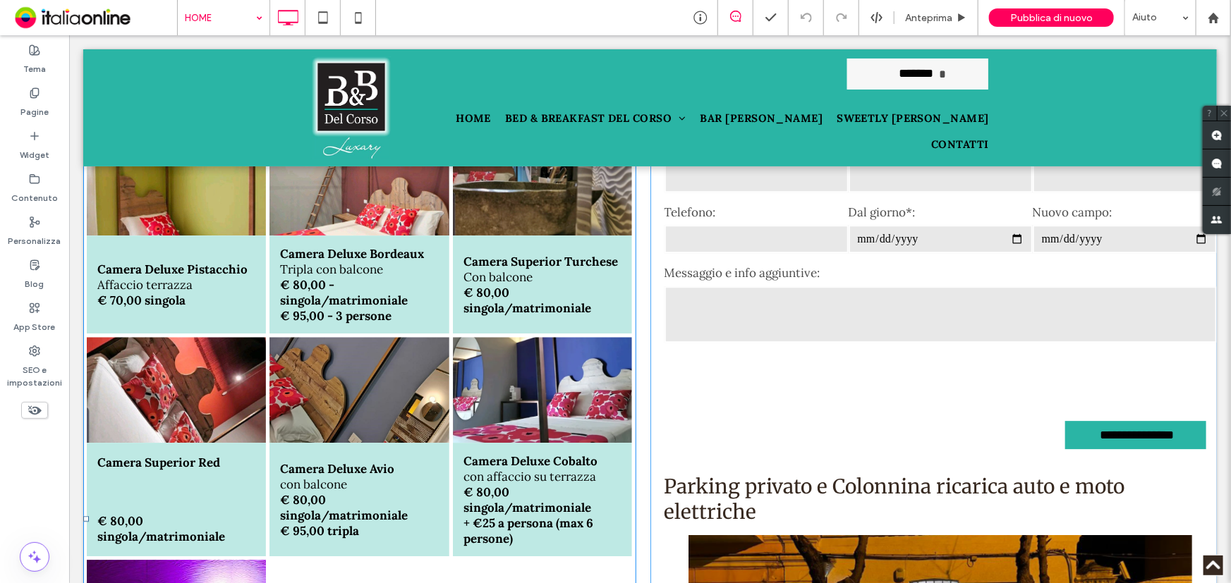
scroll to position [4680, 0]
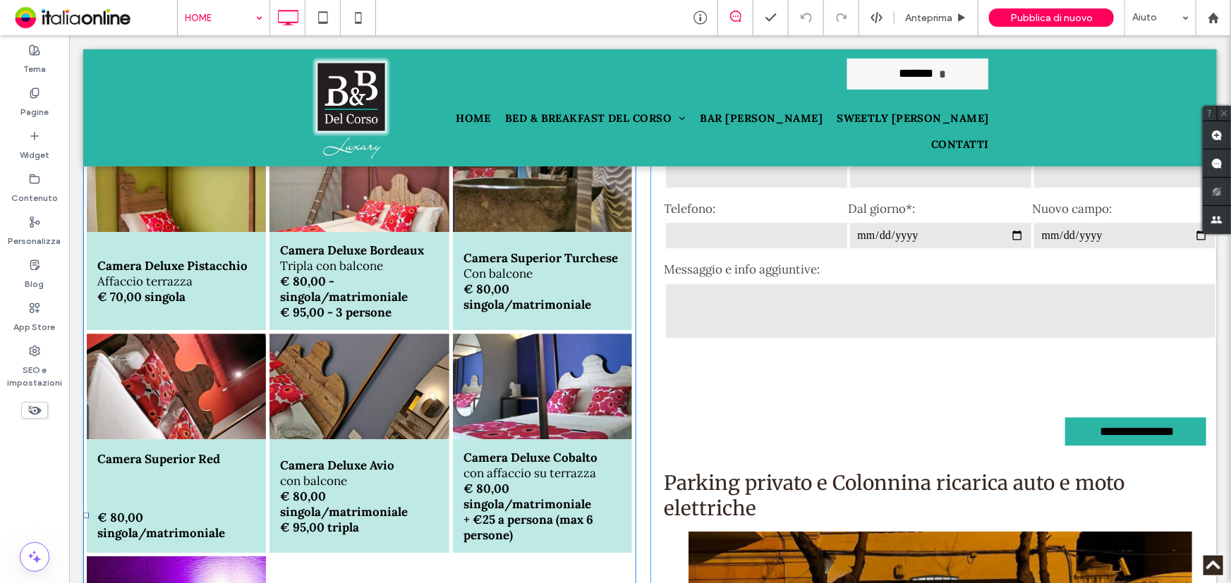
click at [528, 480] on strong "€ 80,00 singola/matrimoniale" at bounding box center [527, 495] width 128 height 31
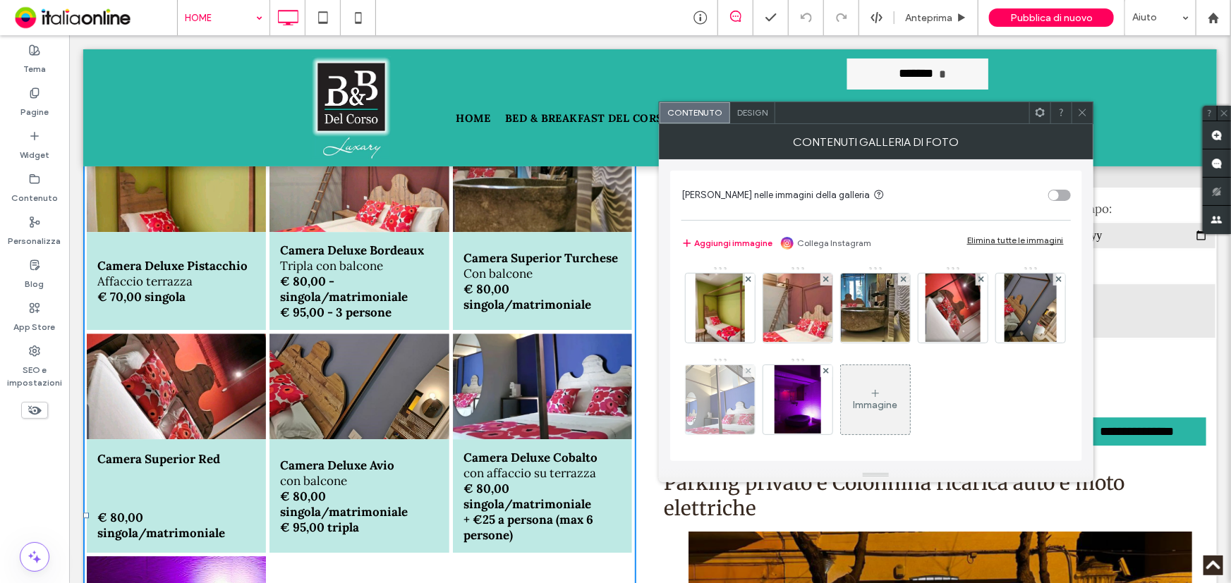
click at [755, 410] on img at bounding box center [720, 399] width 69 height 69
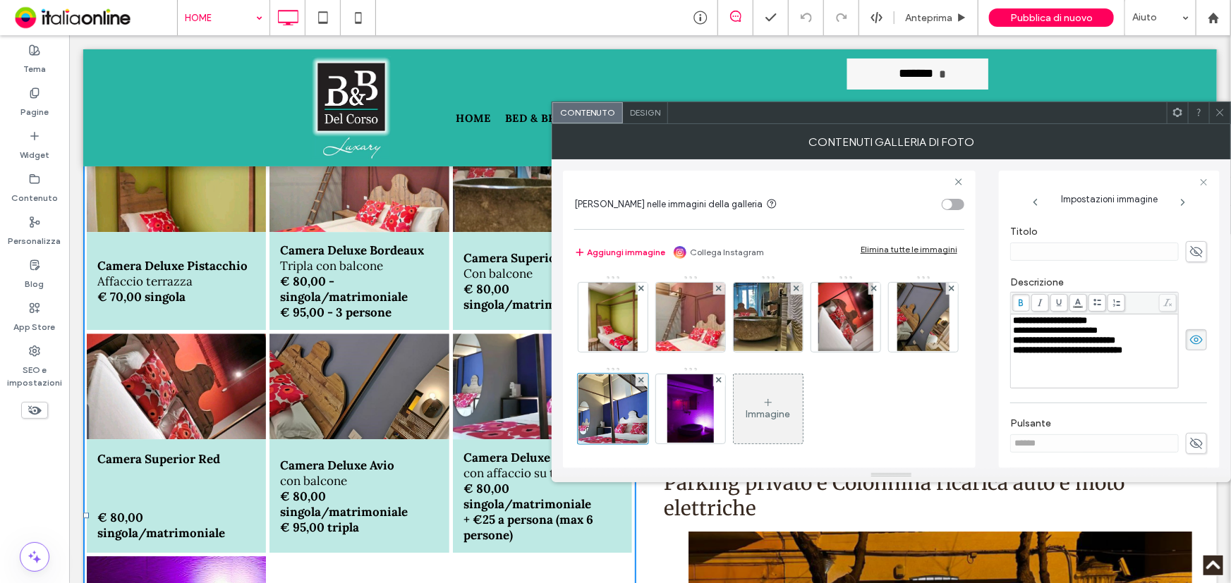
scroll to position [256, 0]
click at [1079, 343] on span "**********" at bounding box center [1064, 339] width 102 height 9
click at [1065, 344] on span "**********" at bounding box center [1057, 339] width 88 height 9
click at [1071, 343] on span "**********" at bounding box center [1057, 339] width 88 height 9
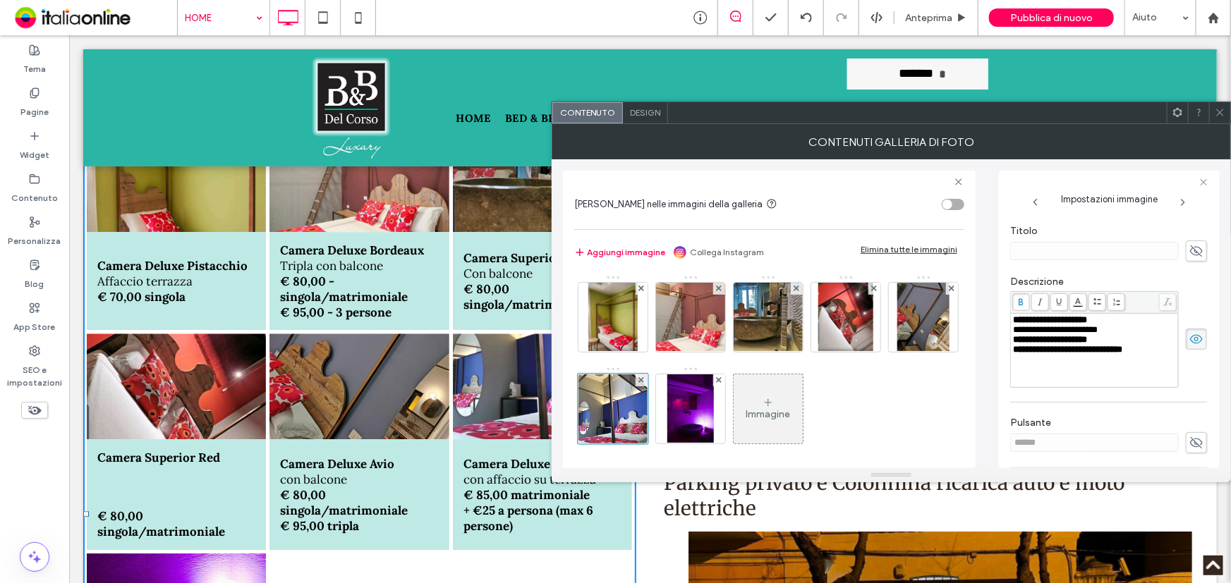
scroll to position [4873, 0]
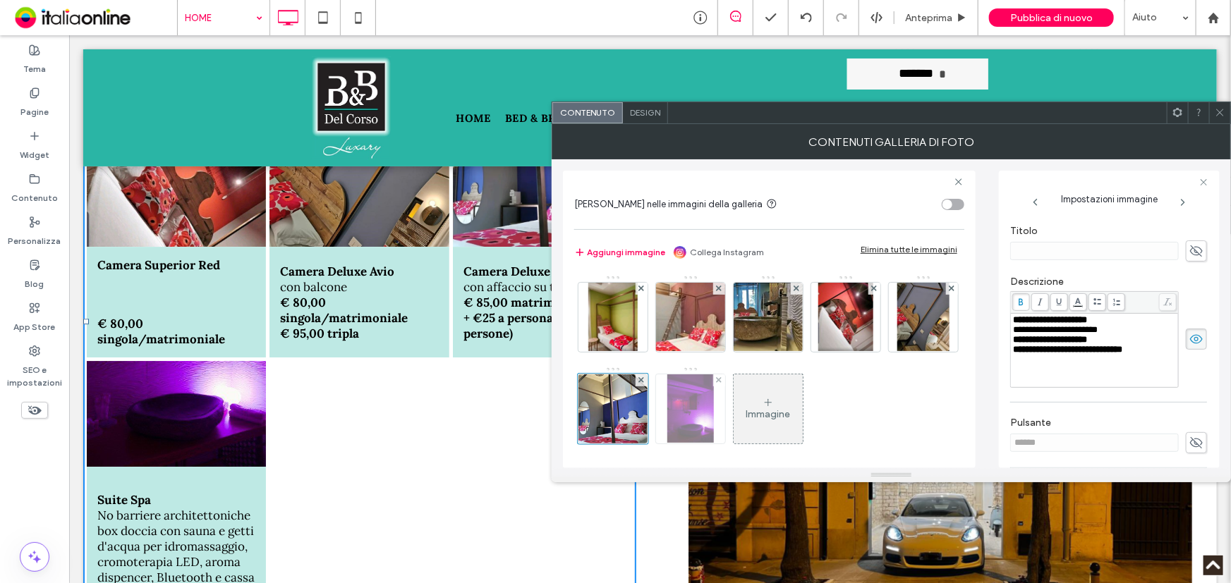
click at [713, 403] on img at bounding box center [690, 408] width 46 height 69
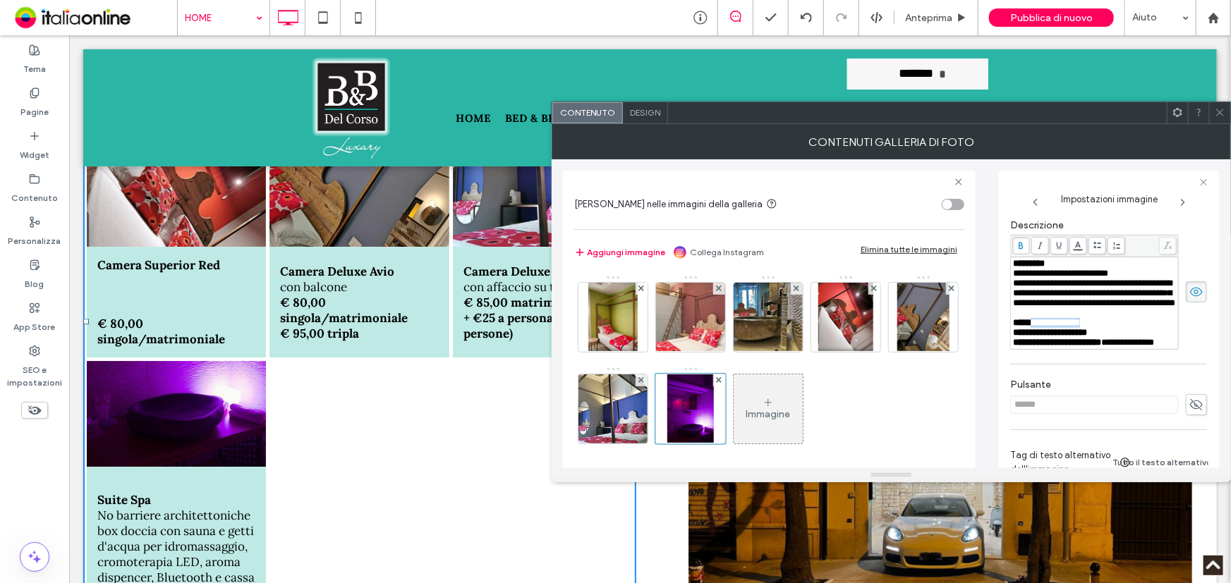
drag, startPoint x: 1107, startPoint y: 346, endPoint x: 1037, endPoint y: 341, distance: 70.7
click at [1037, 328] on div "**********" at bounding box center [1095, 323] width 164 height 10
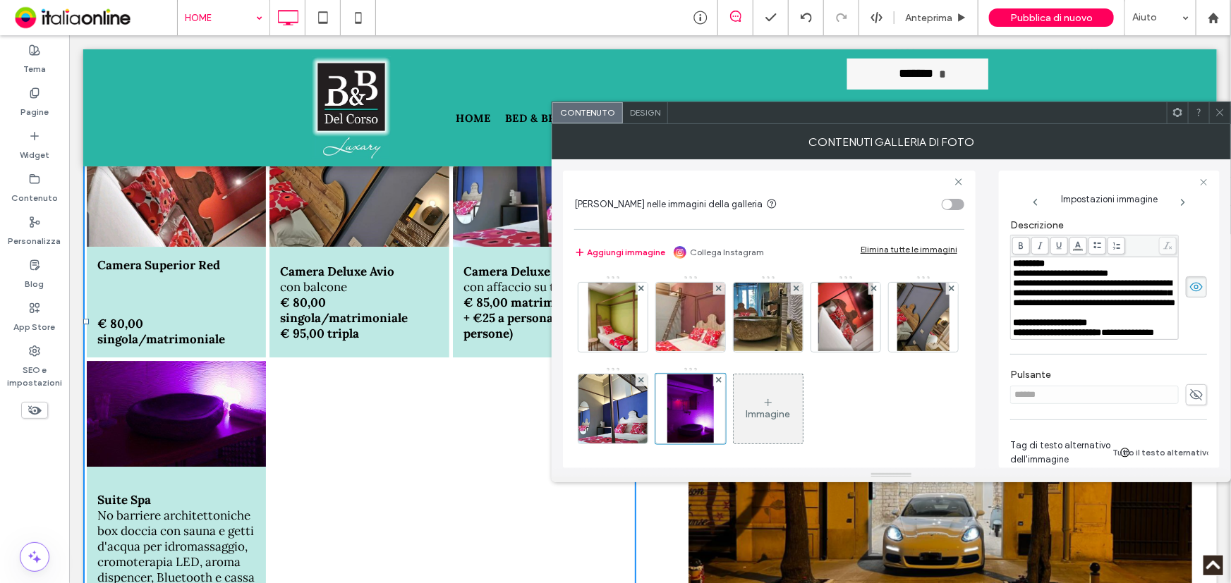
click at [1030, 327] on span "**********" at bounding box center [1050, 322] width 74 height 9
click at [1035, 327] on span "**********" at bounding box center [1050, 322] width 74 height 9
click at [1033, 327] on span "**********" at bounding box center [1050, 322] width 74 height 9
click at [1053, 327] on span "**********" at bounding box center [1050, 322] width 74 height 9
click at [1222, 121] on span at bounding box center [1219, 112] width 11 height 21
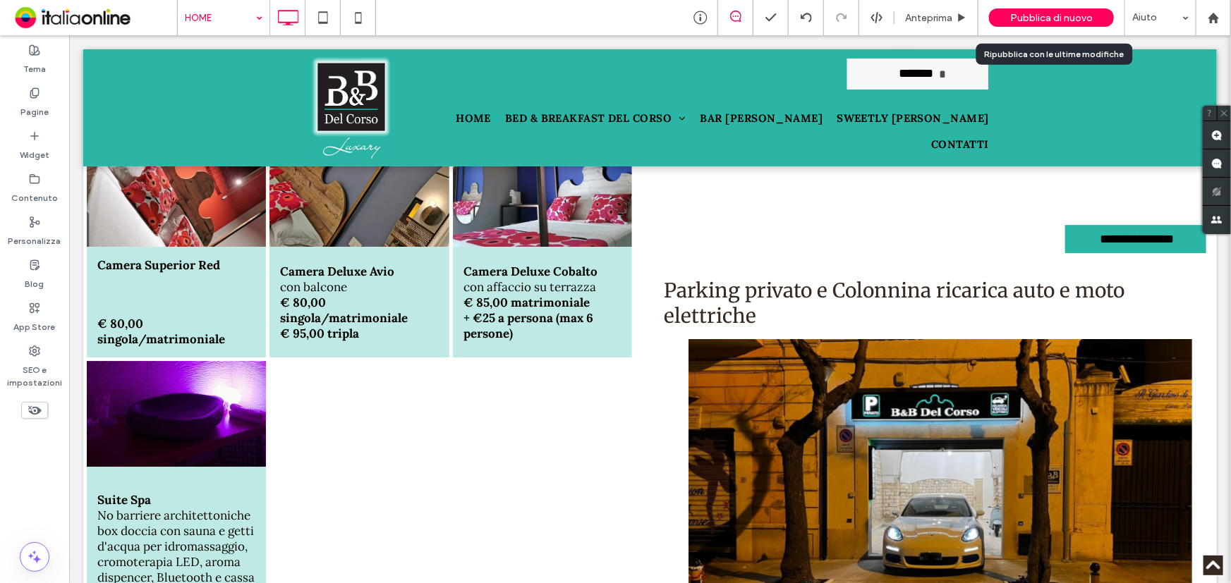
click at [1021, 23] on span "Pubblica di nuovo" at bounding box center [1051, 18] width 83 height 12
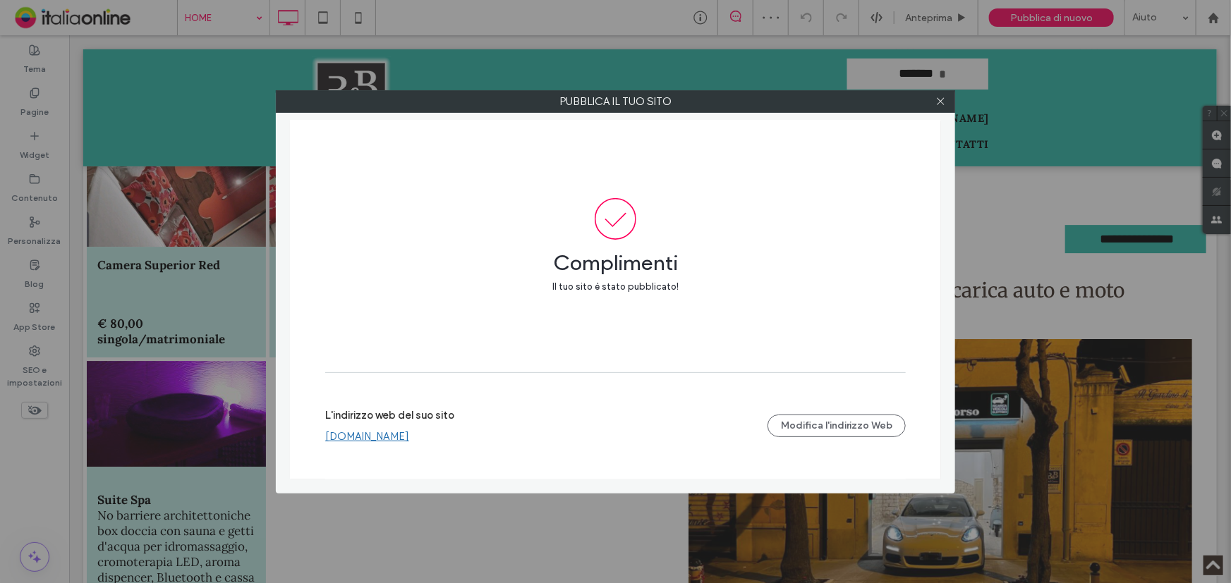
click at [409, 438] on link "www.bebdelcorso-foggia.com" at bounding box center [367, 436] width 84 height 13
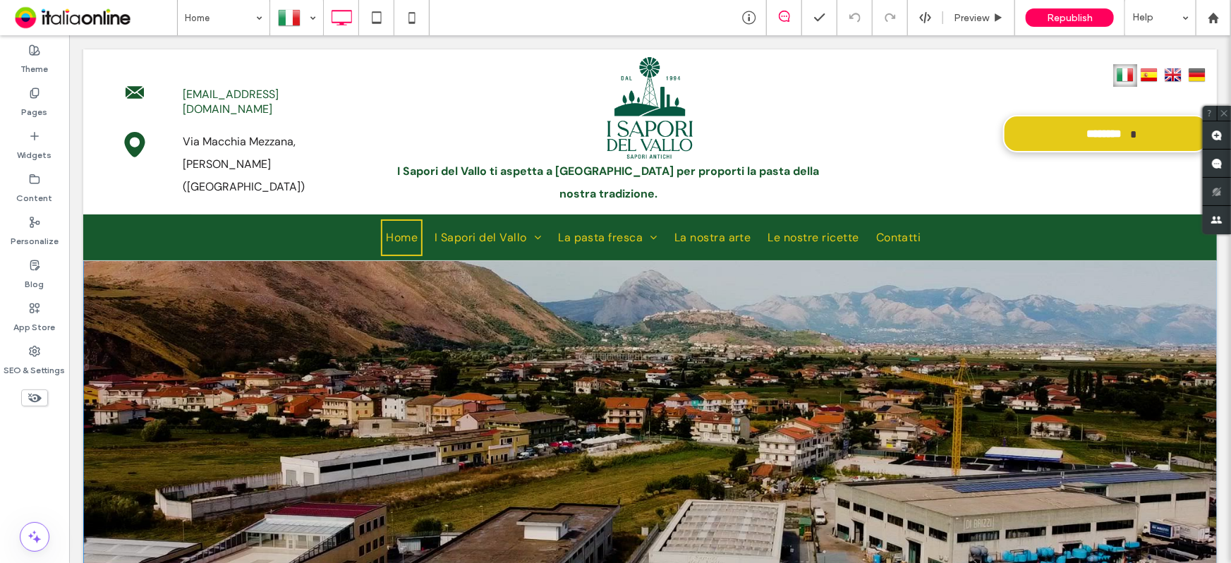
scroll to position [192, 0]
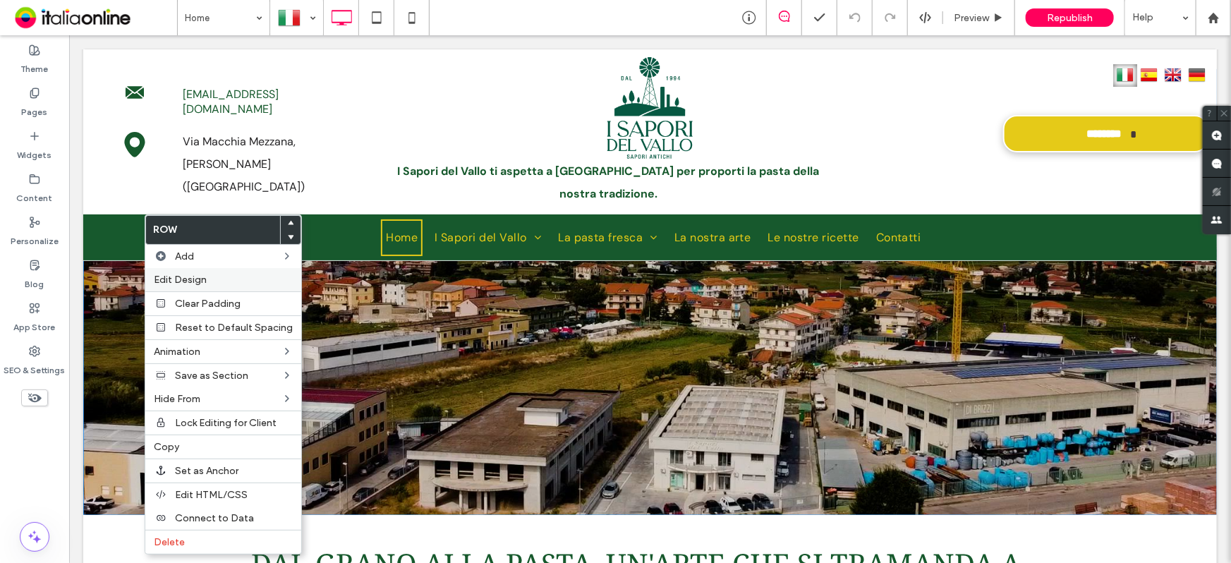
click at [173, 277] on span "Edit Design" at bounding box center [180, 280] width 53 height 12
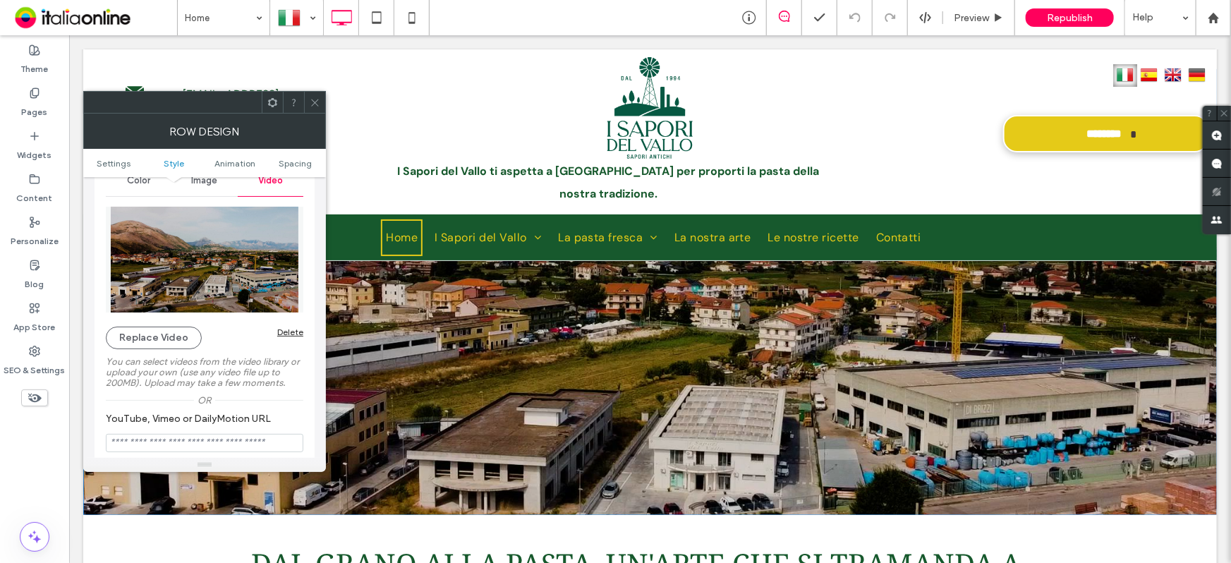
drag, startPoint x: 212, startPoint y: 271, endPoint x: 183, endPoint y: 230, distance: 50.1
click at [183, 230] on img at bounding box center [204, 260] width 197 height 106
click at [173, 340] on button "Replace Video" at bounding box center [154, 338] width 96 height 23
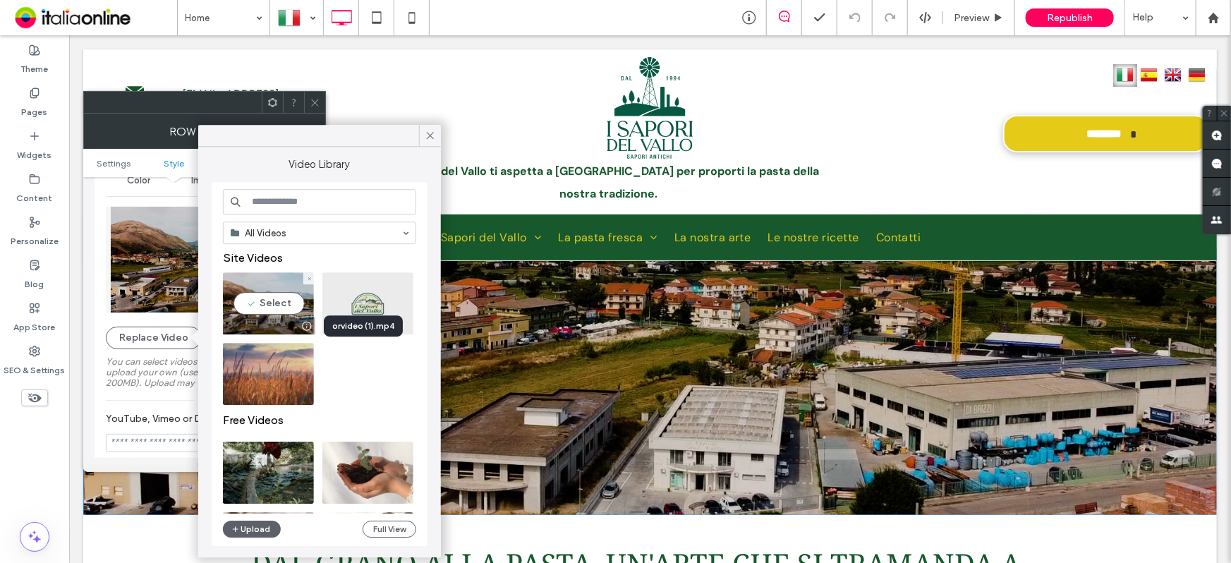
click at [301, 326] on div at bounding box center [307, 325] width 18 height 11
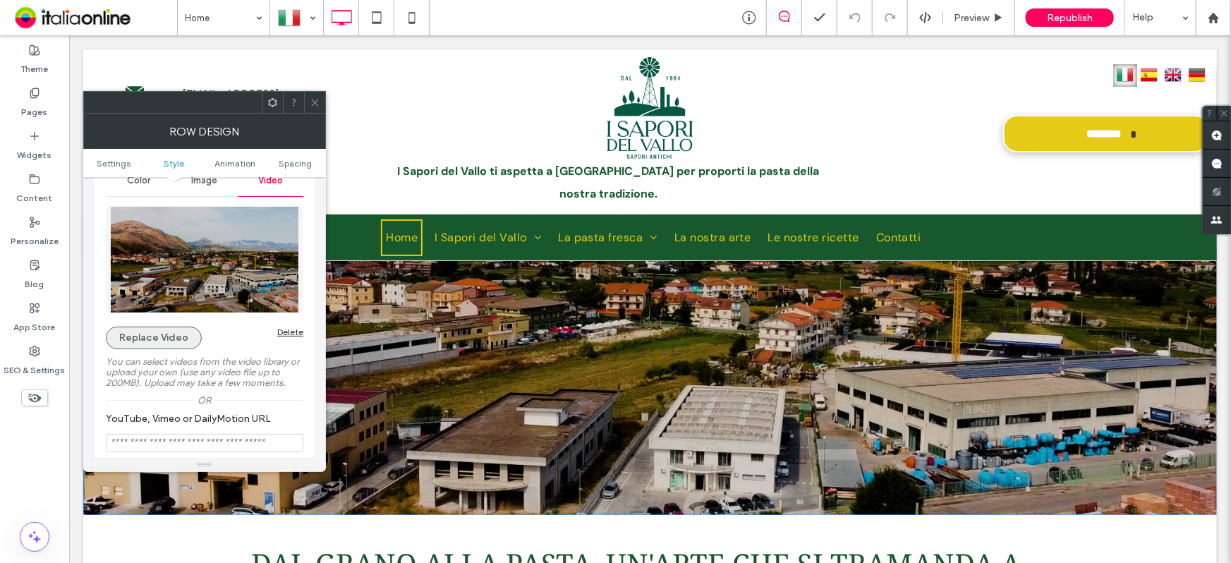
click at [160, 336] on button "Replace Video" at bounding box center [154, 338] width 96 height 23
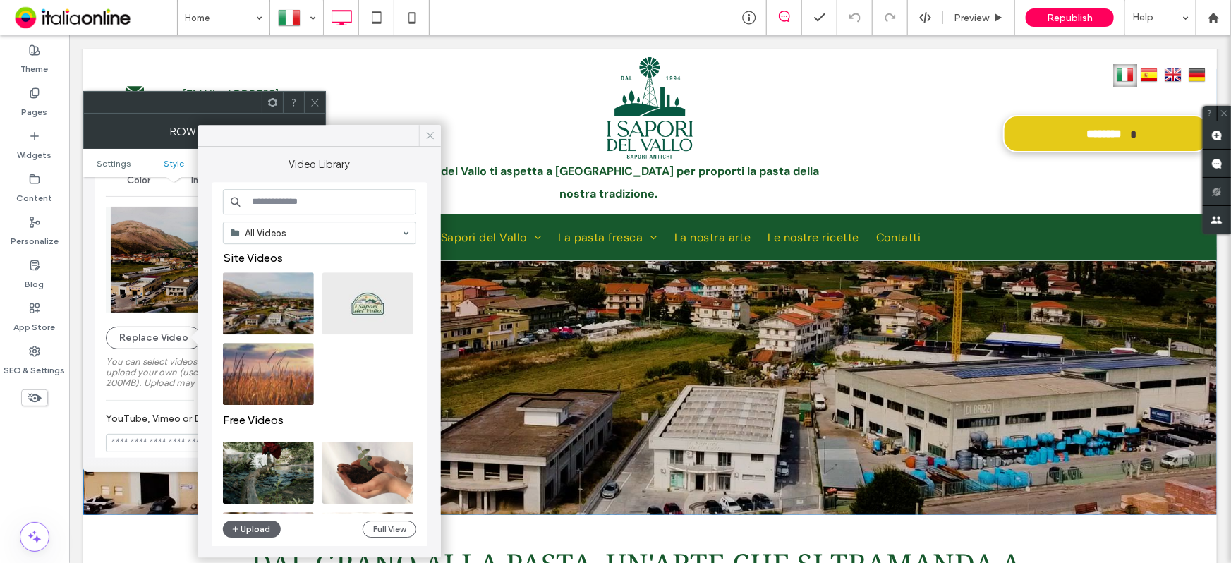
click at [427, 134] on icon at bounding box center [430, 135] width 13 height 13
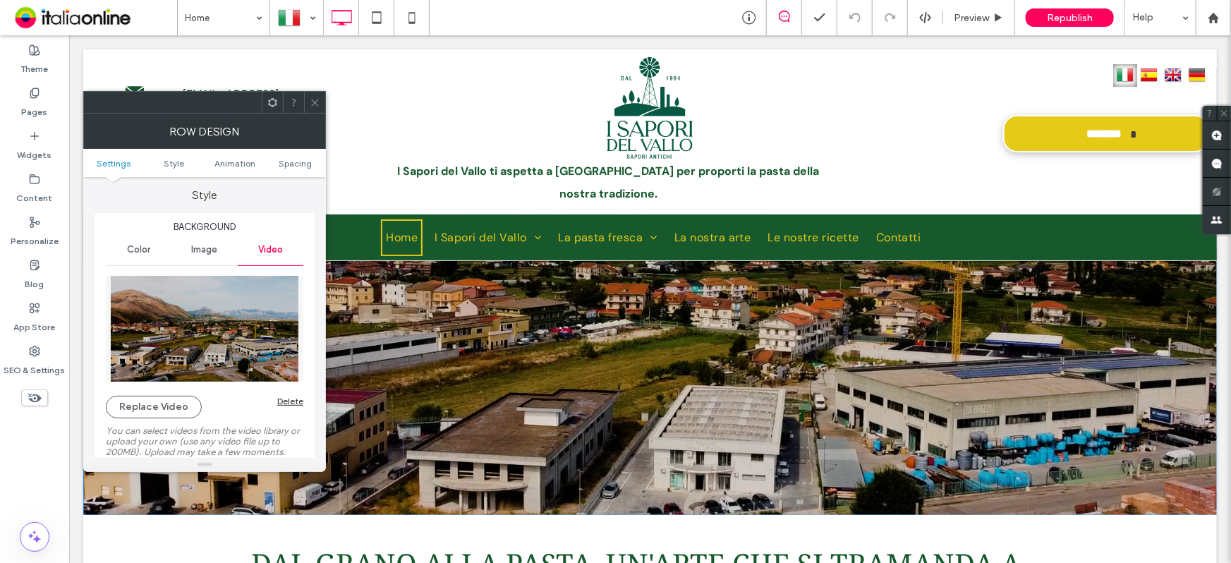
scroll to position [128, 0]
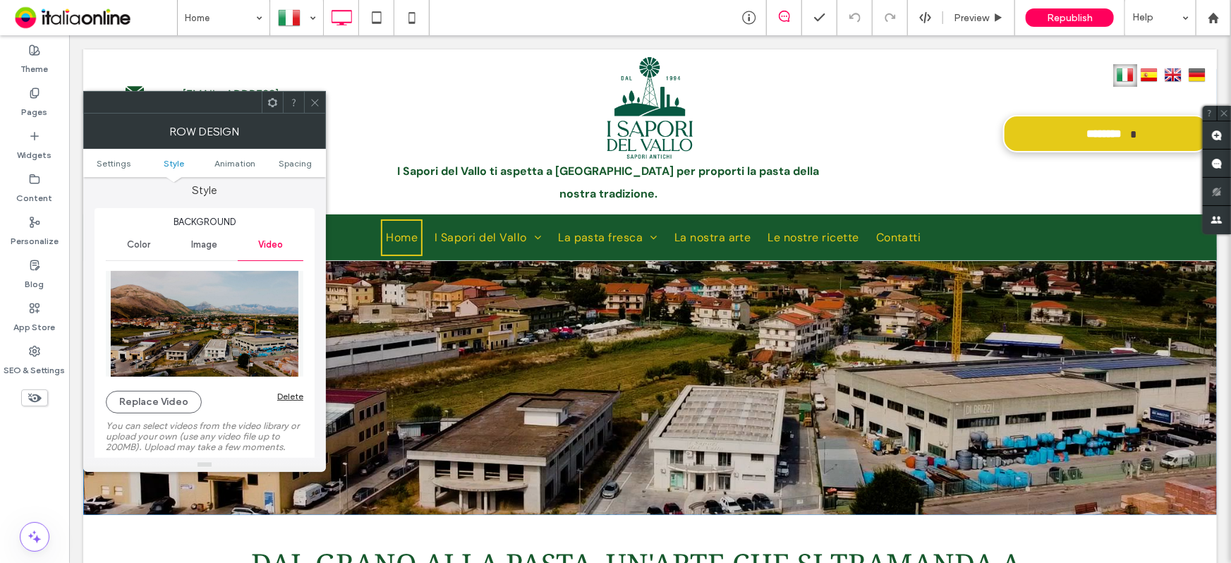
click at [144, 317] on img at bounding box center [204, 324] width 197 height 106
click at [180, 324] on img at bounding box center [204, 324] width 197 height 106
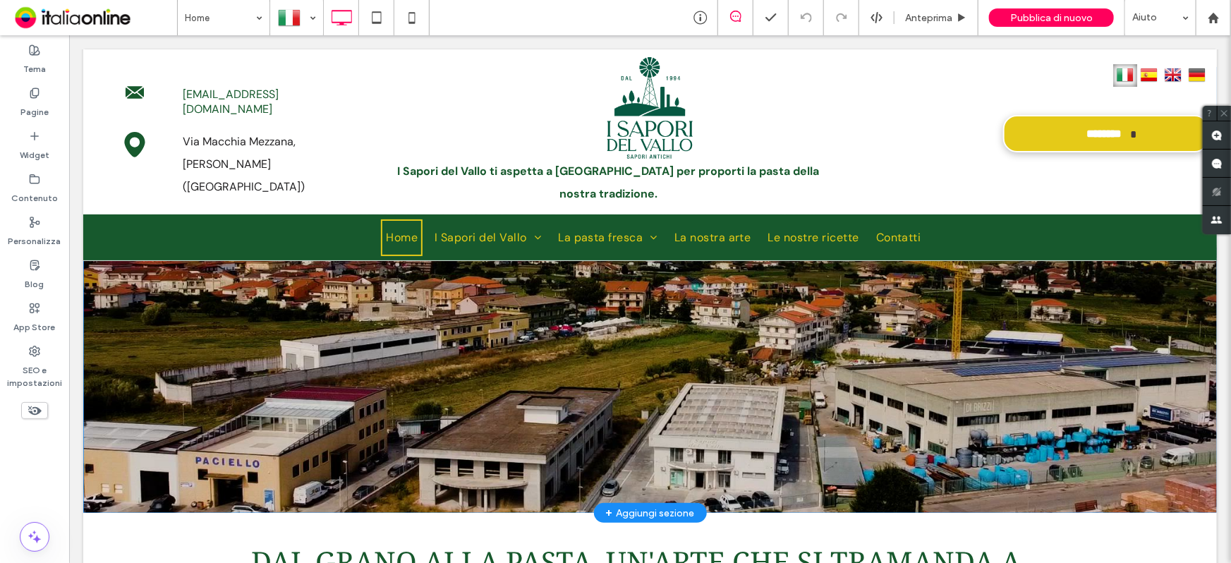
scroll to position [256, 0]
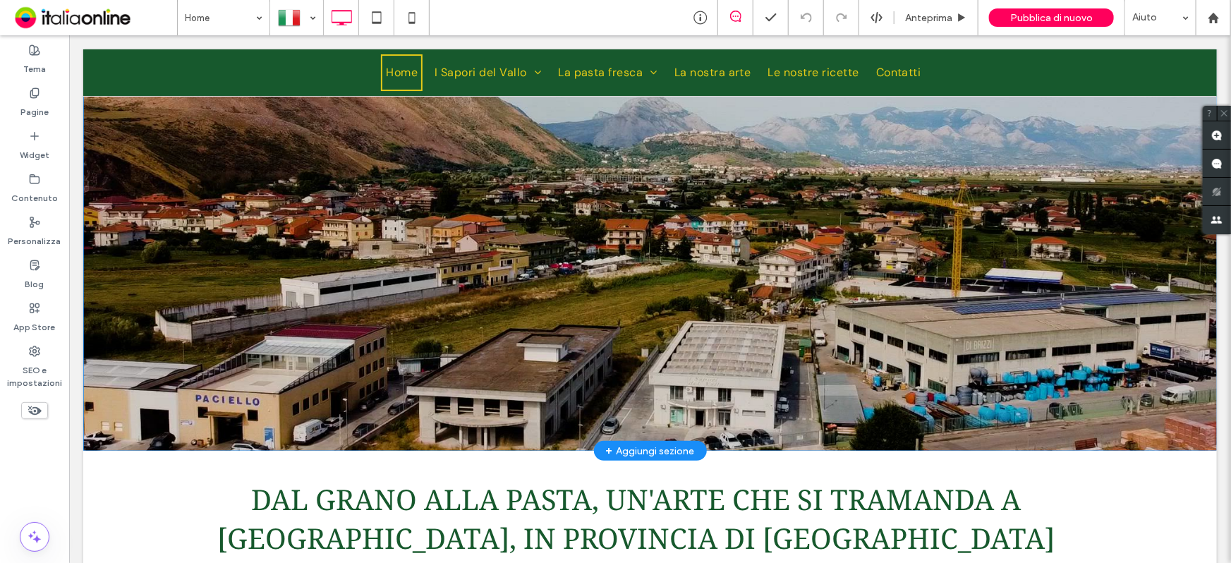
click at [300, 207] on div "Click To Paste [GEOGRAPHIC_DATA] + Aggiungi sezione" at bounding box center [649, 227] width 1133 height 446
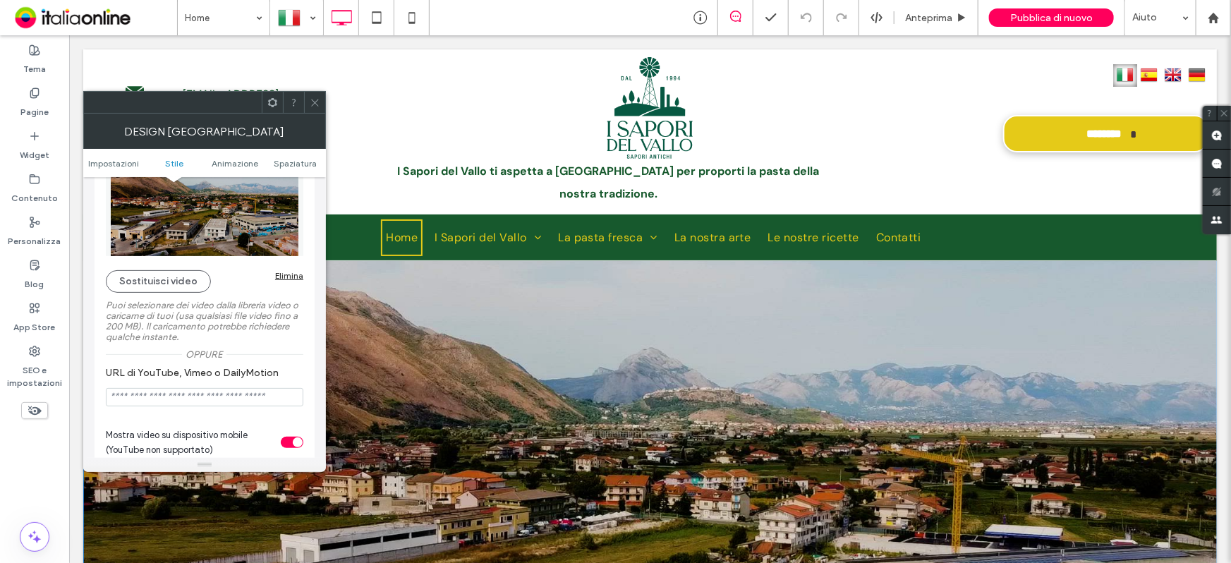
scroll to position [128, 0]
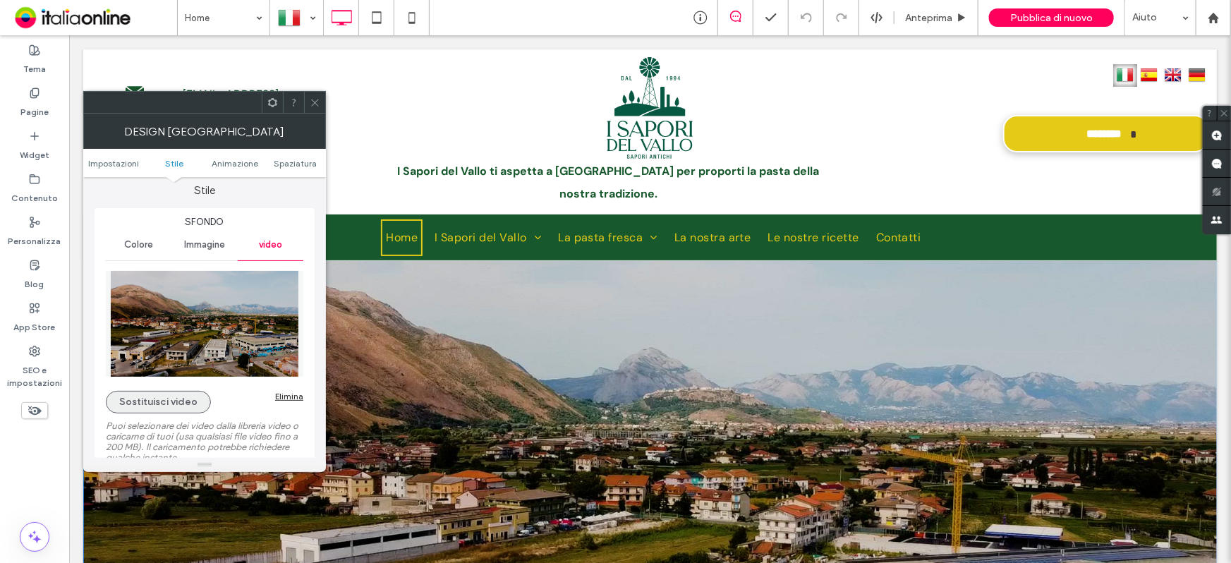
click at [159, 398] on button "Sostituisci video" at bounding box center [158, 402] width 105 height 23
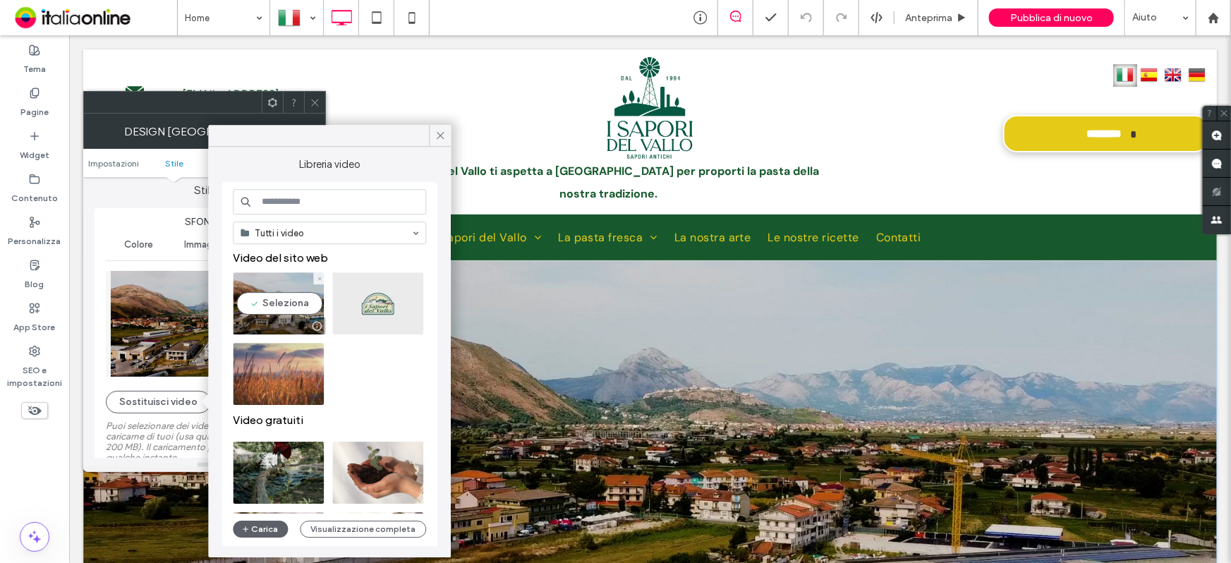
click at [262, 297] on video at bounding box center [278, 303] width 91 height 62
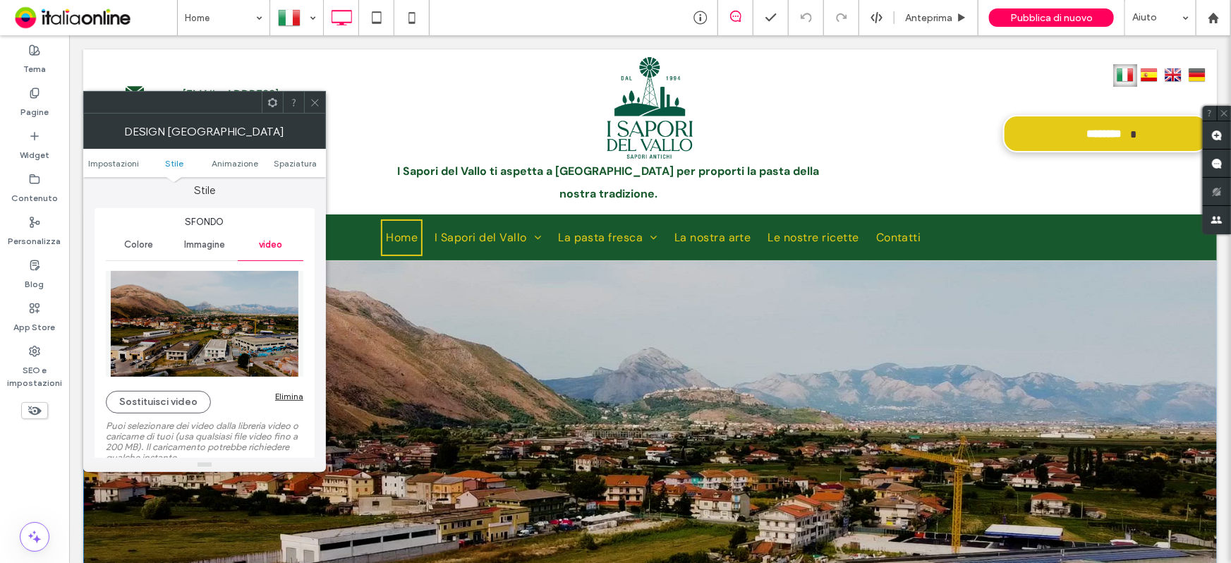
drag, startPoint x: 262, startPoint y: 297, endPoint x: 254, endPoint y: 306, distance: 12.0
click at [254, 306] on img at bounding box center [204, 324] width 197 height 106
drag, startPoint x: 173, startPoint y: 355, endPoint x: 267, endPoint y: 316, distance: 101.8
click at [267, 316] on img at bounding box center [204, 324] width 197 height 106
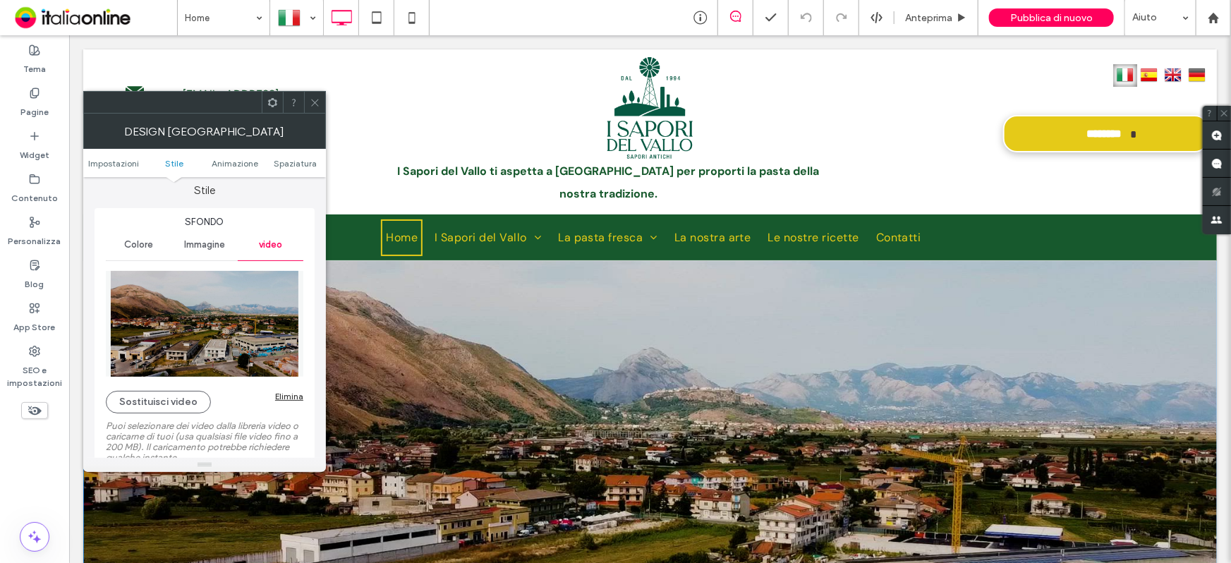
click at [121, 314] on img at bounding box center [204, 324] width 197 height 106
click at [175, 386] on div "Sostituisci video [PERSON_NAME] selezionare dei video dalla libreria video o ca…" at bounding box center [204, 399] width 197 height 270
drag, startPoint x: 166, startPoint y: 408, endPoint x: 162, endPoint y: 401, distance: 8.8
click at [166, 408] on button "Sostituisci video" at bounding box center [158, 402] width 105 height 23
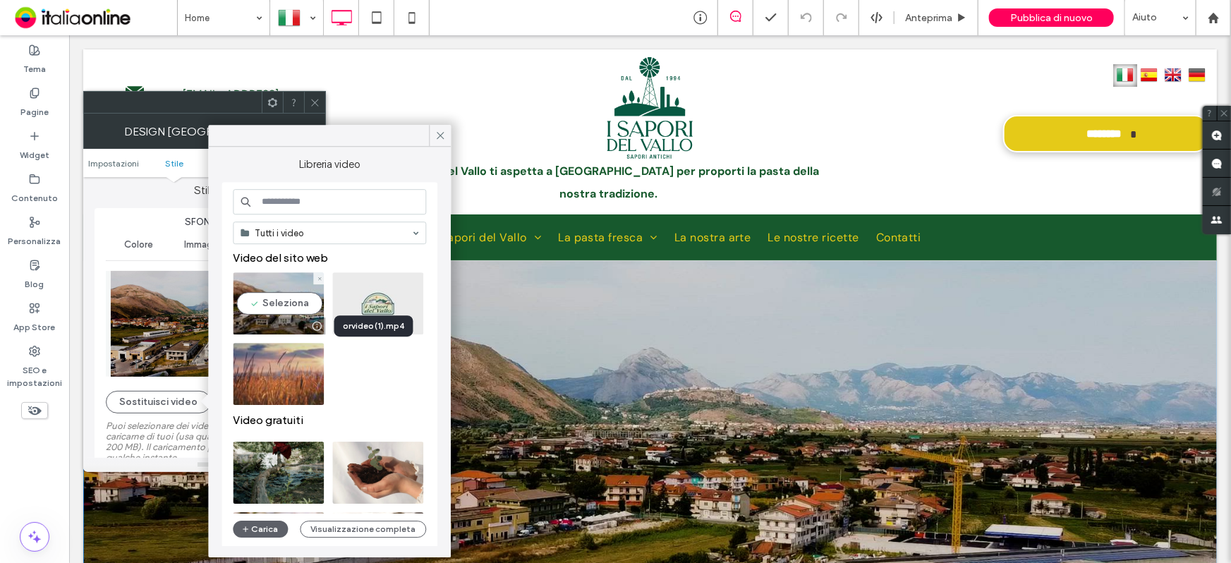
drag, startPoint x: 324, startPoint y: 324, endPoint x: 312, endPoint y: 326, distance: 12.1
click at [312, 326] on div at bounding box center [316, 325] width 18 height 11
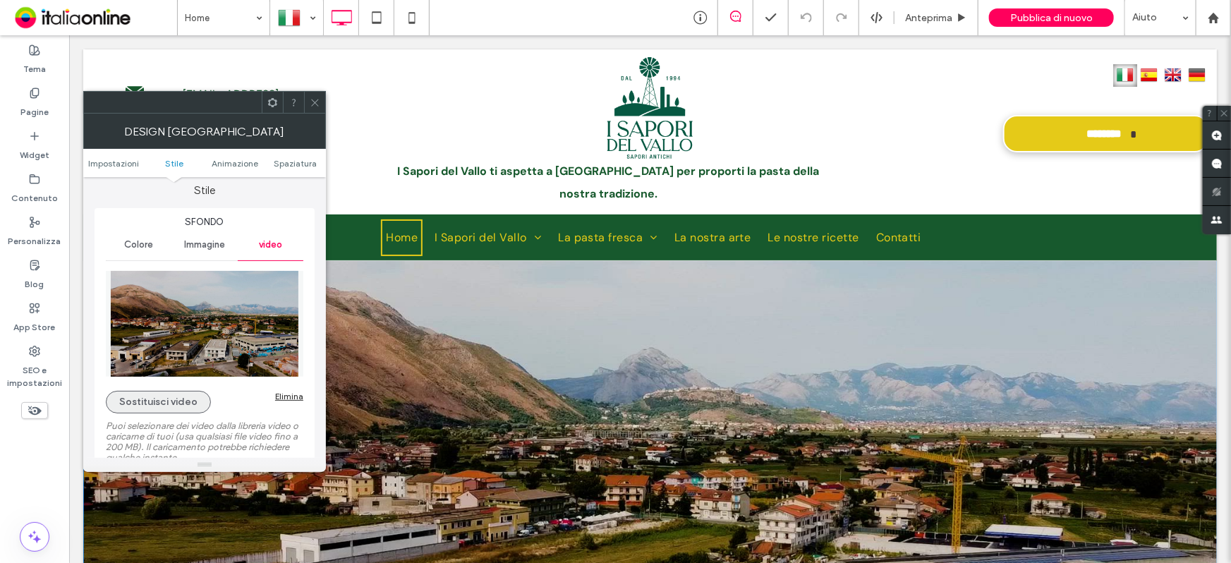
click at [176, 406] on button "Sostituisci video" at bounding box center [158, 402] width 105 height 23
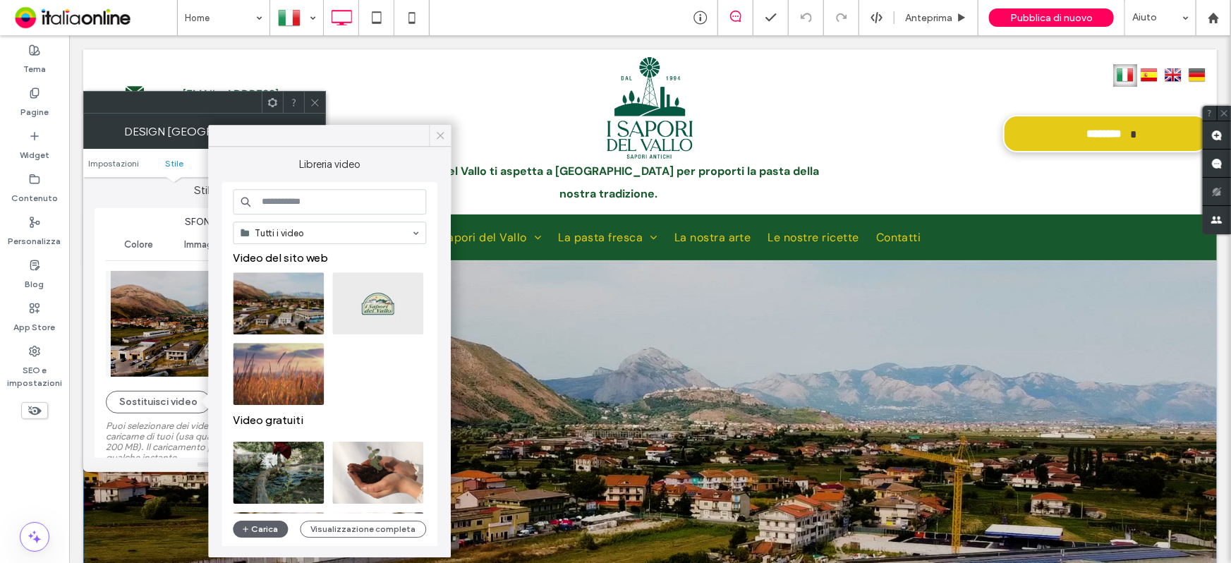
click at [444, 141] on icon at bounding box center [440, 135] width 13 height 13
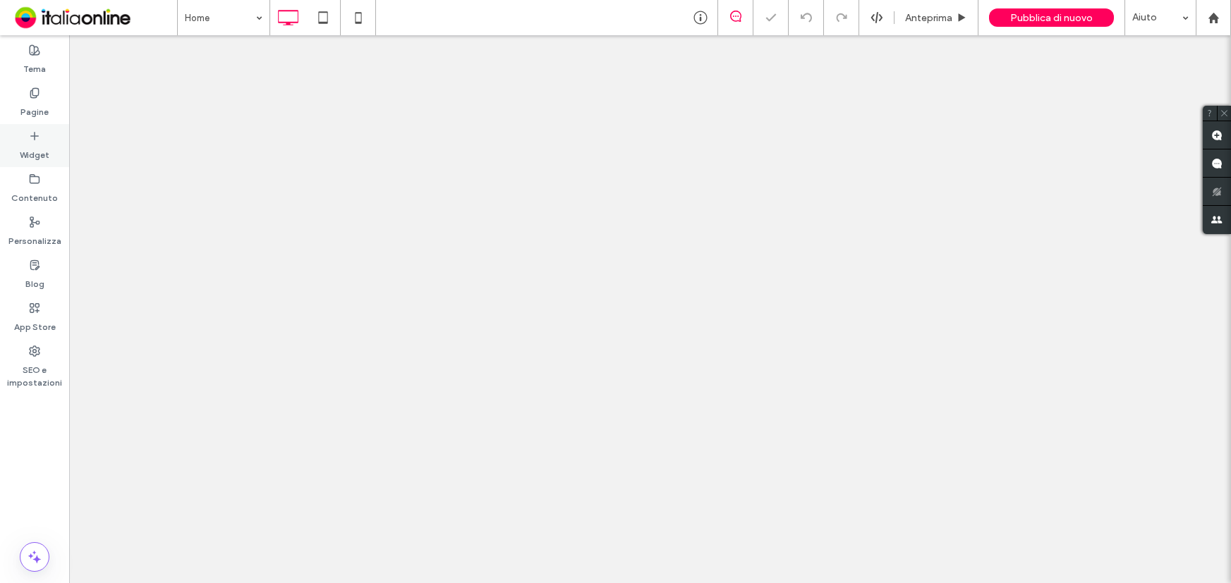
click at [42, 106] on label "Pagine" at bounding box center [34, 109] width 28 height 20
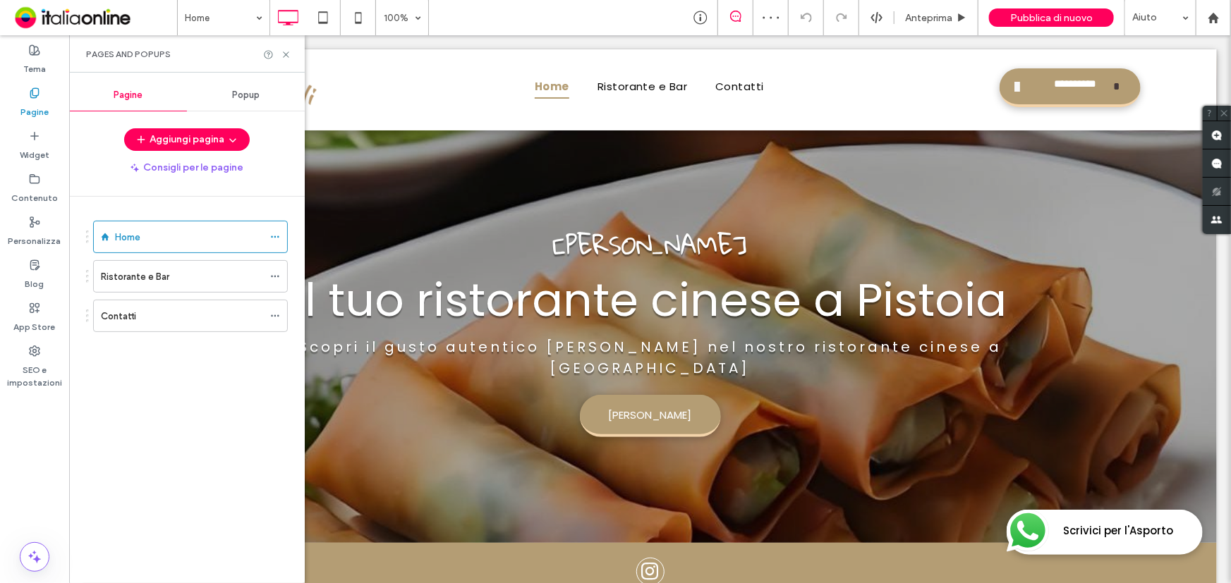
click at [239, 95] on span "Popup" at bounding box center [246, 95] width 28 height 11
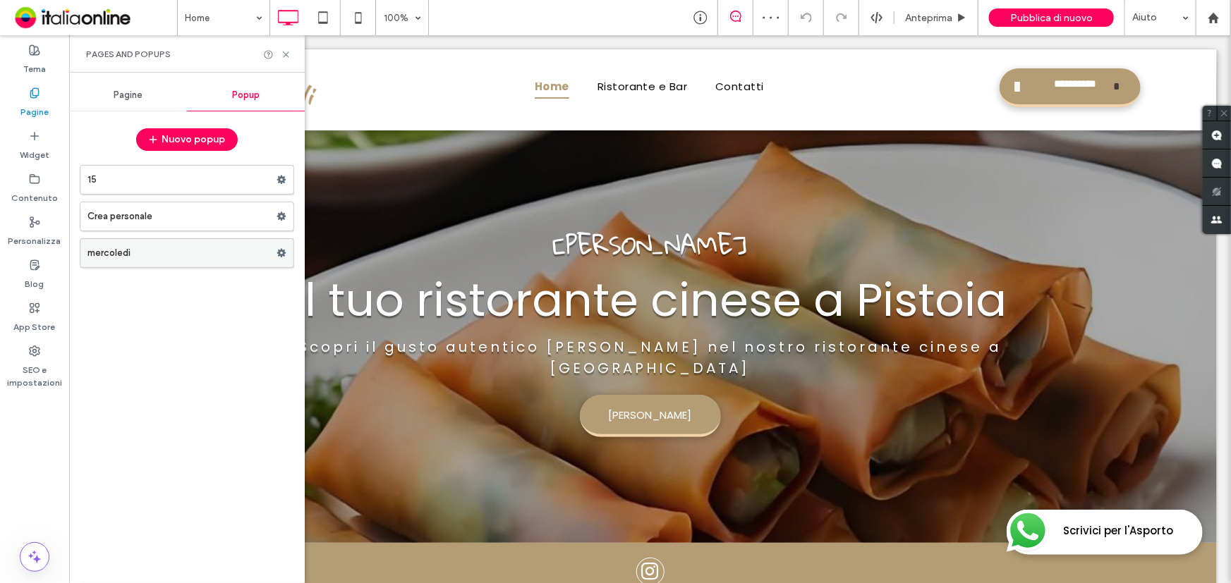
click at [153, 253] on label "mercoledì" at bounding box center [181, 253] width 189 height 28
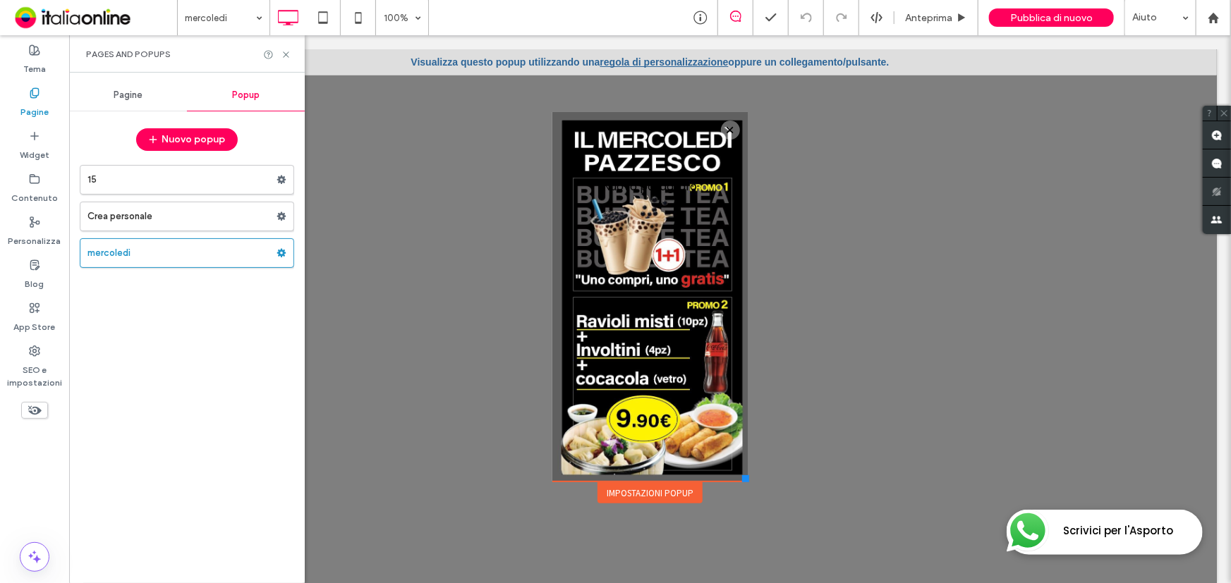
click at [680, 269] on div "Nuovo paragrafo Click To Paste" at bounding box center [650, 300] width 168 height 306
click at [198, 267] on div "15 Crea personale mercoledì" at bounding box center [187, 367] width 214 height 418
click at [200, 262] on label "mercoledì" at bounding box center [181, 253] width 189 height 28
drag, startPoint x: 656, startPoint y: 331, endPoint x: 587, endPoint y: 236, distance: 117.2
click at [587, 236] on div "Nuovo paragrafo Click To Paste" at bounding box center [650, 300] width 168 height 306
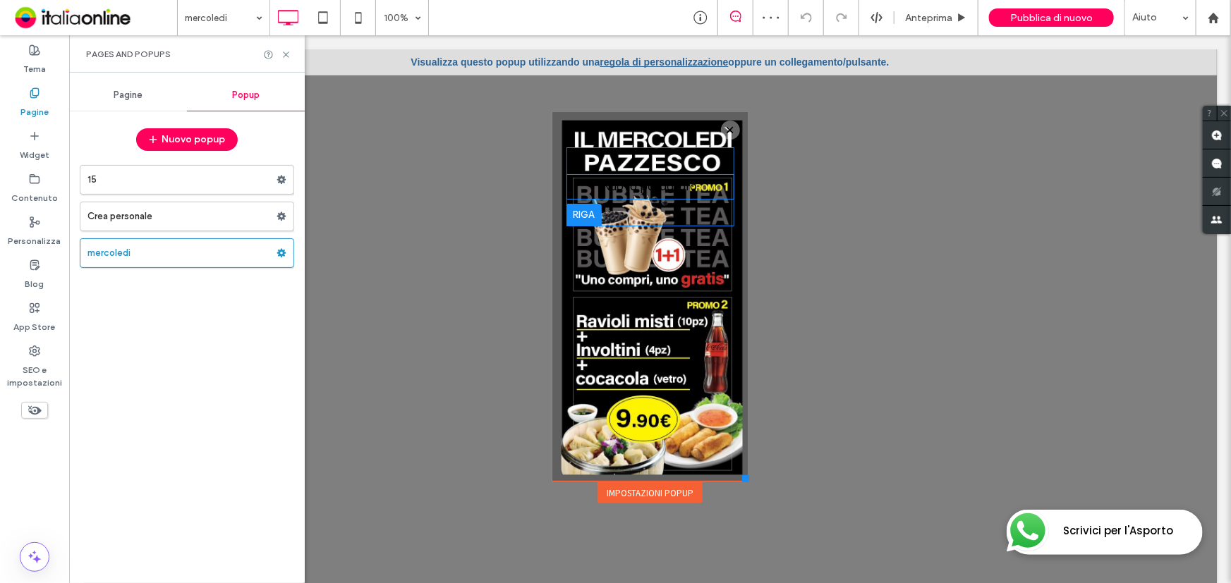
click at [663, 196] on p "Nuovo paragrafo" at bounding box center [650, 186] width 168 height 23
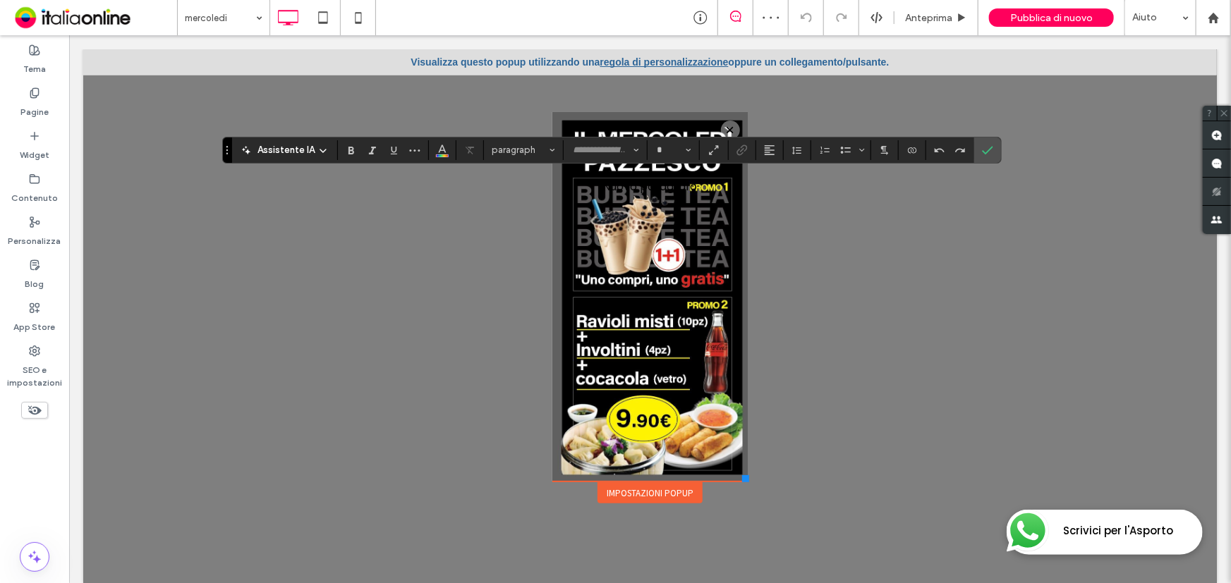
type input "*******"
type input "**"
click at [994, 149] on label "Conferma" at bounding box center [987, 150] width 21 height 25
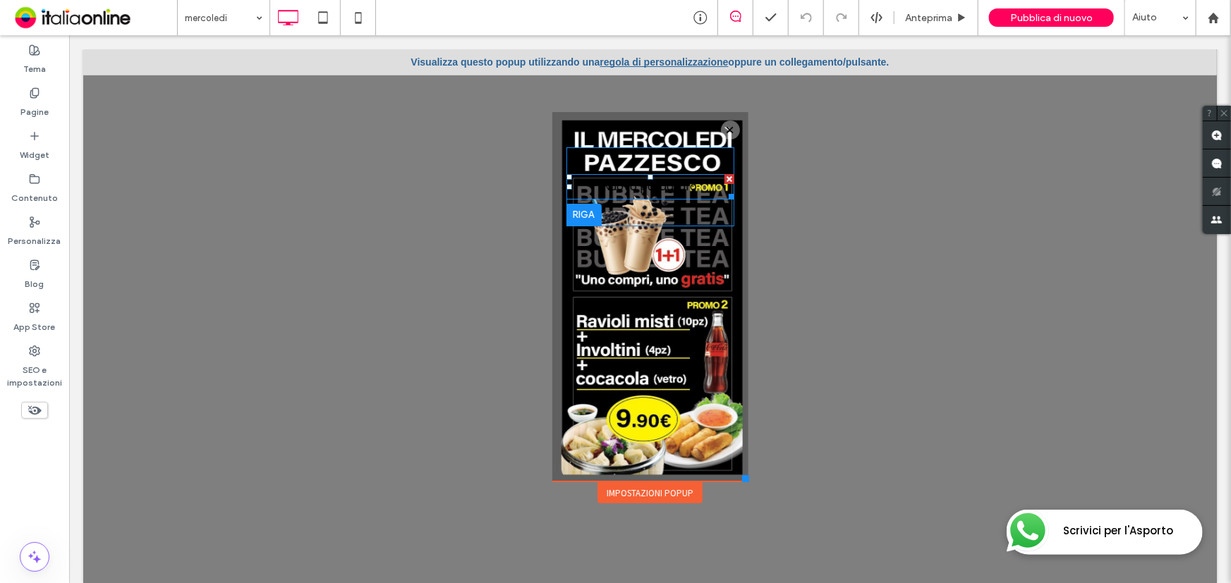
click at [724, 176] on div at bounding box center [729, 178] width 10 height 10
click at [707, 163] on div "Click To Paste" at bounding box center [650, 168] width 168 height 42
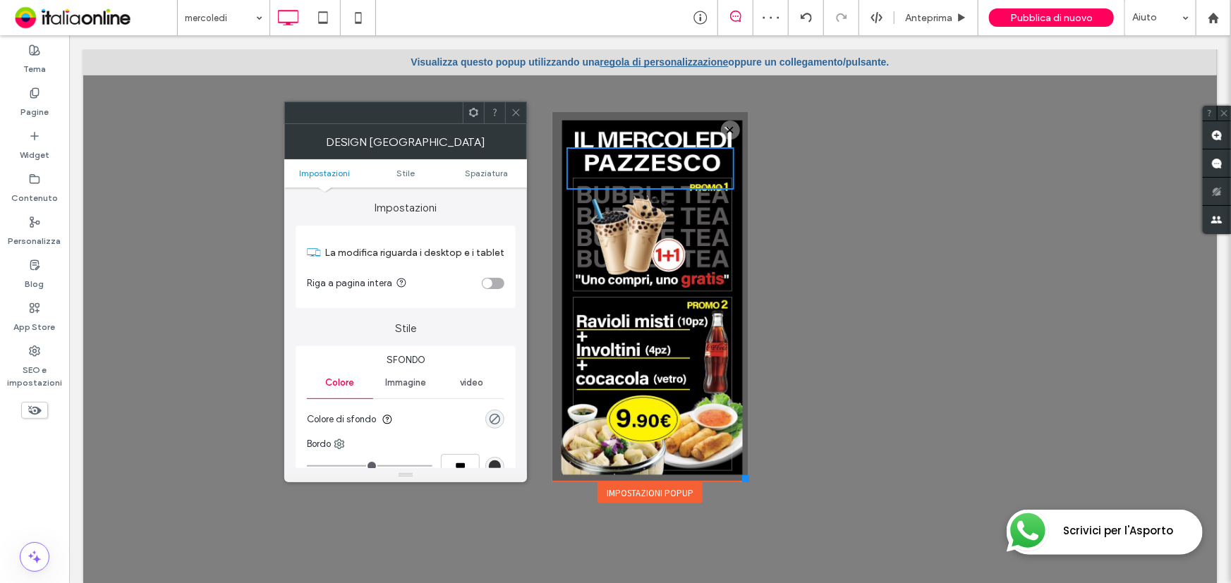
click at [508, 106] on div at bounding box center [515, 112] width 21 height 21
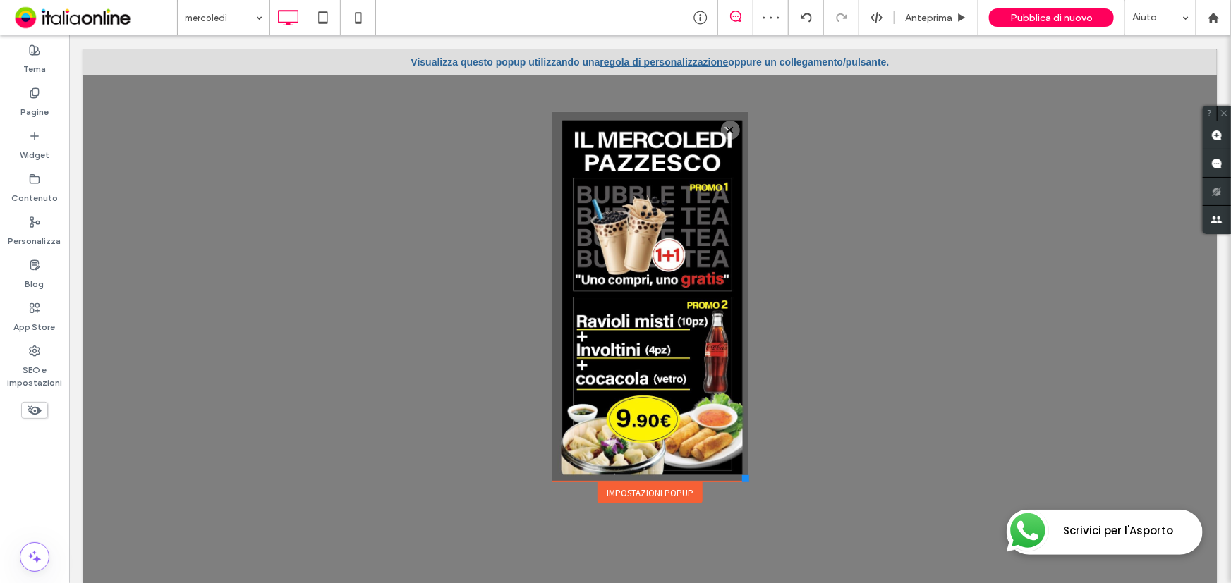
drag, startPoint x: 653, startPoint y: 287, endPoint x: 607, endPoint y: 329, distance: 61.9
click at [607, 296] on div "Click To Paste" at bounding box center [650, 300] width 168 height 306
drag, startPoint x: 601, startPoint y: 409, endPoint x: 657, endPoint y: 499, distance: 105.5
click at [600, 410] on div "Click To Paste" at bounding box center [650, 300] width 168 height 306
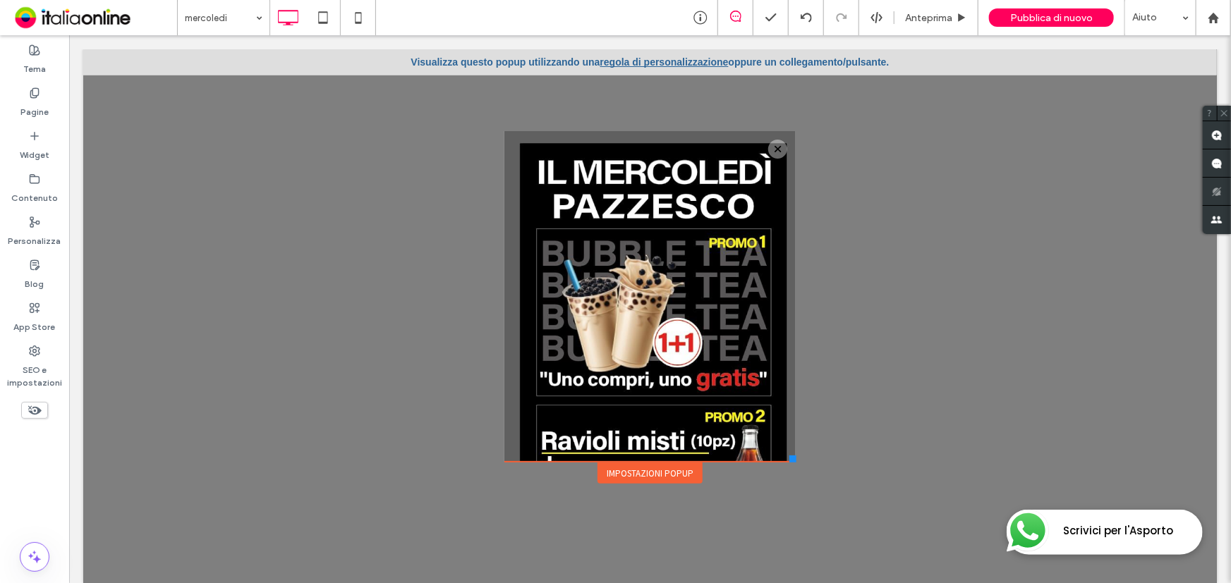
drag, startPoint x: 736, startPoint y: 475, endPoint x: 784, endPoint y: 461, distance: 50.7
click at [788, 461] on div at bounding box center [791, 458] width 7 height 7
drag, startPoint x: 690, startPoint y: 368, endPoint x: 566, endPoint y: 377, distance: 125.1
click at [566, 377] on div "Click To Paste" at bounding box center [650, 299] width 264 height 267
click at [25, 106] on label "Pagine" at bounding box center [34, 109] width 28 height 20
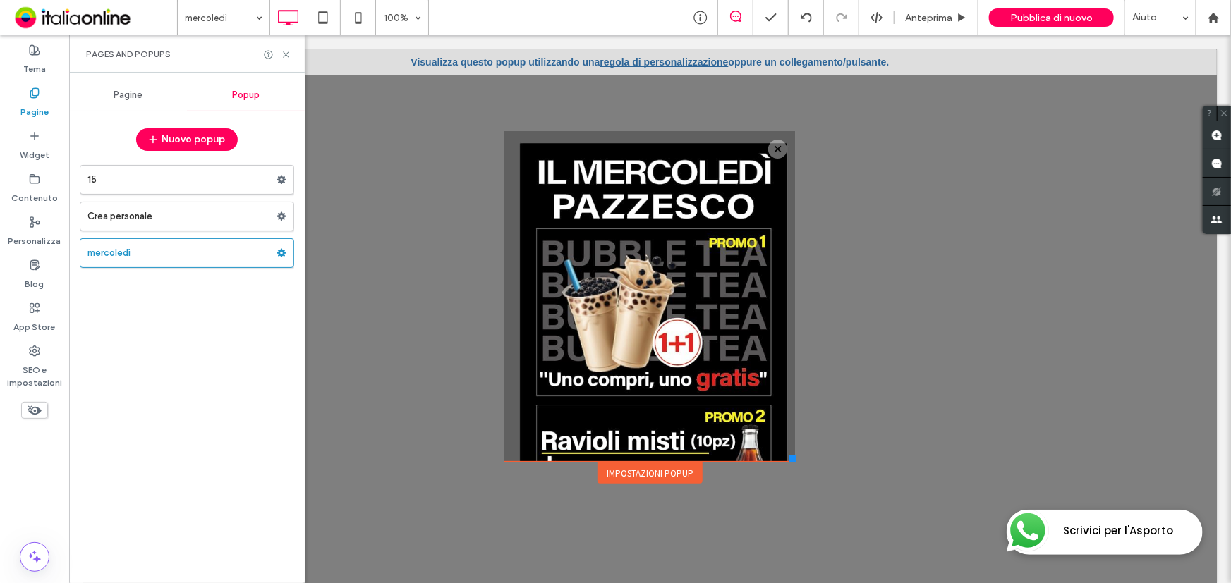
click at [628, 57] on link "regola di personalizzazione" at bounding box center [663, 61] width 128 height 11
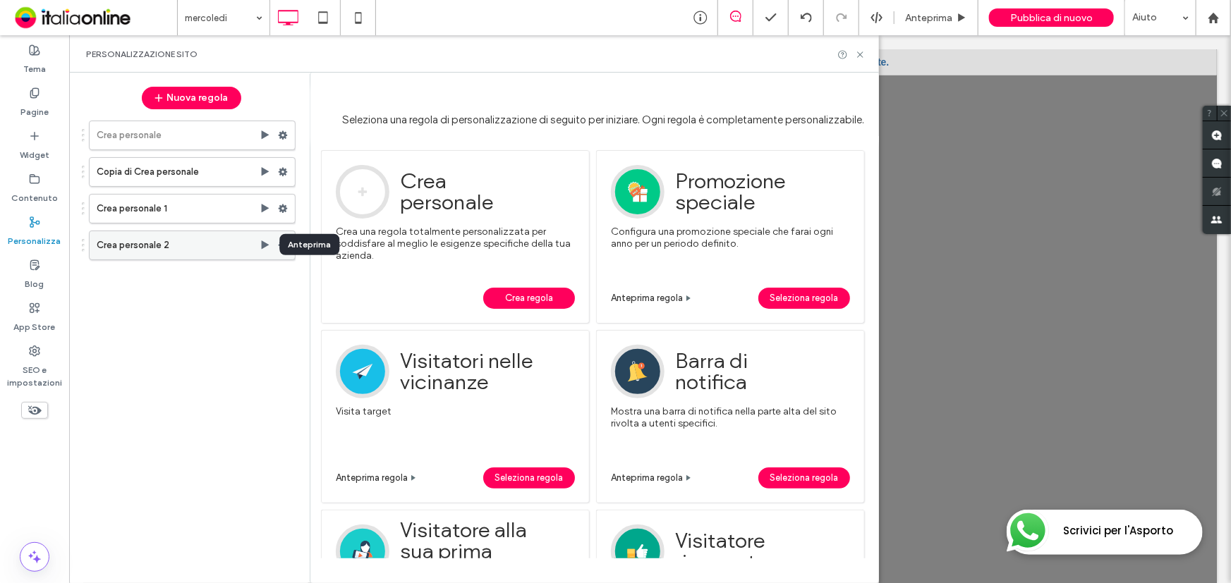
click at [263, 244] on use at bounding box center [266, 244] width 8 height 8
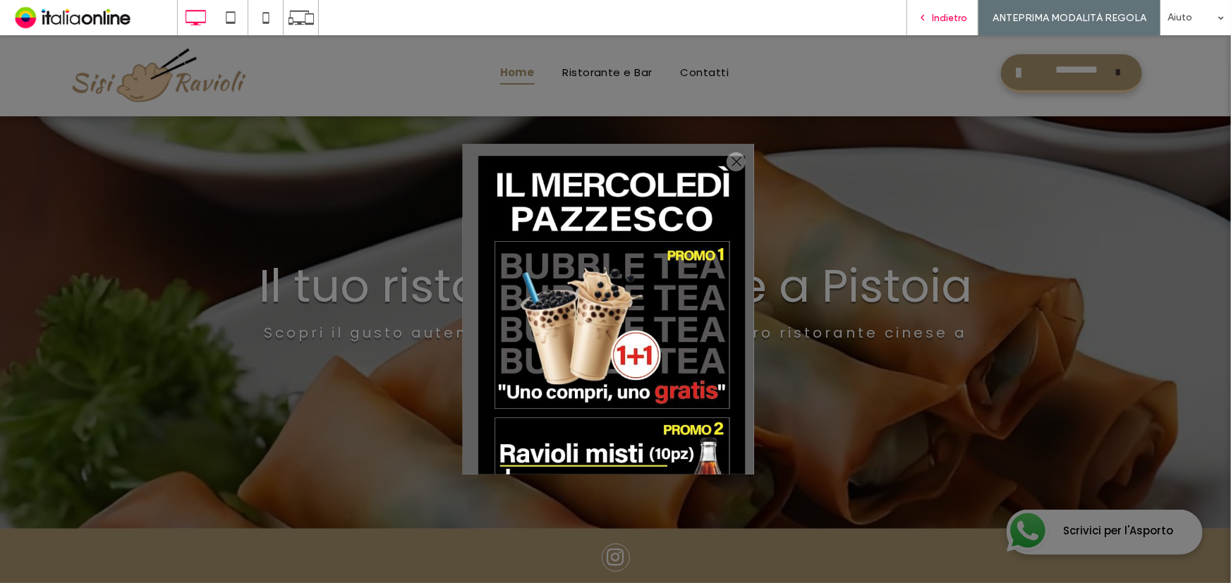
click at [942, 22] on span "Indietro" at bounding box center [949, 18] width 35 height 12
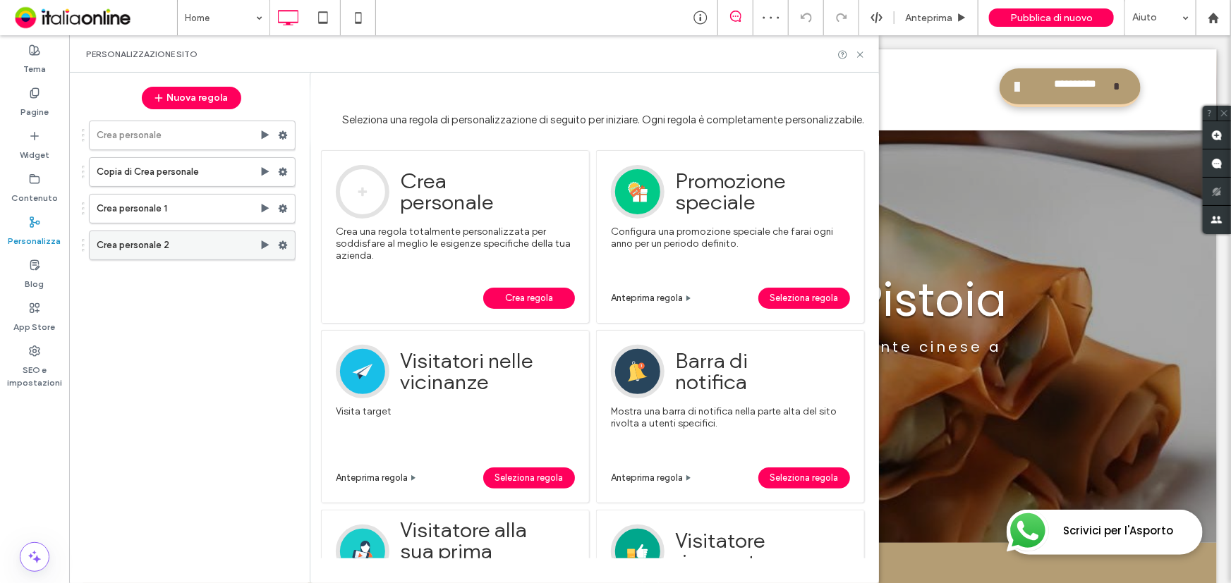
click at [284, 245] on use at bounding box center [283, 245] width 9 height 8
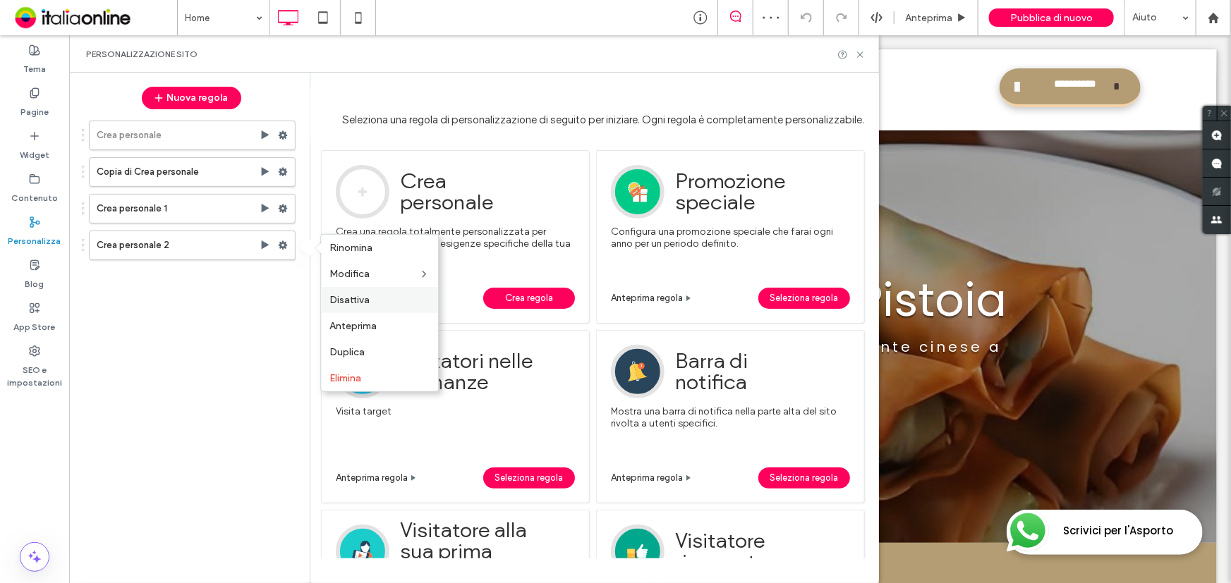
click at [386, 299] on label "Disattiva" at bounding box center [379, 300] width 100 height 12
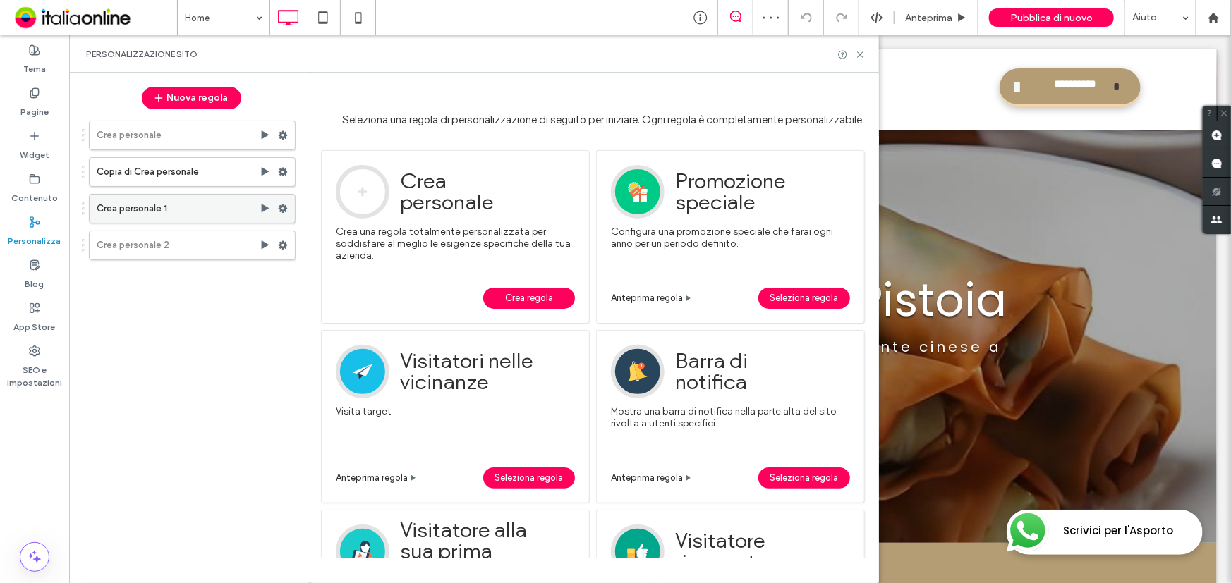
click at [262, 205] on use at bounding box center [266, 208] width 8 height 8
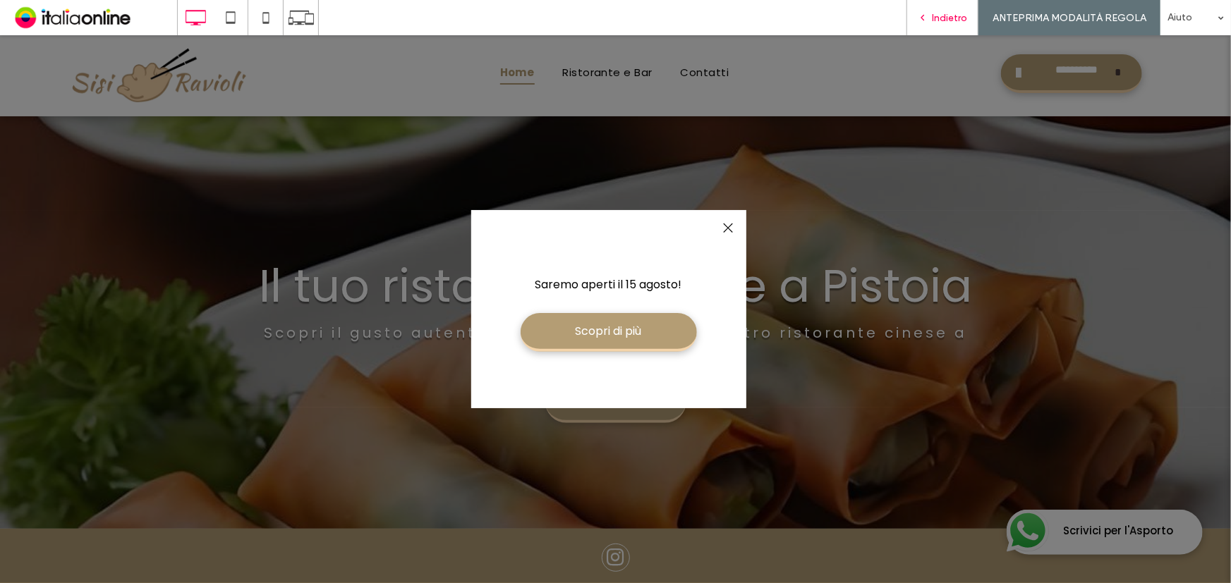
click at [927, 16] on icon at bounding box center [923, 18] width 10 height 10
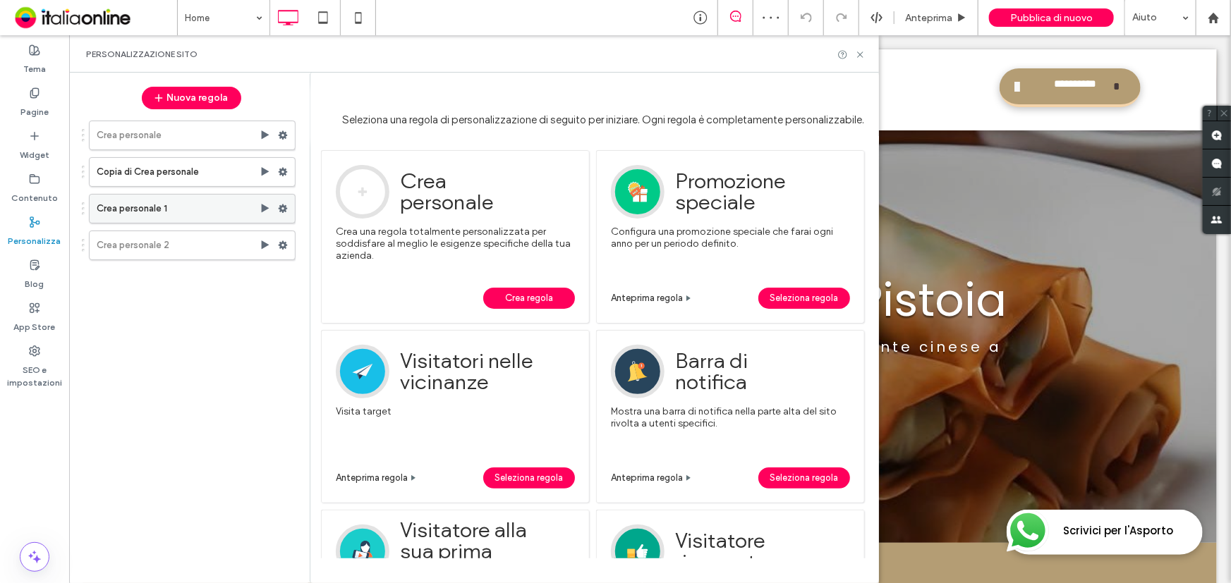
click at [286, 212] on icon at bounding box center [283, 209] width 10 height 10
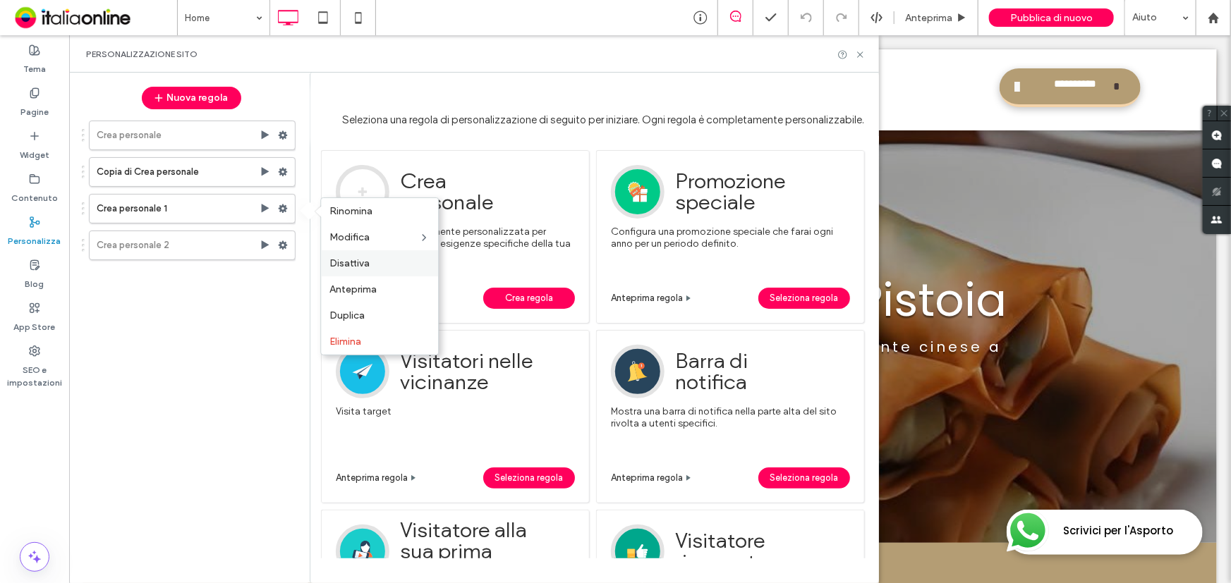
click at [367, 262] on span "Disattiva" at bounding box center [349, 263] width 40 height 12
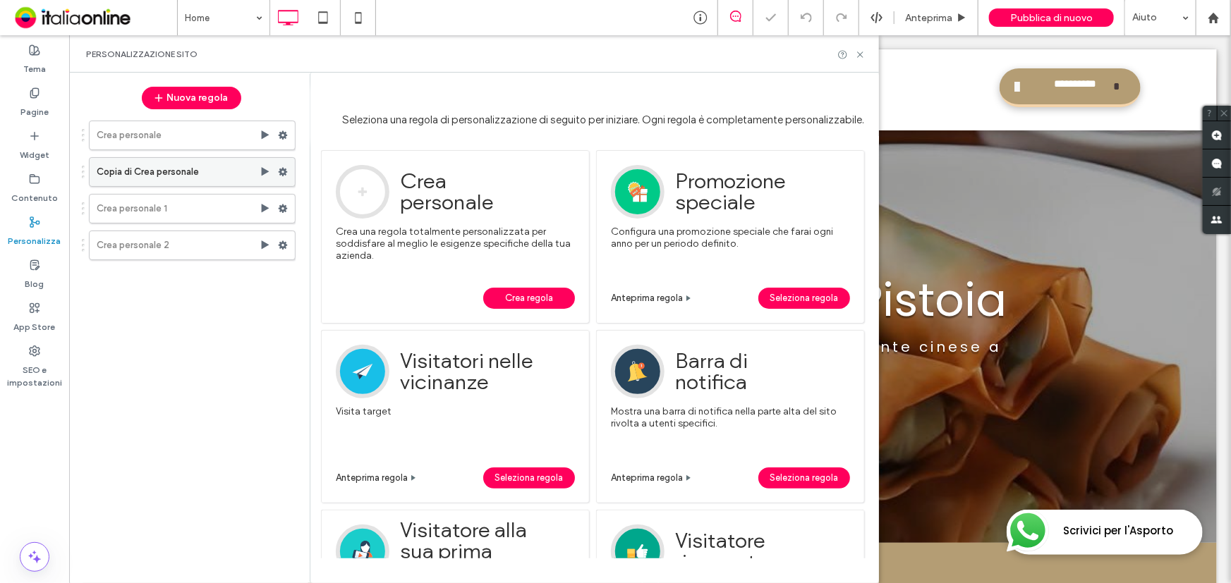
click at [261, 166] on icon at bounding box center [265, 171] width 11 height 11
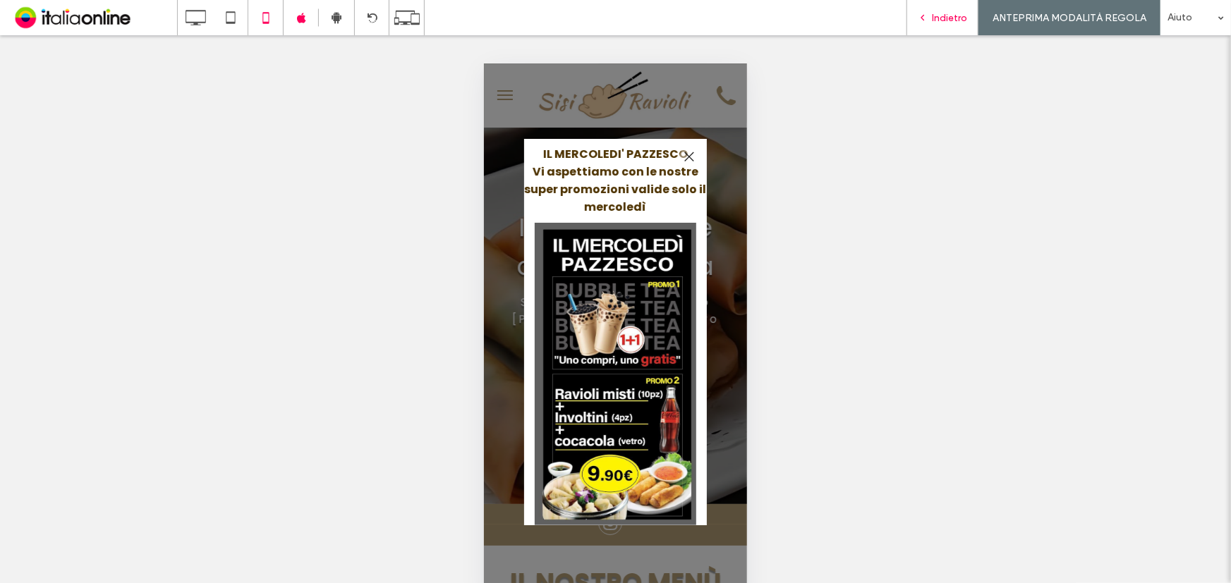
click at [932, 16] on div "Indietro" at bounding box center [942, 18] width 71 height 12
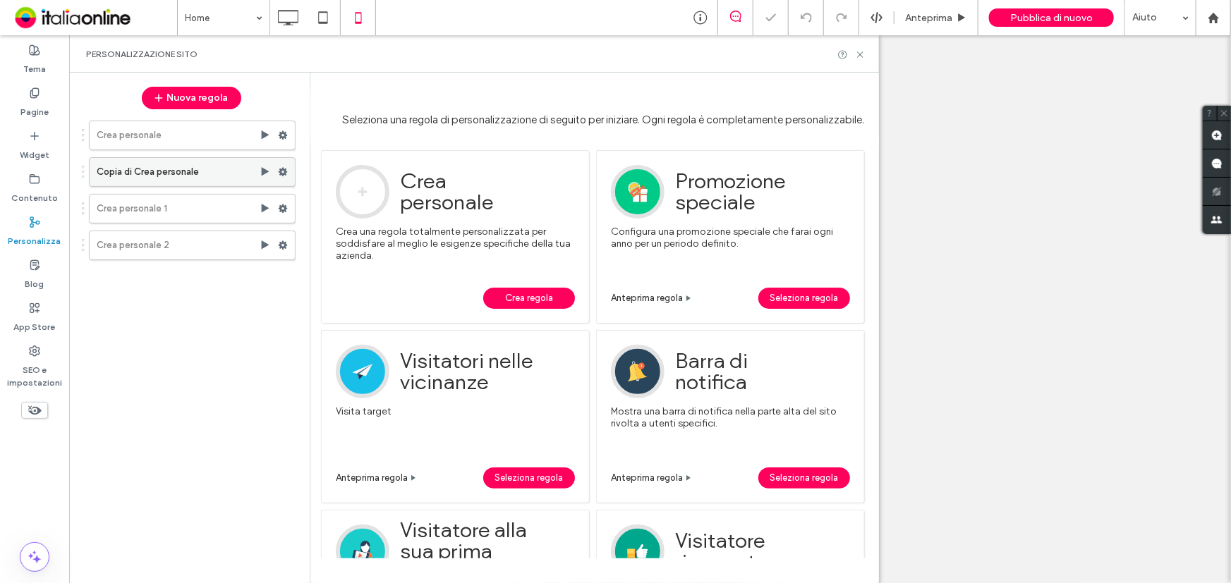
click at [162, 172] on label "Copia di Crea personale" at bounding box center [178, 172] width 163 height 28
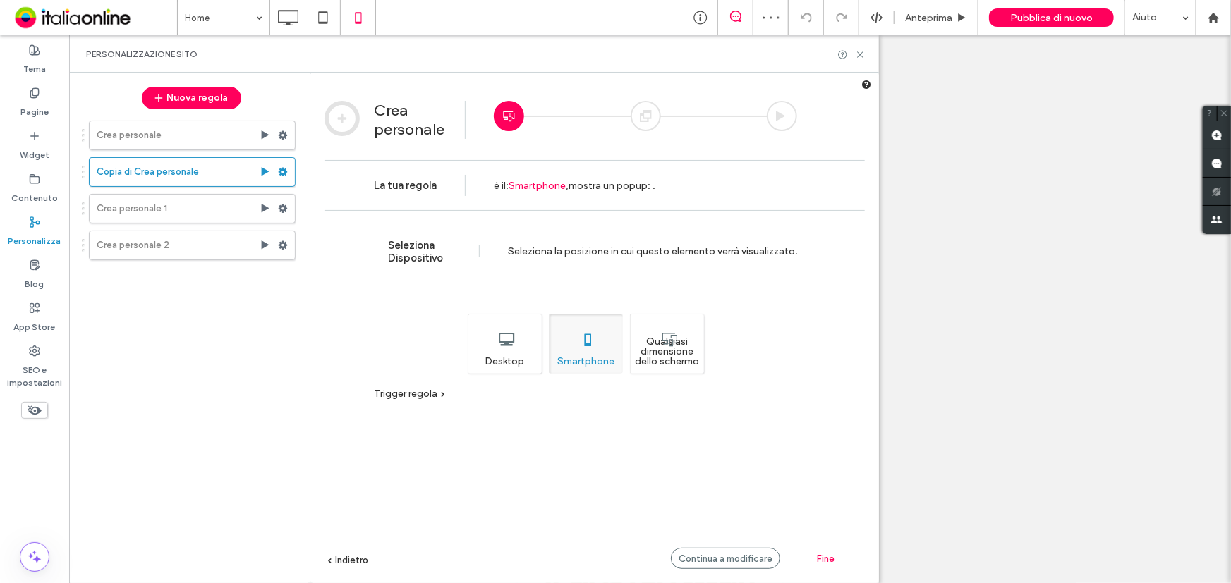
click at [669, 358] on div "Qualsiasi dimensione dello schermo" at bounding box center [667, 344] width 74 height 60
click at [286, 173] on use at bounding box center [283, 172] width 9 height 8
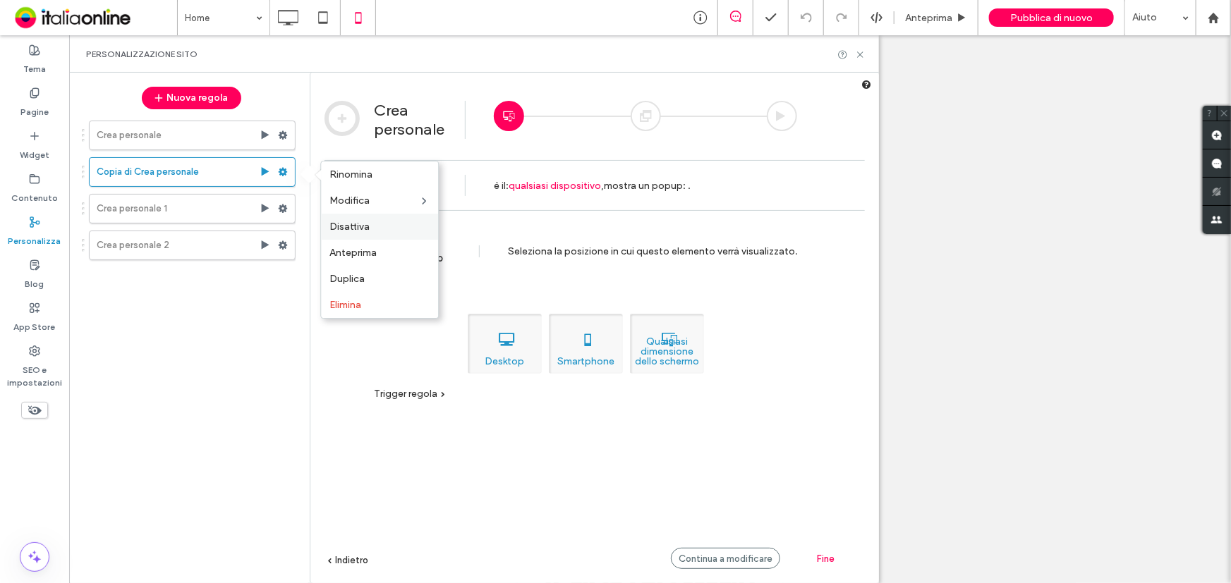
click at [380, 237] on div "Disattiva" at bounding box center [379, 227] width 117 height 26
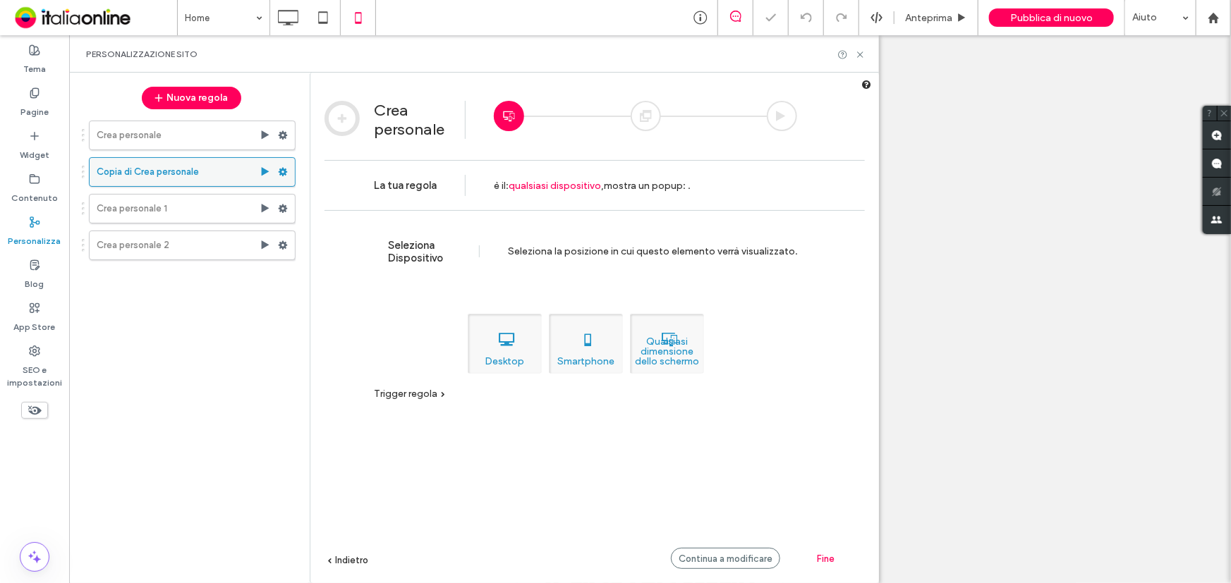
click at [284, 164] on span at bounding box center [283, 172] width 10 height 21
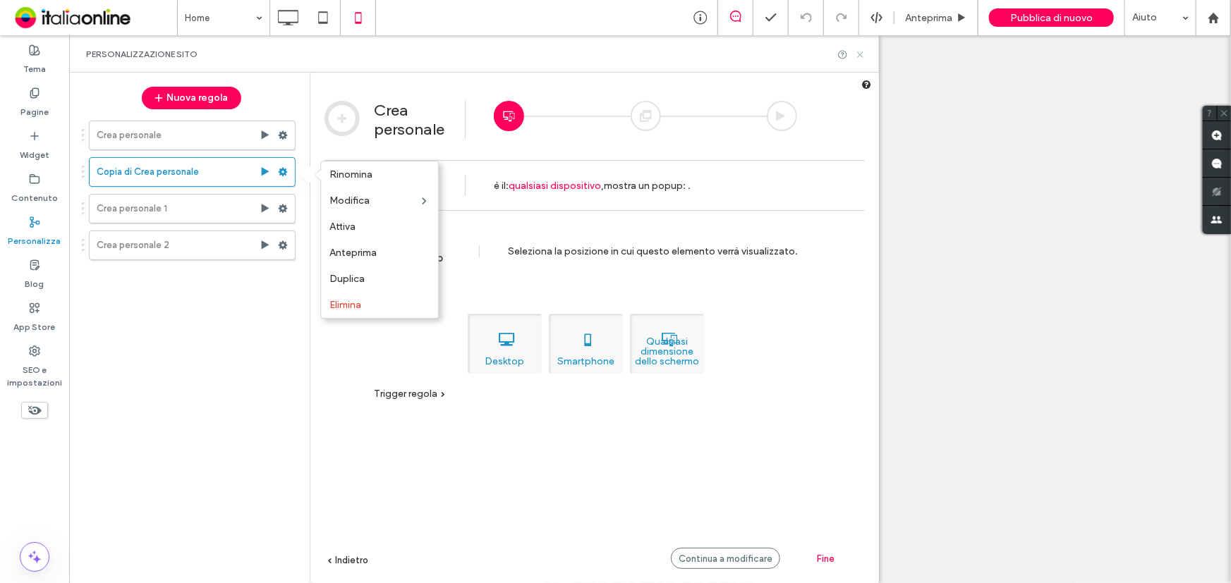
click at [861, 53] on icon at bounding box center [860, 54] width 11 height 11
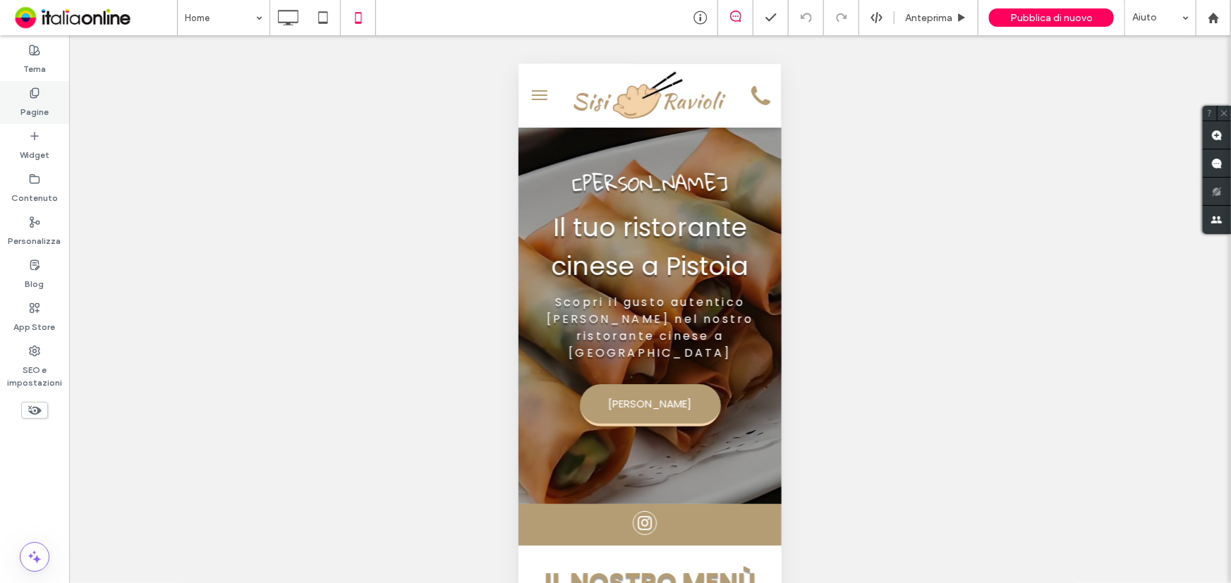
click at [19, 95] on div "Pagine" at bounding box center [34, 102] width 69 height 43
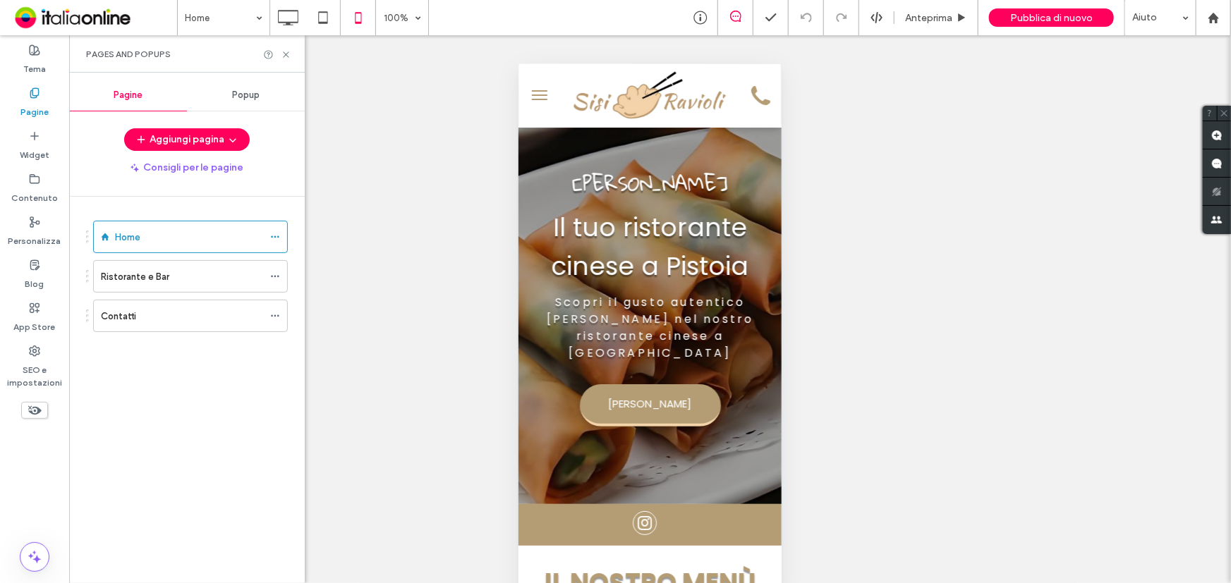
click at [234, 97] on span "Popup" at bounding box center [246, 95] width 28 height 11
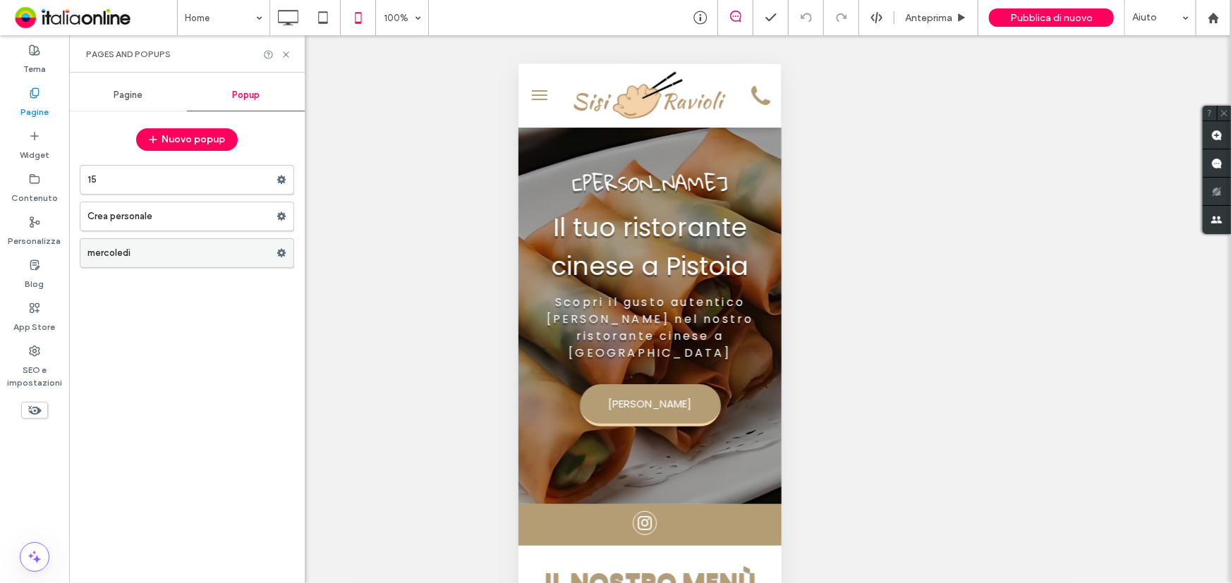
click at [166, 252] on label "mercoledì" at bounding box center [181, 253] width 189 height 28
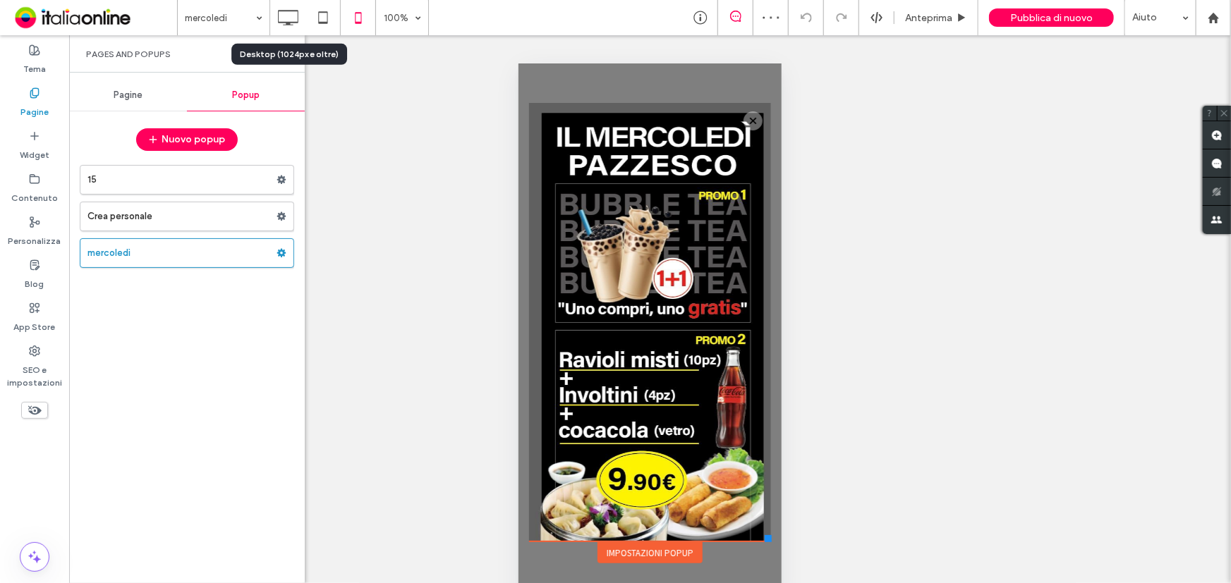
click at [276, 15] on icon at bounding box center [288, 18] width 28 height 28
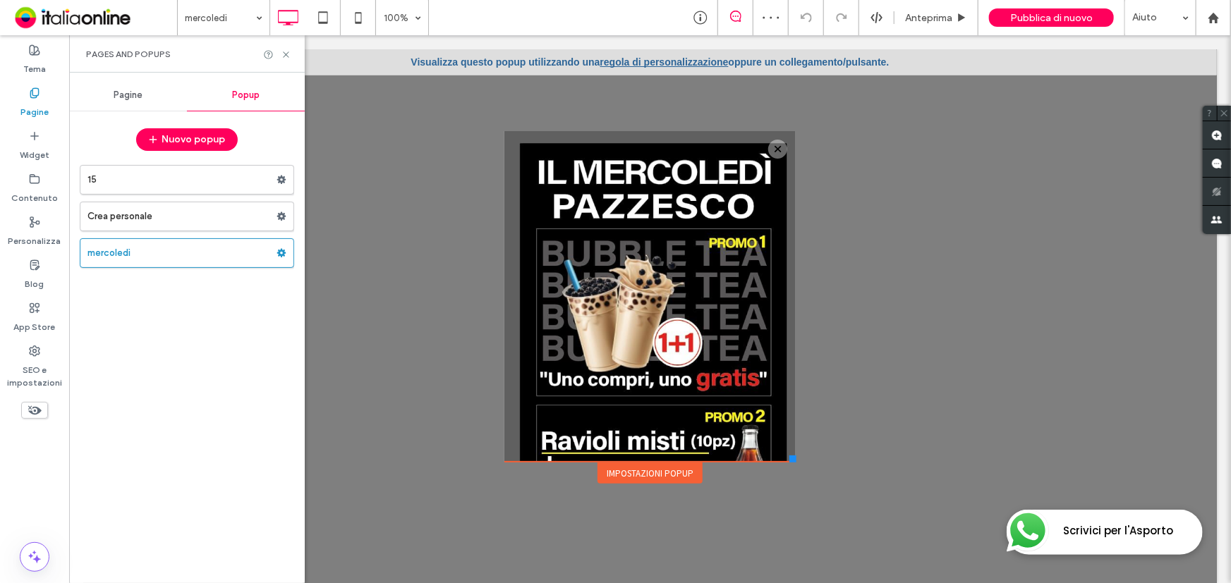
drag, startPoint x: 690, startPoint y: 226, endPoint x: 603, endPoint y: 222, distance: 87.6
click at [603, 222] on div "Click To Paste" at bounding box center [650, 299] width 264 height 267
click at [282, 248] on icon at bounding box center [281, 253] width 10 height 10
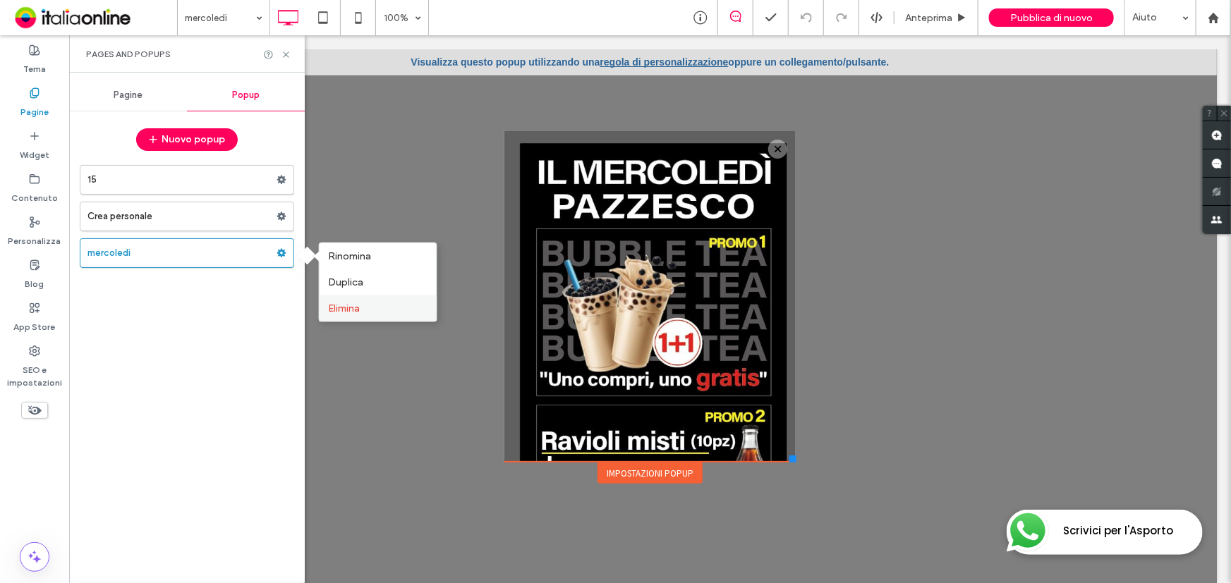
click at [354, 307] on span "Elimina" at bounding box center [344, 309] width 32 height 12
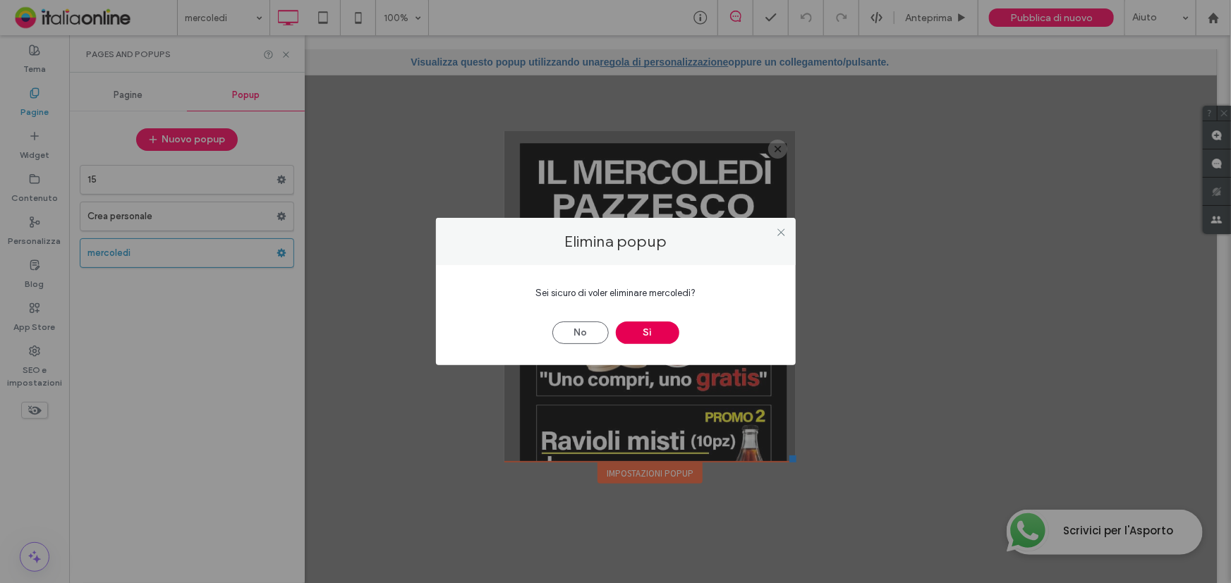
click at [643, 331] on button "Sì" at bounding box center [647, 333] width 63 height 23
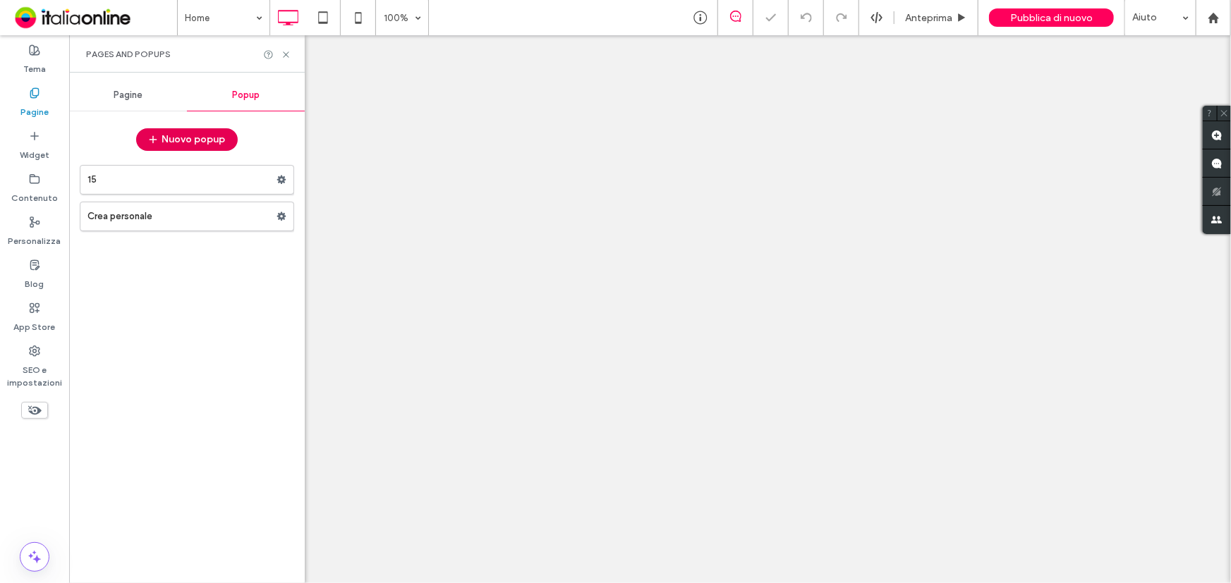
click at [202, 134] on button "Nuovo popup" at bounding box center [187, 139] width 102 height 23
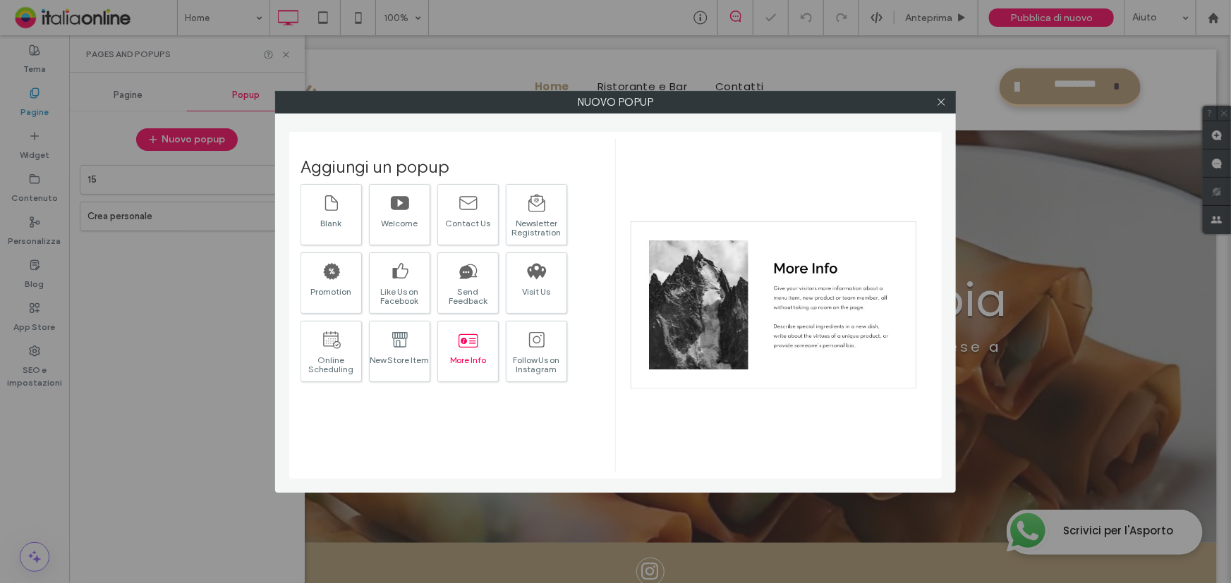
click at [473, 346] on icon at bounding box center [468, 340] width 20 height 13
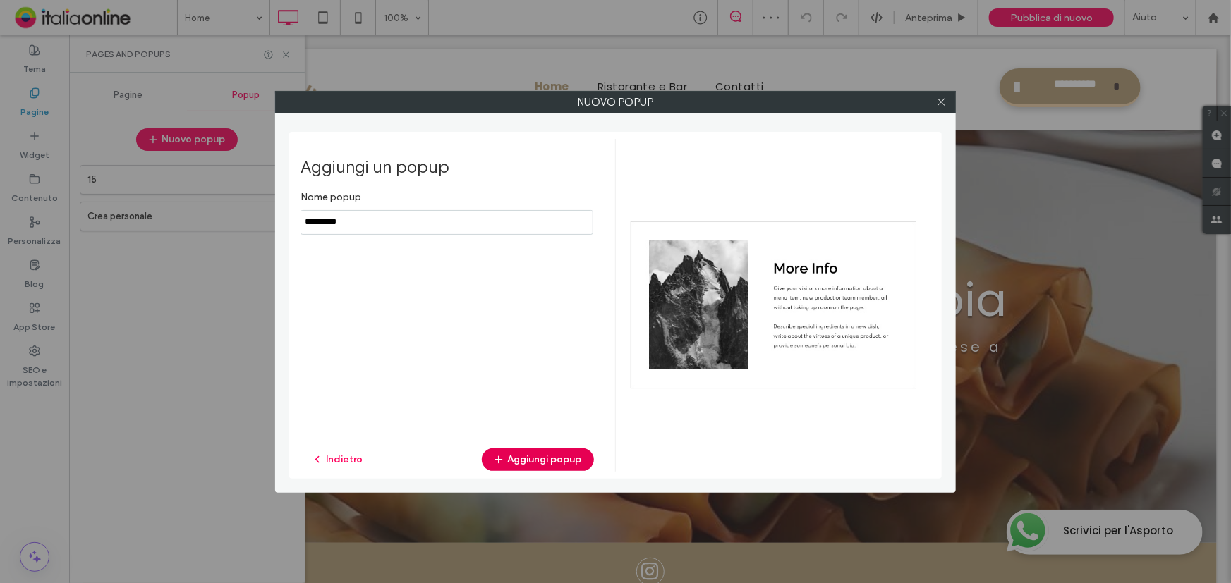
click at [573, 463] on button "Aggiungi popup" at bounding box center [538, 460] width 112 height 23
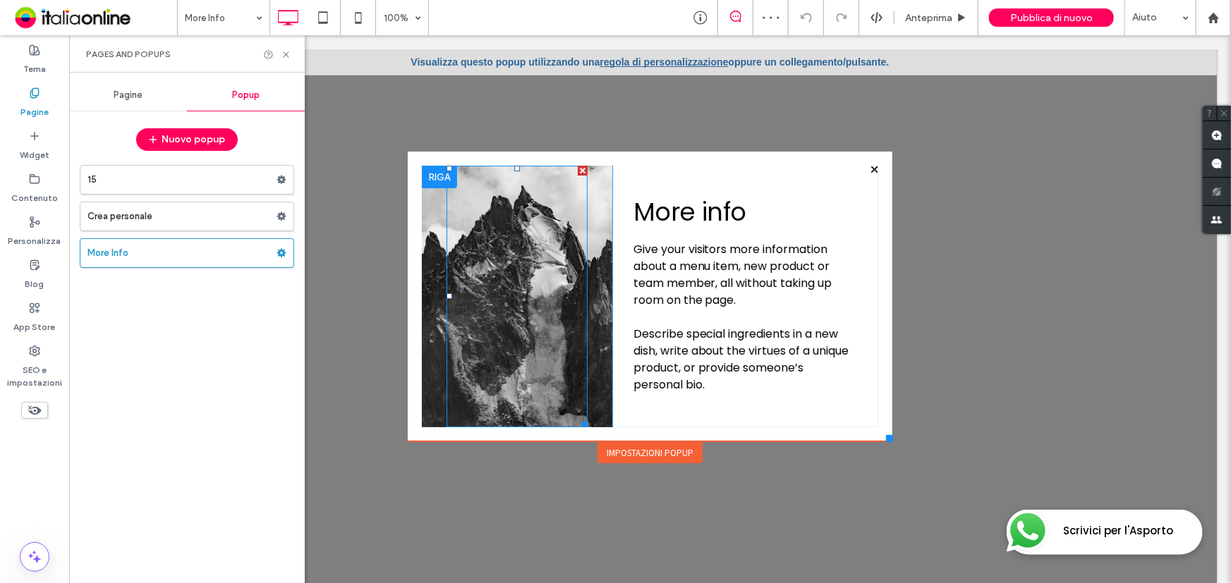
click at [577, 166] on div at bounding box center [582, 170] width 10 height 10
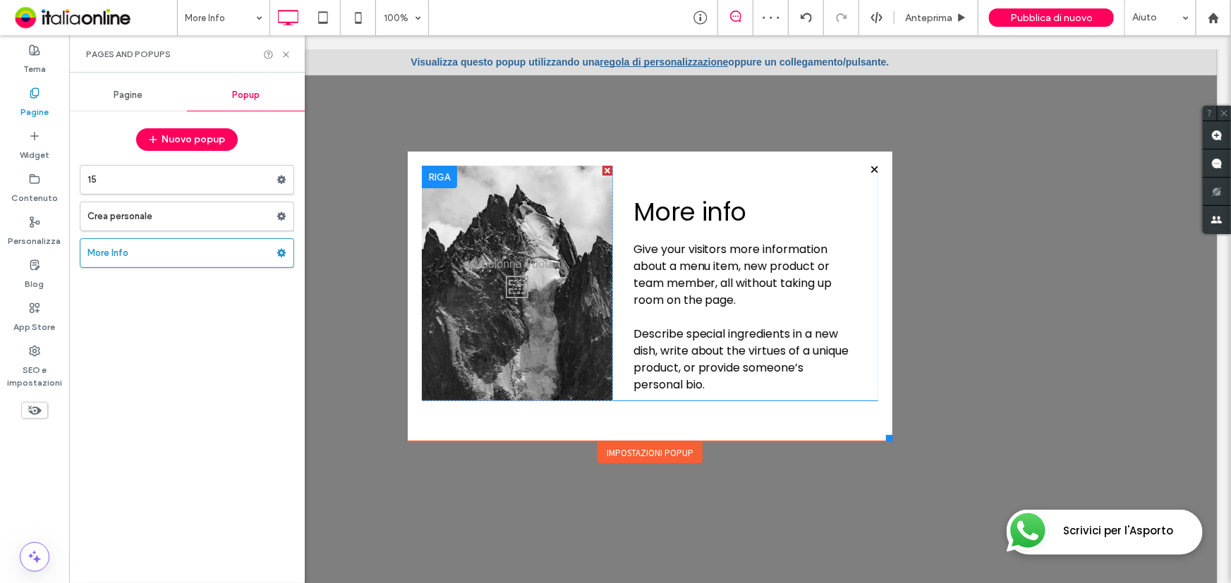
click at [602, 171] on div at bounding box center [607, 170] width 10 height 10
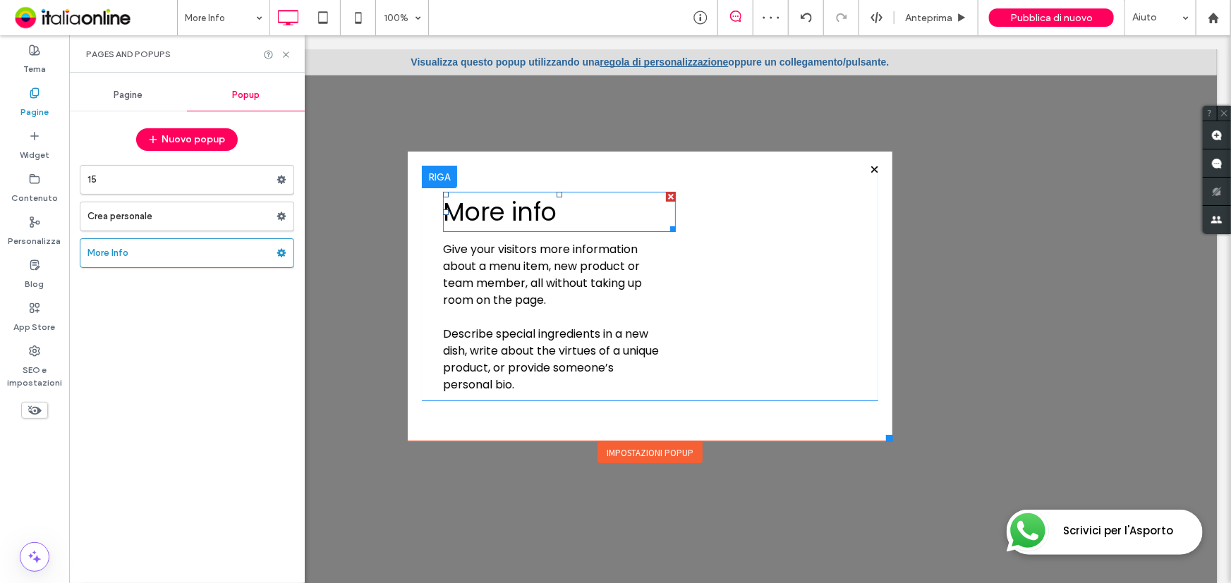
click at [665, 200] on div at bounding box center [670, 196] width 10 height 10
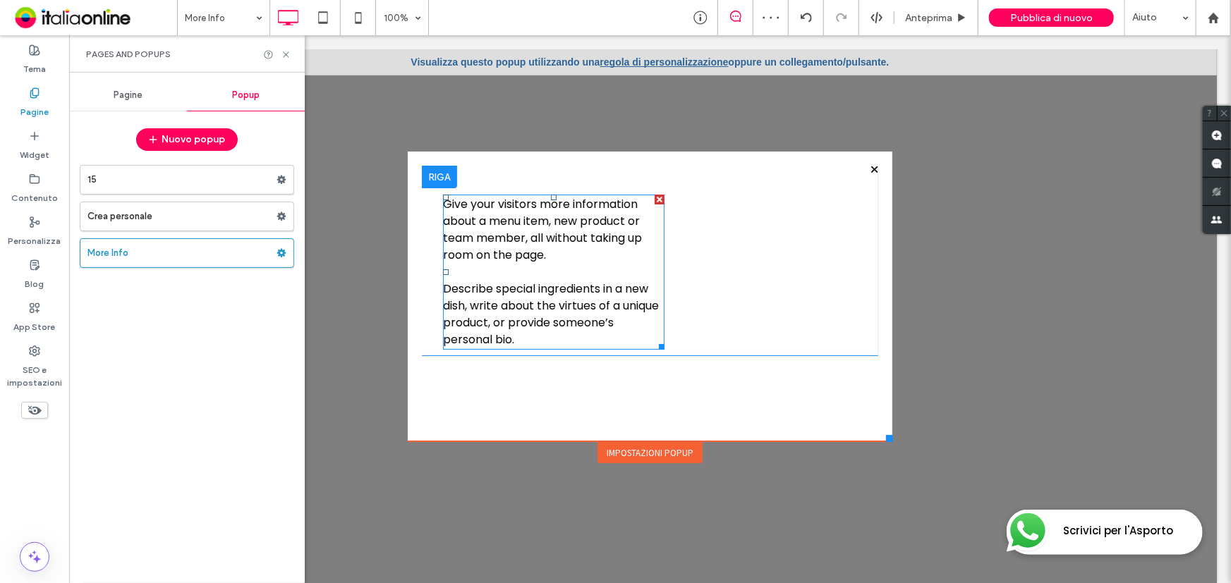
click at [654, 200] on div at bounding box center [659, 199] width 10 height 10
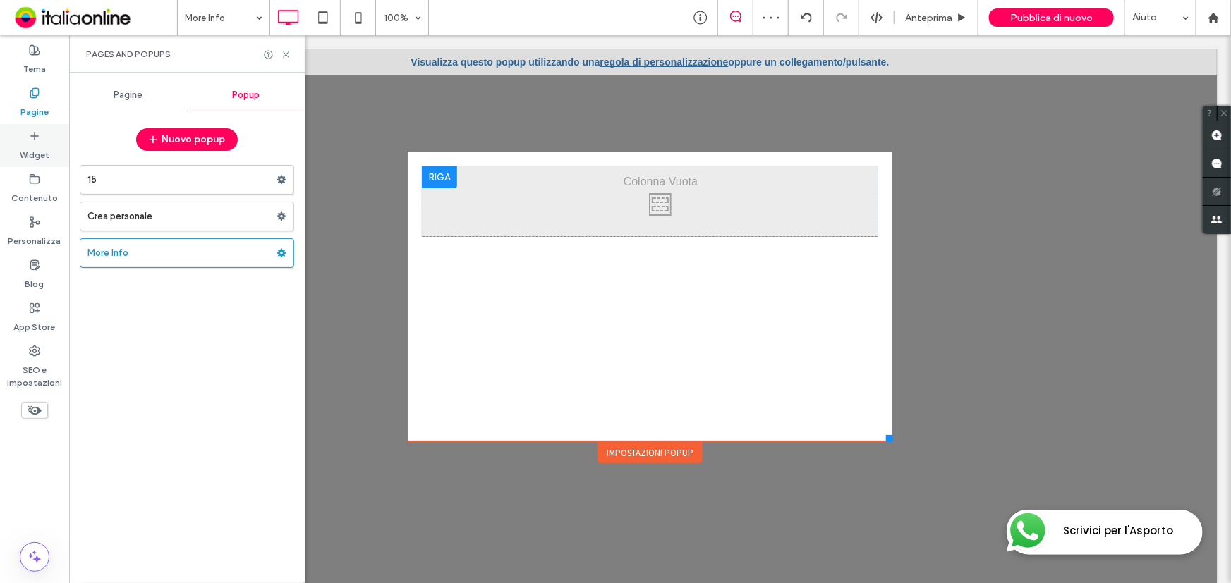
click at [6, 152] on div "Widget" at bounding box center [34, 145] width 69 height 43
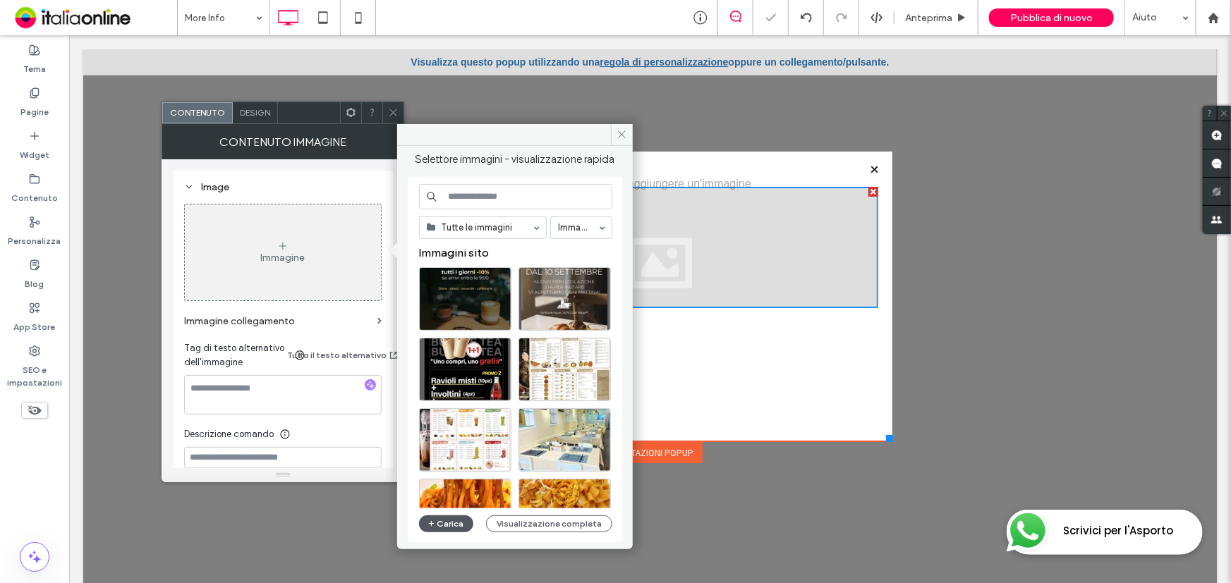
click at [444, 521] on button "Carica" at bounding box center [446, 524] width 55 height 17
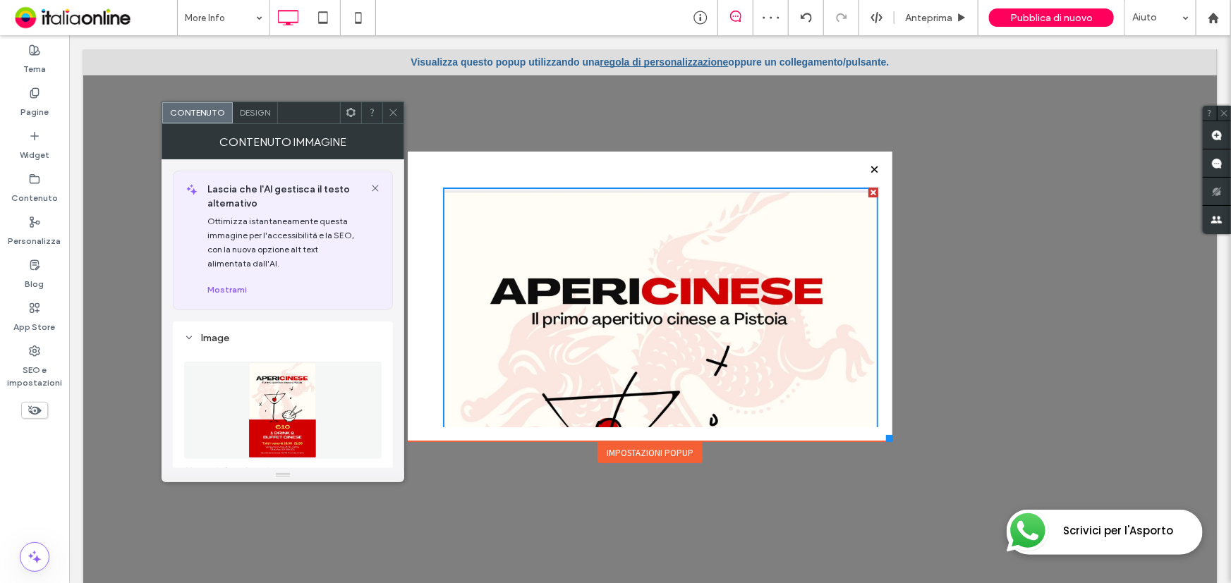
click at [388, 107] on icon at bounding box center [393, 112] width 11 height 11
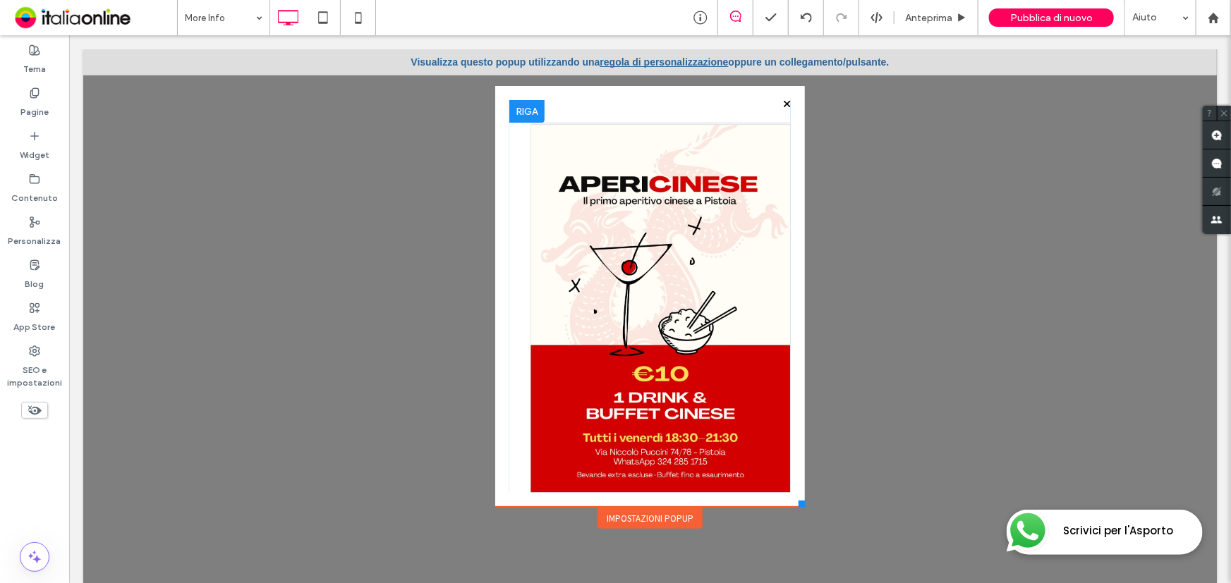
drag, startPoint x: 878, startPoint y: 438, endPoint x: 793, endPoint y: 511, distance: 112.0
click at [793, 511] on div "**********" at bounding box center [649, 305] width 317 height 447
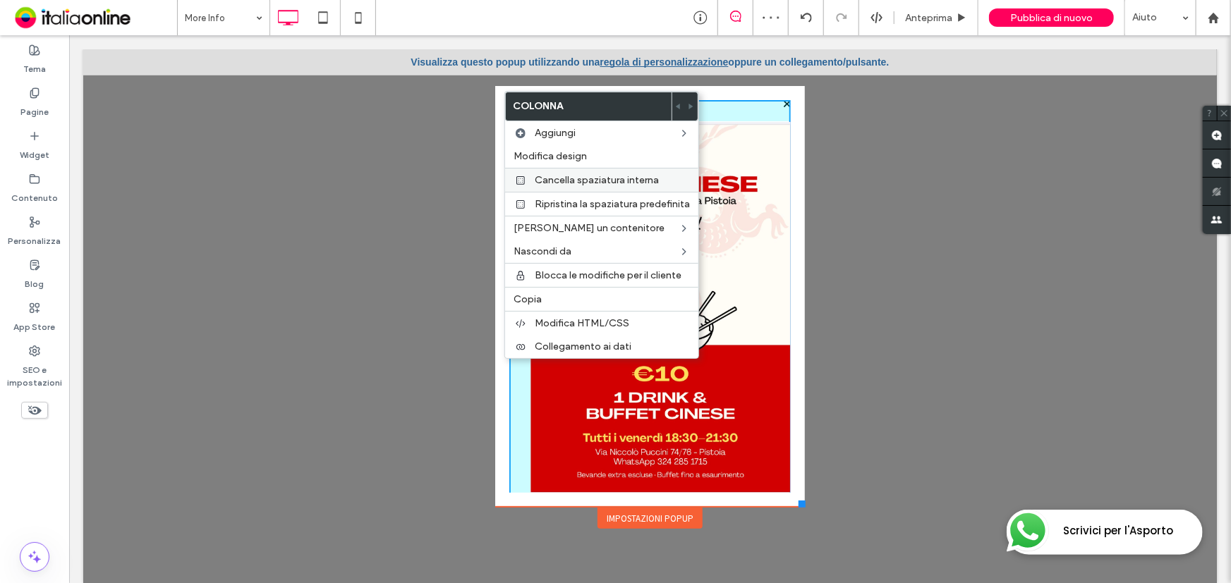
click at [561, 180] on span "Cancella spaziatura interna" at bounding box center [597, 180] width 124 height 12
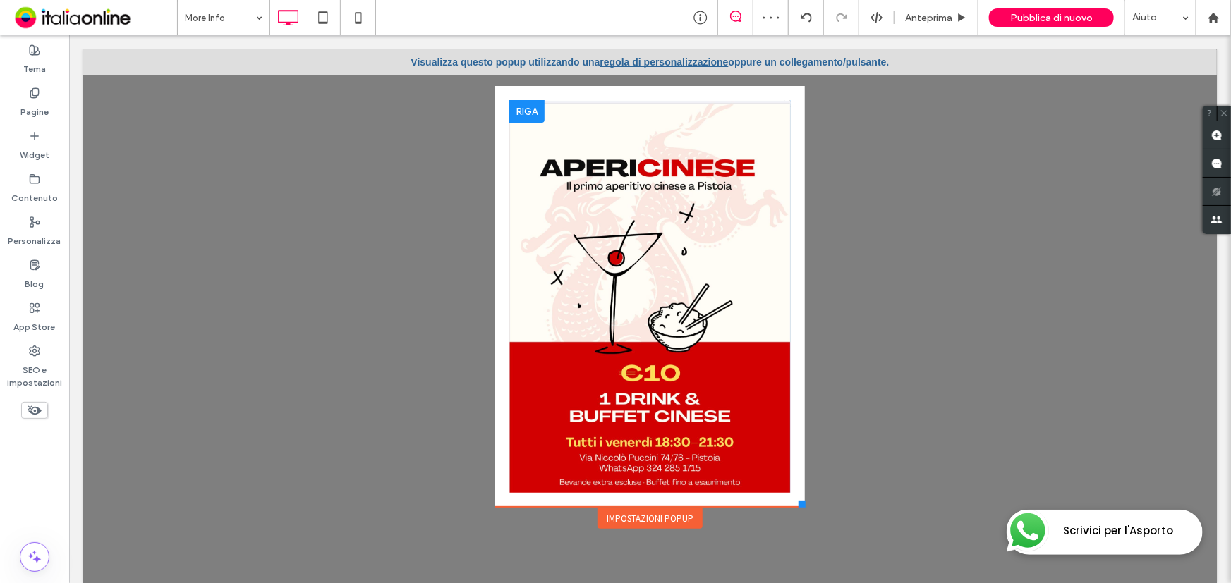
click at [635, 63] on link "regola di personalizzazione" at bounding box center [663, 61] width 128 height 11
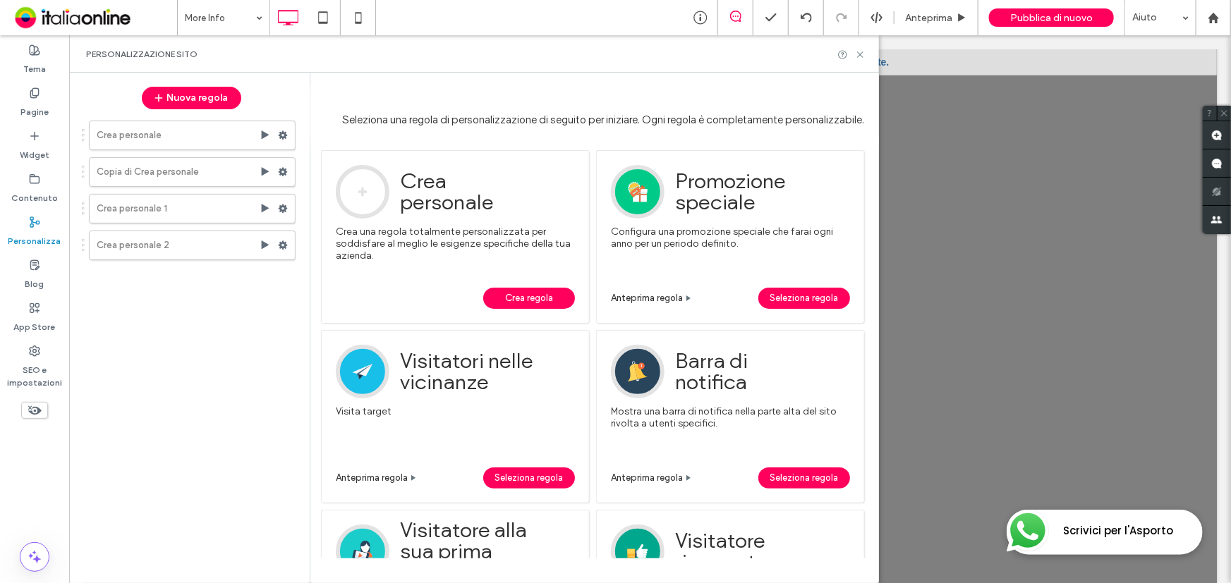
click at [544, 315] on div "Esempio Crea la tua esperienza personalizzata dal nostro elenco di trigger e di…" at bounding box center [455, 236] width 268 height 173
click at [544, 304] on span "Crea regola" at bounding box center [529, 298] width 48 height 21
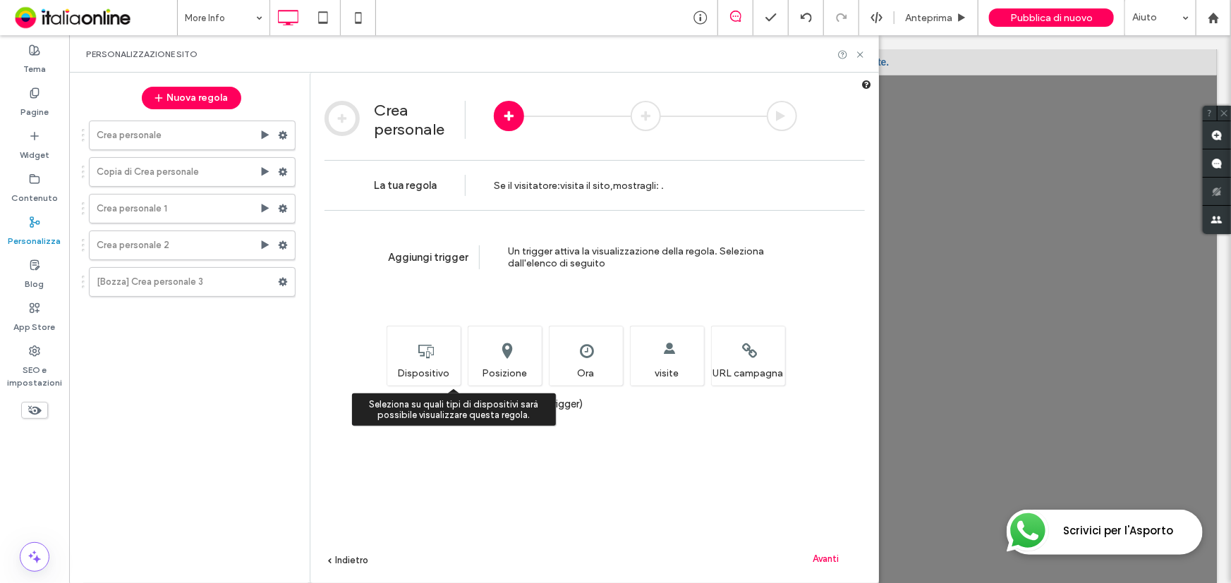
click at [433, 357] on div "Seleziona su quali tipi di dispositivi sarà possibile visualizzare questa regol…" at bounding box center [423, 356] width 74 height 60
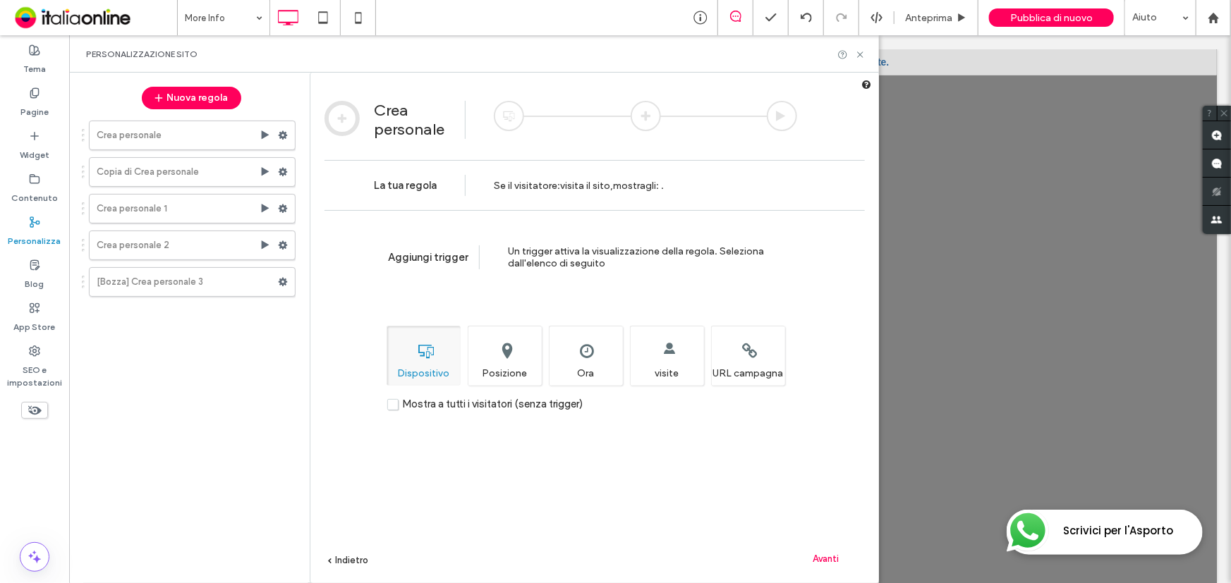
drag, startPoint x: 560, startPoint y: 358, endPoint x: 743, endPoint y: 446, distance: 203.2
click at [587, 364] on div "Imposta l'ora e/o la data in cui desideri visualizzare questa regola. Ora" at bounding box center [586, 356] width 74 height 60
click at [832, 552] on div "Avanti" at bounding box center [826, 558] width 78 height 21
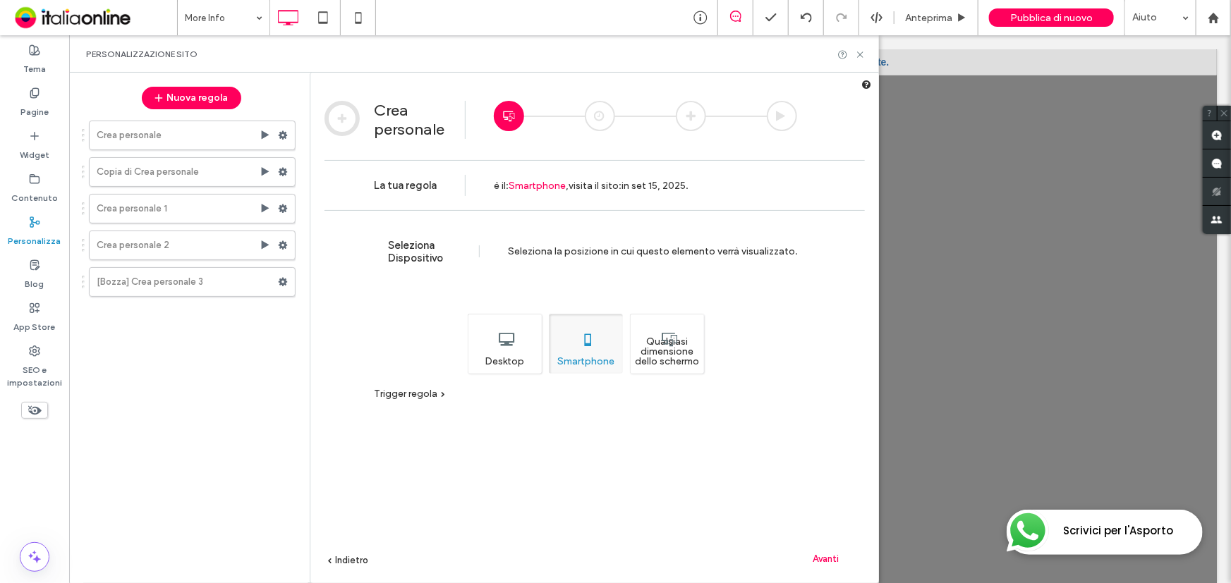
click at [681, 356] on div "Qualsiasi dimensione dello schermo" at bounding box center [667, 344] width 74 height 60
click at [833, 557] on span "Avanti" at bounding box center [826, 559] width 26 height 11
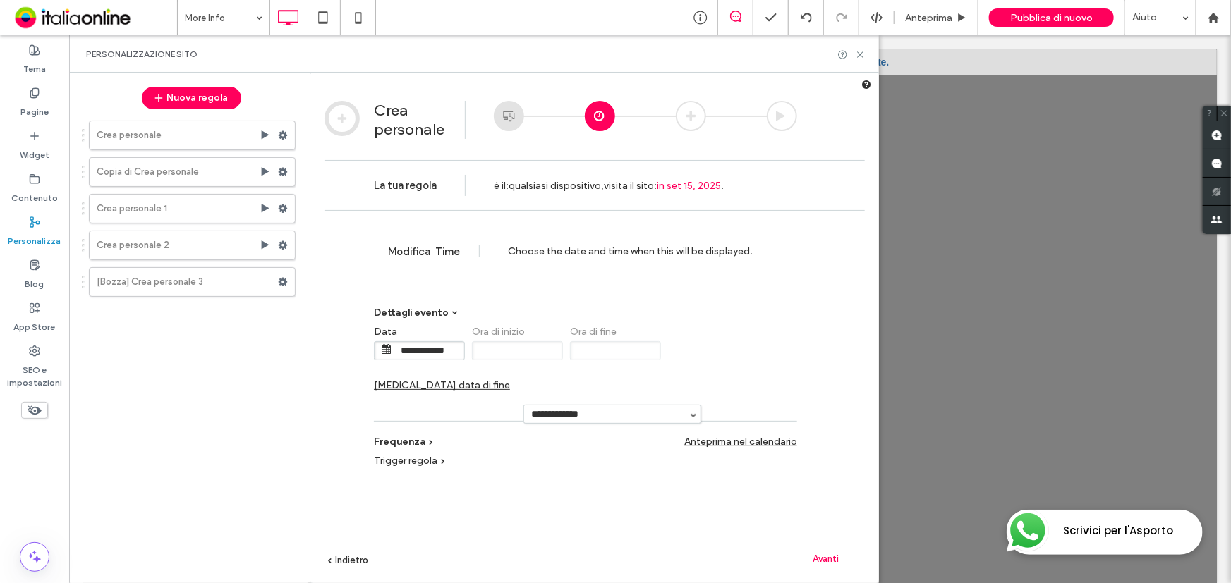
click at [510, 379] on span "Cambia data di fine" at bounding box center [442, 385] width 136 height 12
click at [716, 355] on input "**********" at bounding box center [723, 351] width 71 height 18
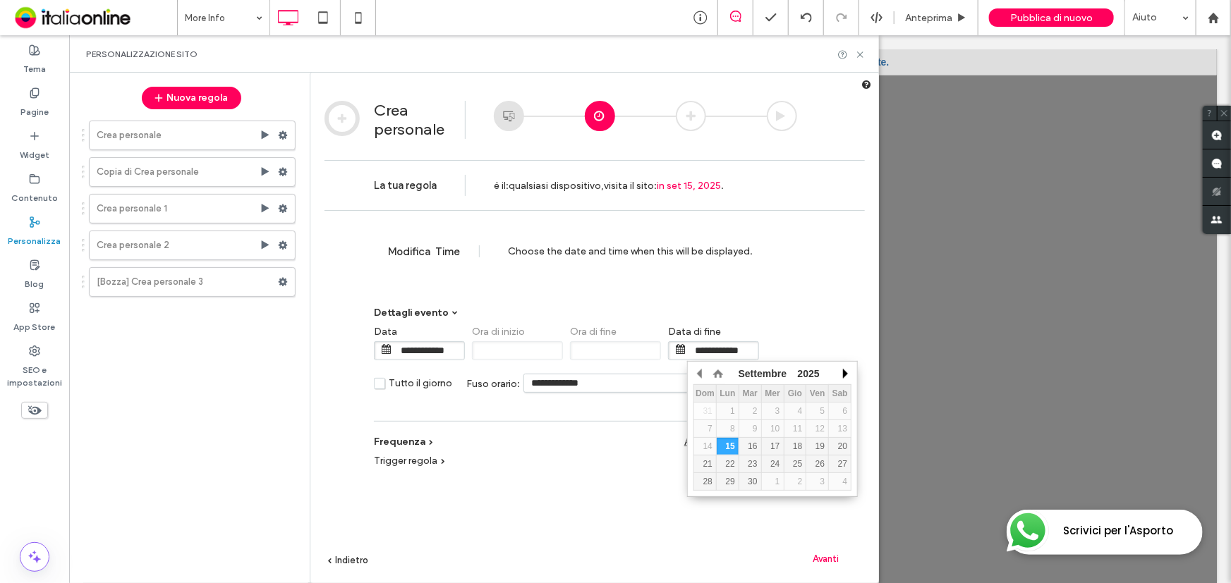
click at [845, 367] on button "button" at bounding box center [844, 373] width 14 height 21
click at [774, 442] on div "15" at bounding box center [773, 447] width 22 height 10
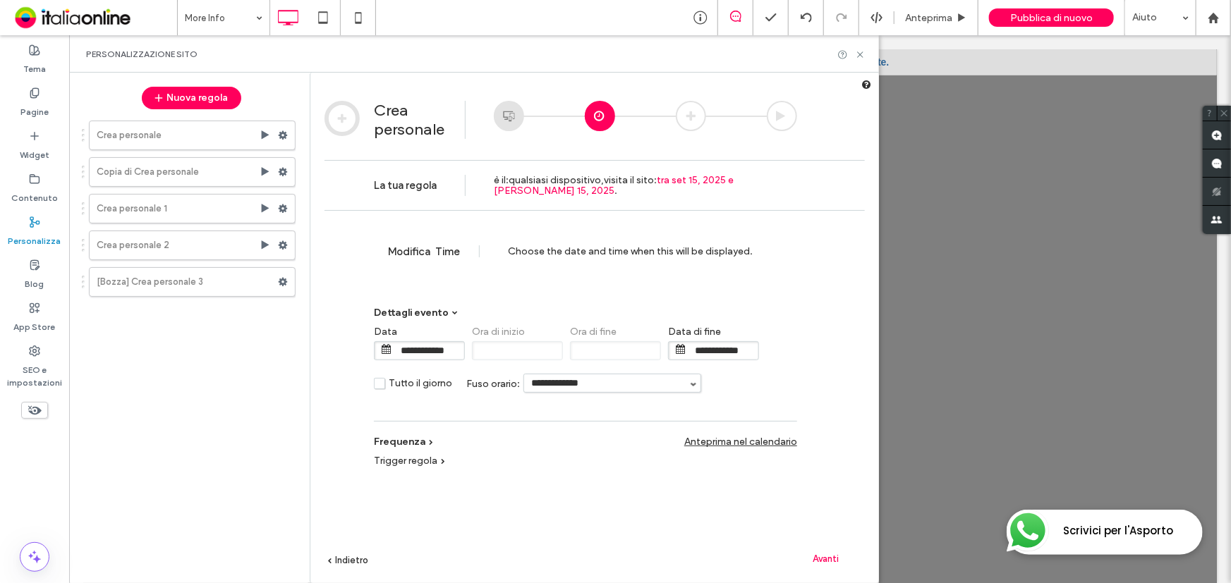
drag, startPoint x: 741, startPoint y: 346, endPoint x: 753, endPoint y: 361, distance: 19.6
click at [741, 346] on input "**********" at bounding box center [723, 351] width 71 height 18
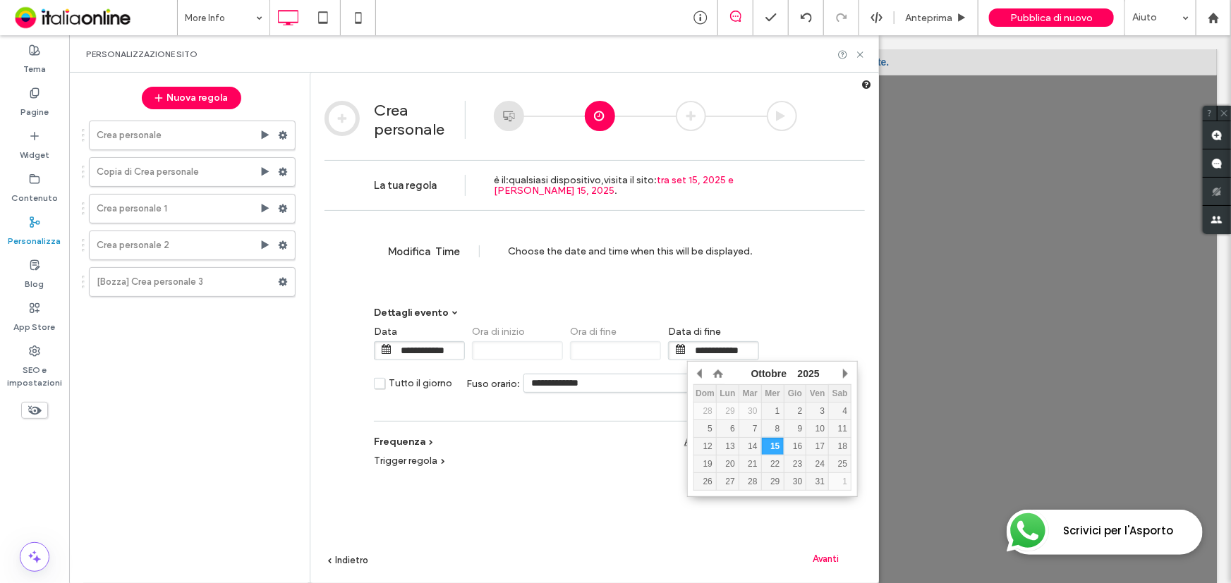
click at [705, 465] on div "19" at bounding box center [705, 464] width 22 height 10
type input "**********"
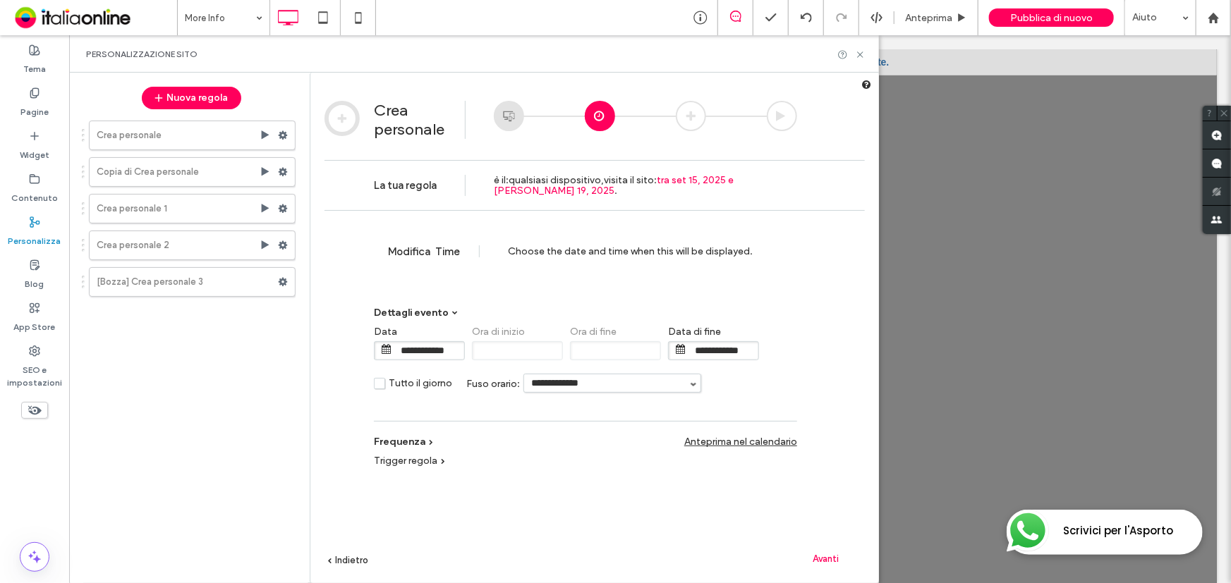
click at [820, 556] on span "Avanti" at bounding box center [826, 559] width 26 height 11
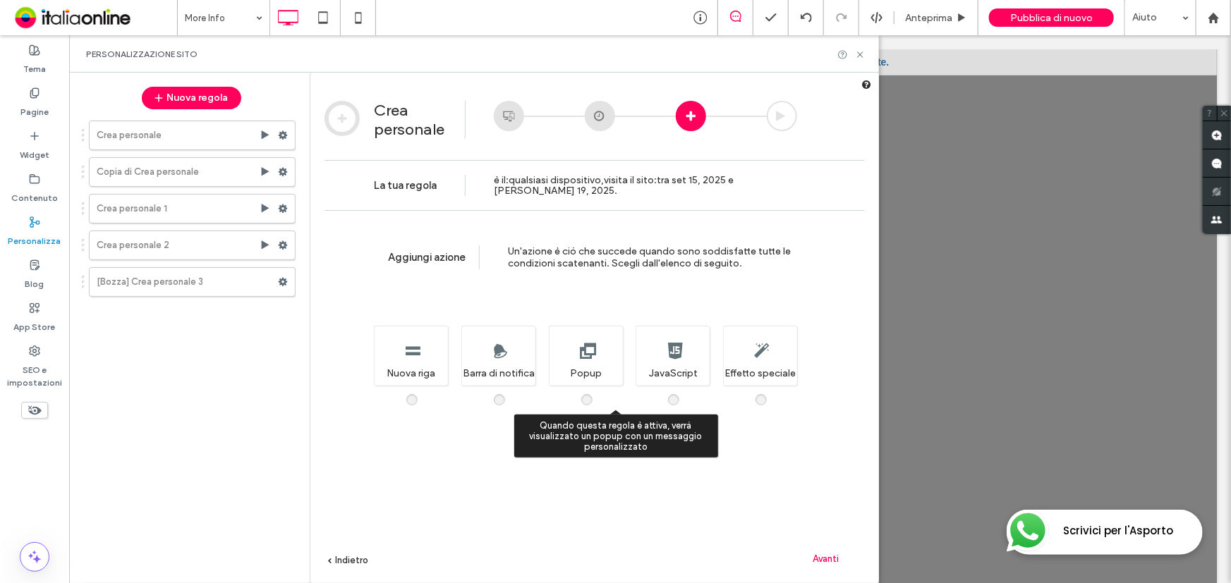
click at [576, 354] on div "Quando questa regola è attiva, verrà visualizzato un popup con un messaggio per…" at bounding box center [586, 356] width 74 height 60
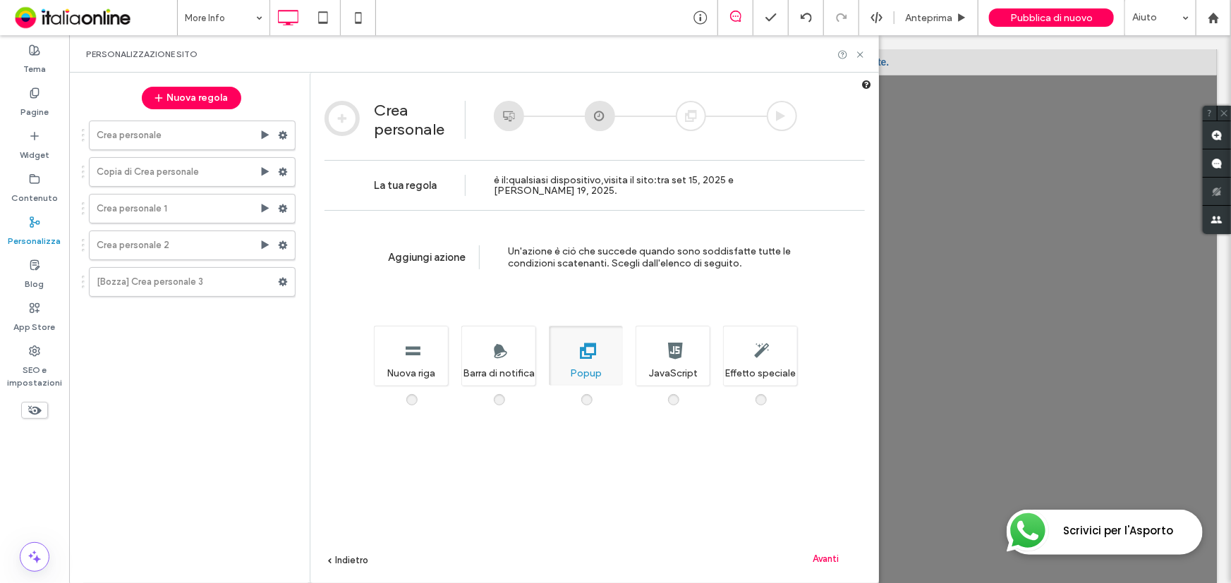
click at [819, 556] on span "Avanti" at bounding box center [826, 559] width 26 height 11
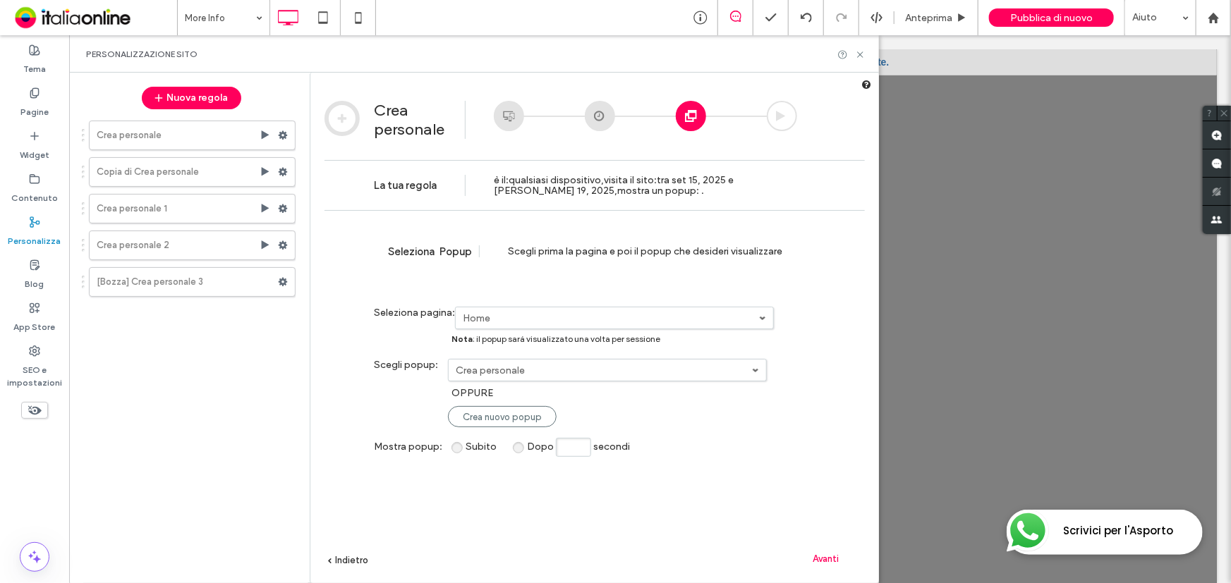
click at [558, 360] on link "Crea personale" at bounding box center [607, 370] width 317 height 21
click at [494, 449] on label "More Info" at bounding box center [478, 446] width 44 height 12
click at [832, 559] on span "Avanti" at bounding box center [826, 559] width 26 height 11
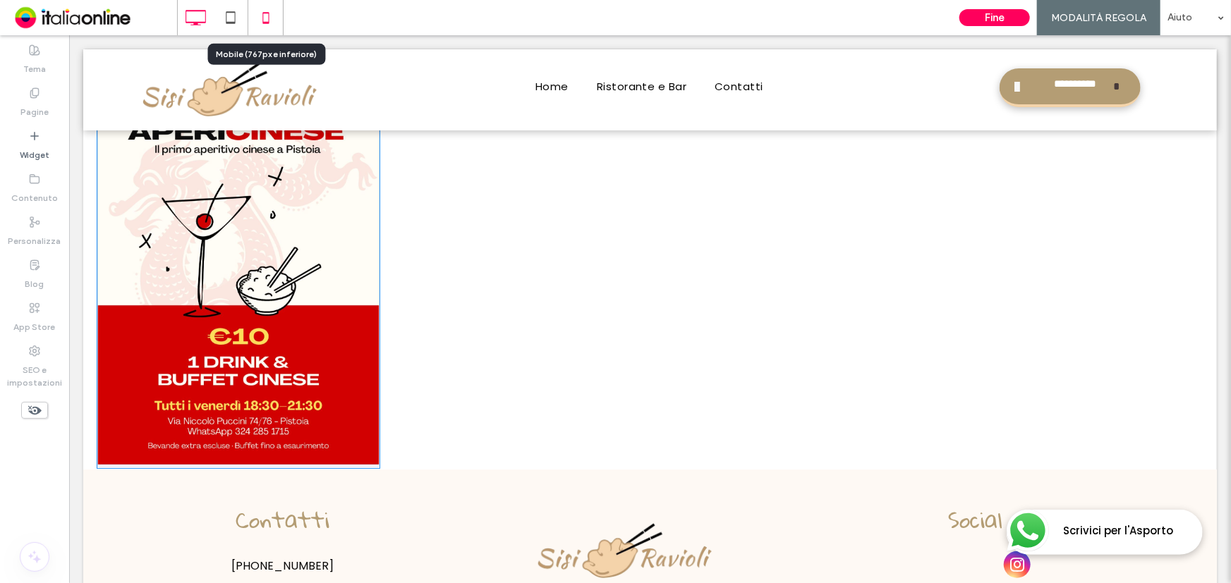
click at [268, 23] on use at bounding box center [265, 17] width 6 height 11
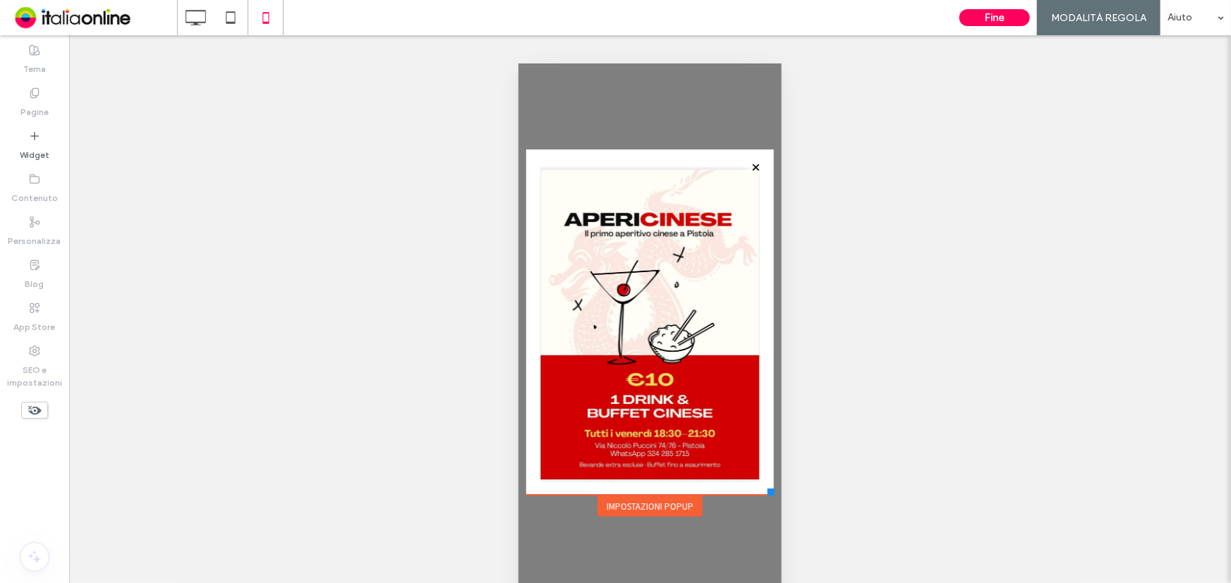
drag, startPoint x: 1301, startPoint y: 578, endPoint x: 773, endPoint y: 496, distance: 533.8
click at [773, 496] on div "**********" at bounding box center [649, 331] width 255 height 372
drag, startPoint x: 1260, startPoint y: 552, endPoint x: 741, endPoint y: 488, distance: 522.3
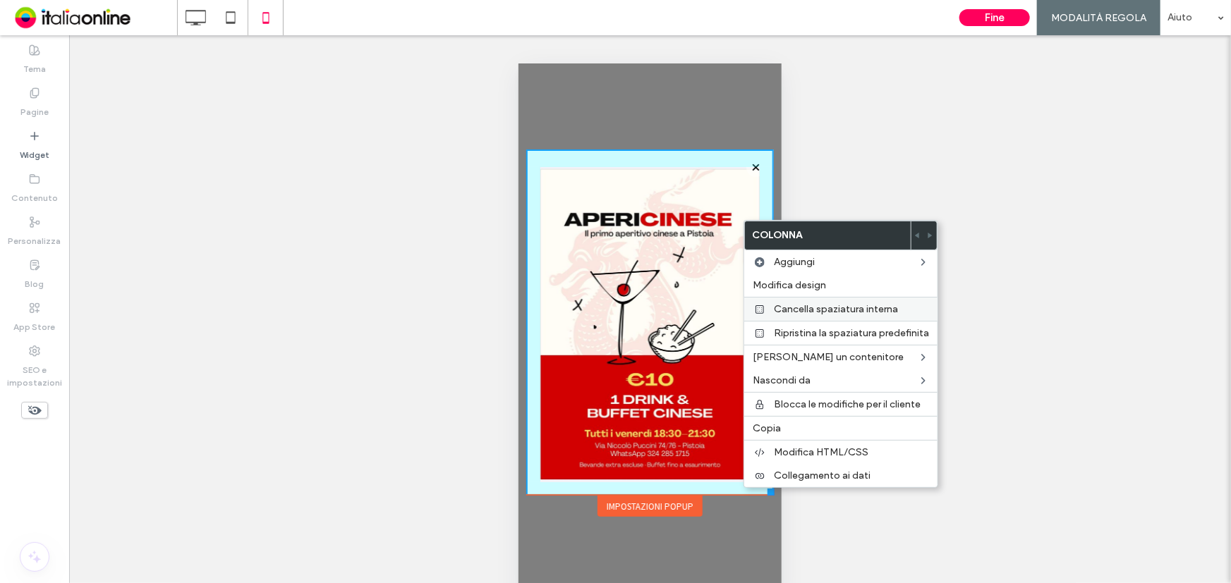
click at [791, 304] on span "Cancella spaziatura interna" at bounding box center [836, 309] width 124 height 12
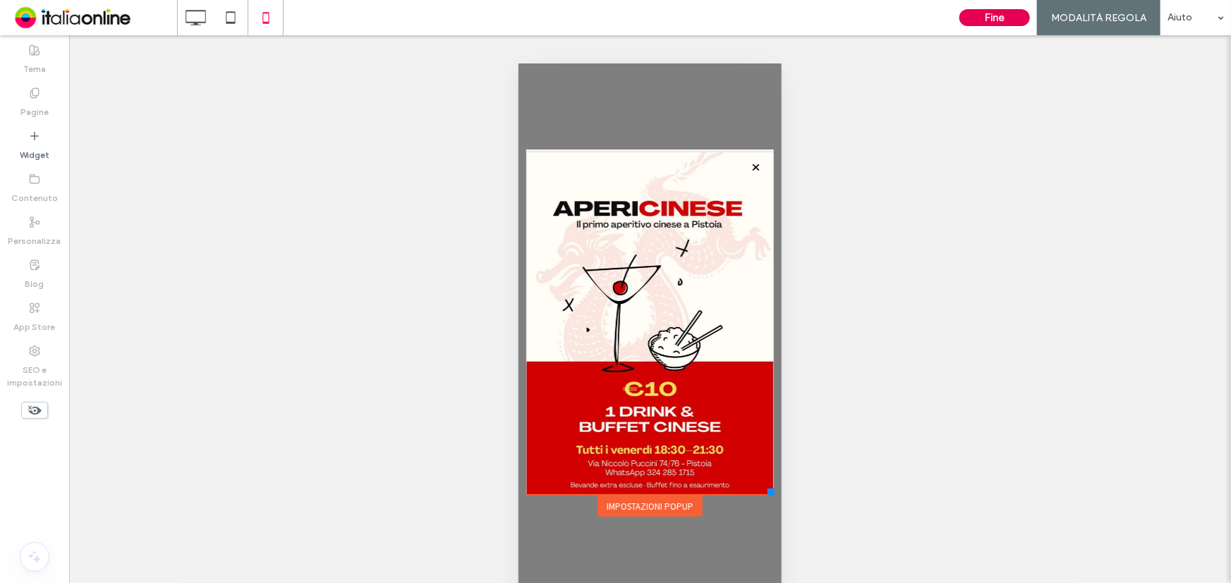
click at [983, 20] on button "Fine" at bounding box center [994, 17] width 71 height 17
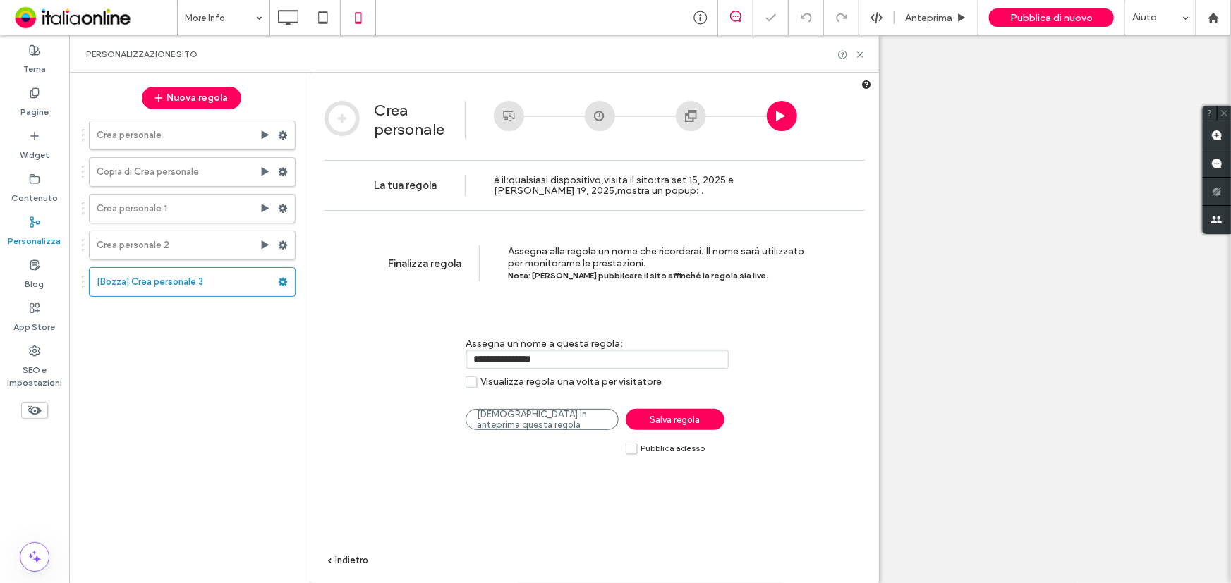
click at [677, 425] on span "Salva regola" at bounding box center [675, 420] width 50 height 11
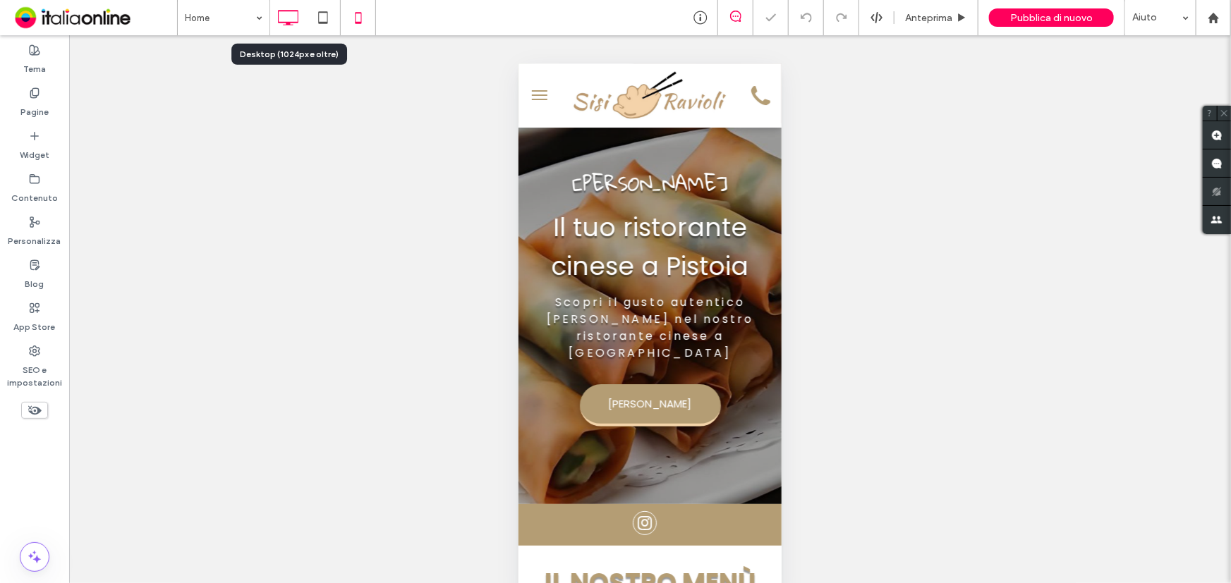
click at [296, 20] on icon at bounding box center [288, 18] width 28 height 28
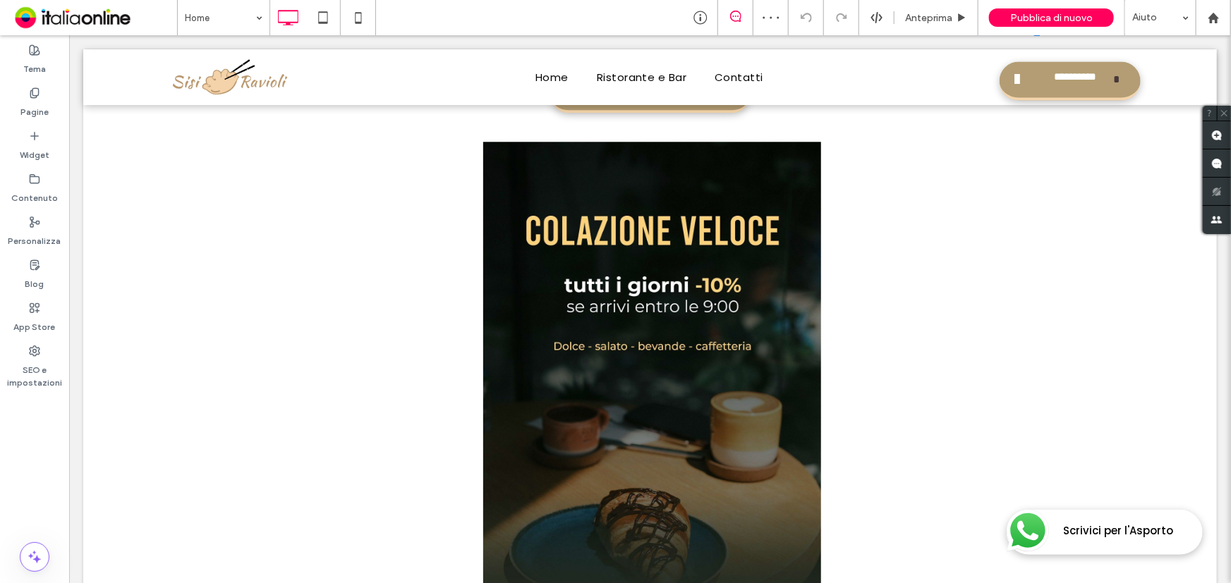
scroll to position [1923, 0]
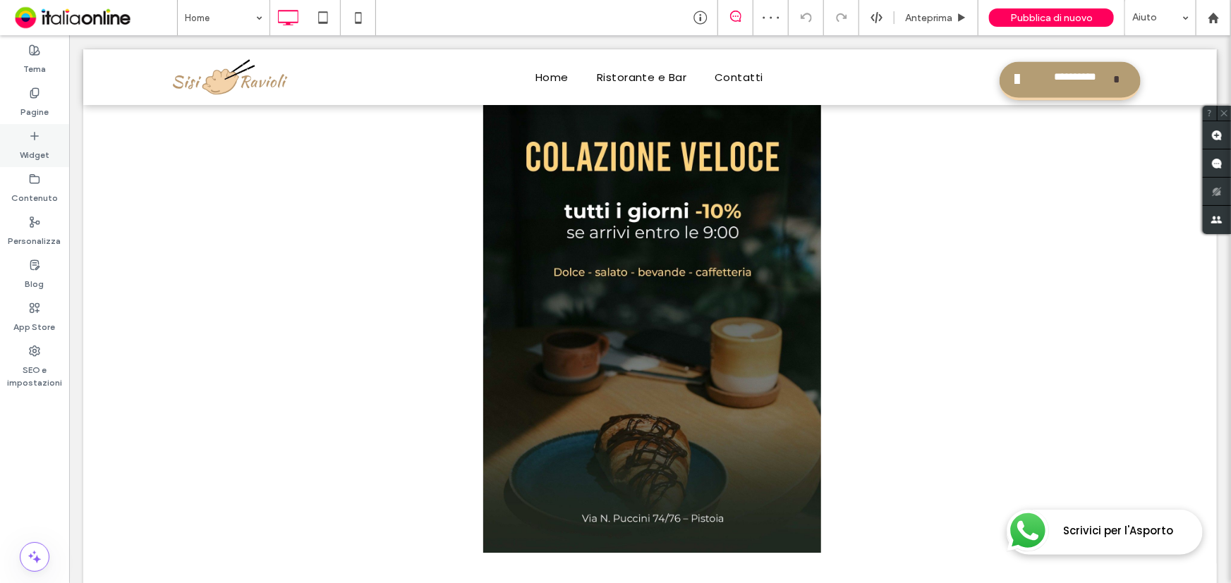
drag, startPoint x: 26, startPoint y: 126, endPoint x: 50, endPoint y: 162, distance: 43.8
click at [26, 126] on div "Widget" at bounding box center [34, 145] width 69 height 43
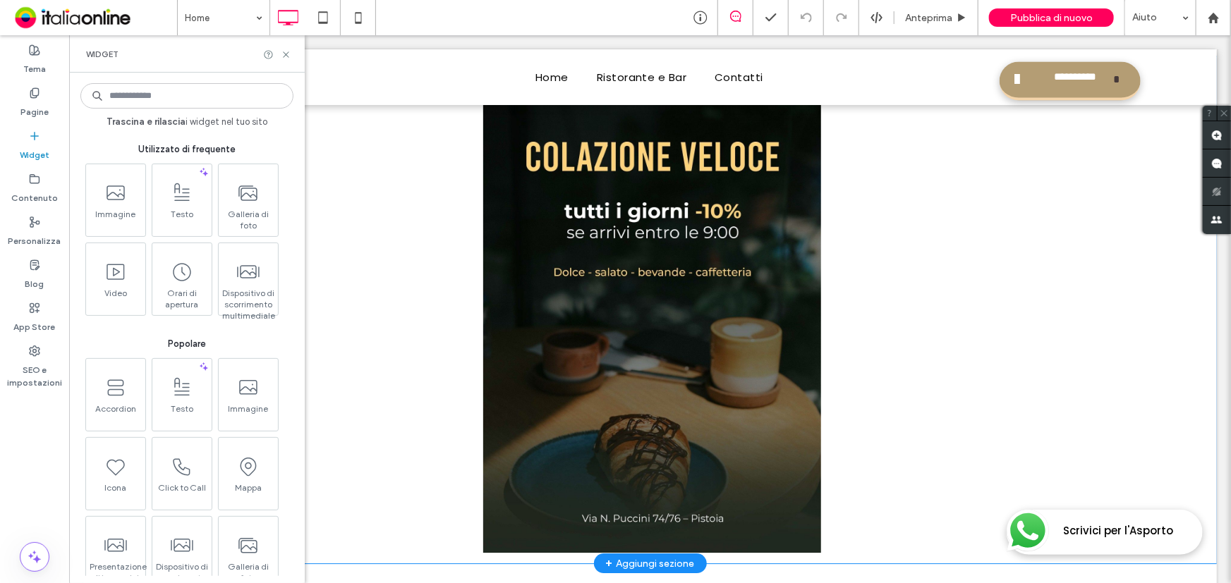
click at [857, 171] on div "Click To Paste" at bounding box center [649, 309] width 846 height 486
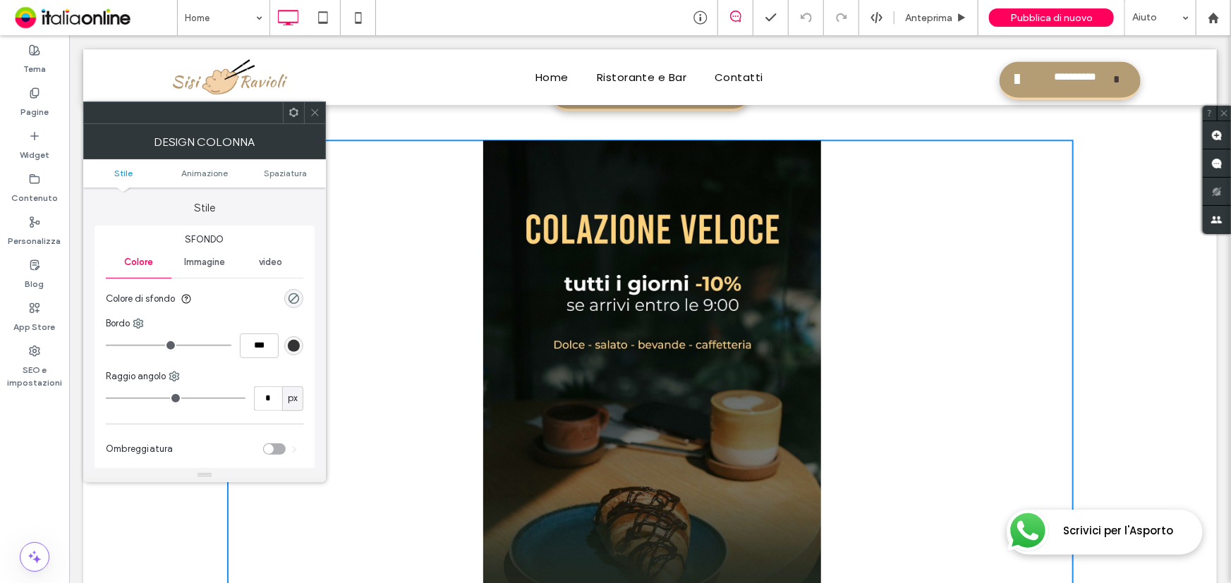
scroll to position [1795, 0]
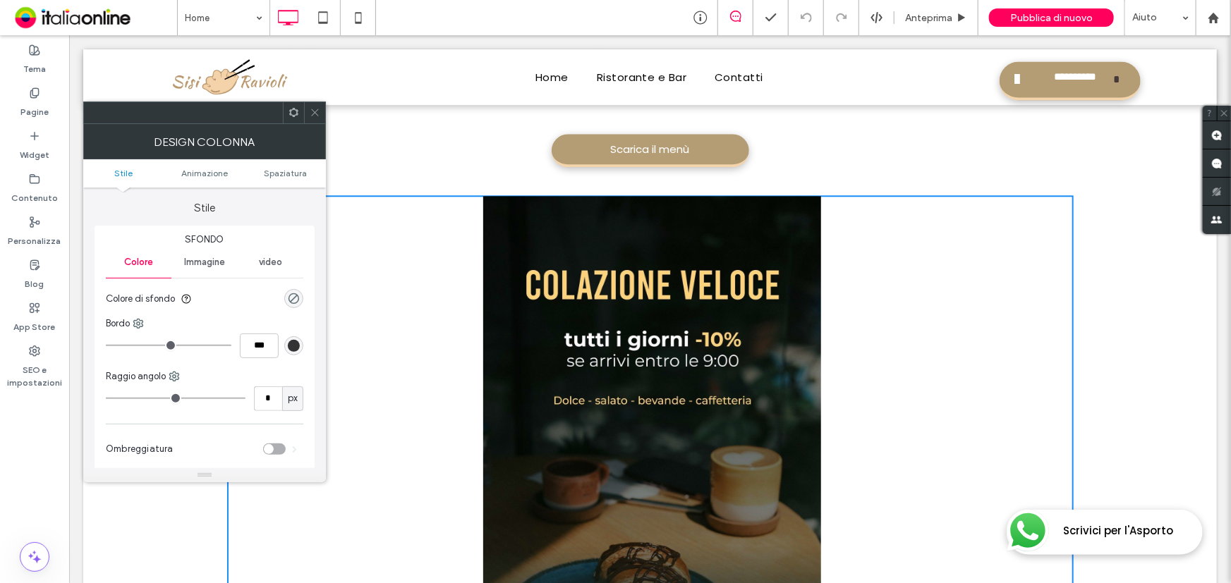
click at [312, 112] on icon at bounding box center [315, 112] width 11 height 11
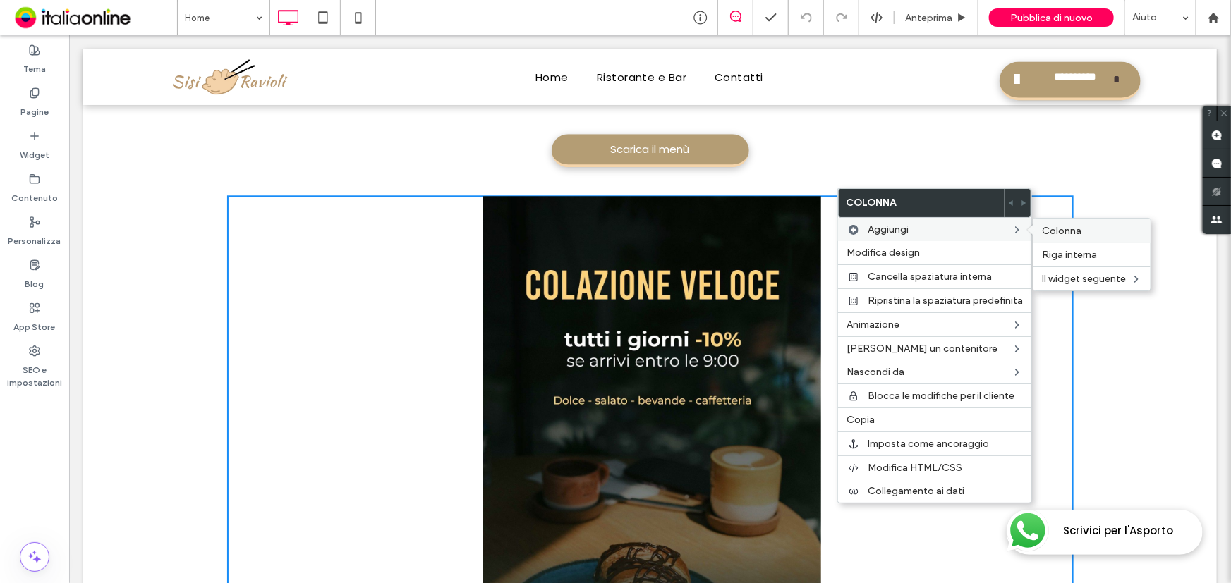
click at [1044, 226] on span "Colonna" at bounding box center [1061, 231] width 39 height 12
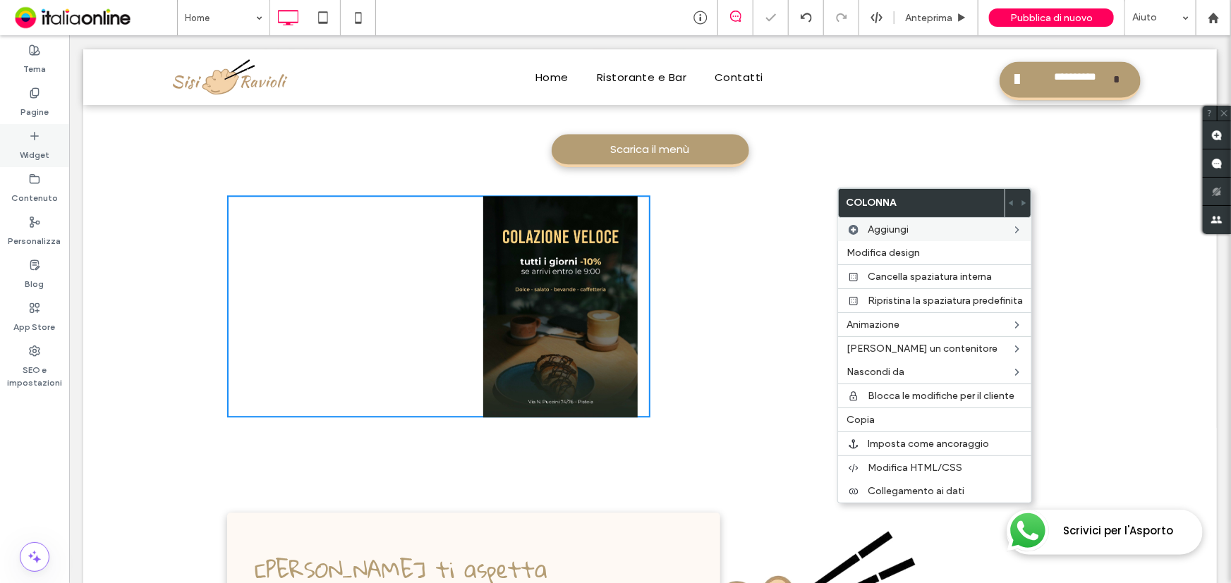
click at [19, 154] on div "Widget" at bounding box center [34, 145] width 69 height 43
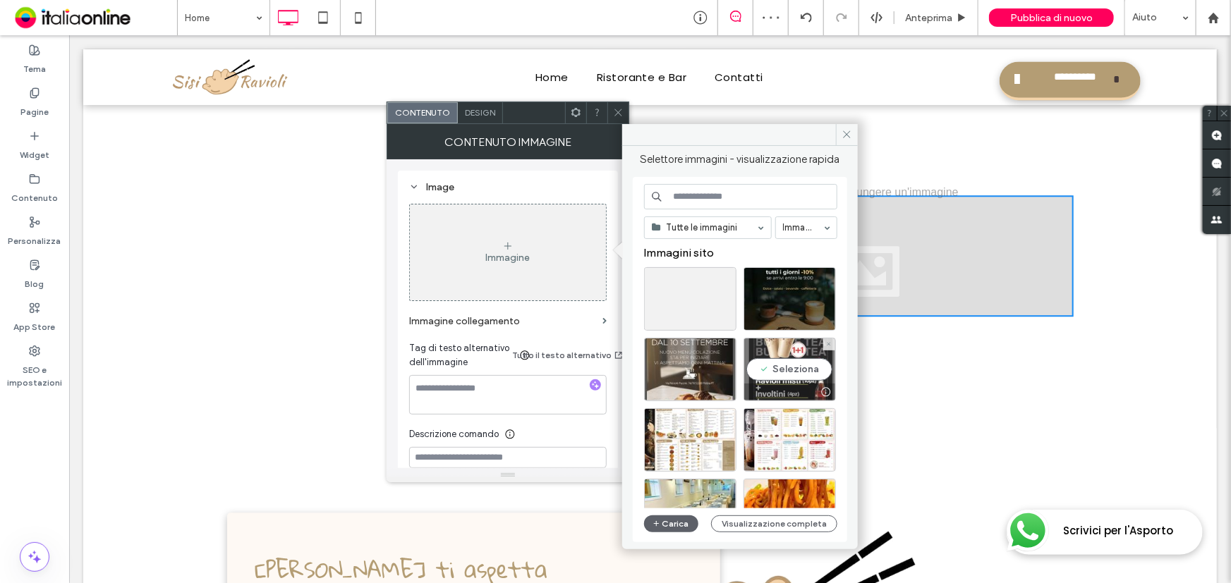
click at [800, 375] on div "Seleziona" at bounding box center [789, 369] width 92 height 63
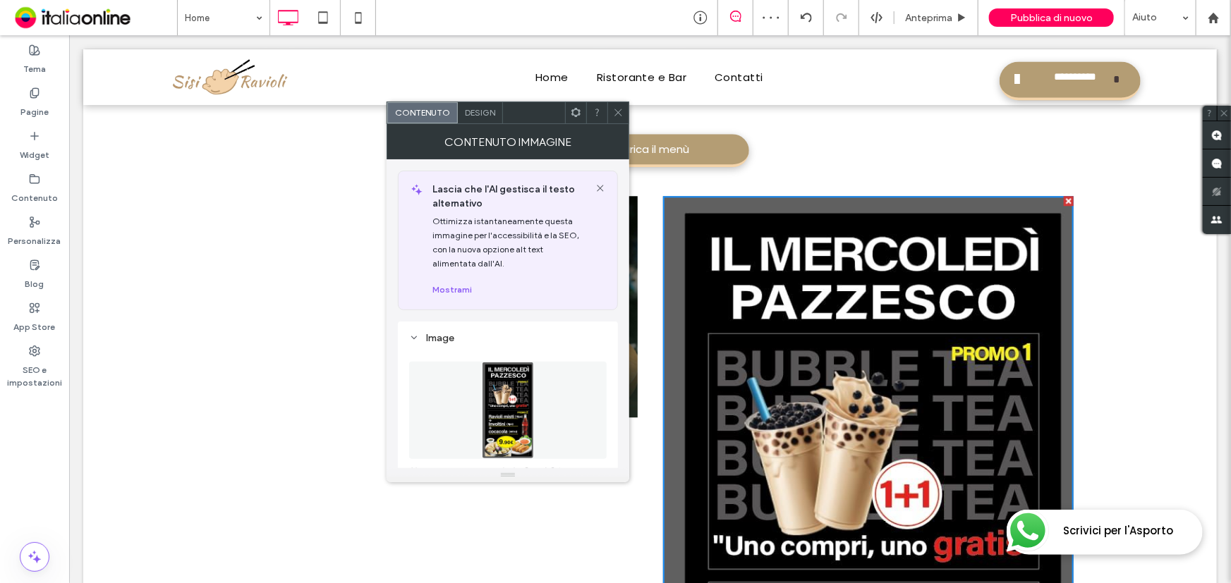
click at [625, 113] on div at bounding box center [617, 112] width 21 height 21
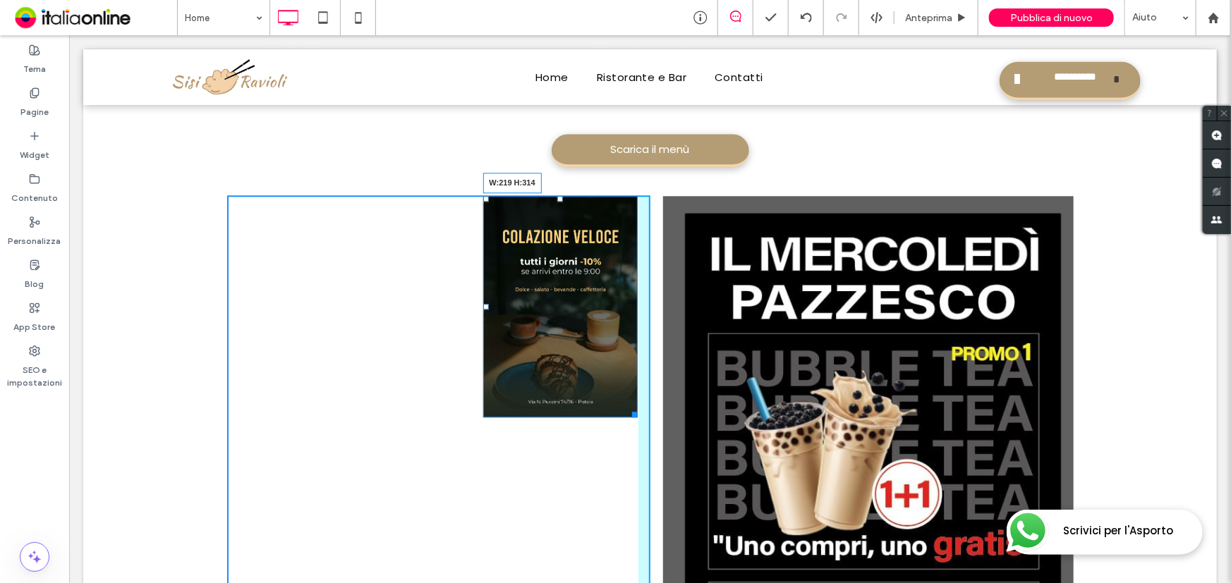
drag, startPoint x: 621, startPoint y: 387, endPoint x: 648, endPoint y: 435, distance: 55.3
click at [648, 435] on div "W:219 H:314 Click To Paste Click To Paste Click To Paste" at bounding box center [649, 581] width 846 height 772
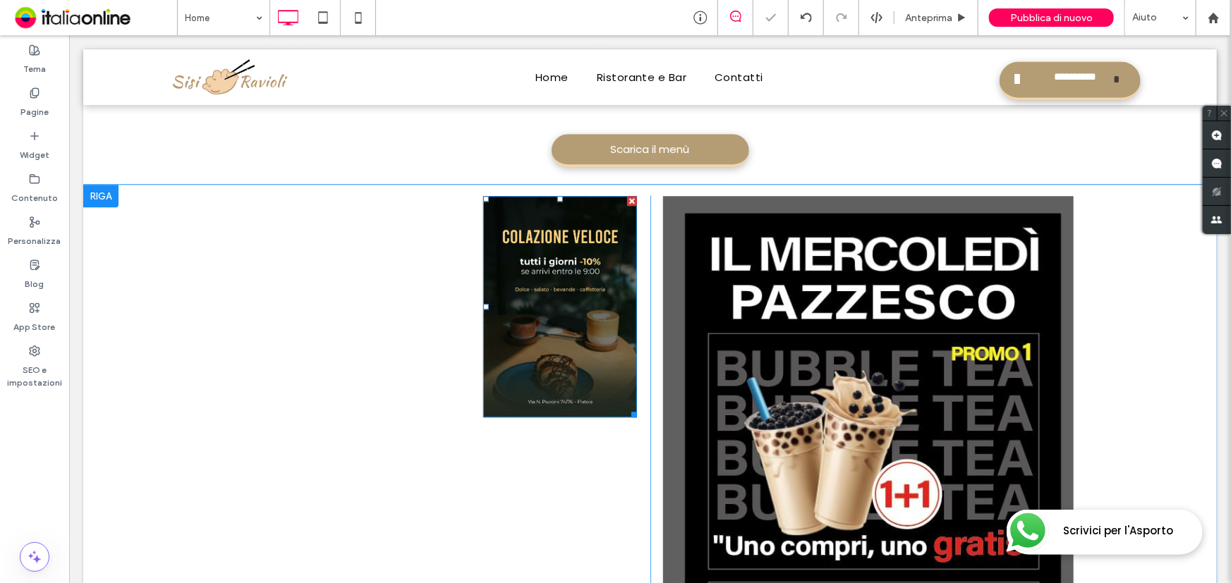
click at [561, 355] on img at bounding box center [559, 305] width 154 height 221
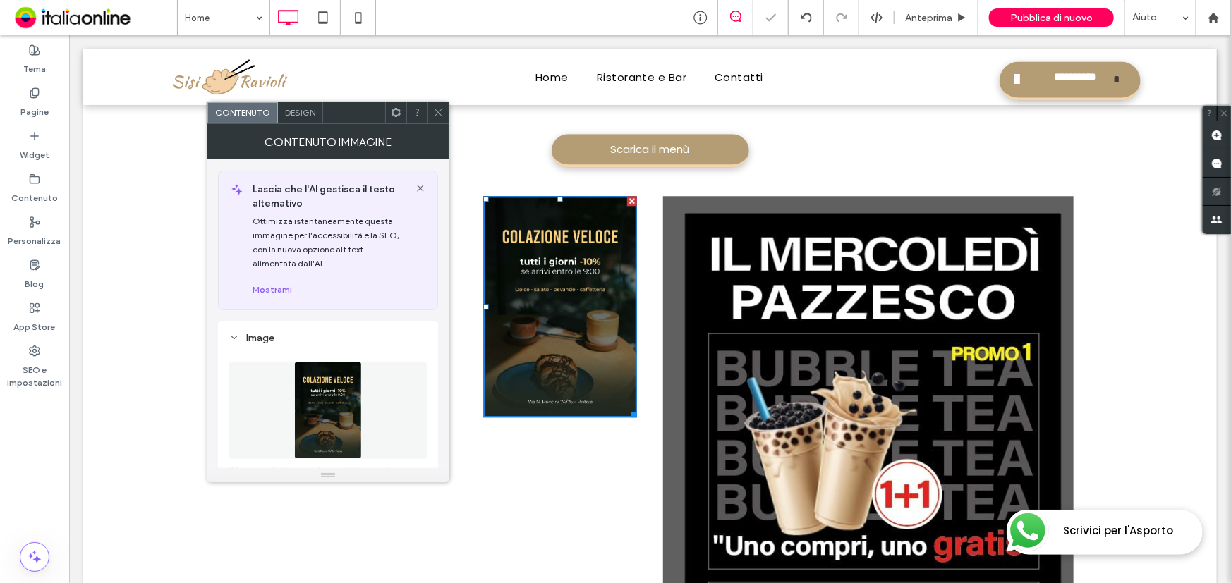
click at [440, 112] on icon at bounding box center [438, 112] width 11 height 11
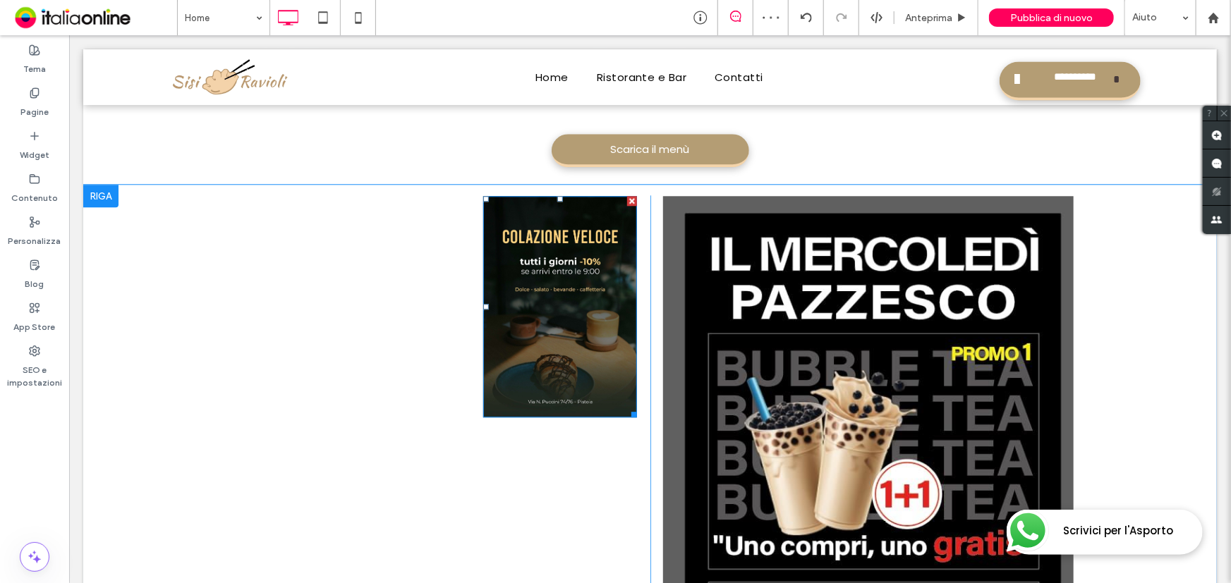
drag, startPoint x: 681, startPoint y: 211, endPoint x: 626, endPoint y: 171, distance: 68.7
click at [626, 195] on div at bounding box center [631, 200] width 10 height 10
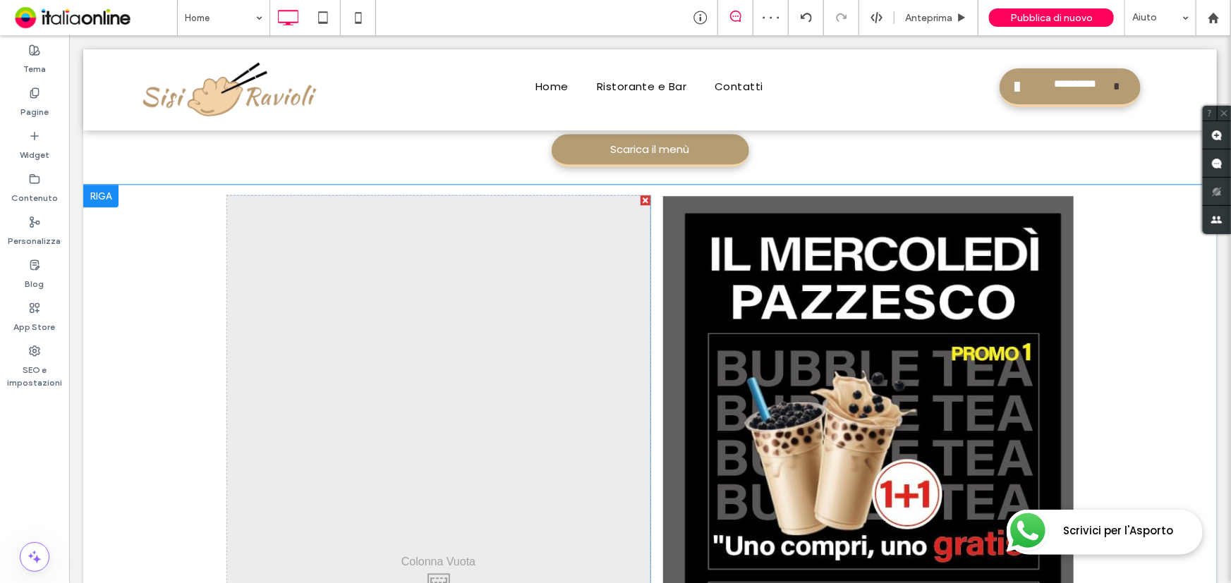
click at [391, 324] on div "Click To Paste" at bounding box center [437, 581] width 423 height 772
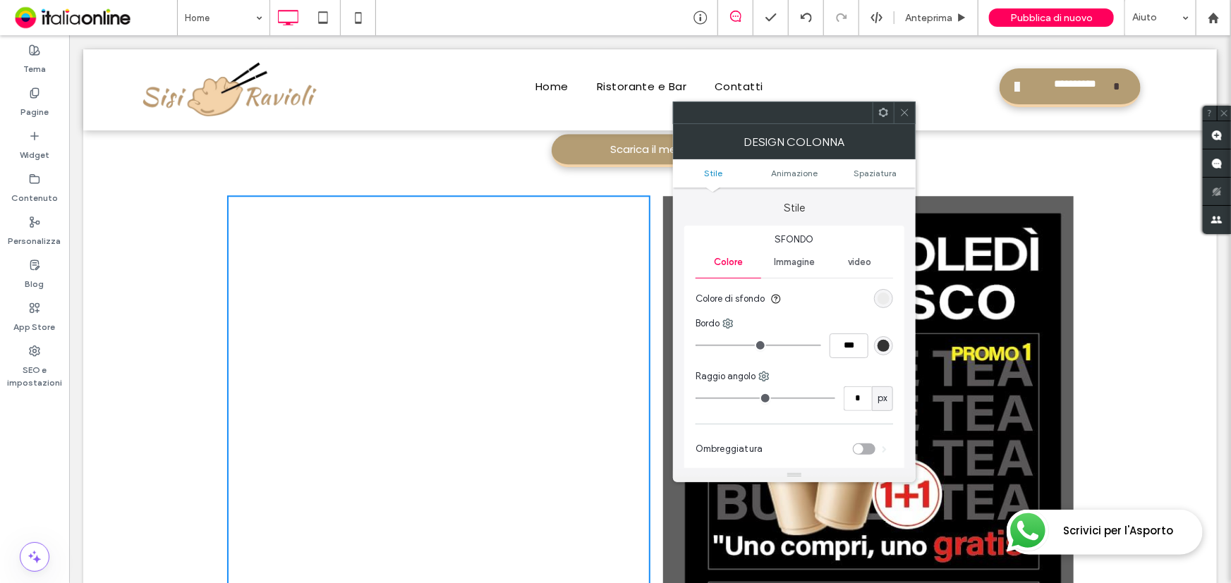
drag, startPoint x: 896, startPoint y: 116, endPoint x: 709, endPoint y: 147, distance: 190.3
click at [896, 116] on div at bounding box center [904, 112] width 21 height 21
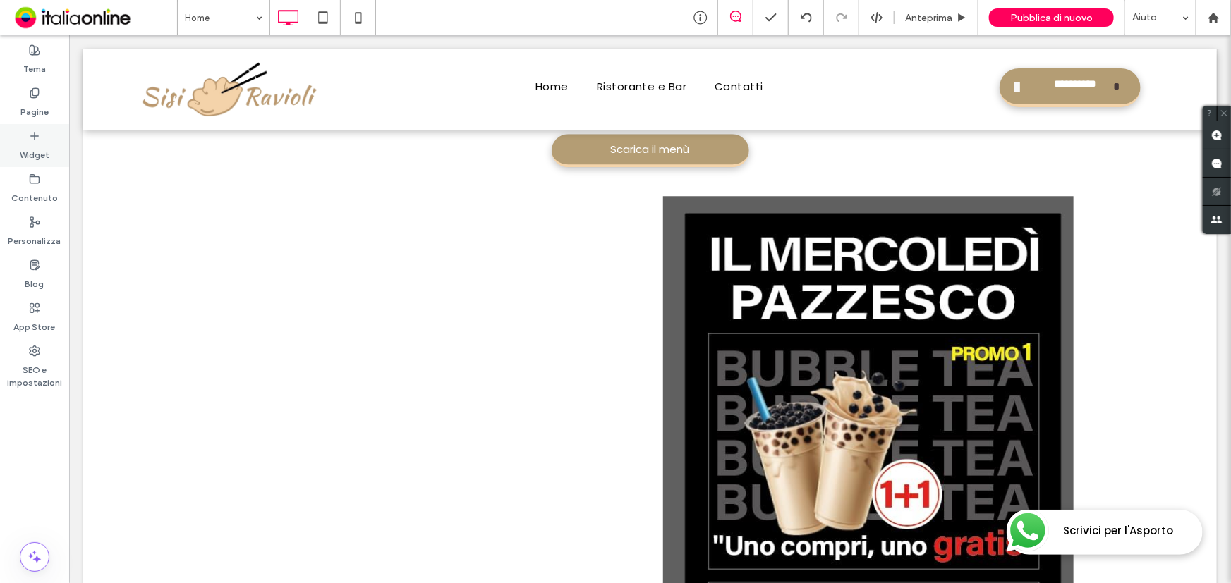
click at [20, 150] on label "Widget" at bounding box center [35, 152] width 30 height 20
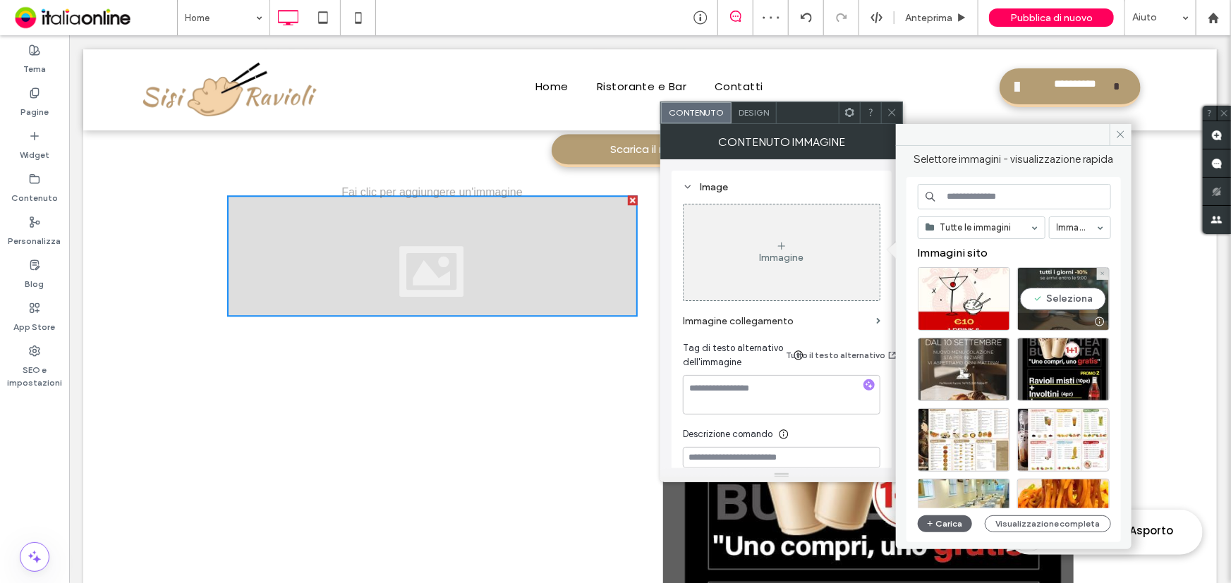
click at [1047, 313] on div at bounding box center [1063, 321] width 91 height 17
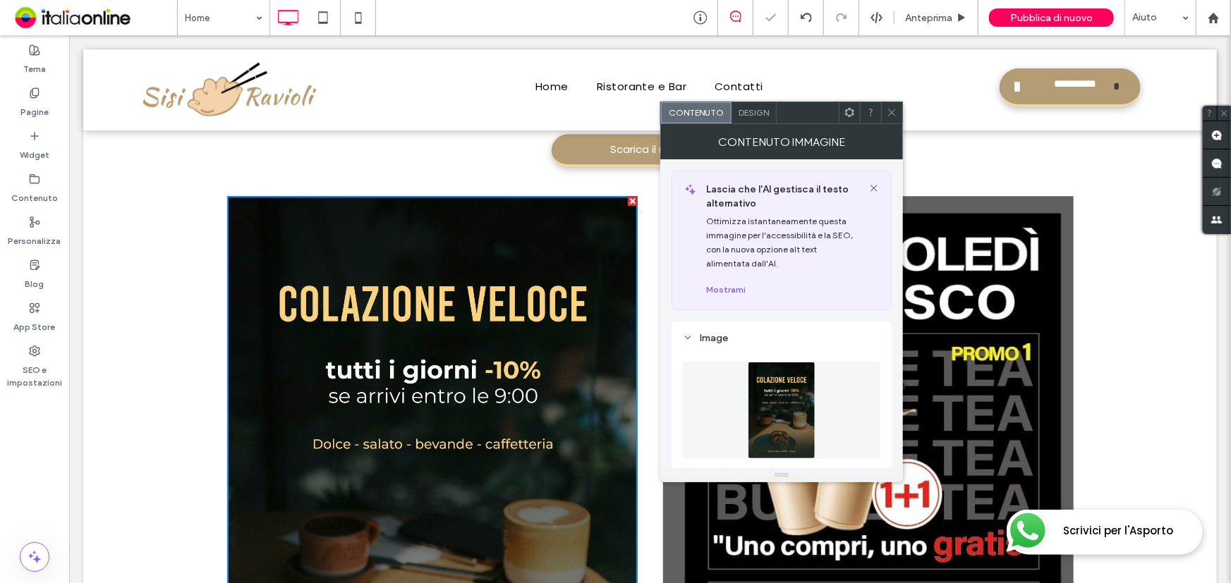
click at [899, 110] on div at bounding box center [891, 112] width 21 height 21
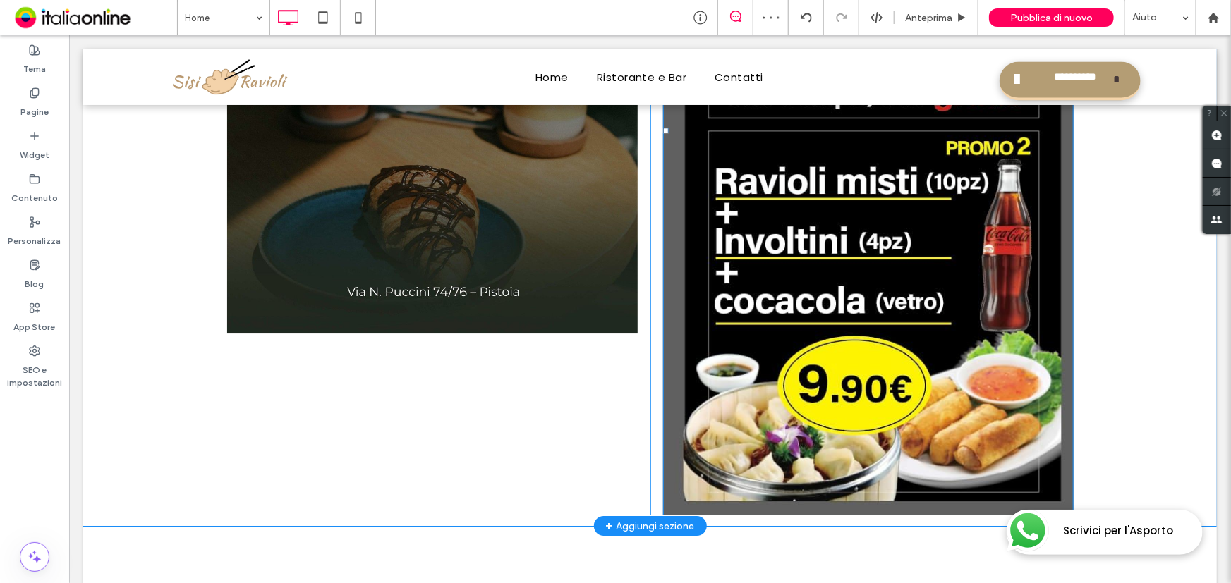
scroll to position [2308, 0]
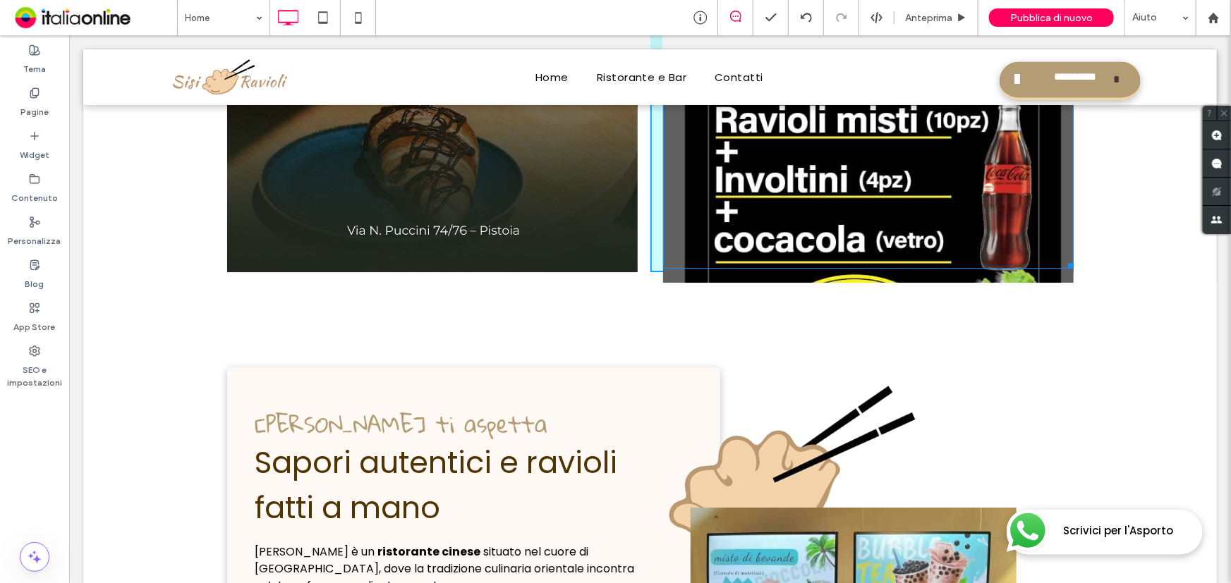
drag, startPoint x: 1054, startPoint y: 402, endPoint x: 1015, endPoint y: 314, distance: 96.3
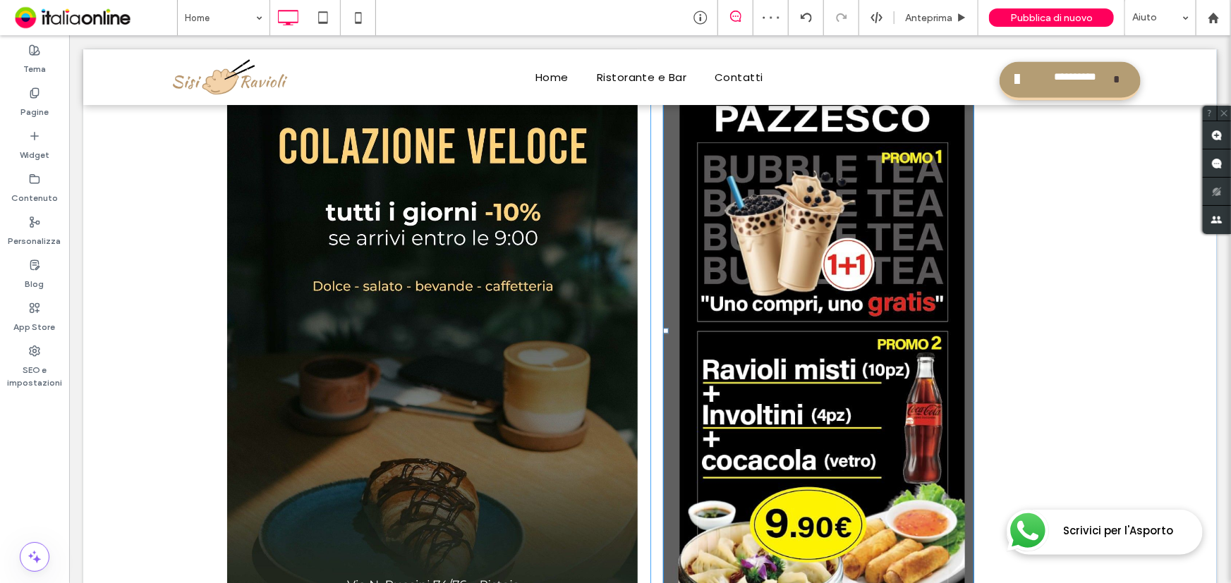
scroll to position [2052, 0]
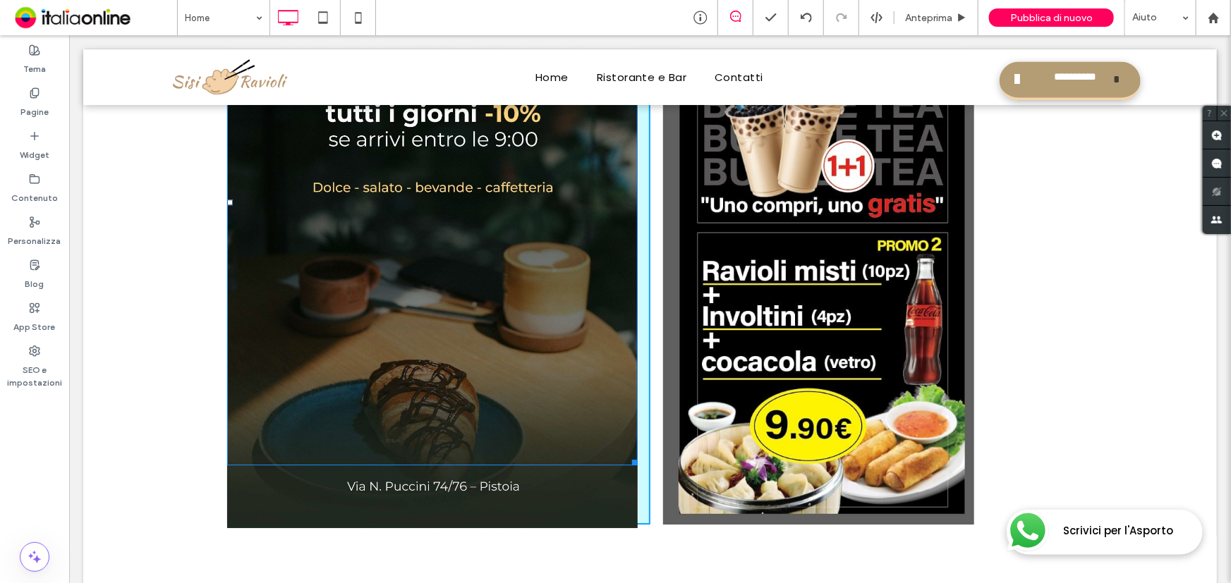
drag, startPoint x: 628, startPoint y: 494, endPoint x: 704, endPoint y: 493, distance: 75.5
click at [607, 458] on div "Click To Paste W:520 H:746" at bounding box center [437, 231] width 423 height 586
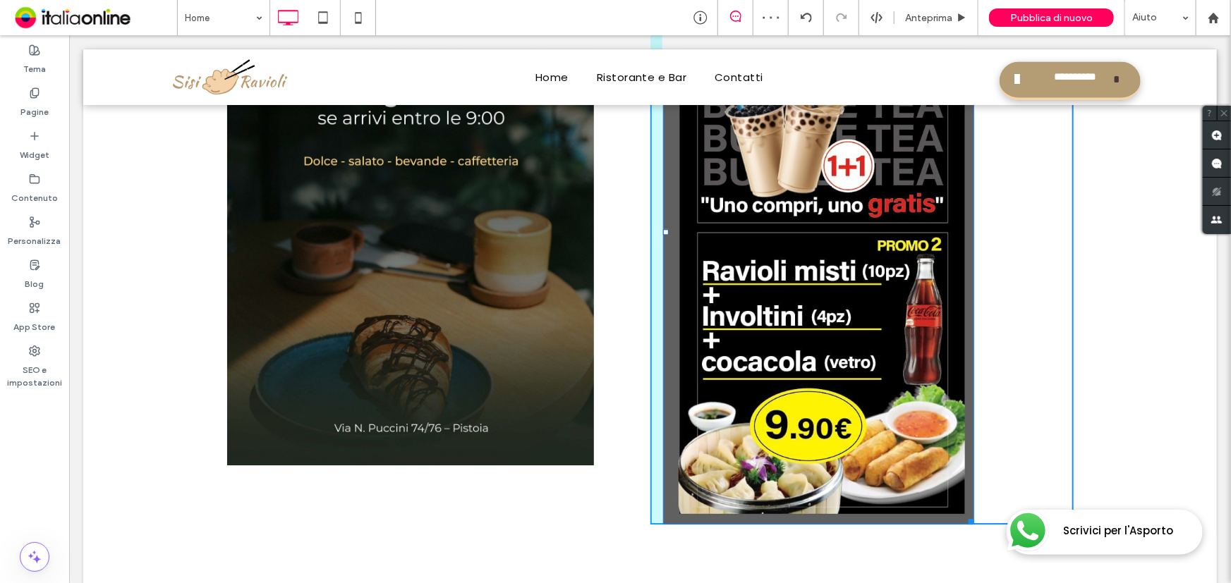
drag, startPoint x: 961, startPoint y: 496, endPoint x: 947, endPoint y: 485, distance: 17.6
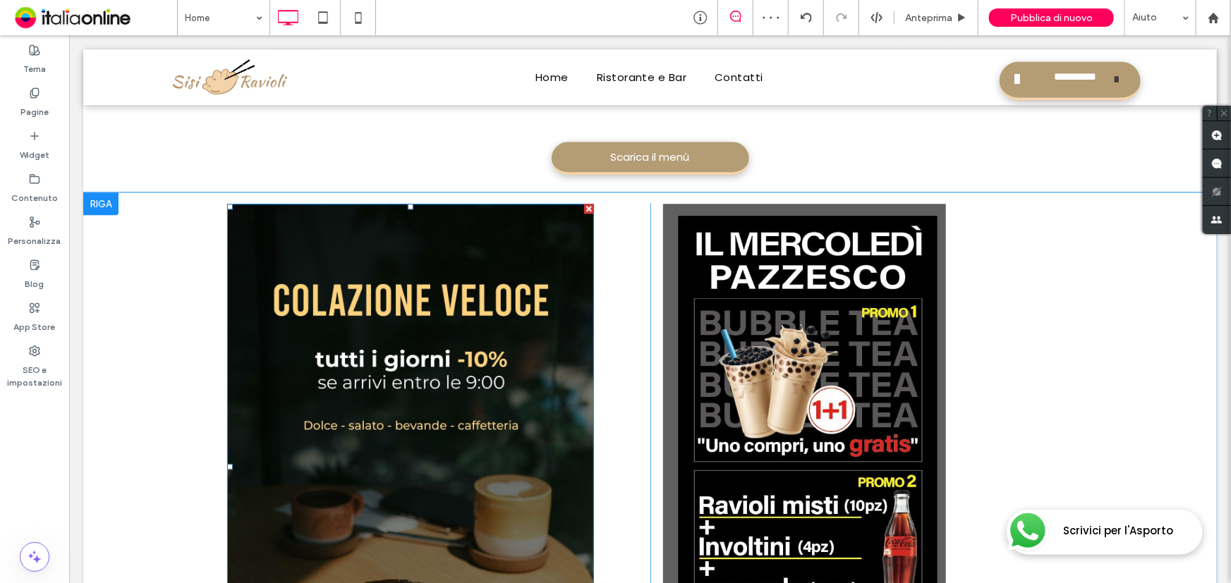
scroll to position [1859, 0]
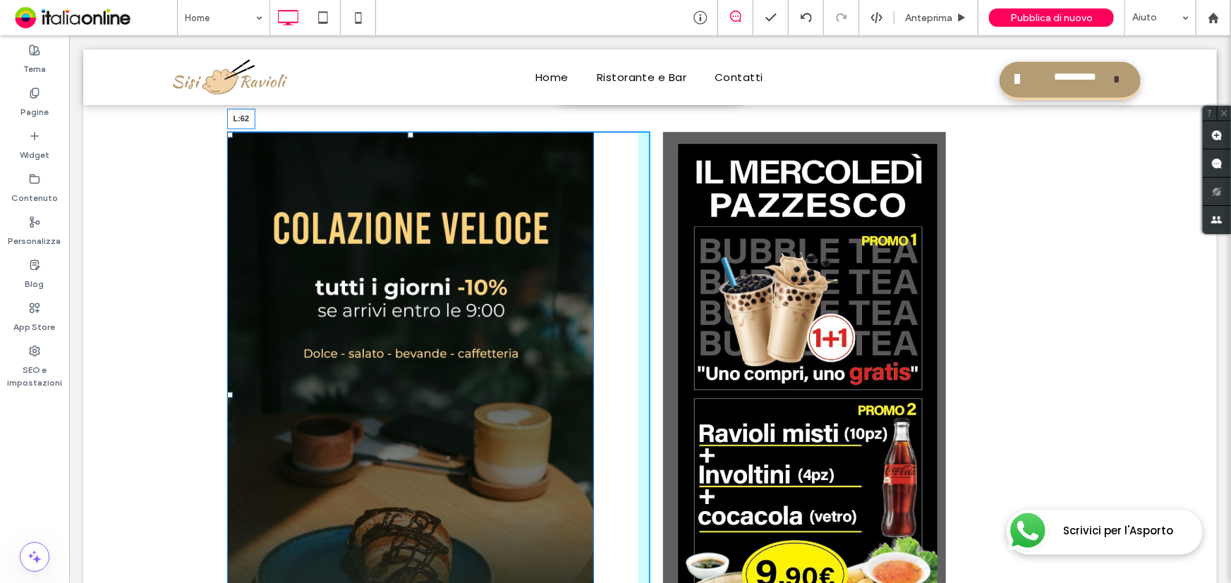
drag, startPoint x: 221, startPoint y: 372, endPoint x: 275, endPoint y: 365, distance: 54.8
click at [275, 365] on div "L:62" at bounding box center [409, 394] width 367 height 526
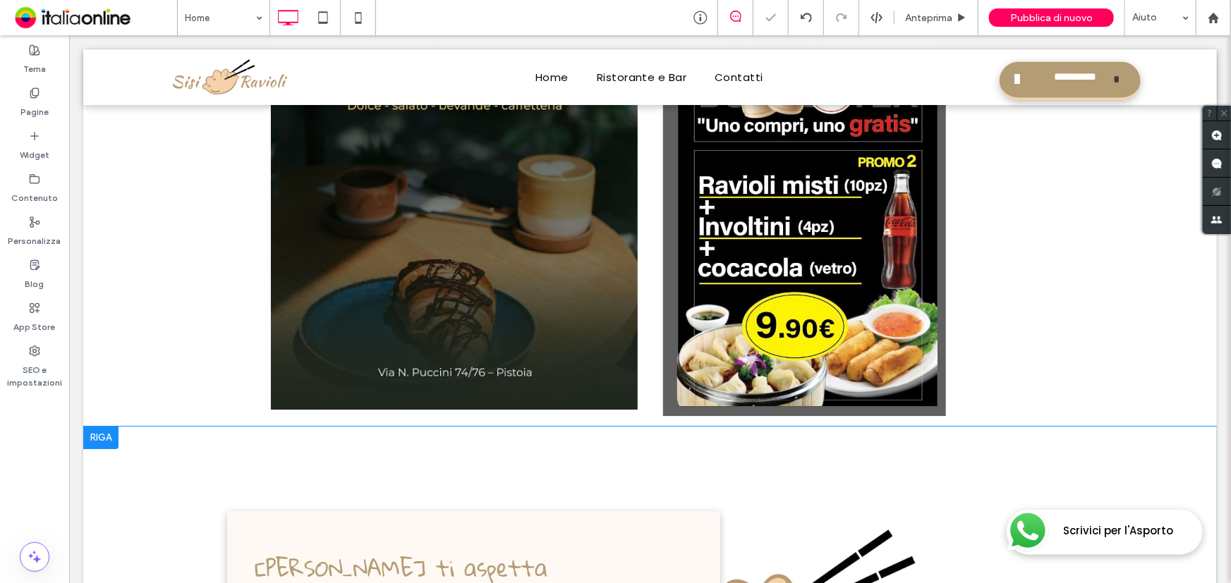
scroll to position [2179, 0]
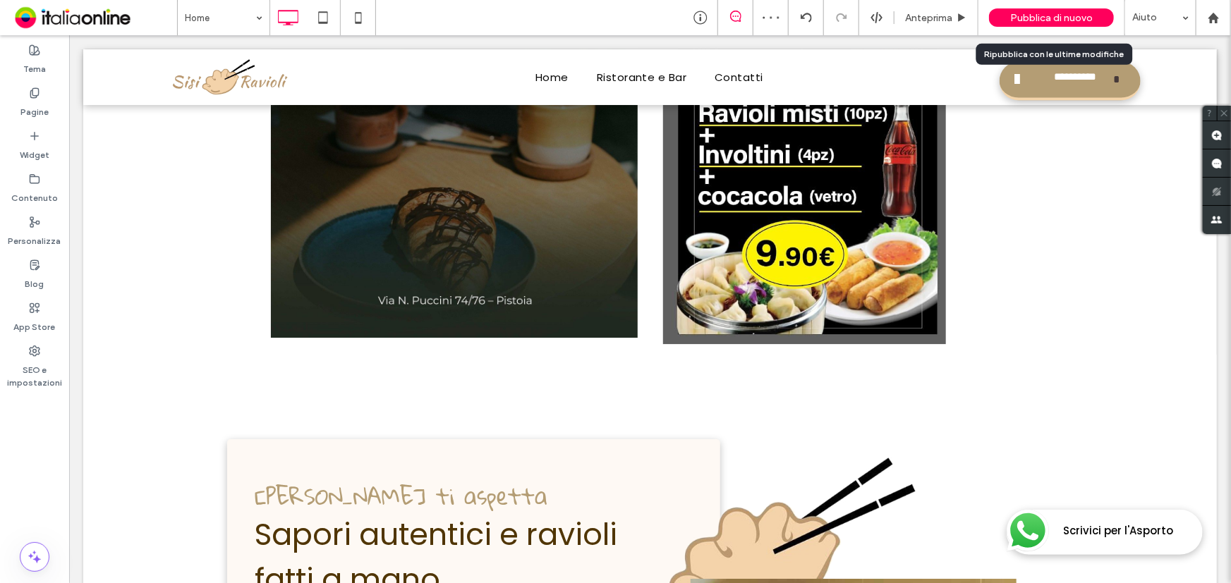
click at [1041, 17] on span "Pubblica di nuovo" at bounding box center [1051, 18] width 83 height 12
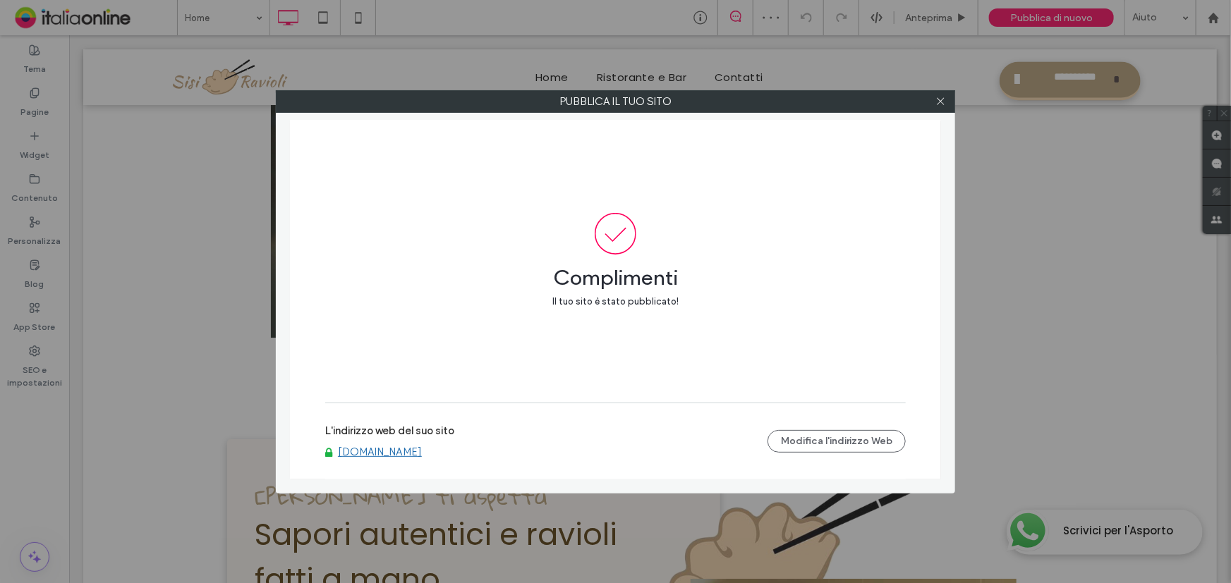
click at [370, 453] on link "[DOMAIN_NAME]" at bounding box center [380, 452] width 84 height 13
